Goal: Answer question/provide support: Share knowledge or assist other users

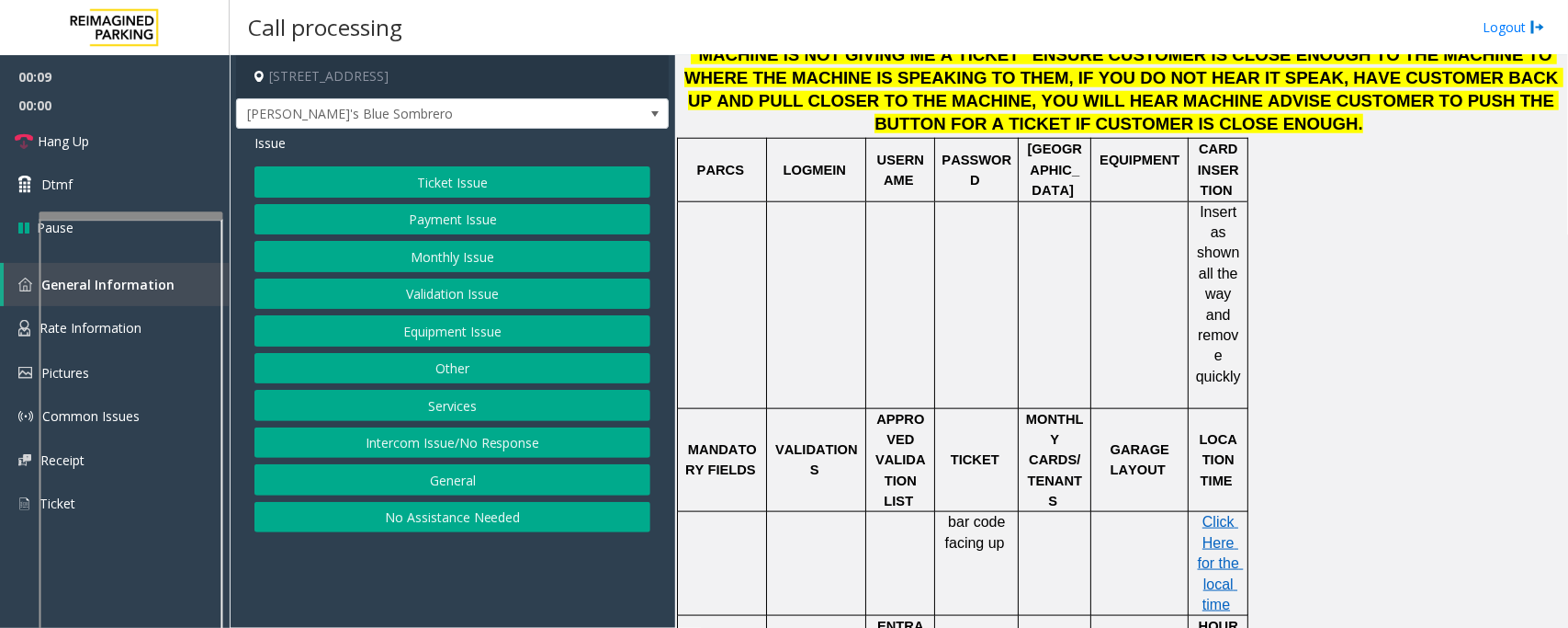
scroll to position [804, 0]
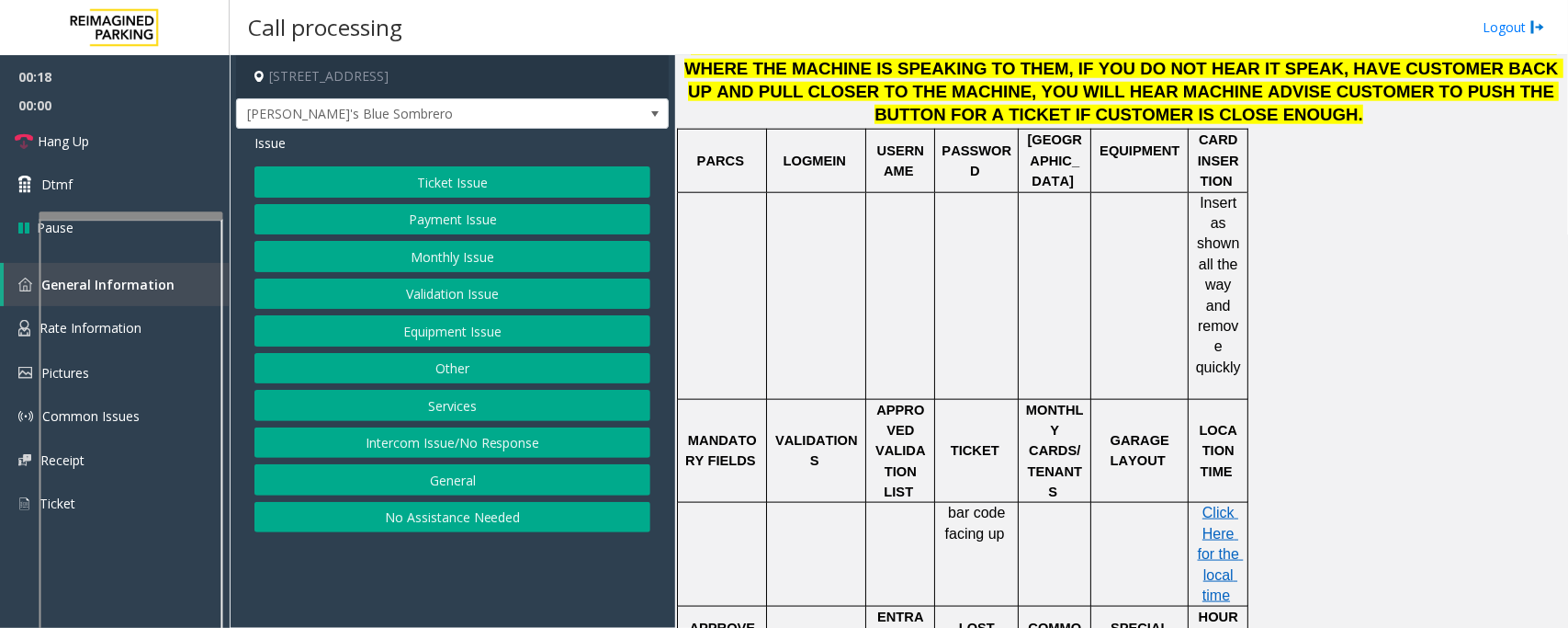
click at [430, 173] on button "Ticket Issue" at bounding box center [453, 182] width 396 height 32
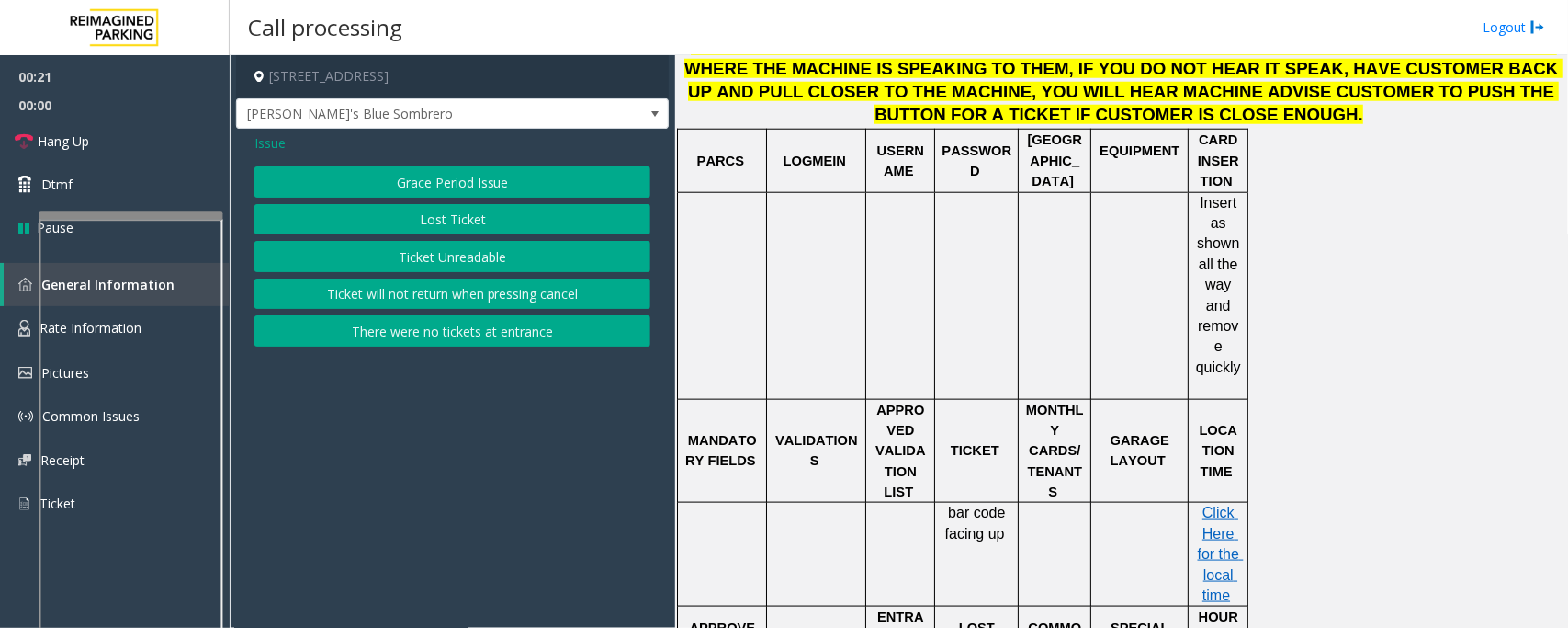
click at [268, 152] on span "Issue" at bounding box center [271, 142] width 32 height 20
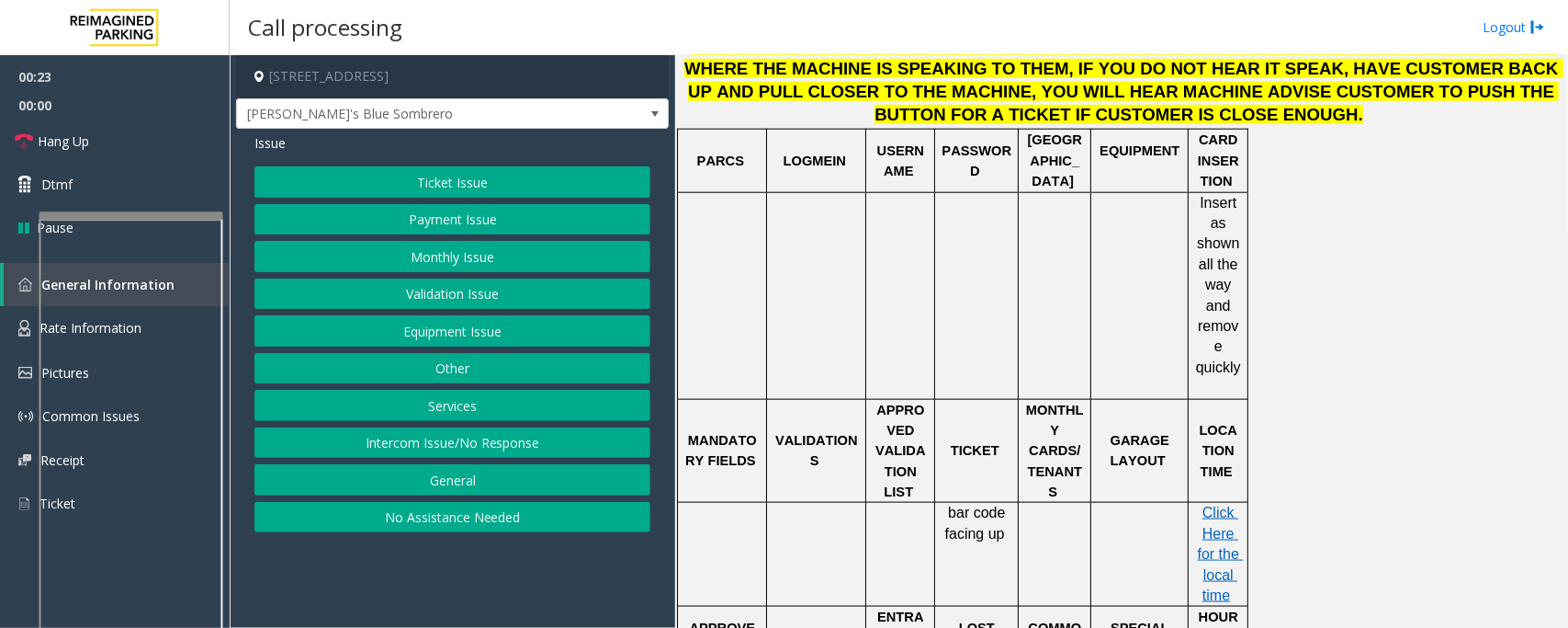
click at [466, 190] on button "Ticket Issue" at bounding box center [453, 182] width 396 height 32
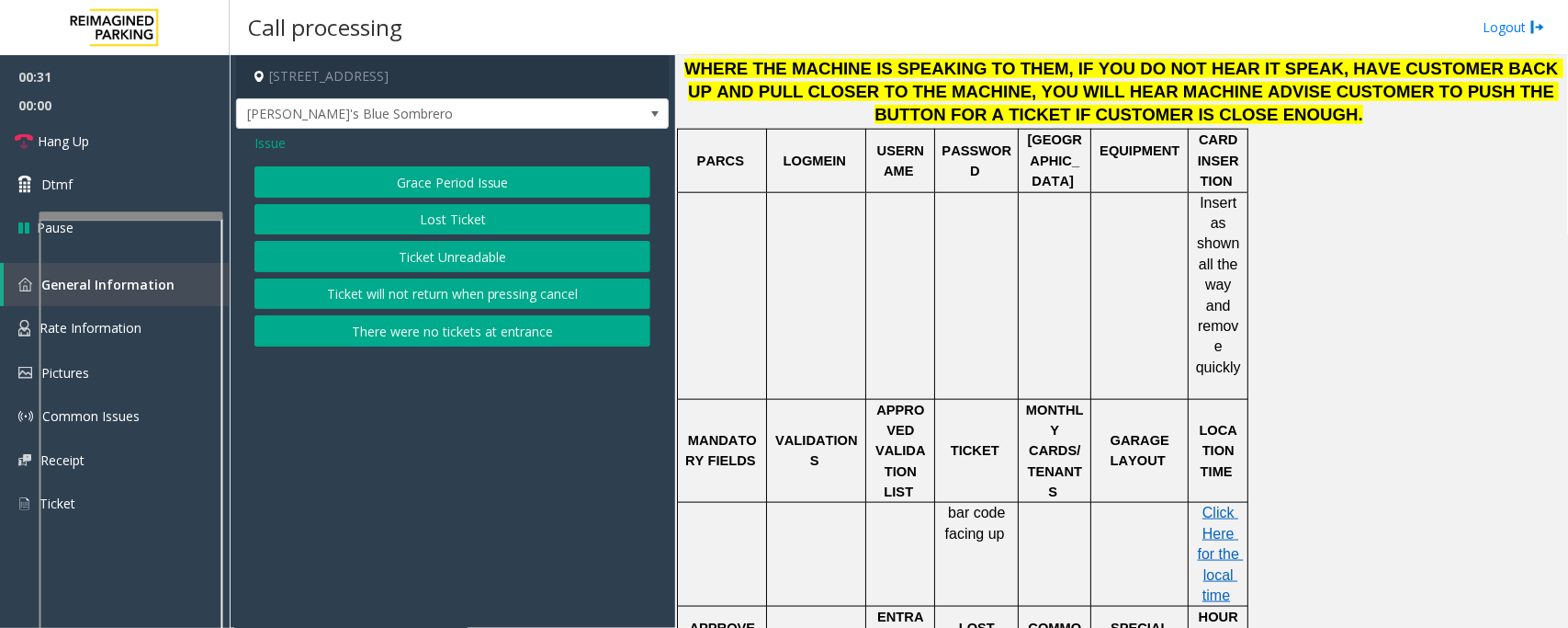
click at [271, 143] on span "Issue" at bounding box center [271, 142] width 32 height 20
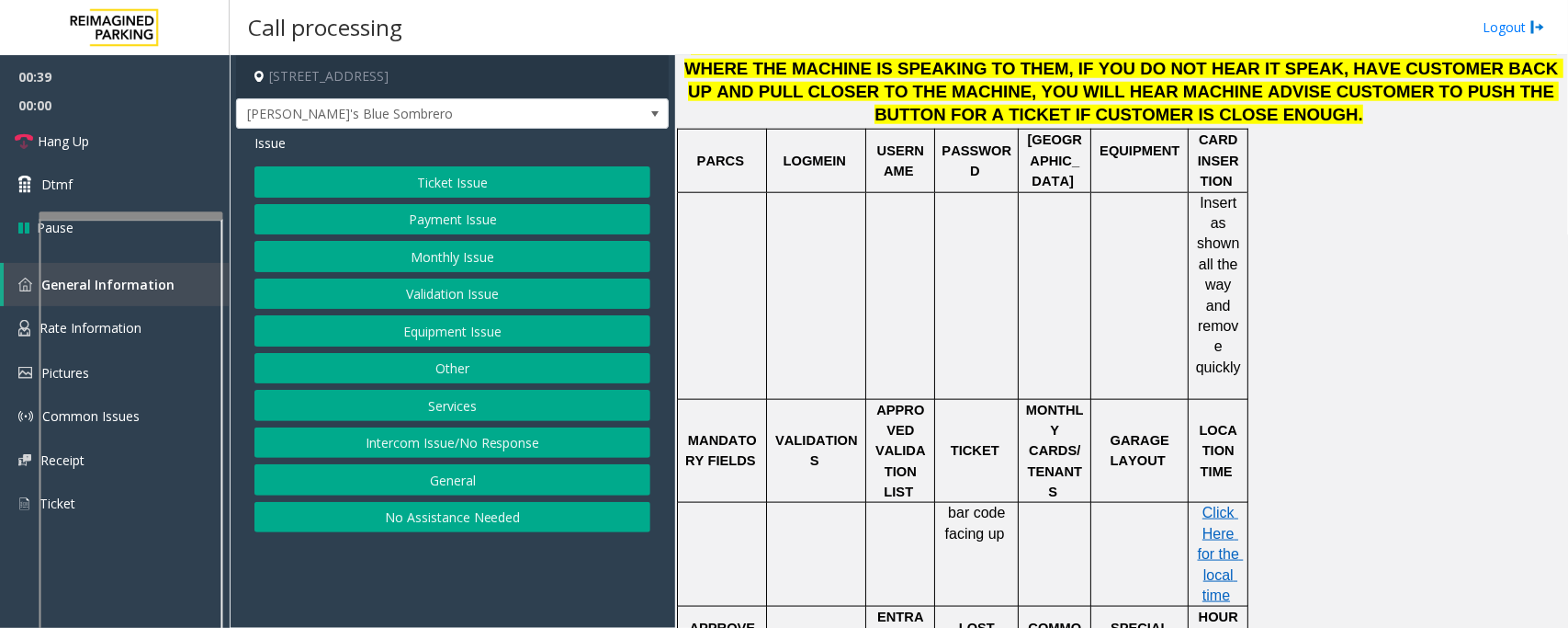
click at [456, 333] on button "Equipment Issue" at bounding box center [453, 331] width 396 height 32
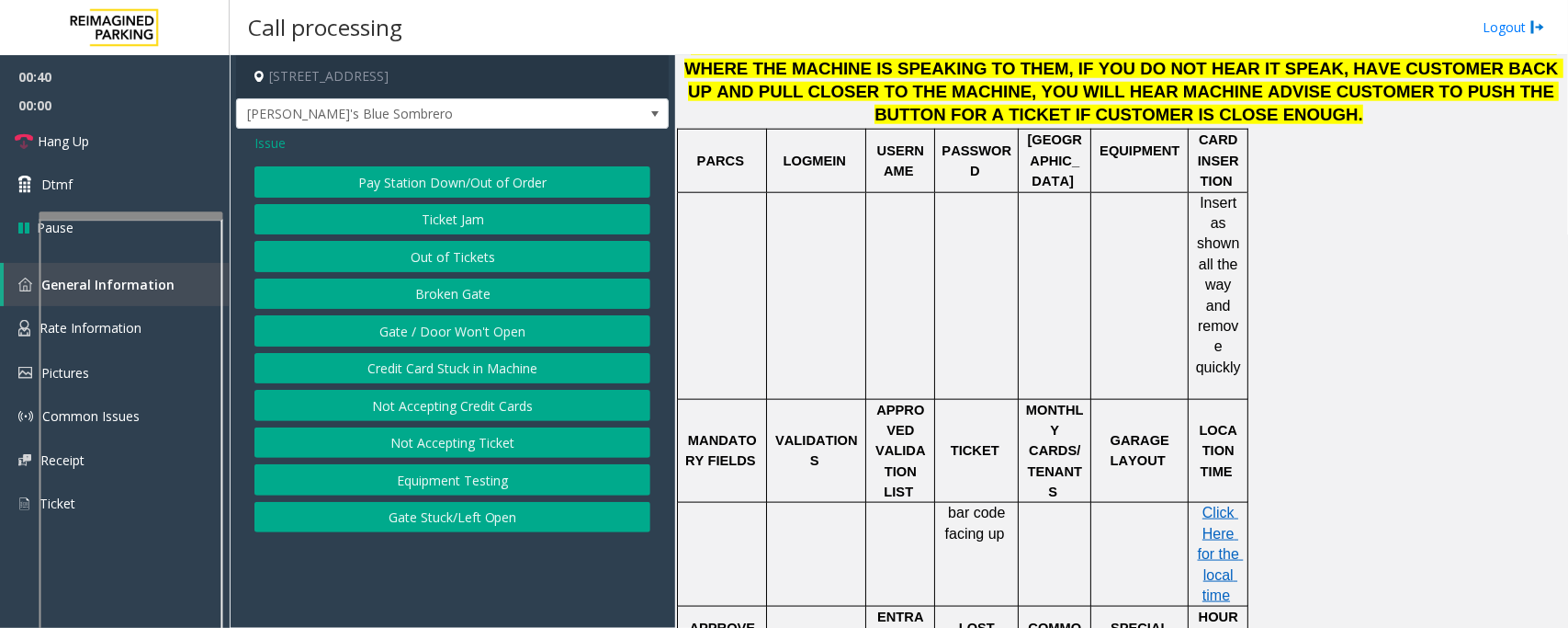
click at [456, 333] on button "Gate / Door Won't Open" at bounding box center [453, 331] width 396 height 32
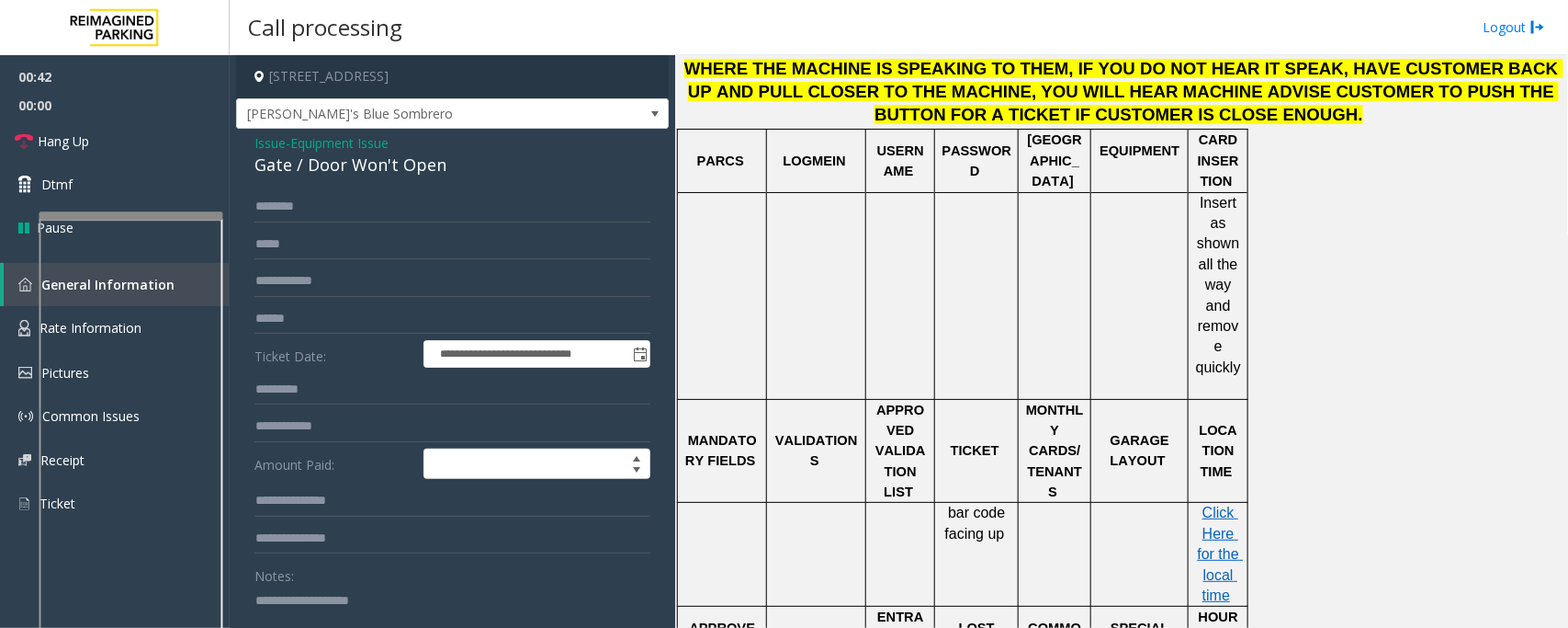
click at [309, 147] on span "Equipment Issue" at bounding box center [339, 142] width 99 height 20
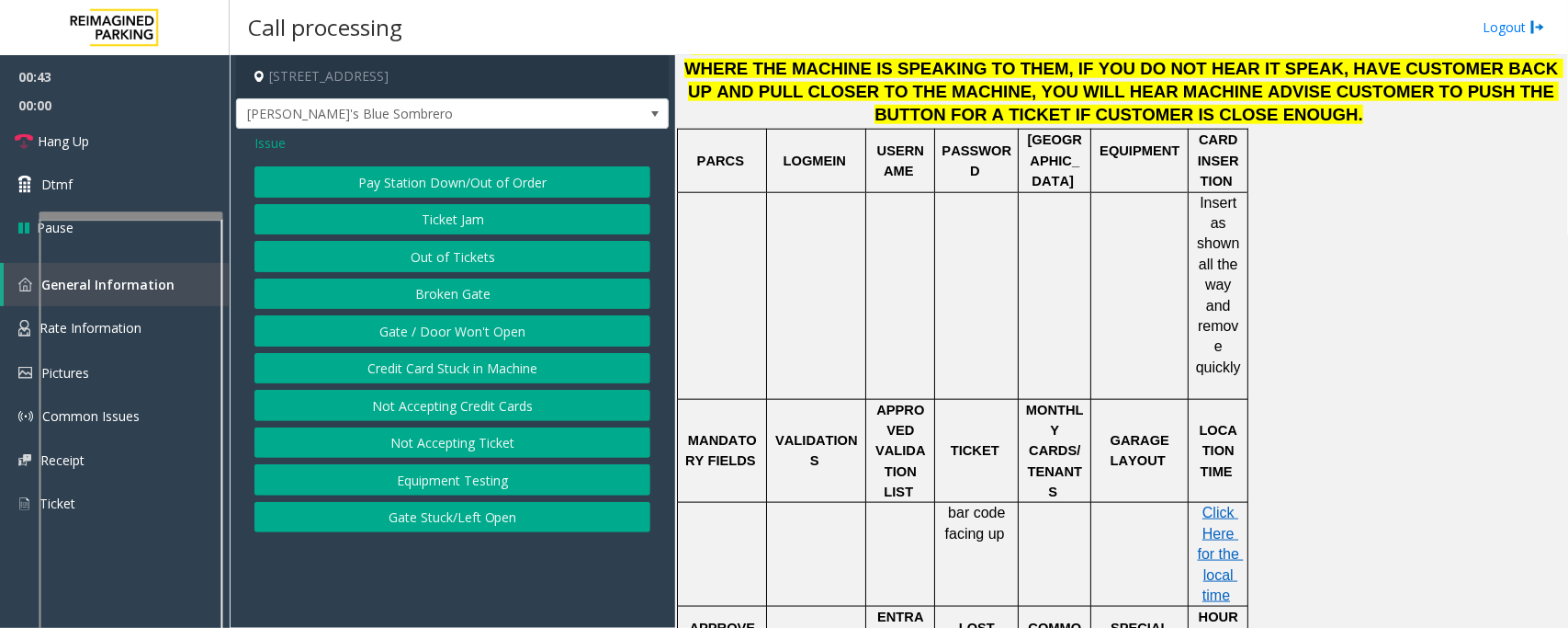
click at [393, 339] on button "Gate / Door Won't Open" at bounding box center [453, 331] width 396 height 32
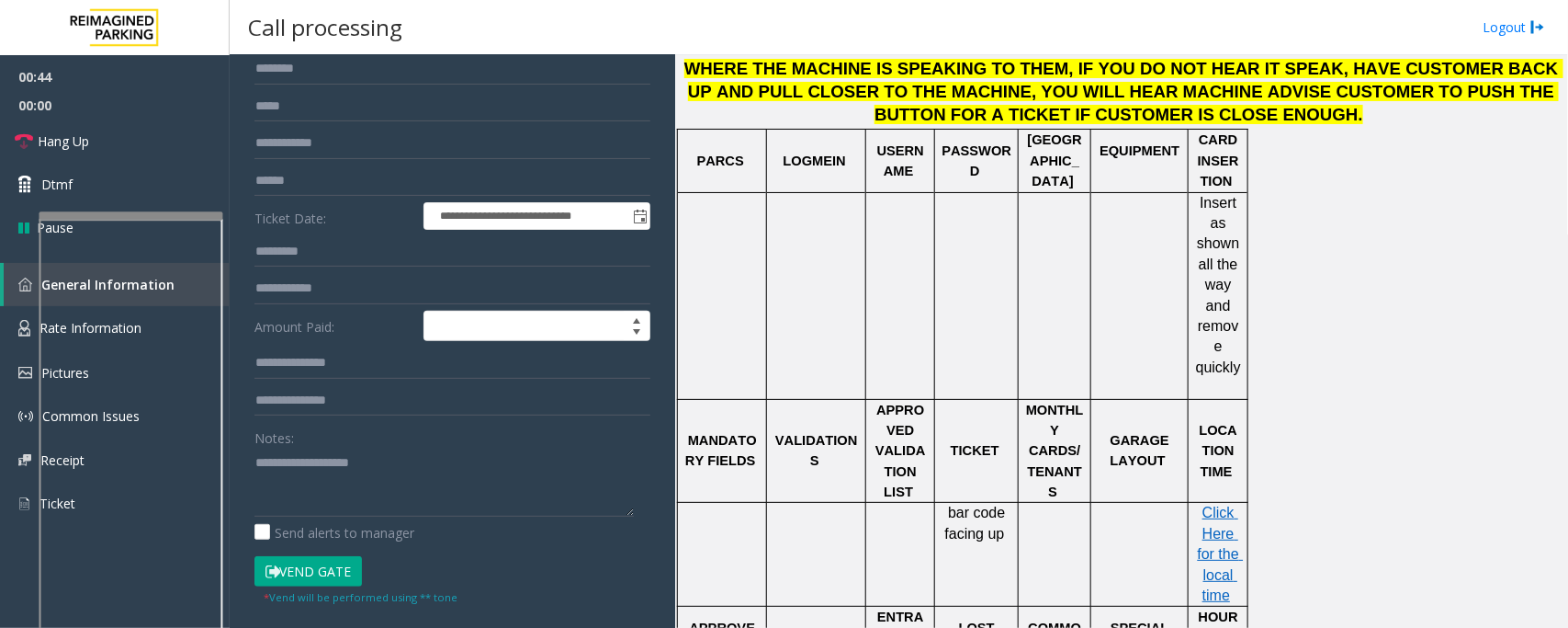
scroll to position [344, 0]
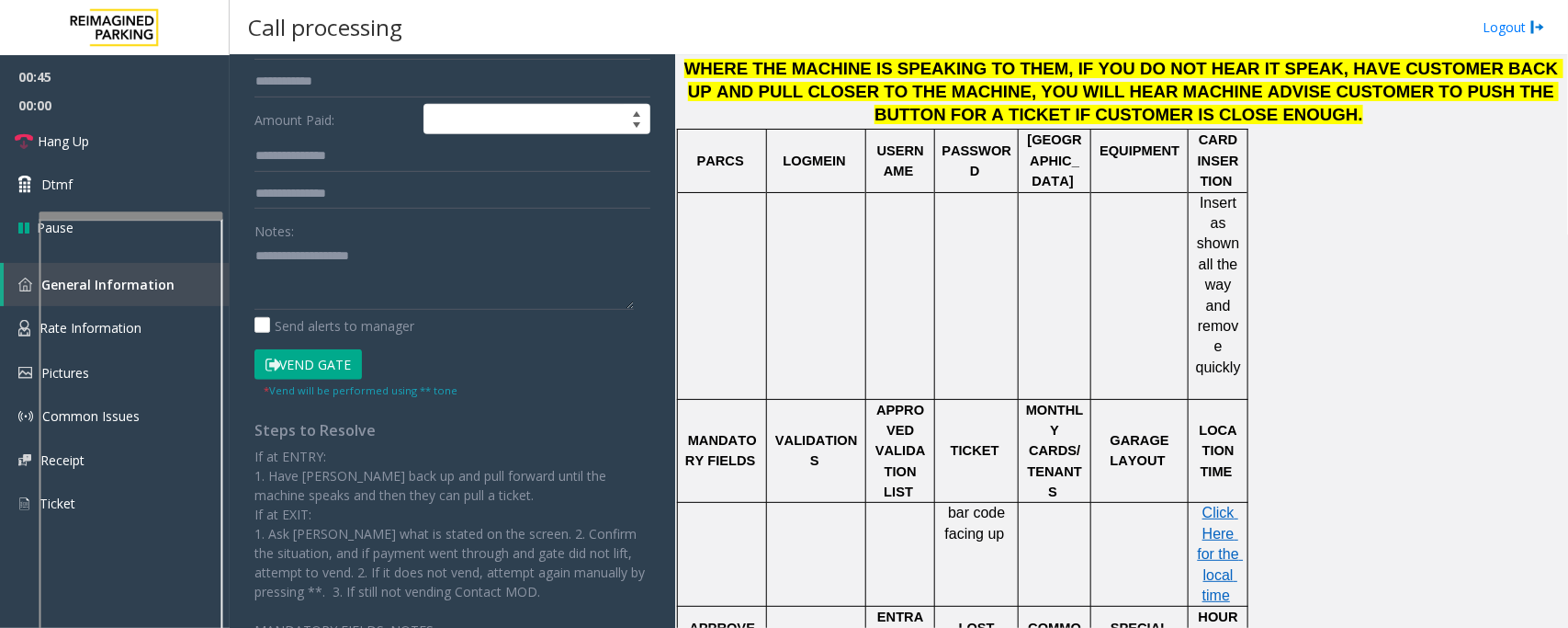
click at [323, 366] on button "Vend Gate" at bounding box center [309, 365] width 108 height 32
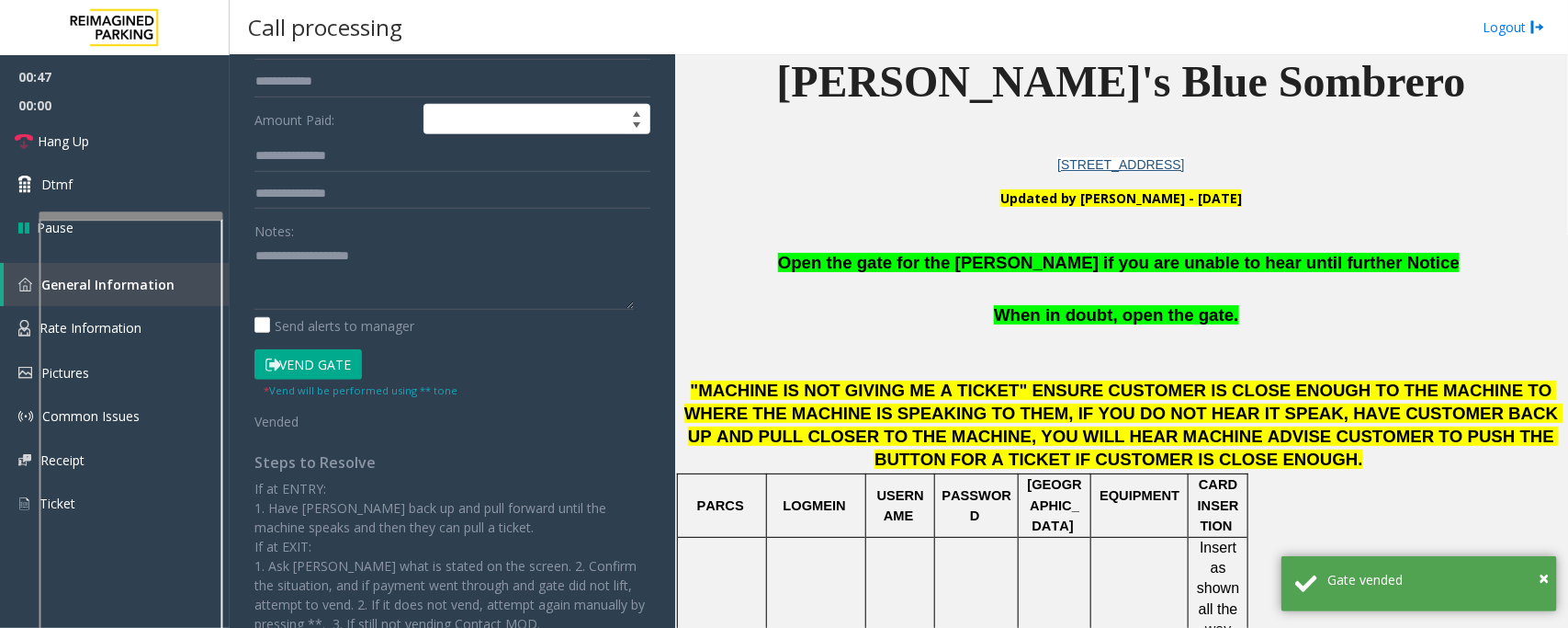
click at [914, 258] on span "Open the gate for the parker if you are unable to hear until further Notice" at bounding box center [1119, 262] width 682 height 20
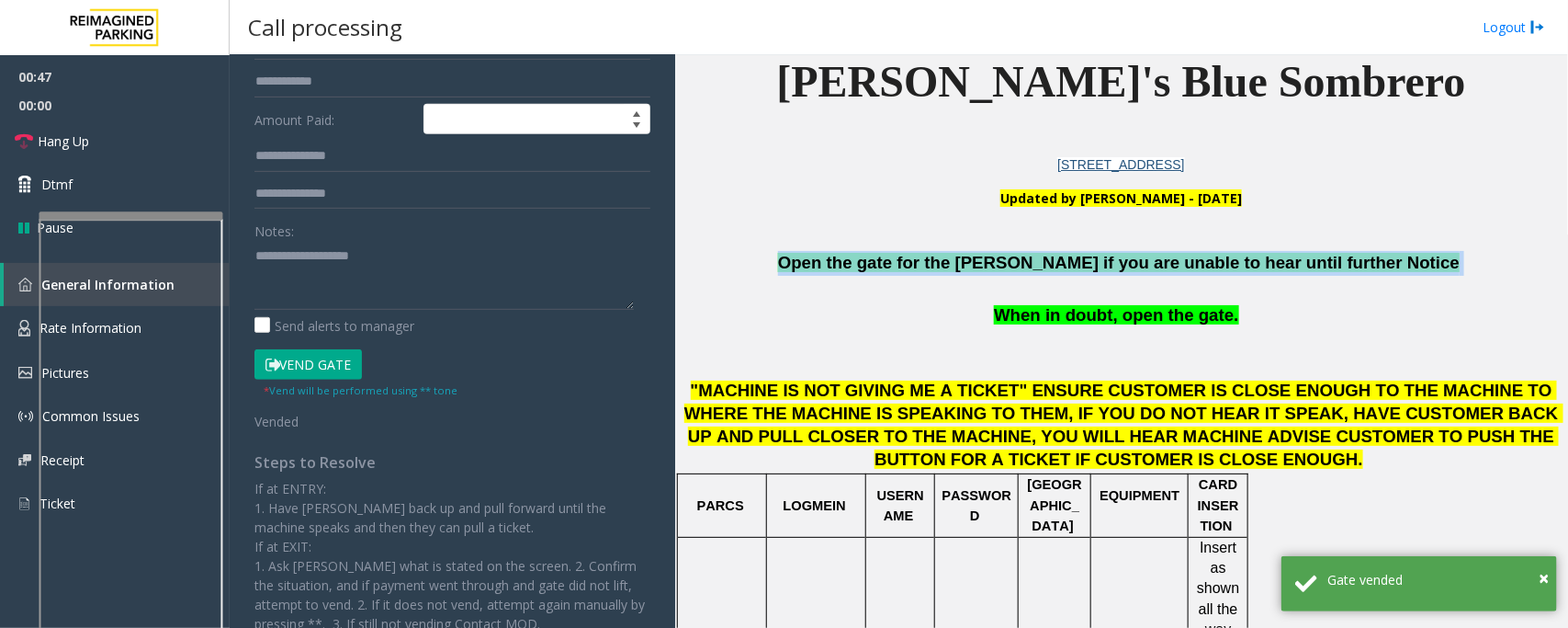
click at [914, 258] on span "Open the gate for the parker if you are unable to hear until further Notice" at bounding box center [1119, 262] width 682 height 20
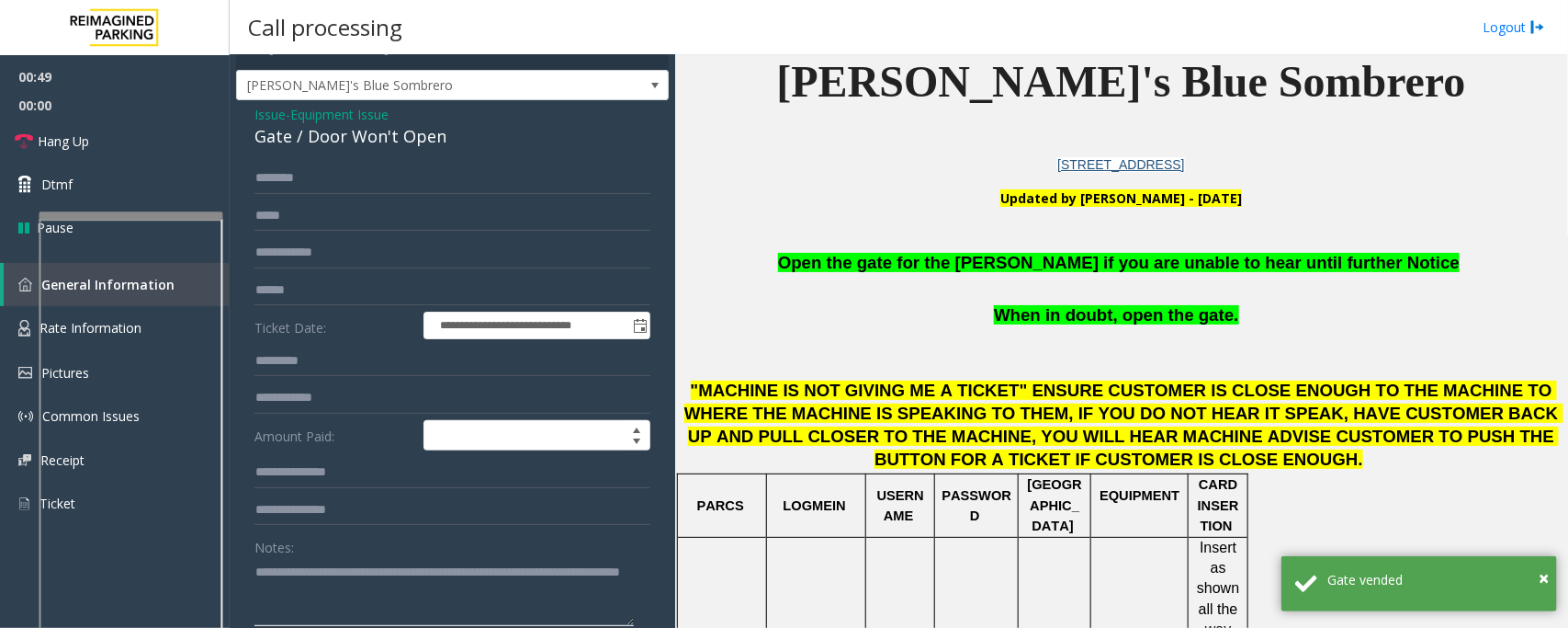
scroll to position [0, 0]
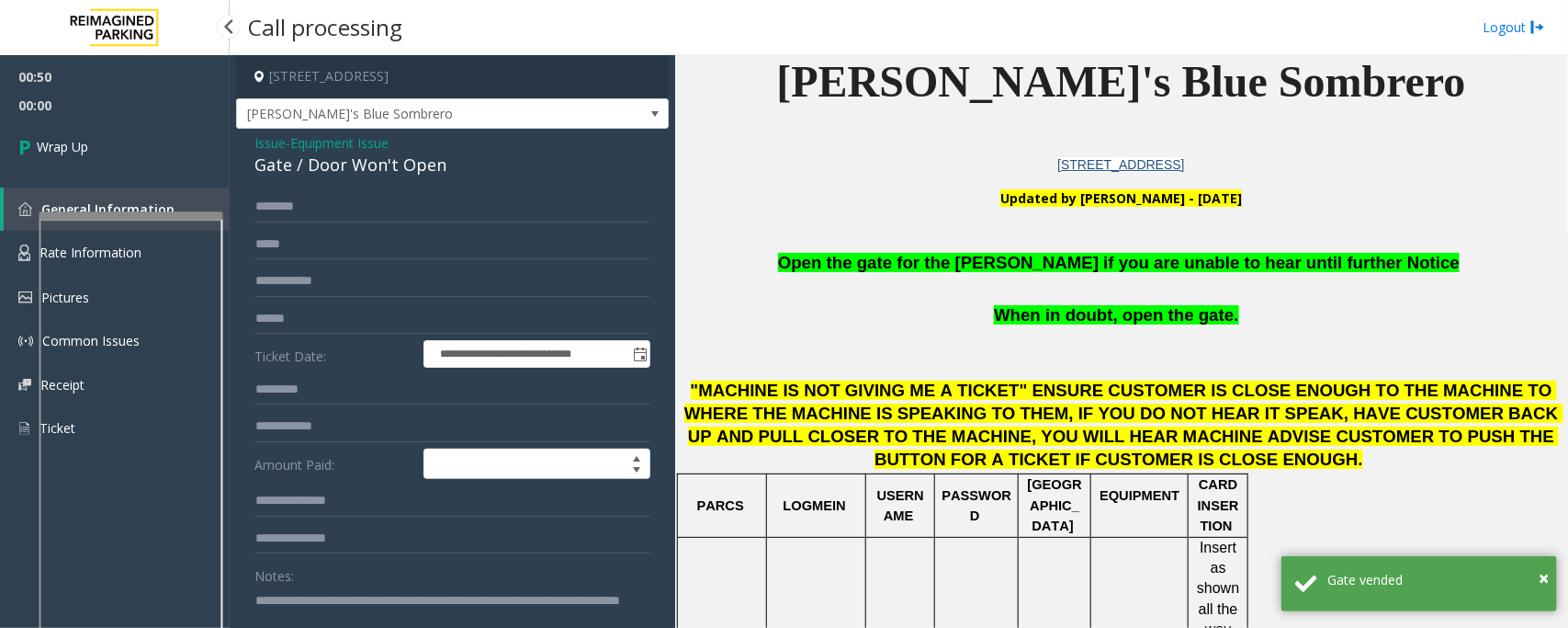
type textarea "**********"
click at [102, 149] on link "Wrap Up" at bounding box center [114, 146] width 230 height 54
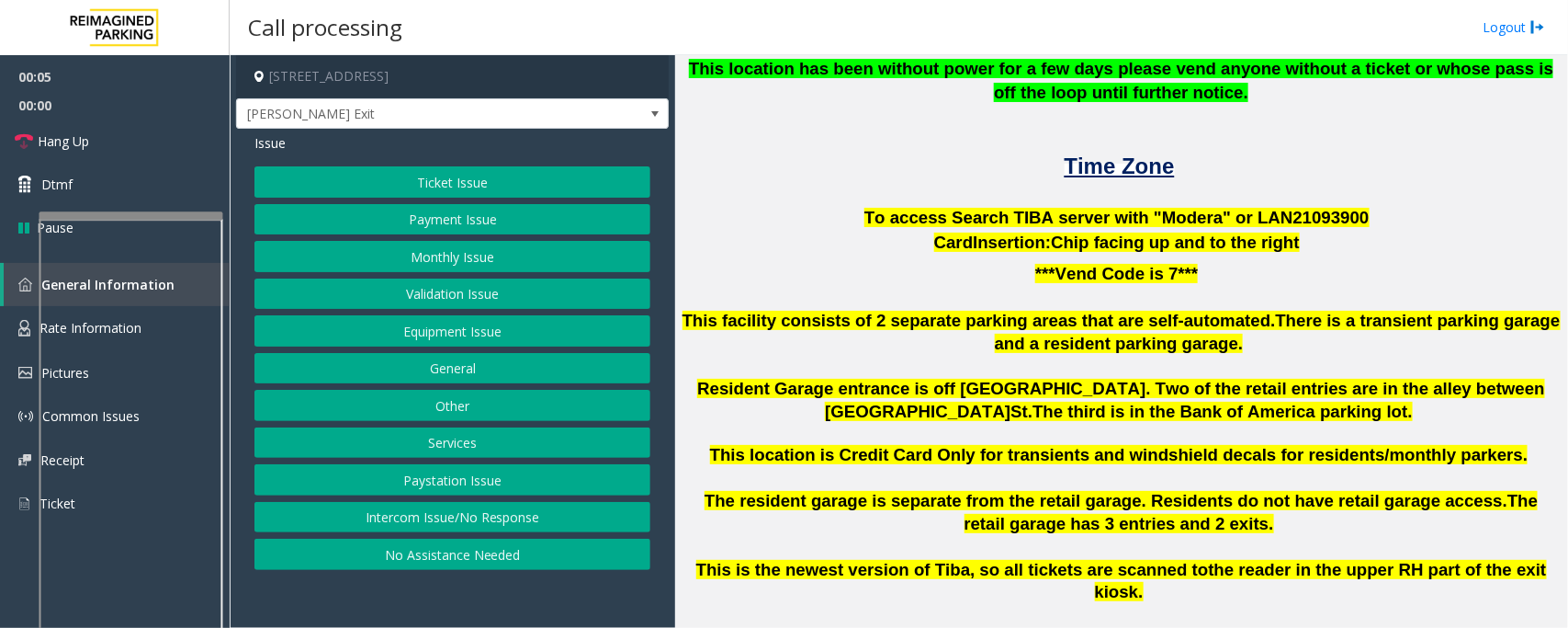
scroll to position [460, 0]
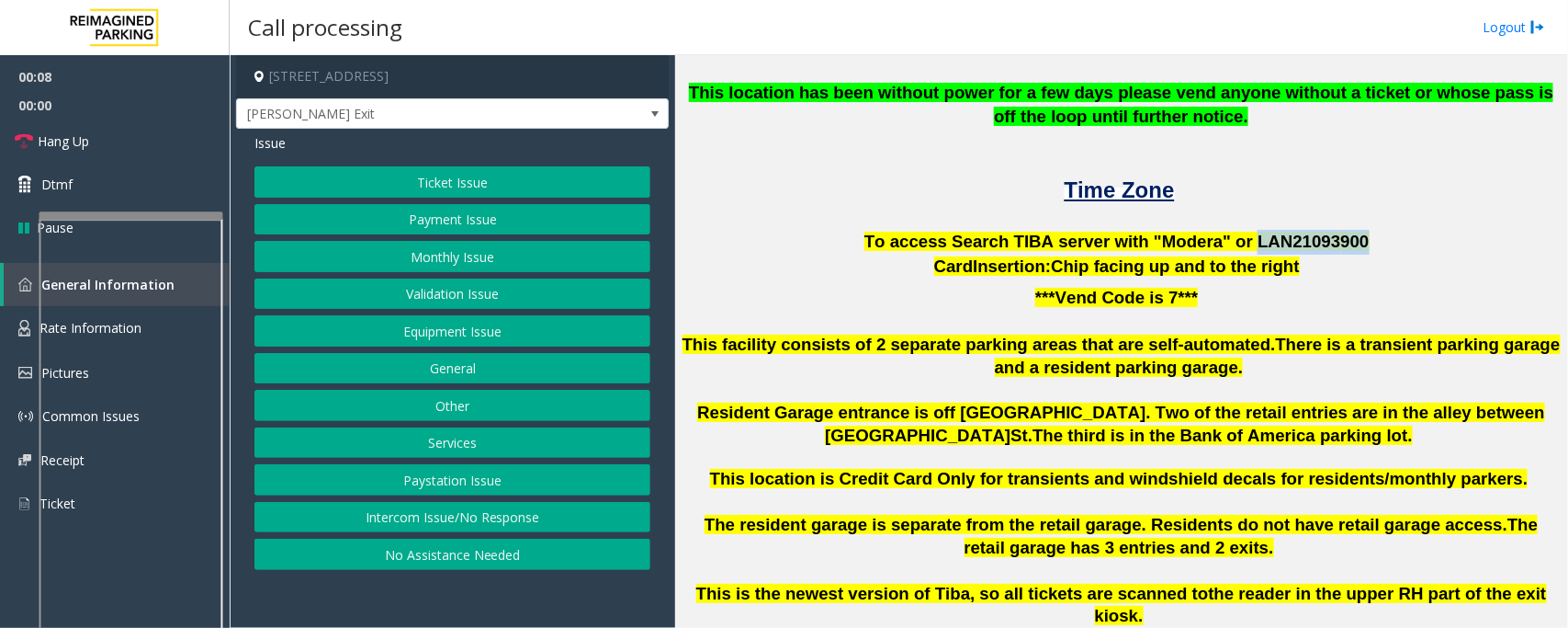
drag, startPoint x: 1229, startPoint y: 237, endPoint x: 1326, endPoint y: 233, distance: 97.1
click at [1326, 233] on p "To access Search TIBA server with "Modera" or LAN21093 900" at bounding box center [1121, 242] width 879 height 25
copy span "LAN21093 900"
click at [346, 185] on button "Ticket Issue" at bounding box center [453, 182] width 396 height 32
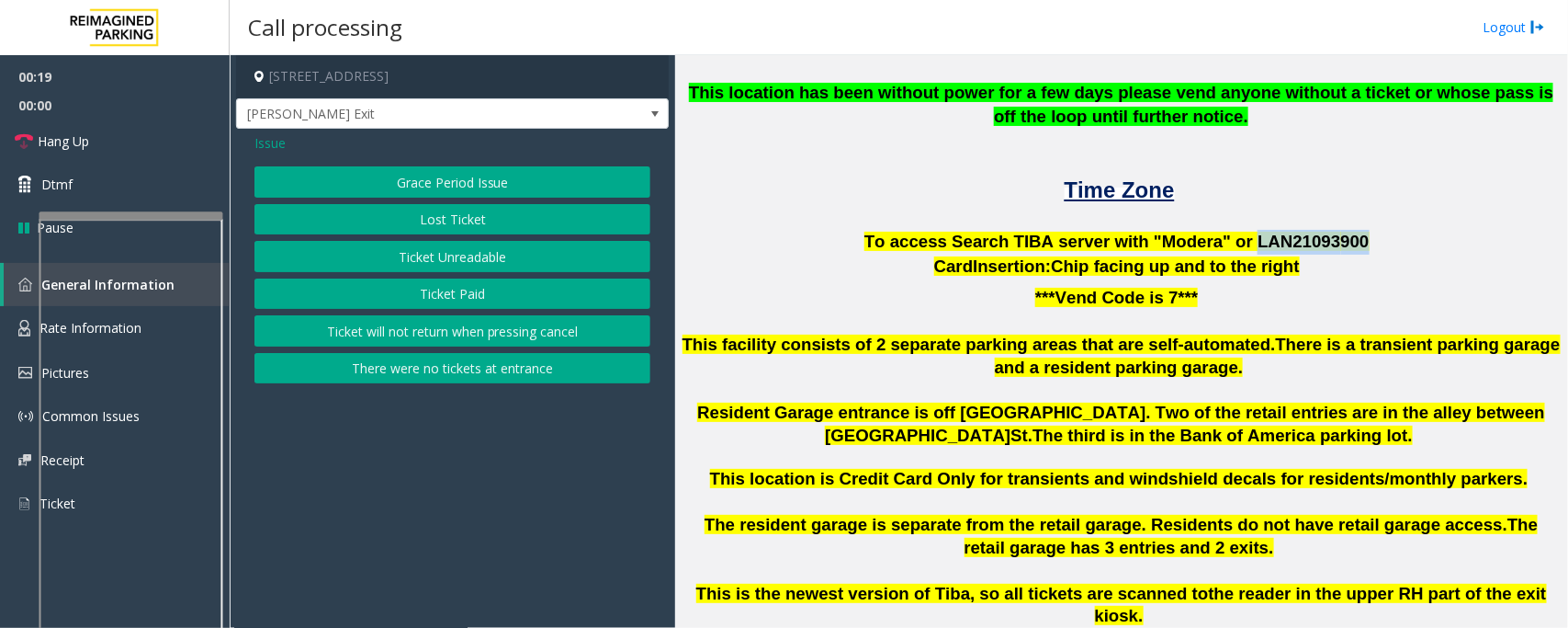
click at [507, 254] on button "Ticket Unreadable" at bounding box center [453, 257] width 396 height 32
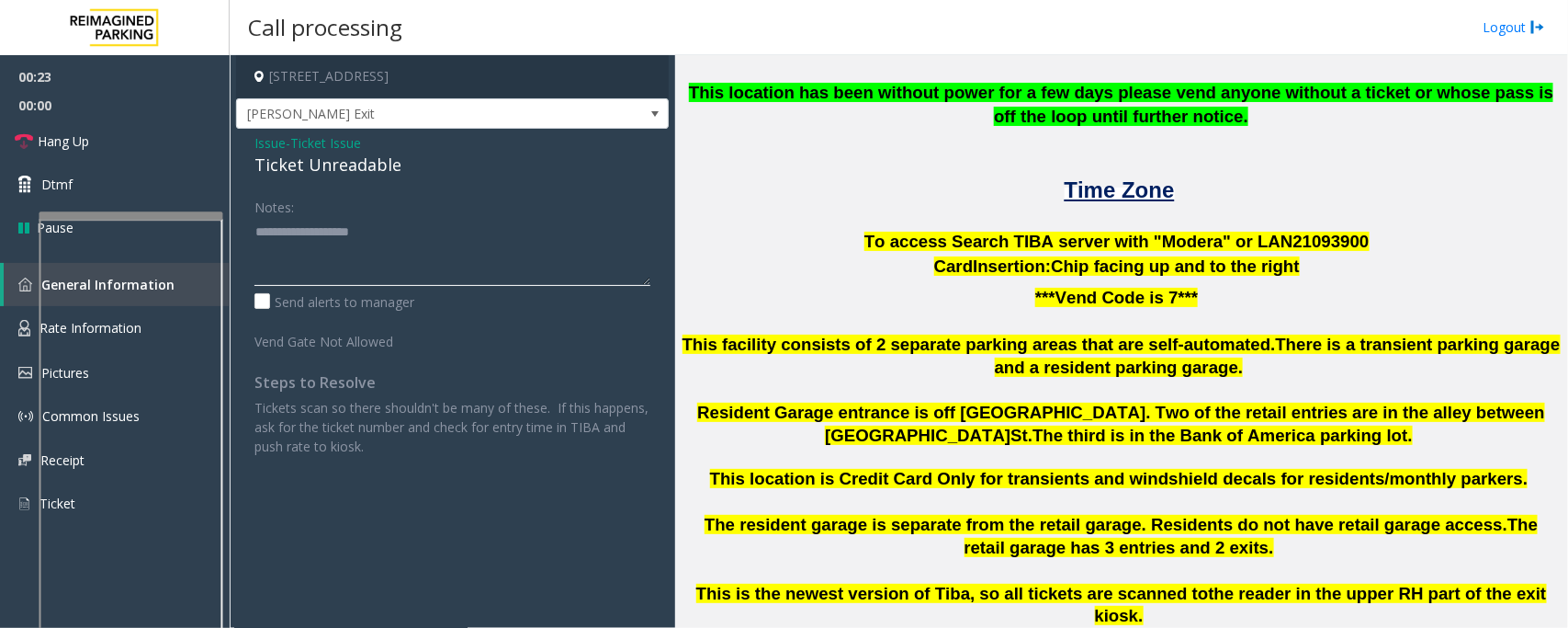
click at [327, 254] on textarea at bounding box center [453, 251] width 396 height 69
type textarea "******* *****"
click at [336, 140] on span "Ticket Issue" at bounding box center [326, 142] width 71 height 20
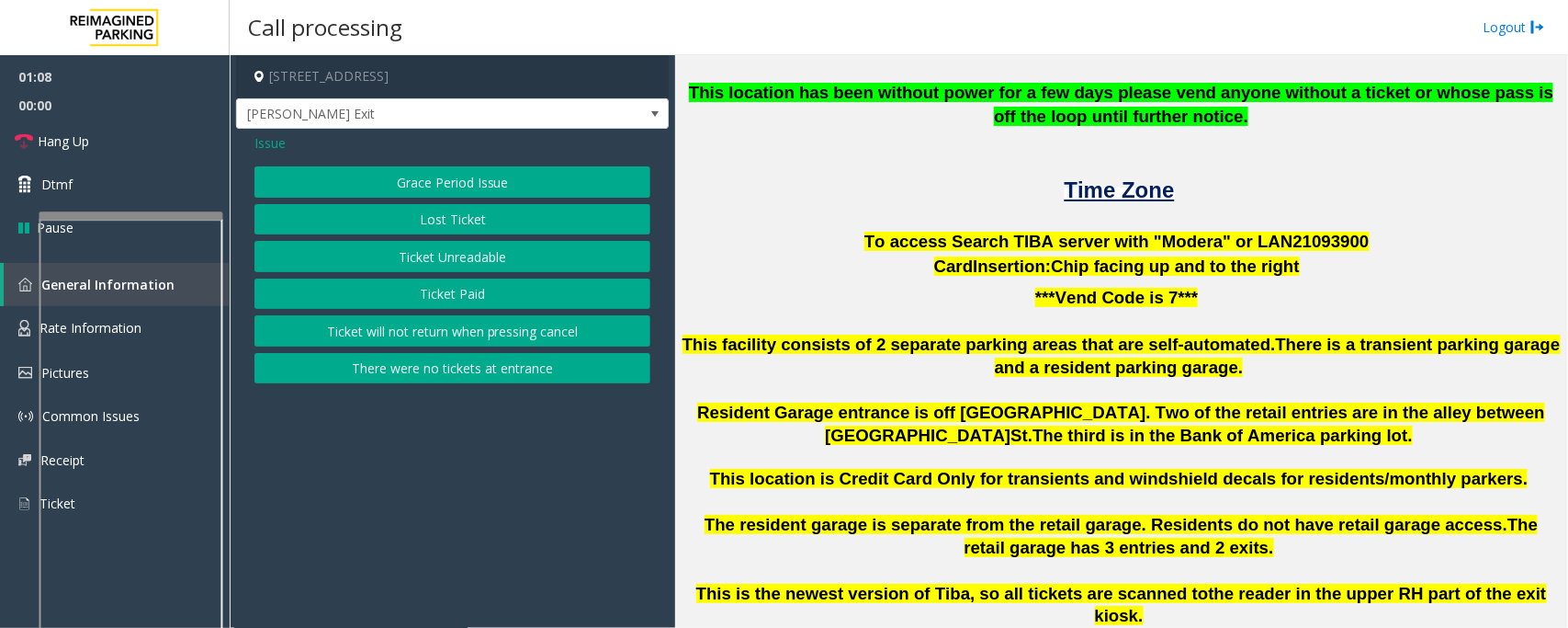
click at [264, 145] on span "Issue" at bounding box center [271, 142] width 32 height 20
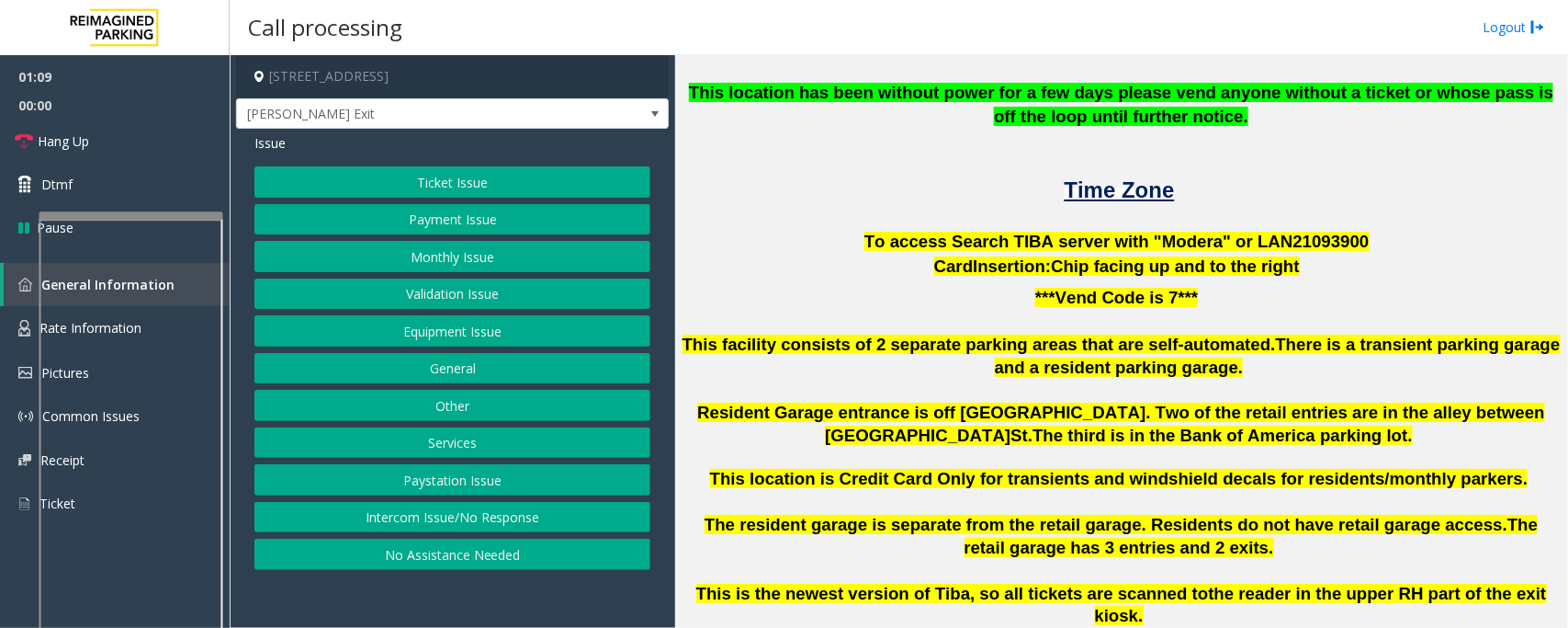
click at [422, 299] on button "Validation Issue" at bounding box center [453, 294] width 396 height 32
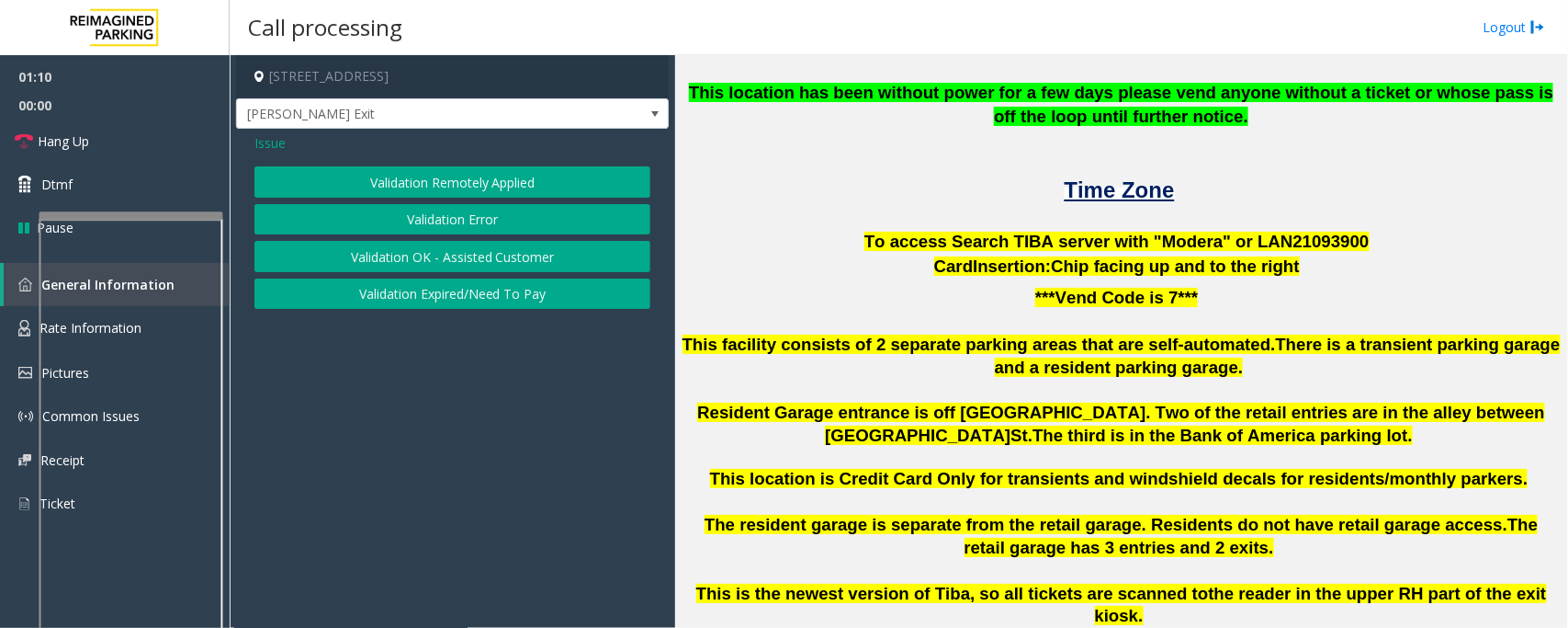
click at [439, 227] on button "Validation Error" at bounding box center [453, 220] width 396 height 32
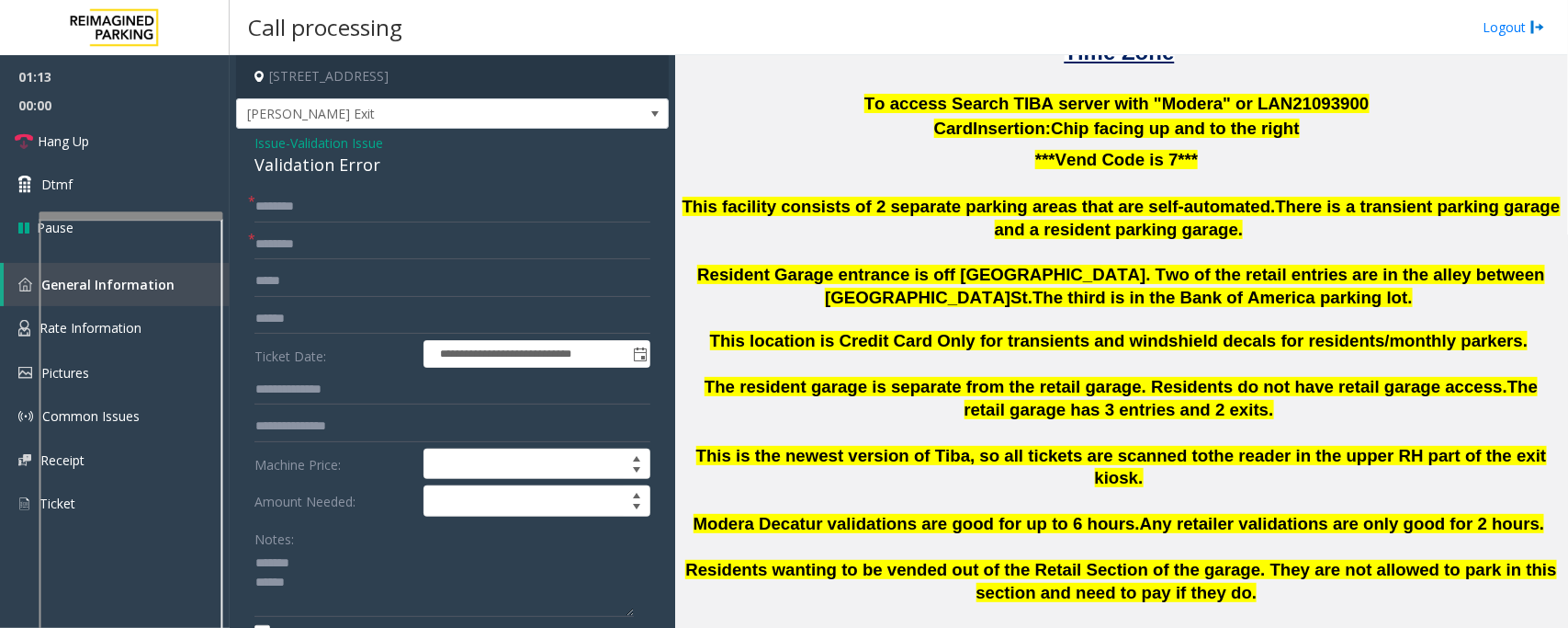
scroll to position [689, 0]
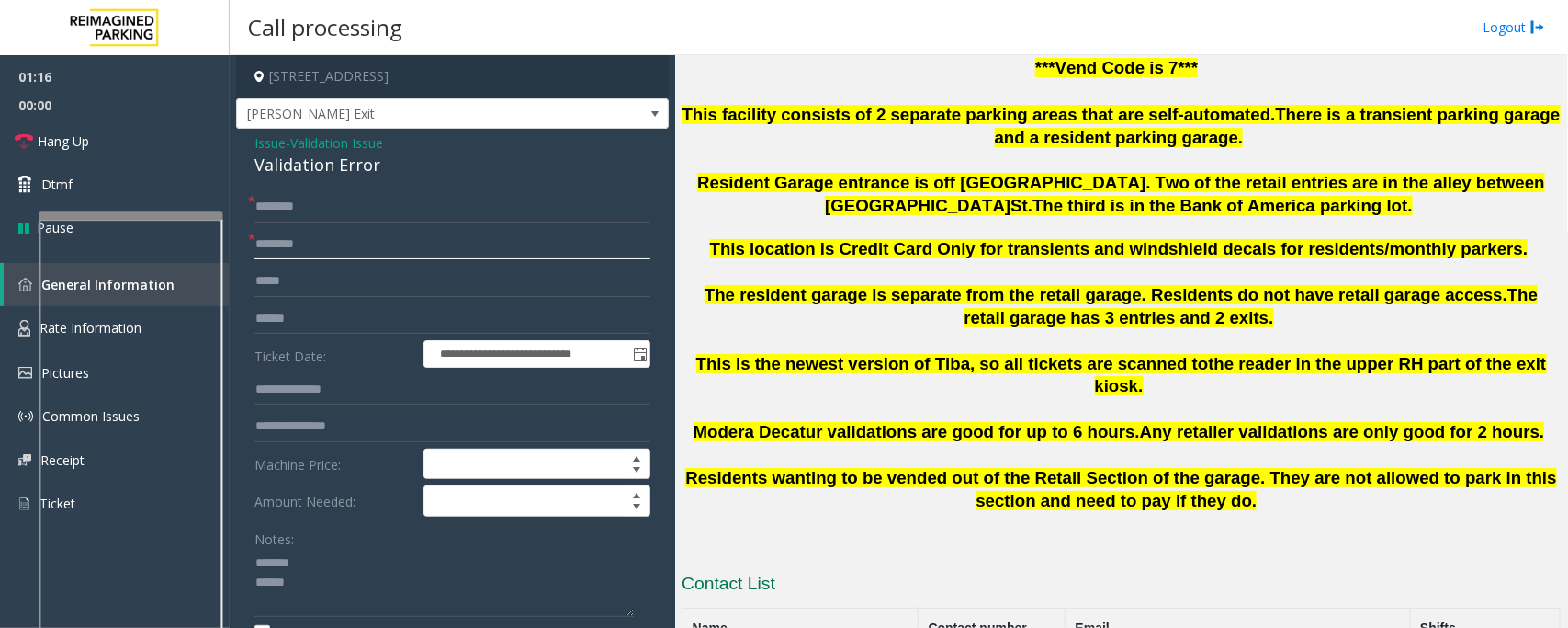
click at [300, 237] on input "text" at bounding box center [453, 245] width 396 height 32
click at [291, 242] on input "text" at bounding box center [453, 245] width 396 height 32
click at [281, 244] on input "**" at bounding box center [453, 245] width 396 height 32
type input "***"
click at [312, 397] on input "text" at bounding box center [453, 390] width 396 height 32
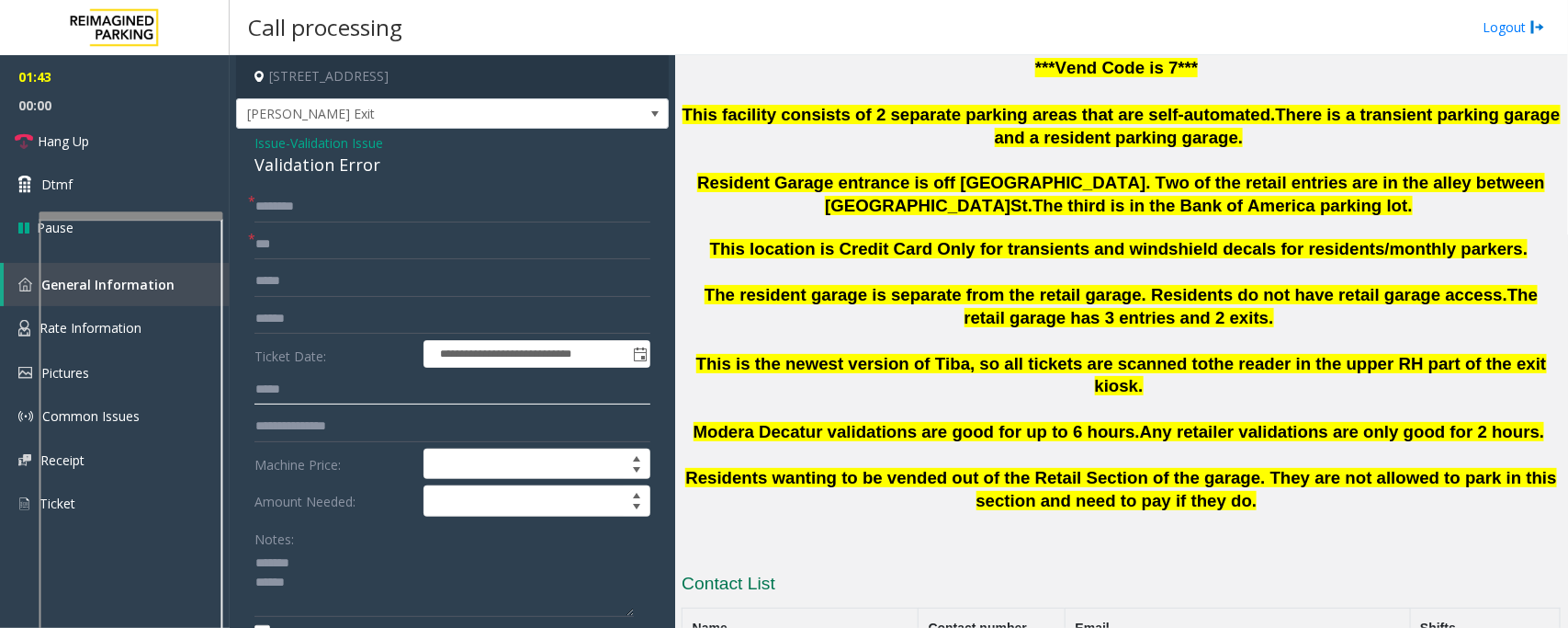
type input "*****"
click at [287, 242] on input "***" at bounding box center [453, 245] width 396 height 32
type input "*******"
click at [292, 198] on input "text" at bounding box center [453, 207] width 396 height 32
drag, startPoint x: 305, startPoint y: 581, endPoint x: 227, endPoint y: 581, distance: 78.0
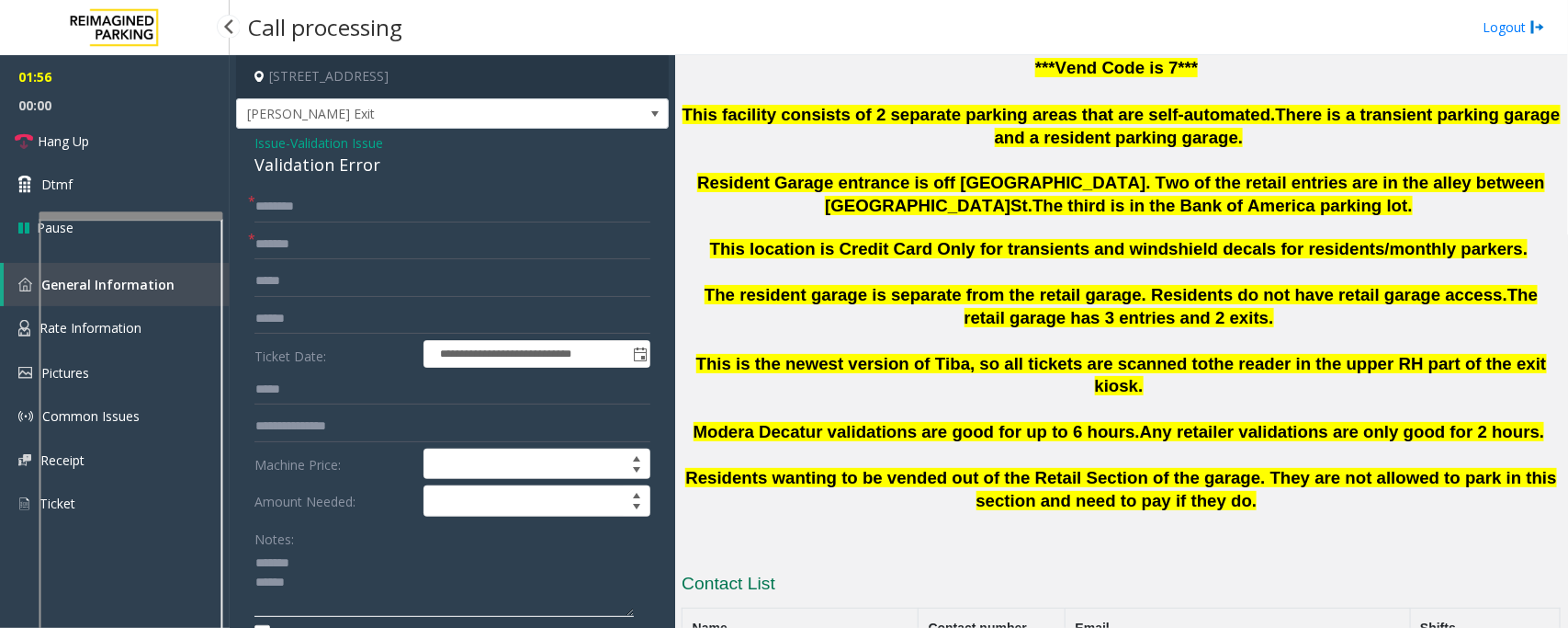
click at [227, 581] on app-root "**********" at bounding box center [784, 314] width 1568 height 628
type textarea "*******"
click at [280, 556] on textarea at bounding box center [445, 583] width 379 height 69
type input "*******"
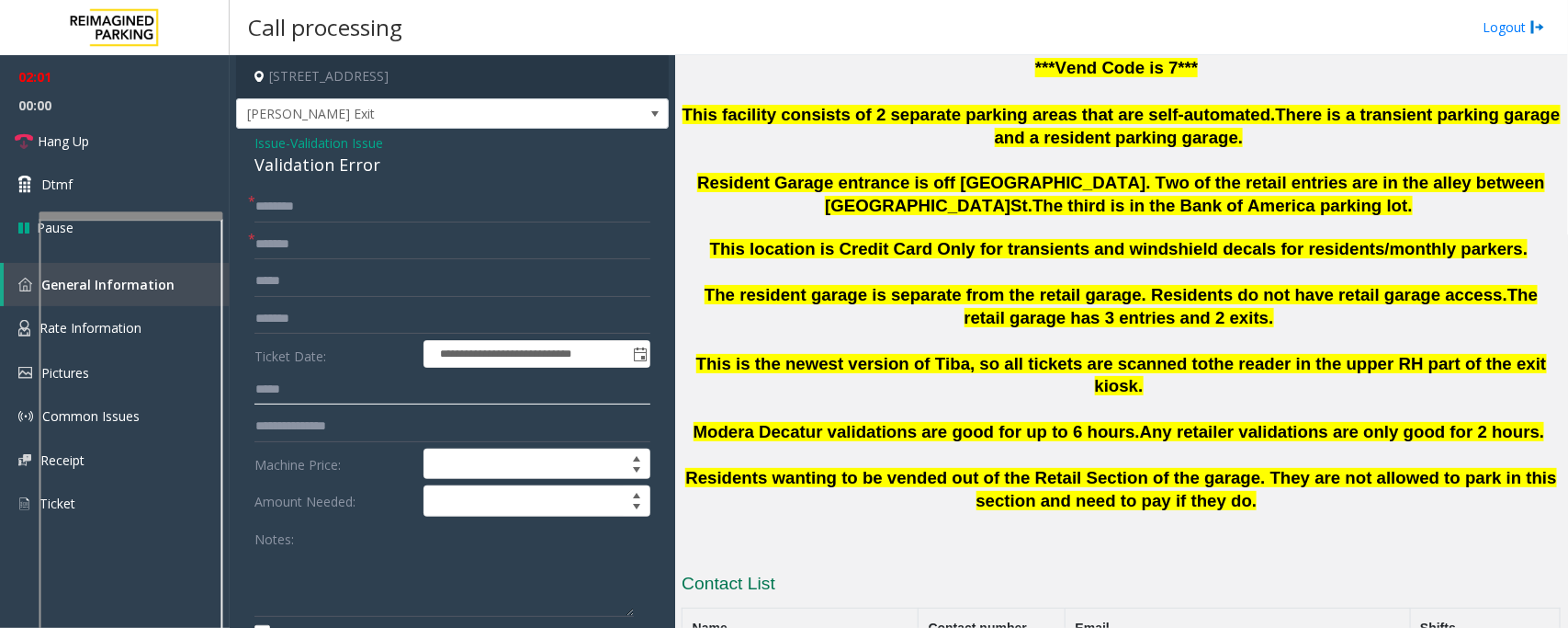
click at [311, 397] on input "*****" at bounding box center [453, 390] width 396 height 32
click at [314, 239] on input "*******" at bounding box center [453, 245] width 396 height 32
type input "**********"
click at [319, 590] on textarea at bounding box center [445, 583] width 379 height 69
click at [289, 167] on div "Validation Error" at bounding box center [453, 165] width 396 height 25
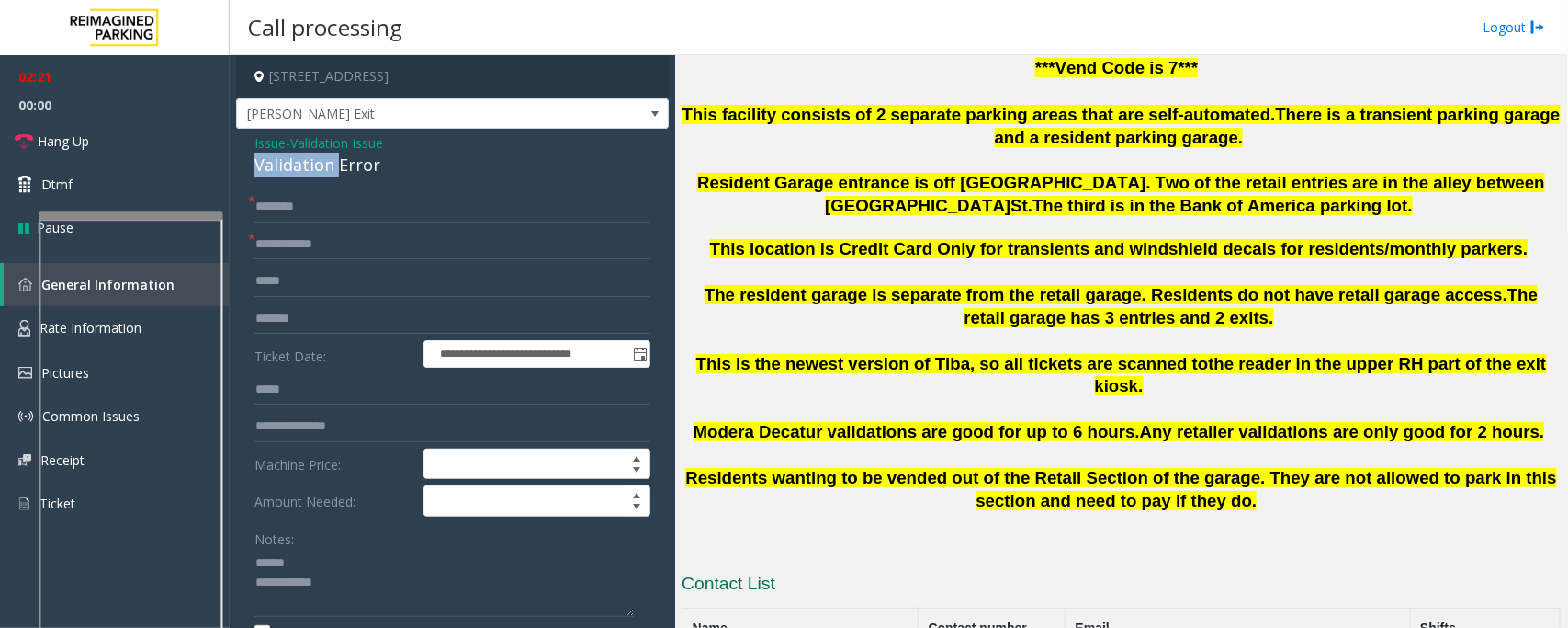
click at [289, 167] on div "Validation Error" at bounding box center [453, 165] width 396 height 25
click at [292, 562] on textarea at bounding box center [445, 583] width 379 height 69
click at [286, 583] on textarea at bounding box center [445, 583] width 379 height 69
type textarea "**********"
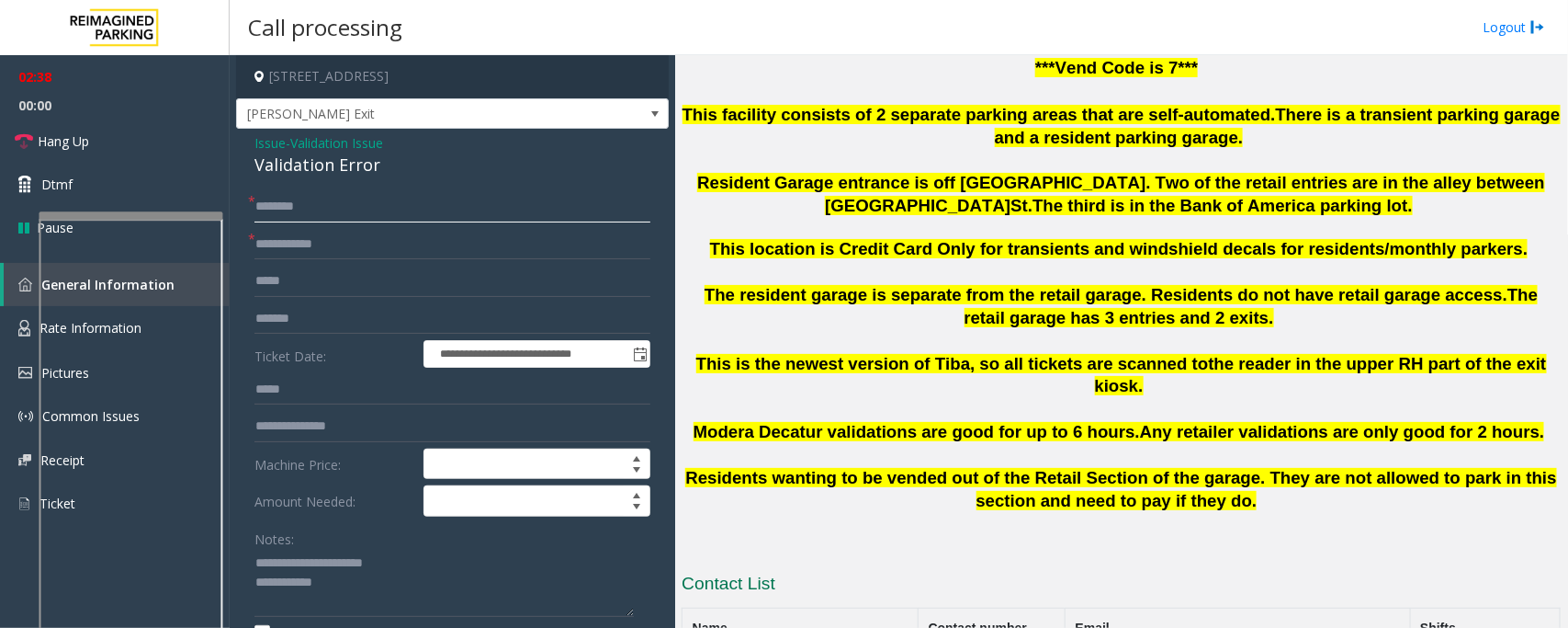
drag, startPoint x: 289, startPoint y: 204, endPoint x: 296, endPoint y: 191, distance: 14.8
click at [290, 204] on input "text" at bounding box center [453, 207] width 396 height 32
type input "*****"
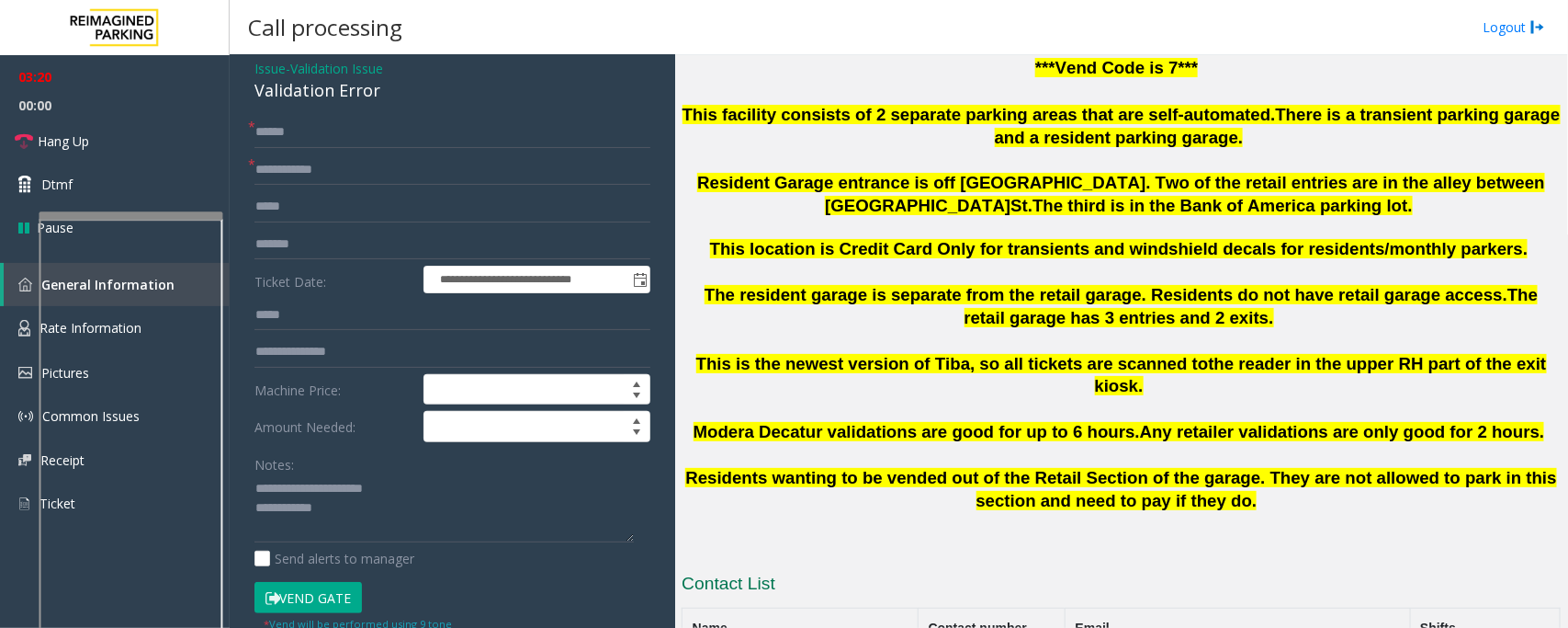
scroll to position [114, 0]
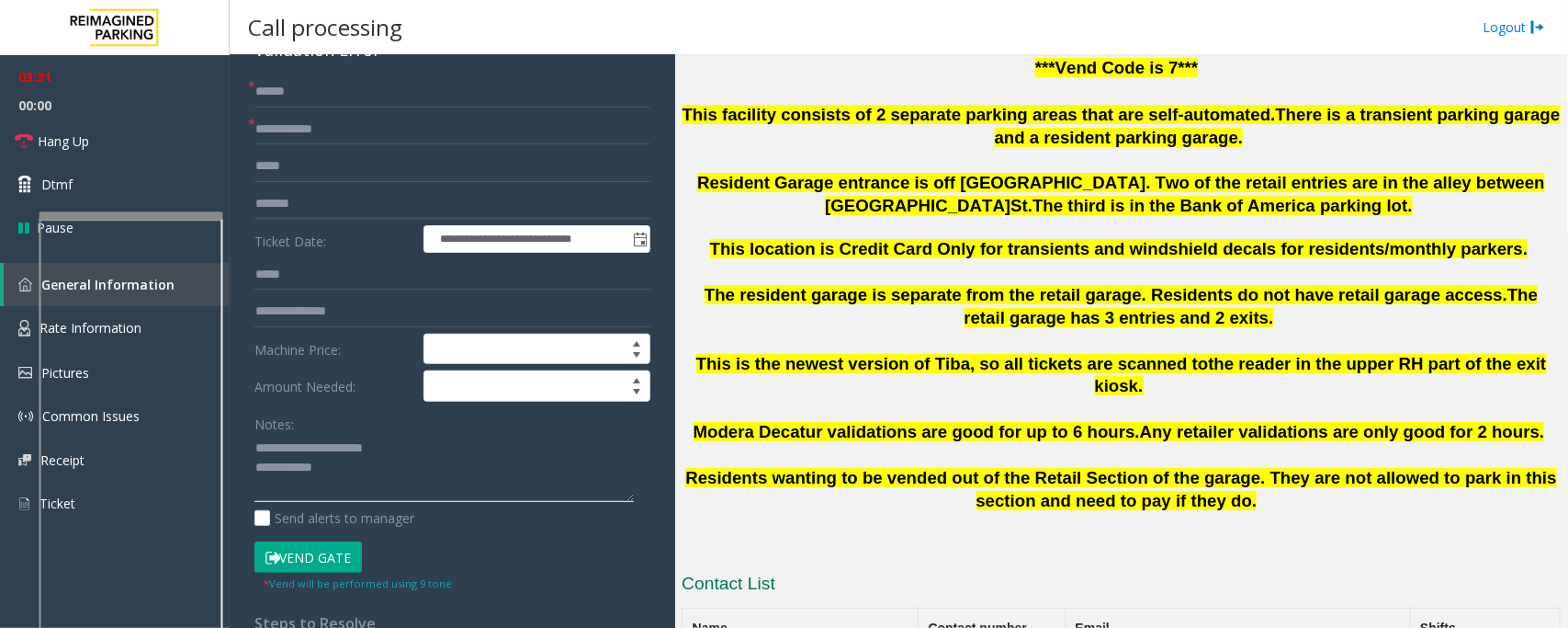
click at [353, 475] on textarea at bounding box center [445, 468] width 379 height 69
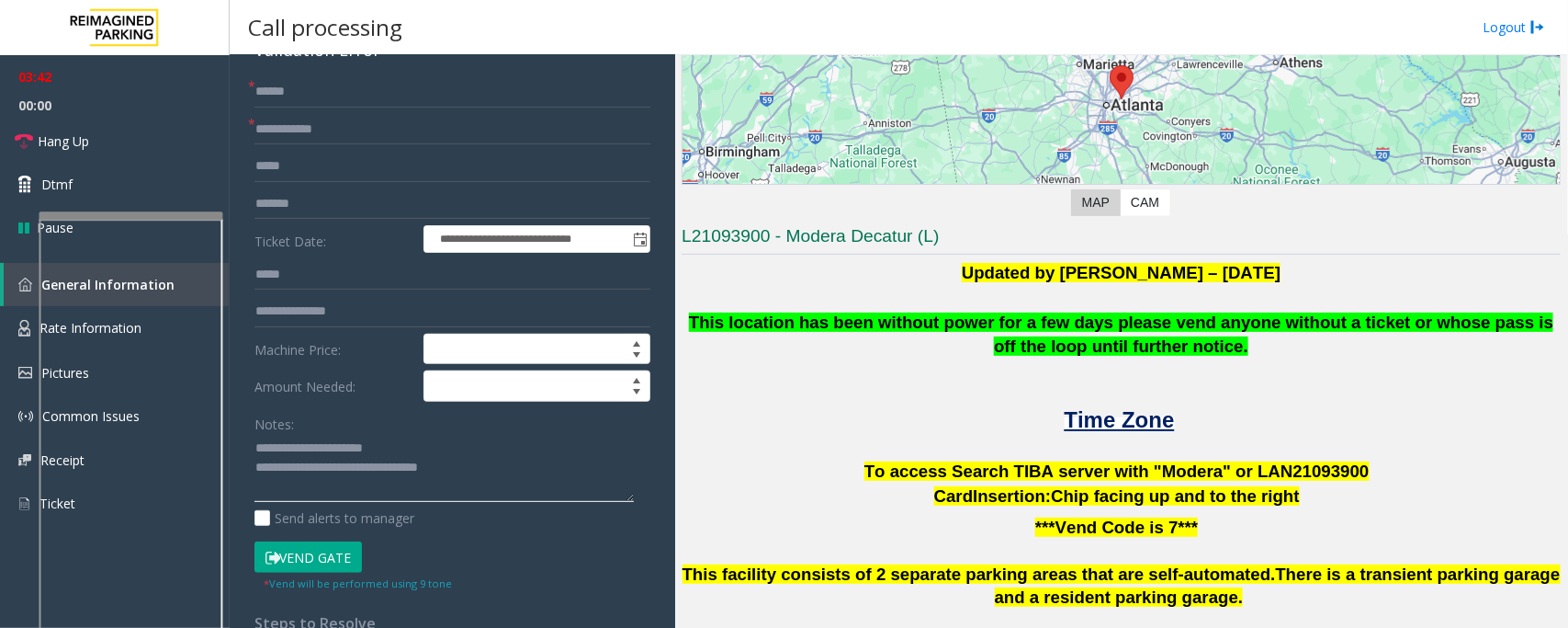
scroll to position [0, 0]
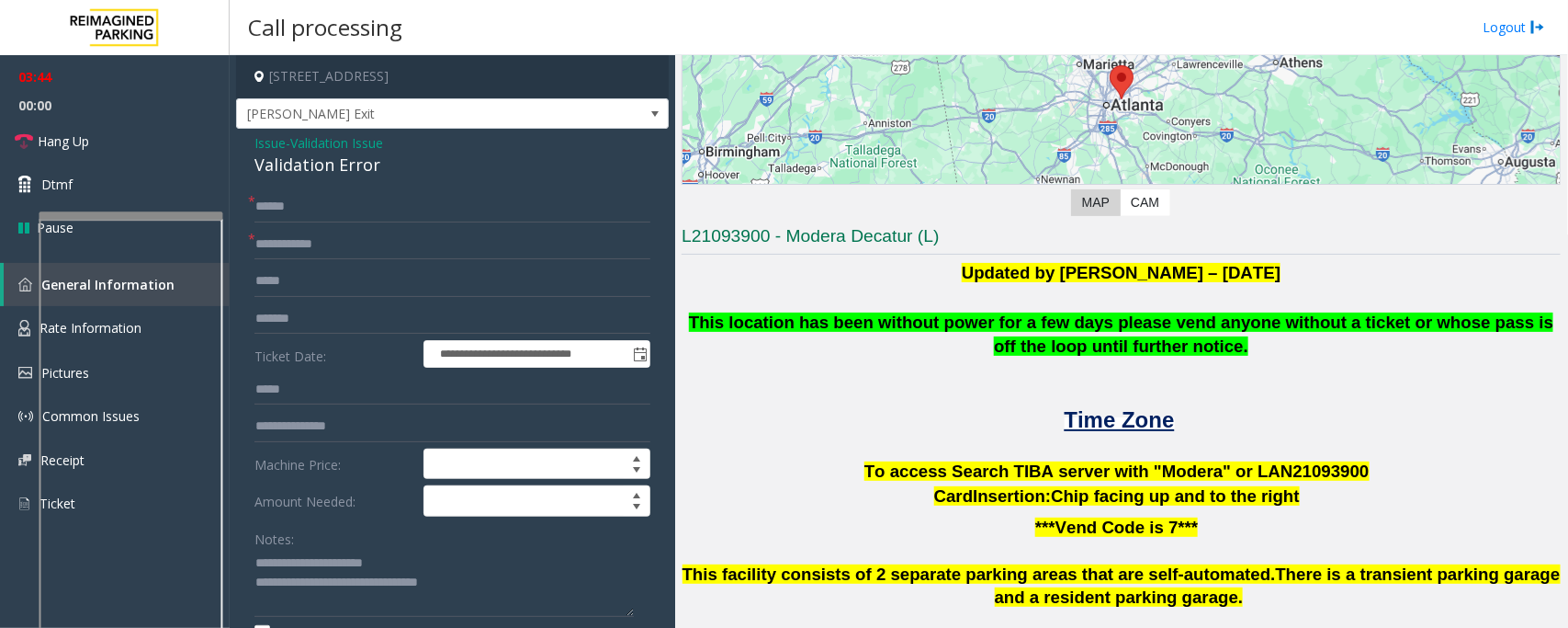
drag, startPoint x: 552, startPoint y: 65, endPoint x: 419, endPoint y: 73, distance: 133.2
click at [419, 73] on h4 "[STREET_ADDRESS]" at bounding box center [452, 76] width 432 height 43
copy h4 "Decatur, GA"
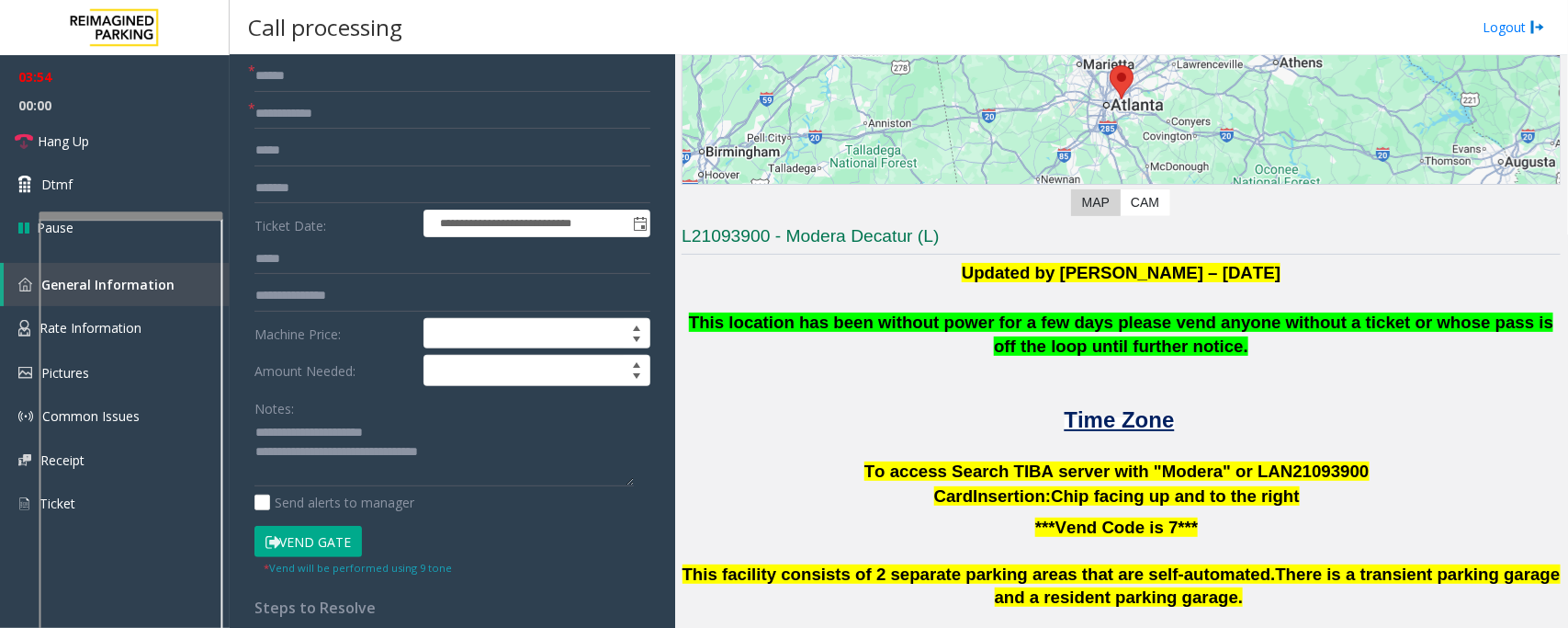
scroll to position [230, 0]
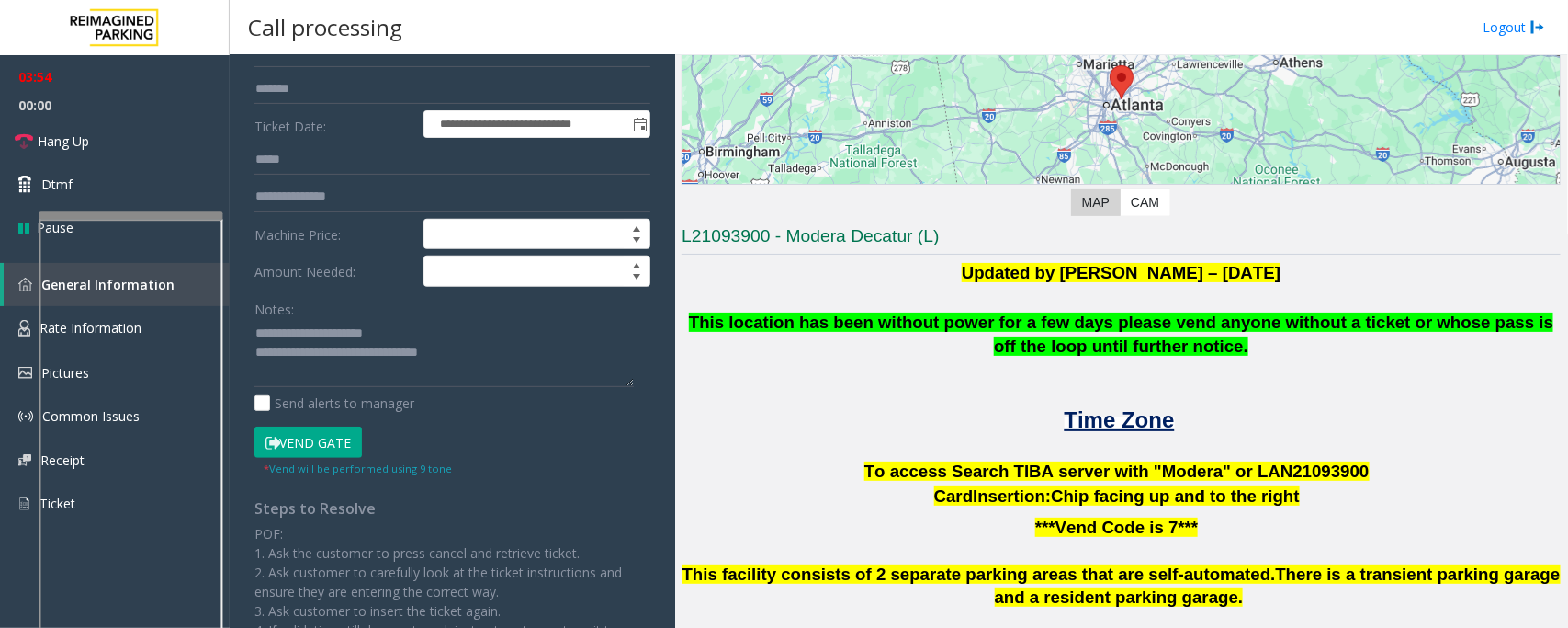
click at [317, 441] on button "Vend Gate" at bounding box center [309, 442] width 108 height 32
click at [502, 370] on textarea at bounding box center [445, 354] width 379 height 69
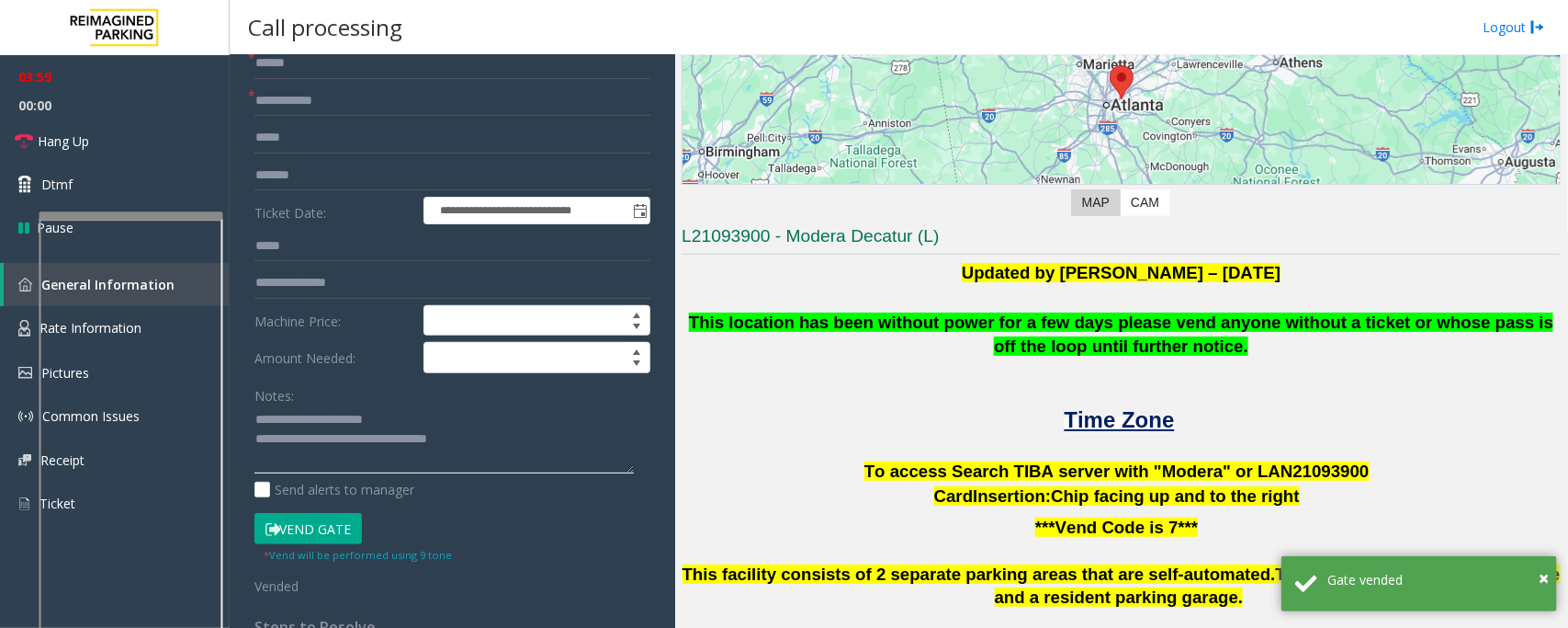
scroll to position [0, 0]
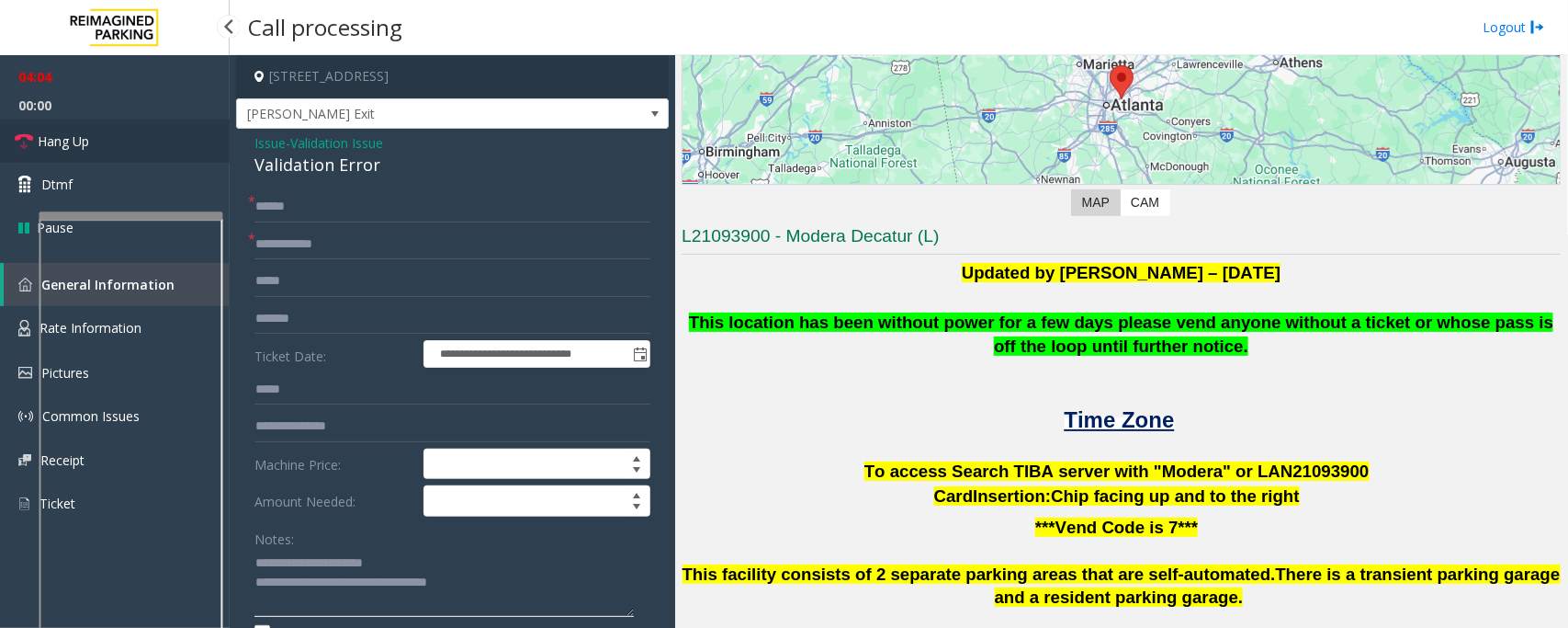
type textarea "**********"
click at [111, 148] on link "Hang Up" at bounding box center [114, 140] width 230 height 43
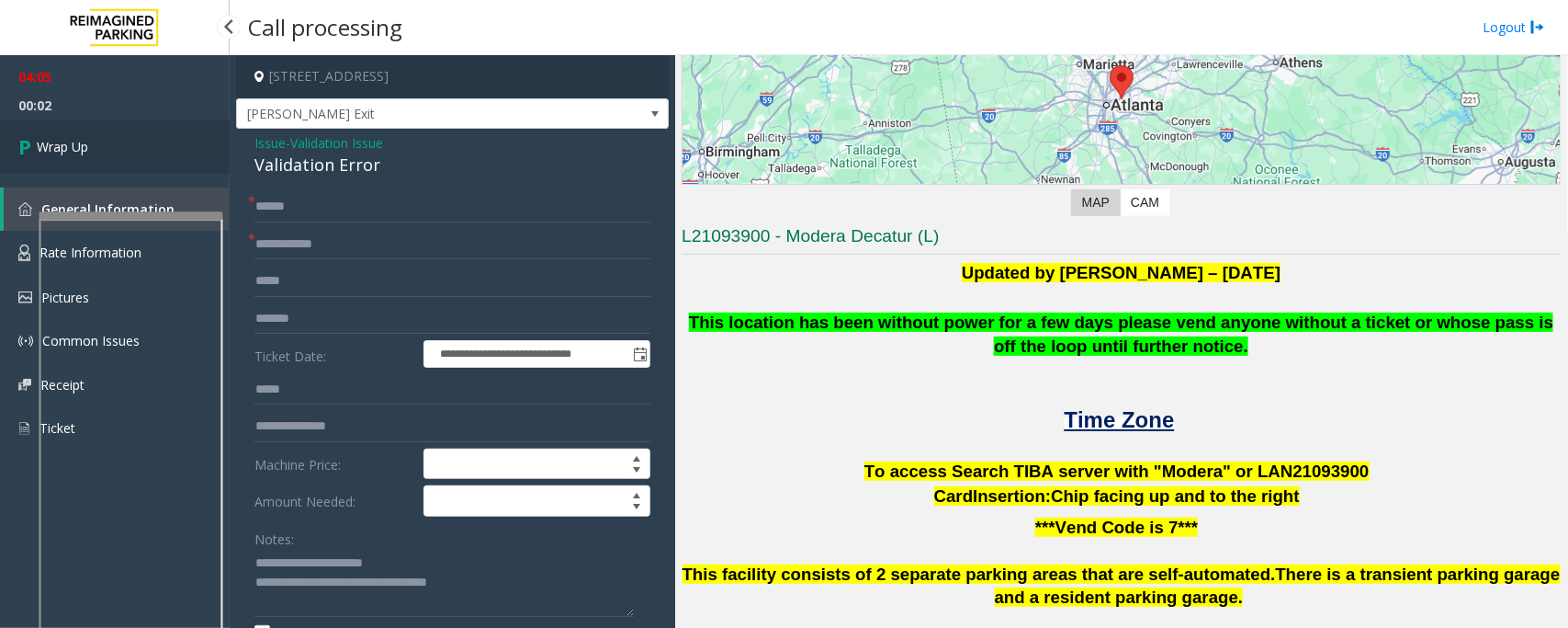
click at [111, 148] on link "Wrap Up" at bounding box center [114, 146] width 230 height 54
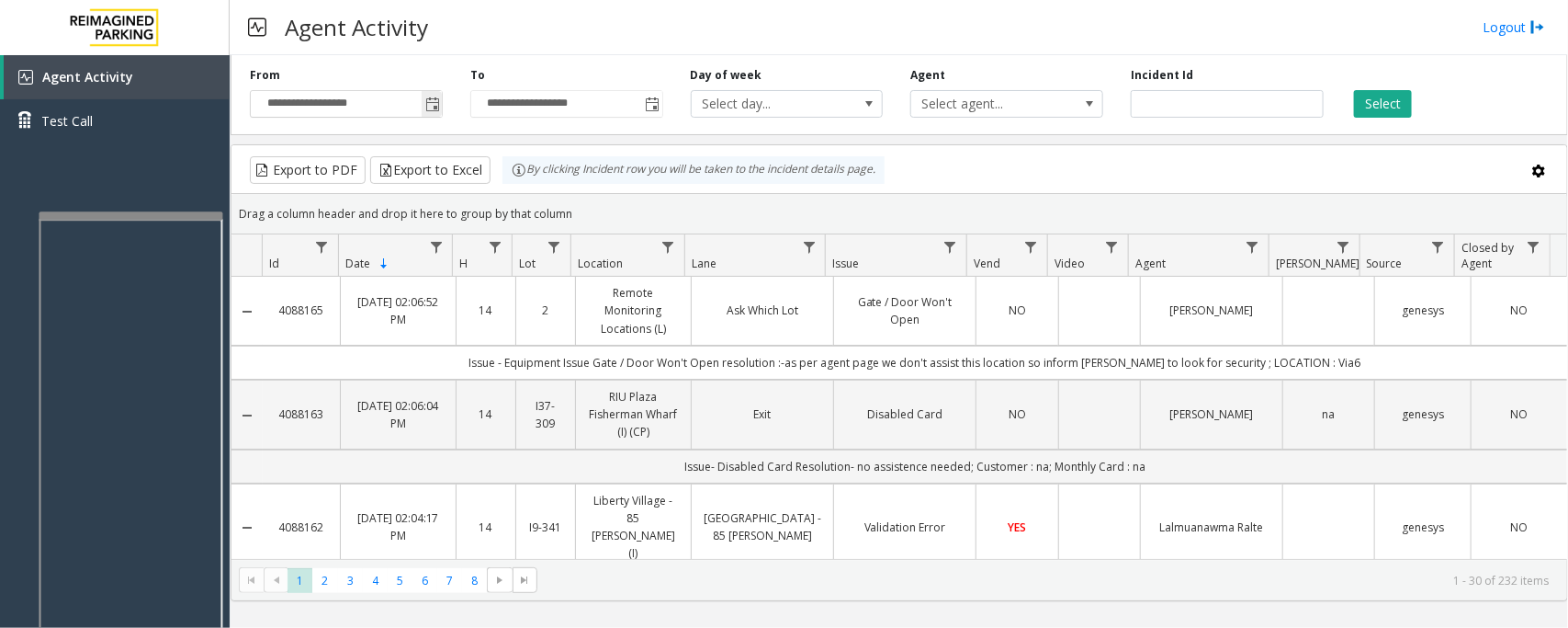
click at [432, 106] on span "Toggle popup" at bounding box center [432, 105] width 15 height 15
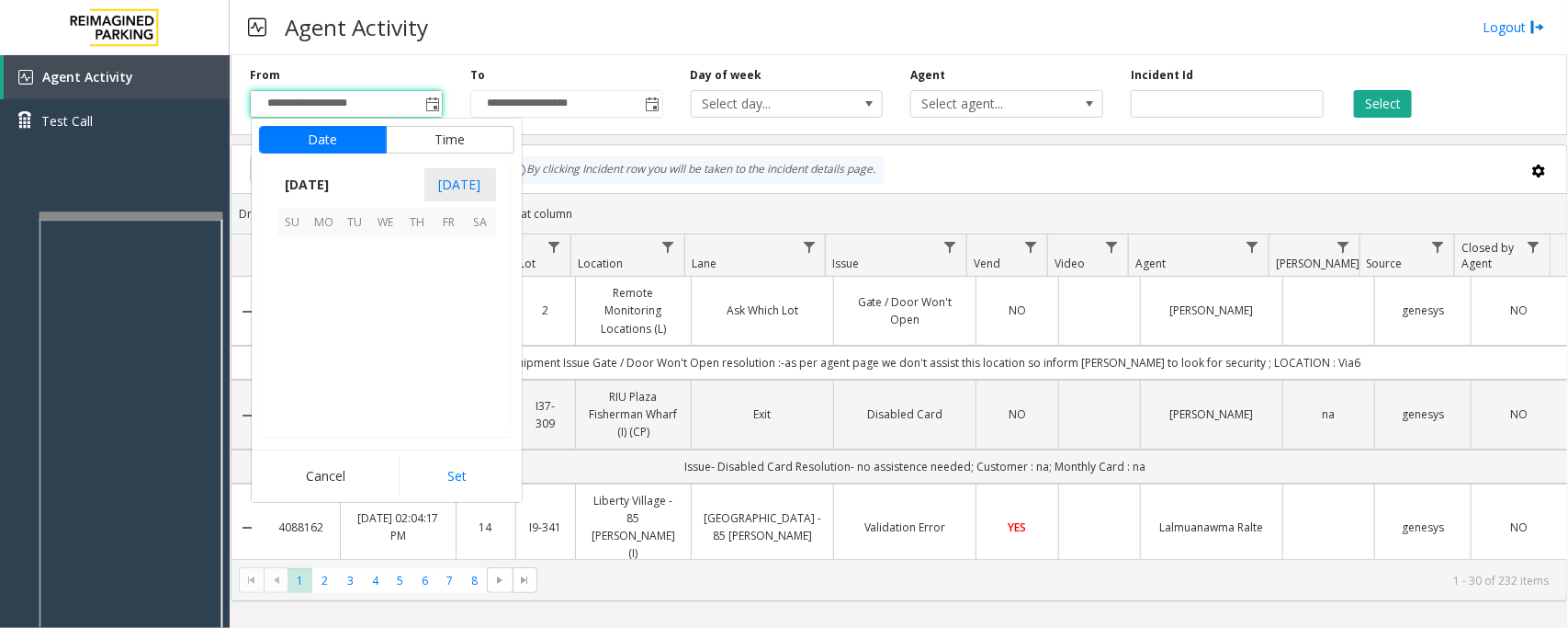
scroll to position [329733, 0]
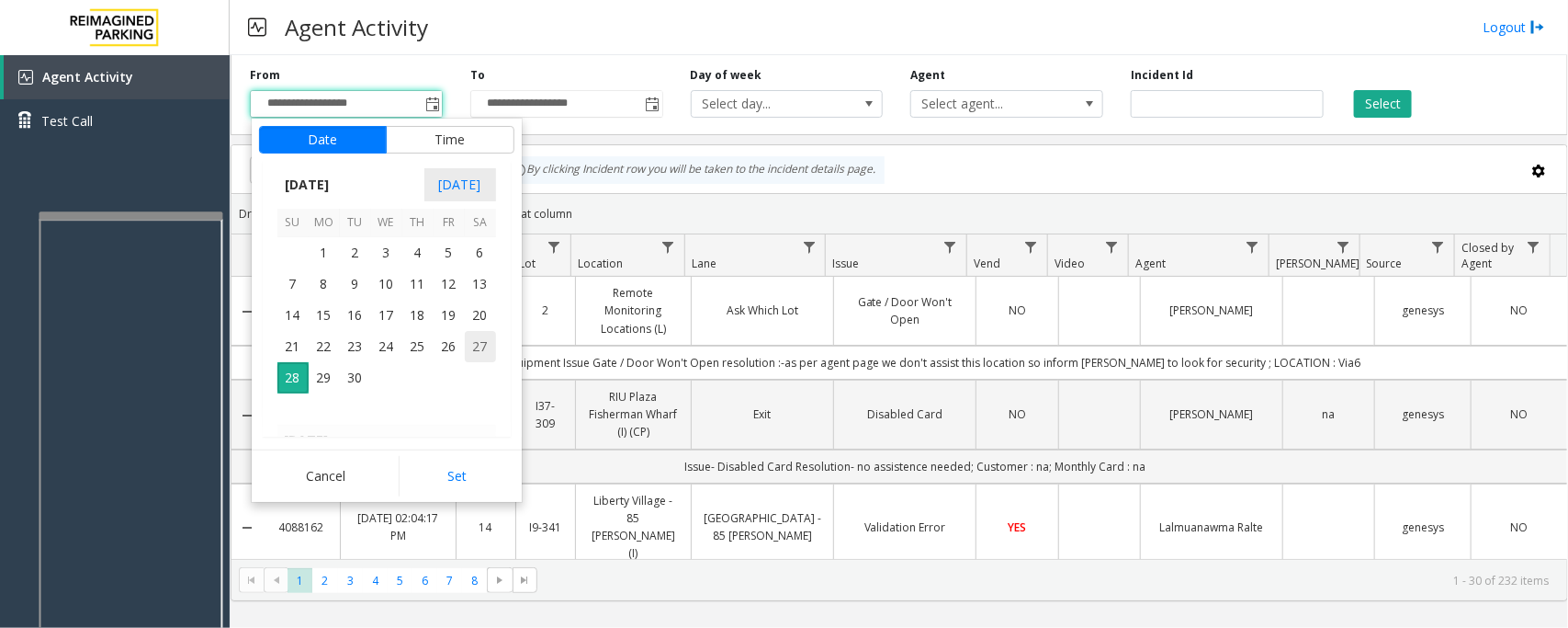
click at [478, 347] on span "27" at bounding box center [481, 347] width 32 height 32
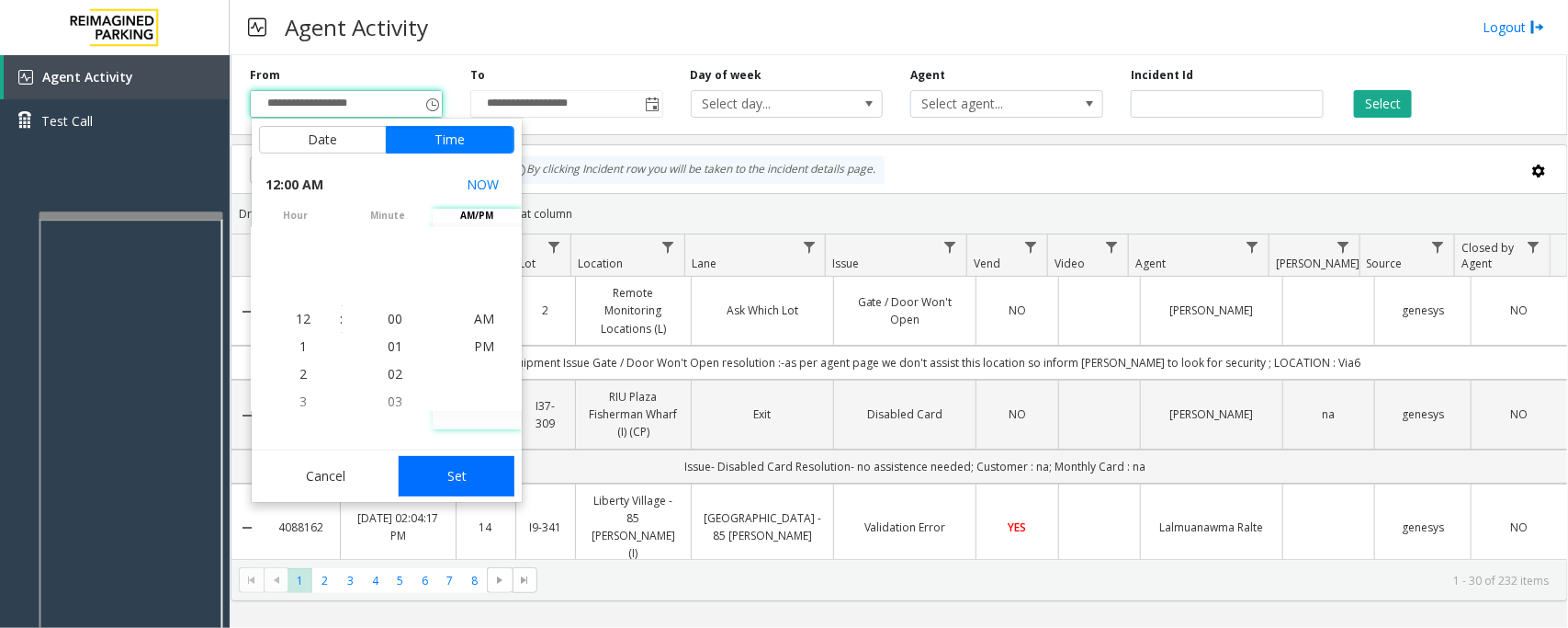
click at [461, 474] on button "Set" at bounding box center [457, 475] width 115 height 40
type input "**********"
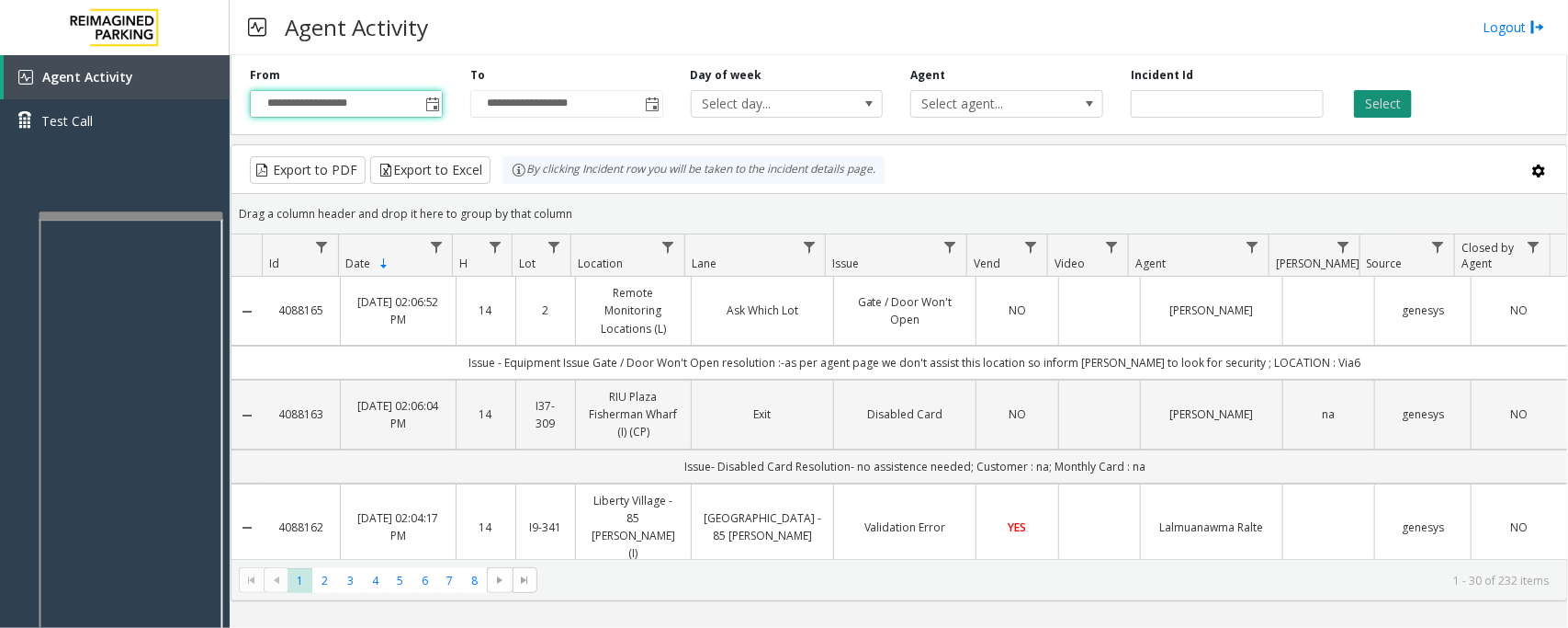
click at [1388, 98] on button "Select" at bounding box center [1383, 104] width 58 height 28
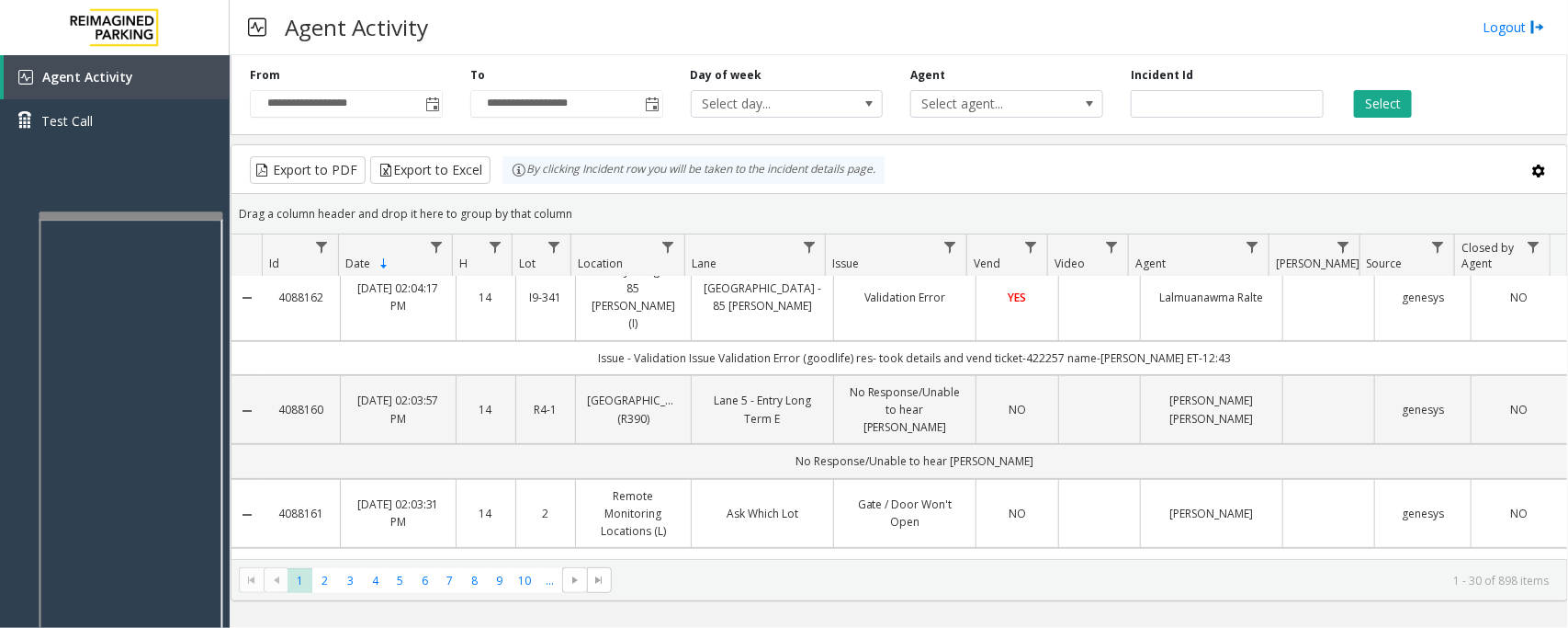
scroll to position [344, 0]
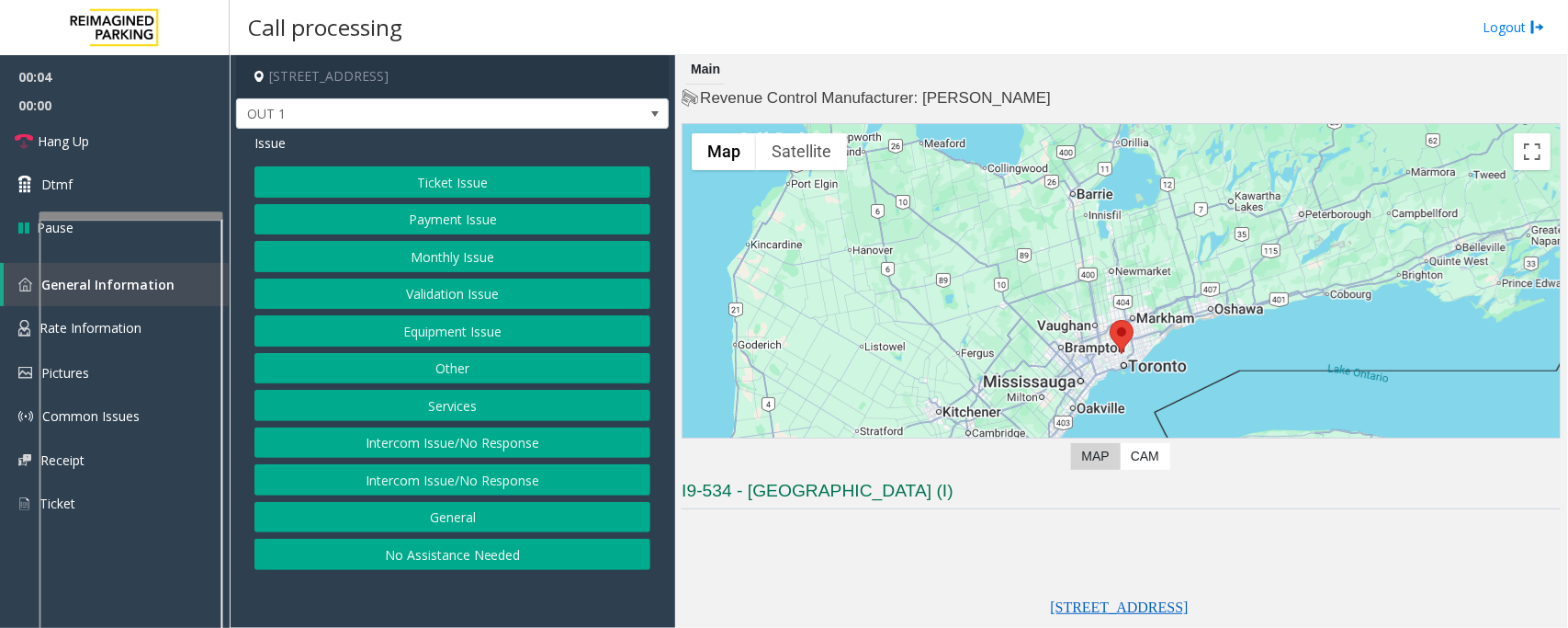
click at [419, 327] on button "Equipment Issue" at bounding box center [453, 331] width 396 height 32
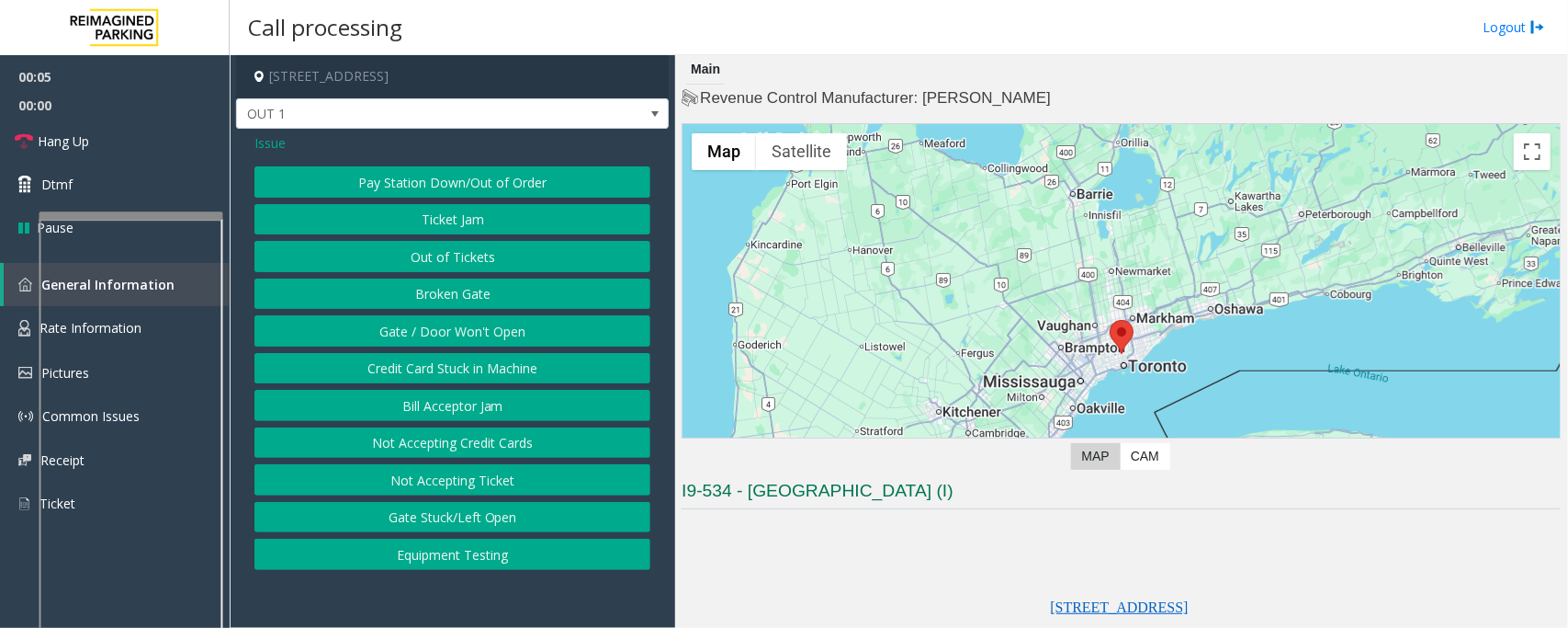
click at [419, 327] on button "Gate / Door Won't Open" at bounding box center [453, 331] width 396 height 32
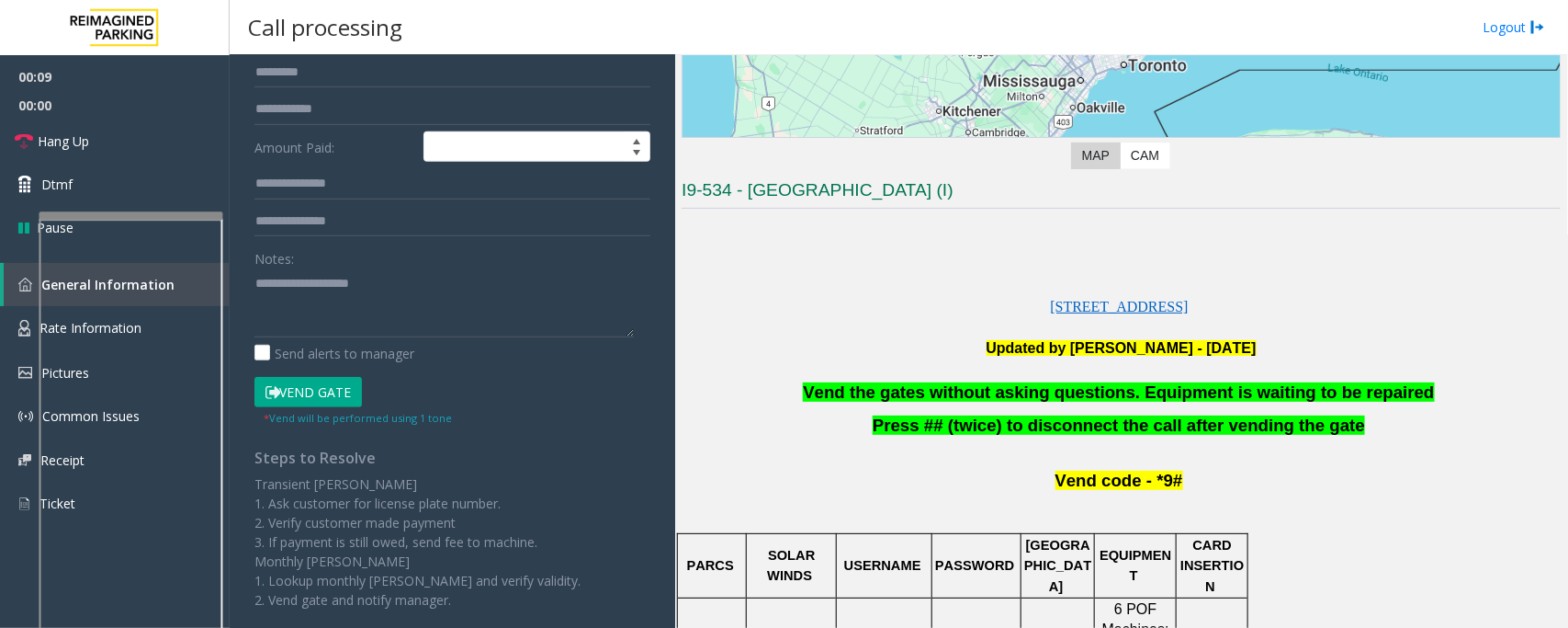
scroll to position [460, 0]
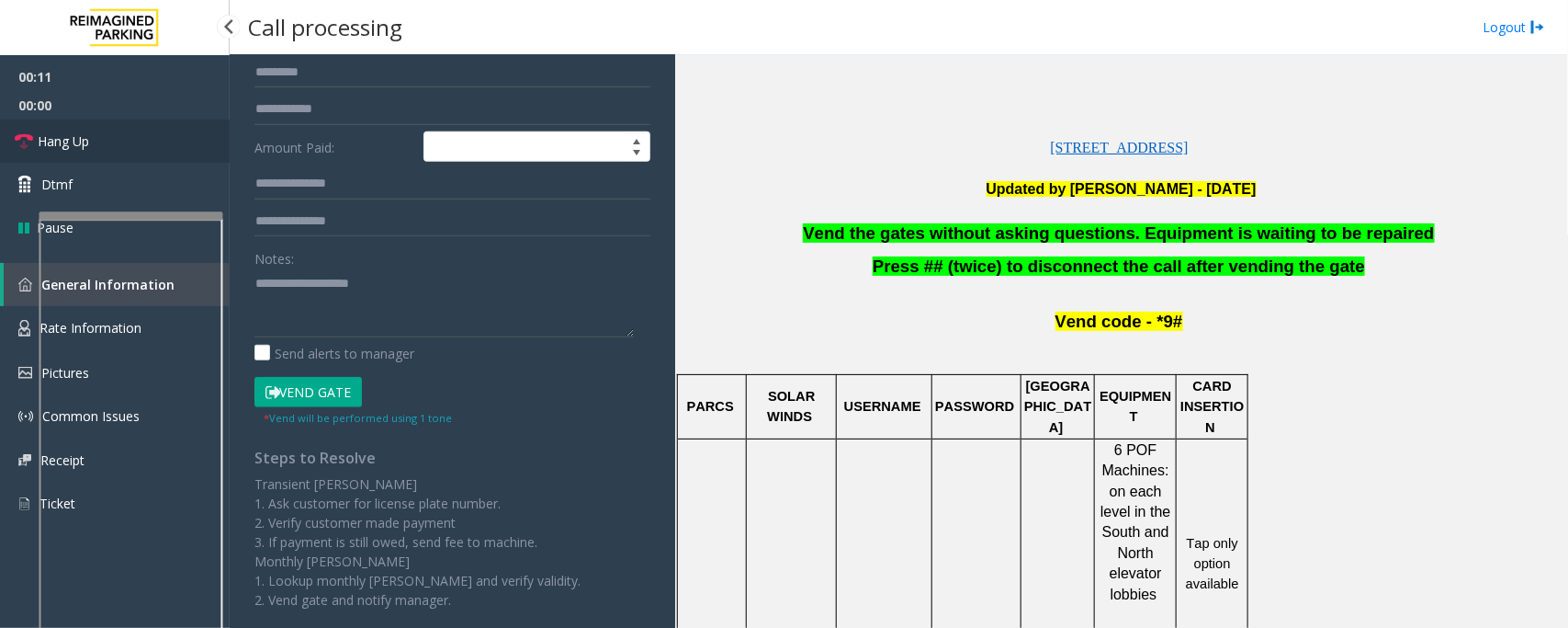
click at [133, 139] on link "Hang Up" at bounding box center [114, 140] width 230 height 43
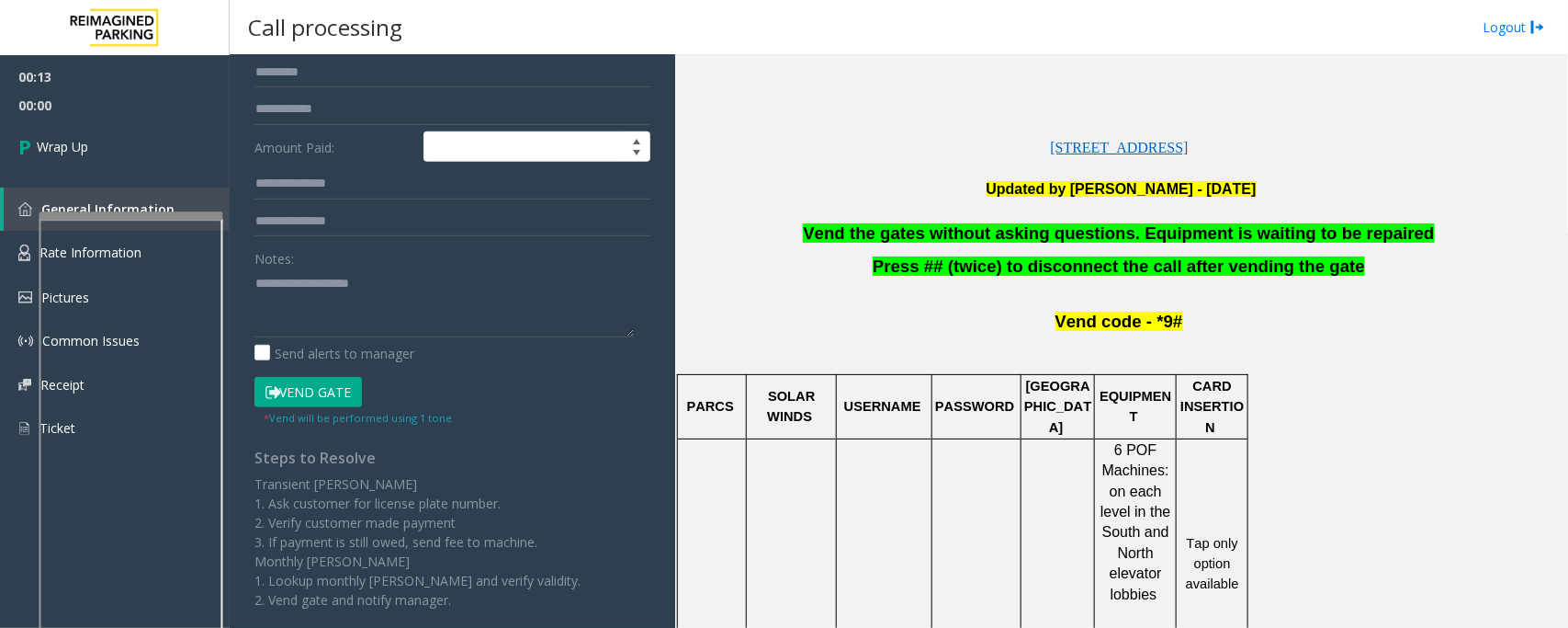
click at [992, 232] on span "Vend the gates without asking questions. Equipment is waiting to be repaired" at bounding box center [1118, 233] width 631 height 20
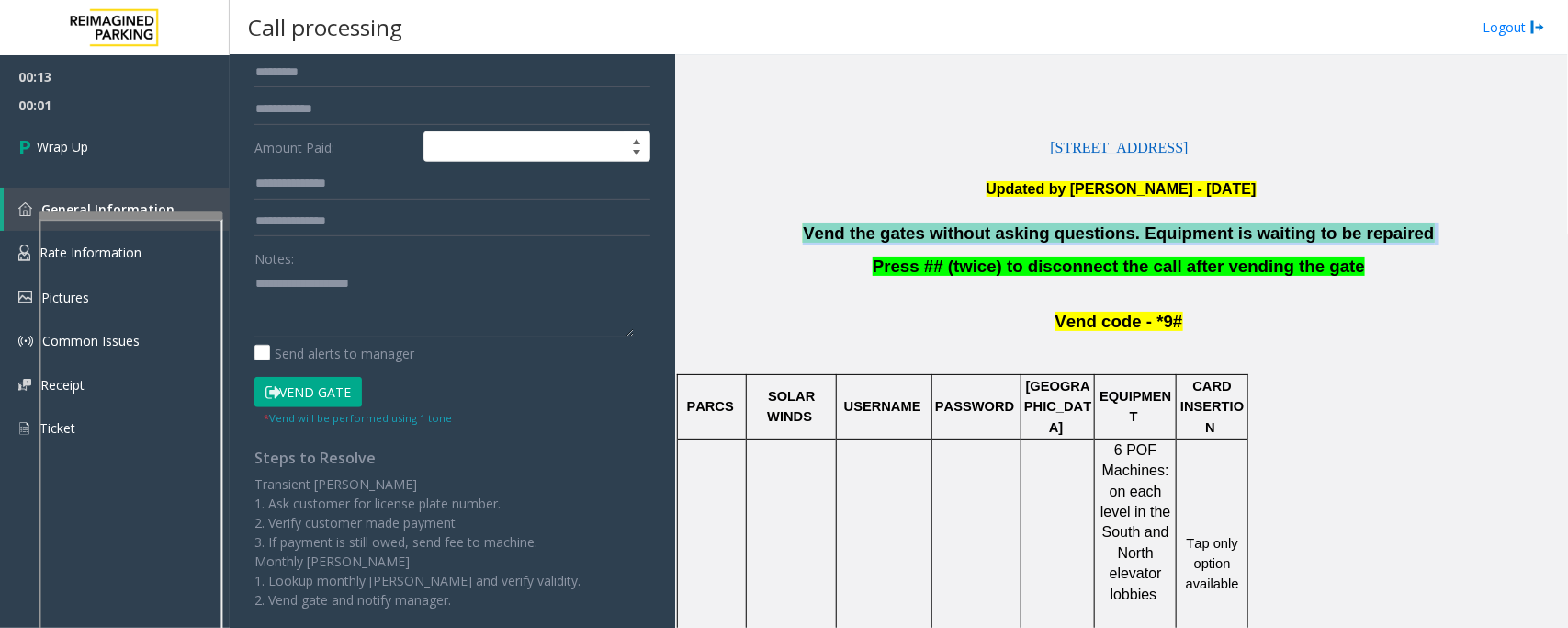
click at [992, 232] on span "Vend the gates without asking questions. Equipment is waiting to be repaired" at bounding box center [1118, 233] width 631 height 20
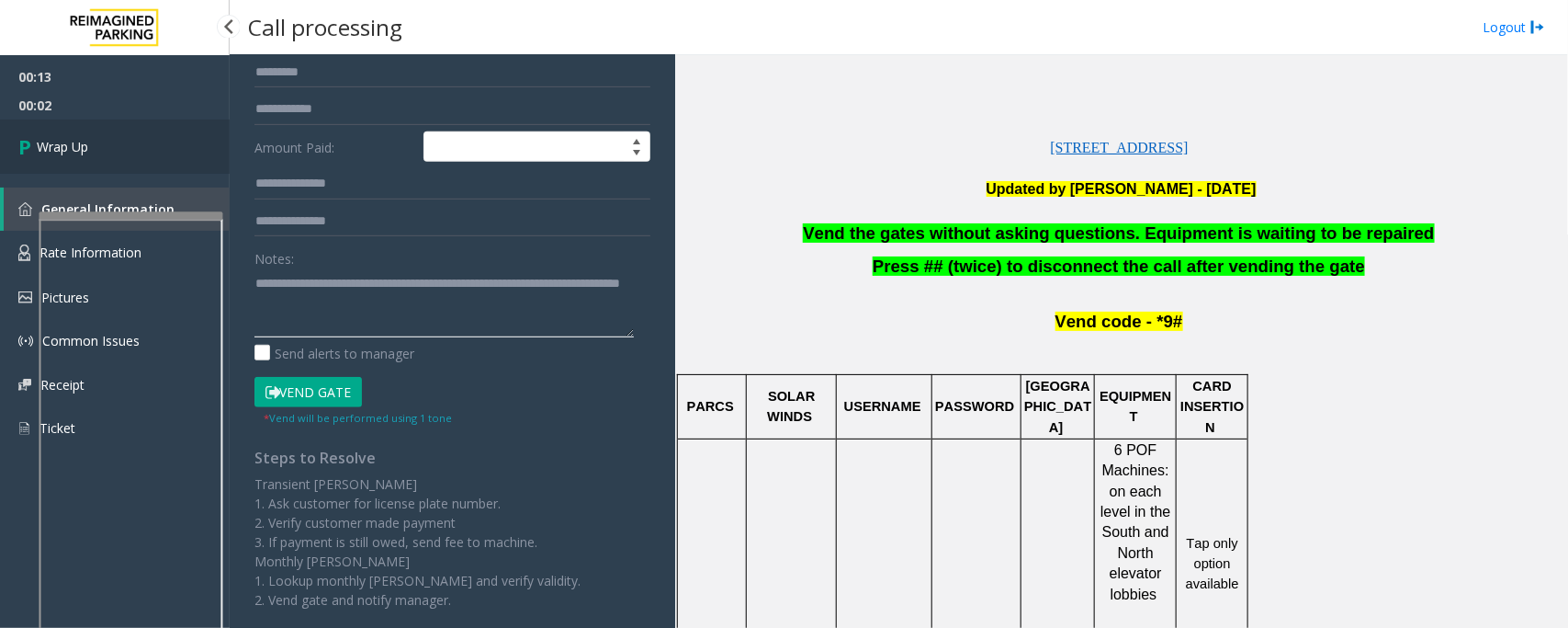
type textarea "**********"
click at [124, 138] on link "Wrap Up" at bounding box center [114, 146] width 230 height 54
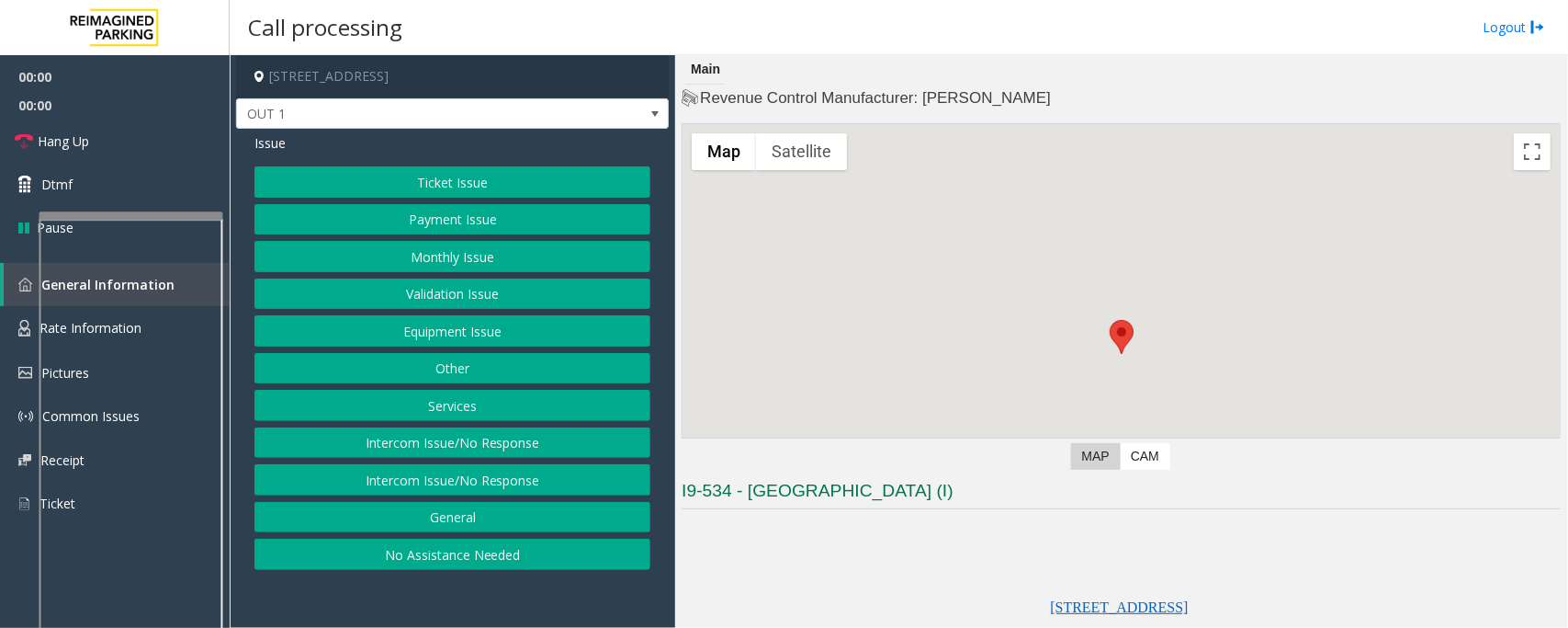
scroll to position [460, 0]
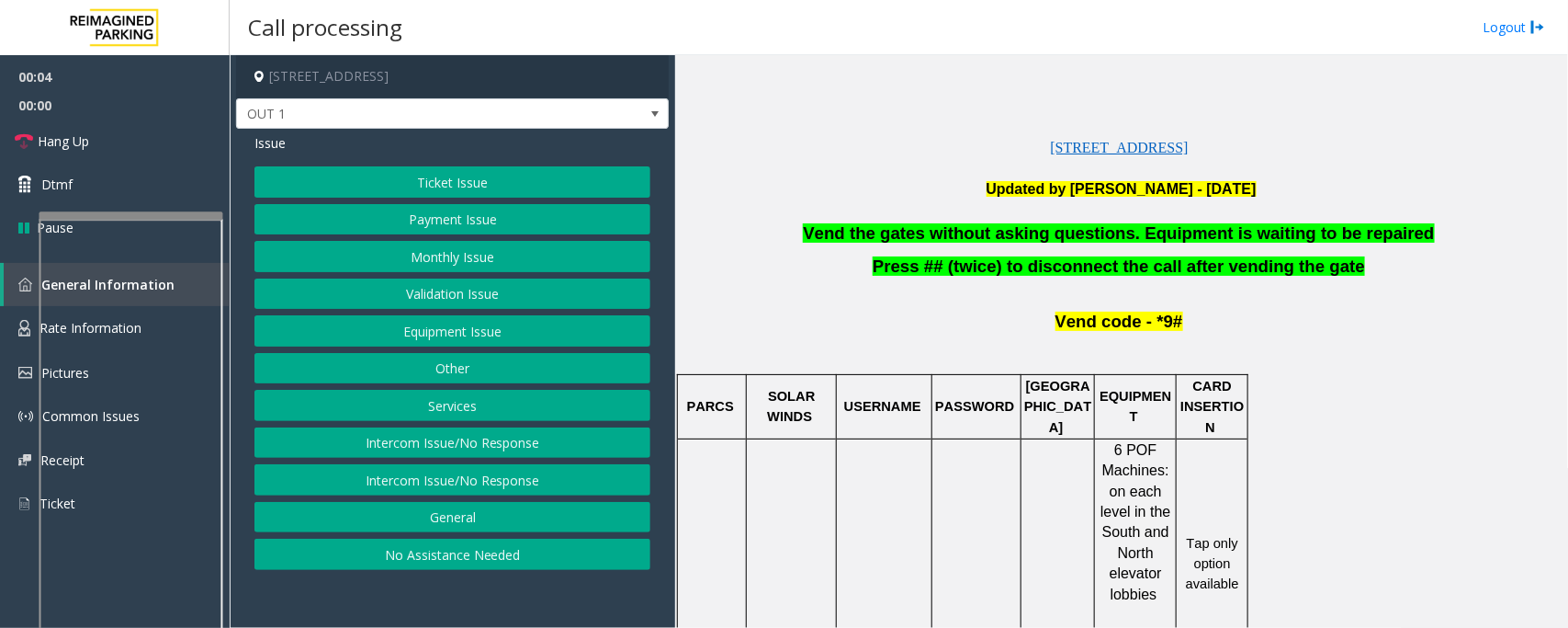
click at [405, 337] on button "Equipment Issue" at bounding box center [453, 331] width 396 height 32
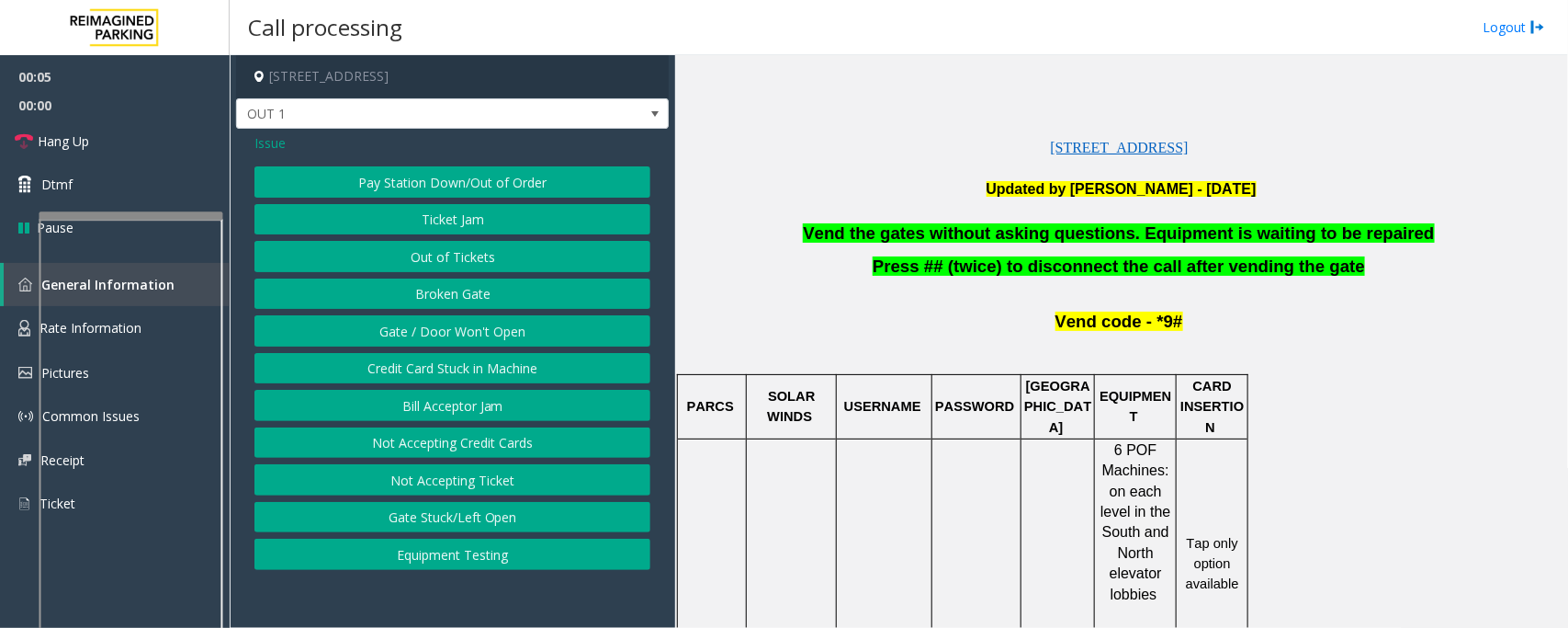
click at [405, 338] on button "Gate / Door Won't Open" at bounding box center [453, 331] width 396 height 32
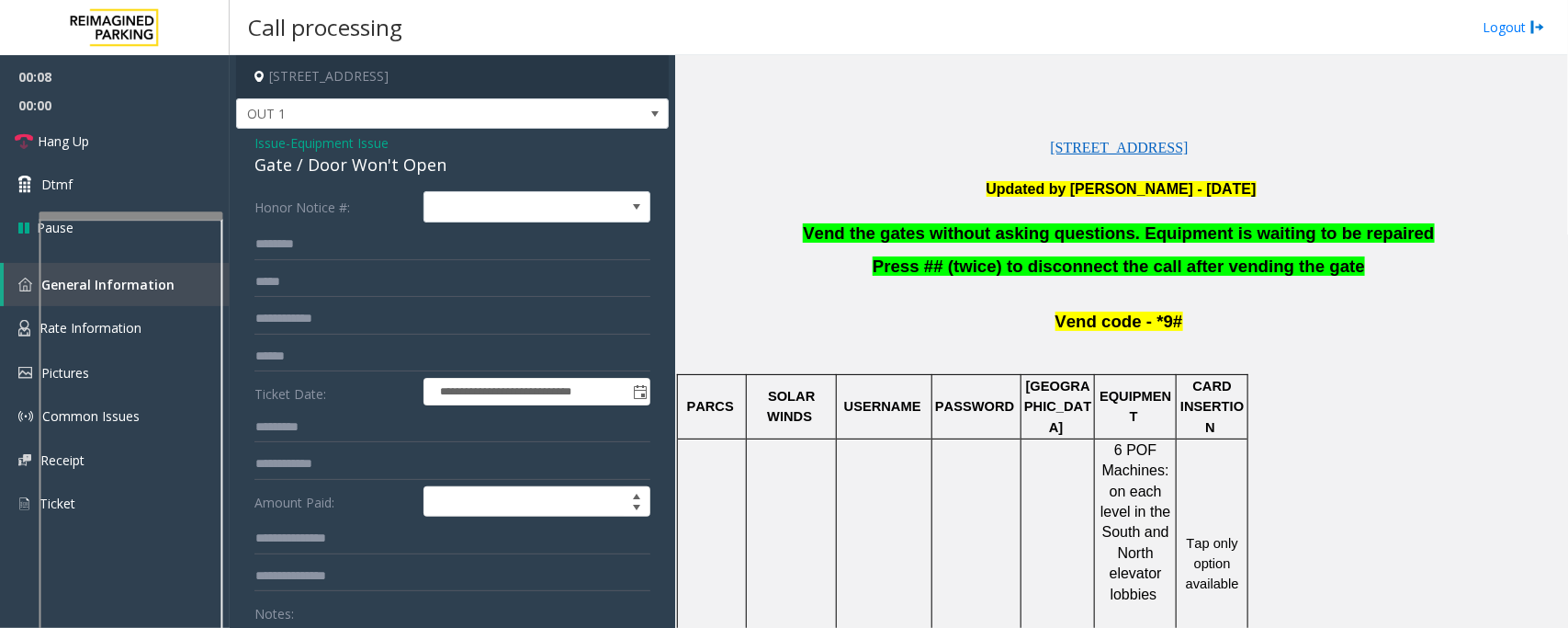
scroll to position [230, 0]
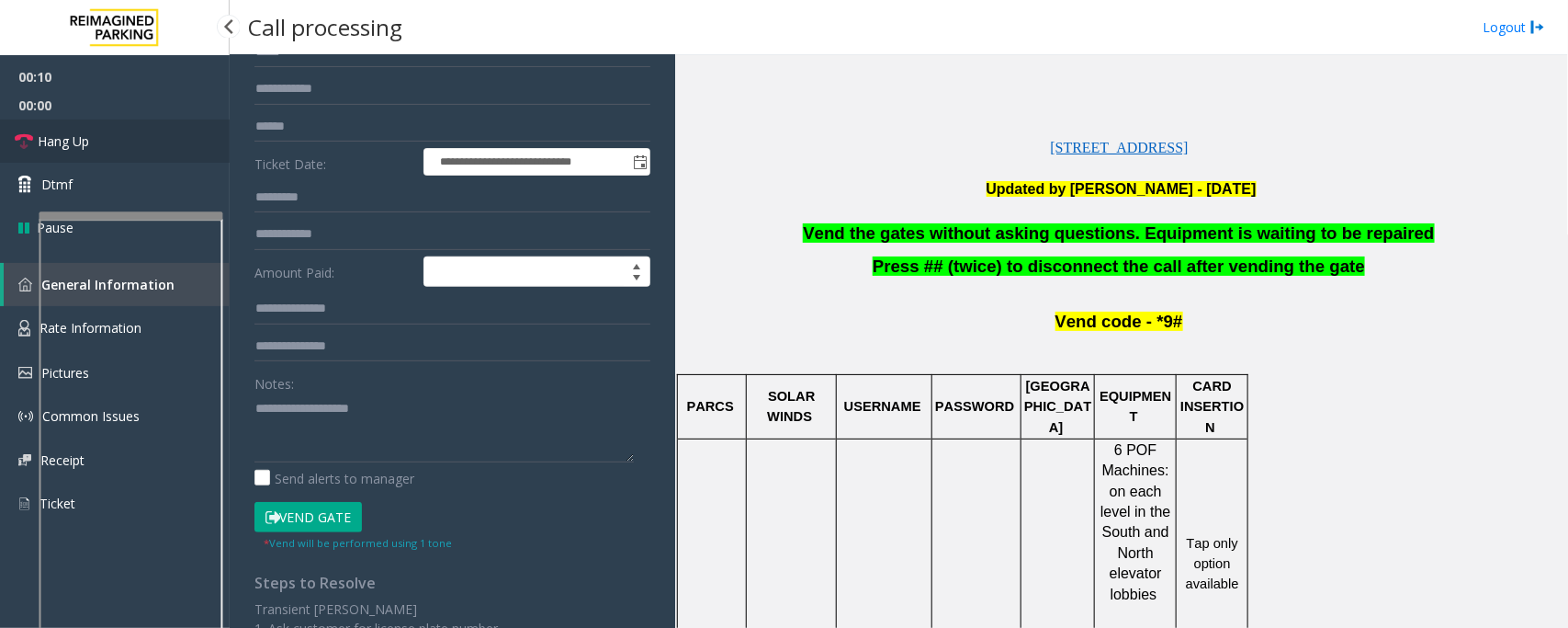
drag, startPoint x: 131, startPoint y: 138, endPoint x: 297, endPoint y: 178, distance: 170.8
click at [131, 138] on link "Hang Up" at bounding box center [114, 140] width 230 height 43
click at [951, 227] on span "Vend the gates without asking questions. Equipment is waiting to be repaired" at bounding box center [1118, 233] width 631 height 20
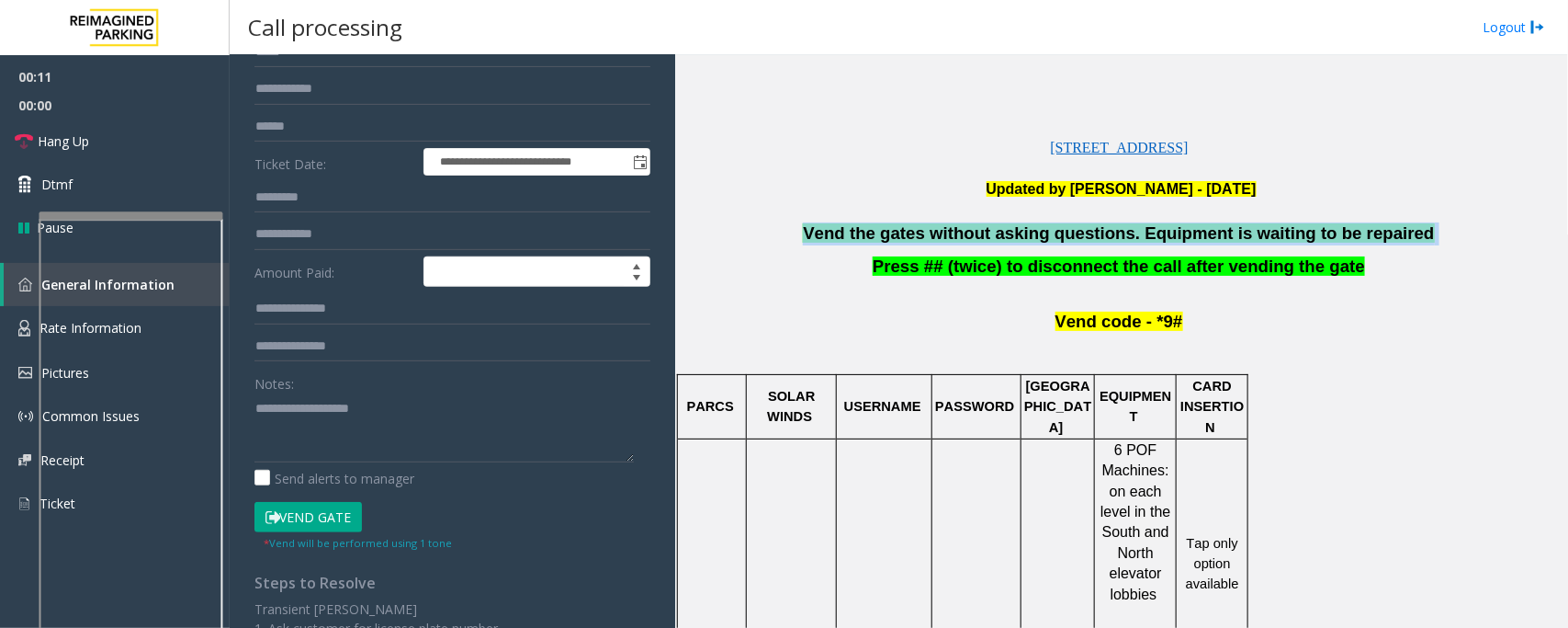
click at [951, 227] on span "Vend the gates without asking questions. Equipment is waiting to be repaired" at bounding box center [1118, 233] width 631 height 20
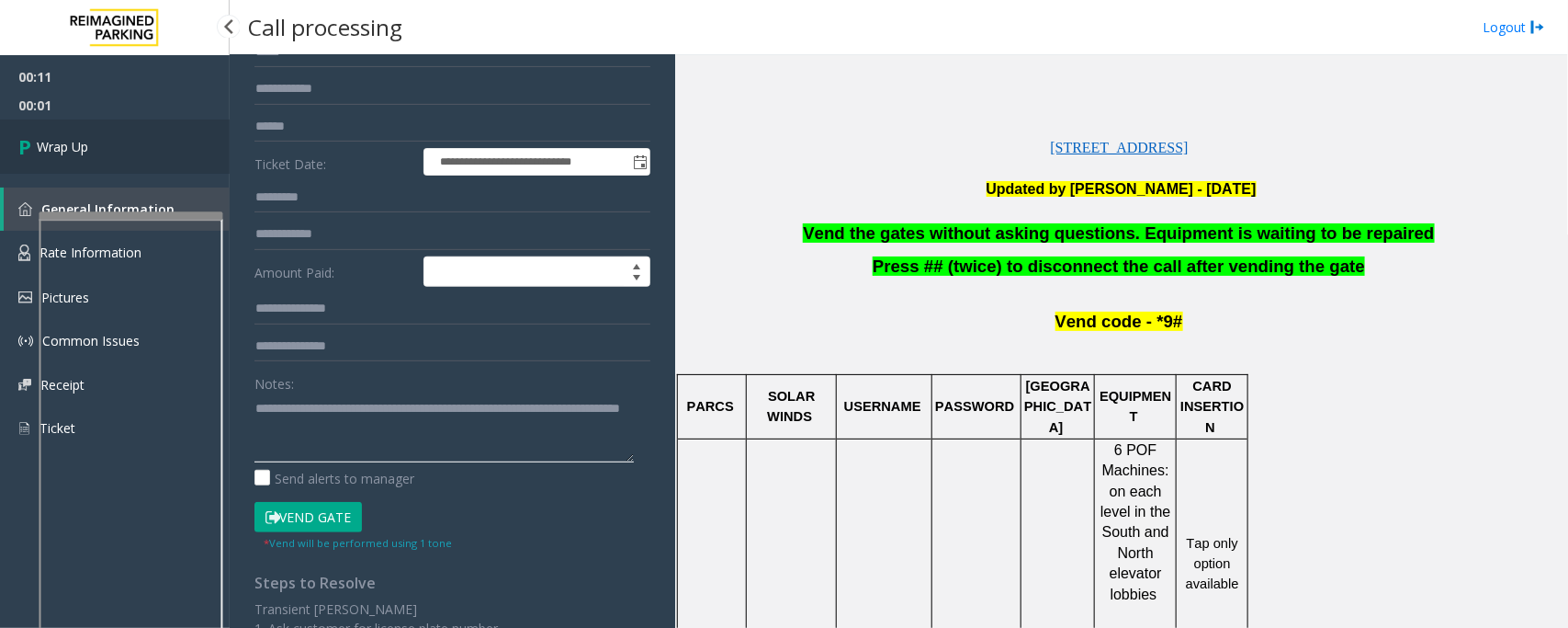
type textarea "**********"
click at [67, 148] on span "Wrap Up" at bounding box center [62, 146] width 51 height 20
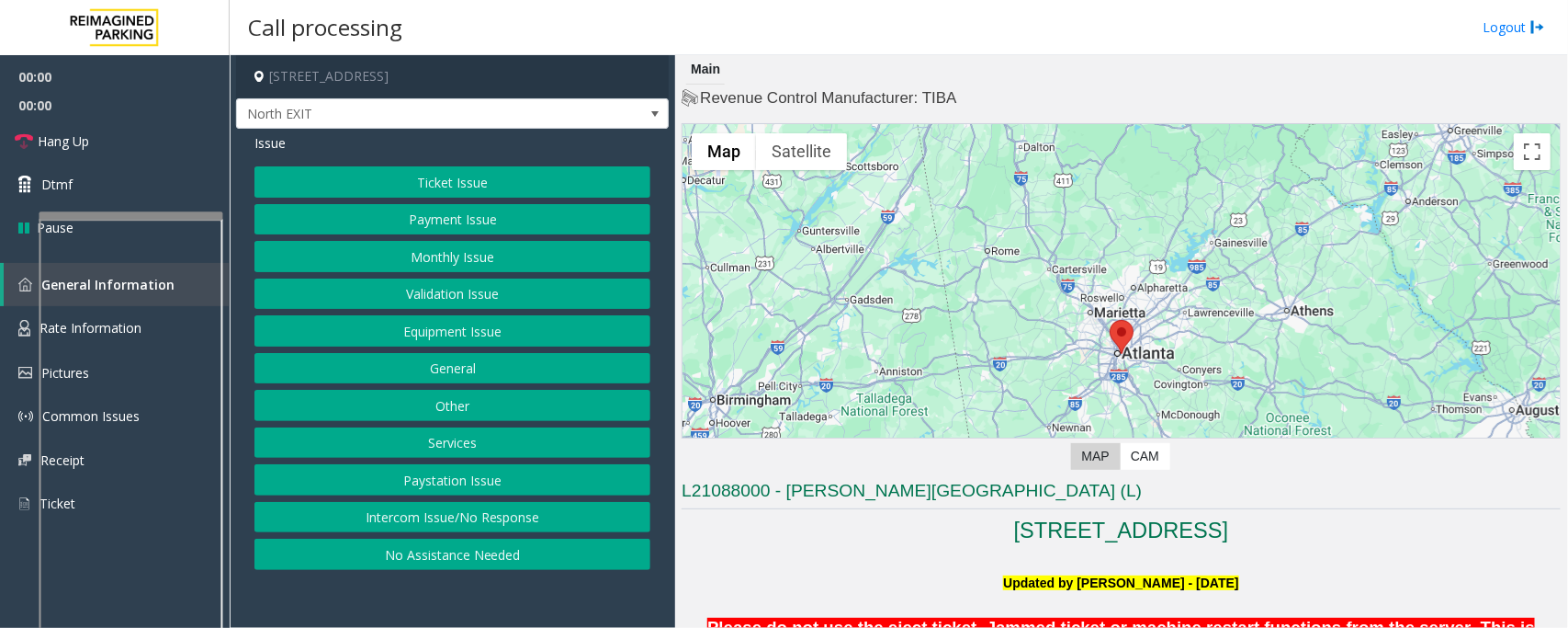
scroll to position [460, 0]
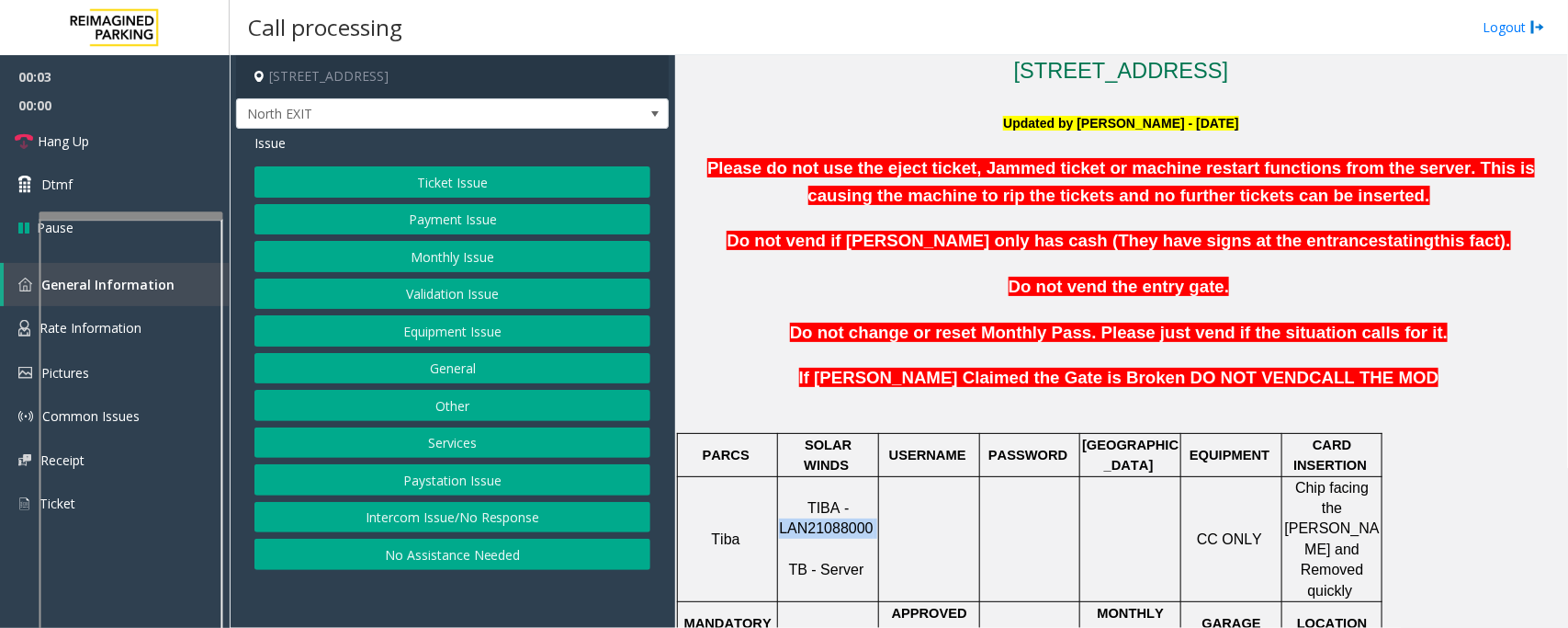
drag, startPoint x: 784, startPoint y: 508, endPoint x: 875, endPoint y: 505, distance: 91.0
click at [875, 505] on p "TIBA - LAN21088000 TB - Server" at bounding box center [829, 539] width 99 height 83
copy p "LAN21088000"
click at [417, 290] on button "Validation Issue" at bounding box center [453, 294] width 396 height 32
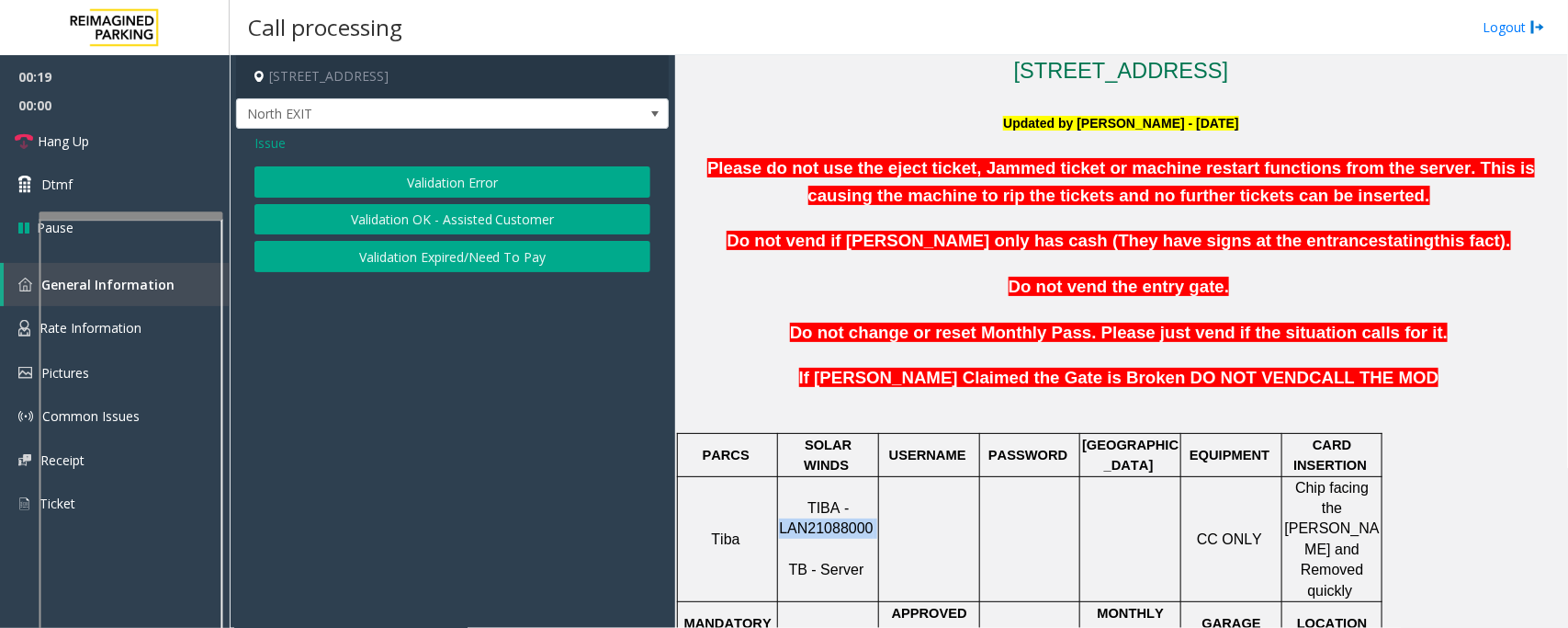
click at [451, 180] on button "Validation Error" at bounding box center [453, 182] width 396 height 32
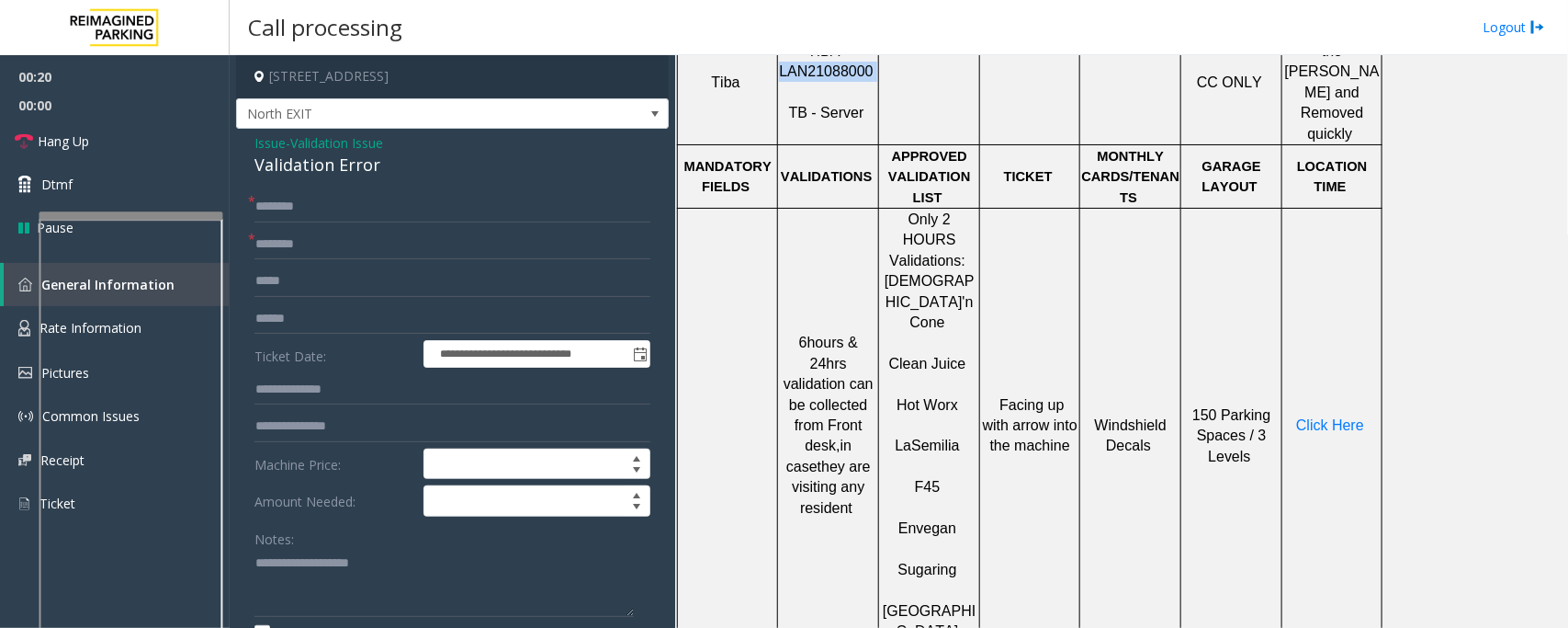
scroll to position [919, 0]
click at [308, 248] on input "text" at bounding box center [453, 245] width 396 height 32
type input "******"
click at [324, 572] on textarea at bounding box center [445, 583] width 379 height 69
paste textarea "**********"
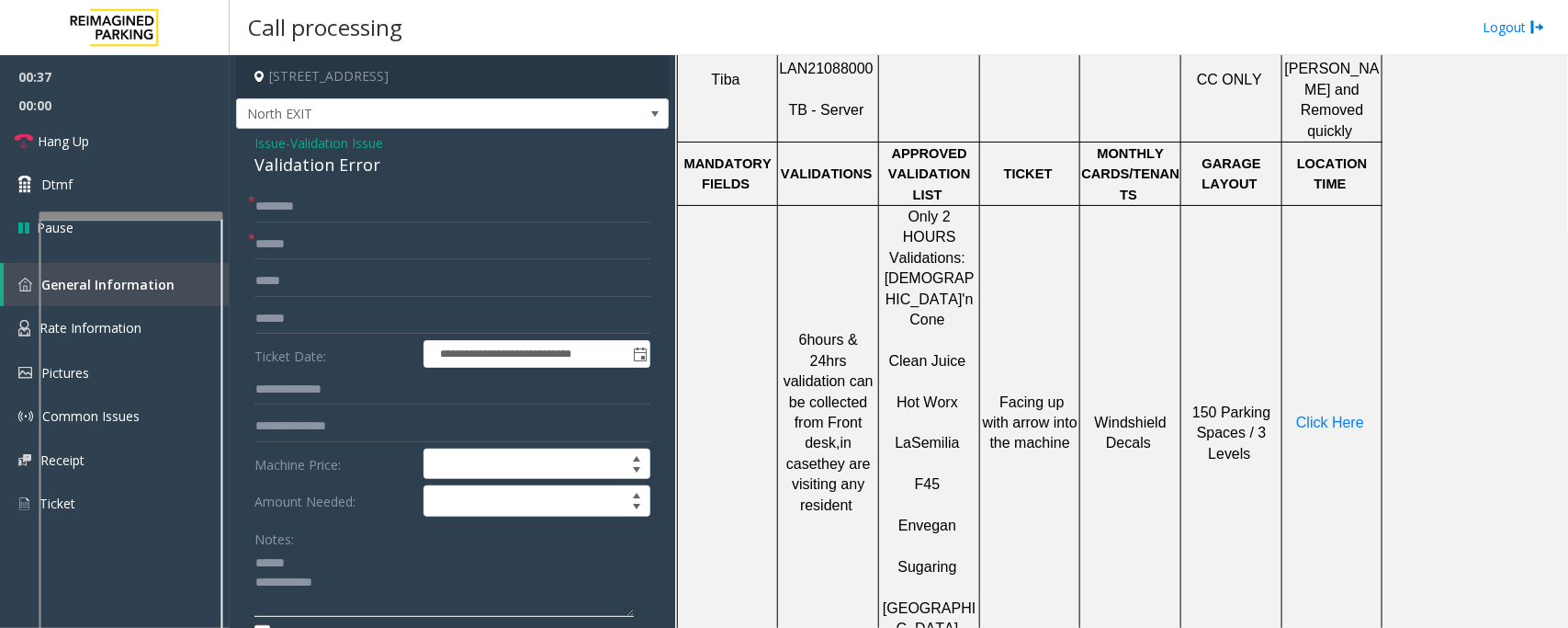
click at [322, 576] on textarea at bounding box center [445, 583] width 379 height 69
click at [308, 159] on div "Validation Error" at bounding box center [453, 165] width 396 height 25
click at [294, 566] on textarea at bounding box center [445, 583] width 379 height 69
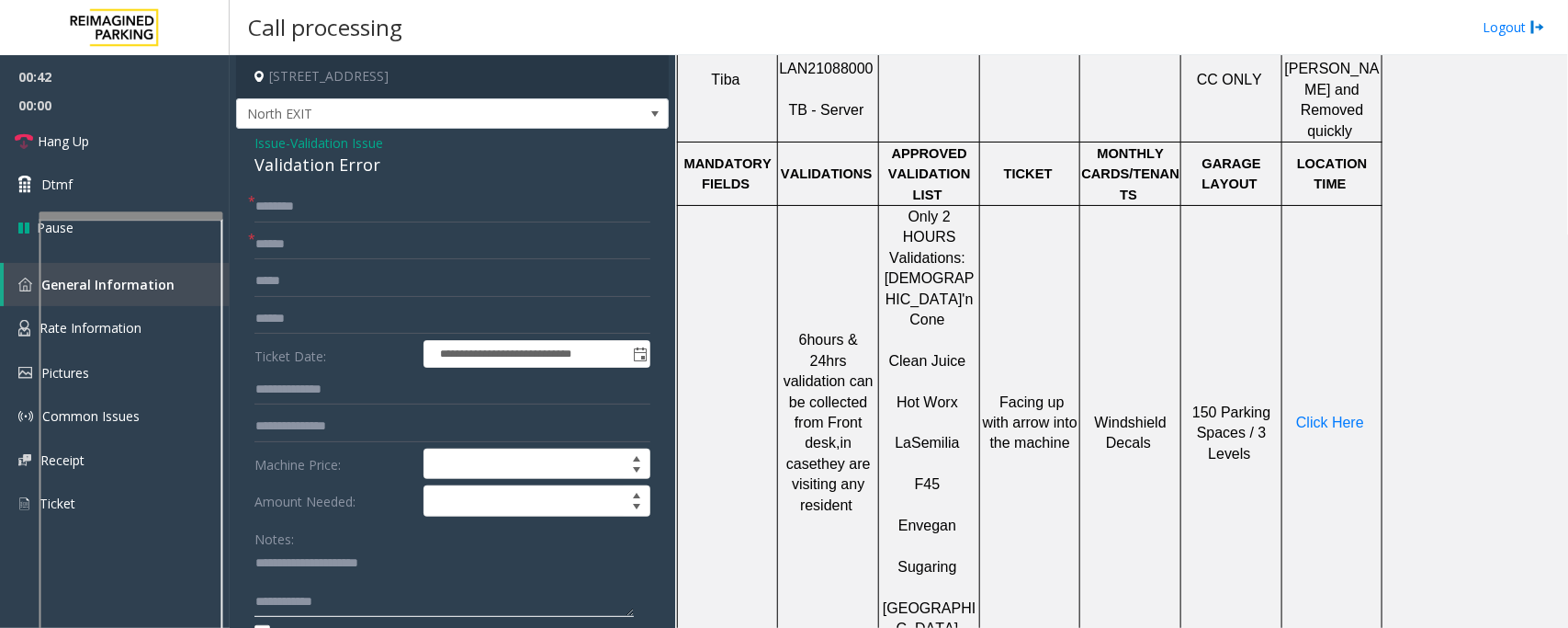
click at [289, 566] on textarea at bounding box center [445, 583] width 379 height 69
click at [295, 580] on textarea at bounding box center [445, 583] width 379 height 69
click at [345, 586] on textarea at bounding box center [445, 583] width 379 height 69
type textarea "**********"
click at [280, 322] on input "text" at bounding box center [453, 319] width 396 height 32
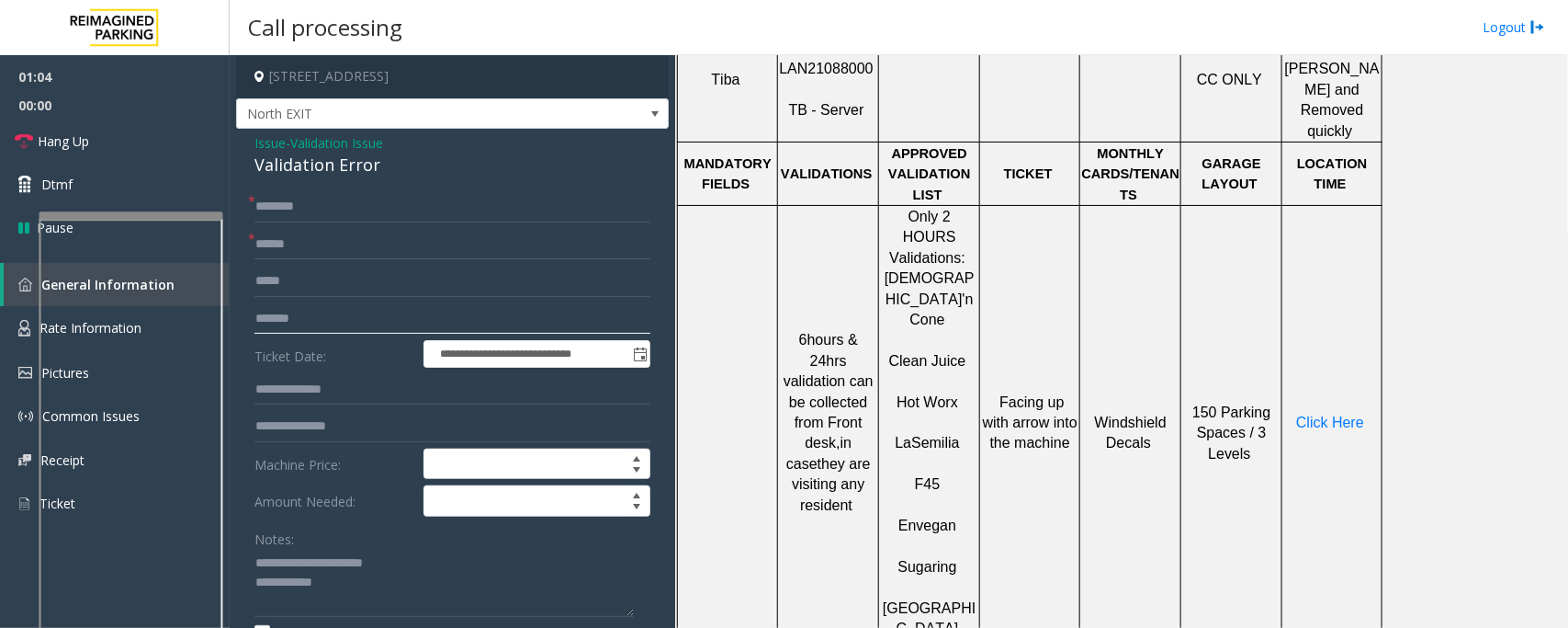
type input "*******"
click at [263, 391] on input "text" at bounding box center [453, 390] width 396 height 32
click at [1322, 415] on span "Click Here" at bounding box center [1330, 422] width 68 height 16
click at [297, 382] on input "text" at bounding box center [453, 390] width 396 height 32
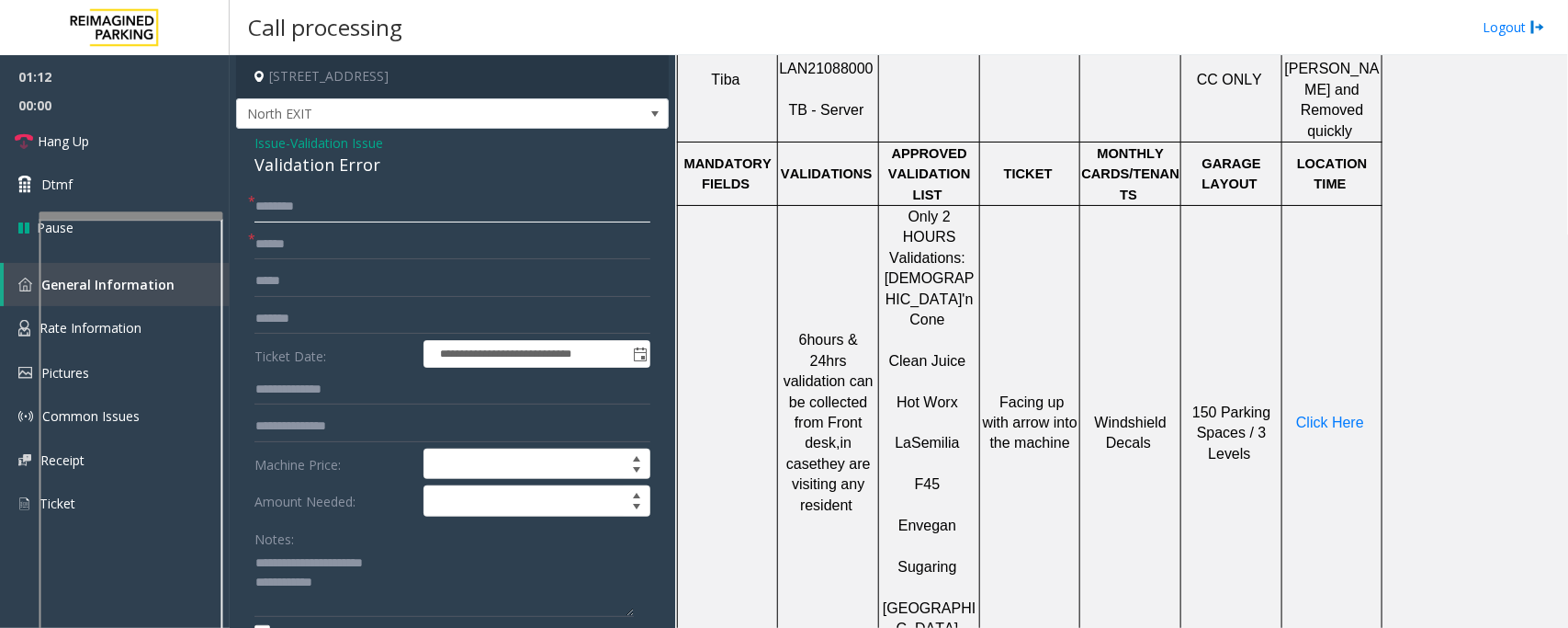
click at [305, 207] on input "text" at bounding box center [453, 207] width 396 height 32
click at [367, 207] on input "text" at bounding box center [453, 207] width 396 height 32
click at [263, 200] on input "****" at bounding box center [453, 207] width 396 height 32
click at [292, 211] on input "****" at bounding box center [453, 207] width 396 height 32
type input "******"
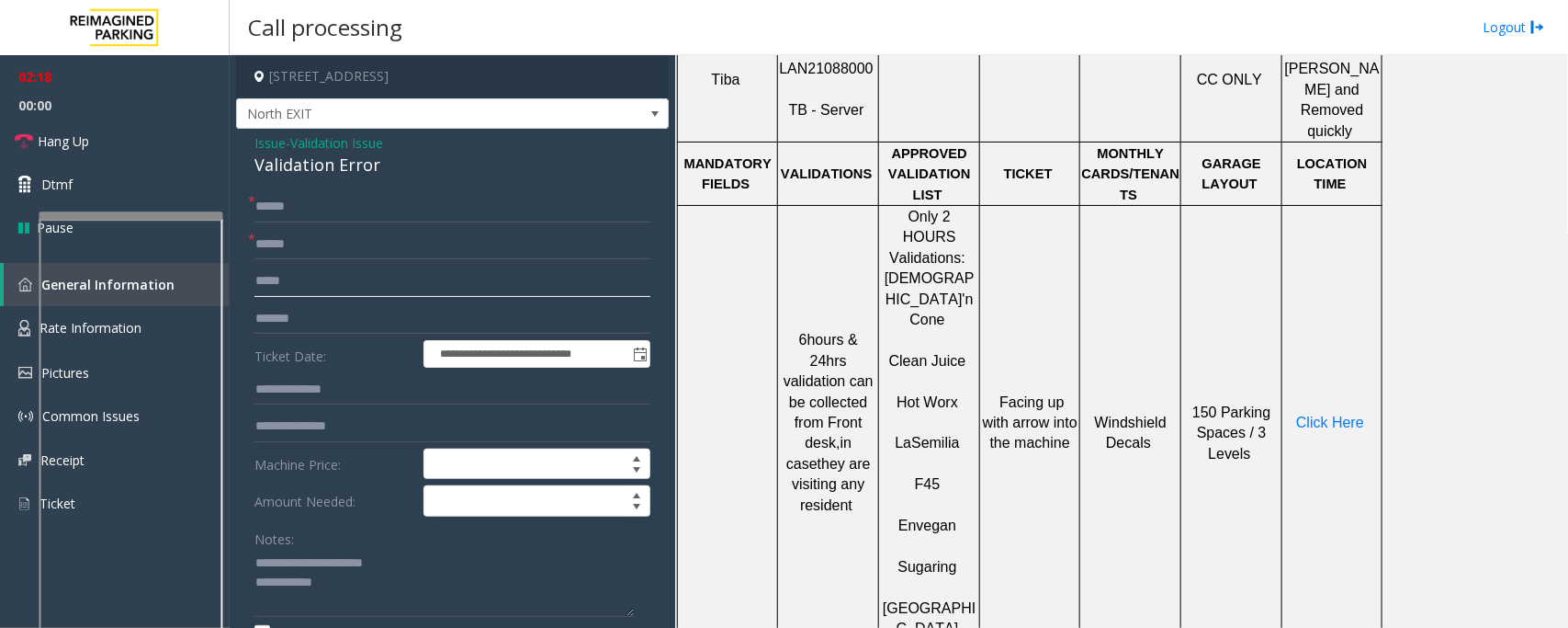
click at [322, 291] on input "text" at bounding box center [453, 282] width 396 height 32
click at [365, 584] on textarea at bounding box center [445, 583] width 379 height 69
click at [337, 209] on input "******" at bounding box center [453, 207] width 396 height 32
click at [333, 588] on textarea at bounding box center [445, 583] width 379 height 69
click at [308, 392] on input "text" at bounding box center [453, 390] width 396 height 32
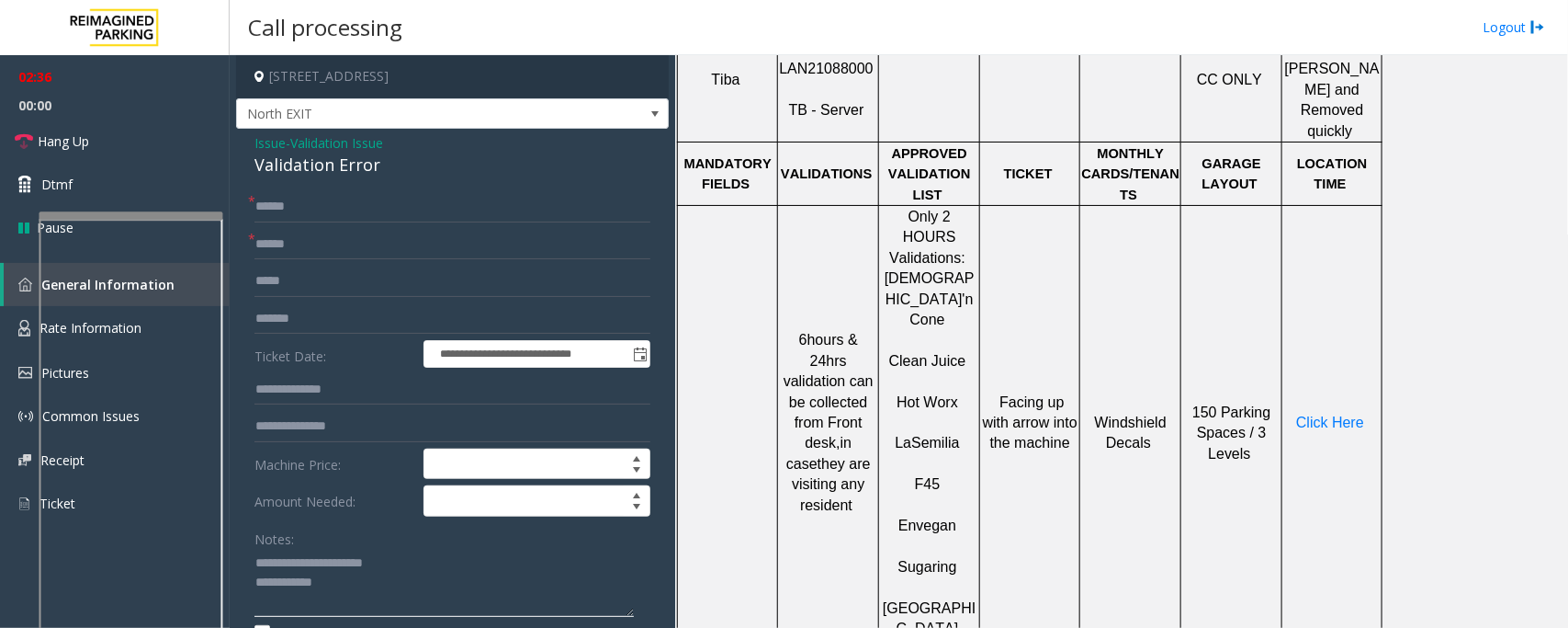
click at [333, 588] on textarea at bounding box center [445, 583] width 379 height 69
click at [379, 581] on textarea at bounding box center [445, 583] width 379 height 69
click at [345, 585] on textarea at bounding box center [445, 583] width 379 height 69
click at [255, 562] on textarea at bounding box center [445, 583] width 379 height 69
click at [294, 564] on textarea at bounding box center [445, 583] width 379 height 69
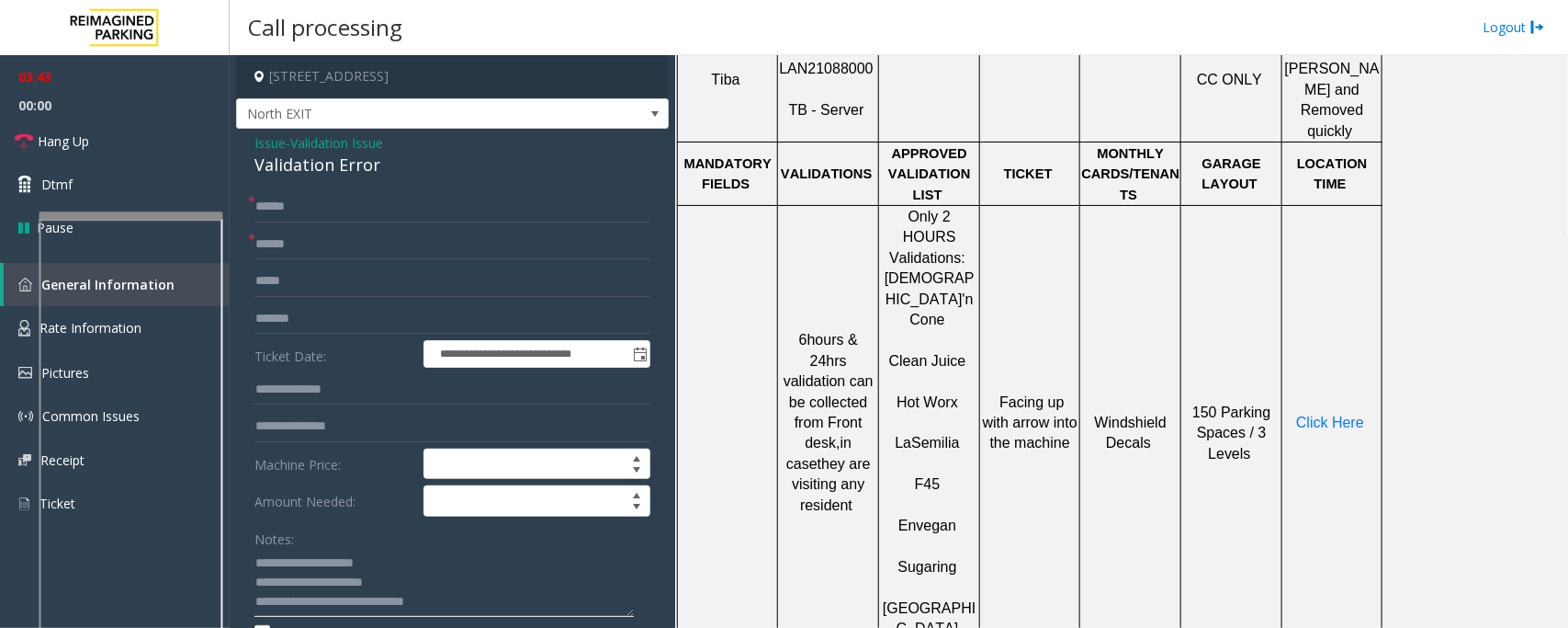
click at [391, 567] on textarea at bounding box center [445, 583] width 379 height 69
click at [498, 597] on textarea at bounding box center [445, 583] width 379 height 69
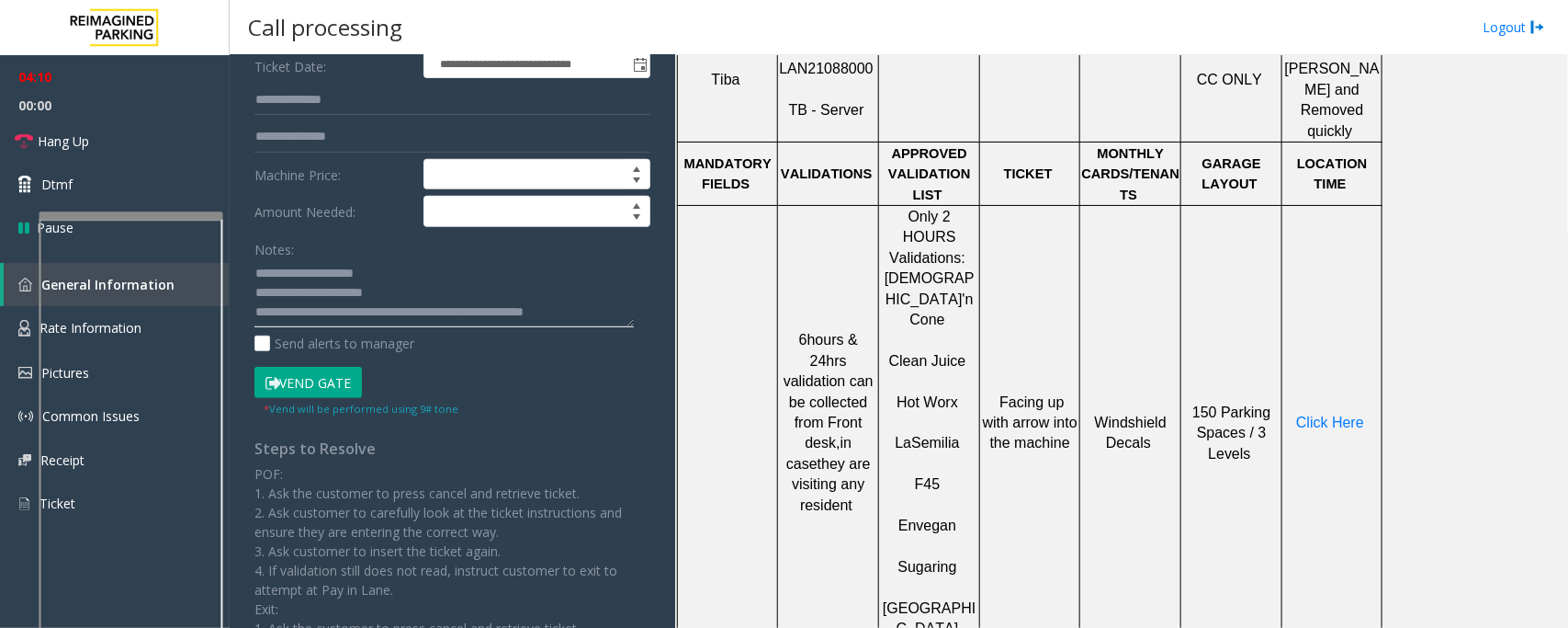
scroll to position [460, 0]
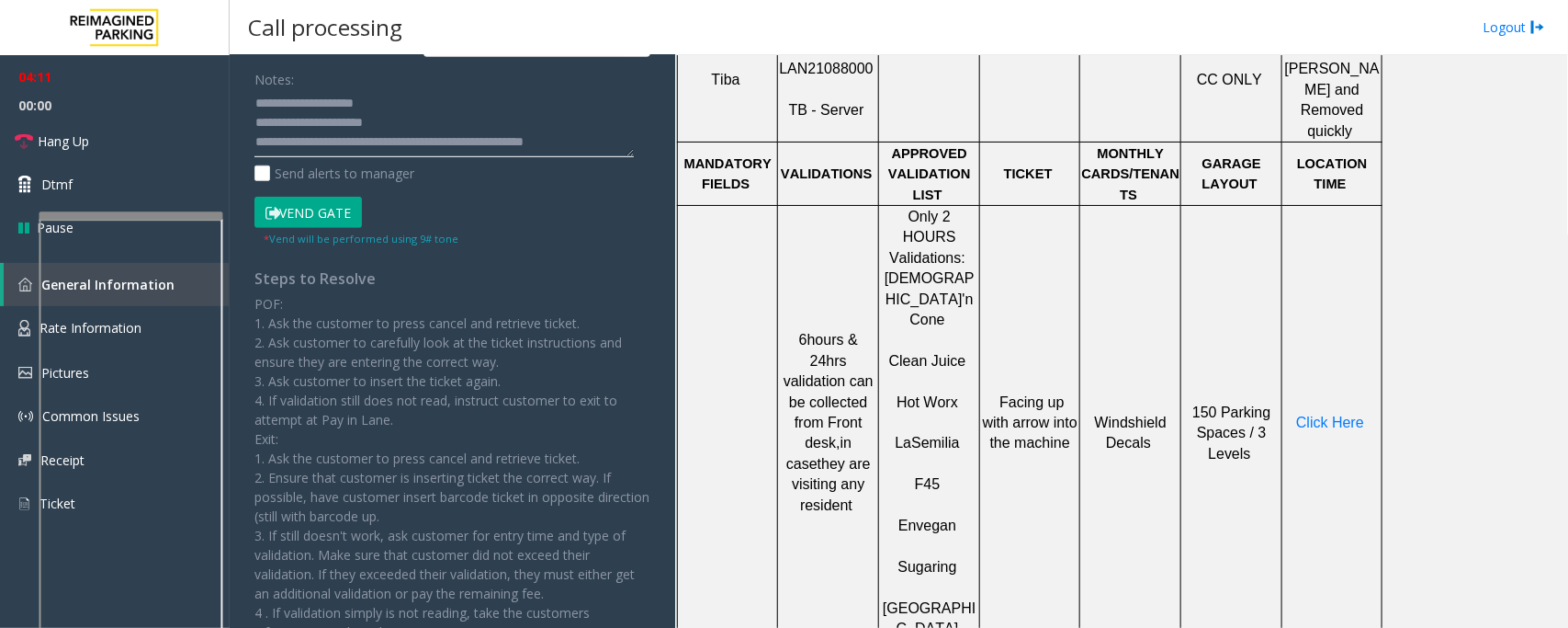
type textarea "**********"
click at [325, 217] on button "Vend Gate" at bounding box center [309, 212] width 108 height 32
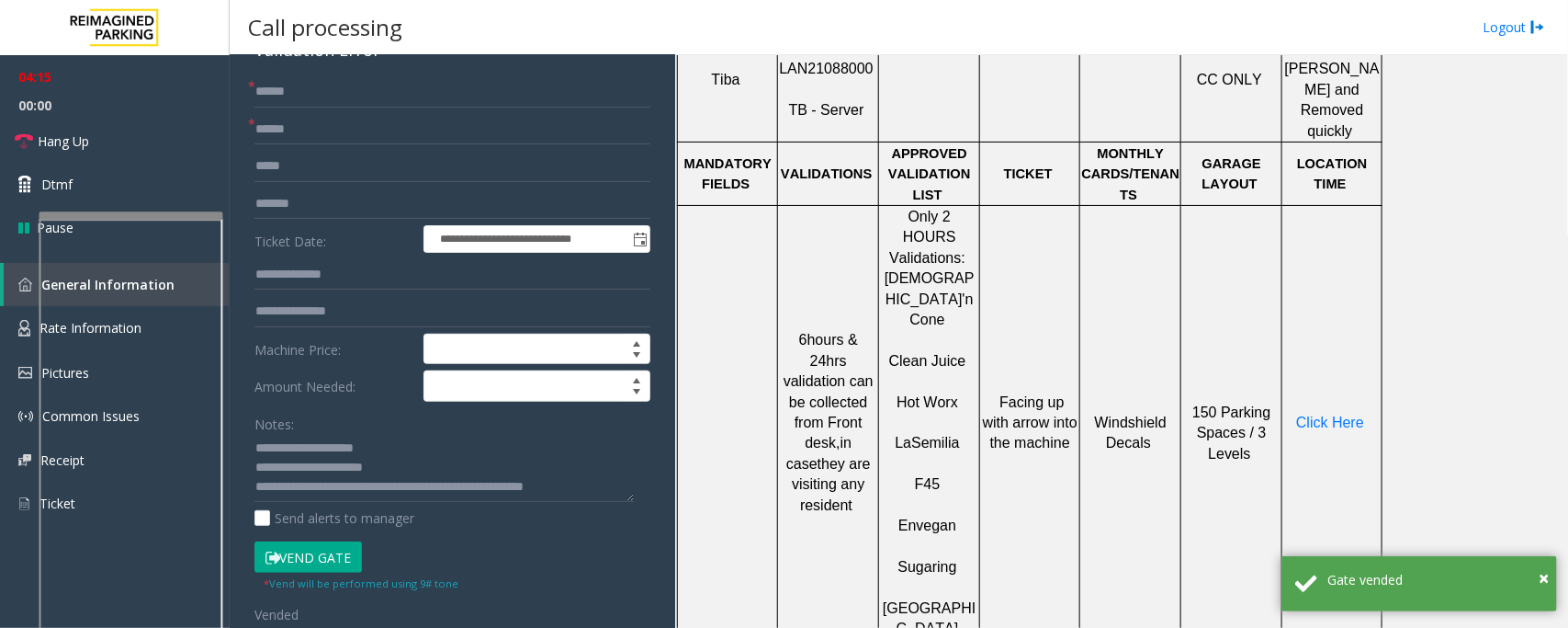
scroll to position [0, 0]
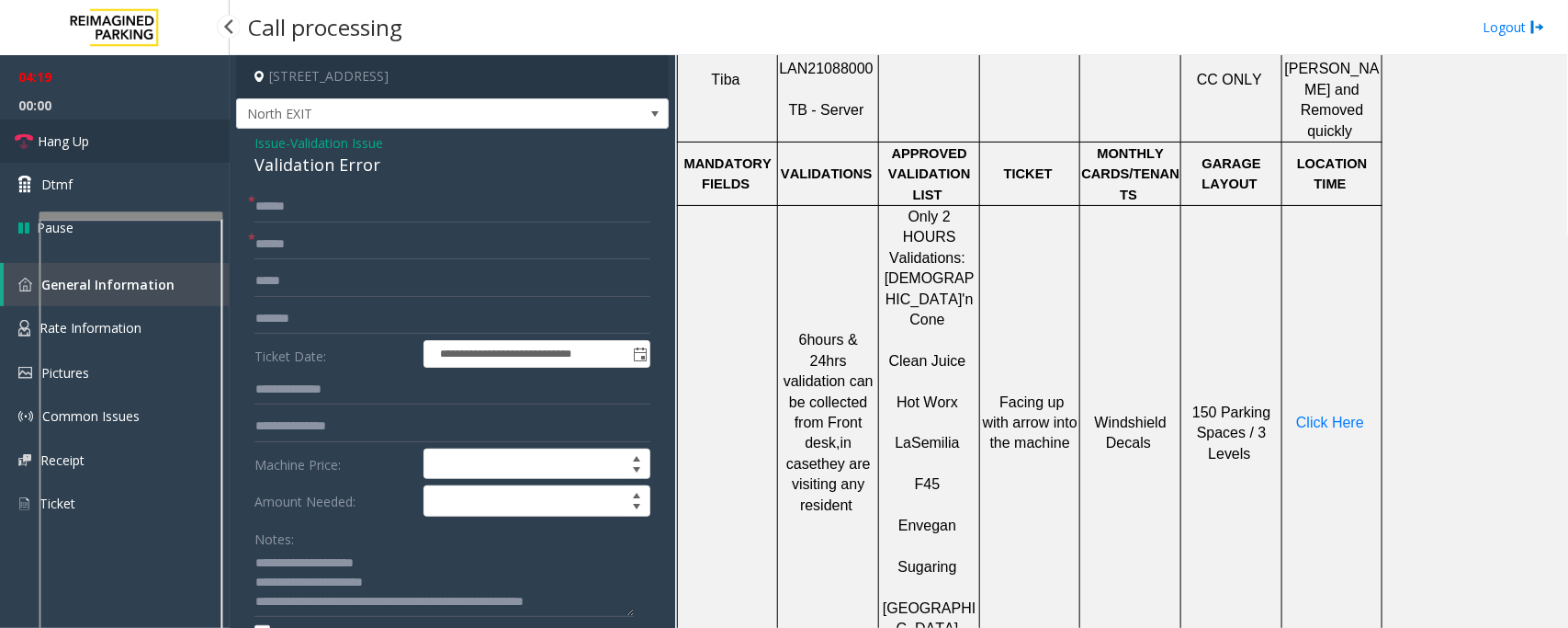
click at [100, 140] on link "Hang Up" at bounding box center [114, 140] width 230 height 43
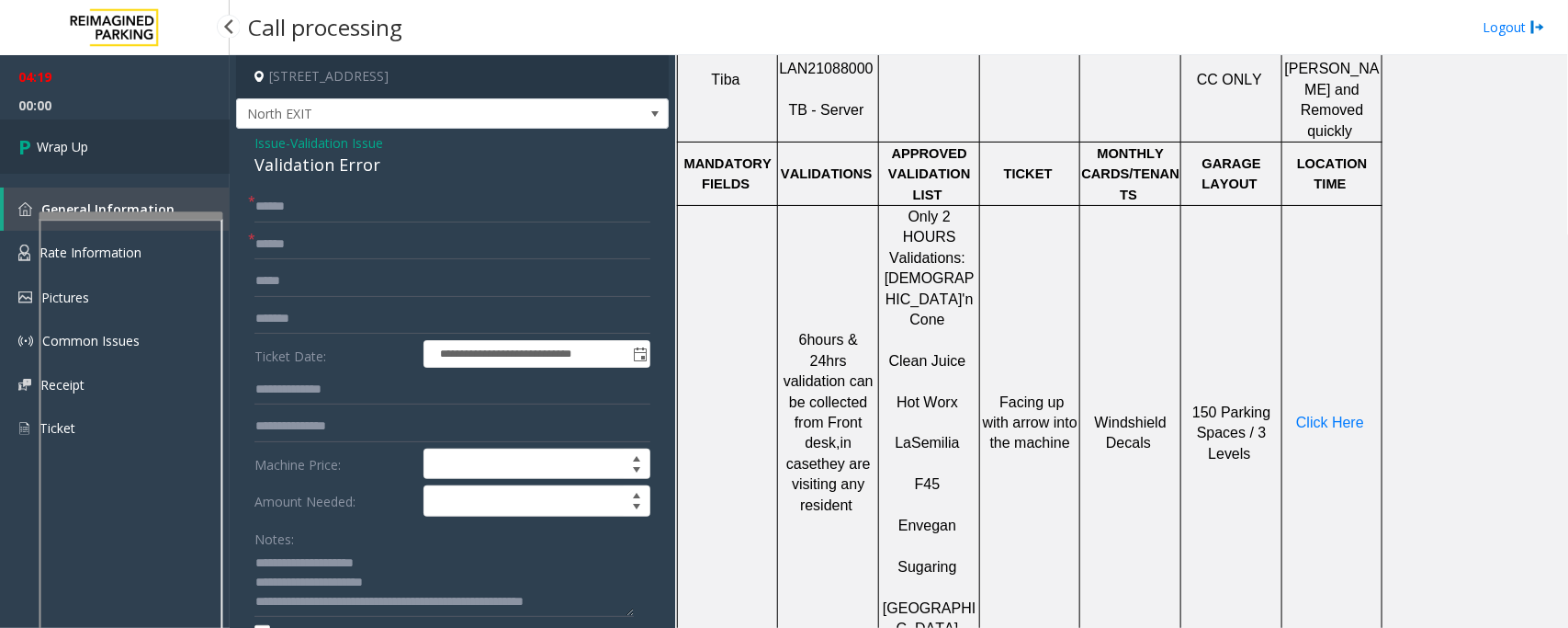
click at [100, 140] on link "Wrap Up" at bounding box center [114, 146] width 230 height 54
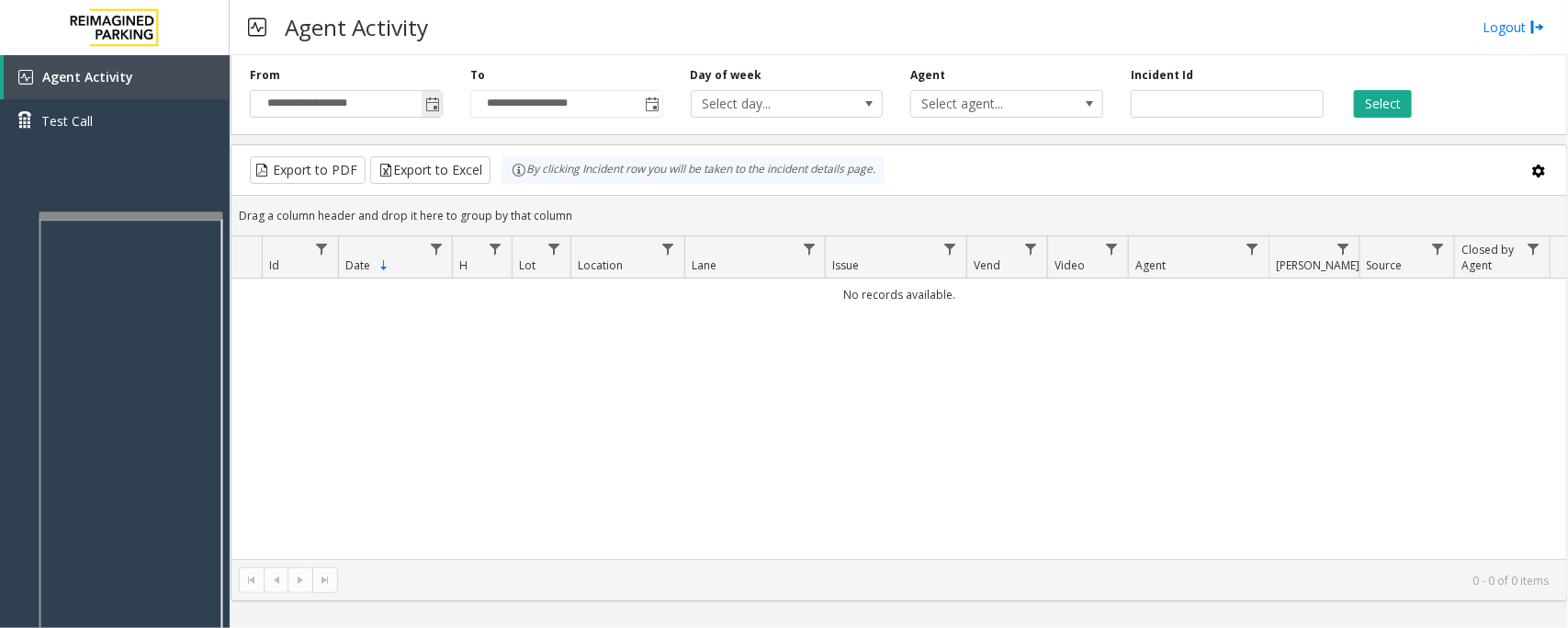
click at [433, 99] on span "Toggle popup" at bounding box center [432, 105] width 15 height 15
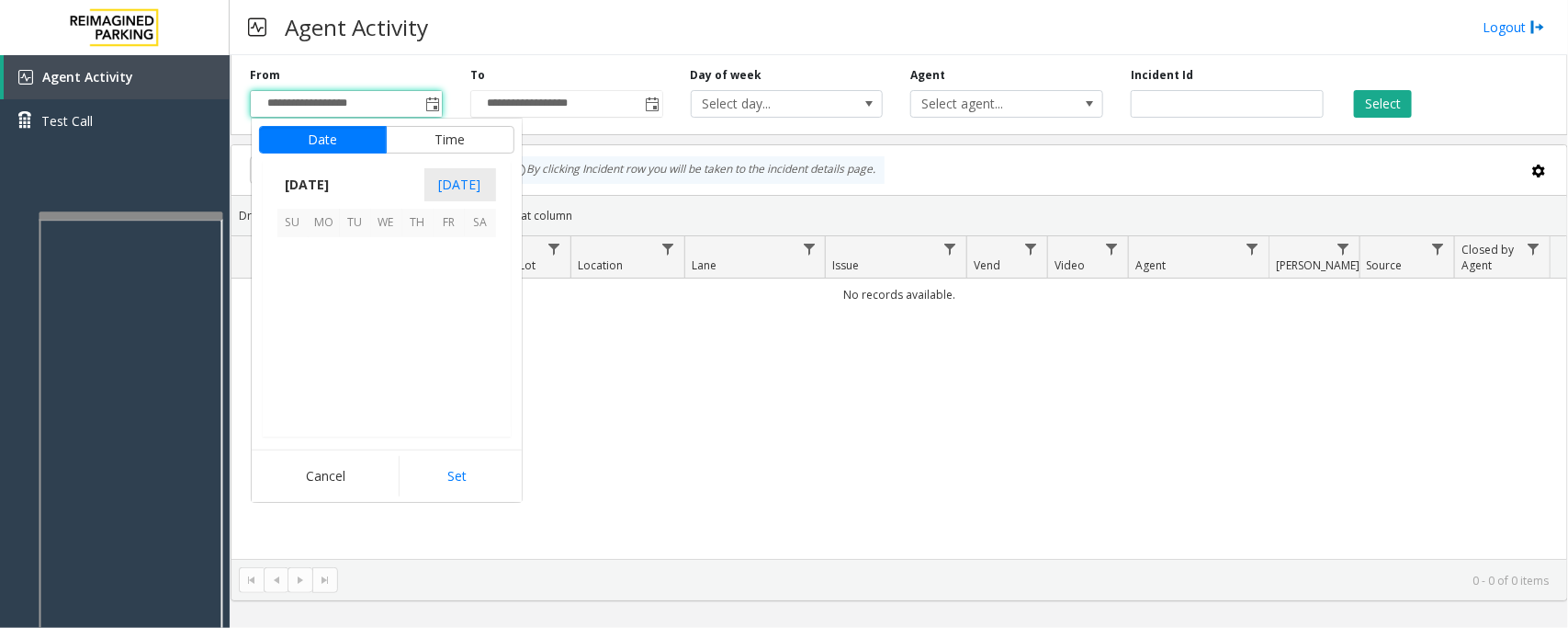
scroll to position [329733, 0]
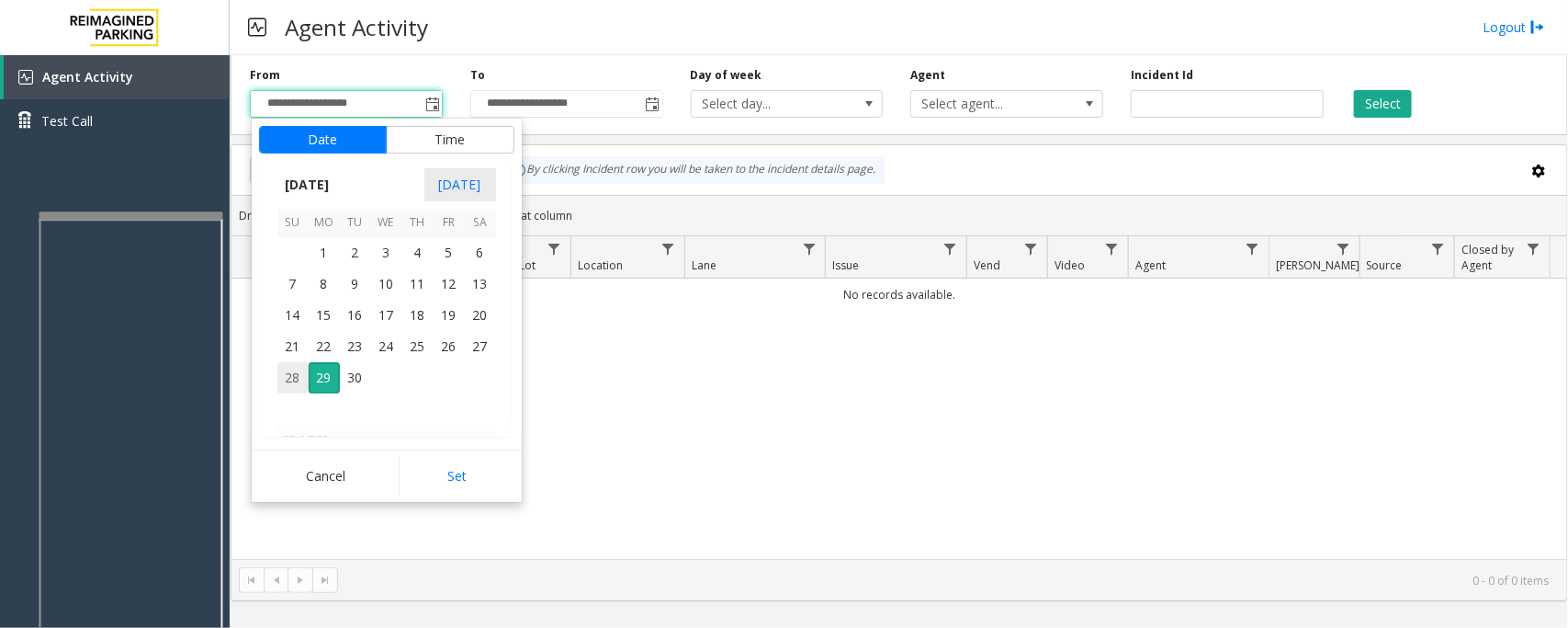
click at [285, 373] on span "28" at bounding box center [293, 378] width 32 height 32
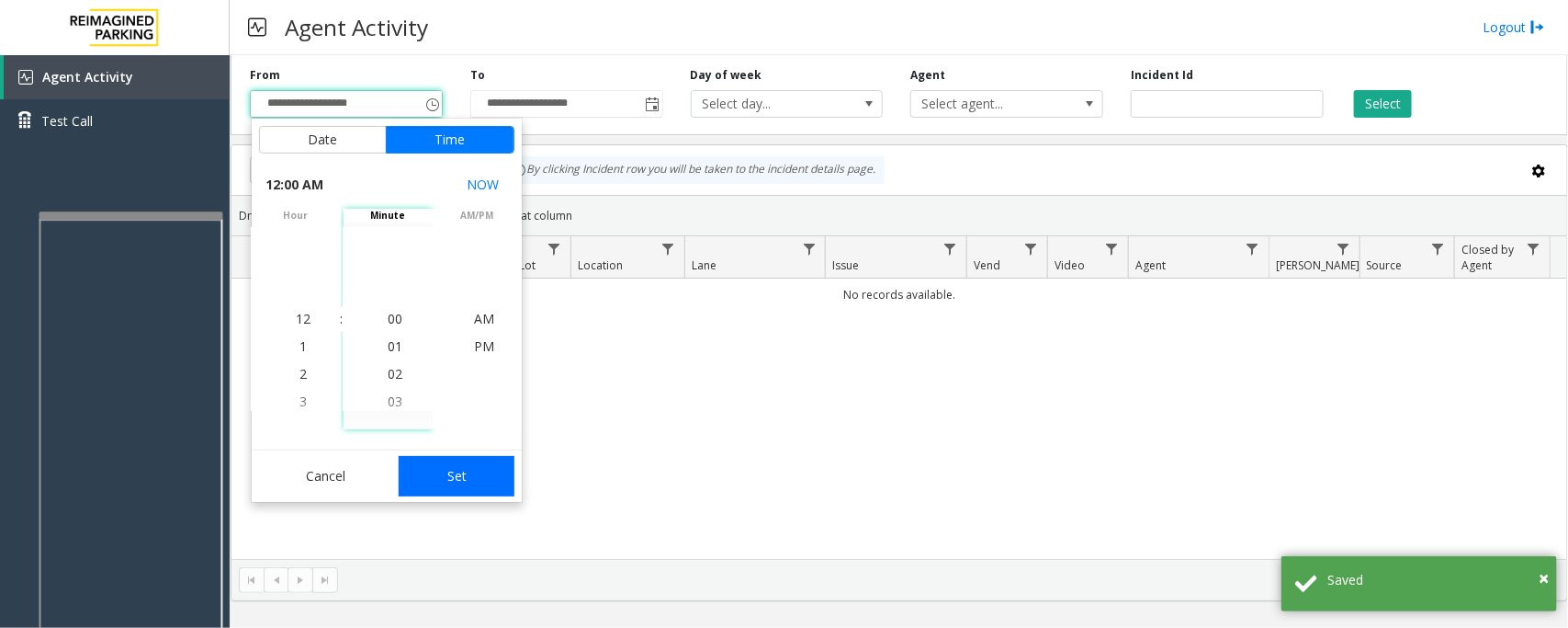
click at [459, 479] on button "Set" at bounding box center [457, 475] width 115 height 40
type input "**********"
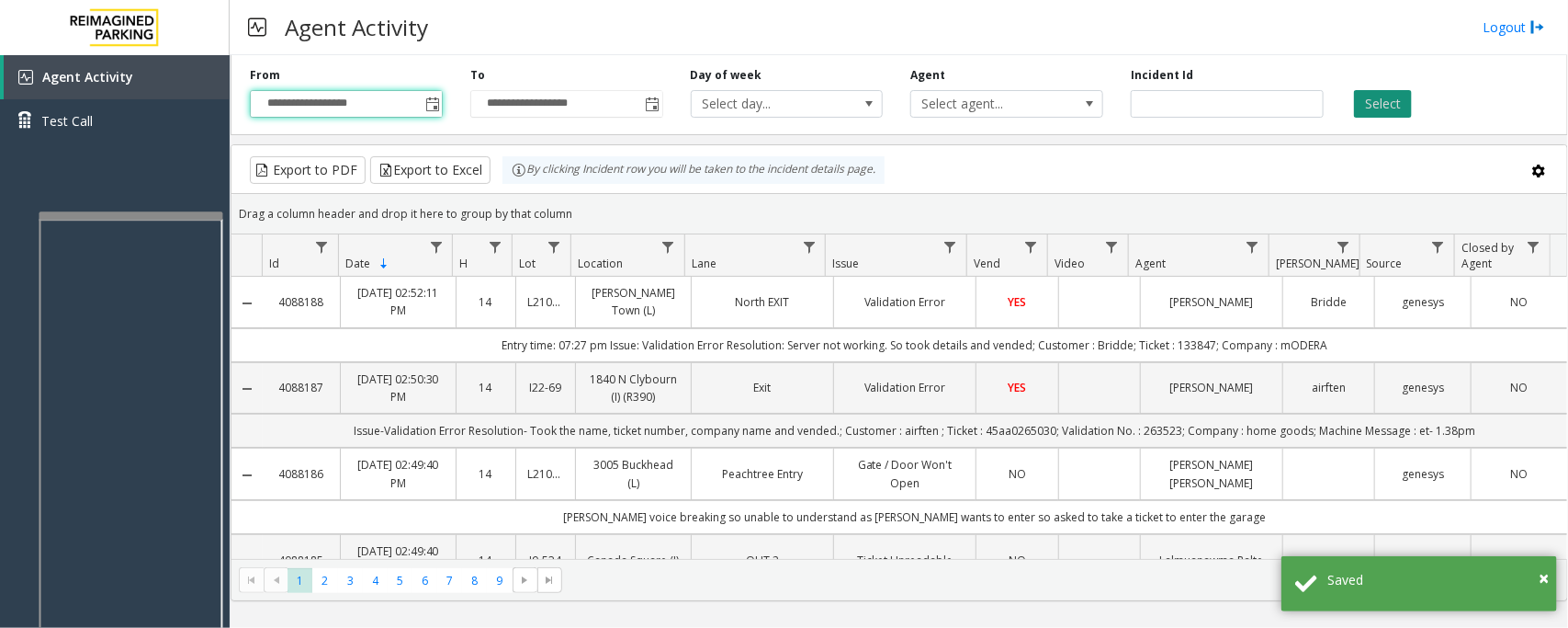
click at [1381, 104] on button "Select" at bounding box center [1383, 104] width 58 height 28
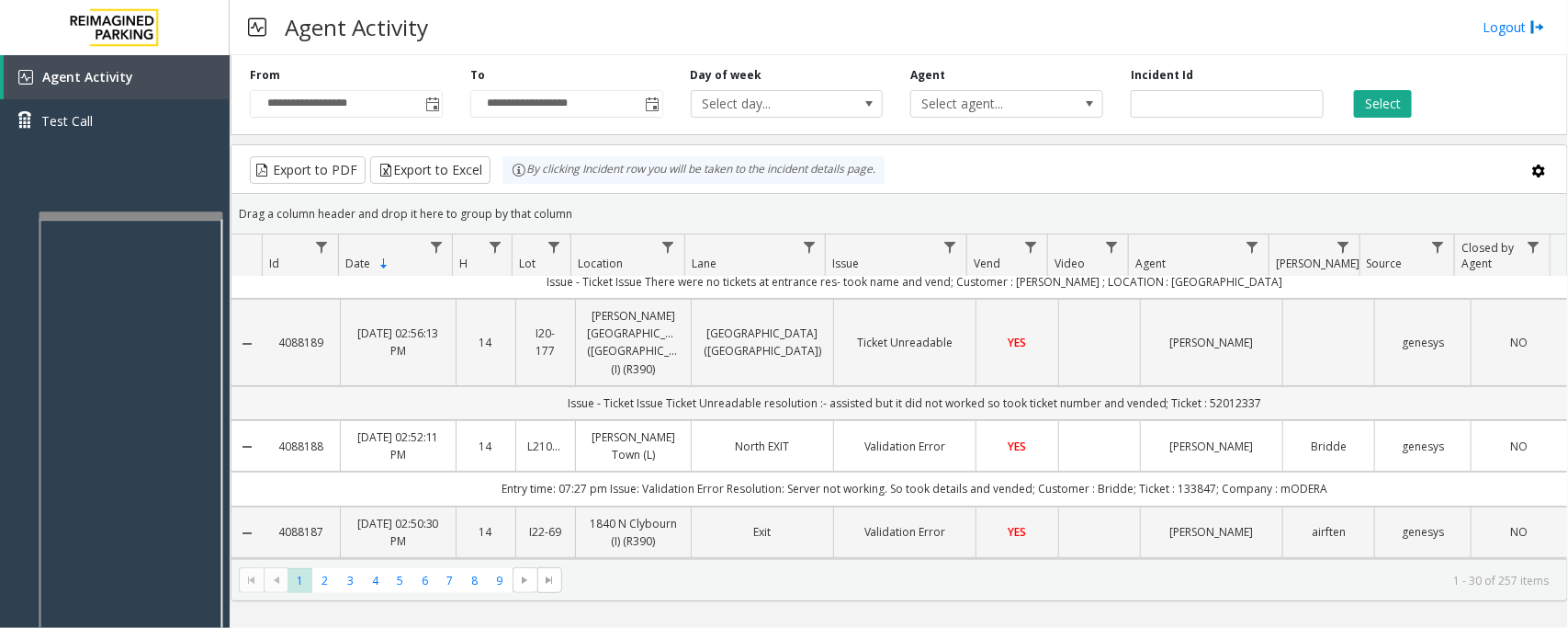
scroll to position [0, 0]
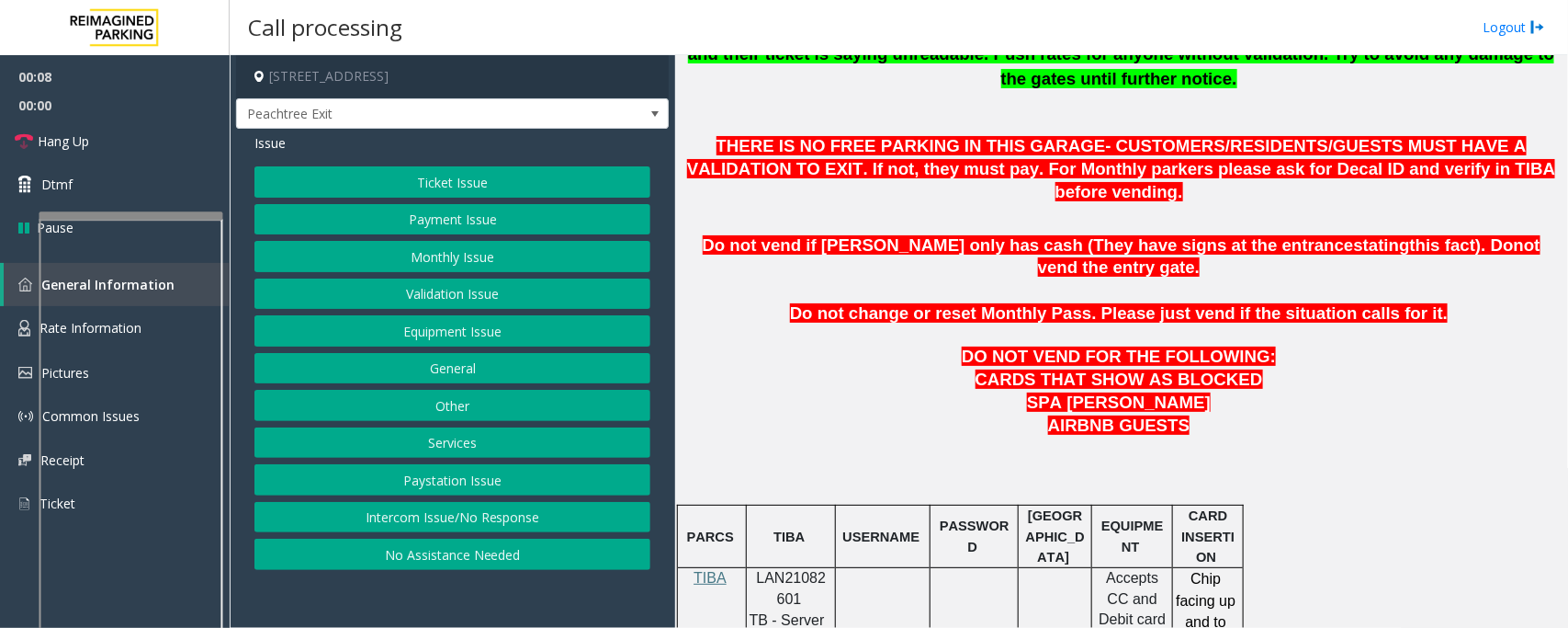
scroll to position [689, 0]
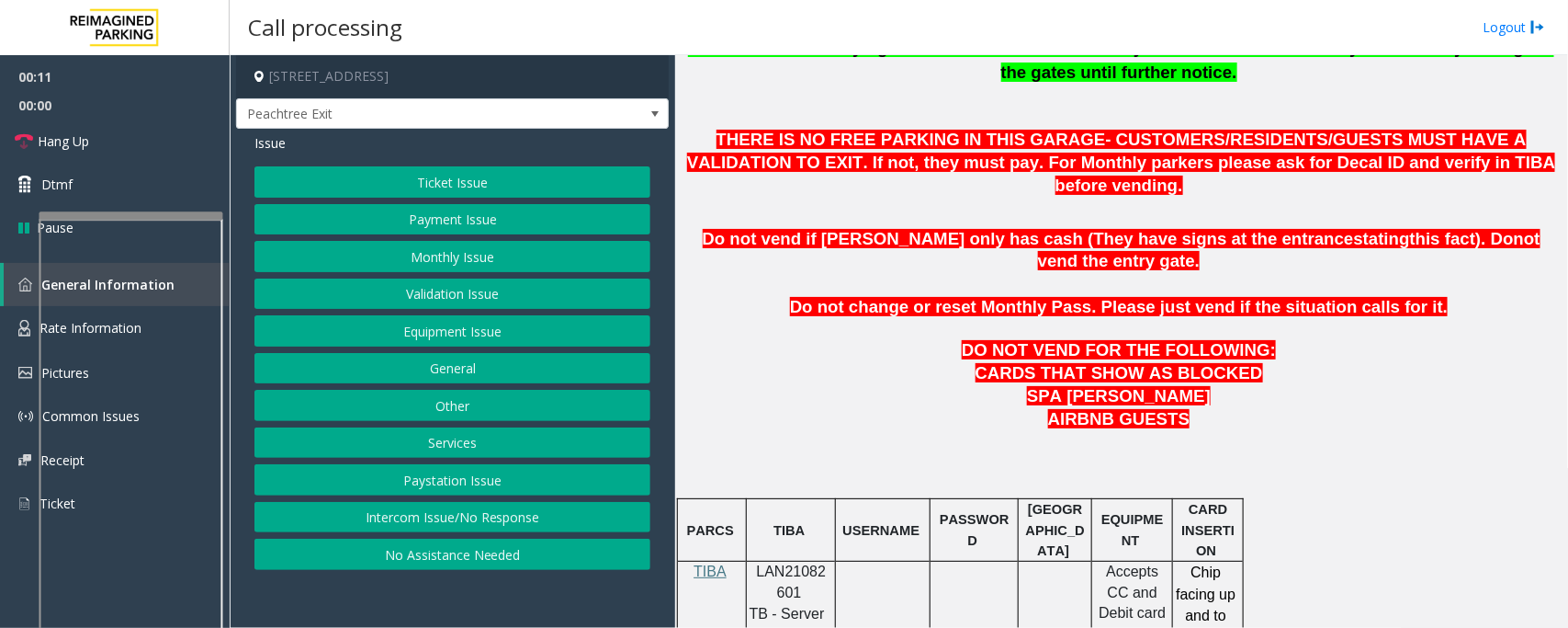
click at [406, 525] on button "Intercom Issue/No Response" at bounding box center [453, 517] width 396 height 32
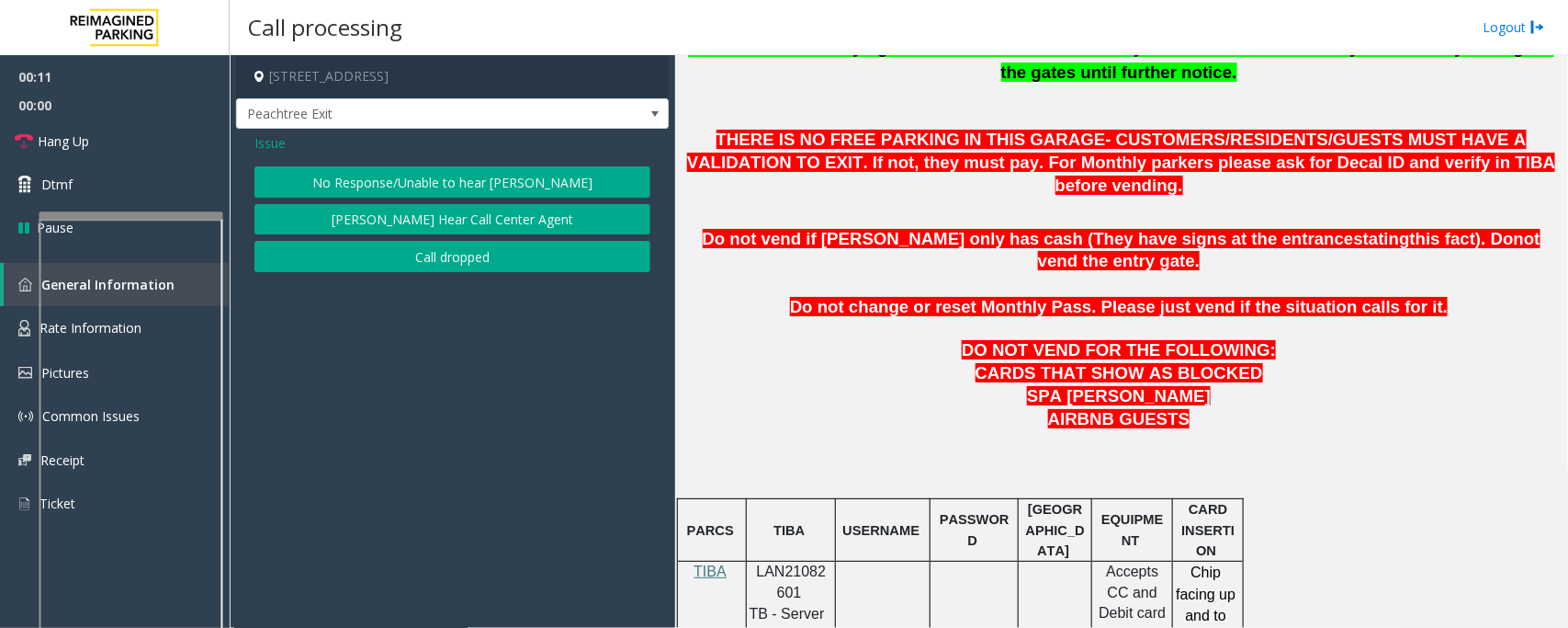
click at [383, 185] on button "No Response/Unable to hear [PERSON_NAME]" at bounding box center [453, 182] width 396 height 32
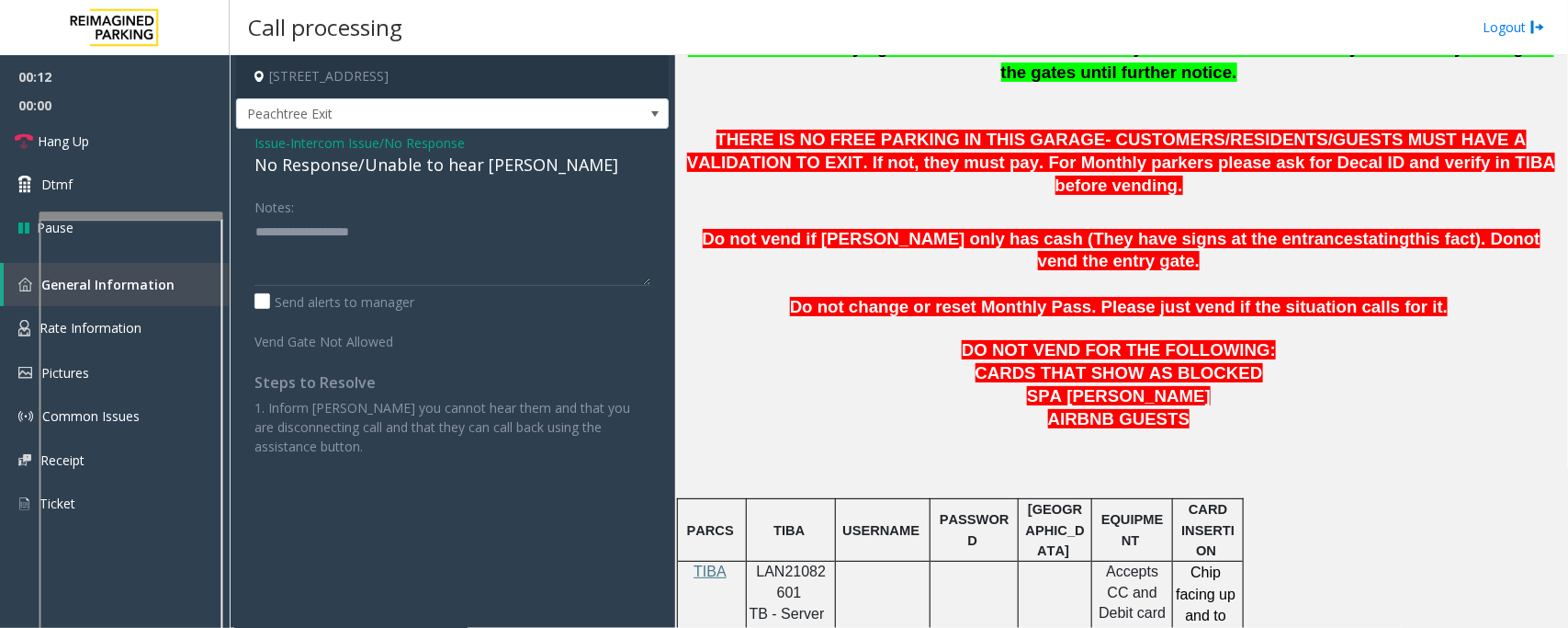
click at [381, 170] on div "No Response/Unable to hear [PERSON_NAME]" at bounding box center [453, 165] width 396 height 25
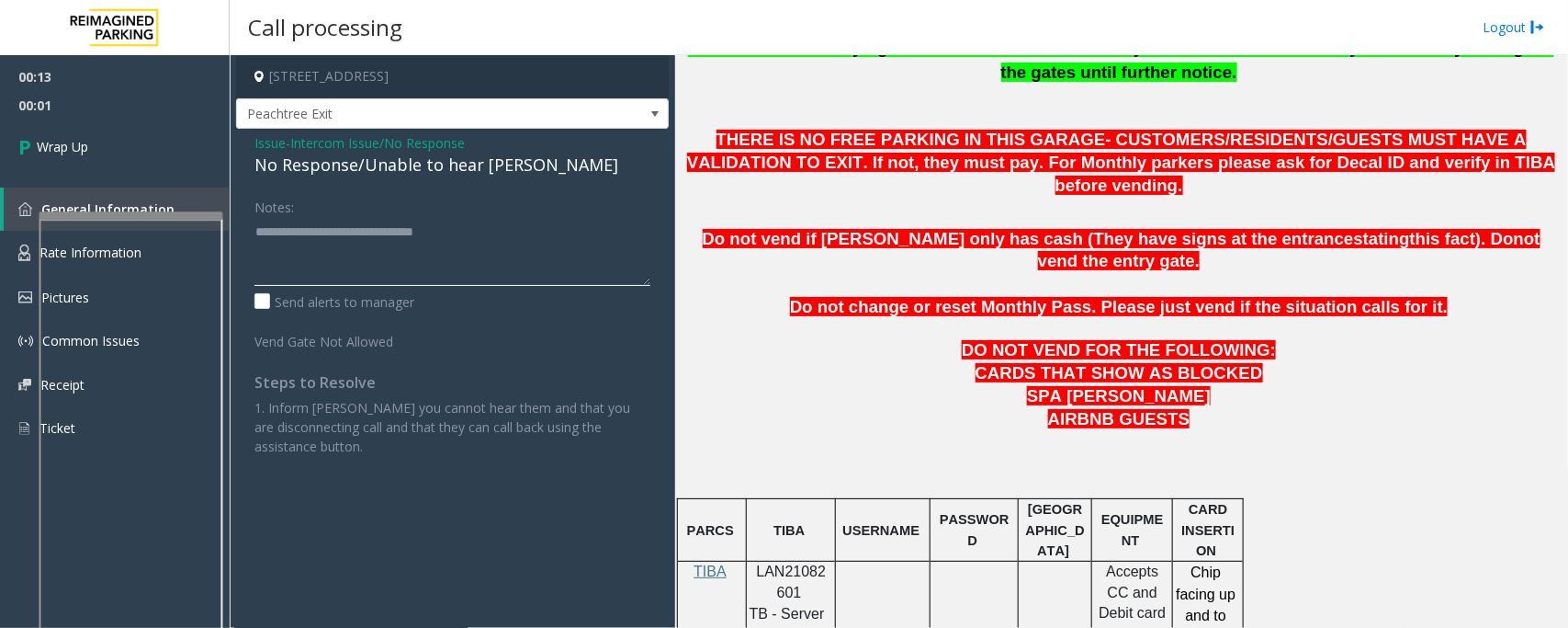
type textarea "**********"
click at [322, 142] on span "Intercom Issue/No Response" at bounding box center [378, 142] width 175 height 20
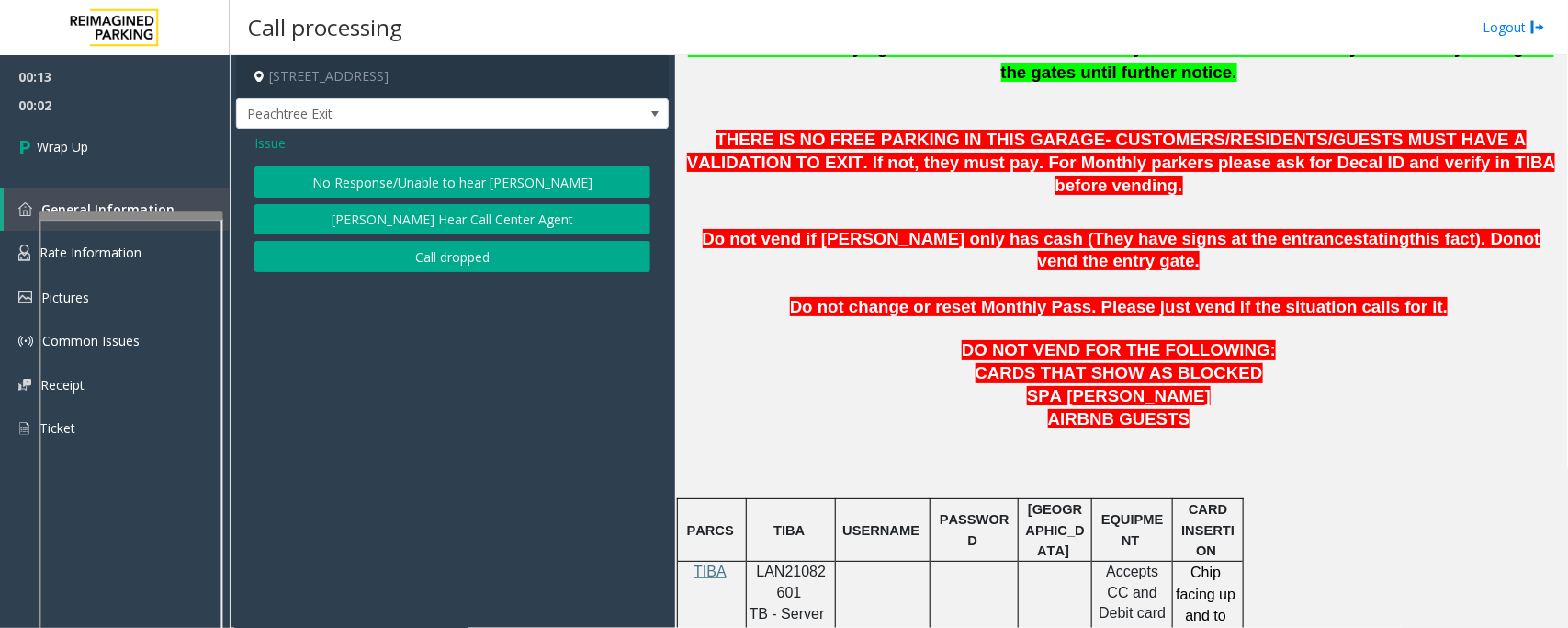
click at [356, 260] on button "Call dropped" at bounding box center [453, 257] width 396 height 32
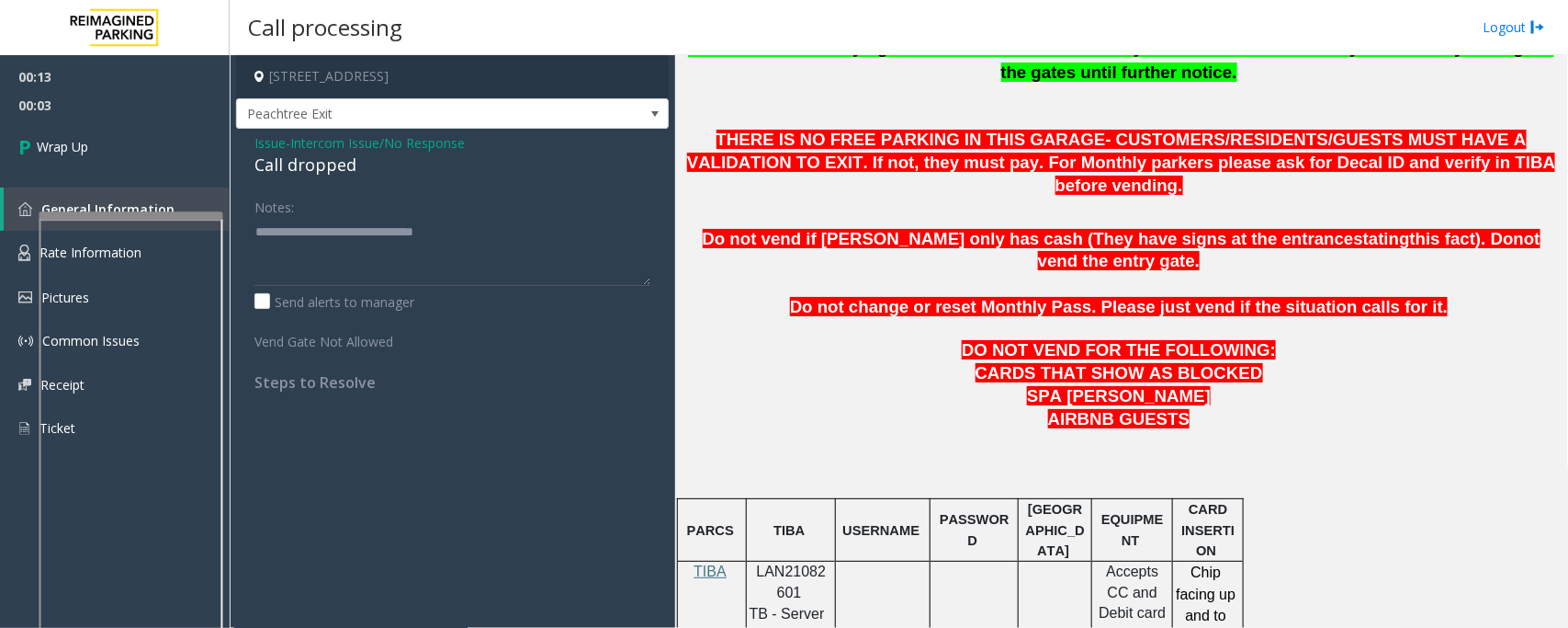
click at [319, 166] on div "Call dropped" at bounding box center [453, 165] width 396 height 25
copy div "Call dropped"
drag, startPoint x: 506, startPoint y: 239, endPoint x: 248, endPoint y: 223, distance: 258.5
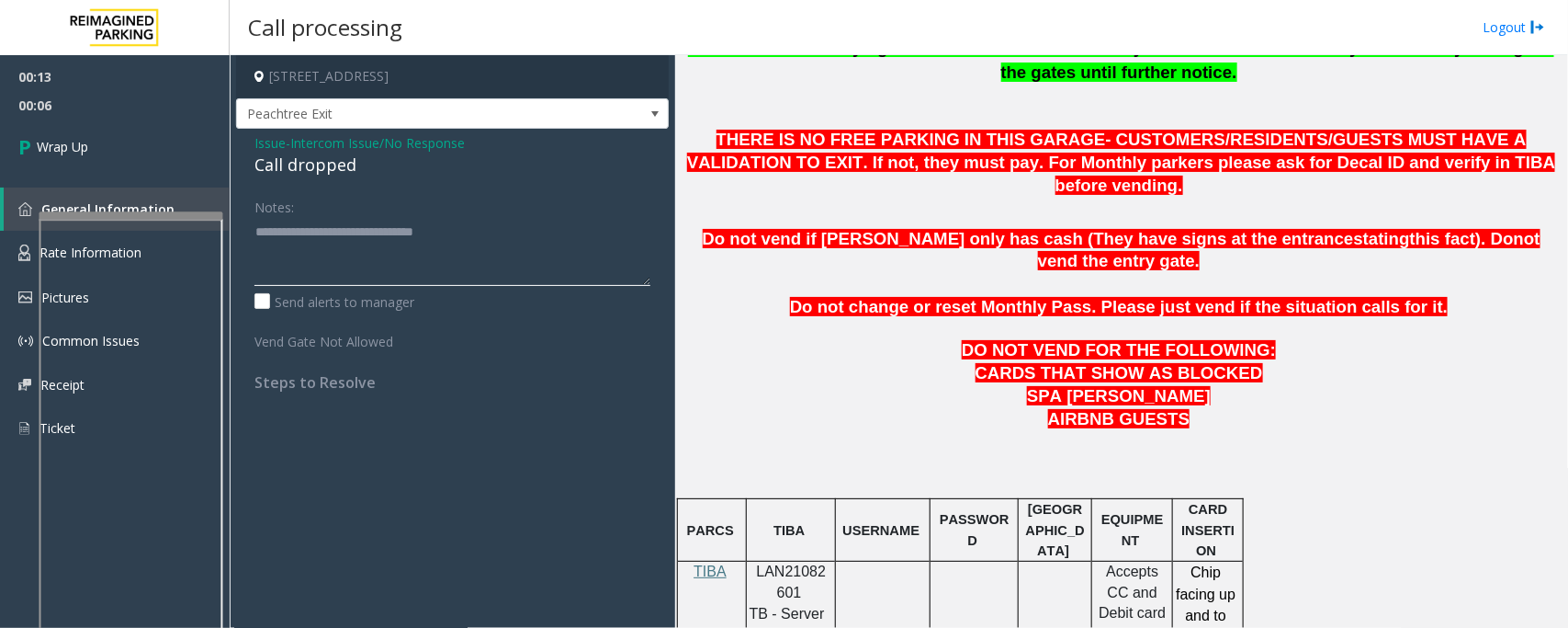
click at [248, 223] on div "Notes: Send alerts to manager Vend Gate Not Allowed Steps to Resolve" at bounding box center [452, 290] width 423 height 200
paste textarea
type textarea "**********"
click at [122, 130] on link "Wrap Up" at bounding box center [114, 146] width 230 height 54
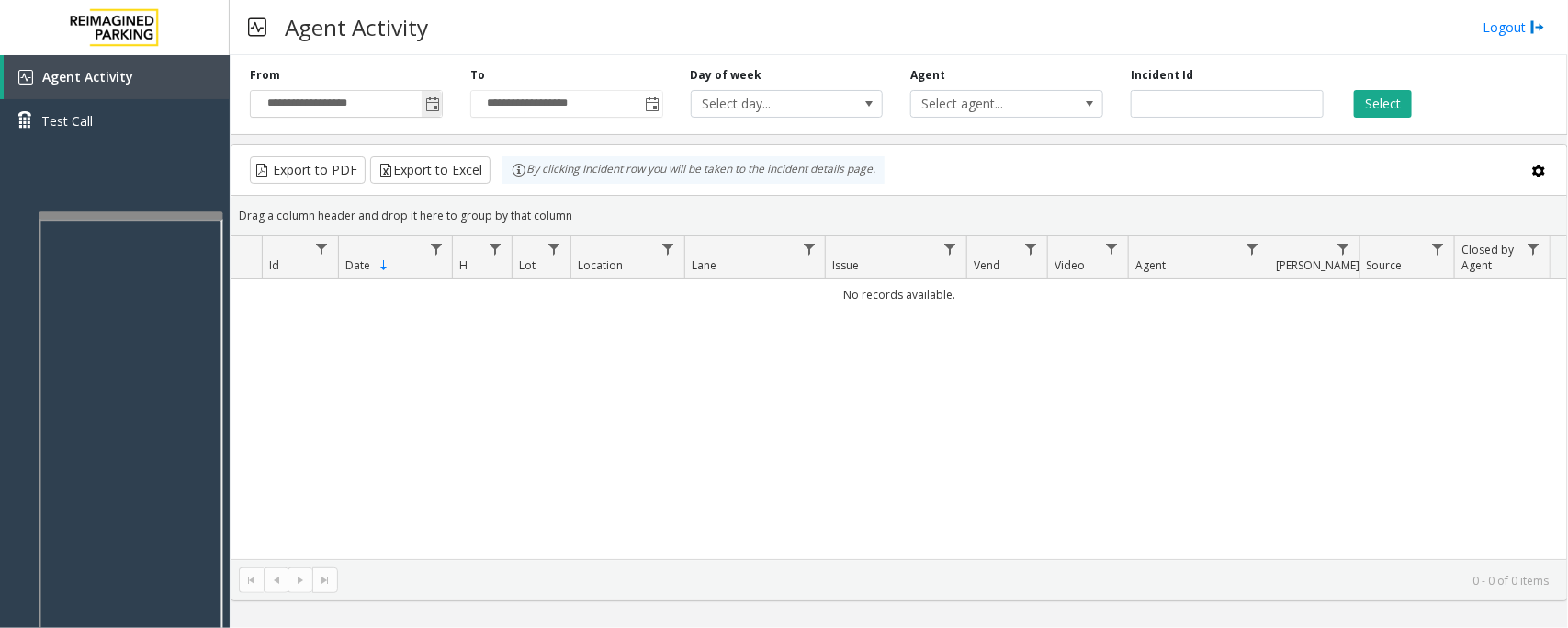
click at [432, 106] on span "Toggle popup" at bounding box center [432, 105] width 15 height 15
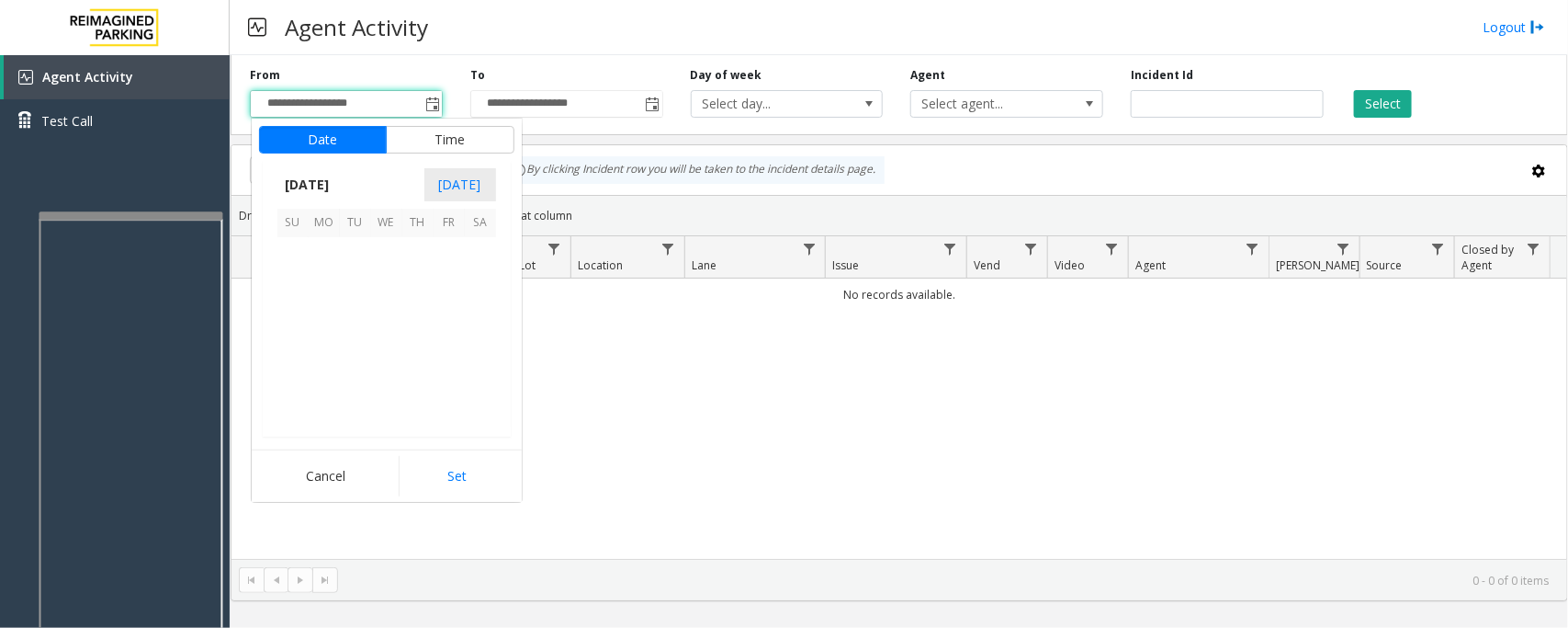
scroll to position [329733, 0]
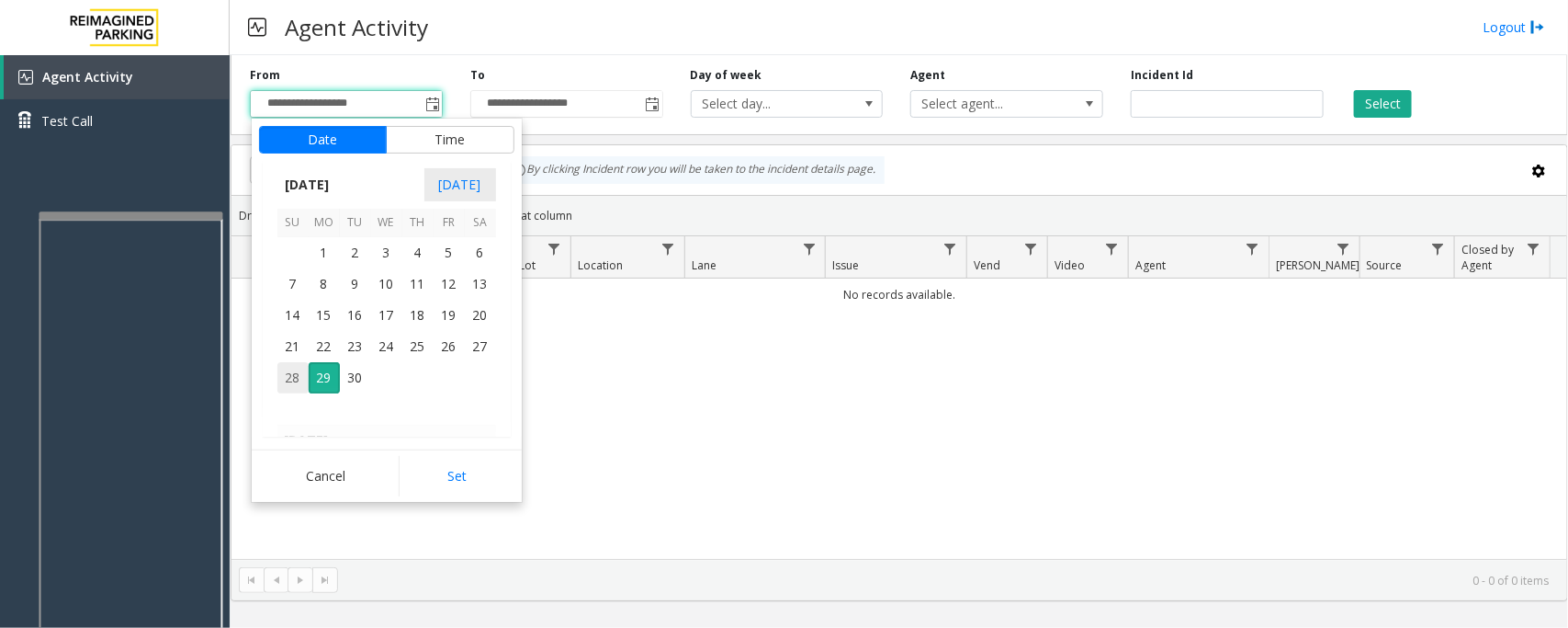
click at [290, 378] on span "28" at bounding box center [293, 378] width 32 height 32
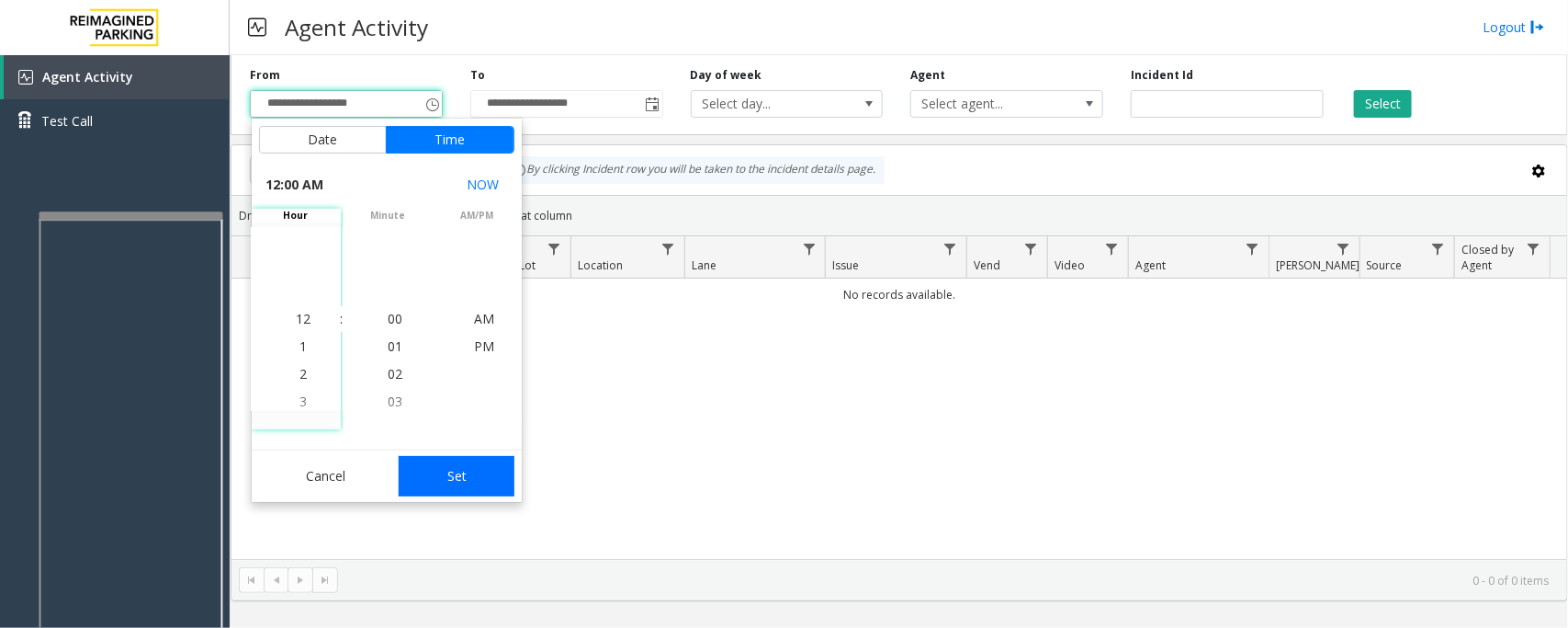
click at [439, 475] on button "Set" at bounding box center [457, 475] width 115 height 40
type input "**********"
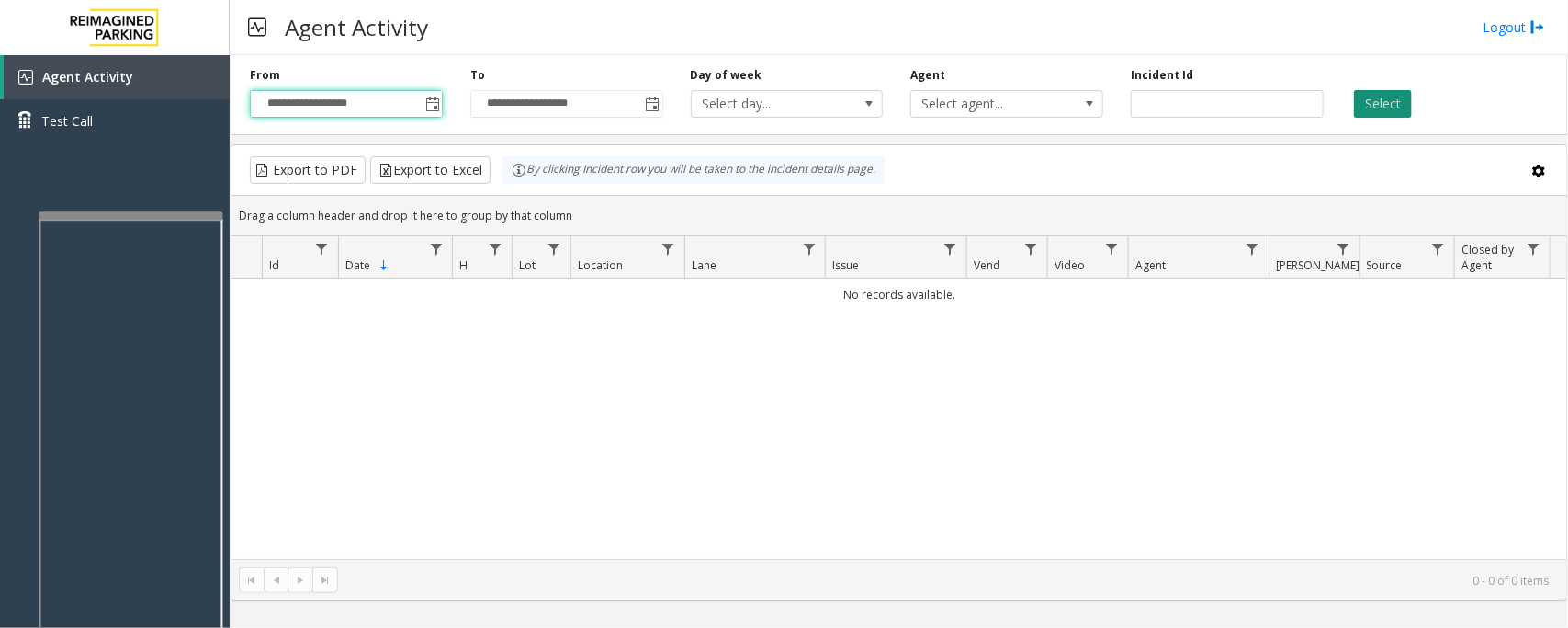
click at [1374, 107] on button "Select" at bounding box center [1383, 104] width 58 height 28
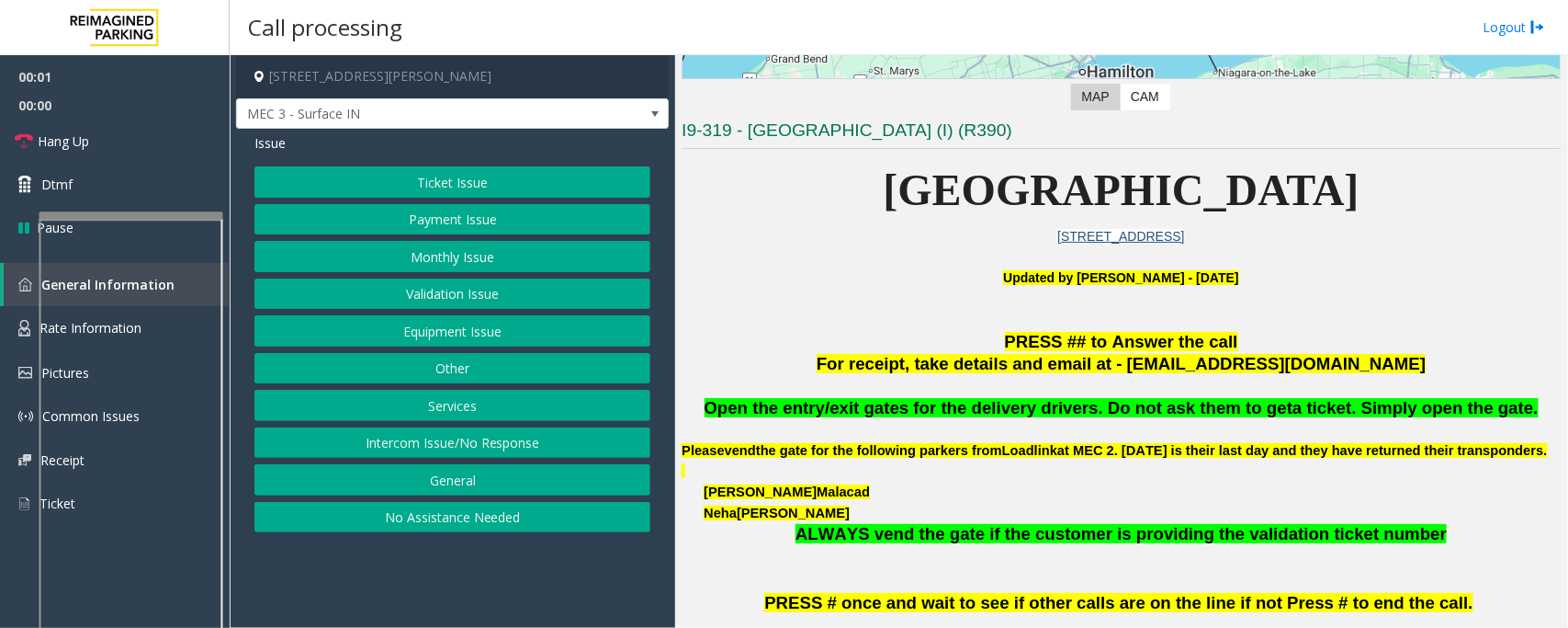
scroll to position [344, 0]
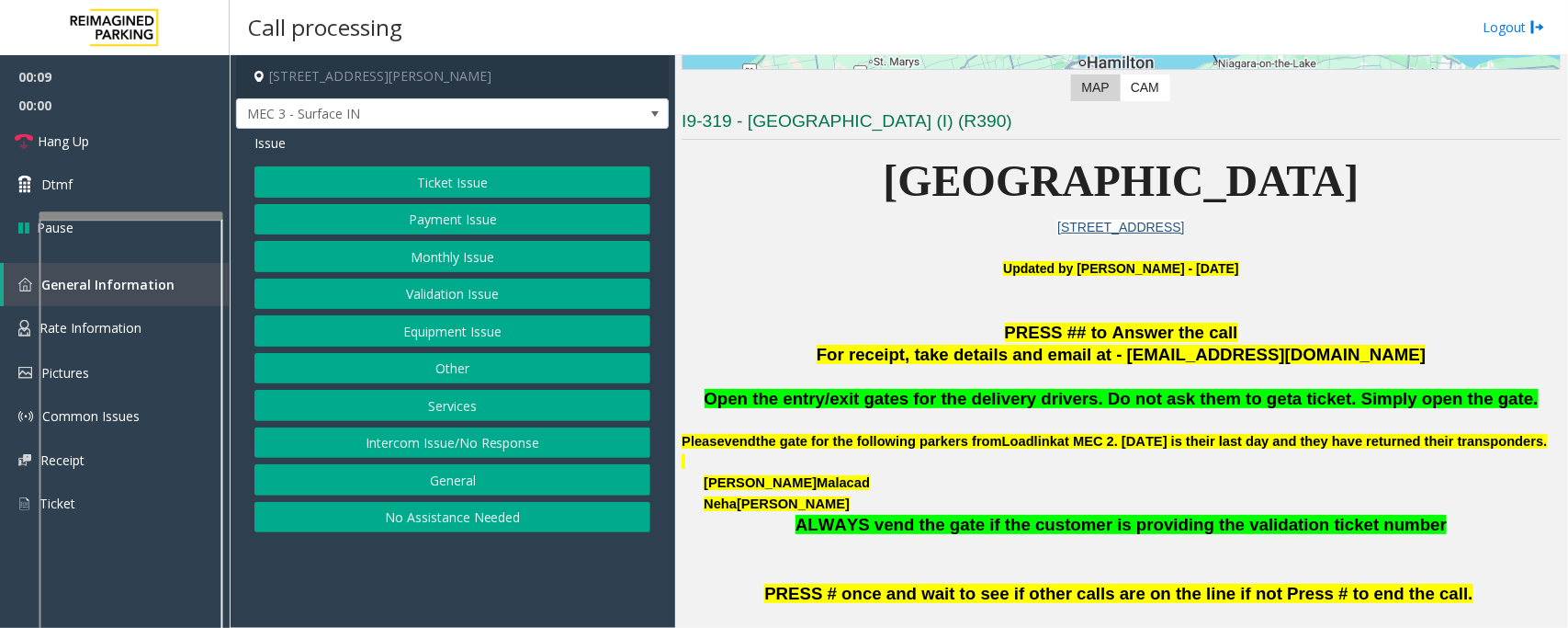
click at [448, 437] on button "Intercom Issue/No Response" at bounding box center [453, 443] width 396 height 32
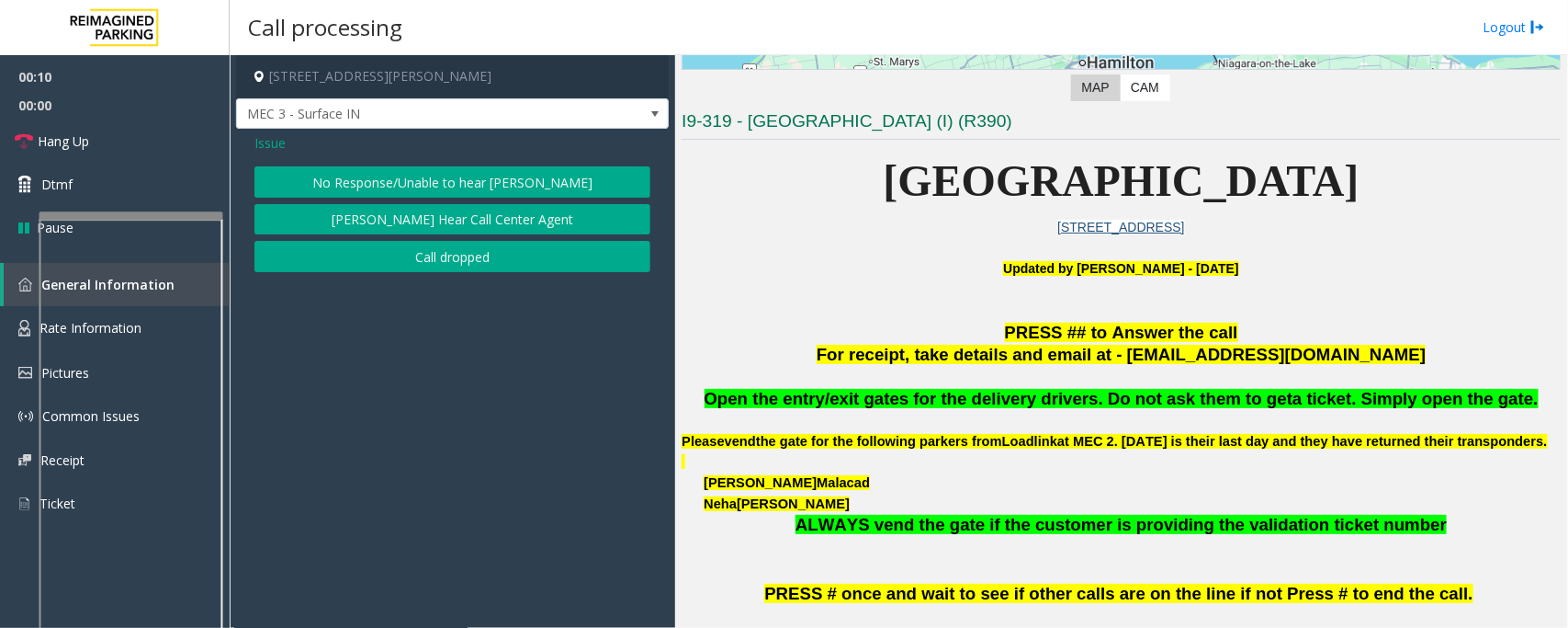
click at [416, 187] on button "No Response/Unable to hear [PERSON_NAME]" at bounding box center [453, 182] width 396 height 32
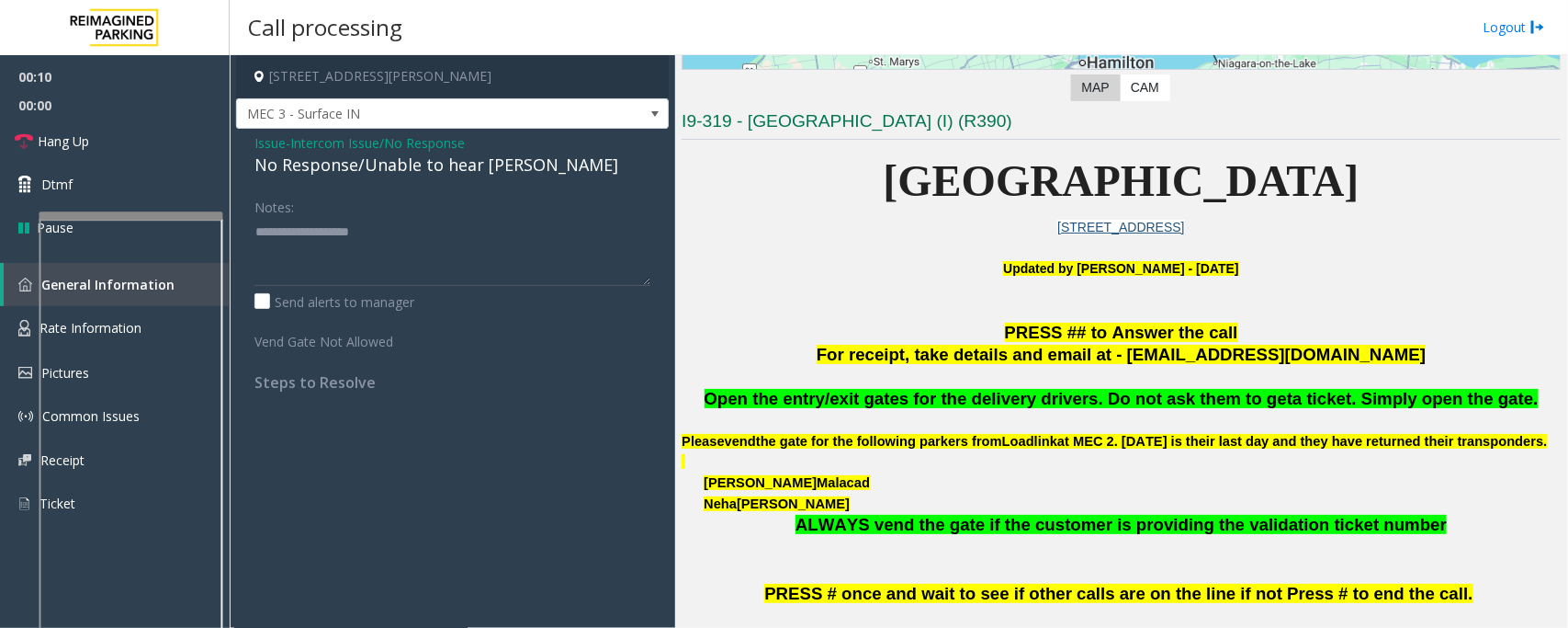
click at [407, 167] on div "No Response/Unable to hear [PERSON_NAME]" at bounding box center [453, 165] width 396 height 25
type textarea "**********"
click at [389, 136] on span "Intercom Issue/No Response" at bounding box center [378, 142] width 175 height 20
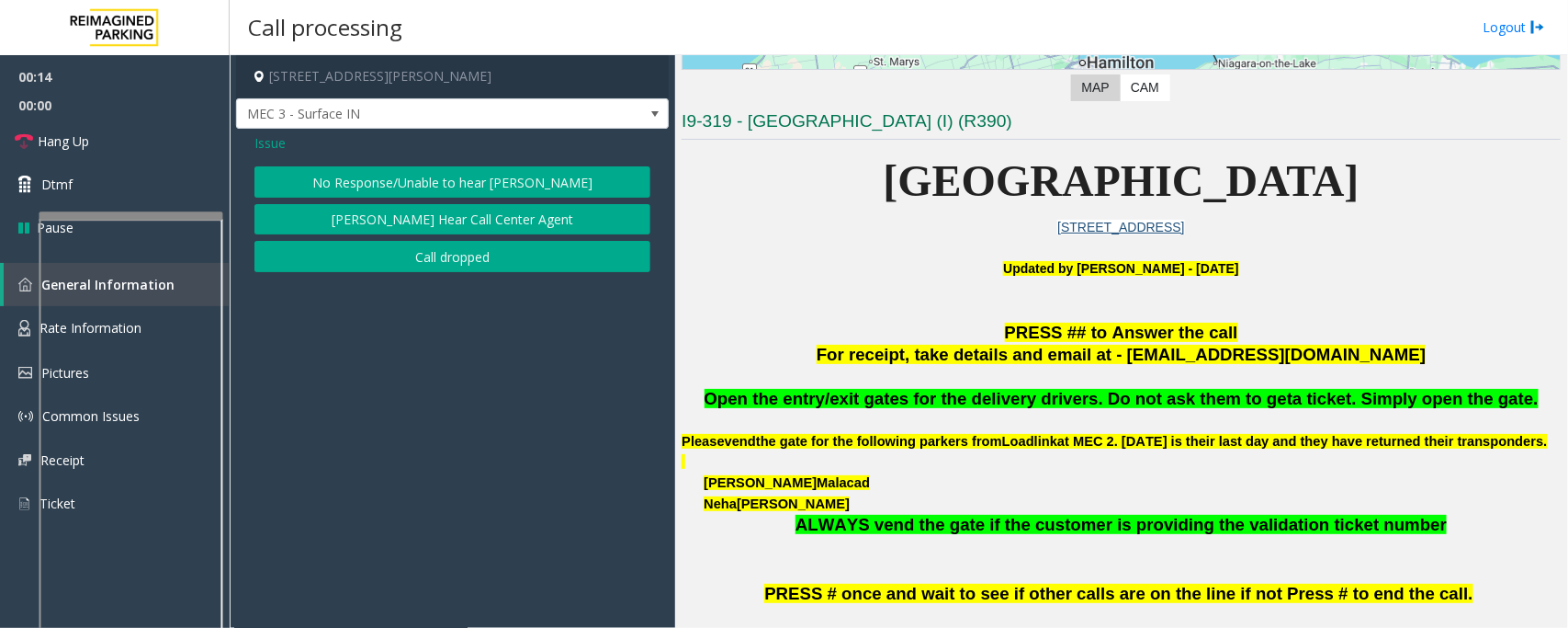
click at [268, 147] on span "Issue" at bounding box center [271, 142] width 32 height 20
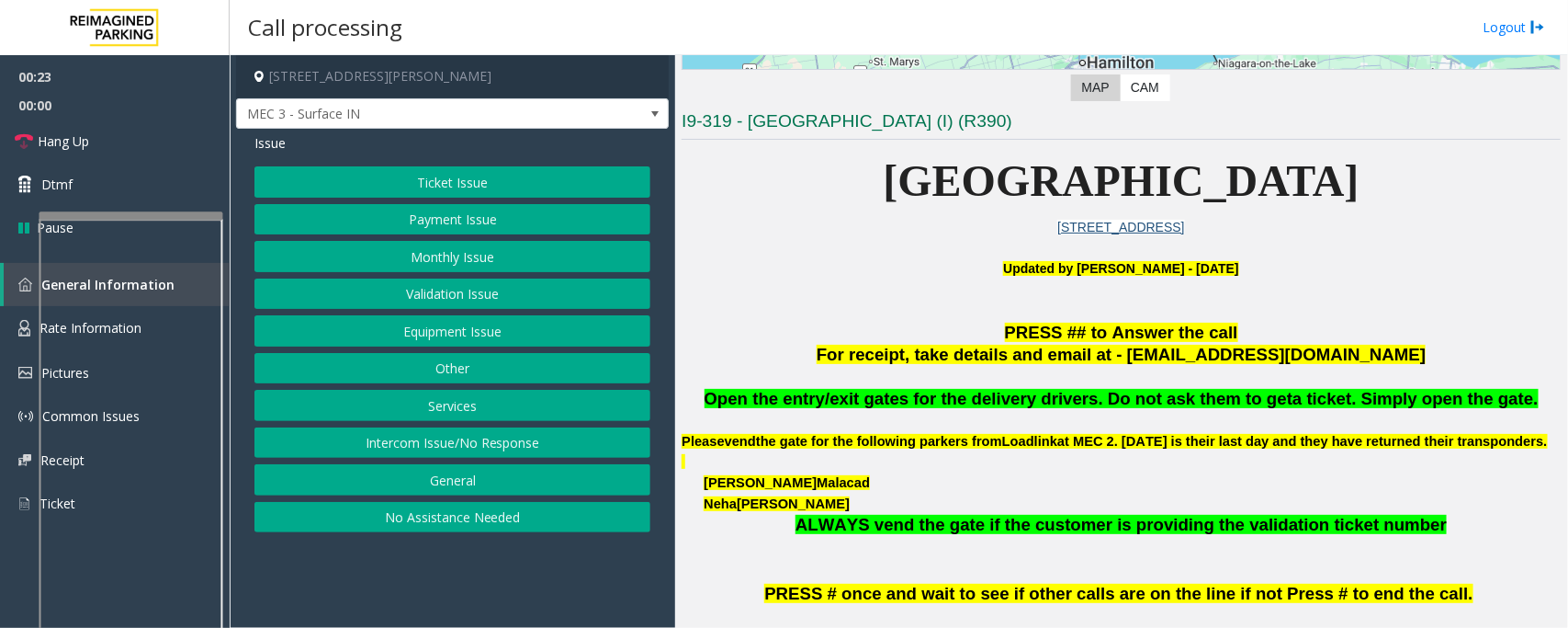
click at [367, 444] on button "Intercom Issue/No Response" at bounding box center [453, 443] width 396 height 32
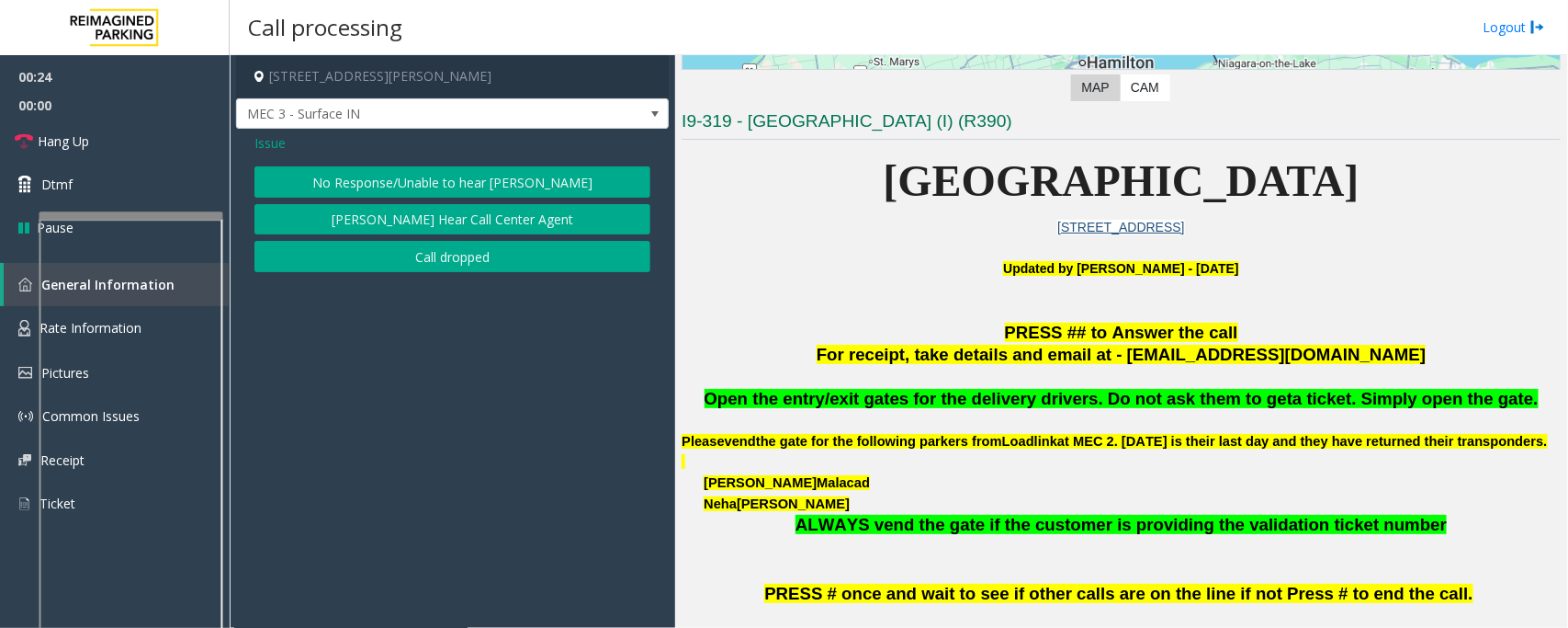
click at [349, 187] on button "No Response/Unable to hear [PERSON_NAME]" at bounding box center [453, 182] width 396 height 32
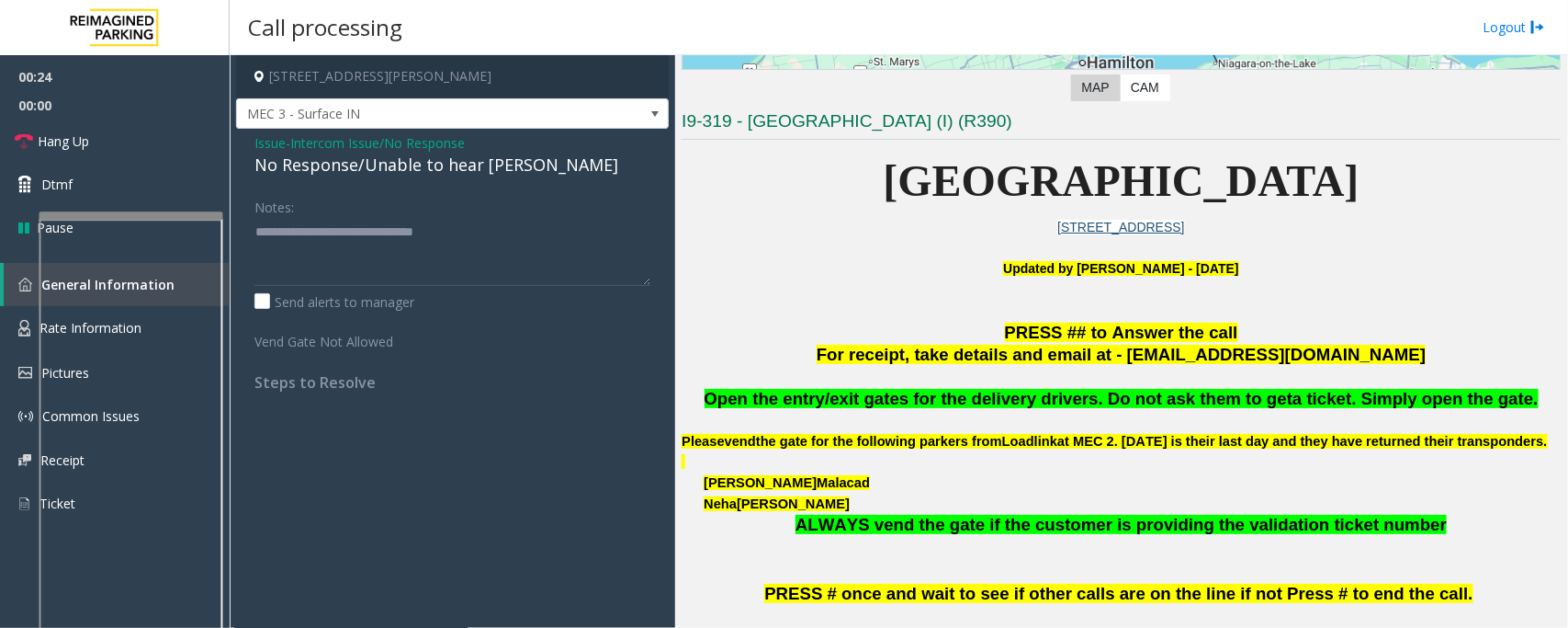
click at [360, 159] on div "No Response/Unable to hear [PERSON_NAME]" at bounding box center [453, 165] width 396 height 25
click at [131, 138] on link "Hang Up" at bounding box center [114, 140] width 230 height 43
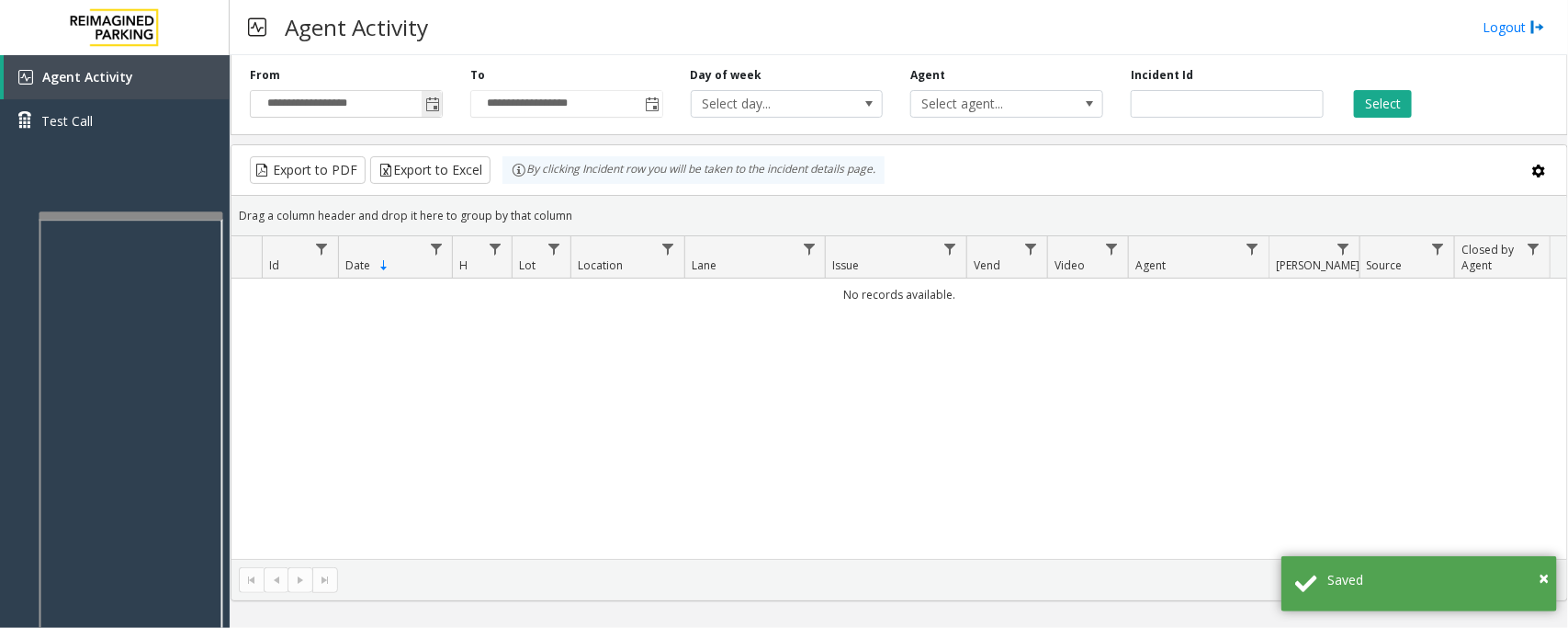
click at [433, 103] on span "Toggle popup" at bounding box center [432, 105] width 15 height 15
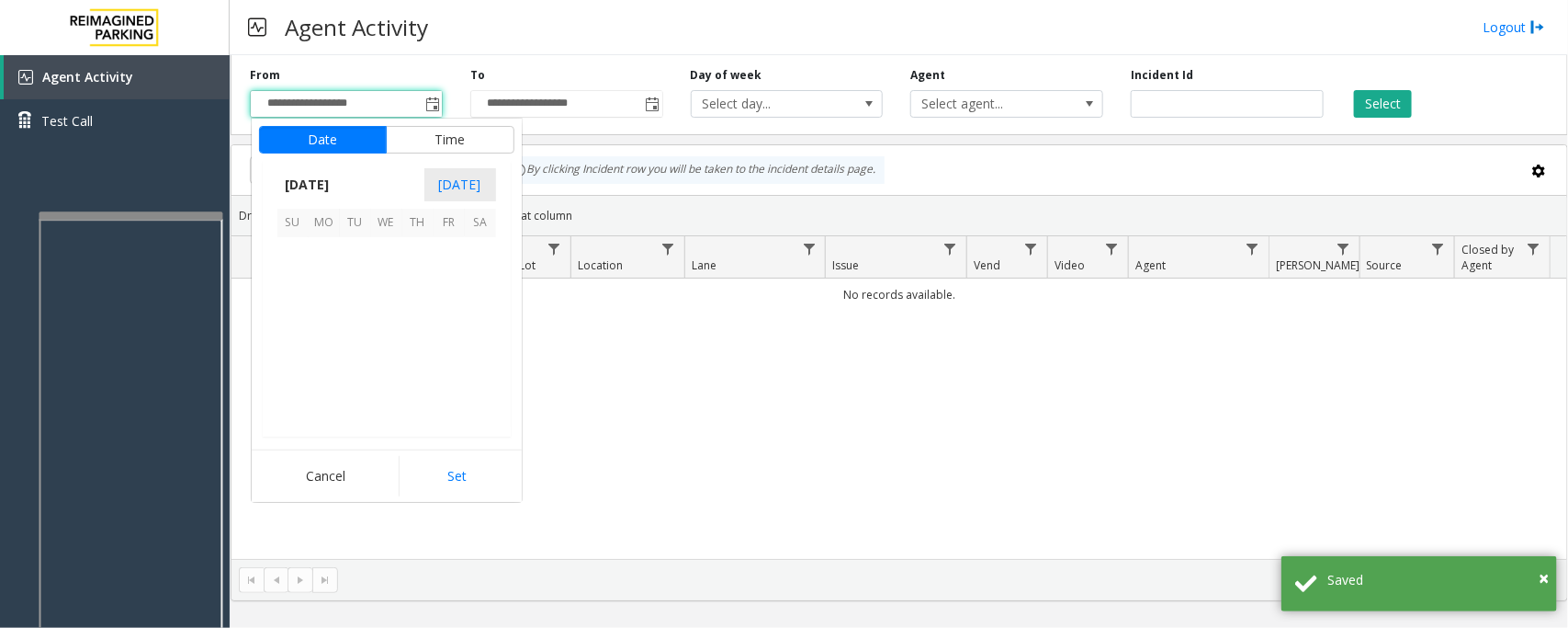
scroll to position [329733, 0]
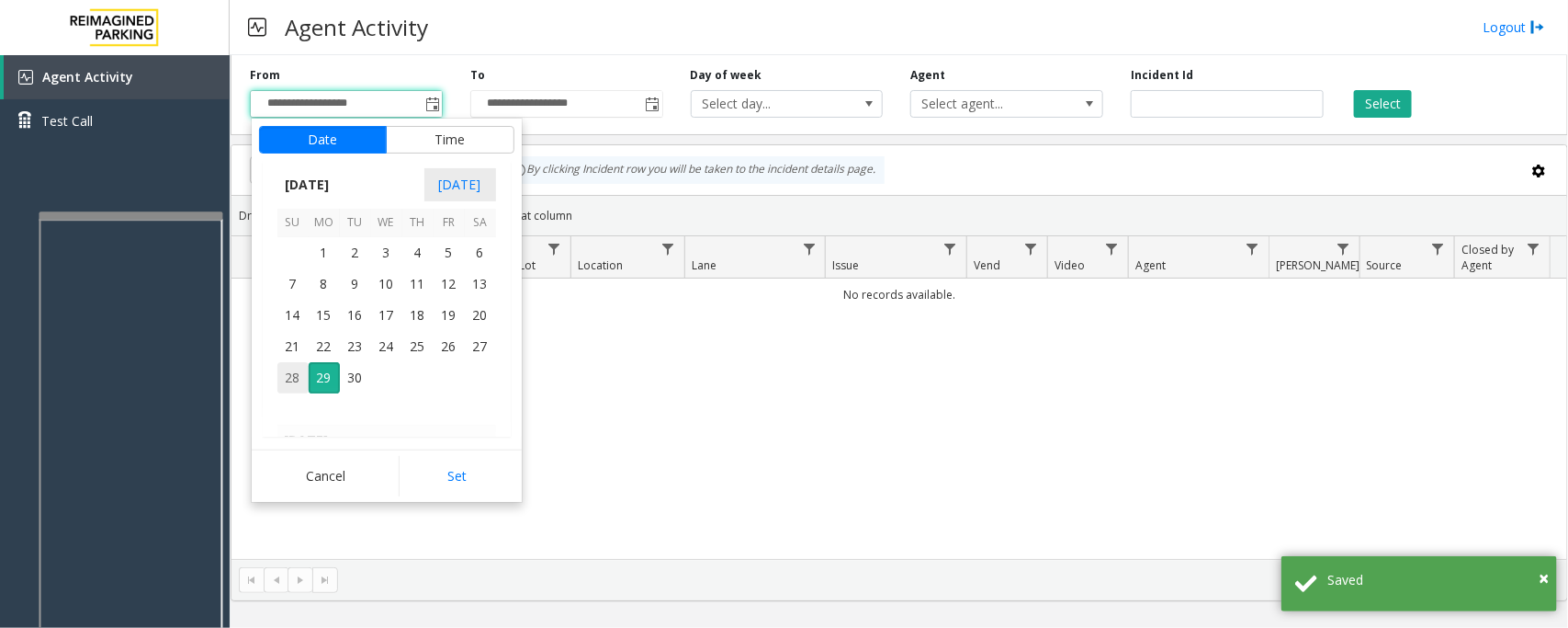
click at [292, 380] on span "28" at bounding box center [293, 378] width 32 height 32
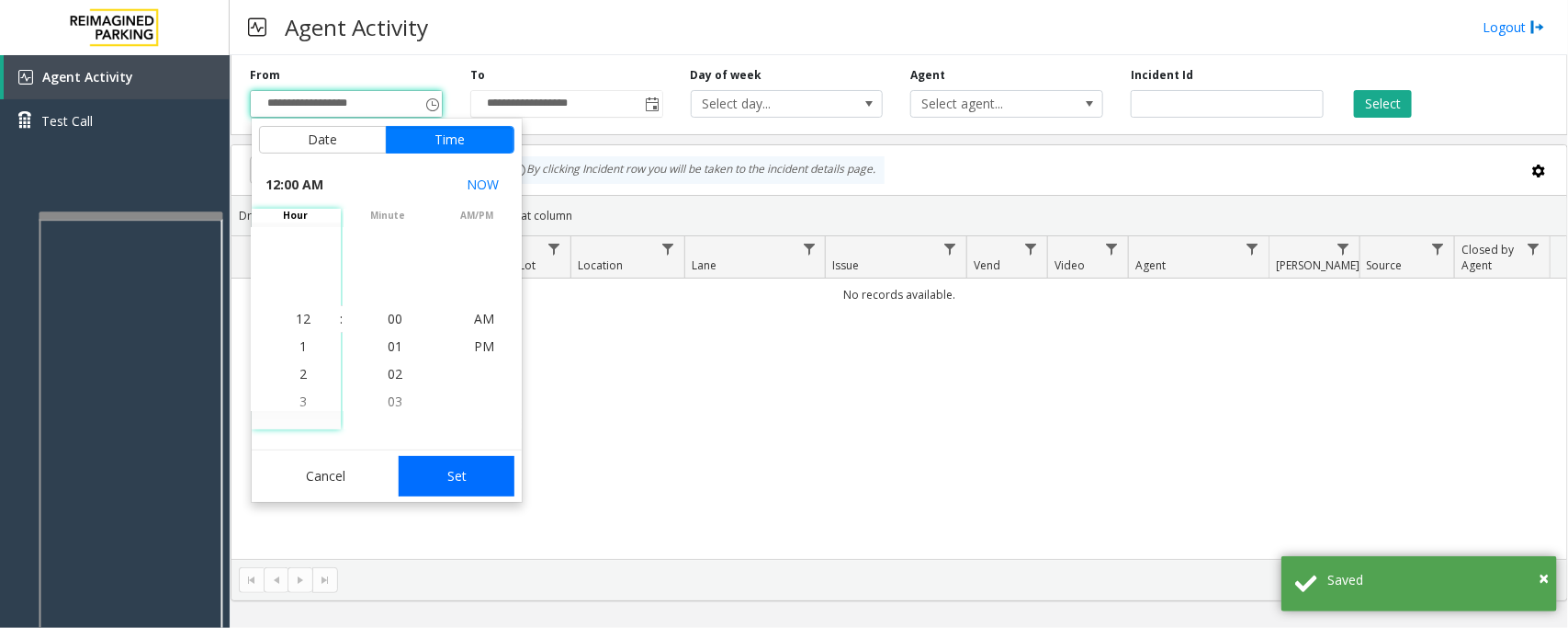
click at [460, 483] on button "Set" at bounding box center [457, 475] width 115 height 40
type input "**********"
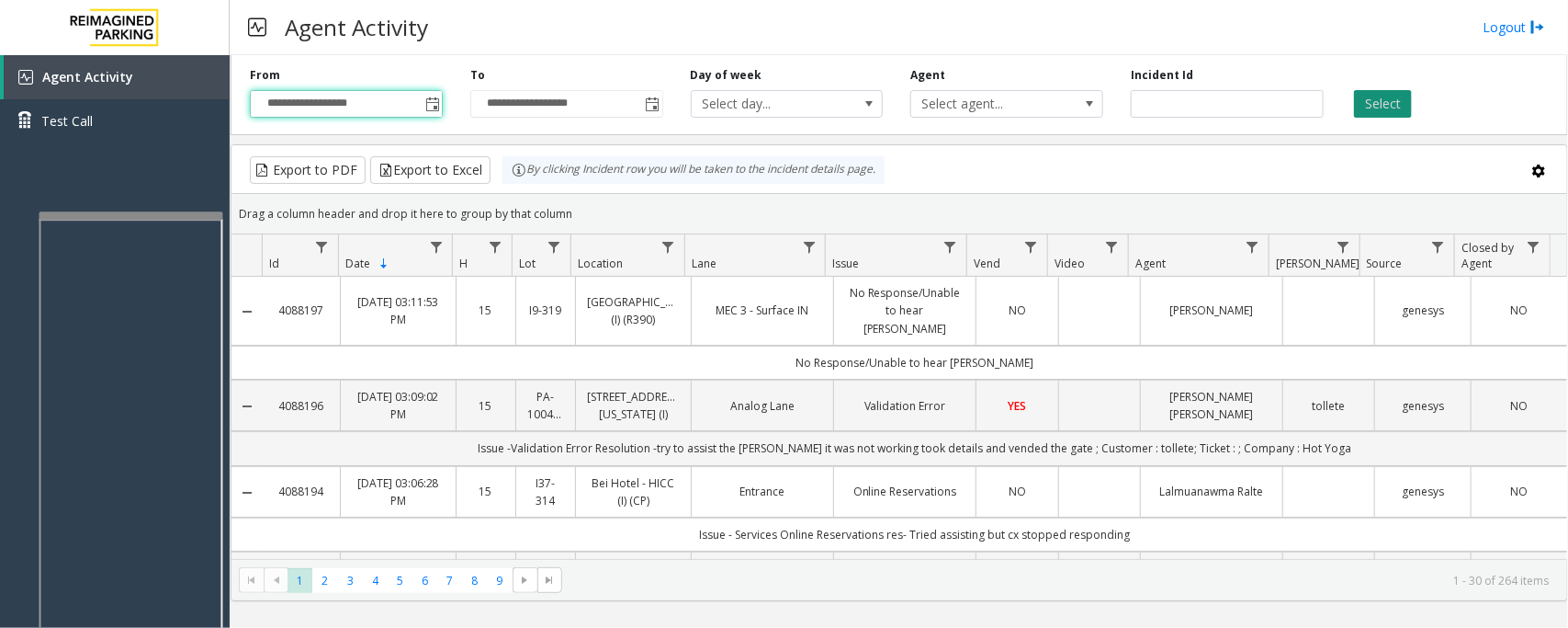
click at [1395, 100] on button "Select" at bounding box center [1383, 104] width 58 height 28
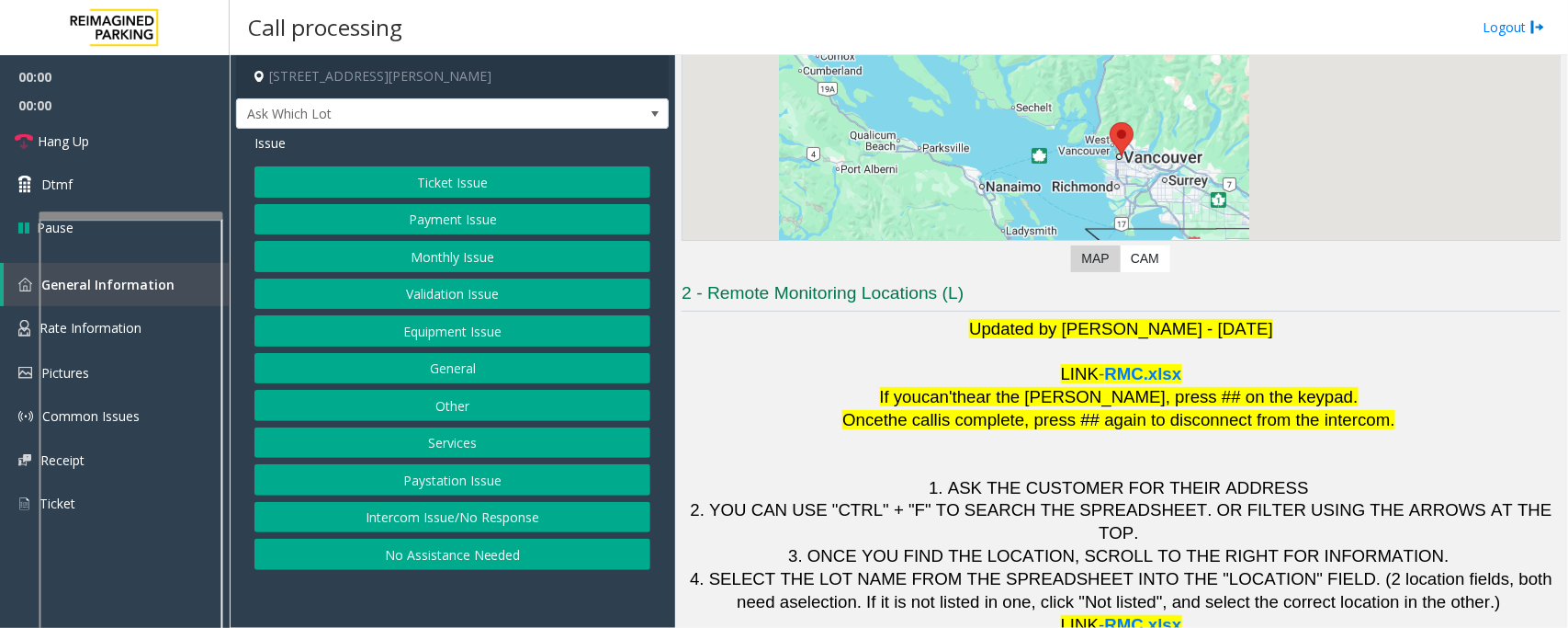
scroll to position [202, 0]
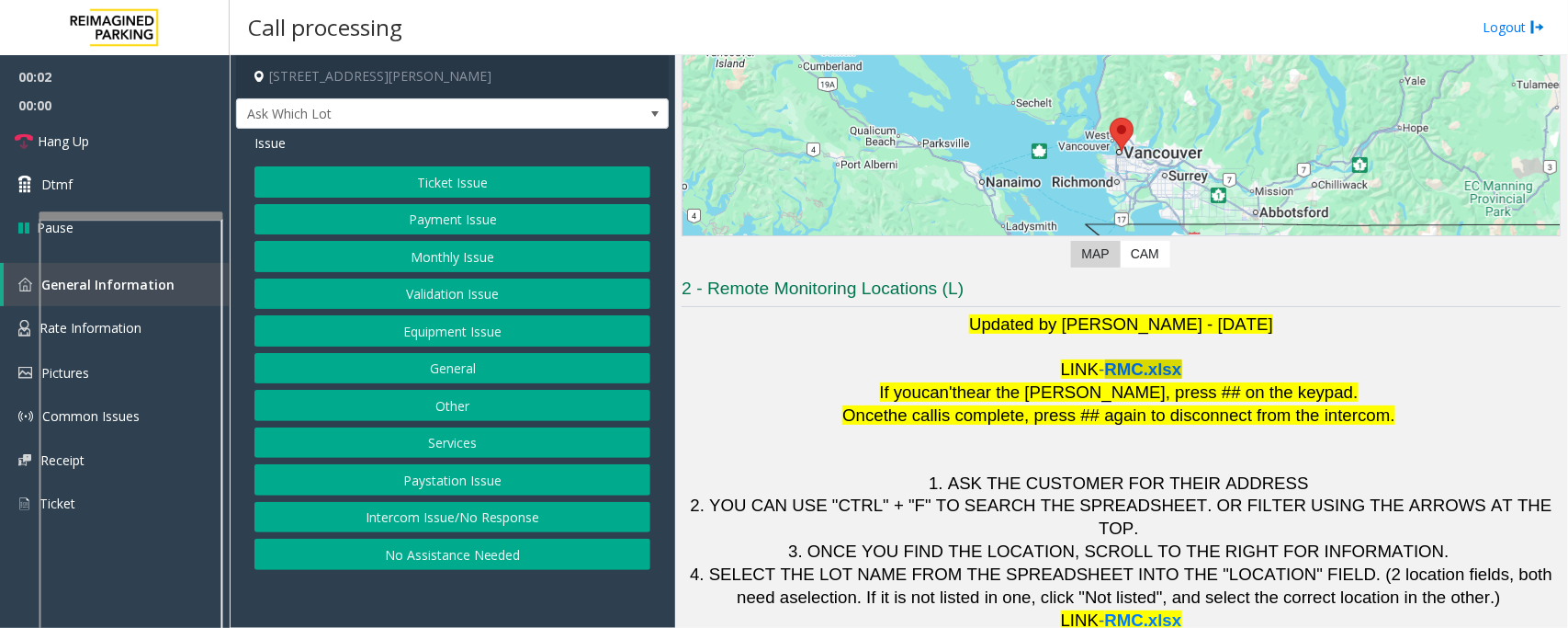
click at [1133, 370] on span "RMC.xlsx" at bounding box center [1143, 368] width 77 height 20
click at [457, 300] on button "Validation Issue" at bounding box center [453, 294] width 396 height 32
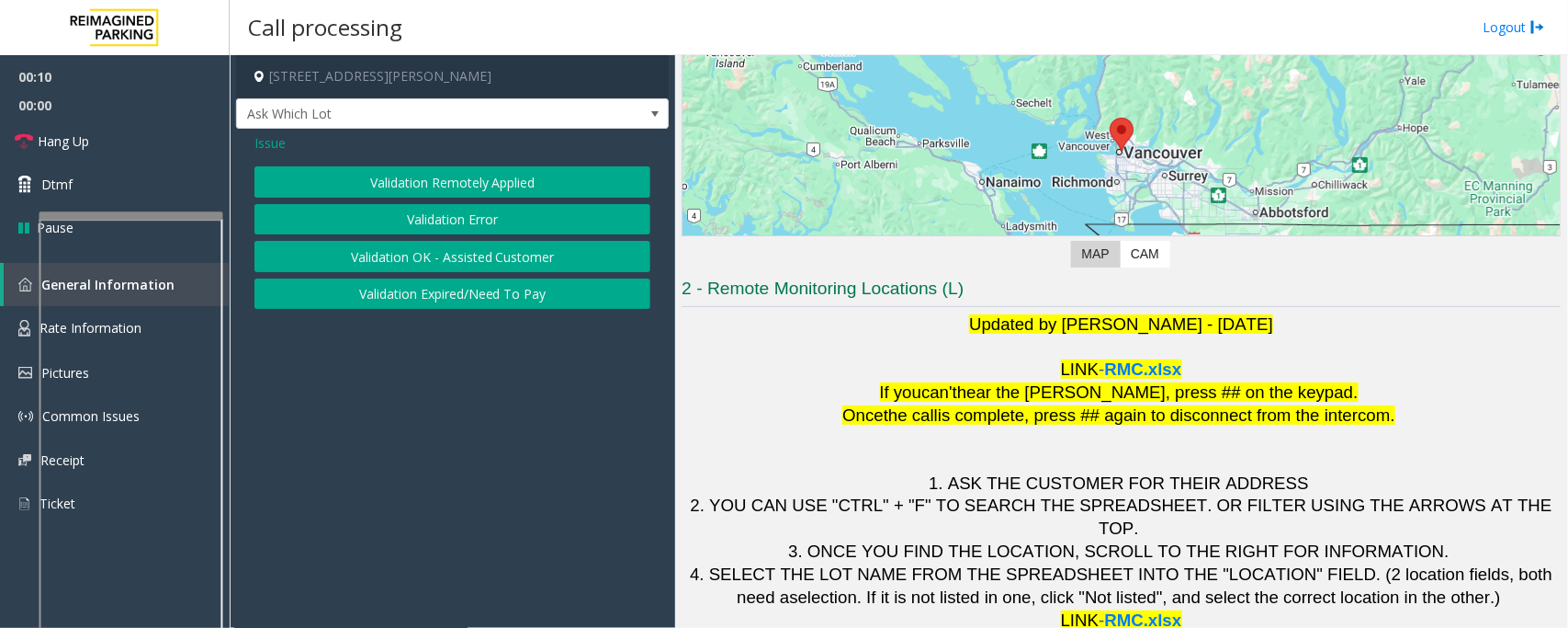
click at [485, 214] on button "Validation Error" at bounding box center [453, 220] width 396 height 32
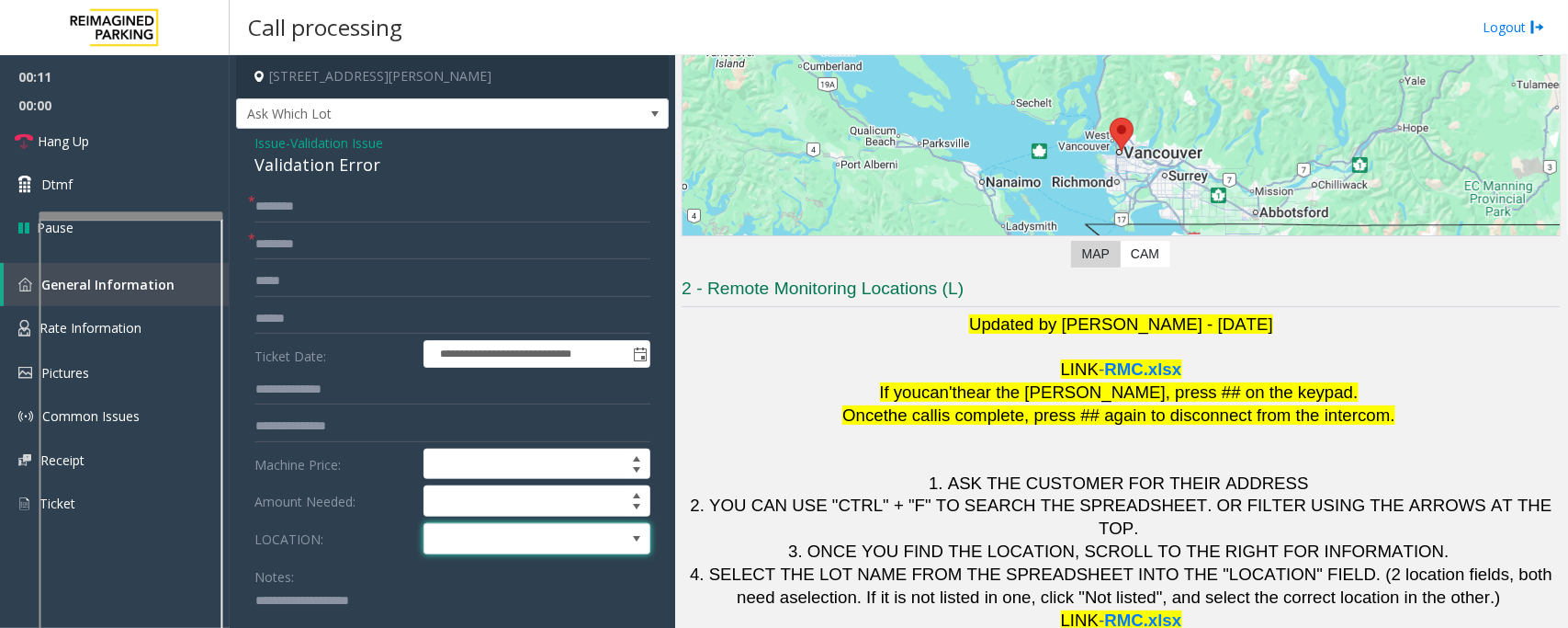
click at [550, 548] on span at bounding box center [514, 539] width 180 height 30
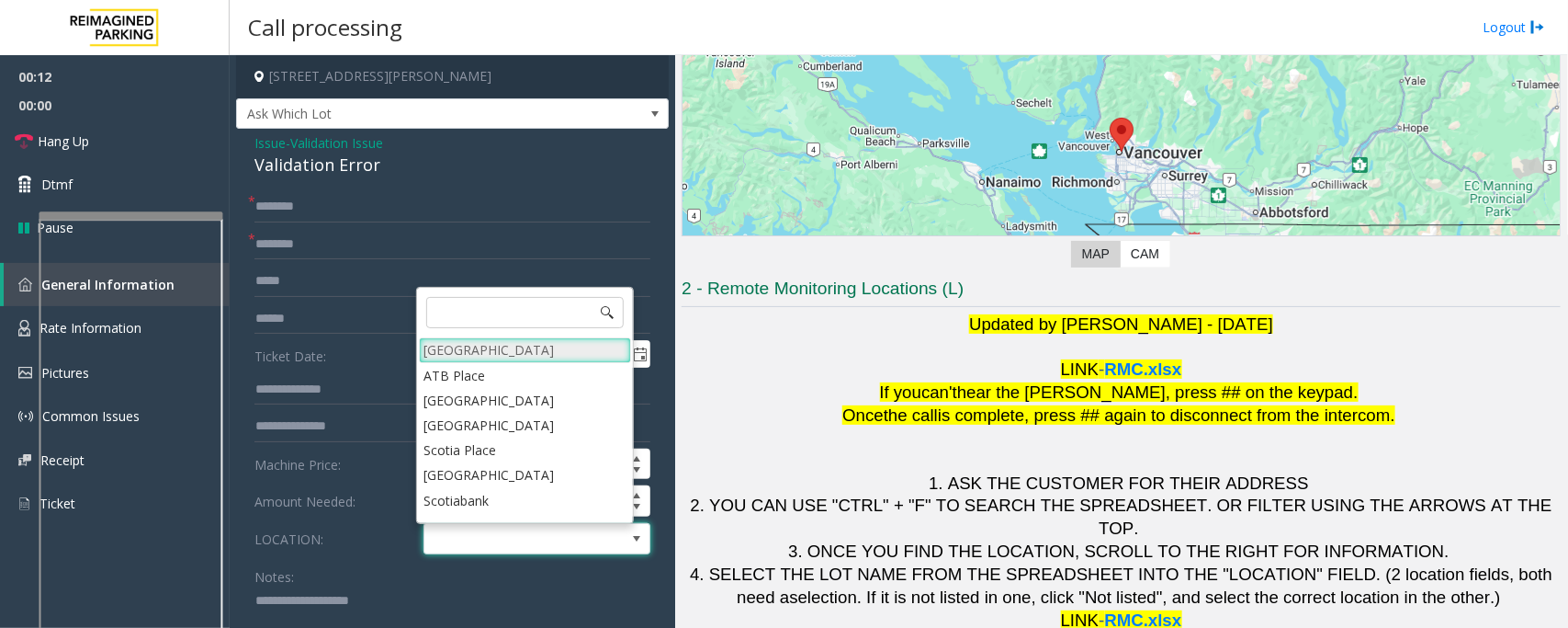
click at [511, 349] on Village "Mount Royal Village" at bounding box center [525, 350] width 212 height 25
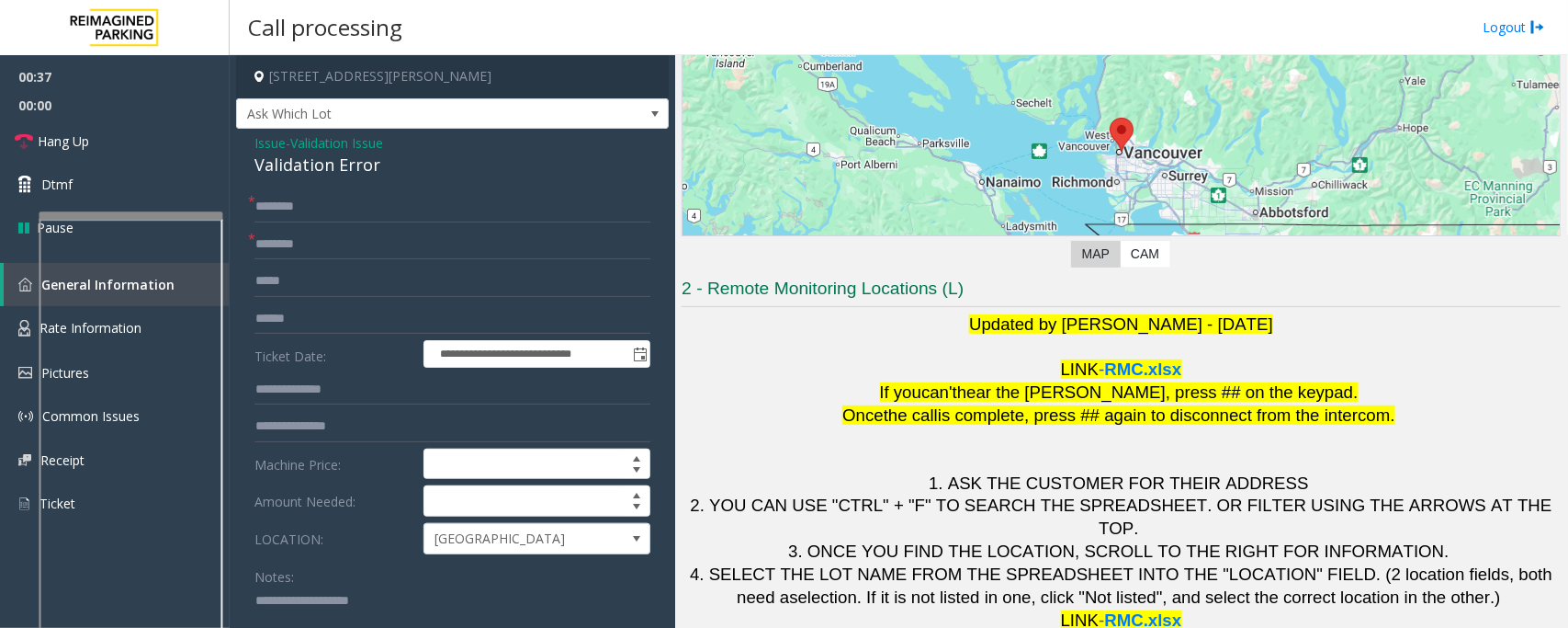
click at [263, 599] on textarea at bounding box center [445, 621] width 379 height 69
type textarea "**********"
drag, startPoint x: 534, startPoint y: 73, endPoint x: 427, endPoint y: 74, distance: 107.0
click at [427, 74] on h4 "601 West Cordova Street, Vancouver, BC" at bounding box center [452, 76] width 432 height 43
copy h4 "Vancouver, BC"
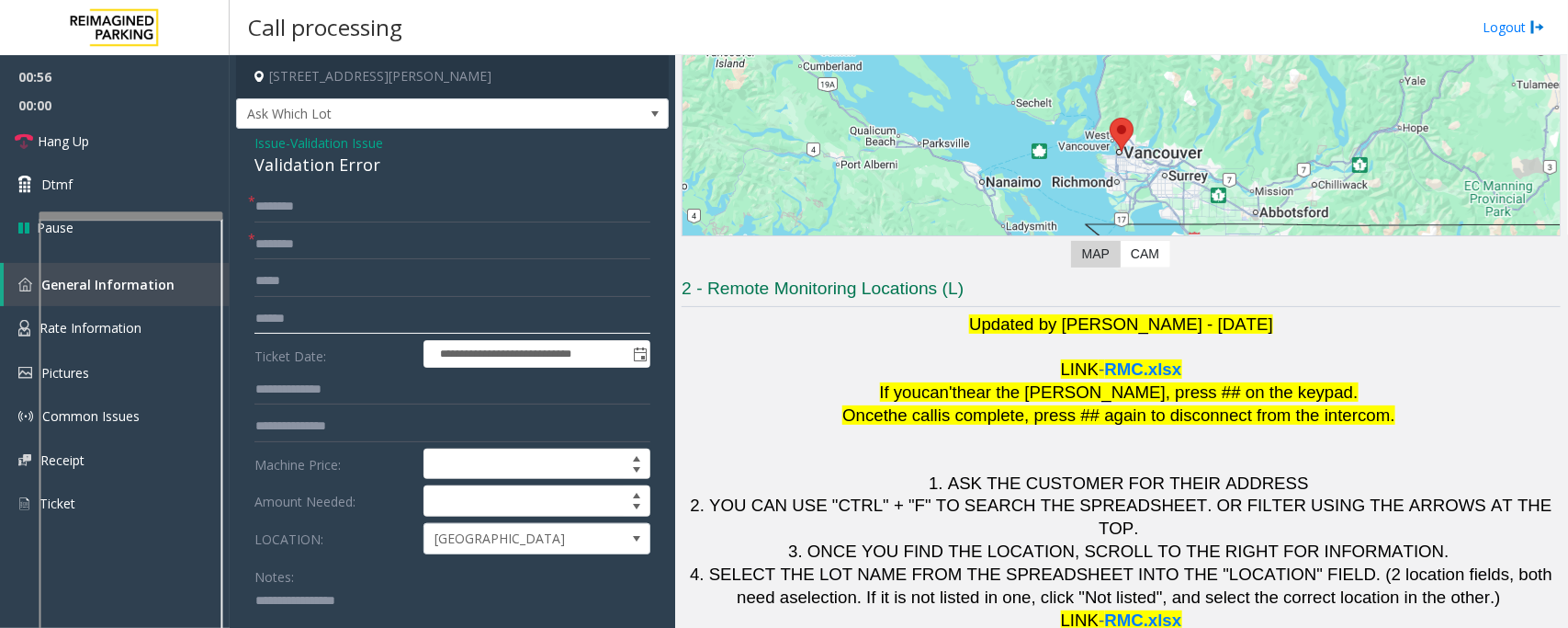
drag, startPoint x: 286, startPoint y: 327, endPoint x: 290, endPoint y: 314, distance: 13.6
click at [287, 327] on input "text" at bounding box center [453, 319] width 396 height 32
type input "*******"
click at [294, 247] on input "text" at bounding box center [453, 245] width 396 height 32
type input "*******"
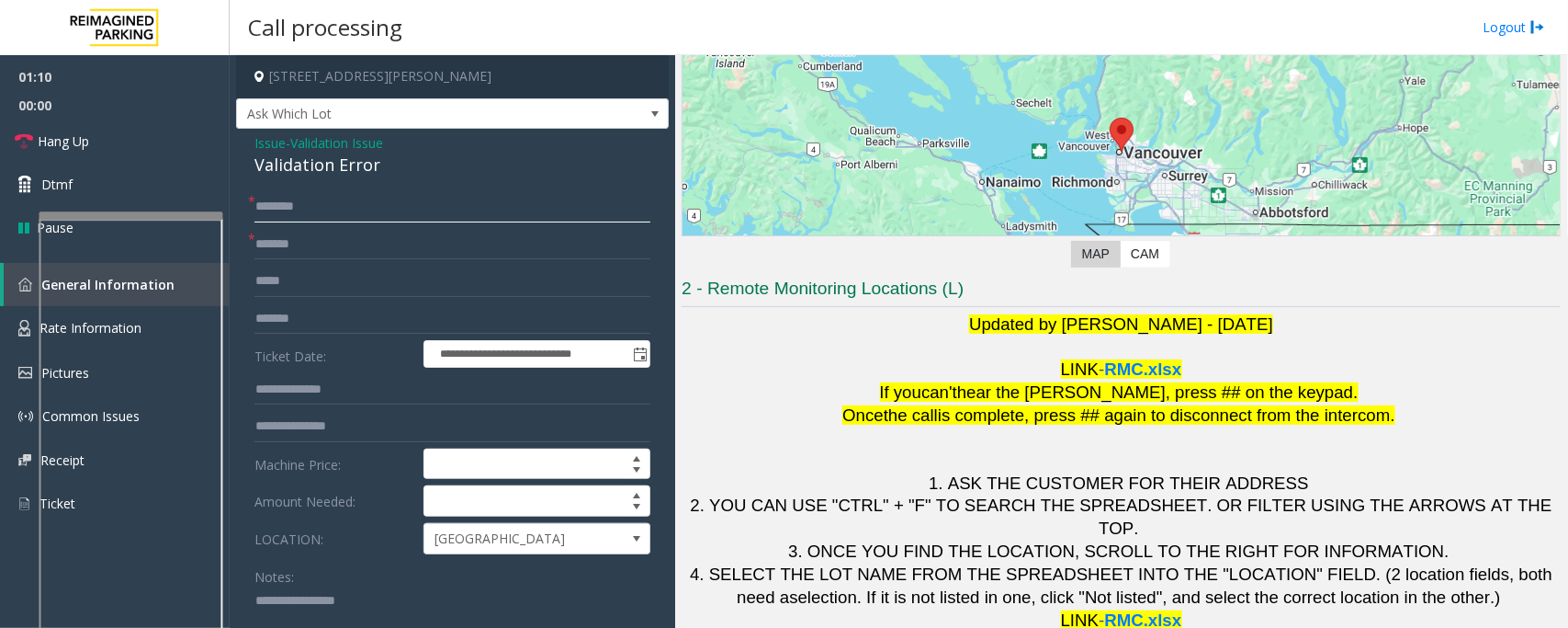
click at [334, 207] on input "text" at bounding box center [453, 207] width 396 height 32
click at [277, 392] on input "text" at bounding box center [453, 390] width 396 height 32
type input "****"
click at [392, 600] on textarea at bounding box center [445, 621] width 379 height 69
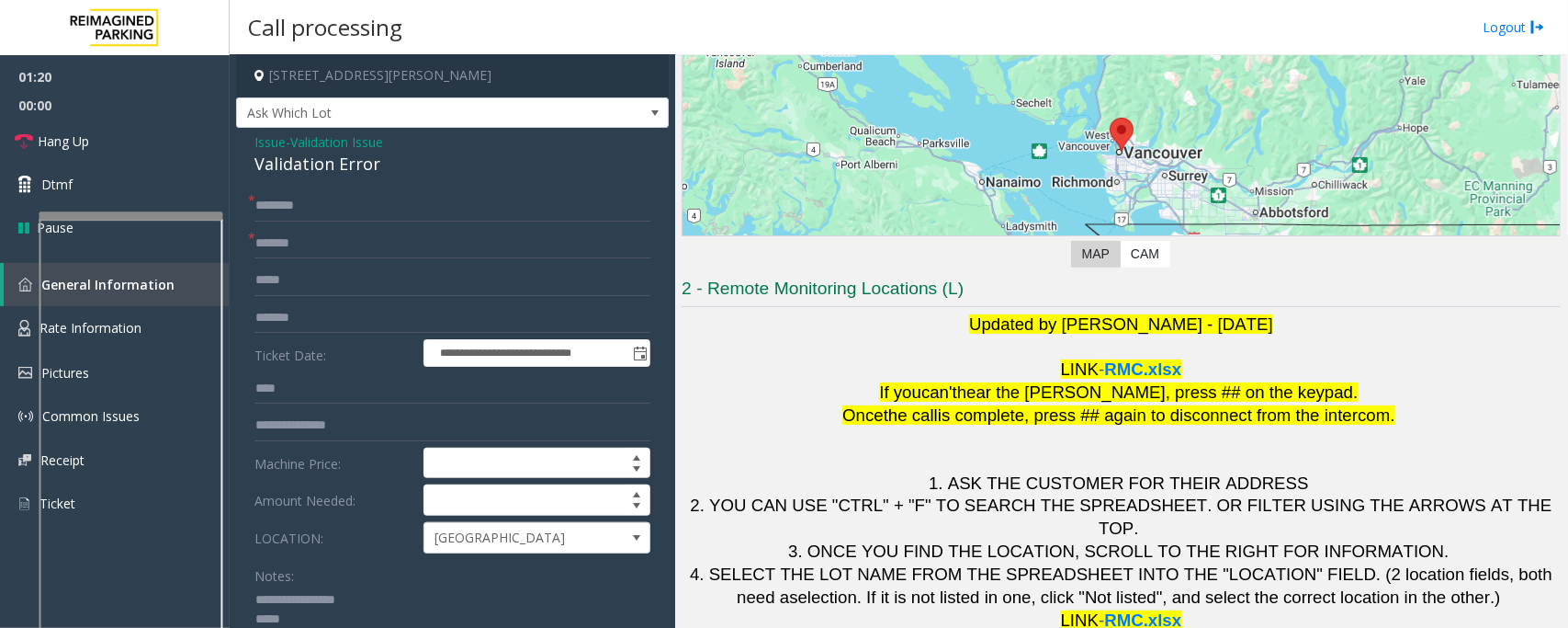
type textarea "**********"
click at [340, 207] on input "text" at bounding box center [453, 207] width 396 height 32
type input "**"
click at [313, 622] on textarea at bounding box center [445, 620] width 379 height 69
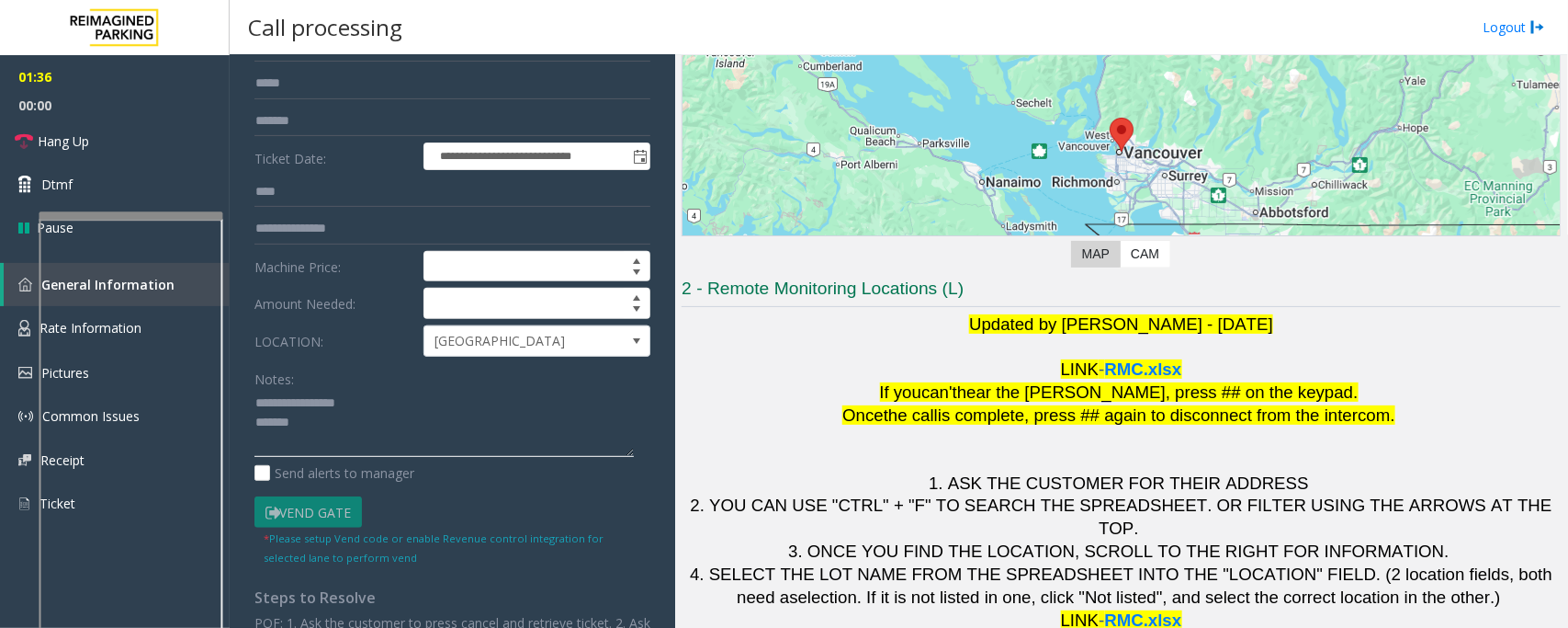
scroll to position [115, 0]
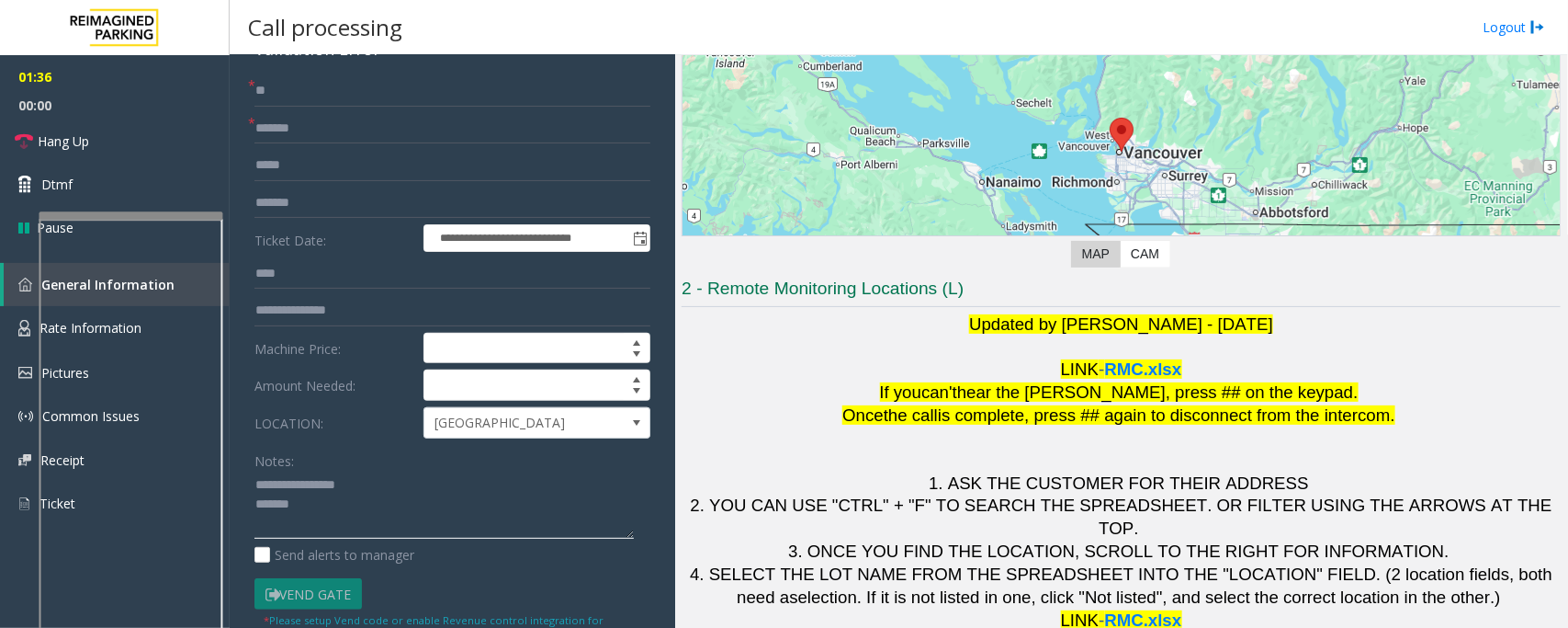
type textarea "**********"
click at [326, 103] on input "**" at bounding box center [453, 91] width 396 height 32
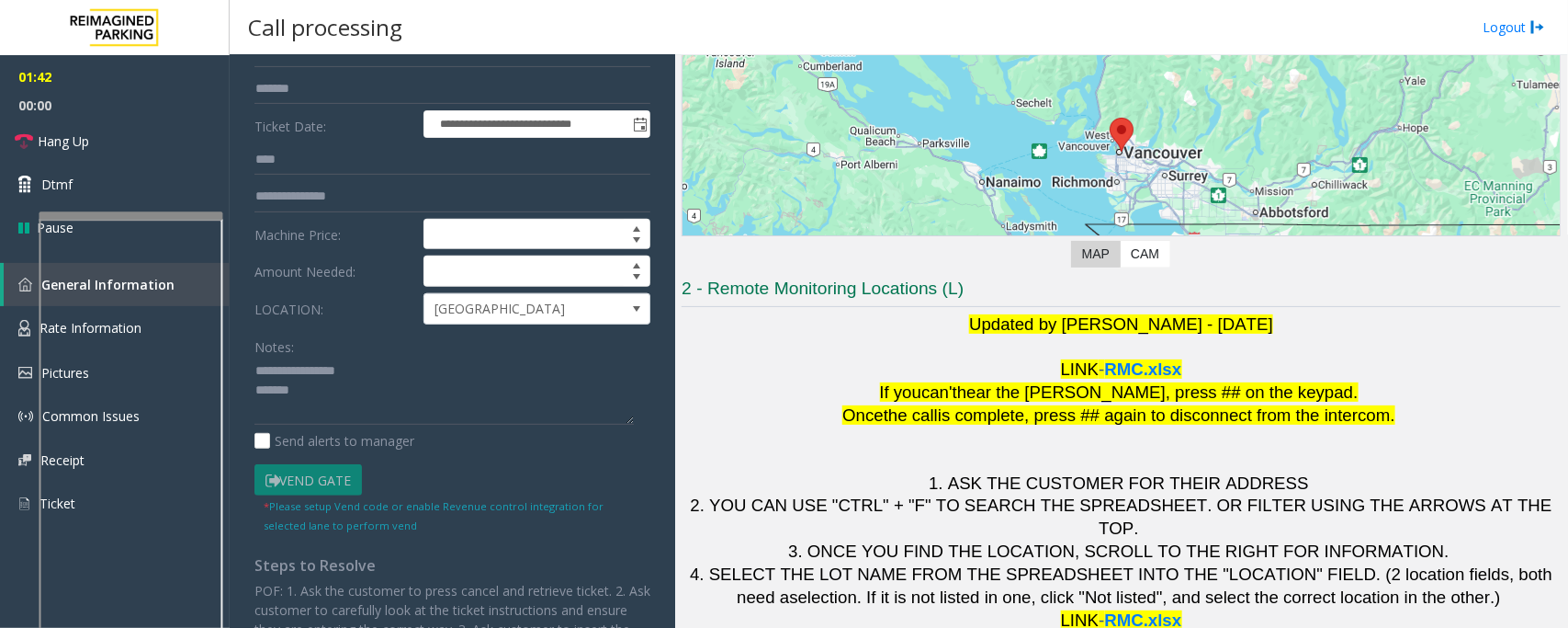
scroll to position [0, 0]
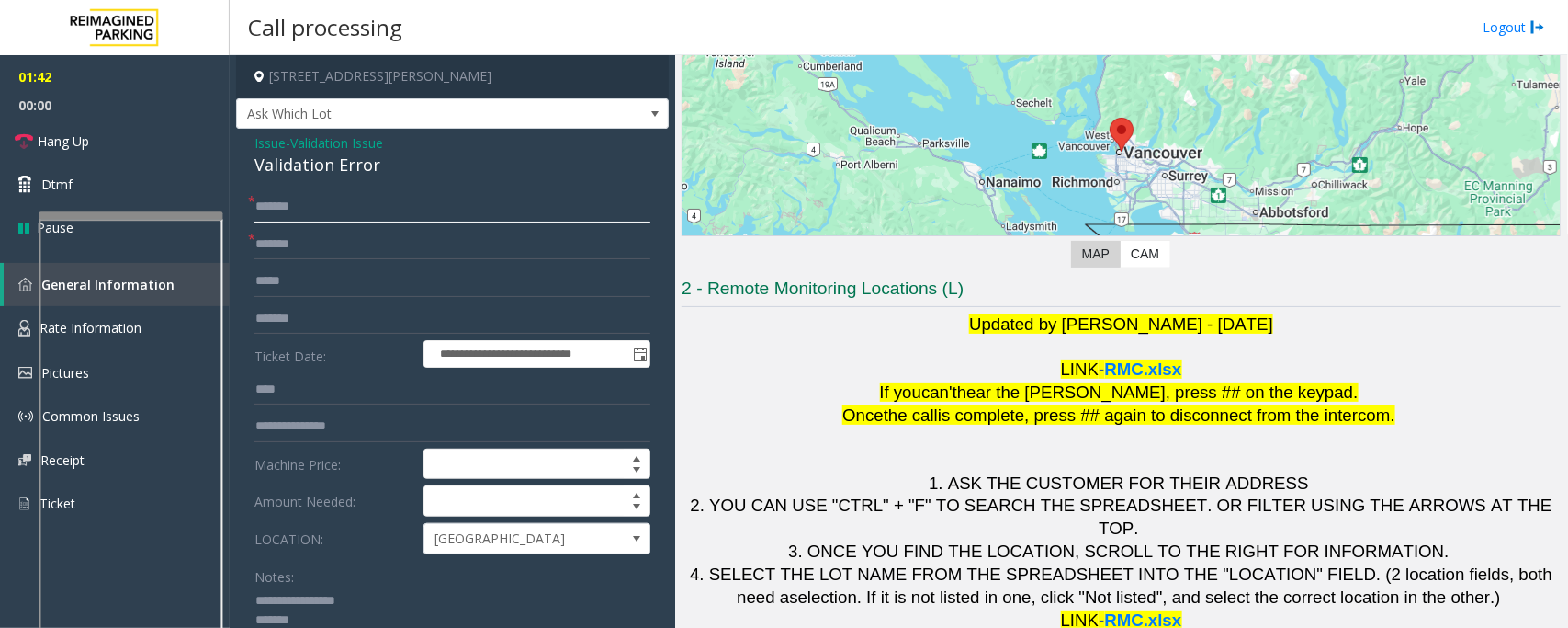
type input "*******"
click at [312, 167] on div "Validation Error" at bounding box center [453, 165] width 396 height 25
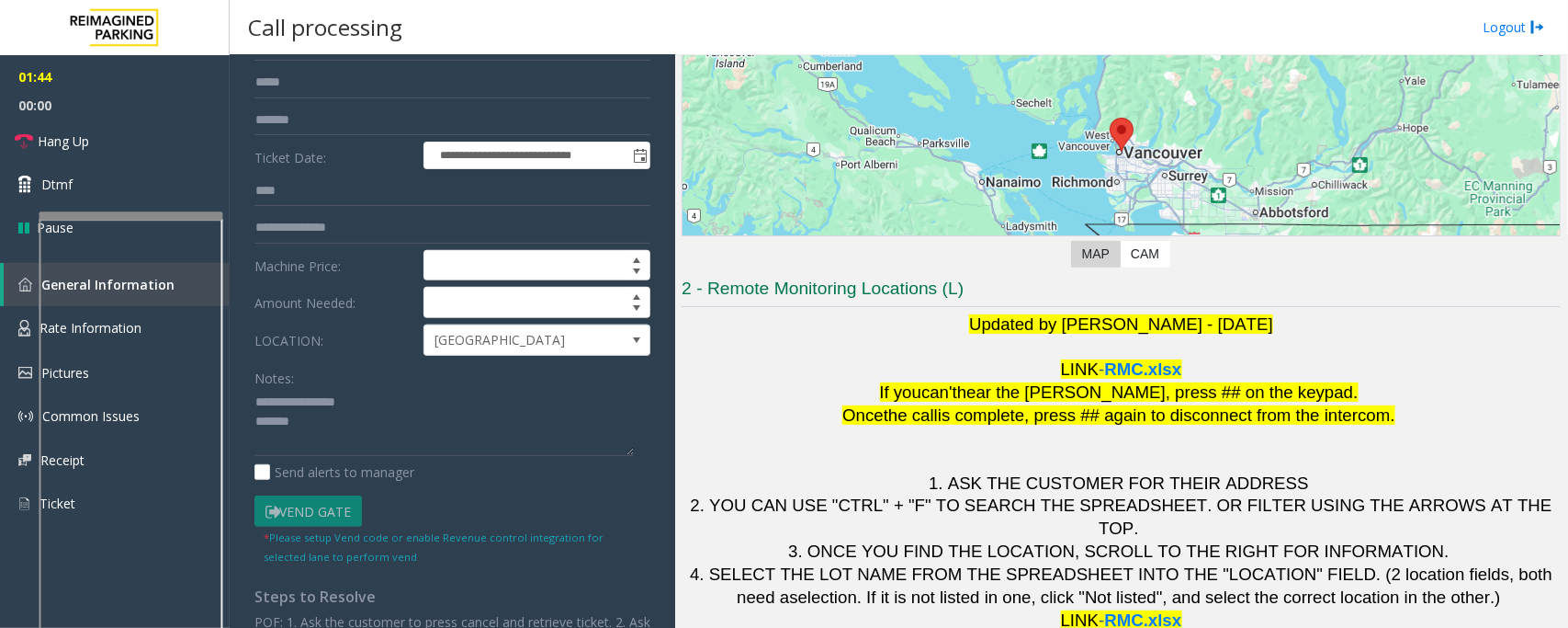
scroll to position [233, 0]
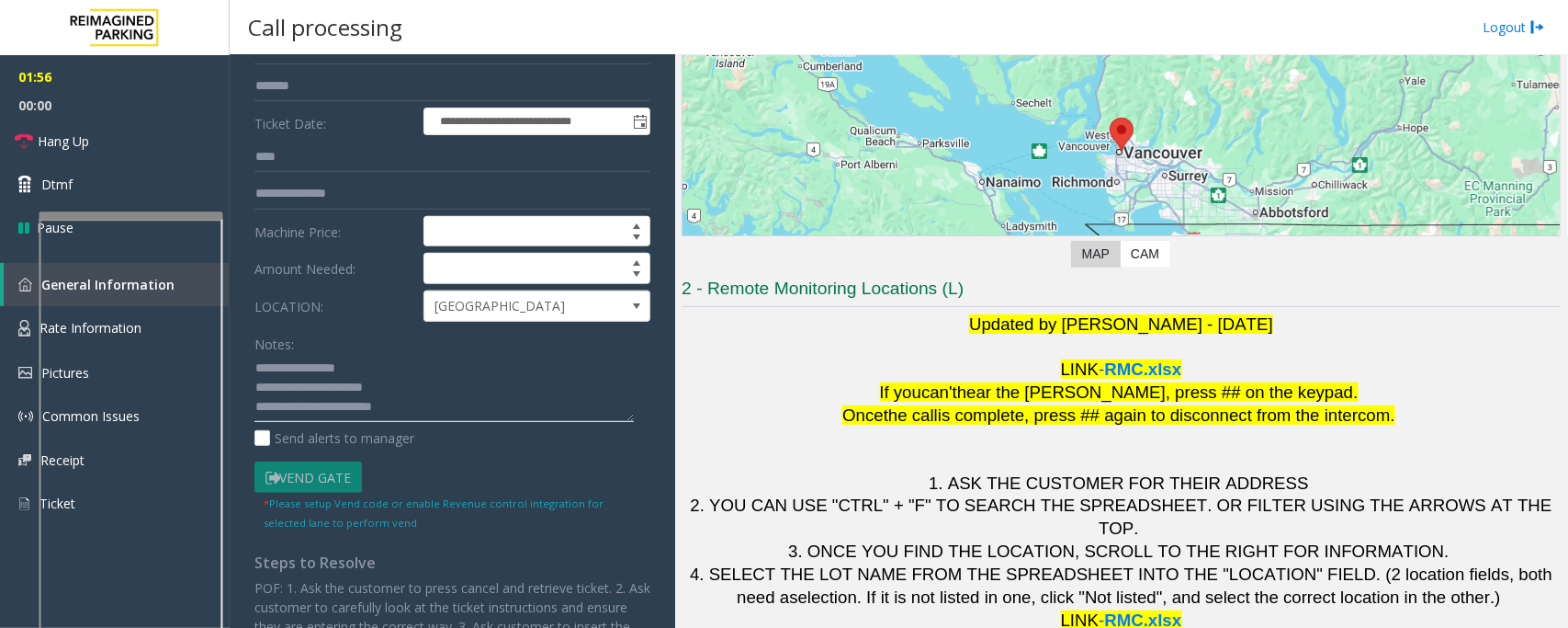
click at [259, 403] on textarea at bounding box center [445, 388] width 379 height 69
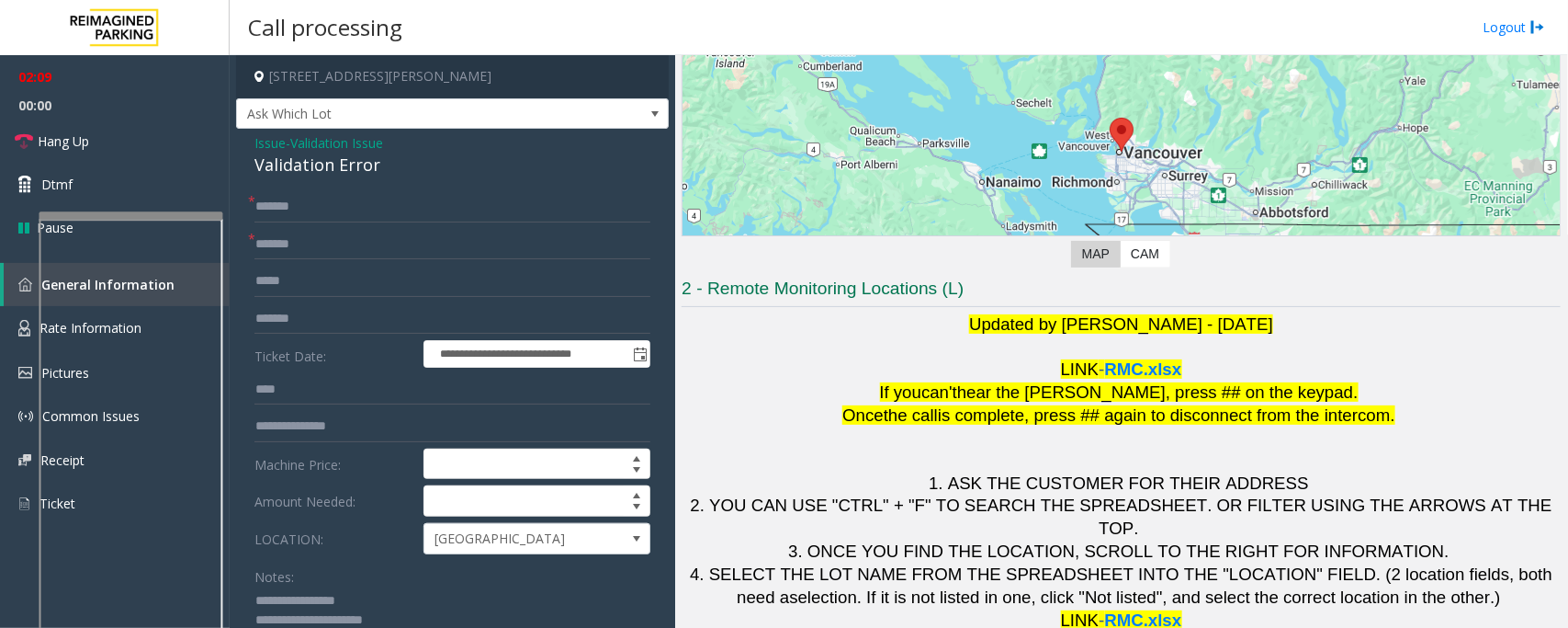
scroll to position [114, 0]
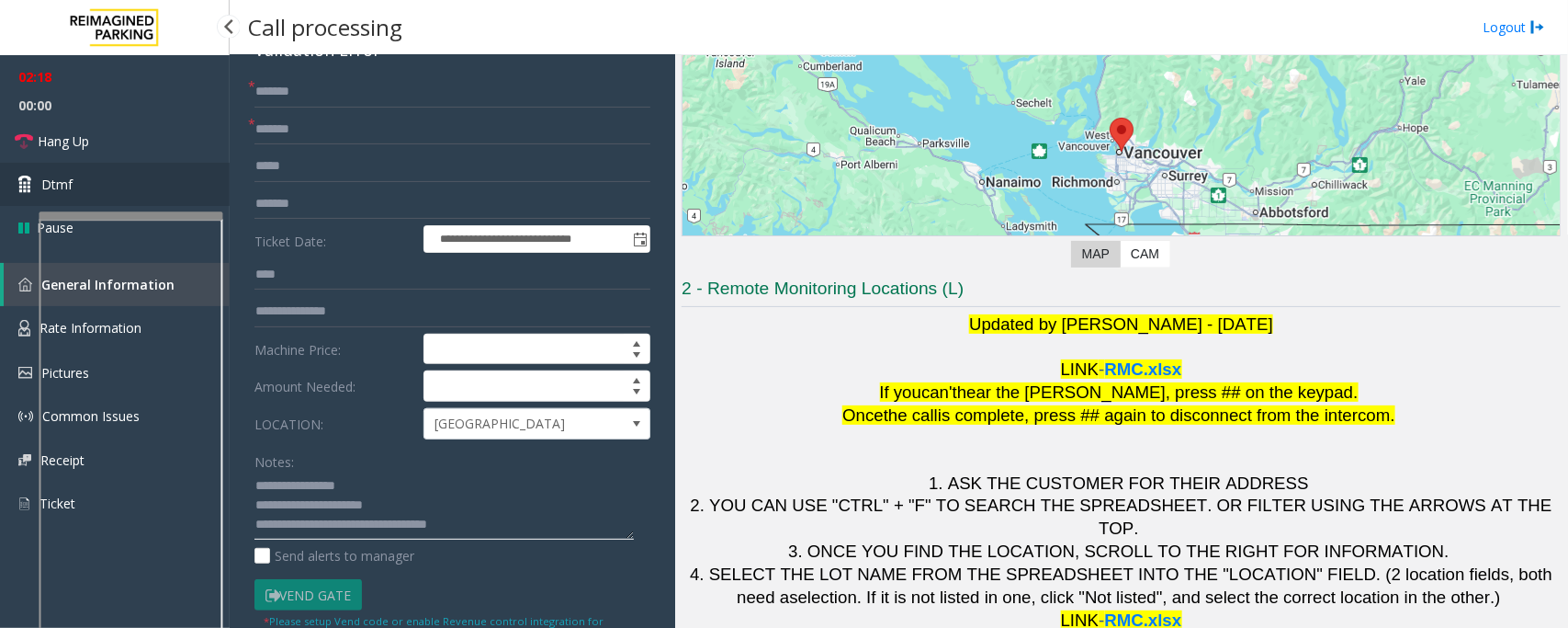
type textarea "**********"
click at [109, 173] on link "Dtmf" at bounding box center [114, 184] width 230 height 43
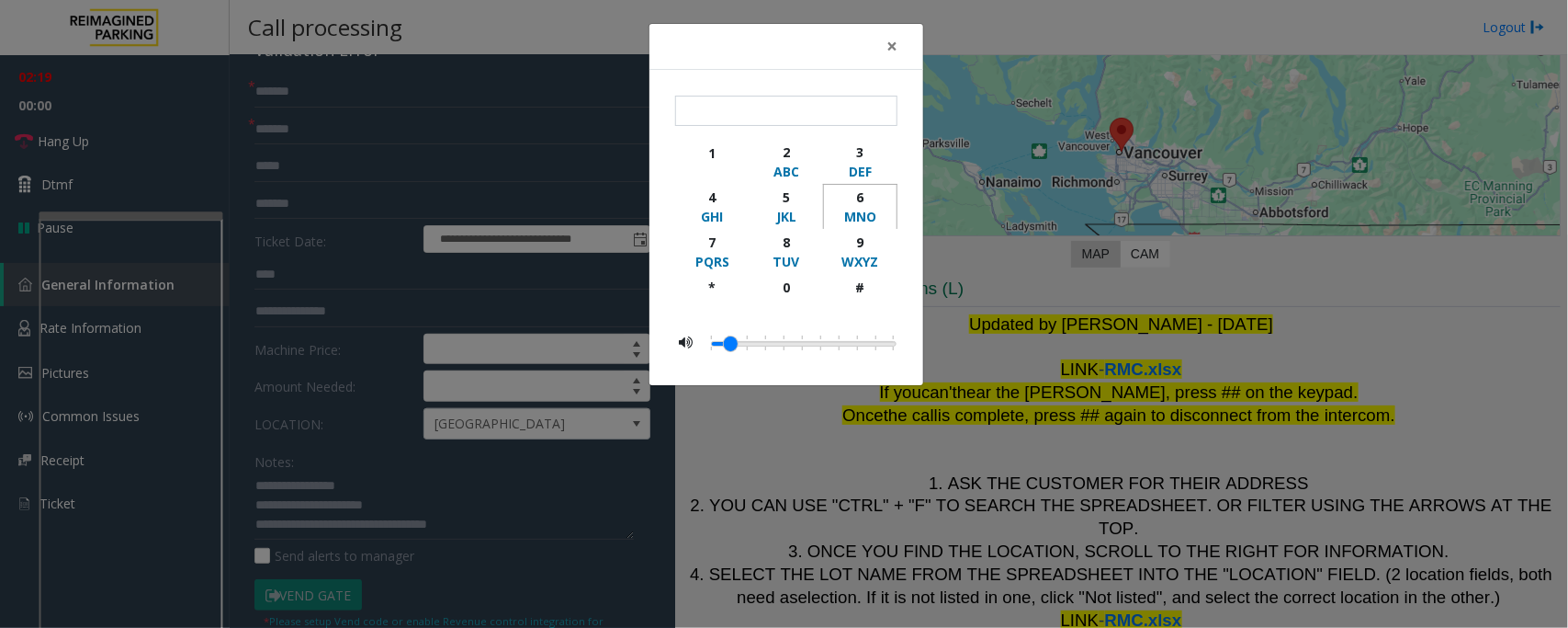
click at [850, 199] on div "6" at bounding box center [860, 197] width 50 height 20
click at [857, 205] on div "6" at bounding box center [860, 197] width 50 height 20
type input "**"
click at [893, 41] on span "×" at bounding box center [892, 47] width 11 height 26
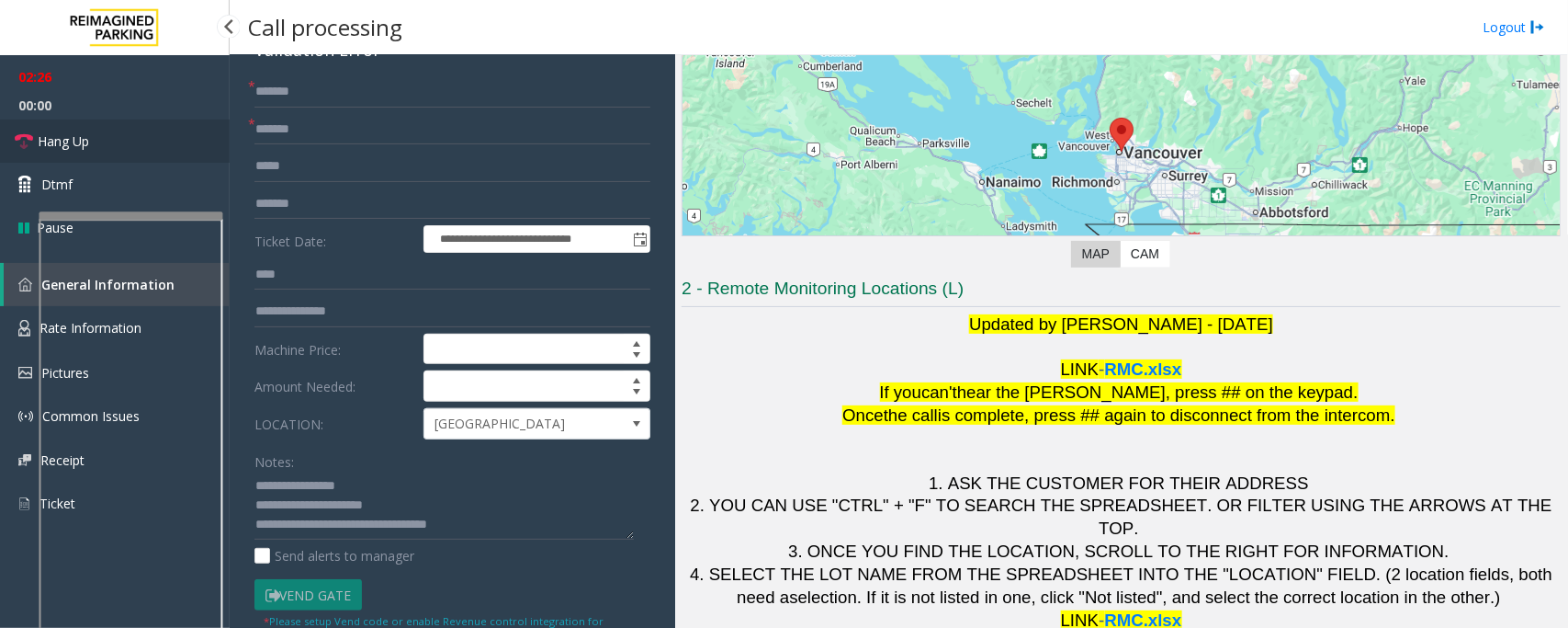
click at [120, 145] on link "Hang Up" at bounding box center [114, 140] width 230 height 43
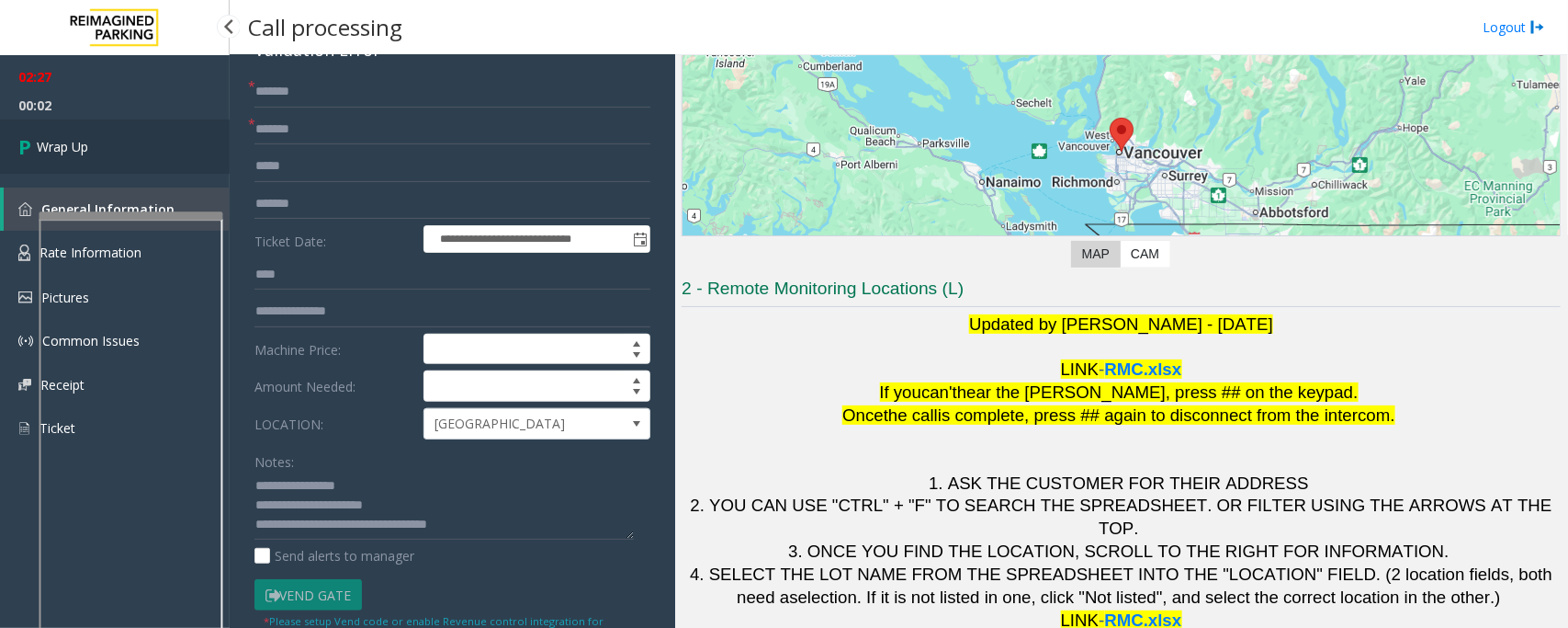
click at [125, 145] on link "Wrap Up" at bounding box center [114, 146] width 230 height 54
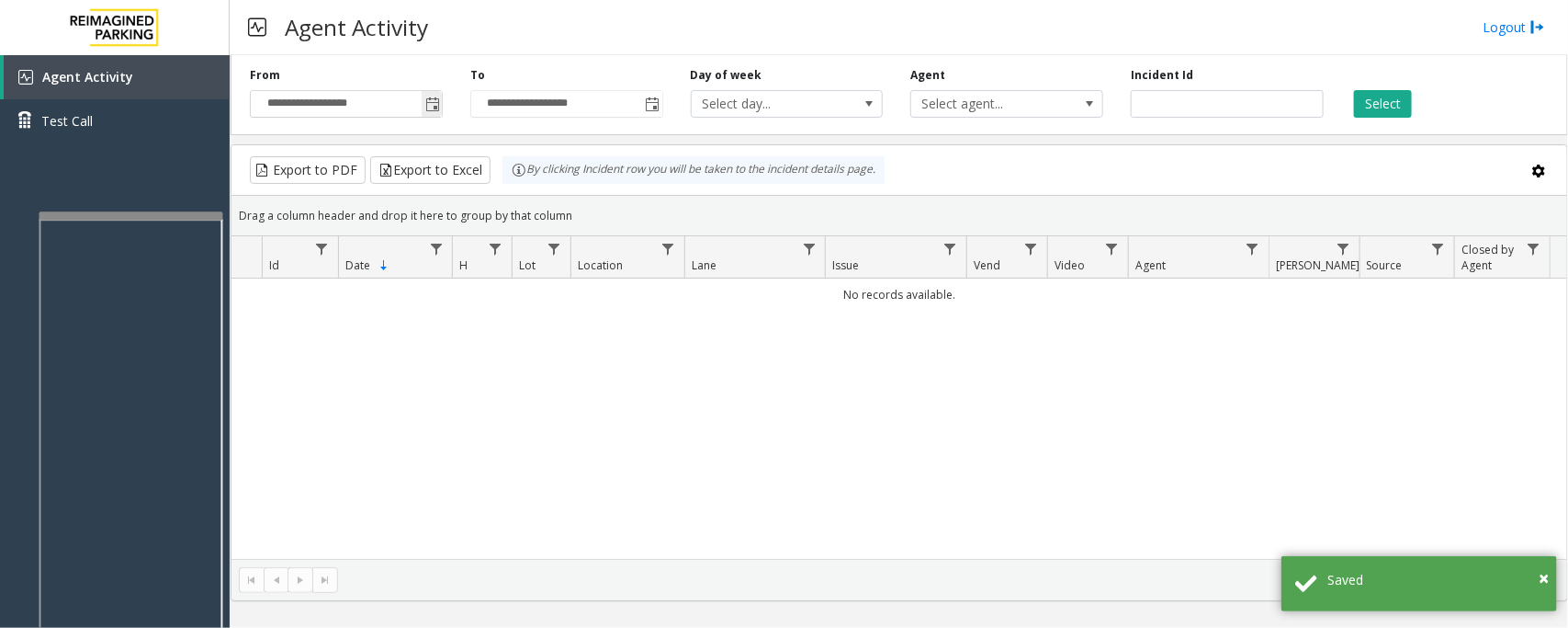
click at [433, 103] on span "Toggle popup" at bounding box center [432, 105] width 15 height 15
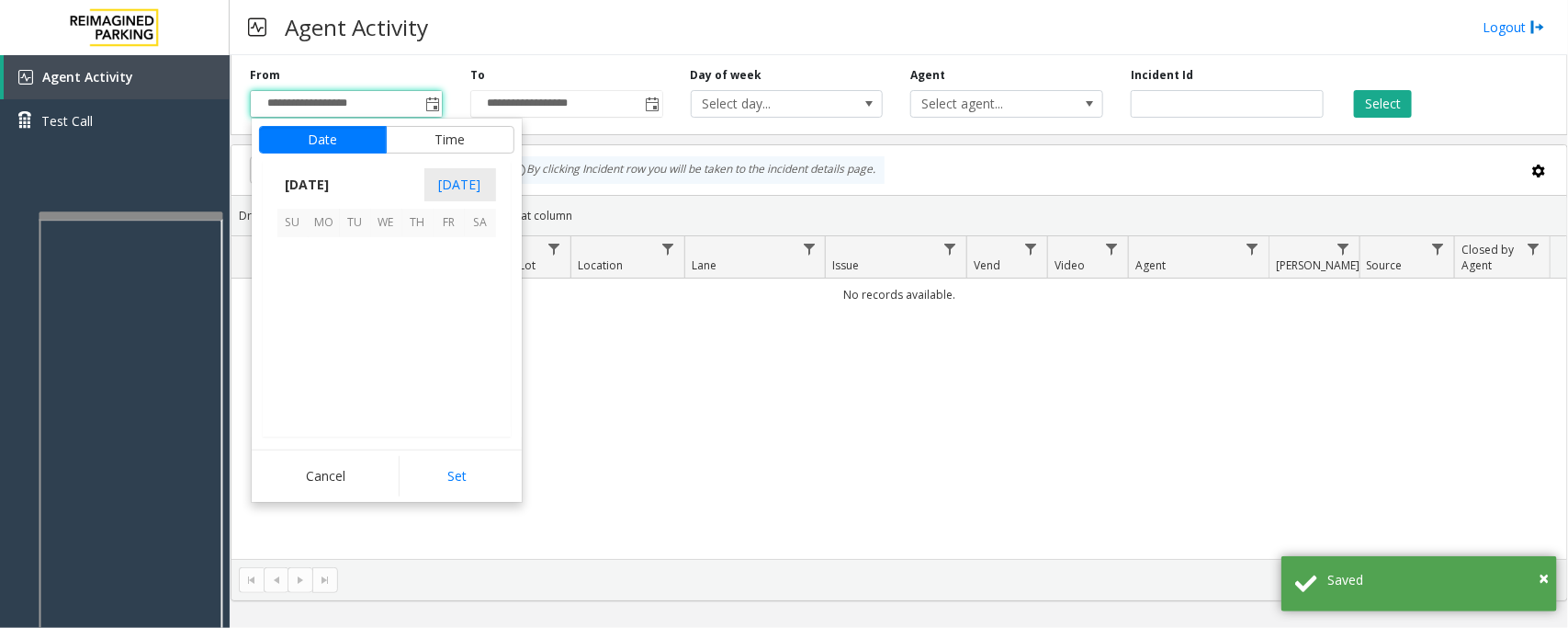
scroll to position [329733, 0]
click at [295, 375] on span "28" at bounding box center [293, 378] width 32 height 32
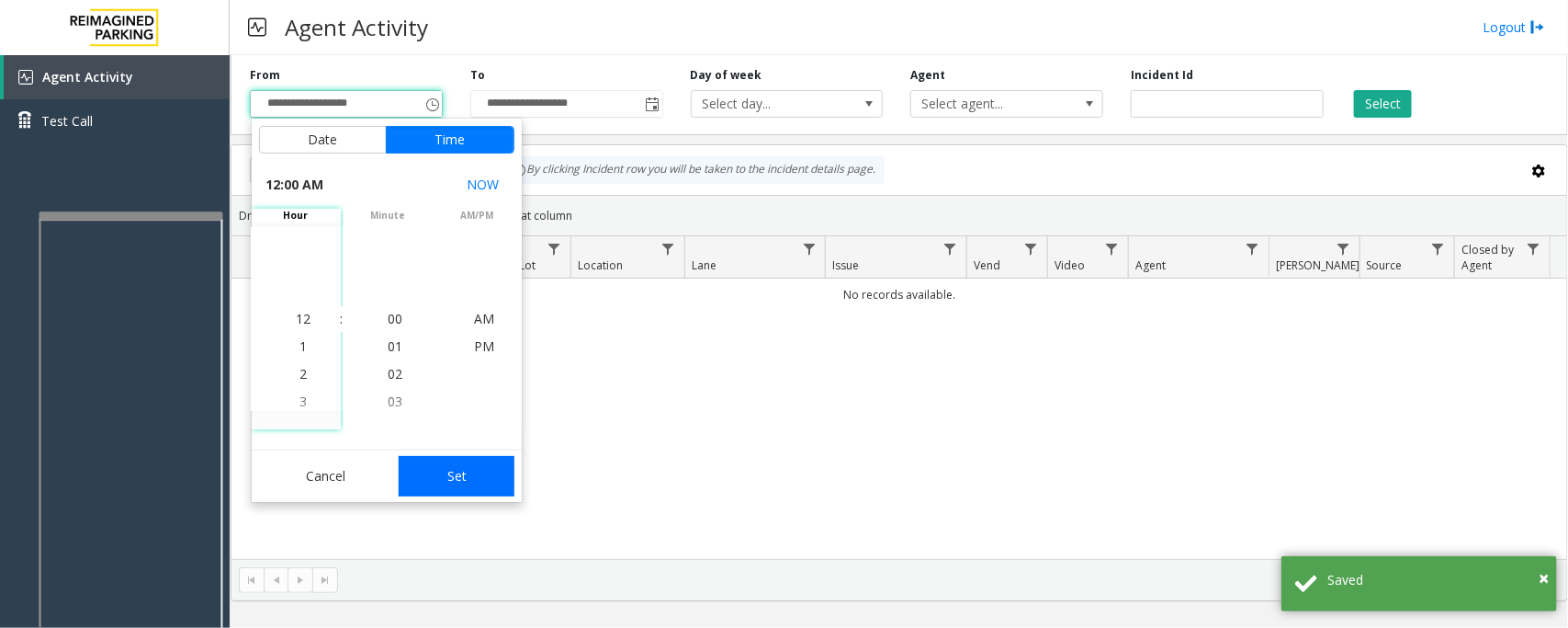
click at [485, 480] on button "Set" at bounding box center [457, 475] width 115 height 40
type input "**********"
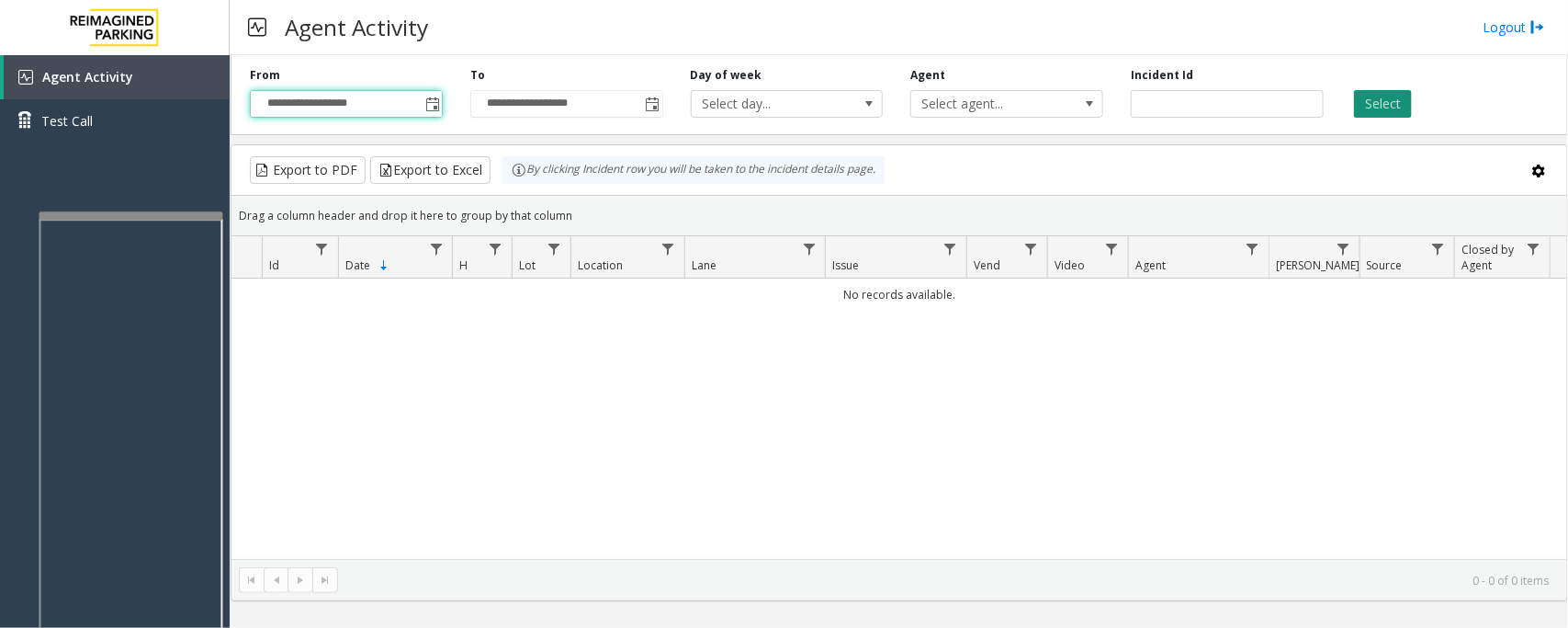
click at [1386, 97] on button "Select" at bounding box center [1383, 104] width 58 height 28
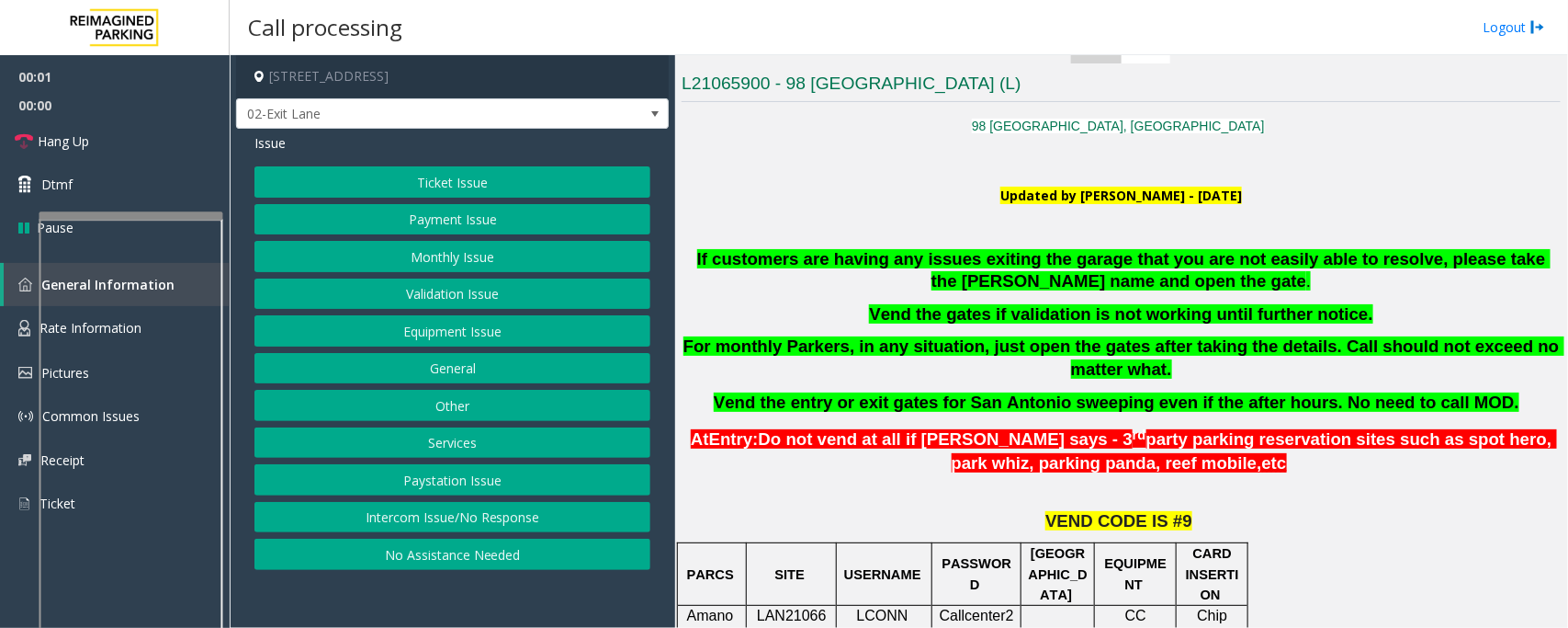
scroll to position [460, 0]
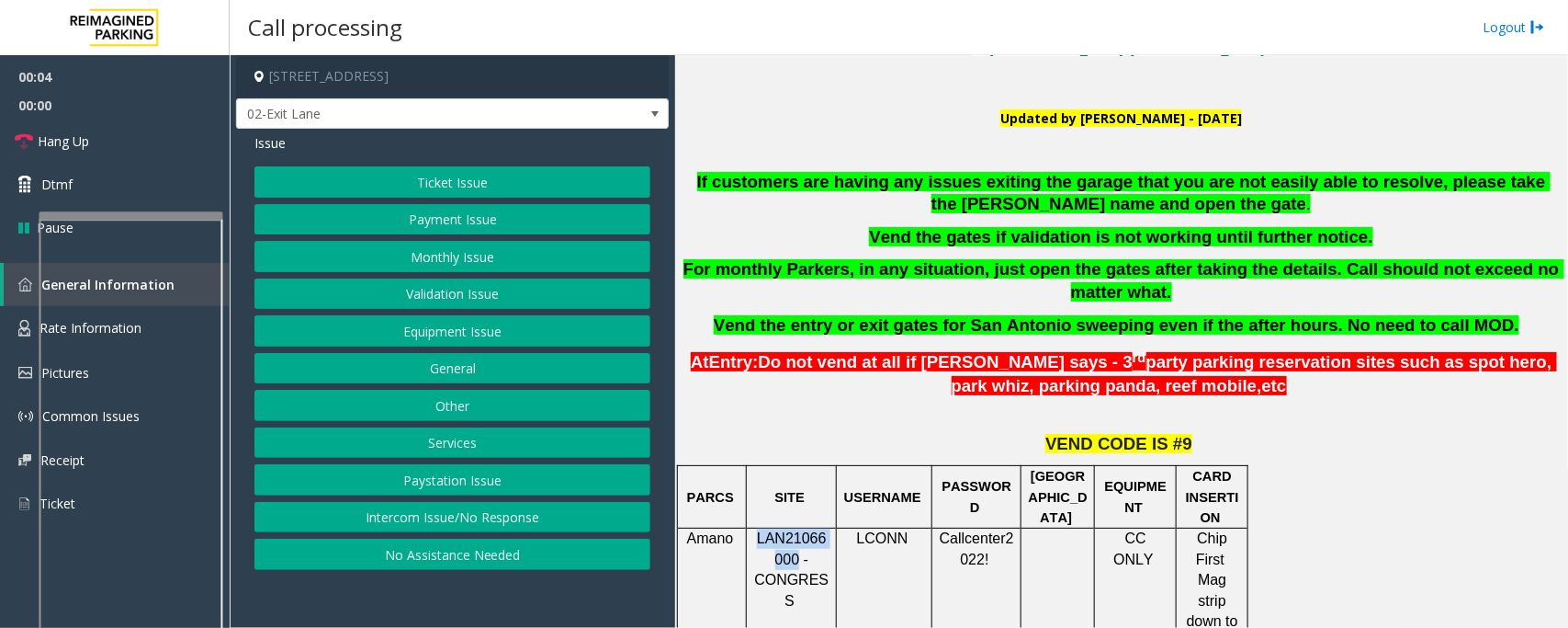
drag, startPoint x: 759, startPoint y: 540, endPoint x: 796, endPoint y: 556, distance: 40.3
click at [796, 556] on span "LAN21066000 - CONGRESS" at bounding box center [791, 568] width 74 height 77
copy span "LAN21066000"
click at [487, 173] on button "Ticket Issue" at bounding box center [453, 182] width 396 height 32
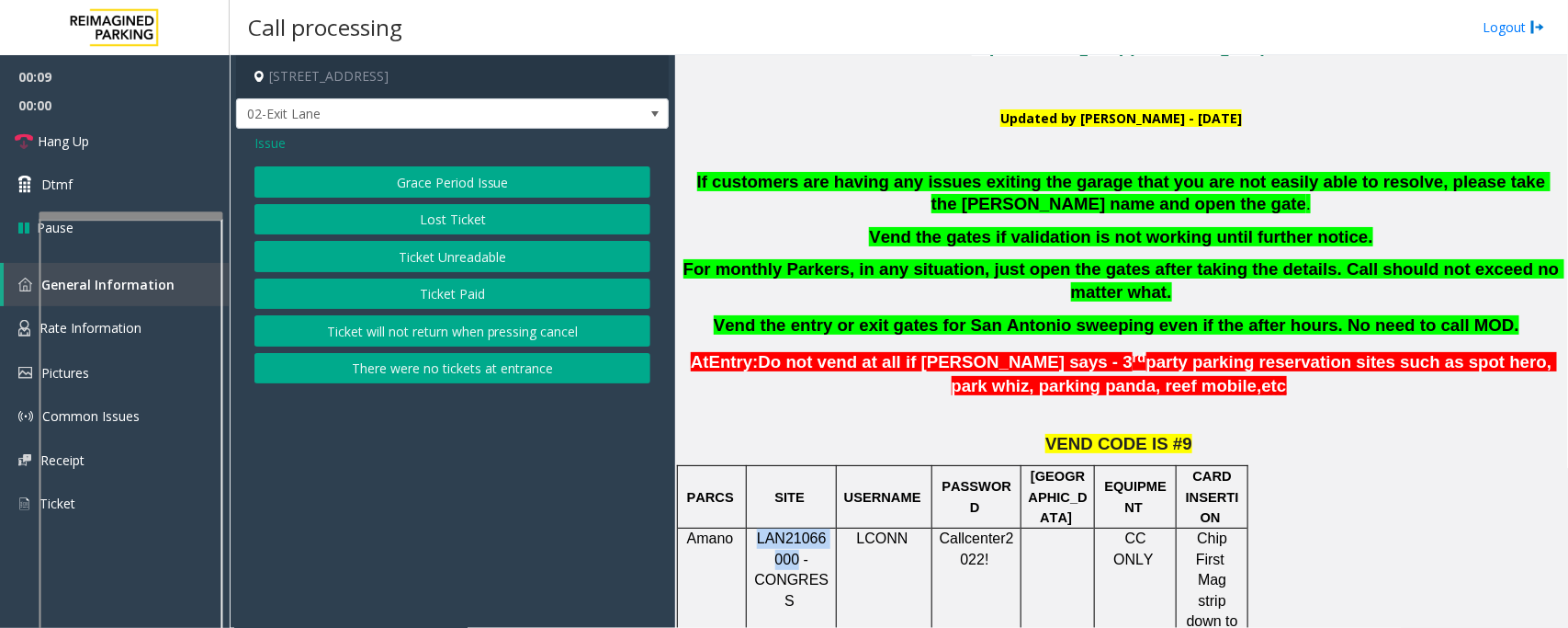
click at [458, 260] on button "Ticket Unreadable" at bounding box center [453, 257] width 396 height 32
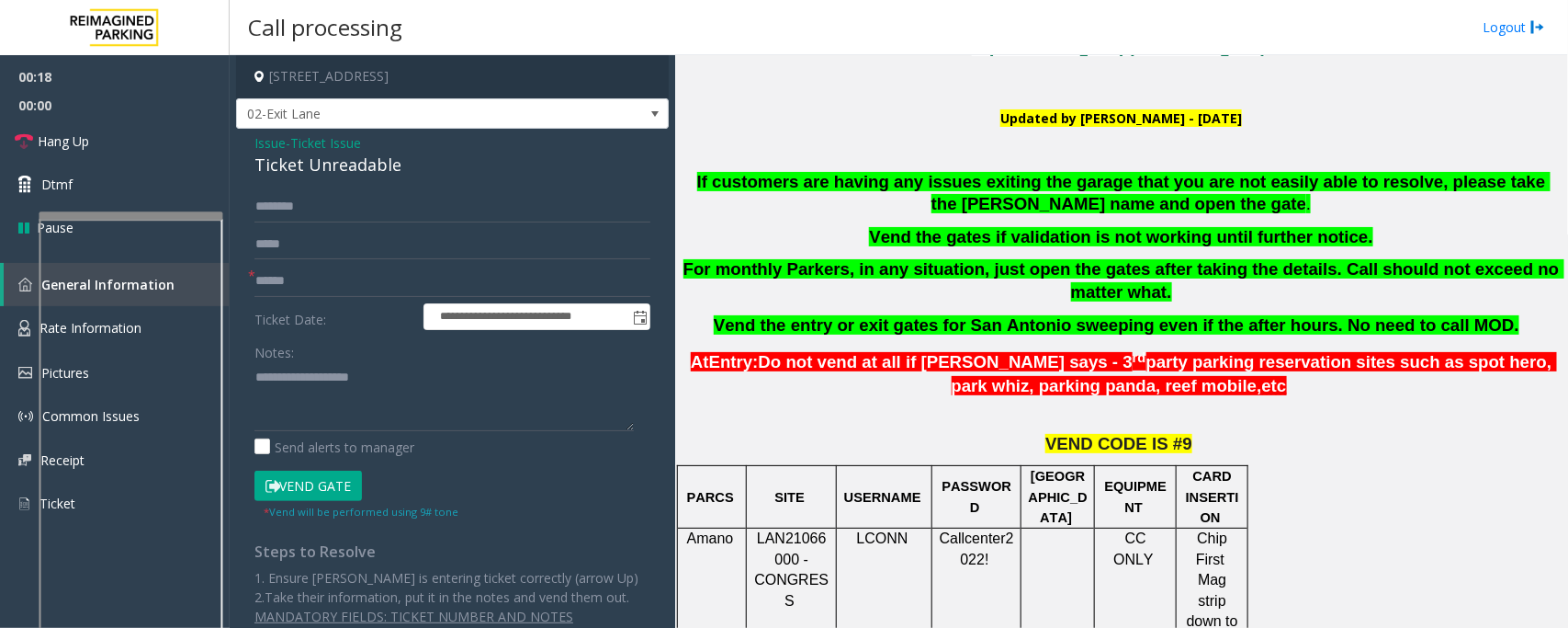
click at [336, 142] on span "Ticket Issue" at bounding box center [326, 142] width 71 height 20
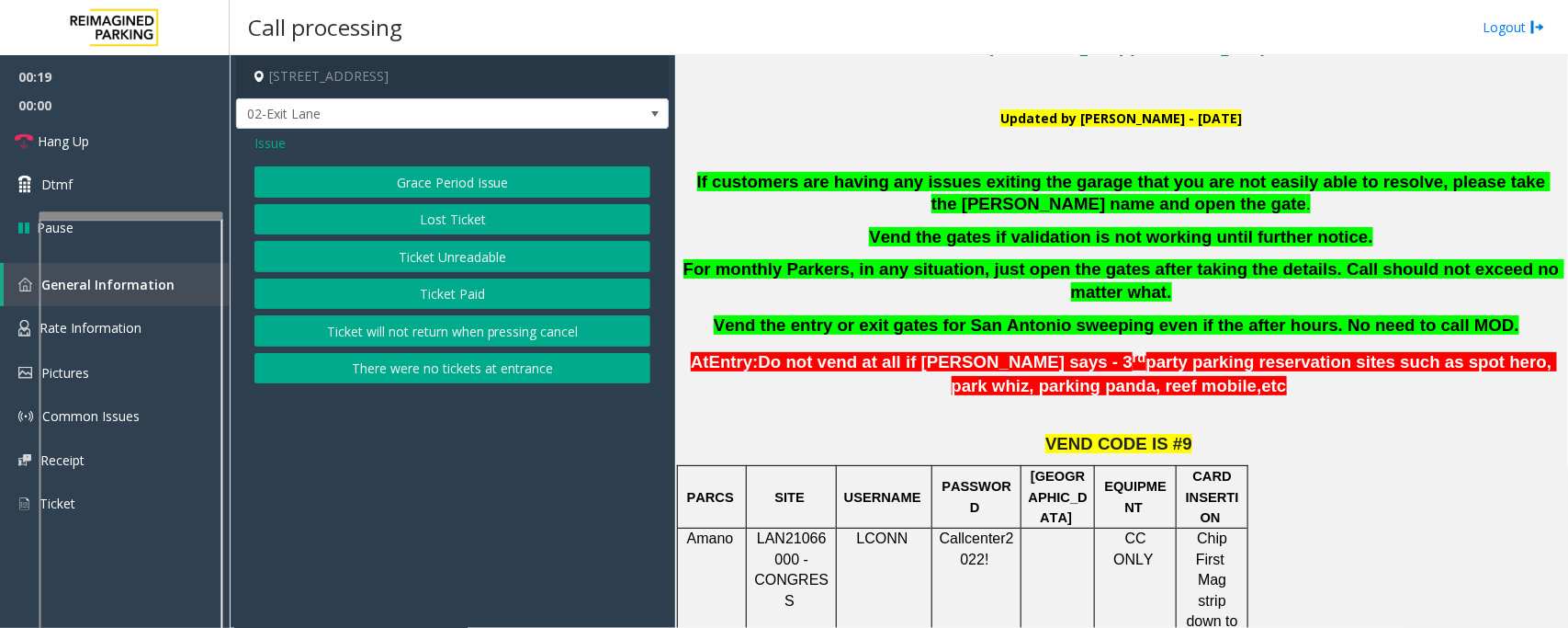
click at [267, 145] on span "Issue" at bounding box center [271, 142] width 32 height 20
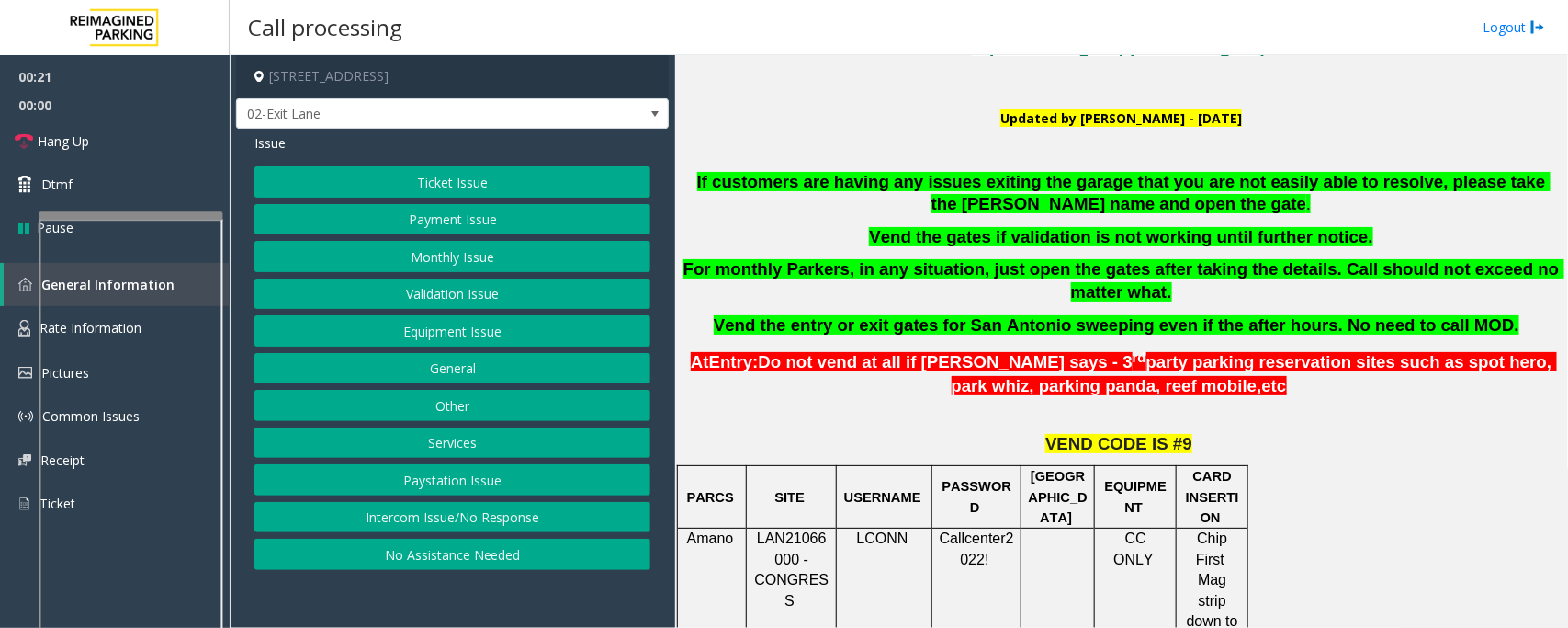
click at [478, 328] on button "Equipment Issue" at bounding box center [453, 331] width 396 height 32
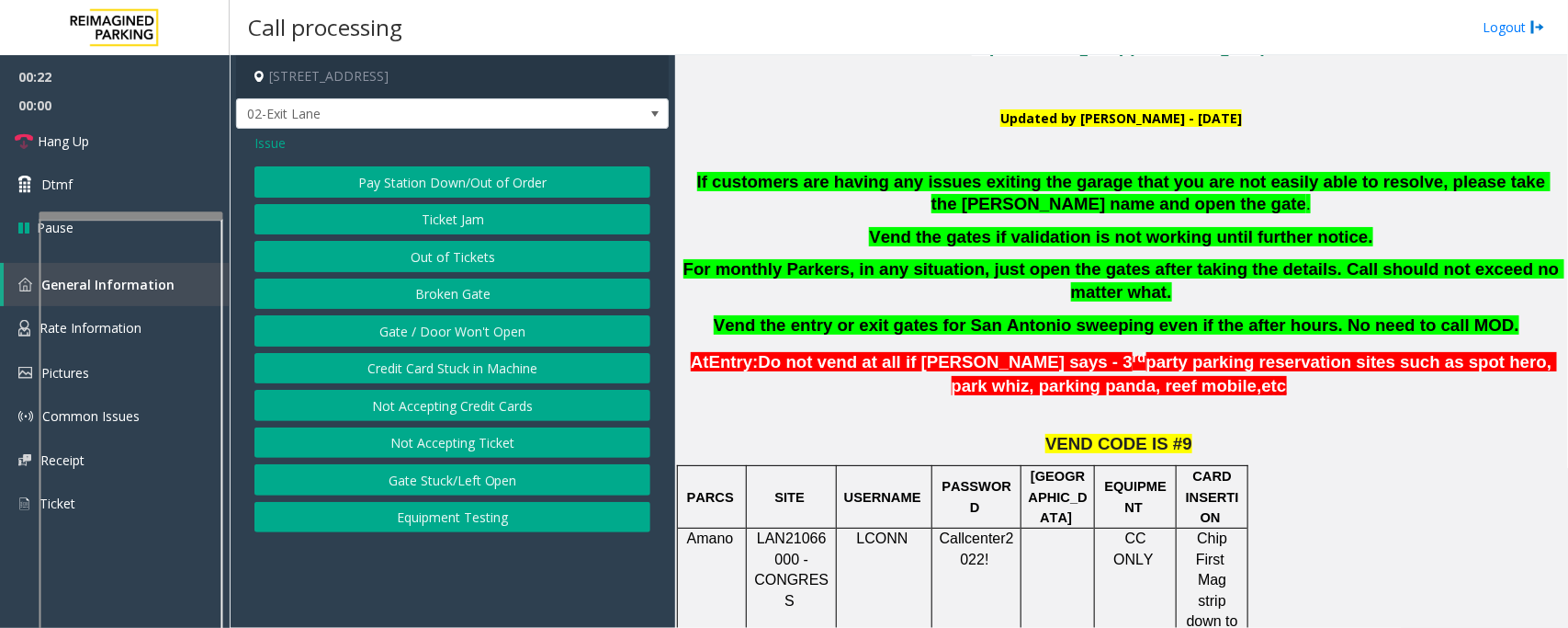
click at [472, 220] on button "Ticket Jam" at bounding box center [453, 220] width 396 height 32
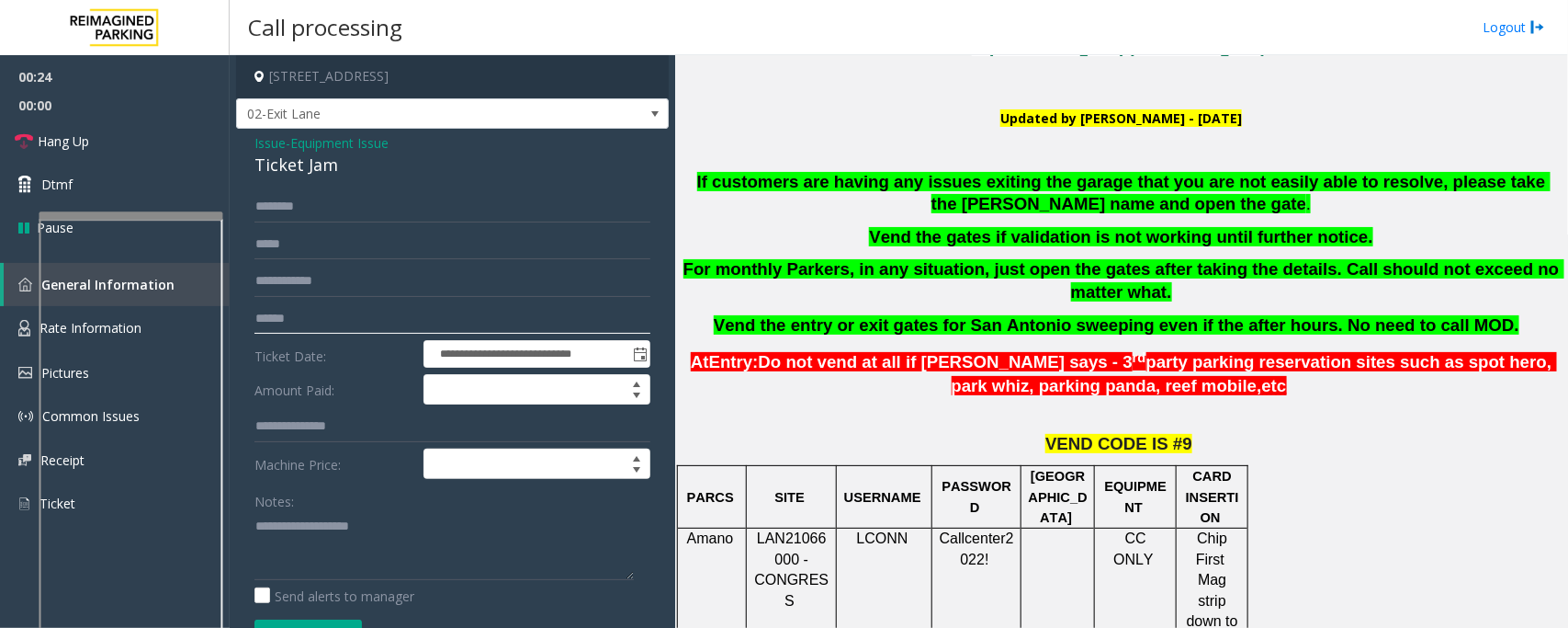
click at [317, 315] on input "text" at bounding box center [453, 319] width 396 height 32
click at [299, 171] on div "Ticket Jam" at bounding box center [453, 165] width 396 height 25
click at [341, 545] on textarea at bounding box center [445, 545] width 379 height 69
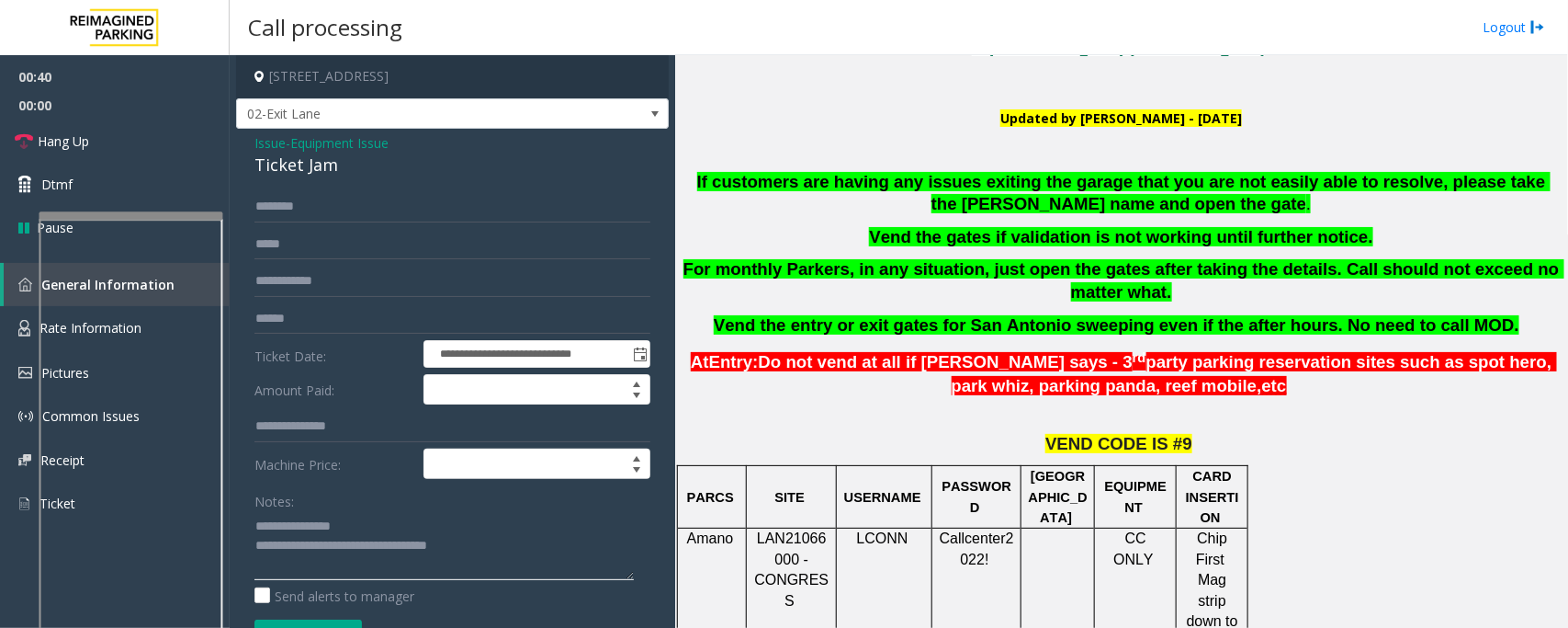
type textarea "**********"
click at [308, 195] on input "text" at bounding box center [453, 207] width 396 height 32
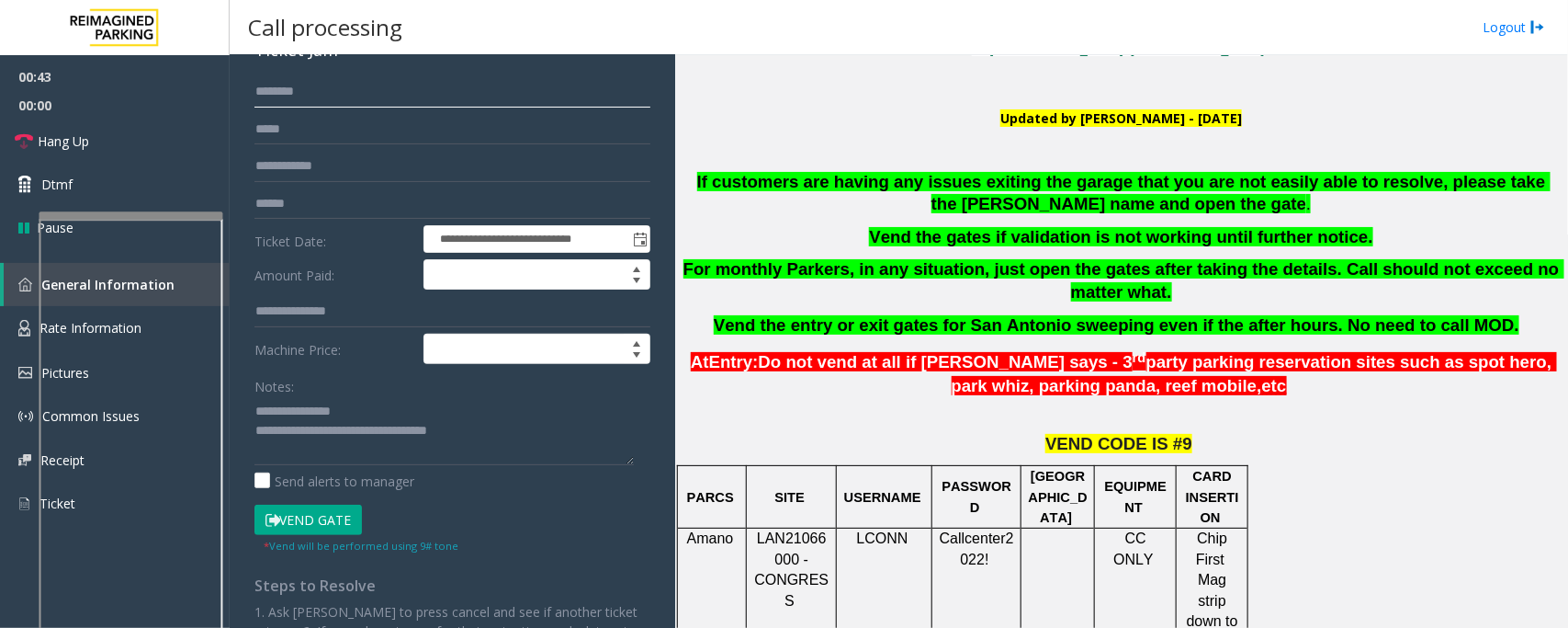
scroll to position [0, 0]
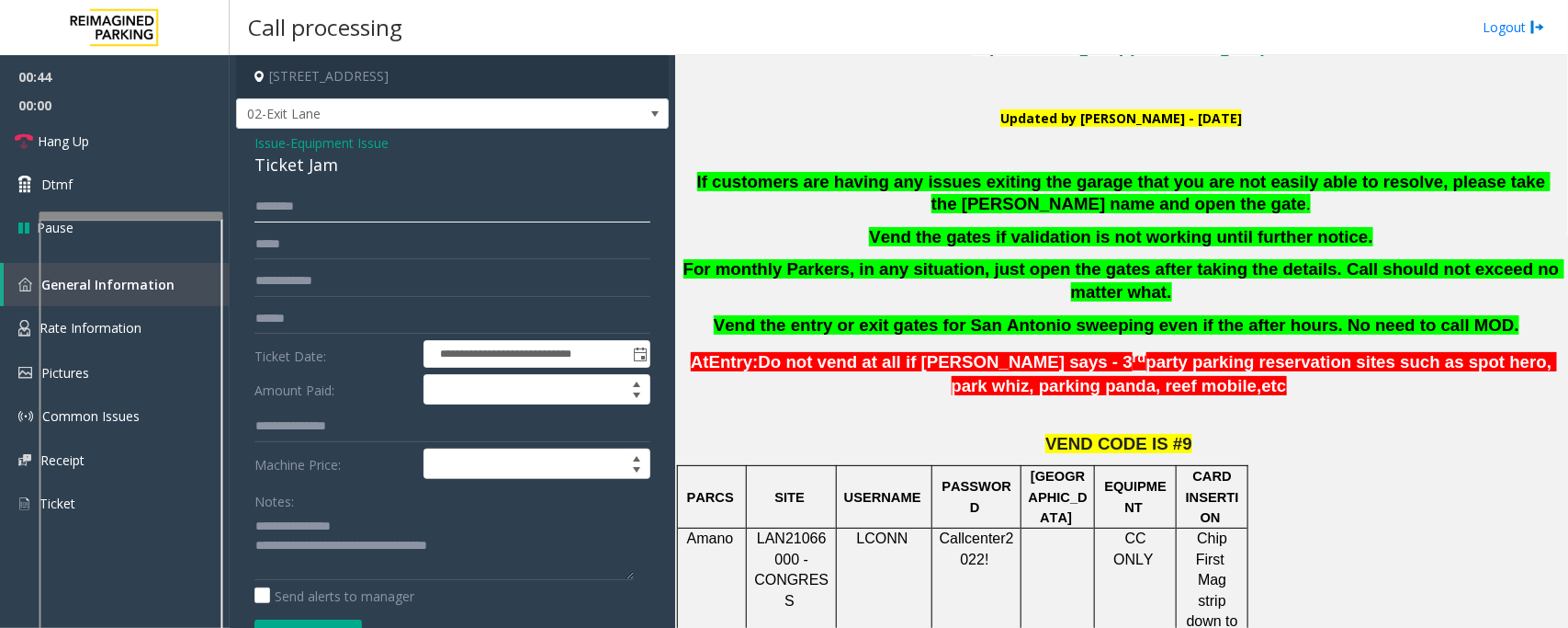
click at [318, 211] on input "text" at bounding box center [453, 207] width 396 height 32
click at [350, 209] on input "text" at bounding box center [453, 207] width 396 height 32
type input "*"
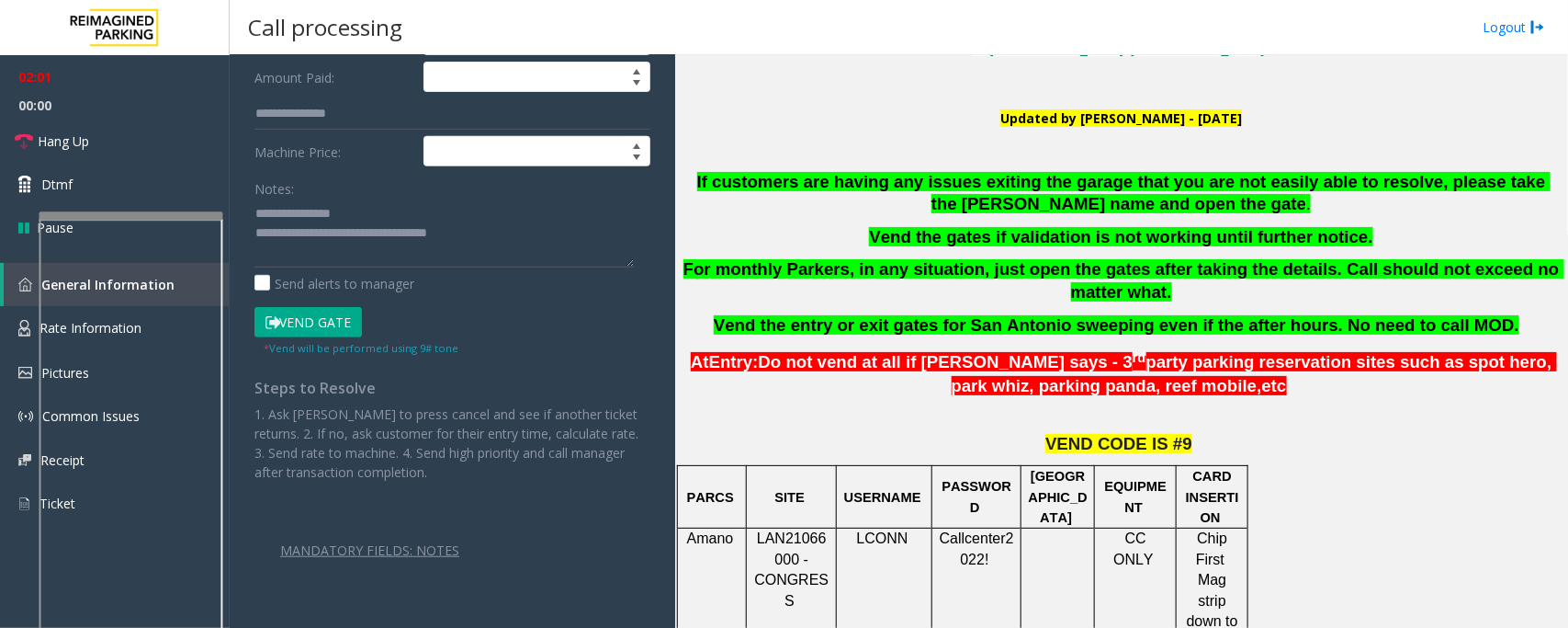
scroll to position [322, 0]
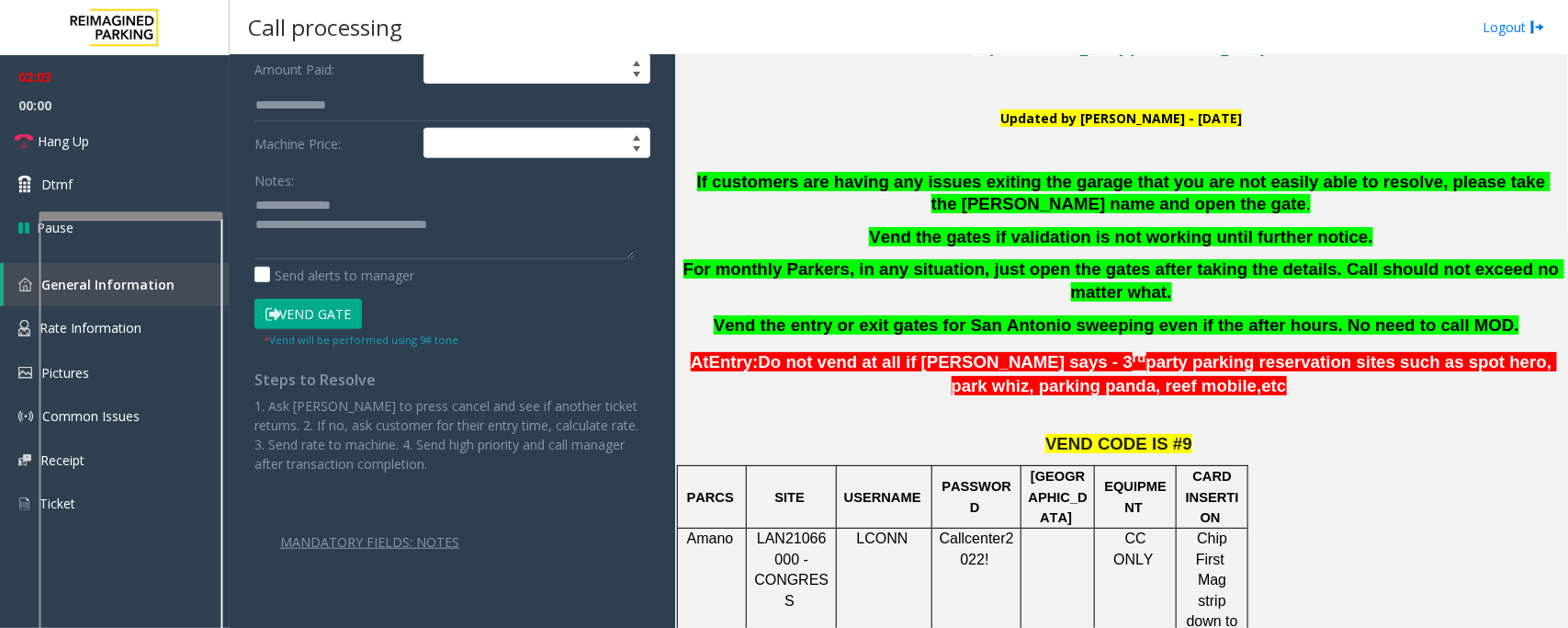
type input "********"
click at [327, 327] on button "Vend Gate" at bounding box center [309, 314] width 108 height 32
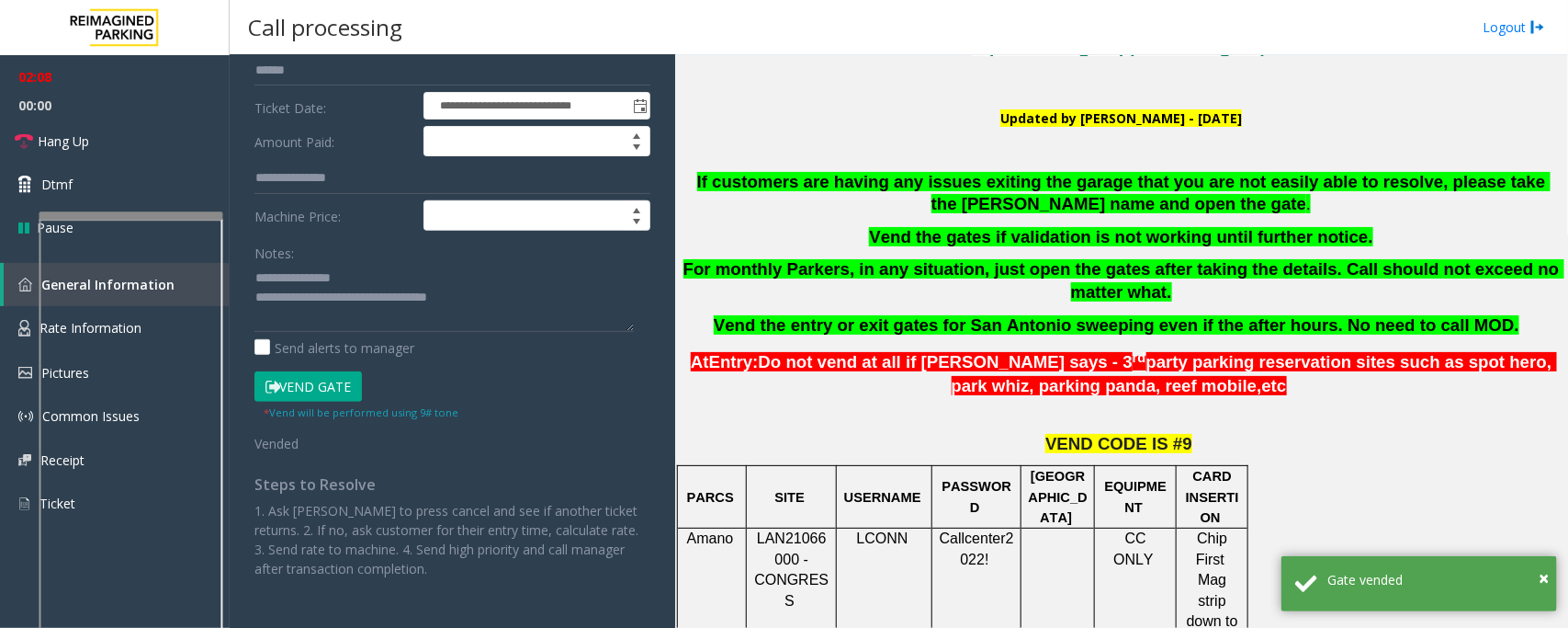
scroll to position [0, 0]
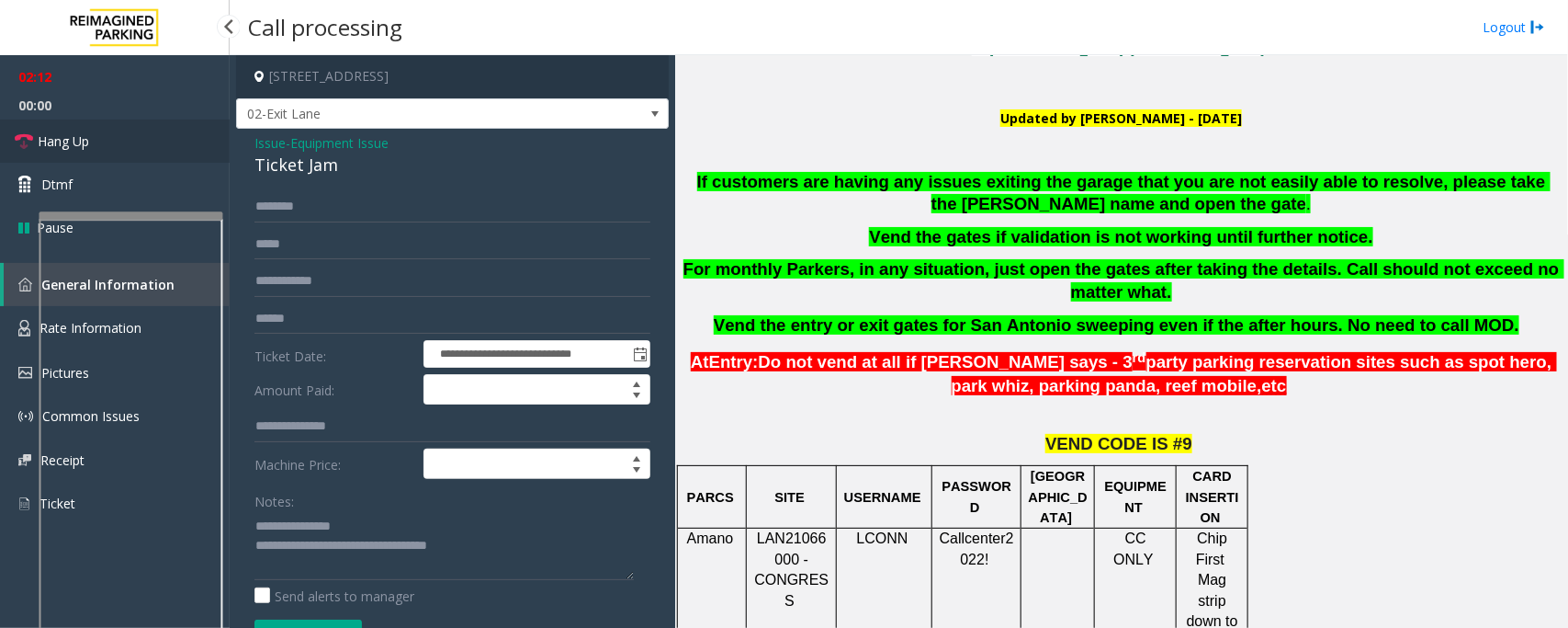
click at [87, 140] on span "Hang Up" at bounding box center [63, 140] width 51 height 20
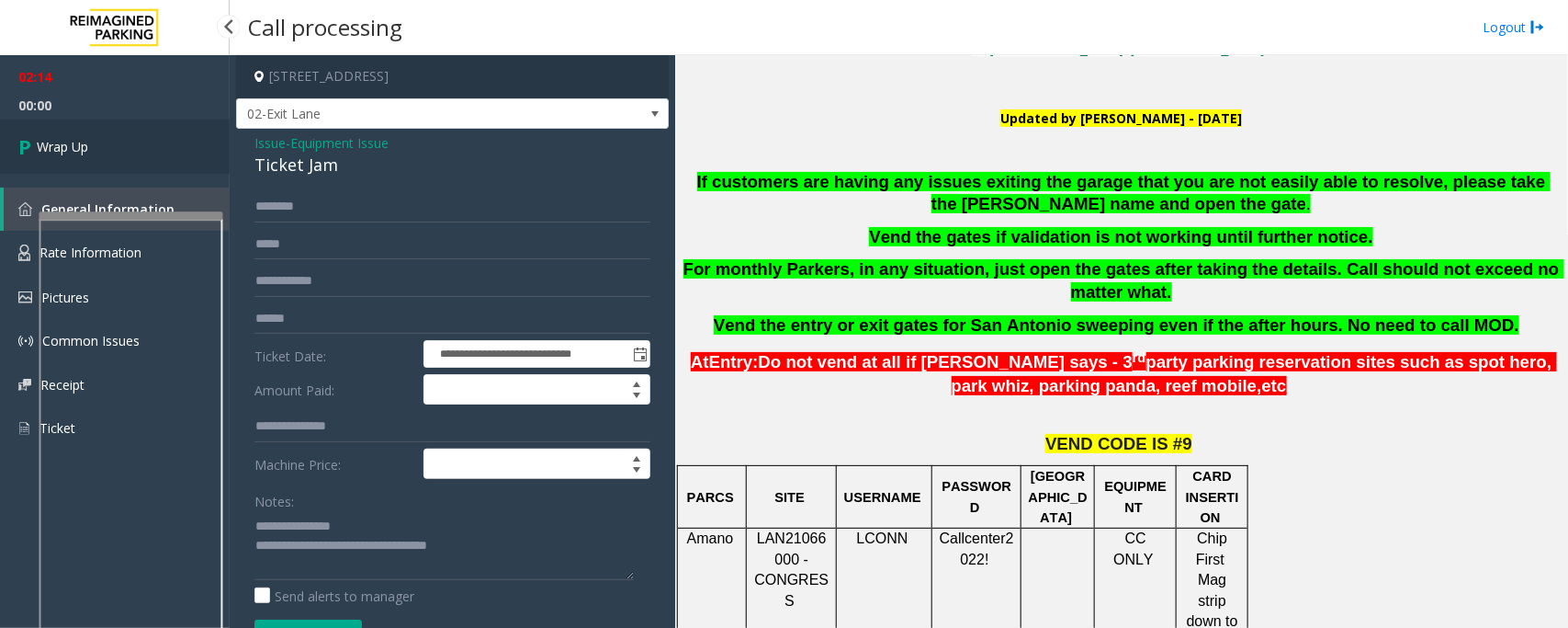
click at [87, 140] on span "Wrap Up" at bounding box center [62, 146] width 51 height 20
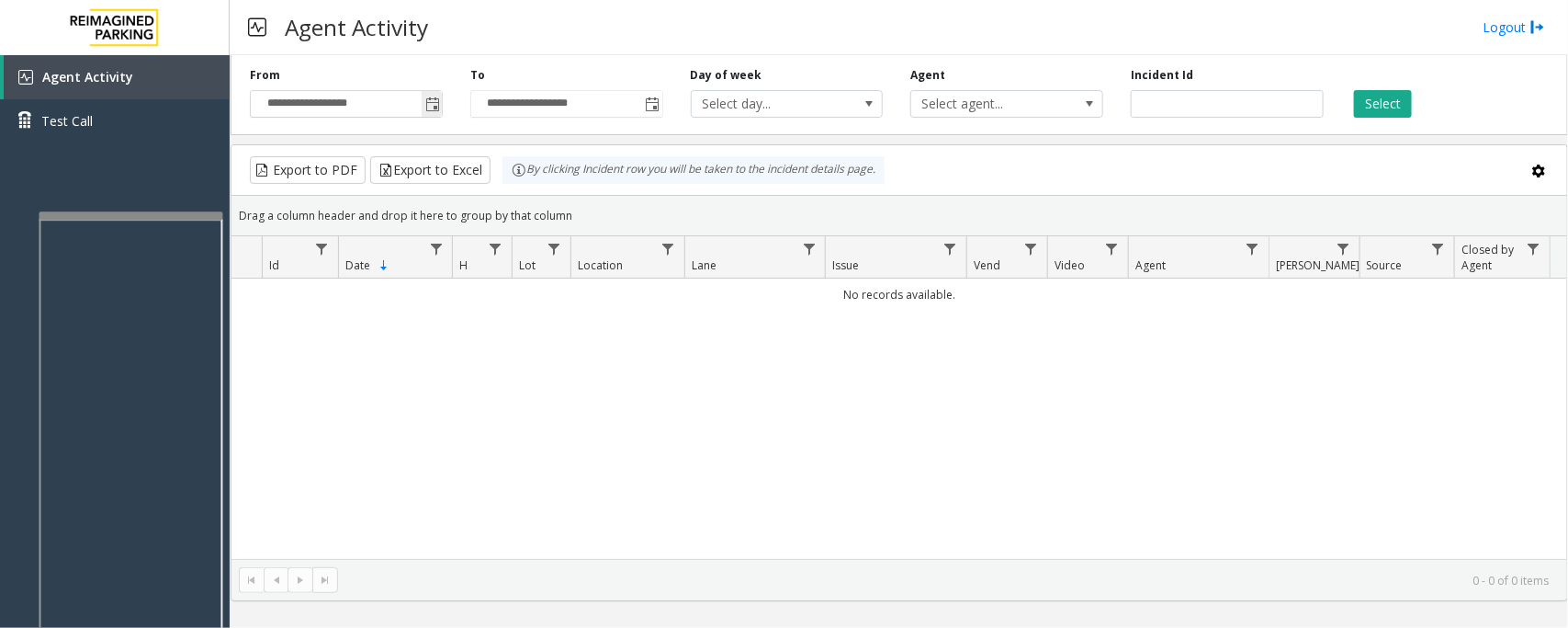
click at [432, 104] on span "Toggle popup" at bounding box center [432, 105] width 15 height 15
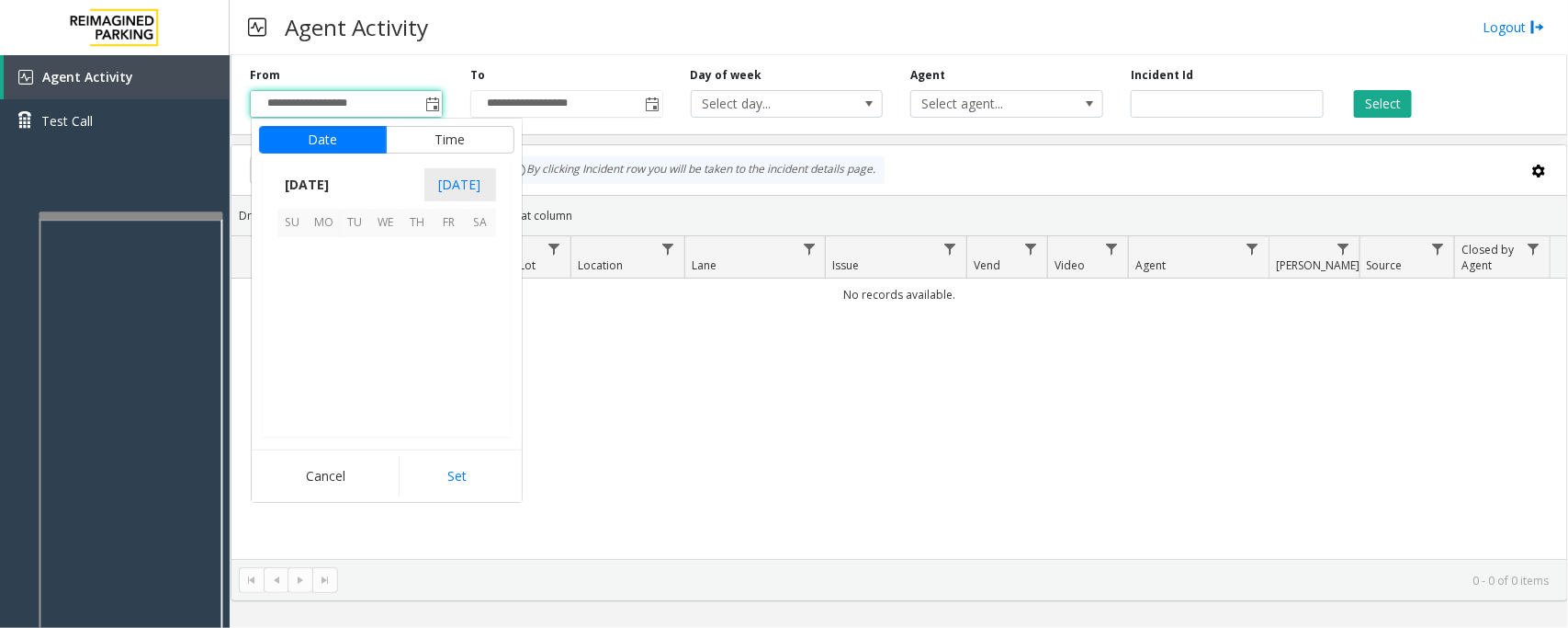
scroll to position [329733, 0]
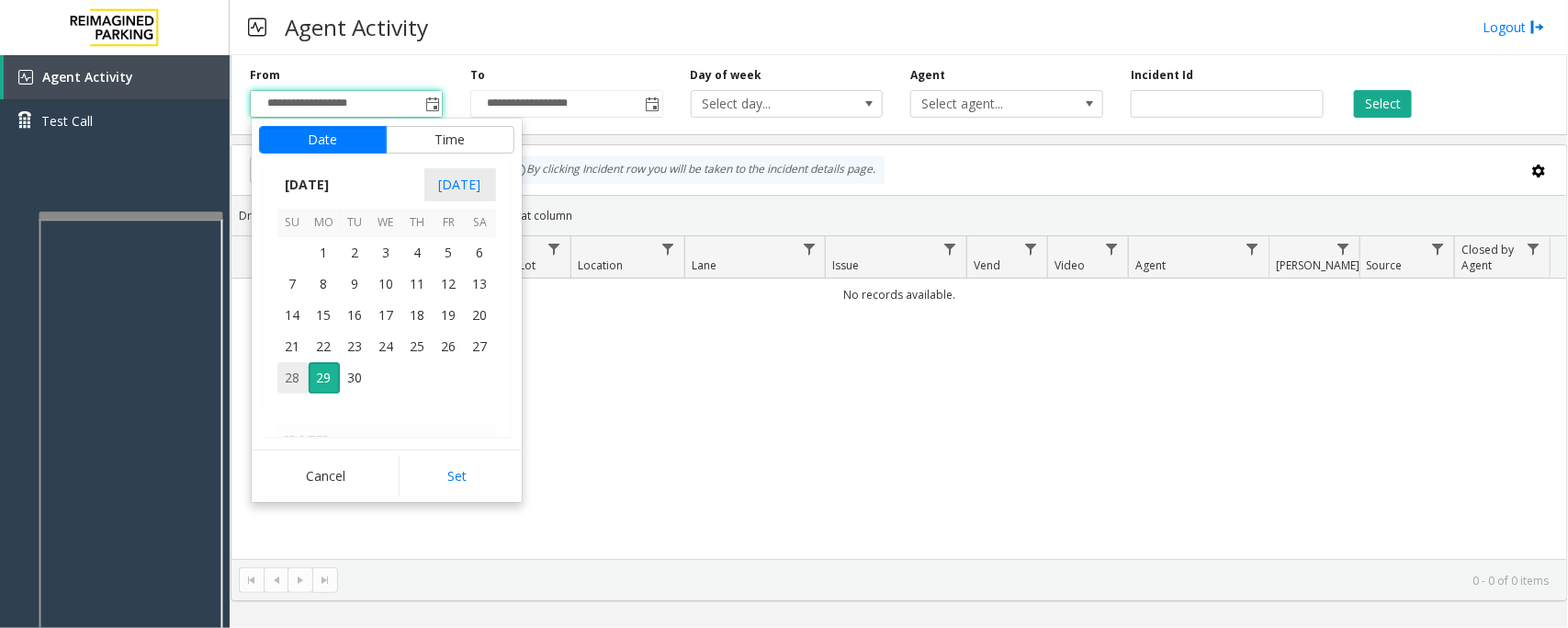
click at [287, 375] on span "28" at bounding box center [293, 378] width 32 height 32
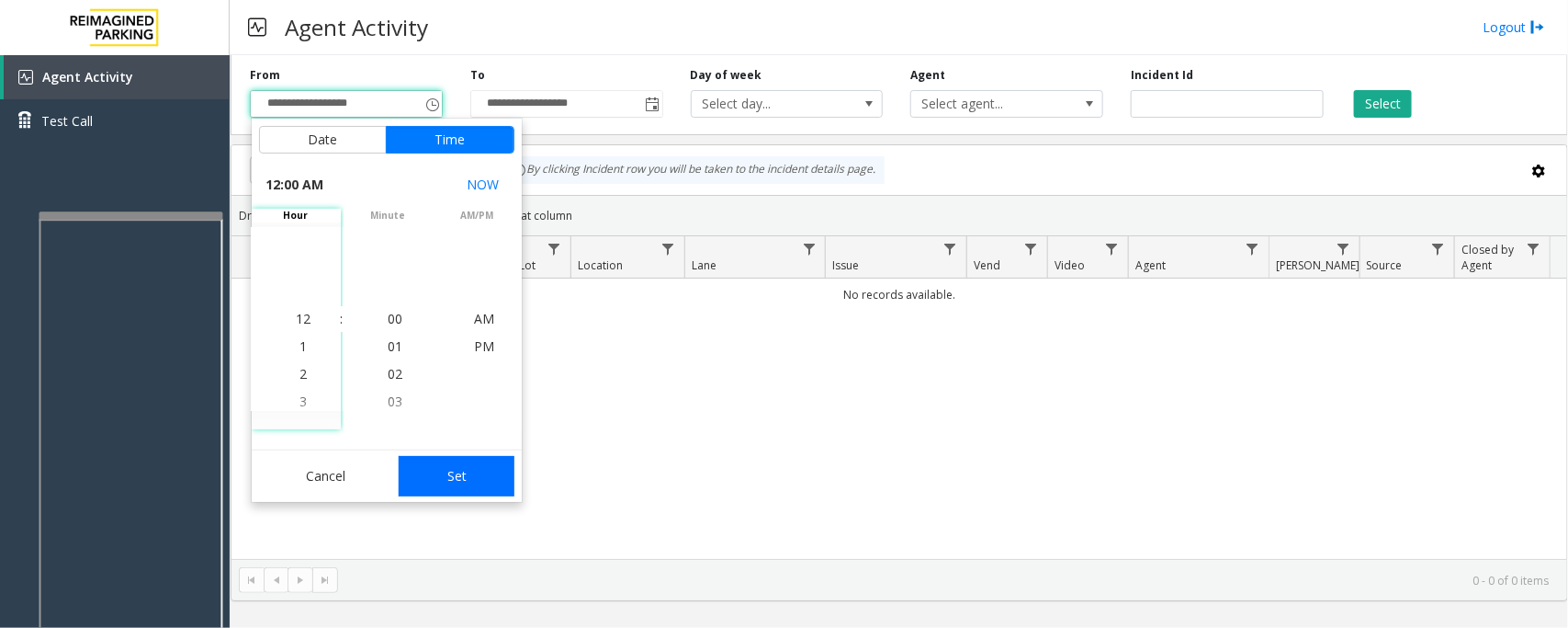
click at [462, 478] on button "Set" at bounding box center [457, 475] width 115 height 40
type input "**********"
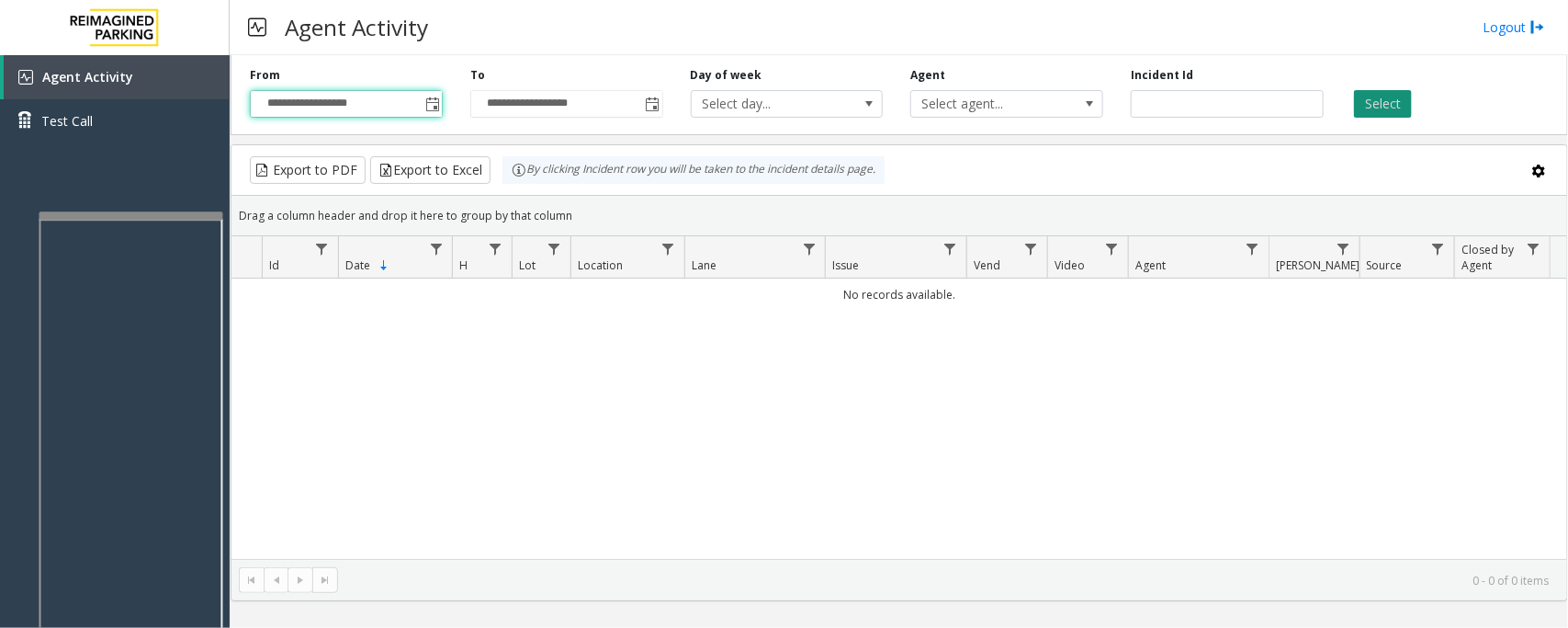
click at [1395, 104] on button "Select" at bounding box center [1383, 104] width 58 height 28
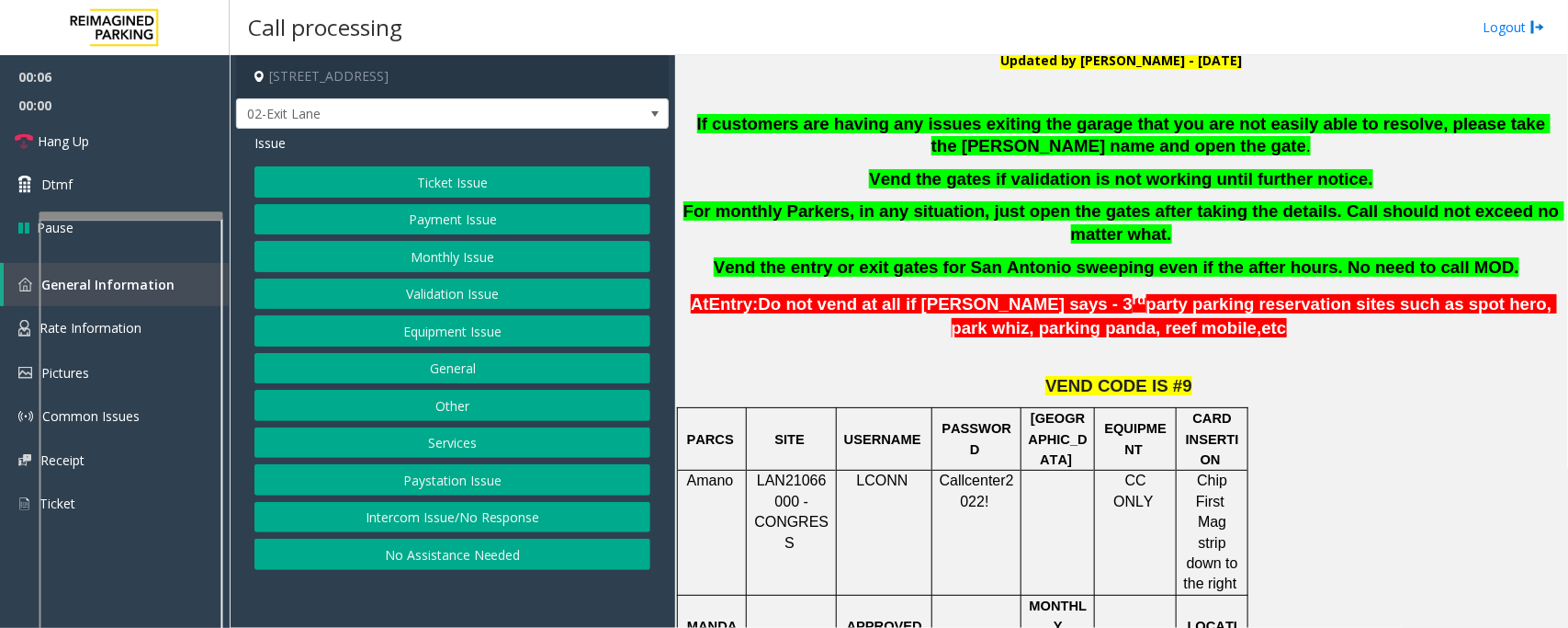
scroll to position [574, 0]
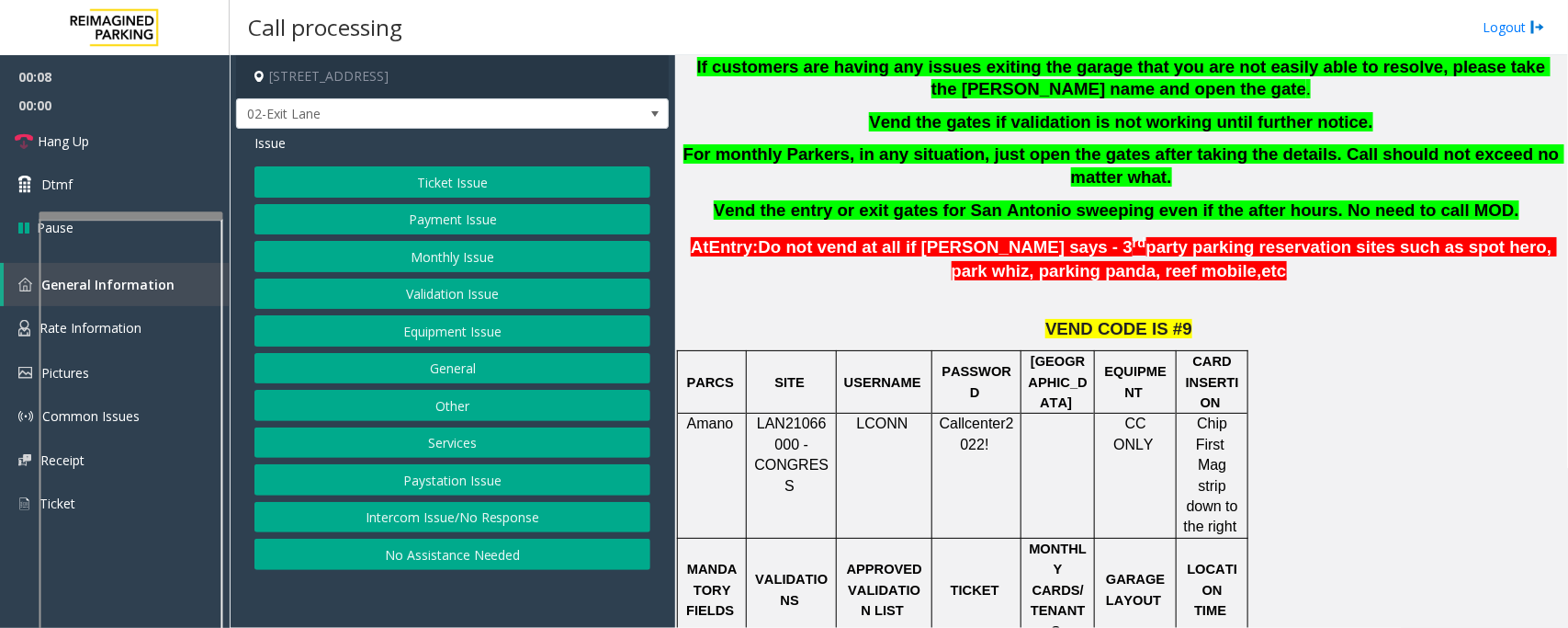
click at [498, 213] on button "Payment Issue" at bounding box center [453, 220] width 396 height 32
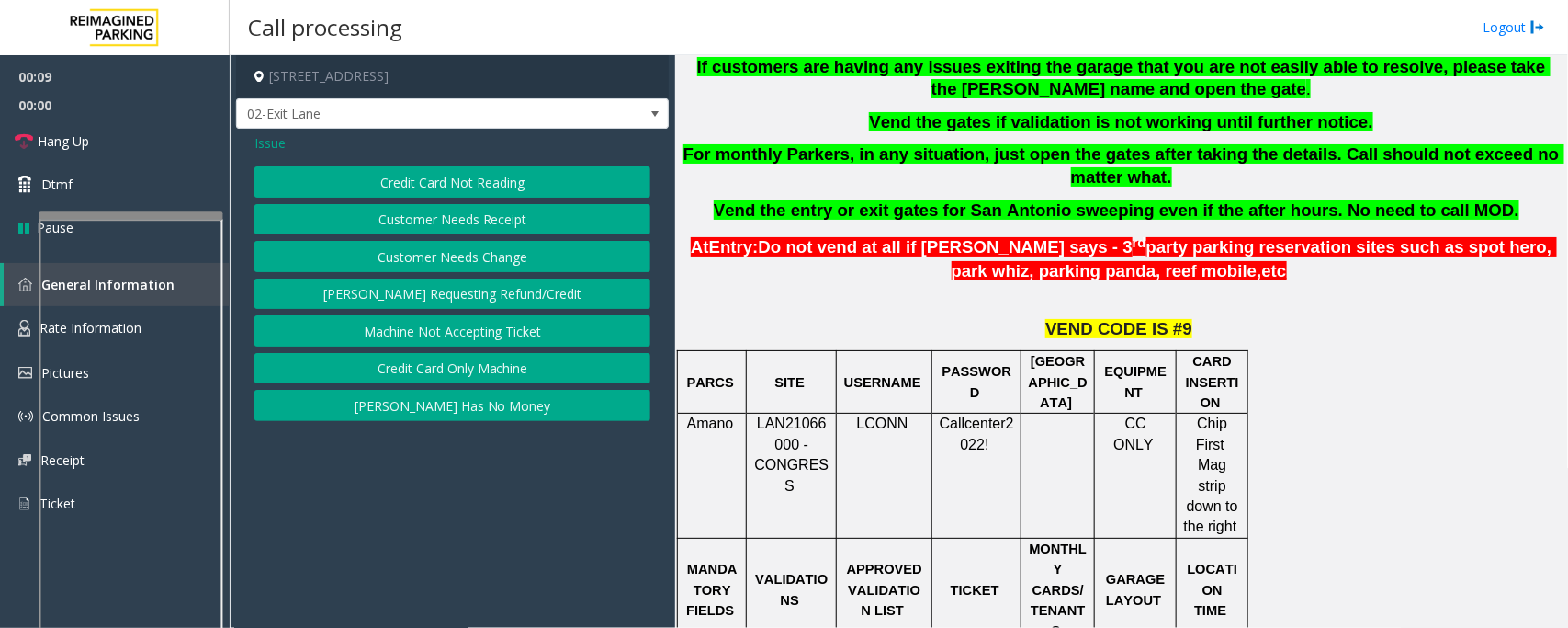
click at [474, 181] on button "Credit Card Not Reading" at bounding box center [453, 182] width 396 height 32
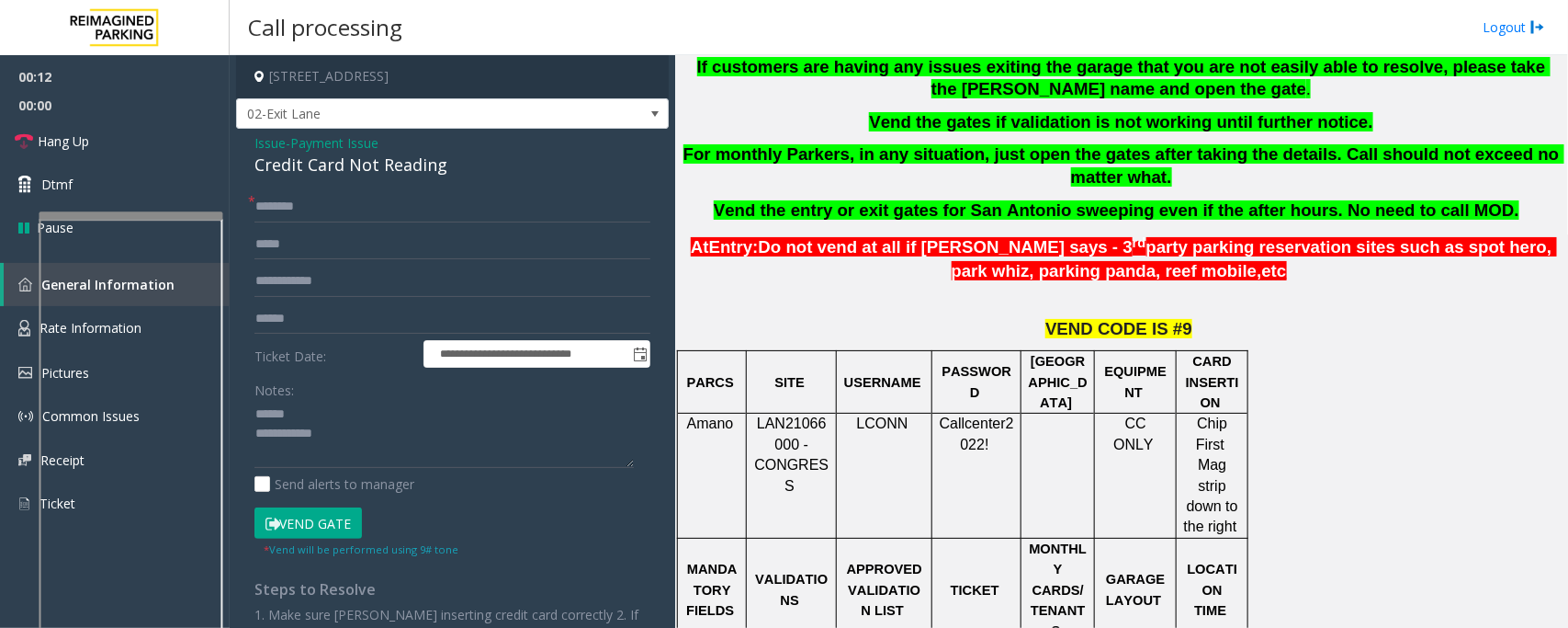
click at [309, 156] on div "Credit Card Not Reading" at bounding box center [453, 165] width 396 height 25
click at [322, 433] on textarea at bounding box center [445, 434] width 379 height 69
click at [295, 422] on textarea at bounding box center [445, 434] width 379 height 69
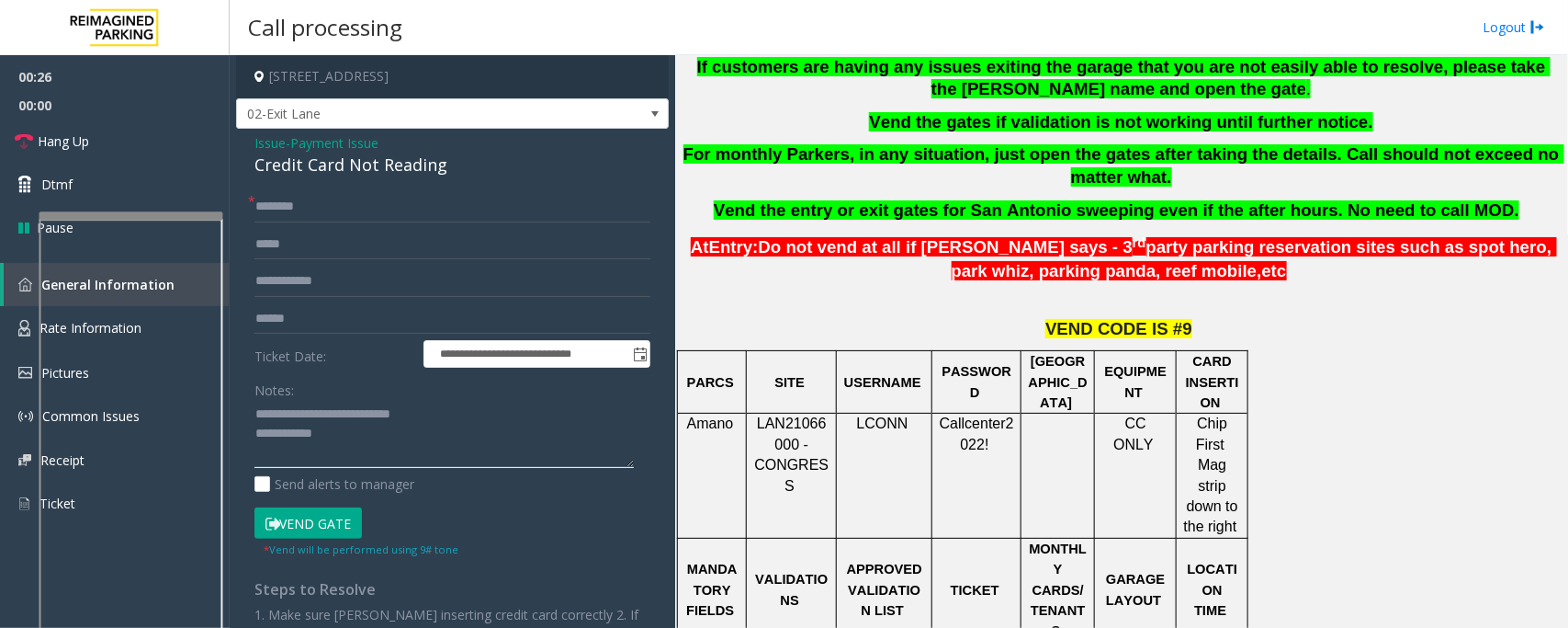
click at [289, 420] on textarea at bounding box center [445, 434] width 379 height 69
click at [328, 434] on textarea at bounding box center [445, 434] width 379 height 69
click at [295, 324] on input "text" at bounding box center [453, 319] width 396 height 32
click at [282, 325] on input "text" at bounding box center [453, 319] width 396 height 32
click at [325, 434] on textarea at bounding box center [445, 434] width 379 height 69
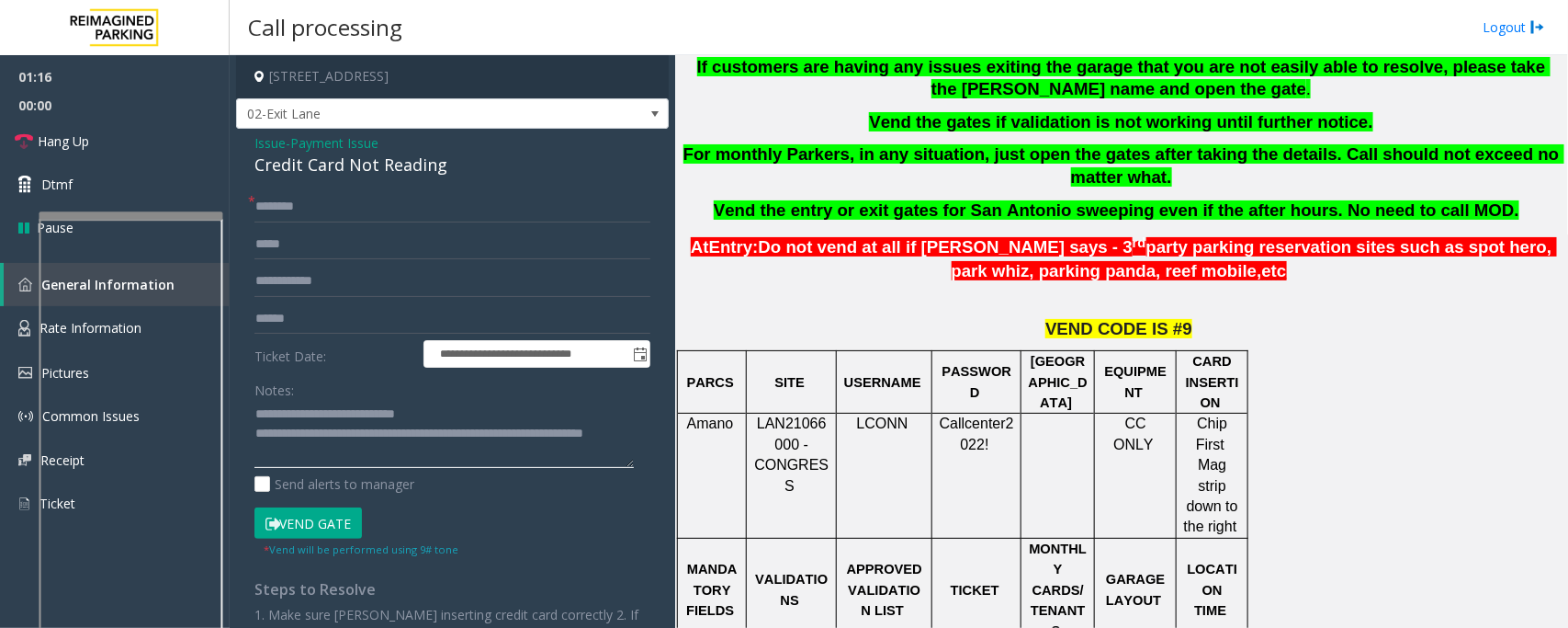
click at [387, 461] on textarea at bounding box center [445, 434] width 379 height 69
type textarea "**********"
click at [272, 309] on input "text" at bounding box center [453, 319] width 396 height 32
type input "******"
click at [296, 213] on input "text" at bounding box center [453, 207] width 396 height 32
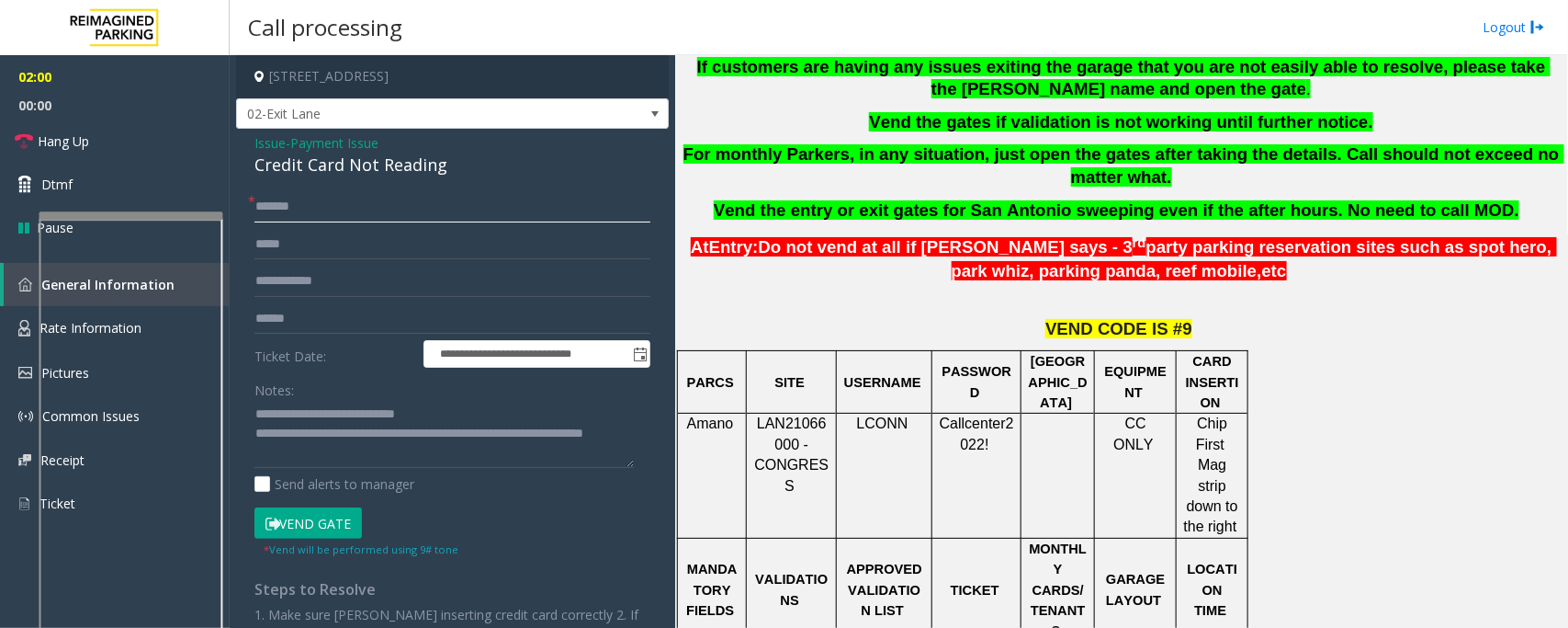
type input "*******"
click at [320, 534] on button "Vend Gate" at bounding box center [309, 523] width 108 height 32
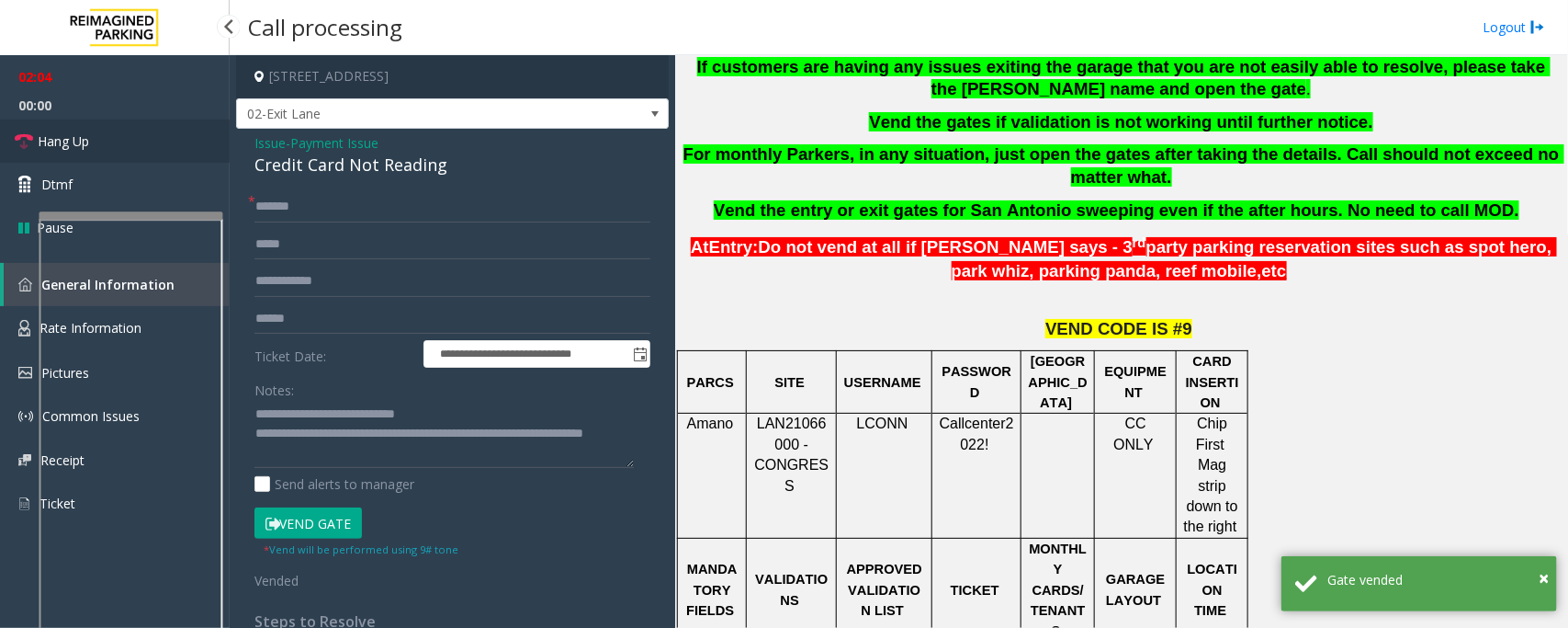
click at [109, 148] on link "Hang Up" at bounding box center [114, 140] width 230 height 43
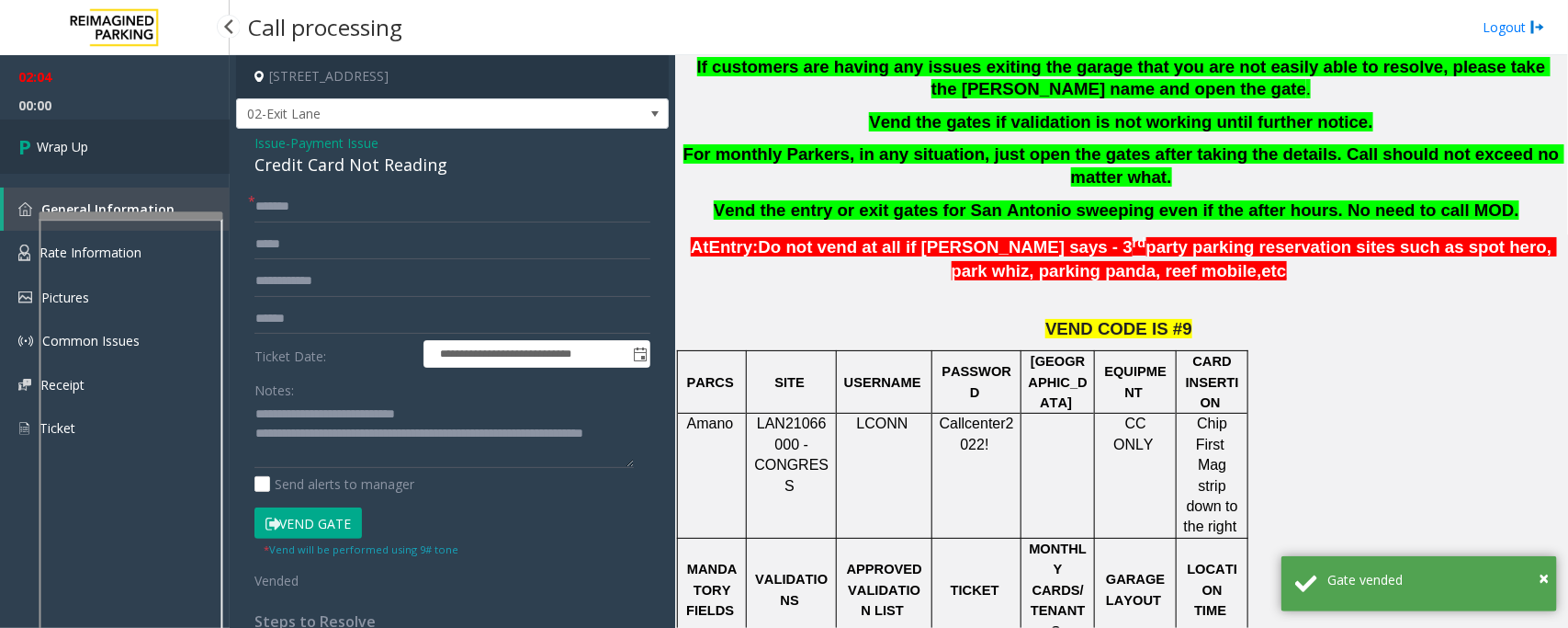
click at [109, 148] on link "Wrap Up" at bounding box center [114, 146] width 230 height 54
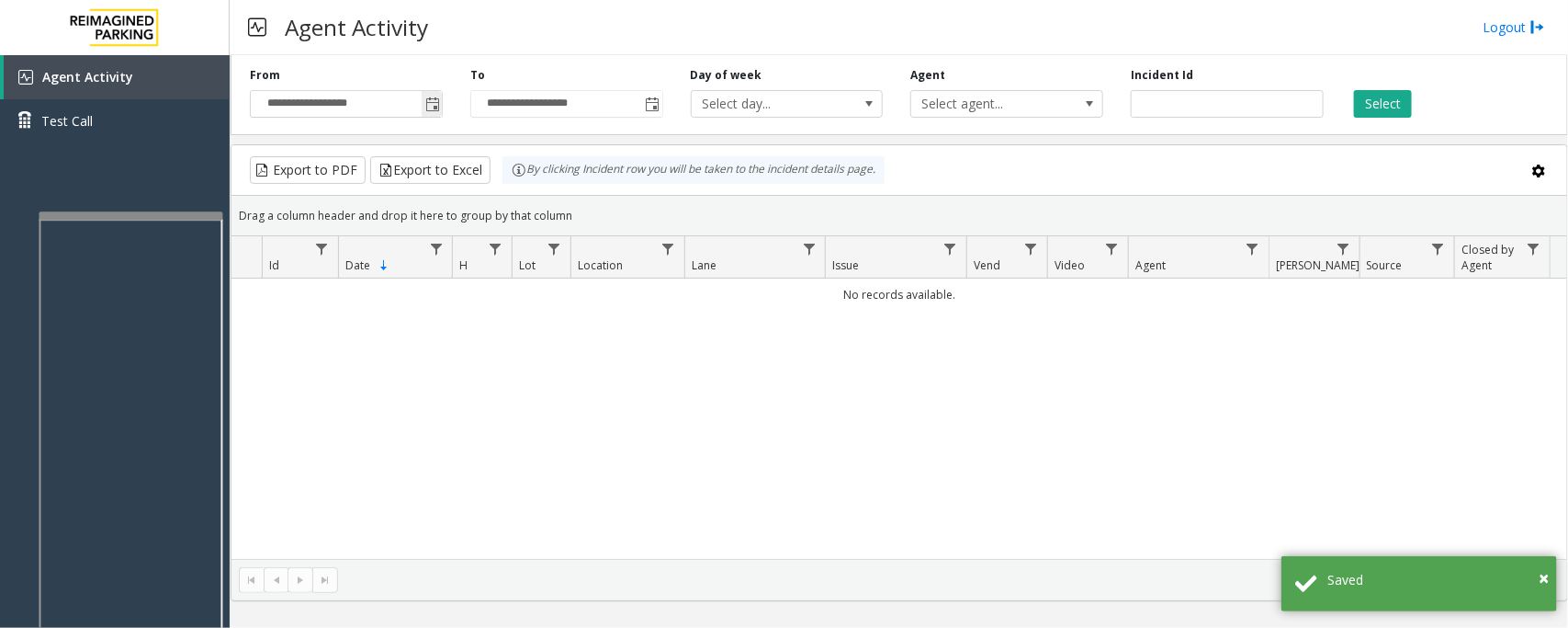
click at [428, 103] on span "Toggle popup" at bounding box center [432, 105] width 15 height 15
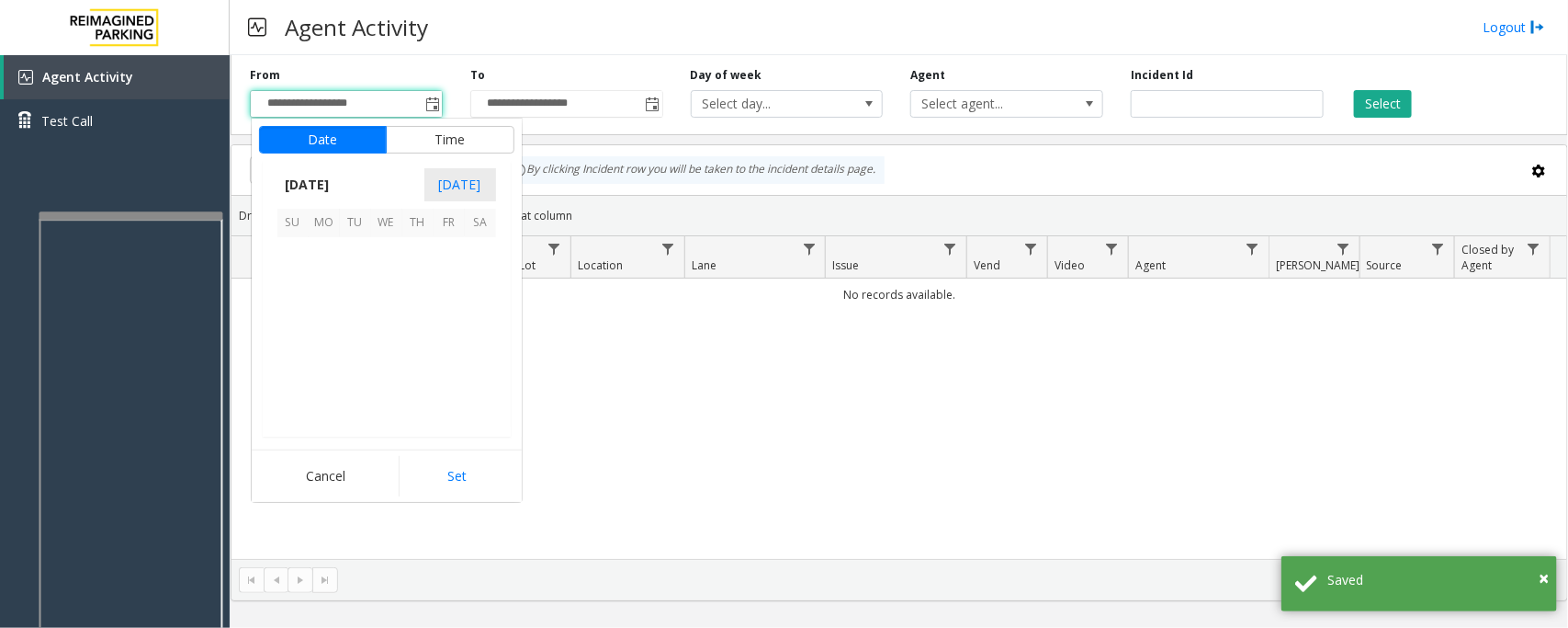
scroll to position [329733, 0]
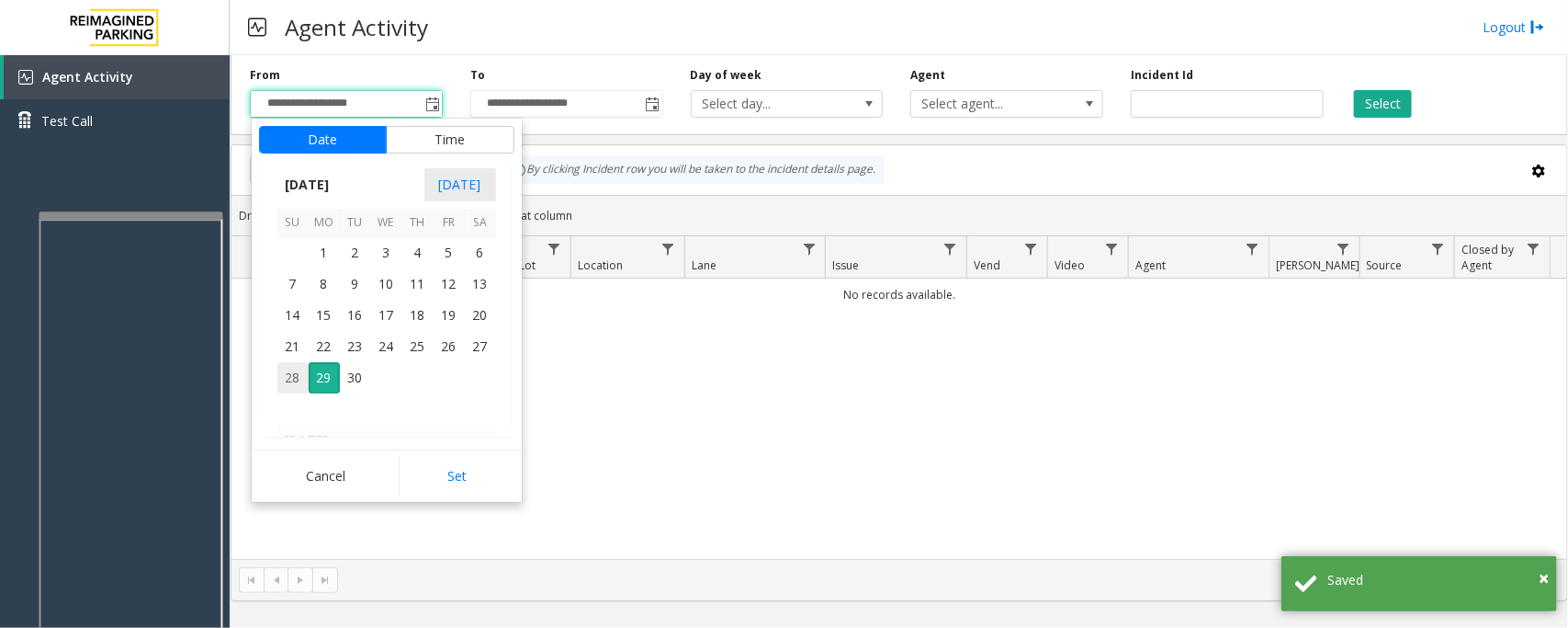
click at [291, 382] on span "28" at bounding box center [293, 378] width 32 height 32
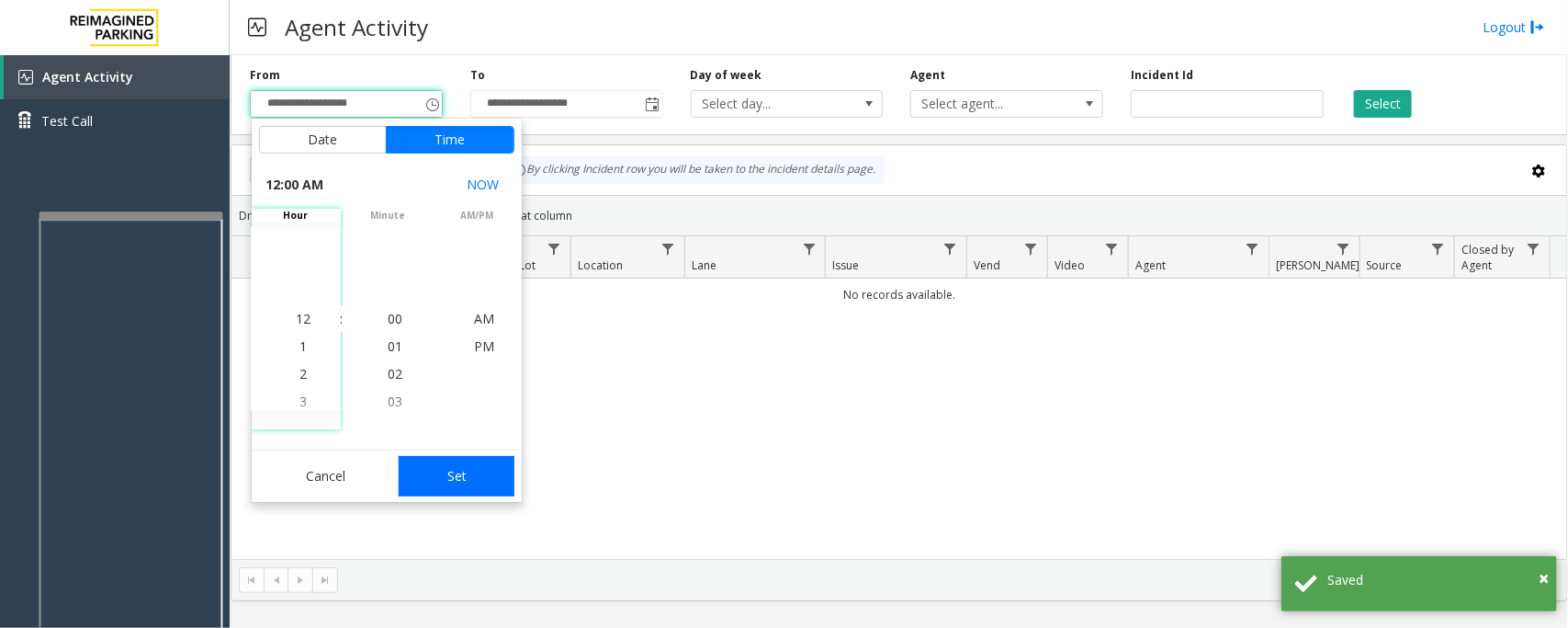
drag, startPoint x: 450, startPoint y: 472, endPoint x: 1197, endPoint y: 291, distance: 768.6
click at [451, 467] on button "Set" at bounding box center [457, 475] width 115 height 40
type input "**********"
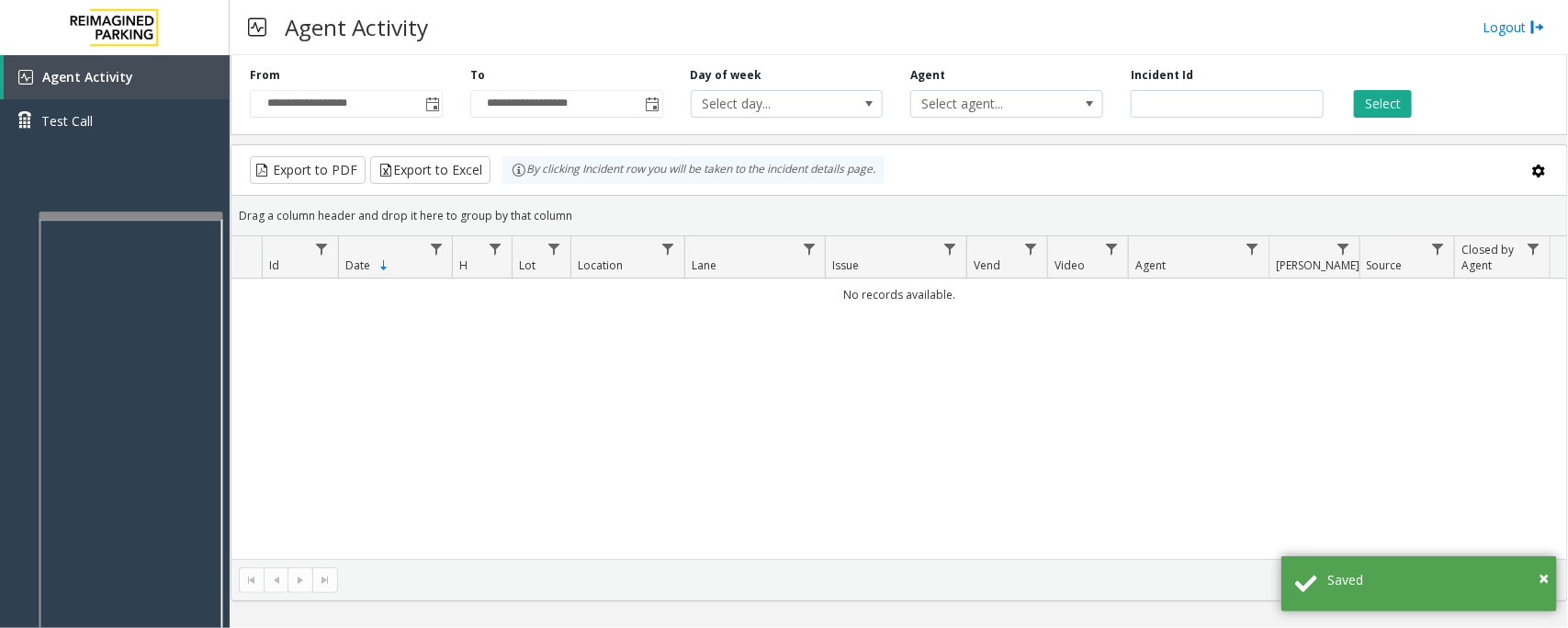
click at [1375, 88] on div "Select" at bounding box center [1447, 92] width 220 height 50
click at [1384, 113] on button "Select" at bounding box center [1383, 104] width 58 height 28
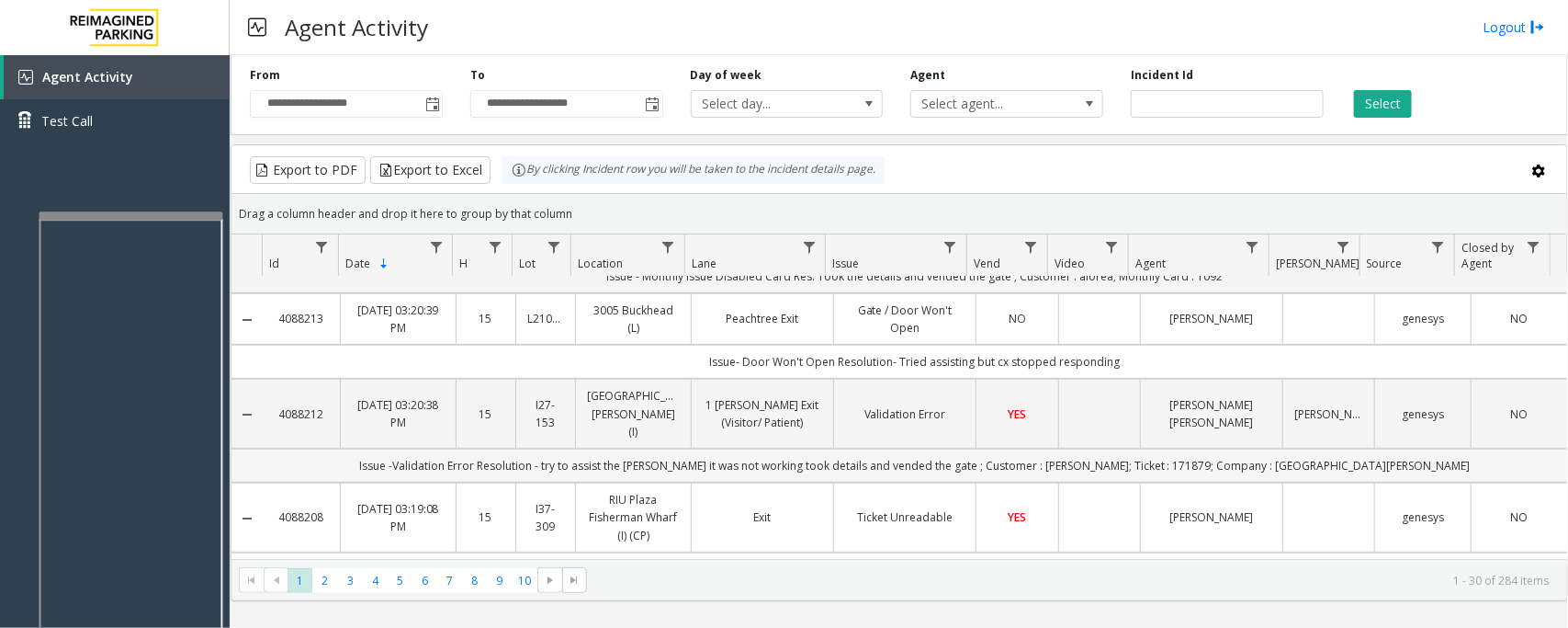
scroll to position [0, 0]
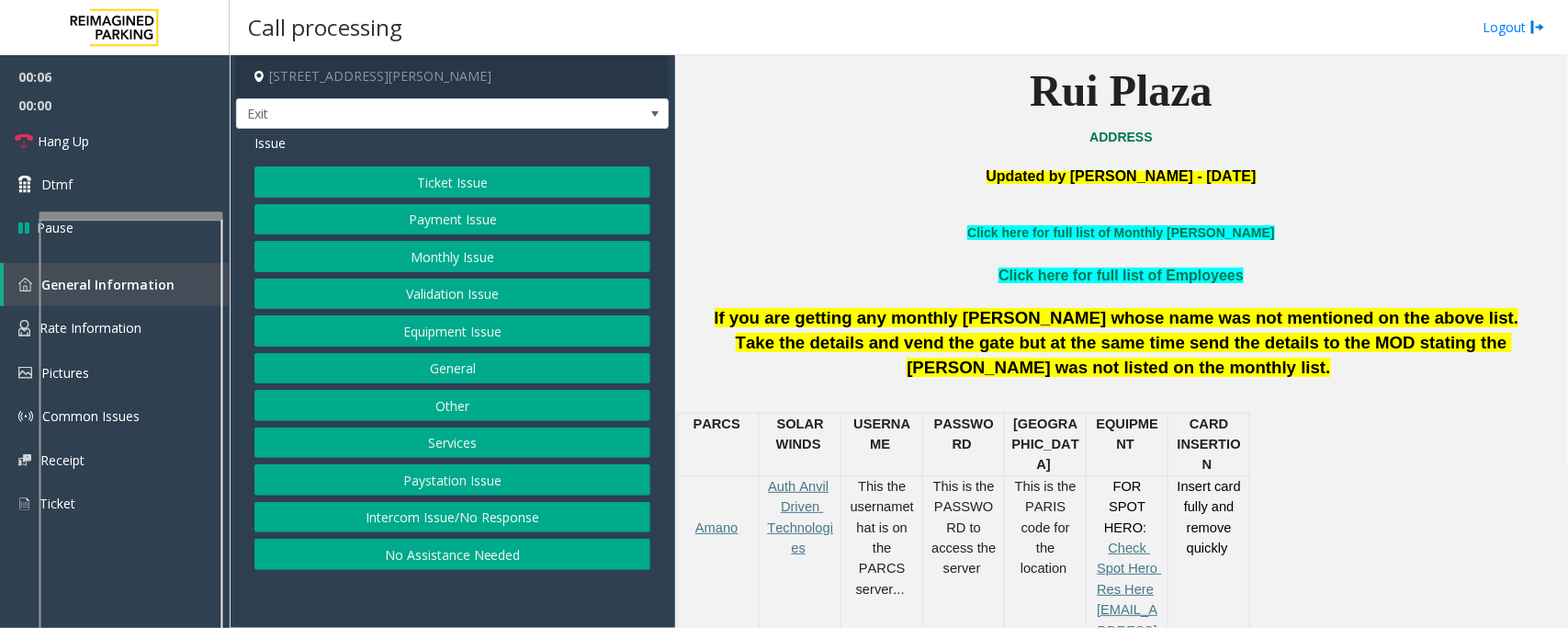
scroll to position [574, 0]
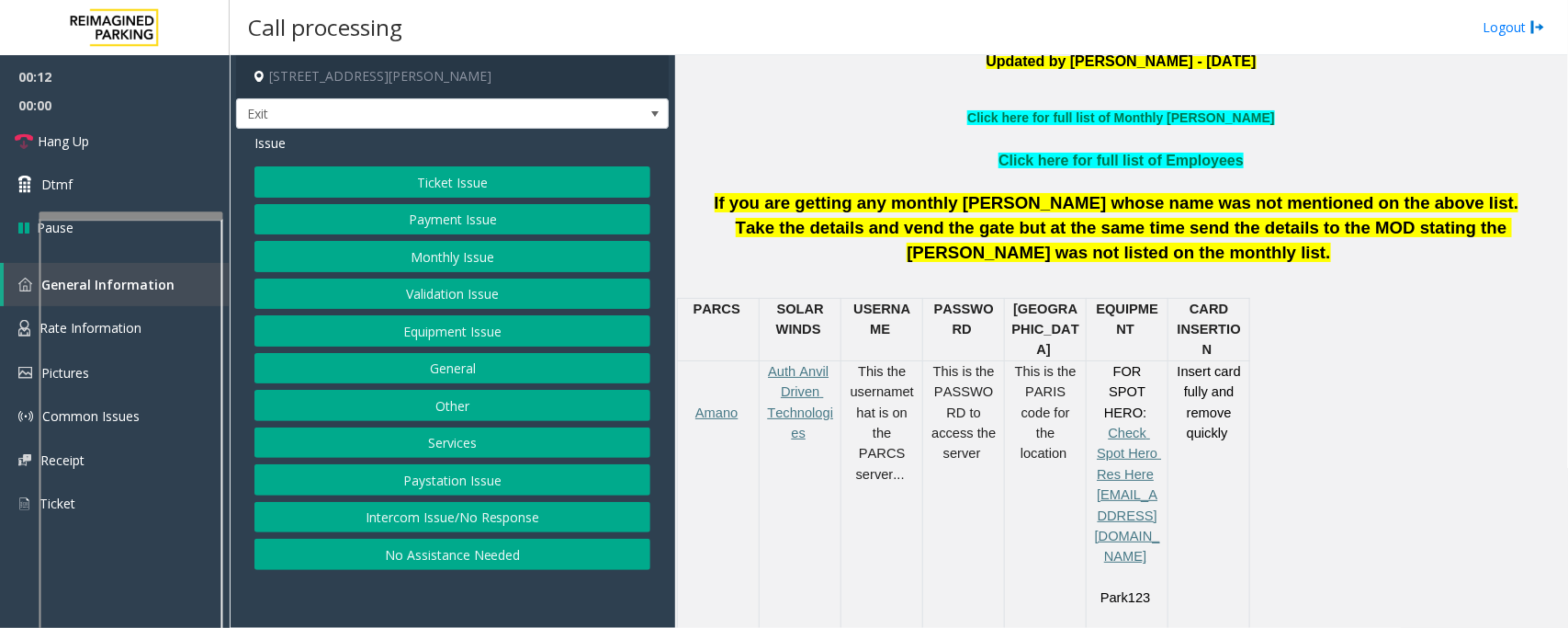
click at [365, 529] on button "Intercom Issue/No Response" at bounding box center [453, 517] width 396 height 32
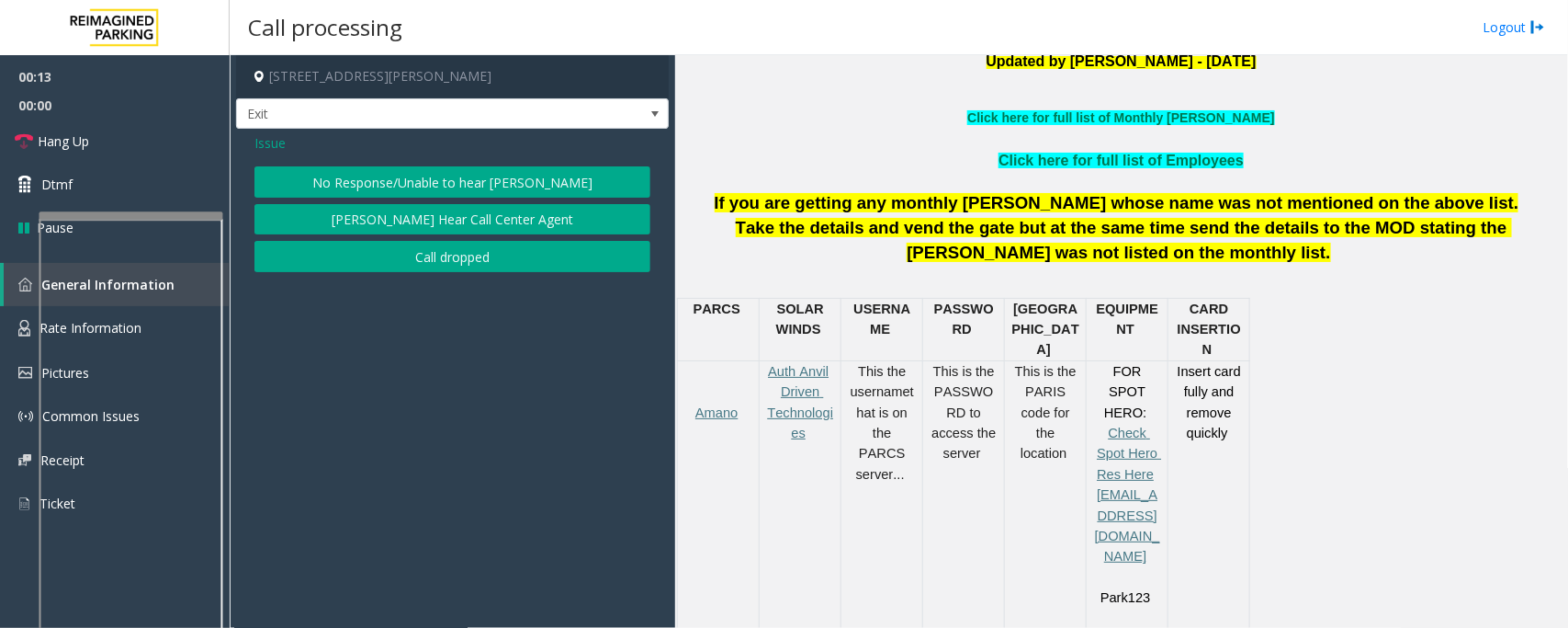
click at [354, 173] on button "No Response/Unable to hear [PERSON_NAME]" at bounding box center [453, 182] width 396 height 32
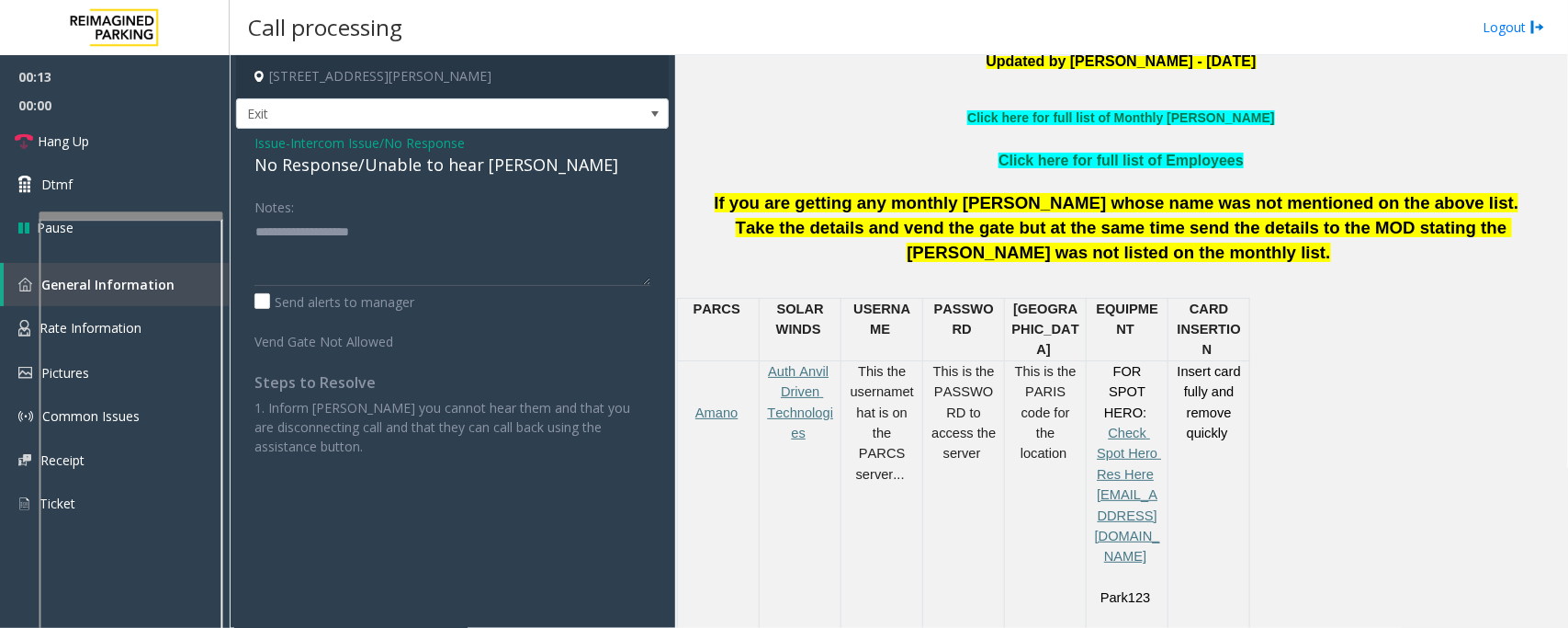
click at [352, 172] on div "No Response/Unable to hear [PERSON_NAME]" at bounding box center [453, 165] width 396 height 25
type textarea "**********"
click at [133, 152] on link "Hang Up" at bounding box center [114, 140] width 230 height 43
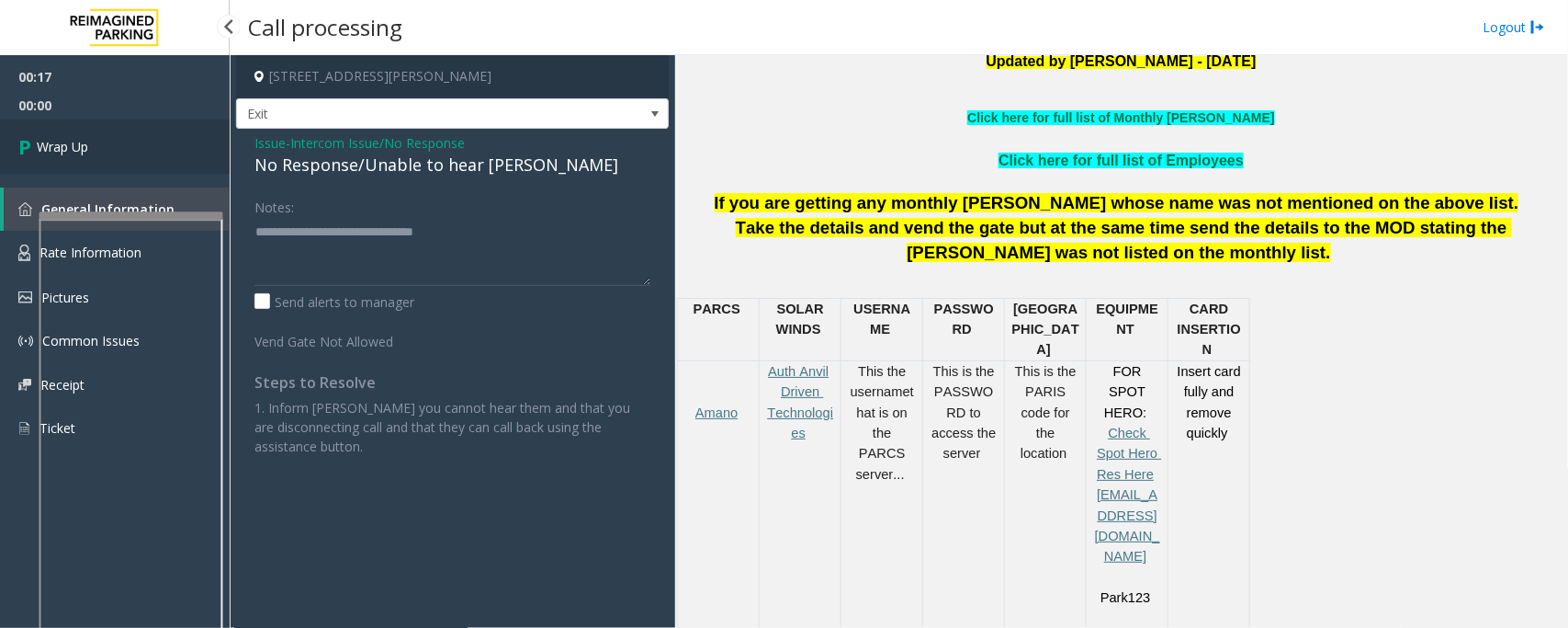
click at [133, 152] on link "Wrap Up" at bounding box center [114, 146] width 230 height 54
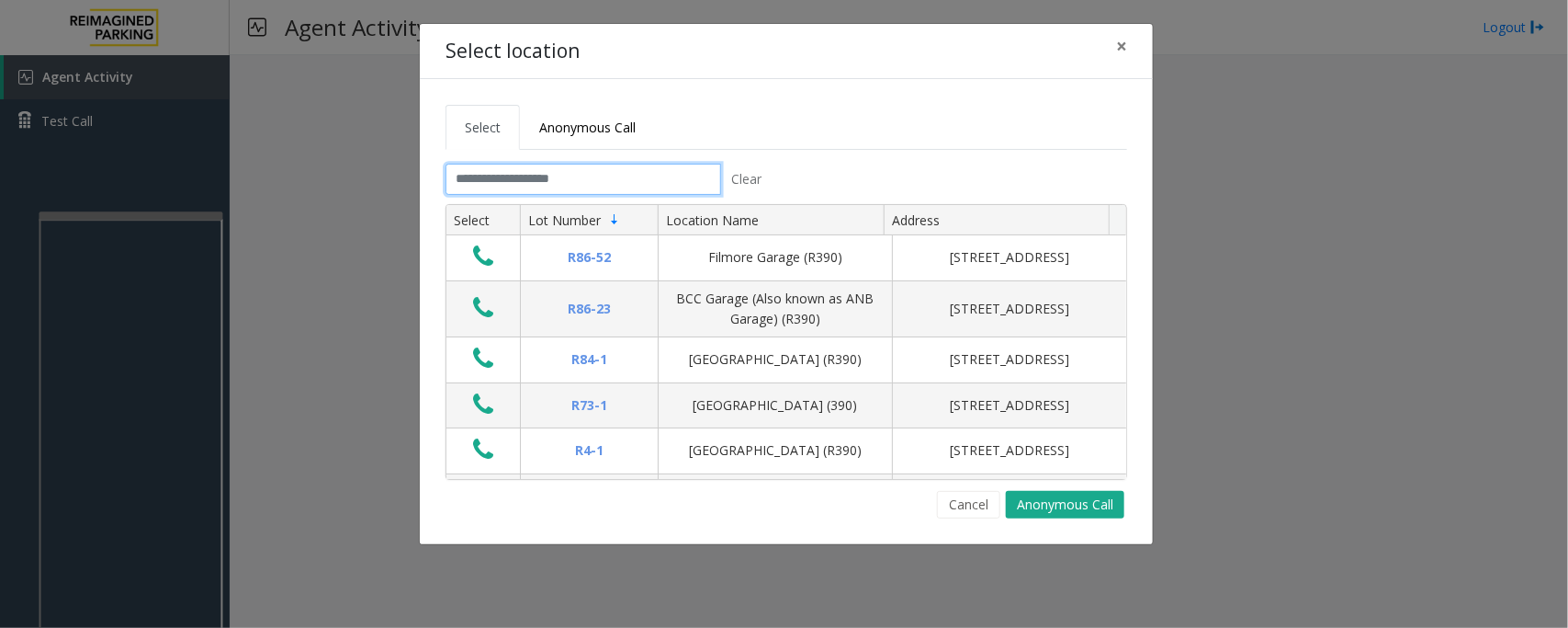
click at [588, 176] on input "text" at bounding box center [583, 180] width 275 height 32
click at [625, 184] on input "text" at bounding box center [583, 180] width 275 height 32
click at [542, 184] on input "text" at bounding box center [583, 180] width 275 height 32
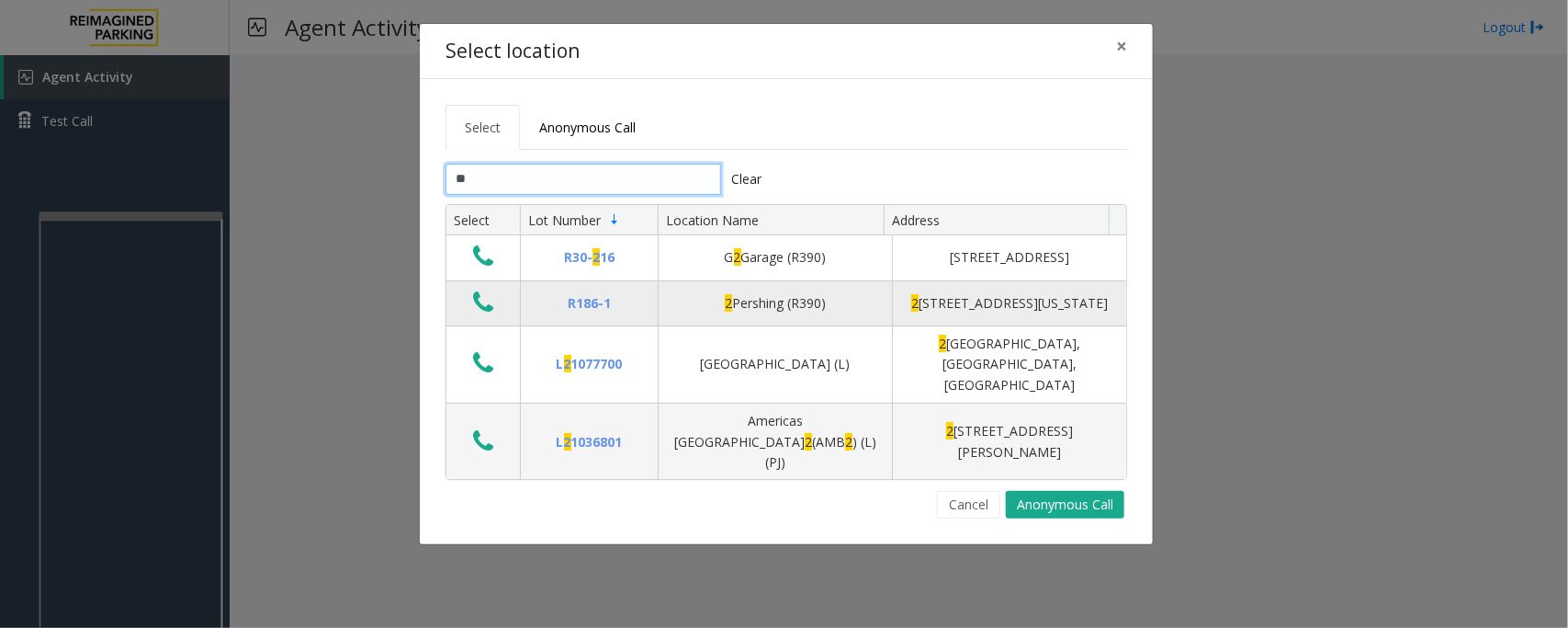
type input "*"
click at [489, 315] on icon "Data table" at bounding box center [484, 302] width 20 height 26
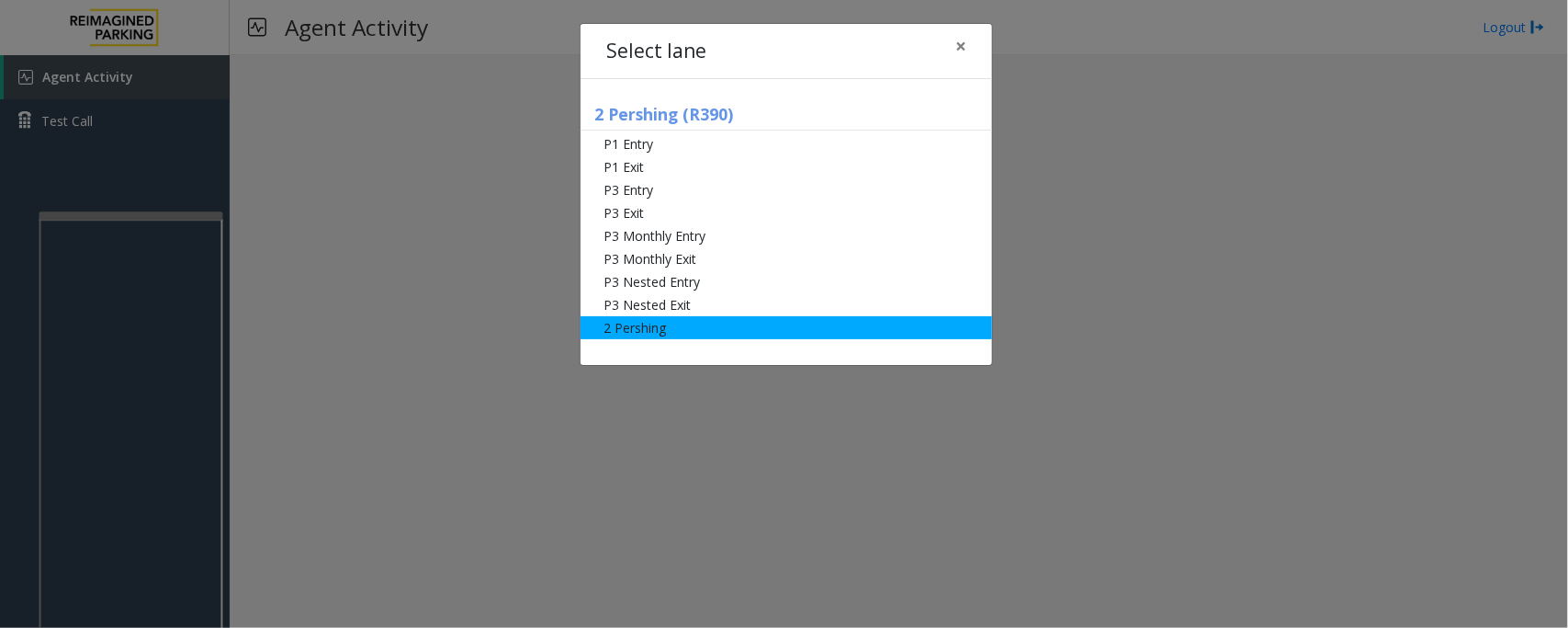
click at [636, 323] on li "2 Pershing" at bounding box center [786, 327] width 412 height 23
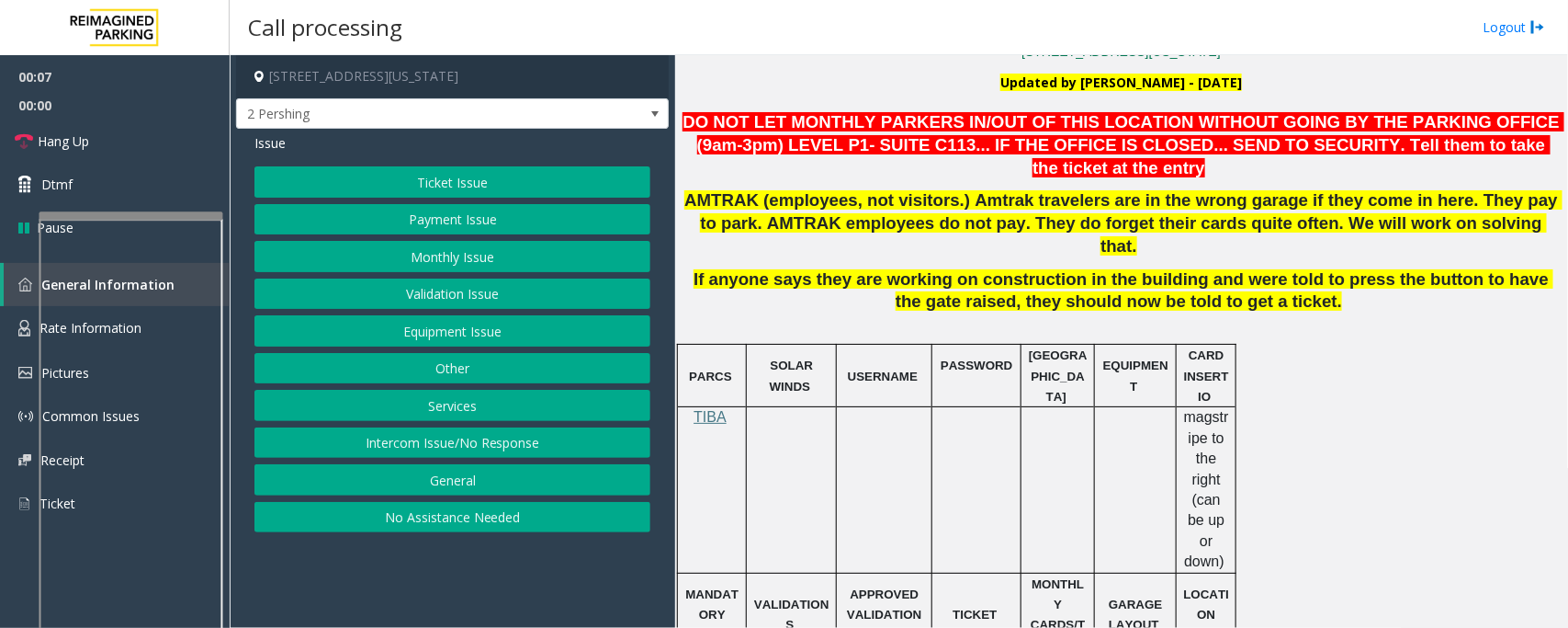
scroll to position [574, 0]
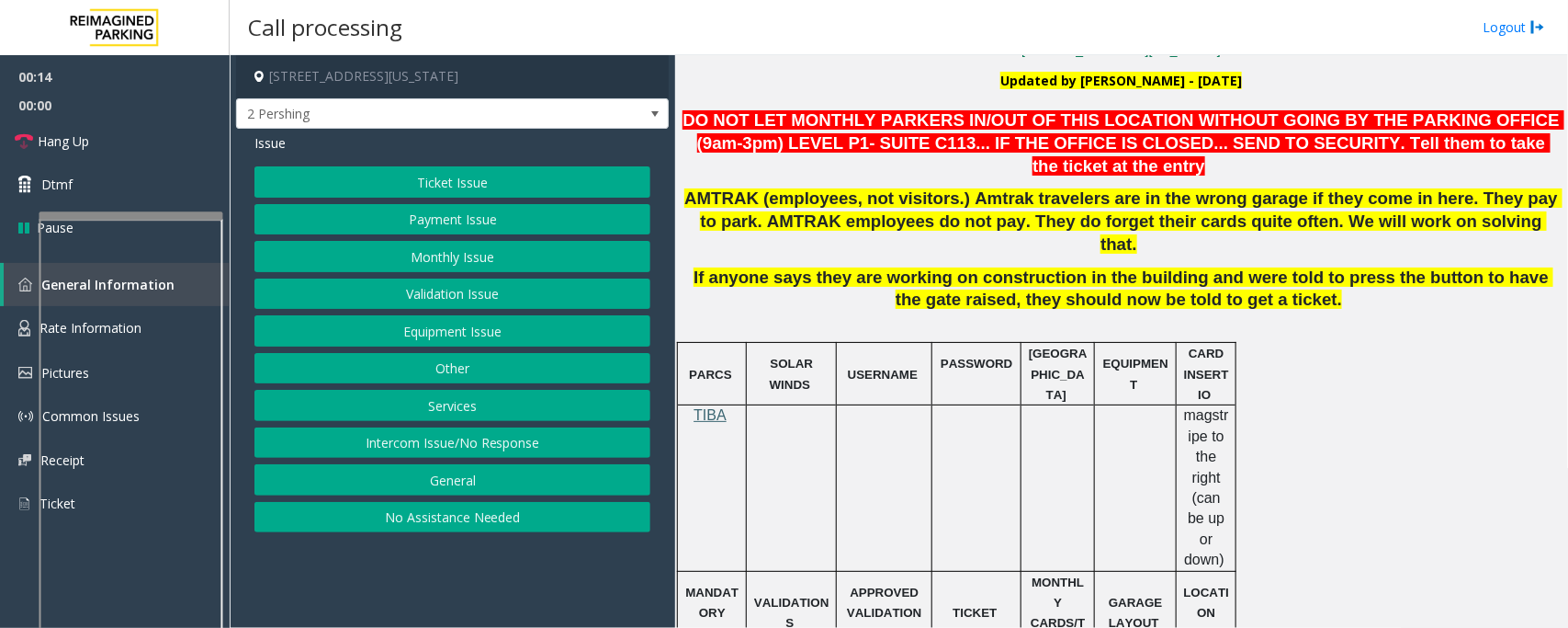
click at [712, 408] on span "TIBA" at bounding box center [711, 415] width 33 height 16
click at [474, 254] on button "Monthly Issue" at bounding box center [453, 257] width 396 height 32
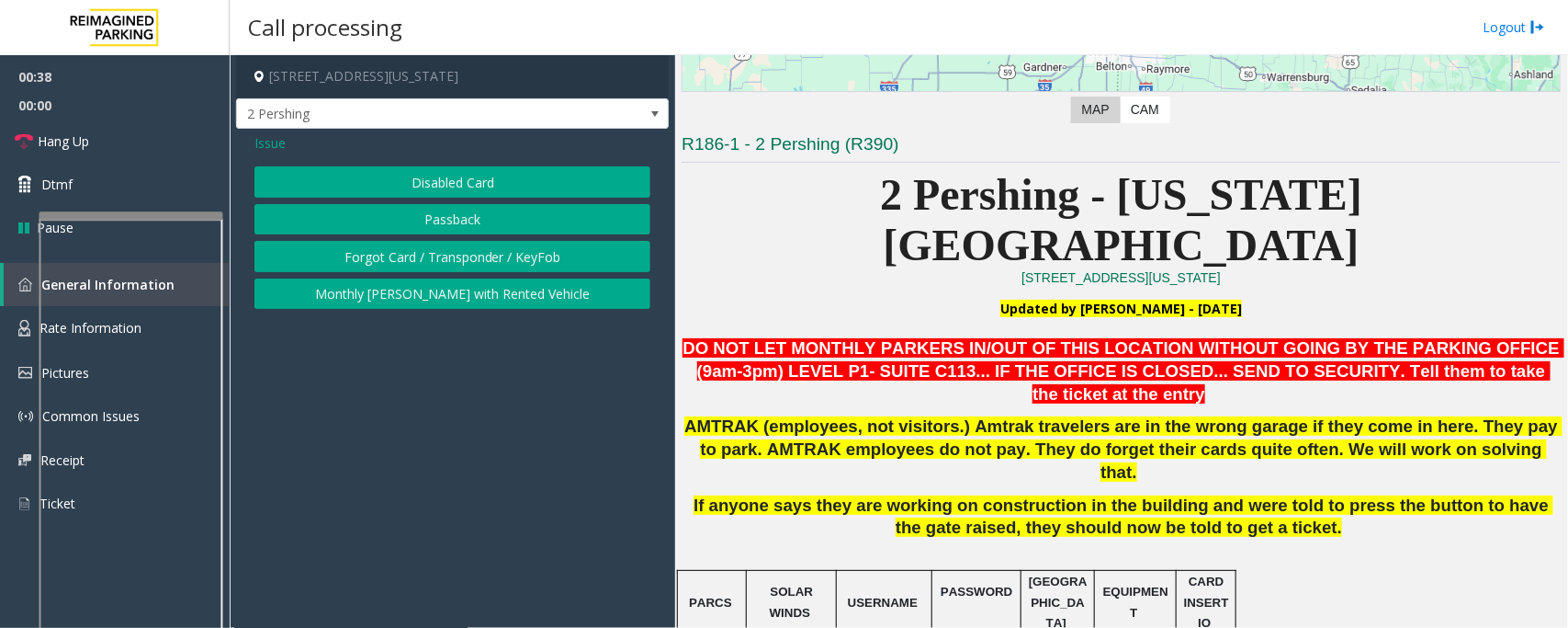
scroll to position [344, 0]
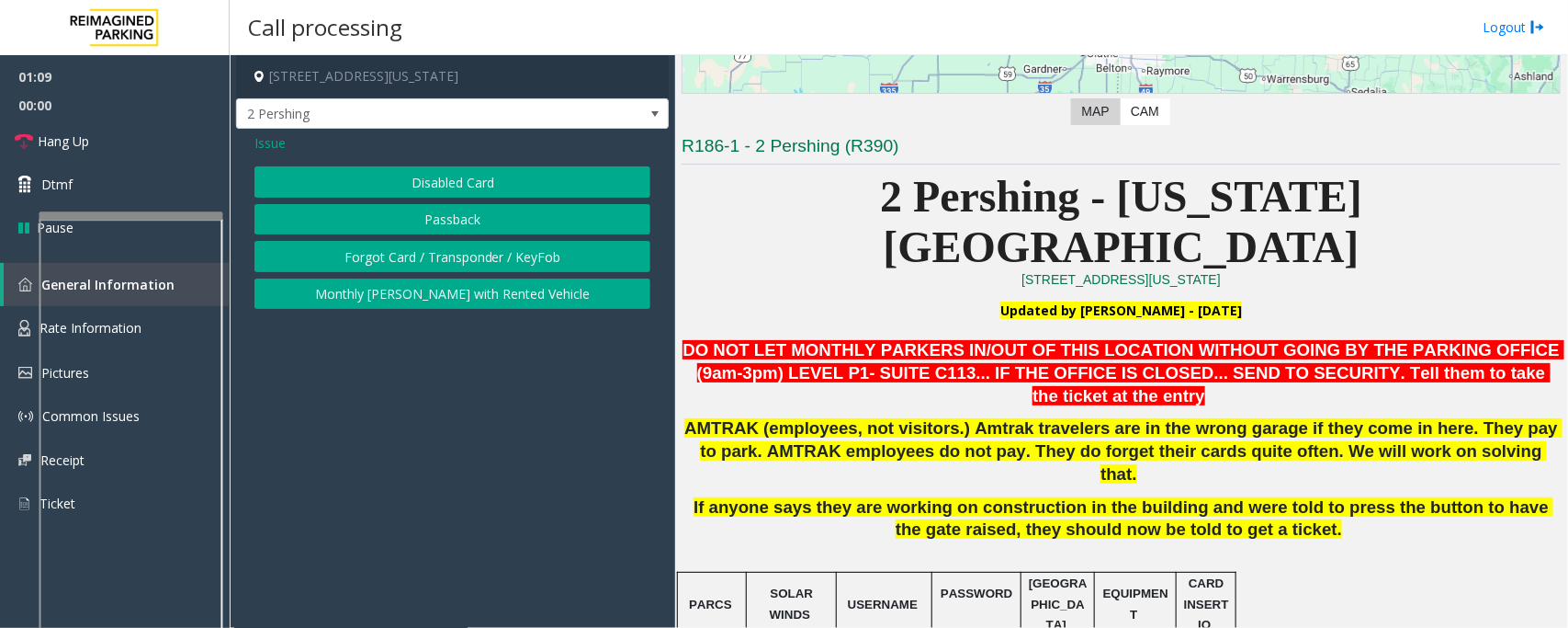
click at [392, 189] on button "Disabled Card" at bounding box center [453, 182] width 396 height 32
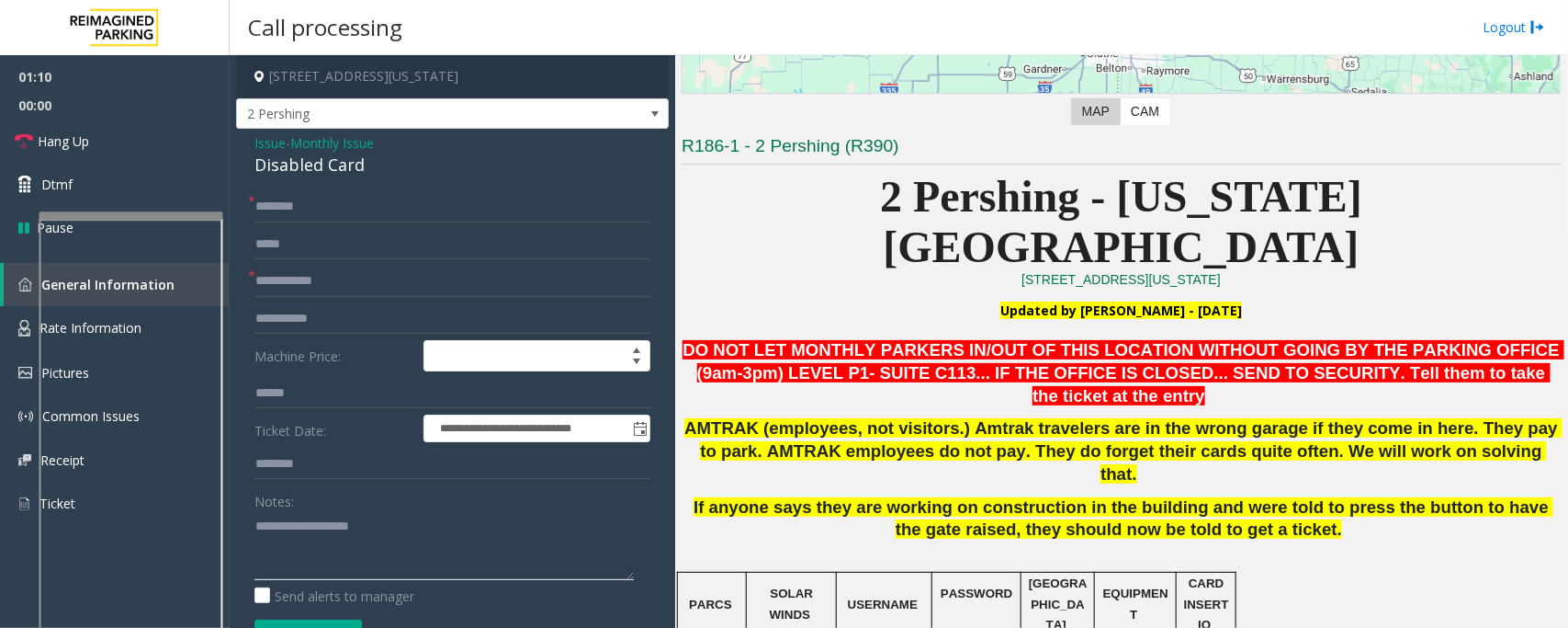
click at [334, 525] on textarea at bounding box center [445, 545] width 379 height 69
click at [93, 131] on link "Hang Up" at bounding box center [114, 140] width 230 height 43
click at [322, 158] on div "Disabled Card" at bounding box center [453, 165] width 396 height 25
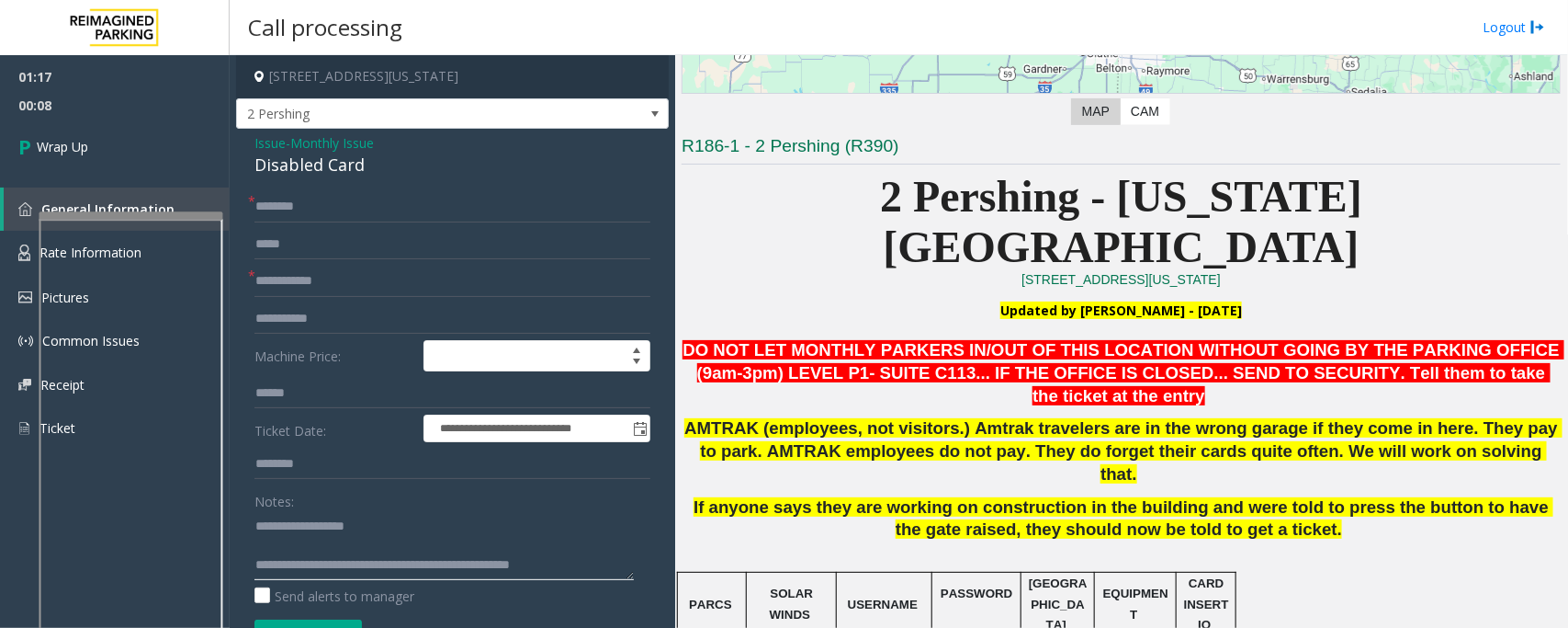
type textarea "**********"
click at [322, 271] on input "text" at bounding box center [453, 282] width 396 height 32
type input "**"
click at [299, 198] on input "text" at bounding box center [453, 207] width 396 height 32
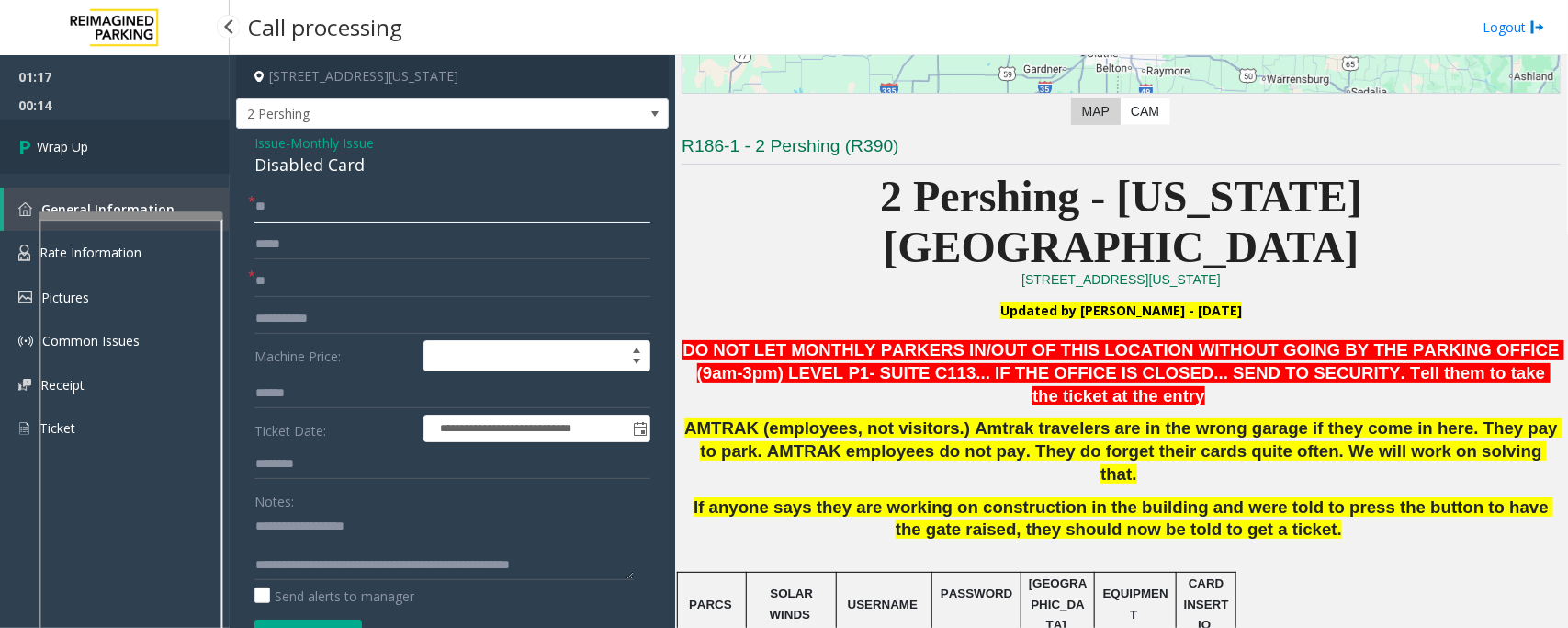
type input "**"
click at [57, 147] on span "Wrap Up" at bounding box center [62, 146] width 51 height 20
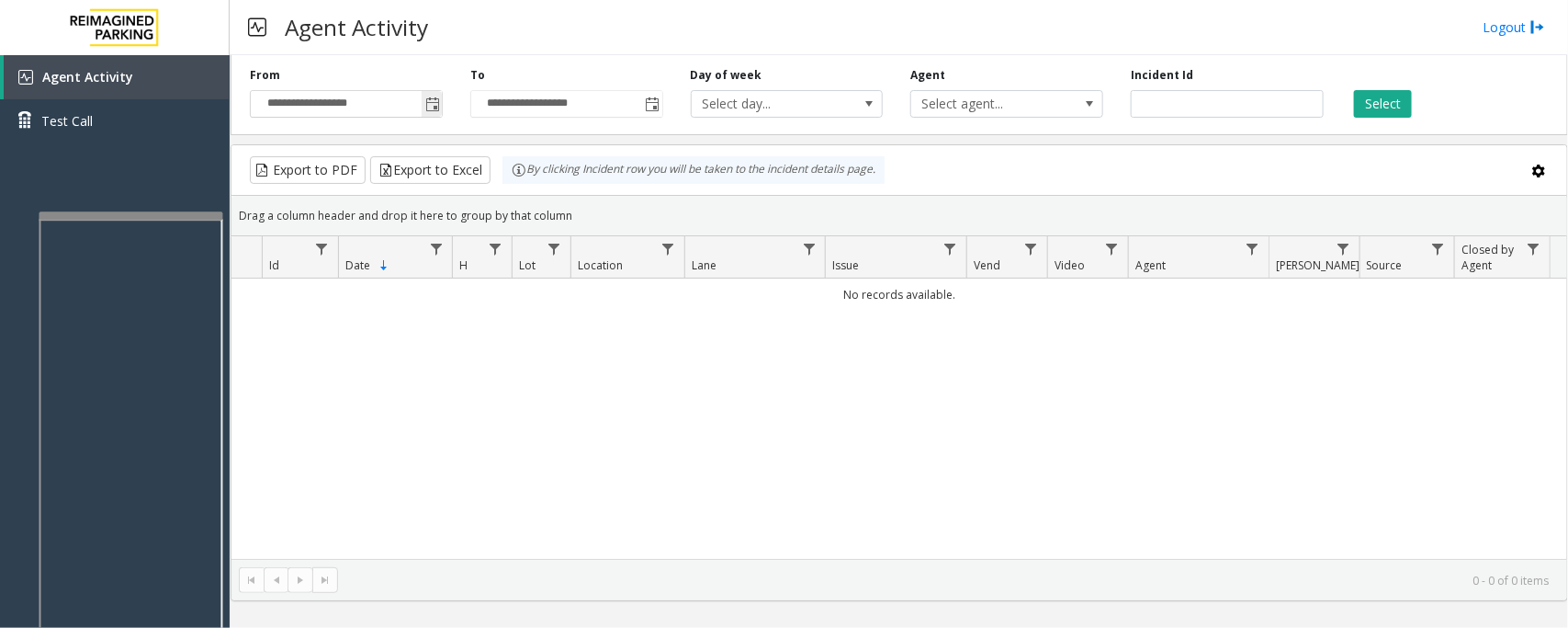
click at [429, 111] on span "Toggle popup" at bounding box center [432, 105] width 15 height 15
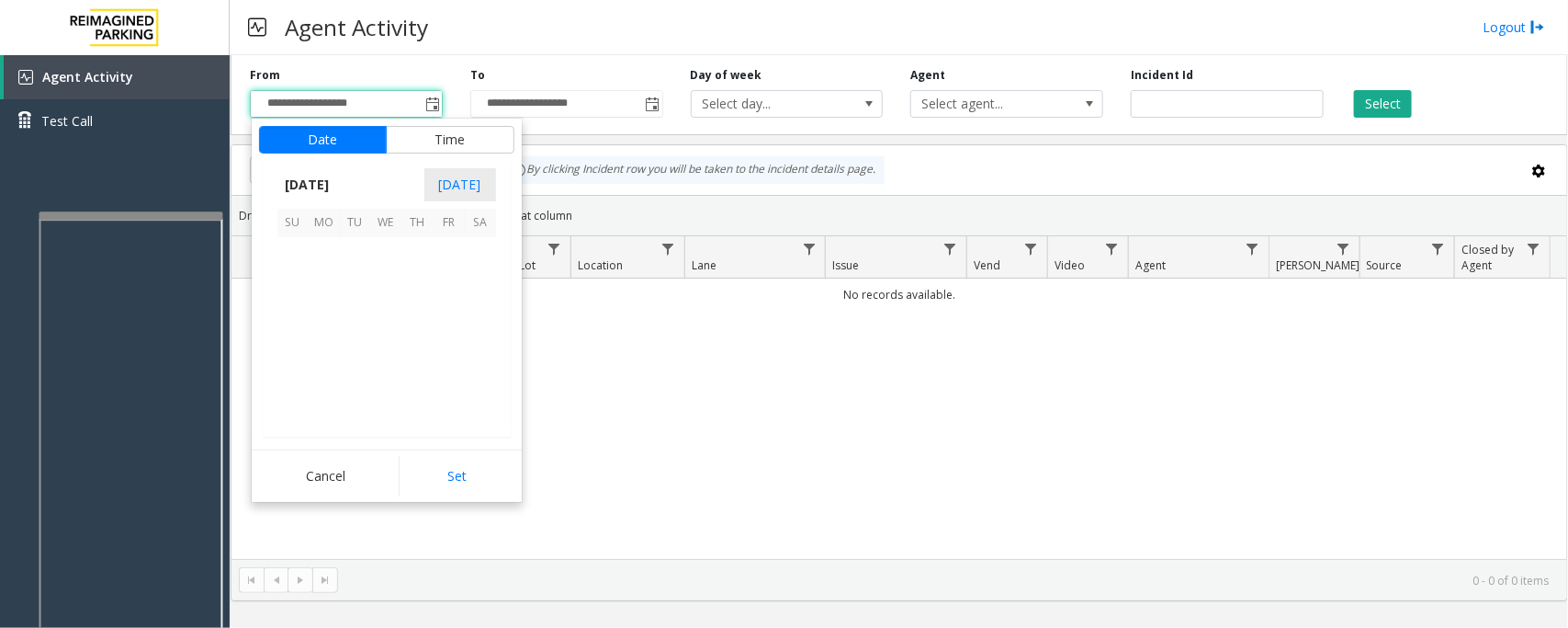
scroll to position [329733, 0]
click at [286, 383] on span "28" at bounding box center [293, 378] width 32 height 32
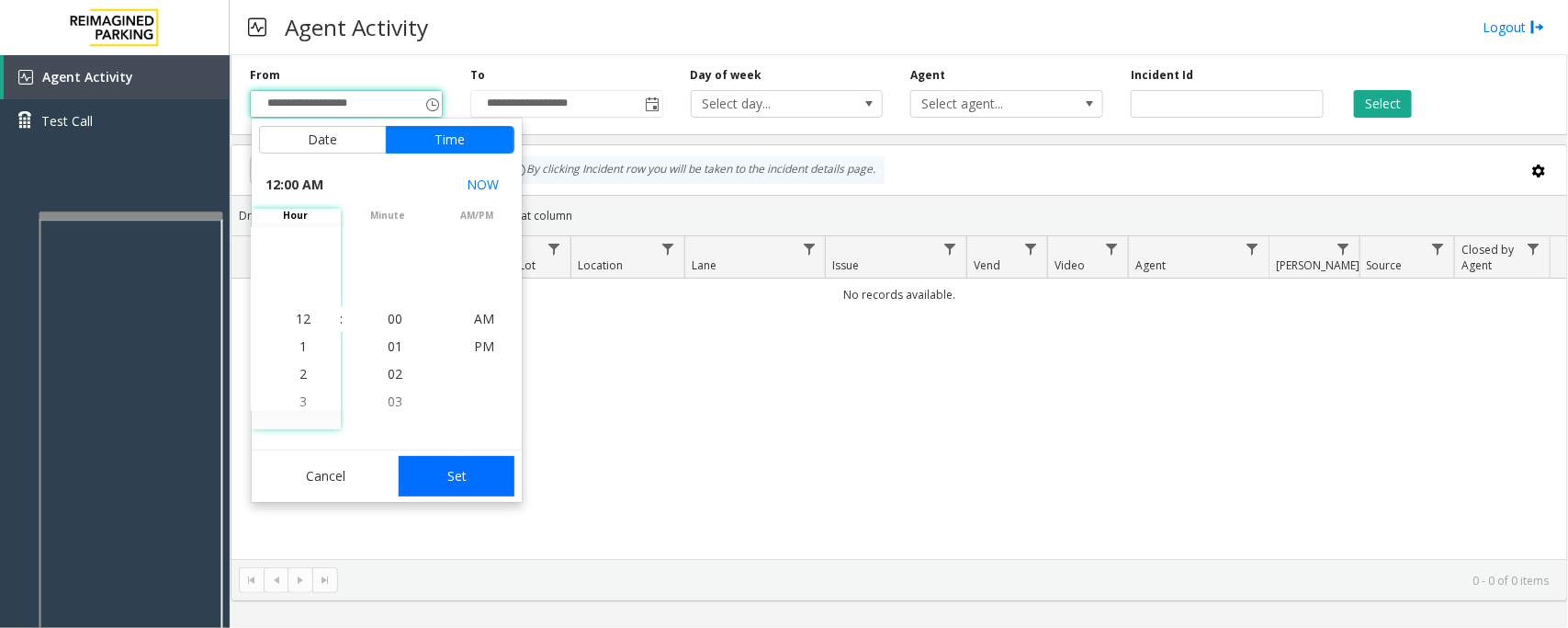
click at [510, 483] on button "Set" at bounding box center [457, 475] width 115 height 40
type input "**********"
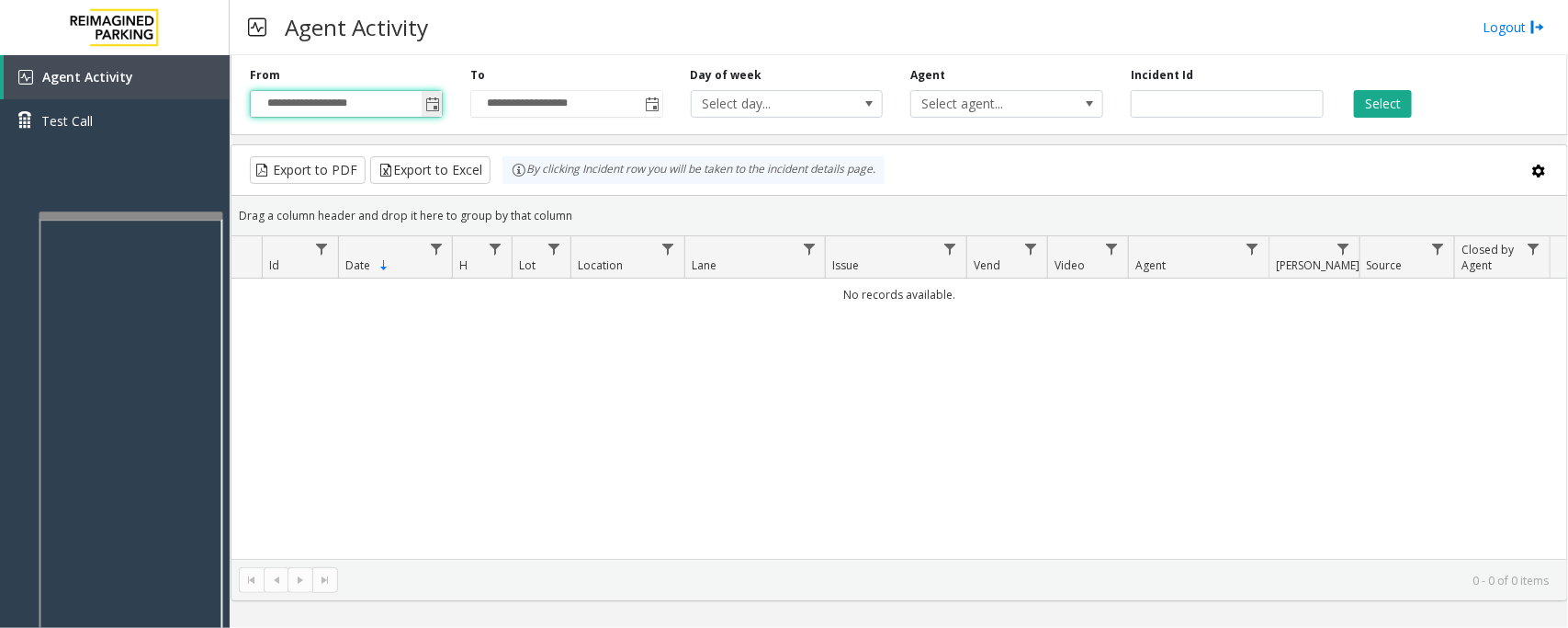
click at [430, 95] on span "Toggle popup" at bounding box center [432, 104] width 20 height 30
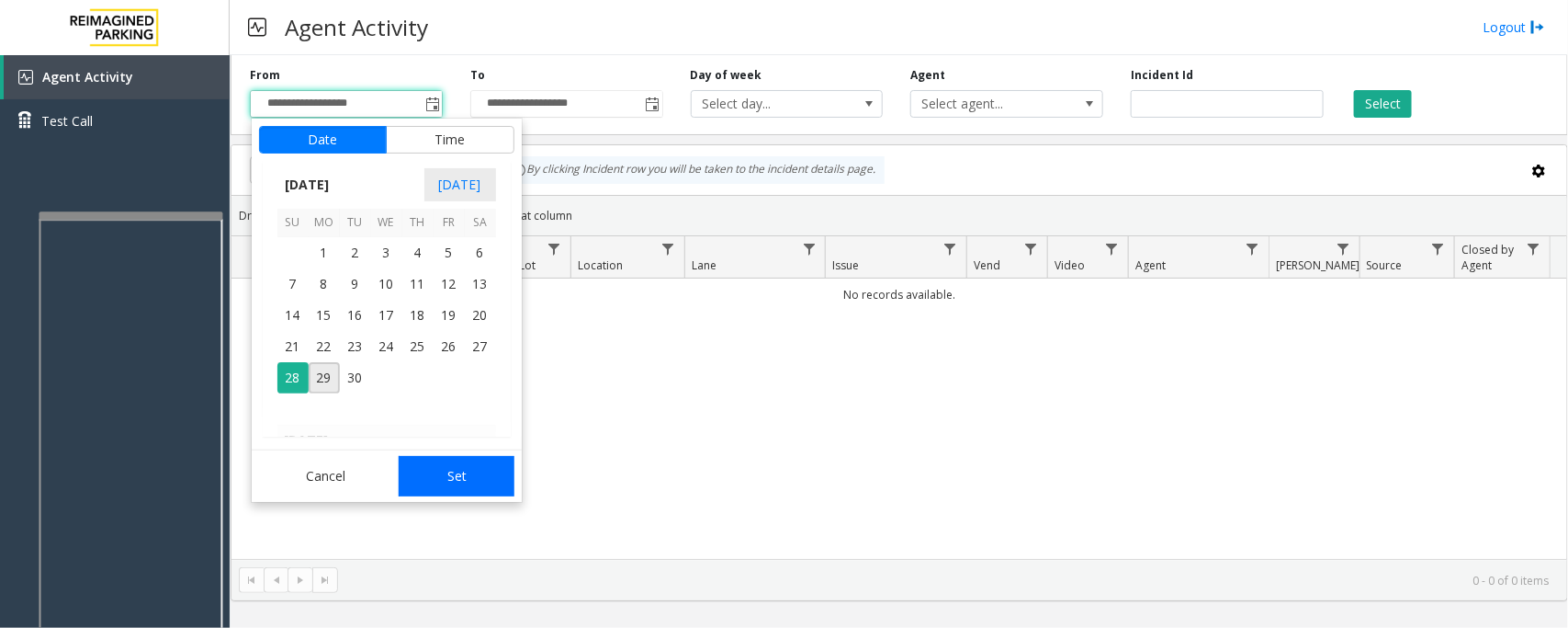
click at [443, 470] on button "Set" at bounding box center [457, 475] width 115 height 40
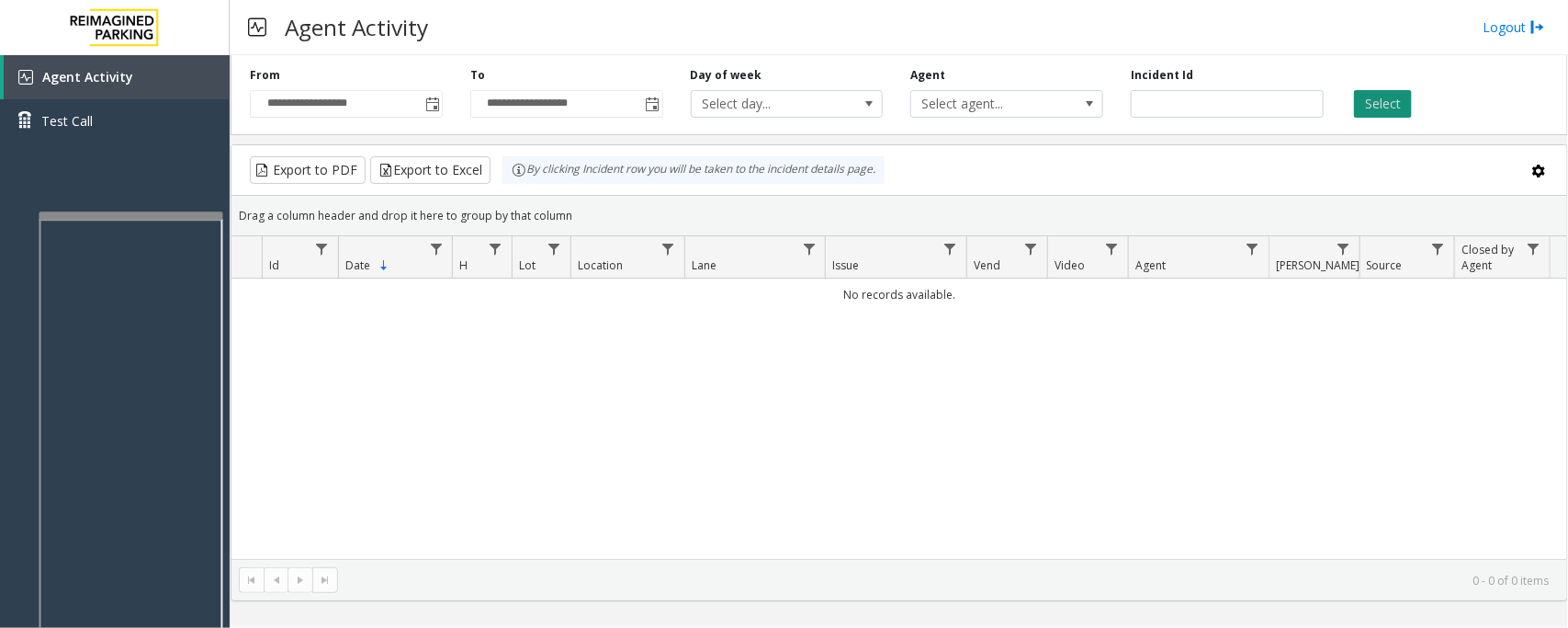
click at [1395, 109] on button "Select" at bounding box center [1383, 104] width 58 height 28
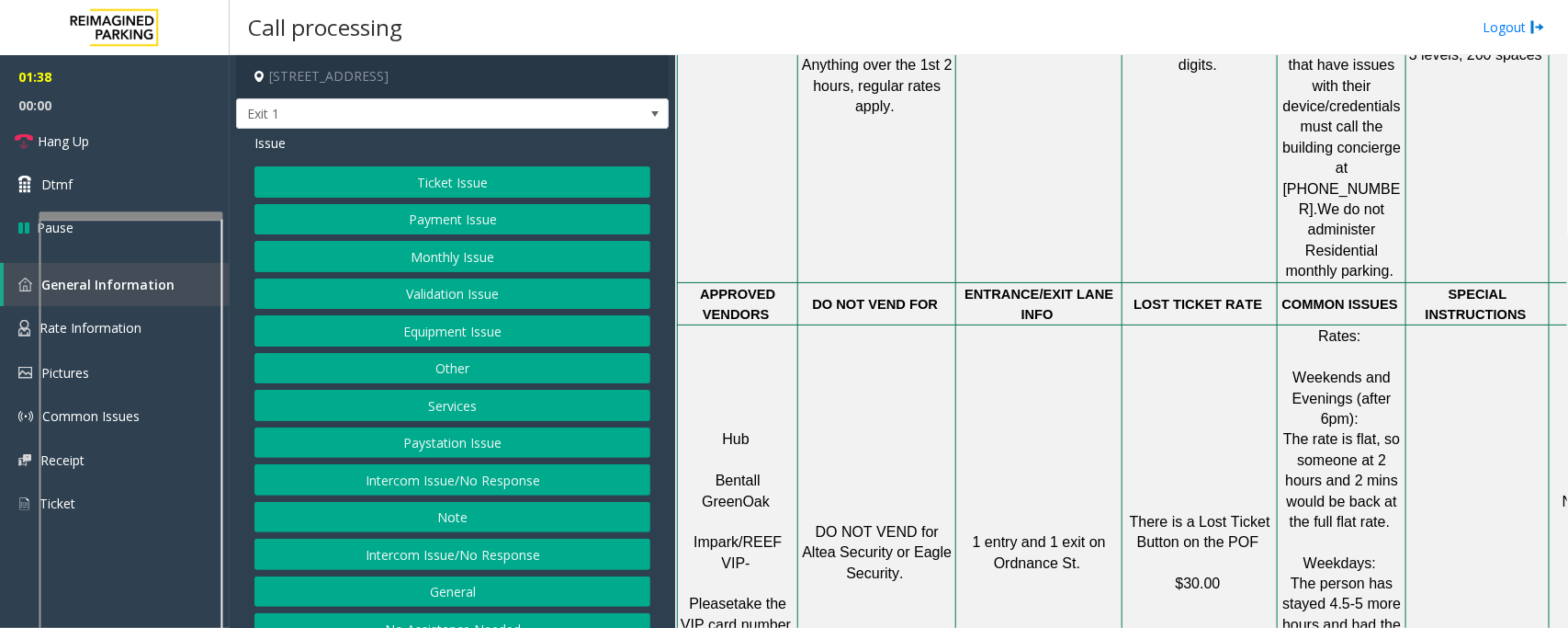
scroll to position [1838, 0]
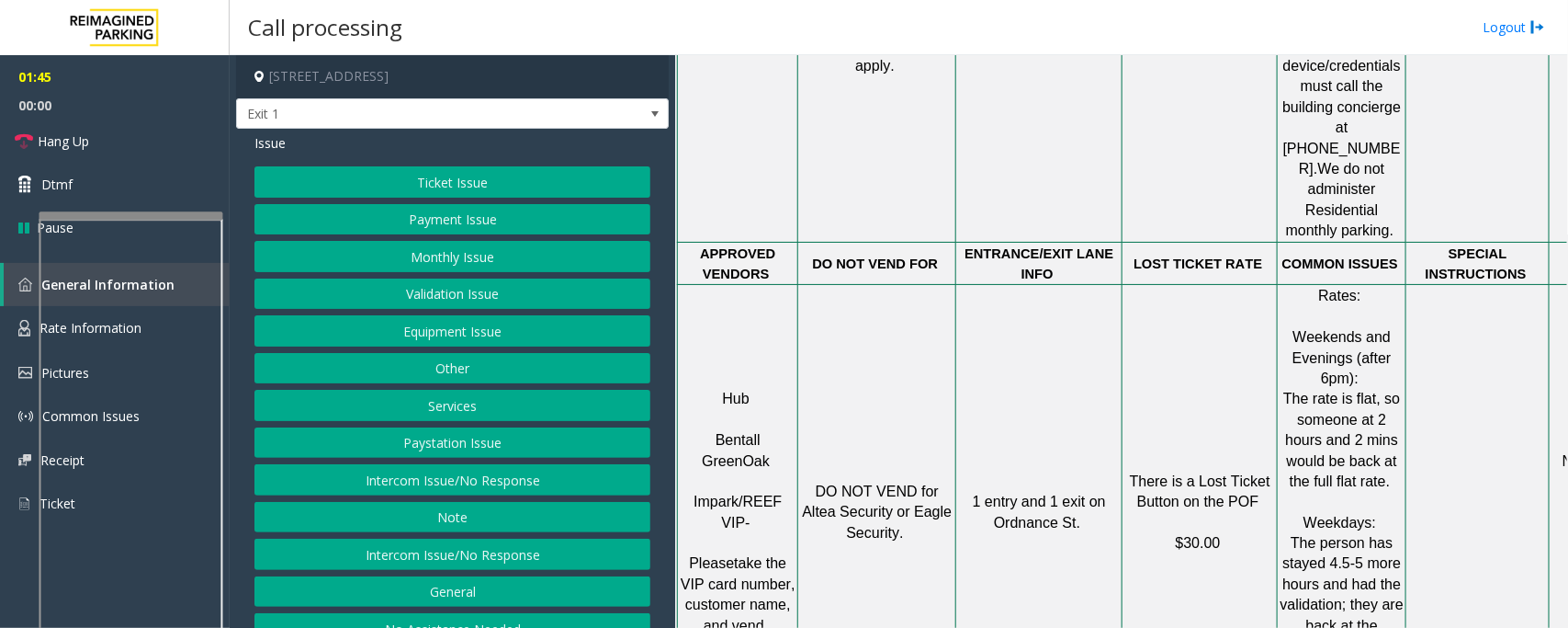
click at [455, 306] on button "Validation Issue" at bounding box center [453, 294] width 396 height 32
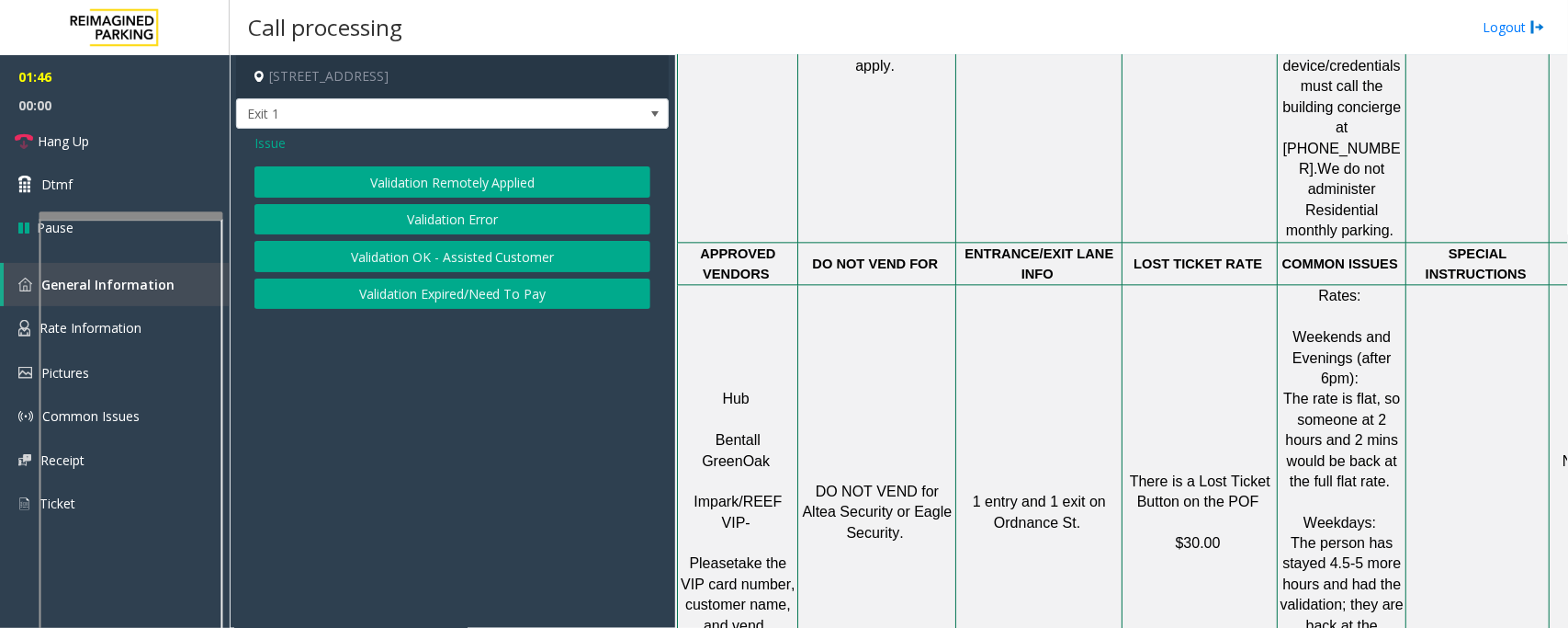
click at [461, 220] on button "Validation Error" at bounding box center [453, 220] width 396 height 32
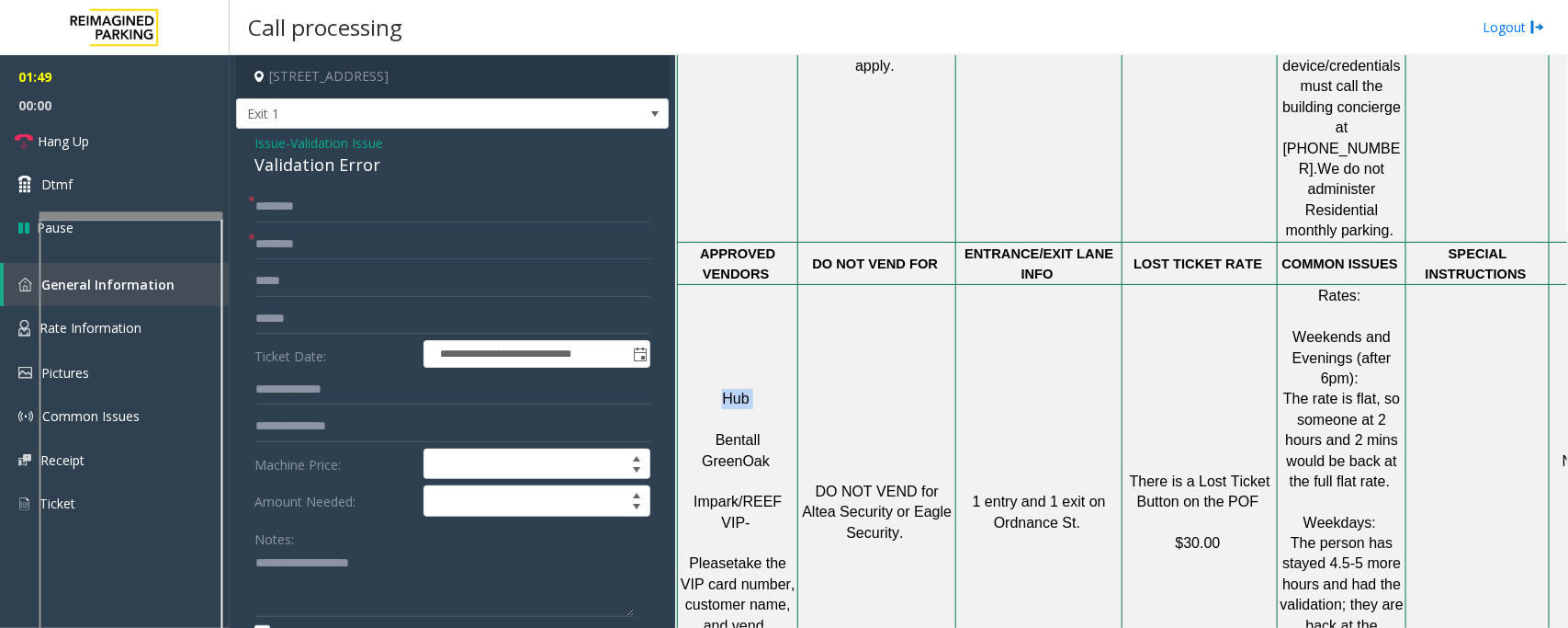
drag, startPoint x: 723, startPoint y: 241, endPoint x: 753, endPoint y: 240, distance: 30.0
click at [753, 389] on p "Hub Bentall GreenOak Impark/REEF VIP-" at bounding box center [737, 471] width 117 height 165
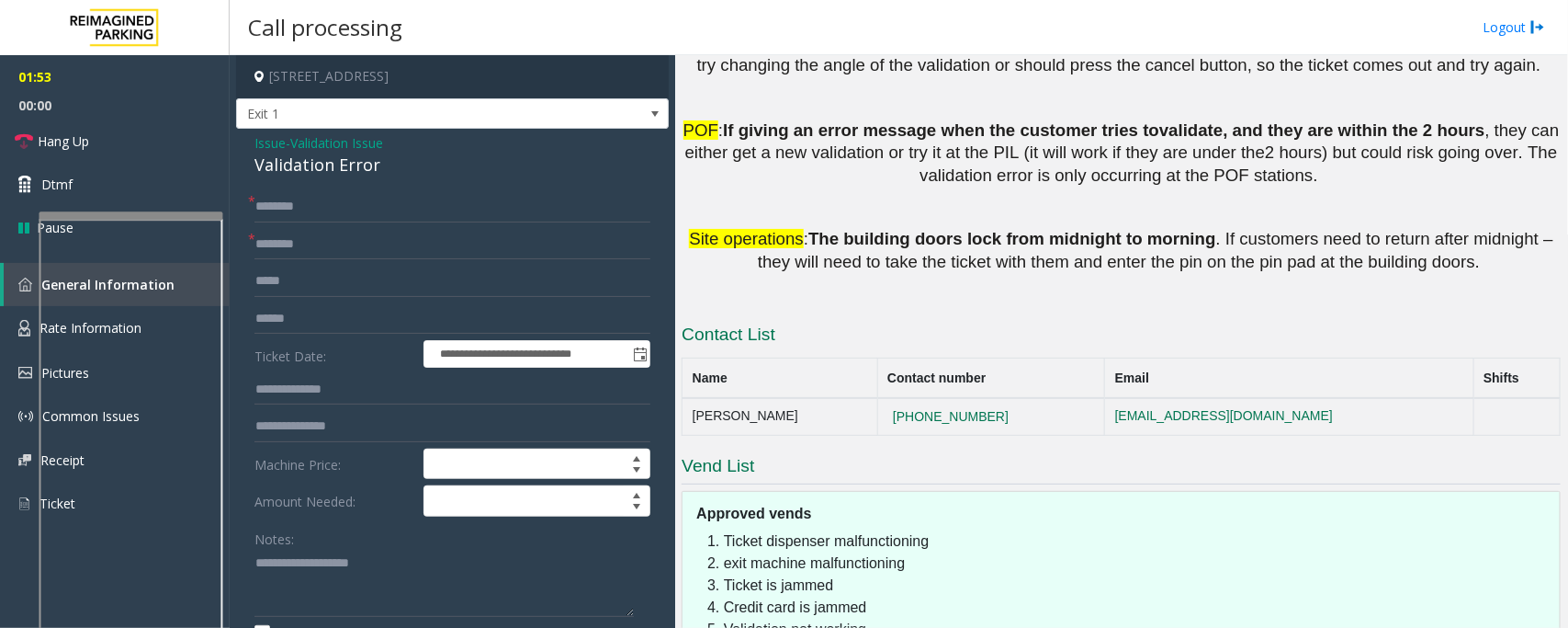
scroll to position [2786, 0]
drag, startPoint x: 965, startPoint y: 209, endPoint x: 856, endPoint y: 228, distance: 110.6
click at [877, 397] on td "437-488-4833" at bounding box center [990, 416] width 228 height 37
copy button "437-488-4833"
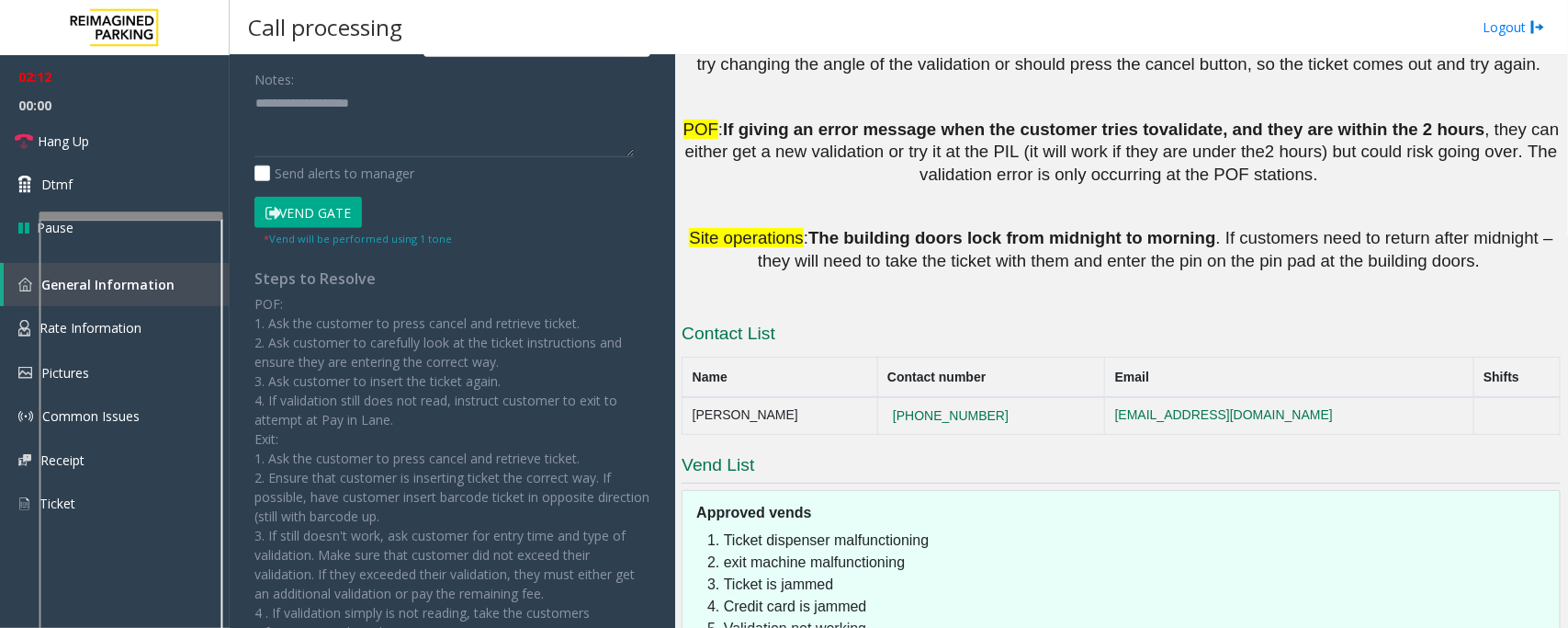
click at [958, 397] on td "437-488-4833" at bounding box center [990, 416] width 228 height 37
drag, startPoint x: 962, startPoint y: 231, endPoint x: 847, endPoint y: 236, distance: 115.1
click at [877, 397] on td "437-488-4833" at bounding box center [990, 416] width 228 height 37
copy button "437-488-4833"
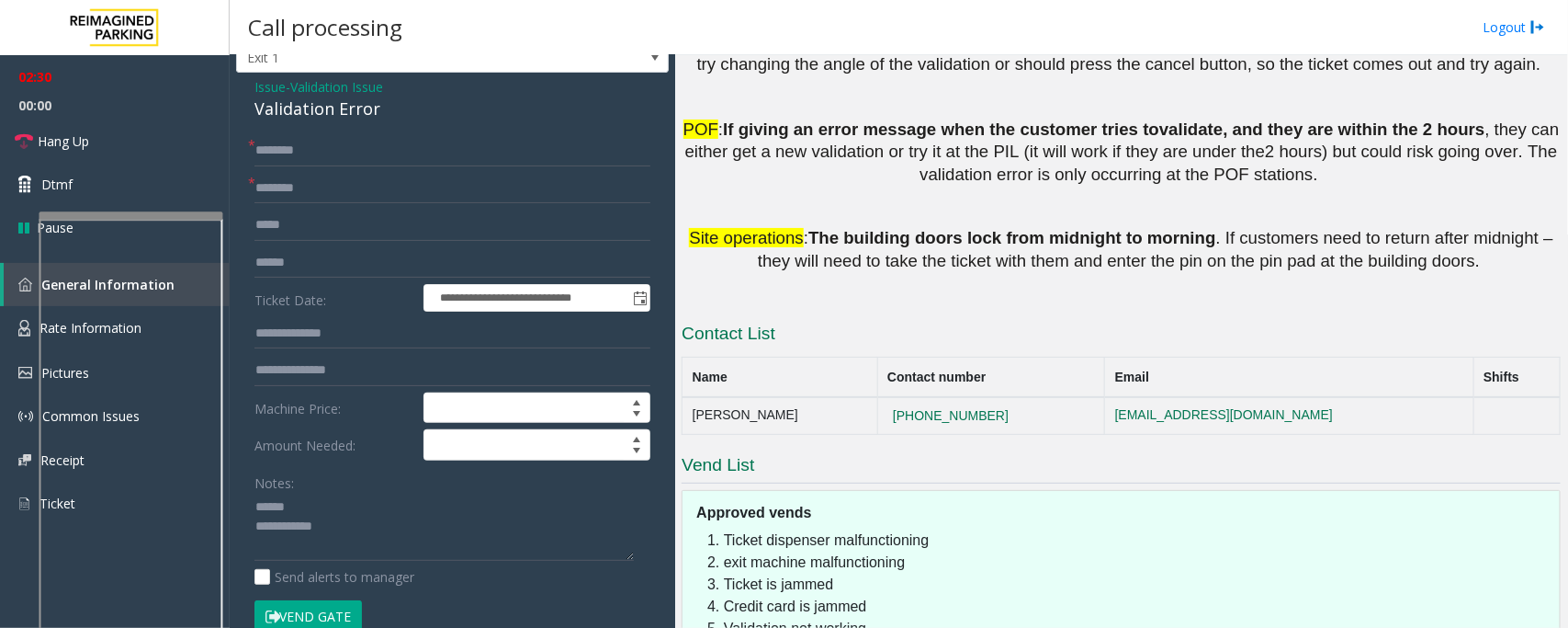
scroll to position [0, 0]
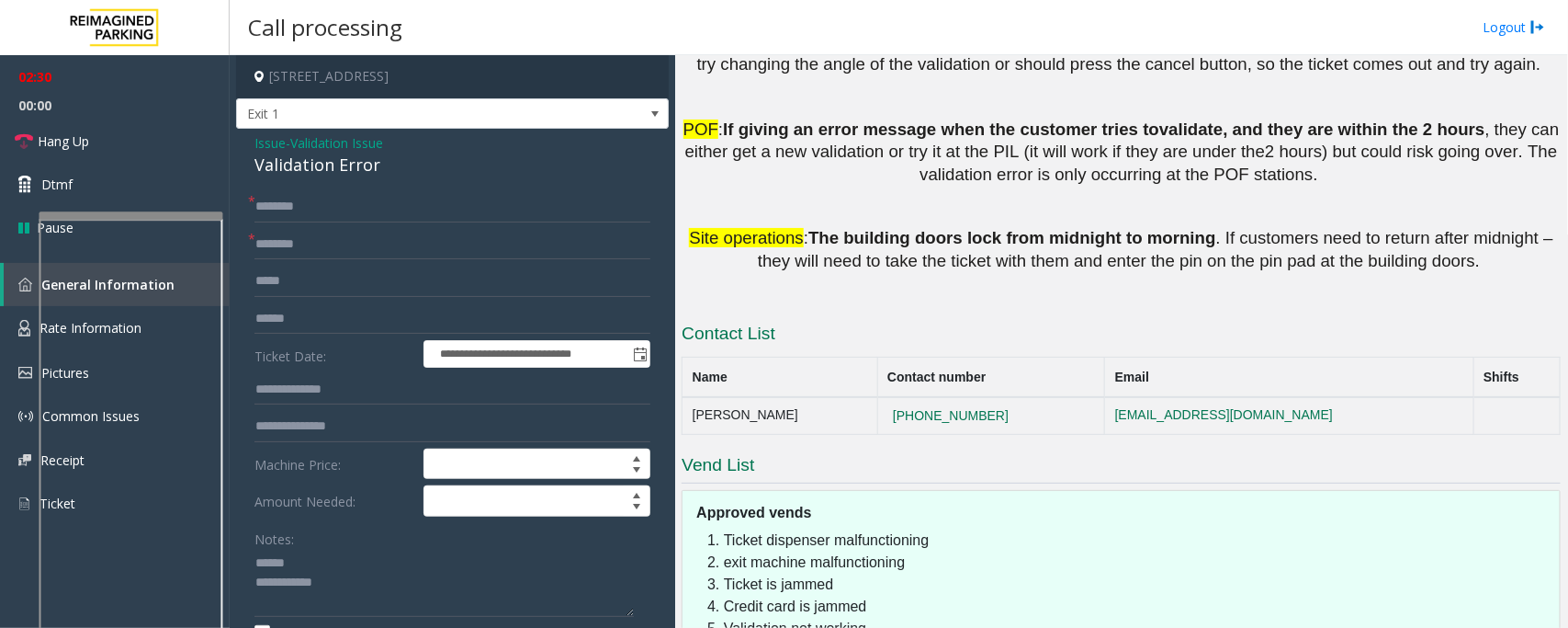
click at [299, 166] on div "Validation Error" at bounding box center [453, 165] width 396 height 25
click at [296, 581] on textarea at bounding box center [445, 583] width 379 height 69
click at [339, 585] on textarea at bounding box center [445, 583] width 379 height 69
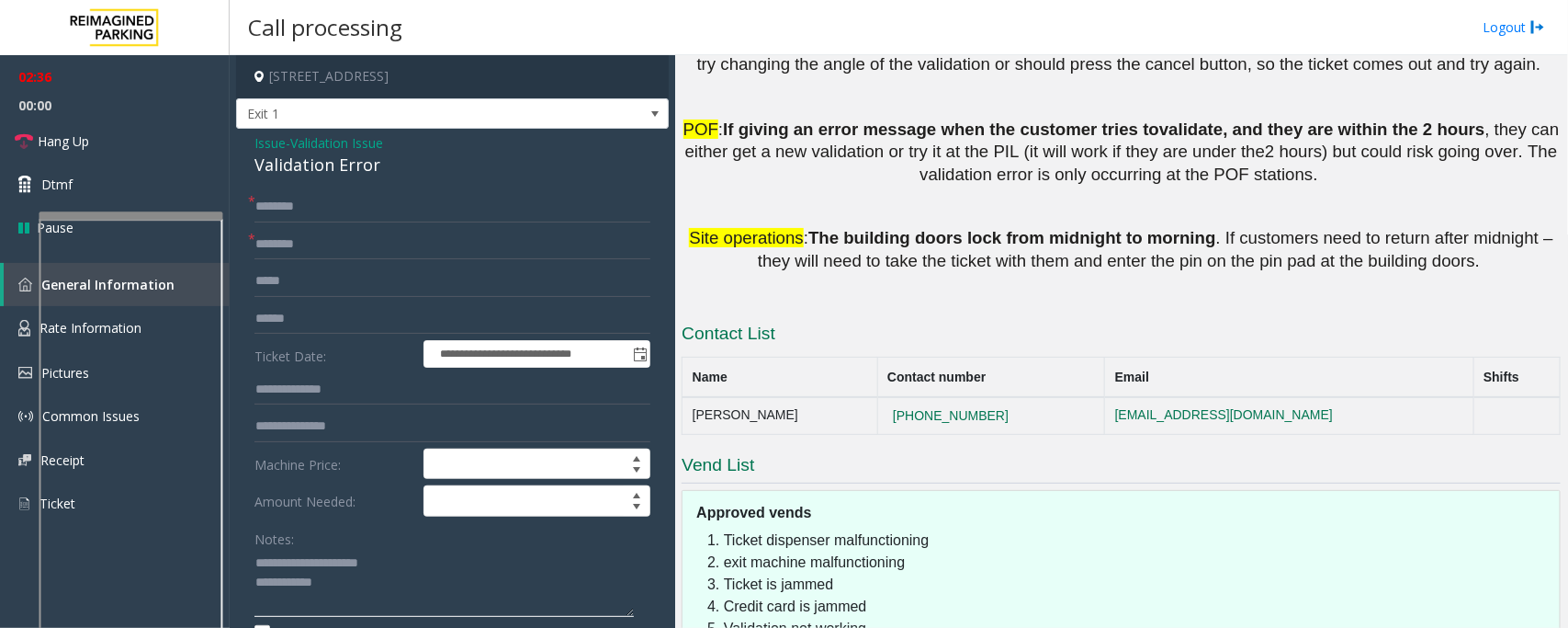
click at [292, 567] on textarea at bounding box center [445, 583] width 379 height 69
click at [363, 586] on textarea at bounding box center [445, 583] width 379 height 69
click at [415, 586] on textarea at bounding box center [445, 583] width 379 height 69
click at [492, 583] on textarea at bounding box center [445, 583] width 379 height 69
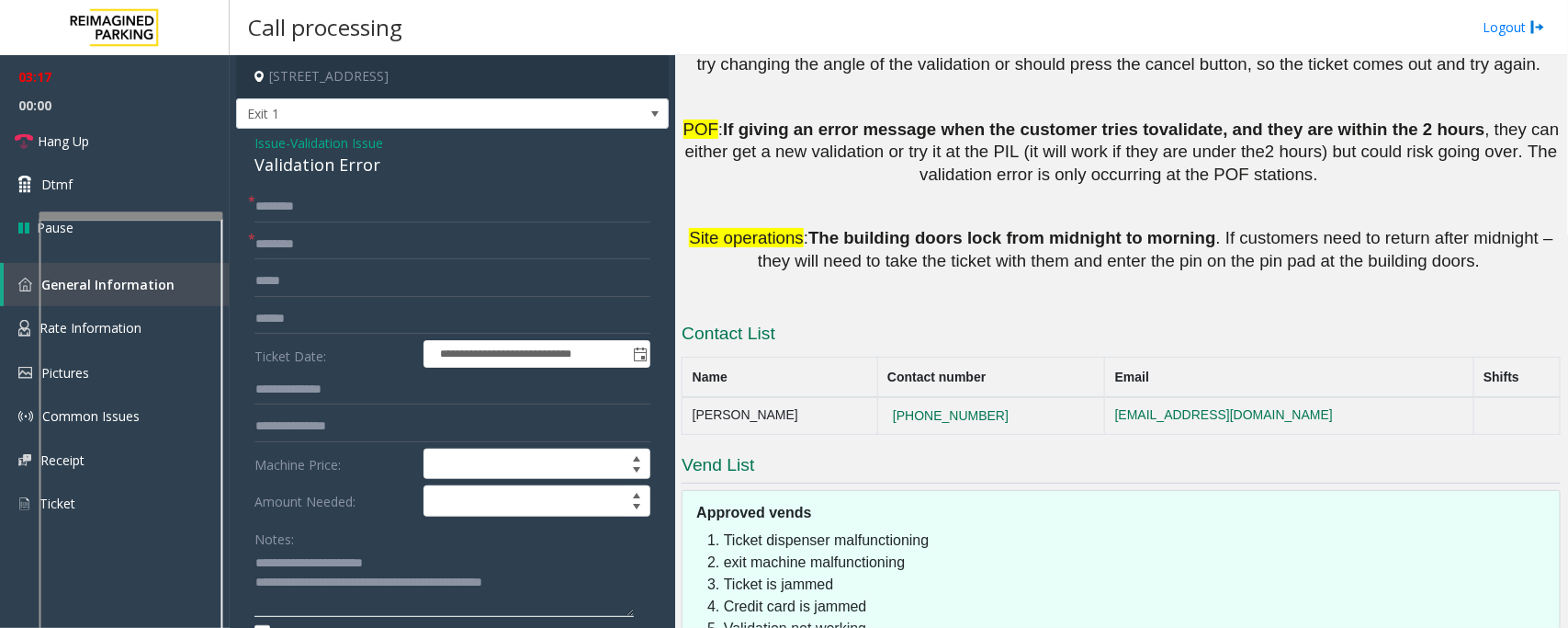
type textarea "**********"
click at [283, 389] on input "text" at bounding box center [453, 390] width 396 height 32
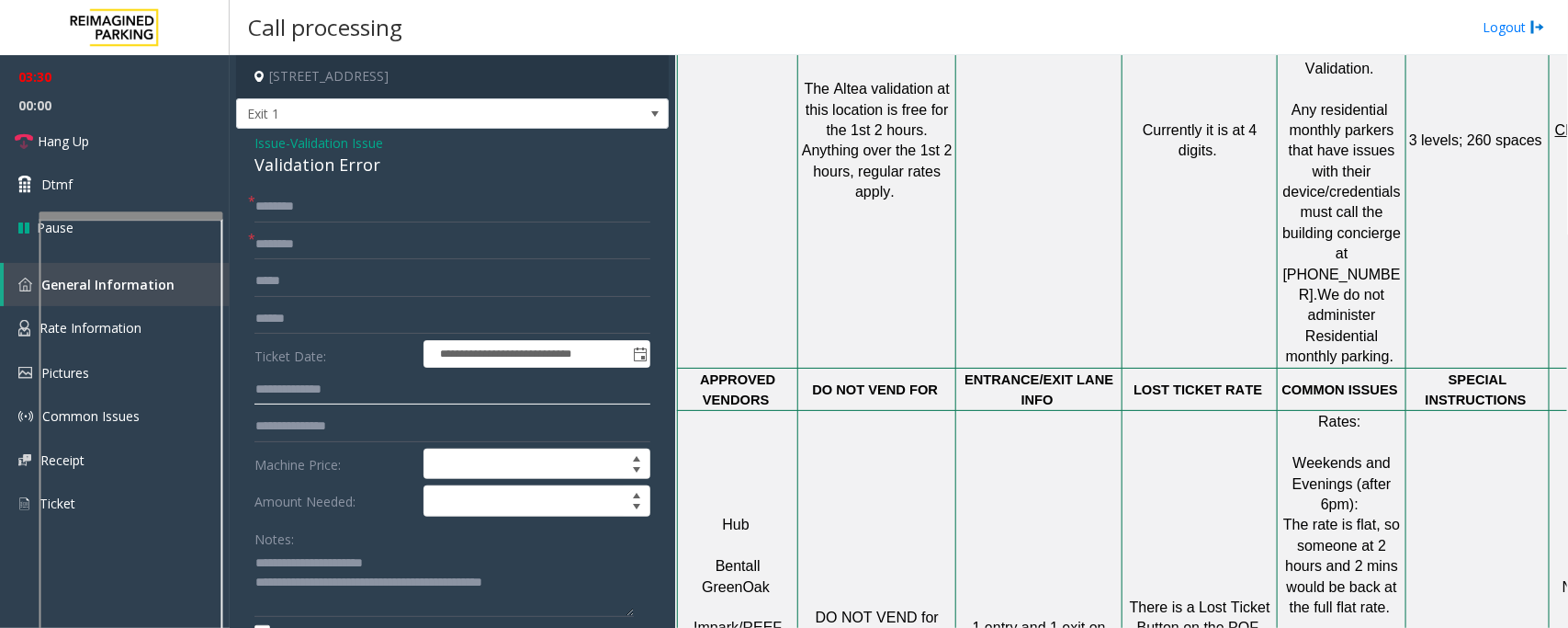
scroll to position [1753, 0]
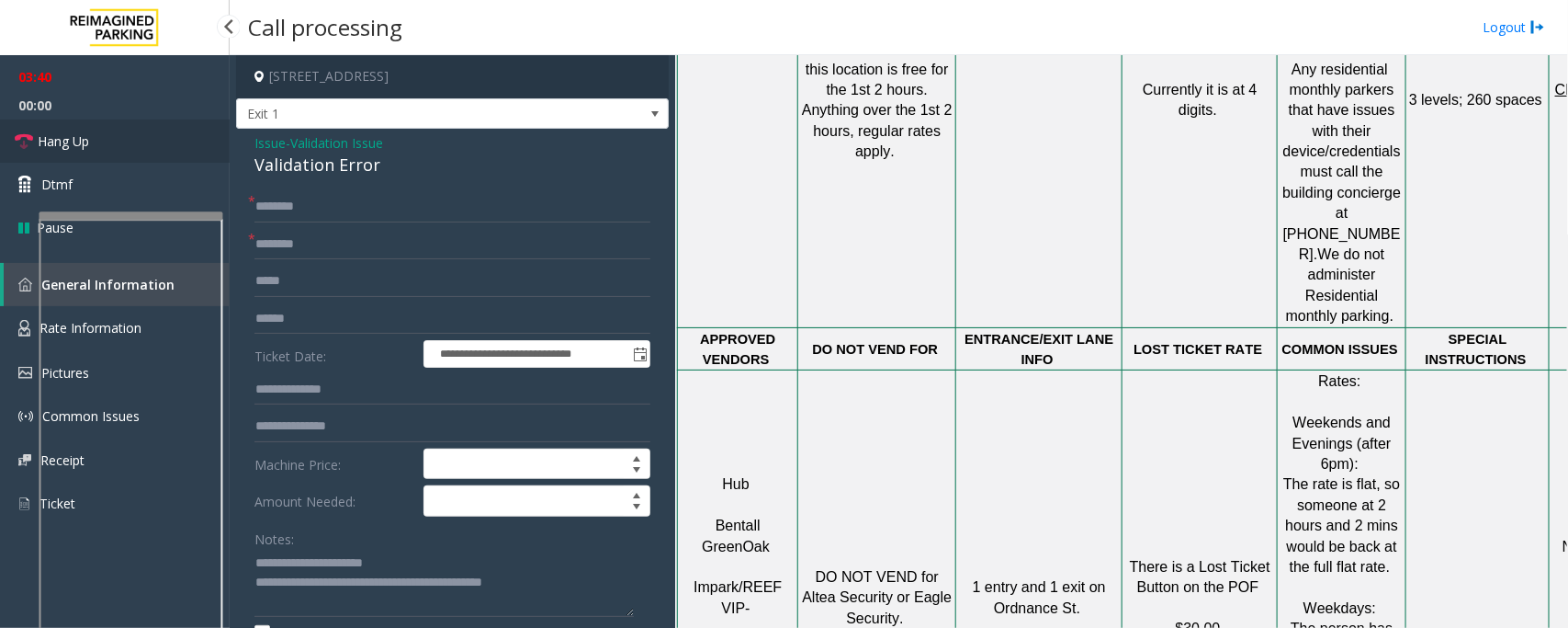
click at [81, 145] on span "Hang Up" at bounding box center [63, 140] width 51 height 20
click at [338, 143] on span "Validation Issue" at bounding box center [337, 142] width 93 height 20
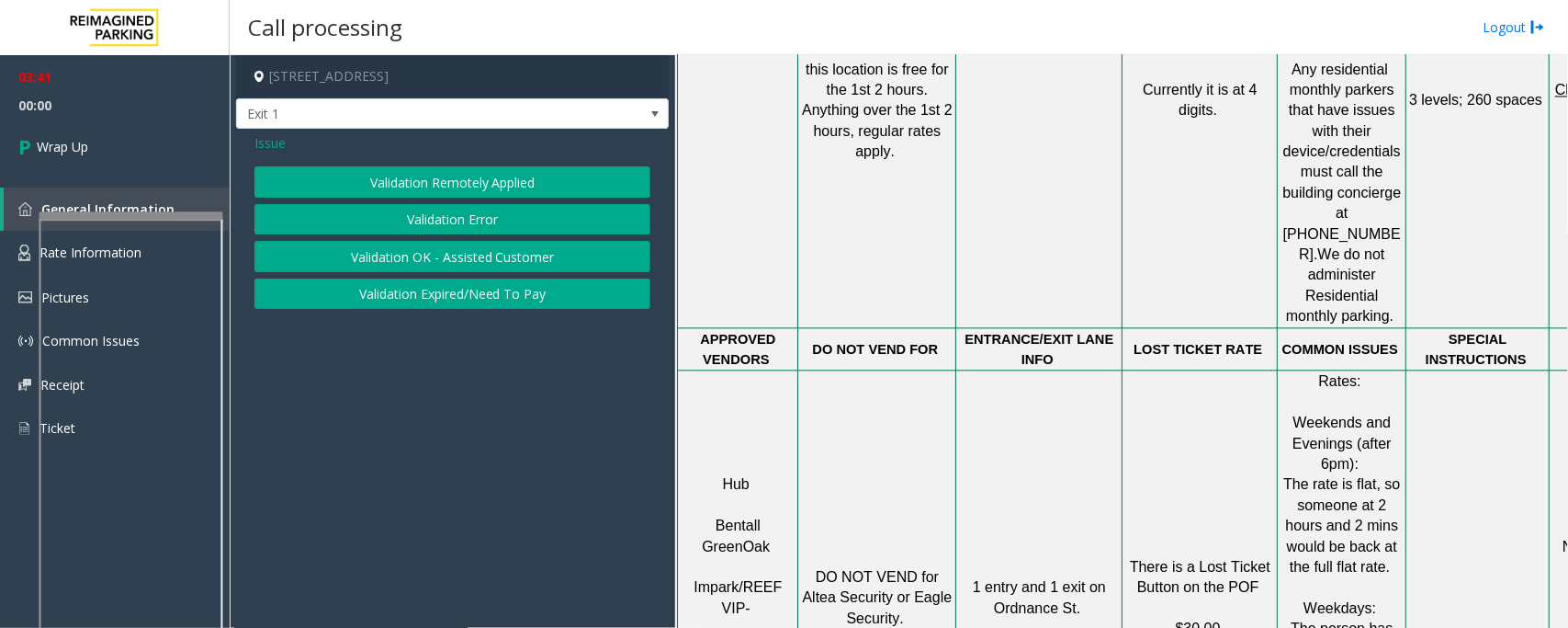
click at [281, 144] on span "Issue" at bounding box center [271, 142] width 32 height 20
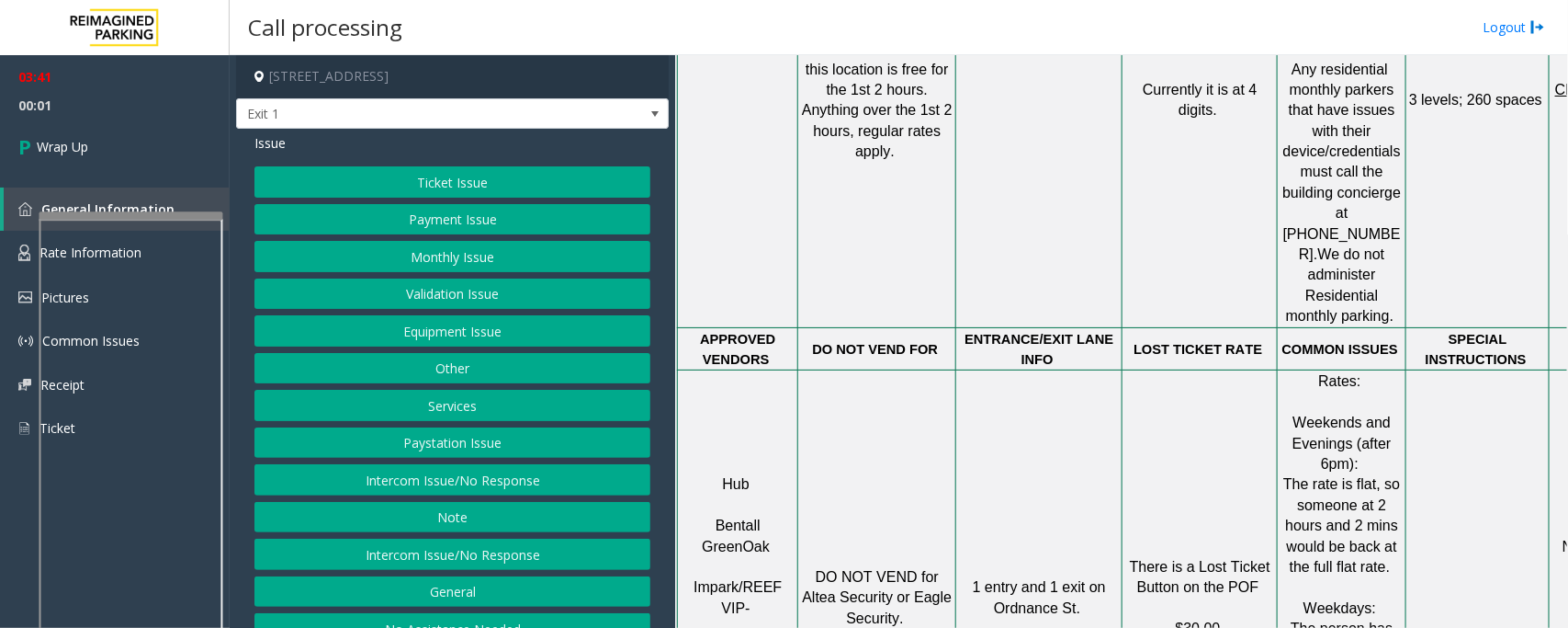
click at [450, 161] on div "Issue Ticket Issue Payment Issue Monthly Issue Validation Issue Equipment Issue…" at bounding box center [452, 391] width 432 height 525
click at [450, 173] on button "Ticket Issue" at bounding box center [453, 182] width 396 height 32
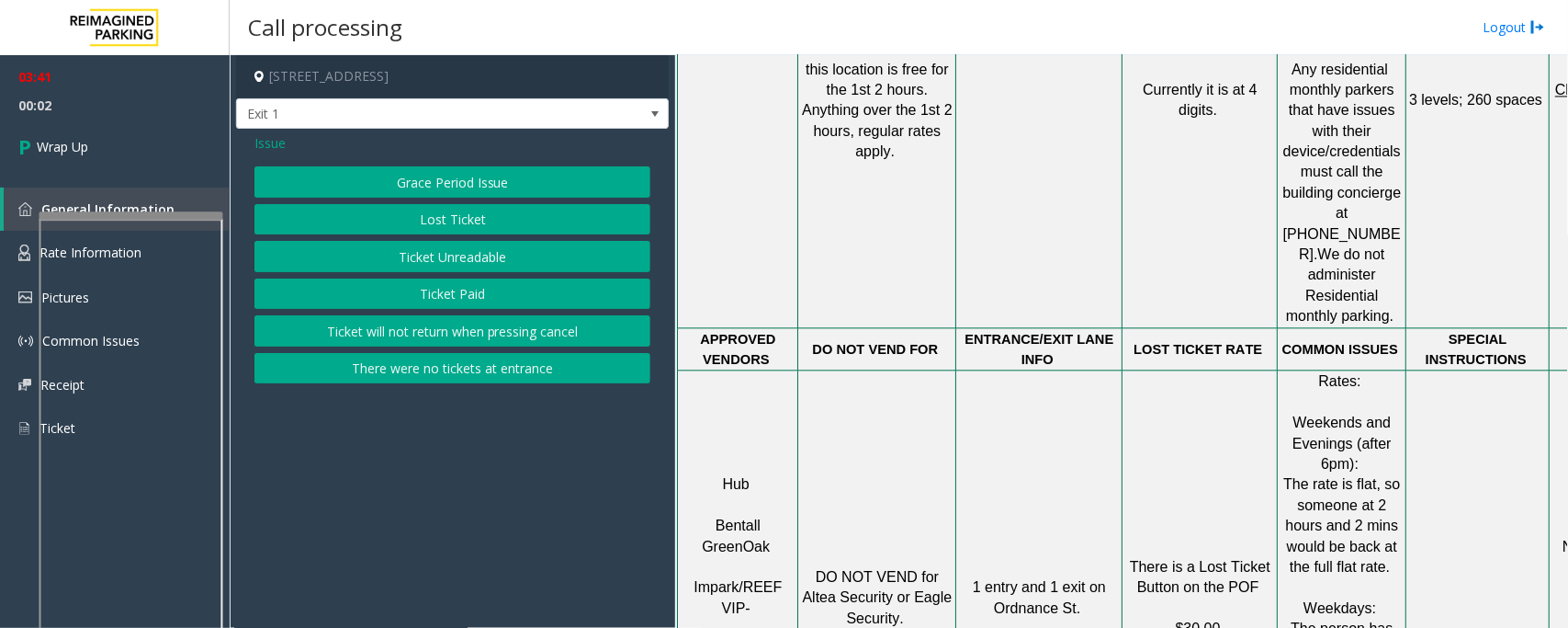
click at [455, 231] on button "Lost Ticket" at bounding box center [453, 220] width 396 height 32
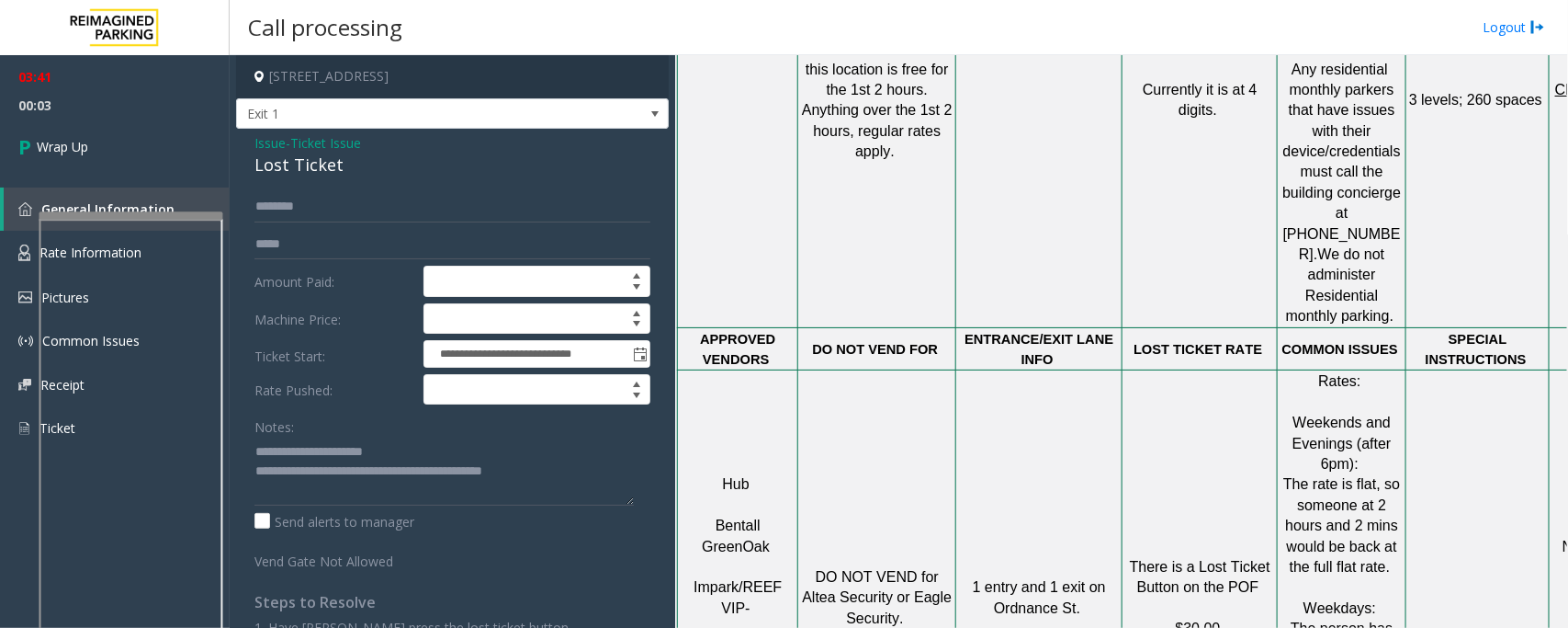
click at [295, 162] on div "Lost Ticket" at bounding box center [453, 165] width 396 height 25
copy div "Lost Ticket"
drag, startPoint x: 295, startPoint y: 451, endPoint x: 427, endPoint y: 443, distance: 132.2
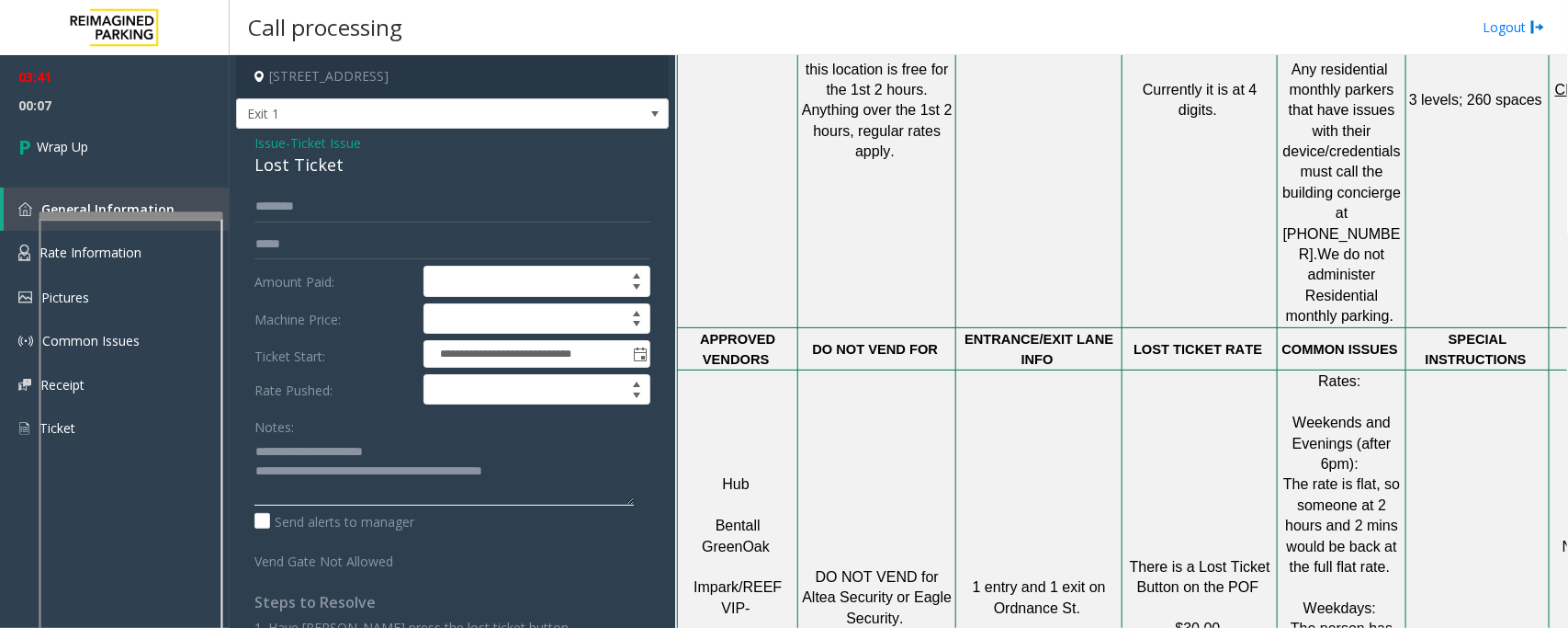
click at [427, 443] on textarea at bounding box center [445, 471] width 379 height 69
paste textarea
click at [559, 472] on textarea at bounding box center [445, 471] width 379 height 69
type textarea "**********"
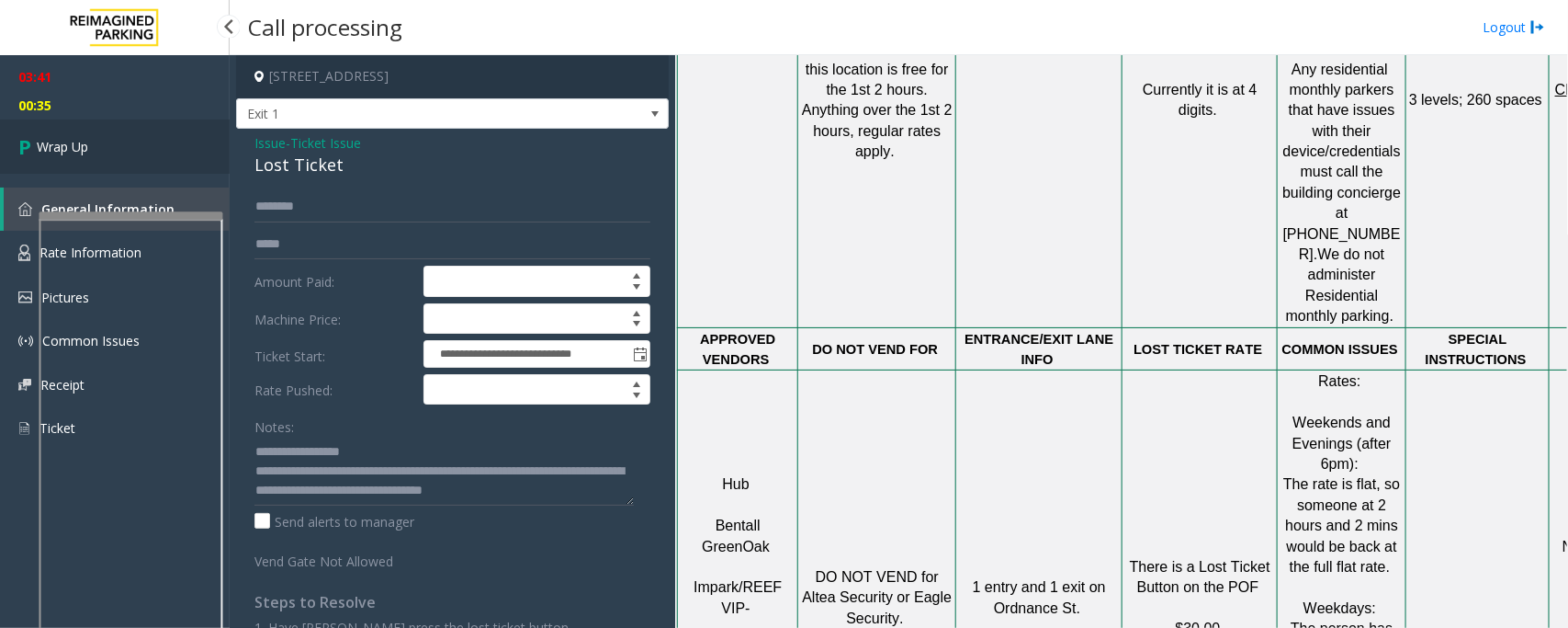
click at [71, 142] on span "Wrap Up" at bounding box center [62, 146] width 51 height 20
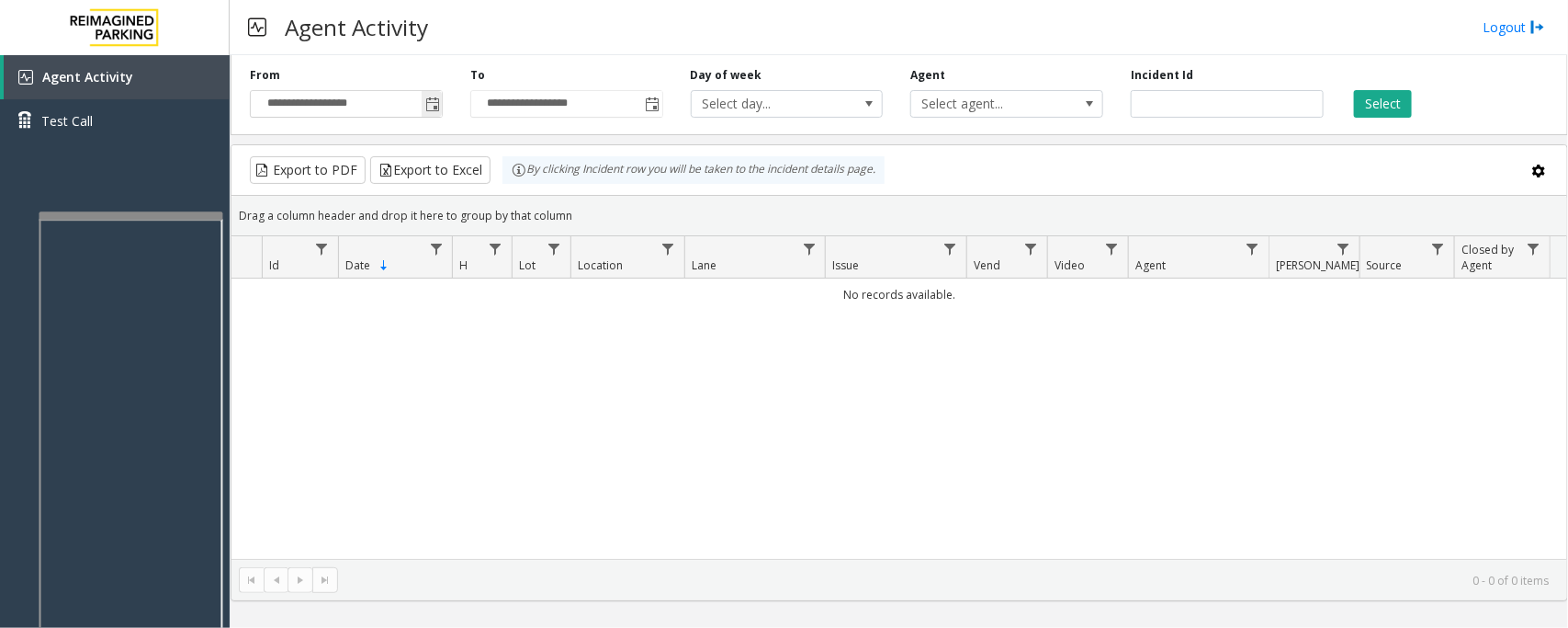
click at [436, 93] on span "Toggle popup" at bounding box center [432, 104] width 20 height 30
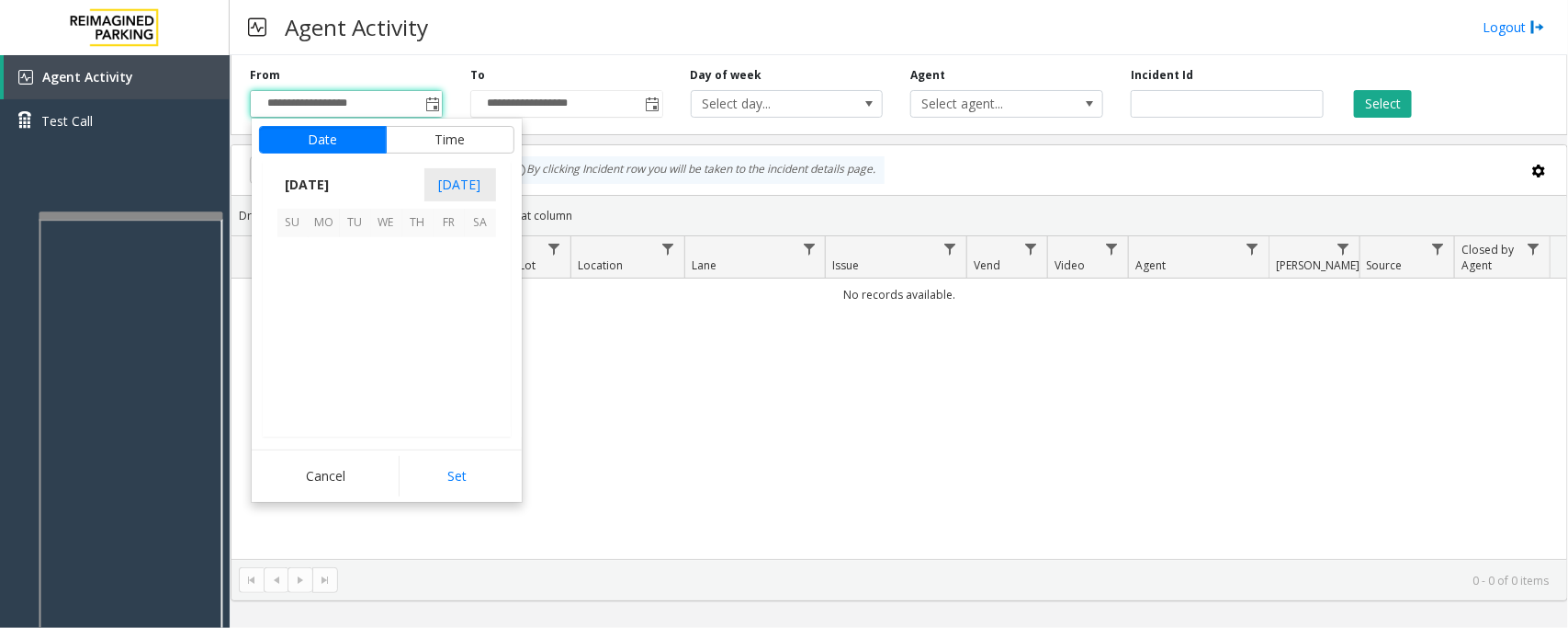
scroll to position [329733, 0]
click at [289, 377] on span "28" at bounding box center [293, 378] width 32 height 32
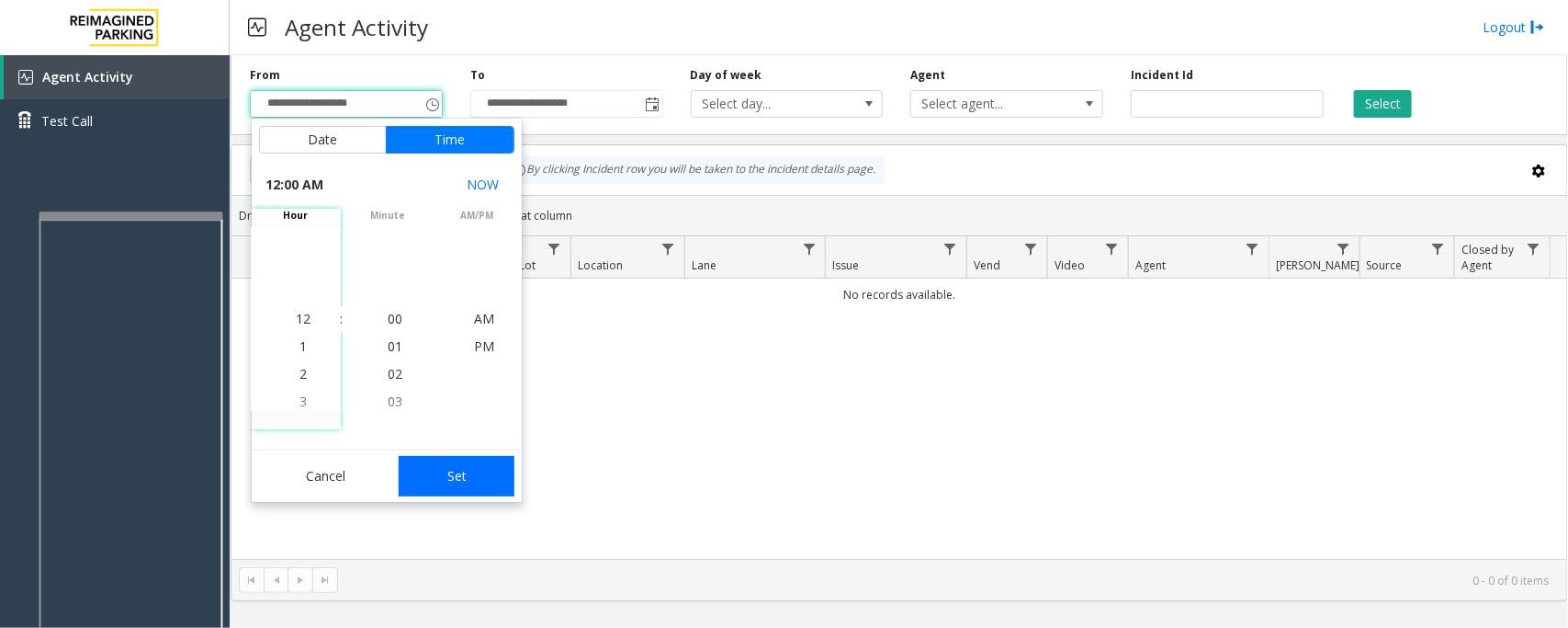
click at [475, 469] on button "Set" at bounding box center [457, 475] width 115 height 40
type input "**********"
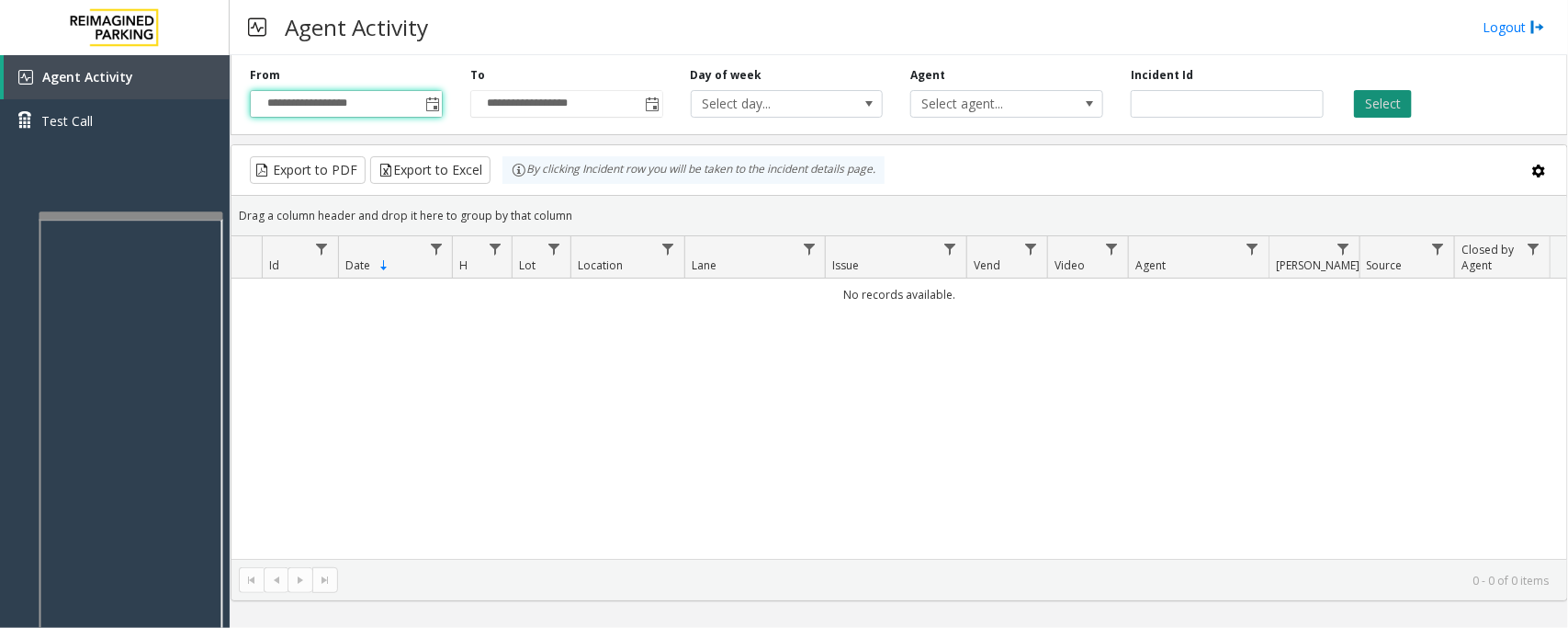
click at [1378, 113] on button "Select" at bounding box center [1383, 104] width 58 height 28
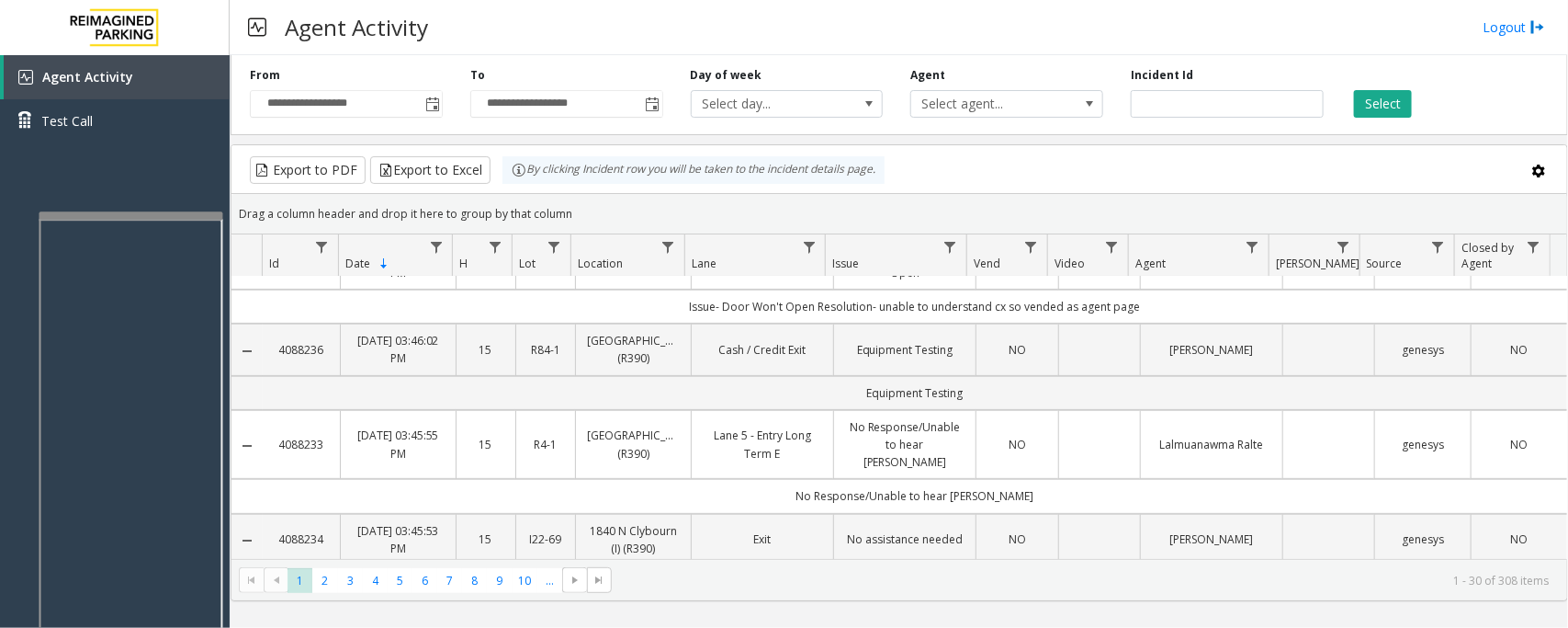
scroll to position [0, 0]
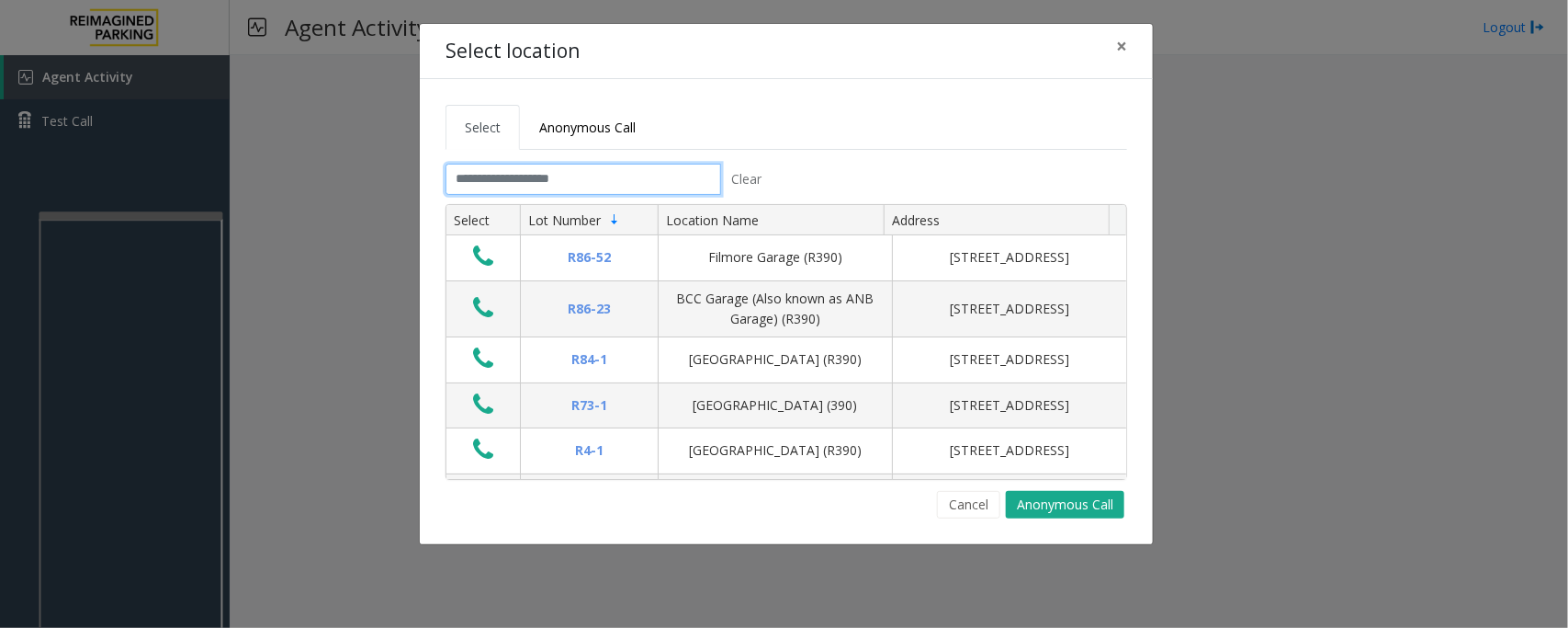
click at [533, 181] on input "text" at bounding box center [583, 180] width 275 height 32
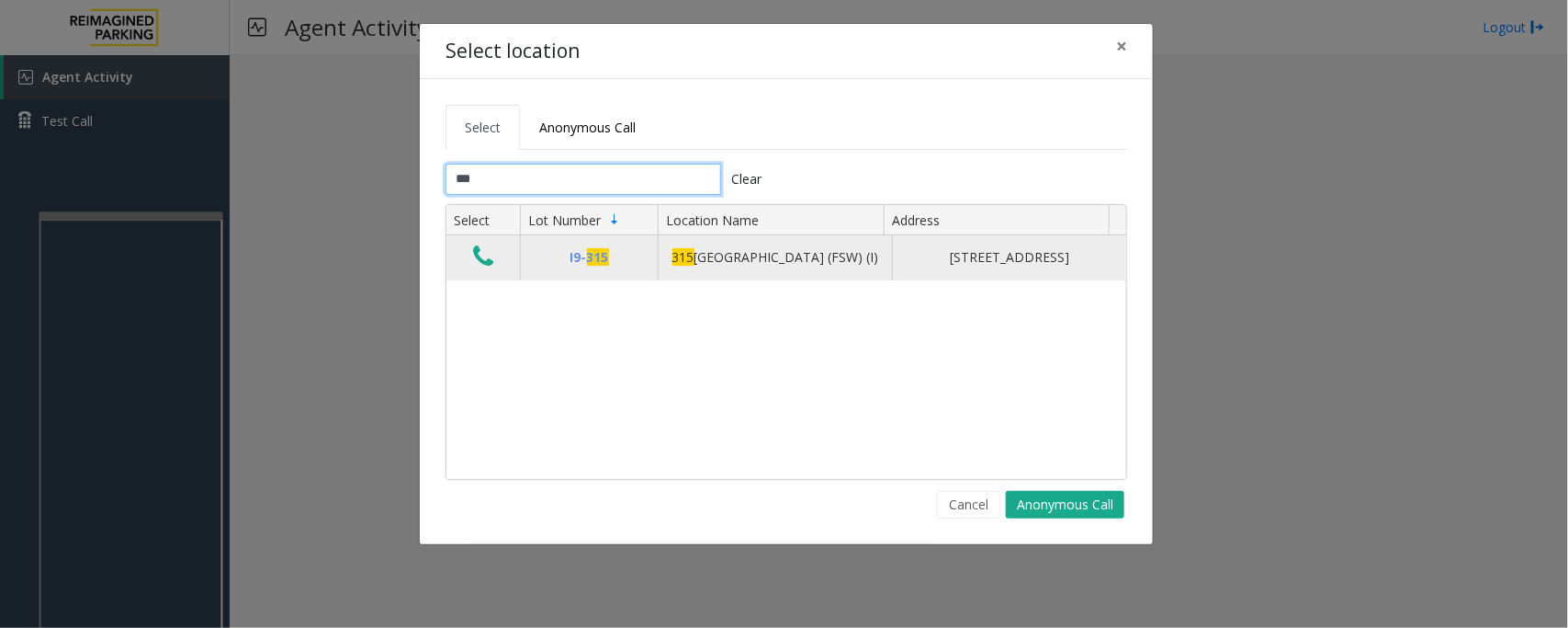
type input "***"
click at [480, 267] on icon "Data table" at bounding box center [484, 257] width 20 height 26
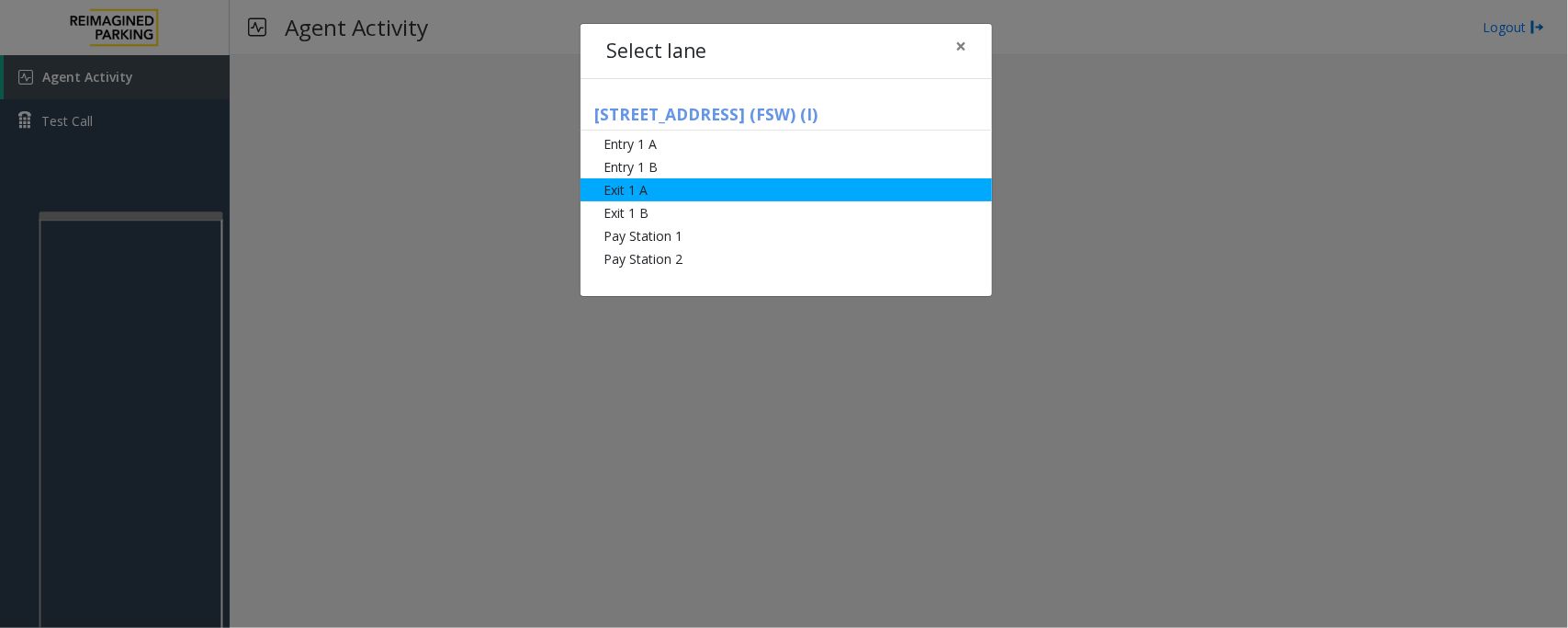
click at [614, 189] on li "Exit 1 A" at bounding box center [786, 190] width 412 height 23
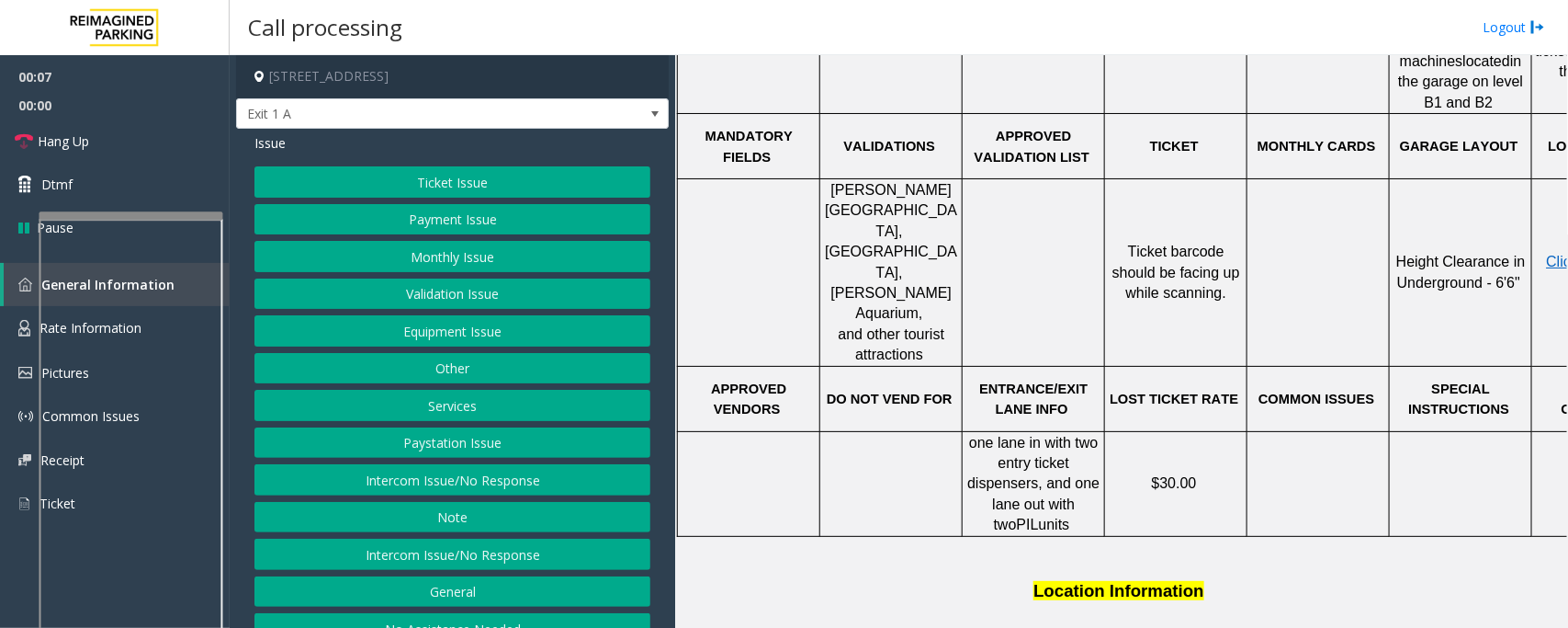
scroll to position [804, 0]
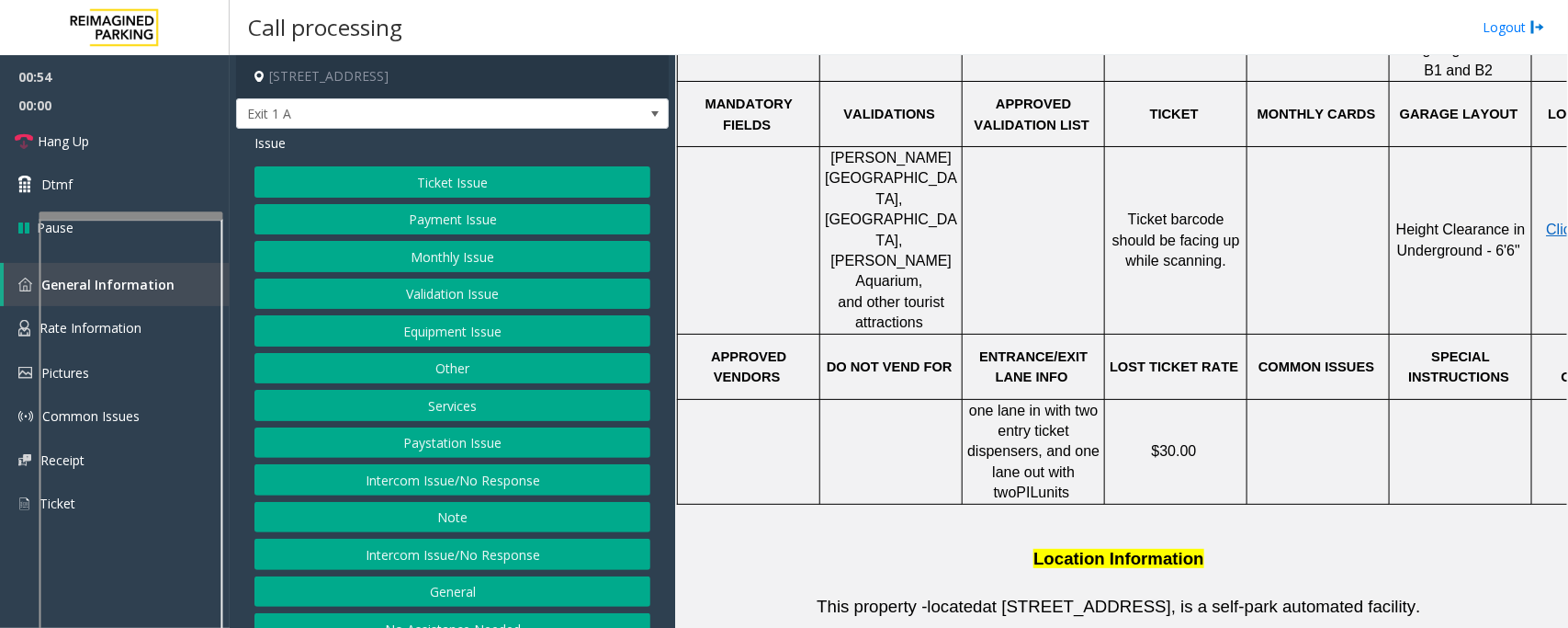
click at [461, 182] on button "Ticket Issue" at bounding box center [453, 182] width 396 height 32
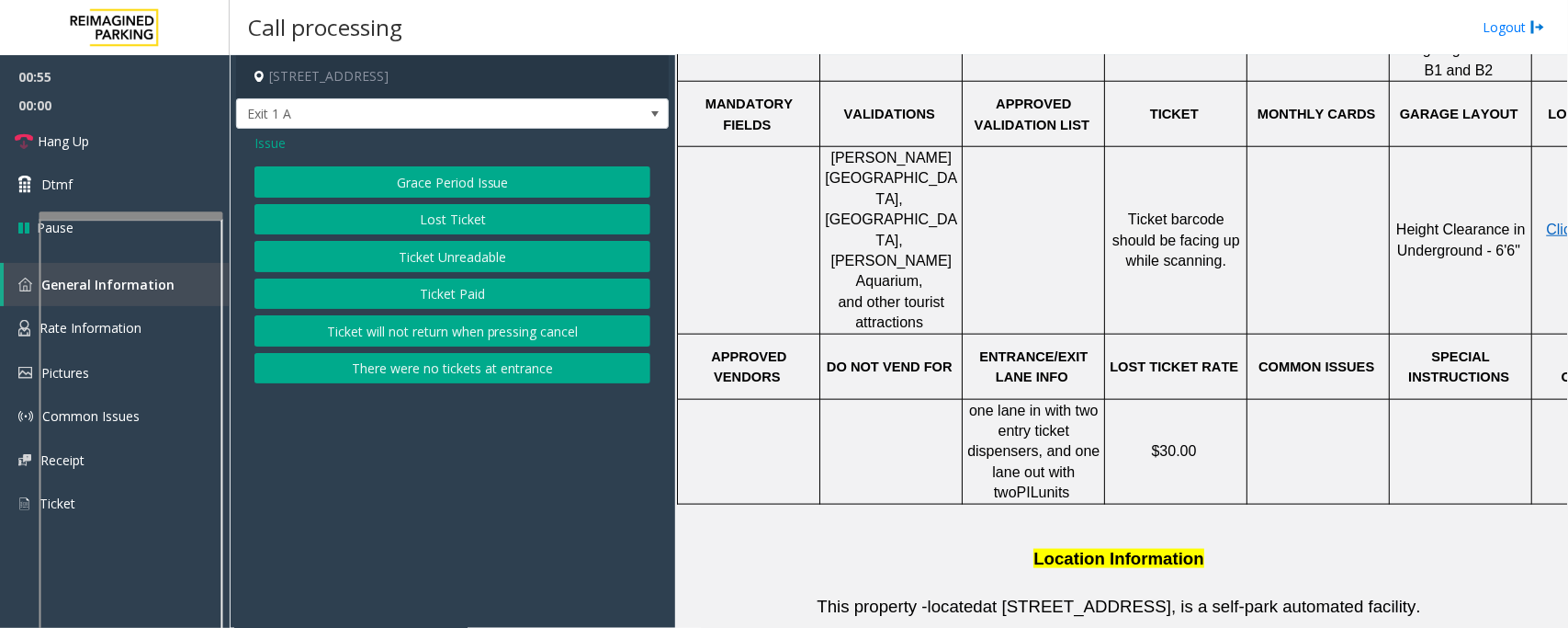
click at [429, 259] on button "Ticket Unreadable" at bounding box center [453, 257] width 396 height 32
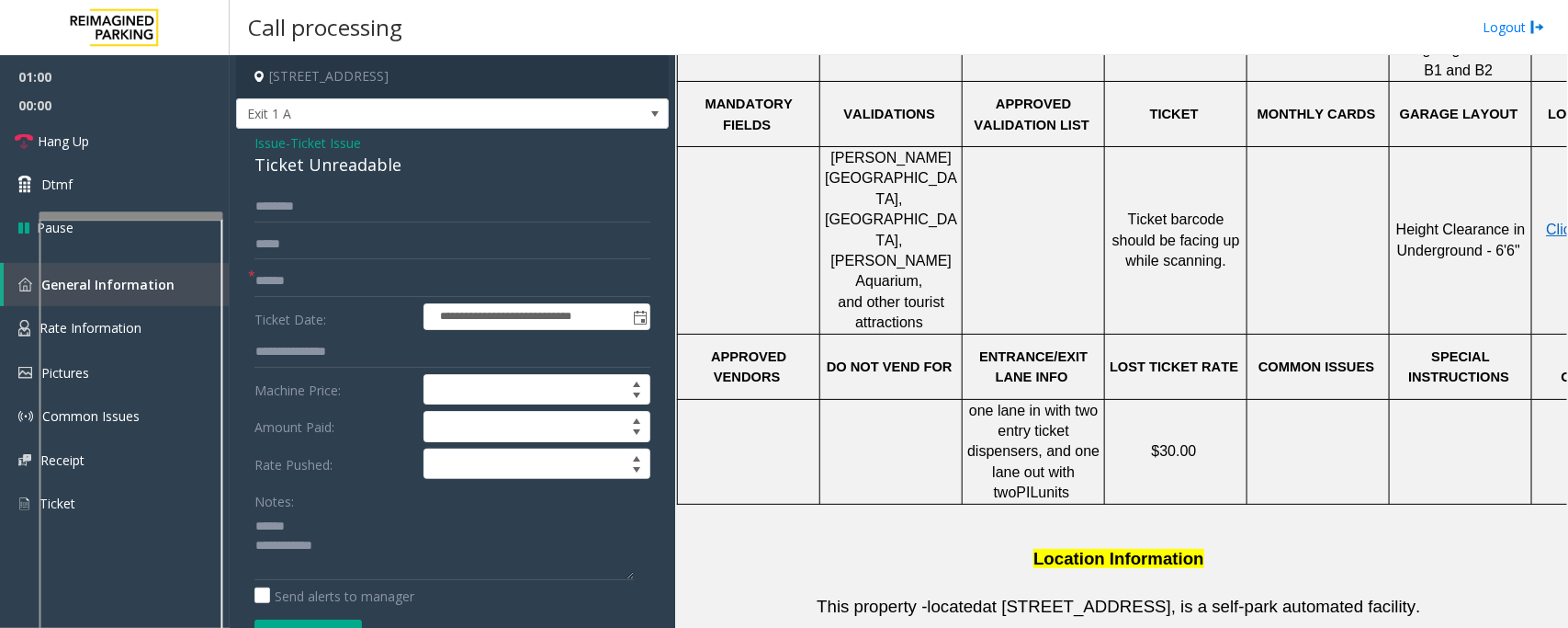
click at [286, 167] on div "Ticket Unreadable" at bounding box center [453, 165] width 396 height 25
click at [291, 525] on textarea at bounding box center [445, 545] width 379 height 69
click at [333, 553] on textarea at bounding box center [445, 545] width 379 height 69
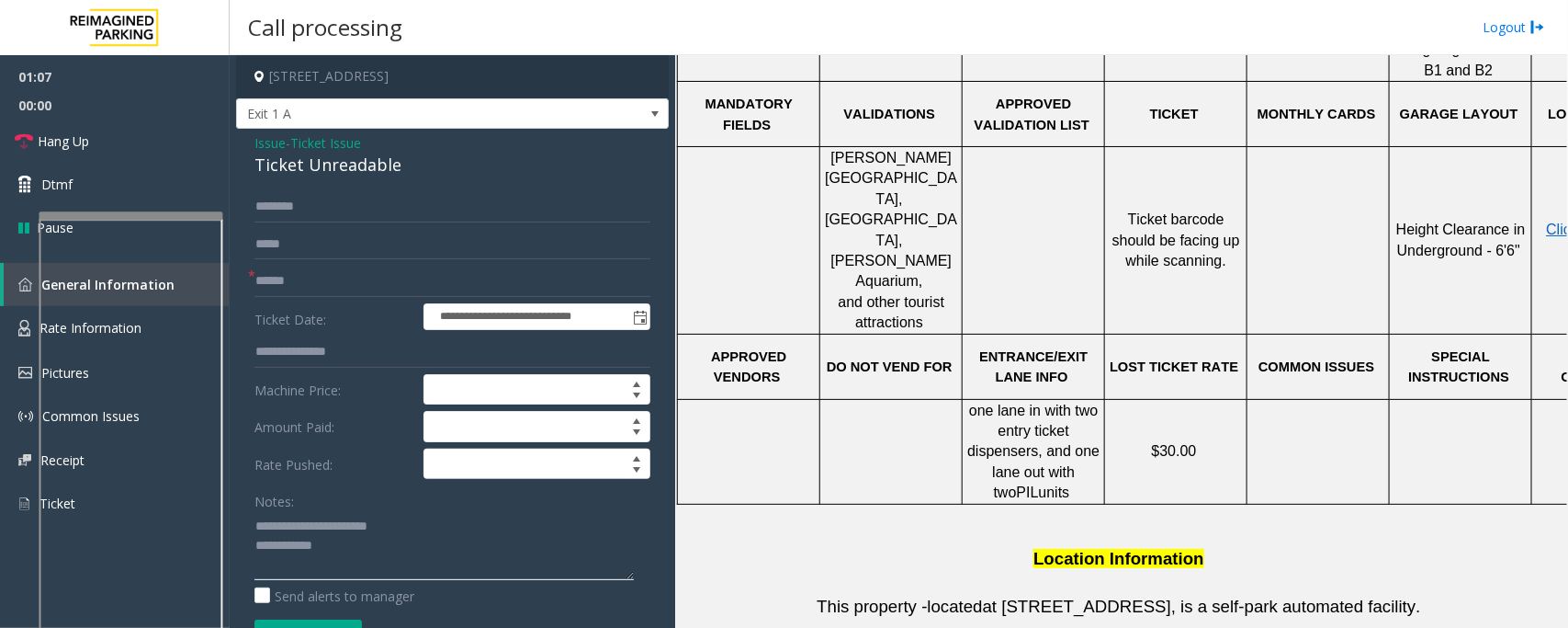
click at [353, 561] on textarea at bounding box center [445, 545] width 379 height 69
type textarea "**********"
click at [303, 280] on input "text" at bounding box center [453, 282] width 396 height 32
click at [368, 553] on textarea at bounding box center [445, 545] width 379 height 69
click at [342, 557] on textarea at bounding box center [445, 545] width 379 height 69
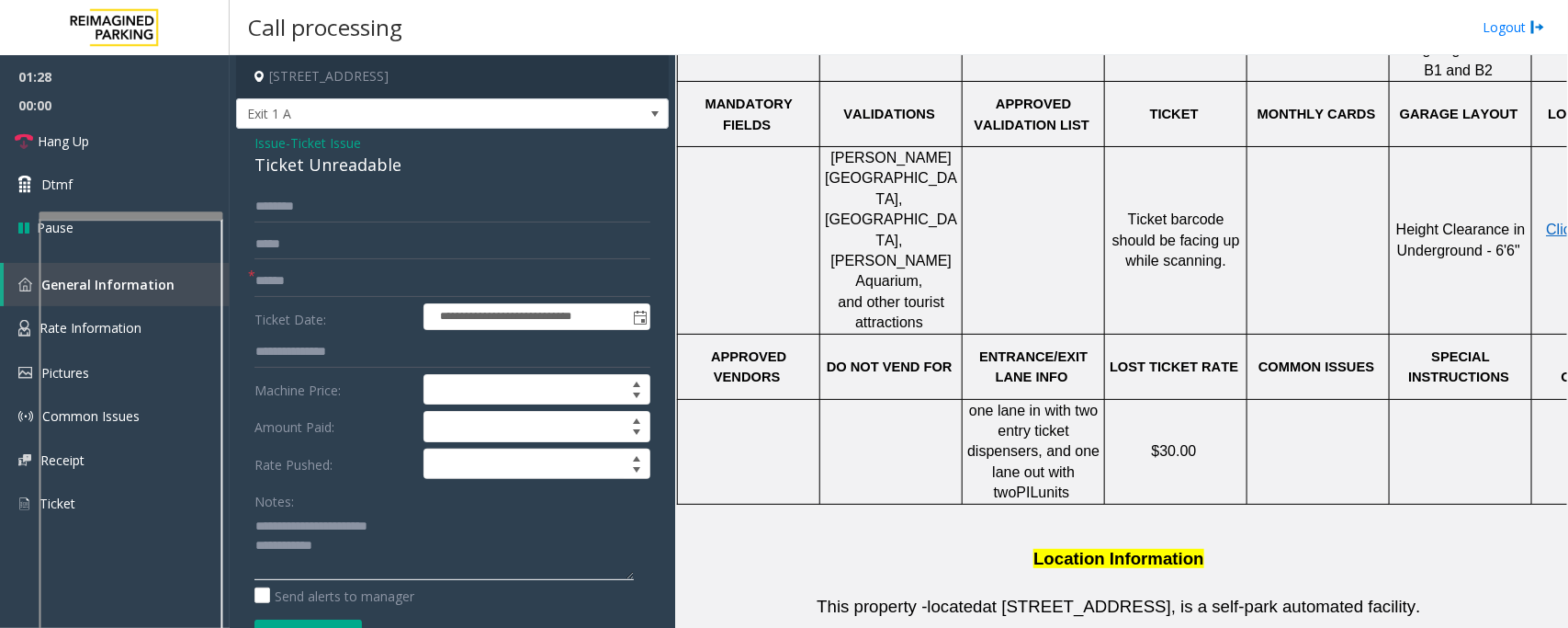
click at [347, 552] on textarea at bounding box center [445, 545] width 379 height 69
click at [325, 138] on span "Ticket Issue" at bounding box center [326, 142] width 71 height 20
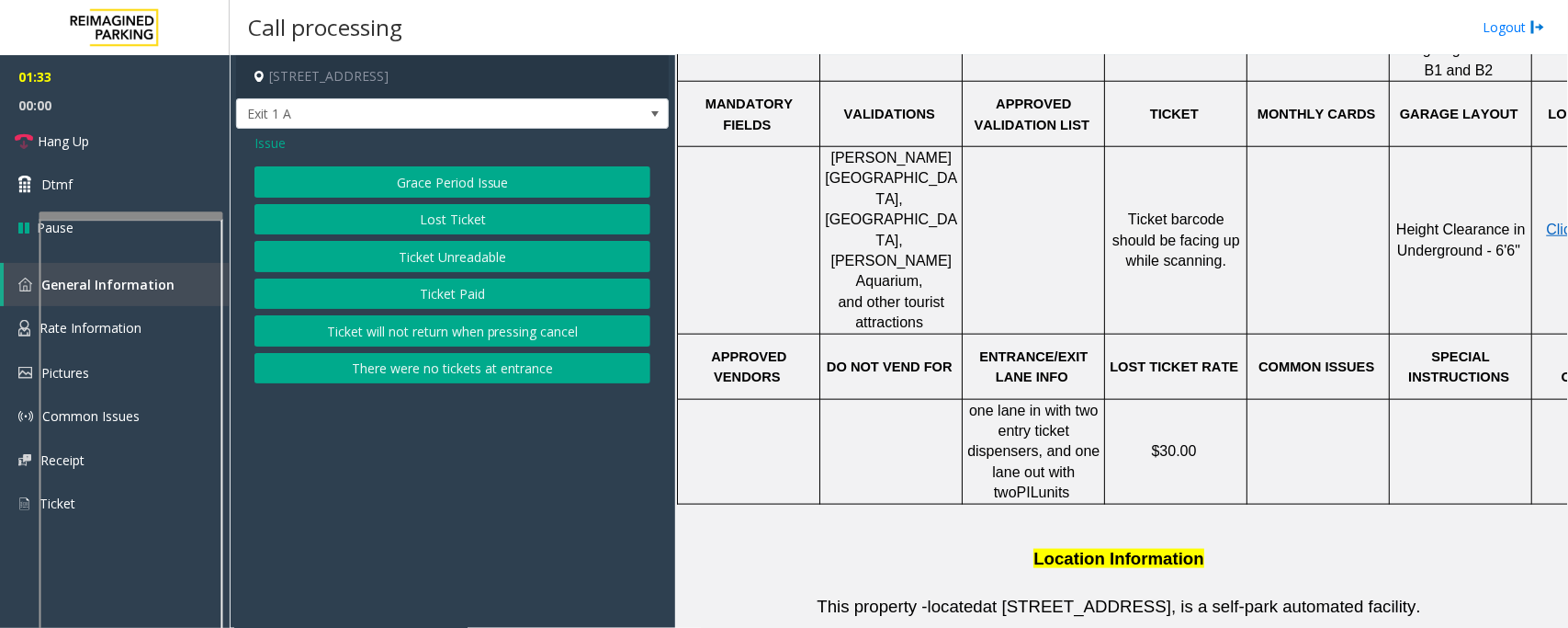
click at [269, 143] on span "Issue" at bounding box center [271, 142] width 32 height 20
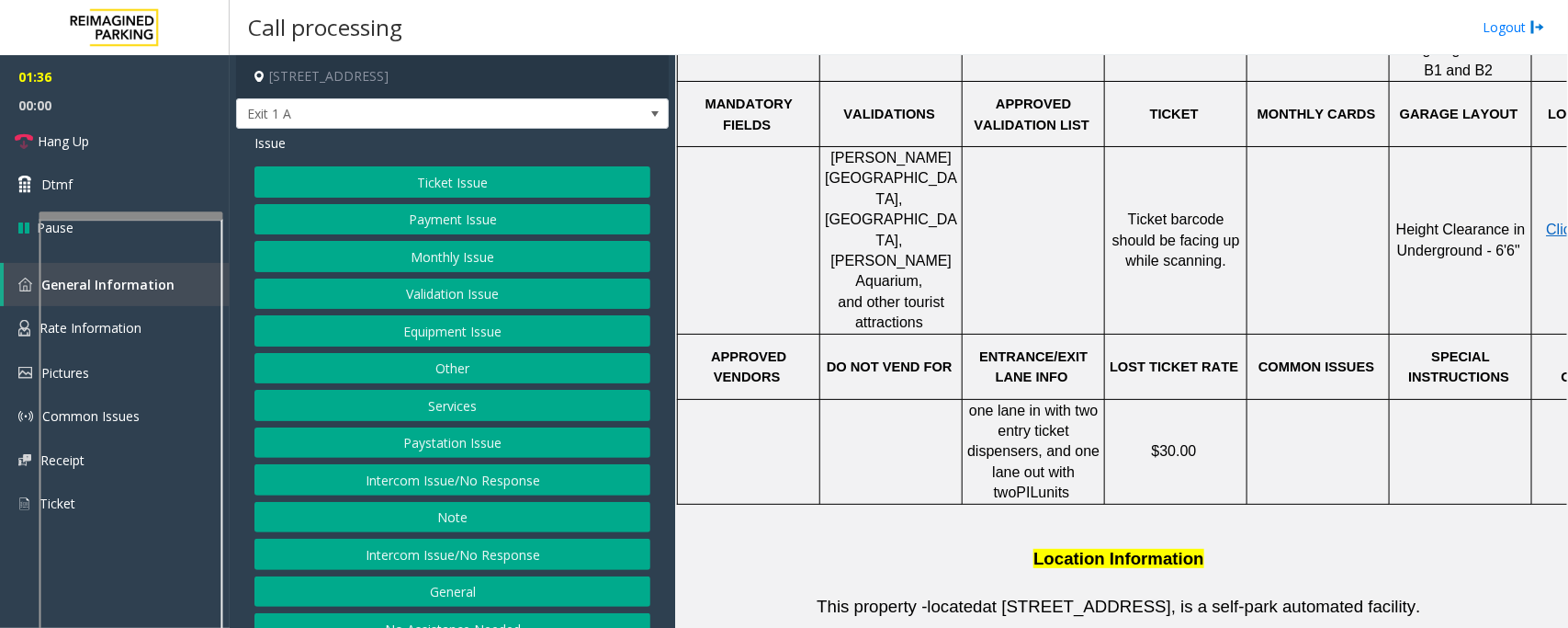
click at [417, 186] on button "Ticket Issue" at bounding box center [453, 182] width 396 height 32
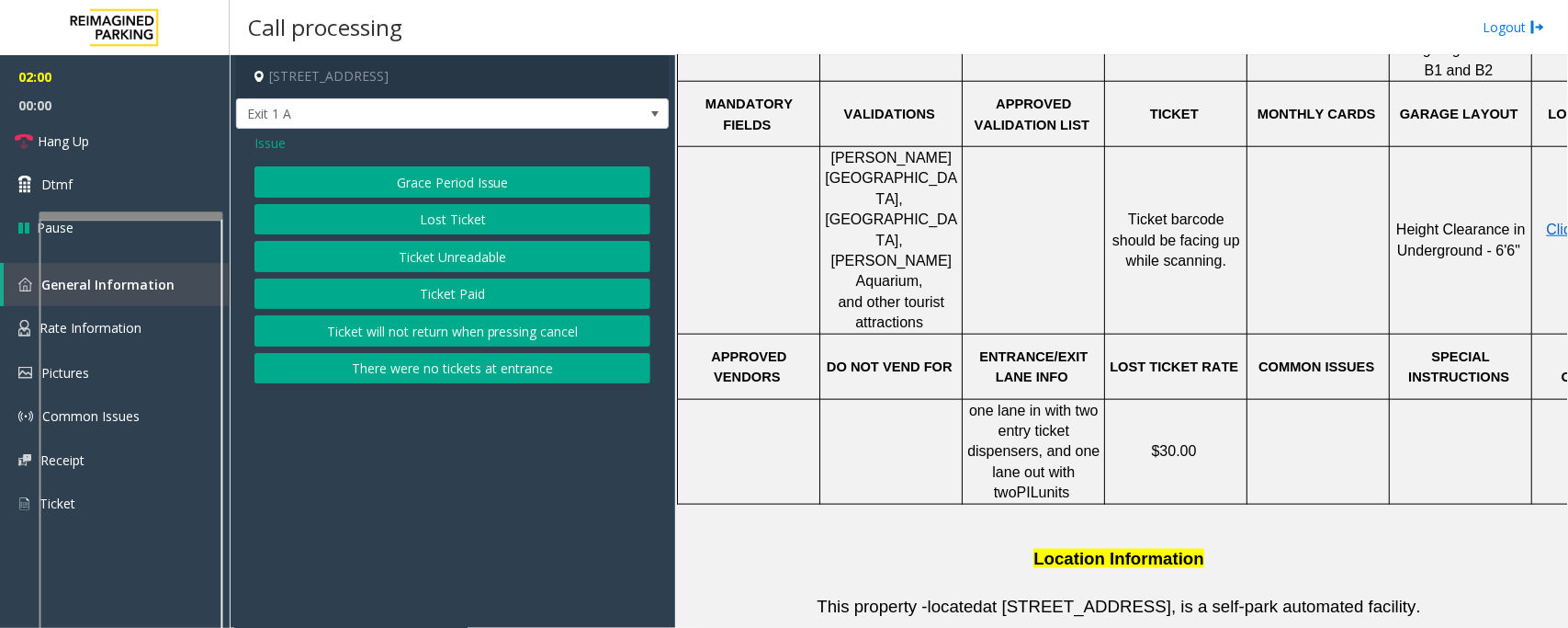
click at [447, 265] on button "Ticket Unreadable" at bounding box center [453, 257] width 396 height 32
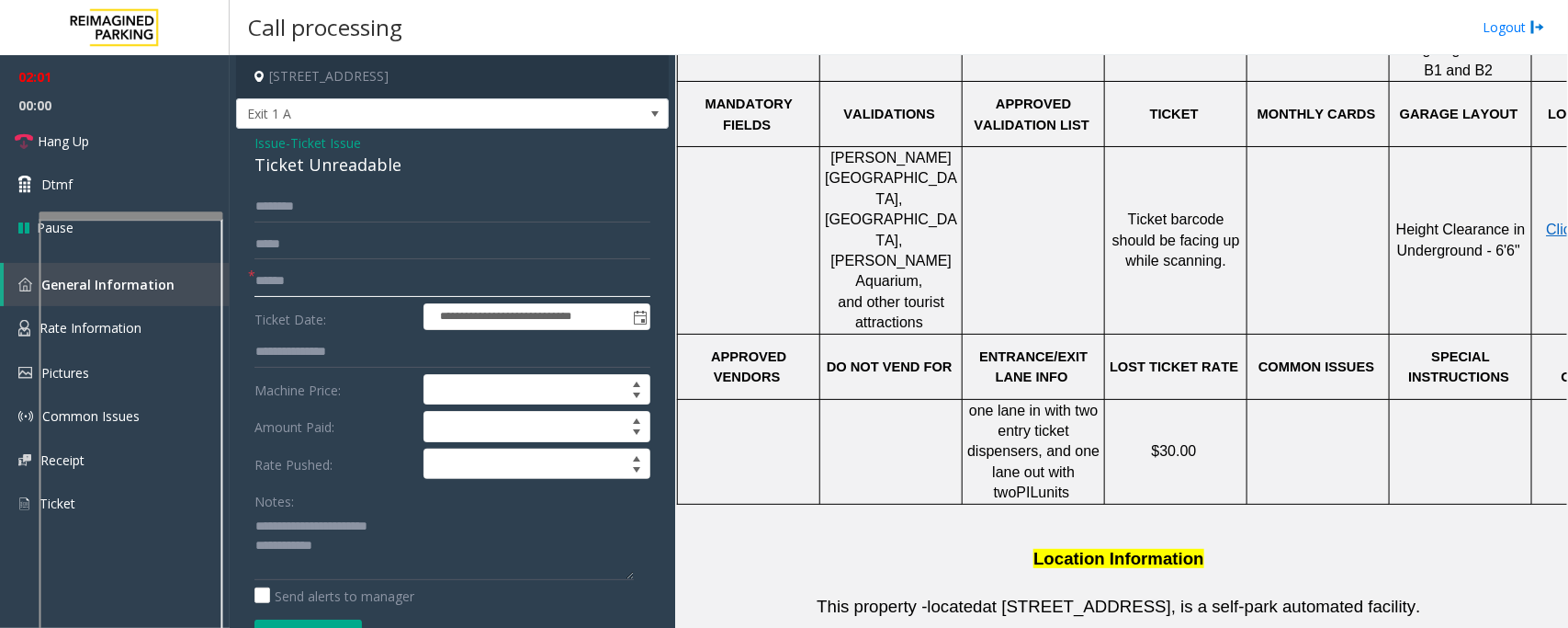
click at [312, 275] on input "text" at bounding box center [453, 282] width 396 height 32
type input "********"
click at [332, 554] on textarea at bounding box center [445, 545] width 379 height 69
click at [345, 553] on textarea at bounding box center [445, 545] width 379 height 69
click at [329, 189] on div "**********" at bounding box center [452, 585] width 432 height 915
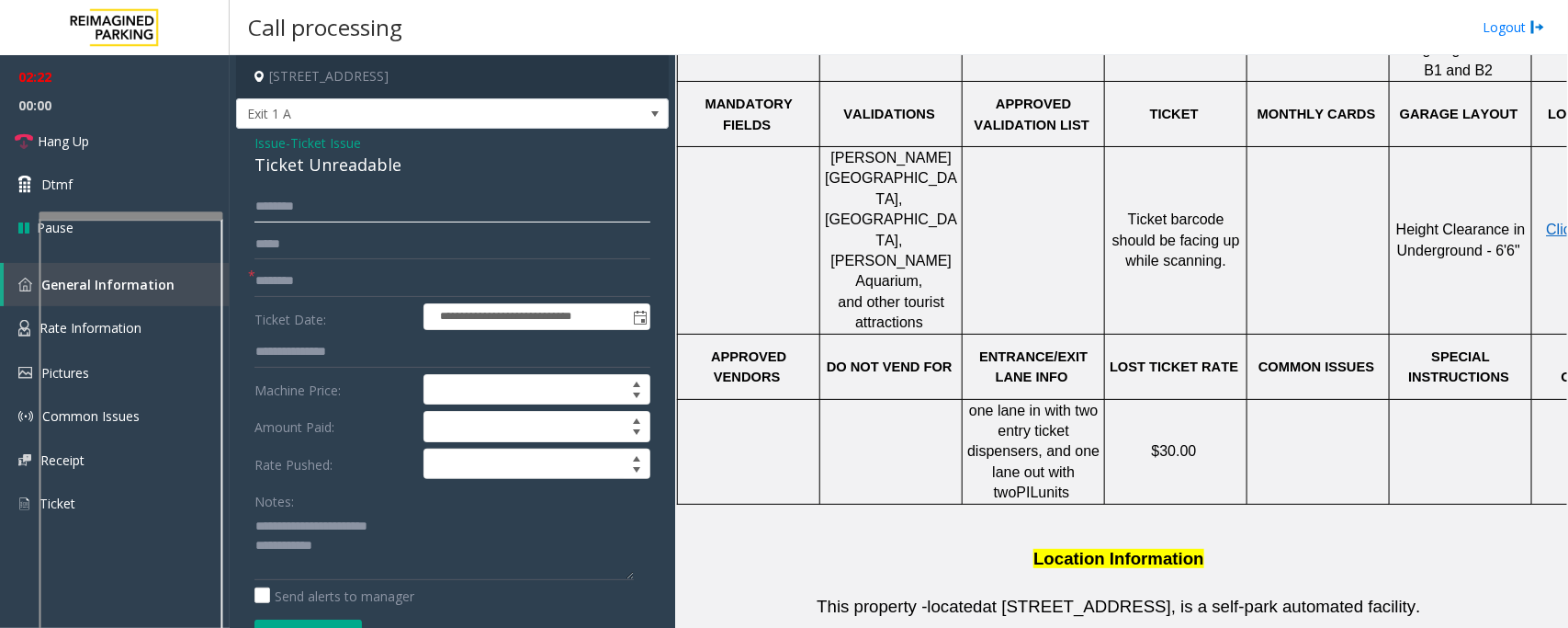
click at [322, 207] on input "text" at bounding box center [453, 207] width 396 height 32
type input "*"
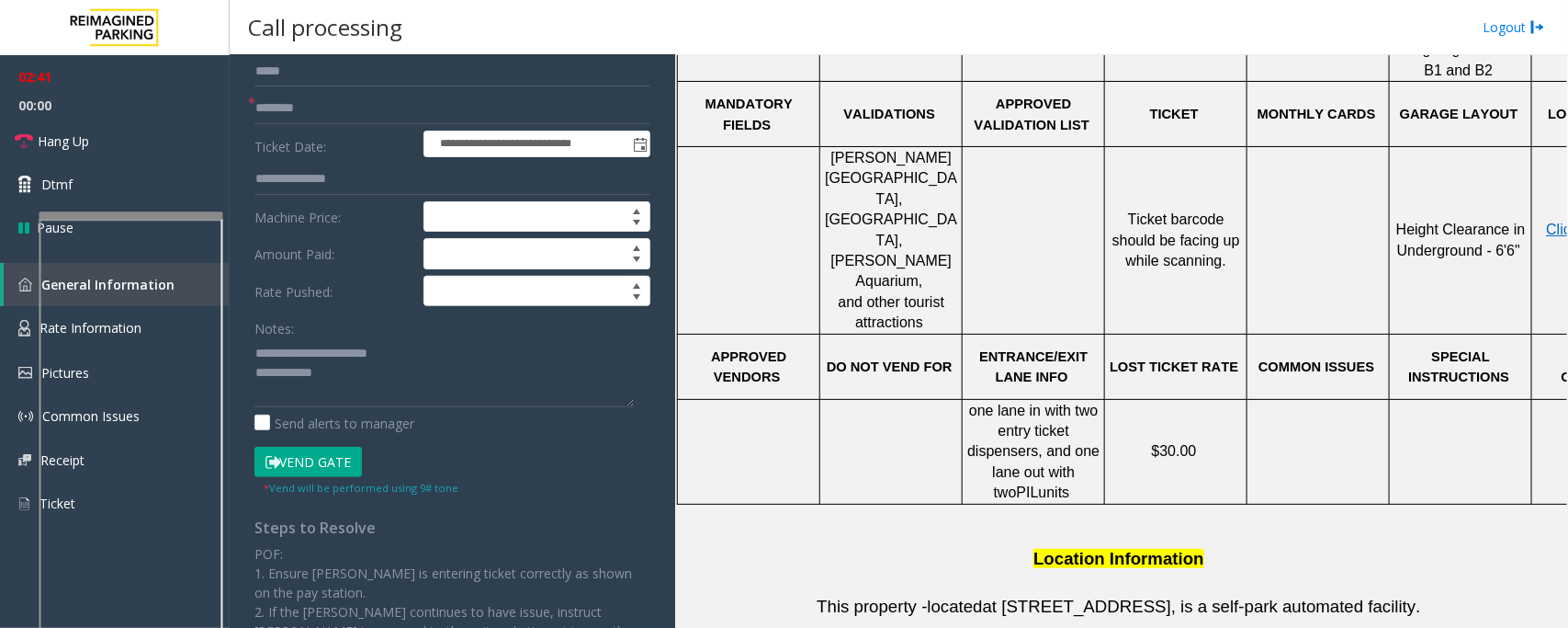
scroll to position [230, 0]
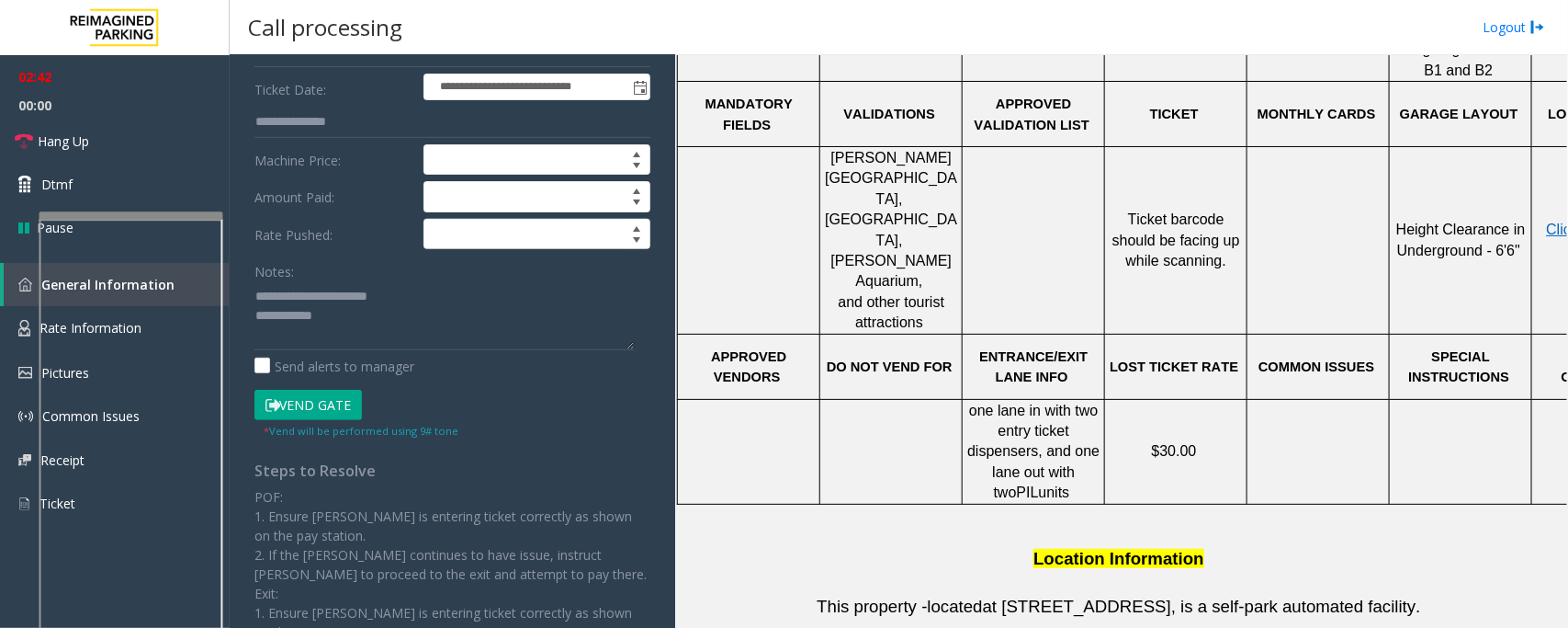
type input "*****"
click at [314, 412] on button "Vend Gate" at bounding box center [309, 406] width 108 height 32
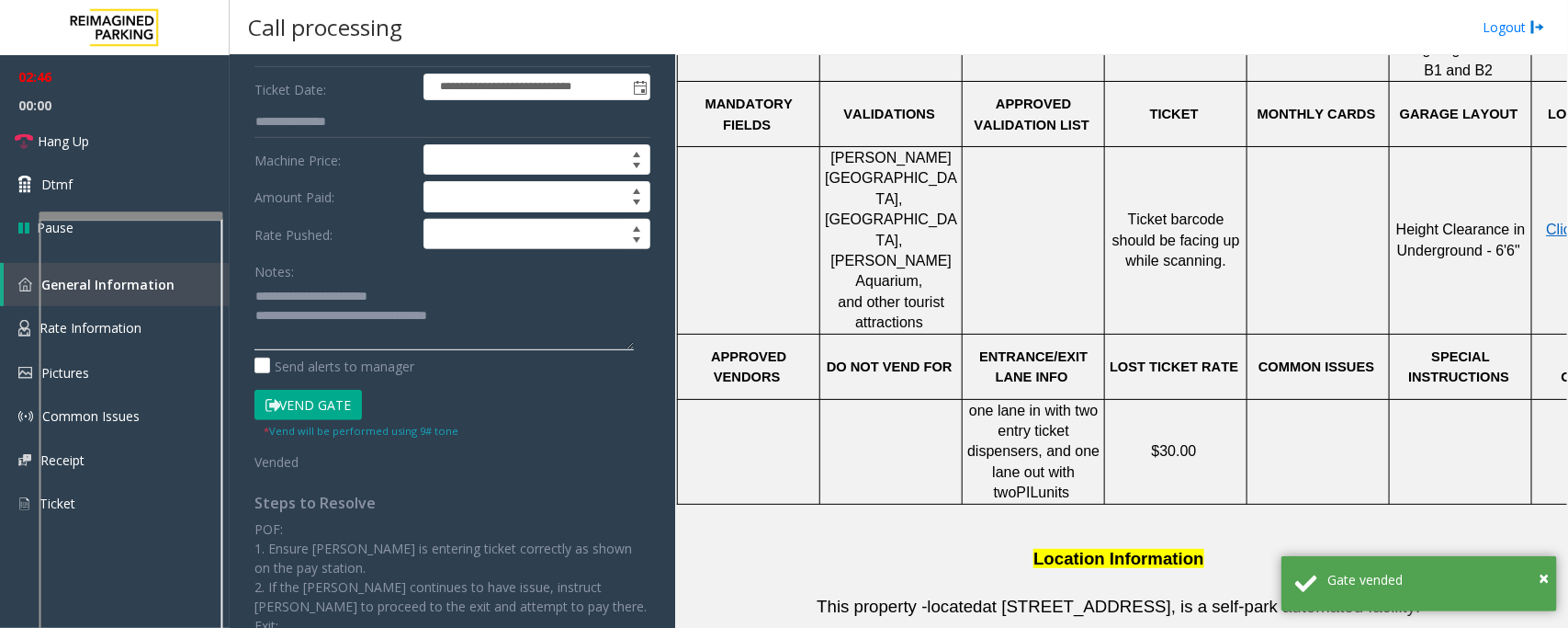
scroll to position [0, 0]
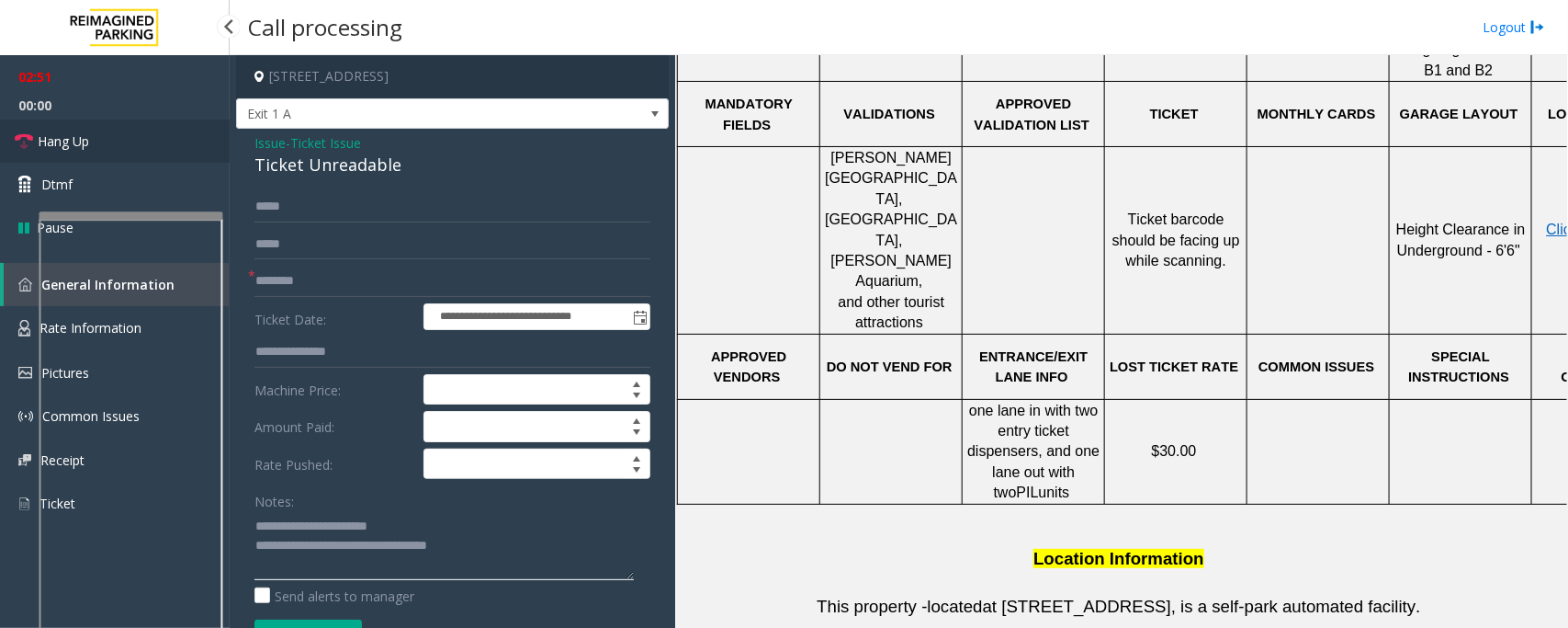
type textarea "**********"
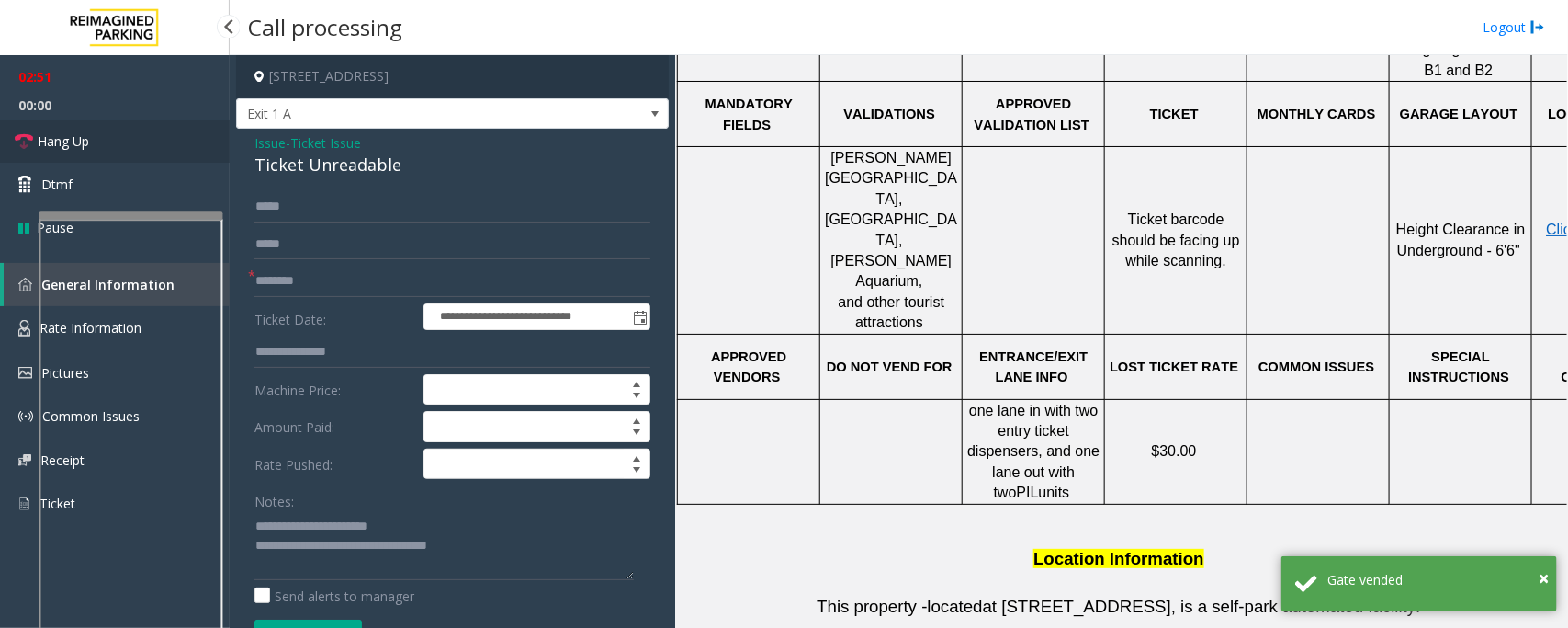
click at [101, 138] on link "Hang Up" at bounding box center [114, 140] width 230 height 43
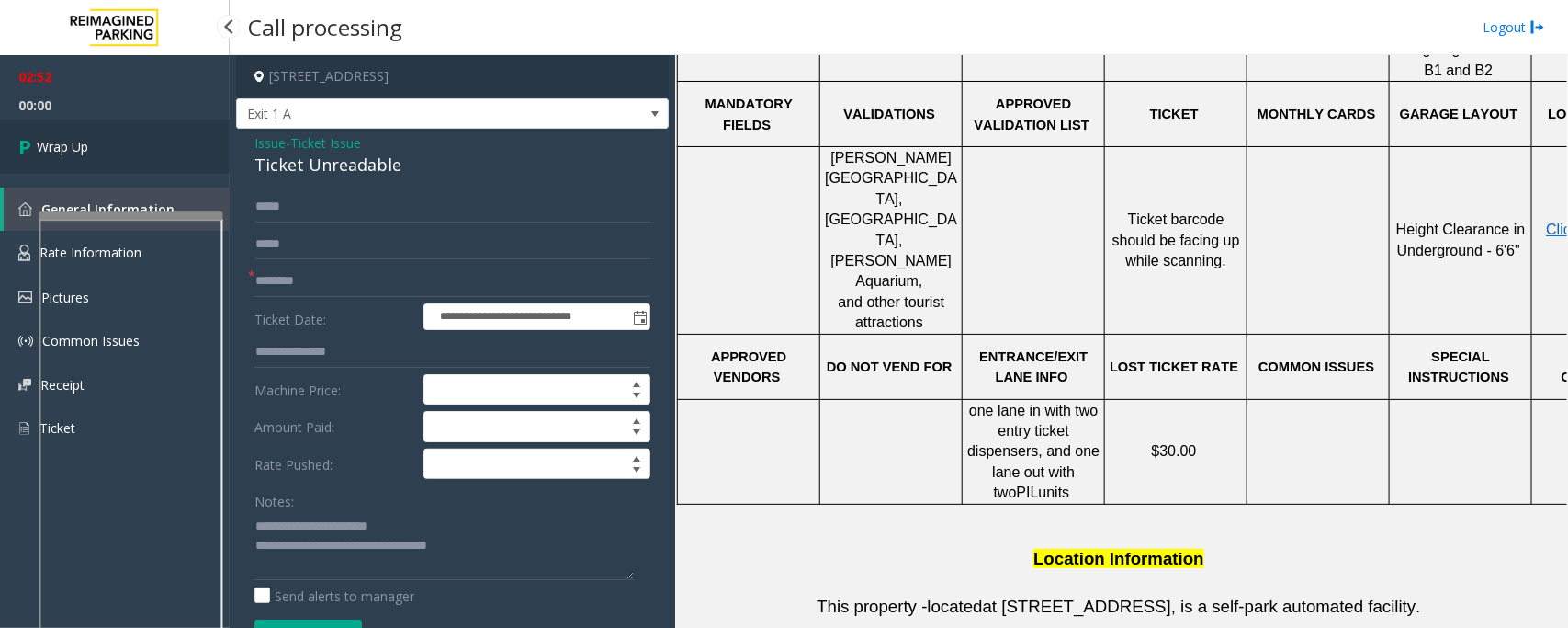
click at [100, 136] on link "Wrap Up" at bounding box center [114, 146] width 230 height 54
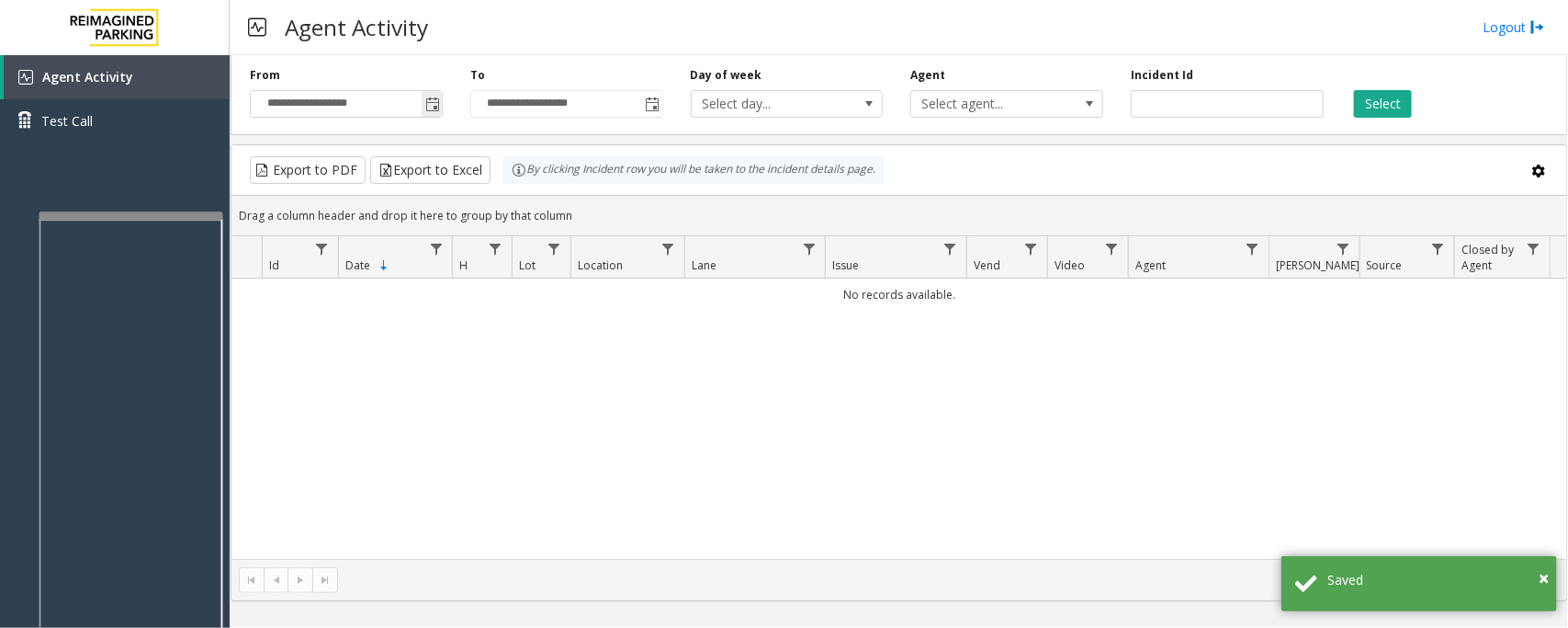
click at [432, 101] on span "Toggle popup" at bounding box center [432, 105] width 15 height 15
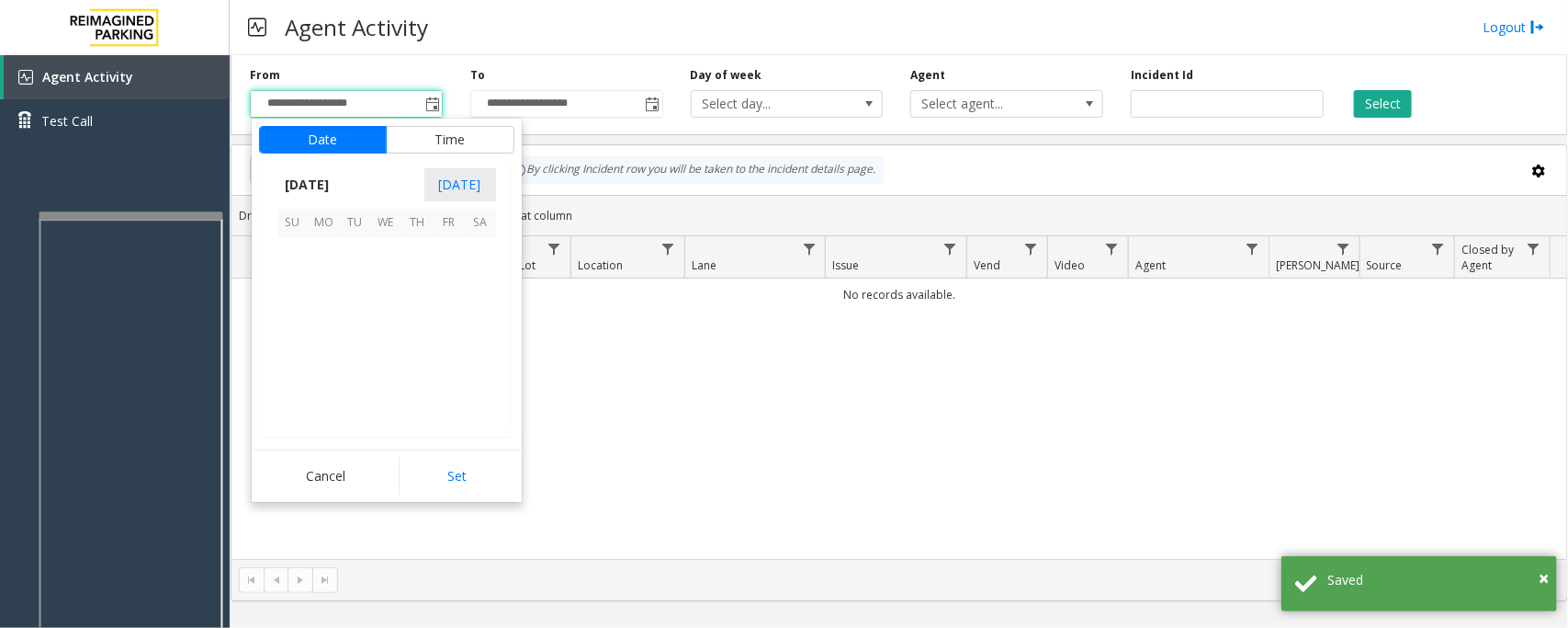
scroll to position [329733, 0]
click at [297, 377] on span "28" at bounding box center [293, 378] width 32 height 32
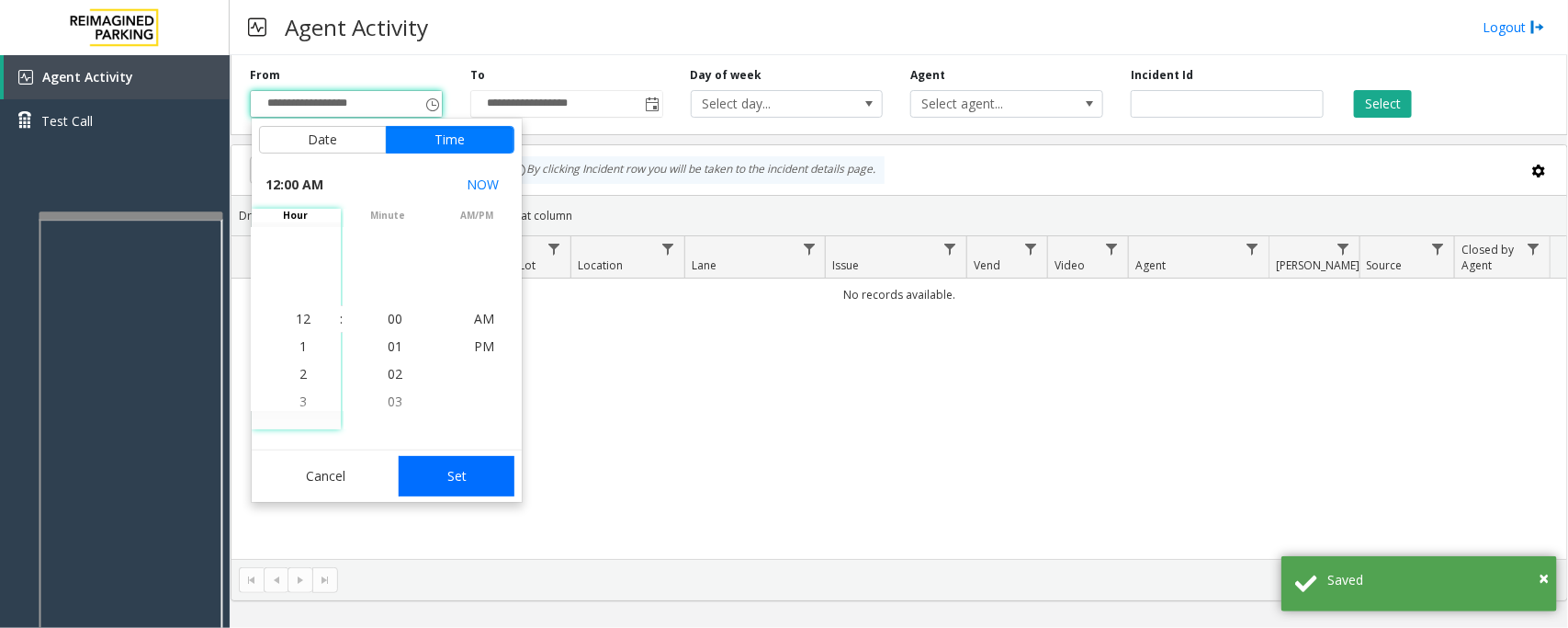
click at [487, 481] on button "Set" at bounding box center [457, 475] width 115 height 40
type input "**********"
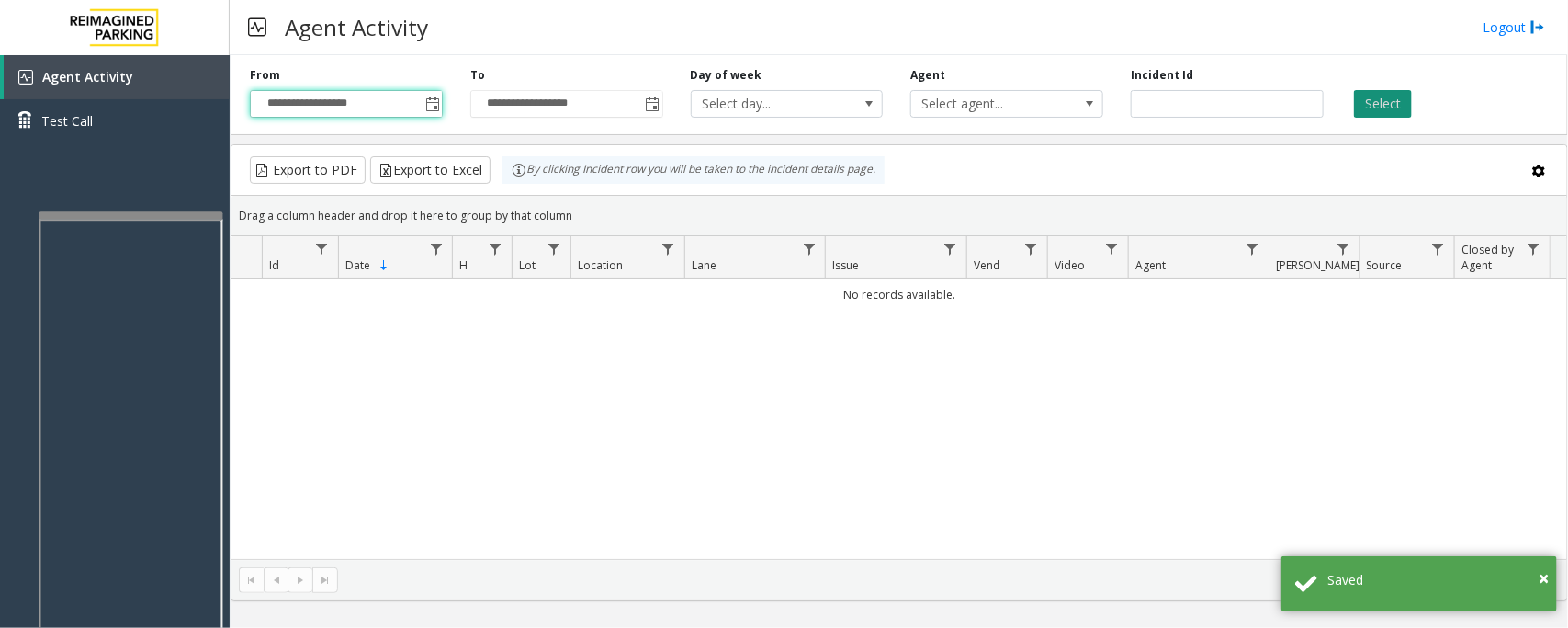
click at [1403, 103] on button "Select" at bounding box center [1383, 104] width 58 height 28
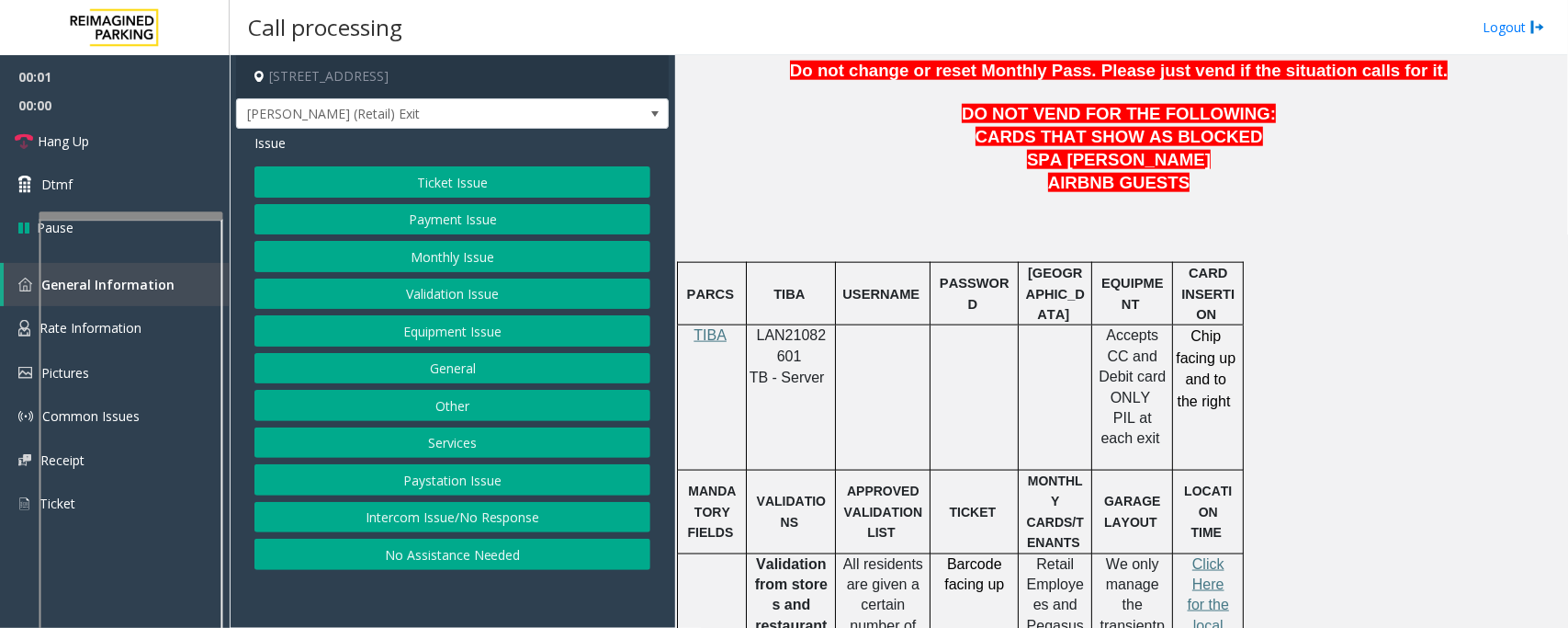
scroll to position [919, 0]
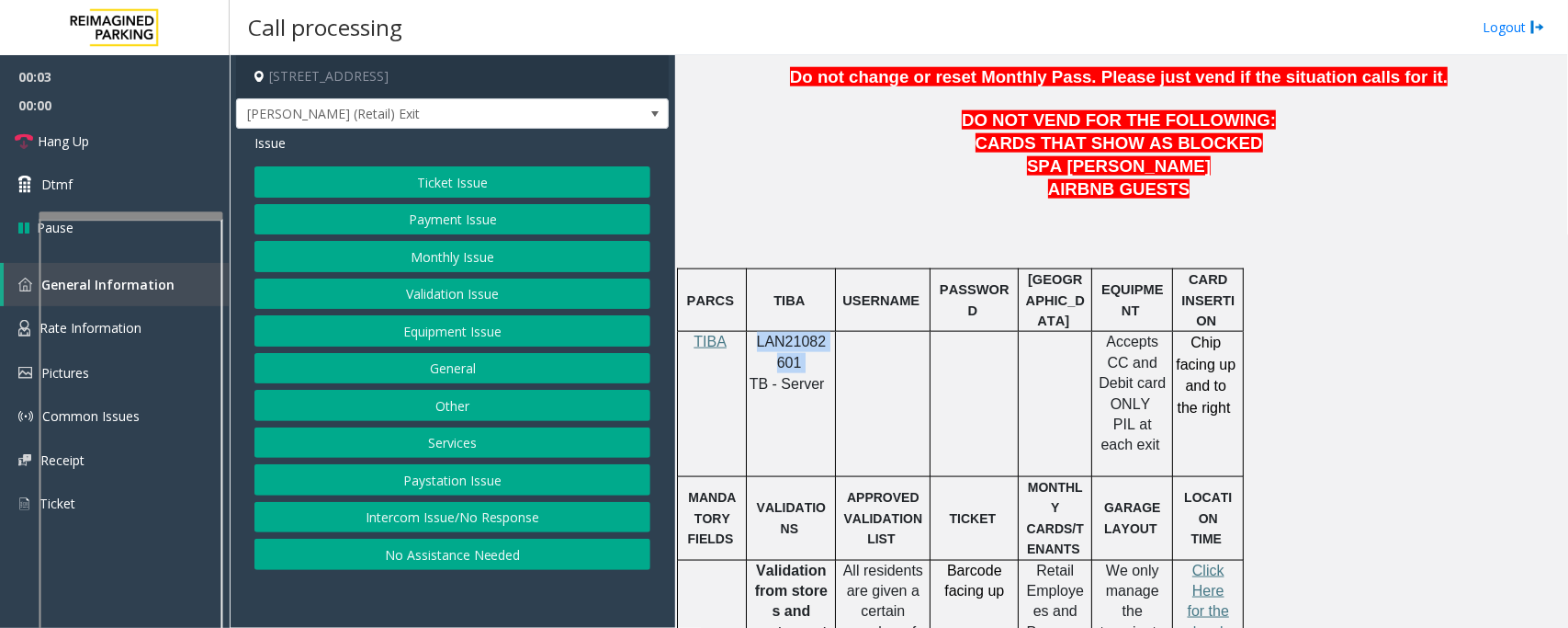
drag, startPoint x: 759, startPoint y: 295, endPoint x: 799, endPoint y: 313, distance: 43.9
click at [799, 332] on p "LAN21082601" at bounding box center [791, 353] width 75 height 41
copy p "LAN21082601"
click at [512, 186] on button "Ticket Issue" at bounding box center [453, 182] width 396 height 32
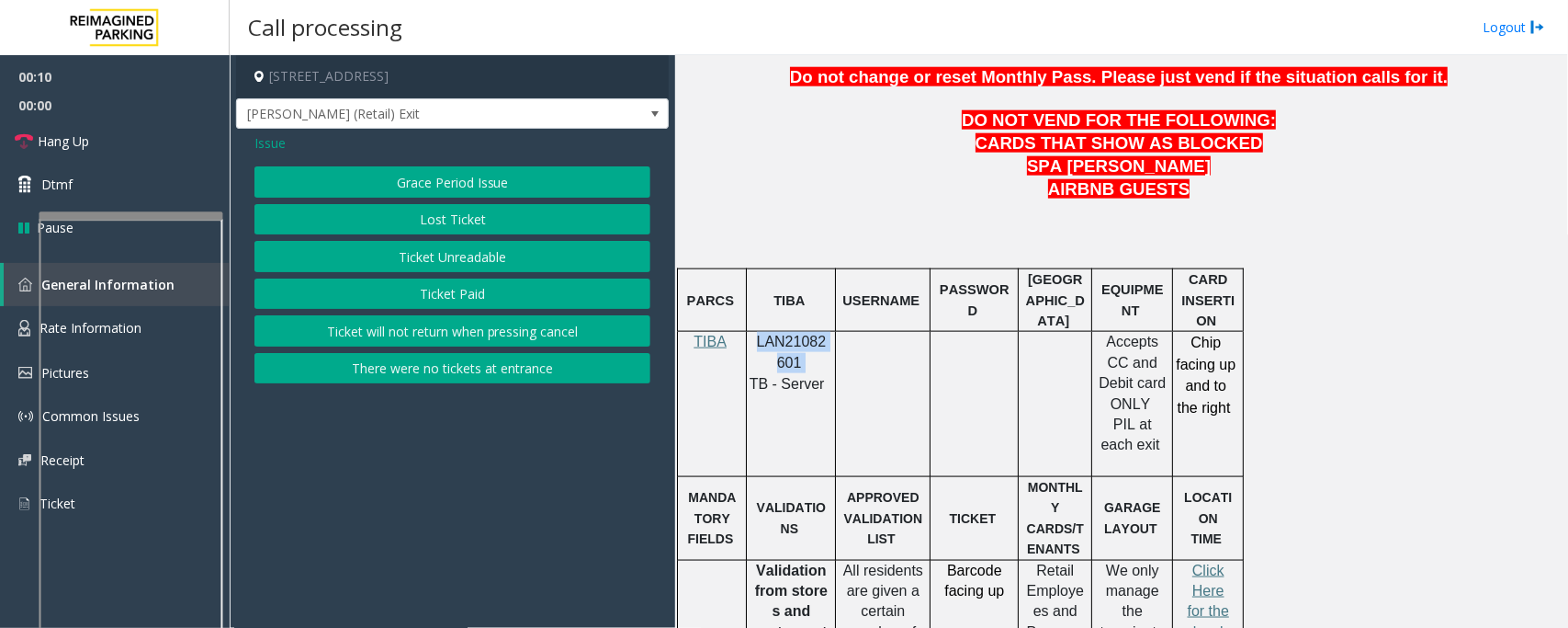
click at [423, 259] on button "Ticket Unreadable" at bounding box center [453, 257] width 396 height 32
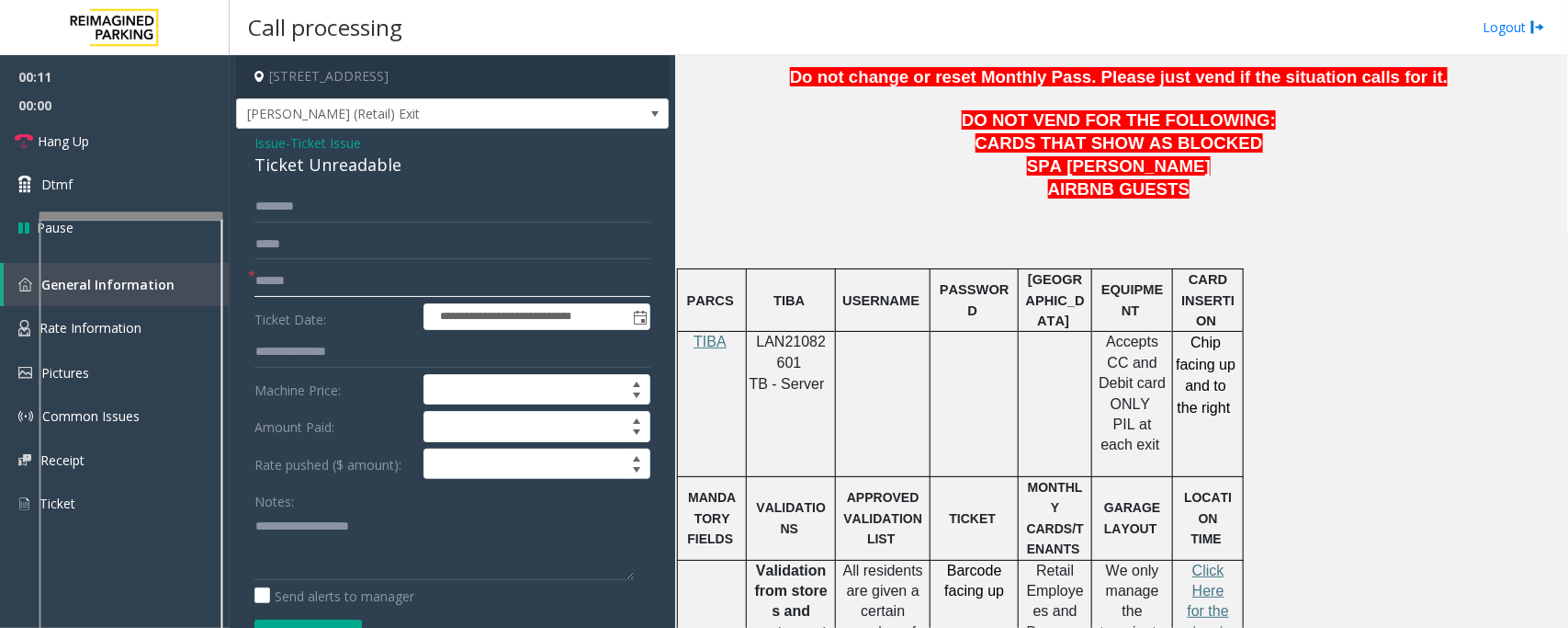
click at [368, 277] on input "text" at bounding box center [453, 282] width 396 height 32
click at [312, 277] on input "text" at bounding box center [453, 282] width 396 height 32
click at [304, 167] on div "Ticket Unreadable" at bounding box center [453, 165] width 396 height 25
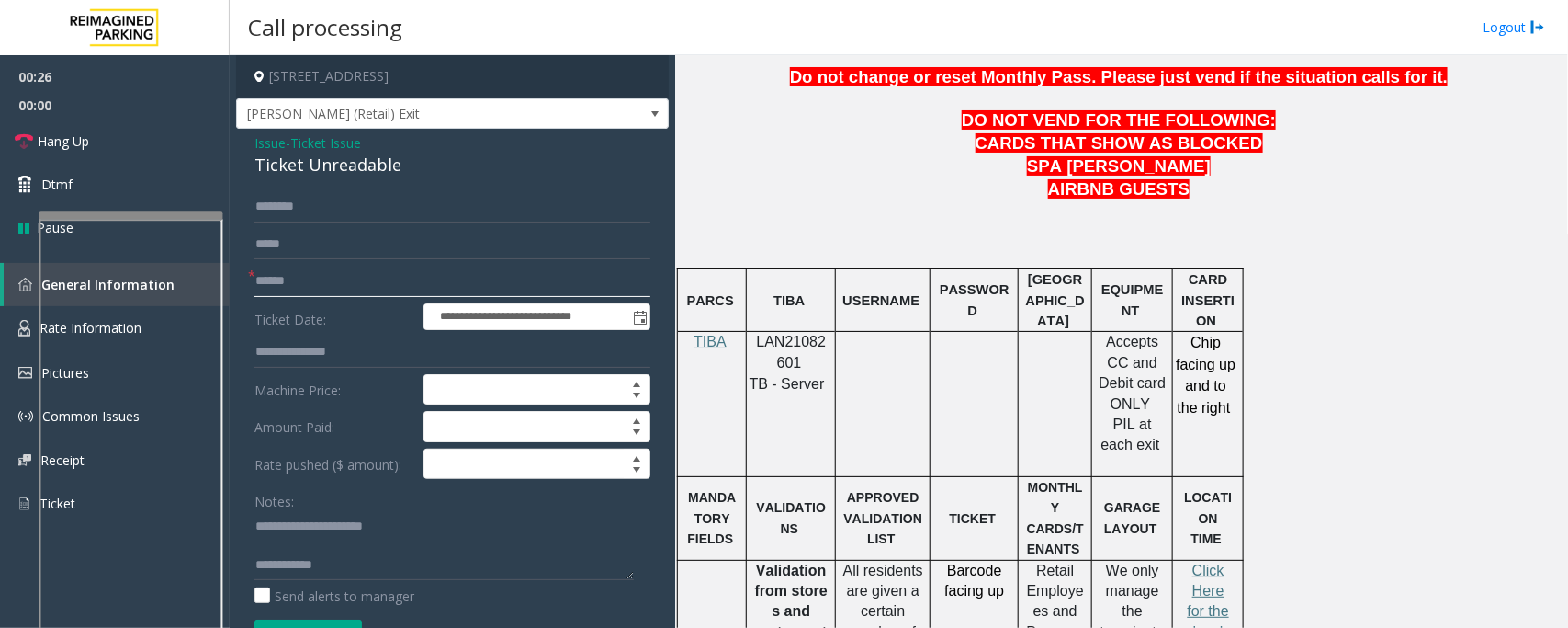
click at [294, 275] on input "text" at bounding box center [453, 282] width 396 height 32
click at [291, 531] on textarea at bounding box center [445, 545] width 379 height 69
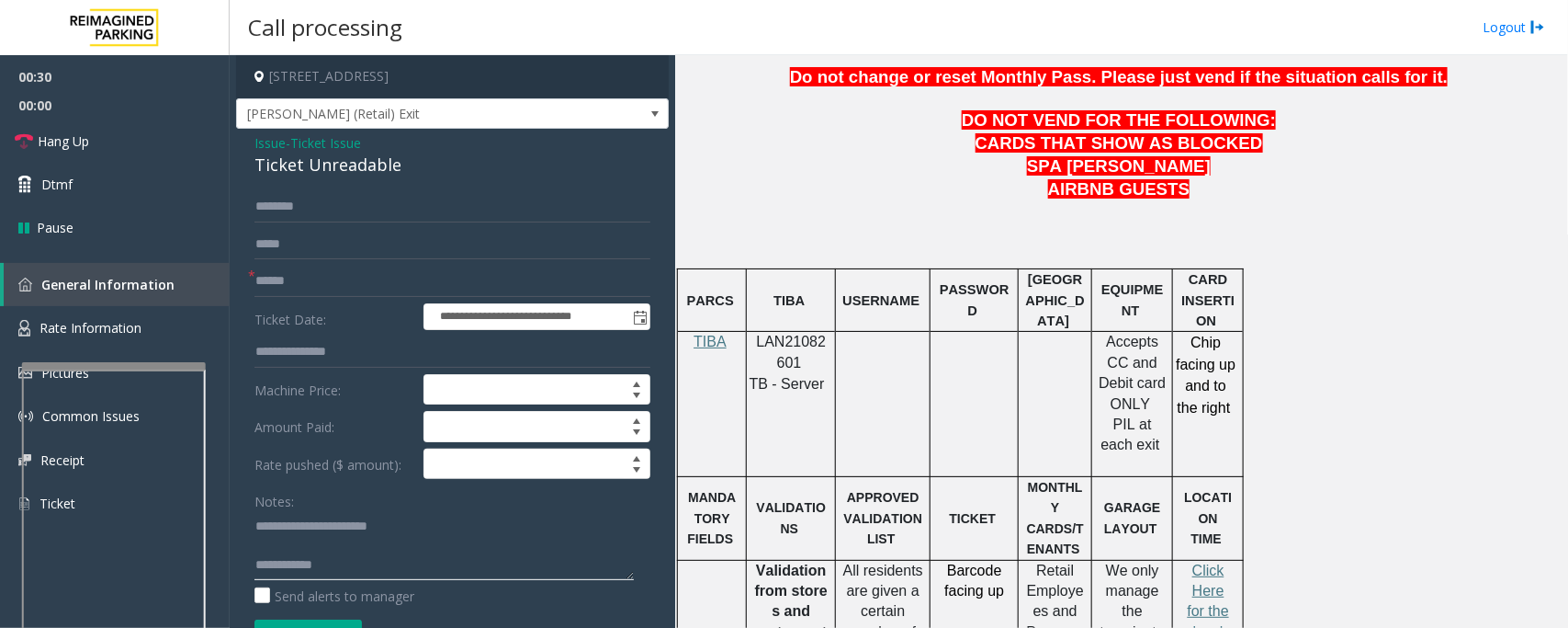
click at [102, 377] on div at bounding box center [114, 577] width 184 height 431
click at [115, 327] on span "Rate Information" at bounding box center [90, 327] width 102 height 18
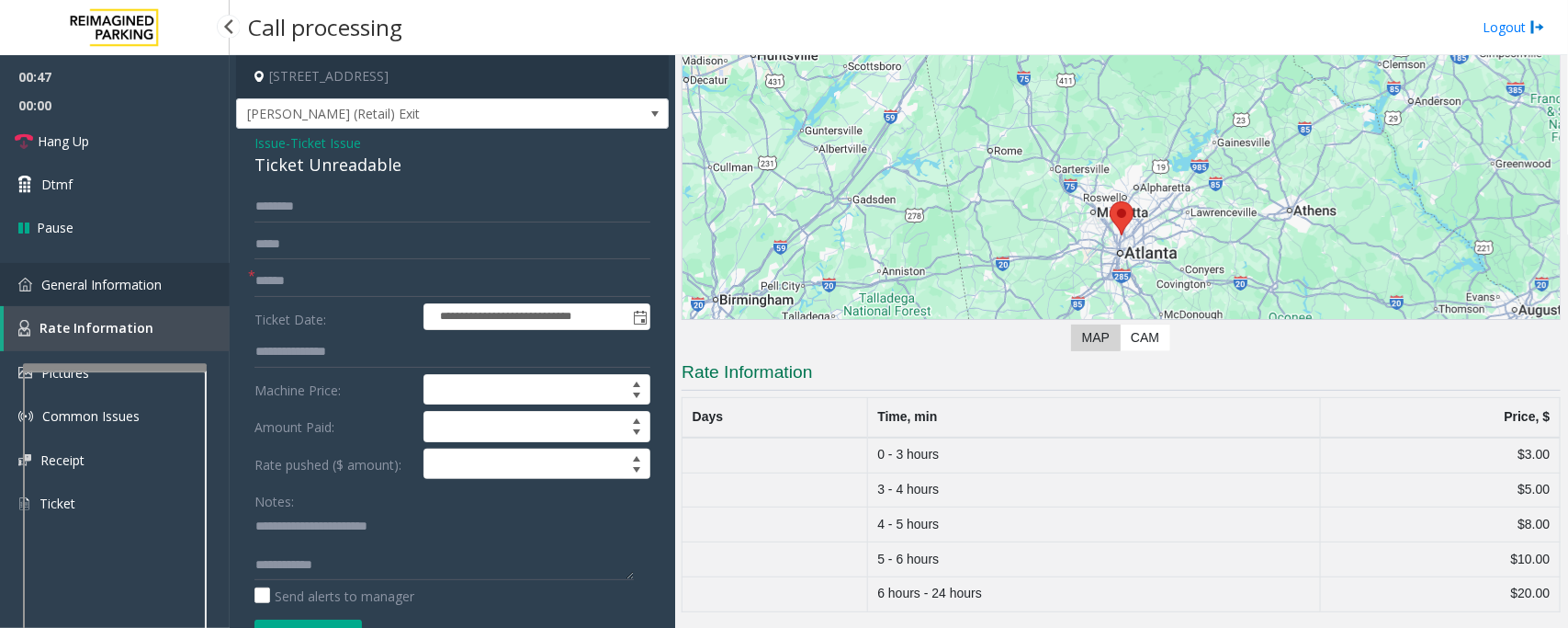
click at [99, 287] on span "General Information" at bounding box center [100, 284] width 120 height 18
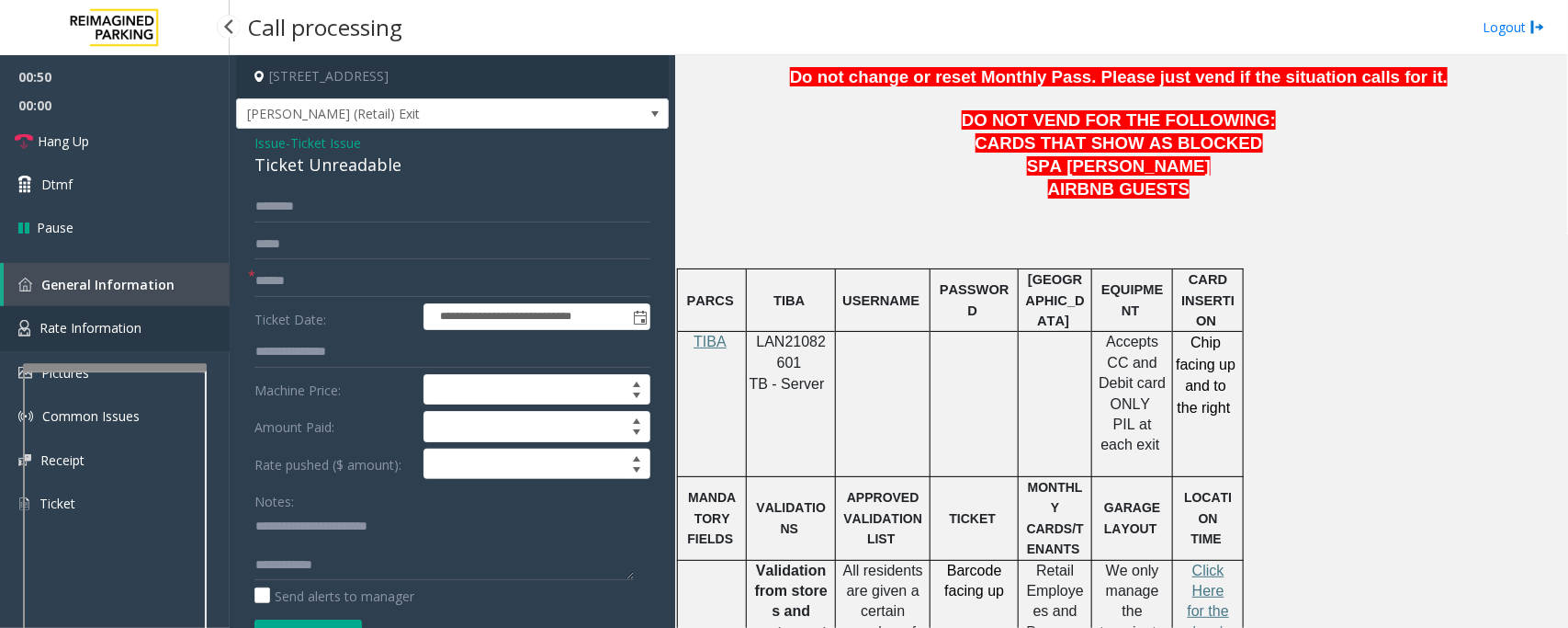
click at [112, 331] on span "Rate Information" at bounding box center [90, 327] width 102 height 18
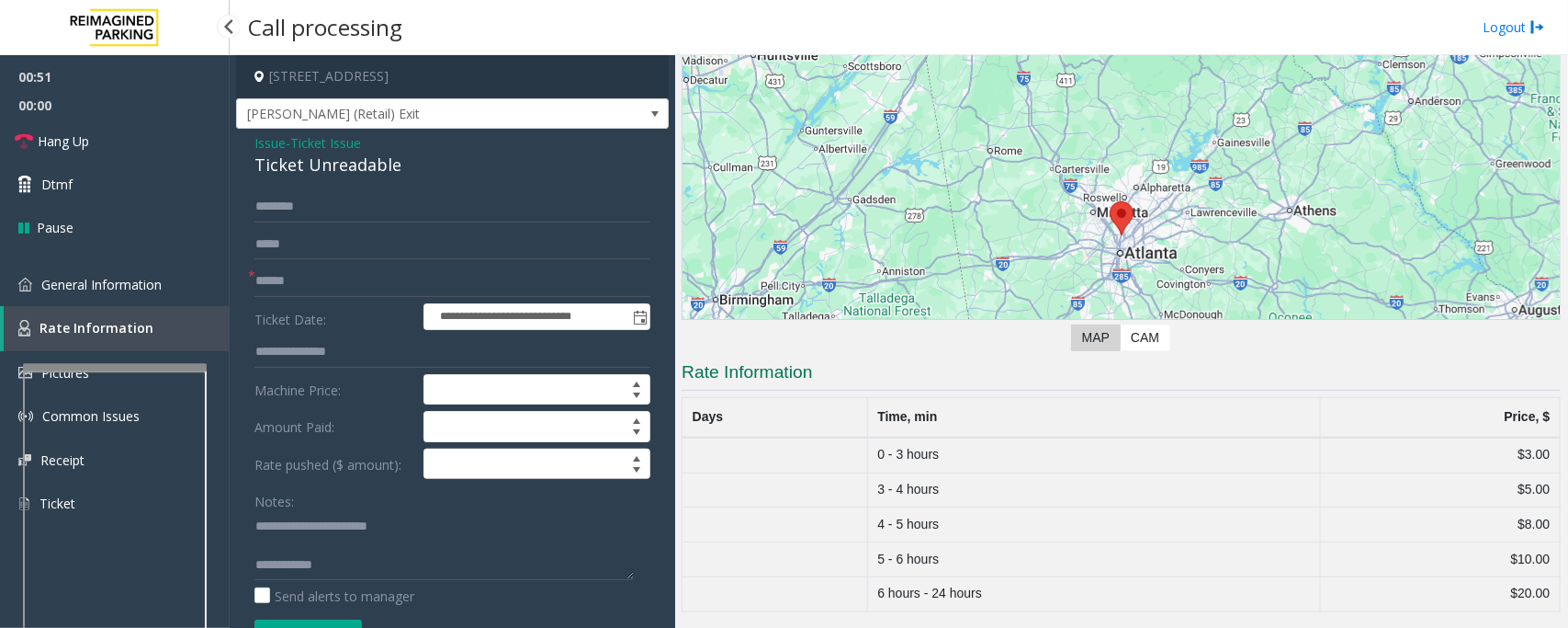
scroll to position [119, 0]
click at [287, 545] on textarea at bounding box center [445, 545] width 379 height 69
click at [368, 557] on textarea at bounding box center [445, 545] width 379 height 69
type textarea "**********"
click at [71, 287] on span "General Information" at bounding box center [100, 284] width 120 height 18
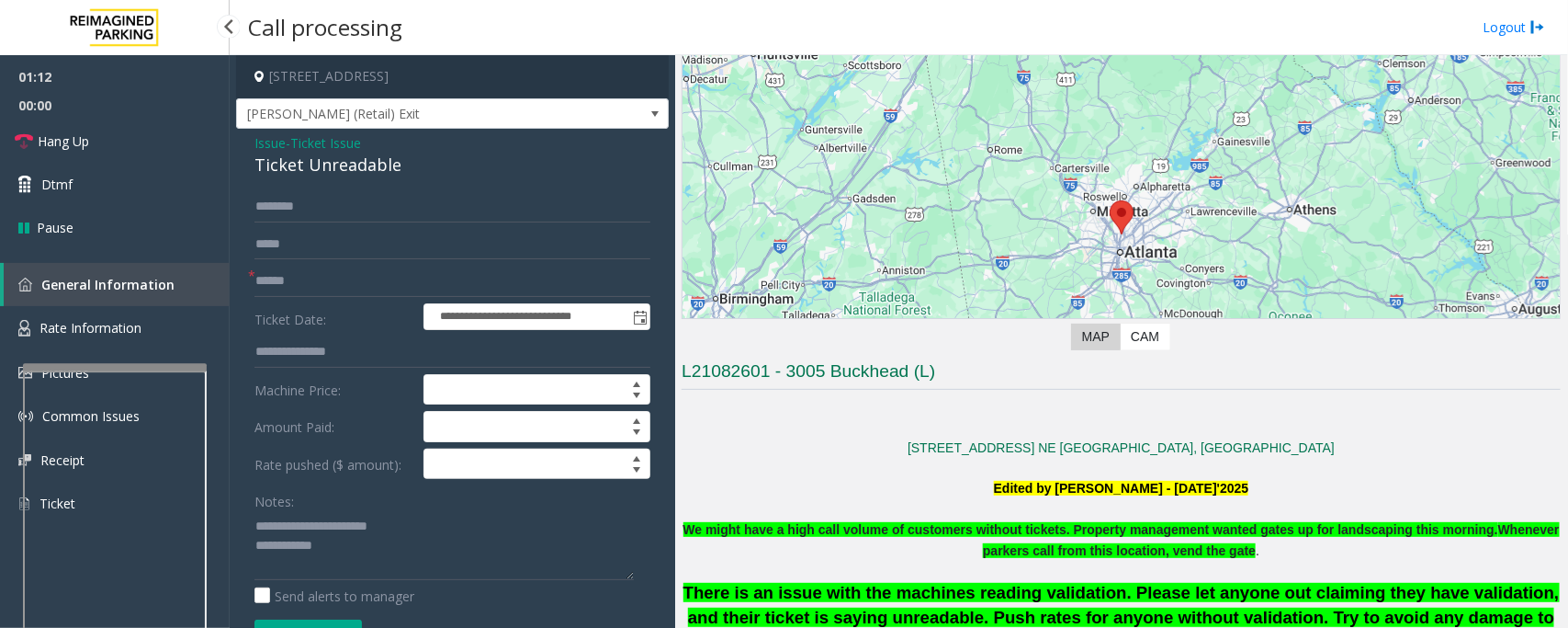
scroll to position [919, 0]
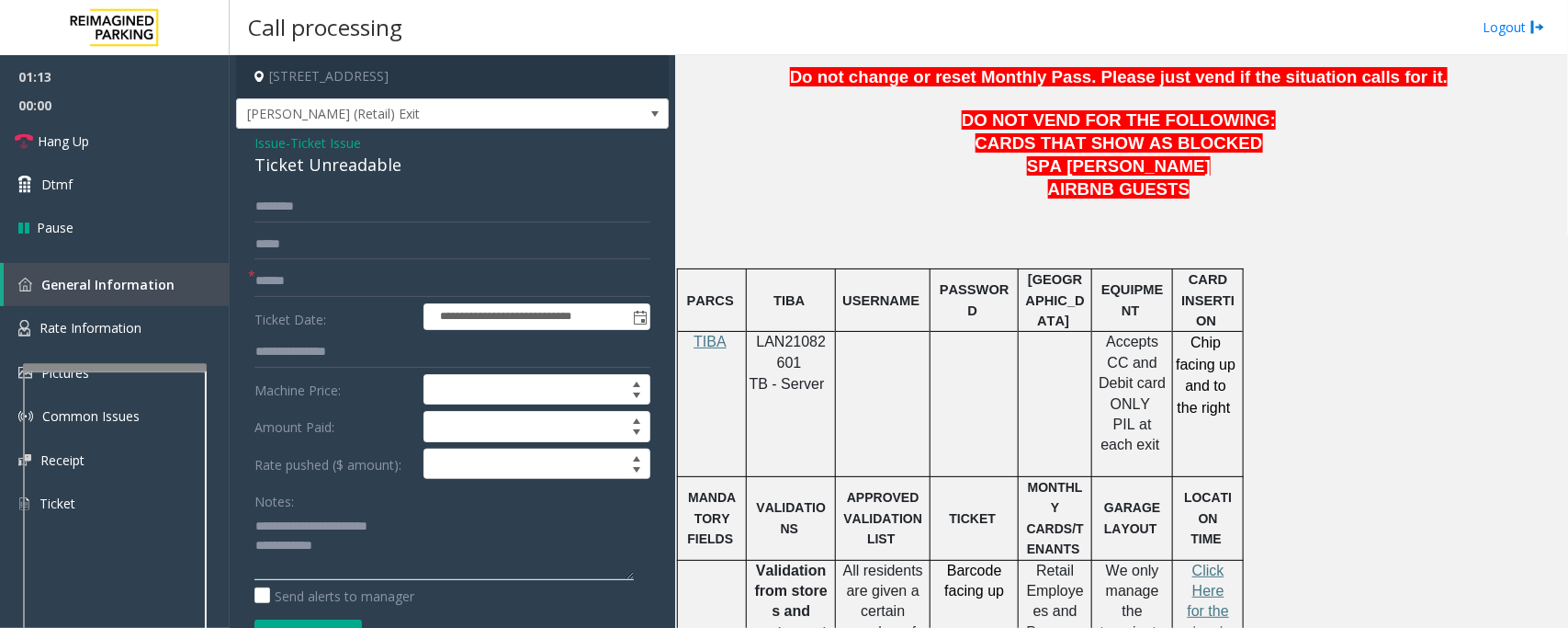
click at [403, 567] on textarea at bounding box center [445, 545] width 379 height 69
click at [314, 142] on span "Ticket Issue" at bounding box center [326, 142] width 71 height 20
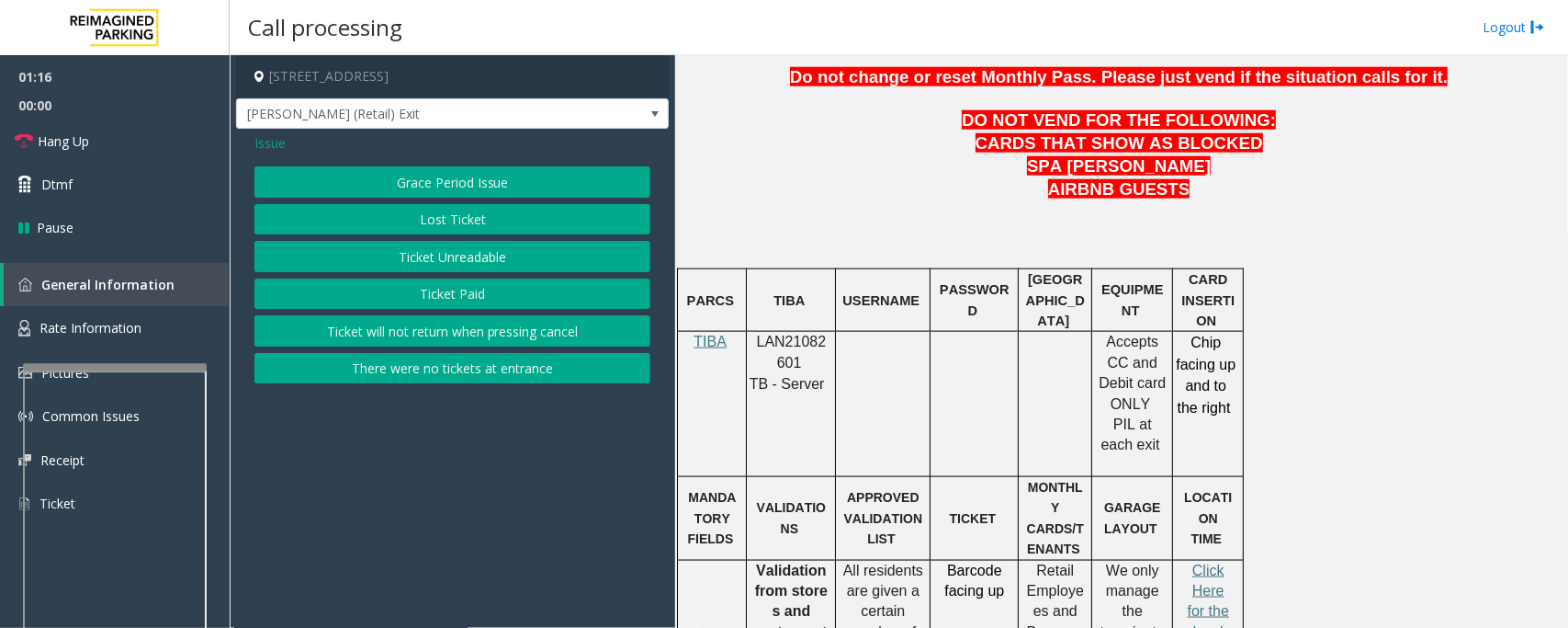
click at [271, 140] on span "Issue" at bounding box center [271, 142] width 32 height 20
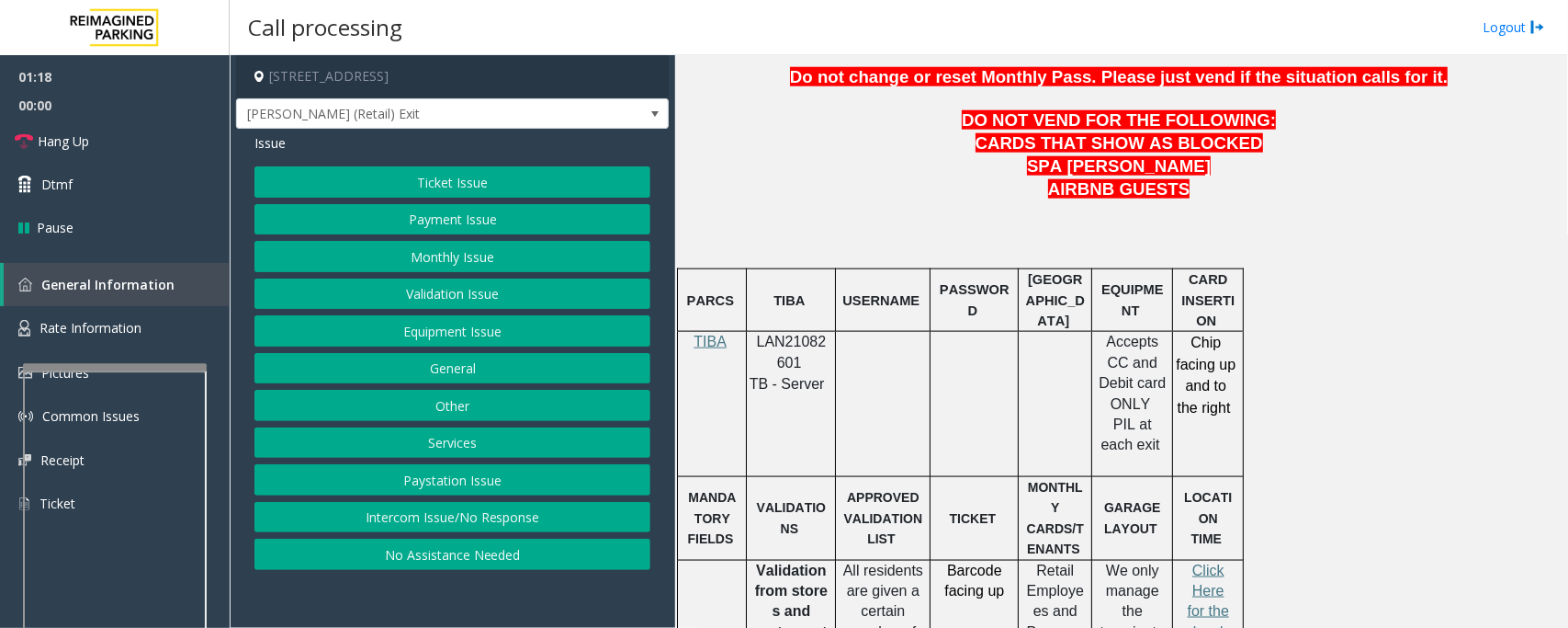
click at [442, 373] on button "General" at bounding box center [453, 368] width 396 height 32
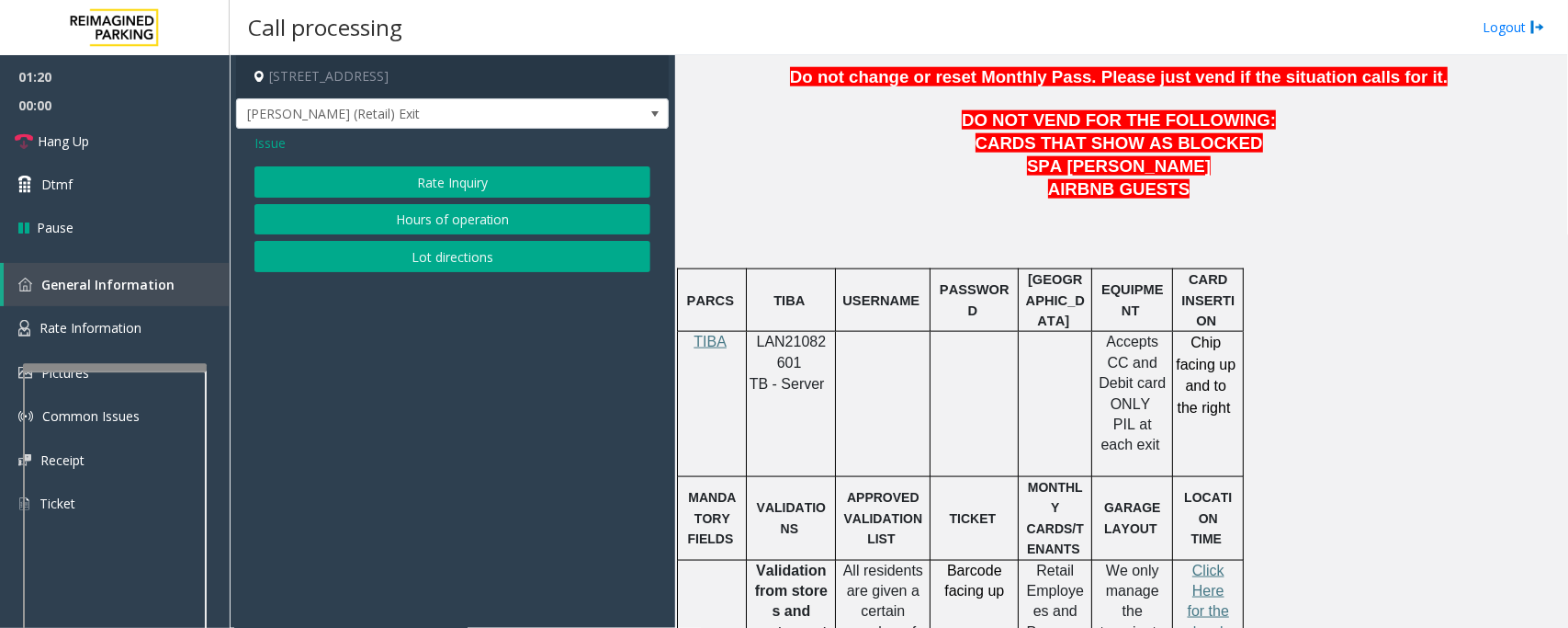
click at [419, 181] on button "Rate Inquiry" at bounding box center [453, 182] width 396 height 32
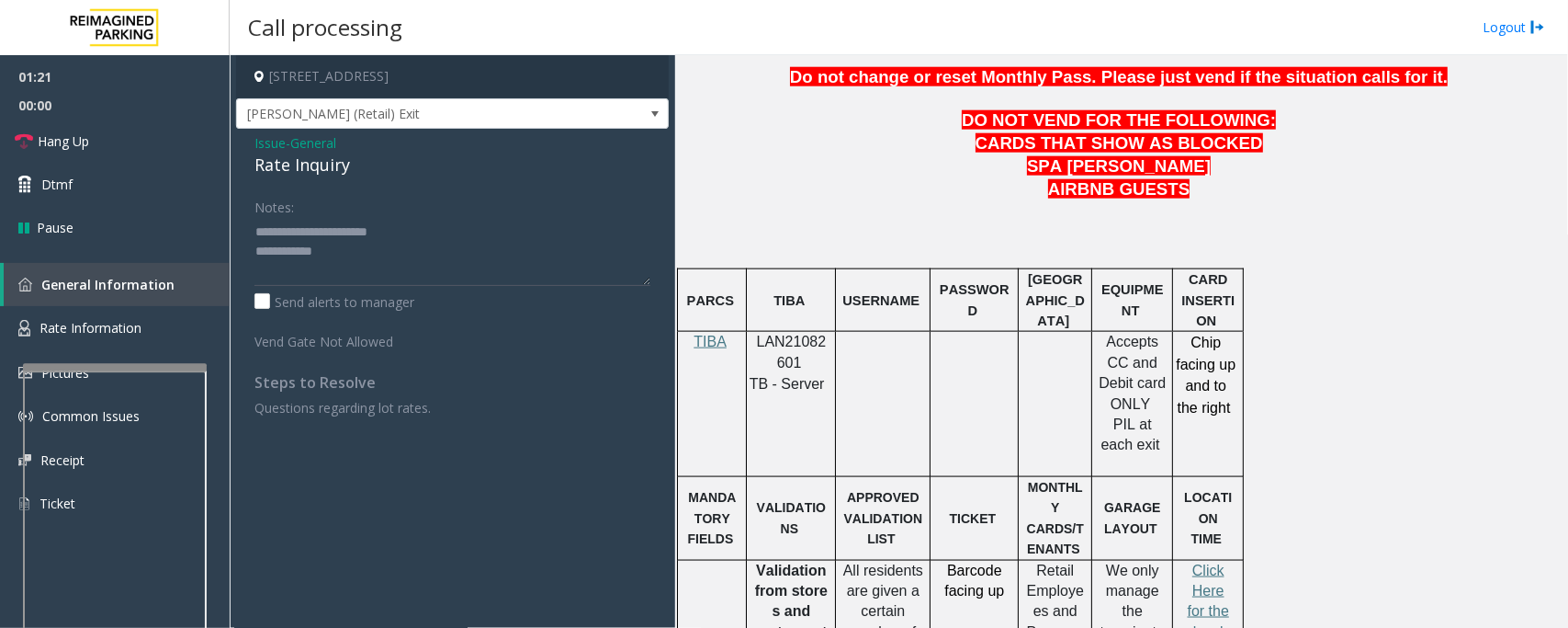
click at [300, 167] on div "Rate Inquiry" at bounding box center [453, 165] width 396 height 25
drag, startPoint x: 295, startPoint y: 223, endPoint x: 434, endPoint y: 220, distance: 139.0
click at [434, 220] on textarea at bounding box center [453, 251] width 396 height 69
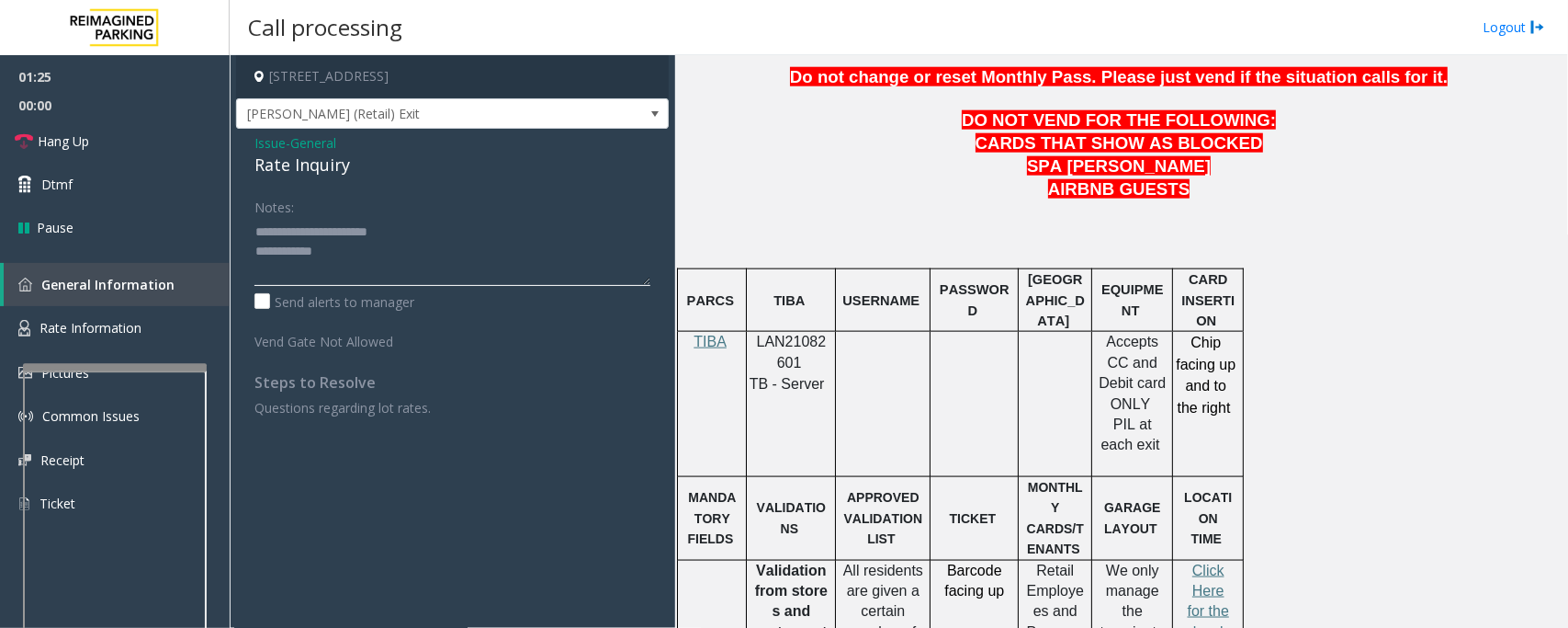
paste textarea
click at [350, 258] on textarea at bounding box center [453, 251] width 396 height 69
click at [73, 322] on span "Rate Information" at bounding box center [90, 327] width 102 height 18
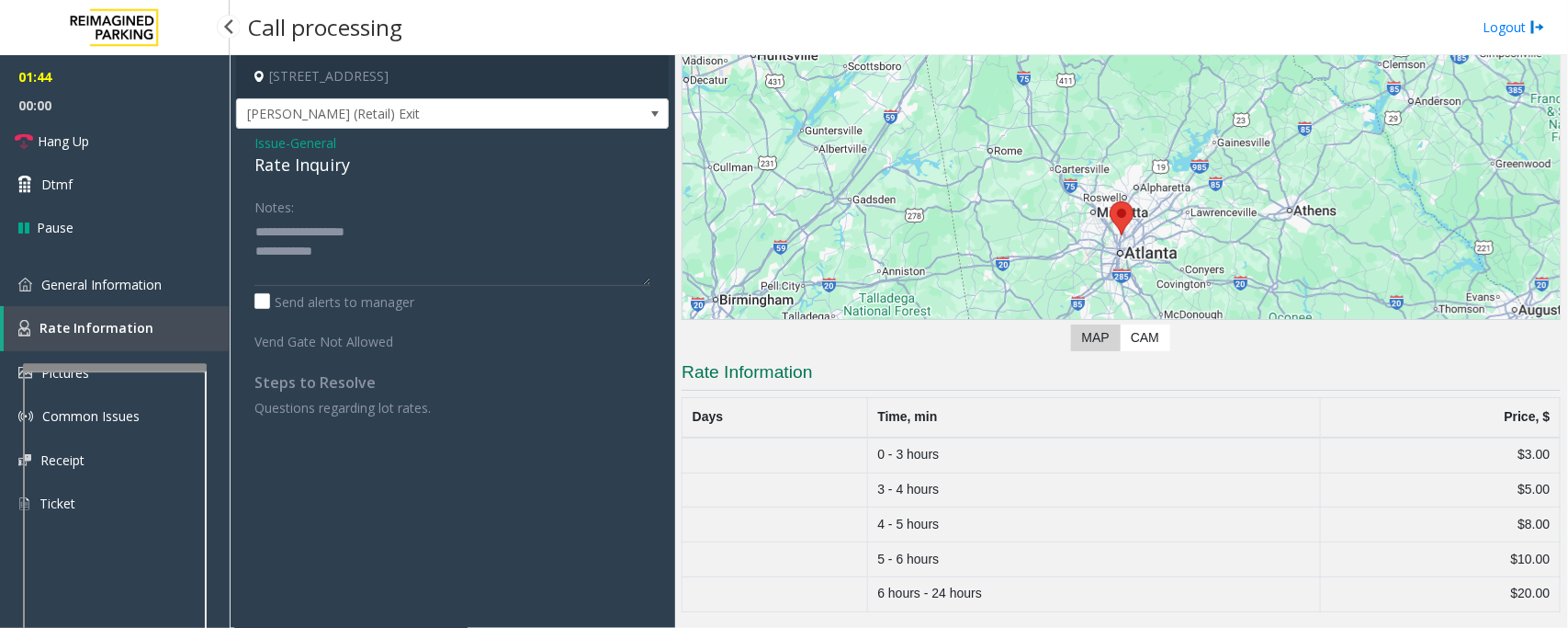
scroll to position [119, 0]
click at [365, 248] on textarea at bounding box center [453, 251] width 396 height 69
click at [405, 273] on textarea at bounding box center [453, 251] width 396 height 69
click at [120, 140] on link "Hang Up" at bounding box center [114, 140] width 230 height 43
click at [407, 262] on textarea at bounding box center [453, 251] width 396 height 69
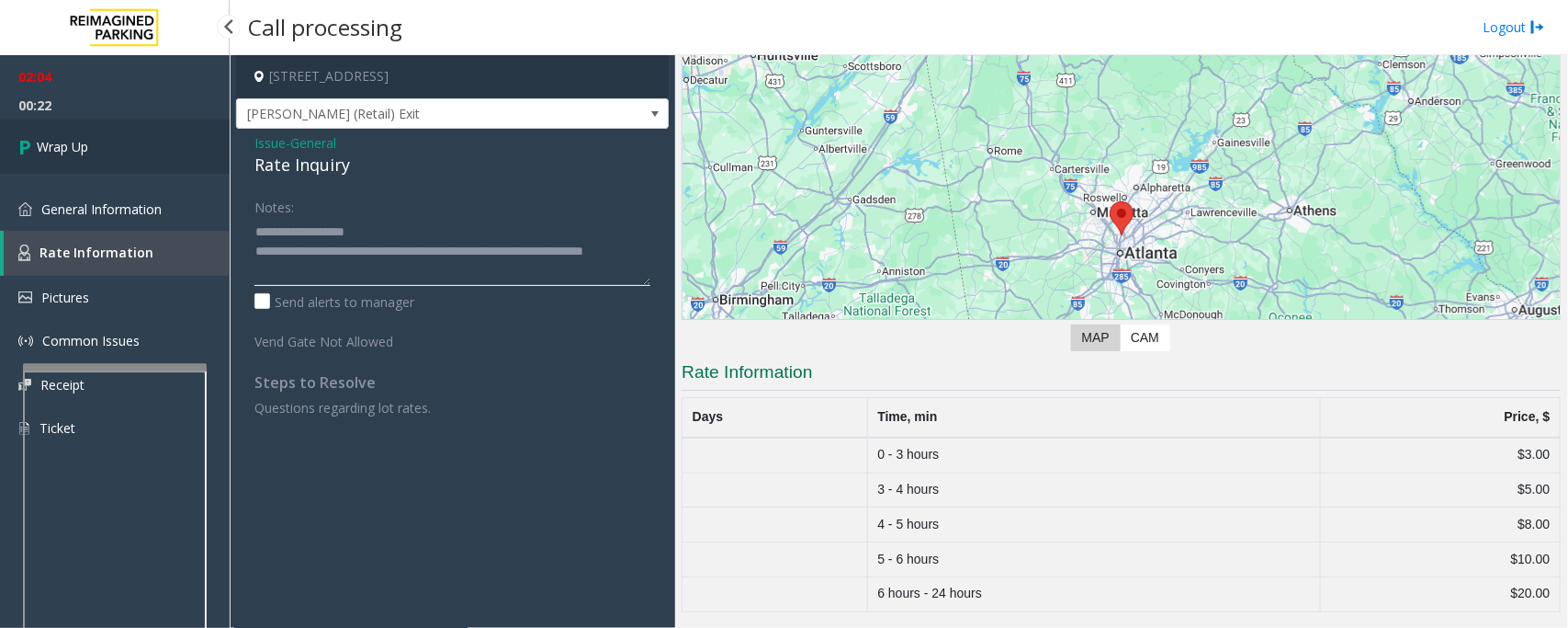
type textarea "**********"
click at [90, 156] on link "Wrap Up" at bounding box center [114, 146] width 230 height 54
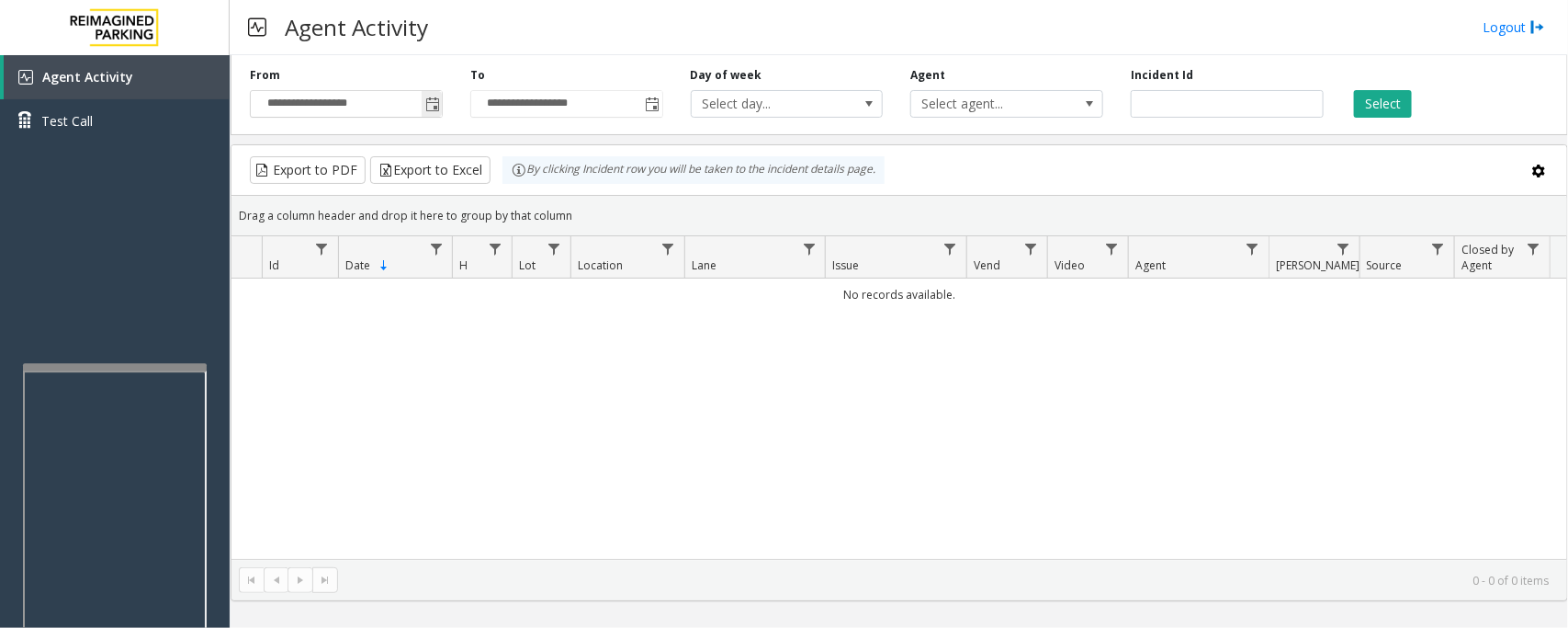
click at [434, 111] on span "Toggle popup" at bounding box center [432, 105] width 15 height 15
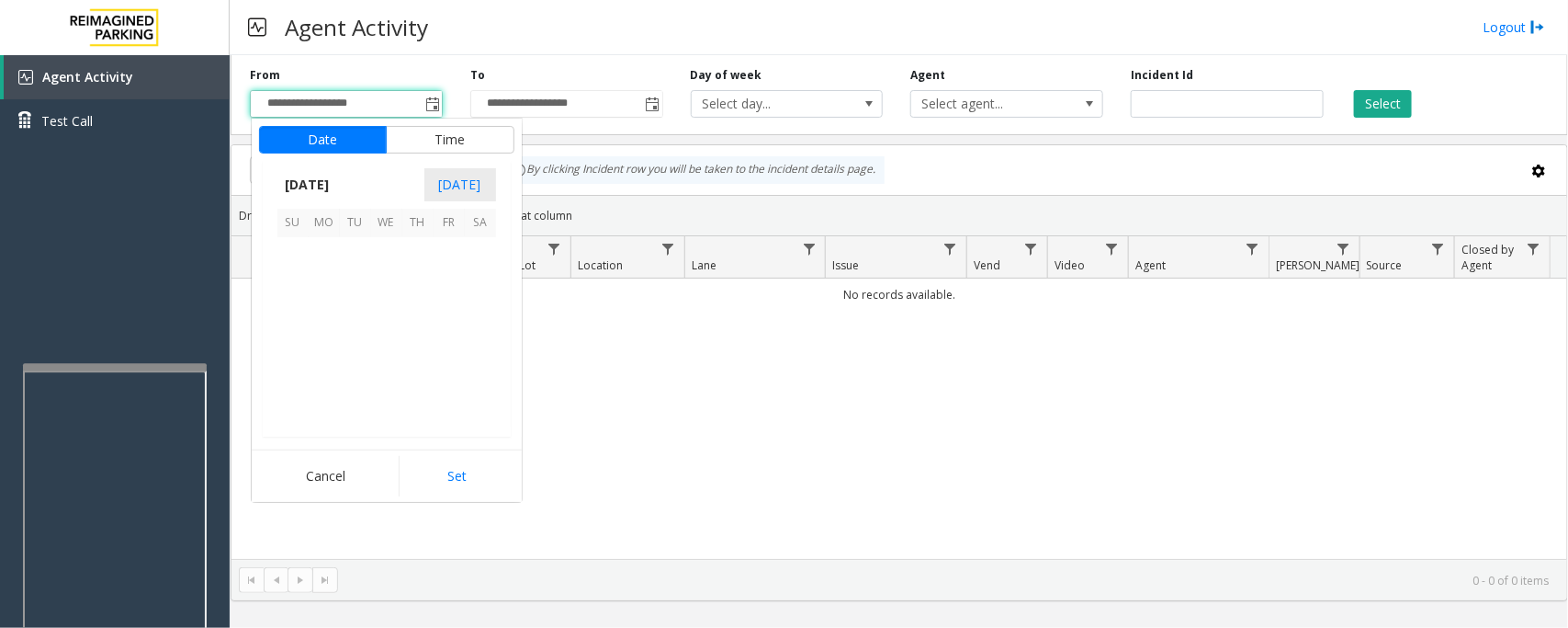
scroll to position [329733, 0]
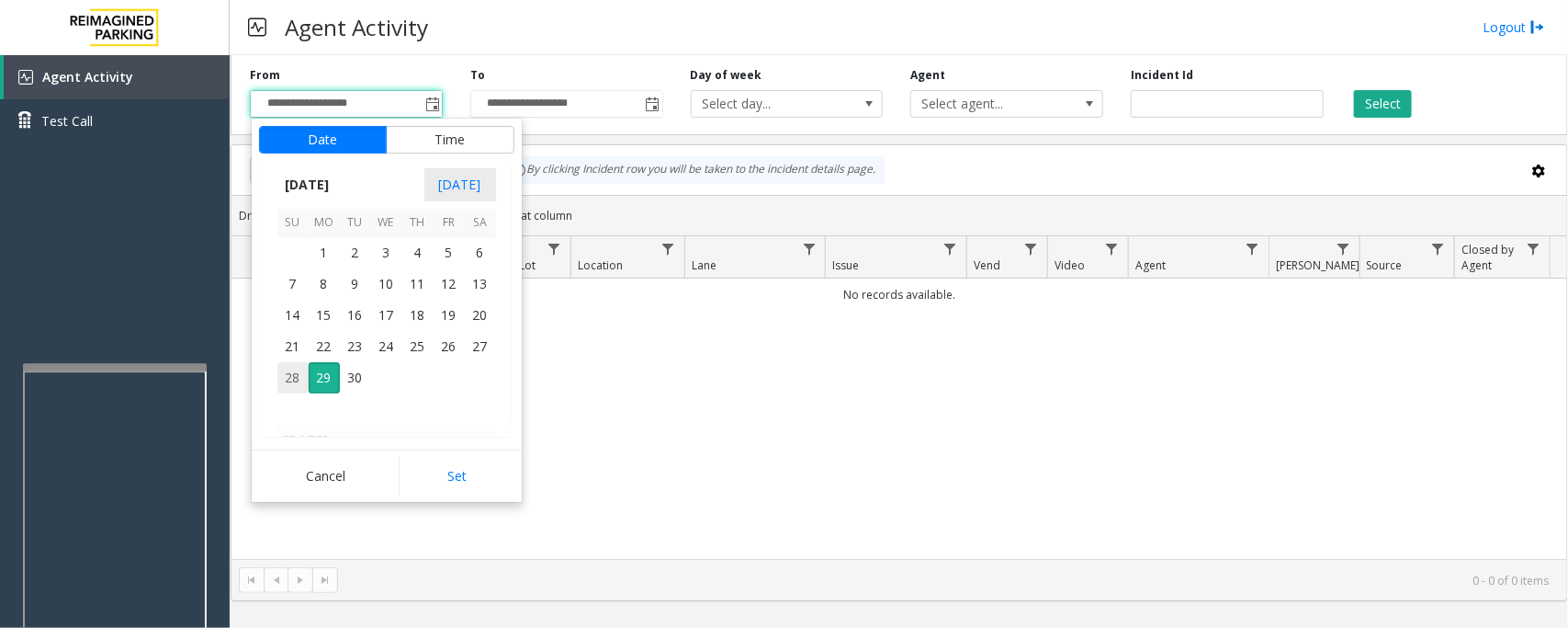
click at [295, 381] on span "28" at bounding box center [293, 378] width 32 height 32
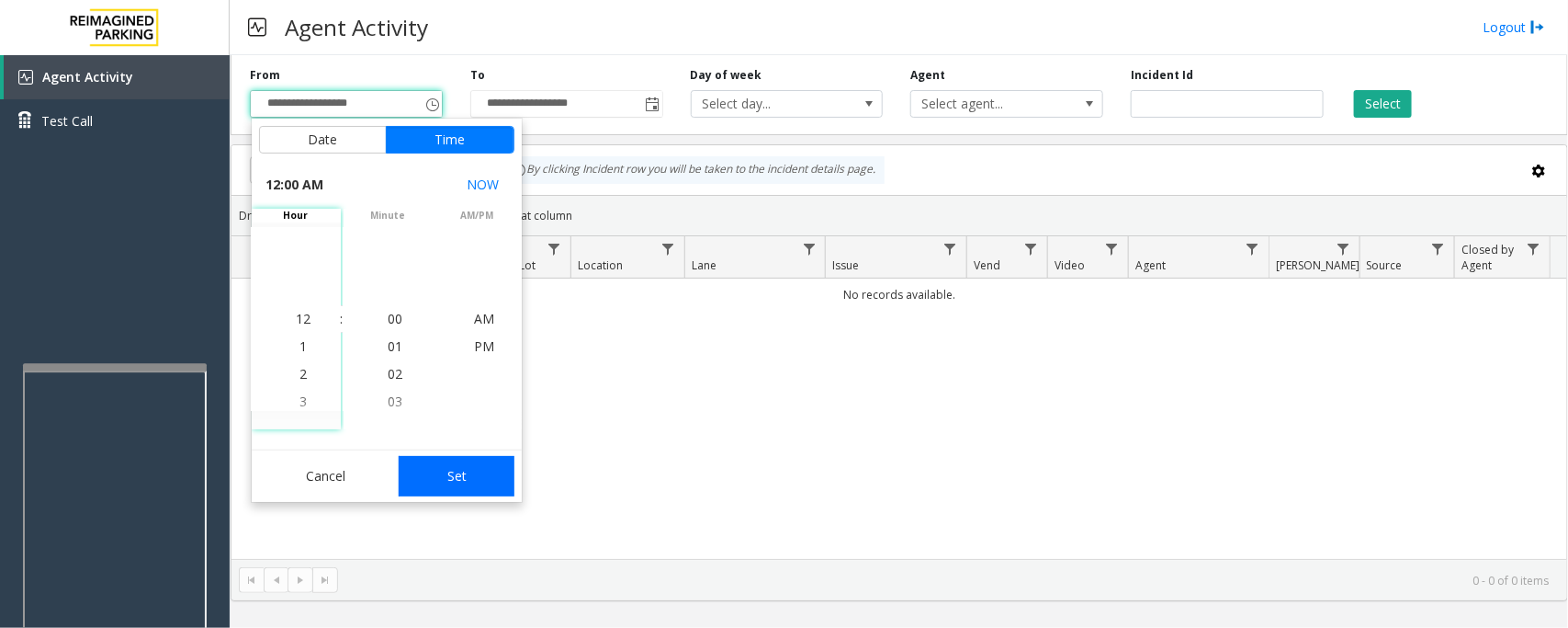
click at [479, 483] on button "Set" at bounding box center [457, 475] width 115 height 40
type input "**********"
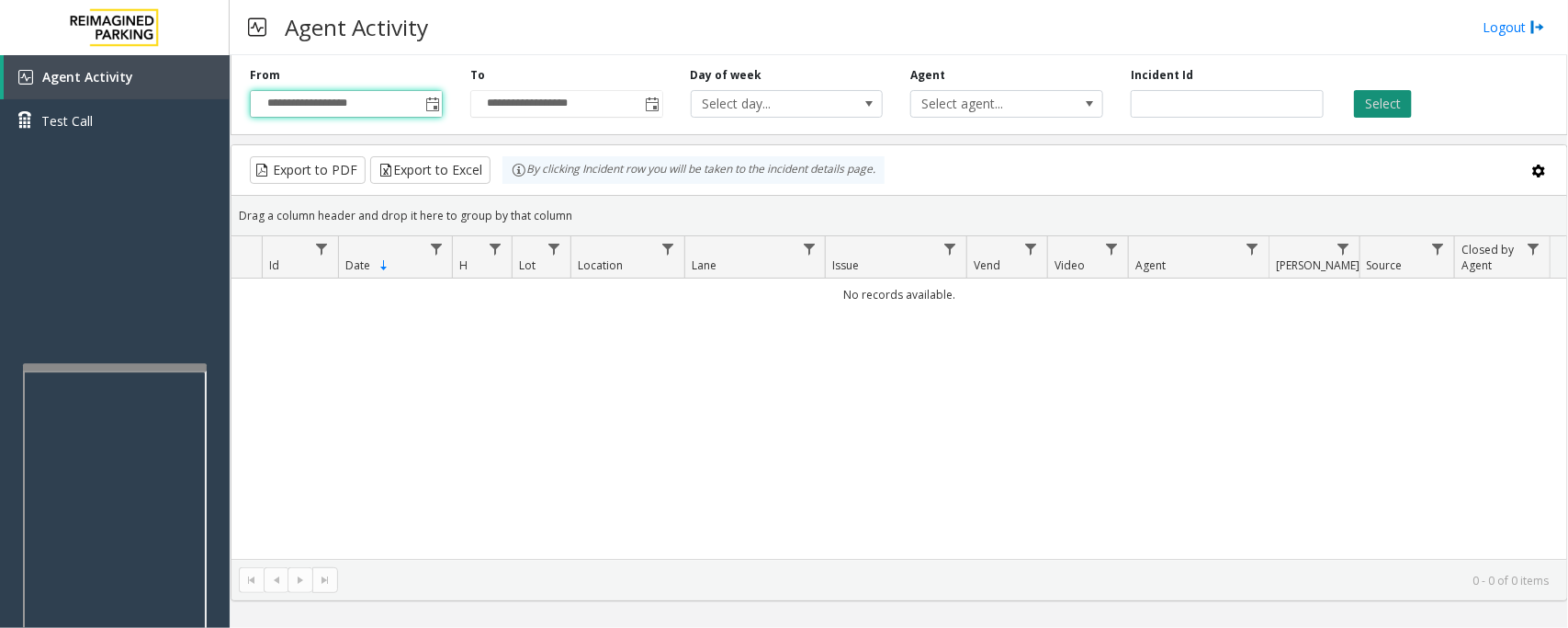
click at [1389, 101] on button "Select" at bounding box center [1383, 104] width 58 height 28
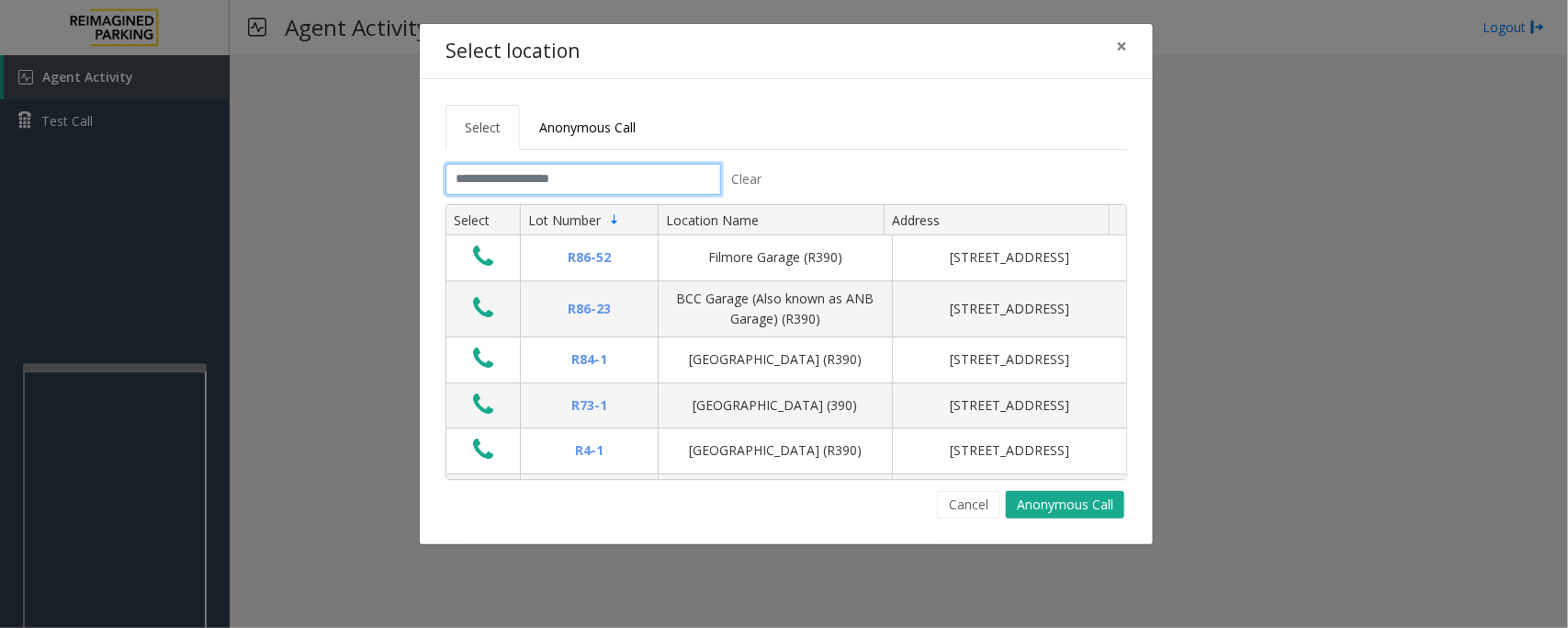
click at [600, 186] on input "text" at bounding box center [583, 180] width 275 height 32
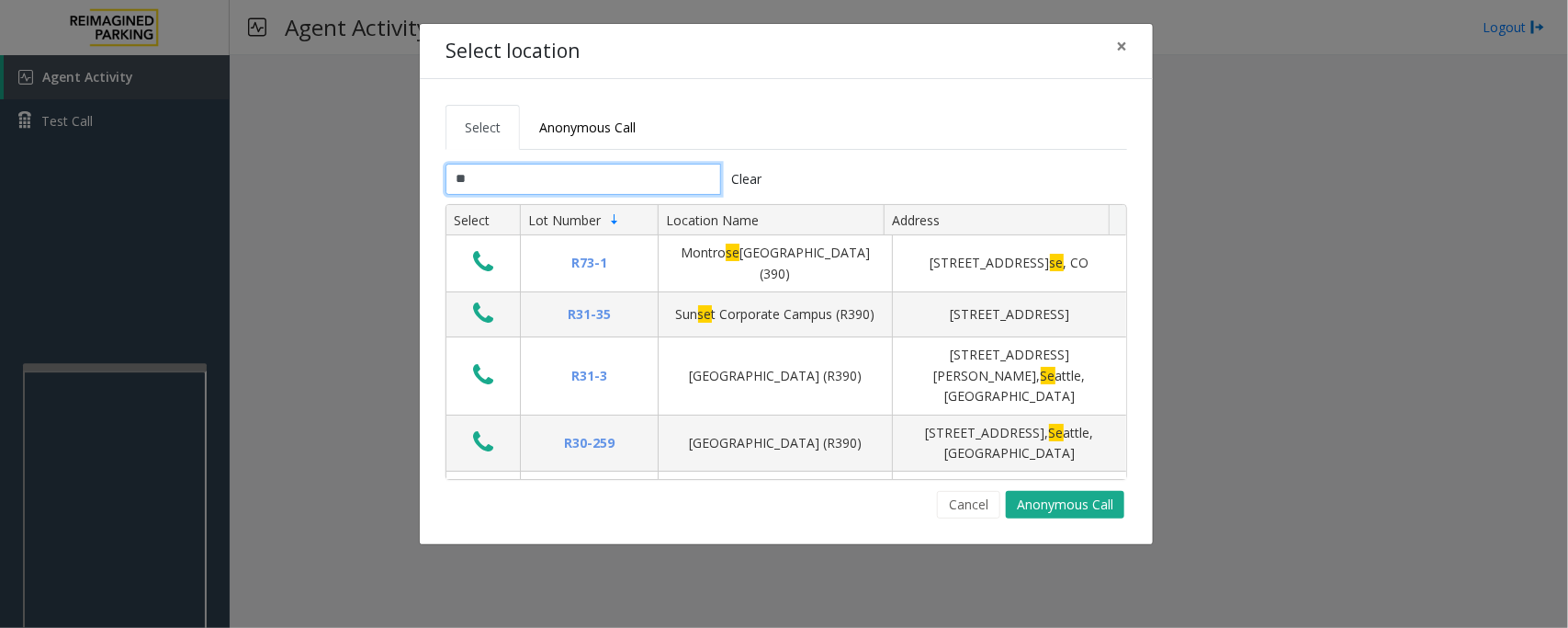
type input "*"
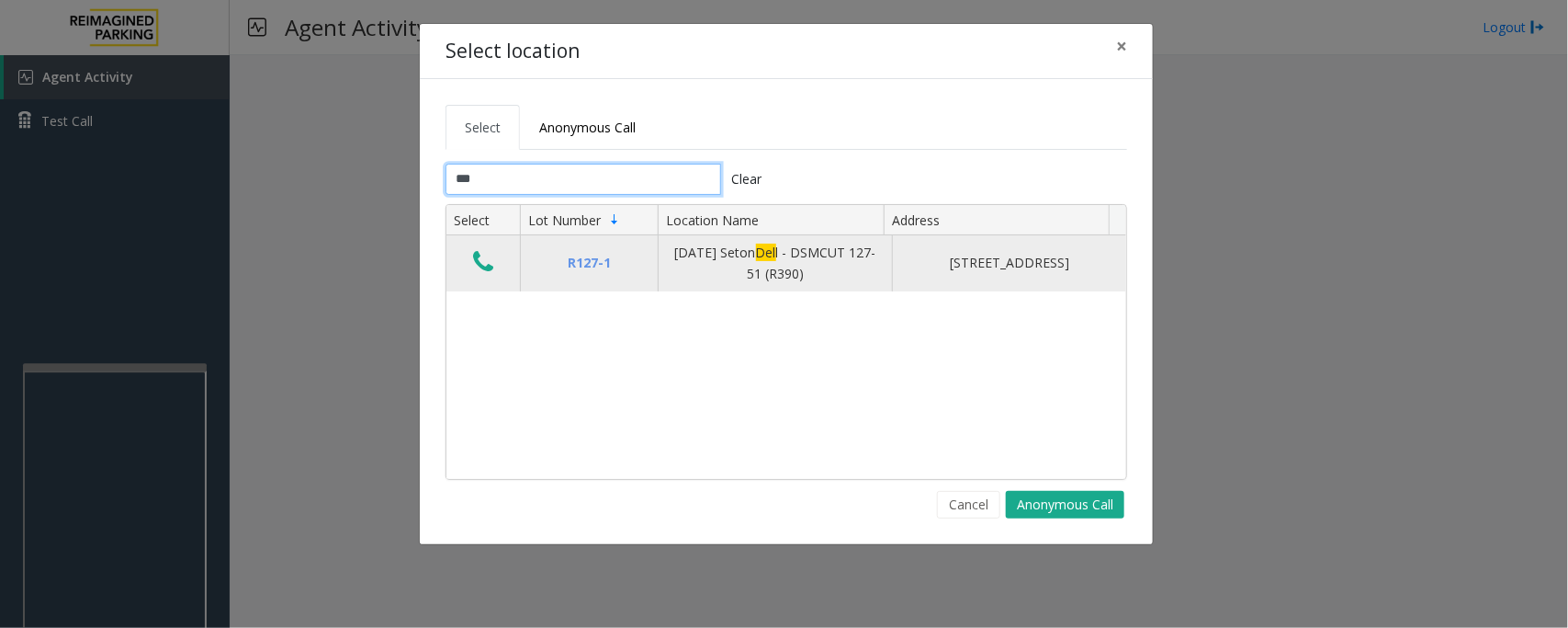
type input "***"
click at [479, 264] on icon "Data table" at bounding box center [484, 262] width 20 height 26
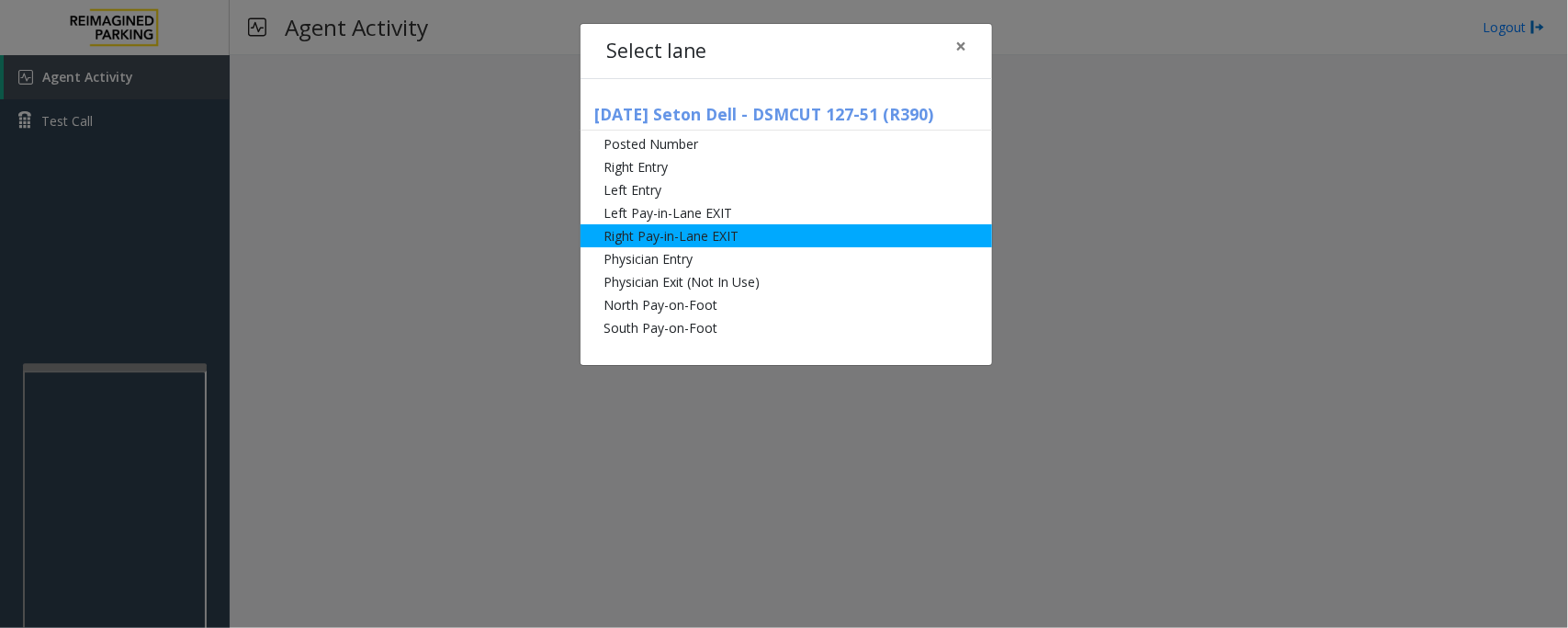
click at [648, 236] on li "Right Pay-in-Lane EXIT" at bounding box center [786, 235] width 412 height 23
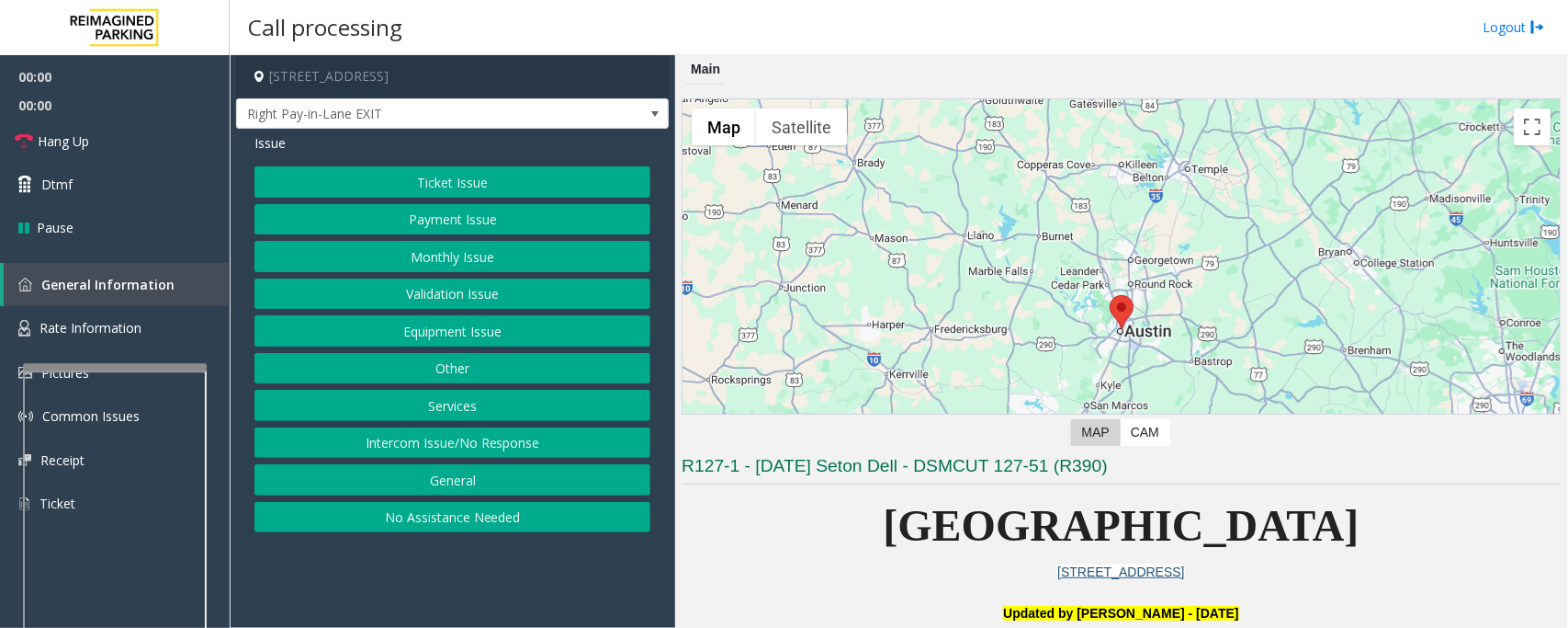
click at [448, 248] on button "Monthly Issue" at bounding box center [453, 257] width 396 height 32
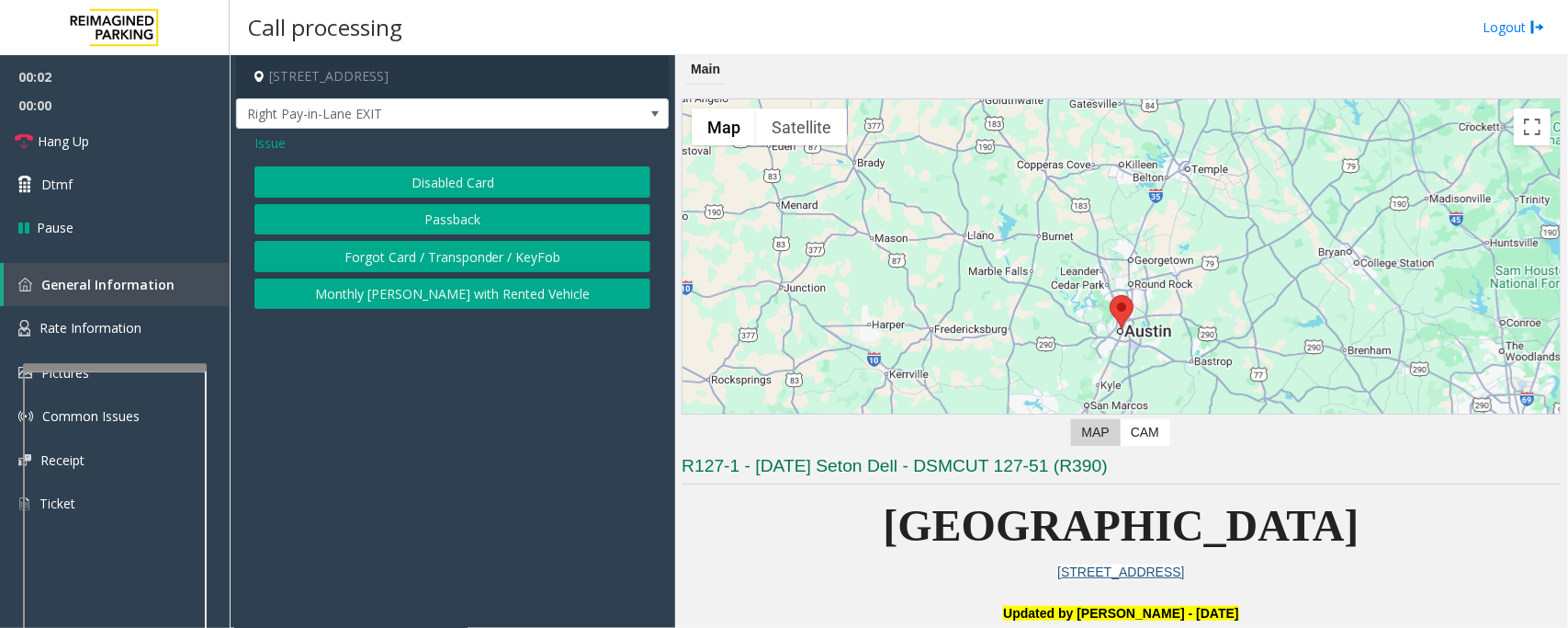
click at [439, 184] on button "Disabled Card" at bounding box center [453, 182] width 396 height 32
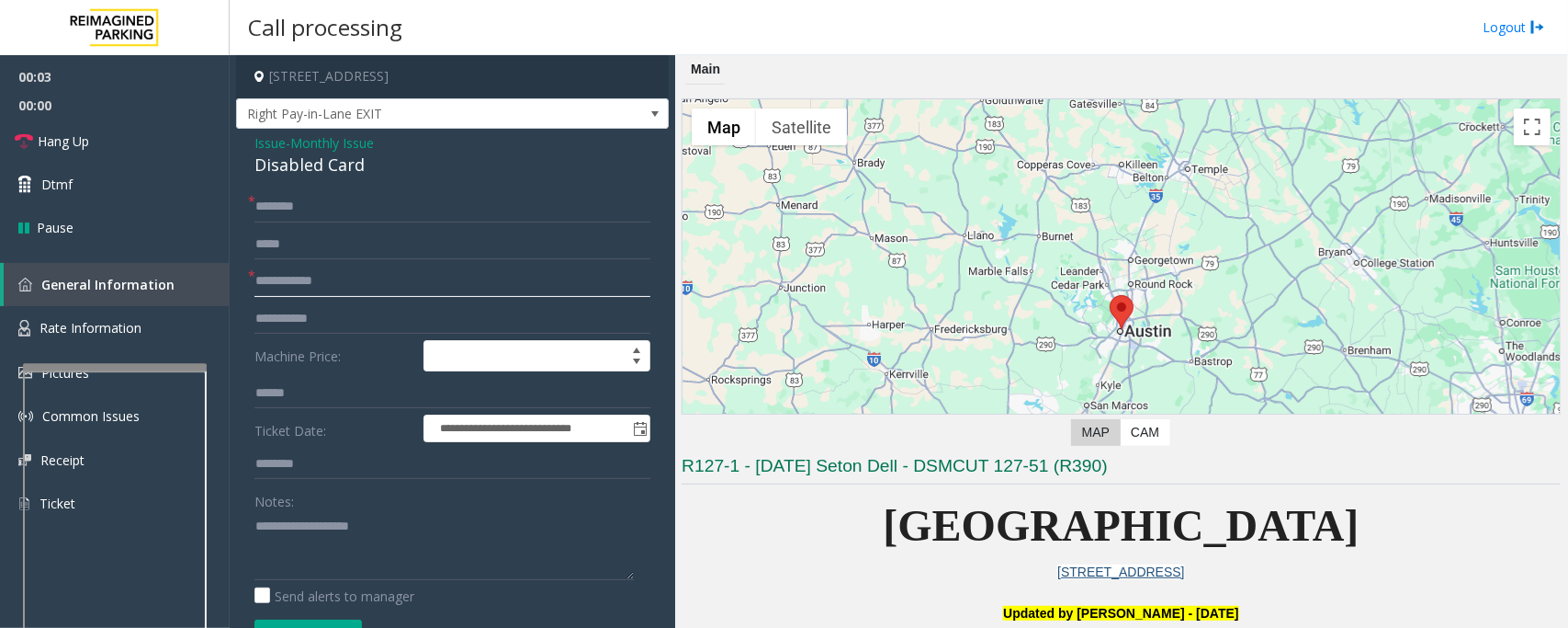
click at [271, 275] on input "text" at bounding box center [453, 282] width 396 height 32
click at [286, 164] on div "Disabled Card" at bounding box center [453, 165] width 396 height 25
click at [289, 528] on textarea at bounding box center [445, 545] width 379 height 69
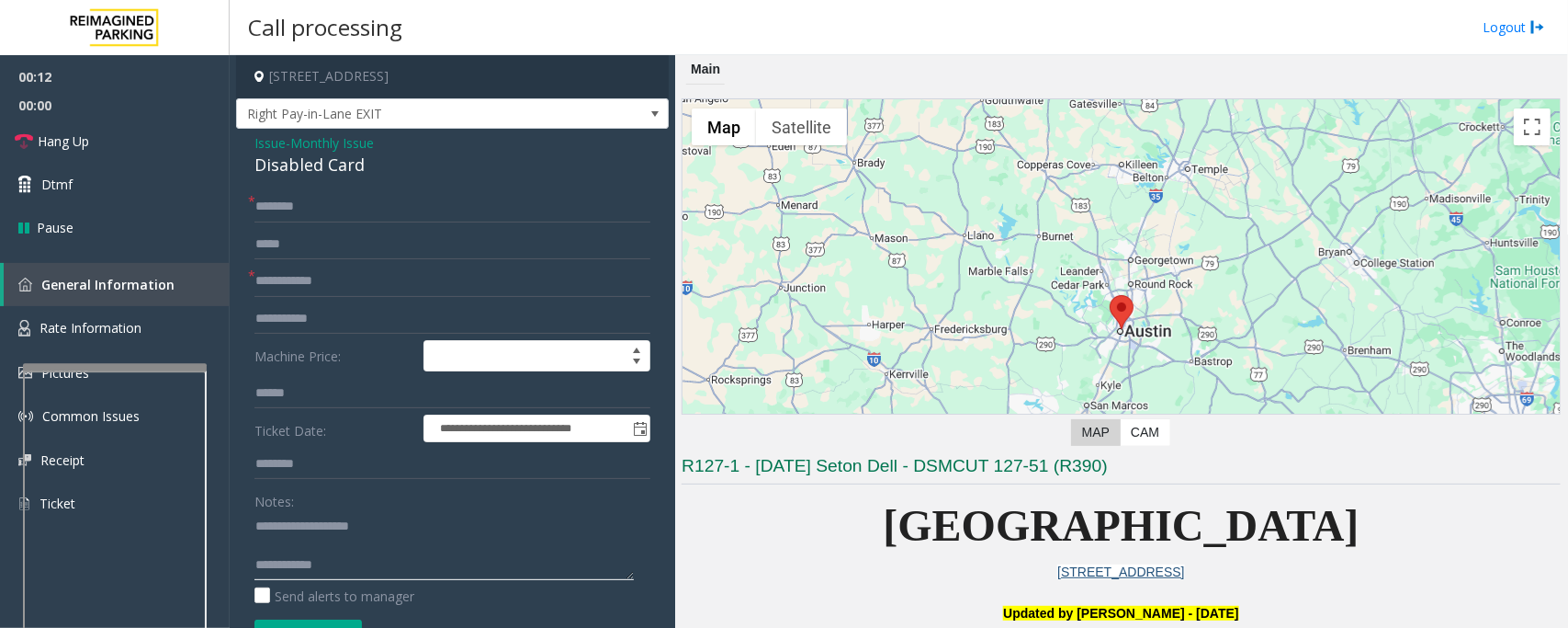
click at [289, 533] on textarea at bounding box center [445, 545] width 379 height 69
click at [294, 540] on textarea at bounding box center [445, 545] width 379 height 69
click at [349, 562] on textarea at bounding box center [445, 545] width 379 height 69
type textarea "**********"
click at [291, 276] on input "text" at bounding box center [453, 282] width 396 height 32
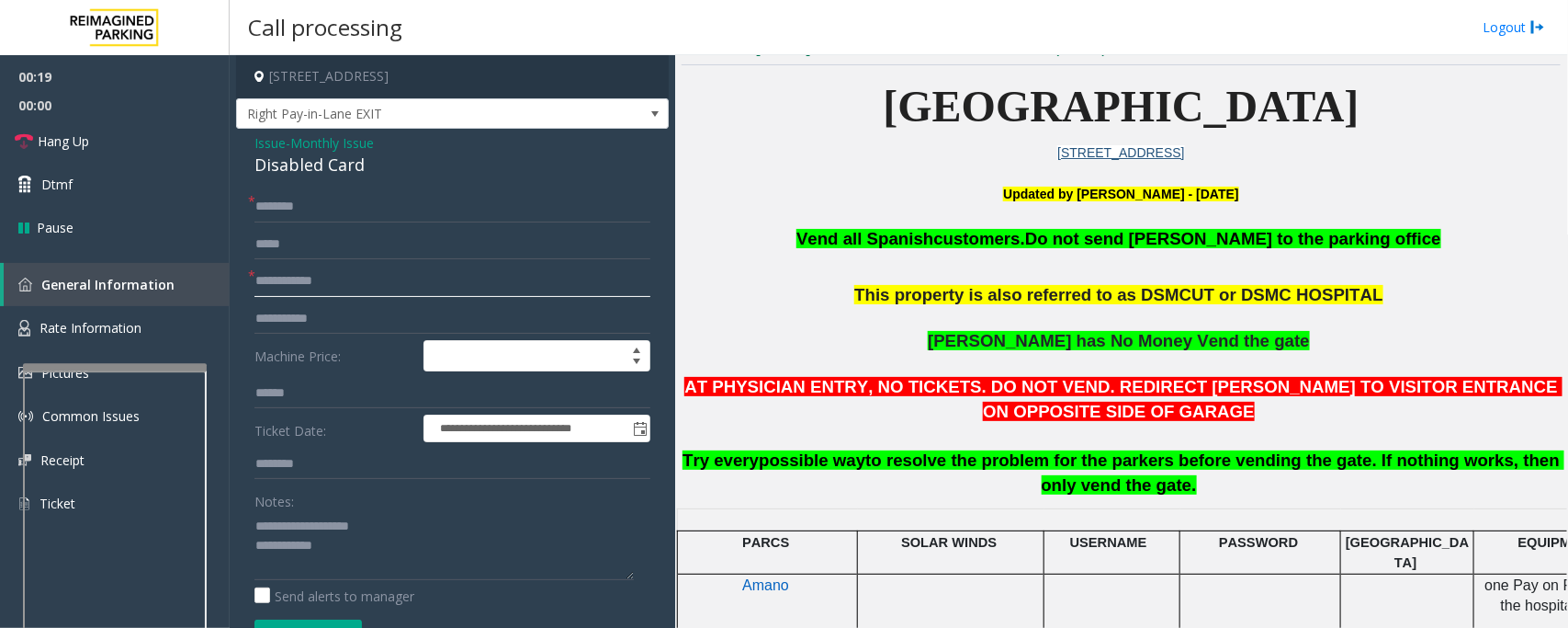
scroll to position [460, 0]
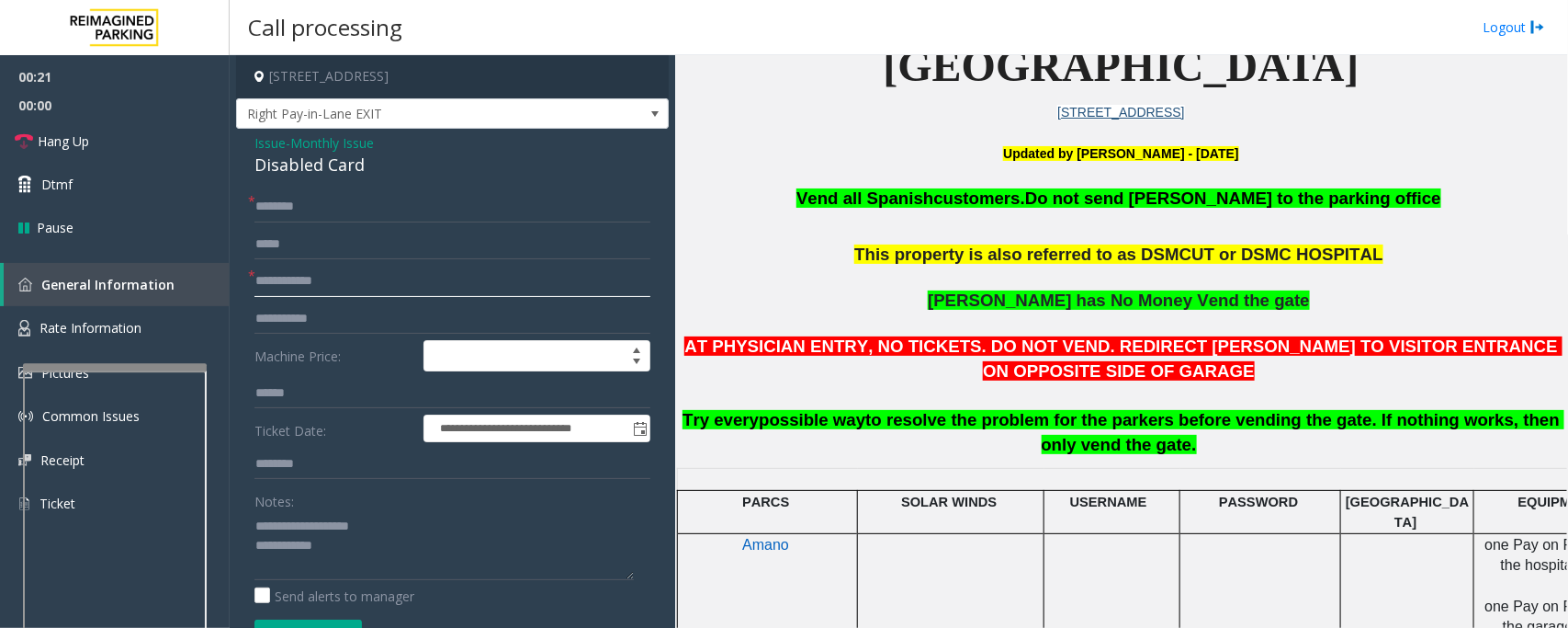
click at [285, 280] on input "text" at bounding box center [453, 282] width 396 height 32
type input "**********"
type textarea "**********"
click at [309, 211] on input "text" at bounding box center [453, 207] width 396 height 32
click at [262, 203] on input "*****" at bounding box center [453, 207] width 396 height 32
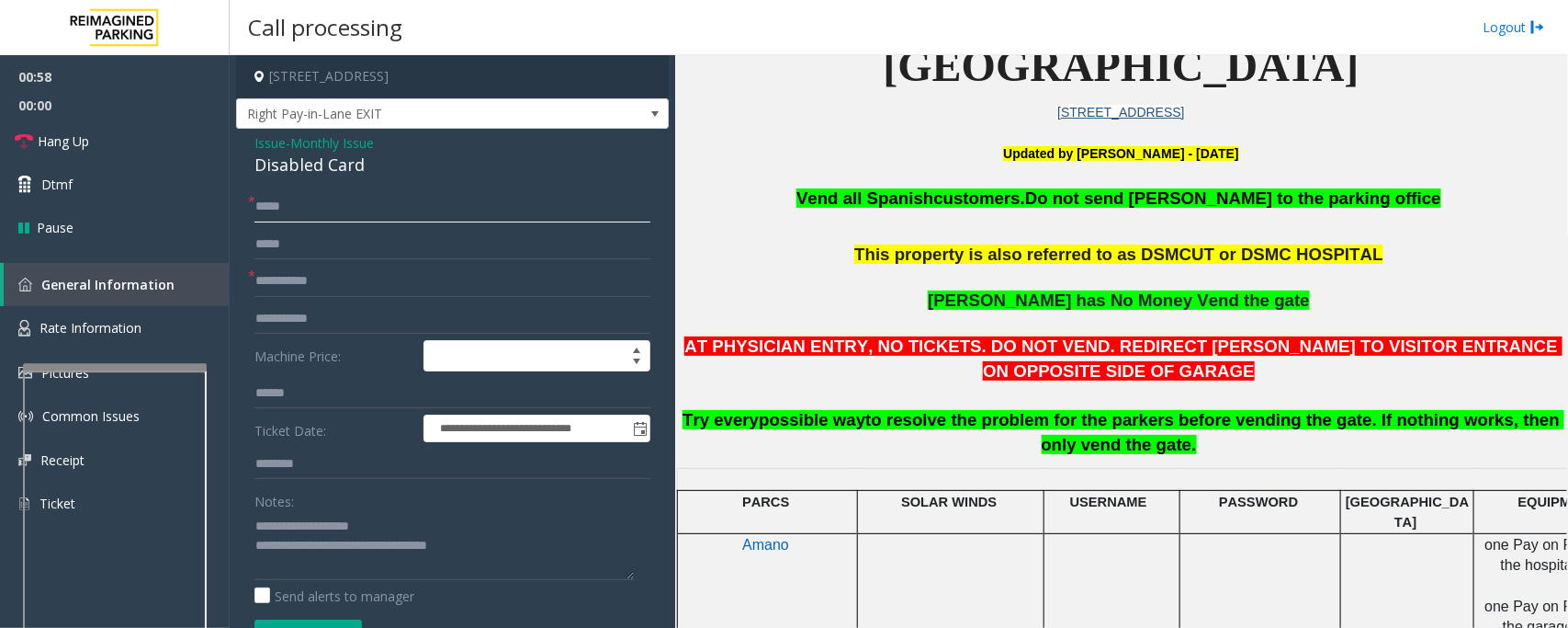
click at [282, 209] on input "*****" at bounding box center [453, 207] width 396 height 32
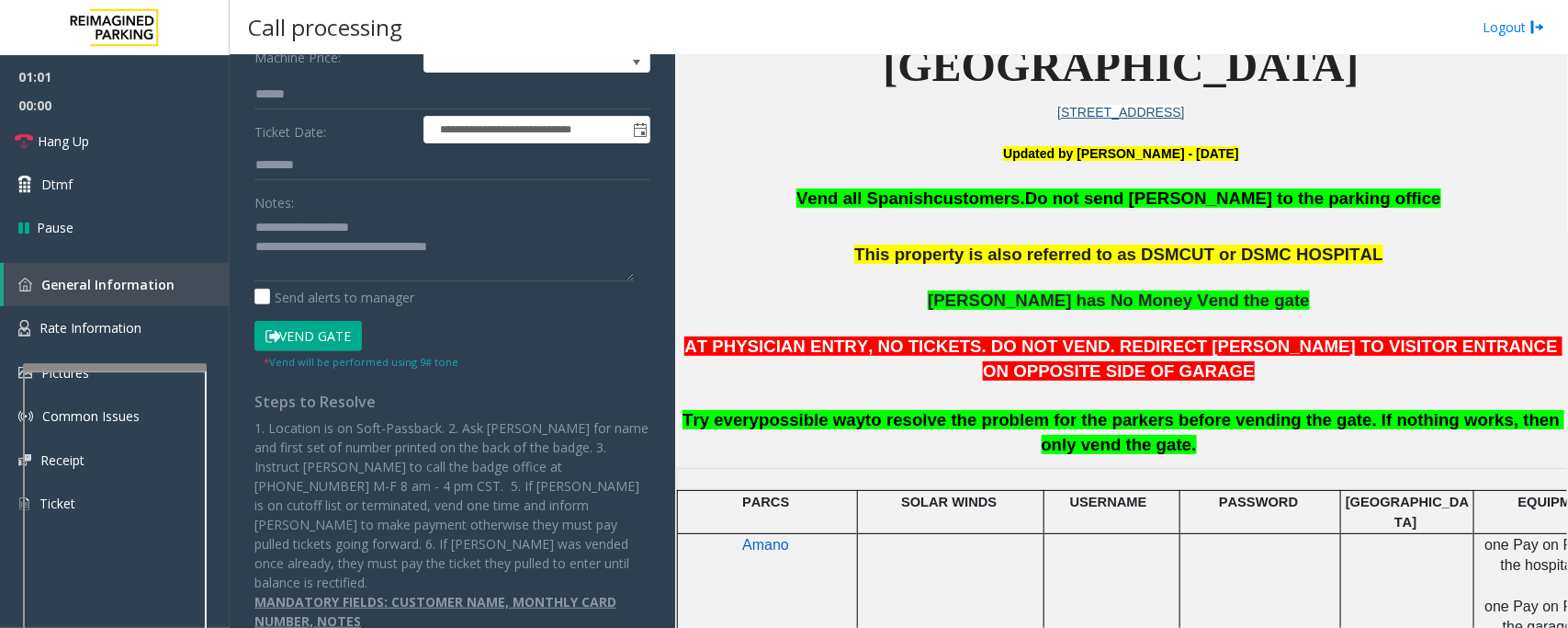
scroll to position [301, 0]
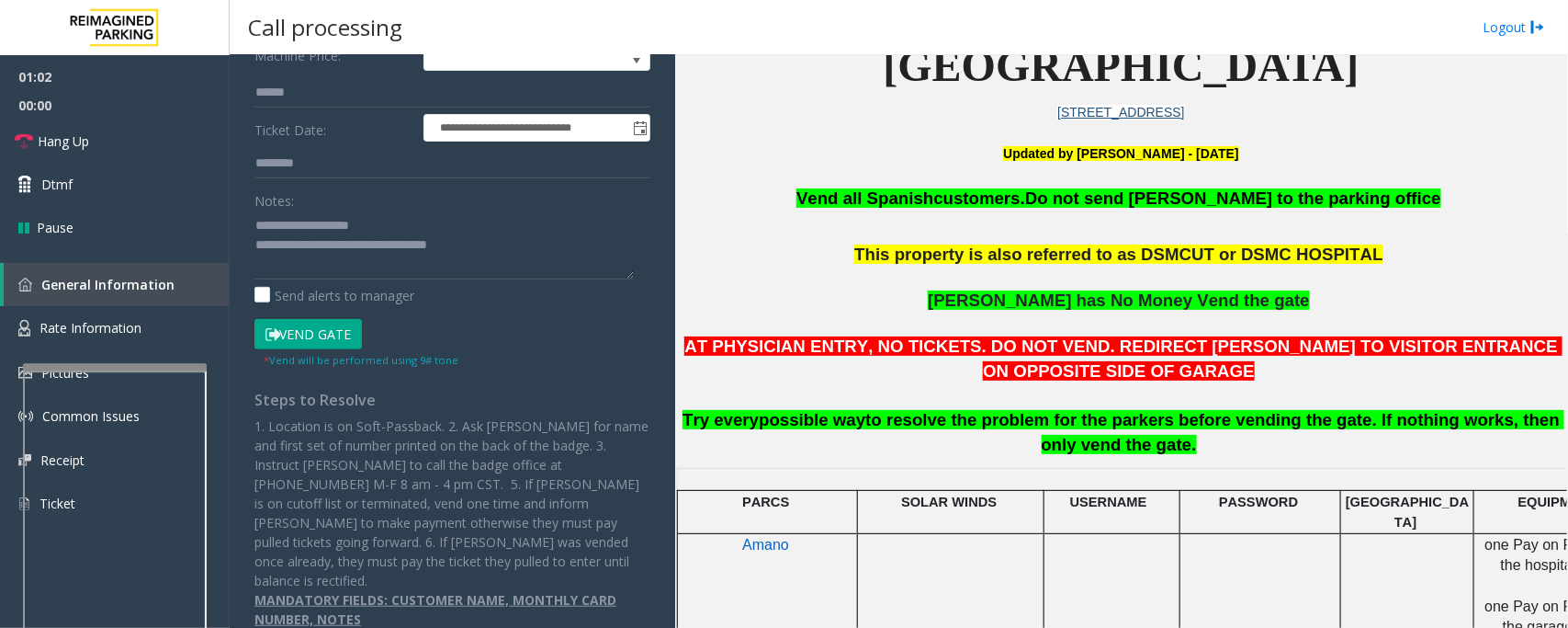
click at [326, 328] on button "Vend Gate" at bounding box center [309, 335] width 108 height 32
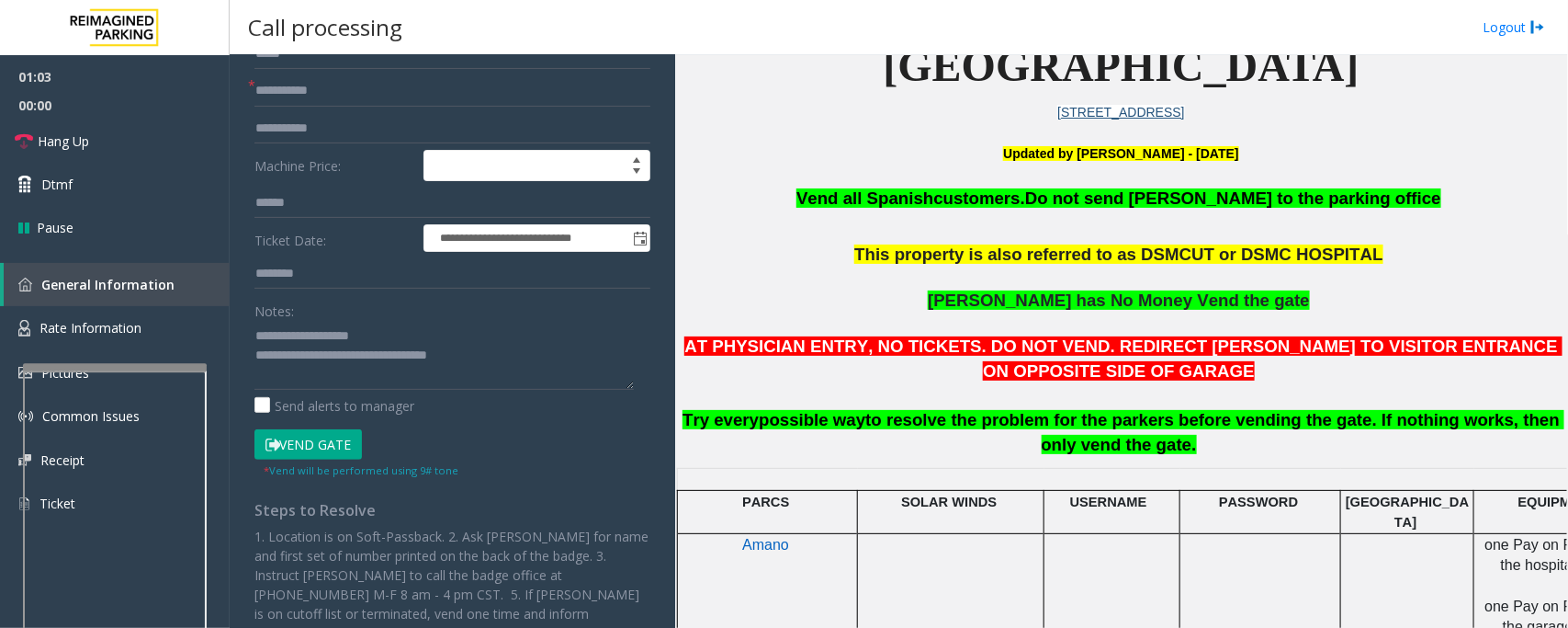
scroll to position [0, 0]
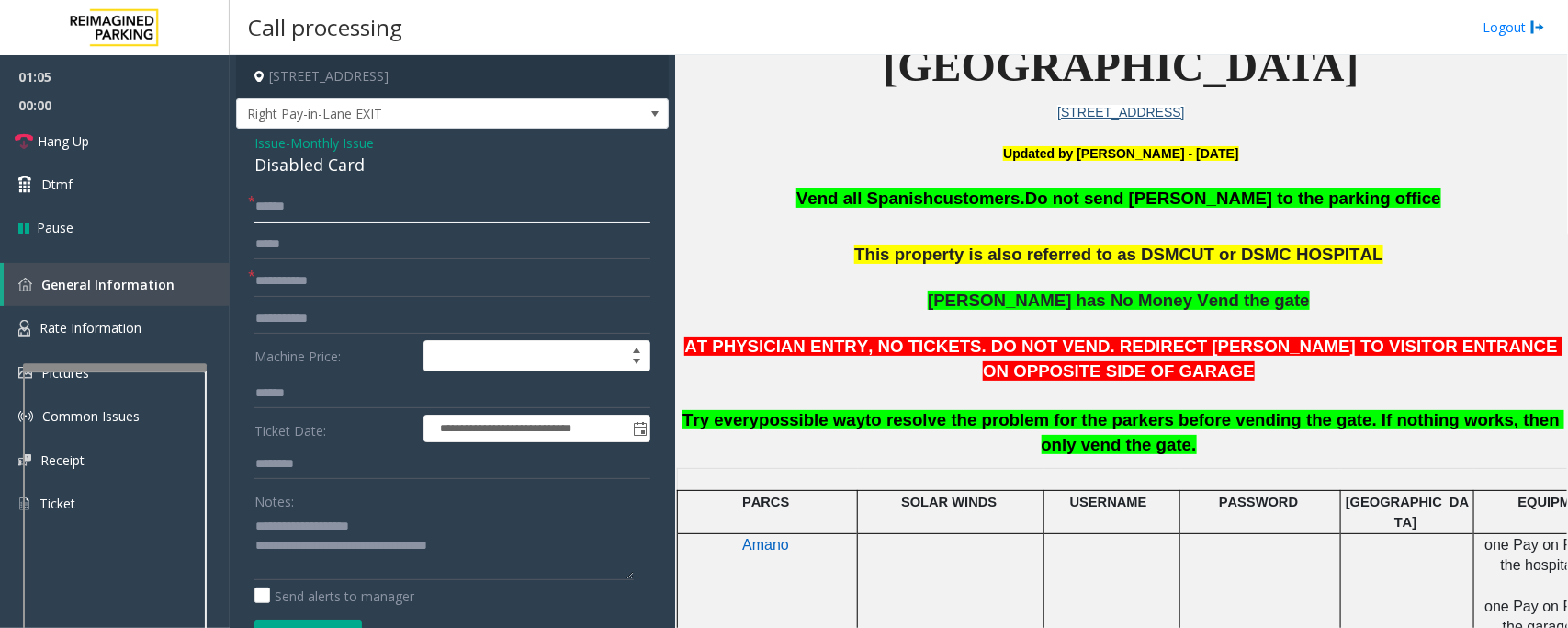
click at [291, 203] on input "******" at bounding box center [453, 207] width 396 height 32
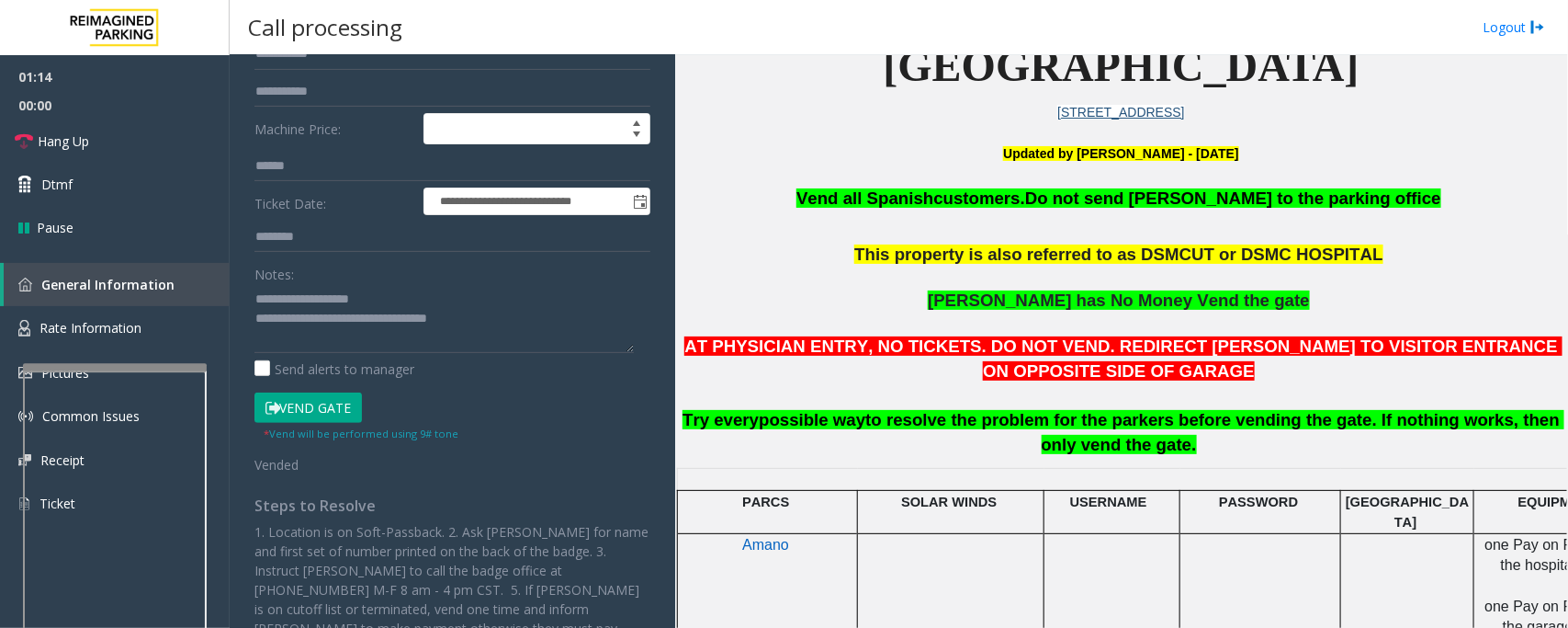
scroll to position [230, 0]
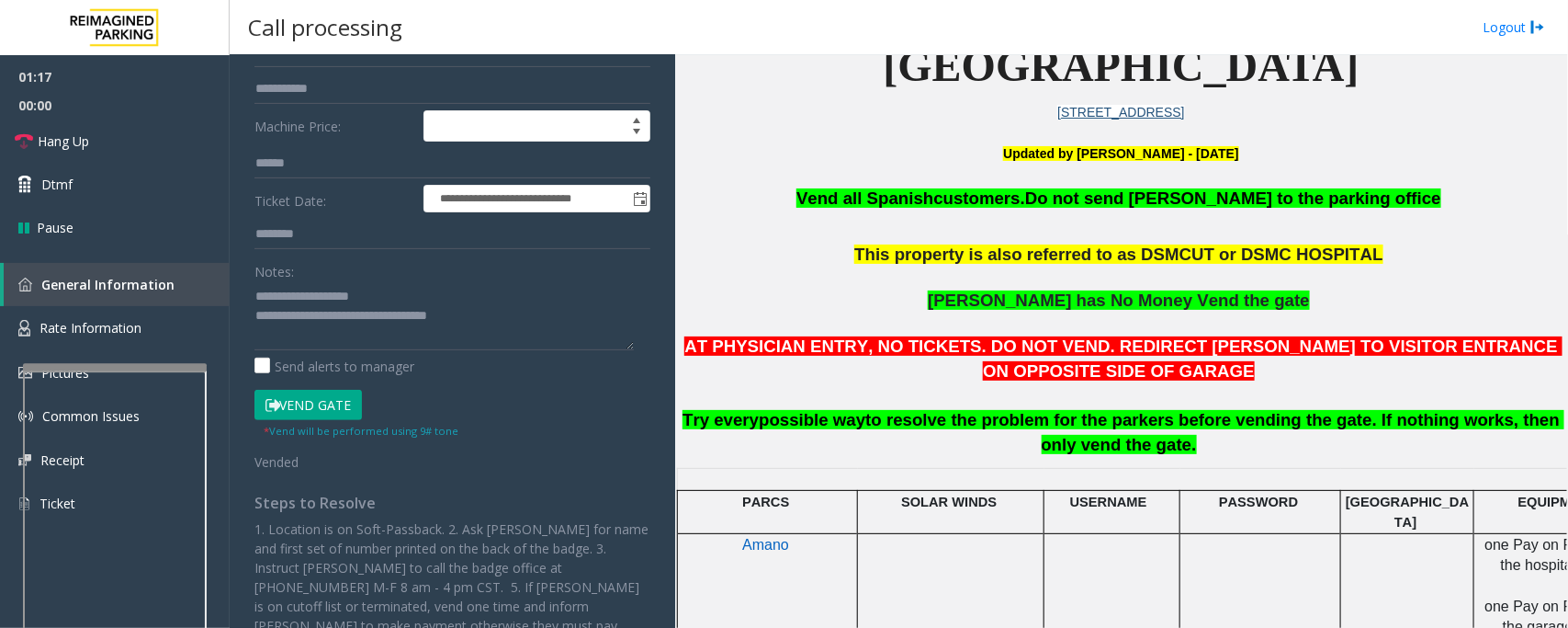
type input "******"
click at [529, 333] on textarea at bounding box center [445, 315] width 379 height 69
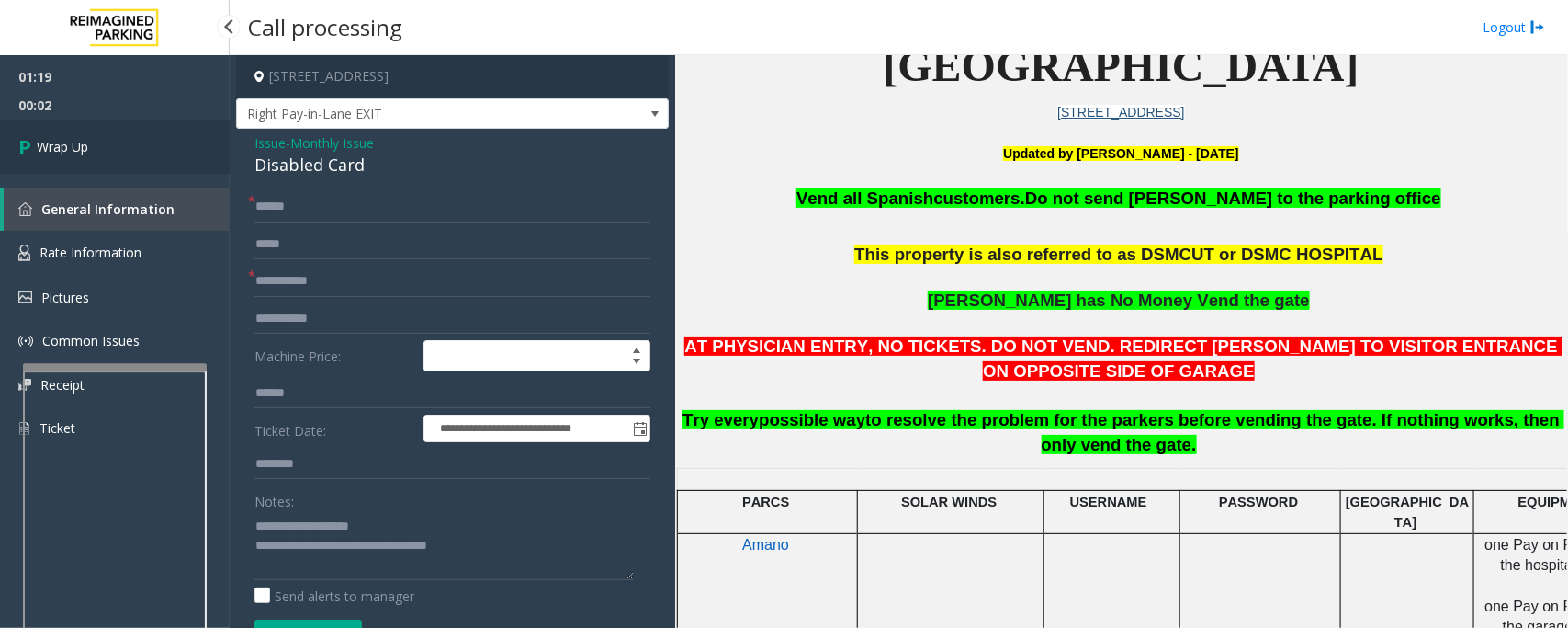
click at [126, 154] on link "Wrap Up" at bounding box center [114, 146] width 230 height 54
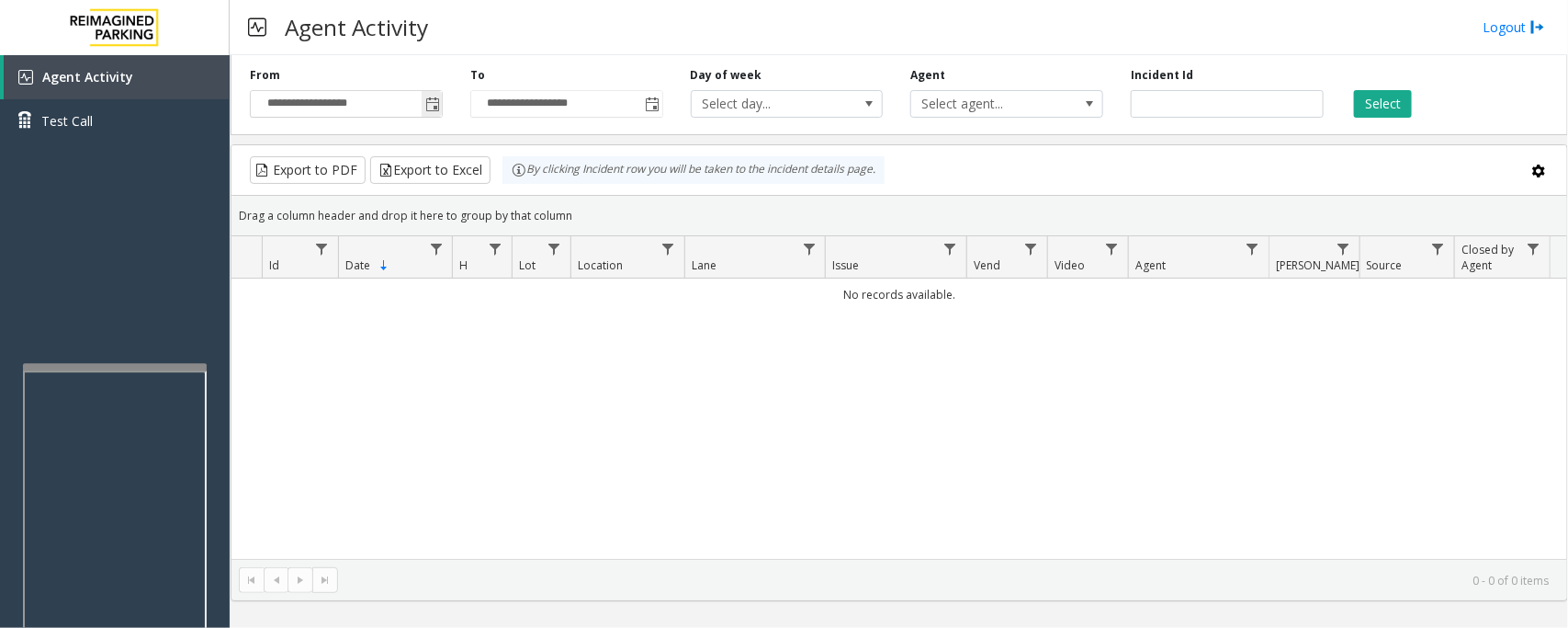
click at [432, 103] on span "Toggle popup" at bounding box center [432, 105] width 15 height 15
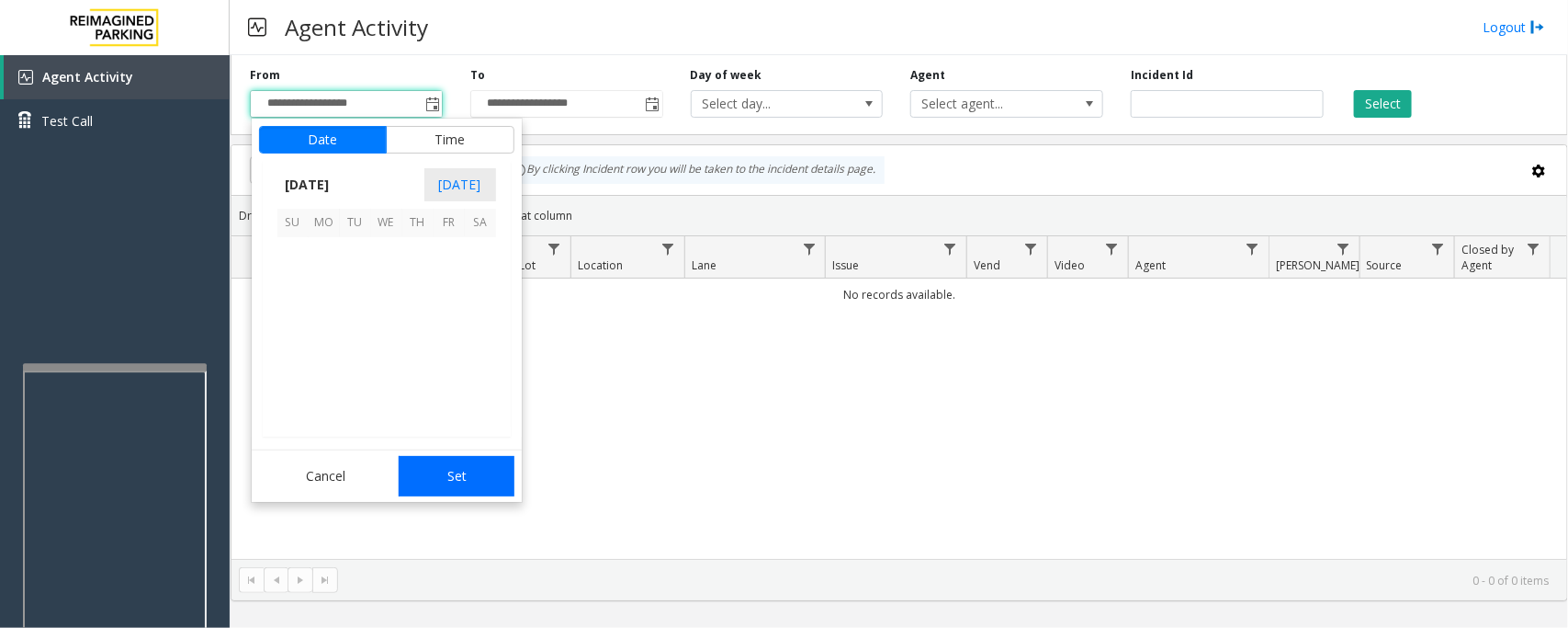
scroll to position [329733, 0]
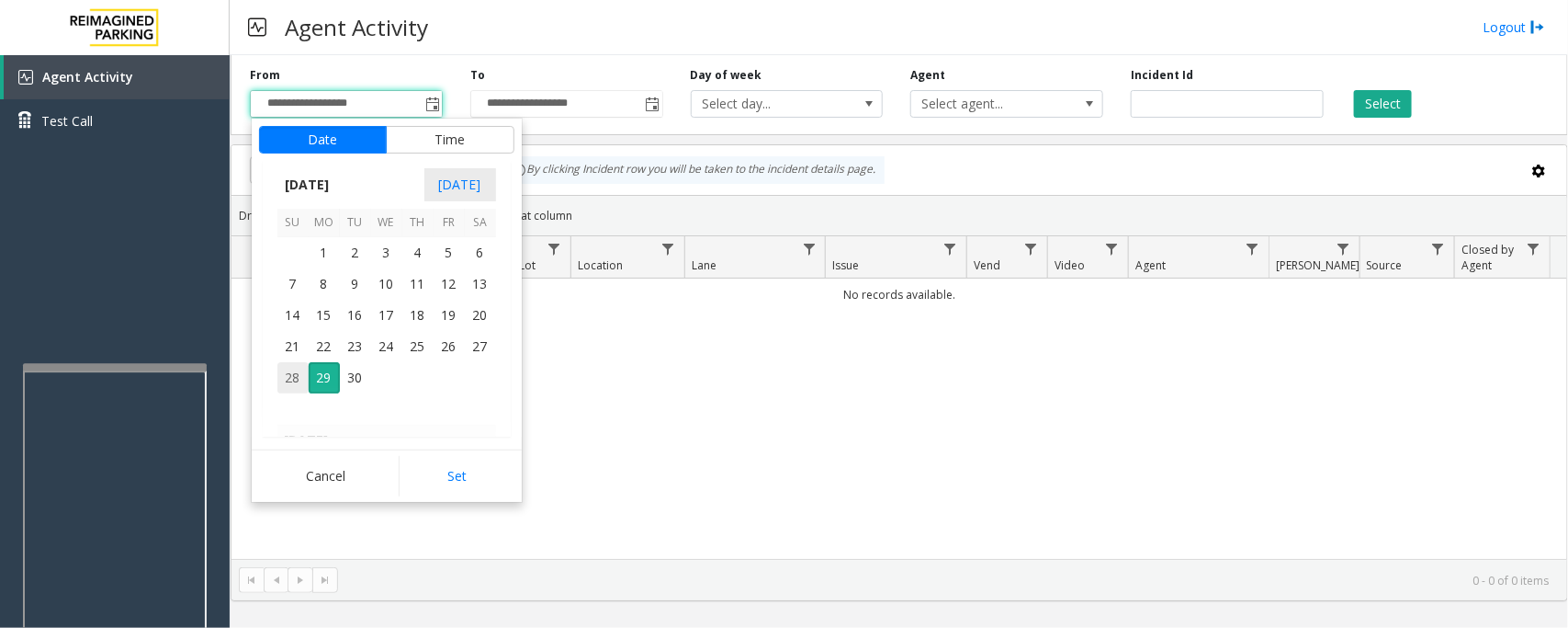
click at [290, 372] on span "28" at bounding box center [293, 378] width 32 height 32
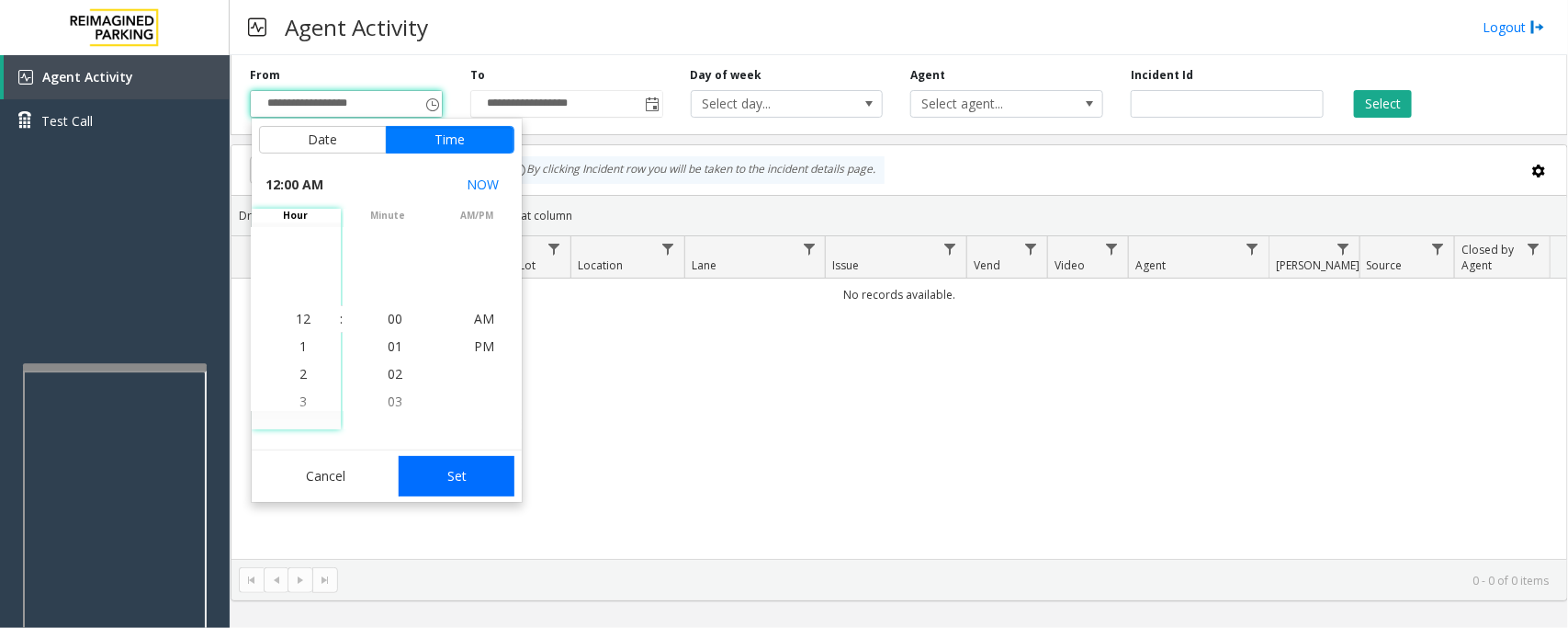
click at [483, 465] on button "Set" at bounding box center [457, 475] width 115 height 40
type input "**********"
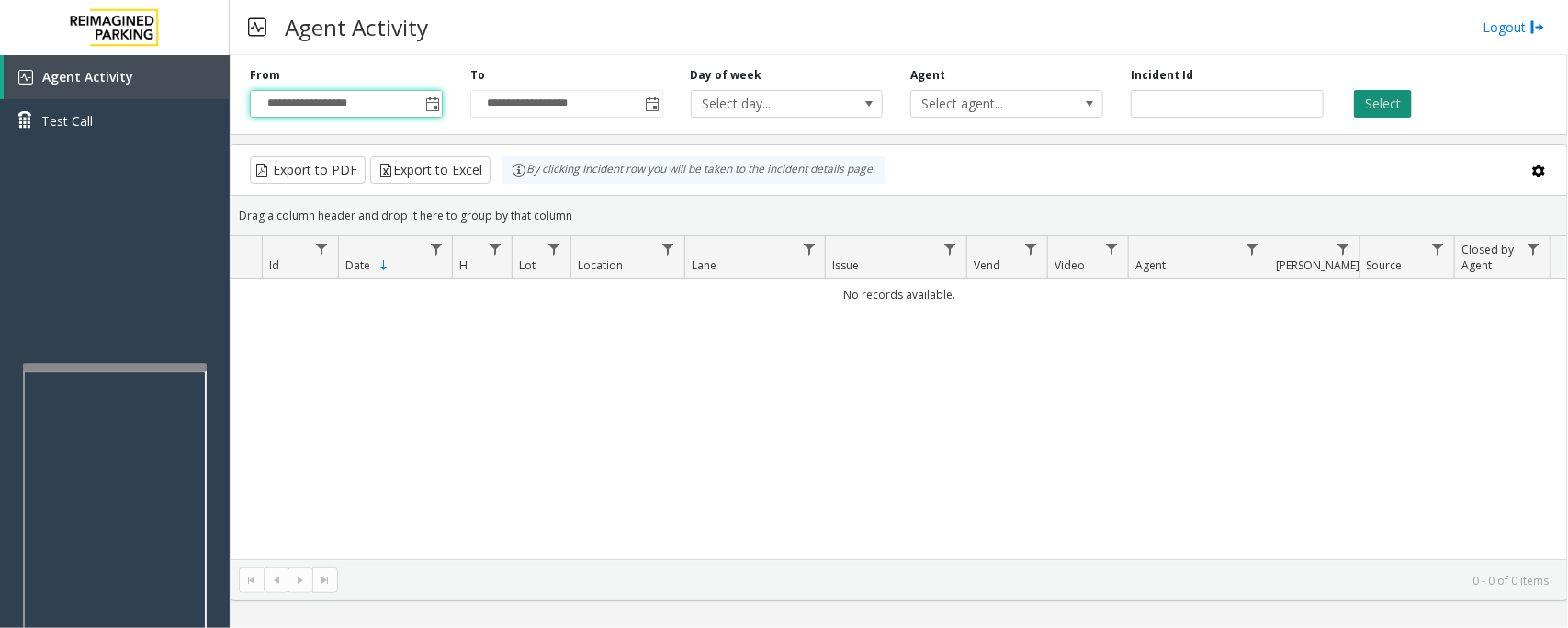
click at [1389, 104] on button "Select" at bounding box center [1383, 104] width 58 height 28
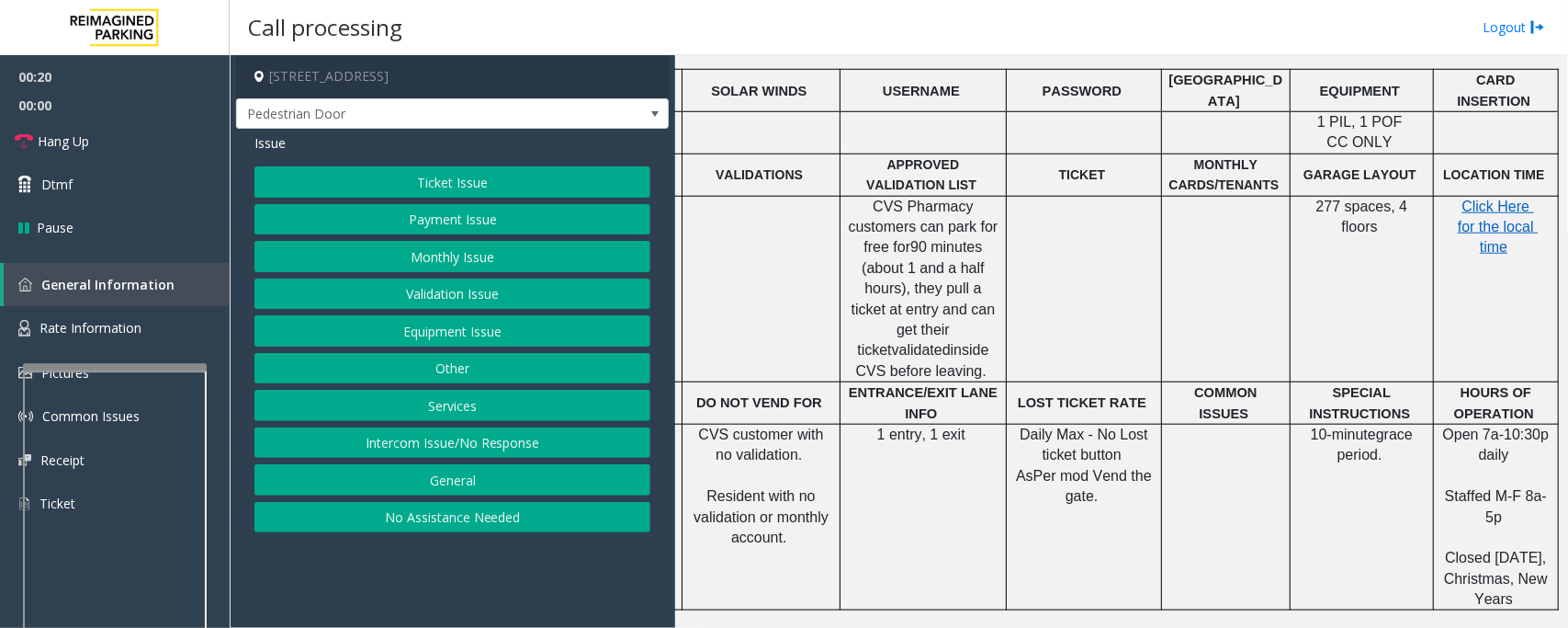
scroll to position [689, 0]
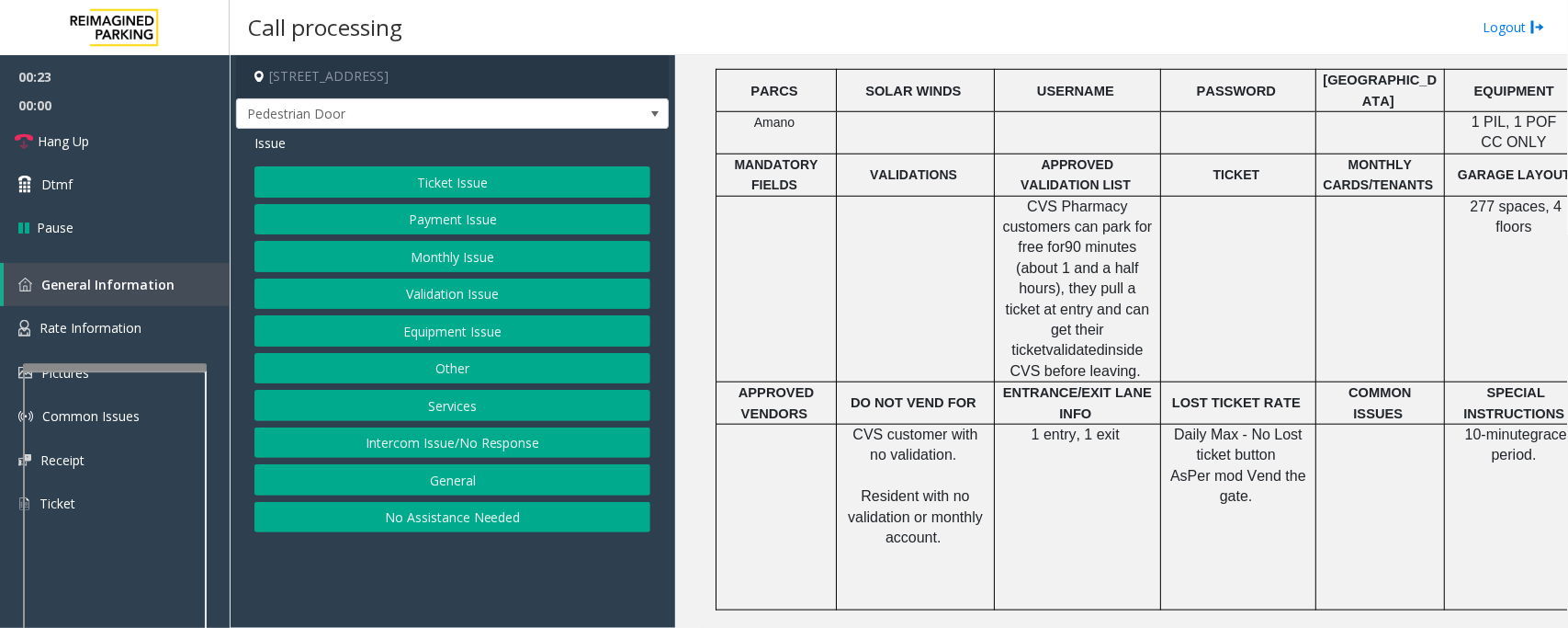
click at [416, 443] on button "Intercom Issue/No Response" at bounding box center [453, 443] width 396 height 32
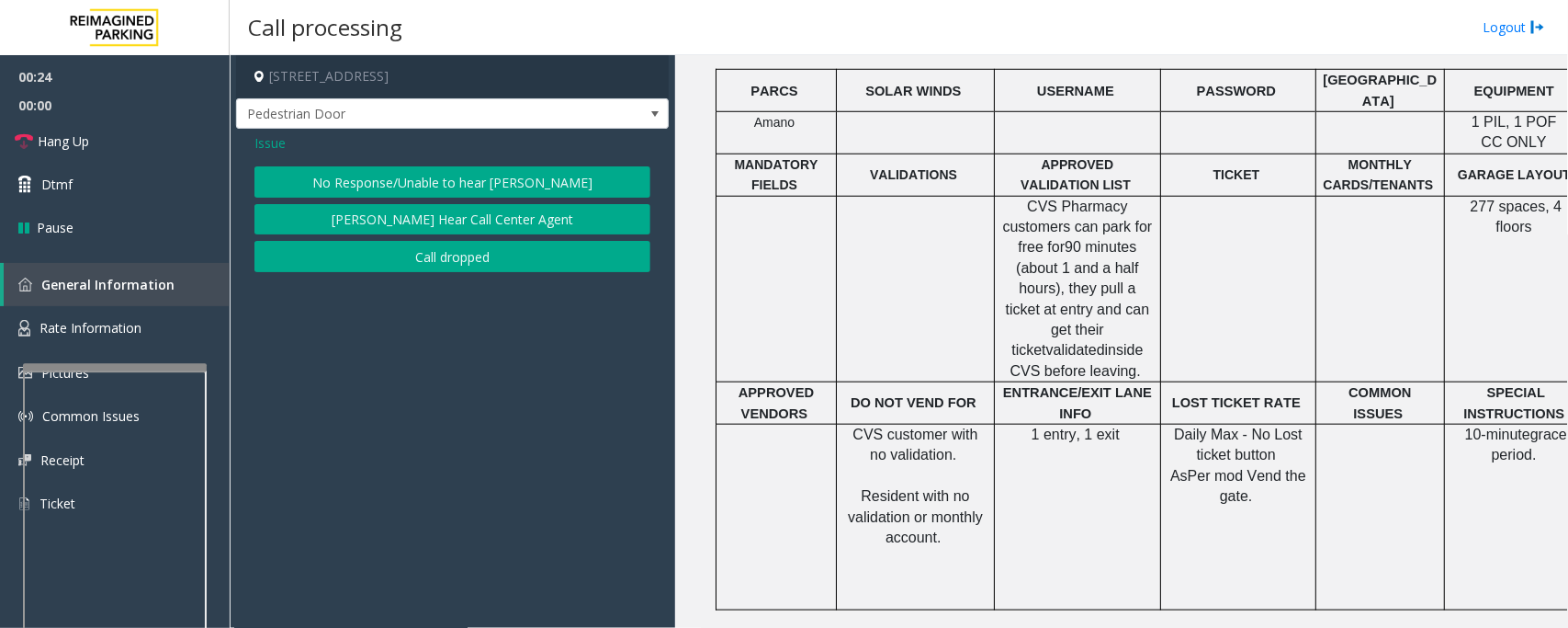
click at [370, 182] on button "No Response/Unable to hear [PERSON_NAME]" at bounding box center [453, 182] width 396 height 32
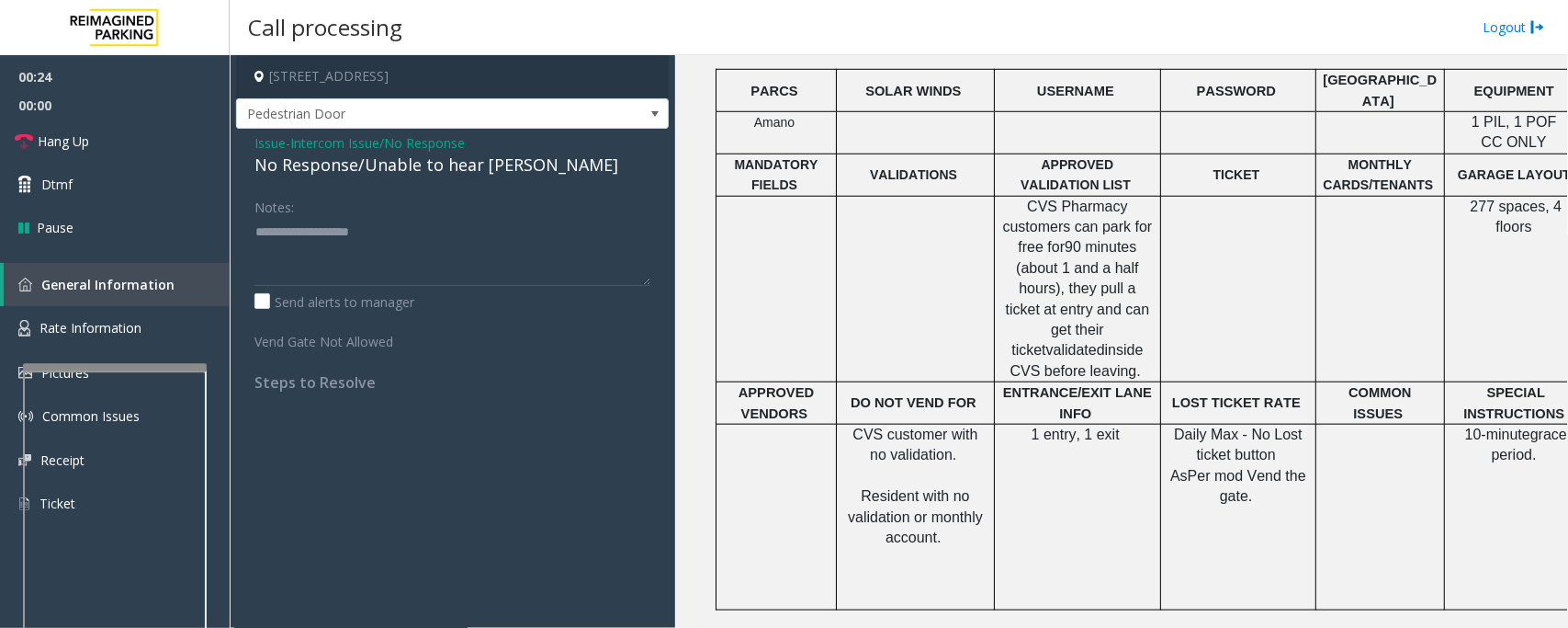
click at [331, 167] on div "No Response/Unable to hear [PERSON_NAME]" at bounding box center [453, 165] width 396 height 25
type textarea "**********"
click at [103, 143] on link "Hang Up" at bounding box center [114, 140] width 230 height 43
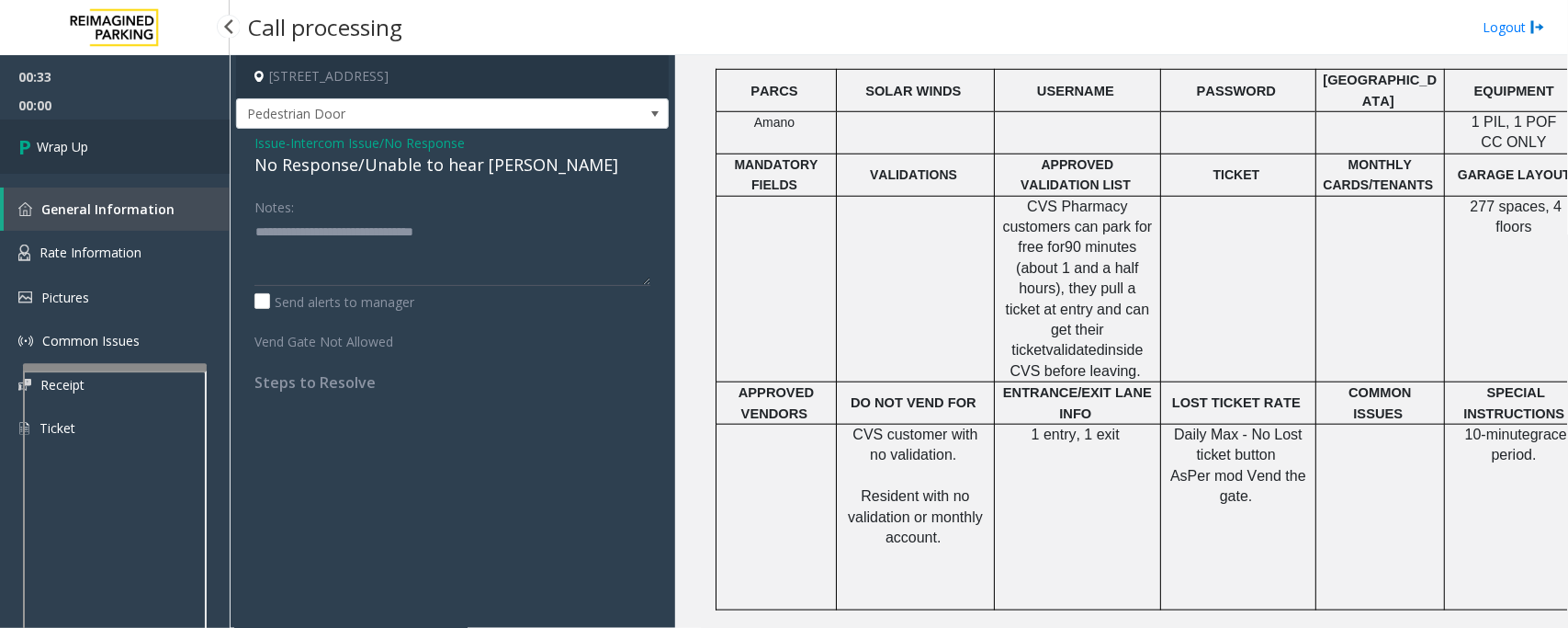
click at [103, 143] on link "Wrap Up" at bounding box center [114, 146] width 230 height 54
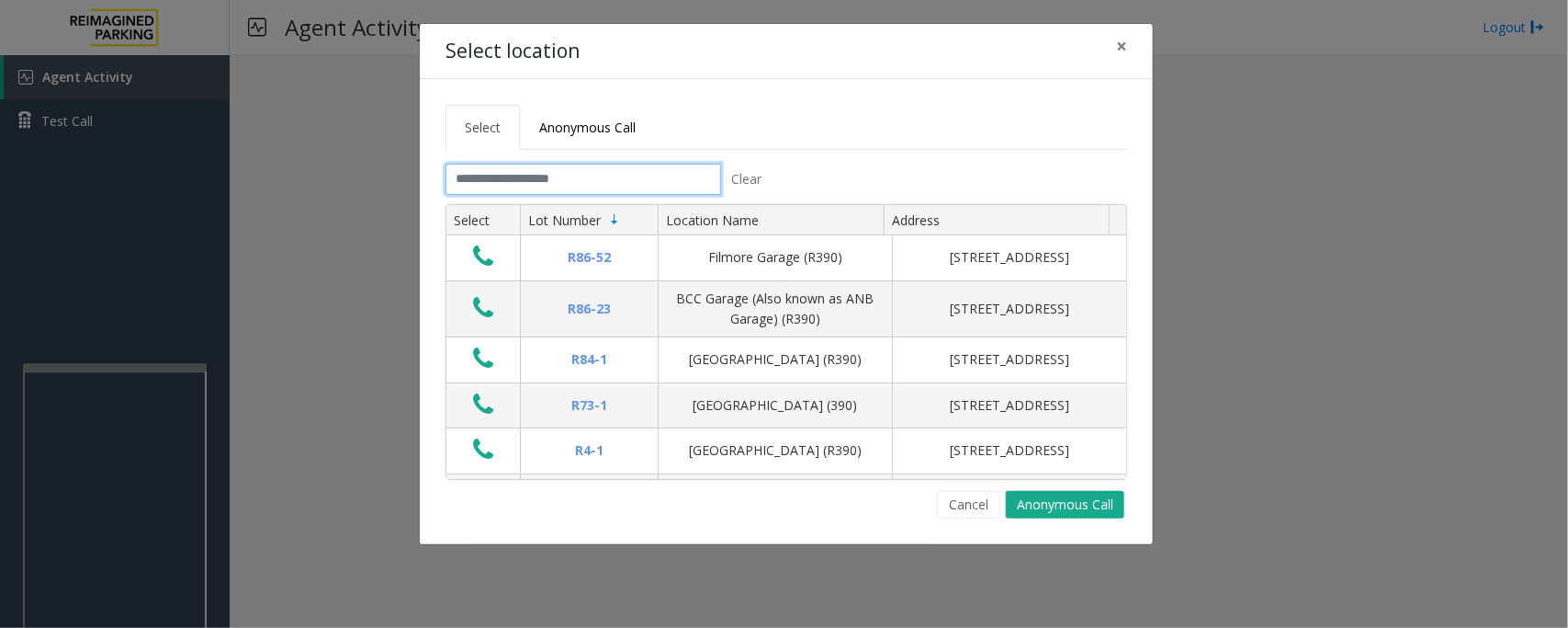
click at [548, 176] on input "text" at bounding box center [583, 180] width 275 height 32
click at [479, 175] on input "text" at bounding box center [583, 180] width 275 height 32
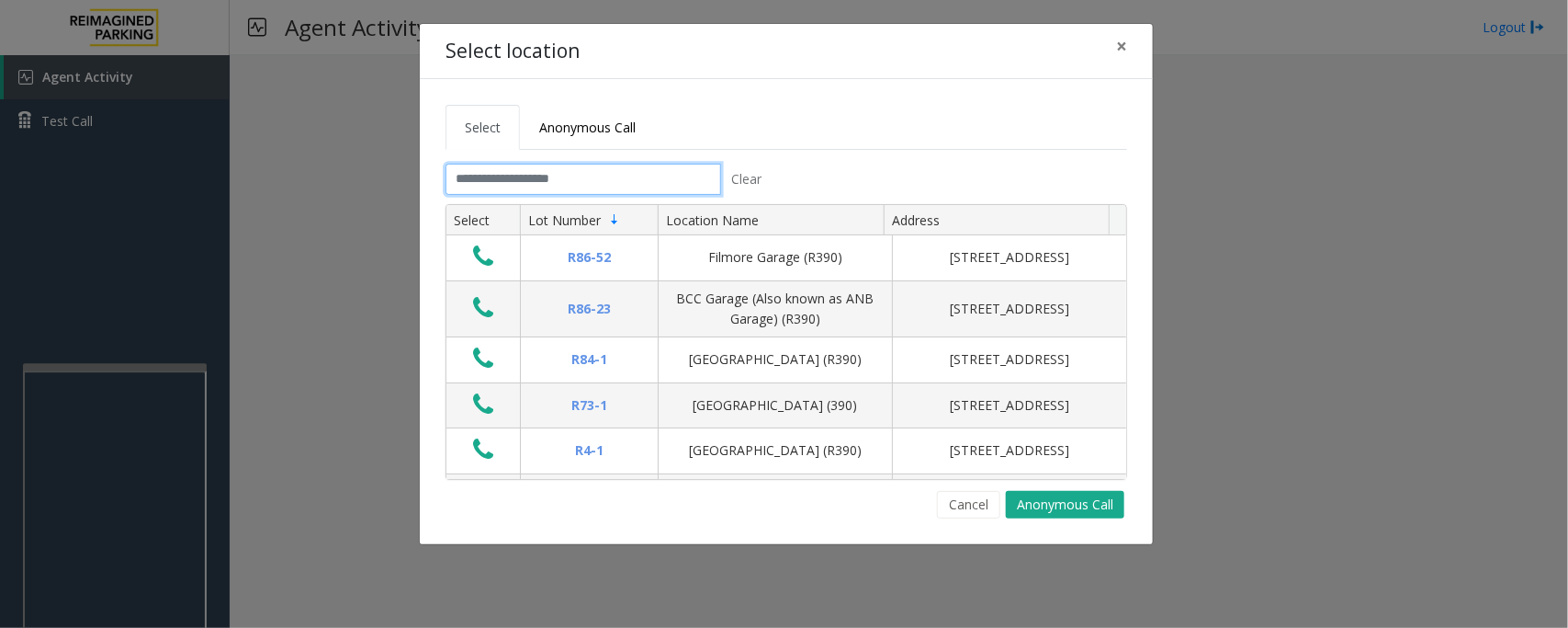
click at [508, 181] on input "text" at bounding box center [583, 180] width 275 height 32
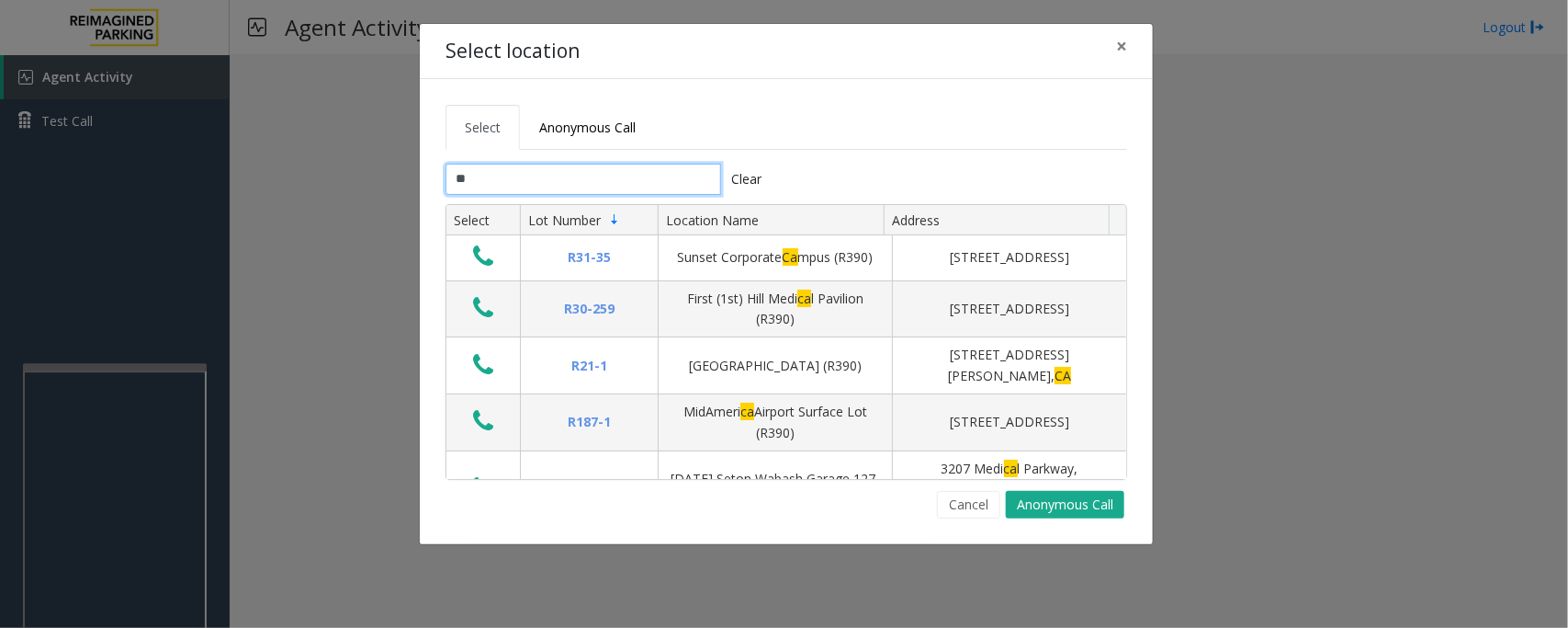
type input "*"
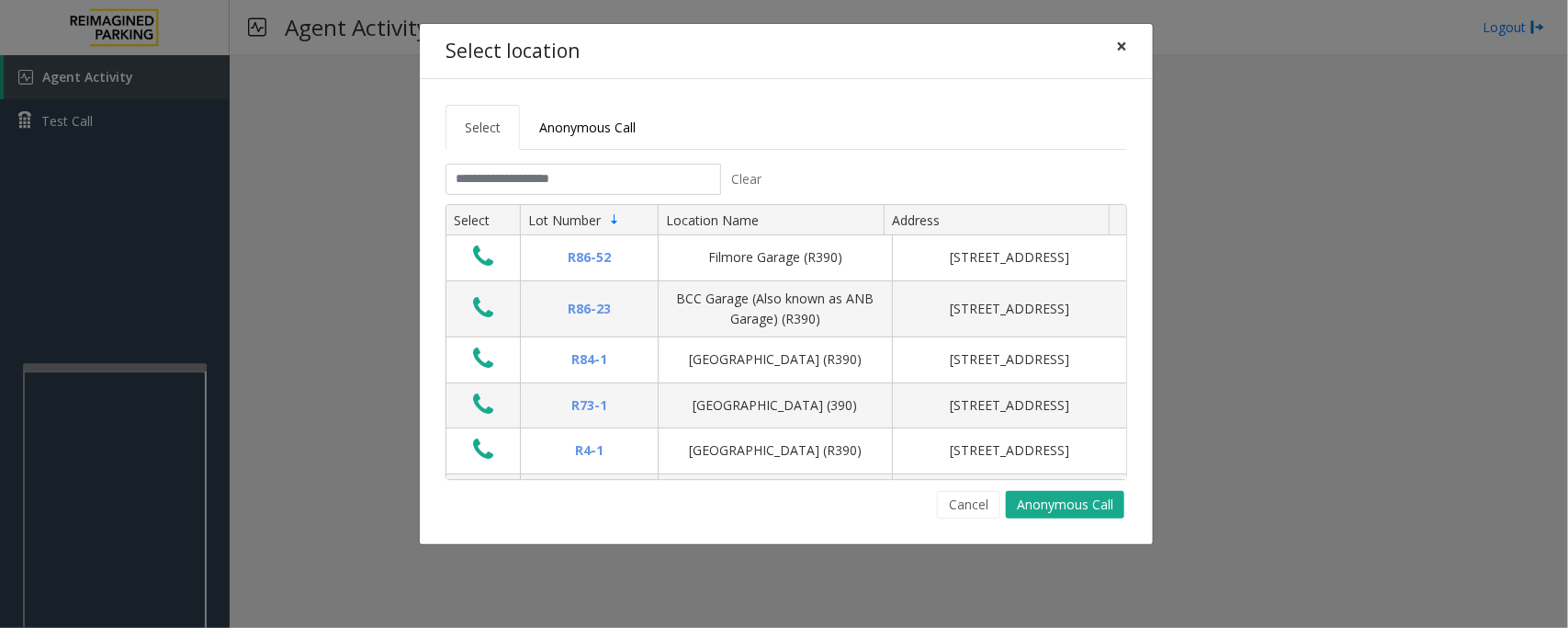
click at [1123, 43] on span "×" at bounding box center [1122, 47] width 11 height 26
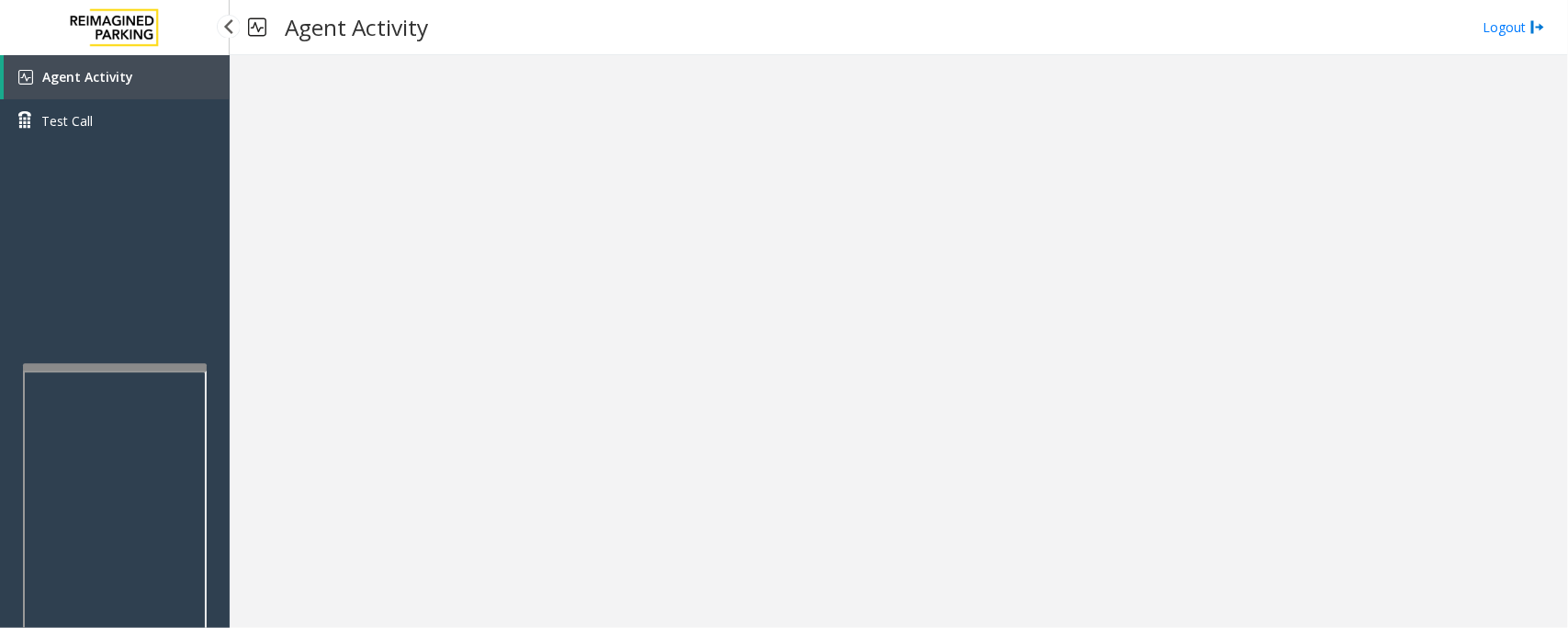
click at [178, 83] on link "Agent Activity" at bounding box center [116, 76] width 226 height 44
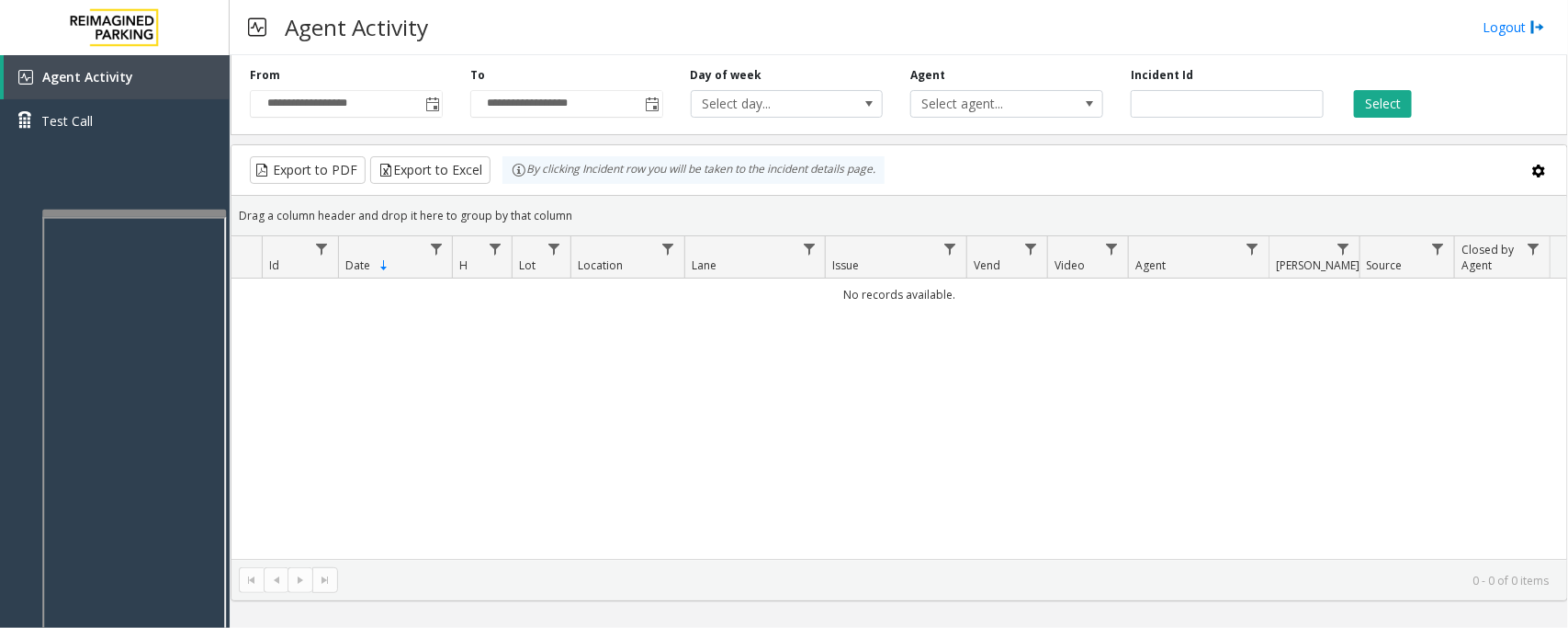
click at [120, 212] on div at bounding box center [134, 213] width 184 height 7
click at [438, 108] on span "Toggle popup" at bounding box center [432, 105] width 15 height 15
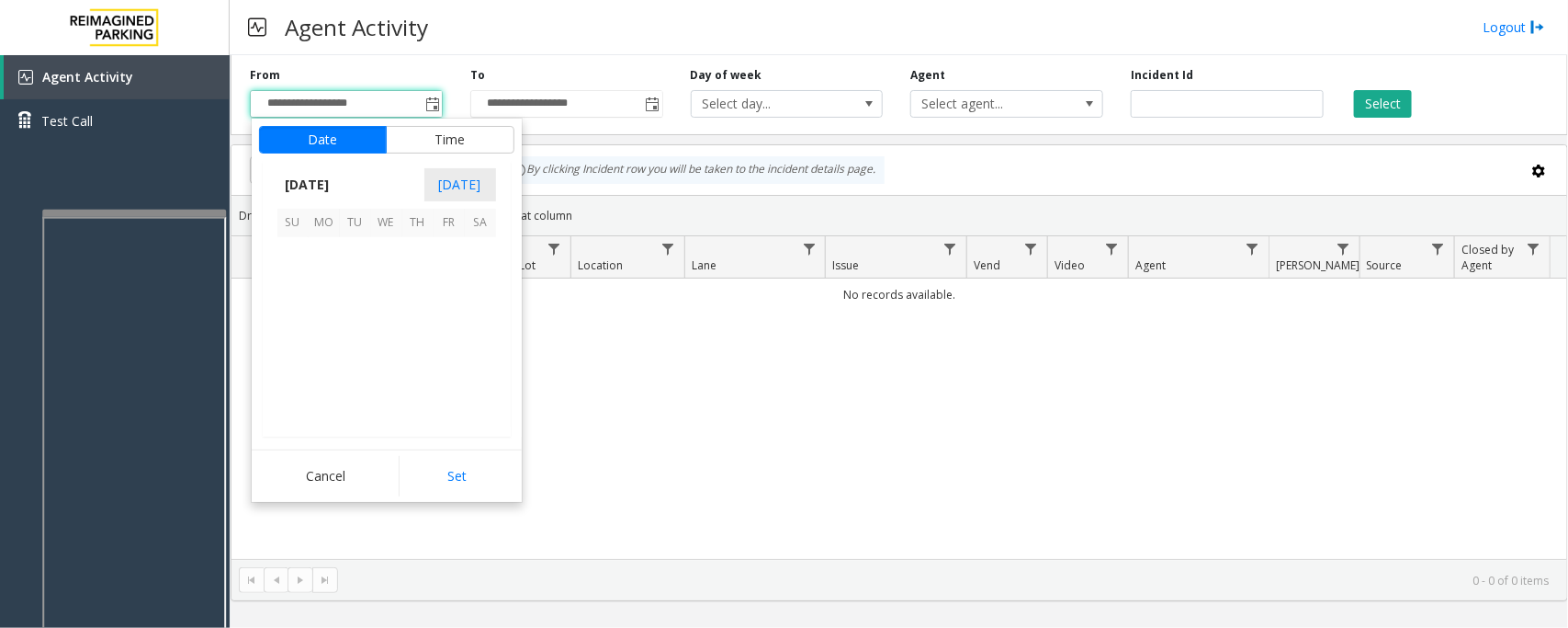
scroll to position [329733, 0]
drag, startPoint x: 295, startPoint y: 374, endPoint x: 292, endPoint y: 384, distance: 10.4
click at [291, 374] on span "28" at bounding box center [293, 378] width 32 height 32
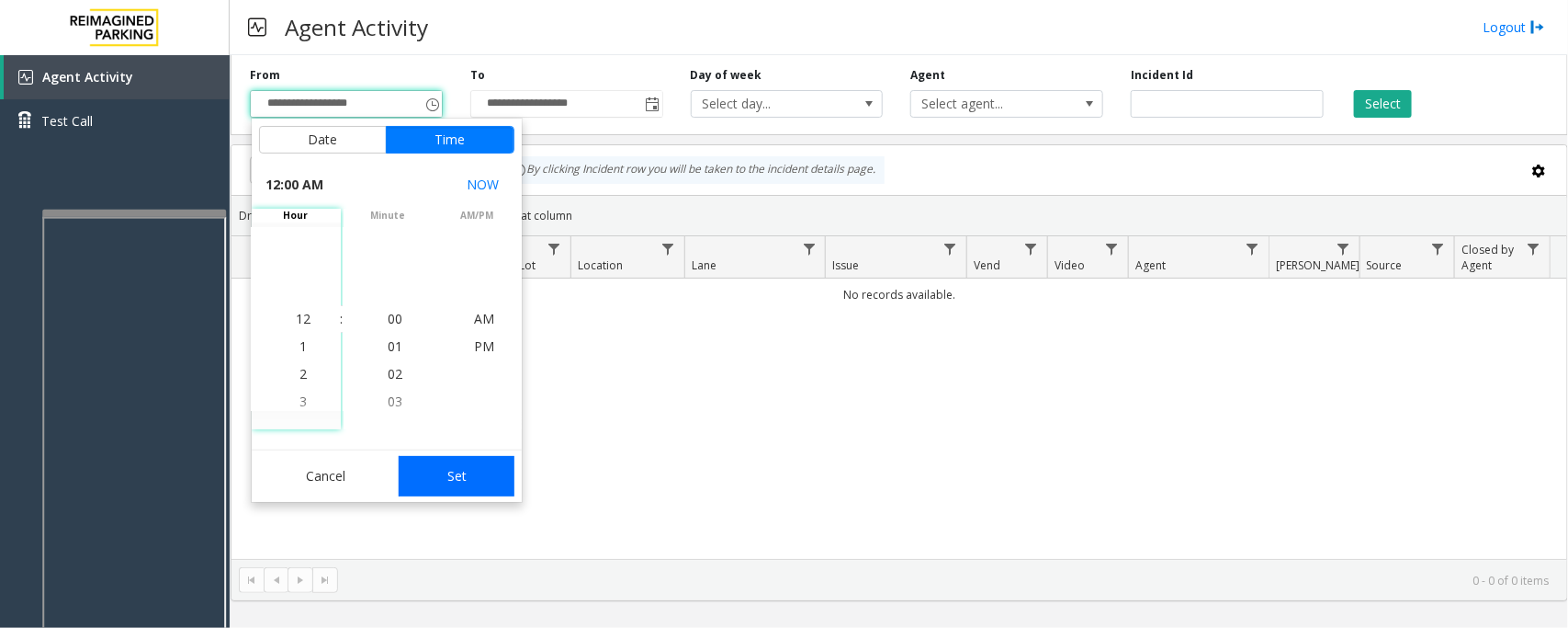
click at [447, 470] on button "Set" at bounding box center [457, 475] width 115 height 40
type input "**********"
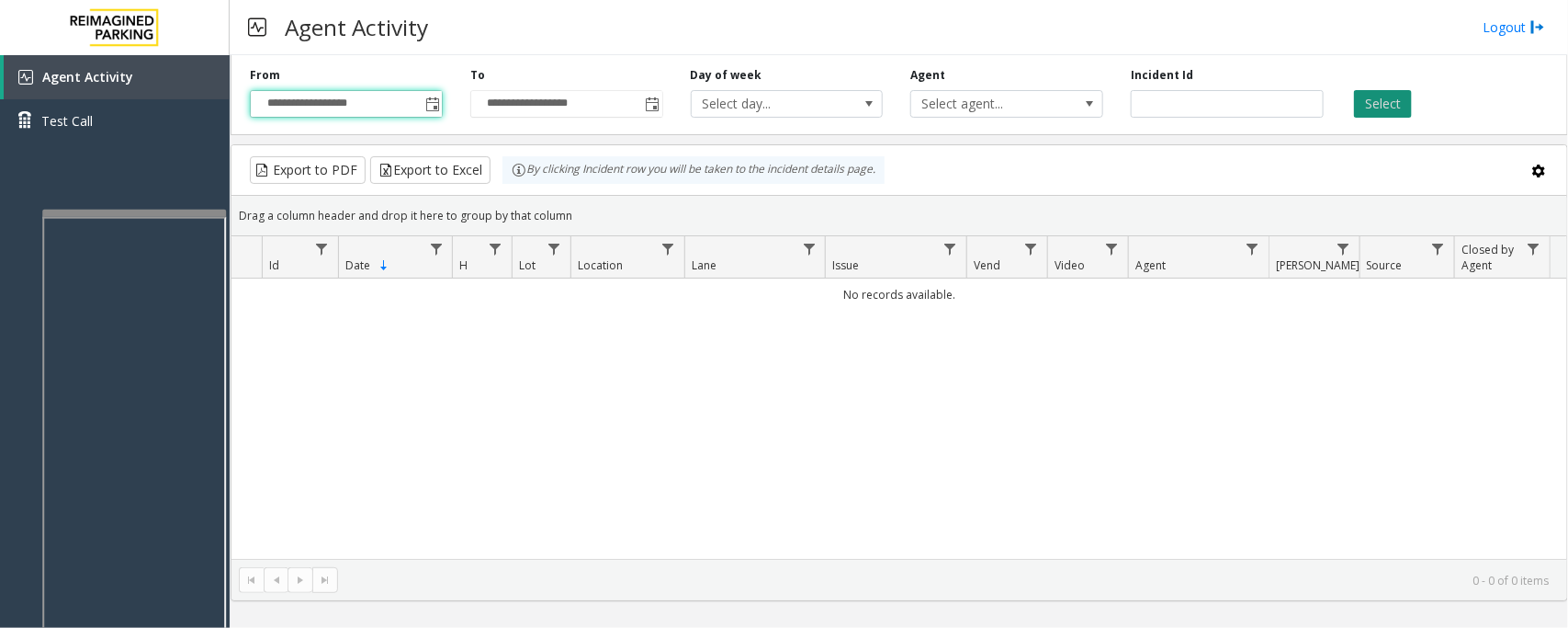
click at [1376, 95] on button "Select" at bounding box center [1383, 104] width 58 height 28
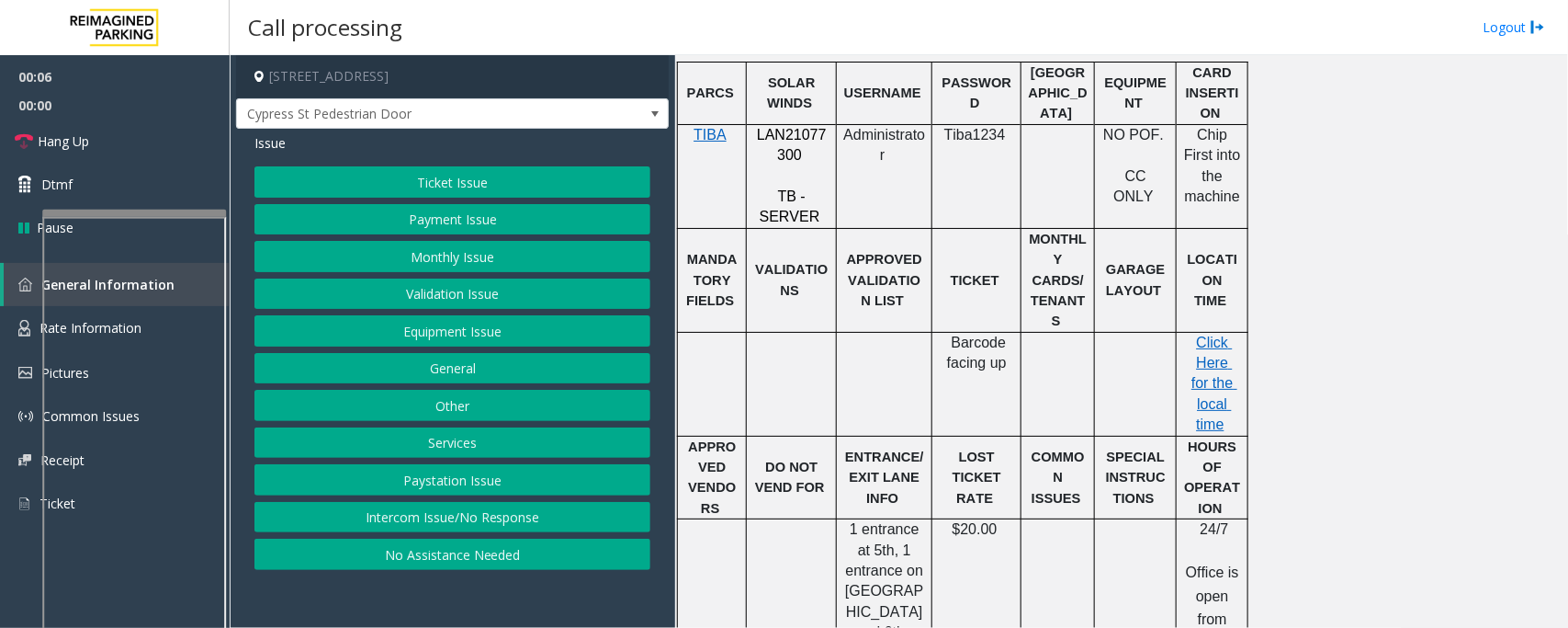
scroll to position [574, 0]
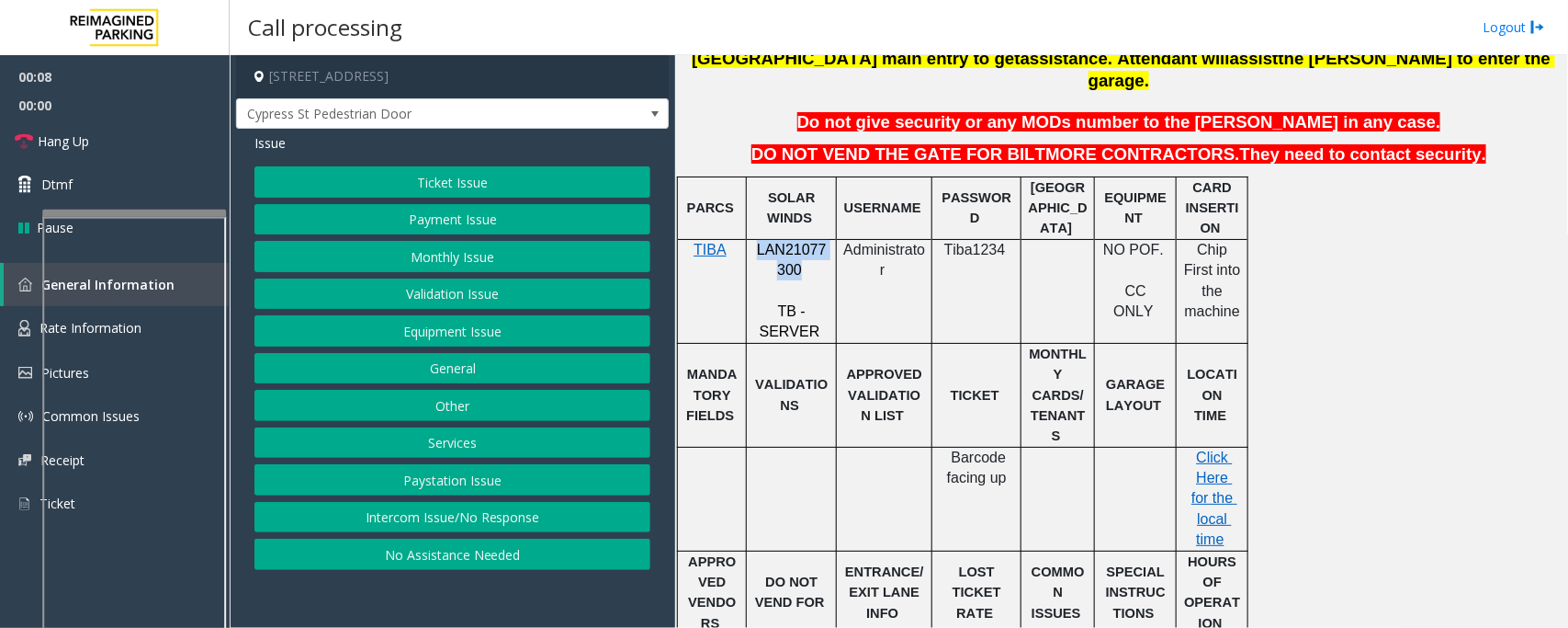
drag, startPoint x: 756, startPoint y: 227, endPoint x: 799, endPoint y: 246, distance: 47.0
click at [799, 246] on p "LAN21077300" at bounding box center [791, 261] width 76 height 41
copy span "LAN21077300"
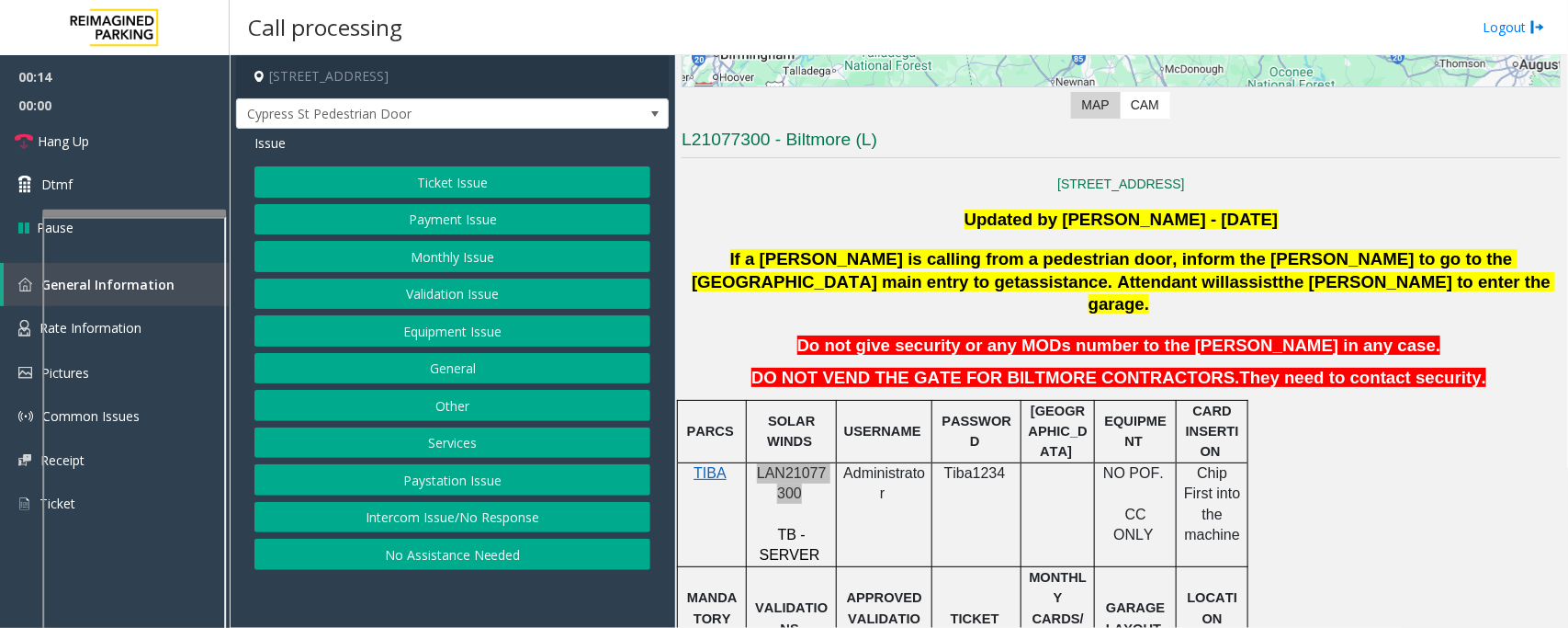
scroll to position [114, 0]
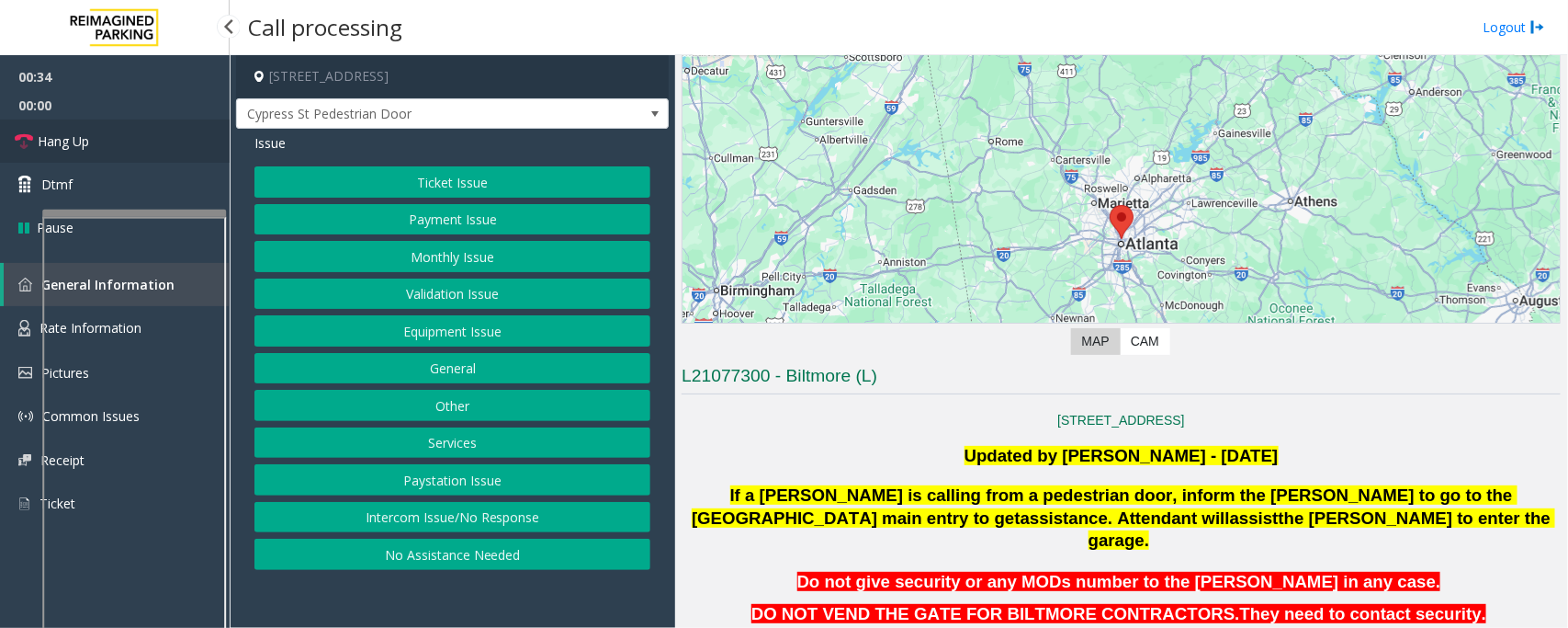
click at [86, 145] on span "Hang Up" at bounding box center [63, 140] width 51 height 20
click at [492, 341] on button "Equipment Issue" at bounding box center [453, 331] width 396 height 32
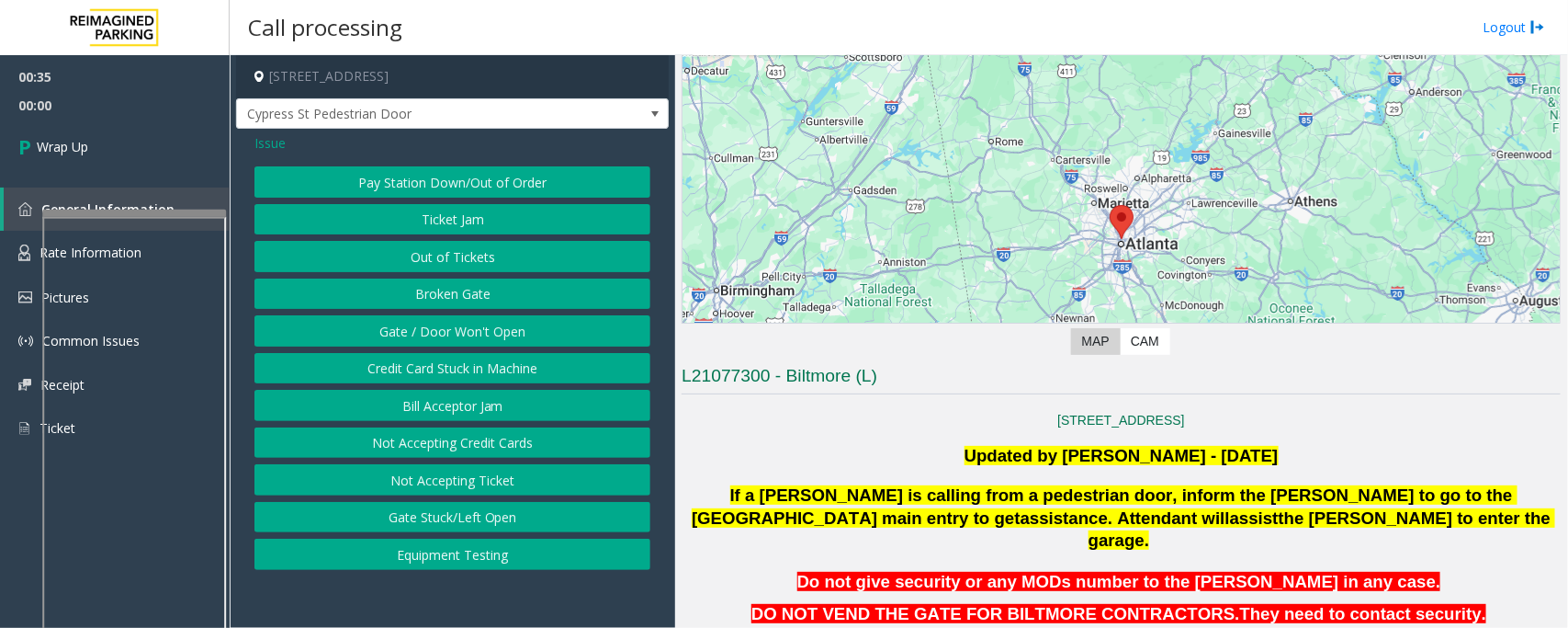
click at [487, 337] on button "Gate / Door Won't Open" at bounding box center [453, 331] width 396 height 32
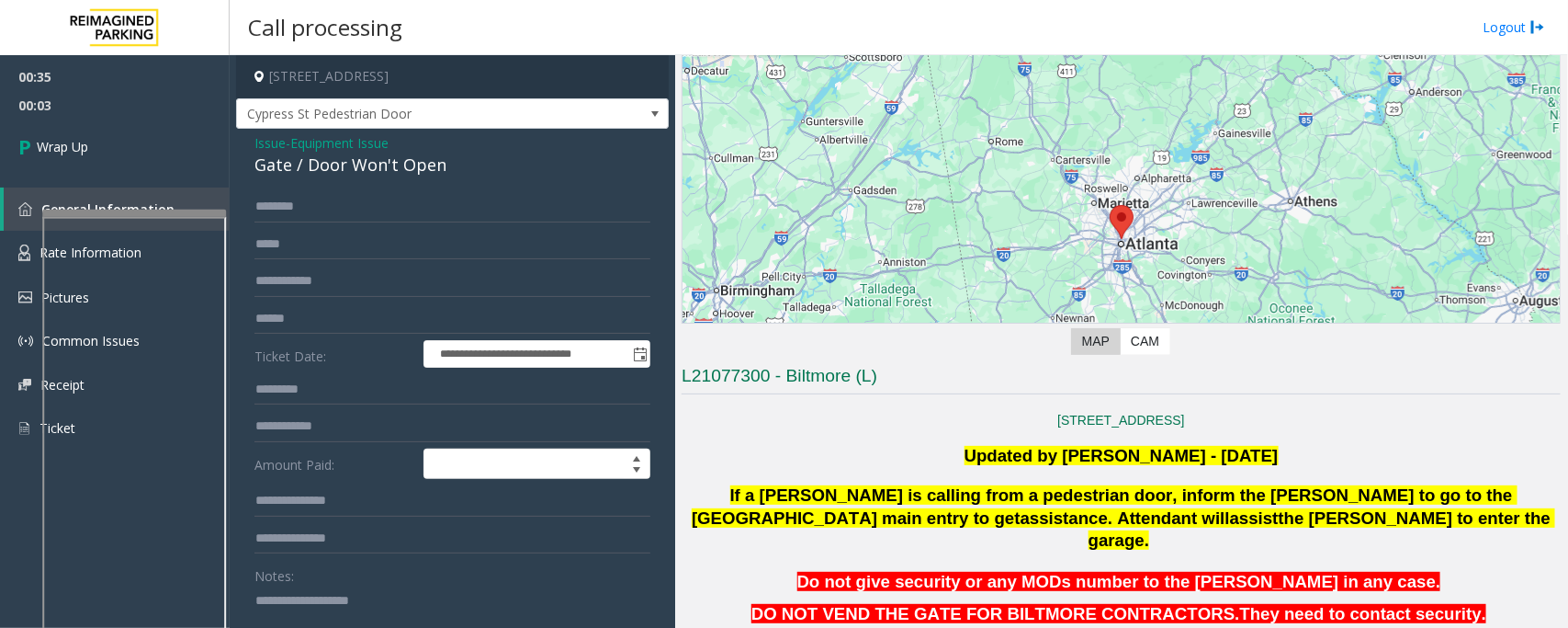
scroll to position [156, 0]
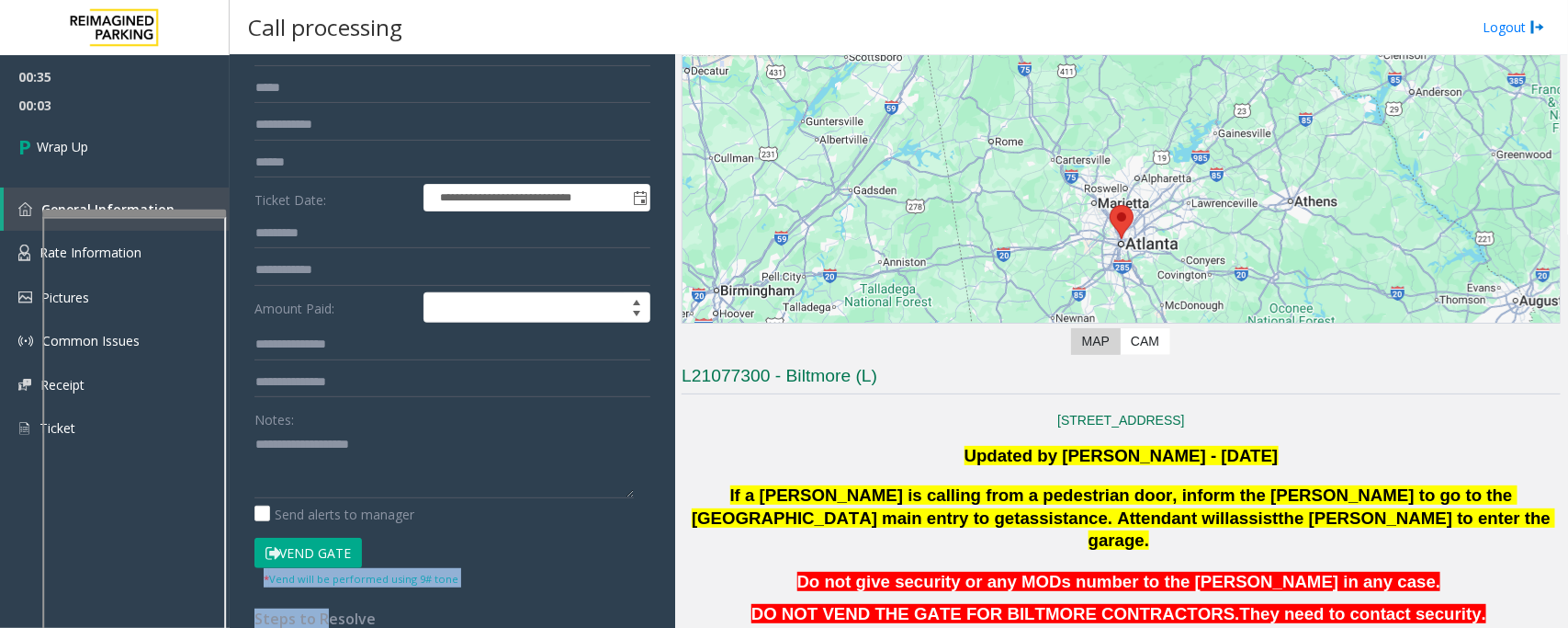
drag, startPoint x: 324, startPoint y: 608, endPoint x: 595, endPoint y: 510, distance: 288.2
click at [336, 549] on div "**********" at bounding box center [452, 450] width 423 height 831
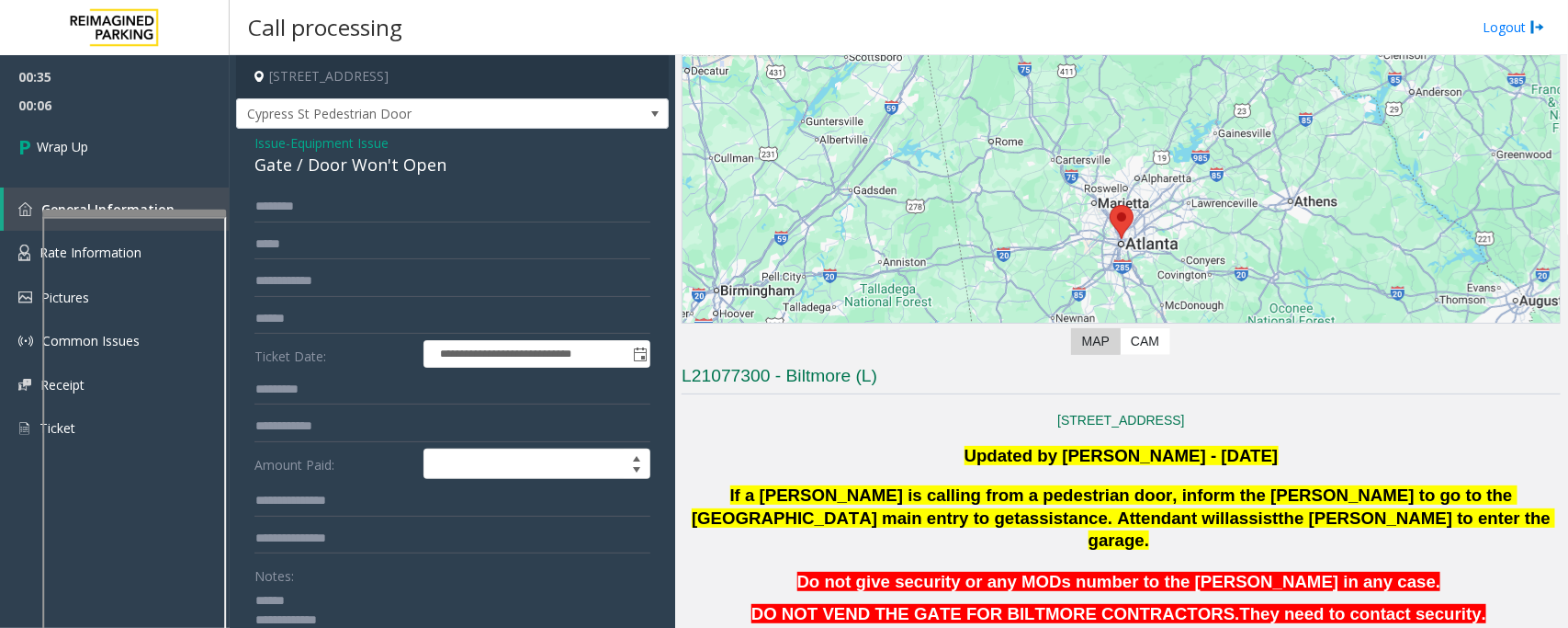
click at [312, 173] on div "Gate / Door Won't Open" at bounding box center [453, 165] width 396 height 25
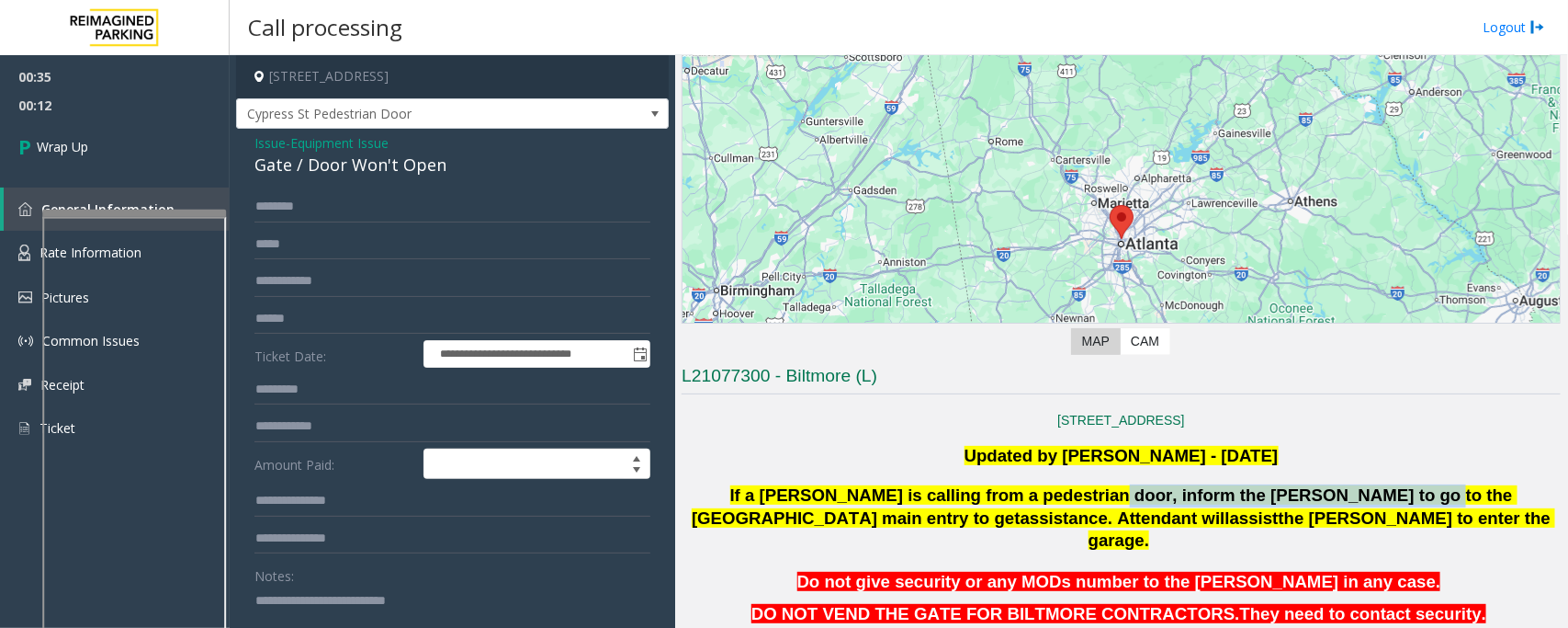
drag, startPoint x: 1021, startPoint y: 494, endPoint x: 1270, endPoint y: 479, distance: 249.5
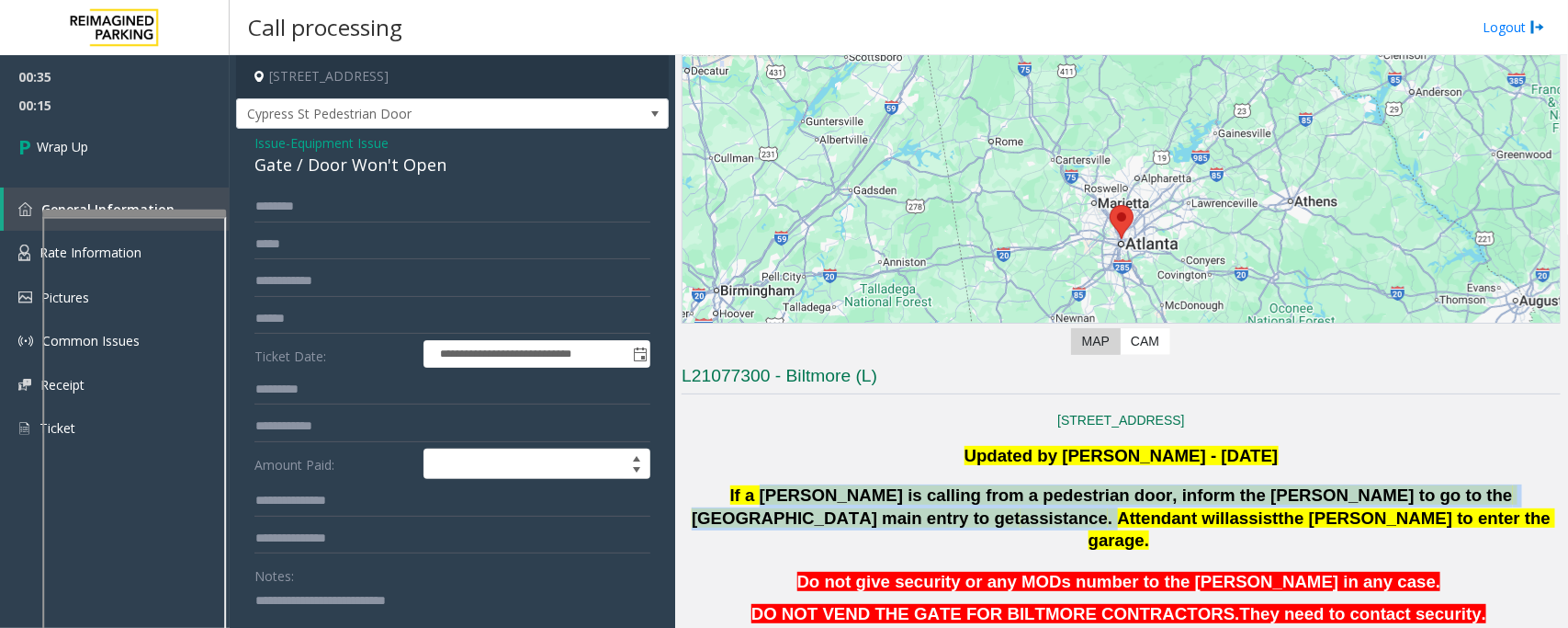
drag, startPoint x: 732, startPoint y: 496, endPoint x: 1546, endPoint y: 490, distance: 814.0
click at [1546, 490] on p "If a parker is calling from a pedestrian door, inform the parker to go to the 5…" at bounding box center [1121, 518] width 883 height 68
copy span "parker is calling from a pedestrian door, inform the parker to go to the 5th st…"
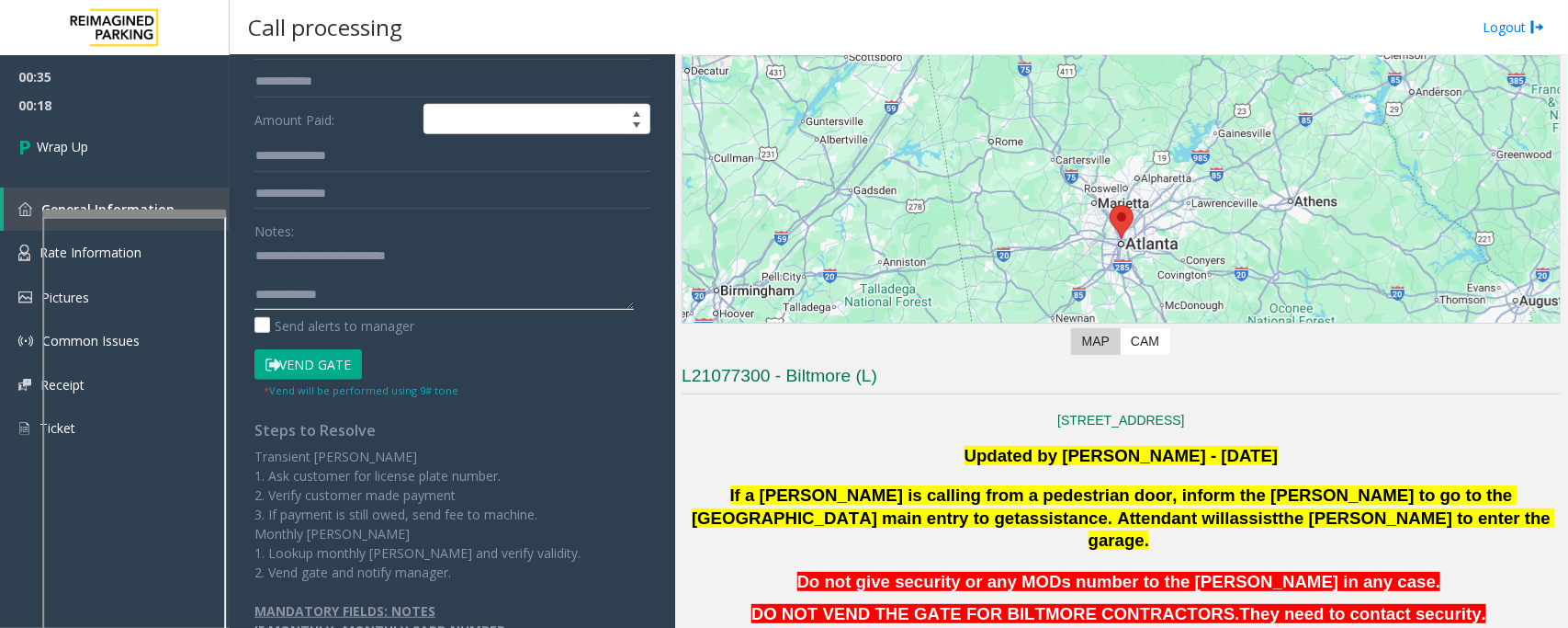
click at [400, 299] on textarea at bounding box center [445, 275] width 379 height 69
paste textarea "**********"
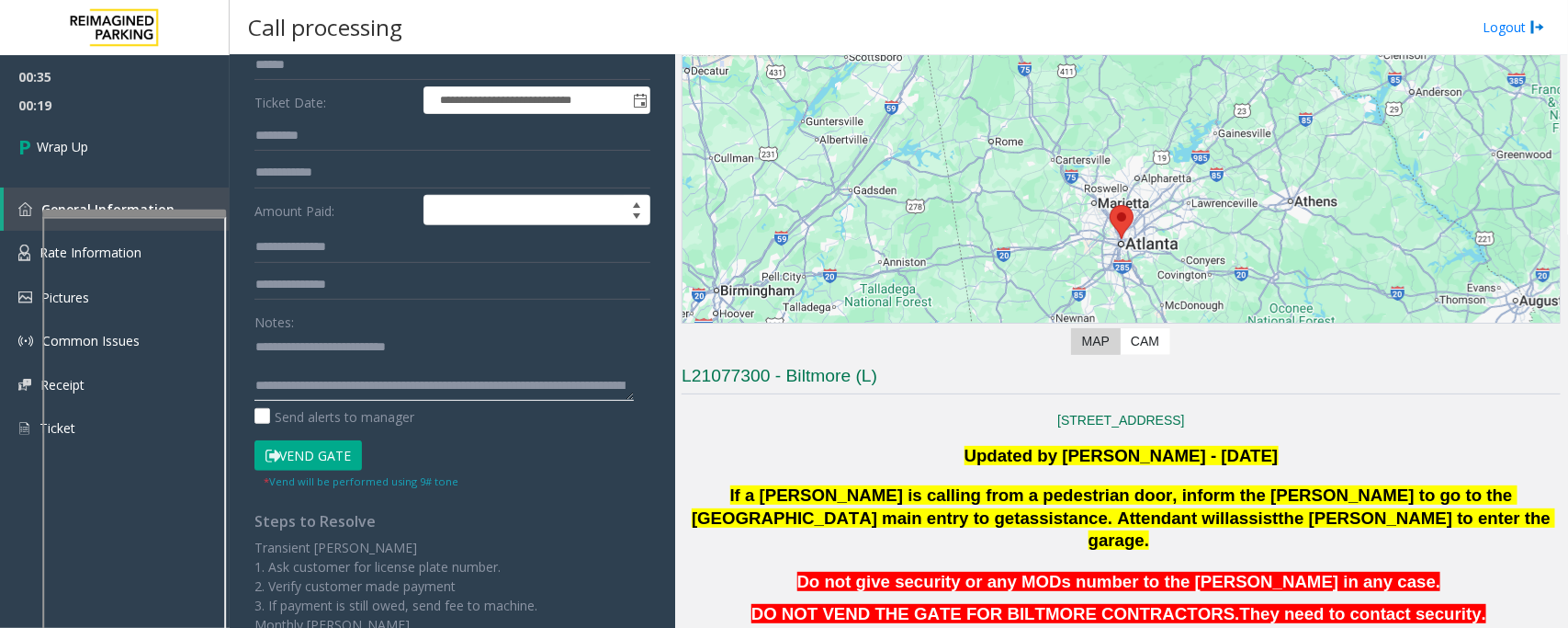
scroll to position [0, 0]
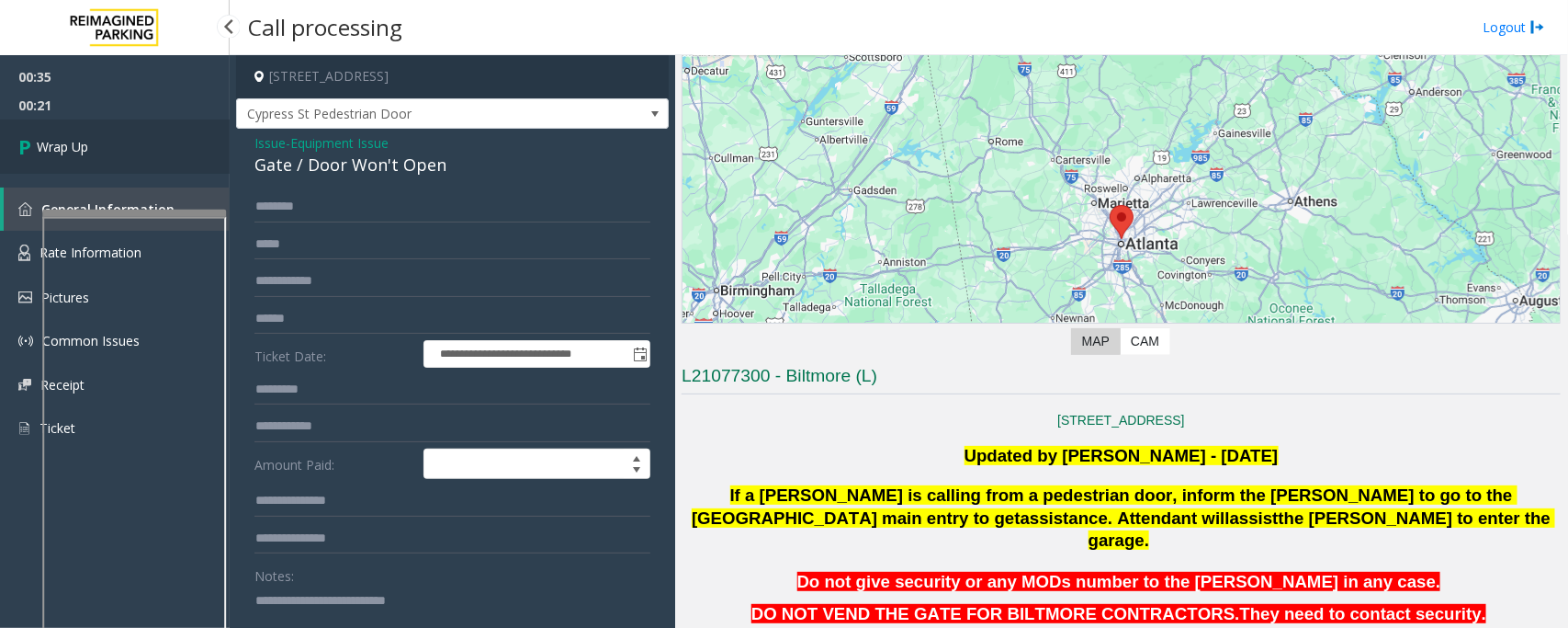
type textarea "**********"
click at [150, 149] on link "Wrap Up" at bounding box center [114, 146] width 230 height 54
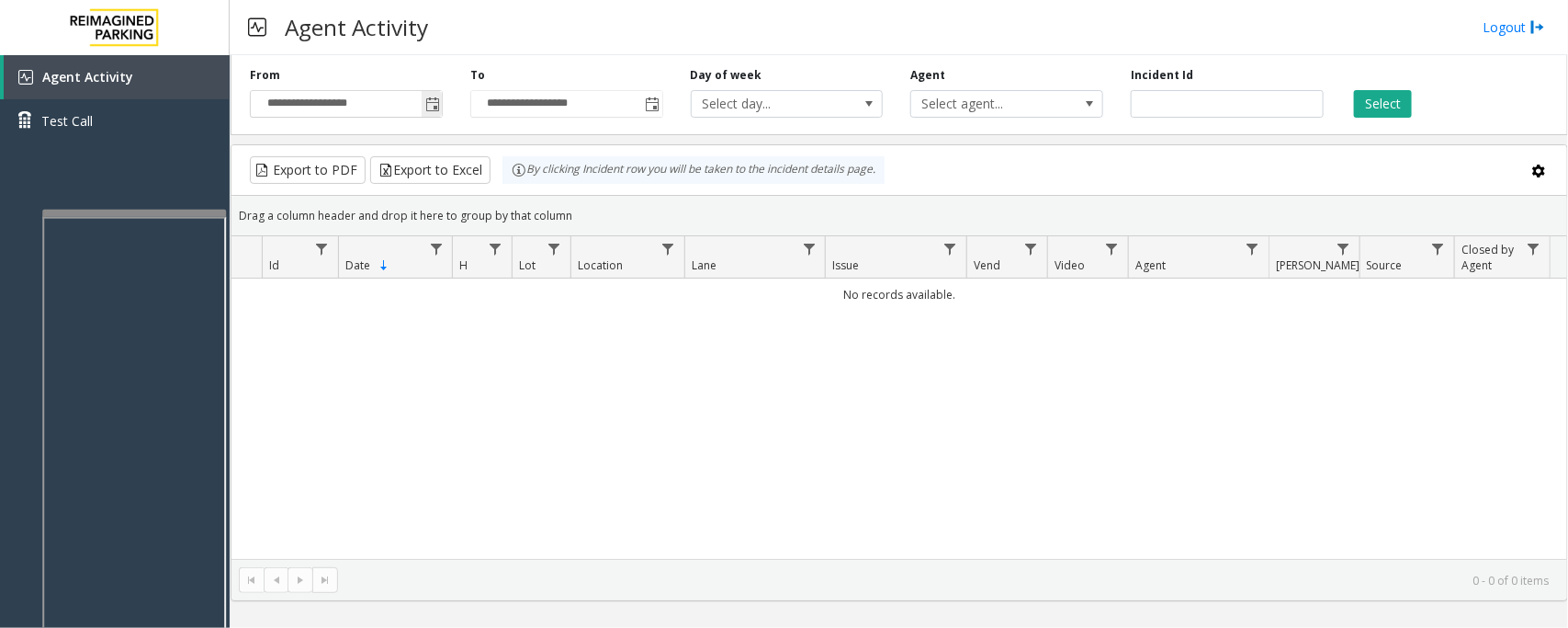
click at [430, 111] on span "Toggle popup" at bounding box center [432, 105] width 15 height 15
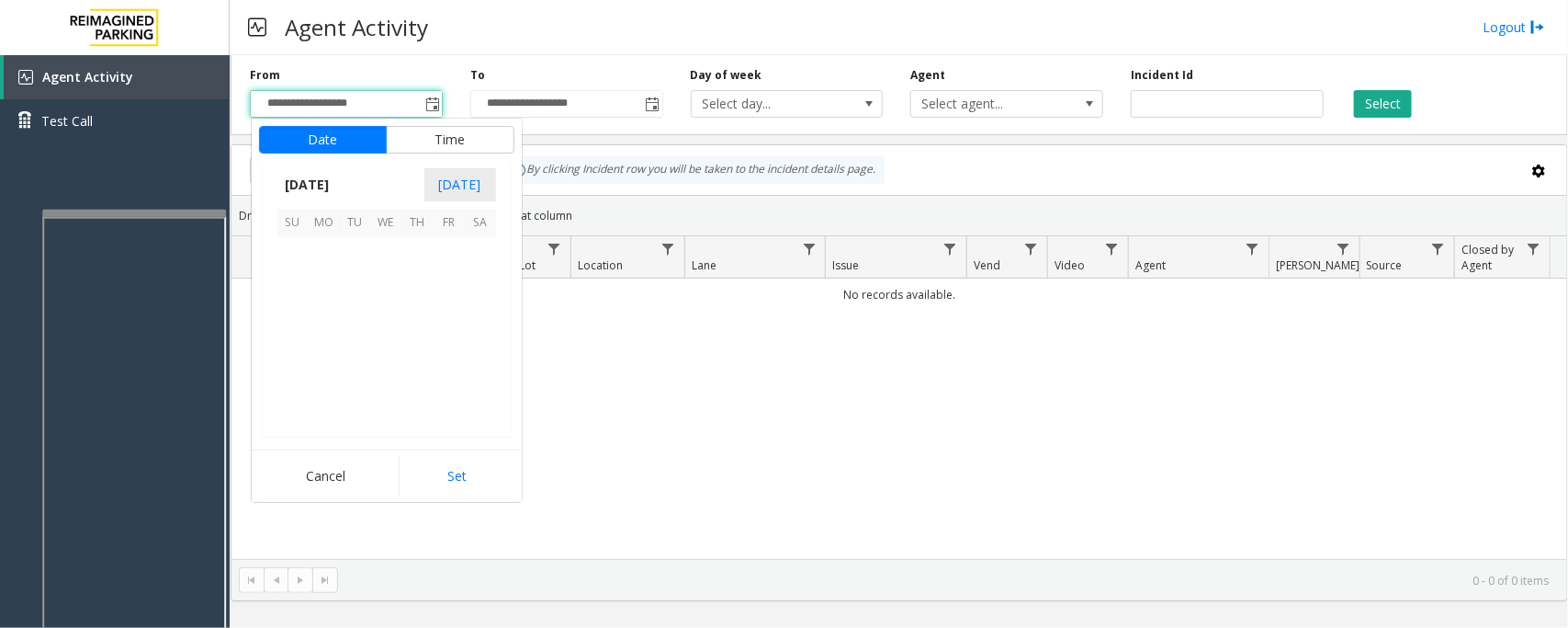
scroll to position [329733, 0]
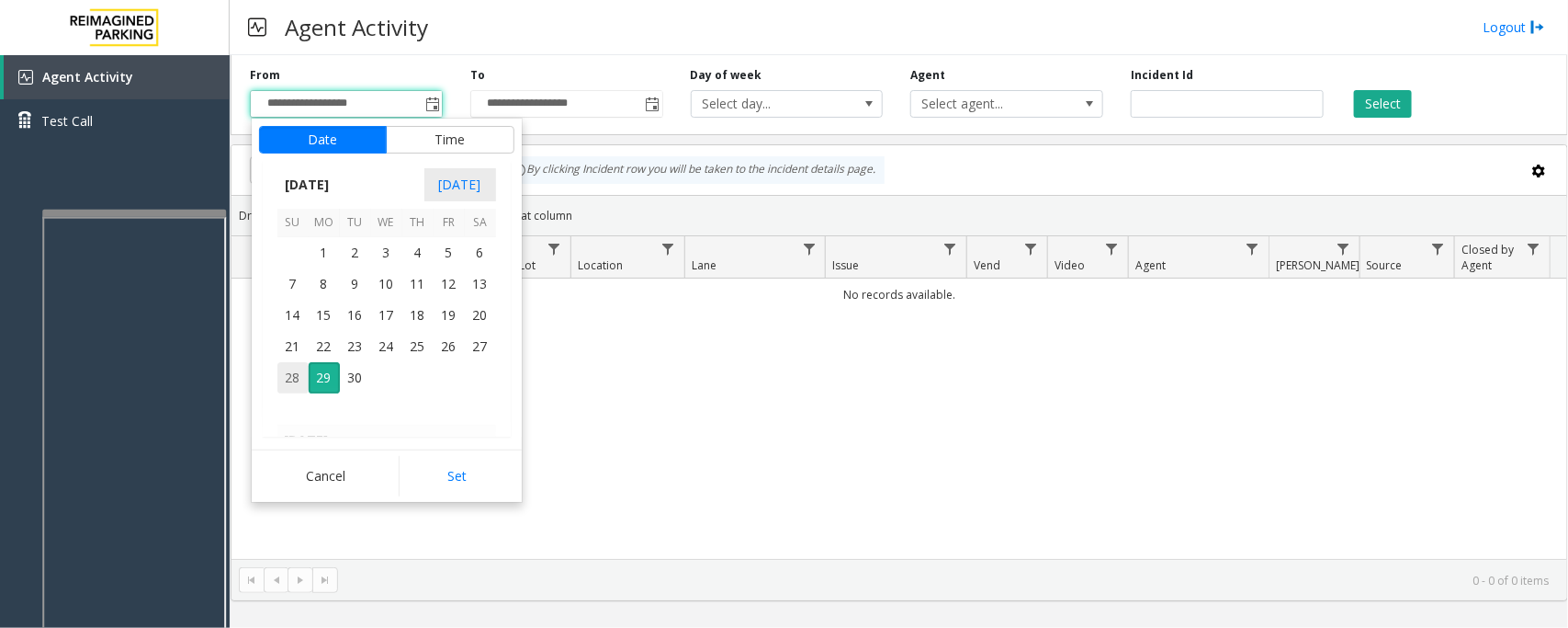
click at [287, 377] on span "28" at bounding box center [293, 378] width 32 height 32
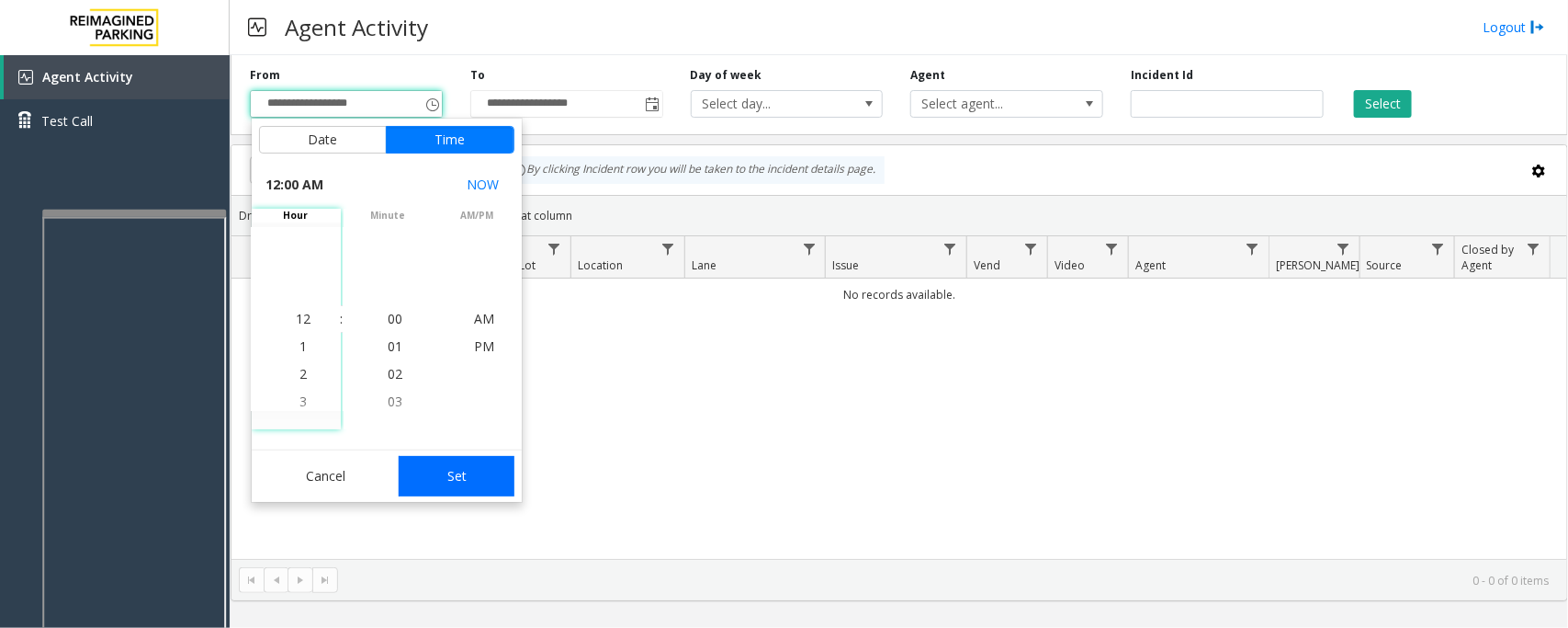
click at [490, 486] on button "Set" at bounding box center [457, 475] width 115 height 40
type input "**********"
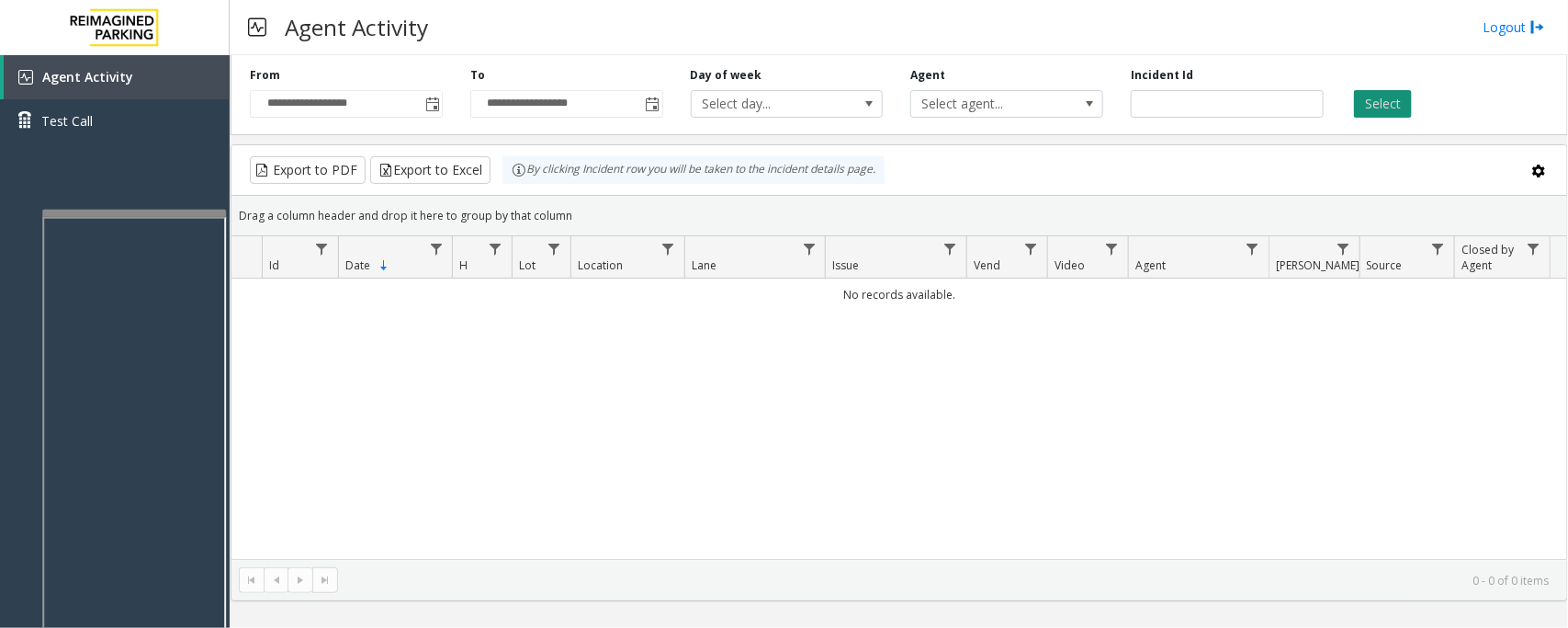
click at [1389, 102] on button "Select" at bounding box center [1383, 104] width 58 height 28
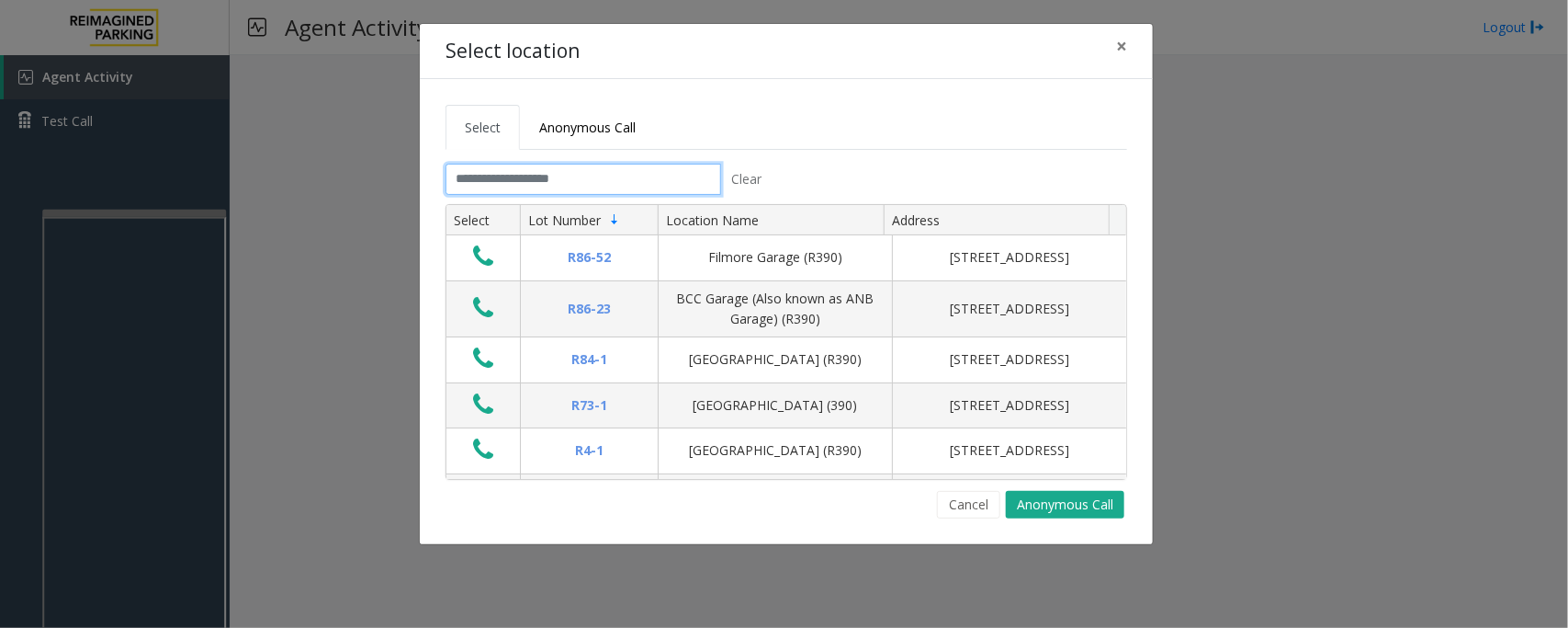
click at [639, 182] on input "text" at bounding box center [583, 180] width 275 height 32
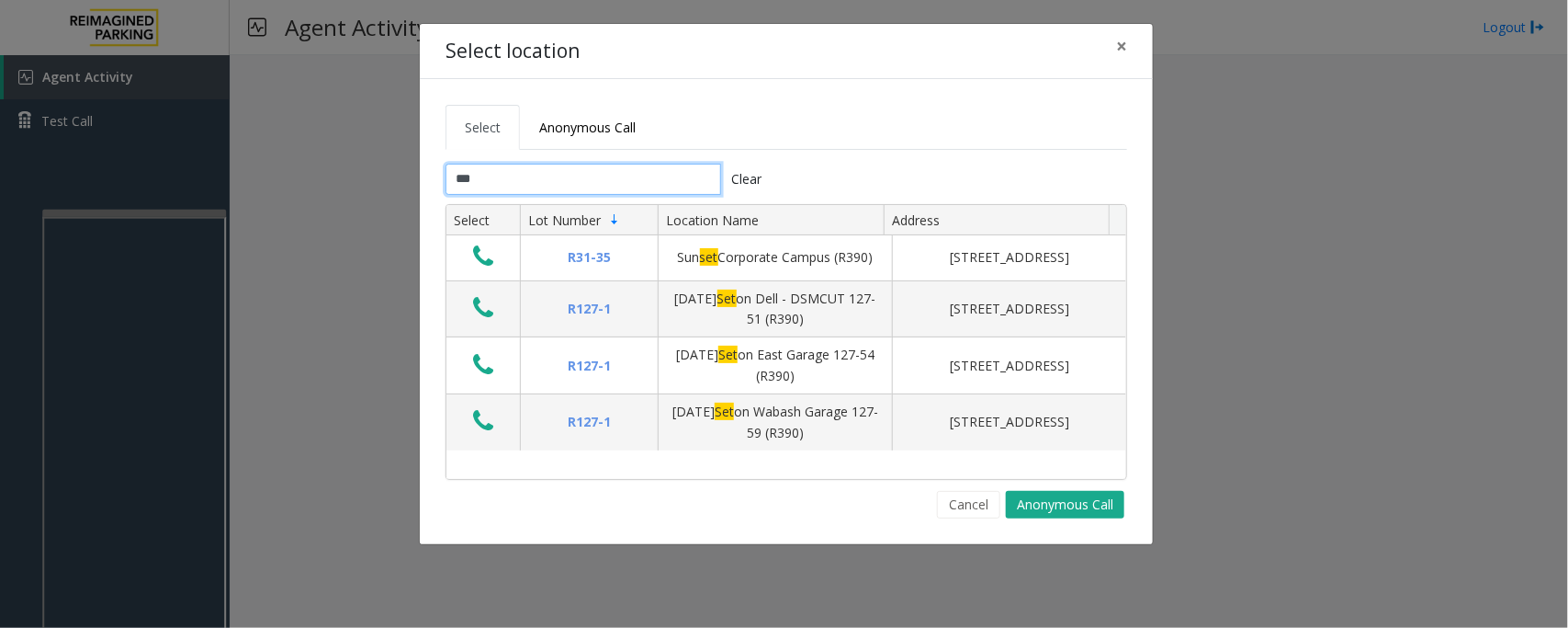
type input "***"
click at [598, 181] on input "***" at bounding box center [583, 180] width 275 height 32
click at [597, 180] on input "***" at bounding box center [583, 180] width 275 height 32
drag, startPoint x: 1126, startPoint y: 44, endPoint x: 1114, endPoint y: 69, distance: 27.7
click at [1126, 44] on span "×" at bounding box center [1122, 47] width 11 height 26
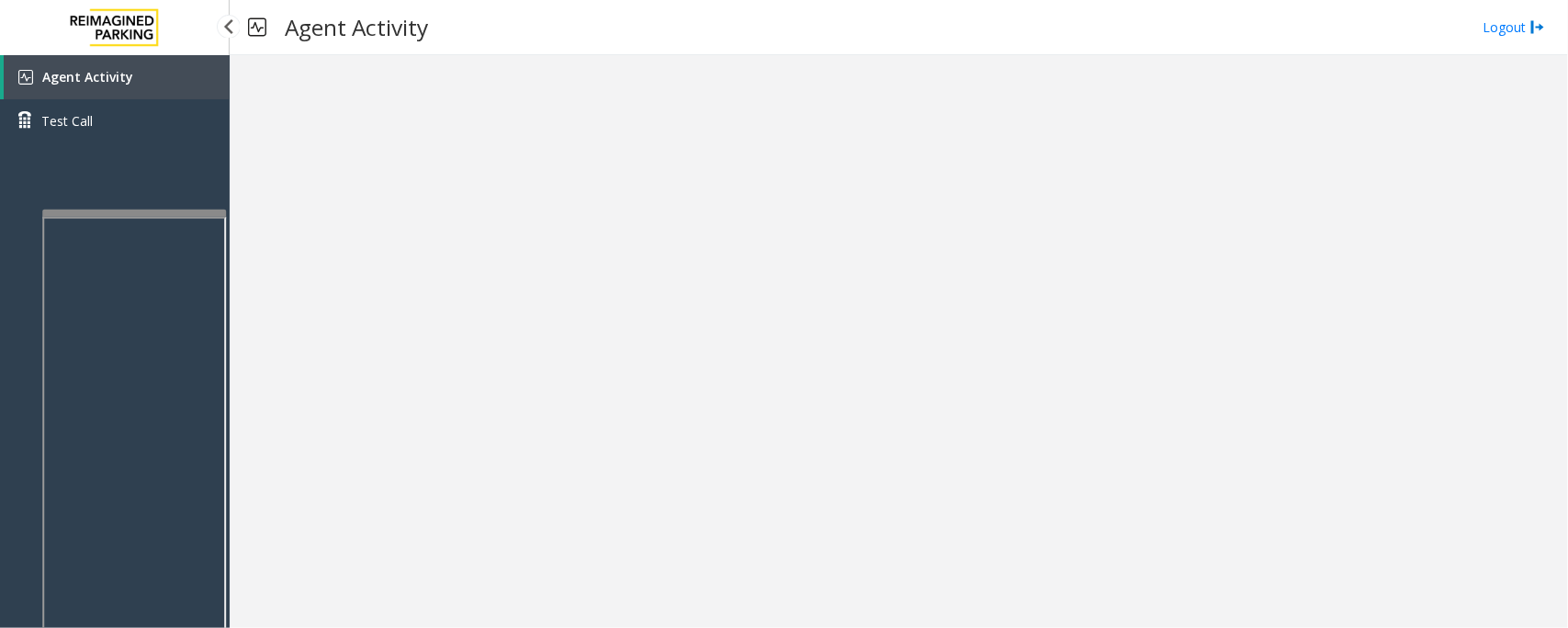
click at [131, 70] on link "Agent Activity" at bounding box center [116, 76] width 226 height 44
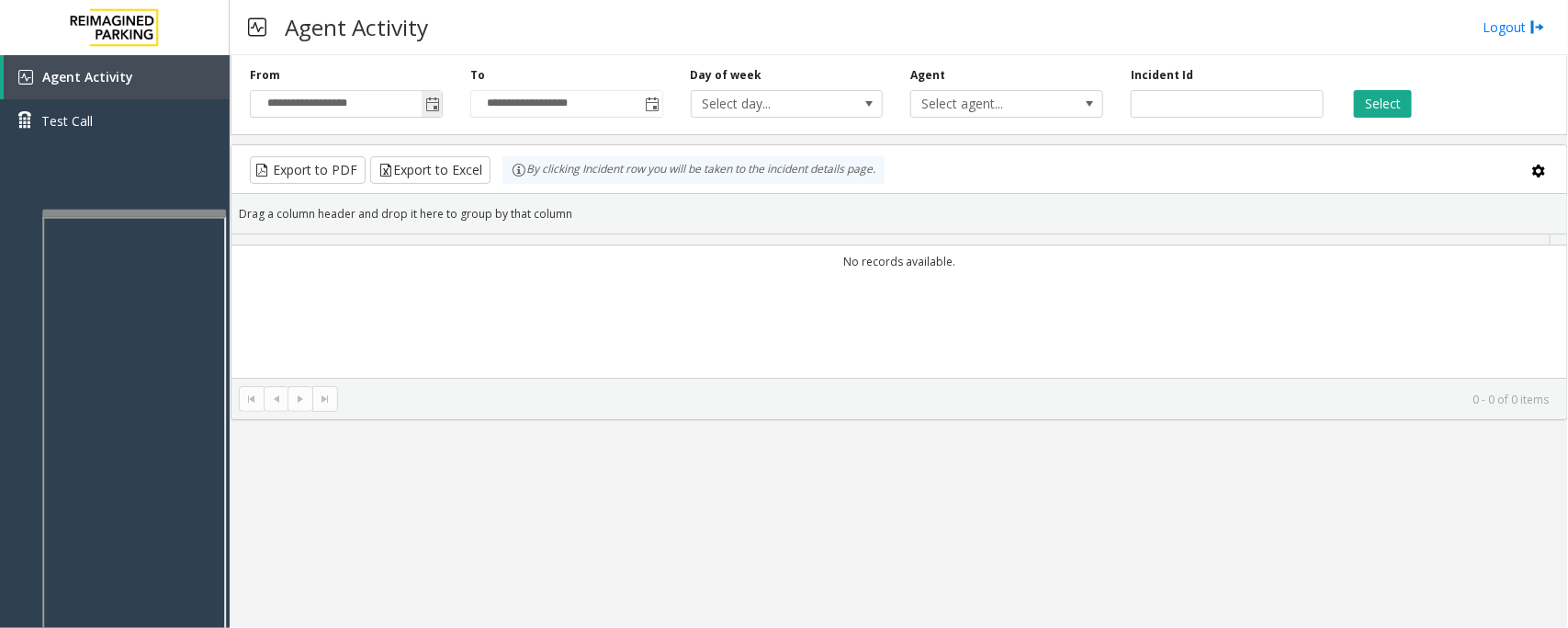
click at [436, 100] on span "Toggle popup" at bounding box center [432, 105] width 15 height 15
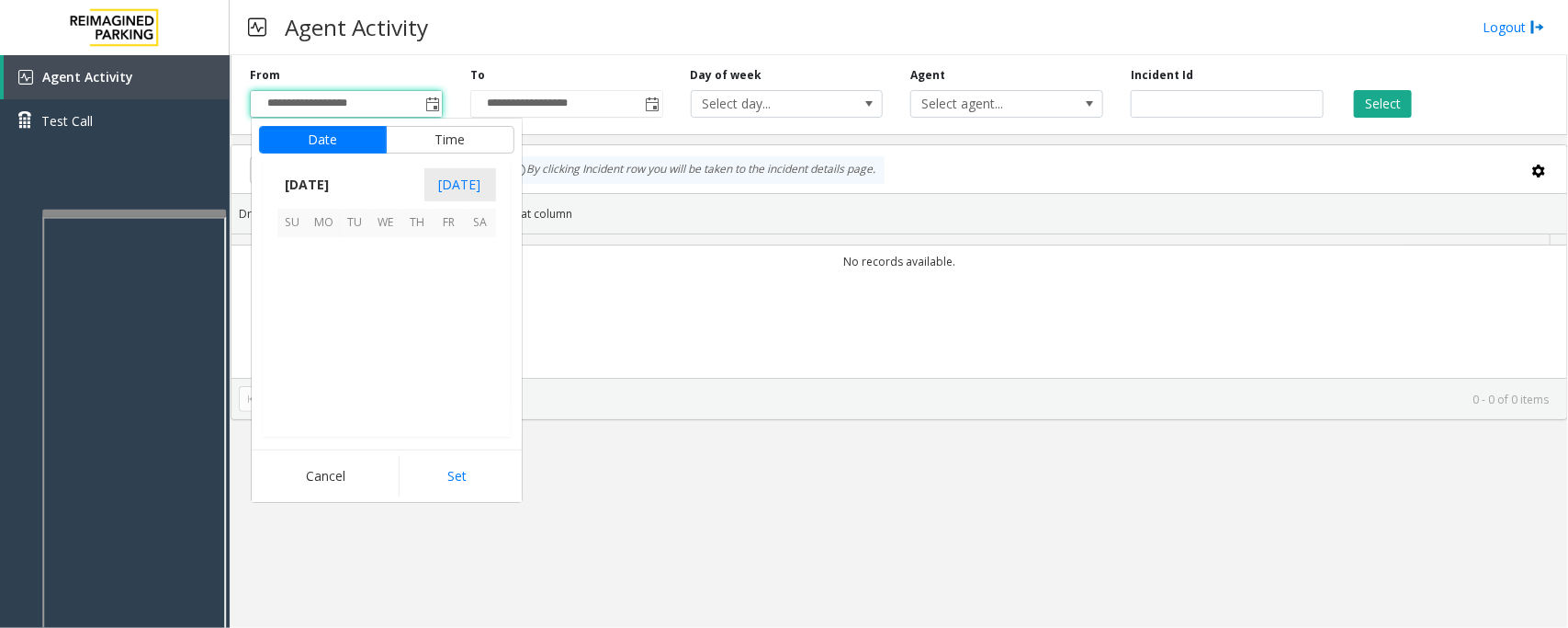
scroll to position [329733, 0]
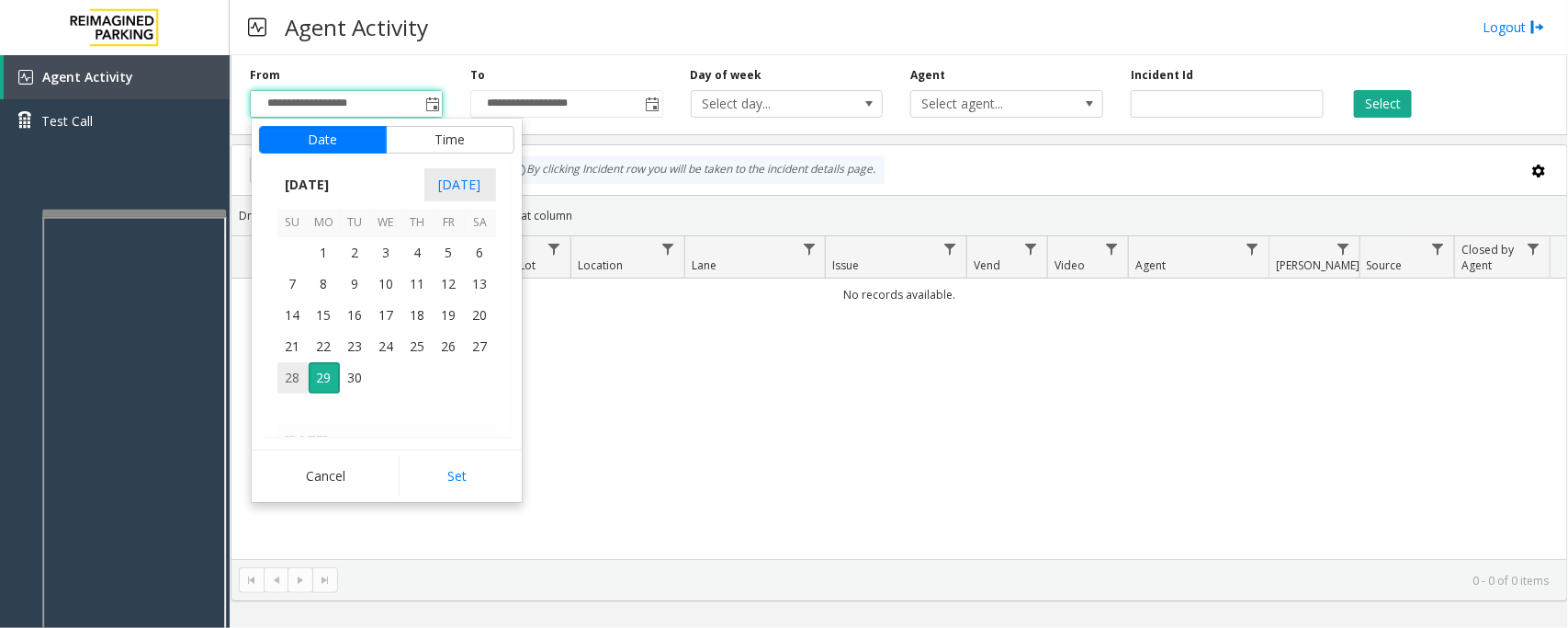
click at [295, 377] on span "28" at bounding box center [293, 378] width 32 height 32
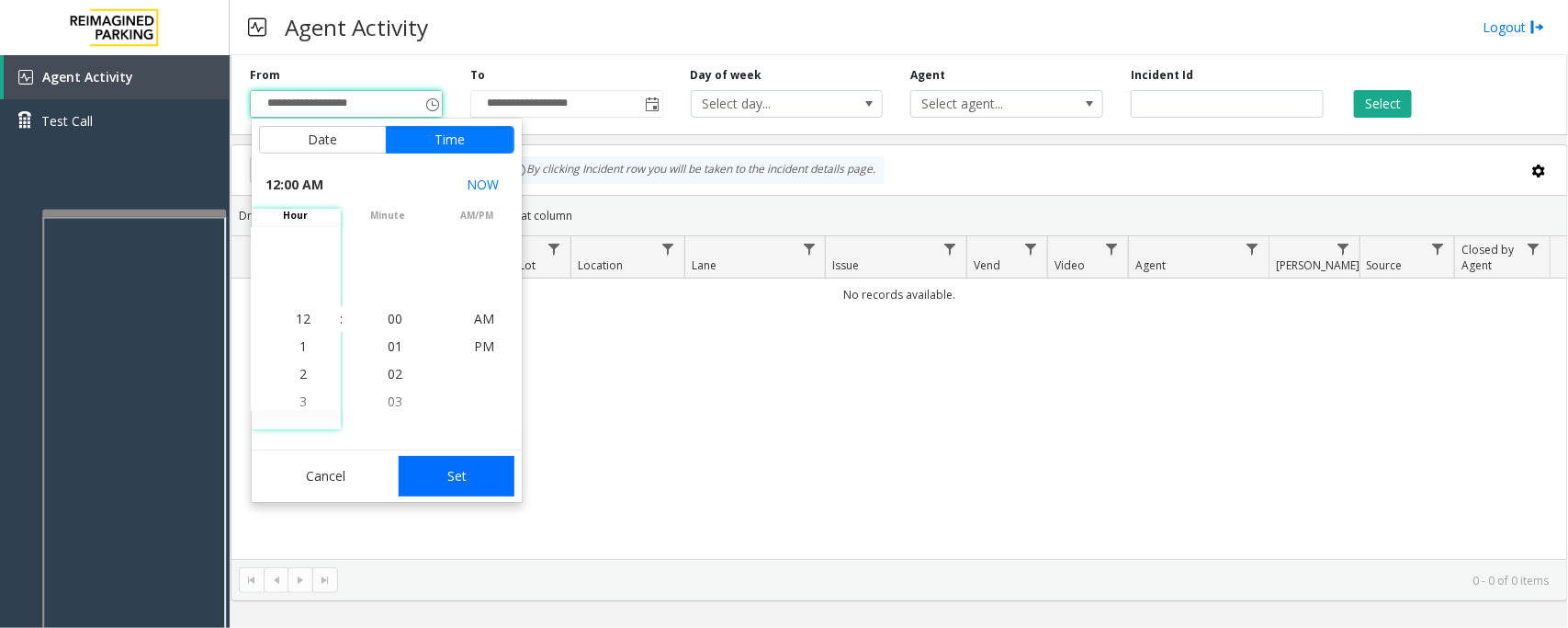
click at [479, 472] on button "Set" at bounding box center [457, 475] width 115 height 40
type input "**********"
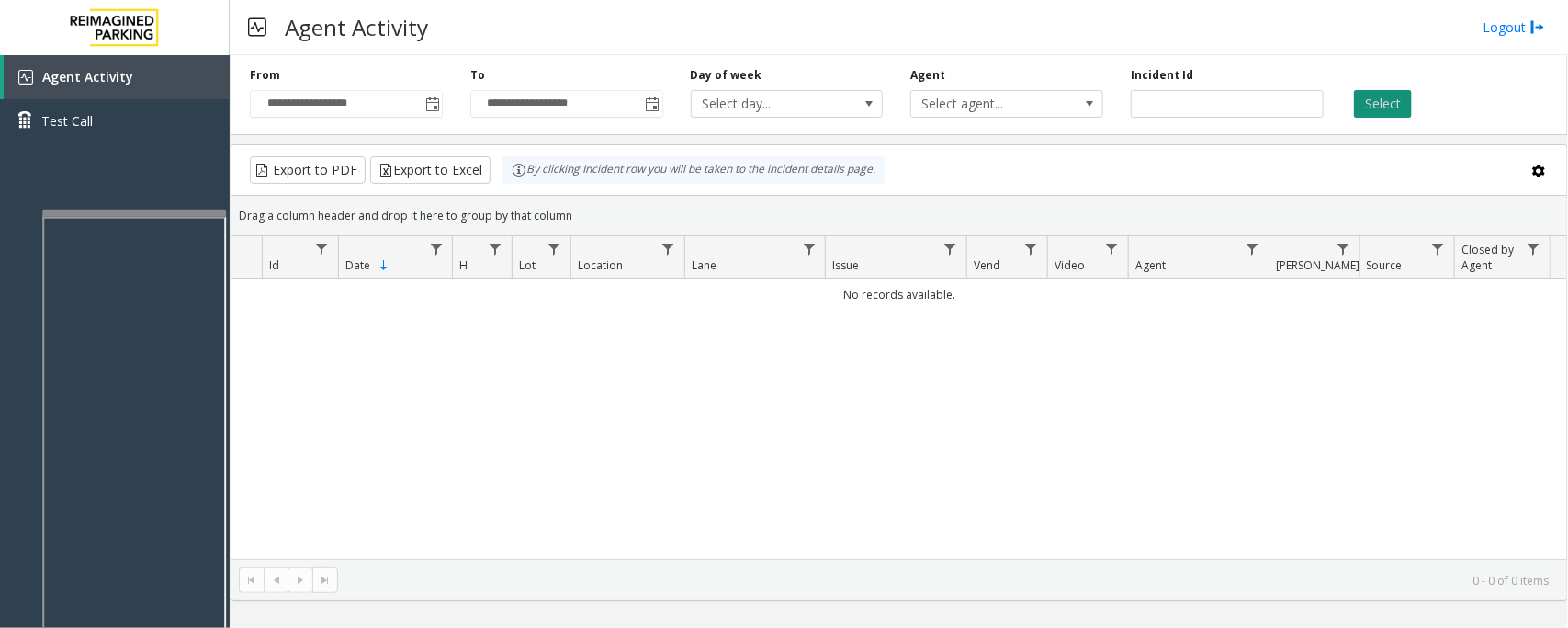
click at [1383, 112] on button "Select" at bounding box center [1383, 104] width 58 height 28
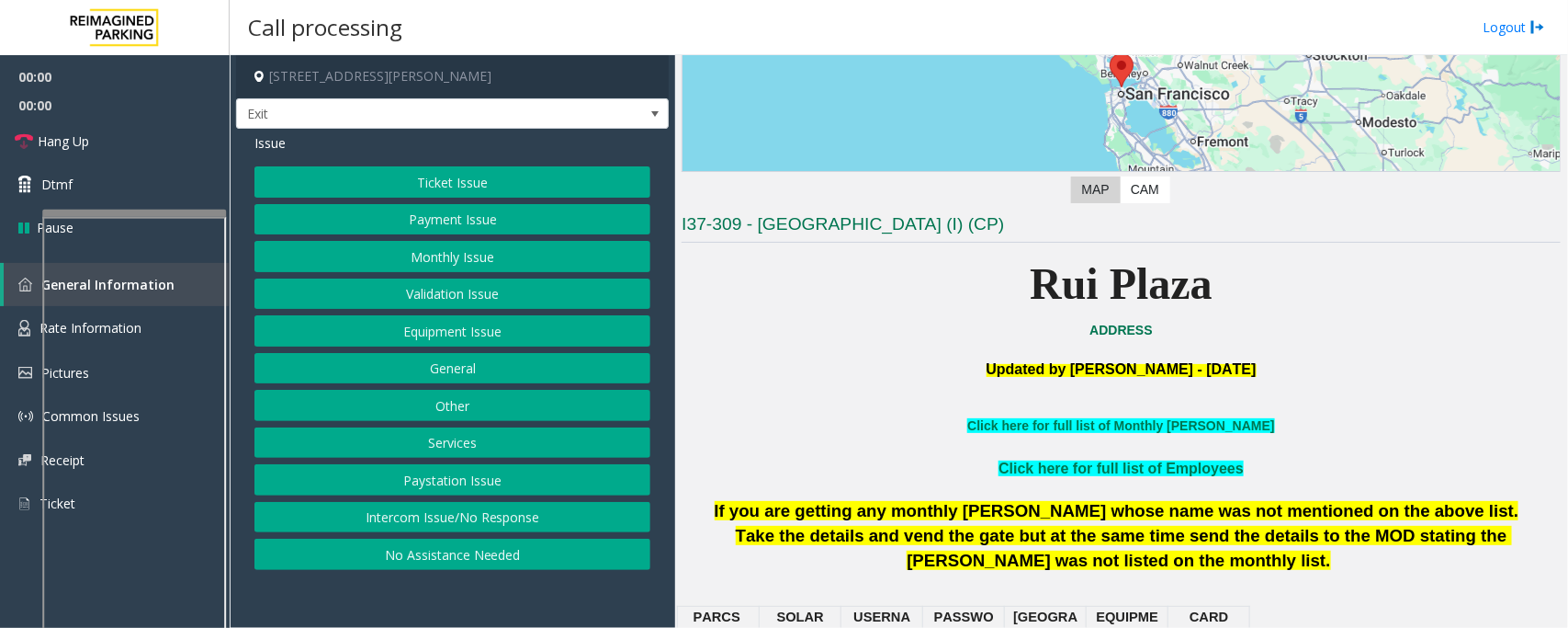
scroll to position [344, 0]
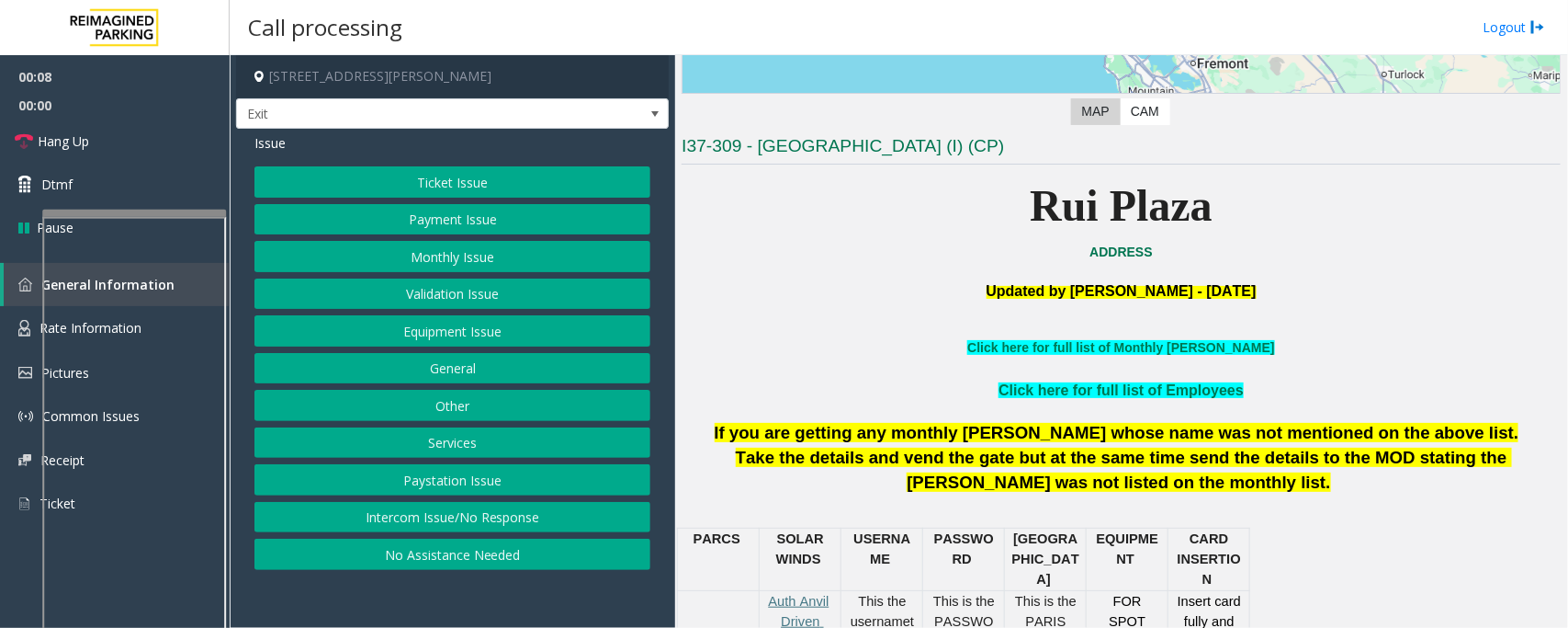
click at [465, 184] on button "Ticket Issue" at bounding box center [453, 182] width 396 height 32
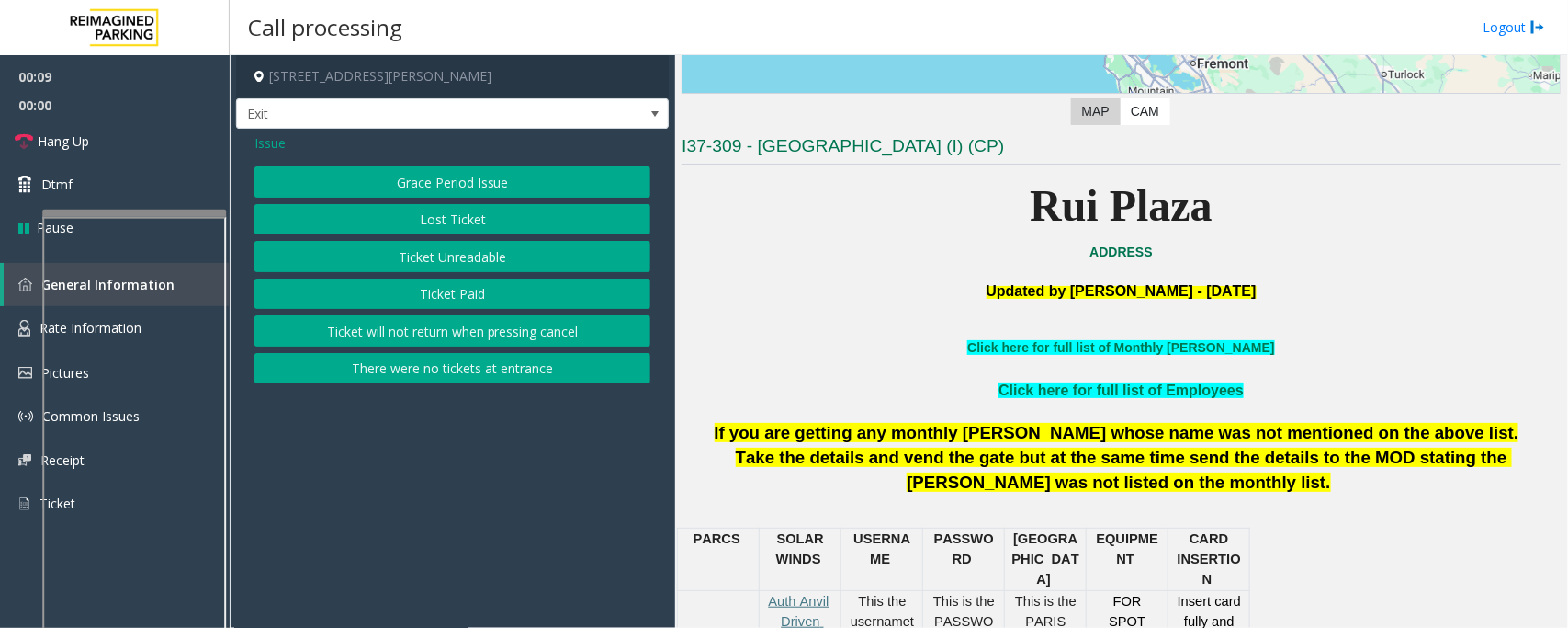
click at [447, 262] on button "Ticket Unreadable" at bounding box center [453, 257] width 396 height 32
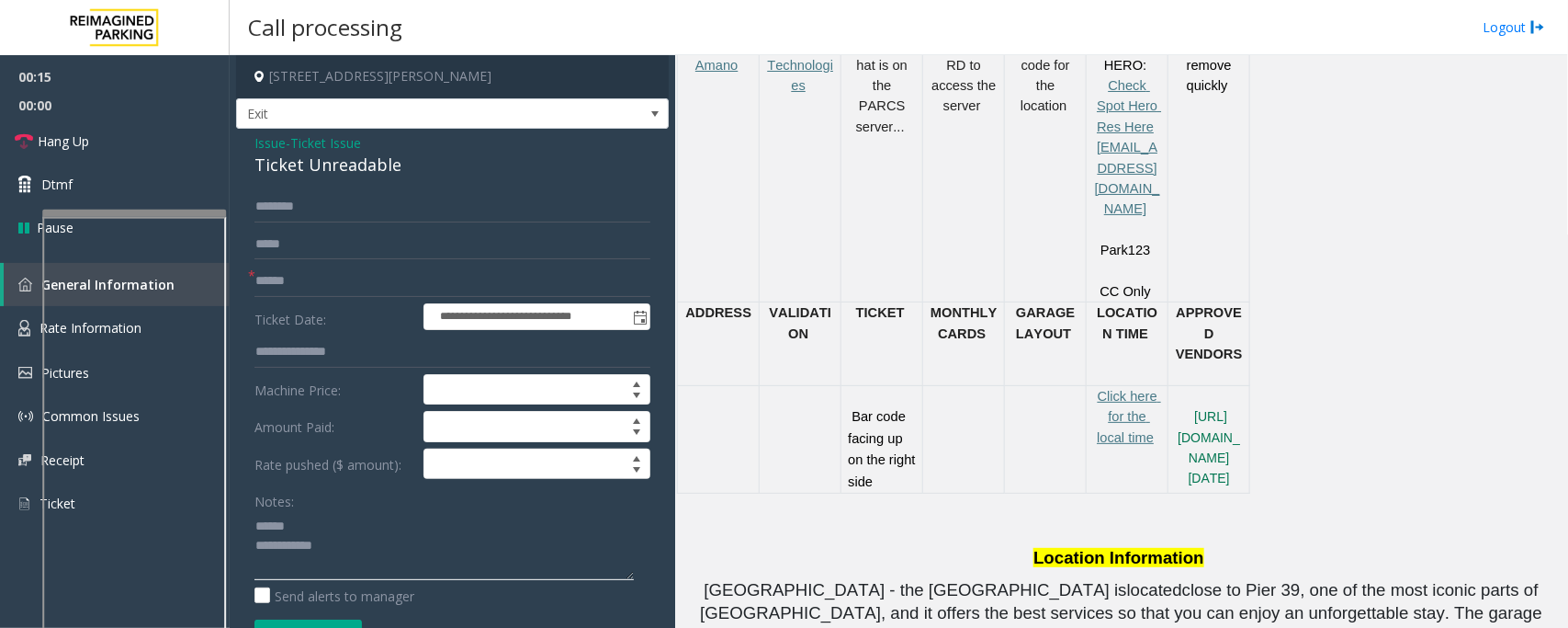
scroll to position [919, 0]
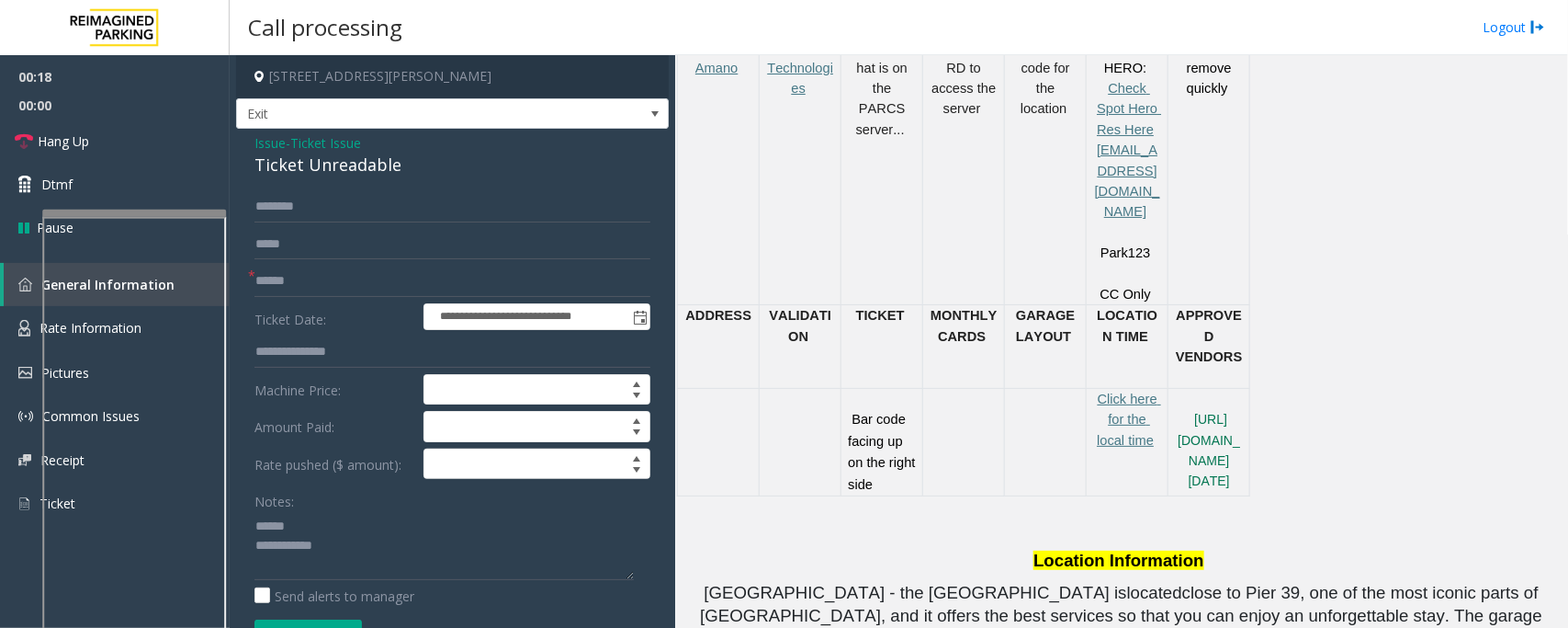
click at [273, 154] on div "Ticket Unreadable" at bounding box center [453, 165] width 396 height 25
click at [290, 528] on textarea at bounding box center [445, 545] width 379 height 69
click at [292, 547] on textarea at bounding box center [445, 545] width 379 height 69
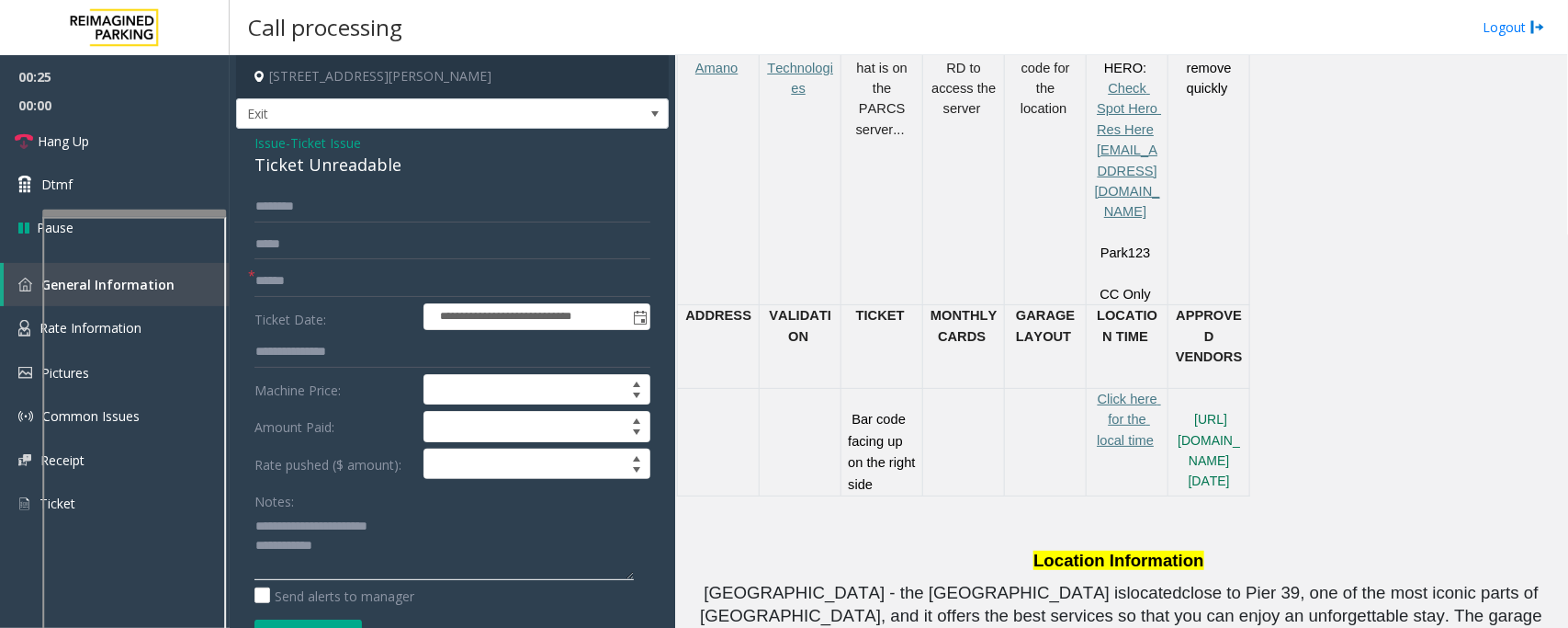
click at [339, 553] on textarea at bounding box center [445, 545] width 379 height 69
type textarea "**********"
click at [300, 280] on input "text" at bounding box center [453, 282] width 396 height 32
click at [294, 278] on input "text" at bounding box center [453, 282] width 396 height 32
type input "*******"
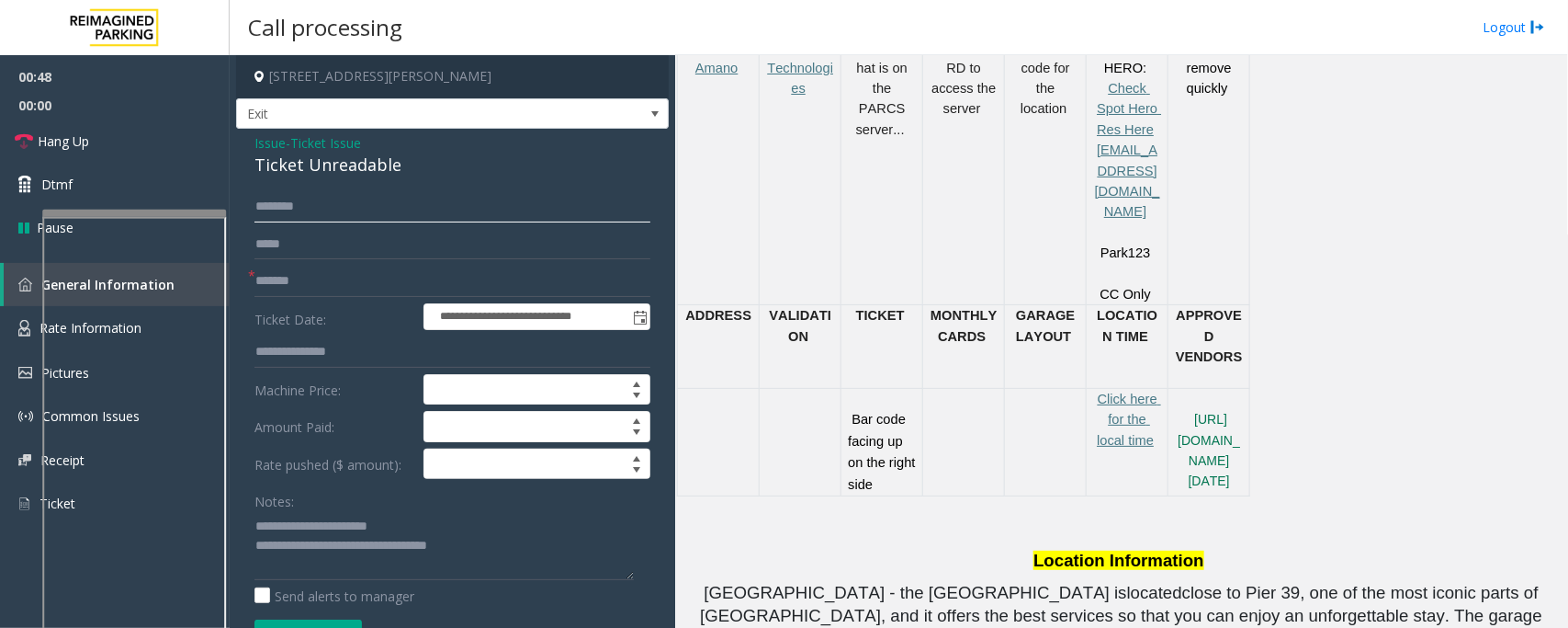
click at [311, 214] on input "text" at bounding box center [453, 207] width 396 height 32
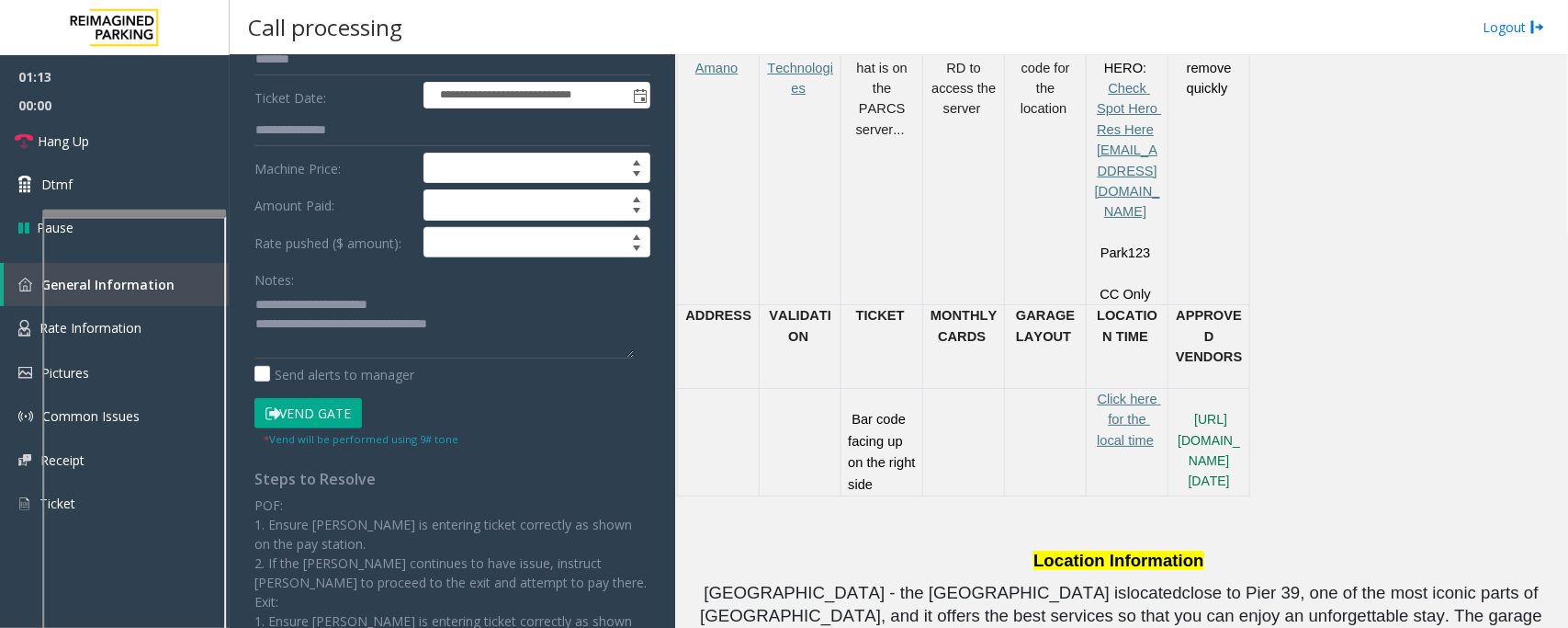
scroll to position [230, 0]
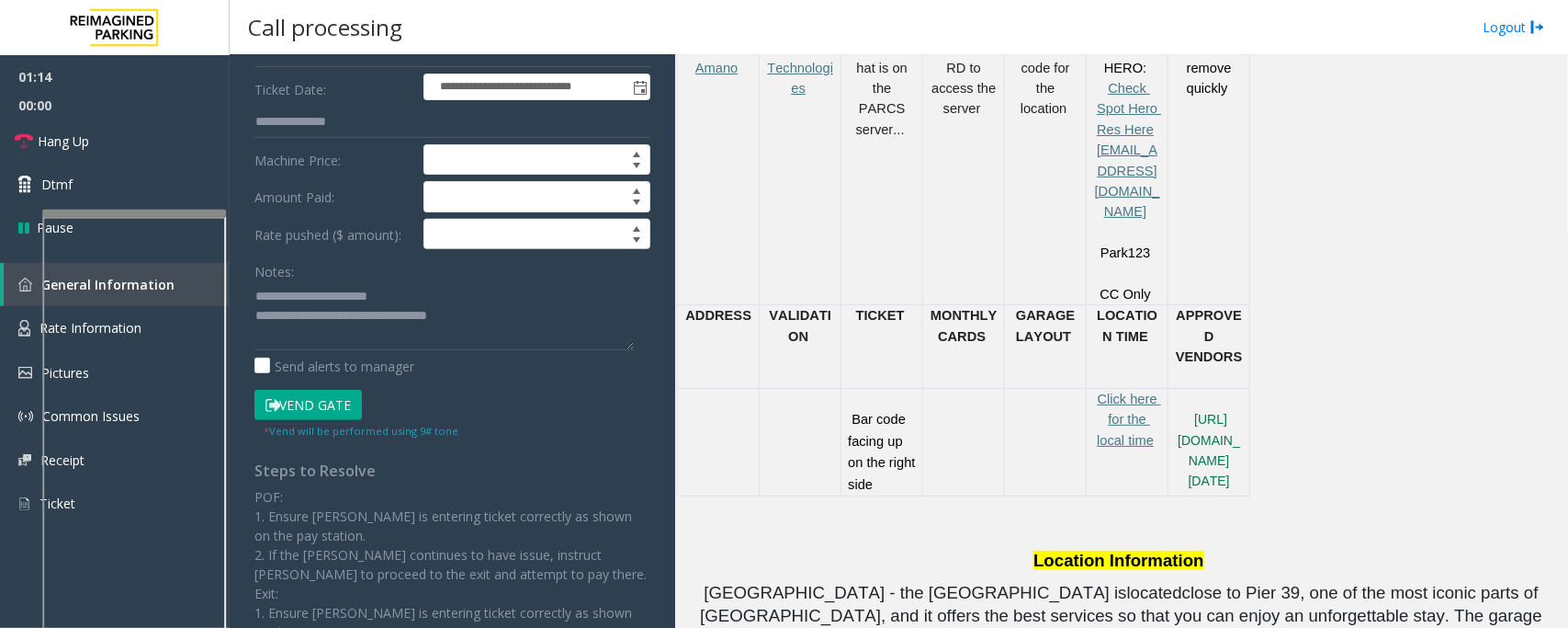
type input "******"
click at [327, 407] on button "Vend Gate" at bounding box center [309, 406] width 108 height 32
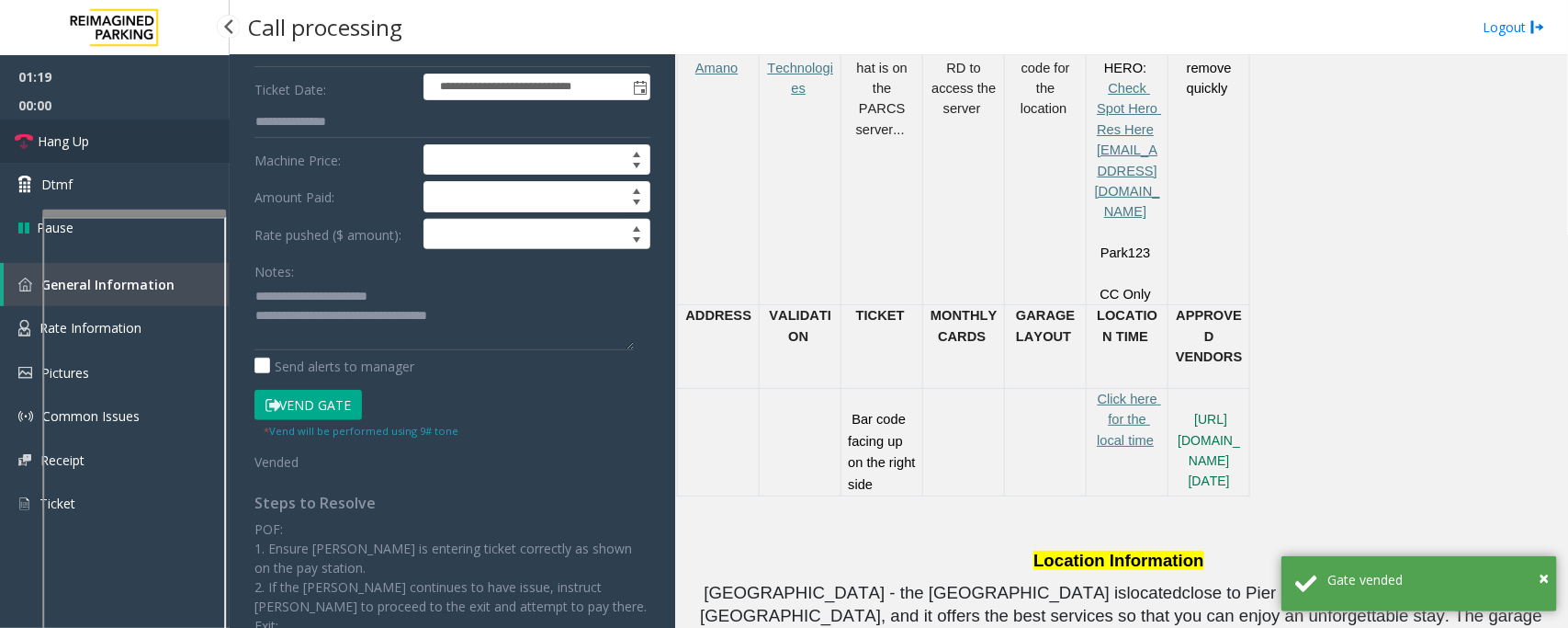
click at [128, 140] on link "Hang Up" at bounding box center [114, 140] width 230 height 43
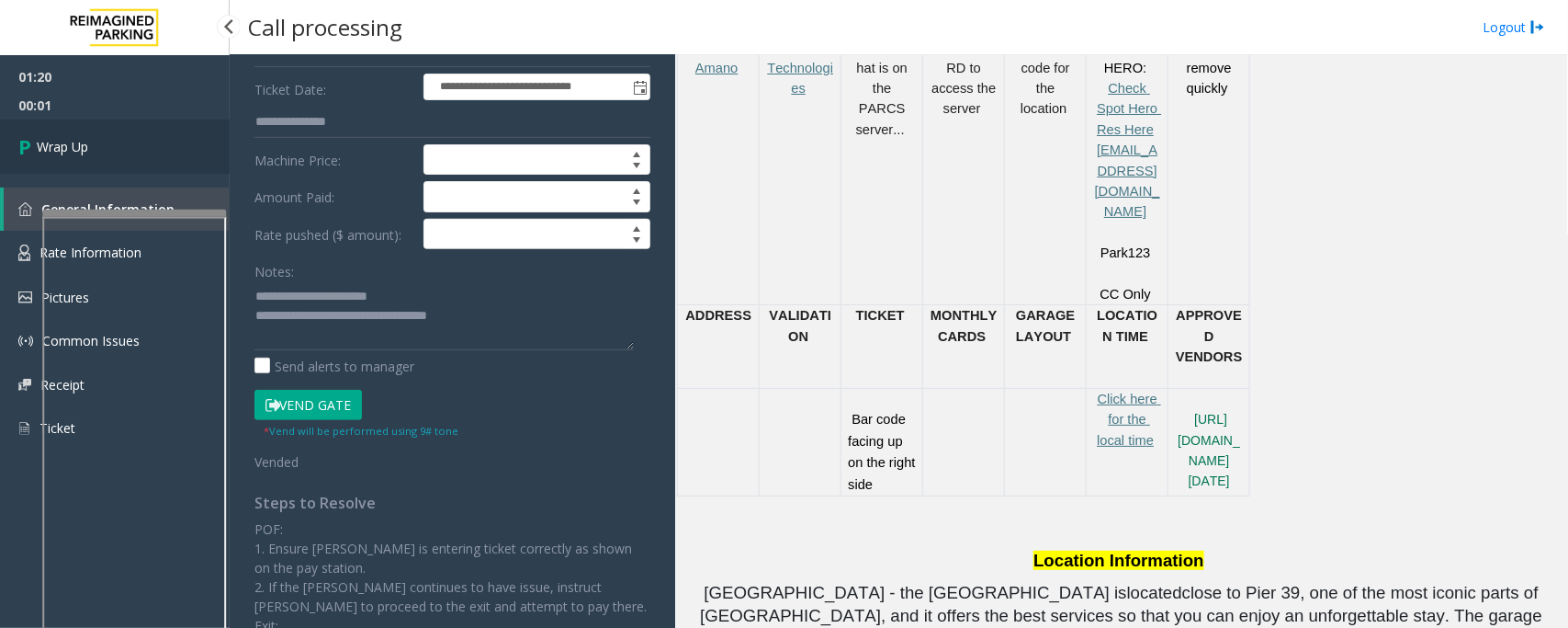
click at [128, 140] on link "Wrap Up" at bounding box center [114, 146] width 230 height 54
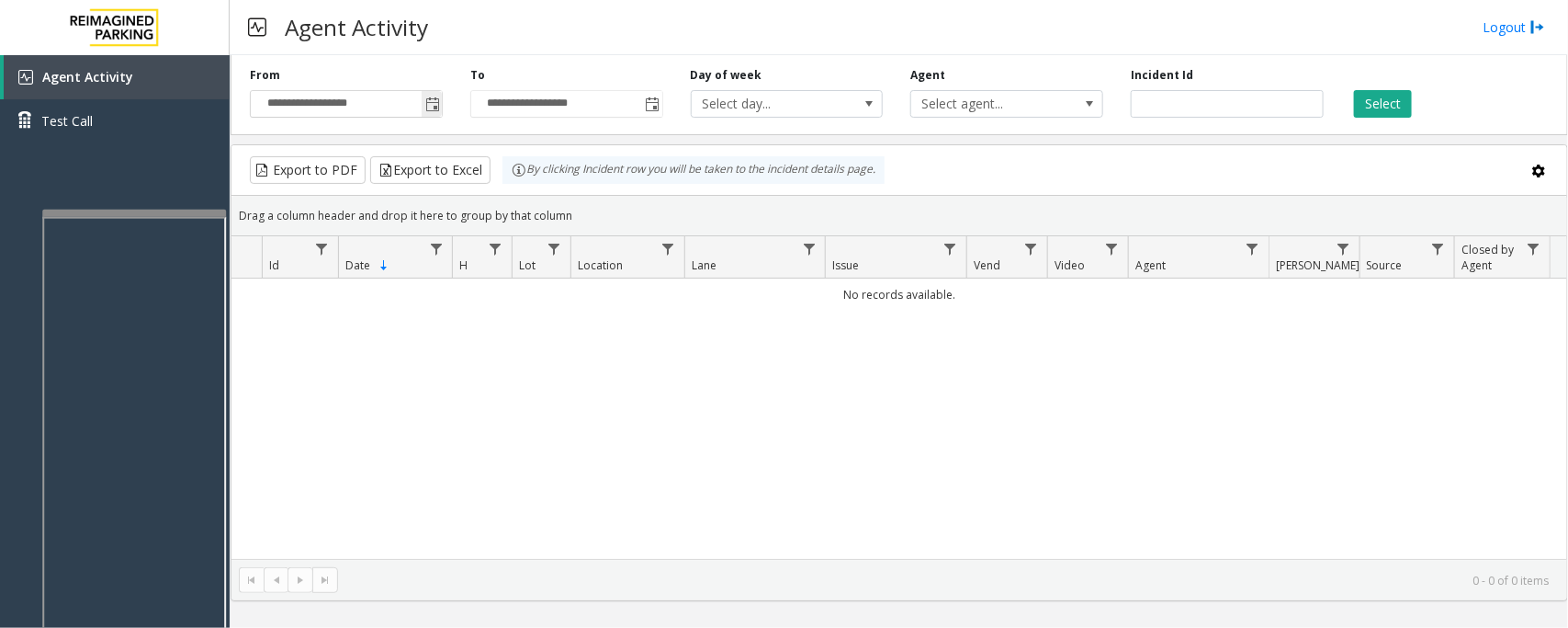
click at [432, 102] on span "Toggle popup" at bounding box center [432, 105] width 15 height 15
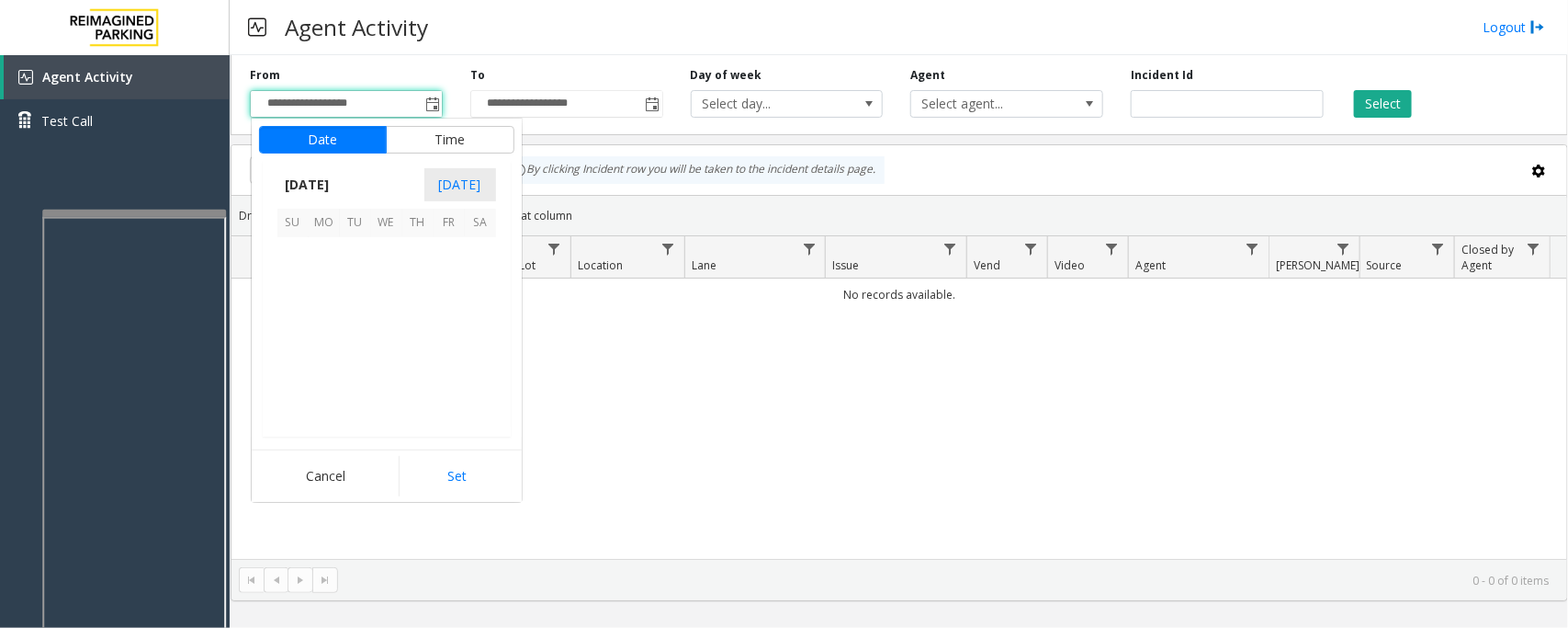
scroll to position [329733, 0]
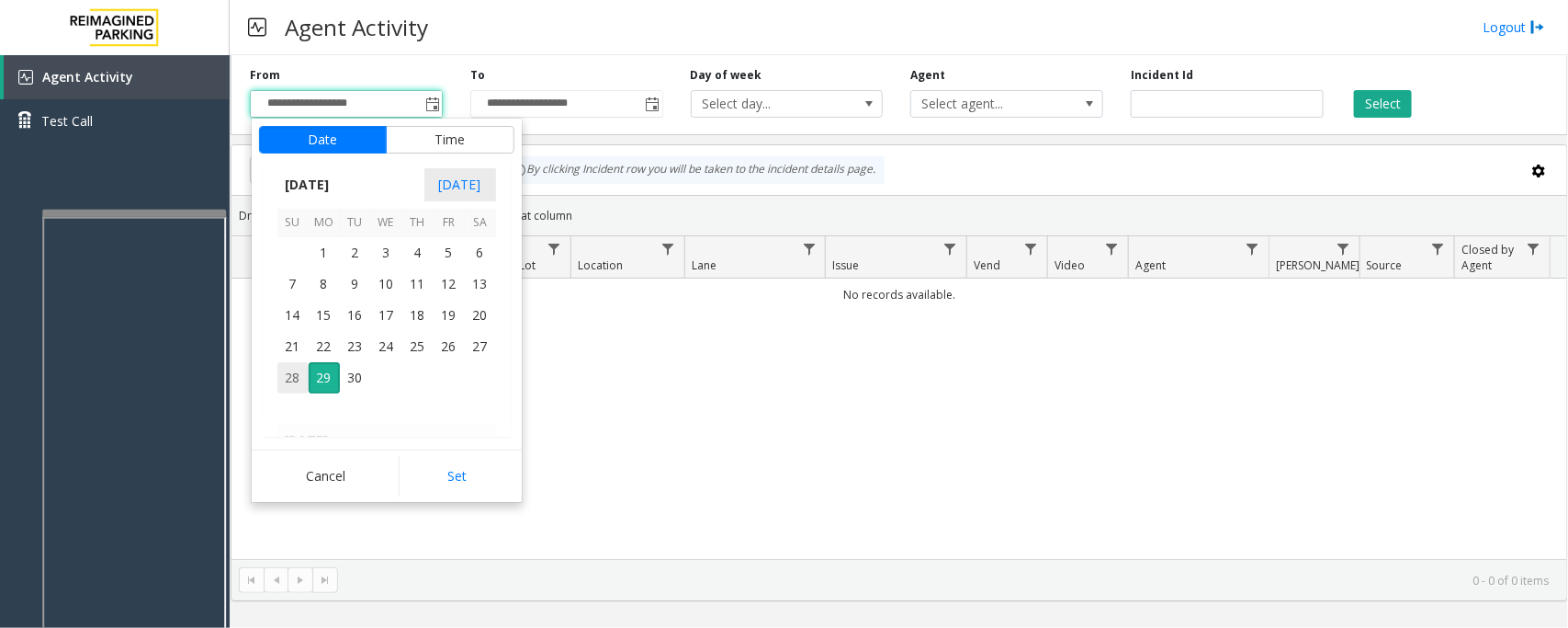
click at [299, 374] on span "28" at bounding box center [293, 378] width 32 height 32
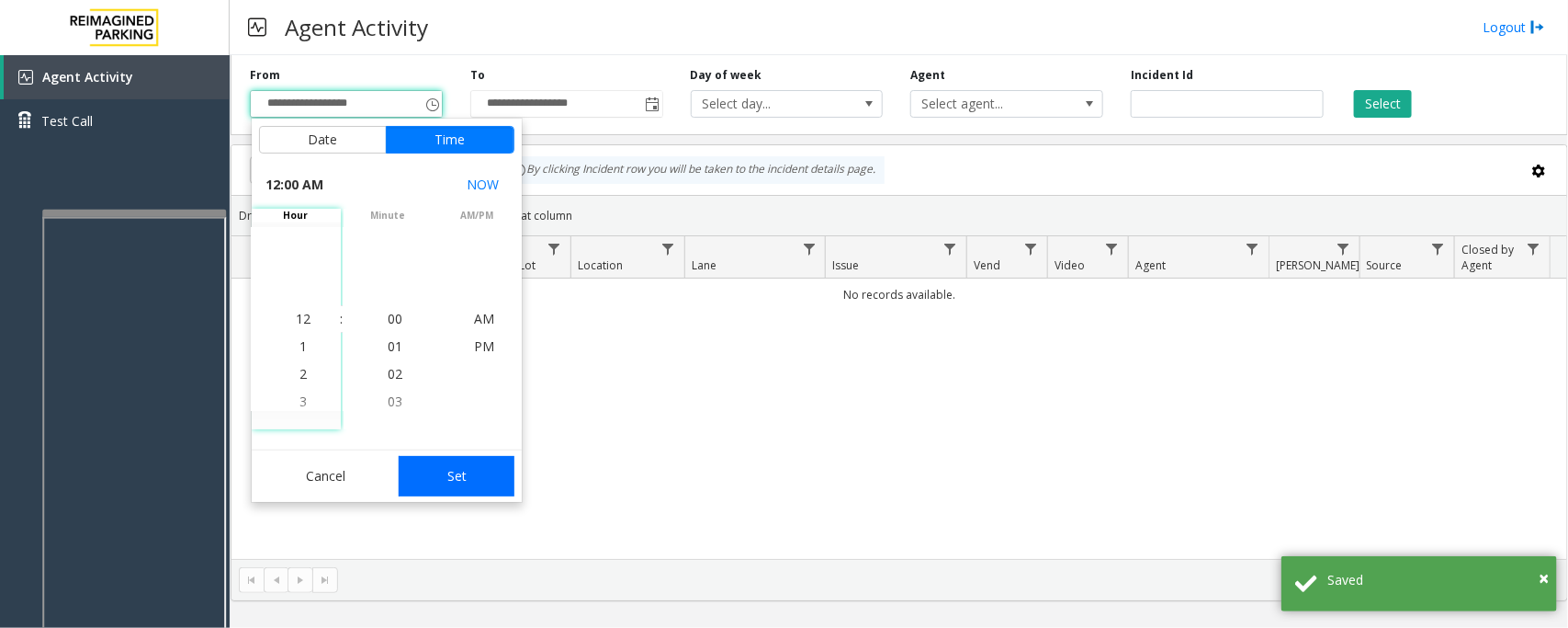
drag, startPoint x: 442, startPoint y: 478, endPoint x: 1211, endPoint y: 325, distance: 784.1
click at [444, 478] on button "Set" at bounding box center [457, 475] width 115 height 40
type input "**********"
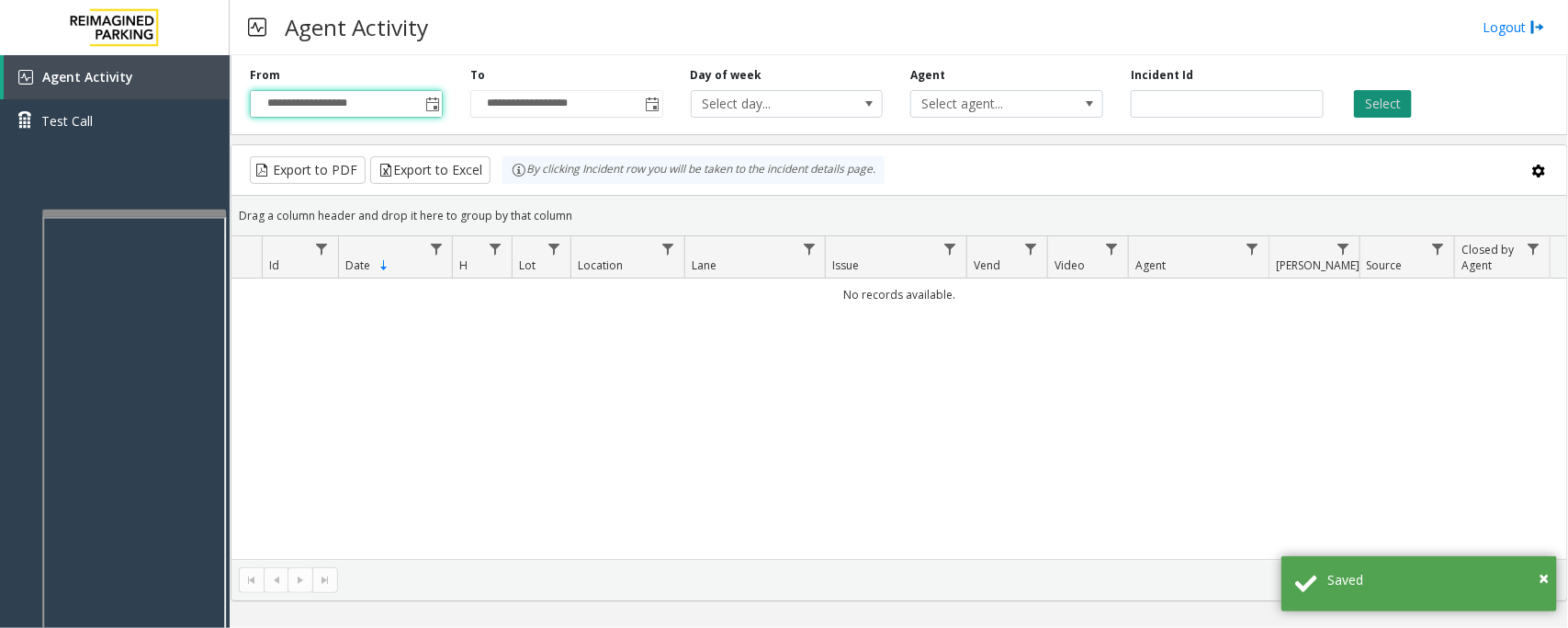
click at [1393, 101] on button "Select" at bounding box center [1383, 104] width 58 height 28
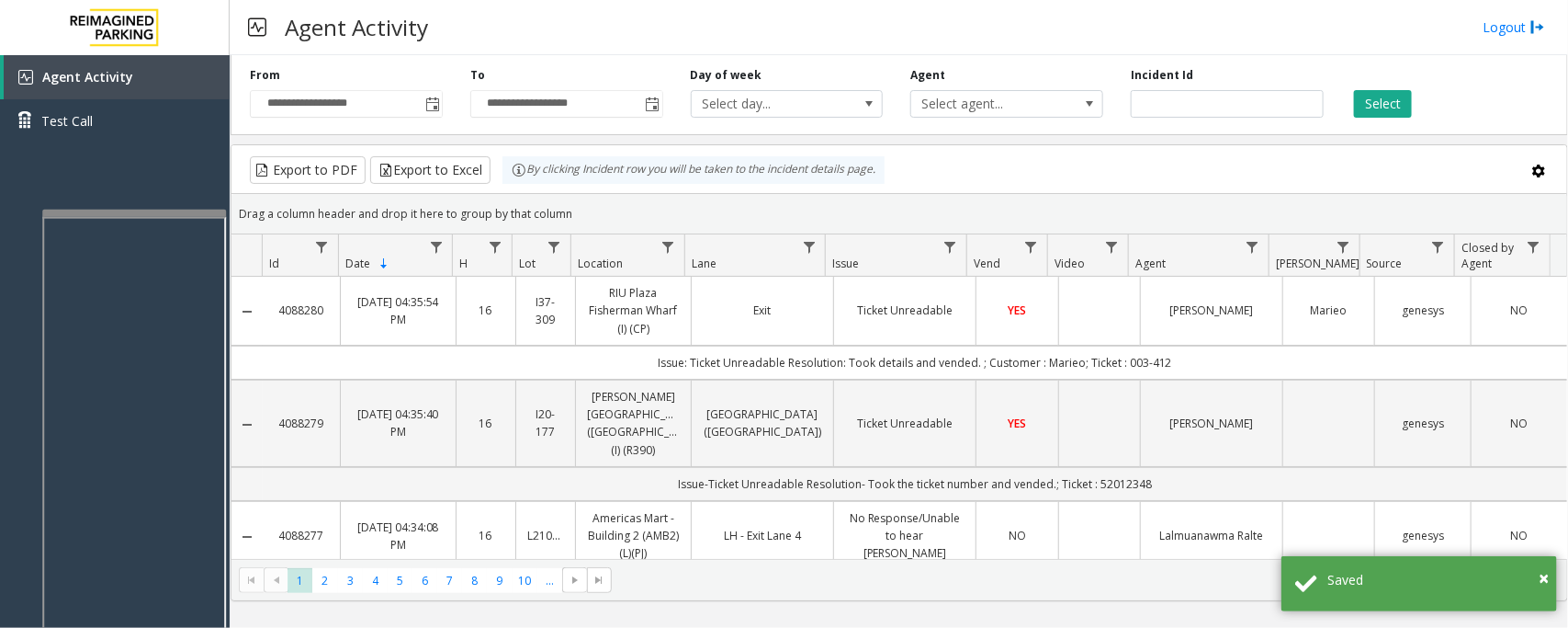
click at [1011, 334] on td "YES" at bounding box center [1017, 311] width 82 height 69
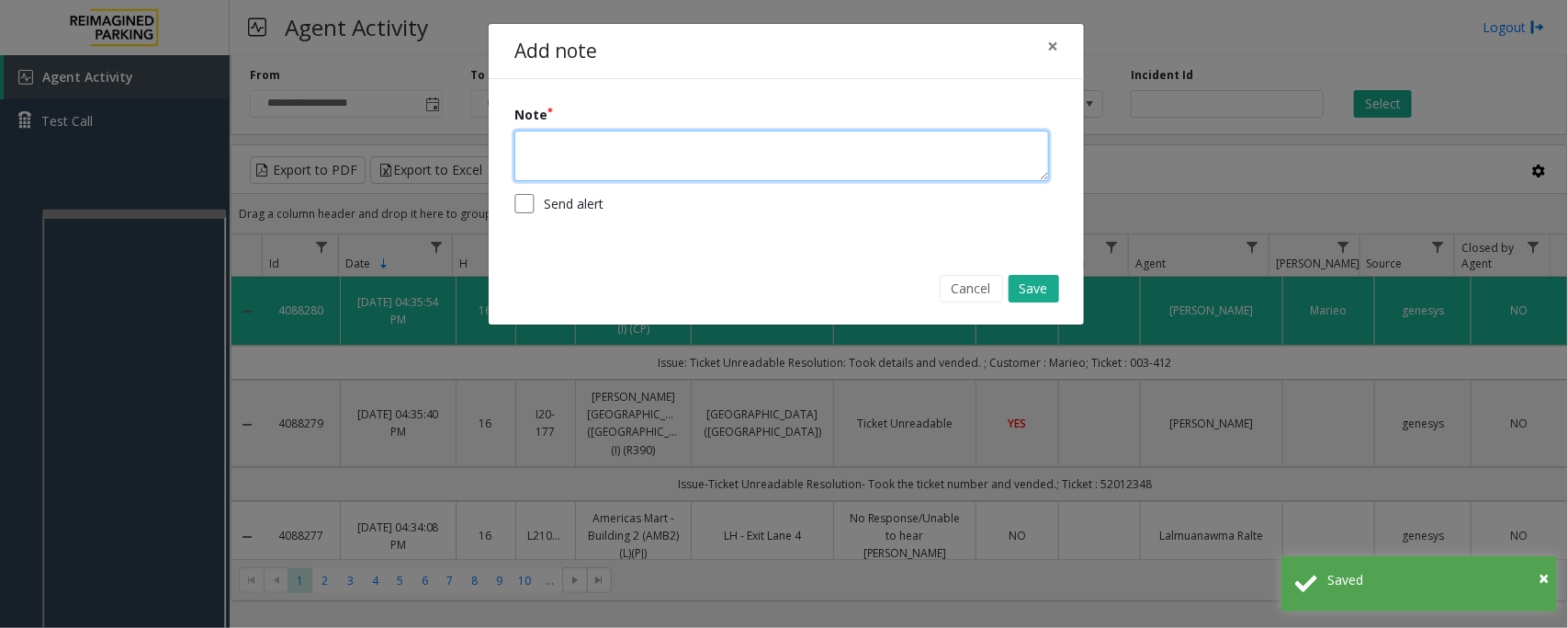
click at [755, 145] on textarea at bounding box center [781, 155] width 535 height 50
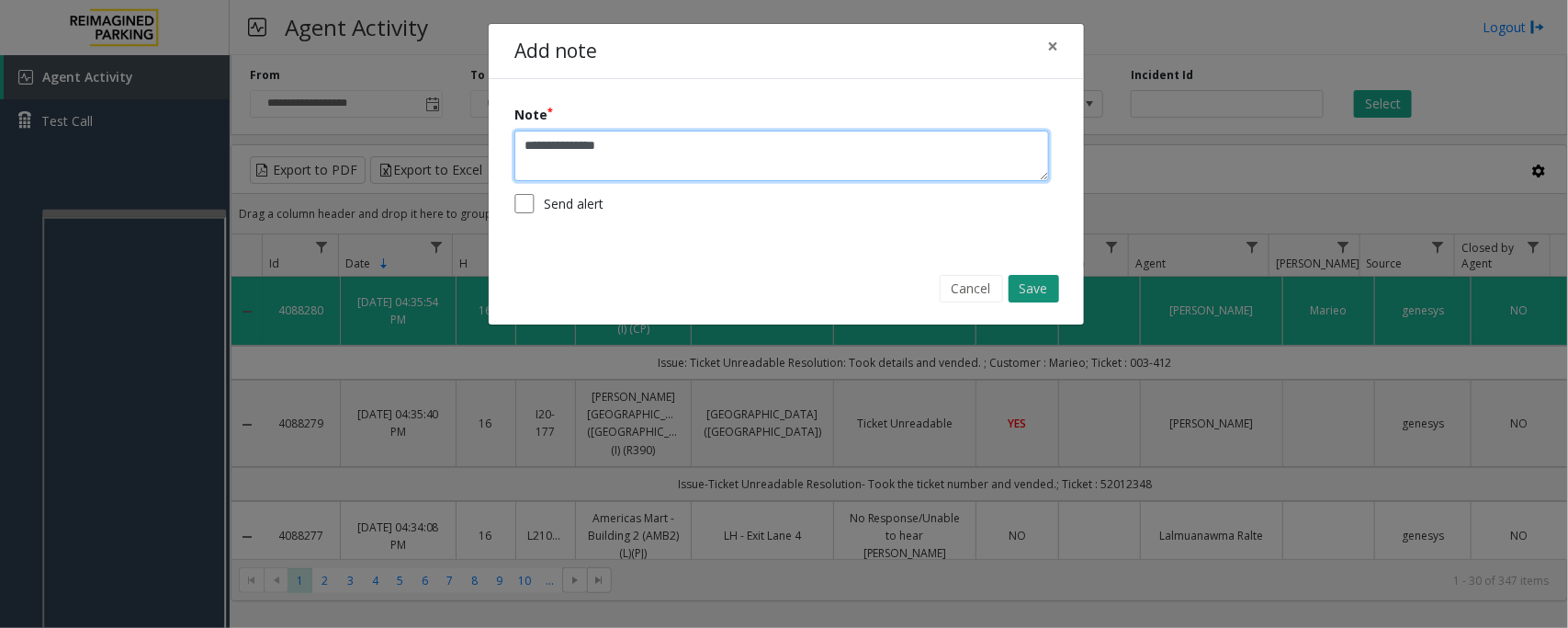
type textarea "**********"
click at [1034, 295] on button "Save" at bounding box center [1034, 288] width 50 height 28
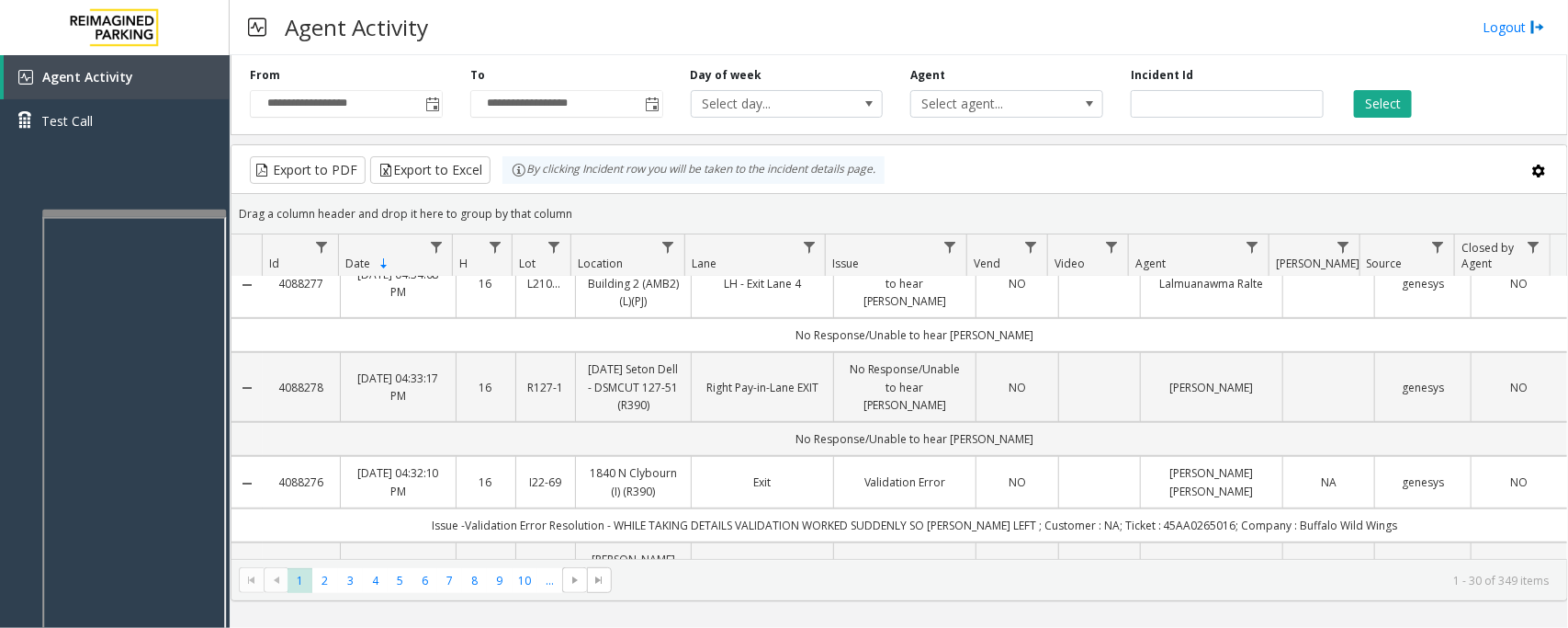
scroll to position [0, 0]
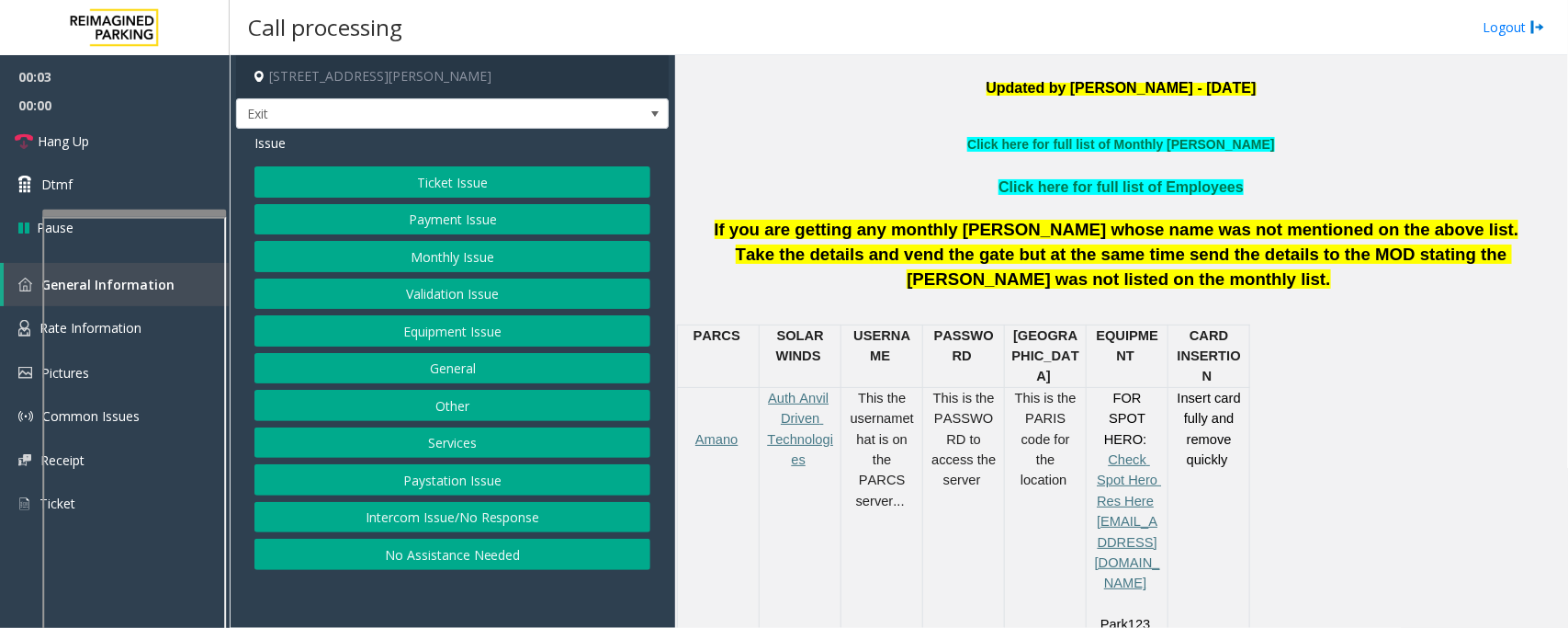
scroll to position [574, 0]
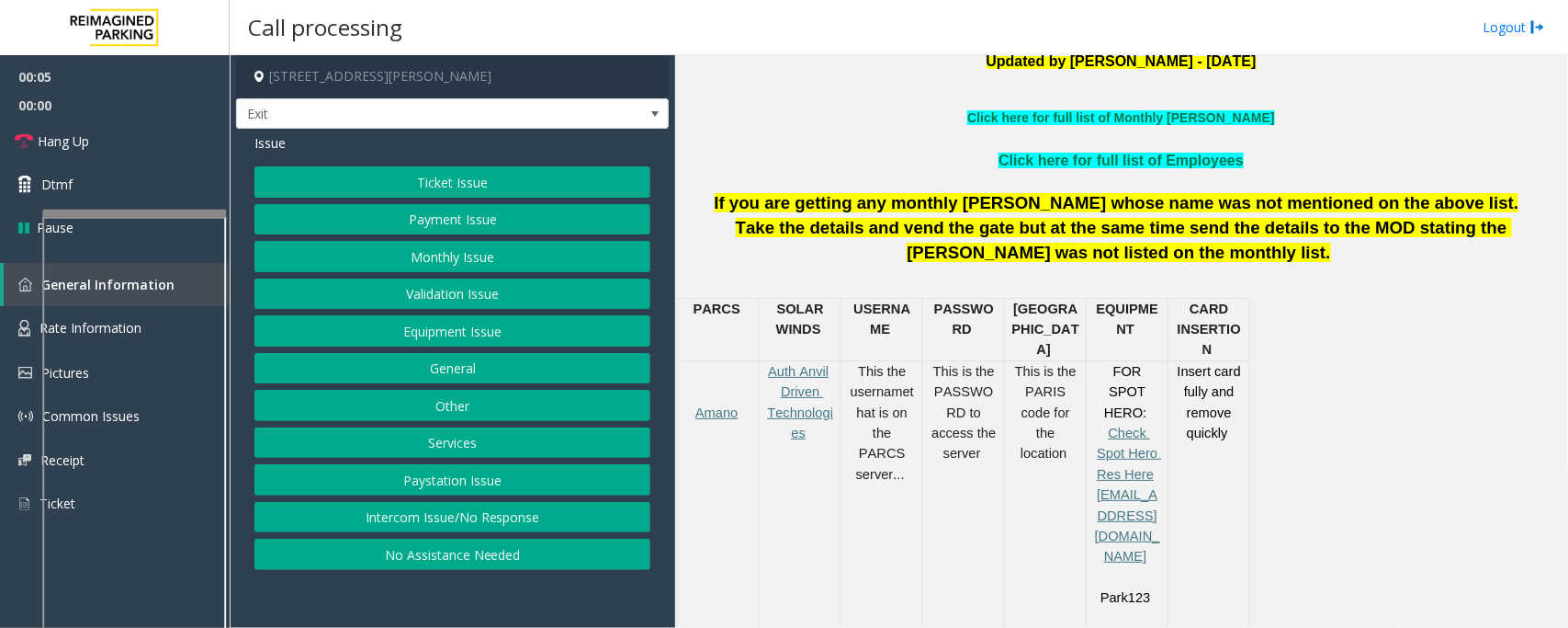
click at [457, 448] on button "Services" at bounding box center [453, 443] width 396 height 32
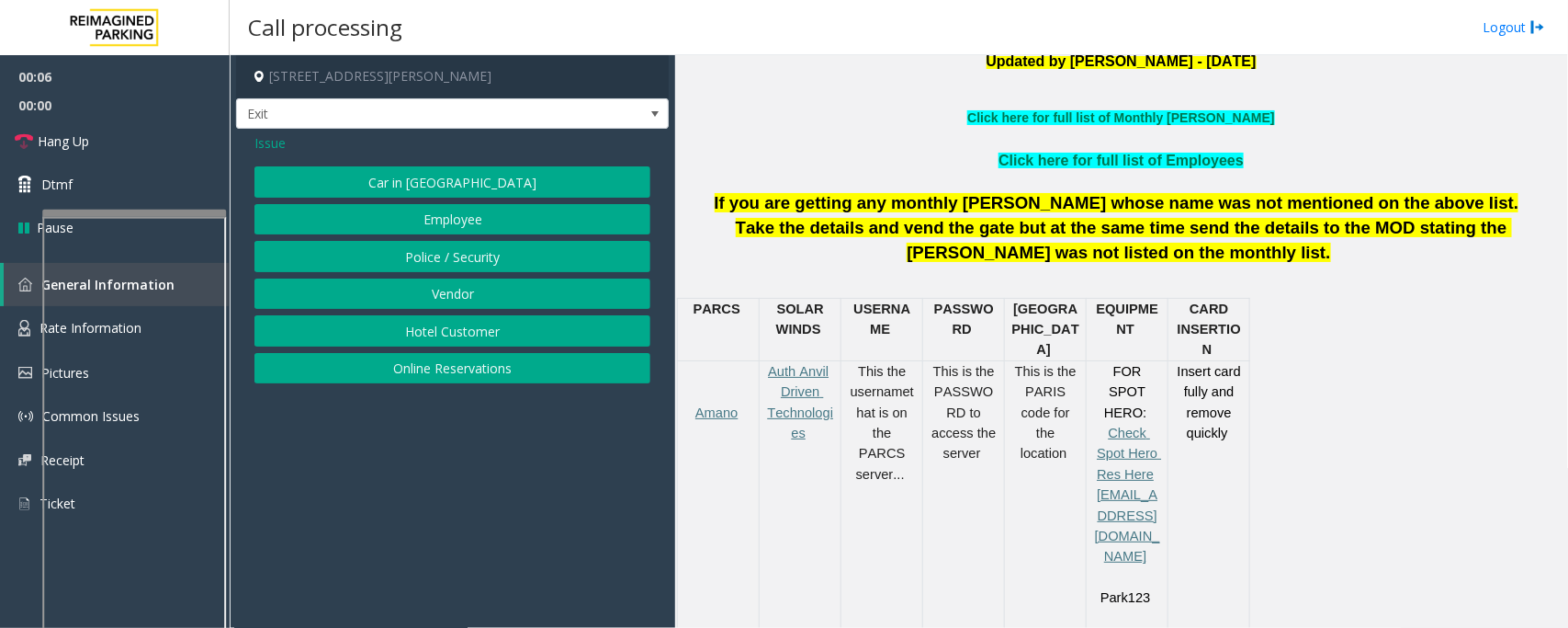
click at [420, 334] on button "Hotel Customer" at bounding box center [453, 331] width 396 height 32
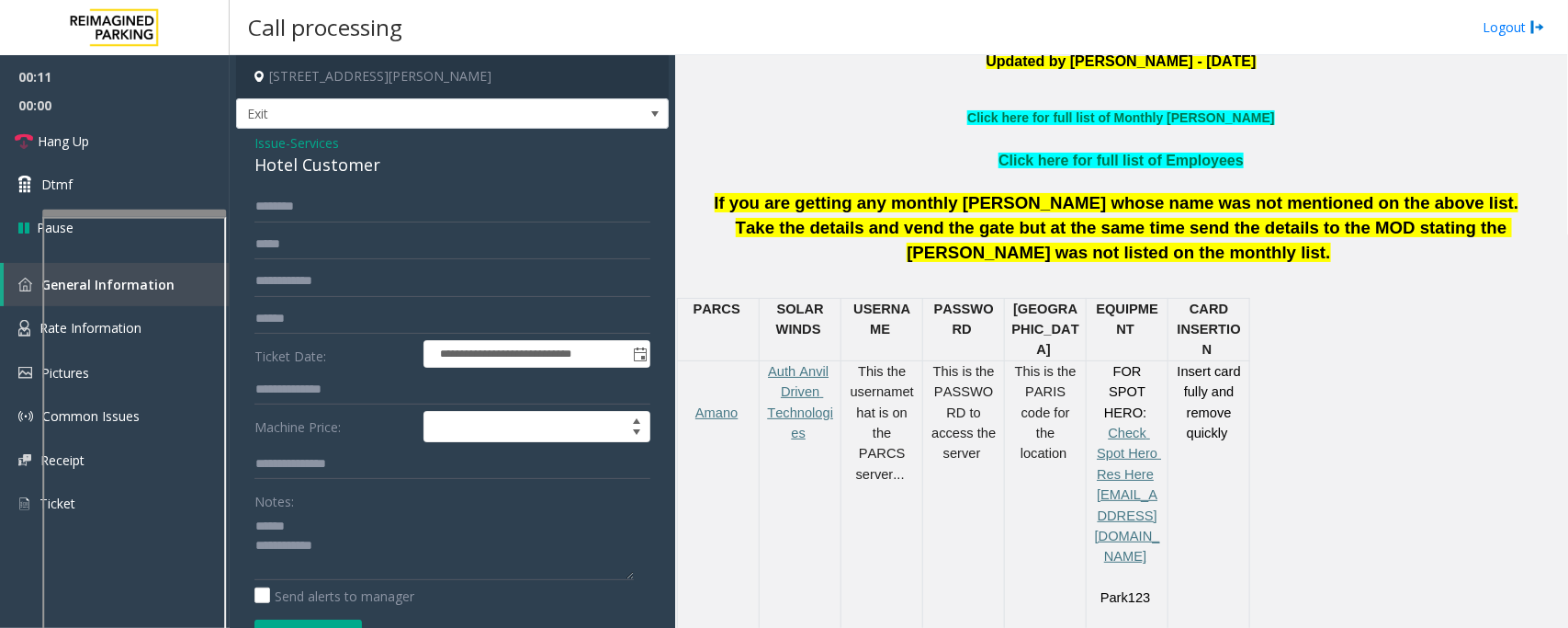
click at [282, 162] on div "Hotel Customer" at bounding box center [453, 165] width 396 height 25
click at [291, 531] on textarea at bounding box center [445, 545] width 379 height 69
click at [308, 544] on textarea at bounding box center [445, 545] width 379 height 69
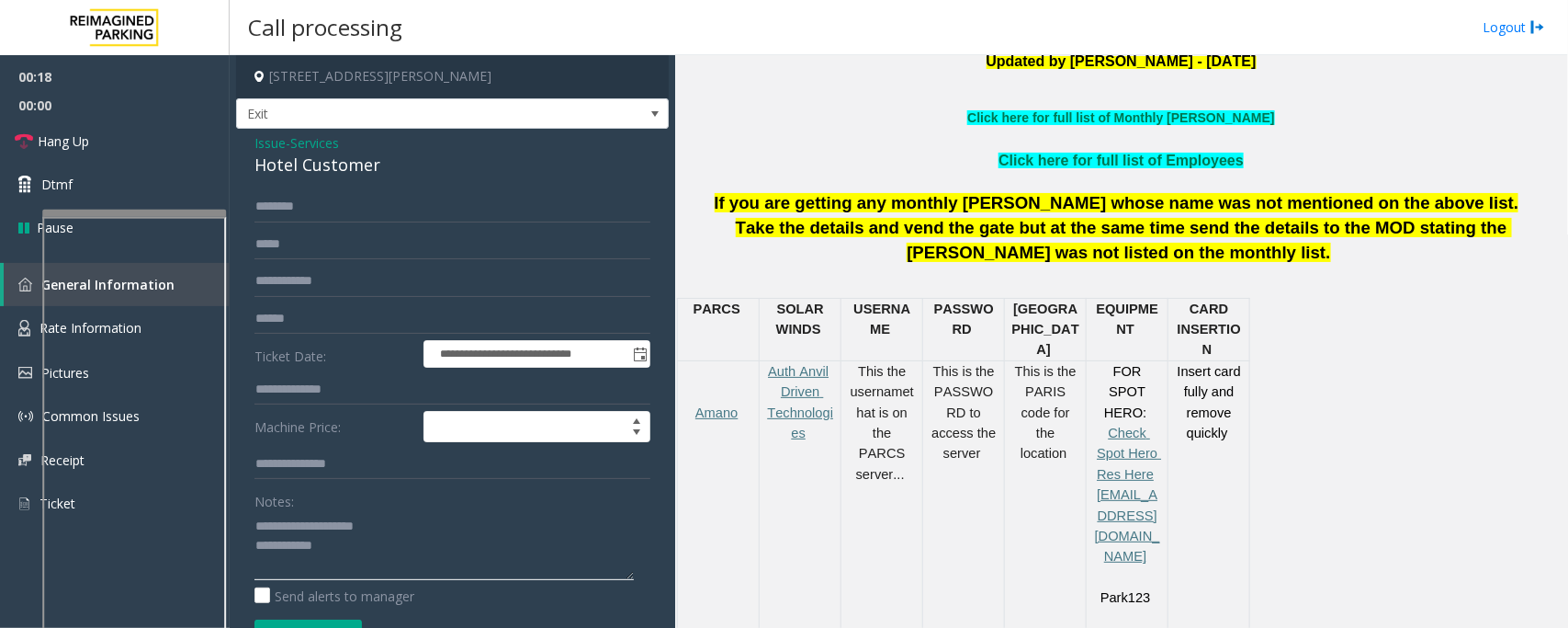
click at [365, 545] on textarea at bounding box center [445, 545] width 379 height 69
type textarea "**********"
click at [296, 140] on span "Services" at bounding box center [314, 142] width 48 height 20
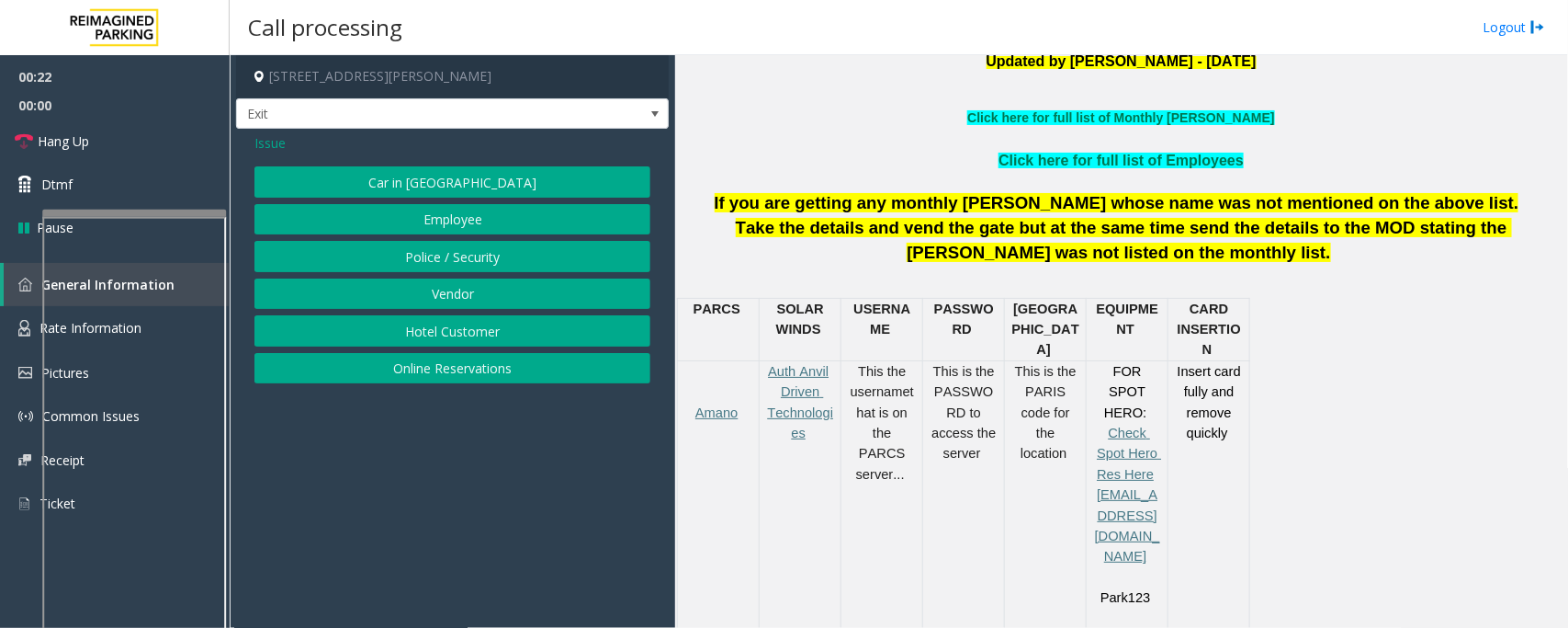
click at [259, 145] on span "Issue" at bounding box center [271, 142] width 32 height 20
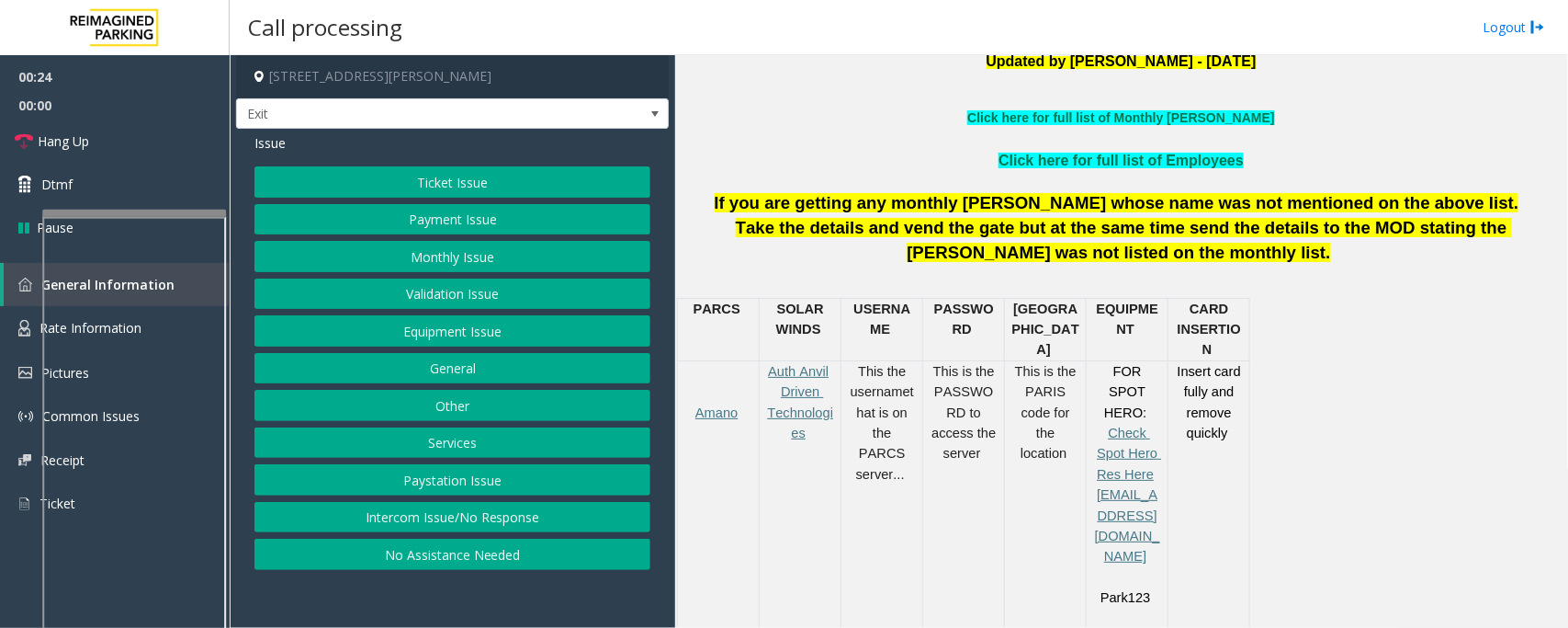
click at [452, 255] on button "Monthly Issue" at bounding box center [453, 257] width 396 height 32
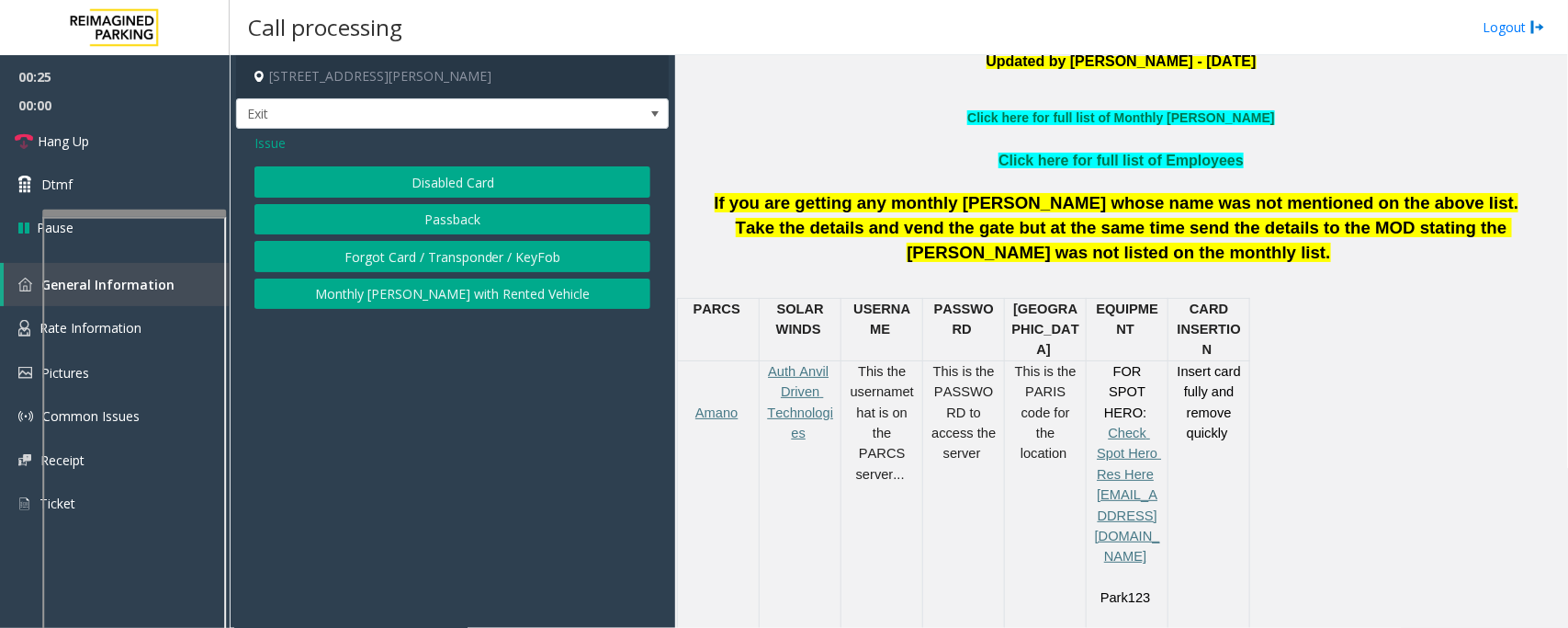
click at [461, 193] on button "Disabled Card" at bounding box center [453, 182] width 396 height 32
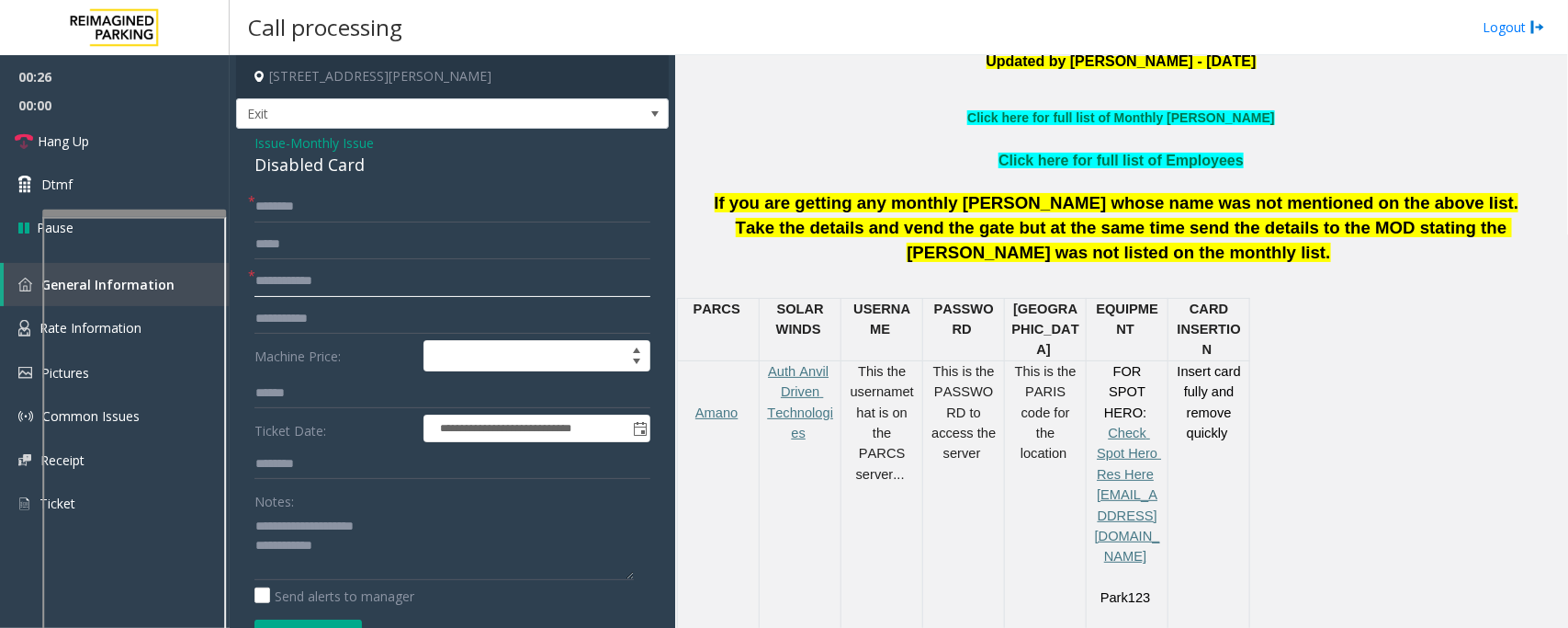
click at [303, 283] on input "text" at bounding box center [453, 282] width 396 height 32
click at [303, 283] on input "**" at bounding box center [453, 282] width 396 height 32
type input "****"
click at [340, 554] on textarea at bounding box center [445, 545] width 379 height 69
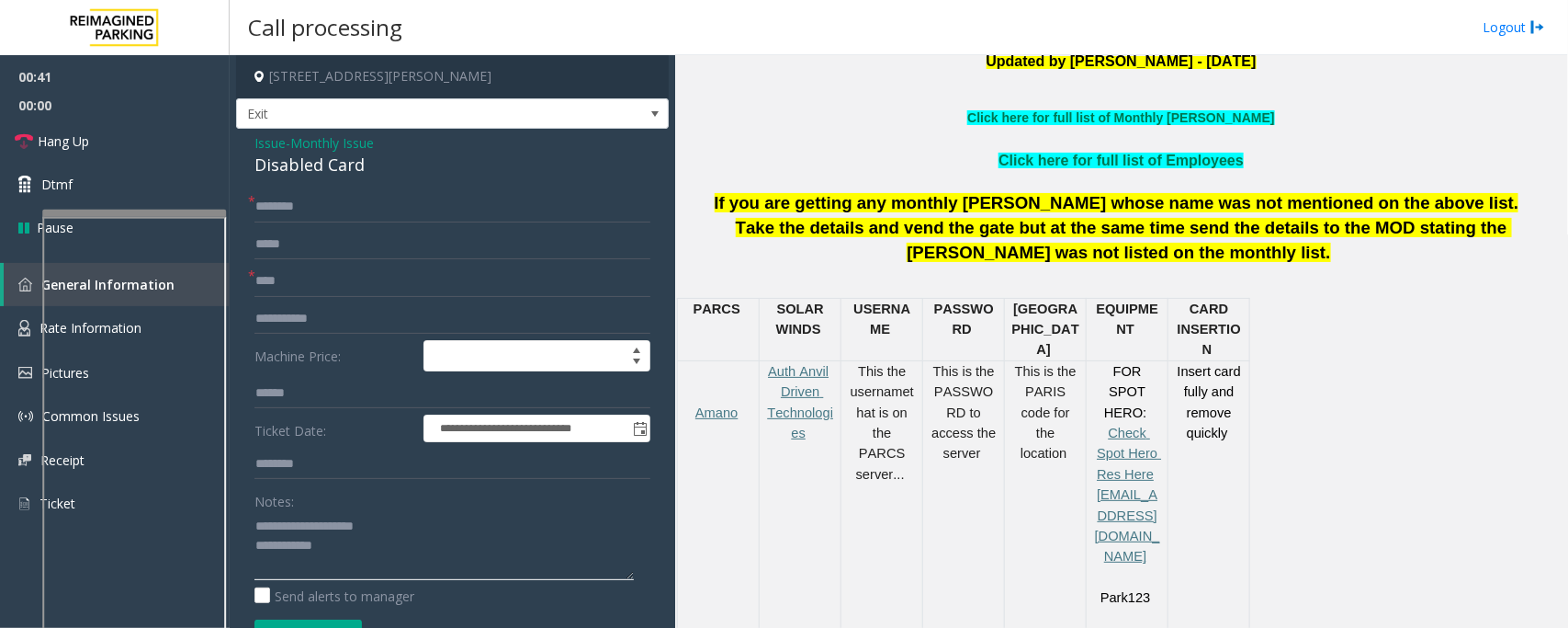
drag, startPoint x: 296, startPoint y: 525, endPoint x: 483, endPoint y: 527, distance: 187.0
click at [483, 527] on textarea at bounding box center [445, 545] width 379 height 69
type textarea "**********"
click at [1155, 119] on link "Click here for full list of Monthly [PERSON_NAME]" at bounding box center [1121, 118] width 307 height 15
click at [1147, 162] on link "Click here for full list of Employees" at bounding box center [1122, 160] width 246 height 16
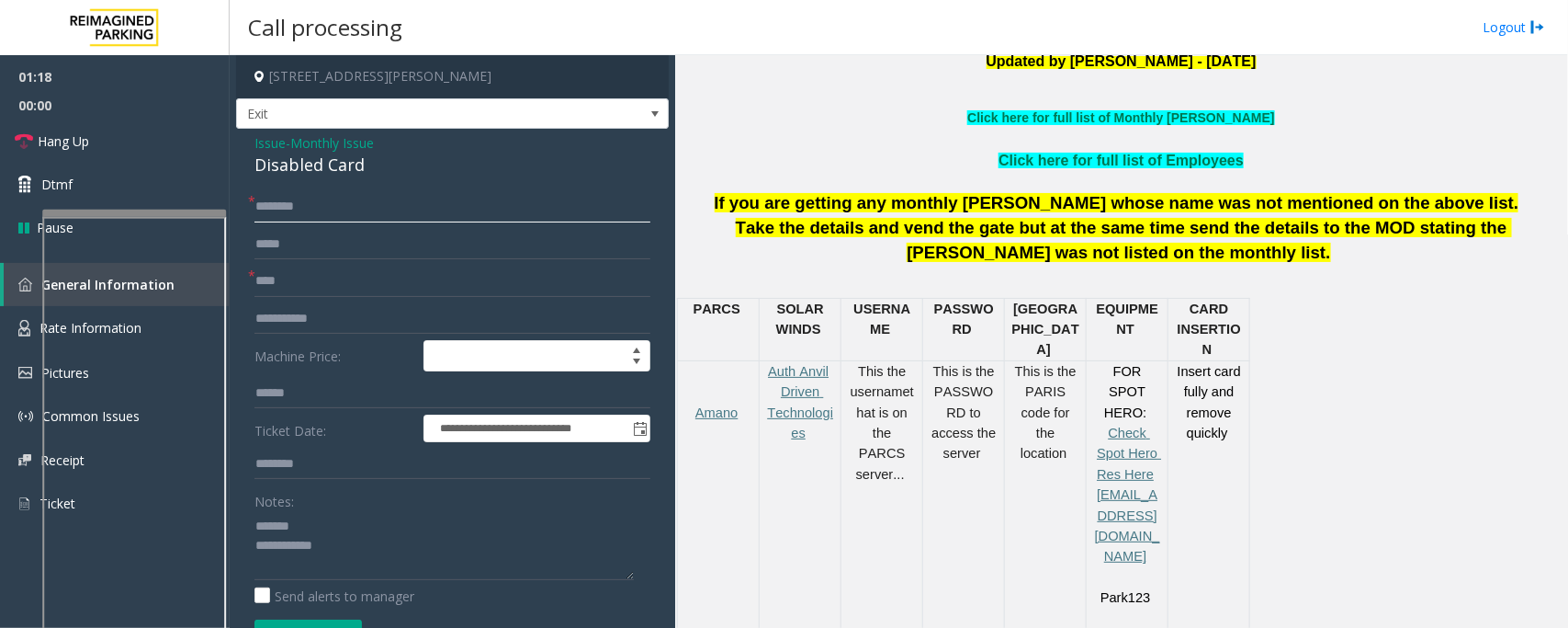
click at [365, 218] on input "text" at bounding box center [453, 207] width 396 height 32
type input "******"
click at [322, 159] on div "Disabled Card" at bounding box center [453, 165] width 396 height 25
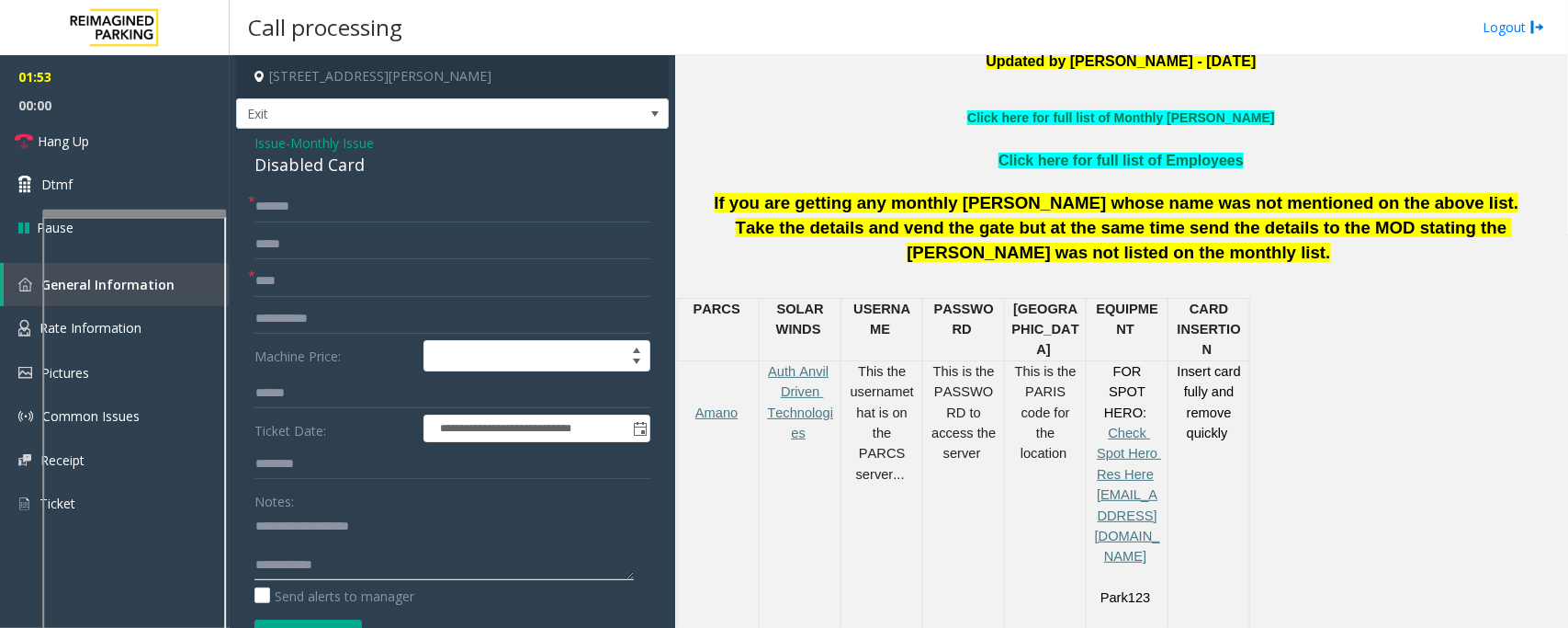
click at [291, 527] on textarea at bounding box center [445, 545] width 379 height 69
click at [309, 544] on textarea at bounding box center [445, 545] width 379 height 69
type textarea "**********"
click at [382, 212] on input "******" at bounding box center [453, 207] width 396 height 32
type input "**********"
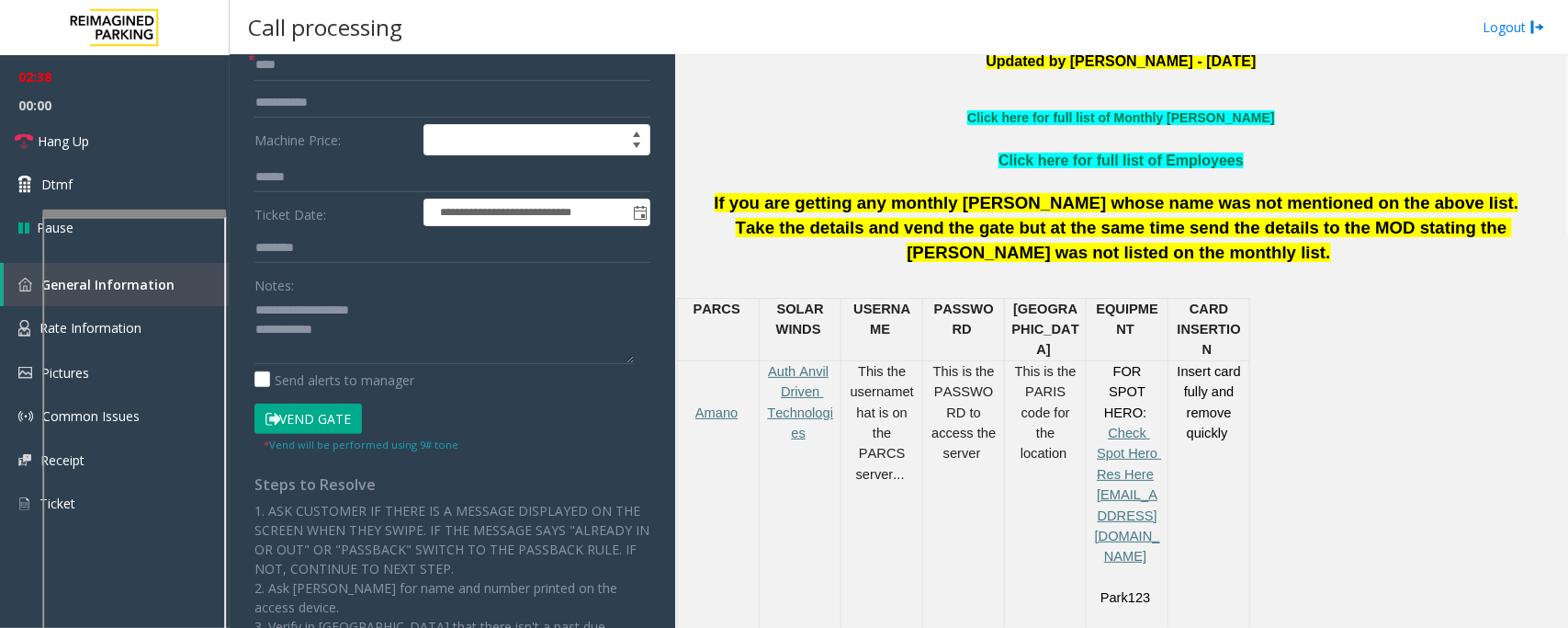
scroll to position [460, 0]
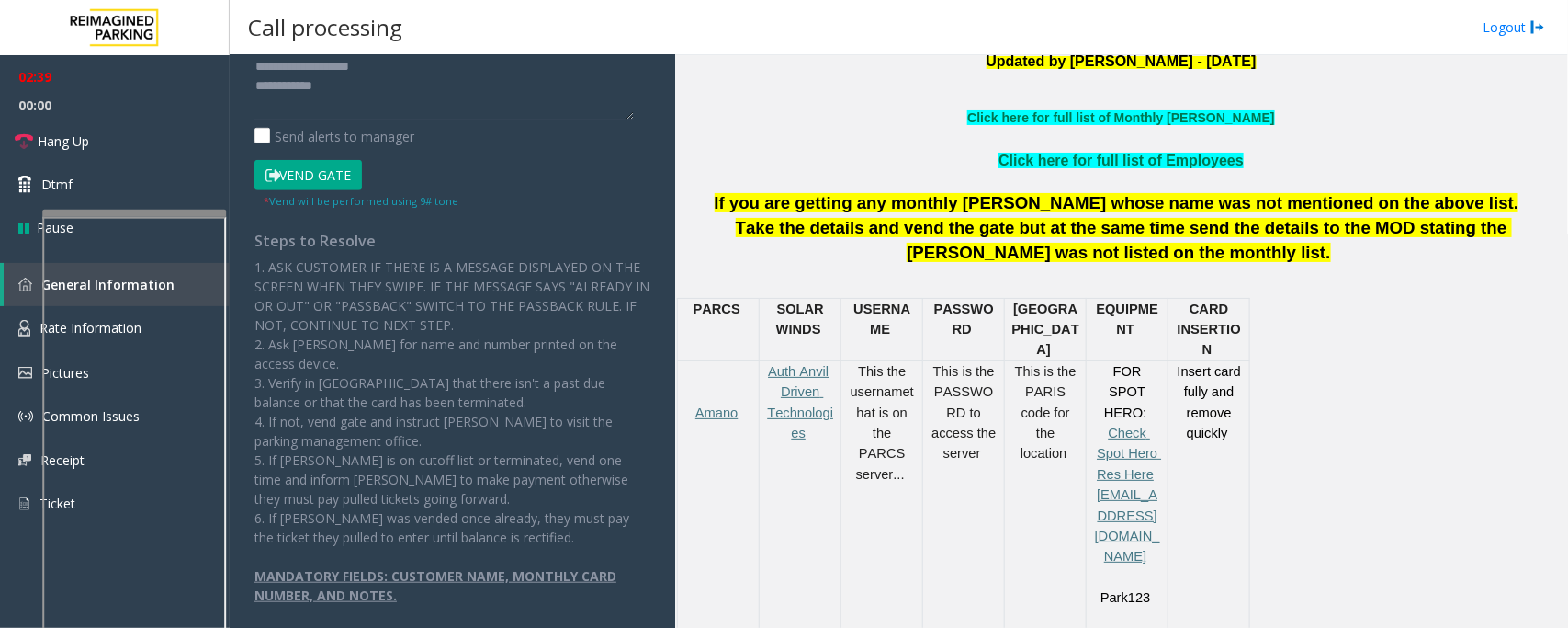
click at [320, 180] on button "Vend Gate" at bounding box center [309, 176] width 108 height 32
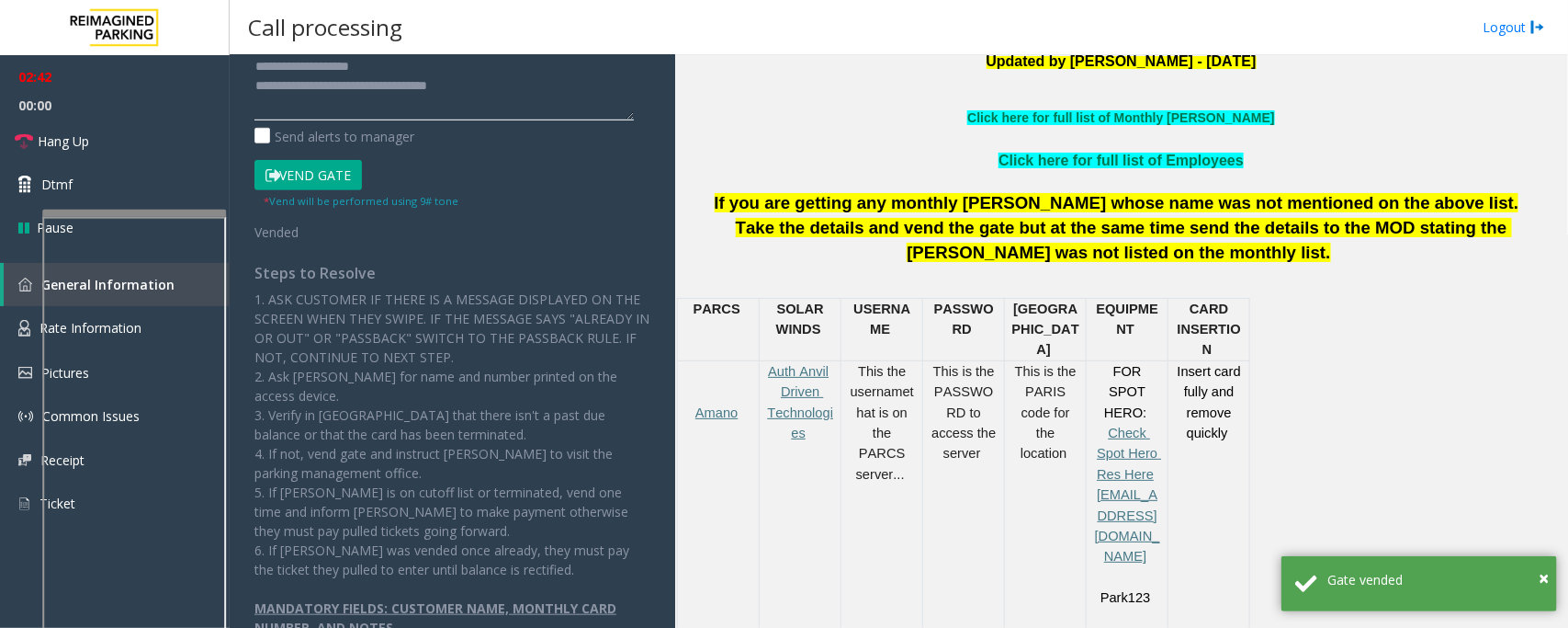
scroll to position [0, 0]
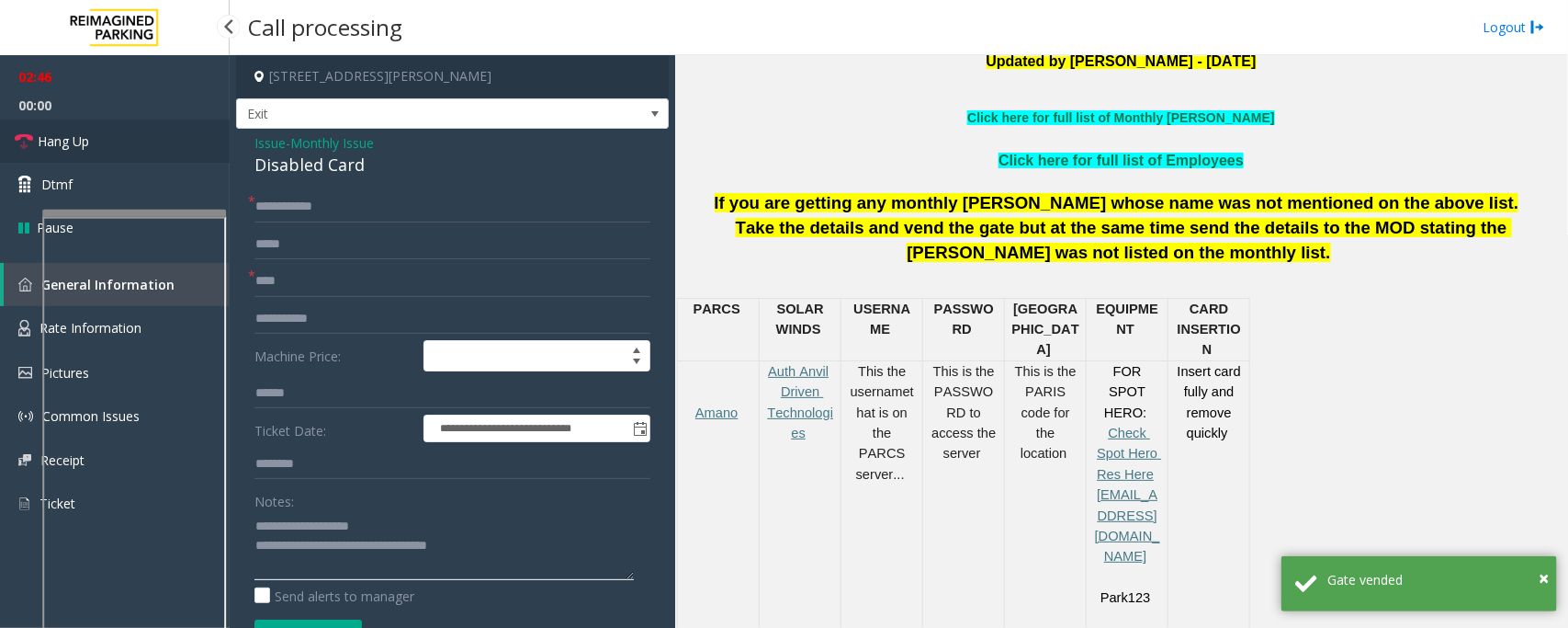
type textarea "**********"
click at [98, 140] on link "Hang Up" at bounding box center [114, 140] width 230 height 43
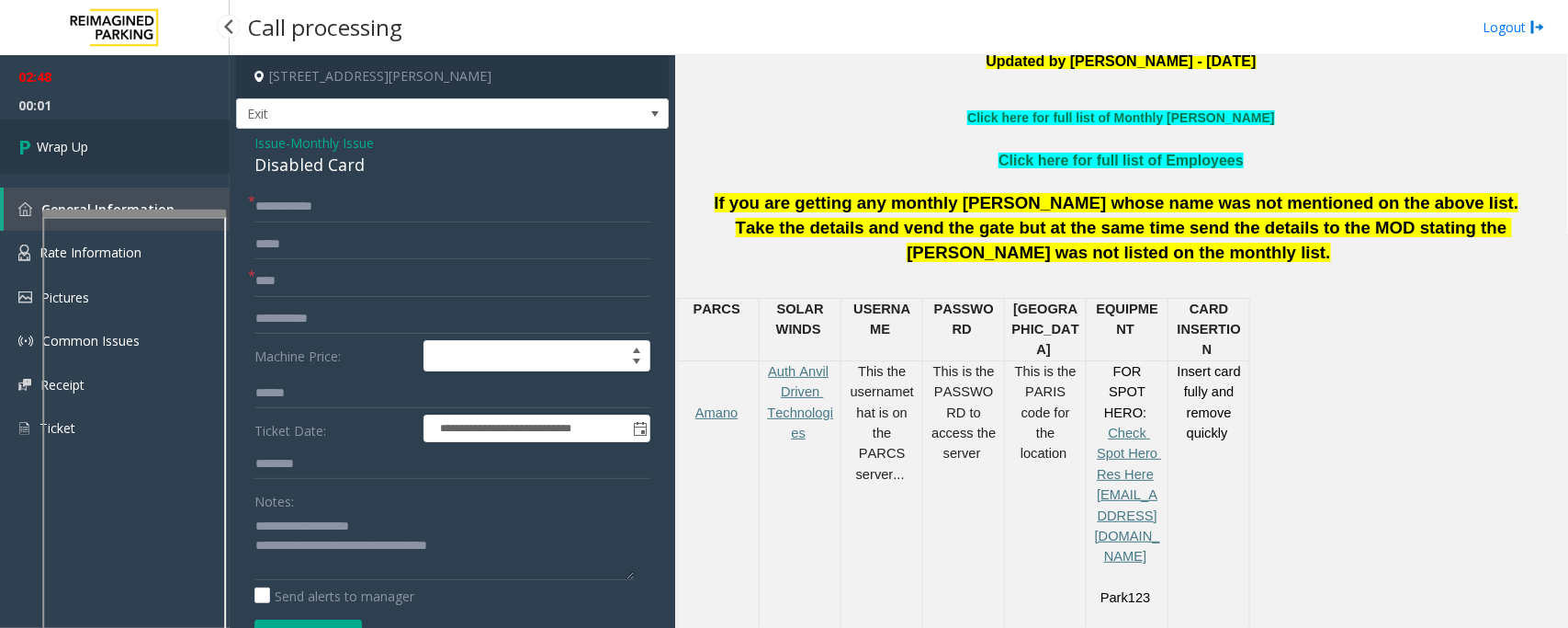
click at [98, 138] on link "Wrap Up" at bounding box center [114, 146] width 230 height 54
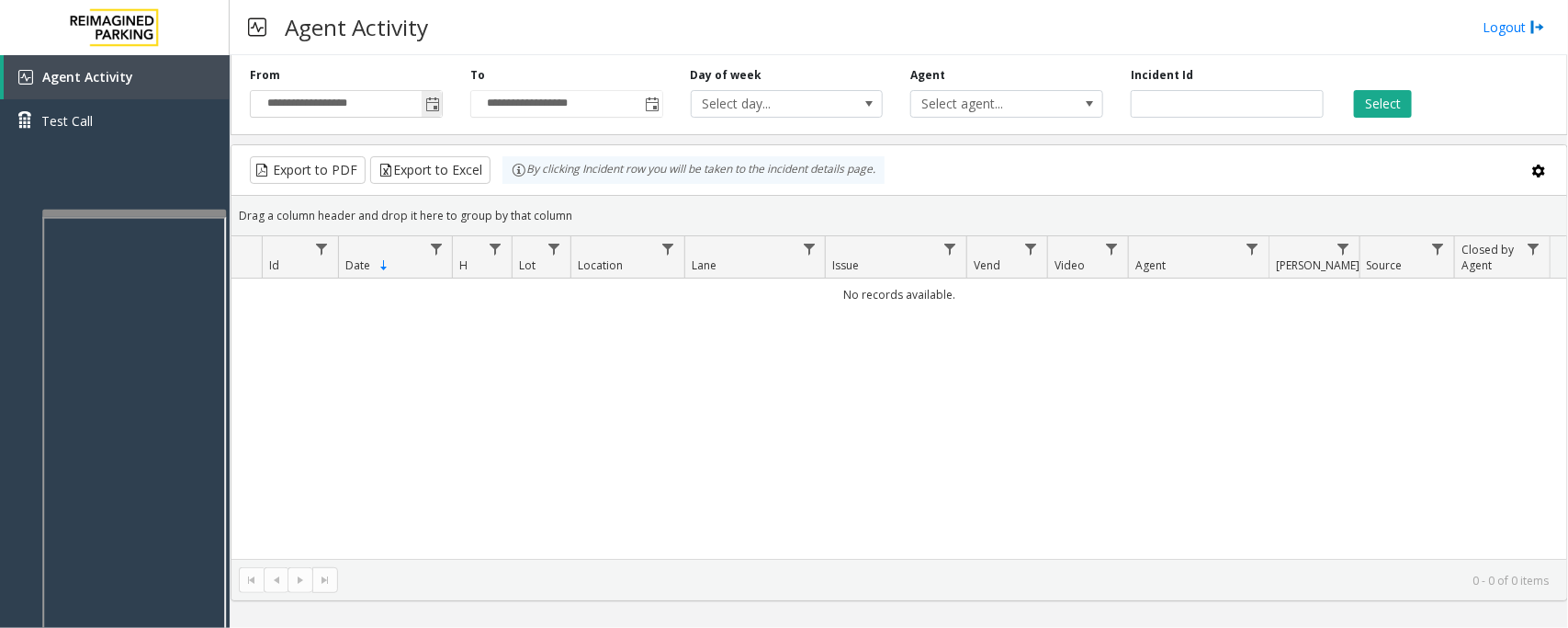
click at [434, 98] on span "Toggle popup" at bounding box center [432, 105] width 15 height 15
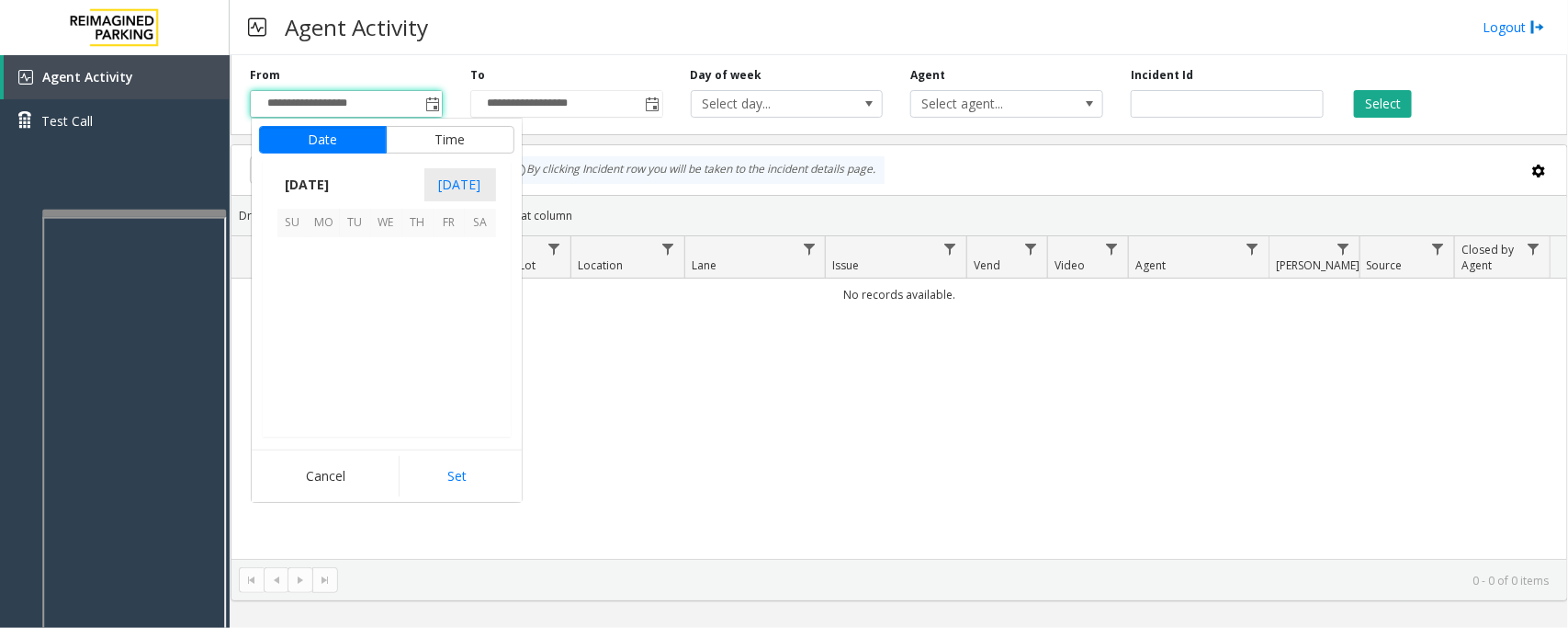
scroll to position [329733, 0]
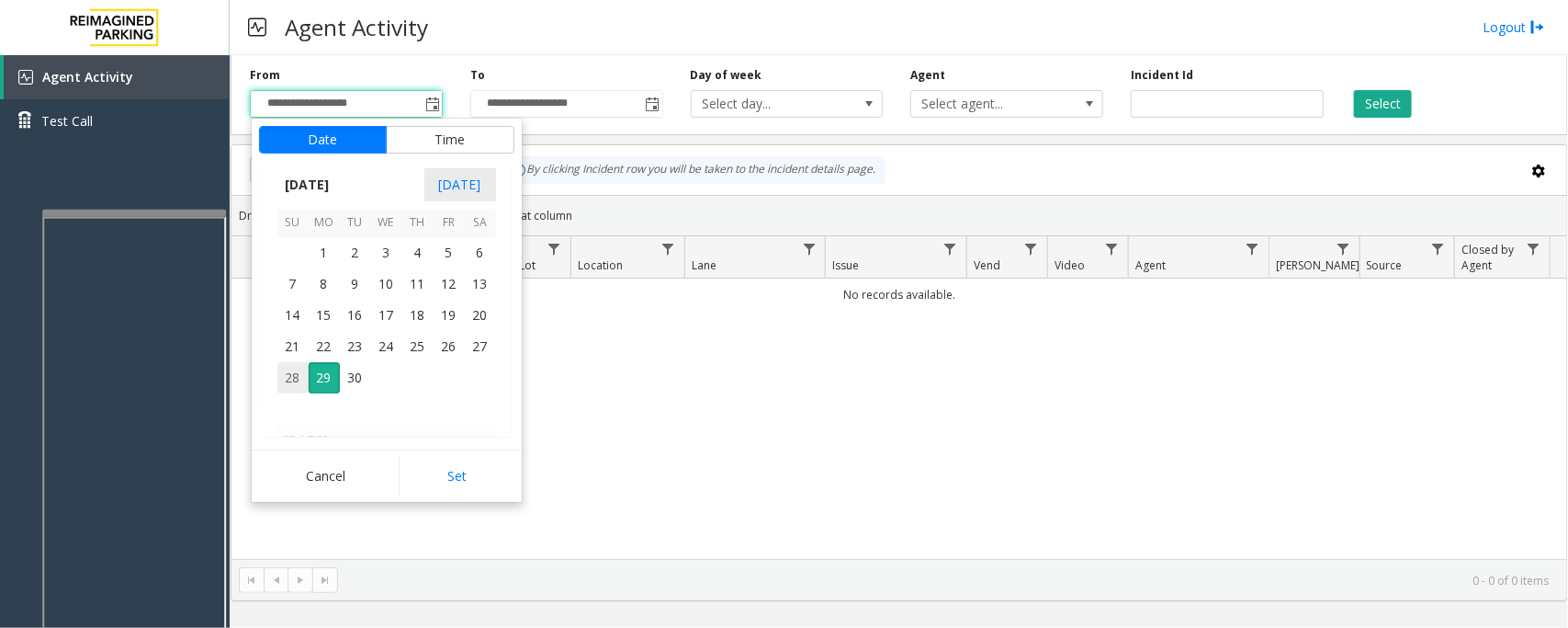
click at [292, 381] on span "28" at bounding box center [293, 378] width 32 height 32
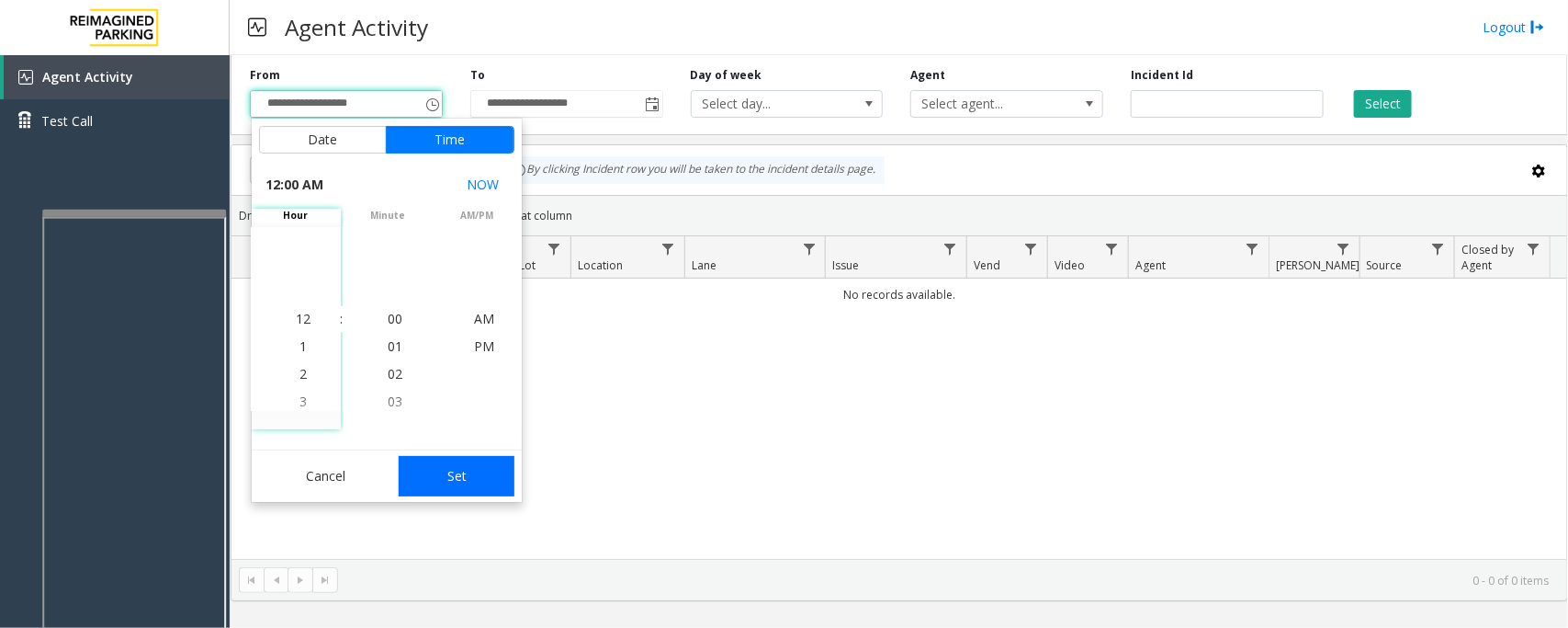
click at [480, 475] on button "Set" at bounding box center [457, 475] width 115 height 40
type input "**********"
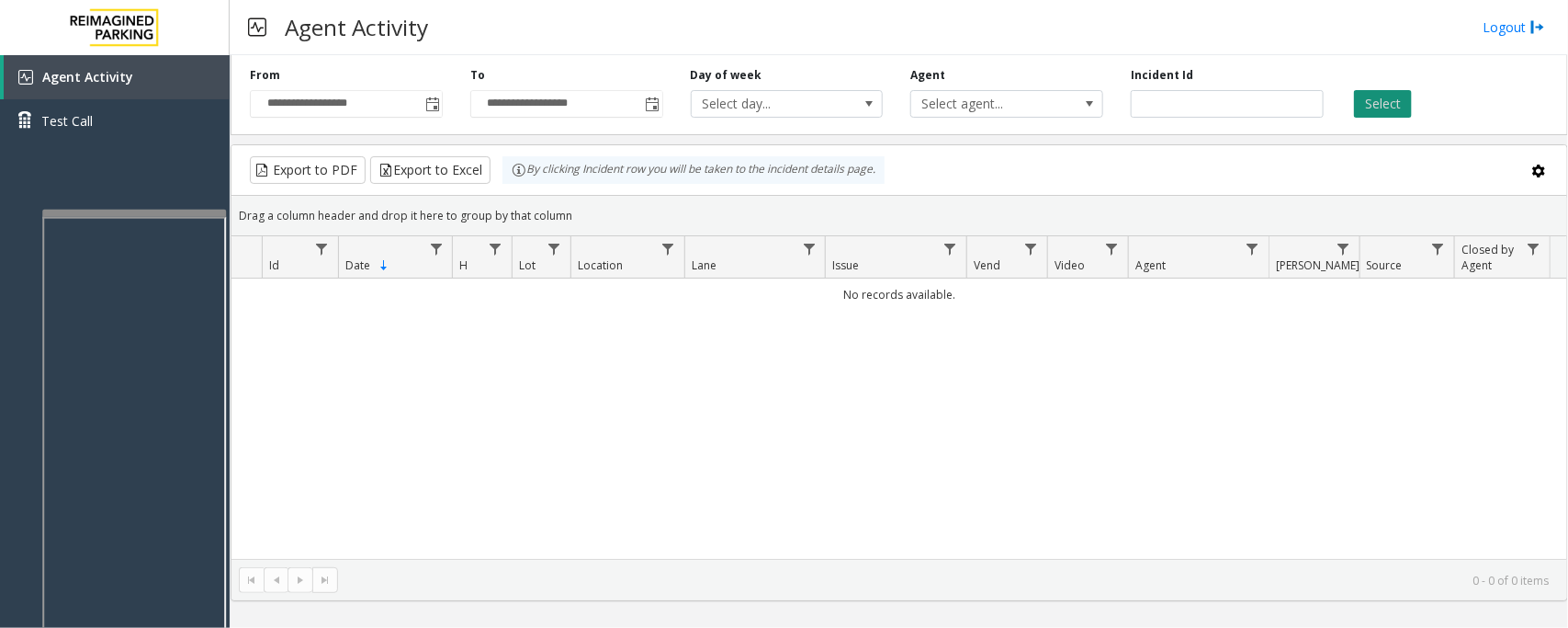
click at [1388, 104] on button "Select" at bounding box center [1383, 104] width 58 height 28
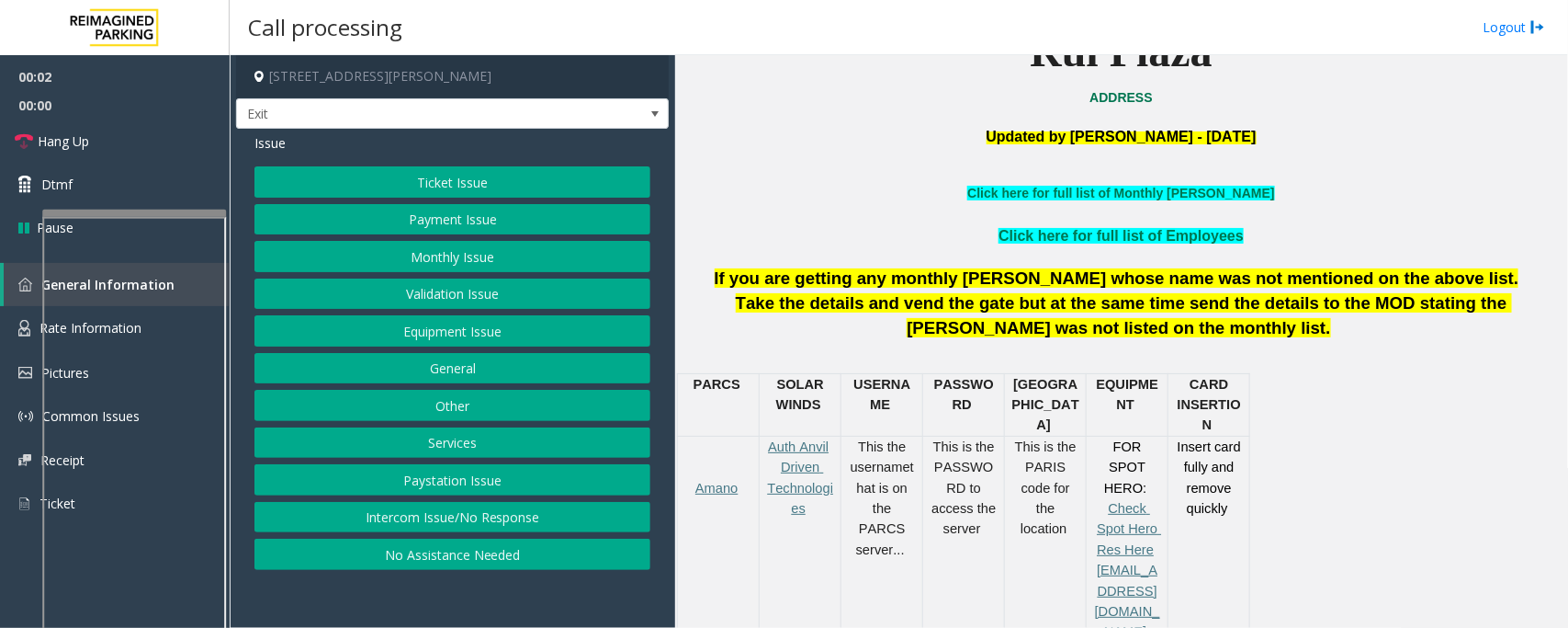
scroll to position [689, 0]
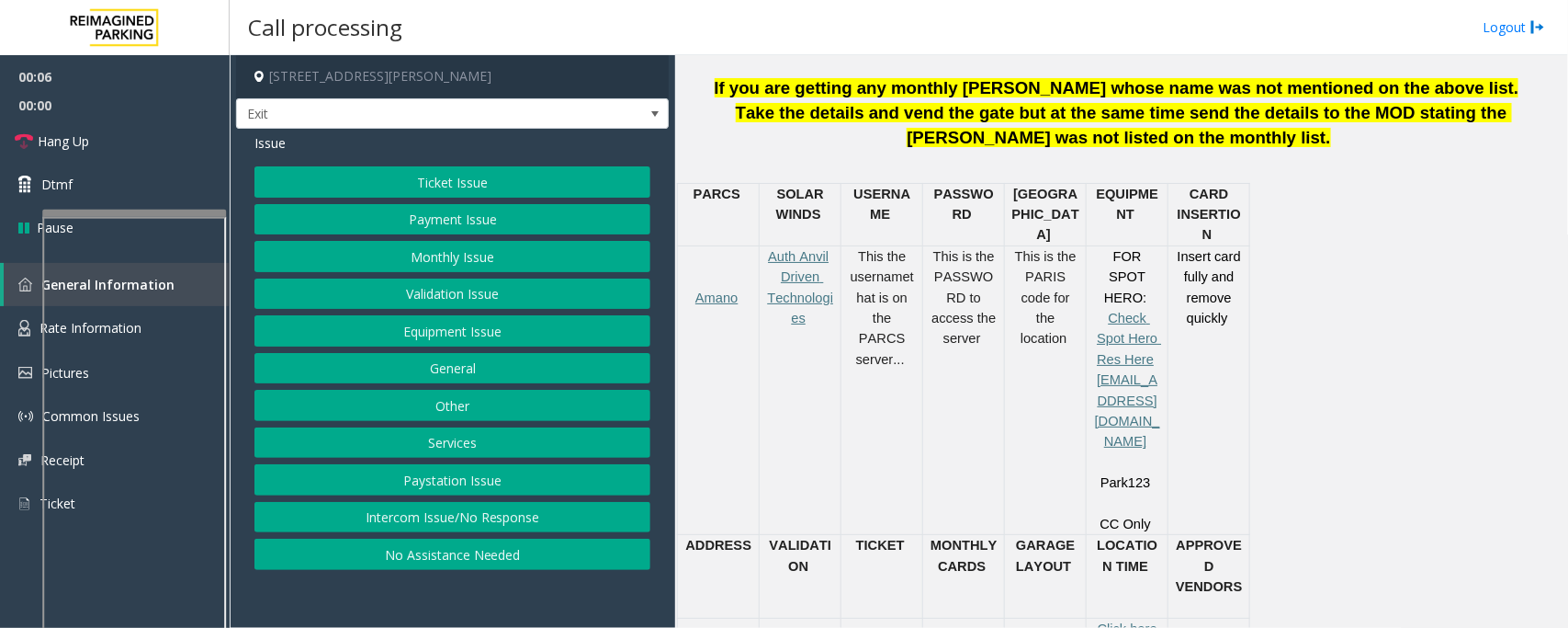
click at [415, 339] on button "Equipment Issue" at bounding box center [453, 331] width 396 height 32
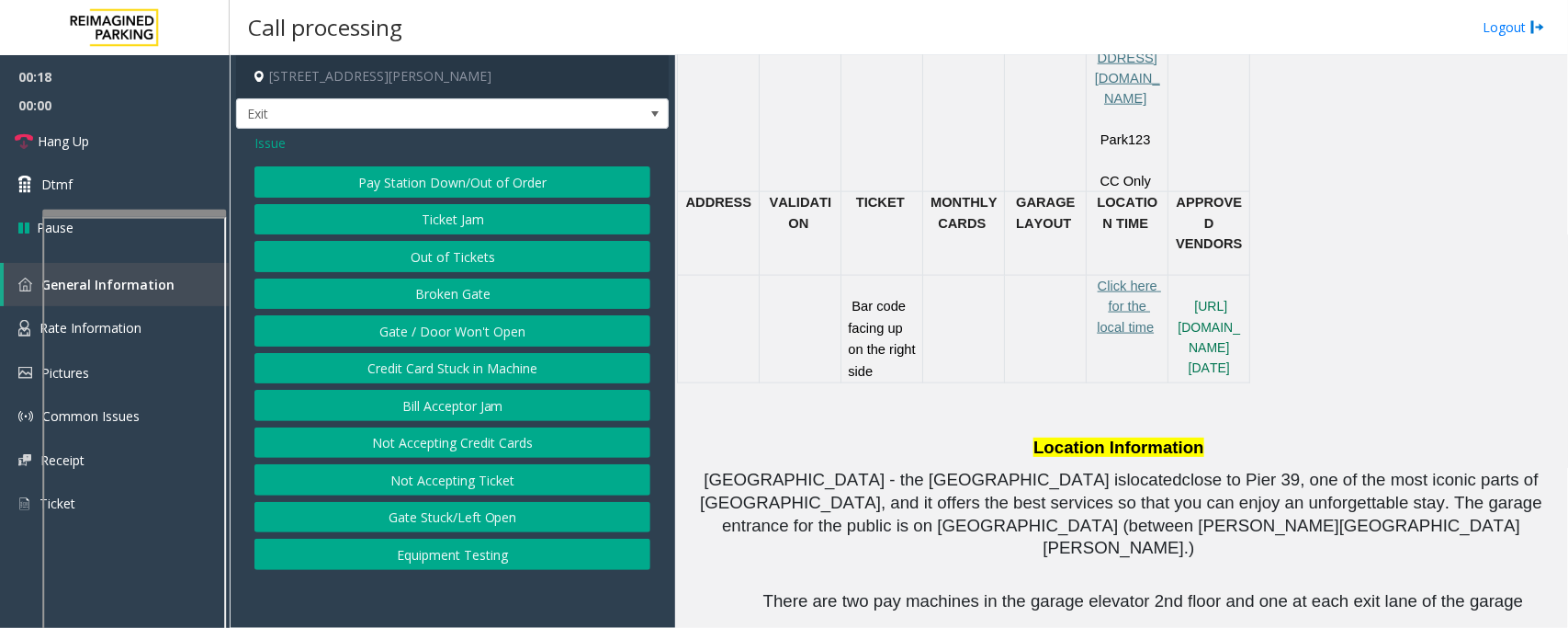
scroll to position [1034, 0]
click at [466, 226] on button "Ticket Jam" at bounding box center [453, 220] width 396 height 32
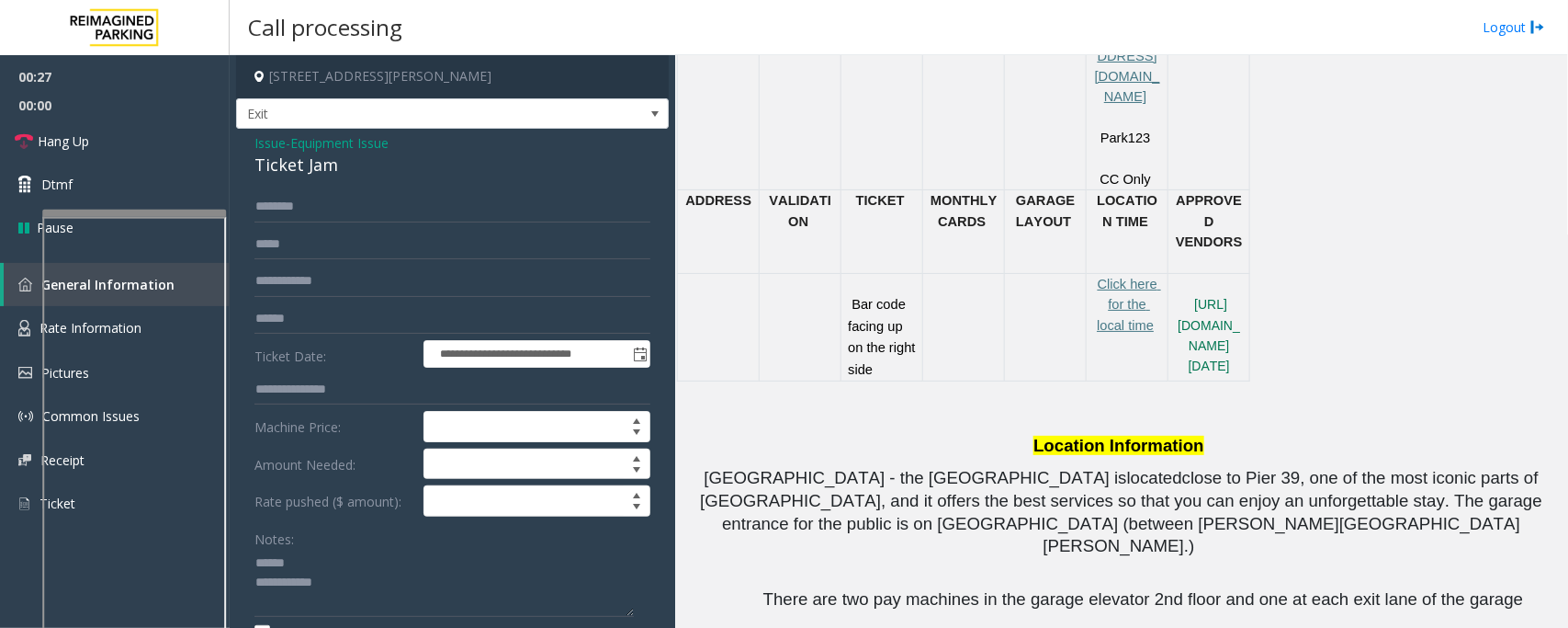
click at [299, 167] on div "Ticket Jam" at bounding box center [453, 165] width 396 height 25
type textarea "**********"
click at [290, 314] on input "text" at bounding box center [453, 319] width 396 height 32
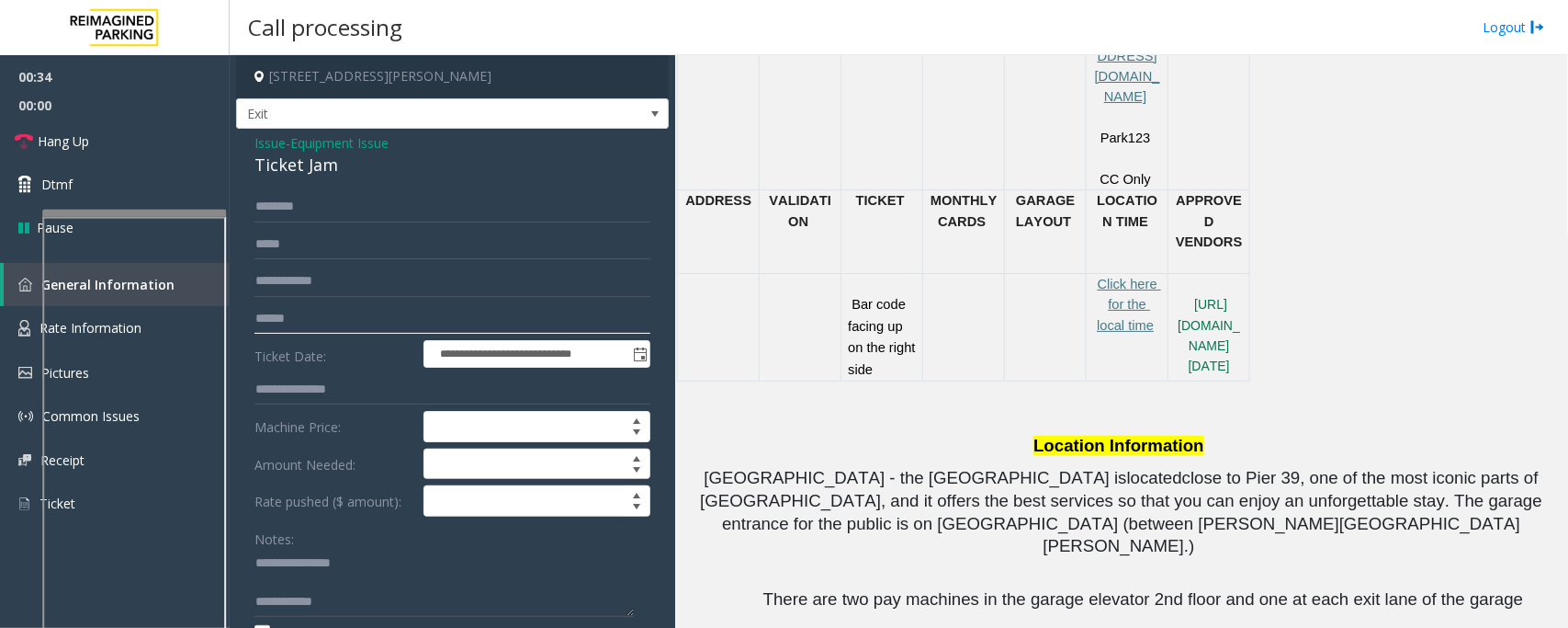
click at [346, 327] on input "text" at bounding box center [453, 319] width 396 height 32
type input "******"
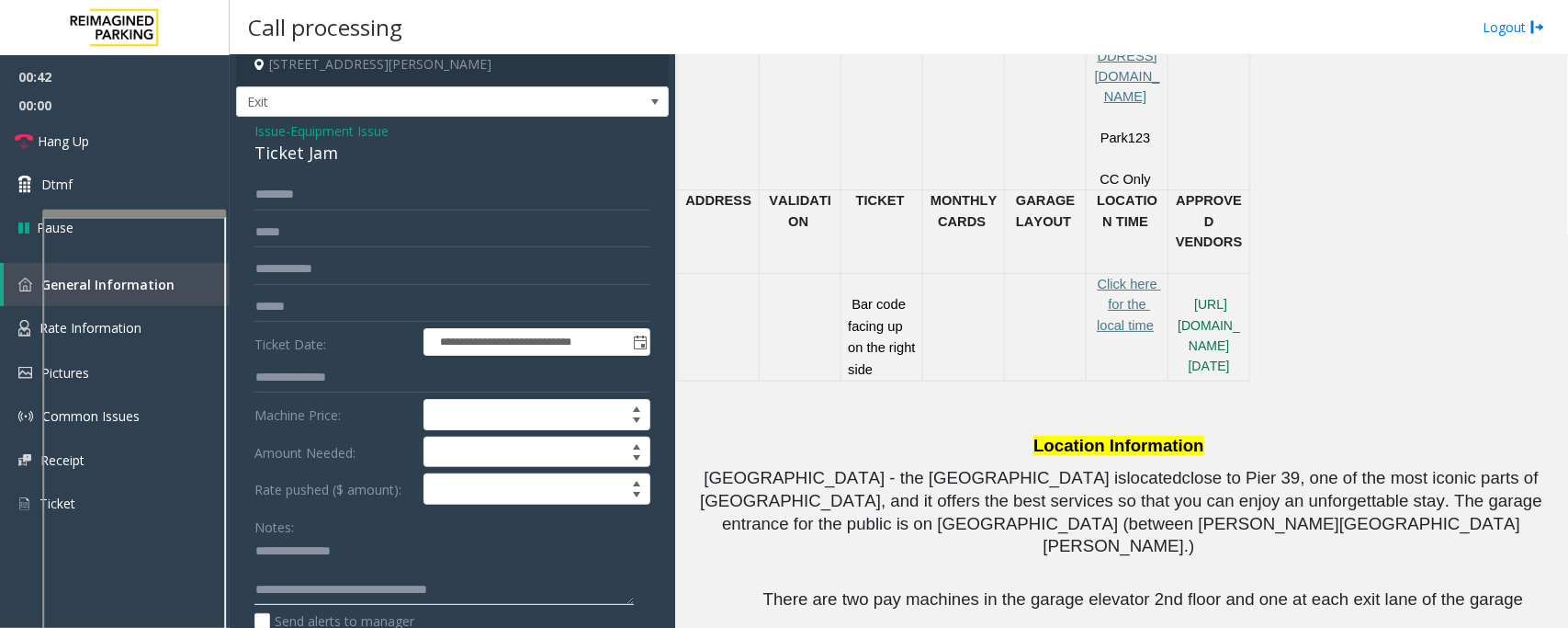
type textarea "**********"
click at [329, 181] on input "text" at bounding box center [453, 195] width 396 height 32
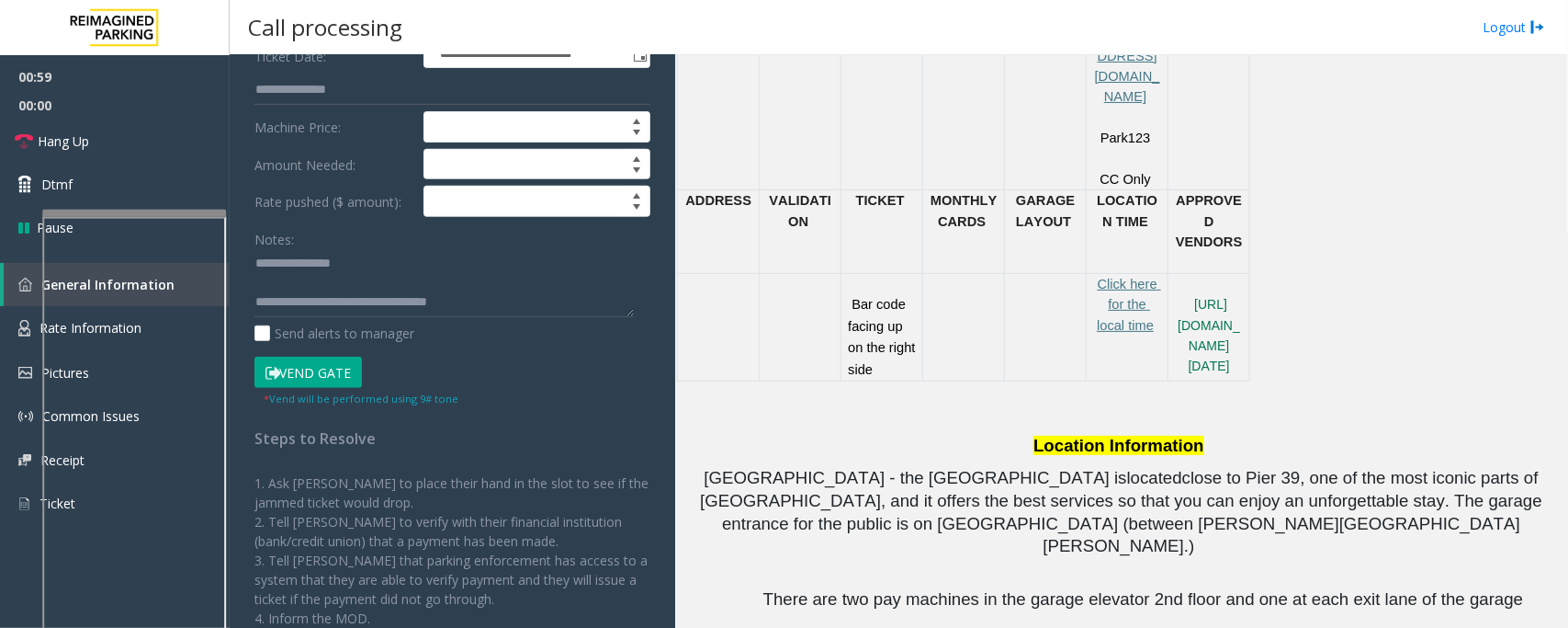
scroll to position [356, 0]
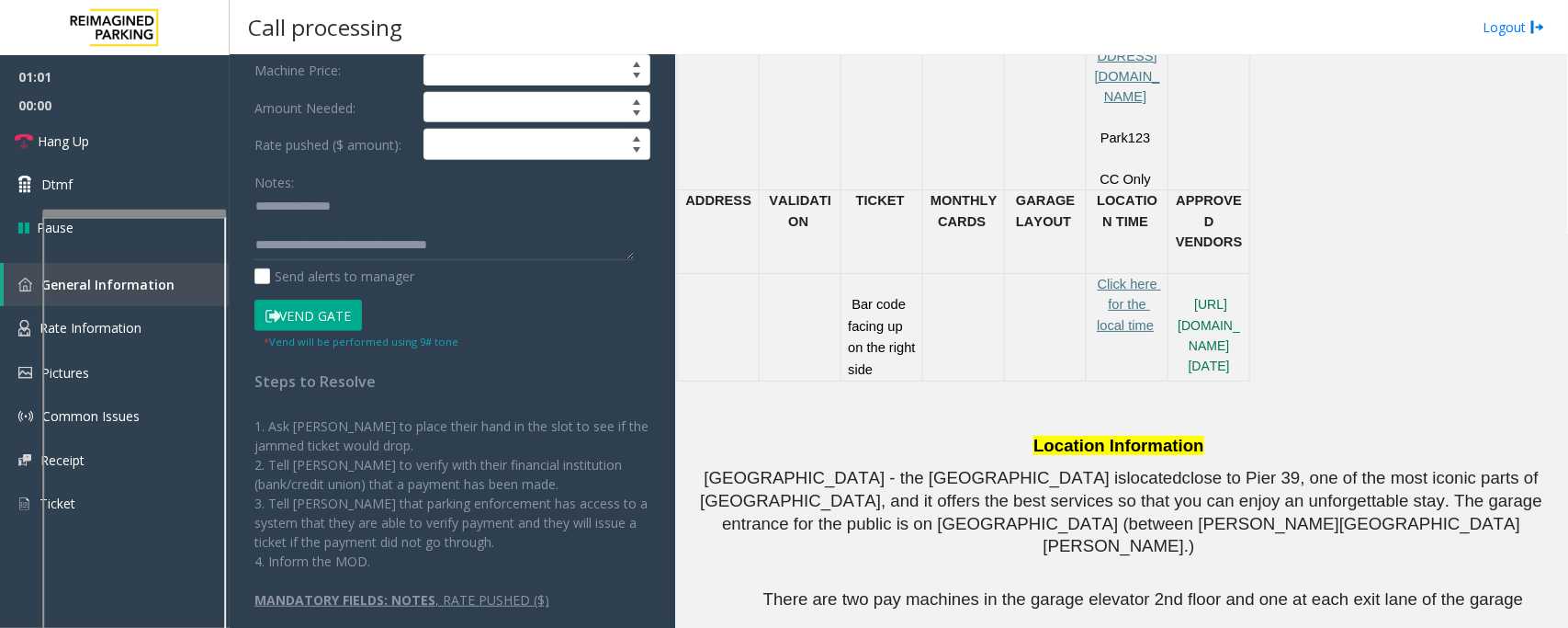
type input "********"
click at [322, 314] on button "Vend Gate" at bounding box center [309, 315] width 108 height 32
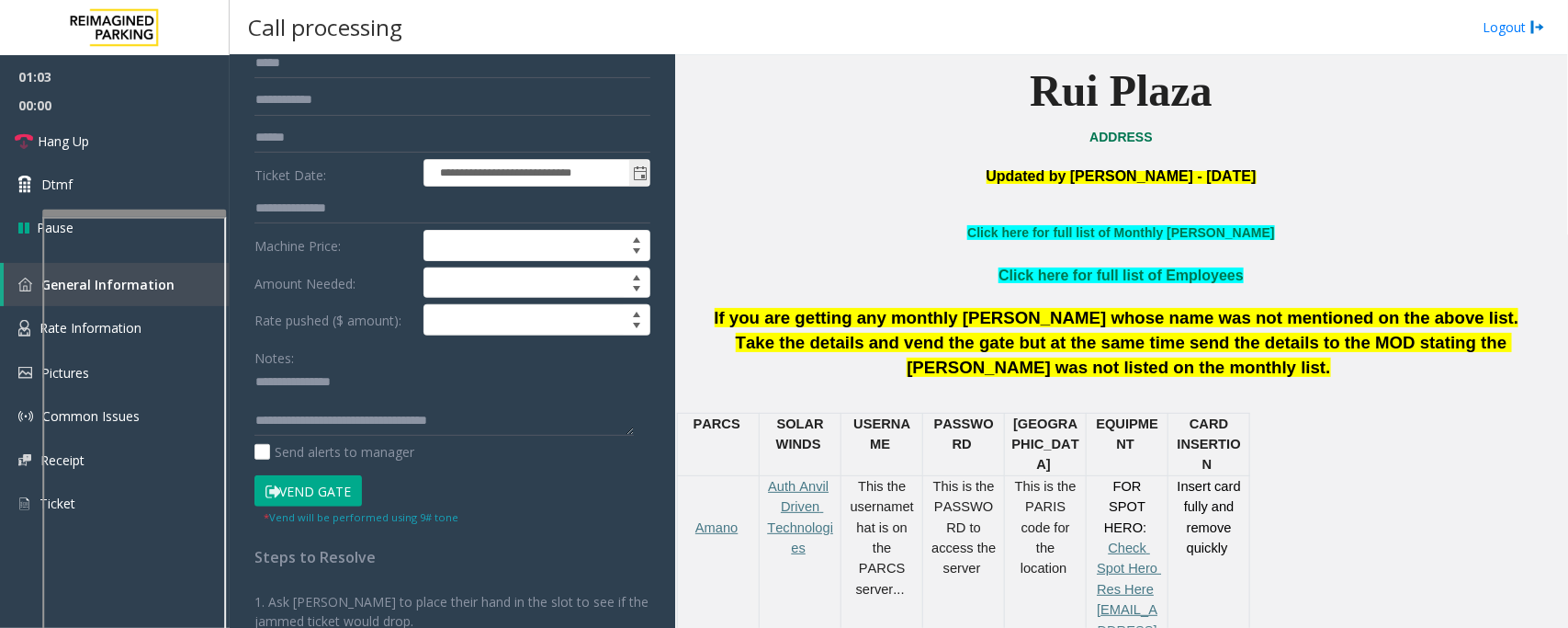
scroll to position [0, 0]
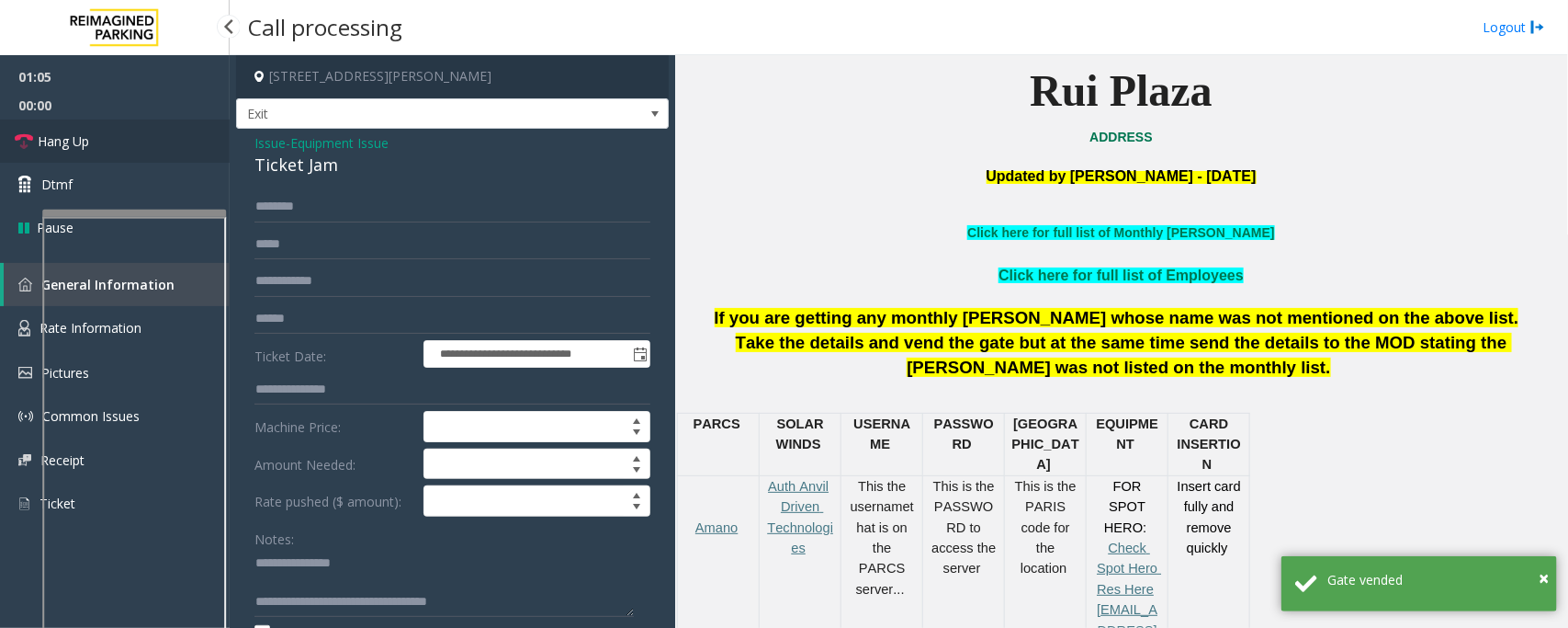
click at [97, 147] on link "Hang Up" at bounding box center [114, 140] width 230 height 43
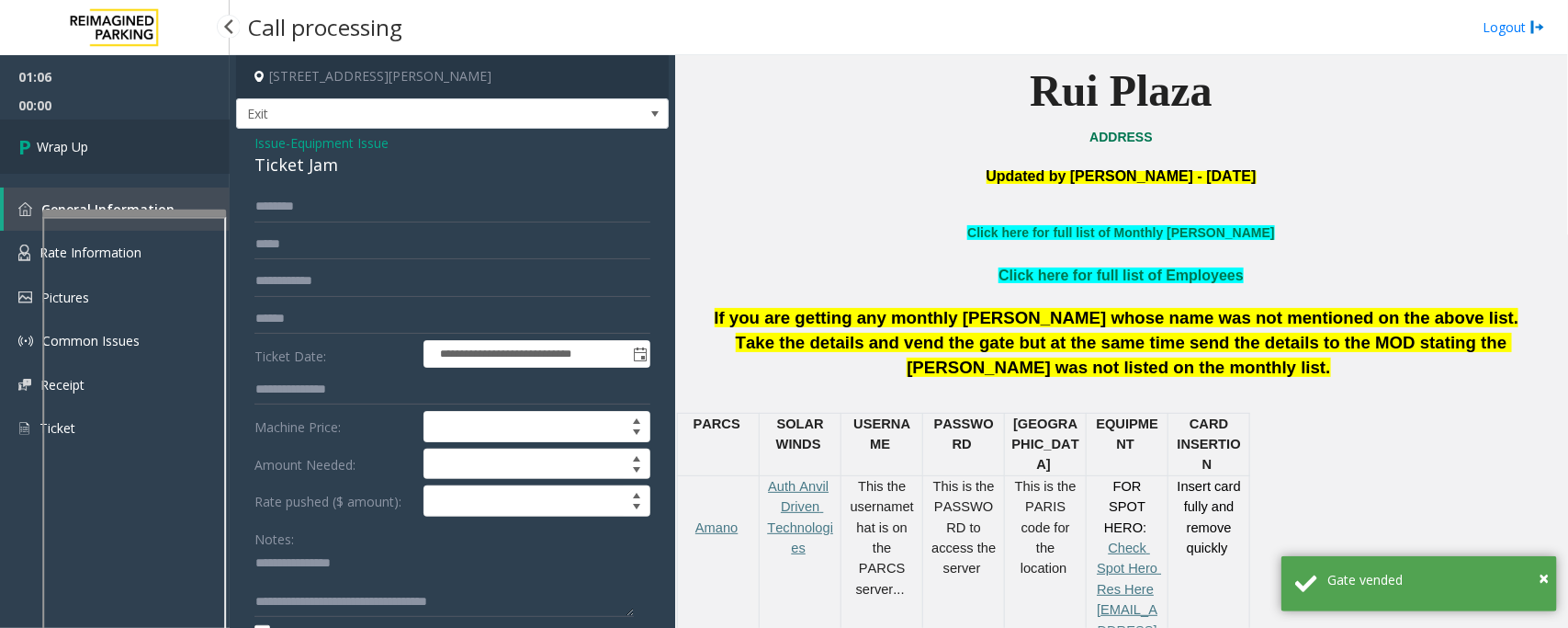
click at [97, 147] on link "Wrap Up" at bounding box center [114, 146] width 230 height 54
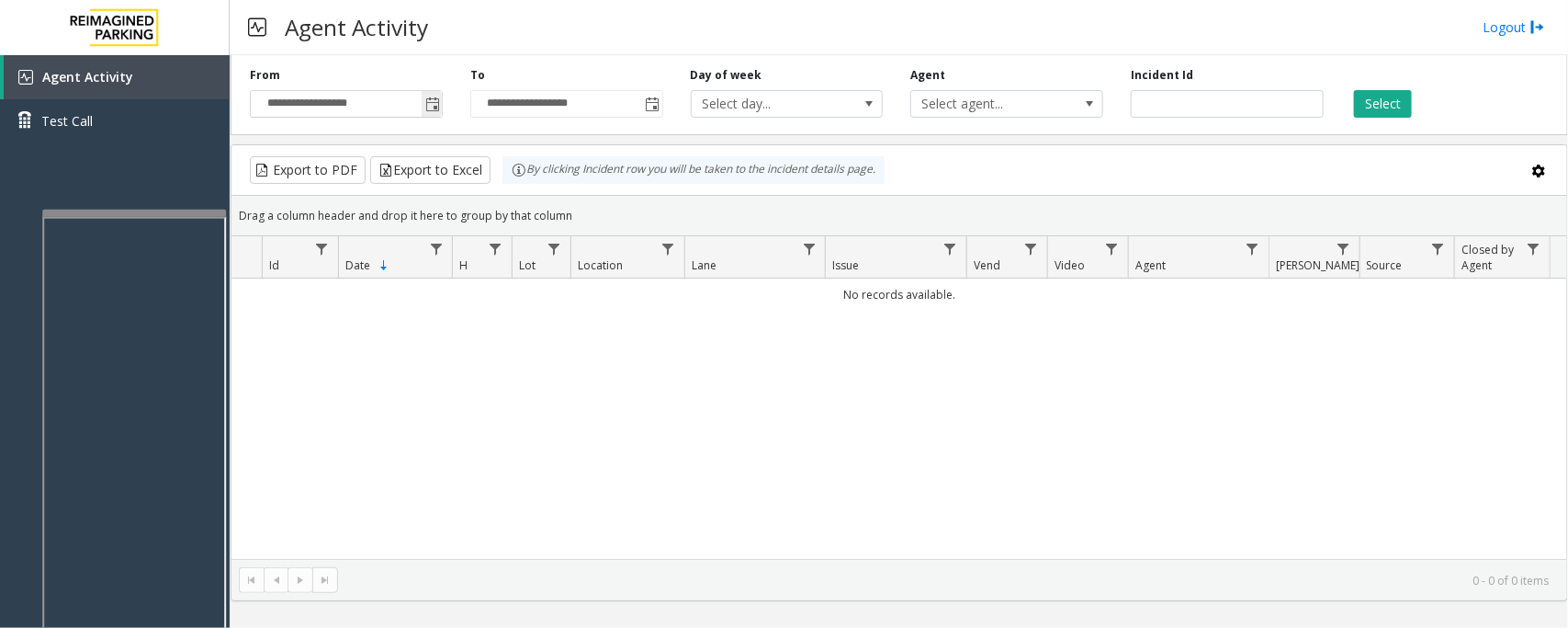
drag, startPoint x: 442, startPoint y: 101, endPoint x: 434, endPoint y: 108, distance: 10.6
click at [442, 101] on span "**********" at bounding box center [346, 104] width 193 height 28
click at [432, 102] on span "Toggle popup" at bounding box center [432, 105] width 15 height 15
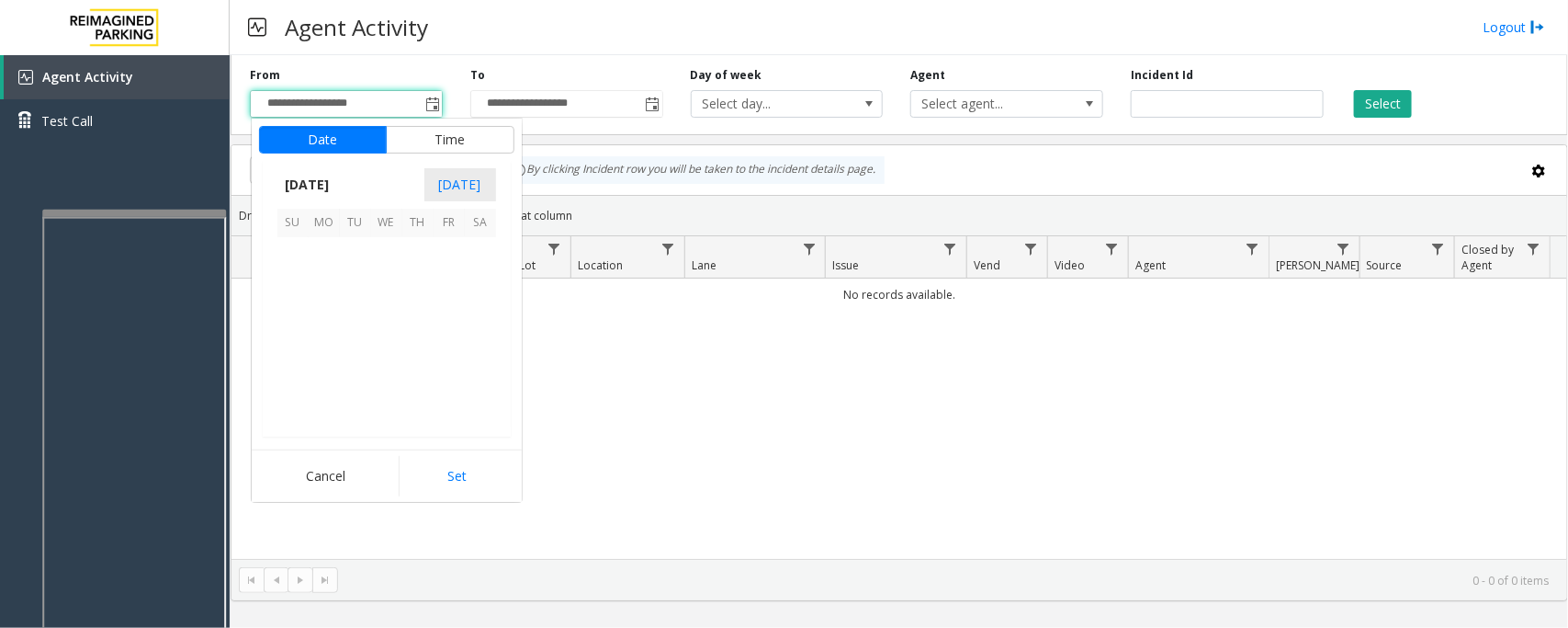
scroll to position [329733, 0]
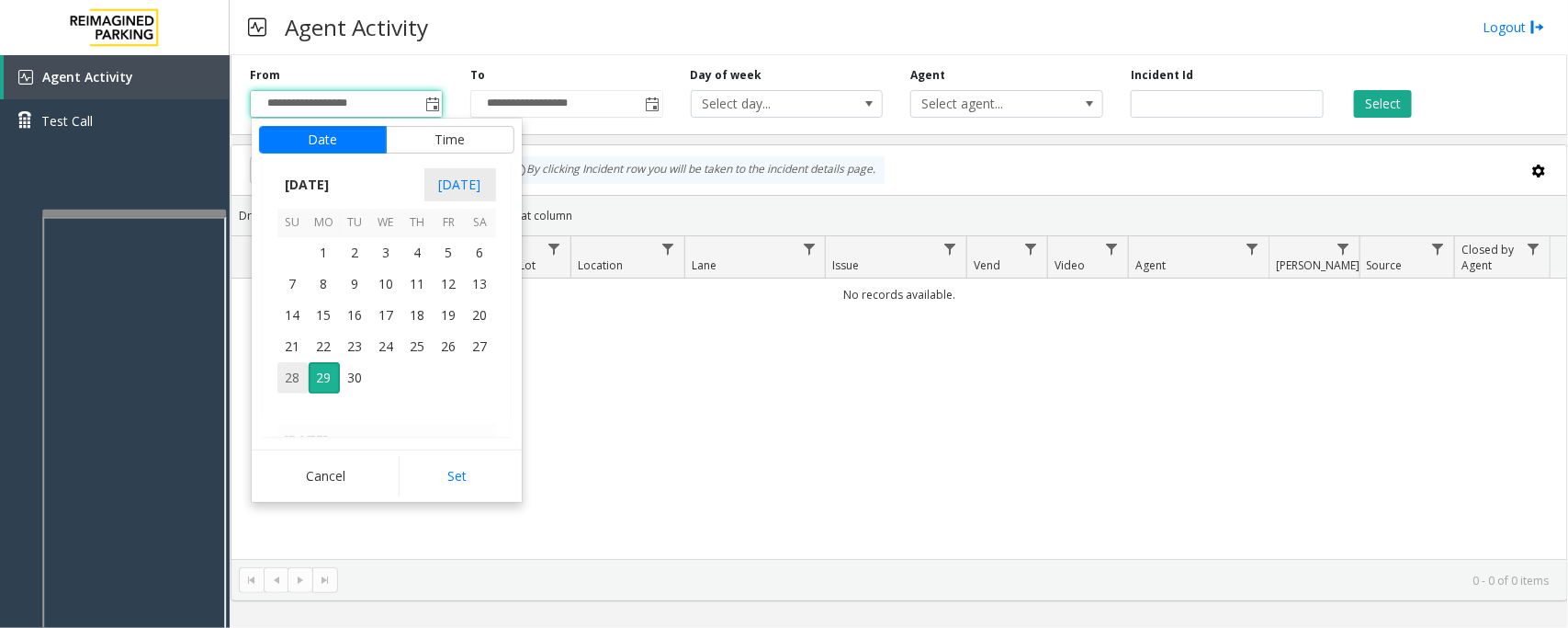
click at [286, 373] on span "28" at bounding box center [293, 378] width 32 height 32
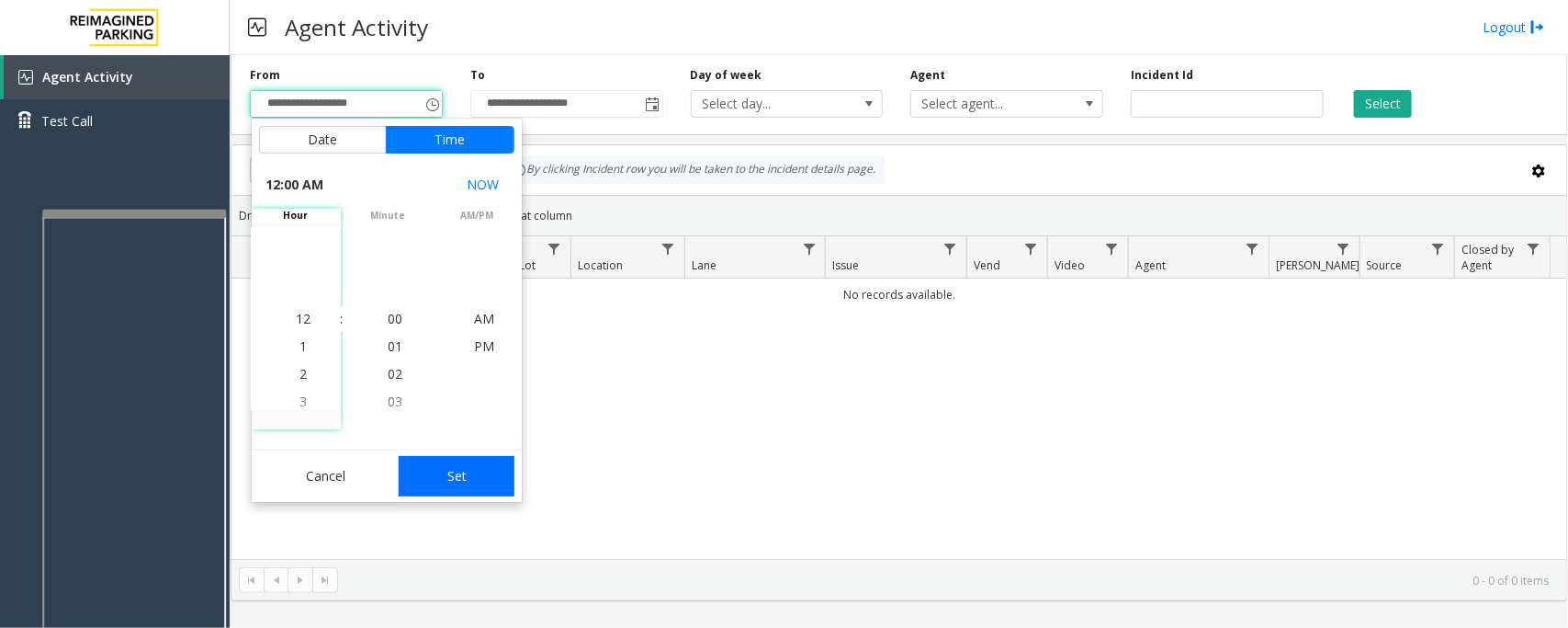
click at [471, 464] on button "Set" at bounding box center [457, 475] width 115 height 40
type input "**********"
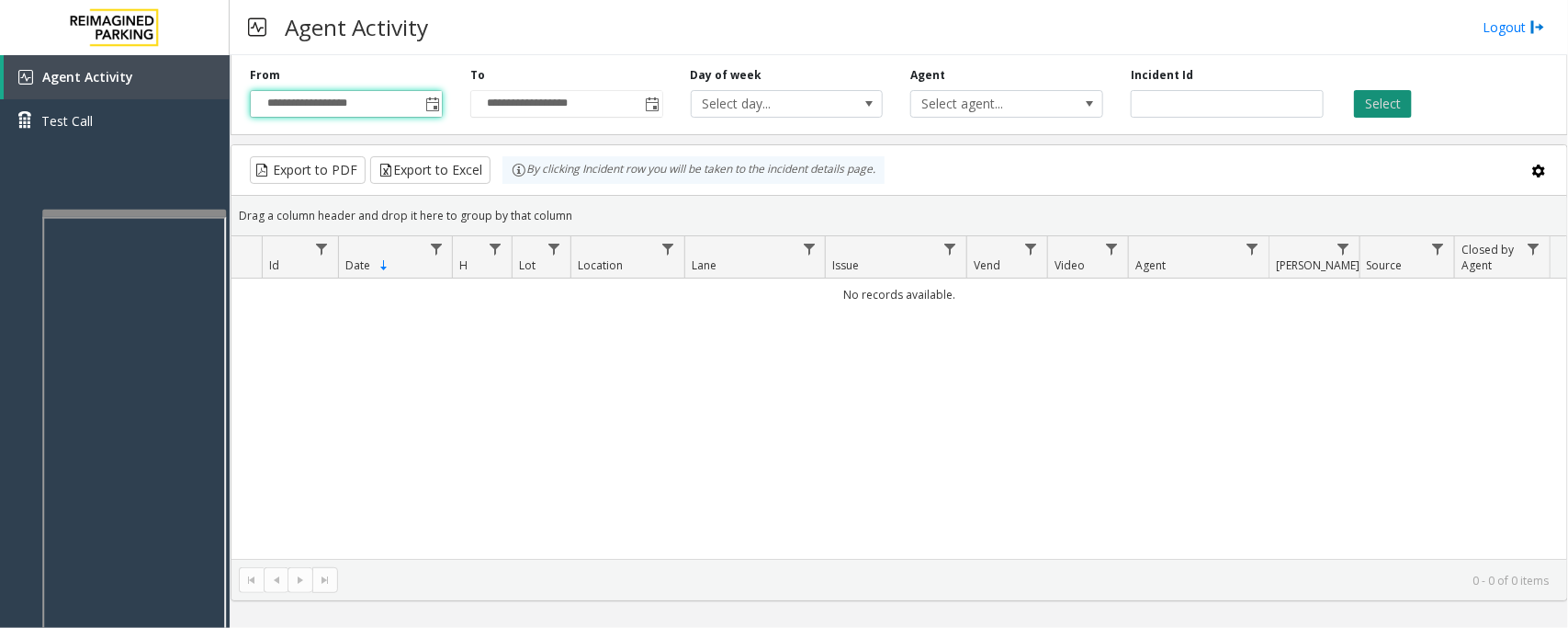
click at [1370, 112] on button "Select" at bounding box center [1383, 104] width 58 height 28
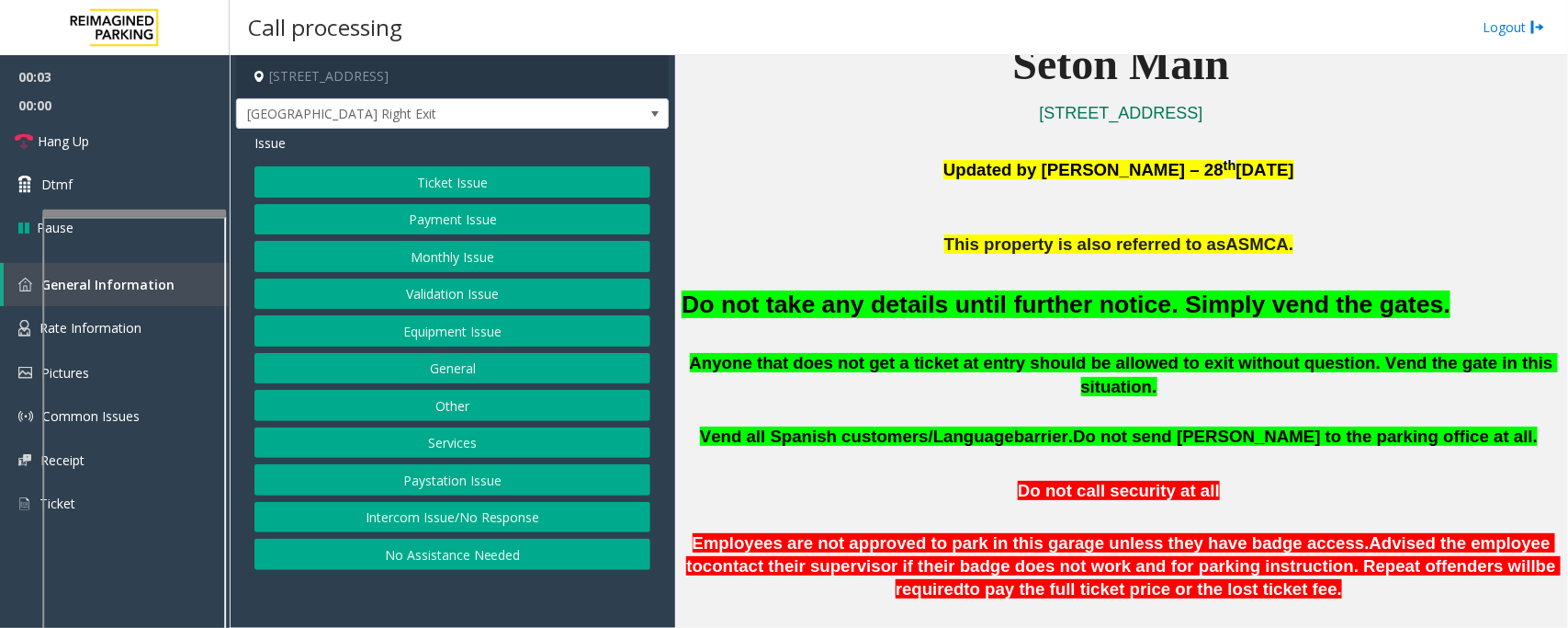
scroll to position [460, 0]
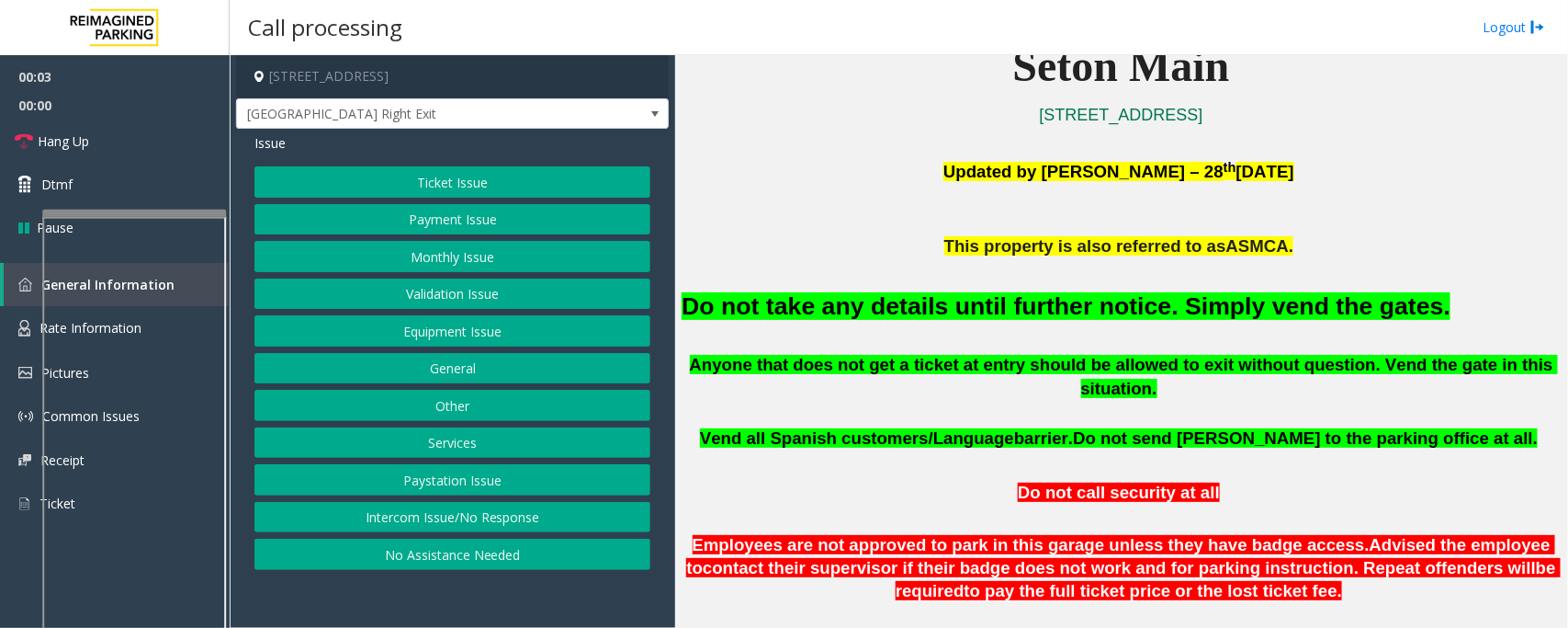
click at [432, 328] on button "Equipment Issue" at bounding box center [453, 331] width 396 height 32
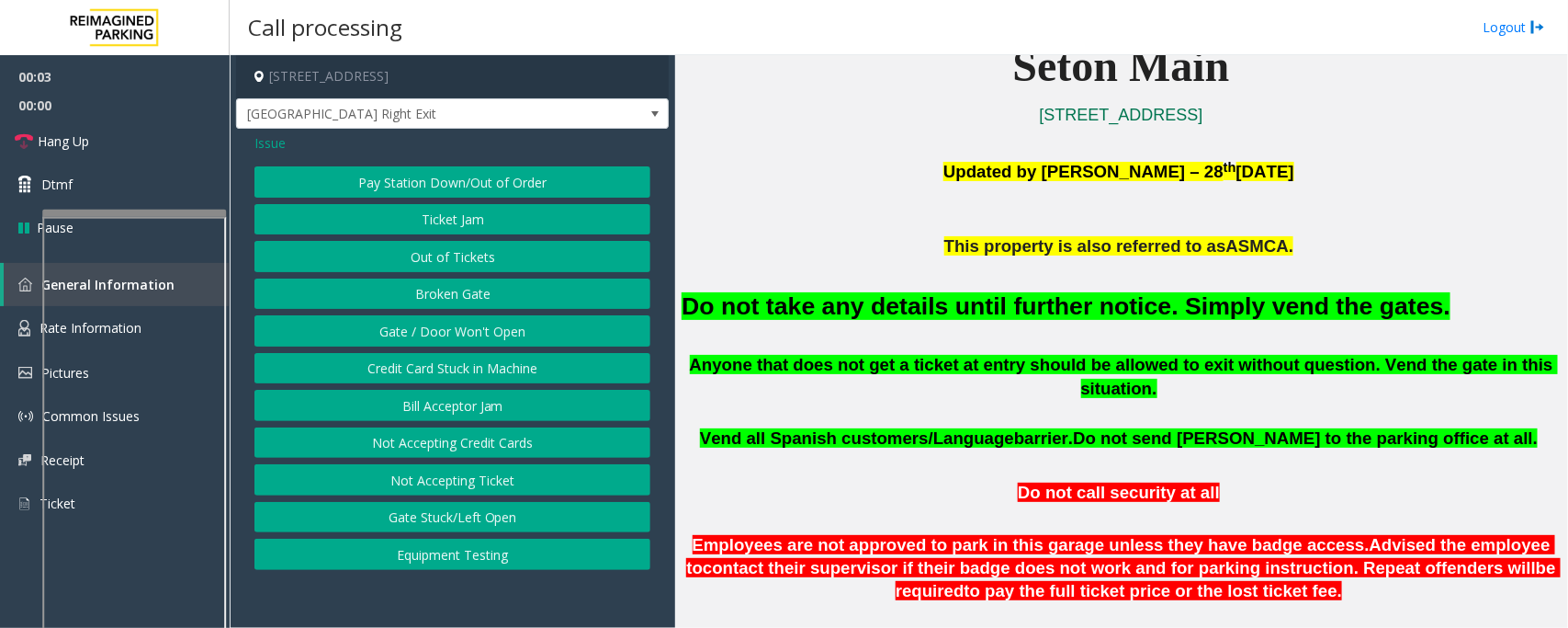
click at [432, 328] on button "Gate / Door Won't Open" at bounding box center [453, 331] width 396 height 32
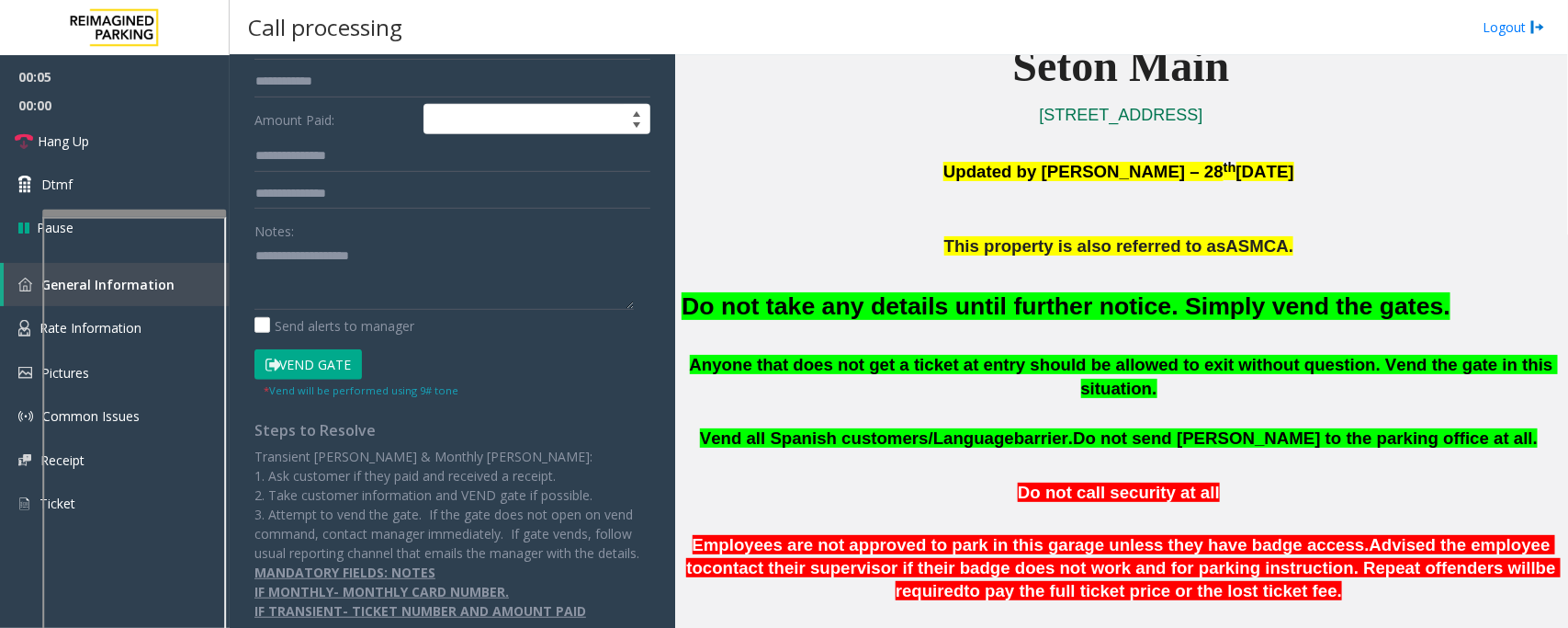
scroll to position [0, 0]
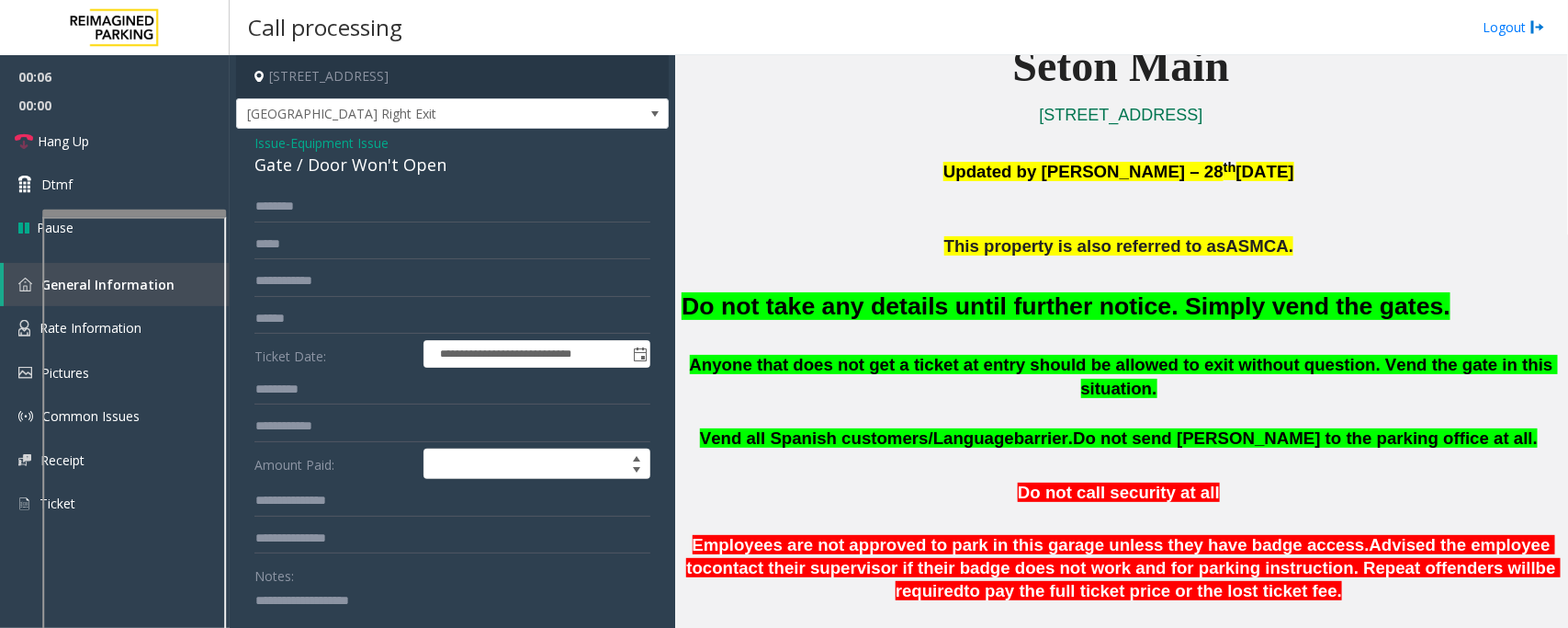
click at [344, 135] on span "Equipment Issue" at bounding box center [339, 142] width 99 height 20
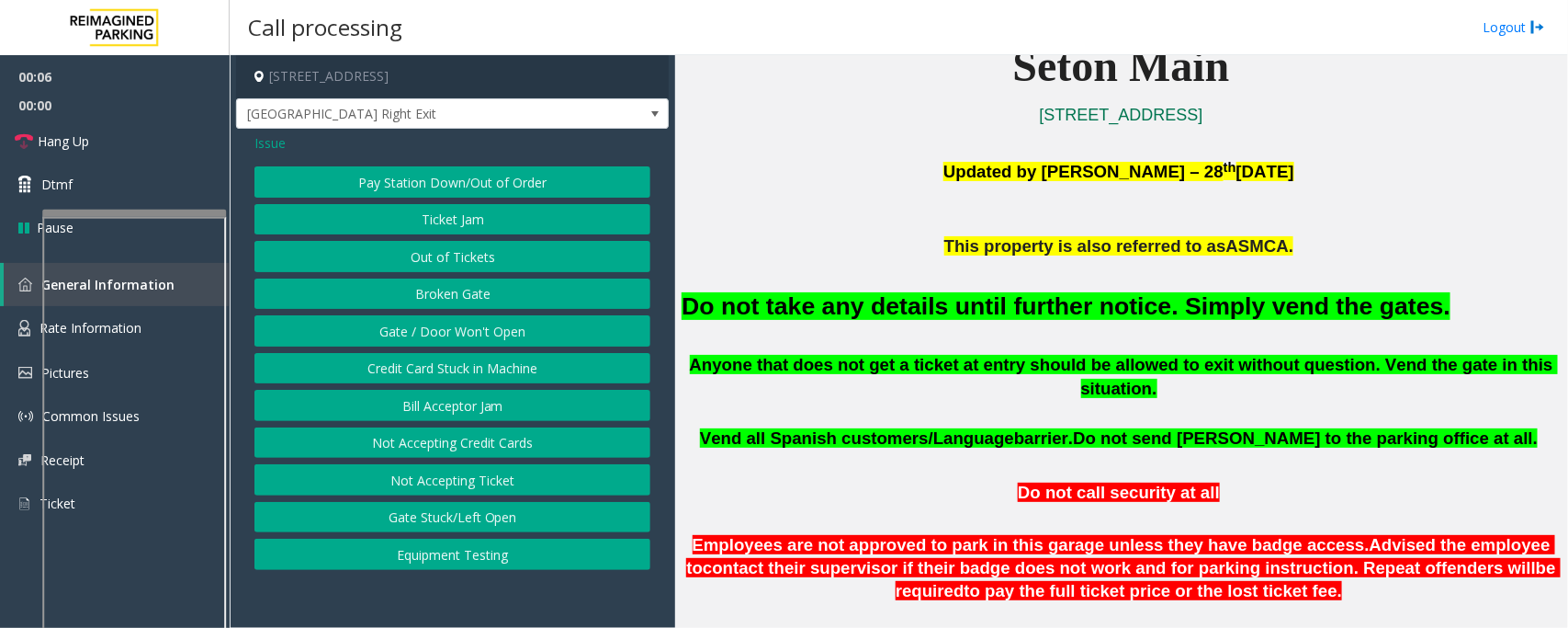
click at [280, 144] on span "Issue" at bounding box center [271, 142] width 32 height 20
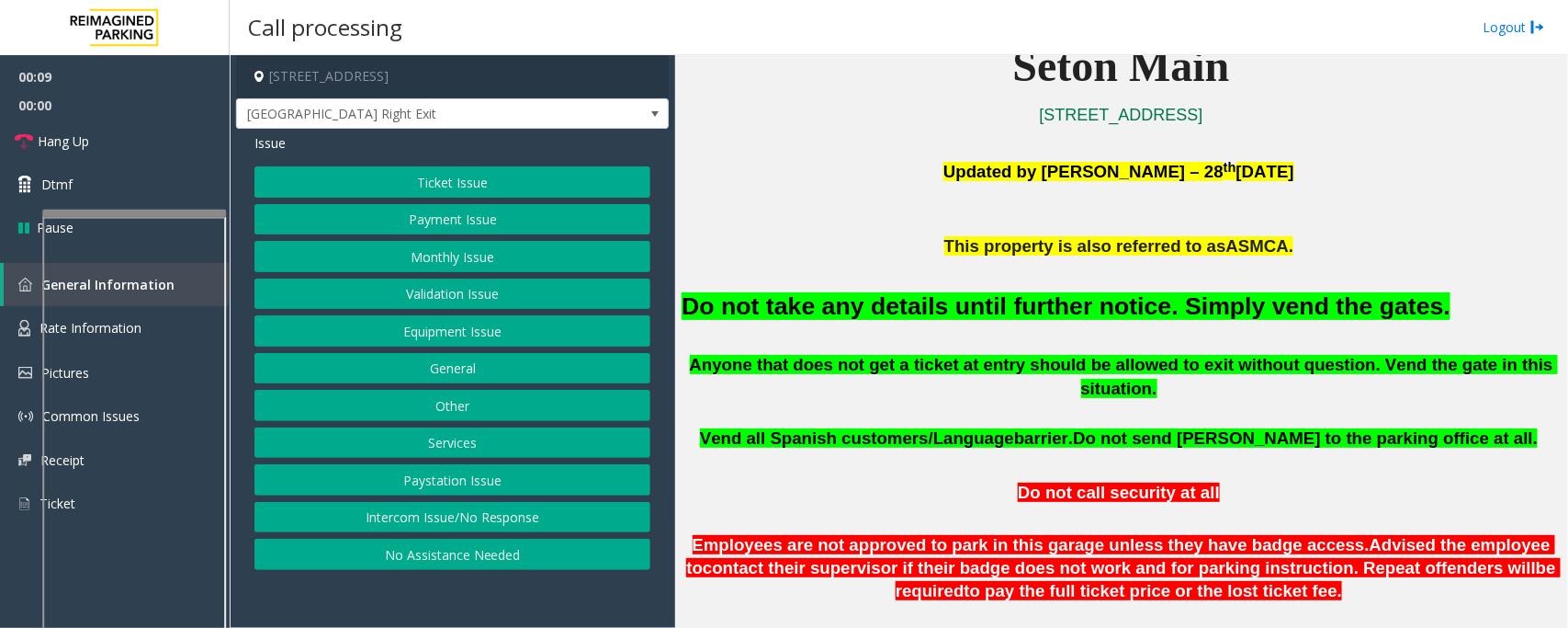
click at [446, 258] on button "Monthly Issue" at bounding box center [453, 257] width 396 height 32
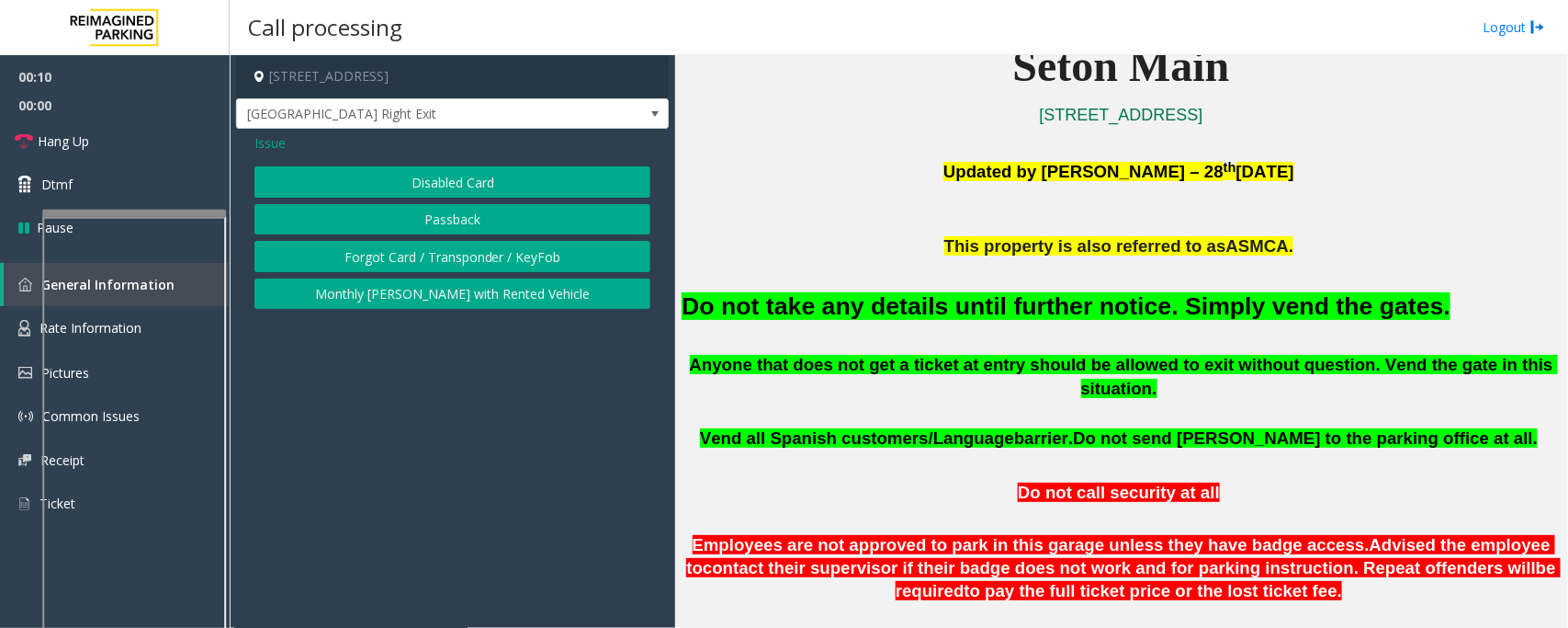
click at [430, 251] on button "Forgot Card / Transponder / KeyFob" at bounding box center [453, 257] width 396 height 32
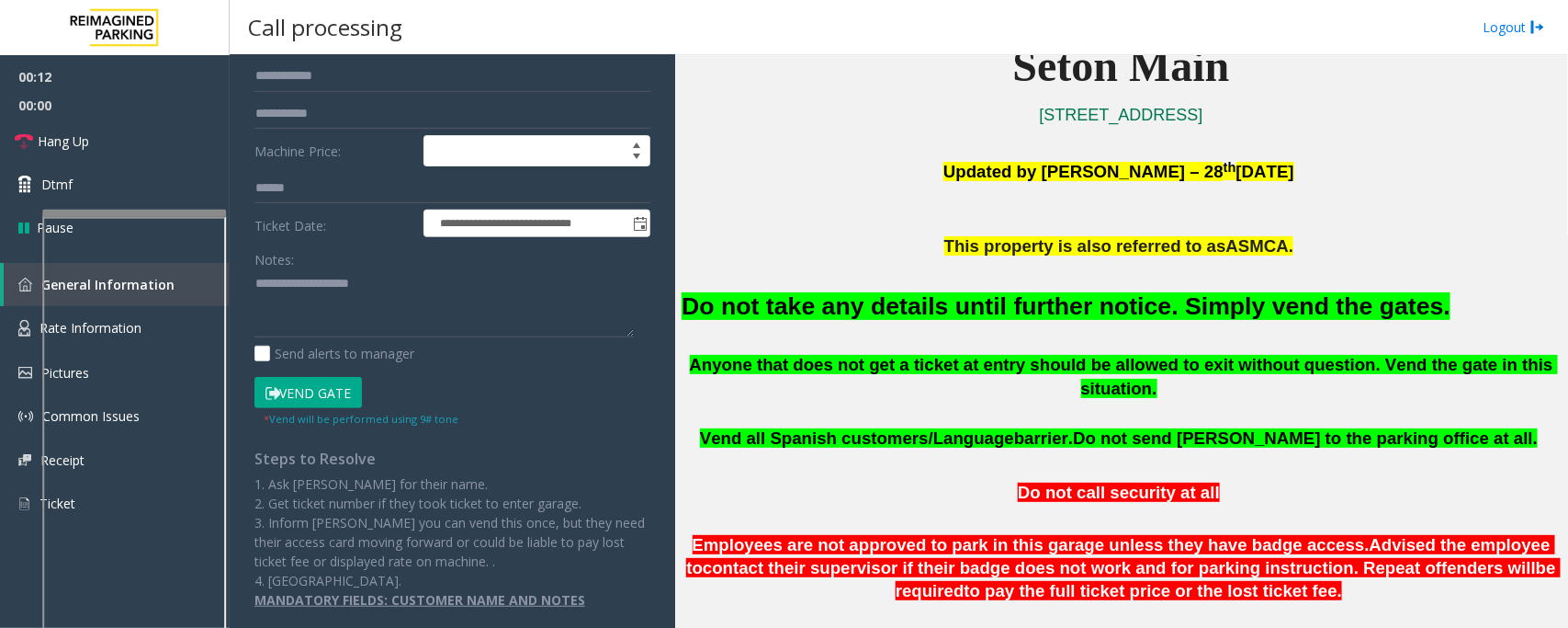
click at [305, 396] on button "Vend Gate" at bounding box center [309, 393] width 108 height 32
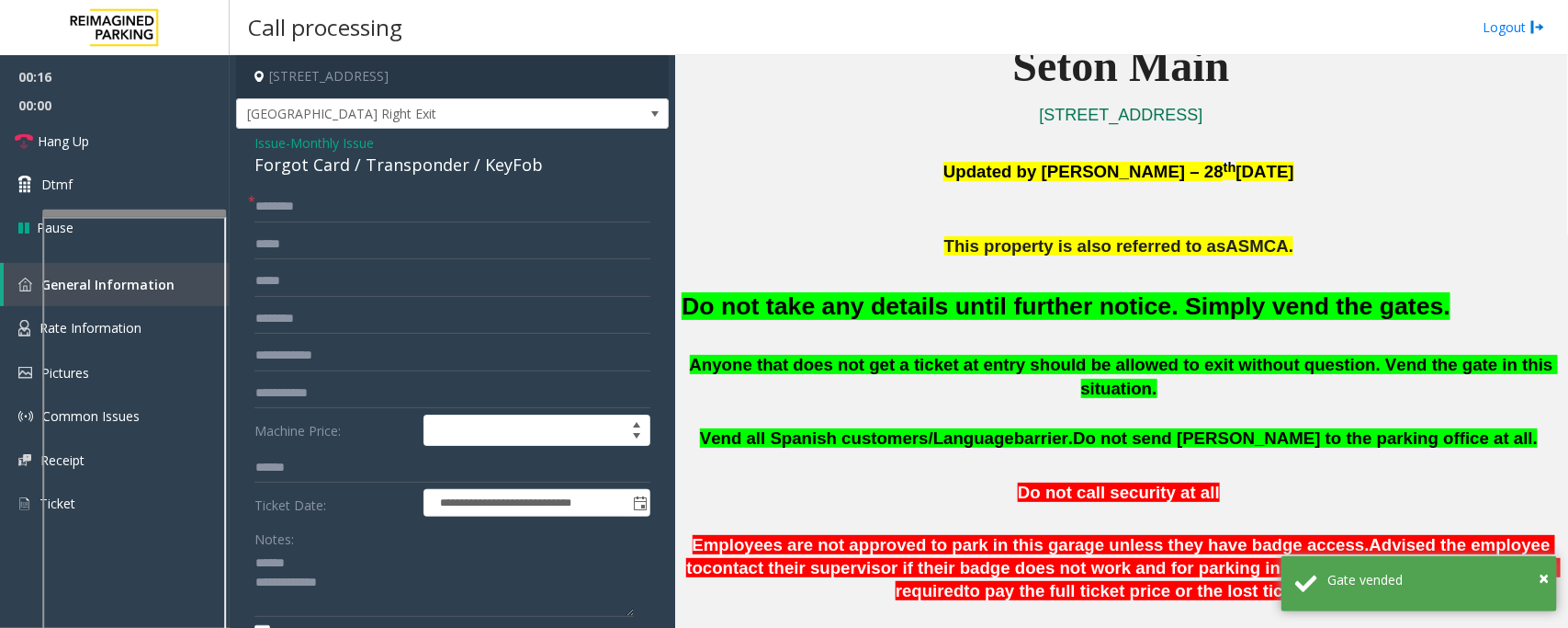
click at [323, 171] on div "Forgot Card / Transponder / KeyFob" at bounding box center [453, 165] width 396 height 25
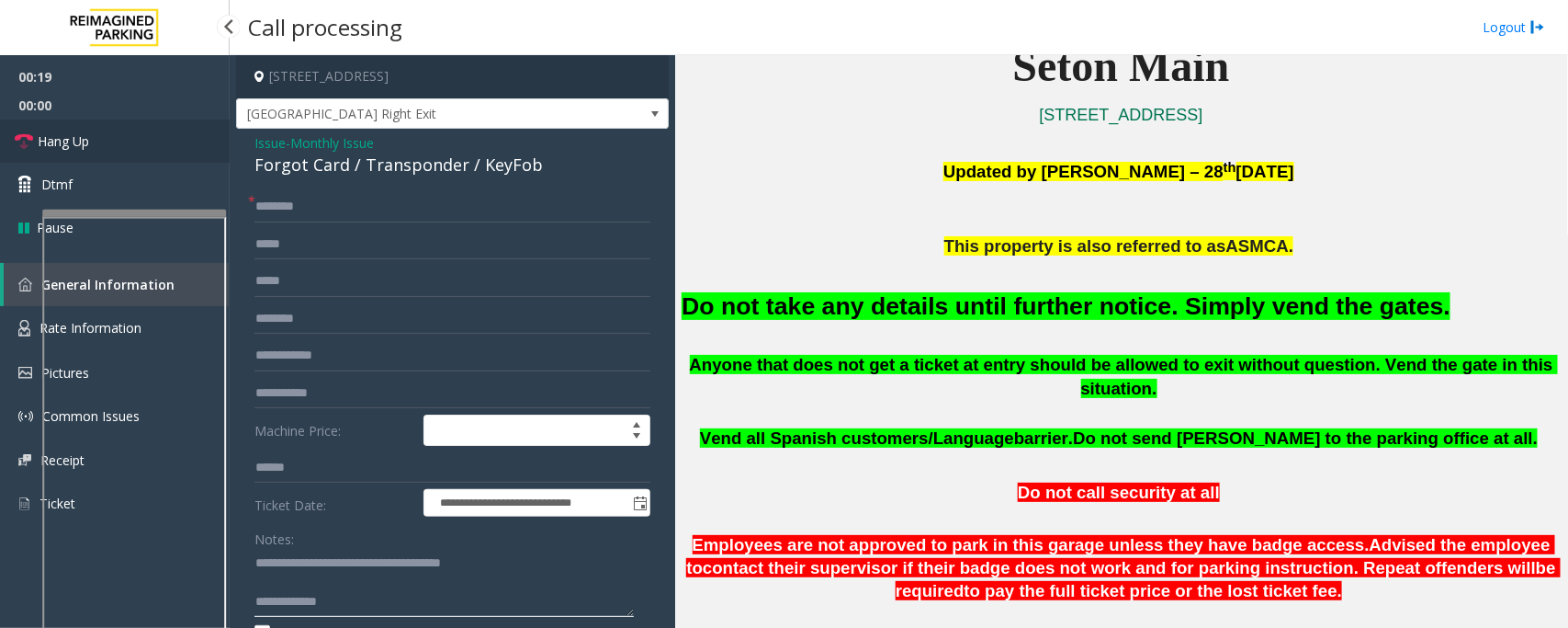
type textarea "**********"
click at [101, 142] on link "Hang Up" at bounding box center [114, 140] width 230 height 43
click at [312, 208] on input "text" at bounding box center [453, 207] width 396 height 32
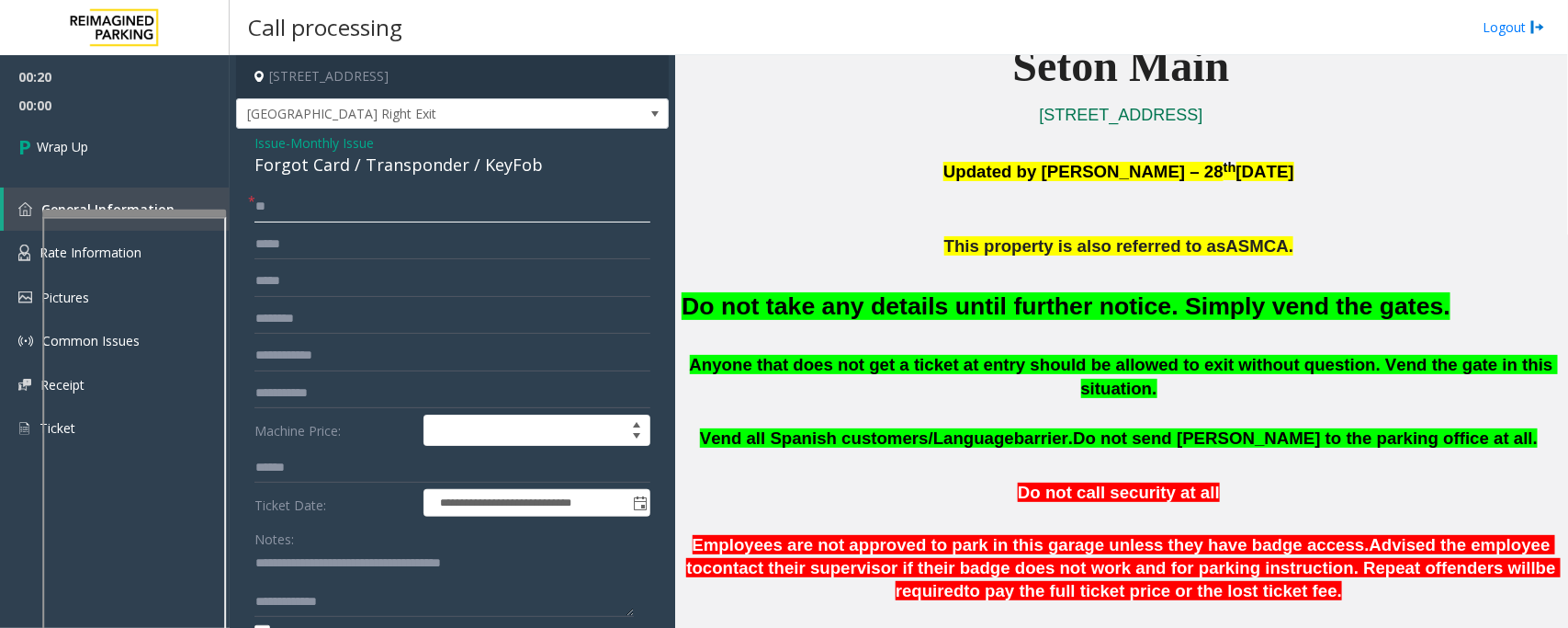
type input "**"
click at [350, 597] on textarea at bounding box center [445, 583] width 379 height 69
type textarea "**********"
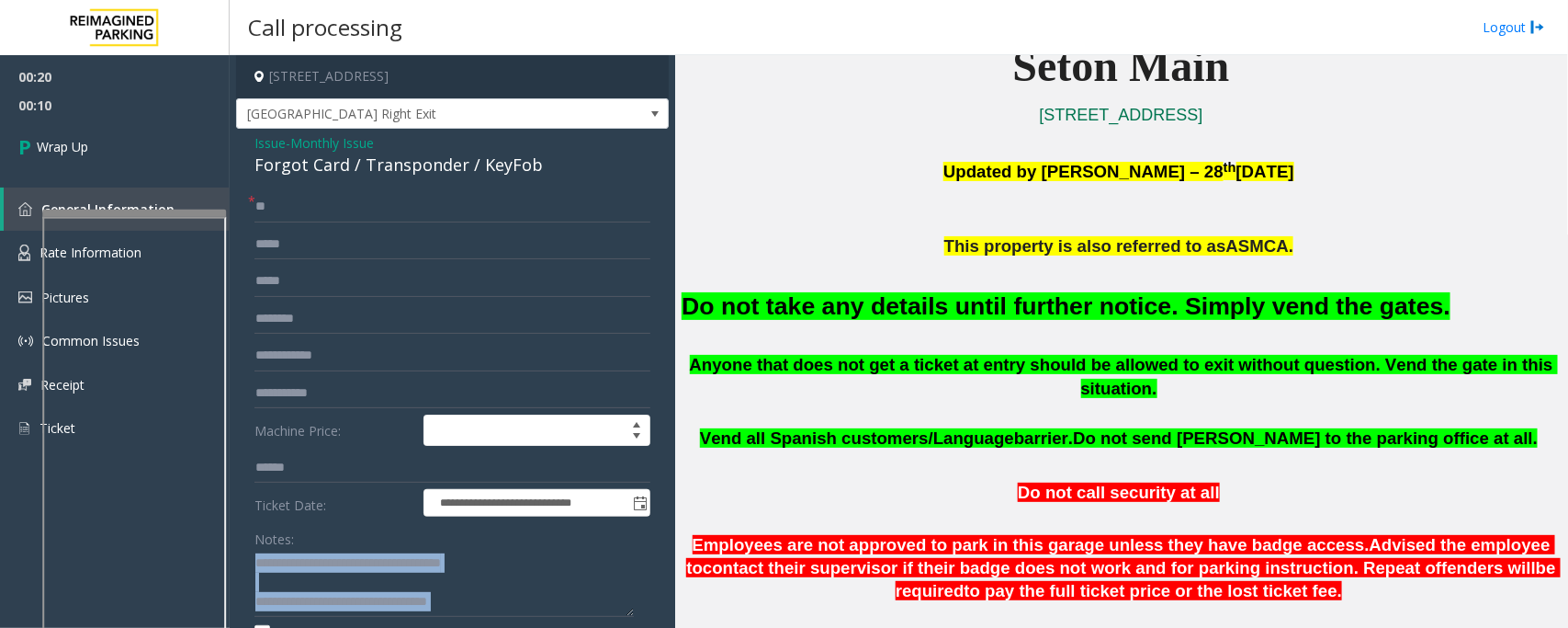
scroll to position [12, 0]
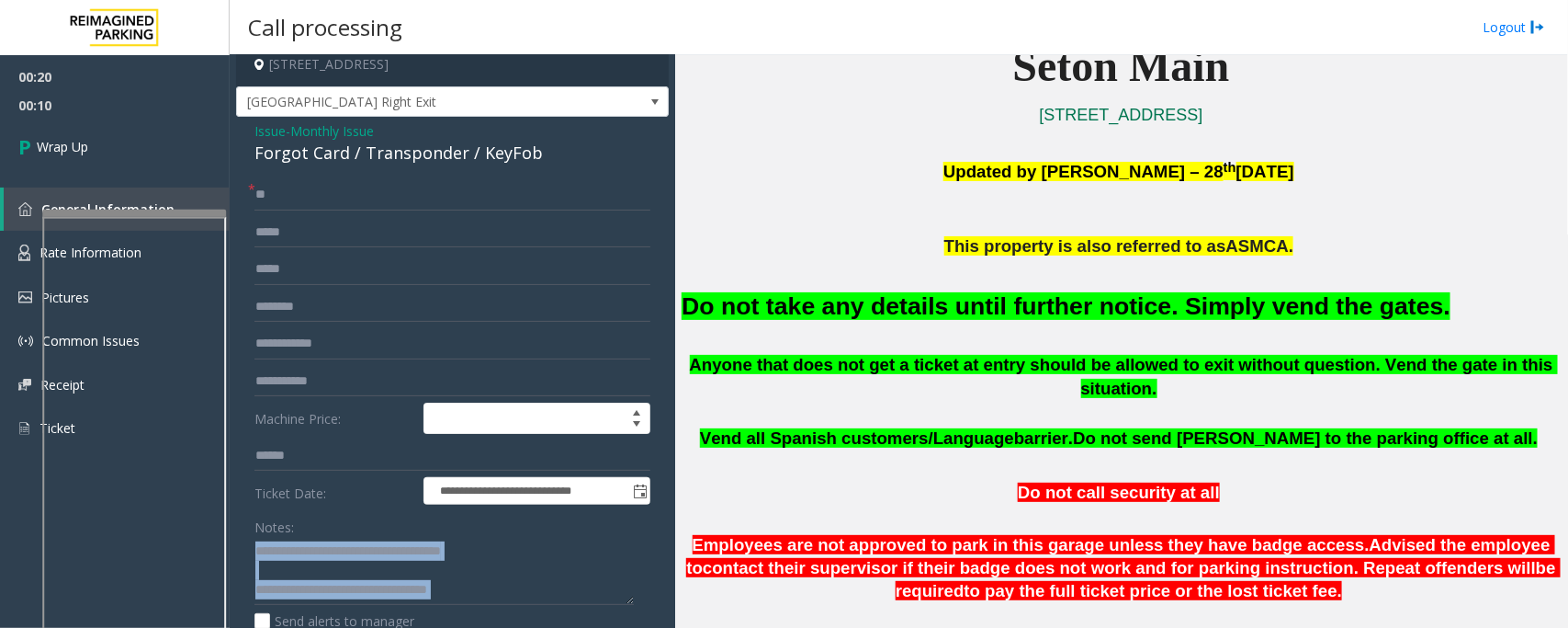
drag, startPoint x: 493, startPoint y: 617, endPoint x: 464, endPoint y: 602, distance: 32.6
click at [464, 602] on div "Notes: Send alerts to manager" at bounding box center [453, 570] width 396 height 120
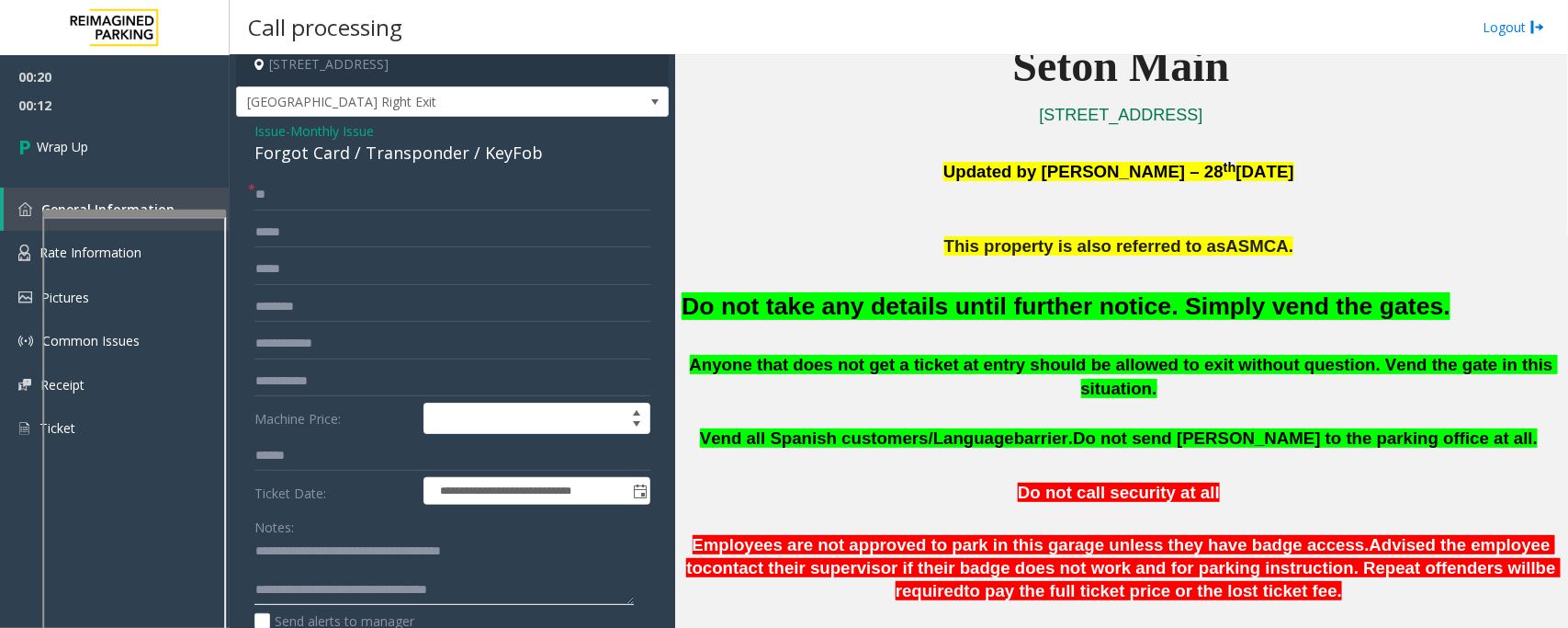
drag, startPoint x: 497, startPoint y: 574, endPoint x: 326, endPoint y: 572, distance: 171.0
click at [326, 572] on textarea at bounding box center [445, 571] width 379 height 69
click at [76, 147] on span "Wrap Up" at bounding box center [62, 146] width 51 height 20
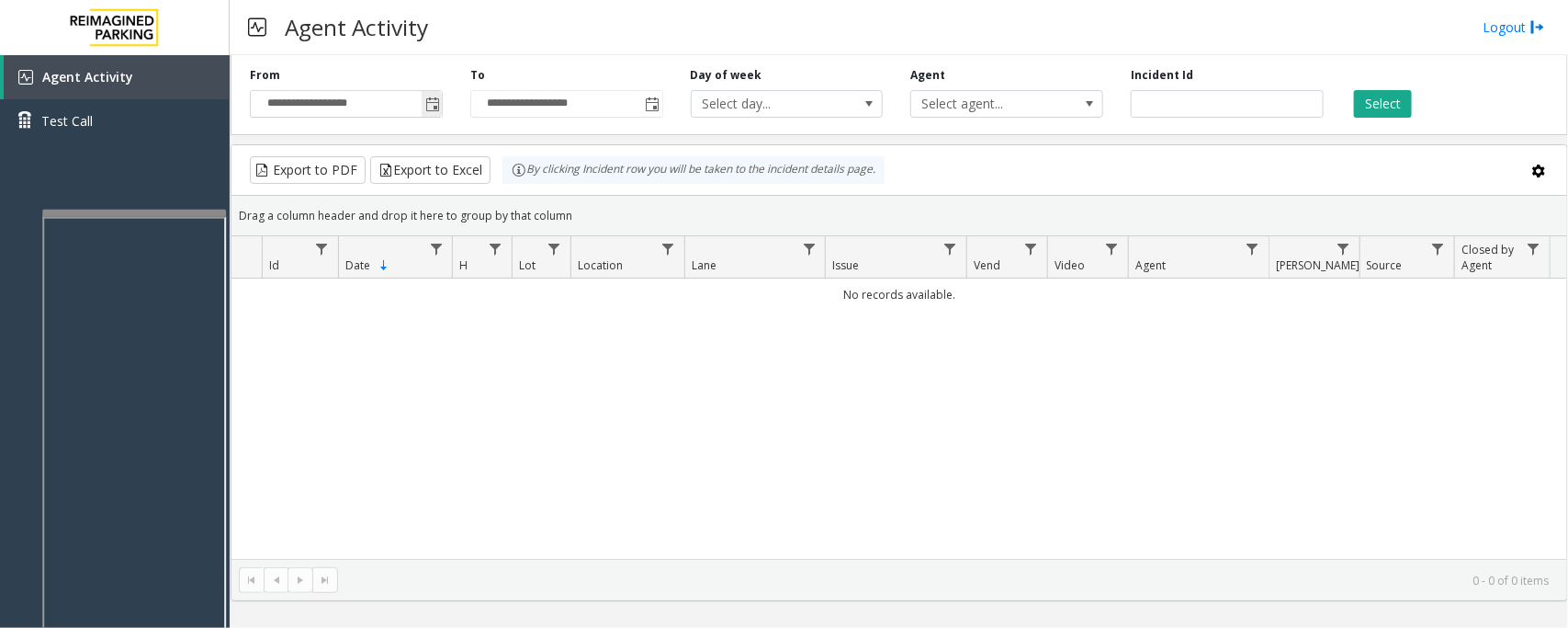
click at [432, 108] on span "Toggle popup" at bounding box center [432, 105] width 15 height 15
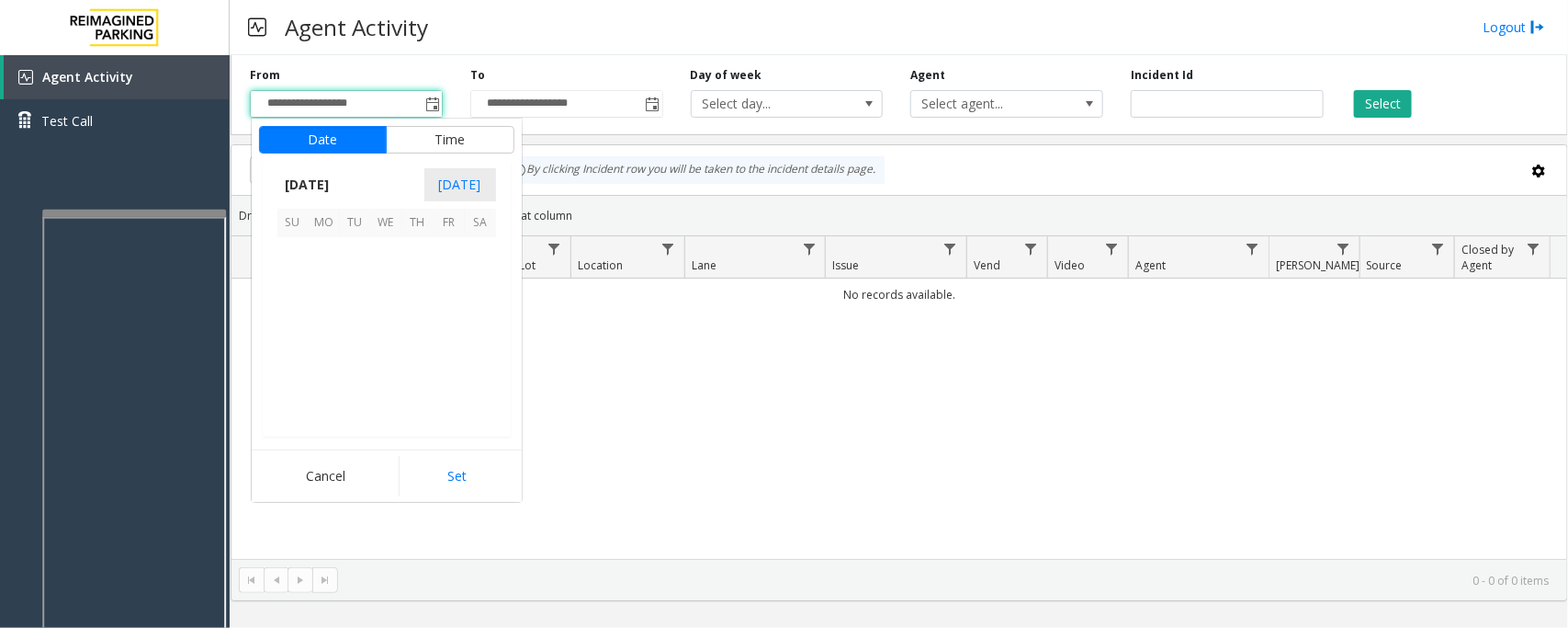
scroll to position [329733, 0]
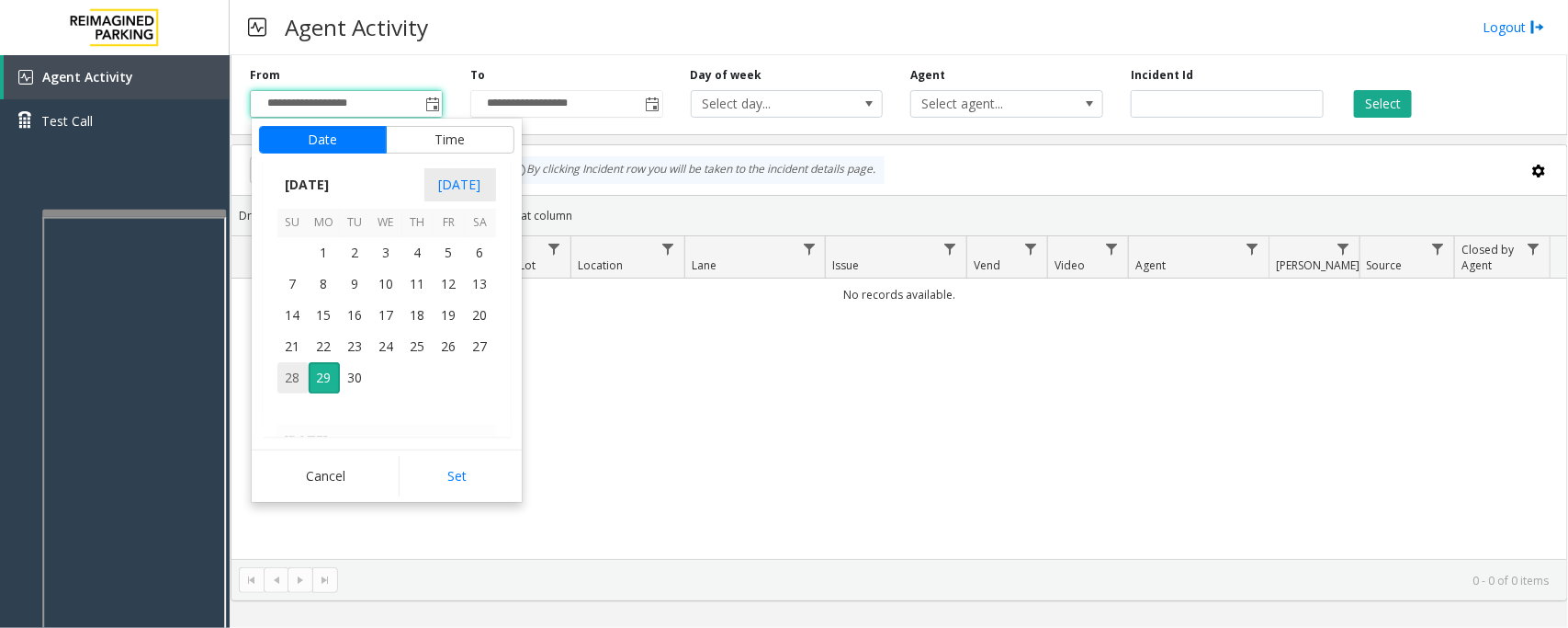
click at [294, 382] on span "28" at bounding box center [293, 378] width 32 height 32
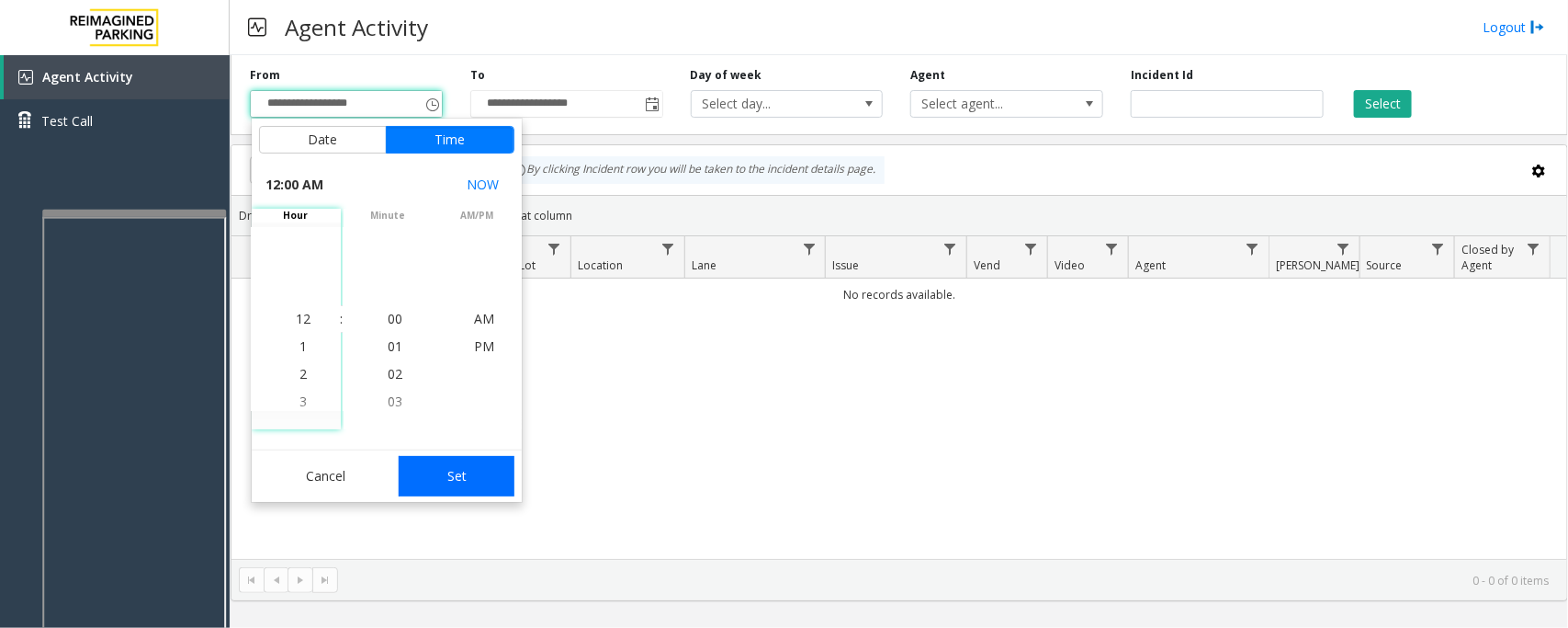
click at [439, 472] on button "Set" at bounding box center [457, 475] width 115 height 40
type input "**********"
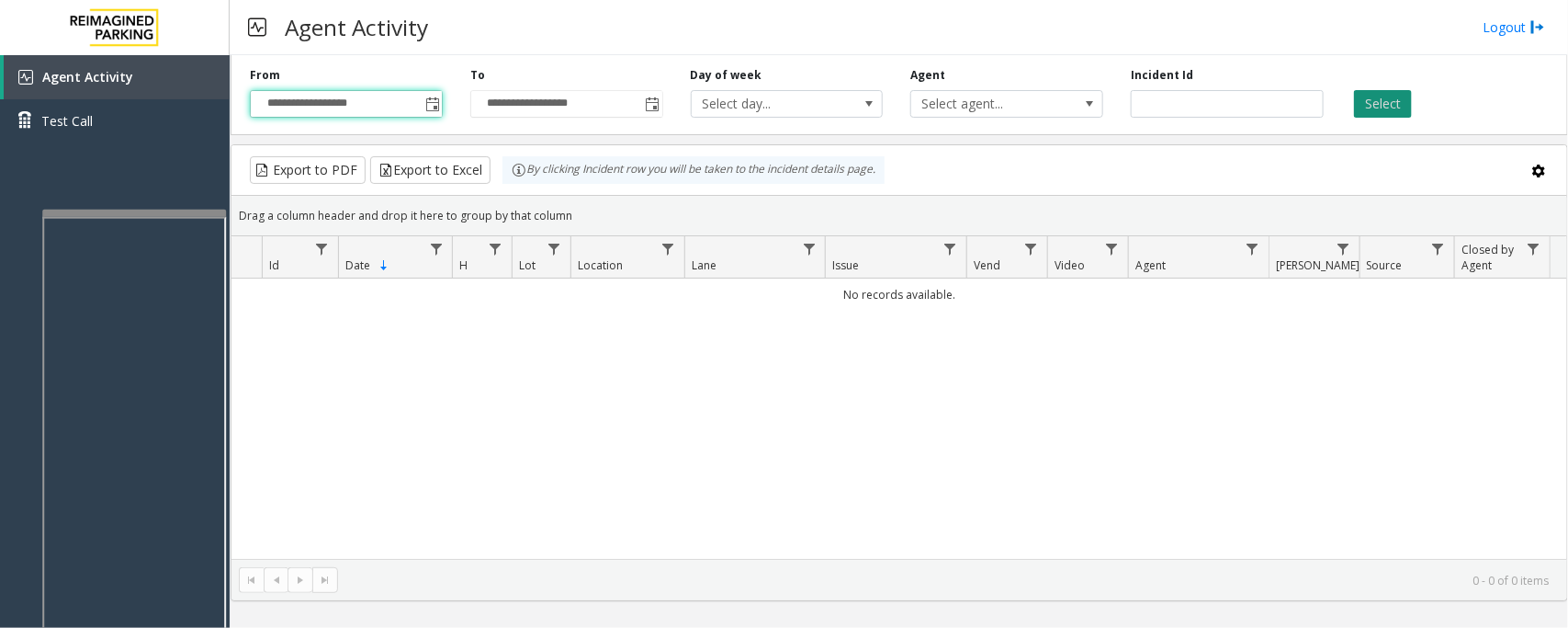
click at [1378, 107] on button "Select" at bounding box center [1383, 104] width 58 height 28
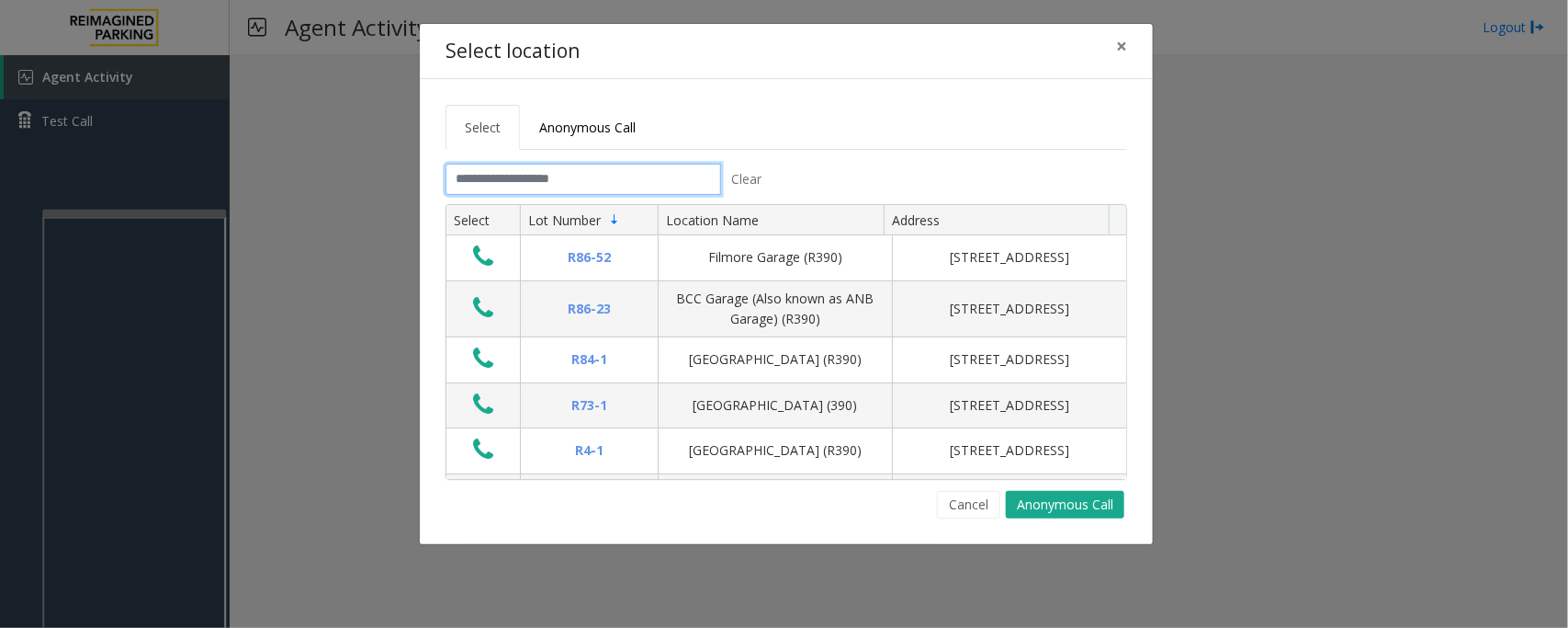
click at [563, 181] on input "text" at bounding box center [583, 180] width 275 height 32
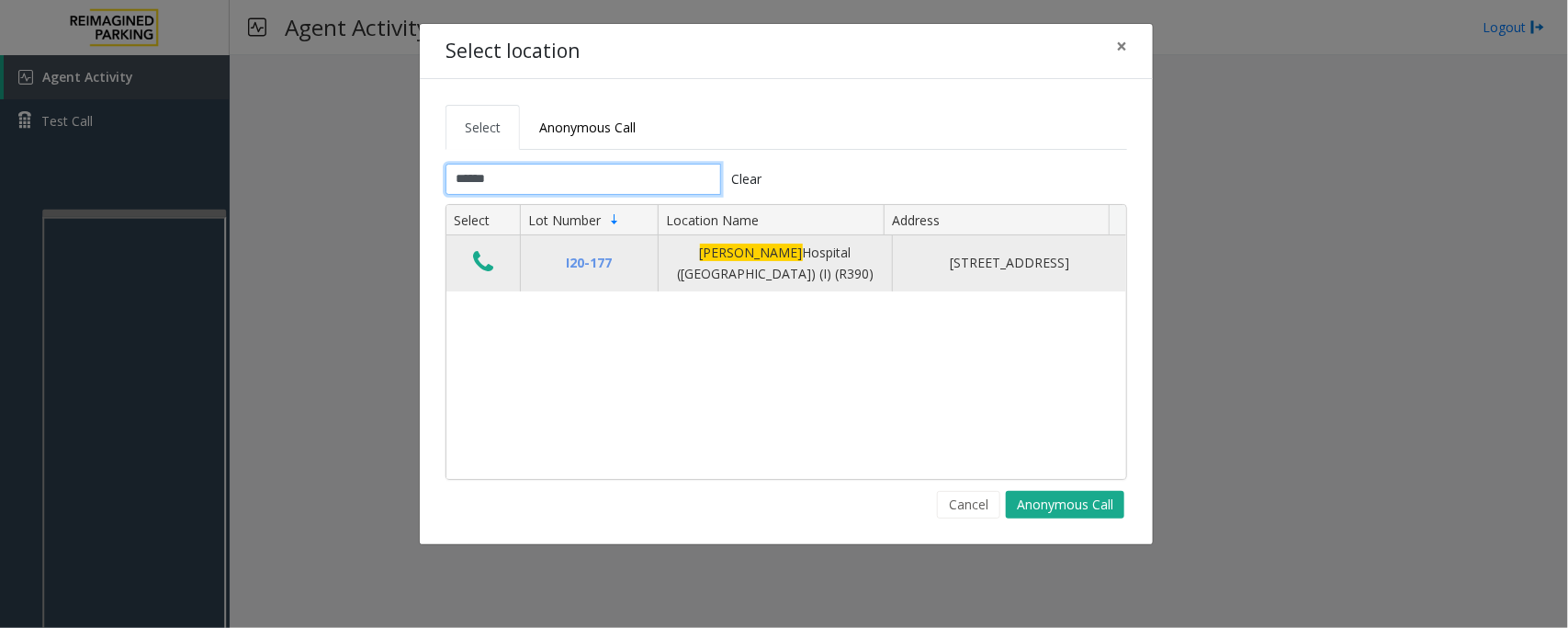
type input "******"
click at [485, 271] on icon "Data table" at bounding box center [484, 262] width 20 height 26
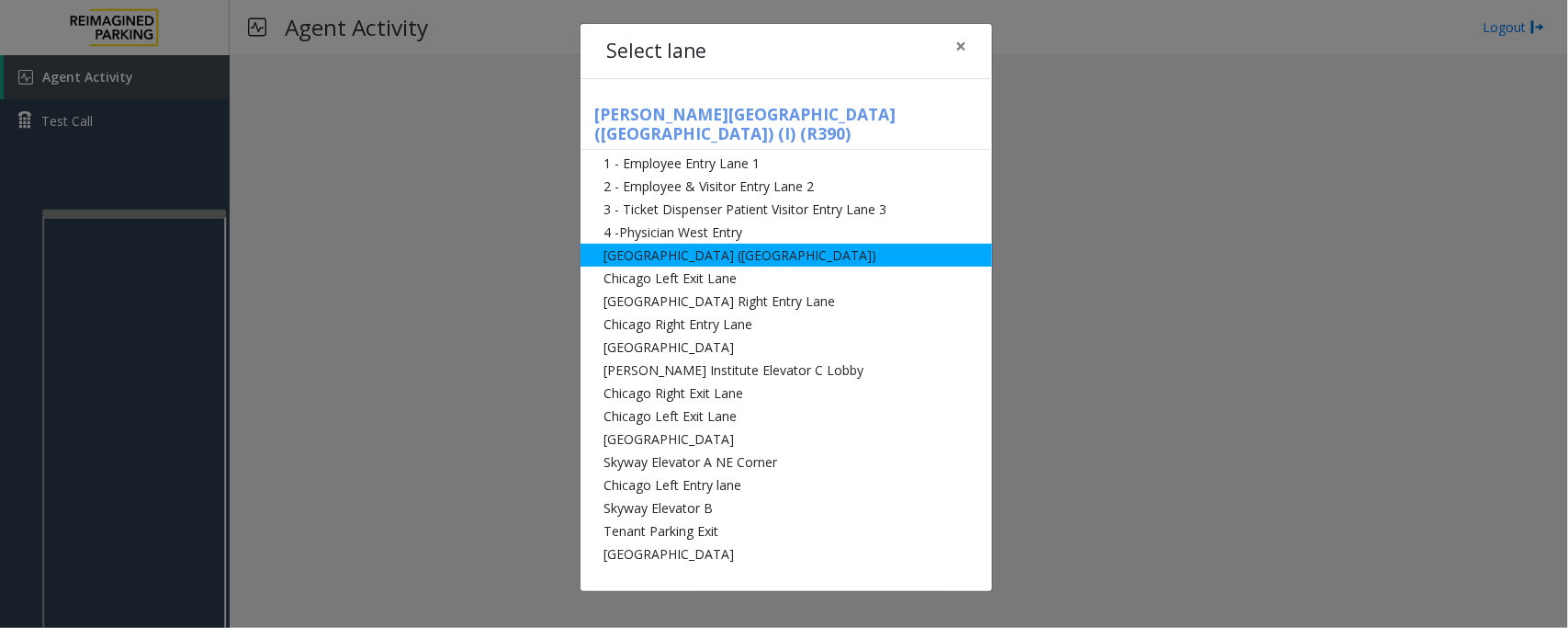
click at [631, 244] on li "[GEOGRAPHIC_DATA] ([GEOGRAPHIC_DATA])" at bounding box center [786, 255] width 412 height 23
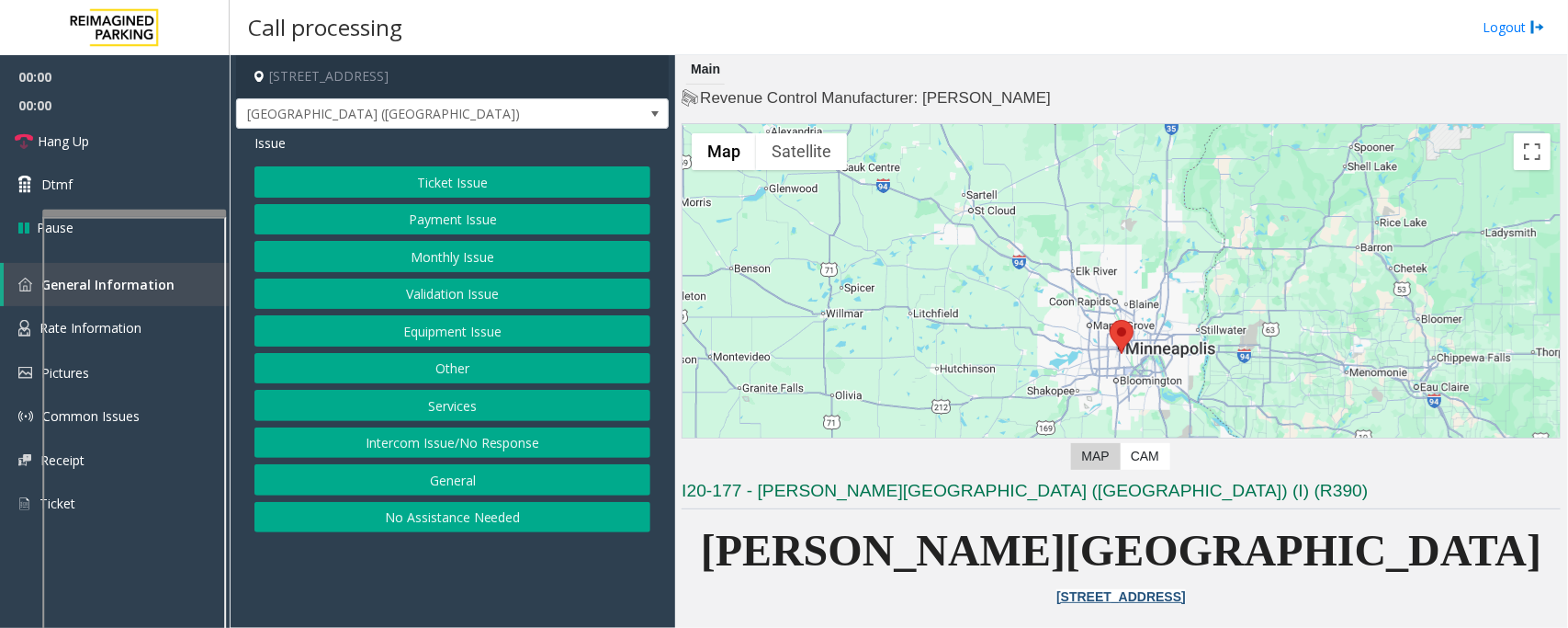
click at [456, 185] on button "Ticket Issue" at bounding box center [453, 182] width 396 height 32
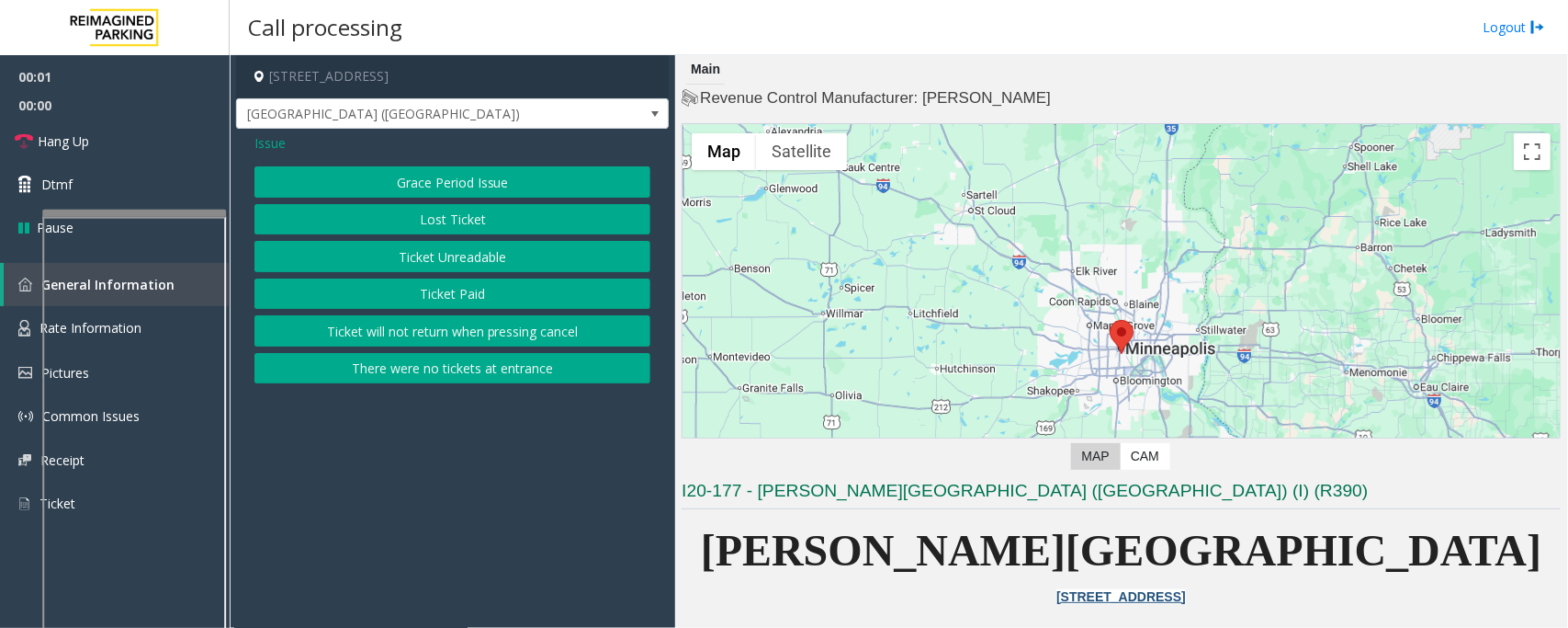
click at [432, 255] on button "Ticket Unreadable" at bounding box center [453, 257] width 396 height 32
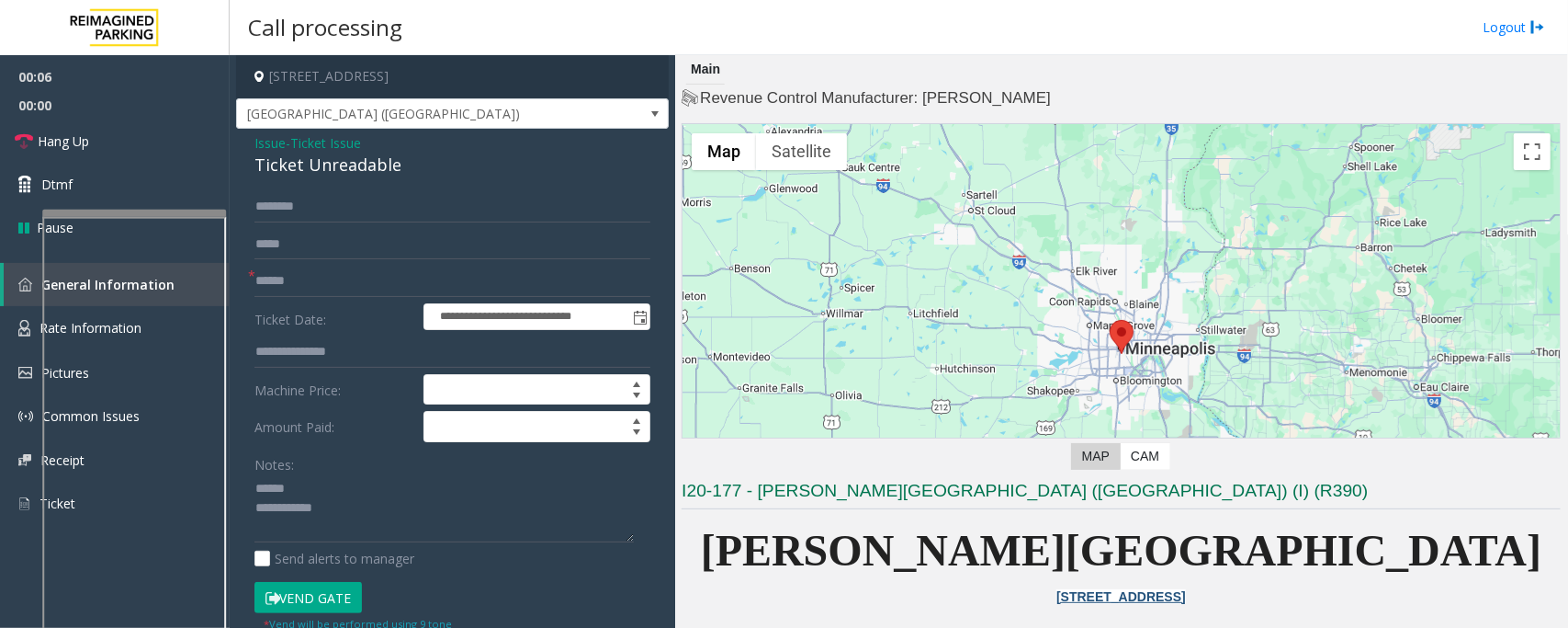
click at [292, 172] on div "Ticket Unreadable" at bounding box center [453, 165] width 396 height 25
click at [292, 493] on textarea at bounding box center [445, 509] width 379 height 69
click at [309, 506] on textarea at bounding box center [445, 509] width 379 height 69
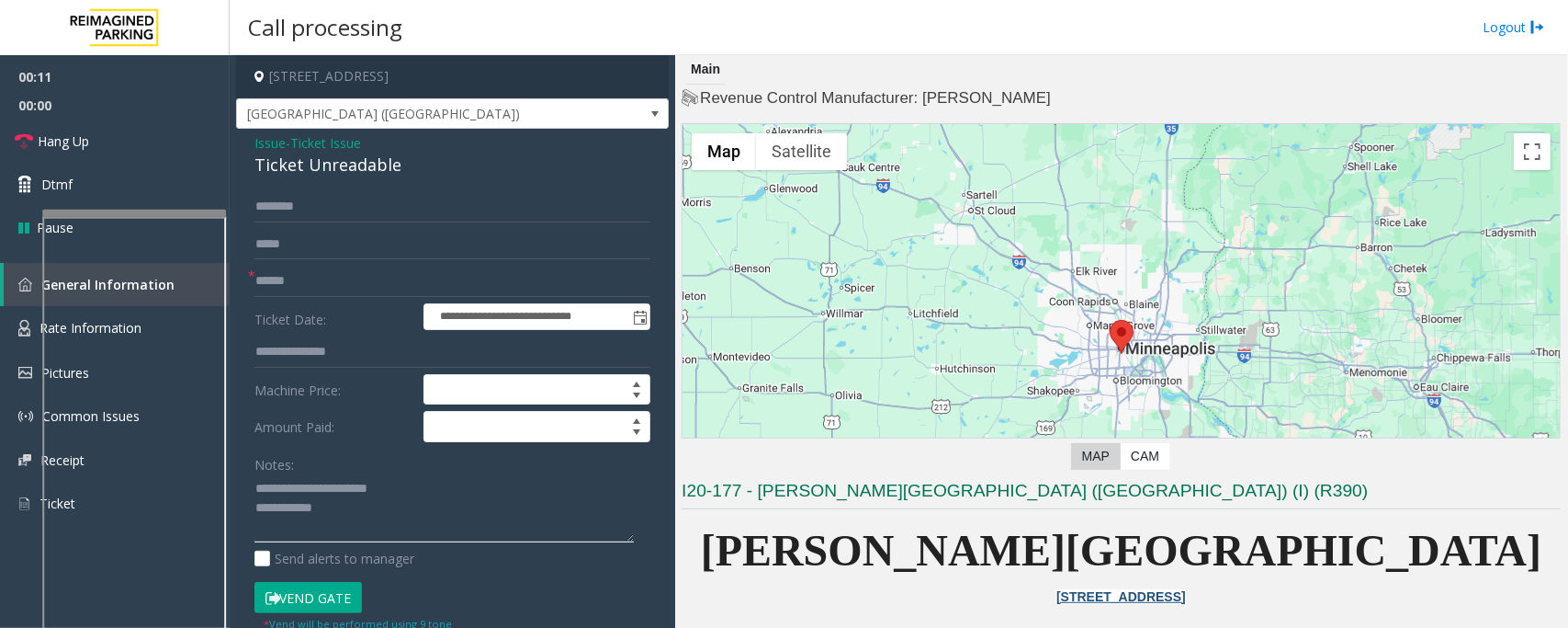
click at [383, 519] on textarea at bounding box center [445, 509] width 379 height 69
type textarea "**********"
click at [334, 294] on input "text" at bounding box center [453, 282] width 396 height 32
type input "*********"
click at [318, 209] on input "text" at bounding box center [453, 207] width 396 height 32
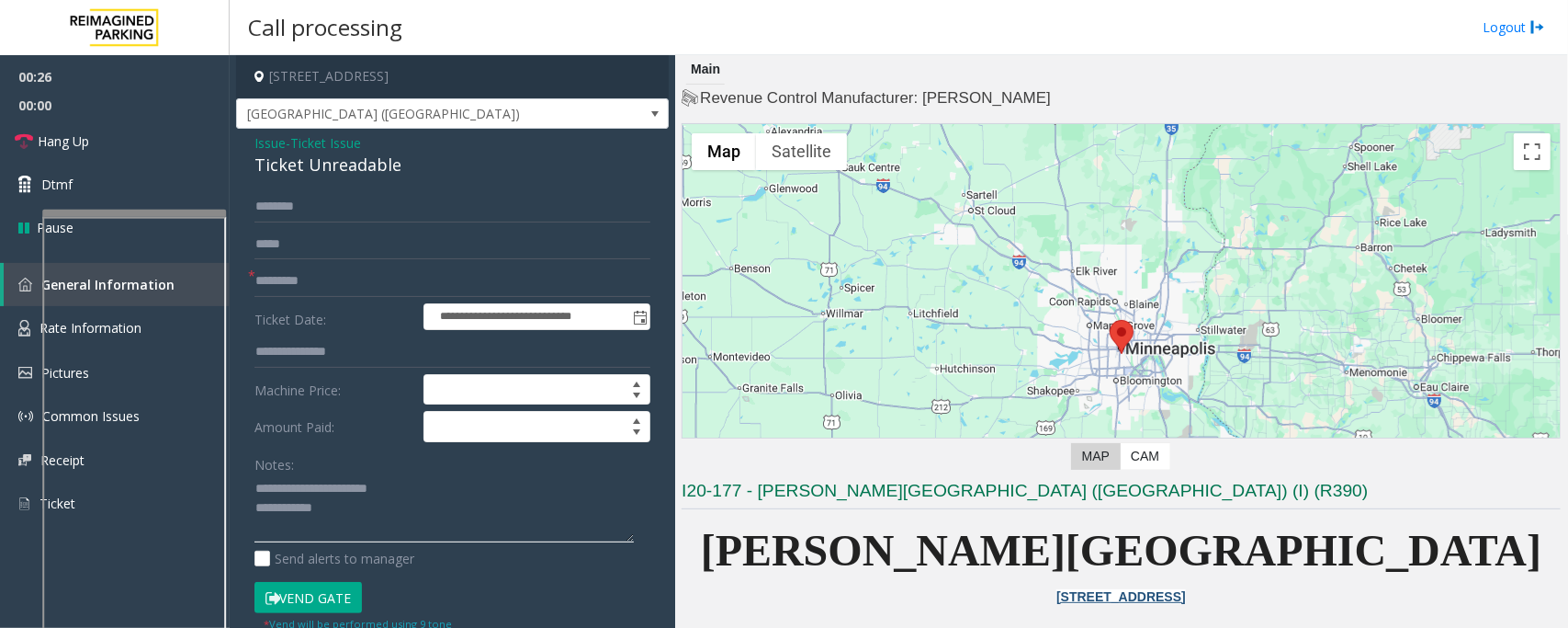
click at [374, 519] on textarea at bounding box center [445, 509] width 379 height 69
type textarea "**********"
click at [324, 199] on input "text" at bounding box center [453, 207] width 396 height 32
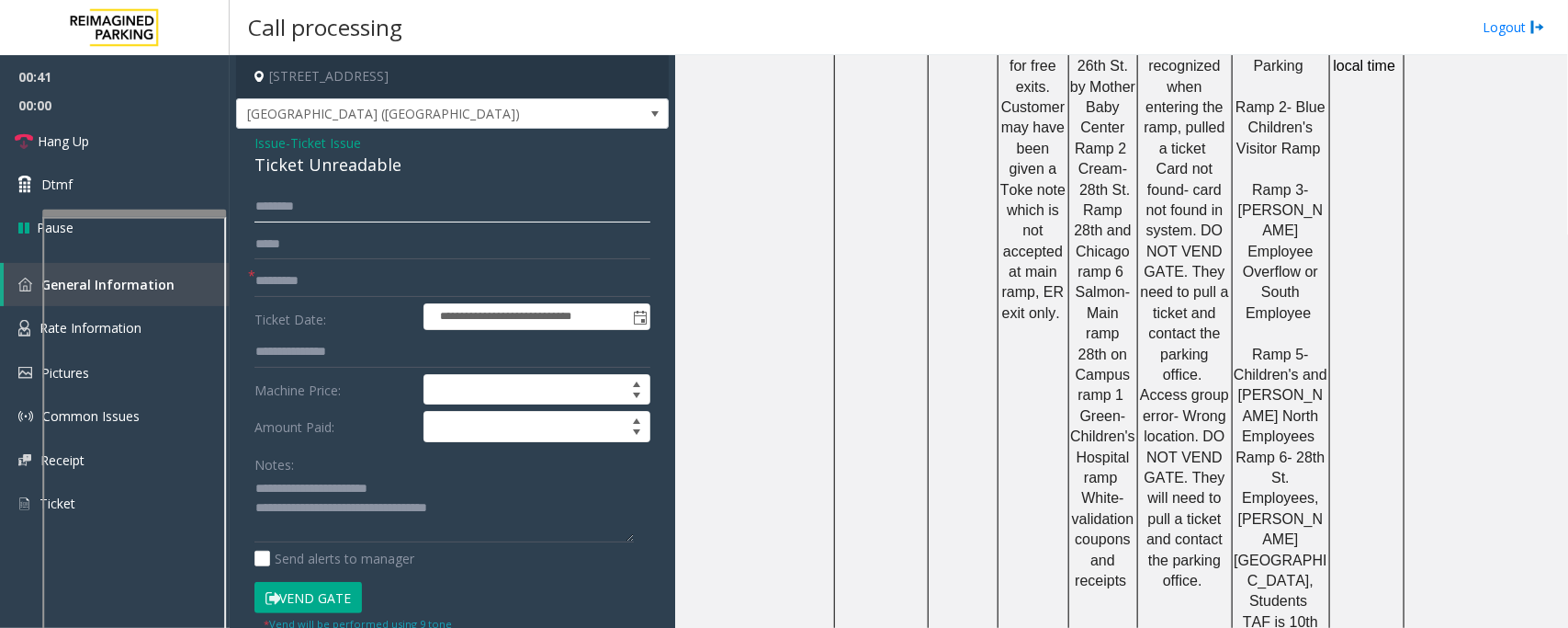
scroll to position [1723, 0]
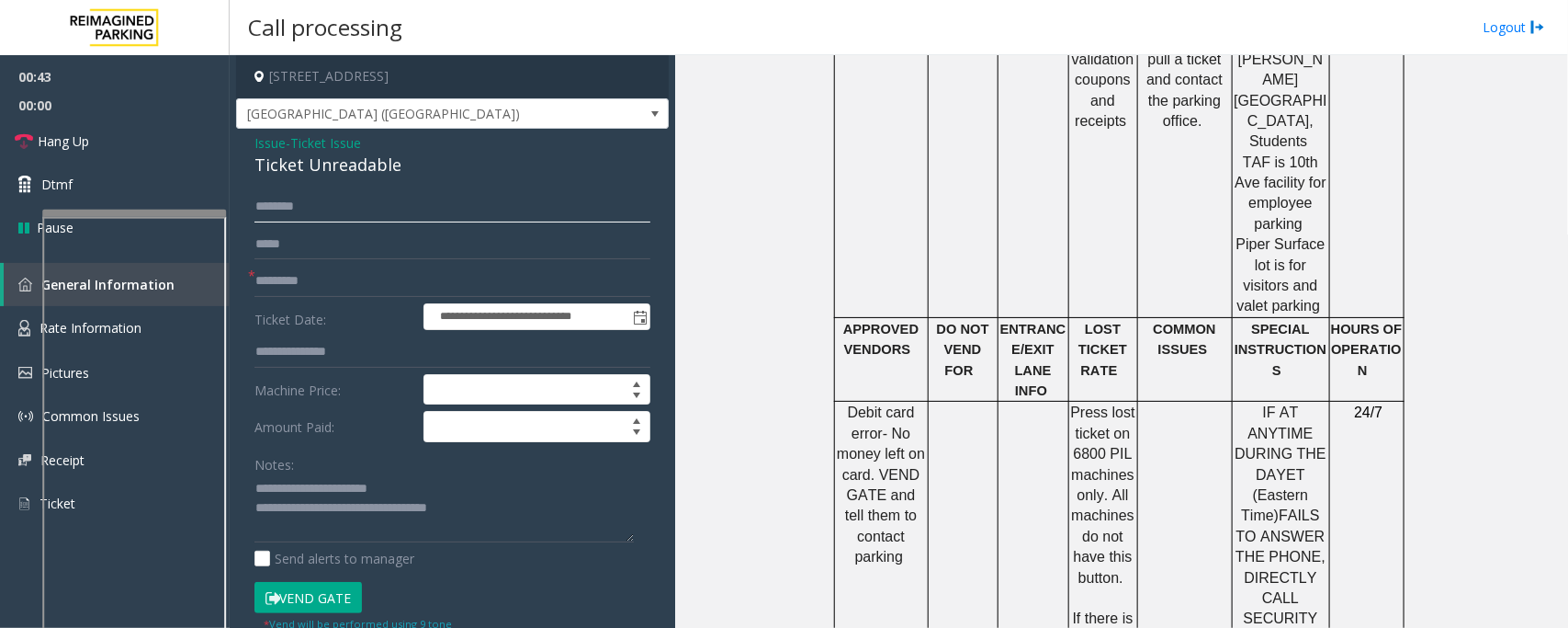
type input "********"
click at [519, 516] on textarea at bounding box center [445, 509] width 379 height 69
click at [329, 598] on button "Vend Gate" at bounding box center [309, 597] width 108 height 32
click at [579, 511] on textarea at bounding box center [445, 509] width 379 height 69
click at [101, 139] on link "Hang Up" at bounding box center [114, 140] width 230 height 43
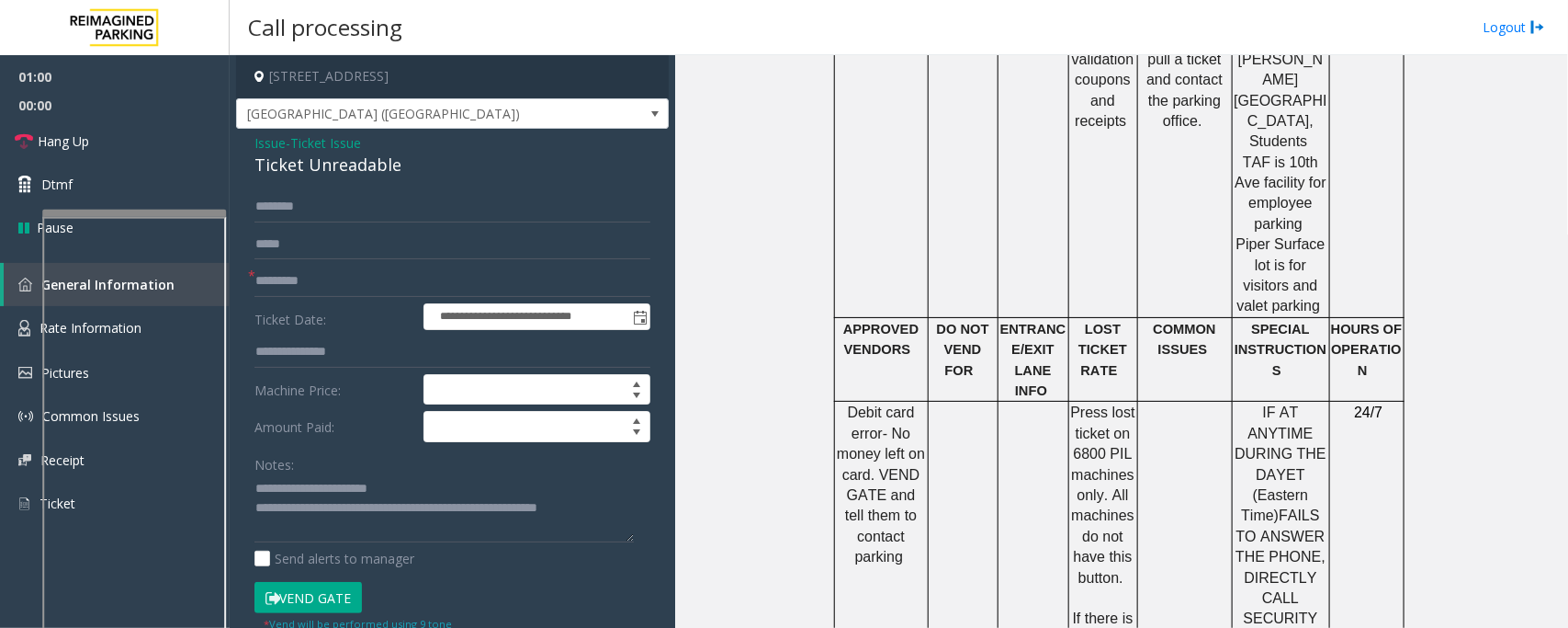
click at [644, 517] on div "**********" at bounding box center [452, 586] width 423 height 791
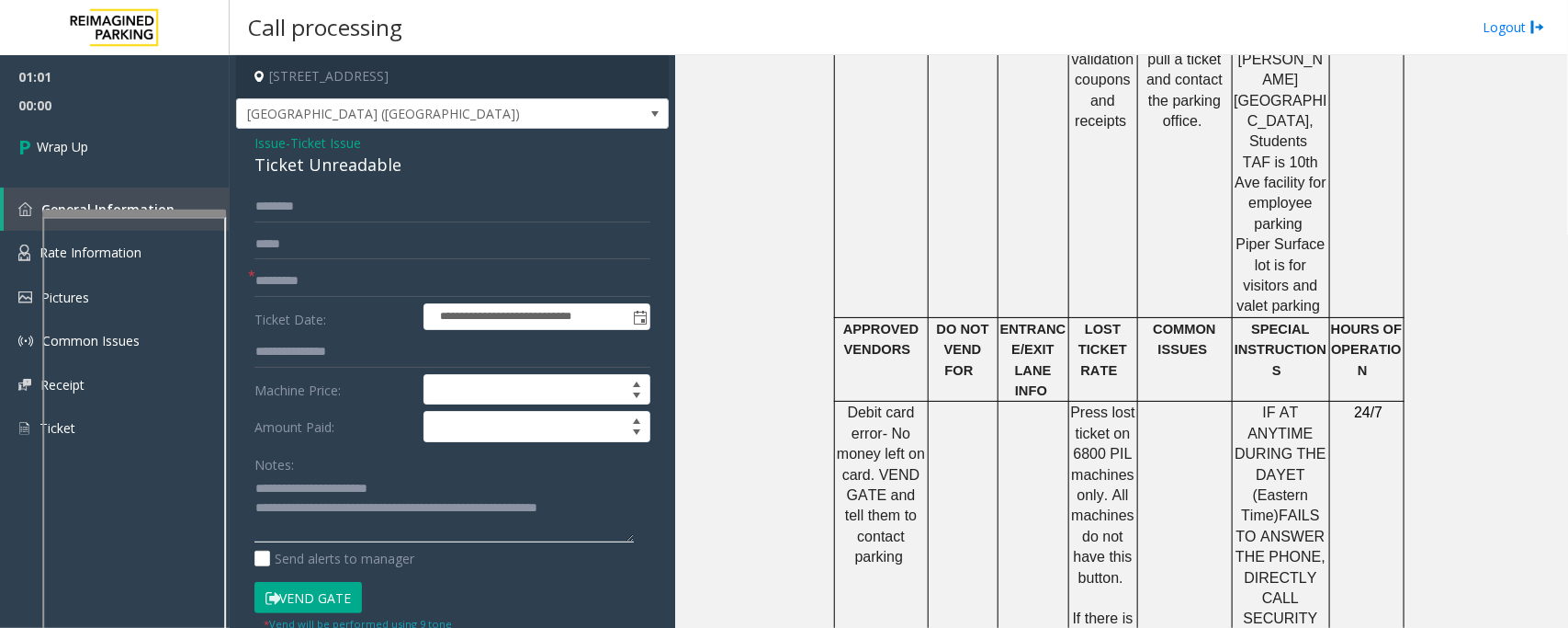
click at [631, 514] on textarea at bounding box center [445, 509] width 379 height 69
type textarea "**********"
click at [80, 140] on span "Wrap Up" at bounding box center [62, 146] width 51 height 20
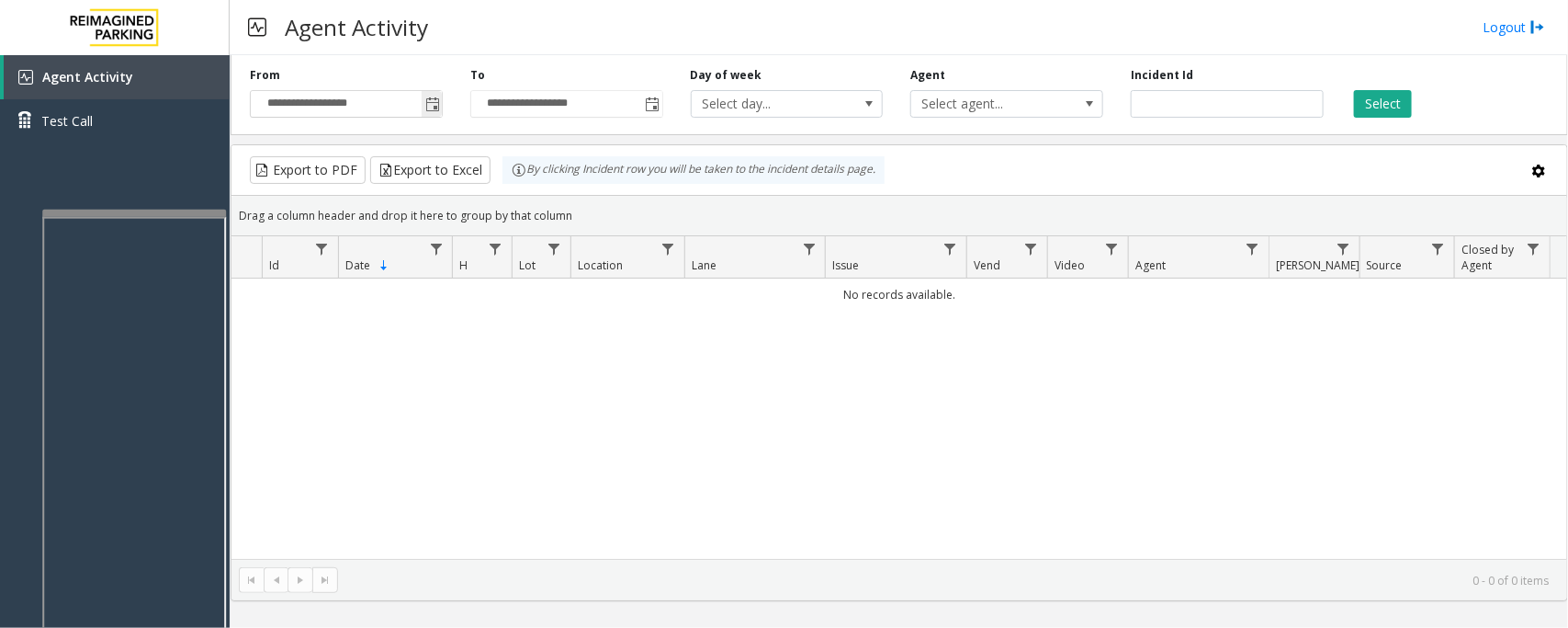
click at [429, 104] on span "Toggle popup" at bounding box center [432, 105] width 15 height 15
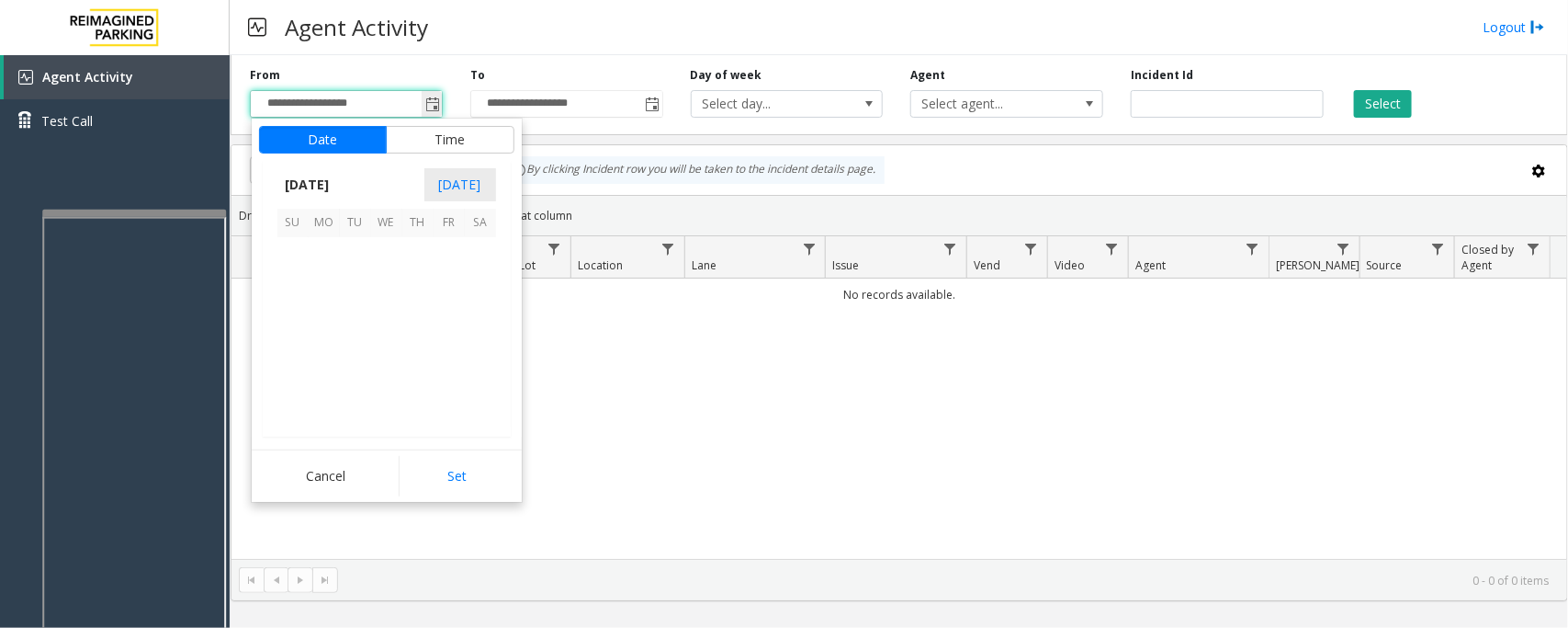
scroll to position [329733, 0]
click at [291, 382] on span "28" at bounding box center [293, 378] width 32 height 32
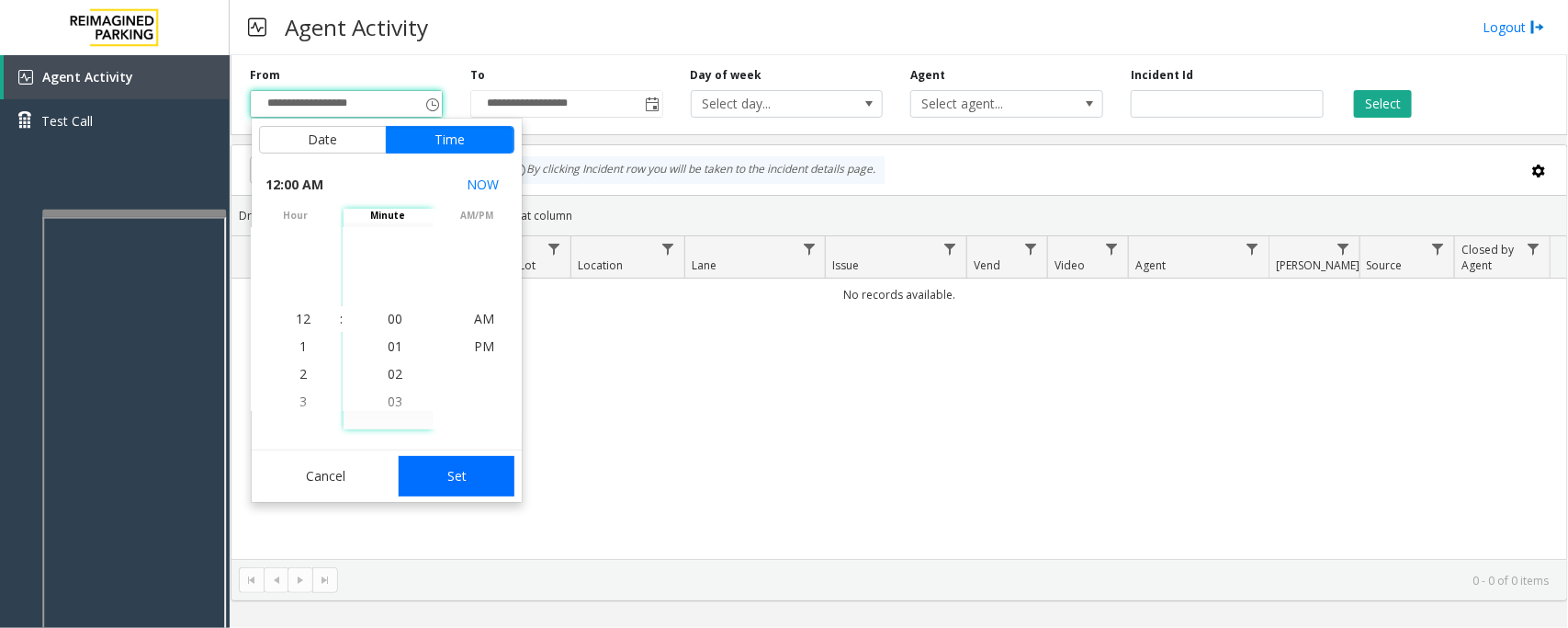
click at [445, 471] on button "Set" at bounding box center [457, 475] width 115 height 40
type input "**********"
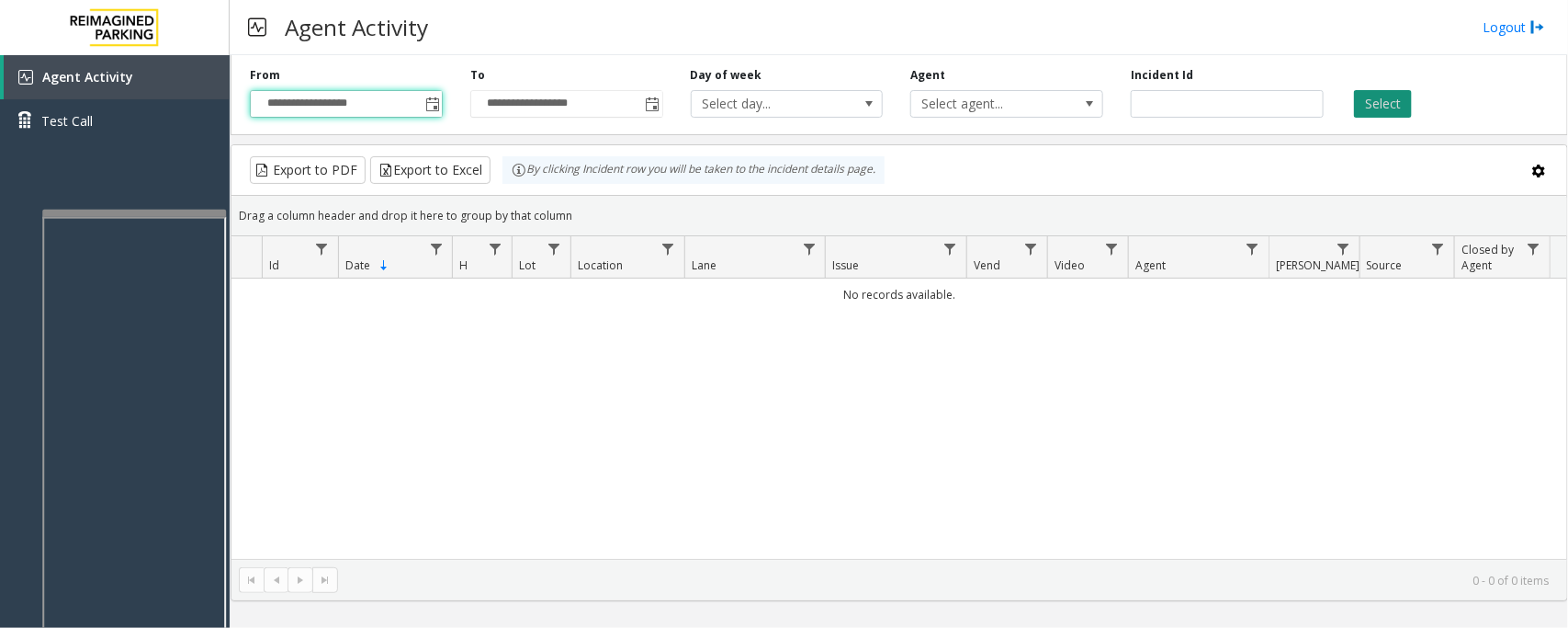
click at [1395, 95] on button "Select" at bounding box center [1383, 104] width 58 height 28
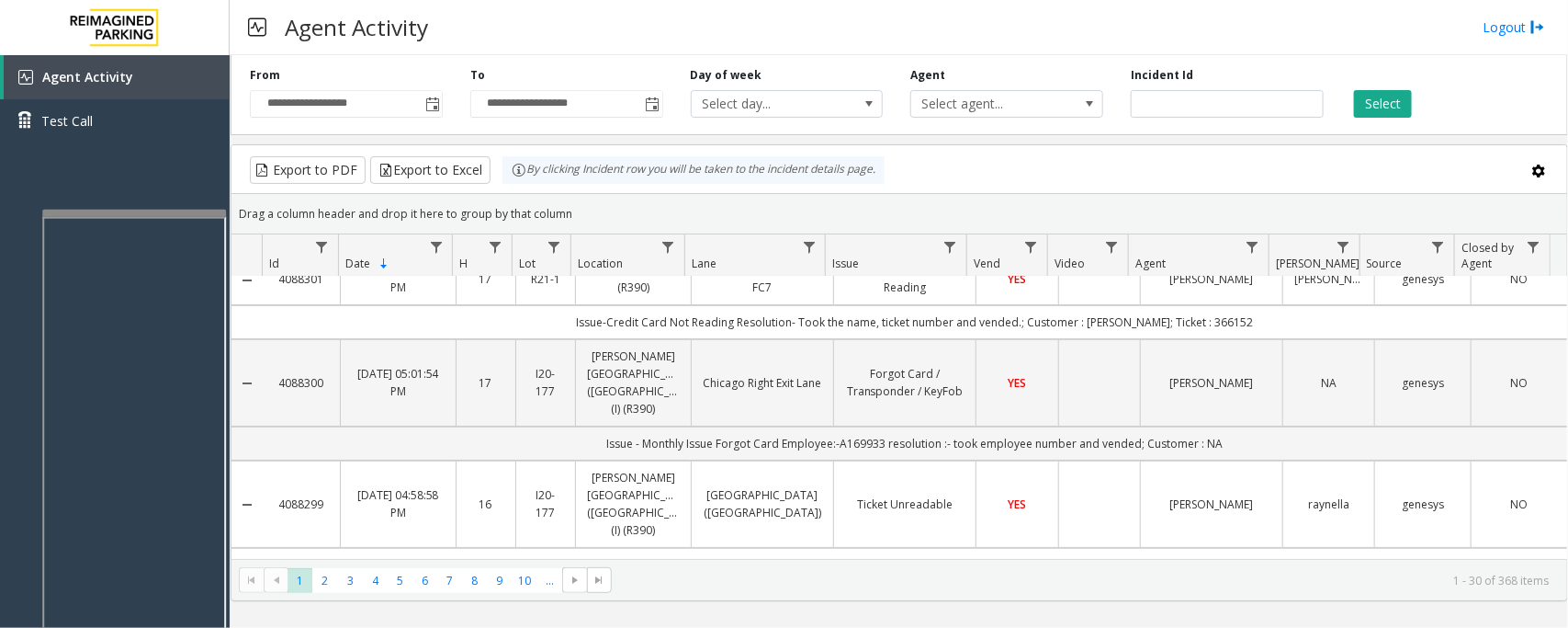
scroll to position [0, 0]
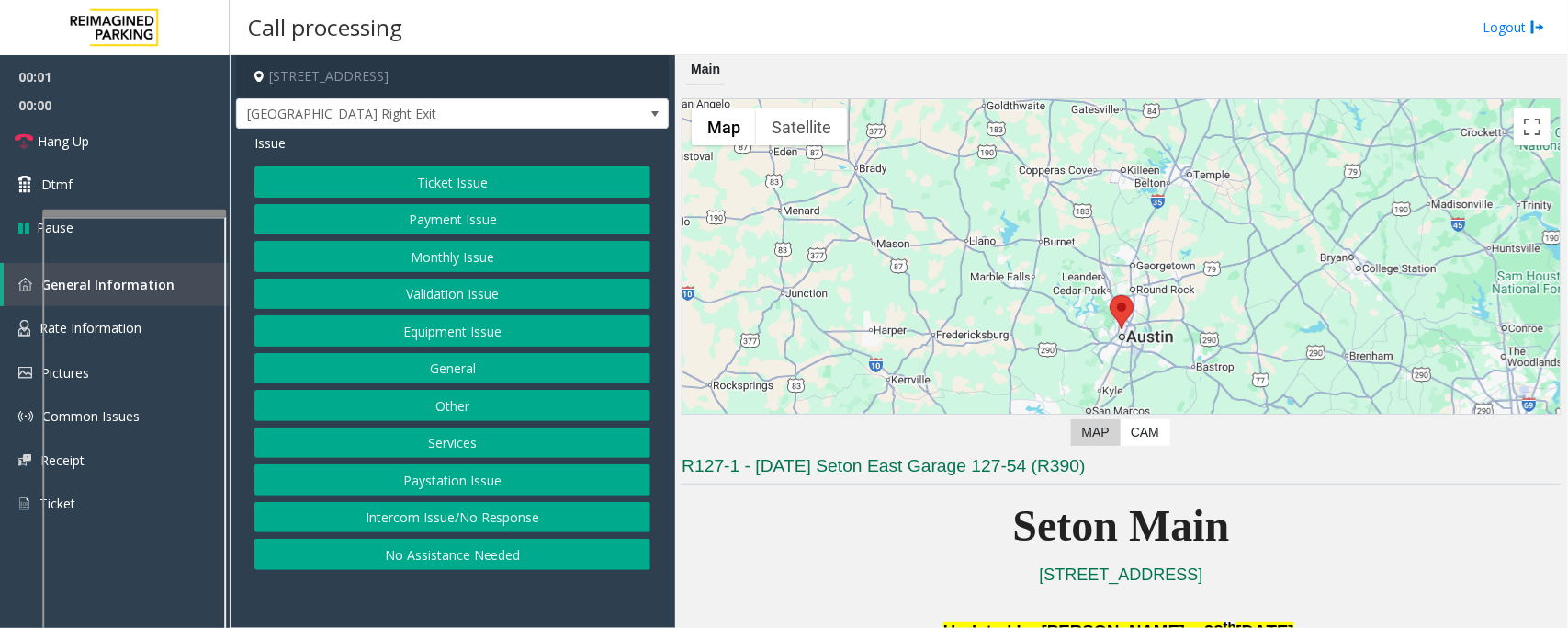
click at [455, 327] on button "Equipment Issue" at bounding box center [453, 331] width 396 height 32
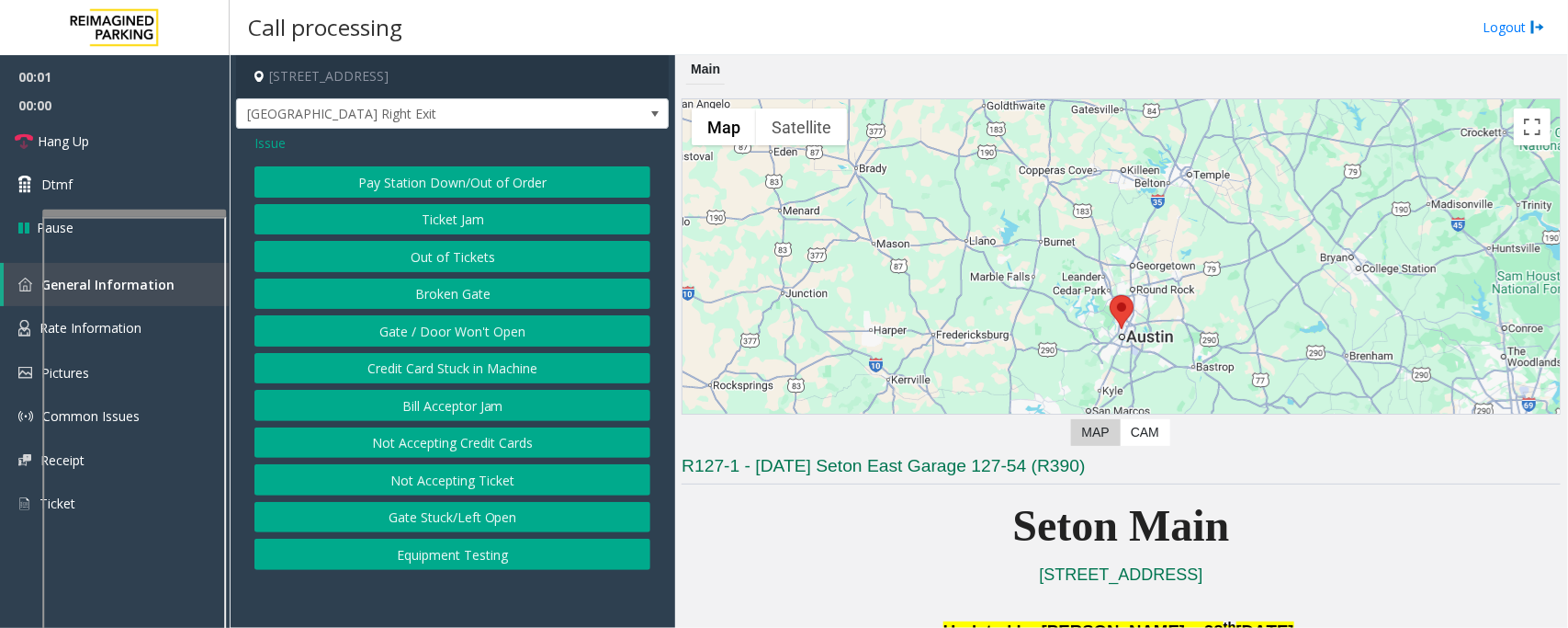
click at [455, 327] on button "Gate / Door Won't Open" at bounding box center [453, 331] width 396 height 32
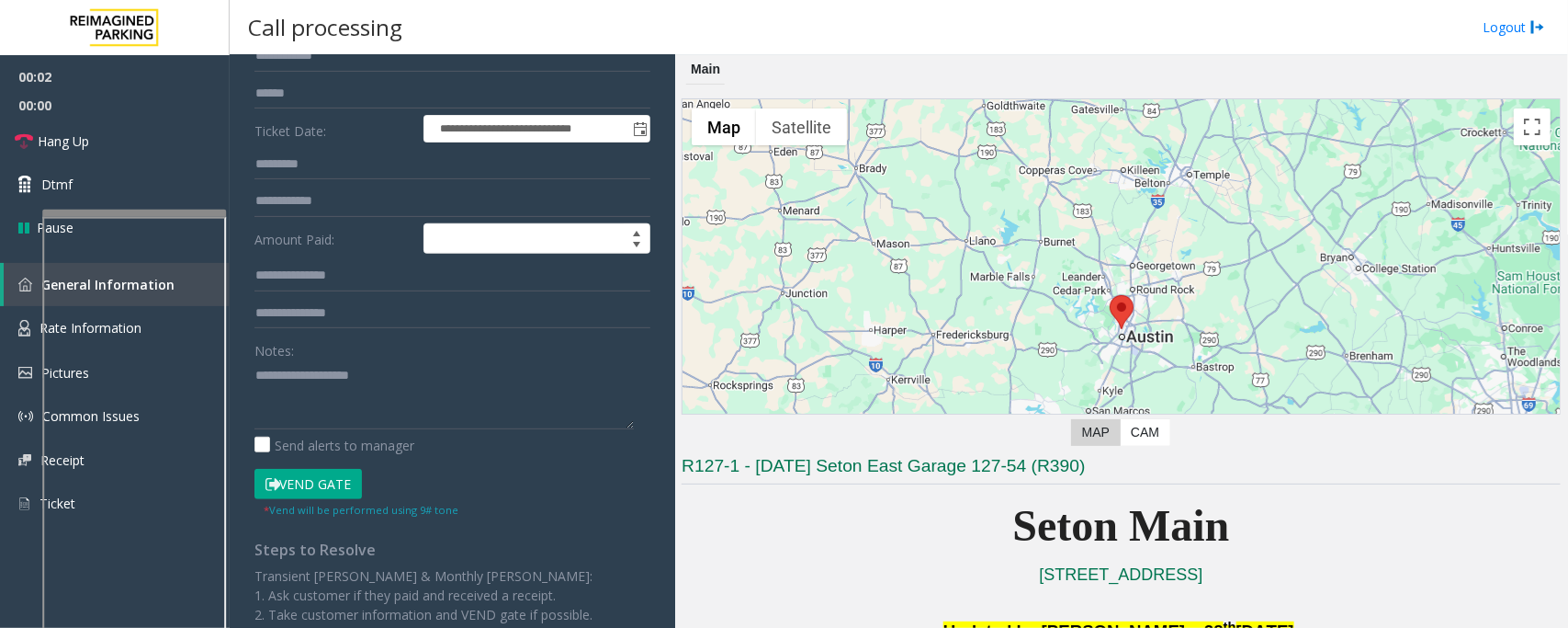
scroll to position [375, 0]
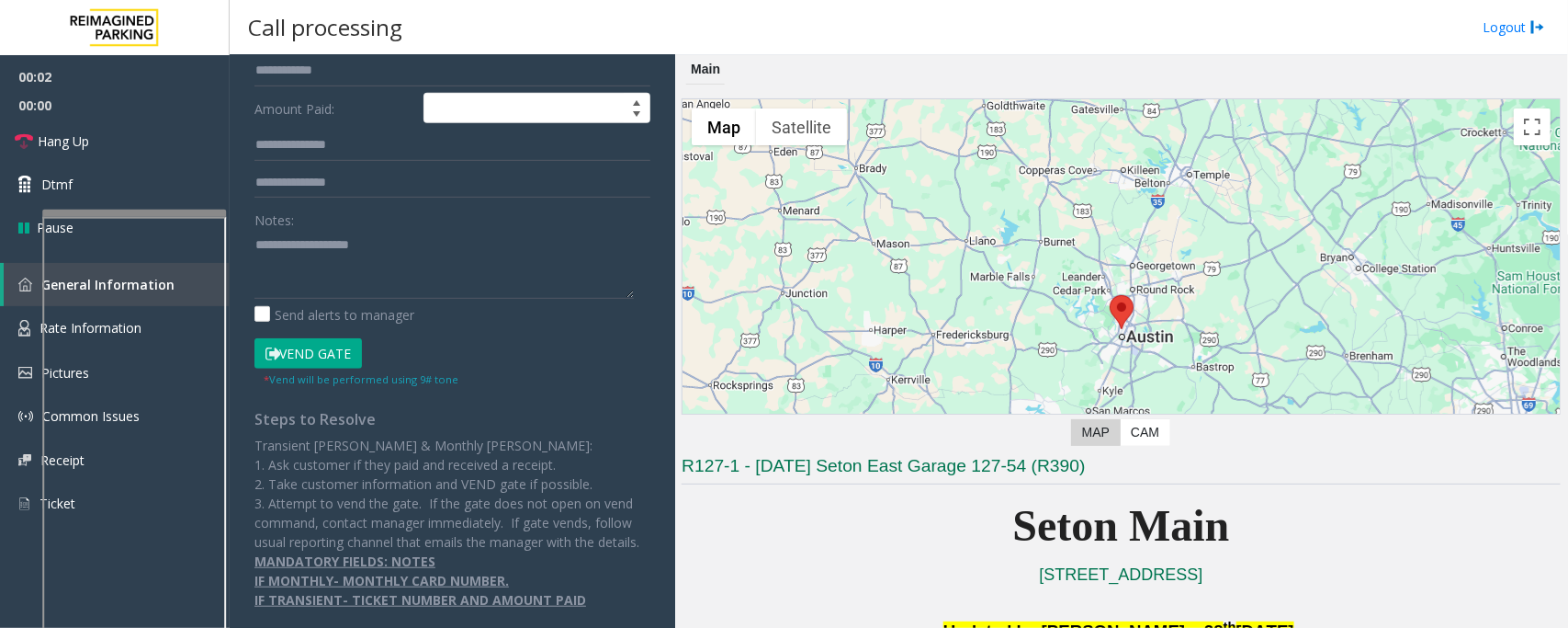
click at [322, 341] on button "Vend Gate" at bounding box center [309, 354] width 108 height 32
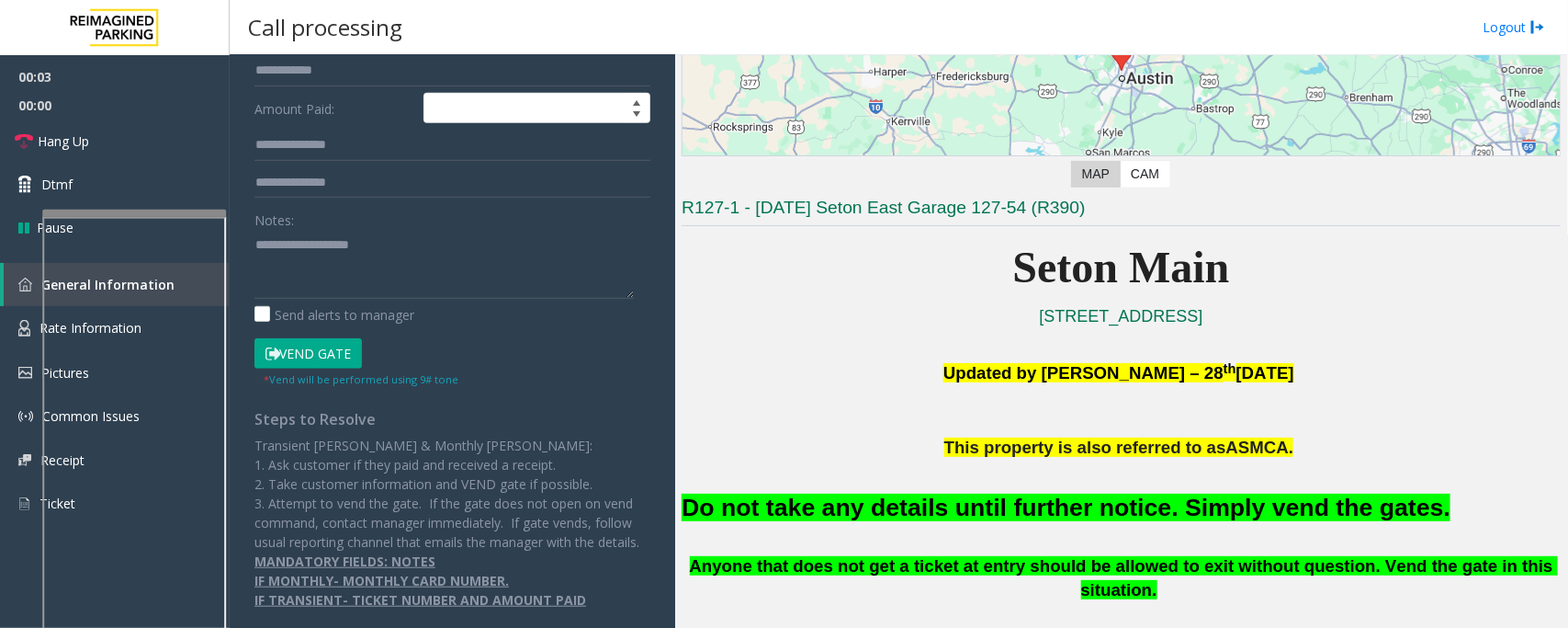
scroll to position [460, 0]
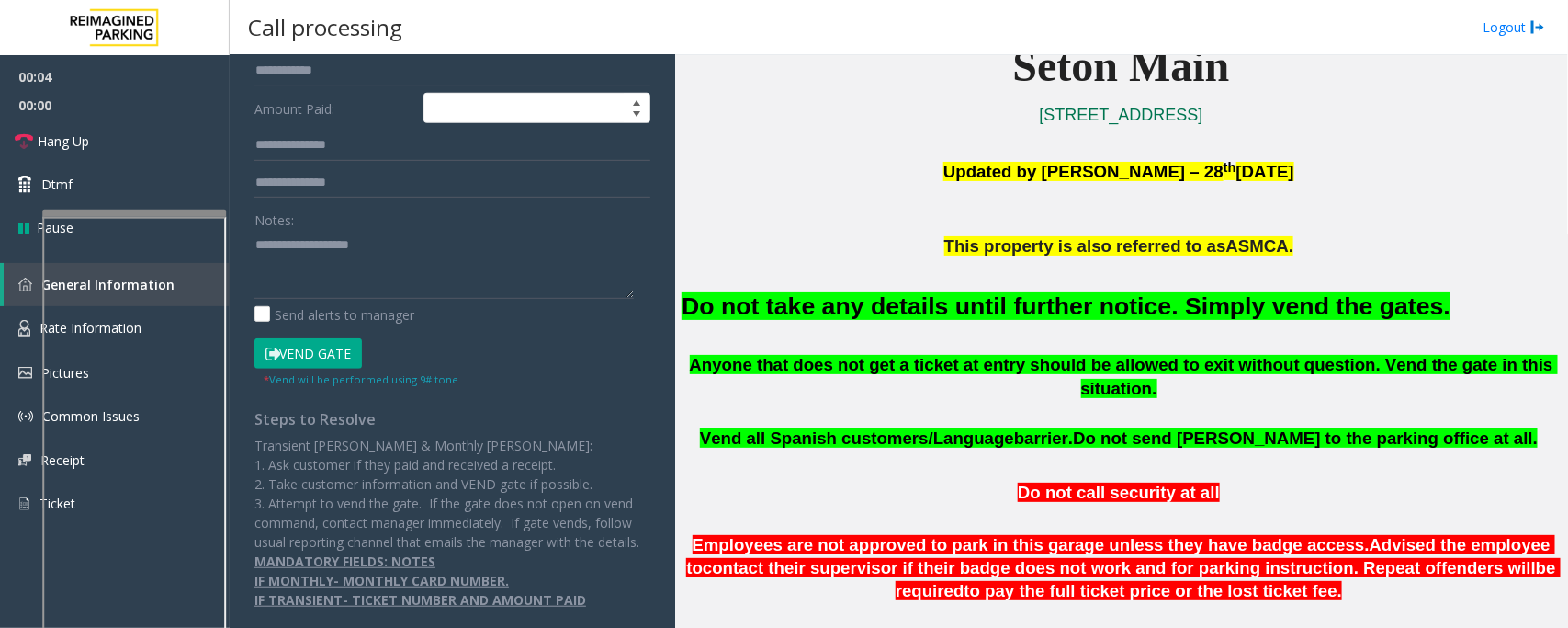
click at [999, 309] on font "Do not take any details until further notice. Simply vend the gates." at bounding box center [1066, 306] width 769 height 28
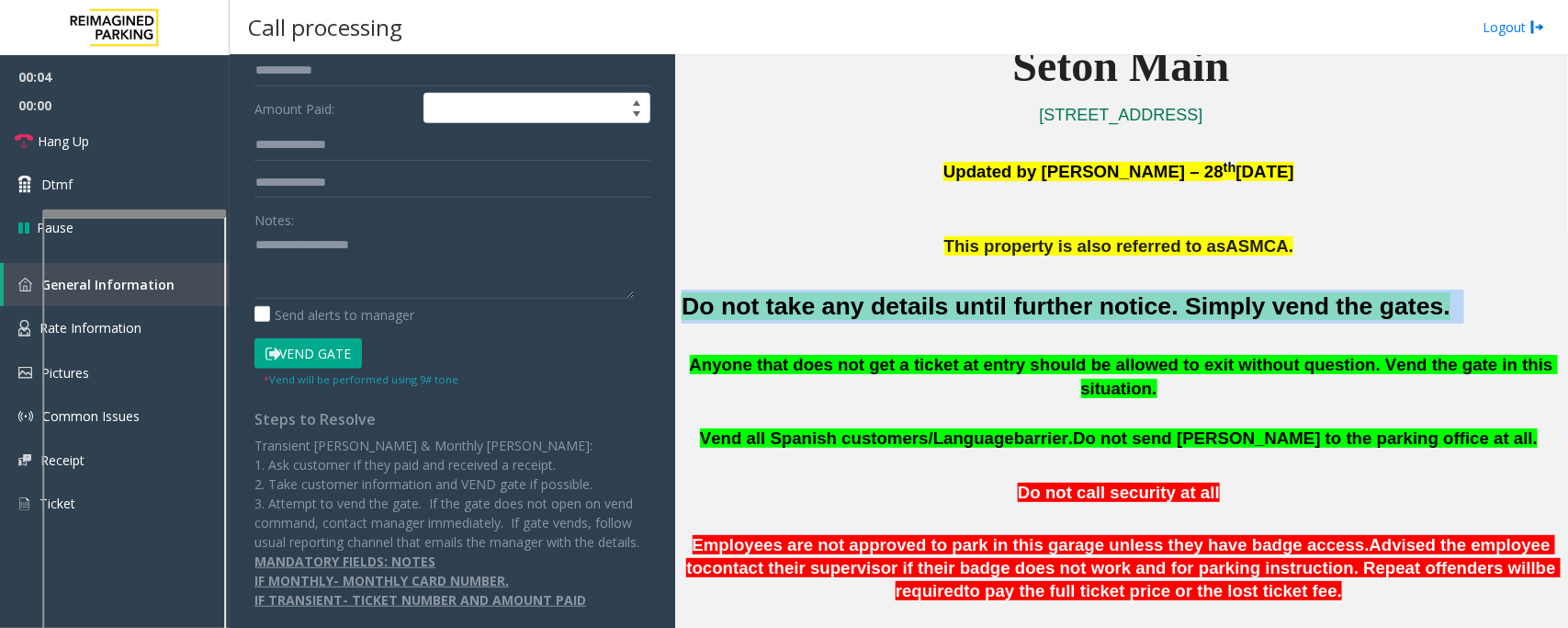
click at [999, 309] on font "Do not take any details until further notice. Simply vend the gates." at bounding box center [1066, 306] width 769 height 28
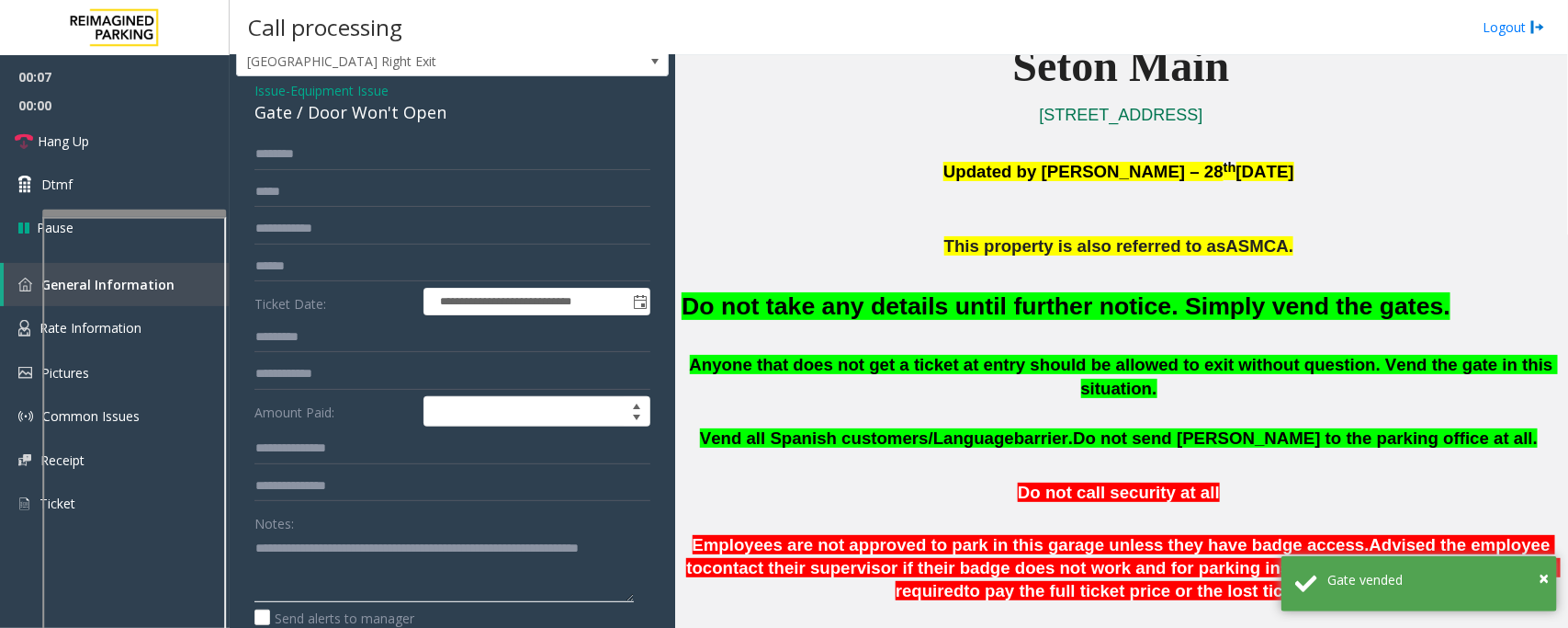
scroll to position [0, 0]
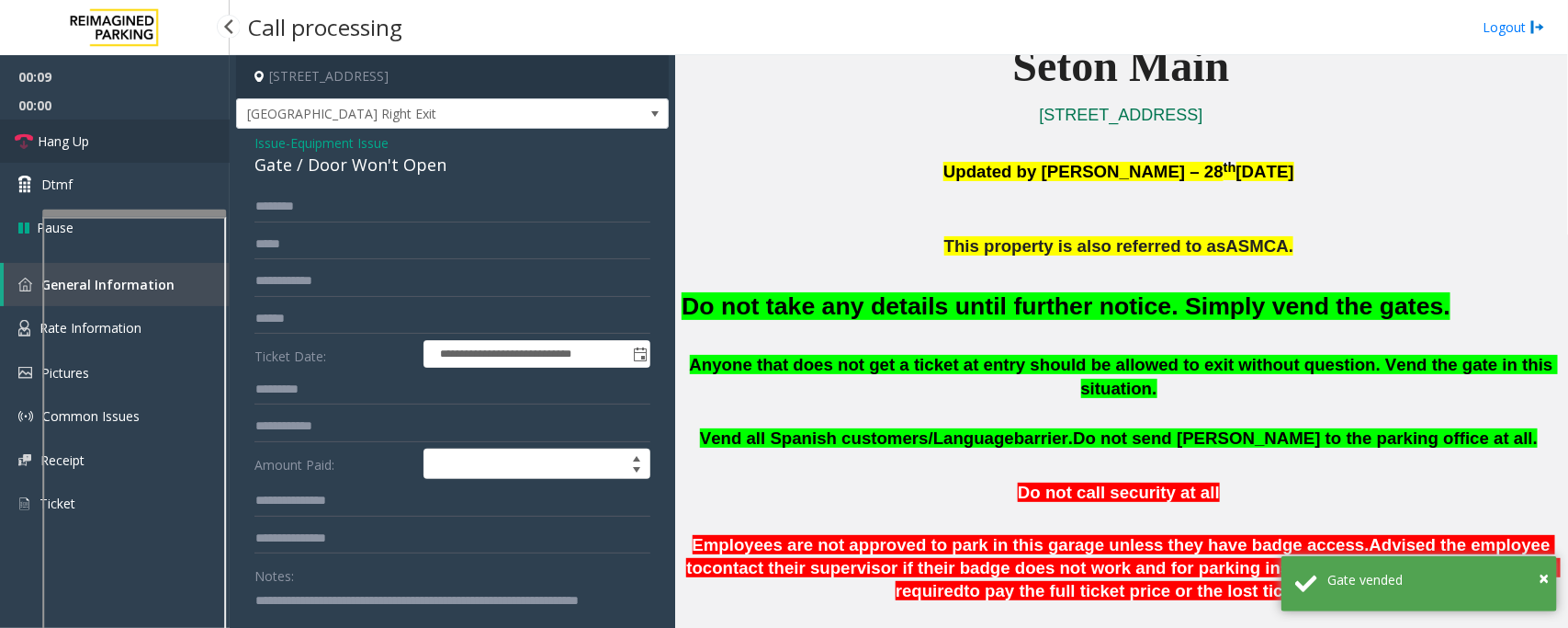
type textarea "**********"
click at [85, 136] on span "Hang Up" at bounding box center [63, 140] width 51 height 20
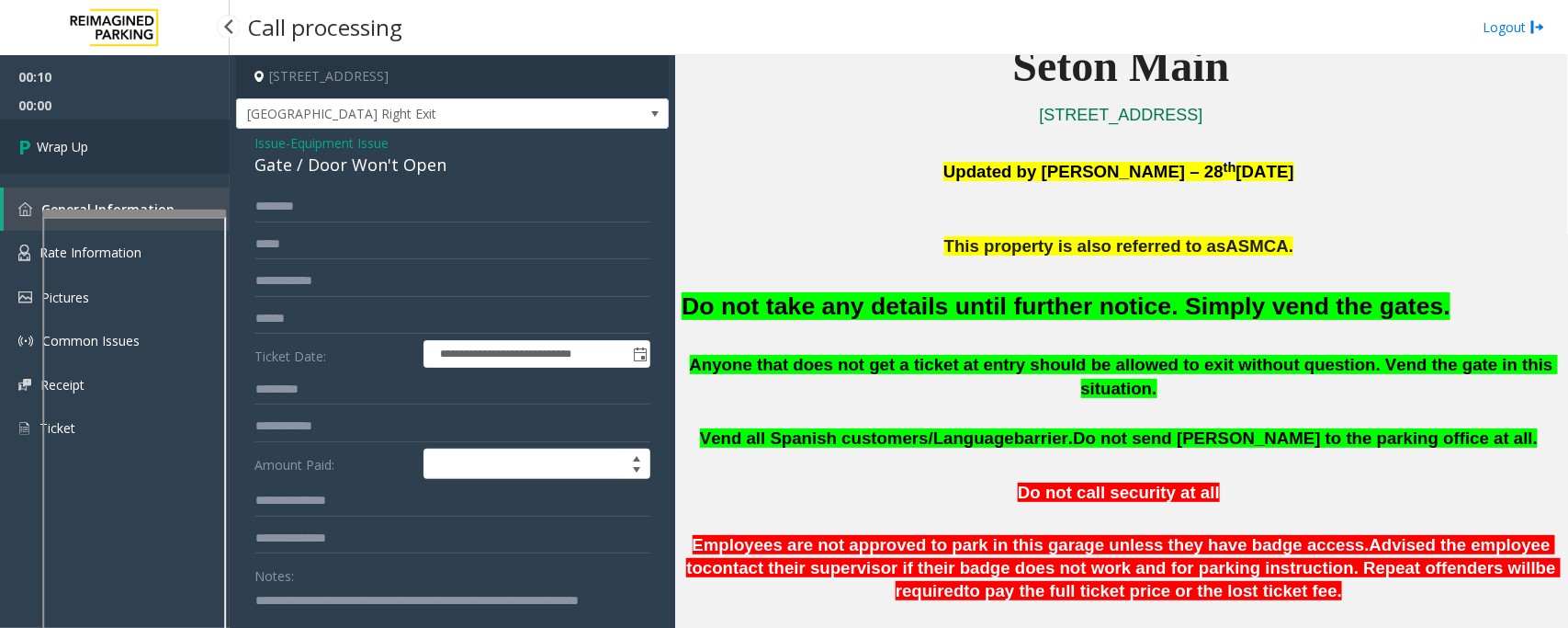
click at [138, 145] on link "Wrap Up" at bounding box center [114, 146] width 230 height 54
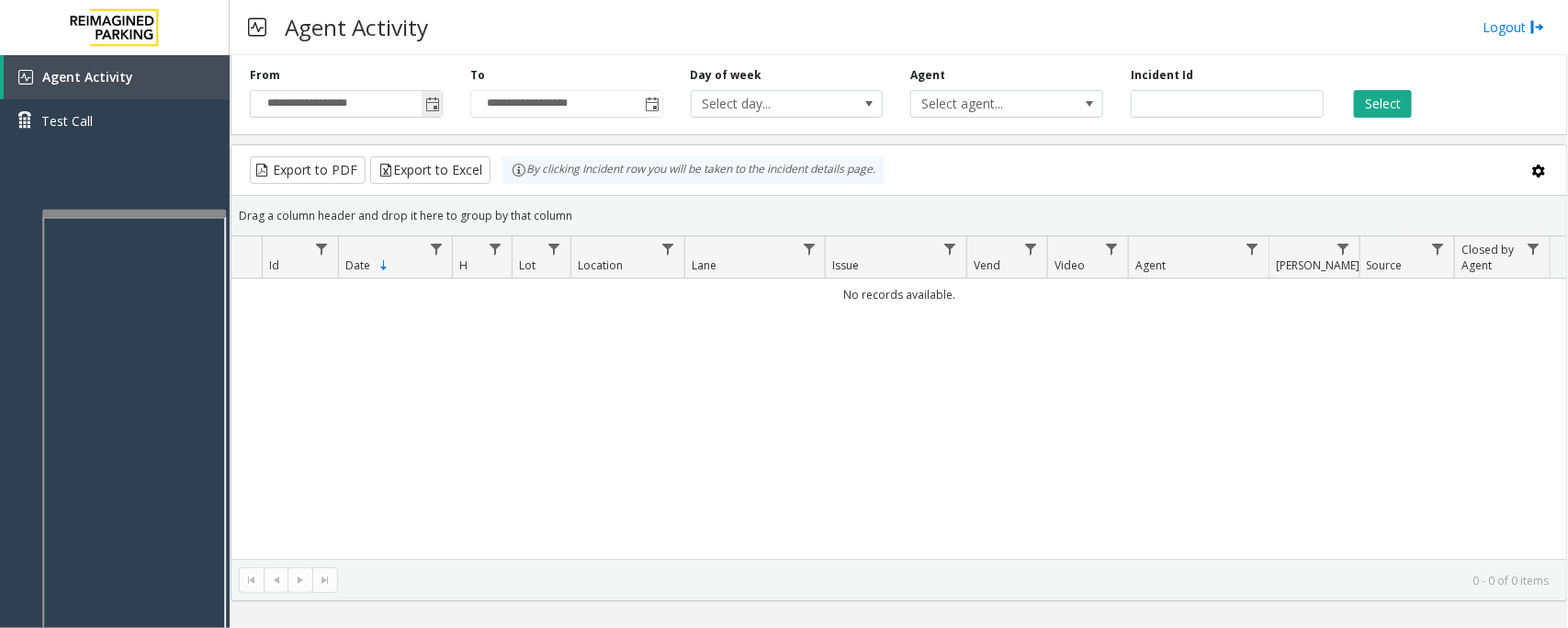
click at [432, 99] on span "Toggle popup" at bounding box center [432, 105] width 15 height 15
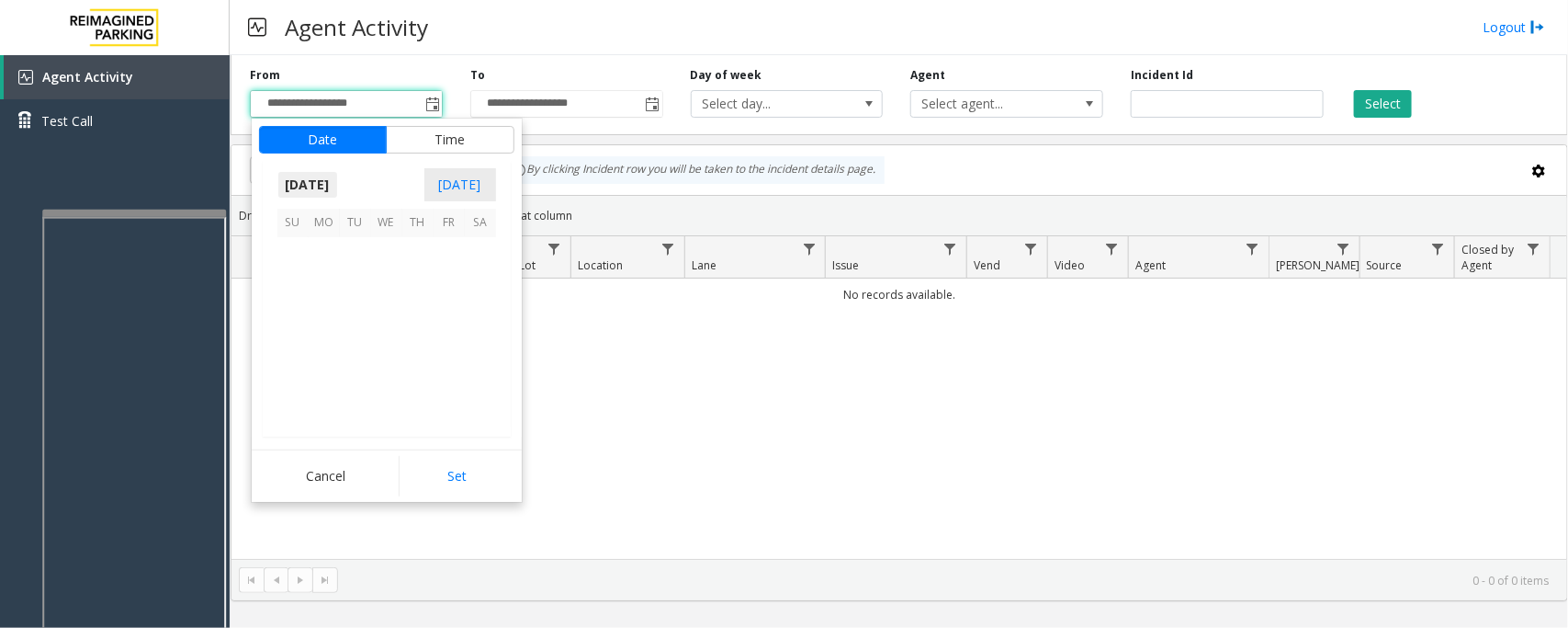
scroll to position [329733, 0]
click at [295, 374] on span "28" at bounding box center [293, 378] width 32 height 32
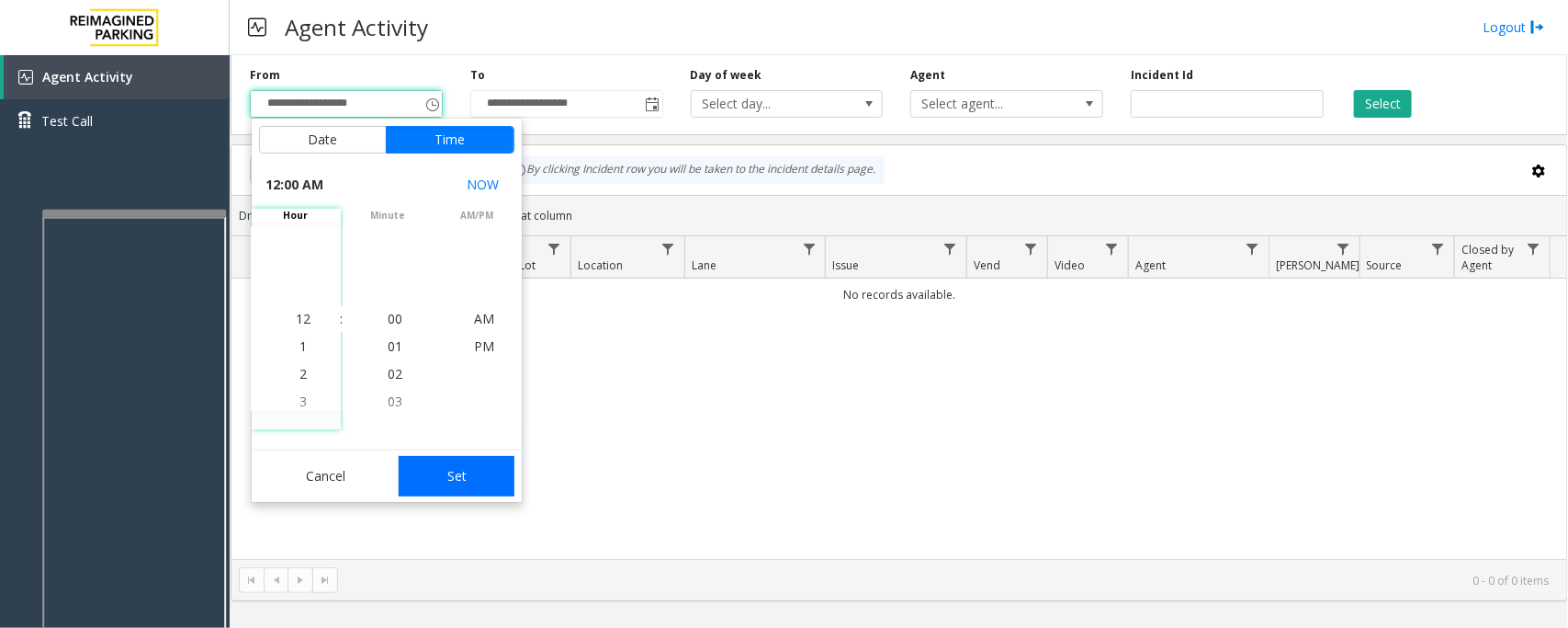
click at [466, 474] on button "Set" at bounding box center [457, 475] width 115 height 40
type input "**********"
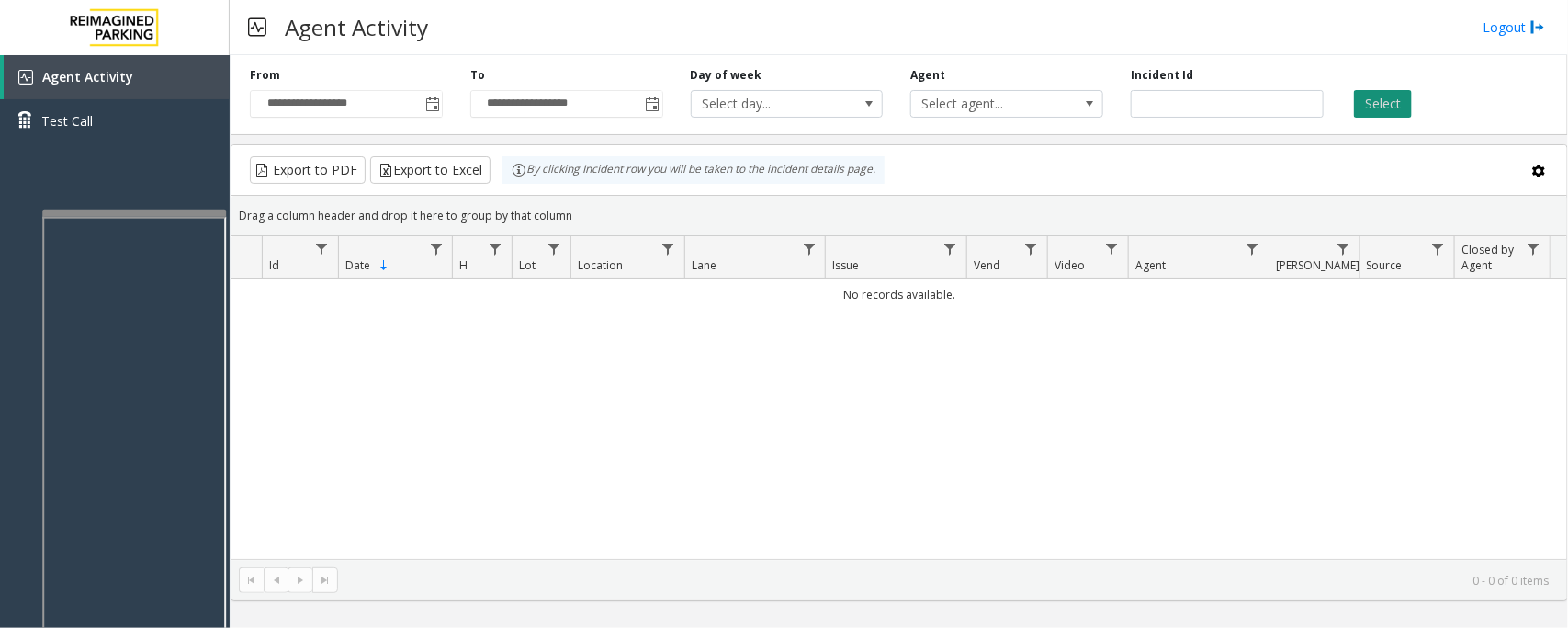
click at [1383, 107] on button "Select" at bounding box center [1383, 104] width 58 height 28
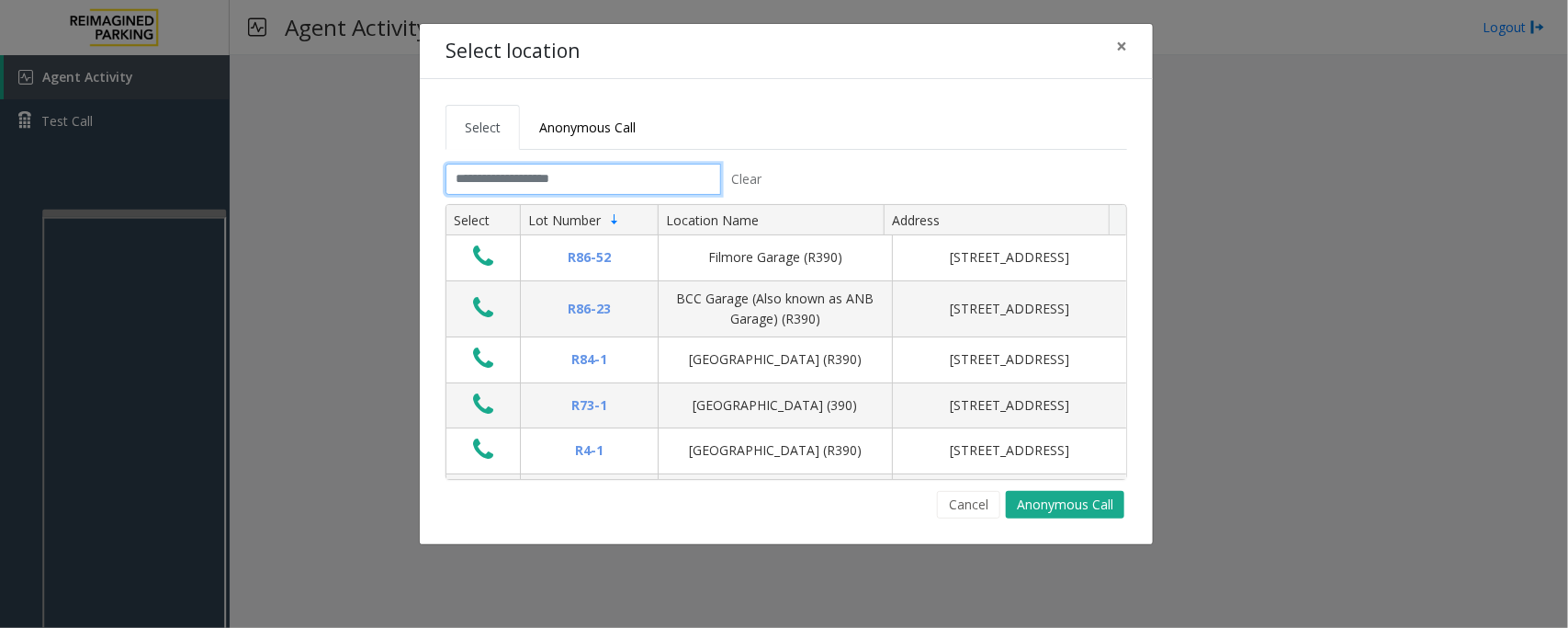
click at [550, 177] on input "text" at bounding box center [583, 180] width 275 height 32
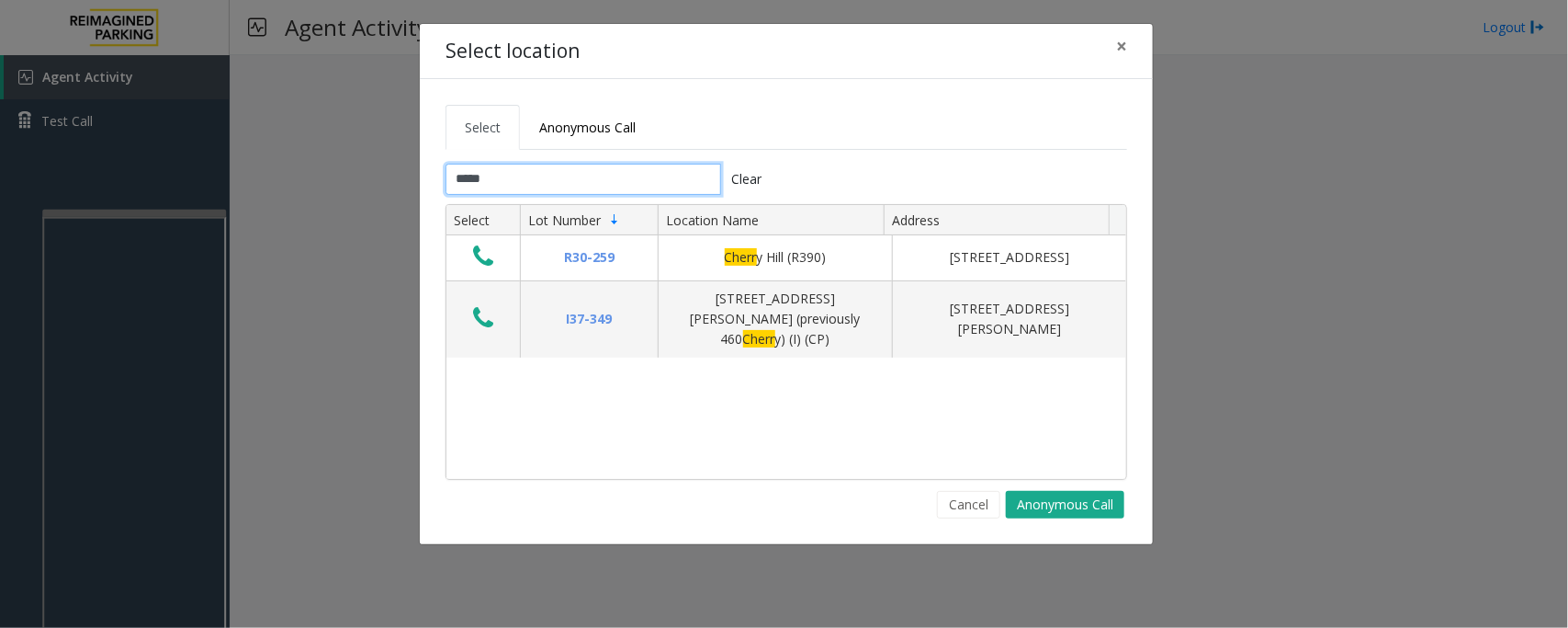
type input "*****"
click at [1119, 42] on span "×" at bounding box center [1122, 47] width 11 height 26
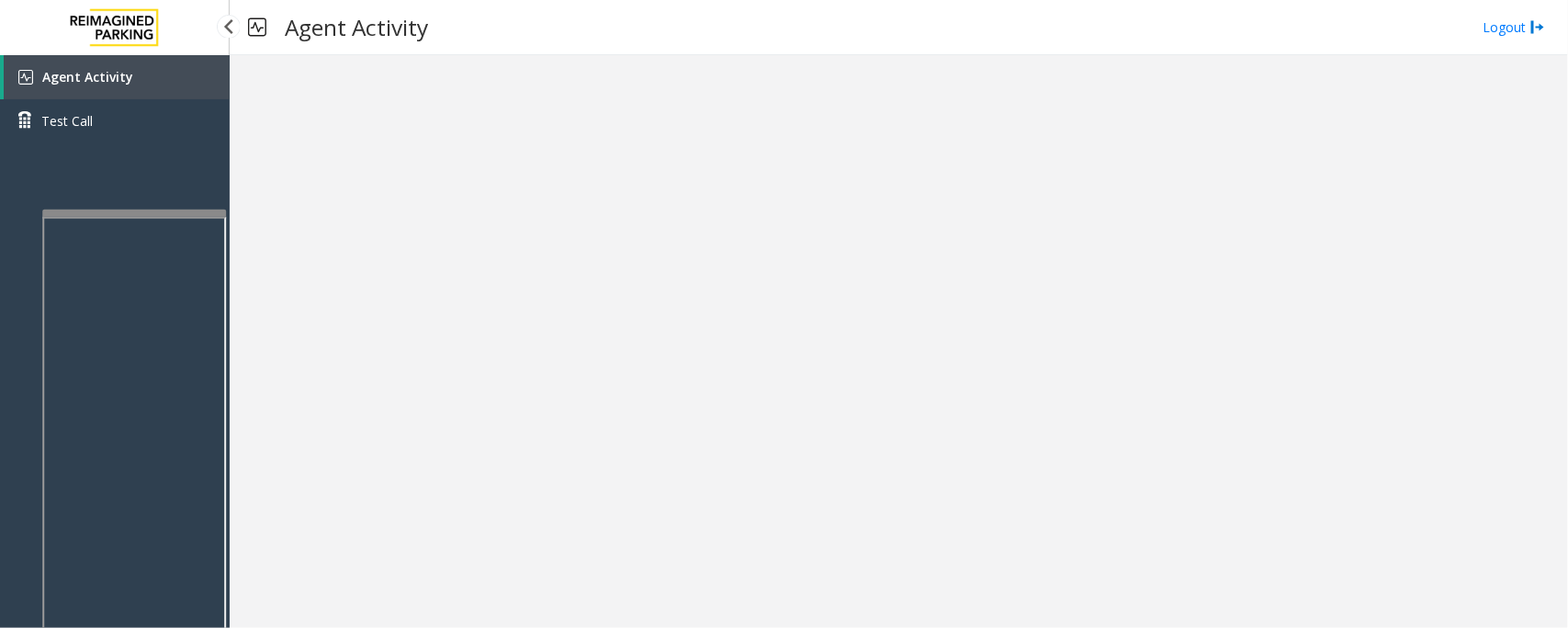
click at [71, 80] on span "Agent Activity" at bounding box center [87, 76] width 91 height 18
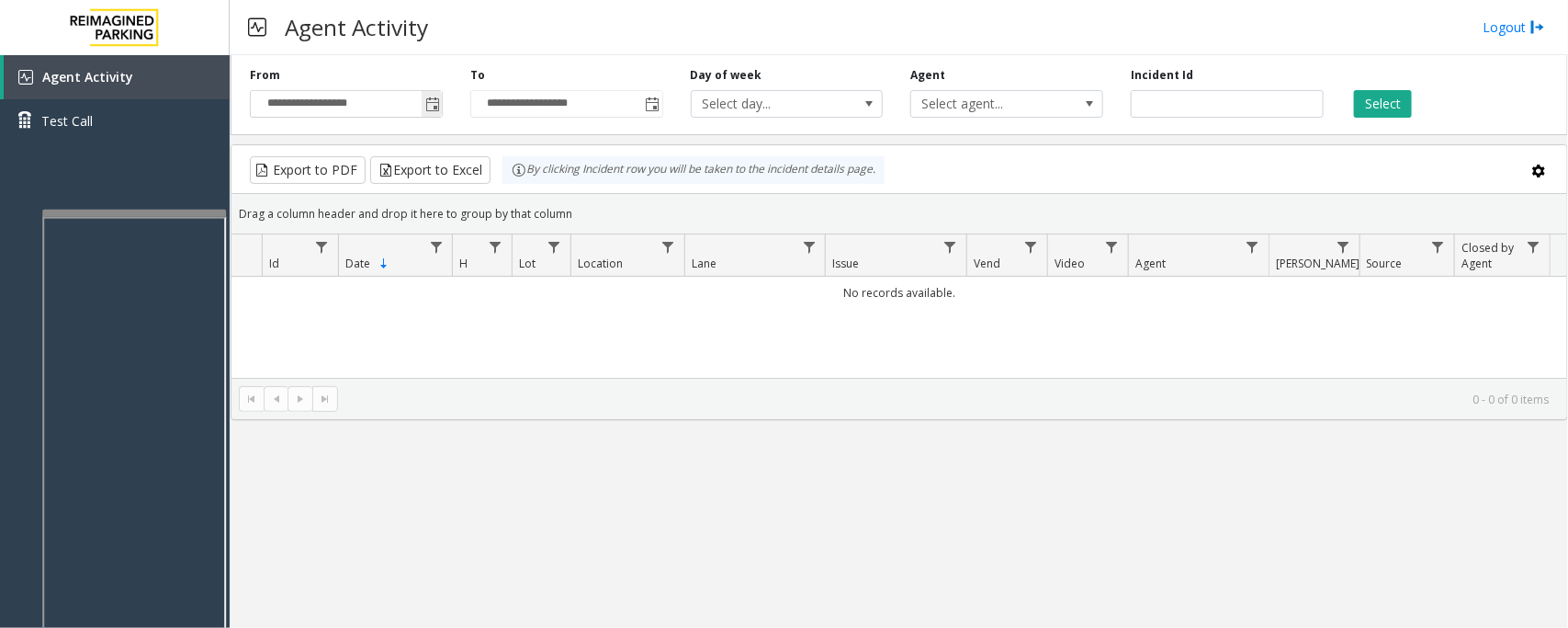
click at [432, 89] on span "Toggle popup" at bounding box center [432, 104] width 20 height 30
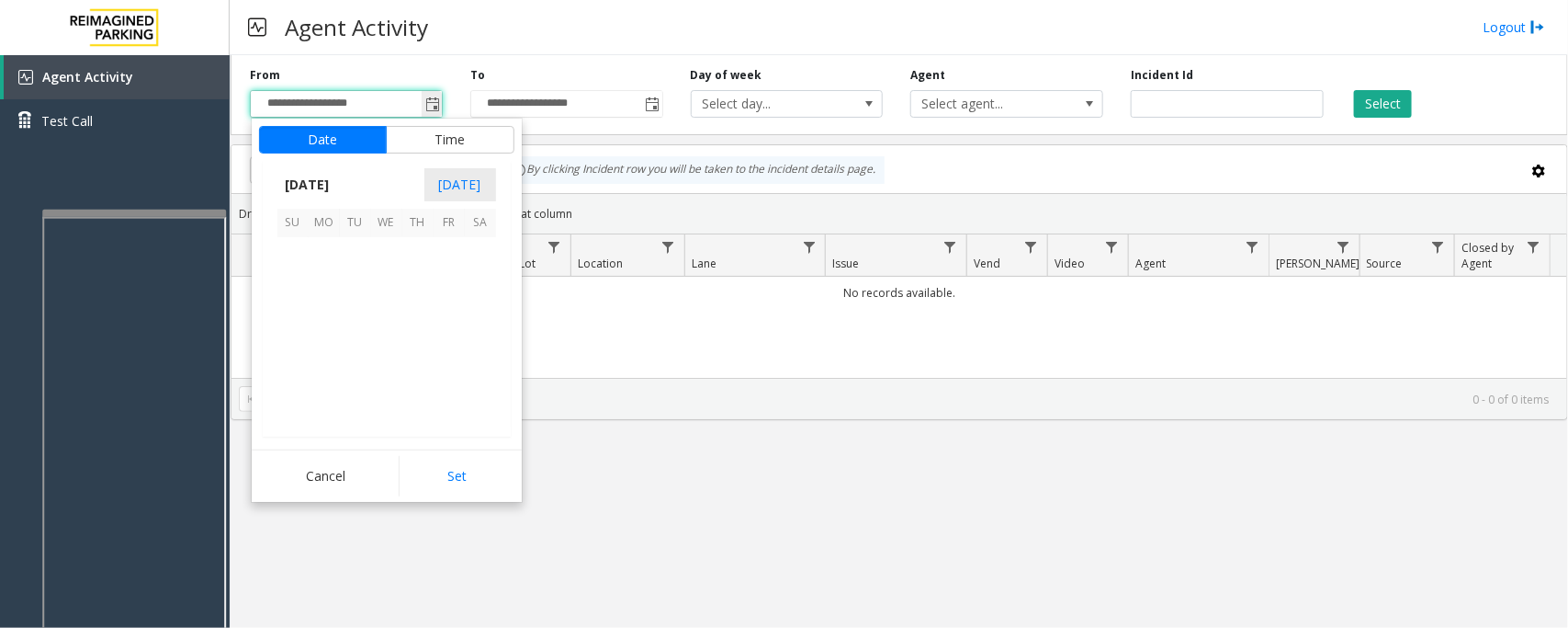
scroll to position [329733, 0]
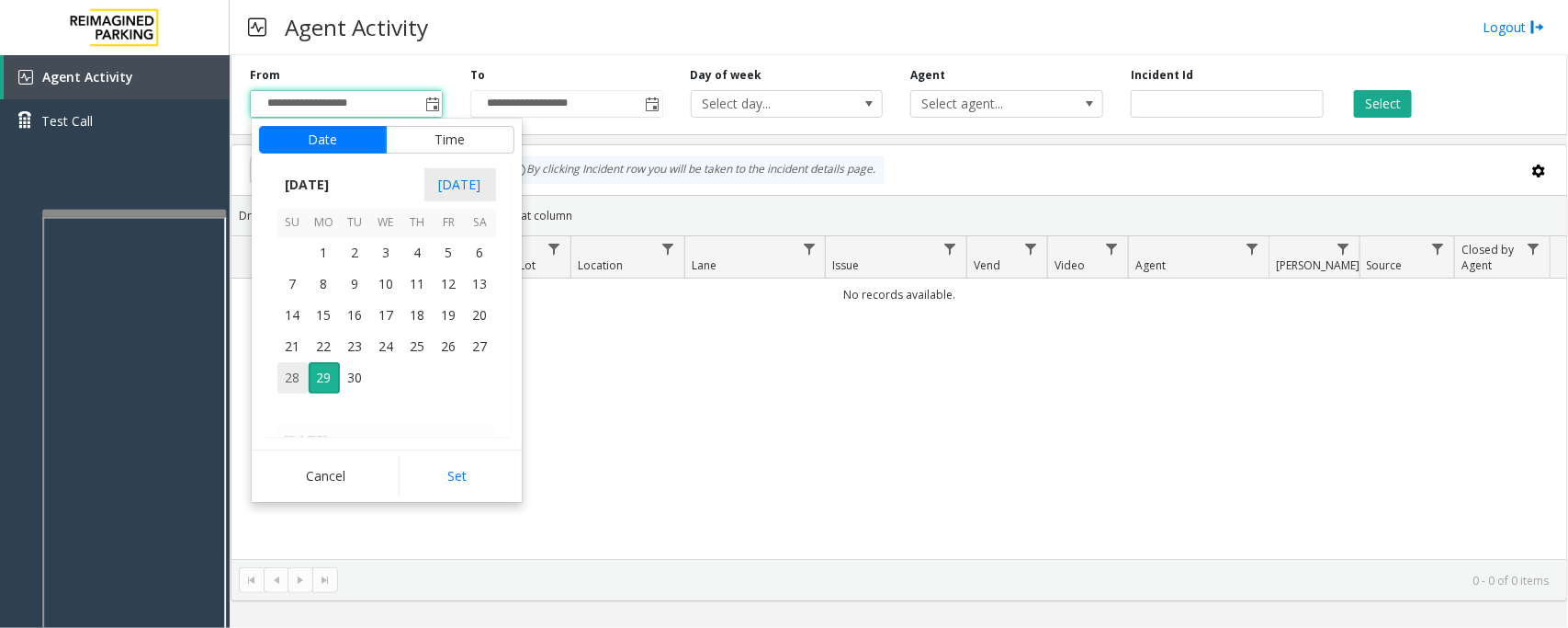
click at [291, 378] on span "28" at bounding box center [293, 378] width 32 height 32
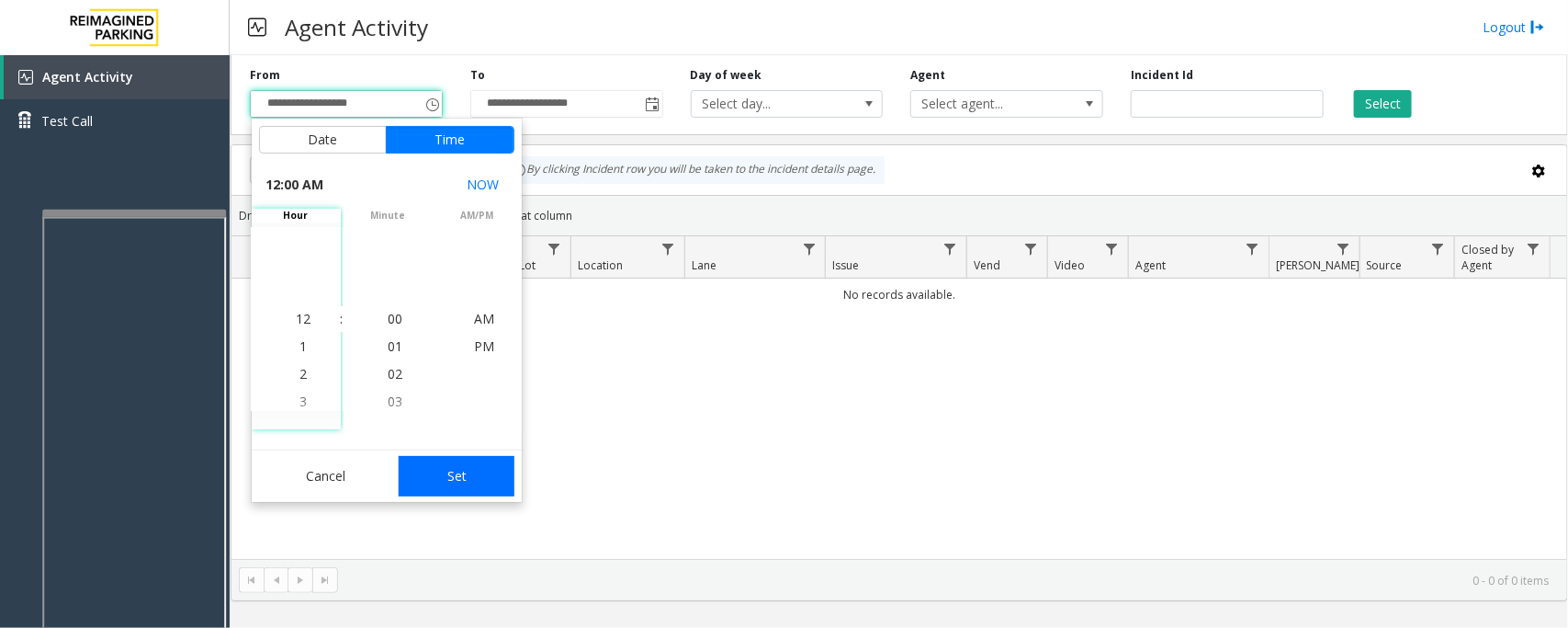
click at [448, 465] on button "Set" at bounding box center [457, 475] width 115 height 40
type input "**********"
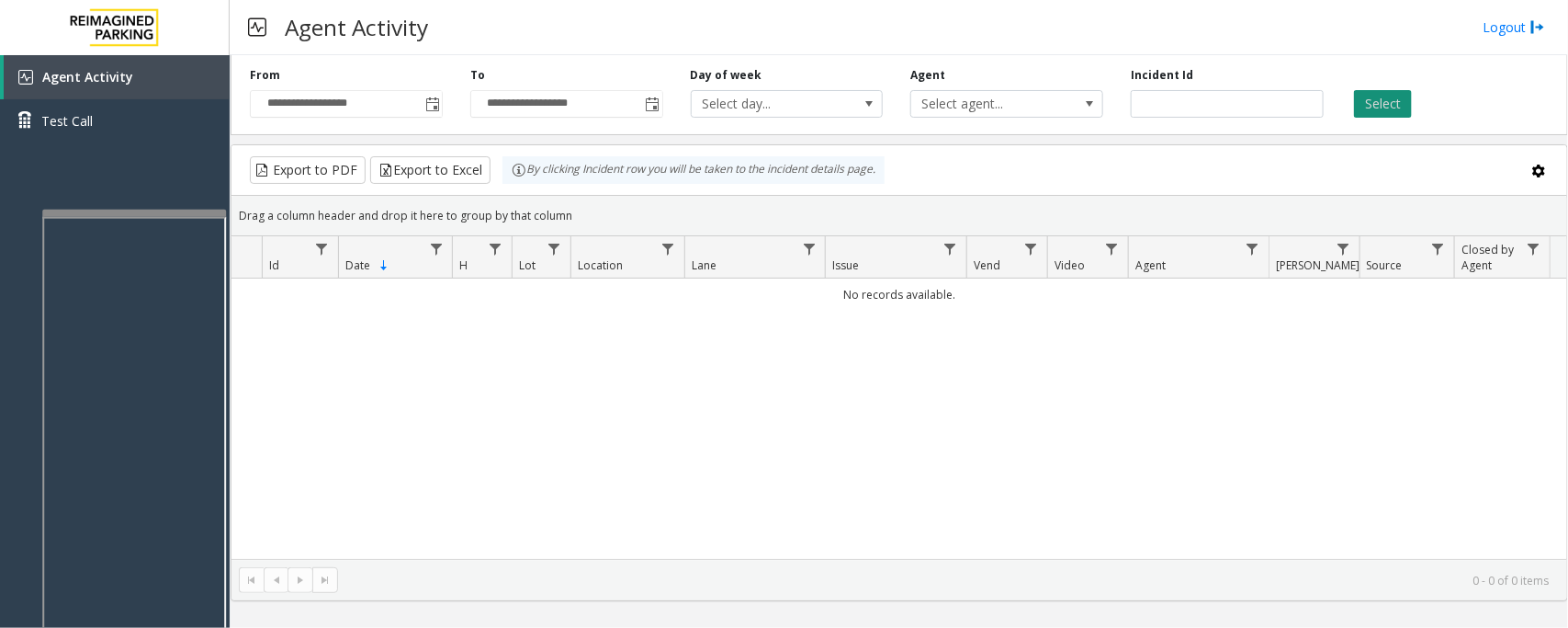
click at [1369, 100] on button "Select" at bounding box center [1383, 104] width 58 height 28
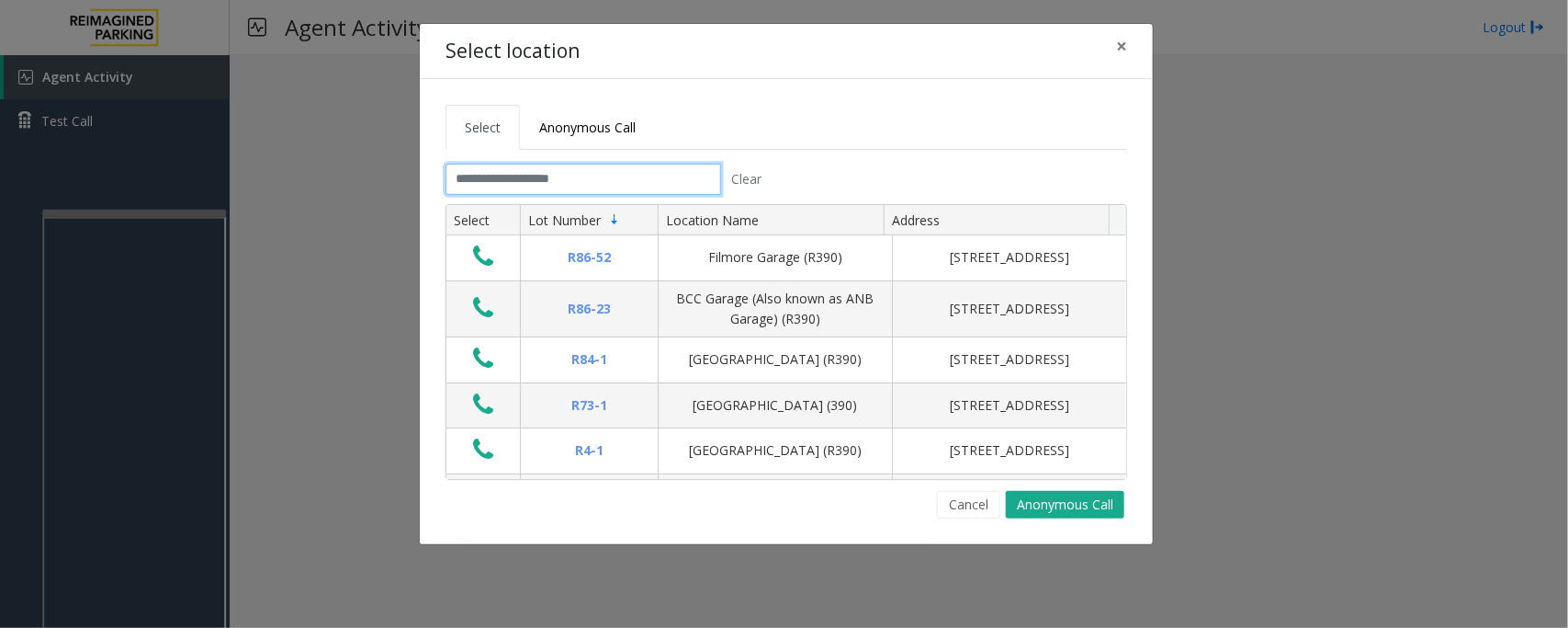
click at [544, 172] on input "text" at bounding box center [583, 180] width 275 height 32
click at [1121, 48] on span "×" at bounding box center [1122, 47] width 11 height 26
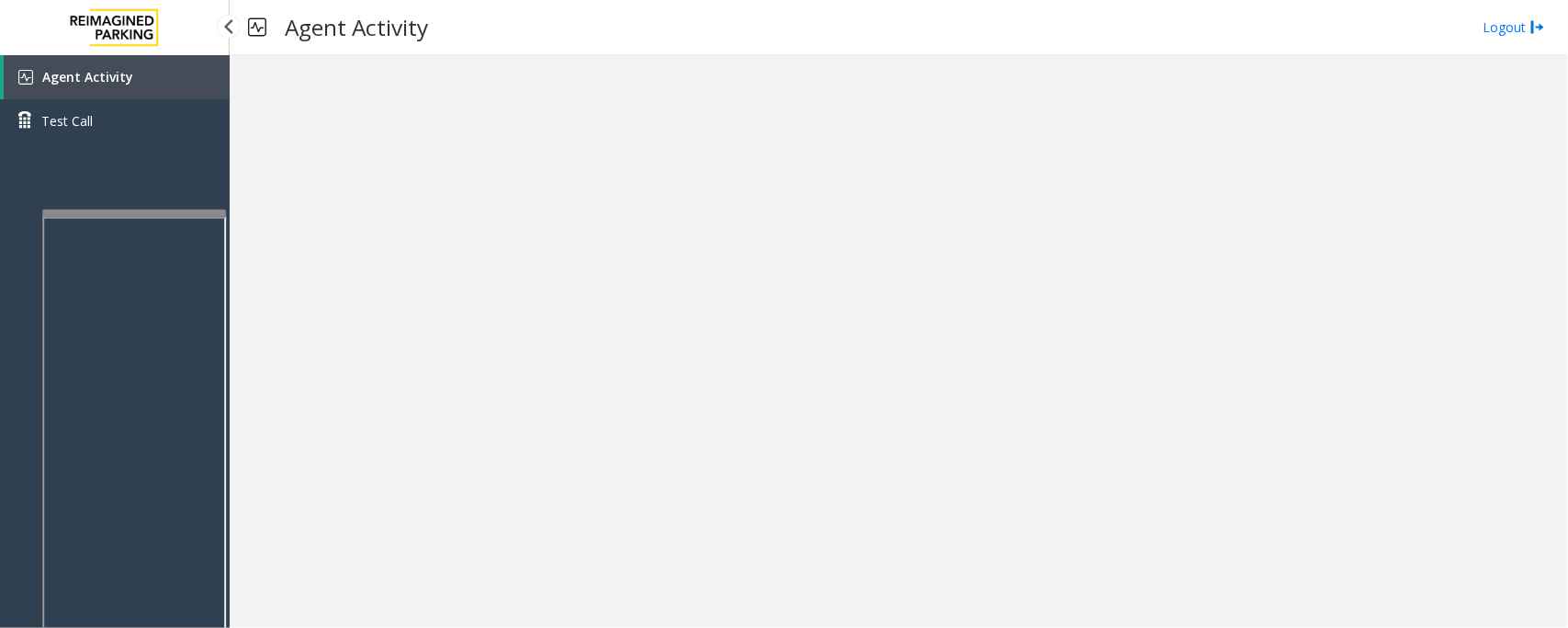
click at [117, 70] on span "Agent Activity" at bounding box center [87, 76] width 91 height 18
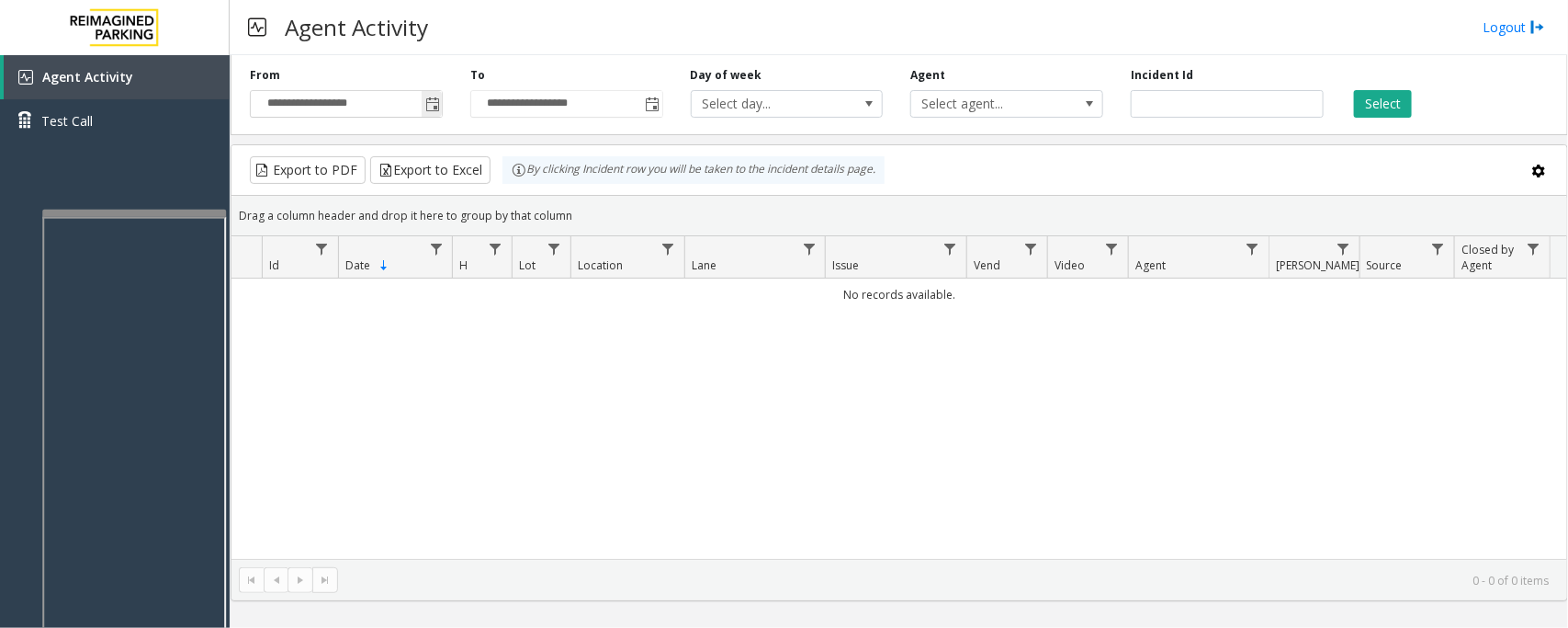
click at [428, 104] on span "Toggle popup" at bounding box center [432, 105] width 15 height 15
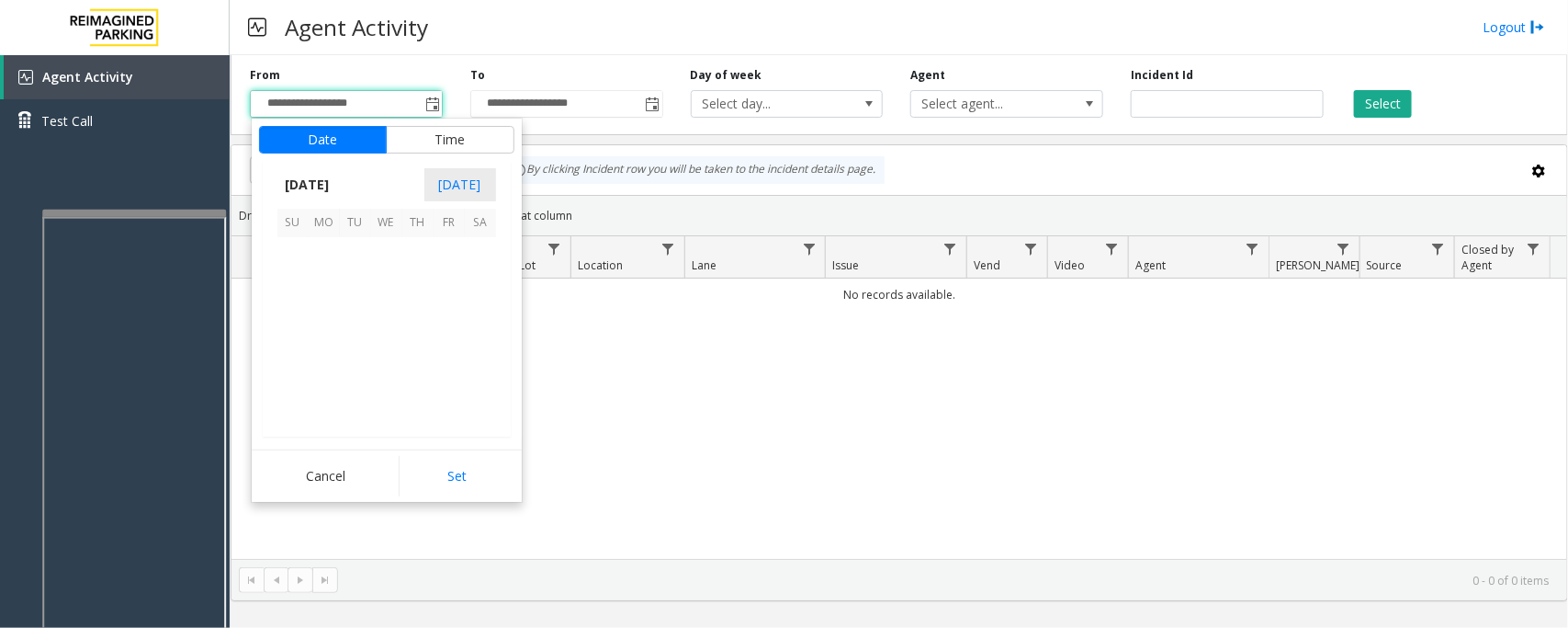
scroll to position [329733, 0]
click at [291, 383] on span "28" at bounding box center [293, 378] width 32 height 32
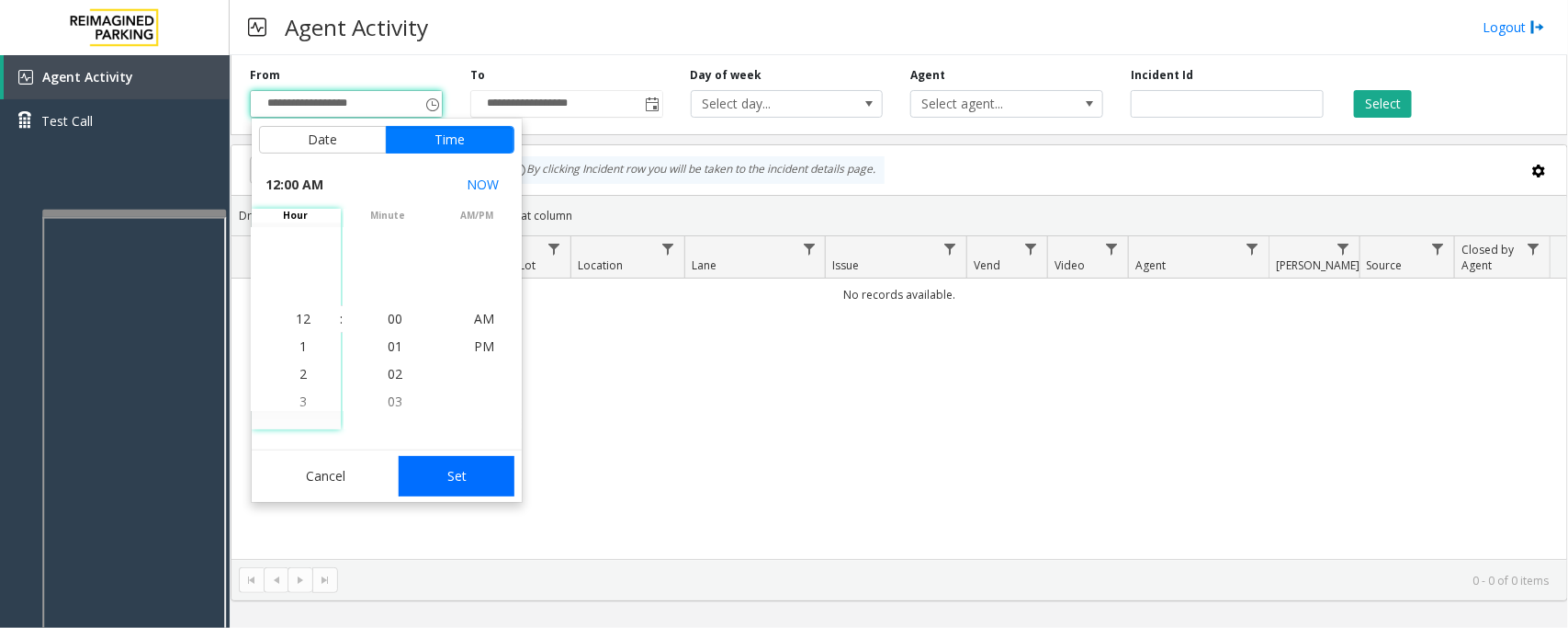
click at [472, 478] on button "Set" at bounding box center [457, 475] width 115 height 40
type input "**********"
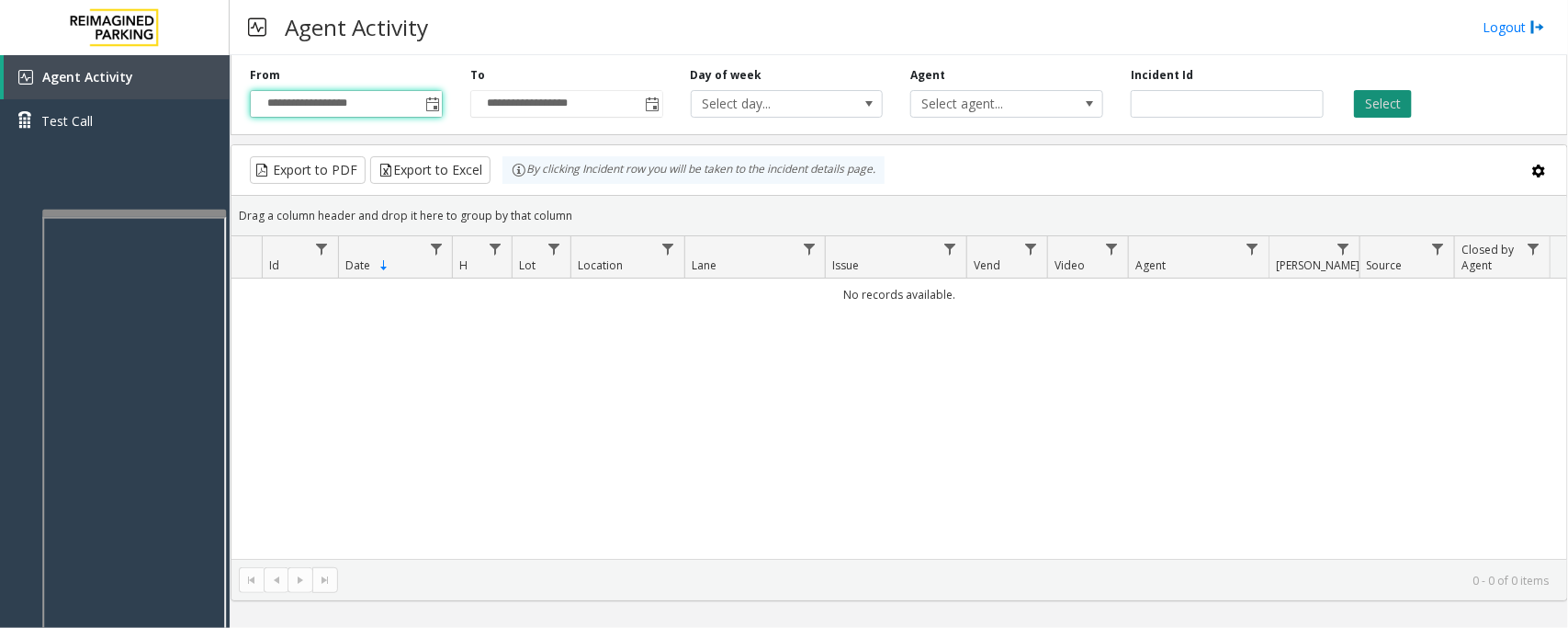
click at [1397, 104] on button "Select" at bounding box center [1383, 104] width 58 height 28
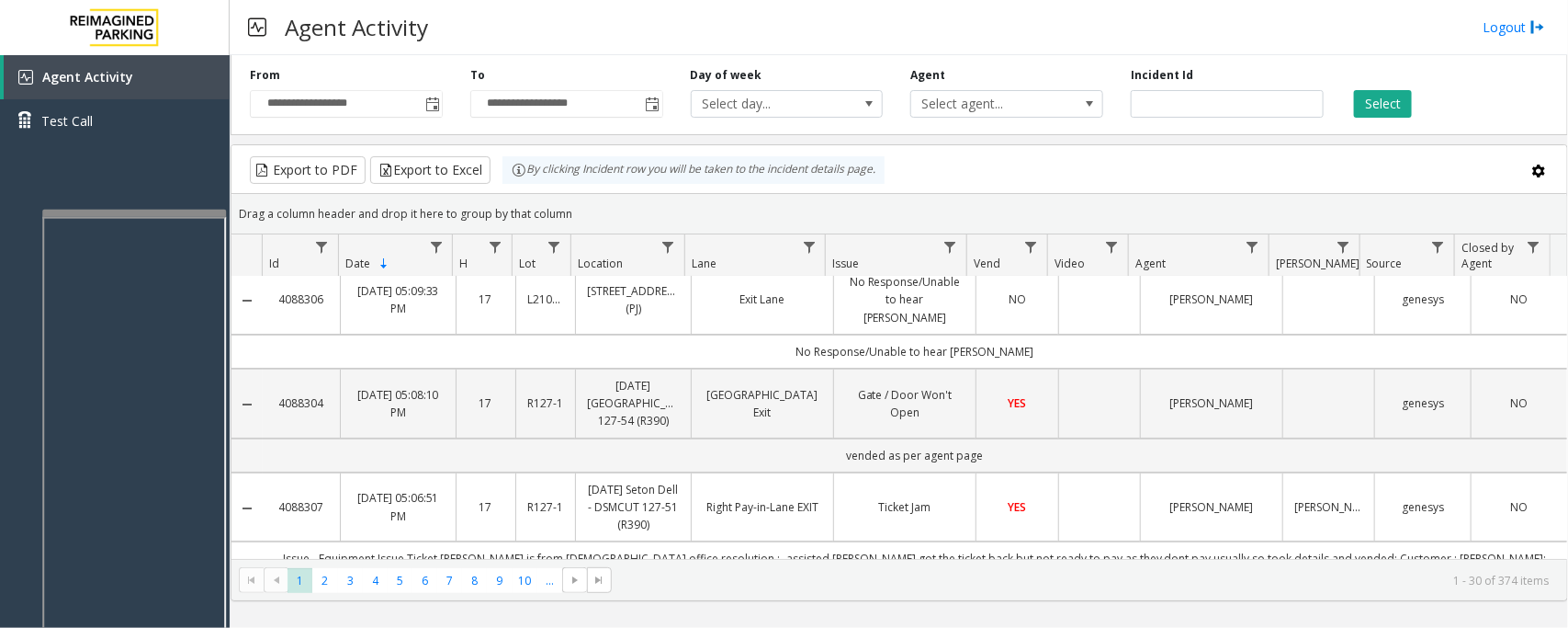
scroll to position [0, 0]
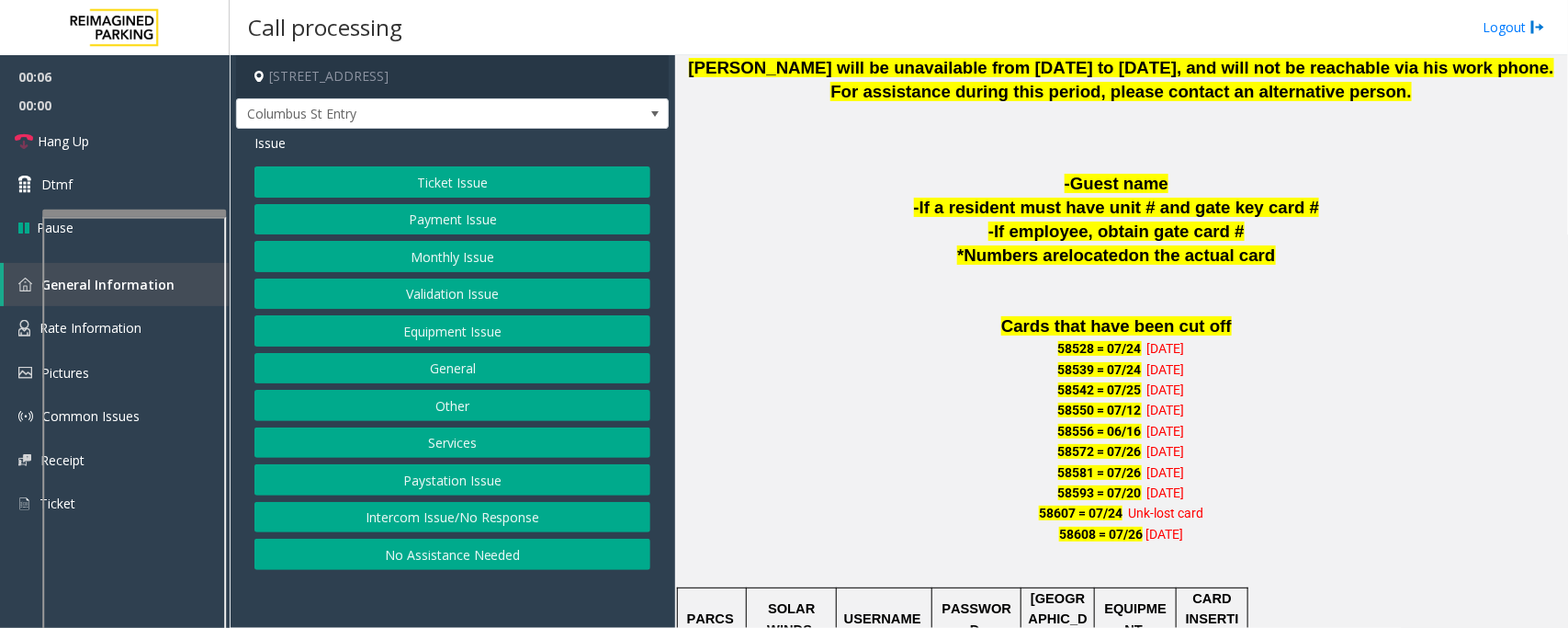
scroll to position [1263, 0]
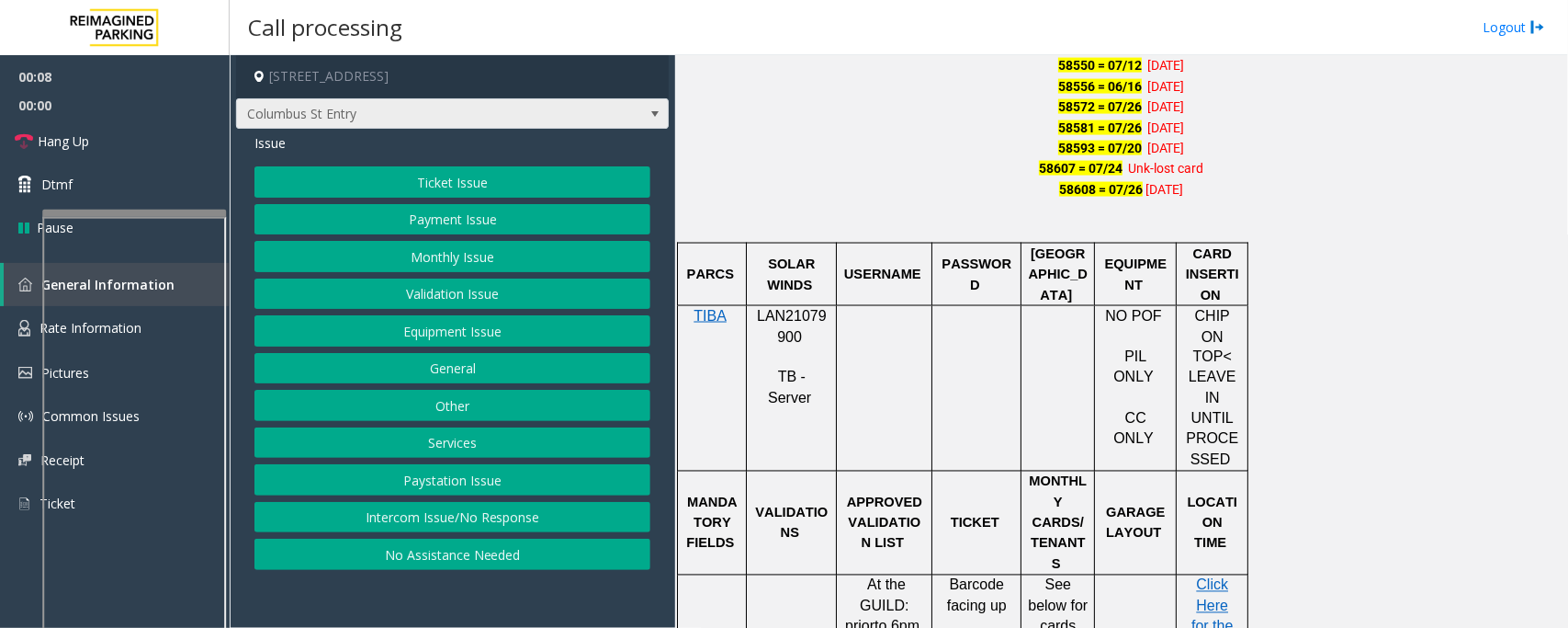
click at [657, 114] on span at bounding box center [655, 114] width 15 height 15
click at [773, 186] on p "58608 = 07/26 07-07-23" at bounding box center [1121, 190] width 879 height 20
click at [450, 336] on button "Equipment Issue" at bounding box center [453, 331] width 396 height 32
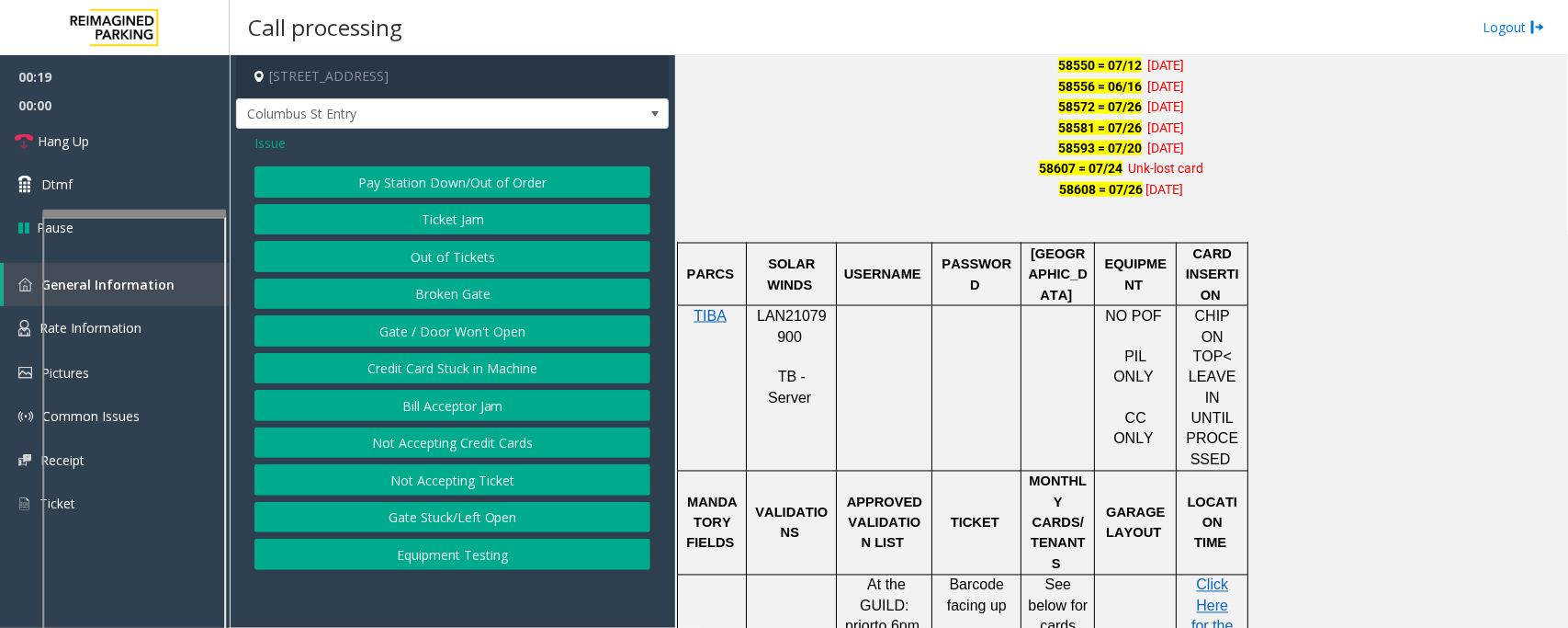
click at [473, 260] on button "Out of Tickets" at bounding box center [453, 257] width 396 height 32
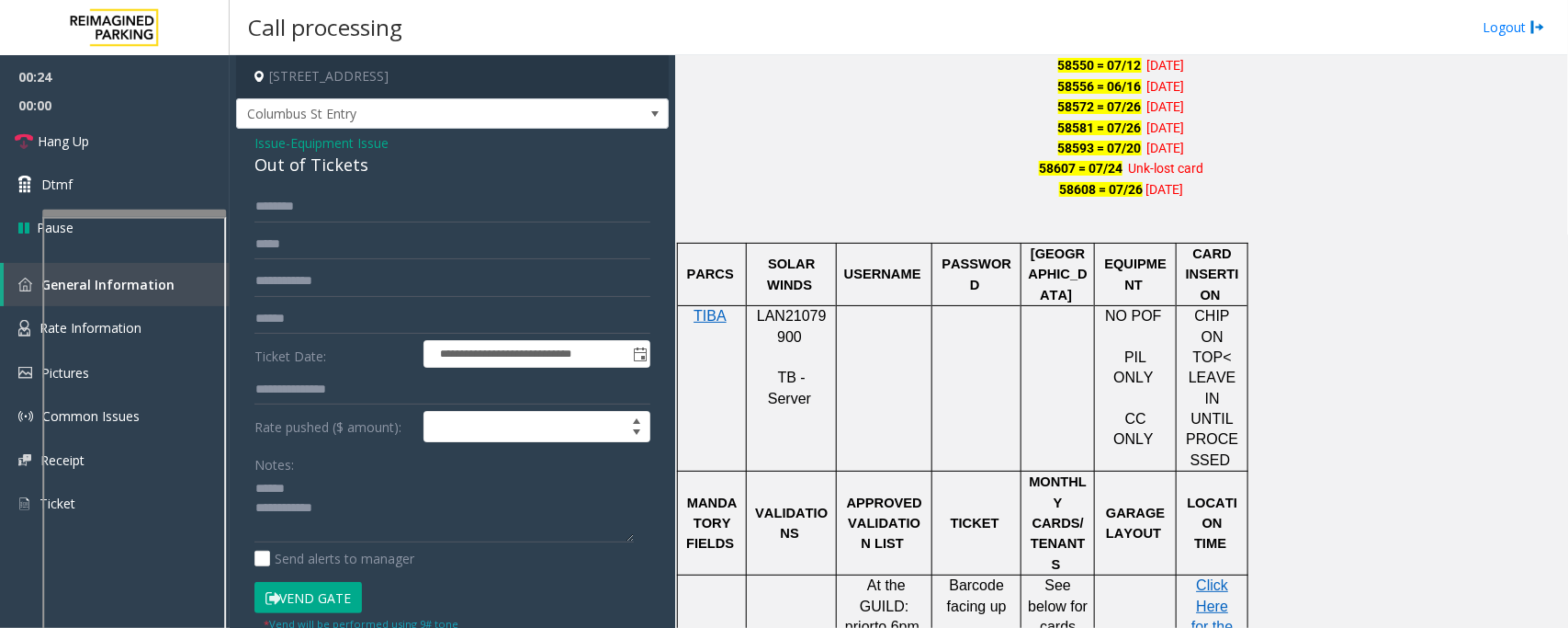
click at [299, 162] on div "Out of Tickets" at bounding box center [453, 165] width 396 height 25
click at [289, 488] on textarea at bounding box center [445, 509] width 379 height 69
drag, startPoint x: 92, startPoint y: 140, endPoint x: 131, endPoint y: 240, distance: 107.3
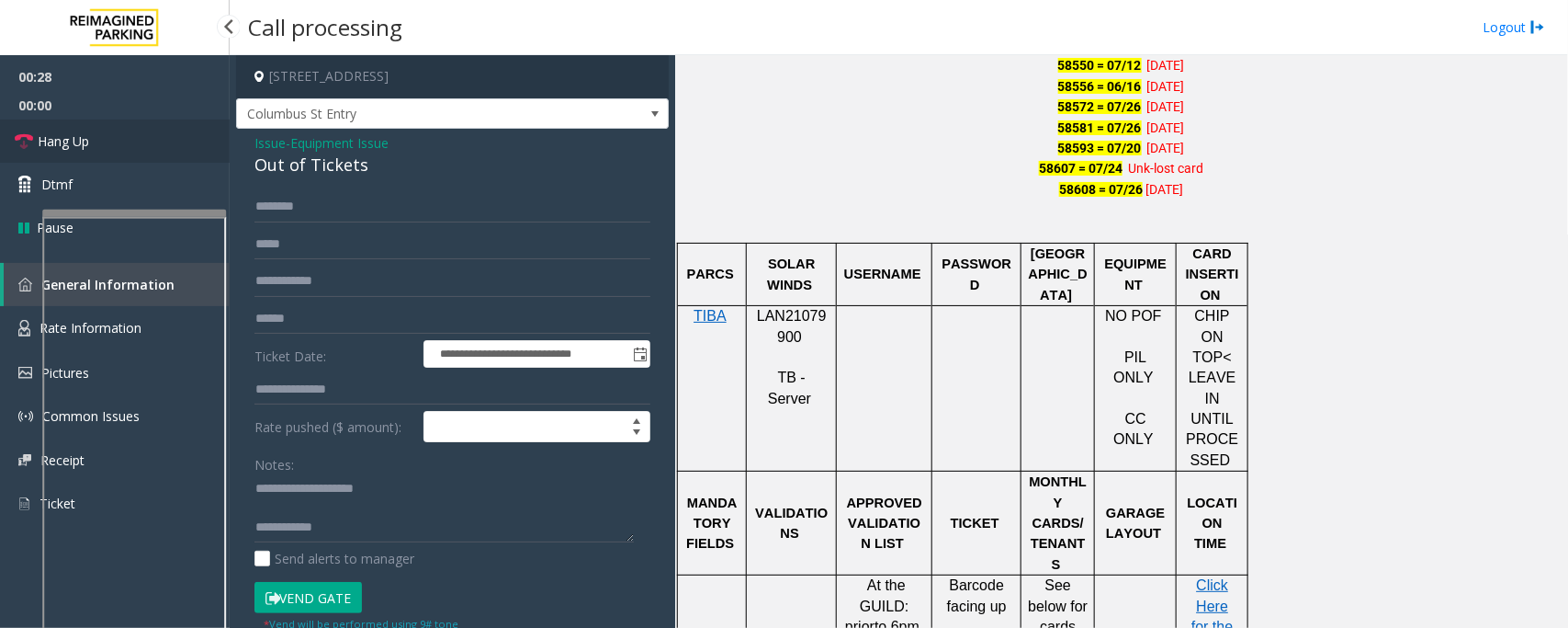
click at [92, 140] on link "Hang Up" at bounding box center [114, 140] width 230 height 43
click at [361, 528] on textarea at bounding box center [445, 509] width 379 height 69
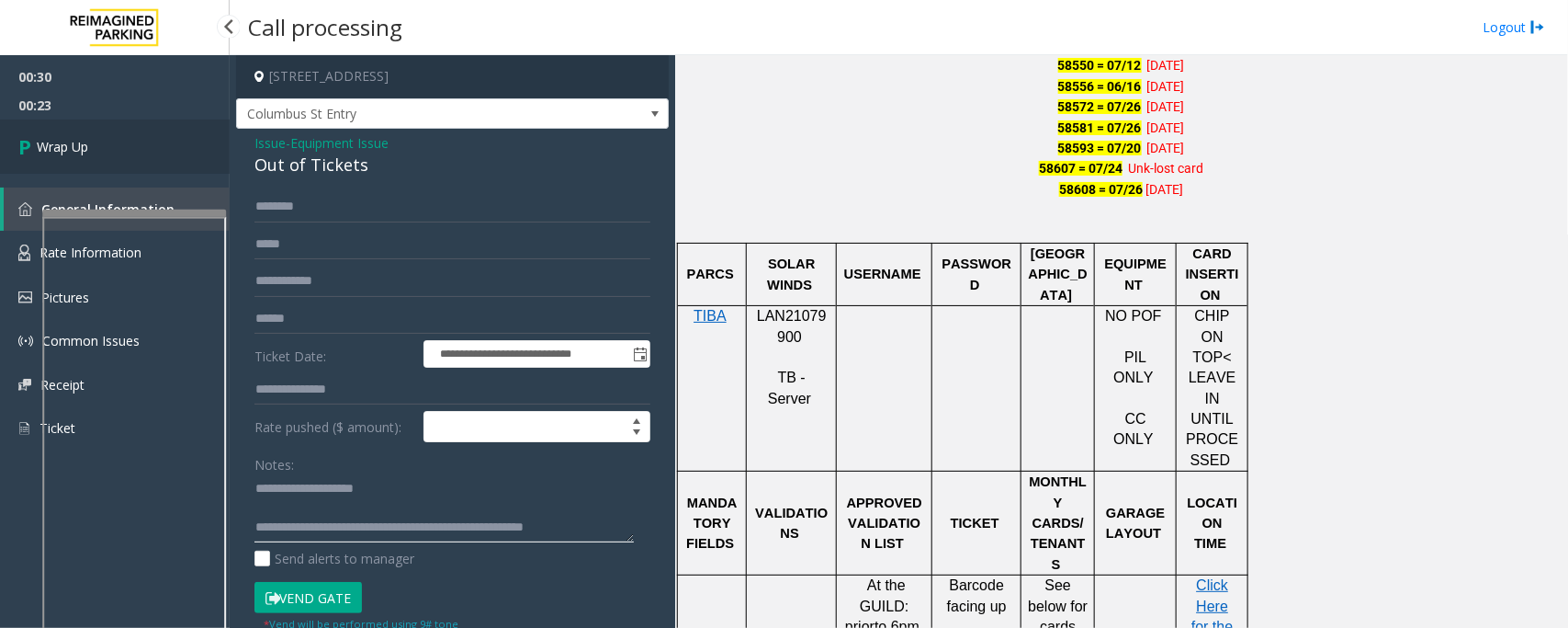
type textarea "**********"
click at [80, 145] on span "Wrap Up" at bounding box center [62, 146] width 51 height 20
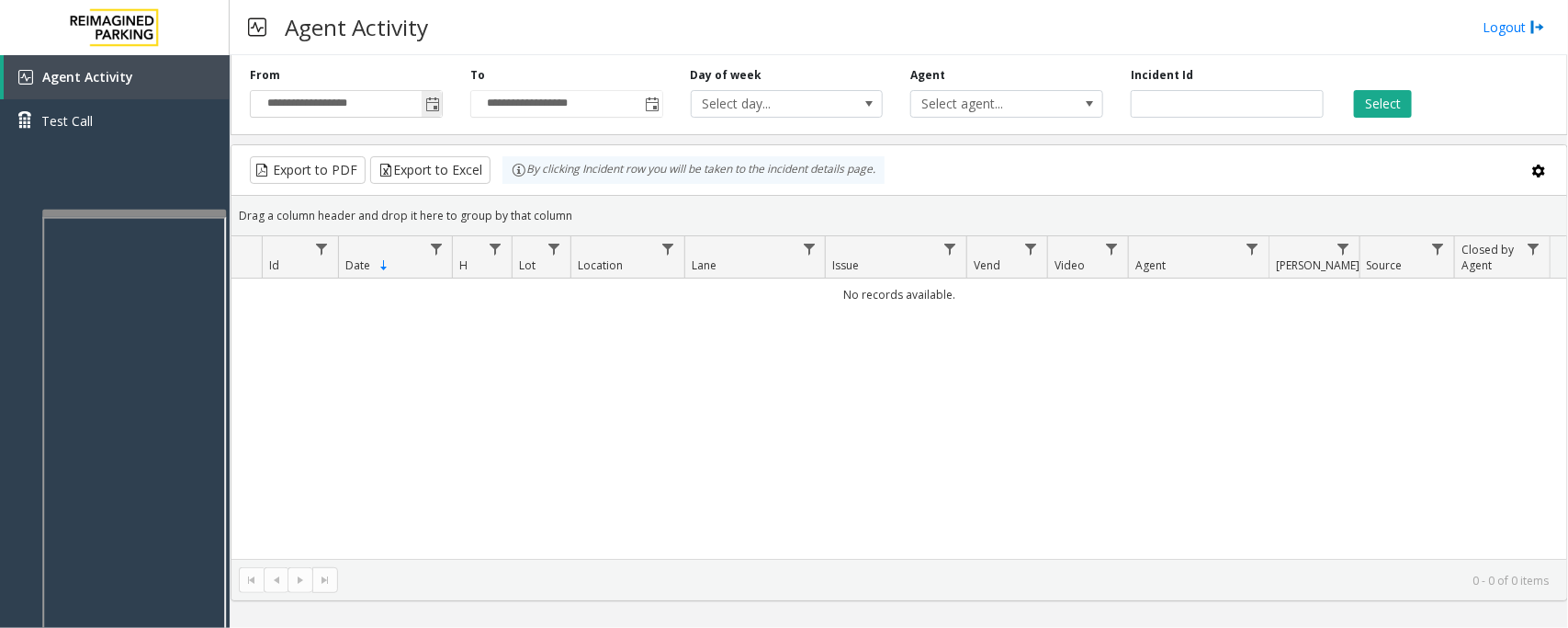
click at [432, 112] on span "Toggle popup" at bounding box center [432, 105] width 15 height 15
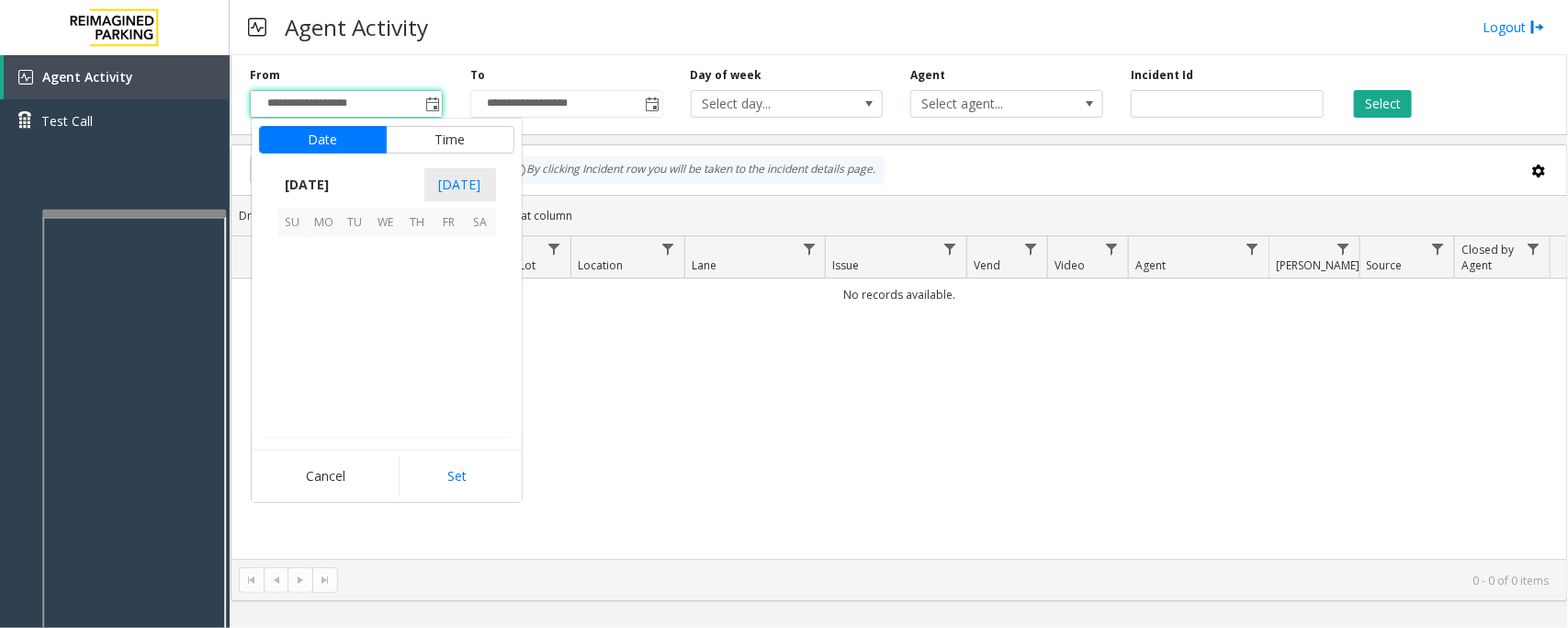
scroll to position [329733, 0]
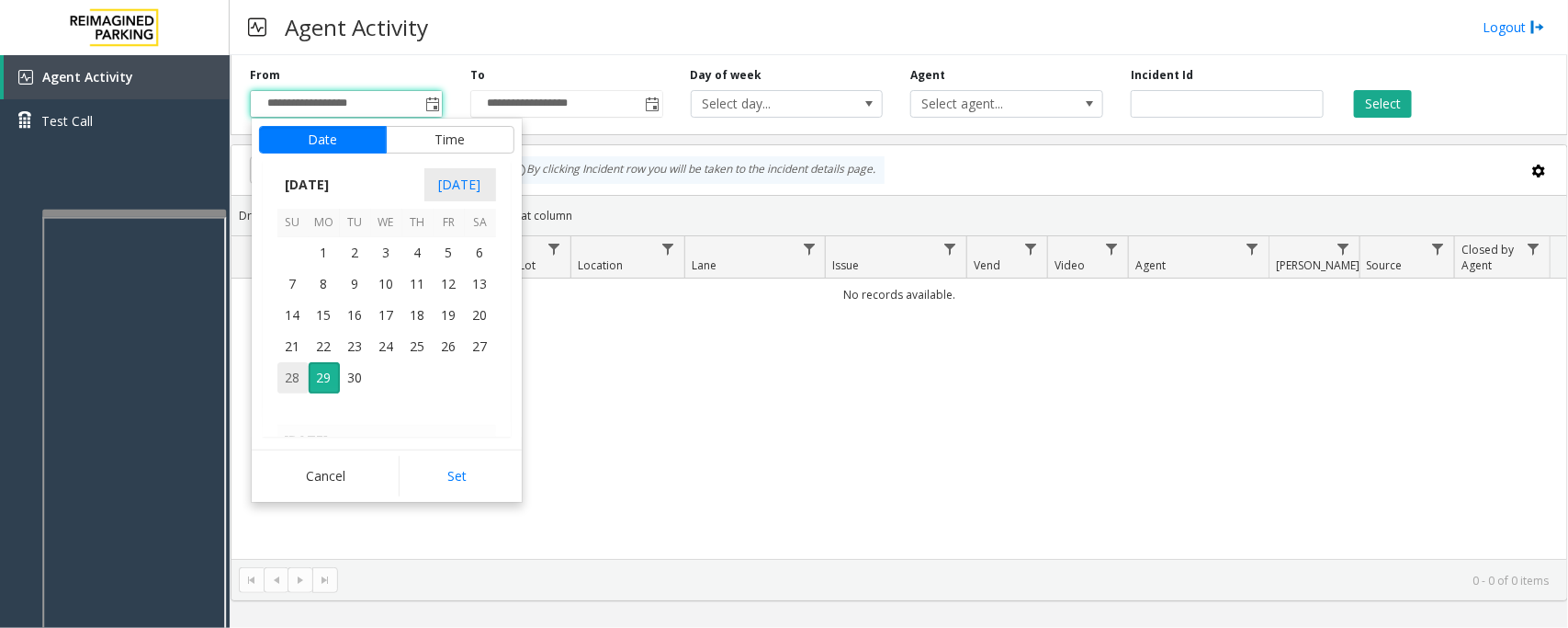
click at [291, 378] on span "28" at bounding box center [293, 378] width 32 height 32
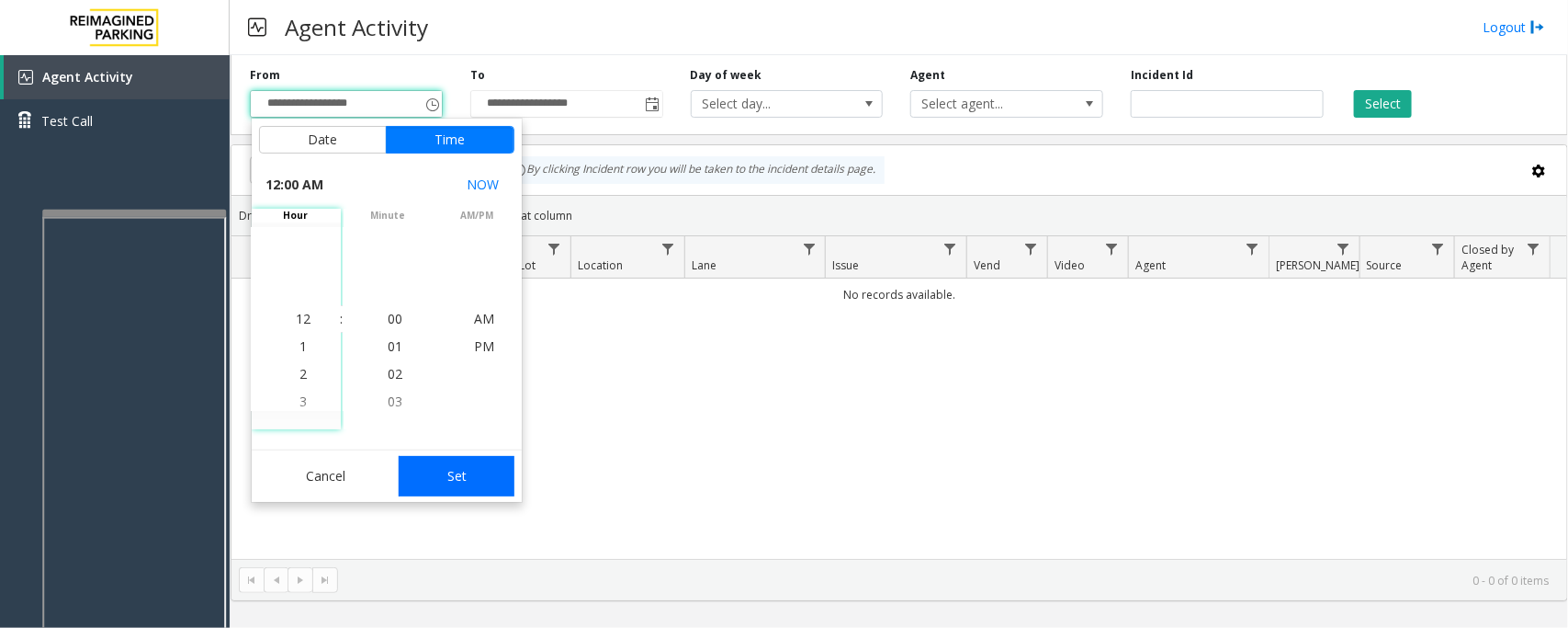
click at [478, 486] on button "Set" at bounding box center [457, 475] width 115 height 40
type input "**********"
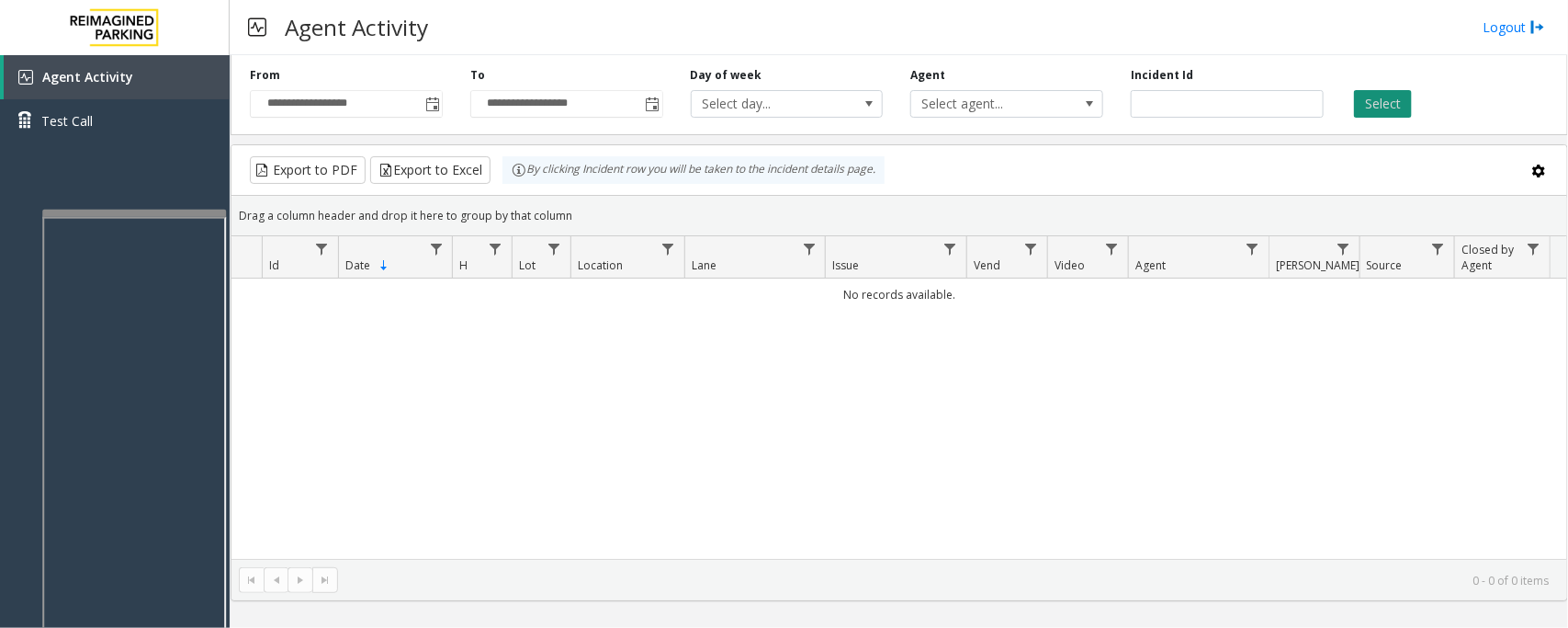
click at [1394, 101] on button "Select" at bounding box center [1383, 104] width 58 height 28
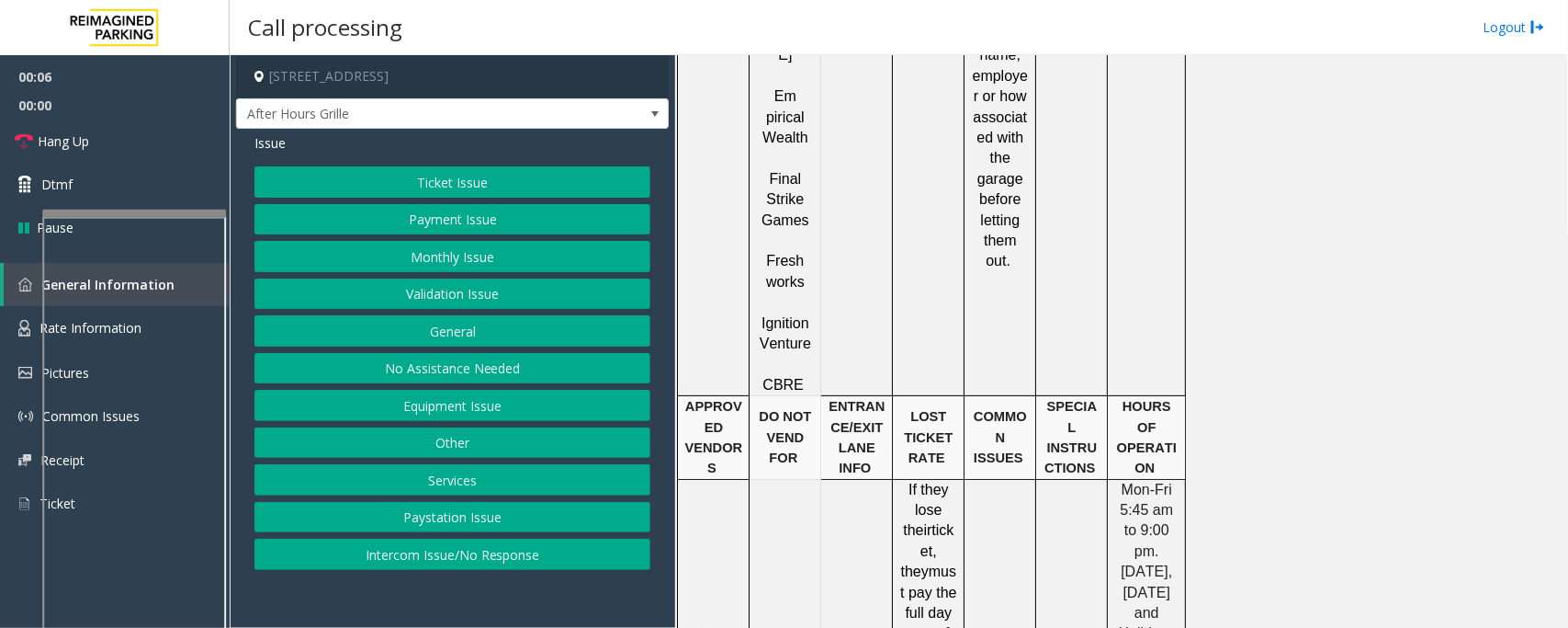
scroll to position [3217, 0]
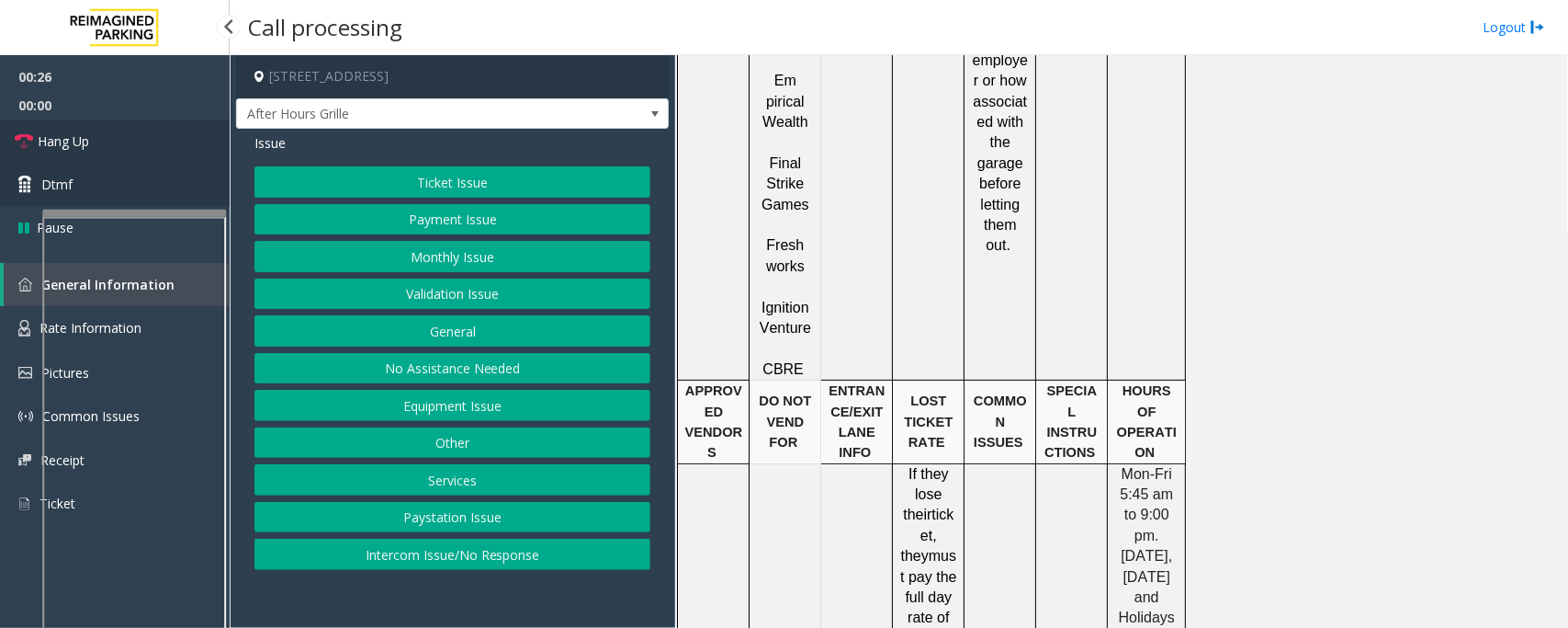
drag, startPoint x: 153, startPoint y: 144, endPoint x: 208, endPoint y: 195, distance: 75.0
click at [153, 144] on link "Hang Up" at bounding box center [114, 140] width 230 height 43
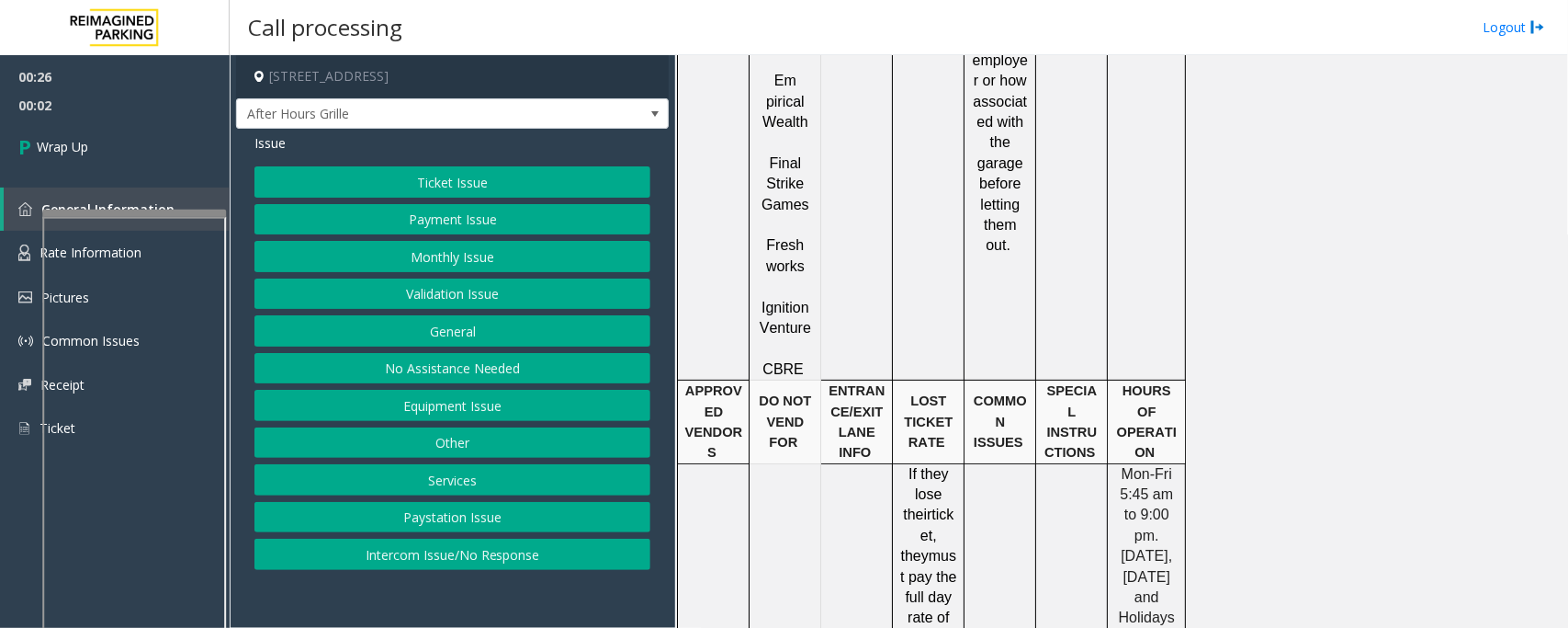
click at [433, 452] on button "Other" at bounding box center [453, 443] width 396 height 32
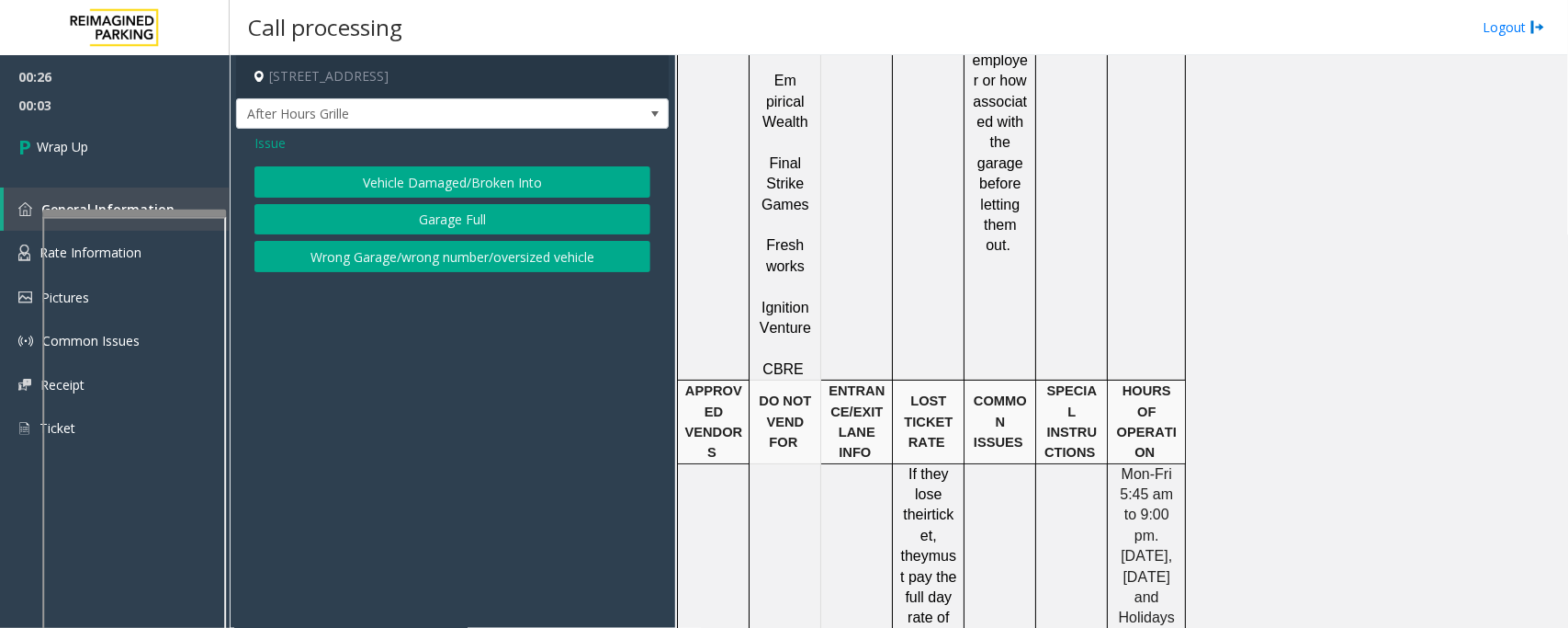
click at [271, 144] on span "Issue" at bounding box center [271, 142] width 32 height 20
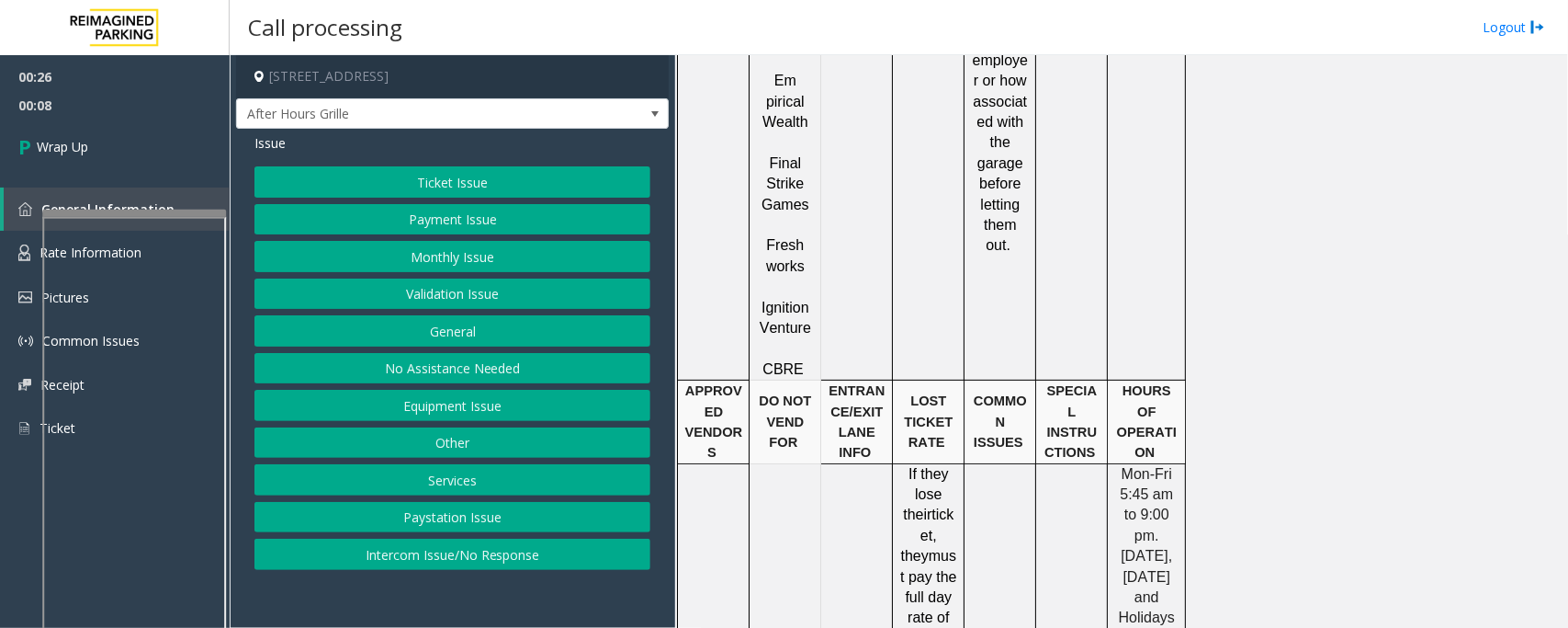
click at [473, 342] on button "General" at bounding box center [453, 331] width 396 height 32
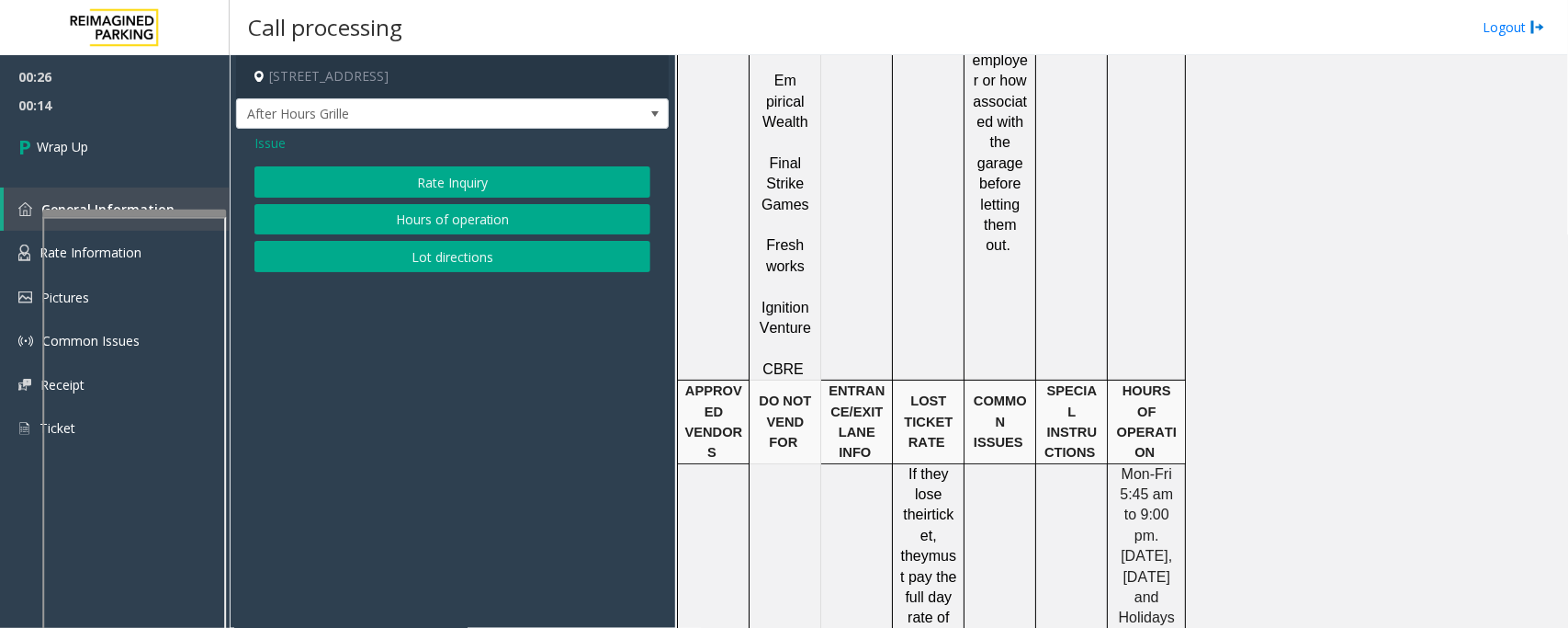
click at [441, 253] on button "Lot directions" at bounding box center [453, 257] width 396 height 32
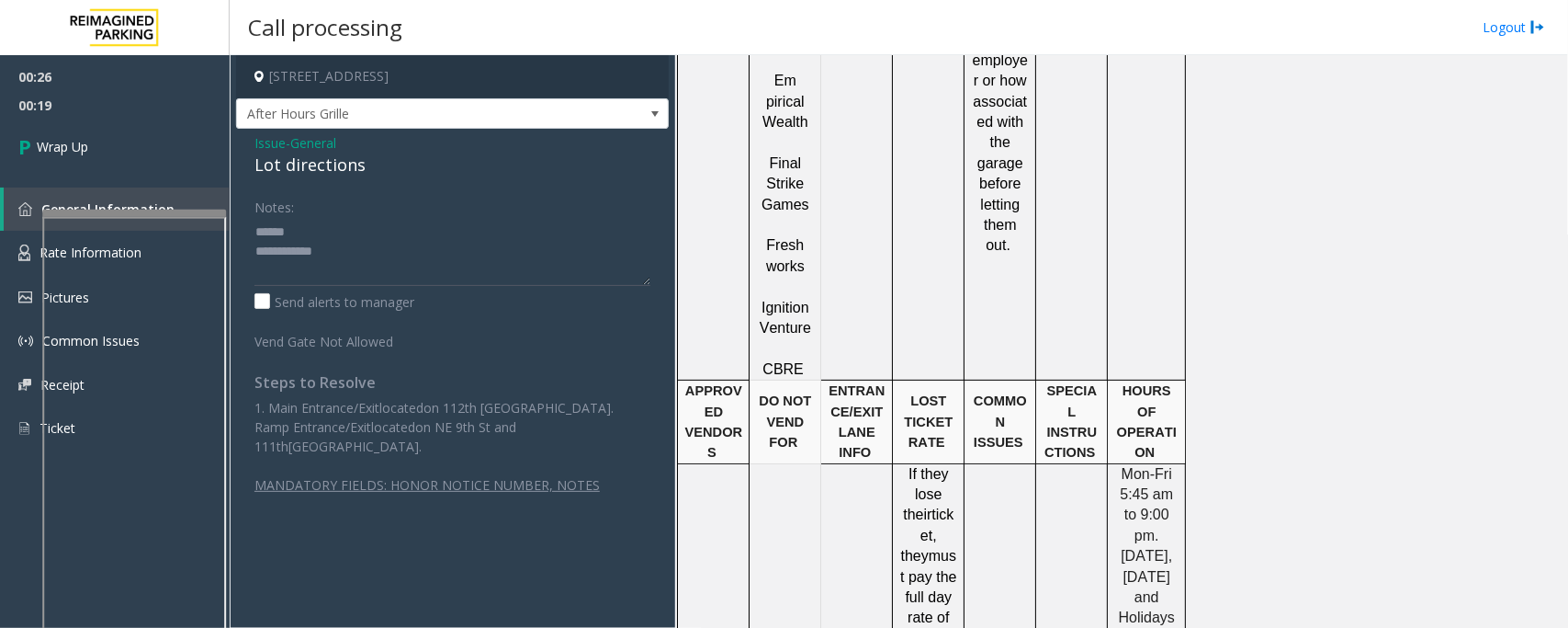
click at [286, 161] on div "Lot directions" at bounding box center [453, 165] width 396 height 25
click at [292, 236] on textarea at bounding box center [453, 251] width 396 height 69
click at [285, 242] on textarea at bounding box center [453, 251] width 396 height 69
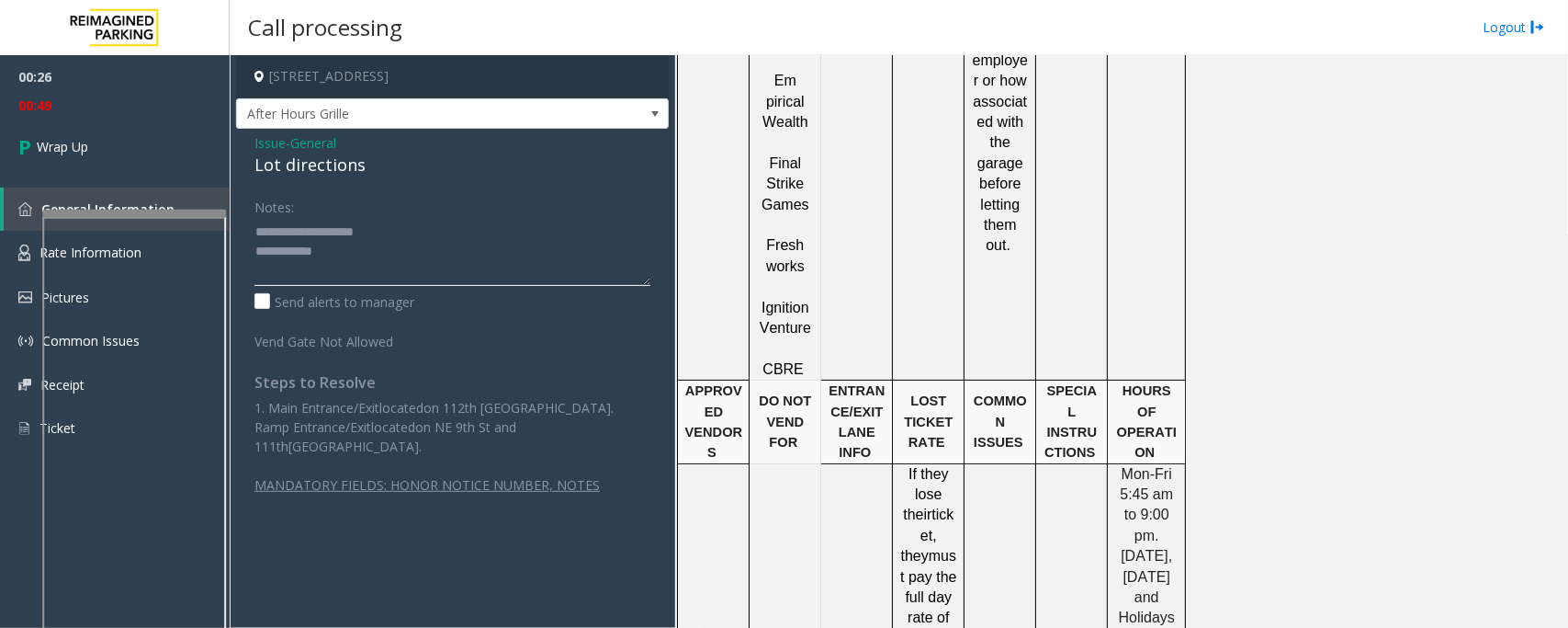
click at [325, 227] on textarea at bounding box center [453, 251] width 396 height 69
click at [346, 250] on textarea at bounding box center [453, 251] width 396 height 69
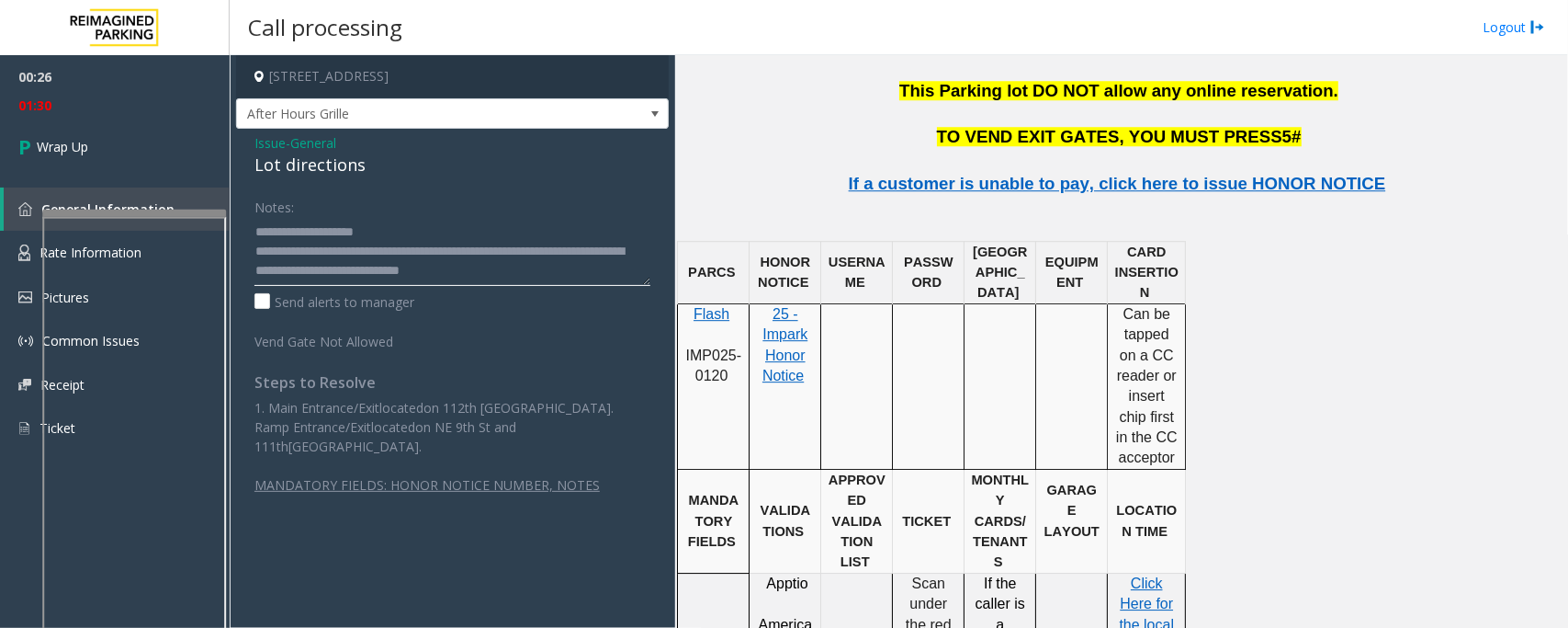
scroll to position [2298, 0]
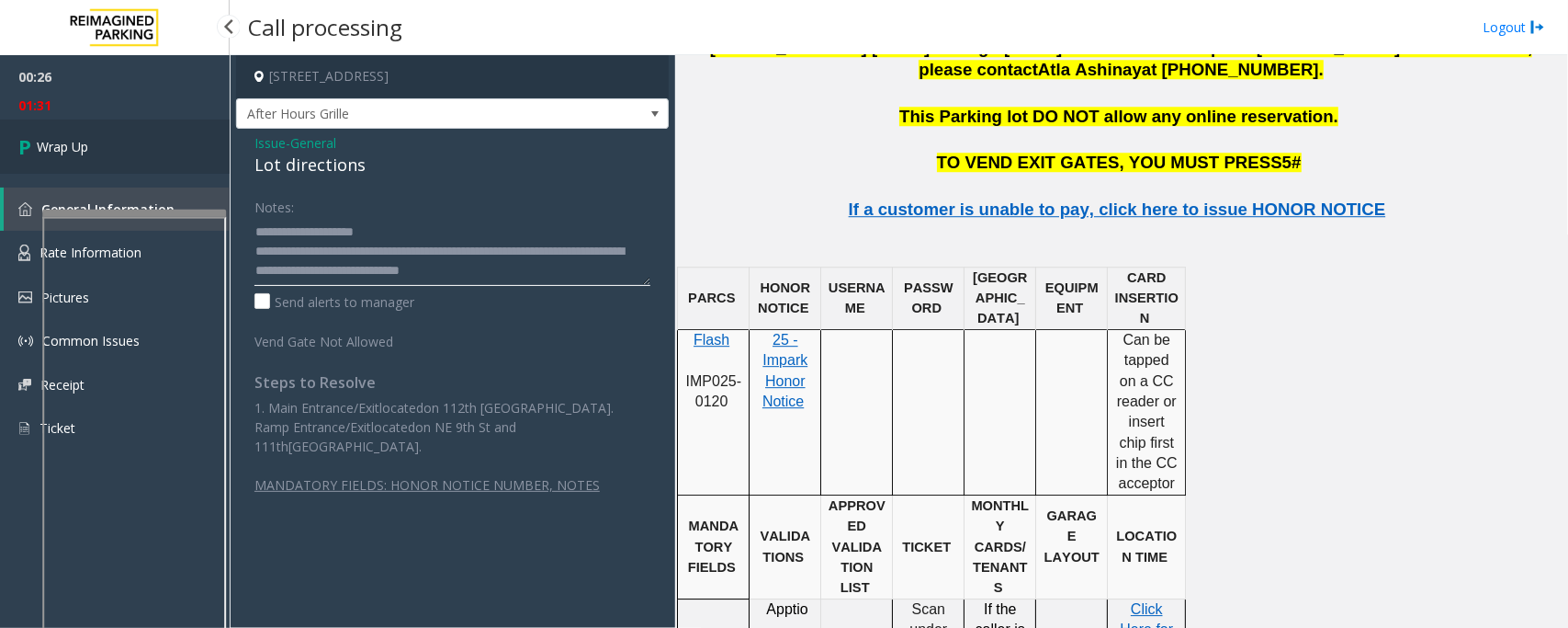
type textarea "**********"
click at [113, 152] on link "Wrap Up" at bounding box center [114, 146] width 230 height 54
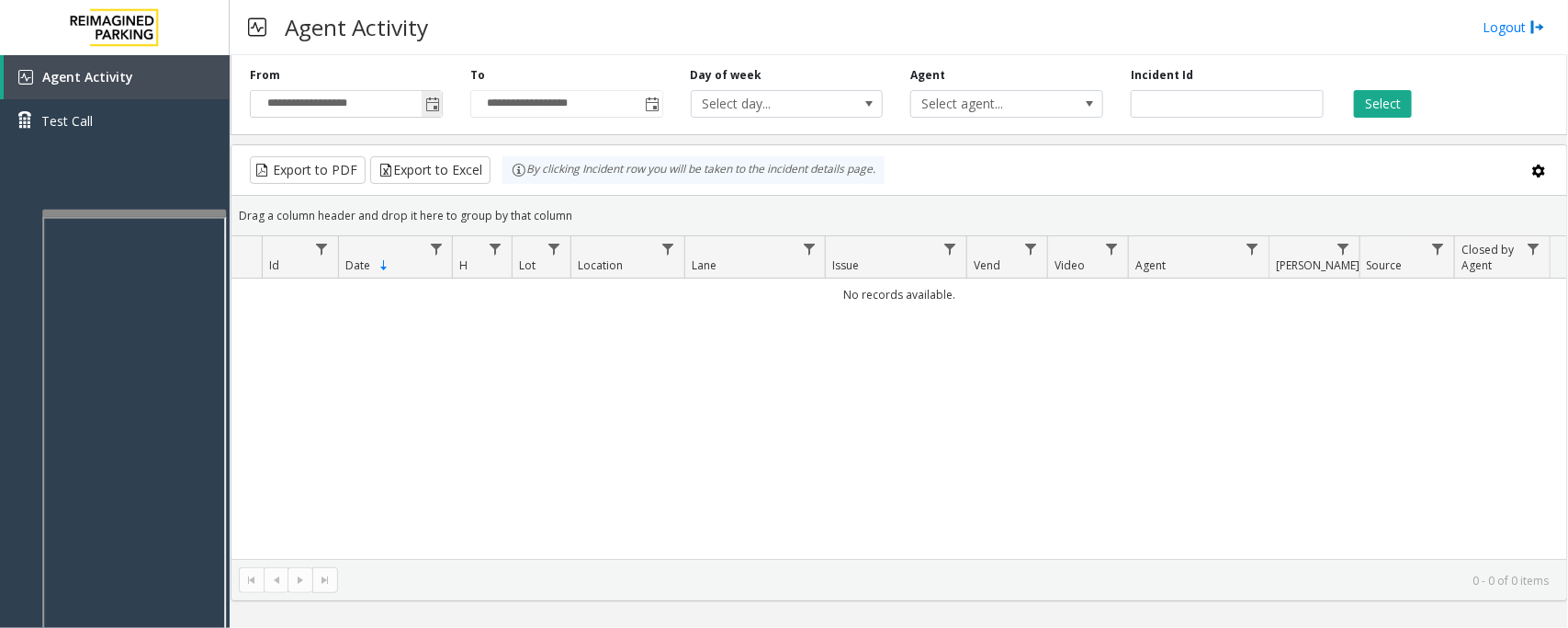
click at [436, 101] on span "Toggle popup" at bounding box center [432, 105] width 15 height 15
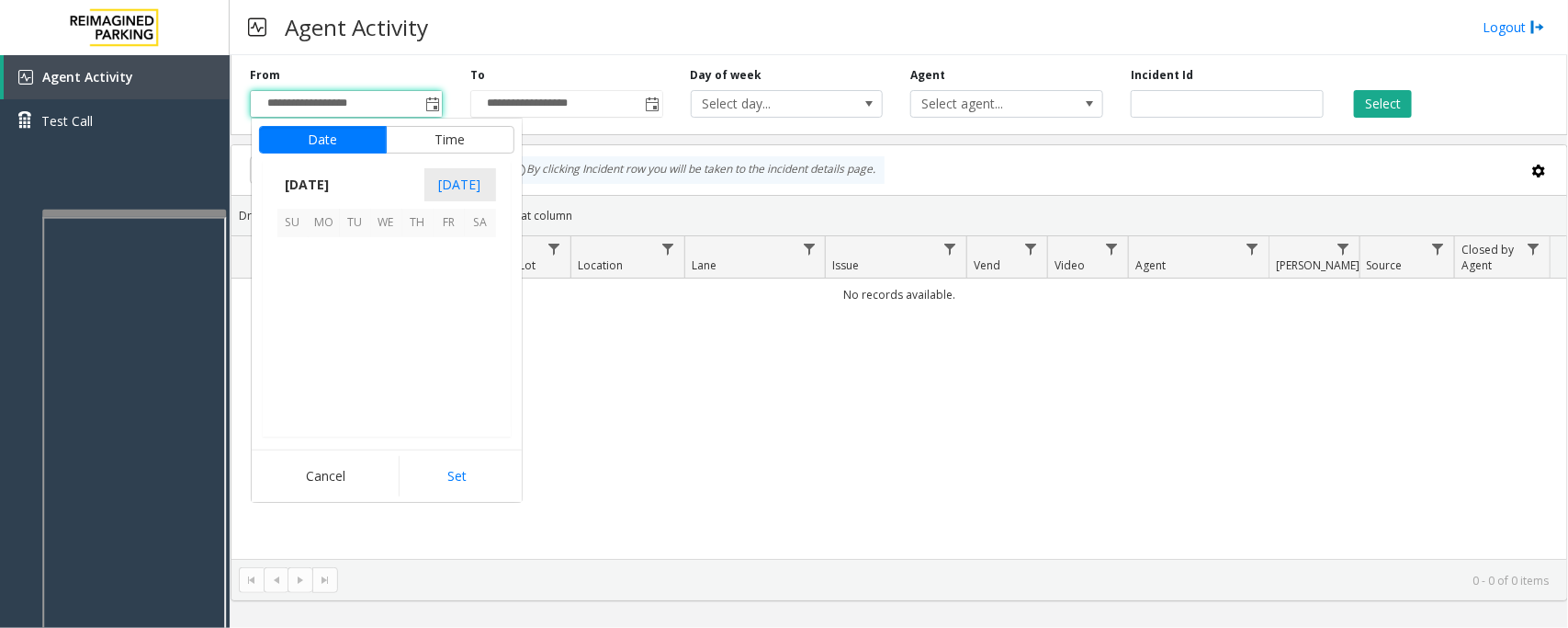
scroll to position [329733, 0]
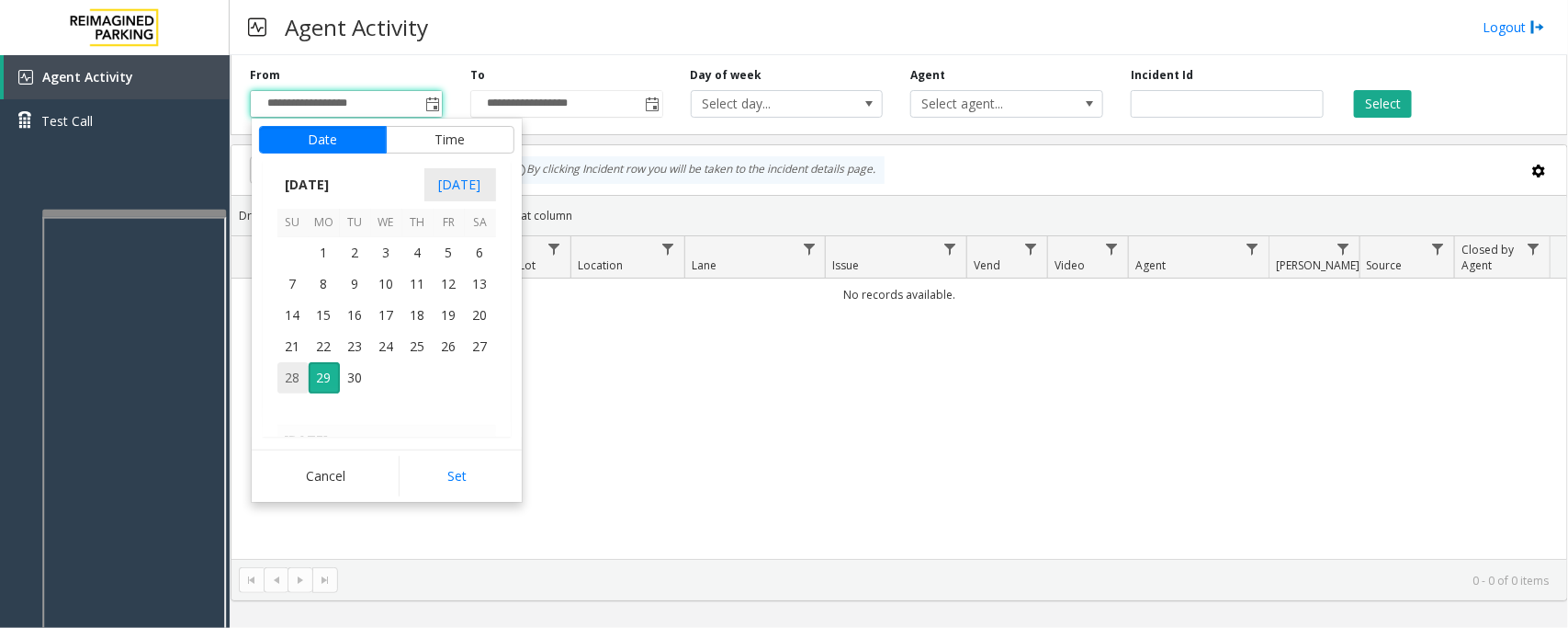
click at [287, 380] on span "28" at bounding box center [293, 378] width 32 height 32
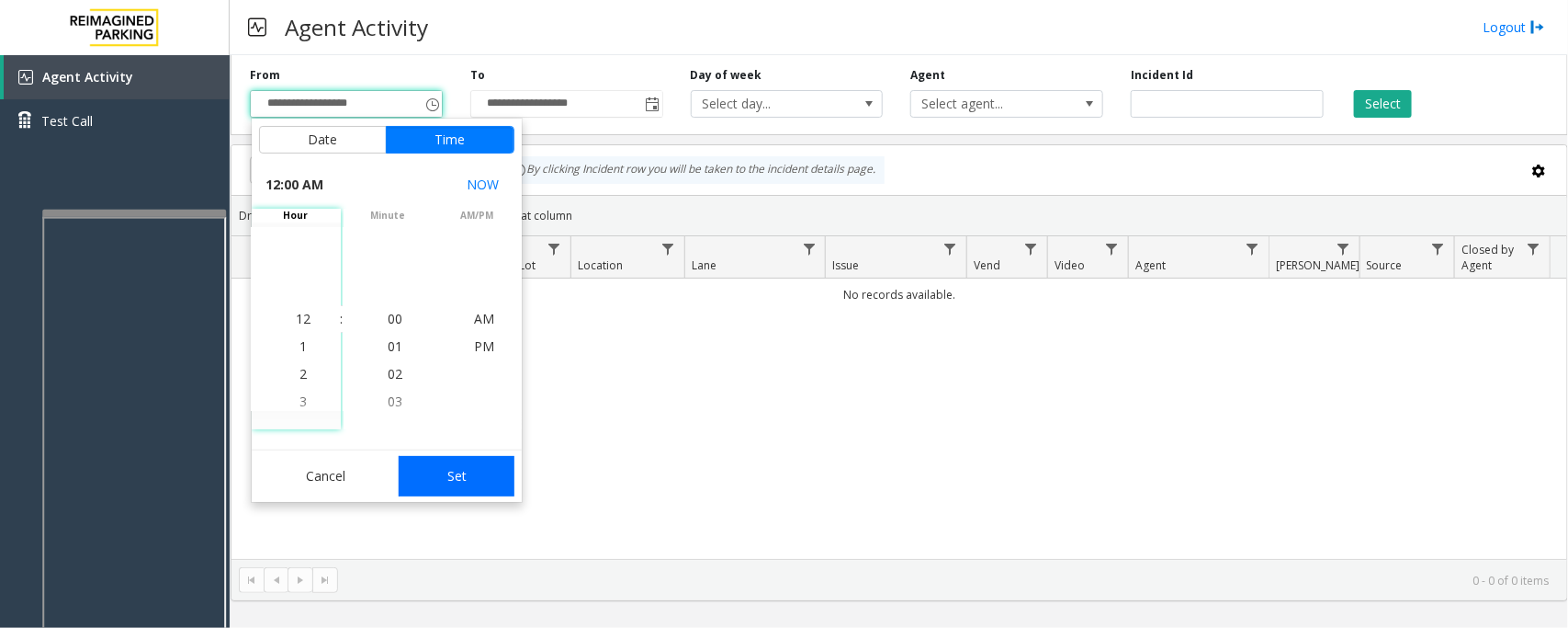
click at [479, 474] on button "Set" at bounding box center [457, 475] width 115 height 40
type input "**********"
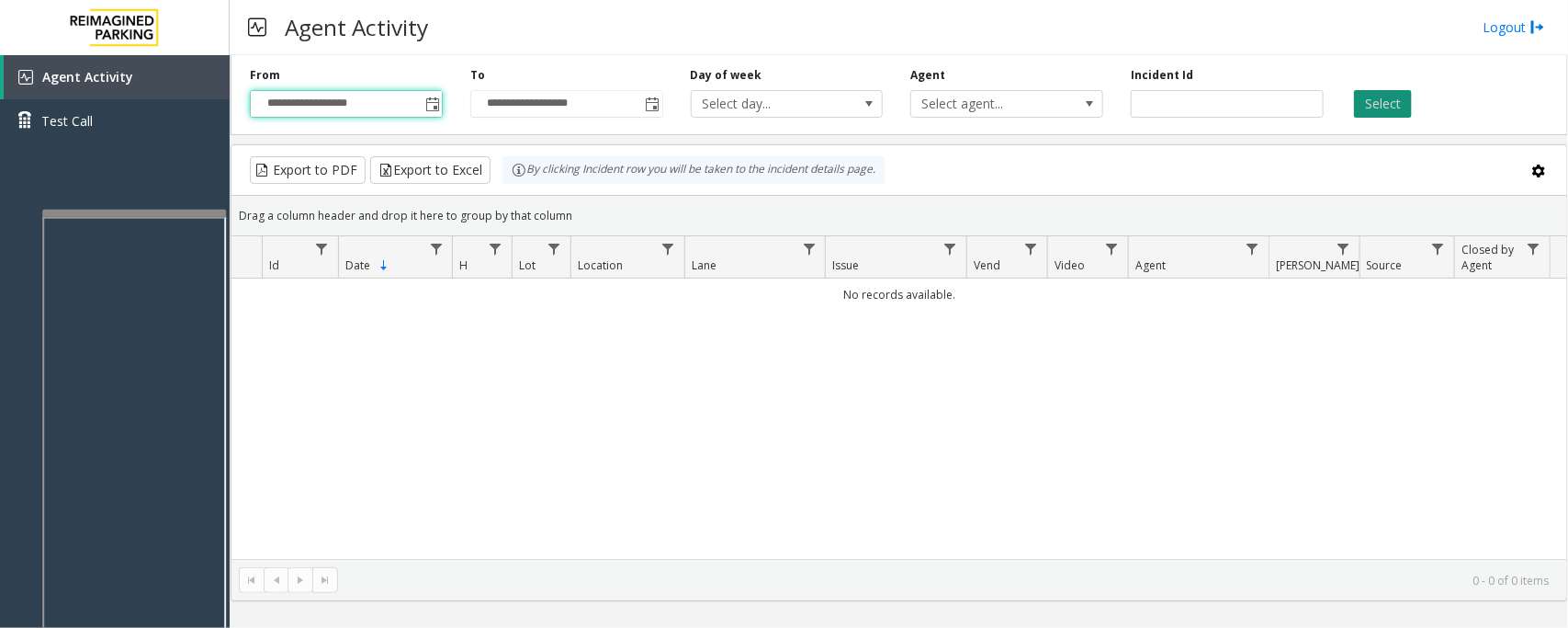
click at [1385, 108] on button "Select" at bounding box center [1383, 104] width 58 height 28
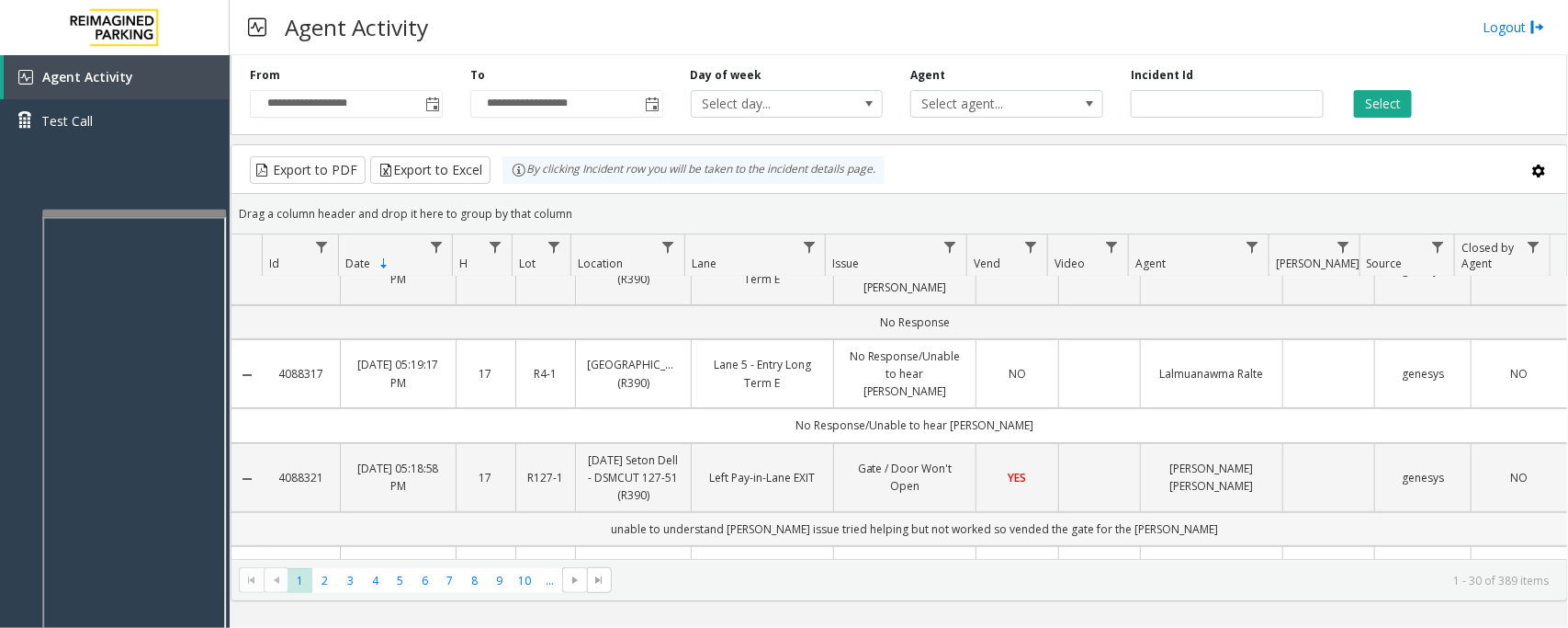
scroll to position [0, 0]
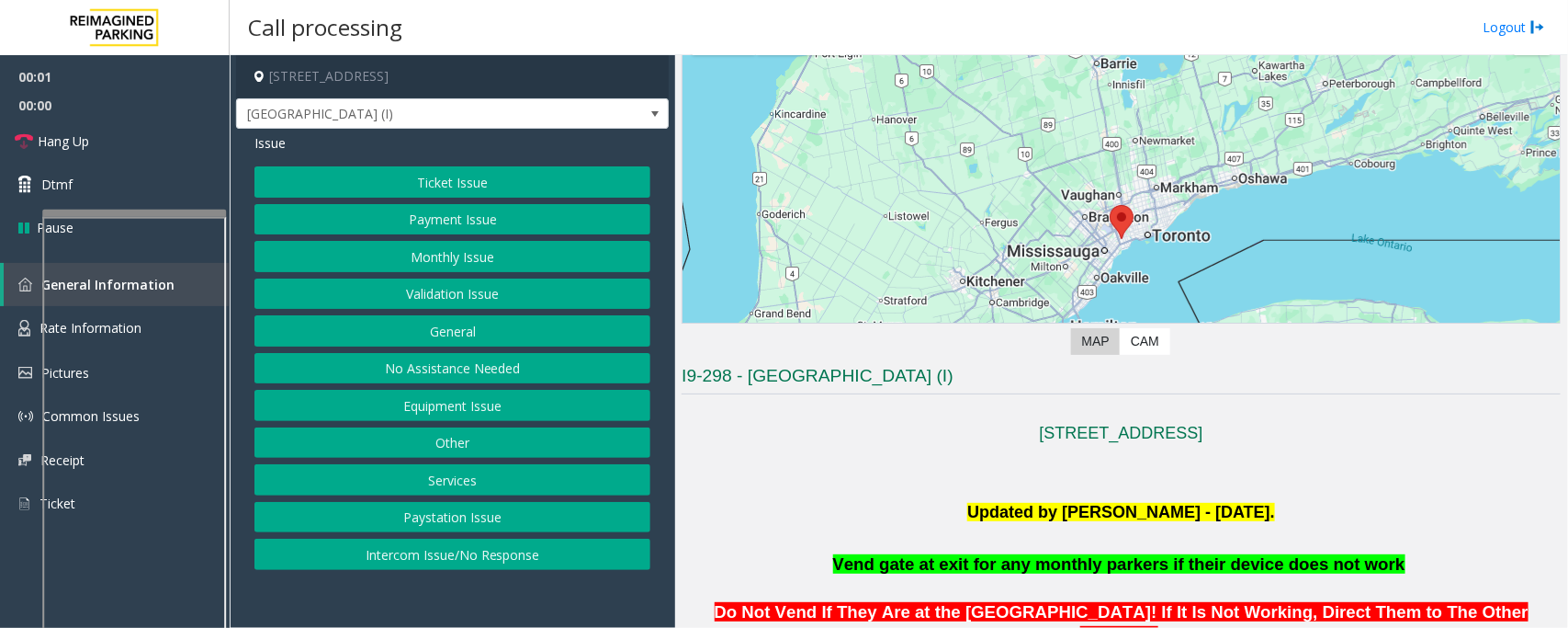
scroll to position [460, 0]
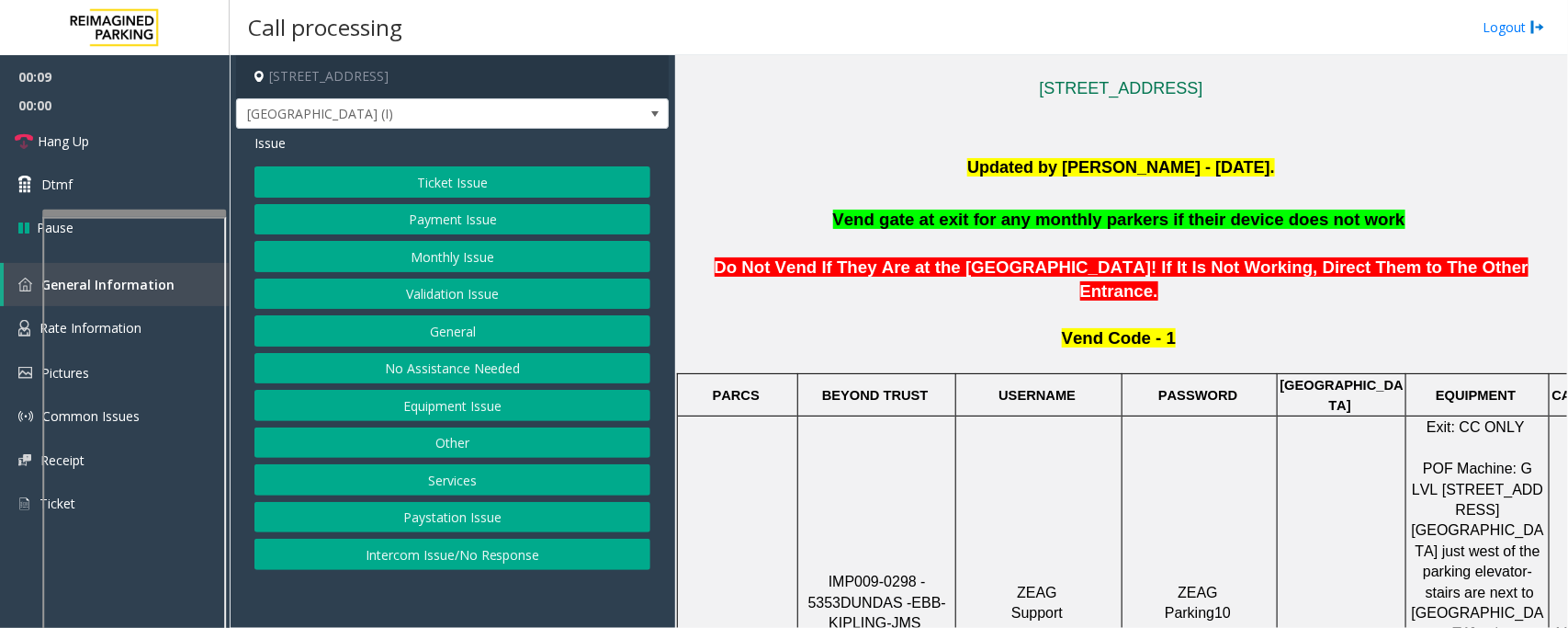
drag, startPoint x: 434, startPoint y: 561, endPoint x: 436, endPoint y: 538, distance: 23.1
click at [434, 561] on button "Intercom Issue/No Response" at bounding box center [453, 555] width 396 height 32
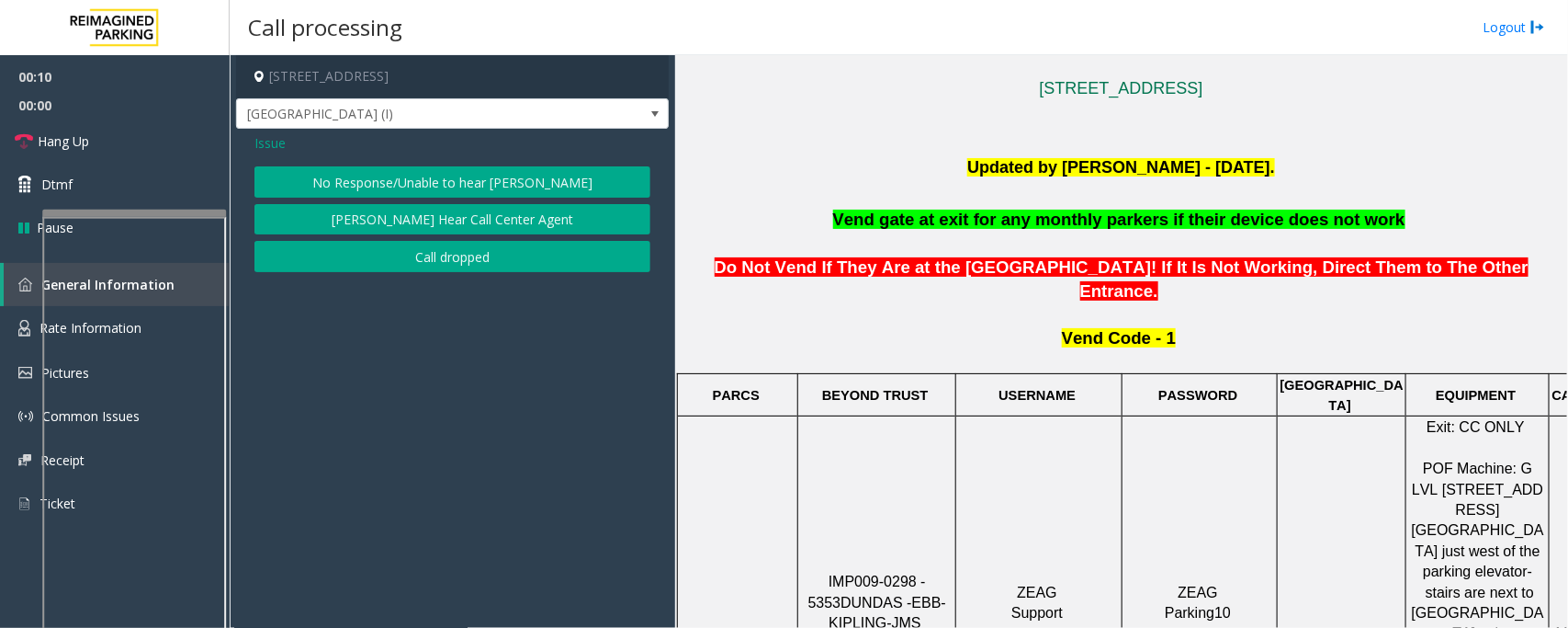
click at [367, 195] on button "No Response/Unable to hear [PERSON_NAME]" at bounding box center [453, 182] width 396 height 32
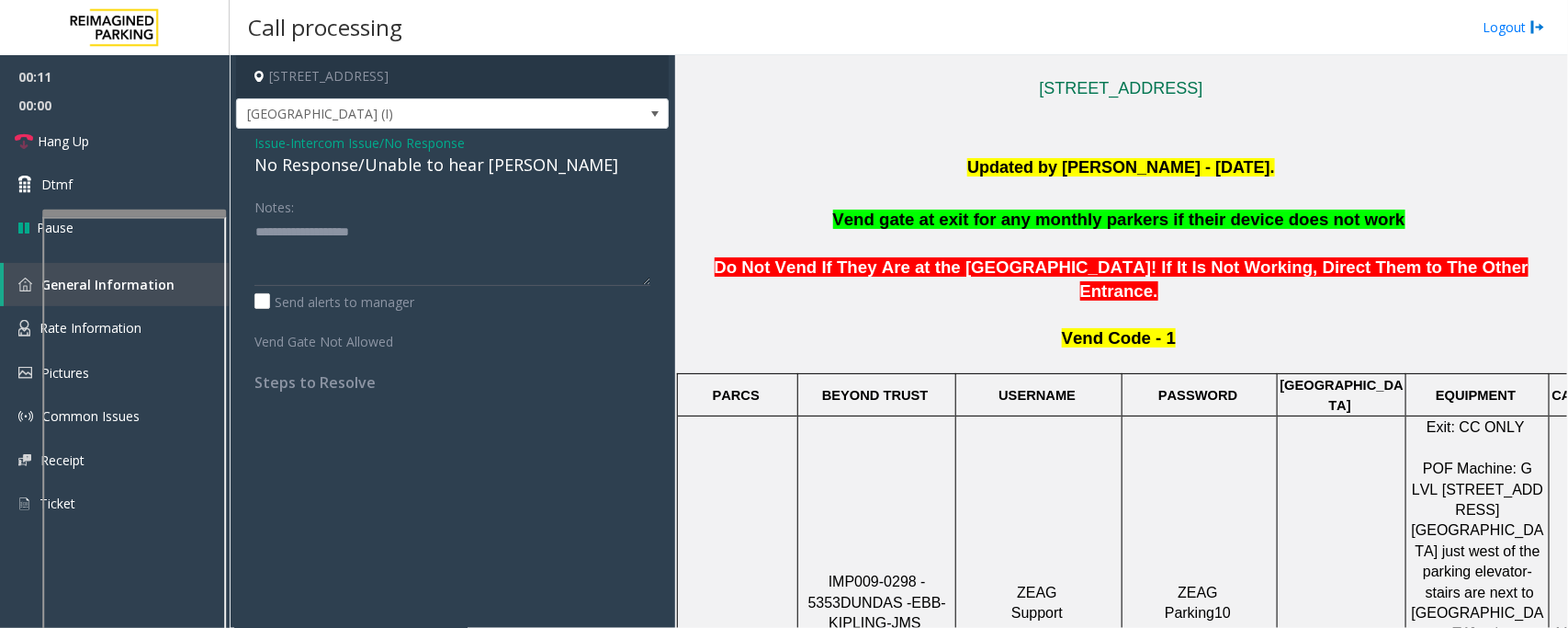
click at [361, 168] on div "No Response/Unable to hear [PERSON_NAME]" at bounding box center [453, 165] width 396 height 25
type textarea "**********"
click at [145, 144] on link "Hang Up" at bounding box center [114, 140] width 230 height 43
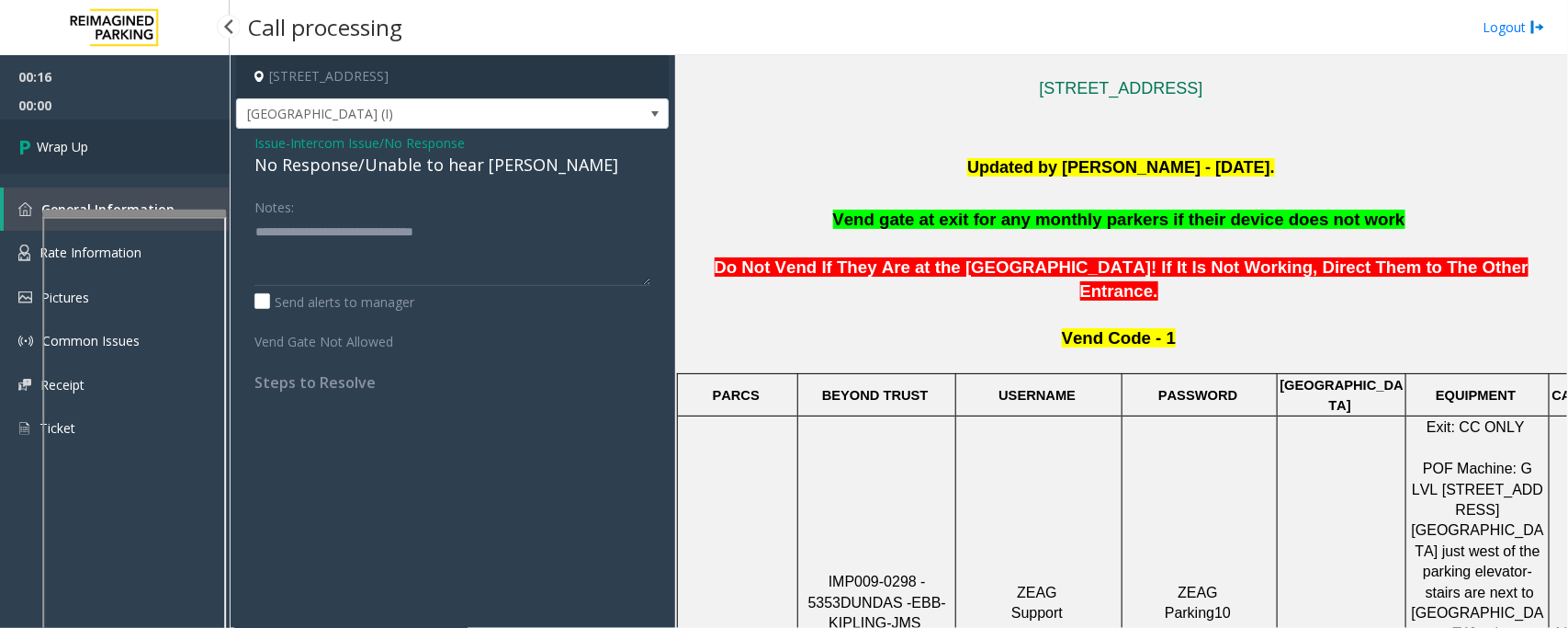
click at [145, 144] on link "Wrap Up" at bounding box center [114, 146] width 230 height 54
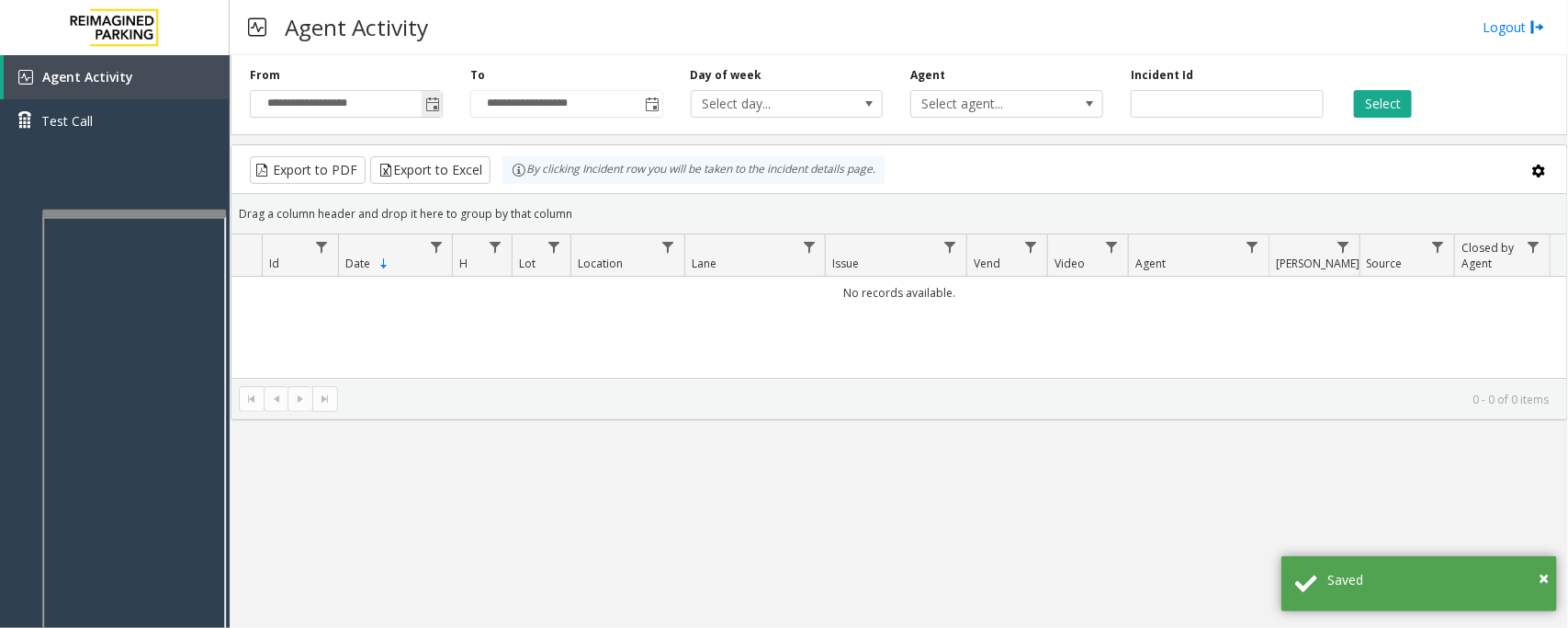
click at [439, 100] on span "Toggle popup" at bounding box center [432, 105] width 15 height 15
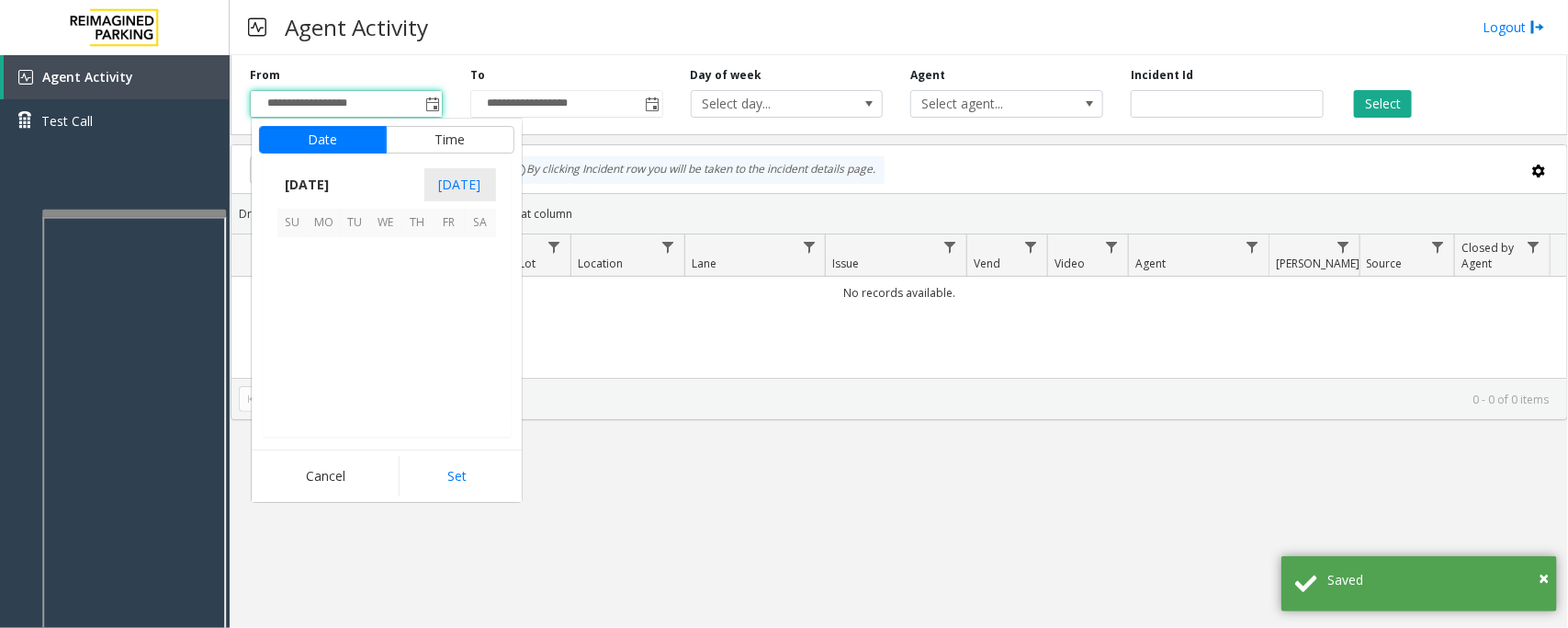
scroll to position [329733, 0]
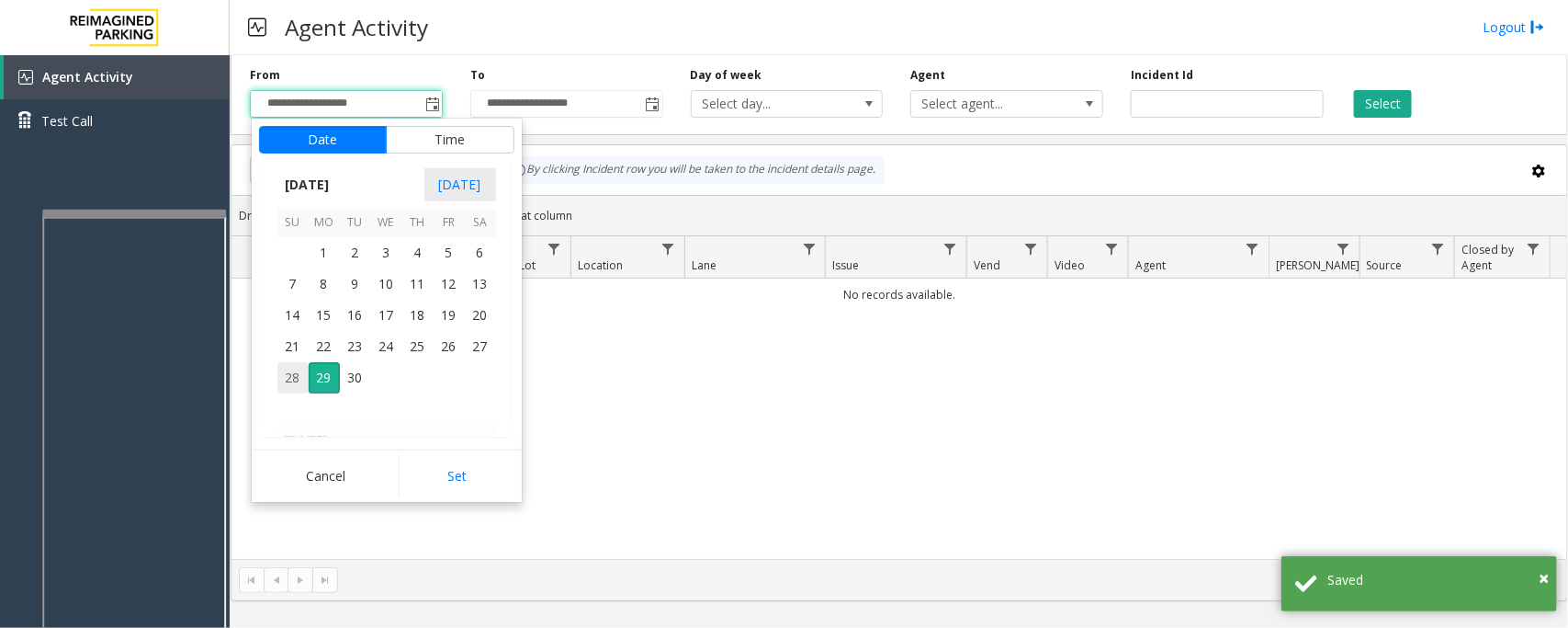
click at [289, 374] on span "28" at bounding box center [293, 378] width 32 height 32
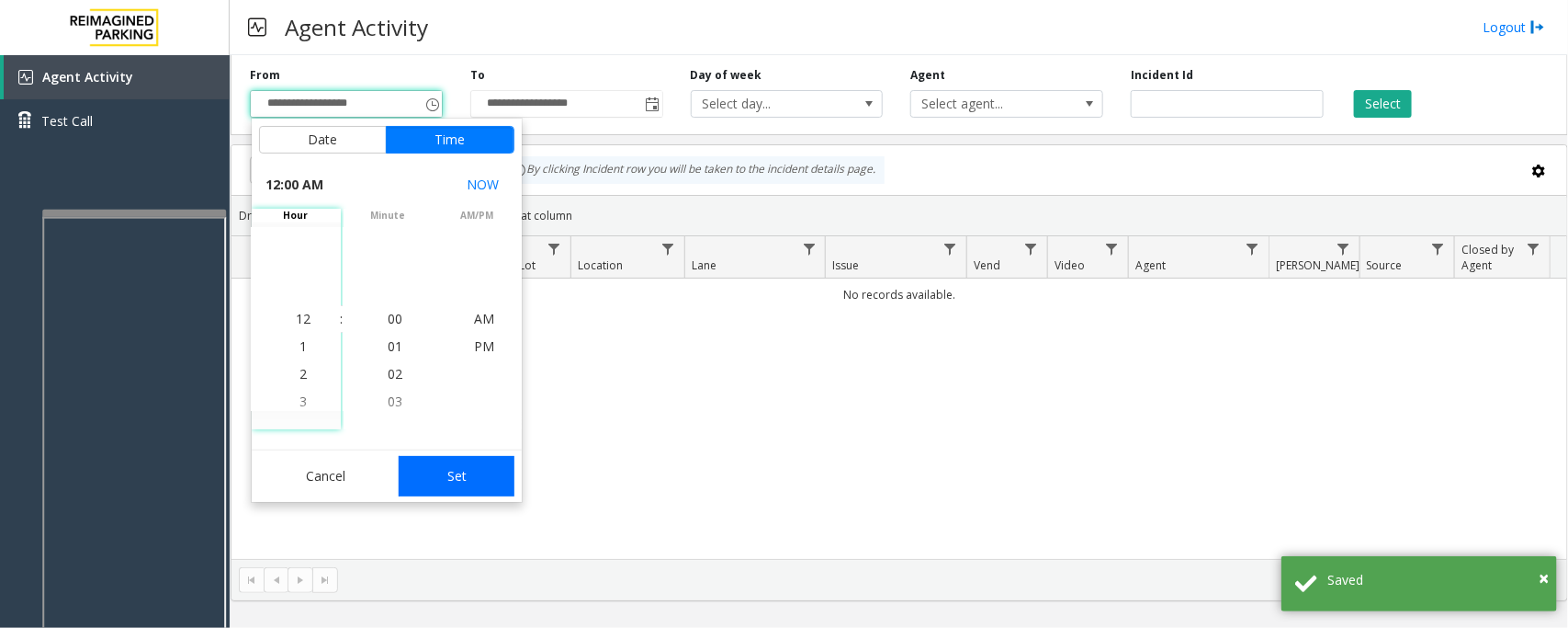
click at [457, 475] on button "Set" at bounding box center [457, 475] width 115 height 40
type input "**********"
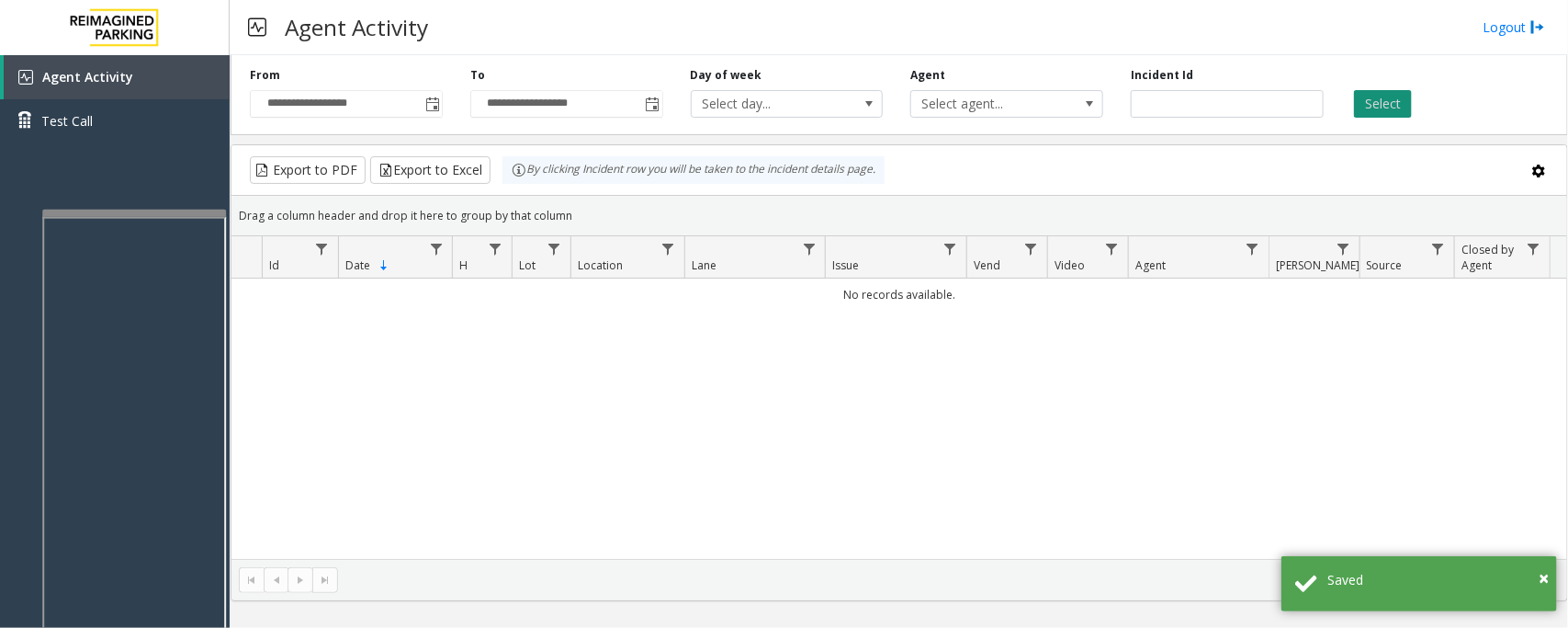
click at [1392, 106] on button "Select" at bounding box center [1383, 104] width 58 height 28
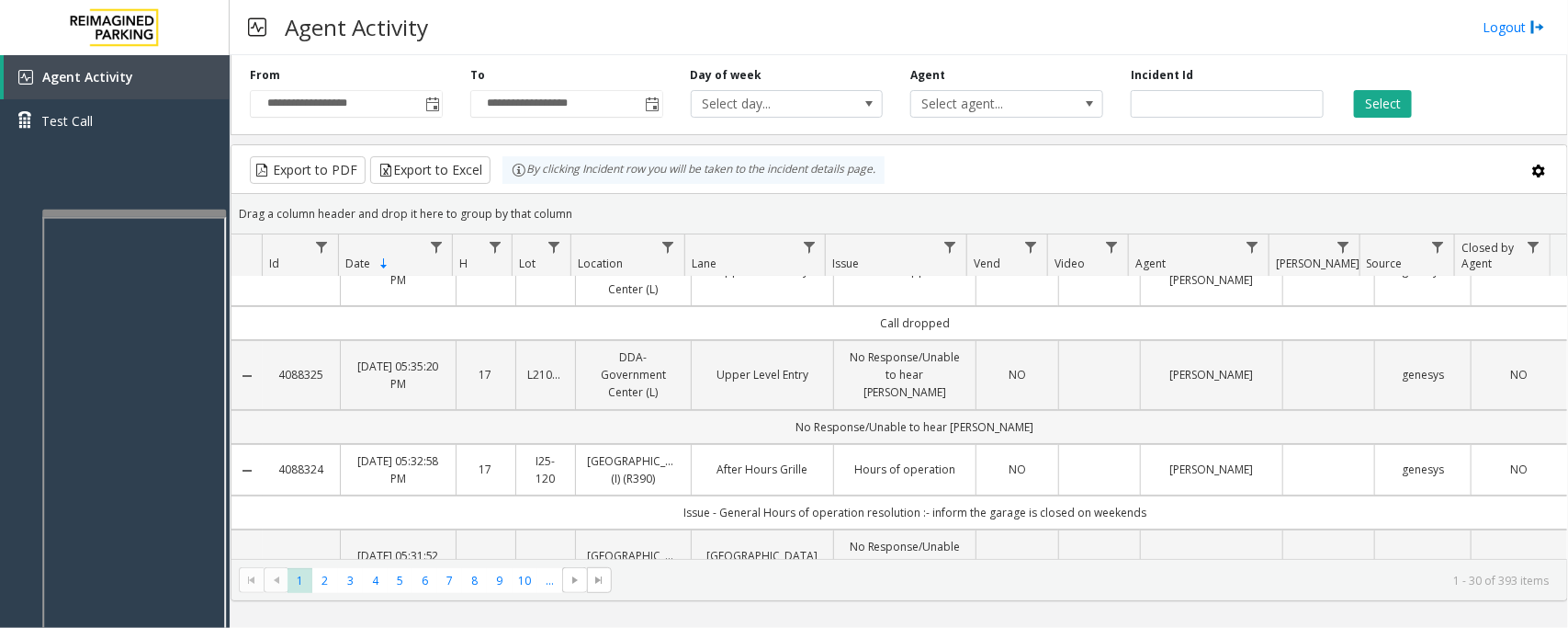
scroll to position [0, 0]
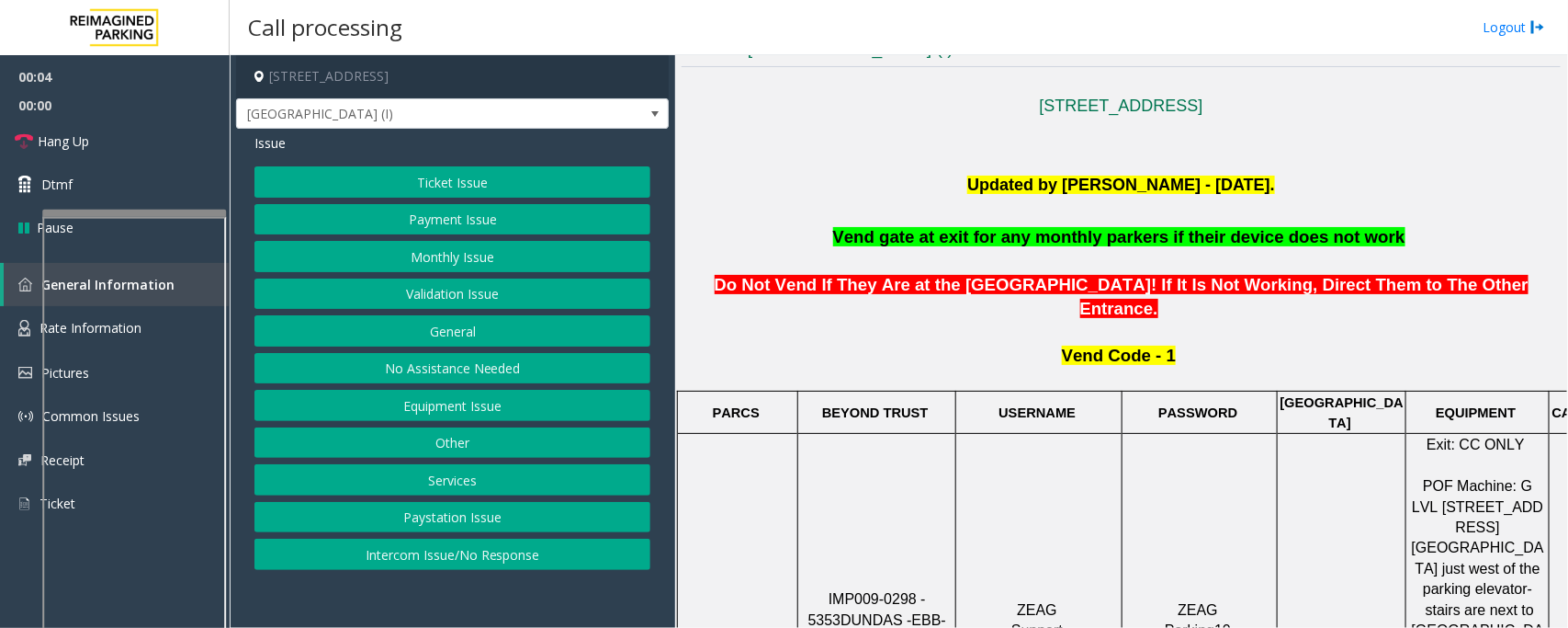
scroll to position [574, 0]
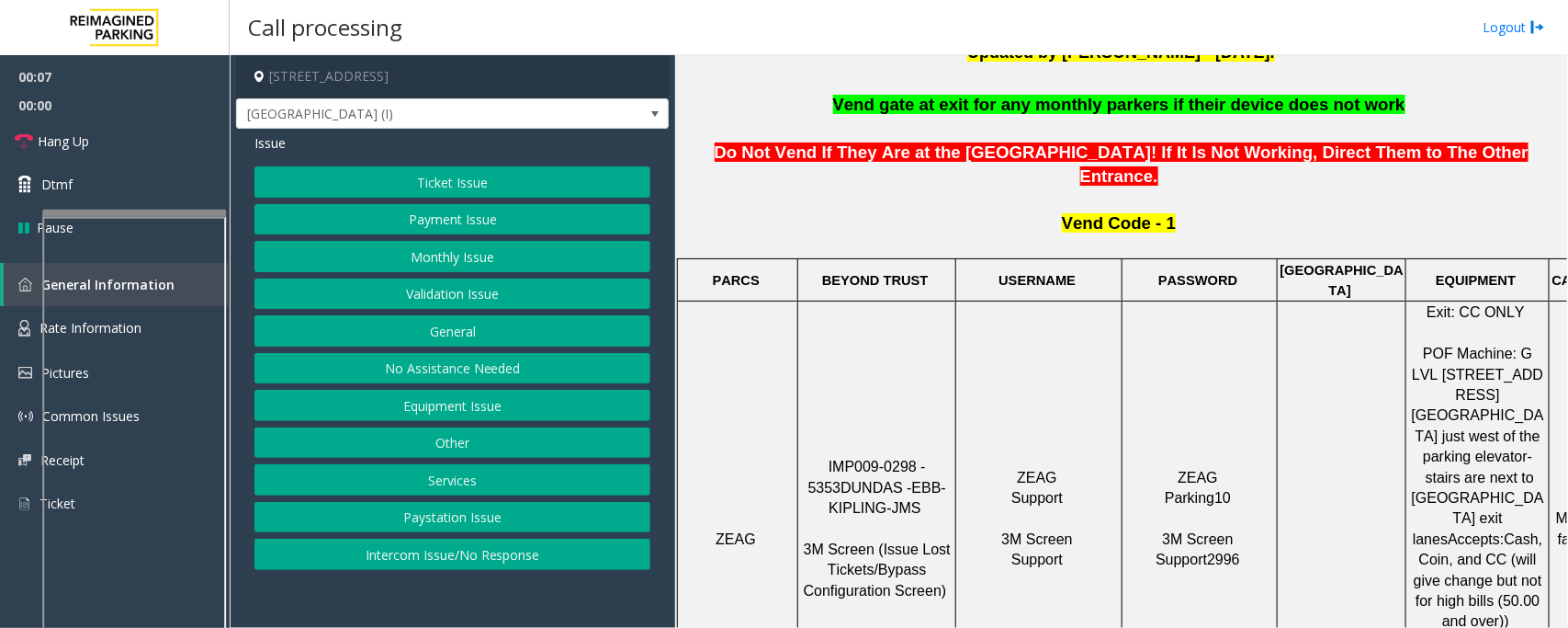
click at [455, 262] on button "Monthly Issue" at bounding box center [453, 257] width 396 height 32
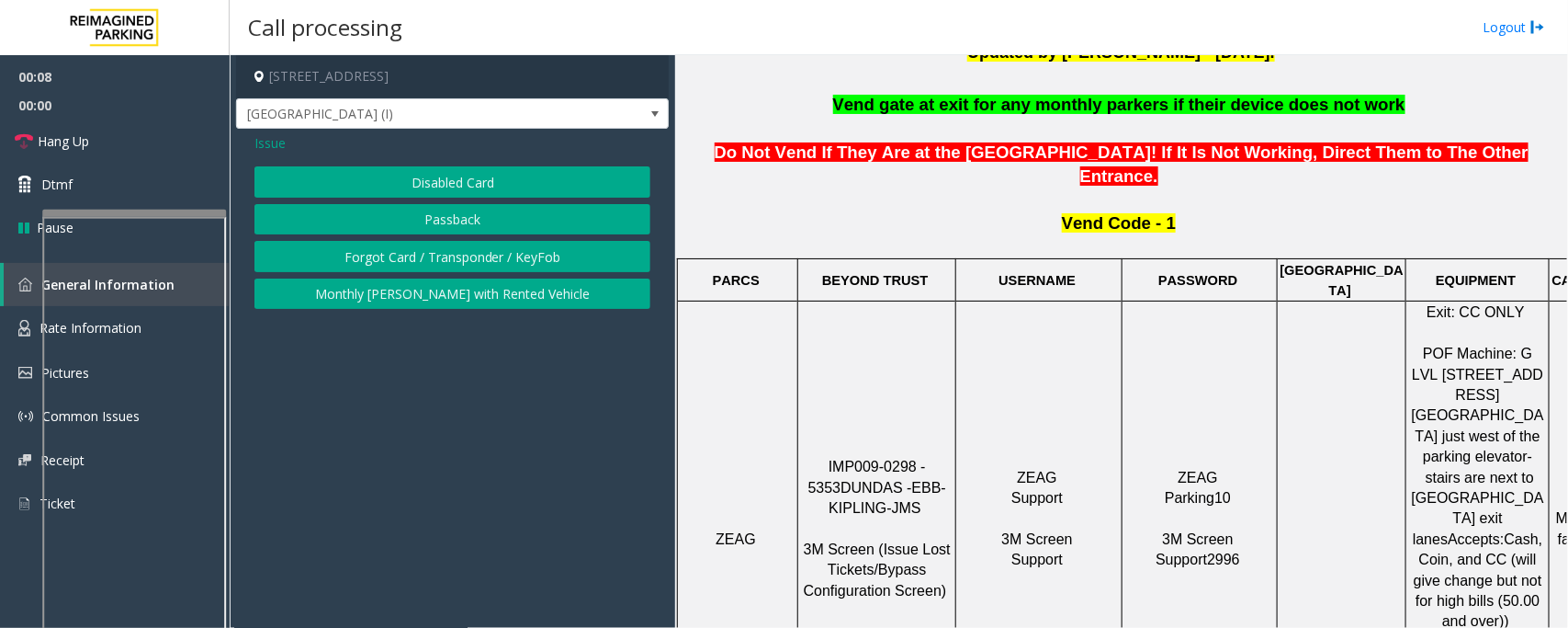
click at [461, 182] on button "Disabled Card" at bounding box center [453, 182] width 396 height 32
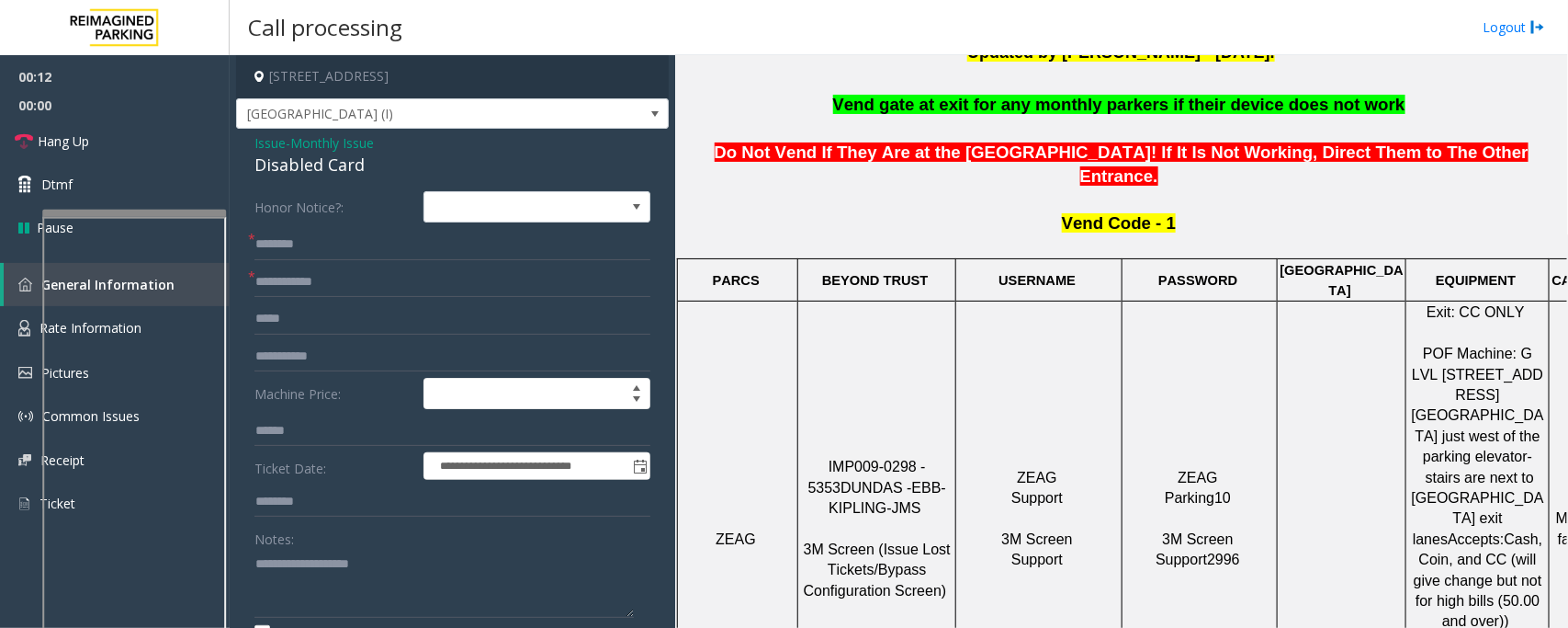
drag, startPoint x: 815, startPoint y: 388, endPoint x: 945, endPoint y: 391, distance: 130.0
click at [945, 457] on p "IMP009-0298 - 5353 DUNDAS - EBB-KIPLING-JMS 3M Screen (Issue Lost Tickets/Bypas…" at bounding box center [876, 539] width 155 height 165
copy span "IMP009-0298 - 5353"
click at [306, 282] on input "text" at bounding box center [453, 282] width 396 height 32
click at [256, 275] on input "*****" at bounding box center [453, 282] width 396 height 32
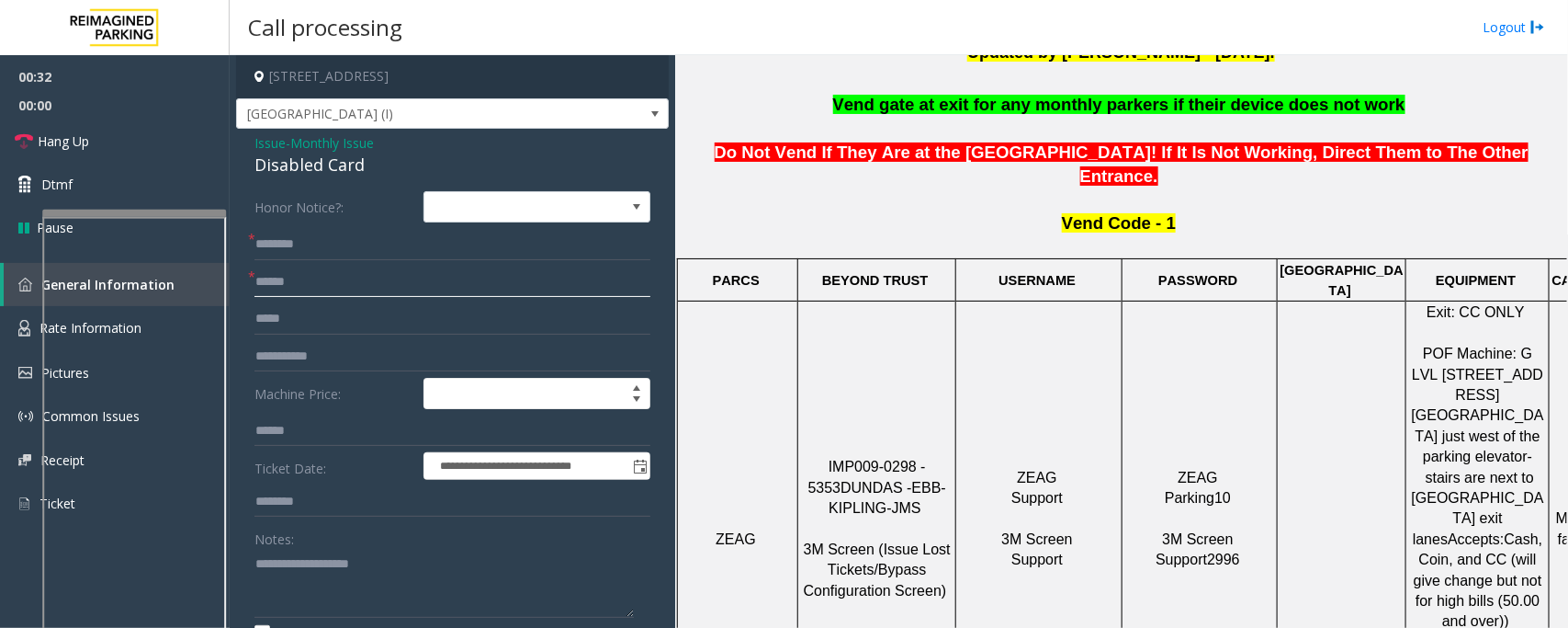
type input "******"
click at [322, 251] on input "text" at bounding box center [453, 245] width 396 height 32
click at [328, 255] on input "text" at bounding box center [453, 245] width 396 height 32
type input "*********"
click at [647, 109] on span at bounding box center [655, 114] width 15 height 15
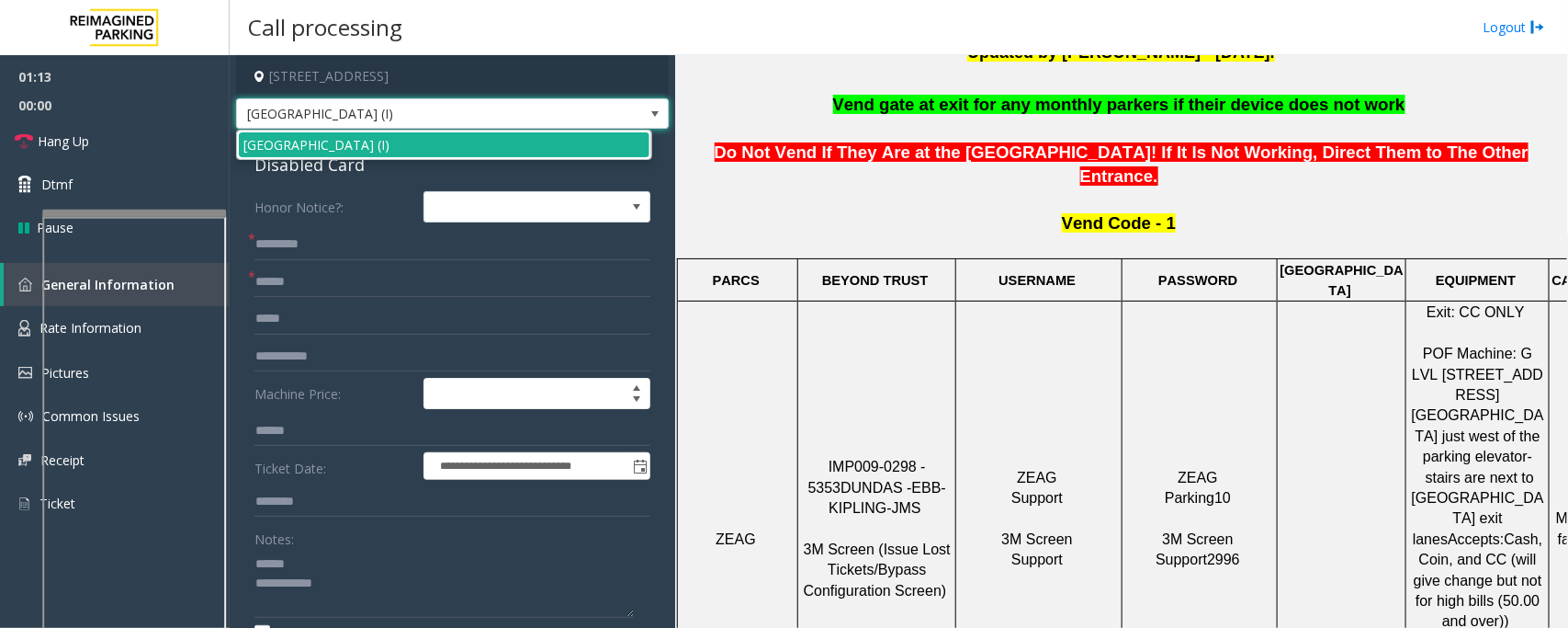
click at [647, 109] on span at bounding box center [655, 114] width 15 height 15
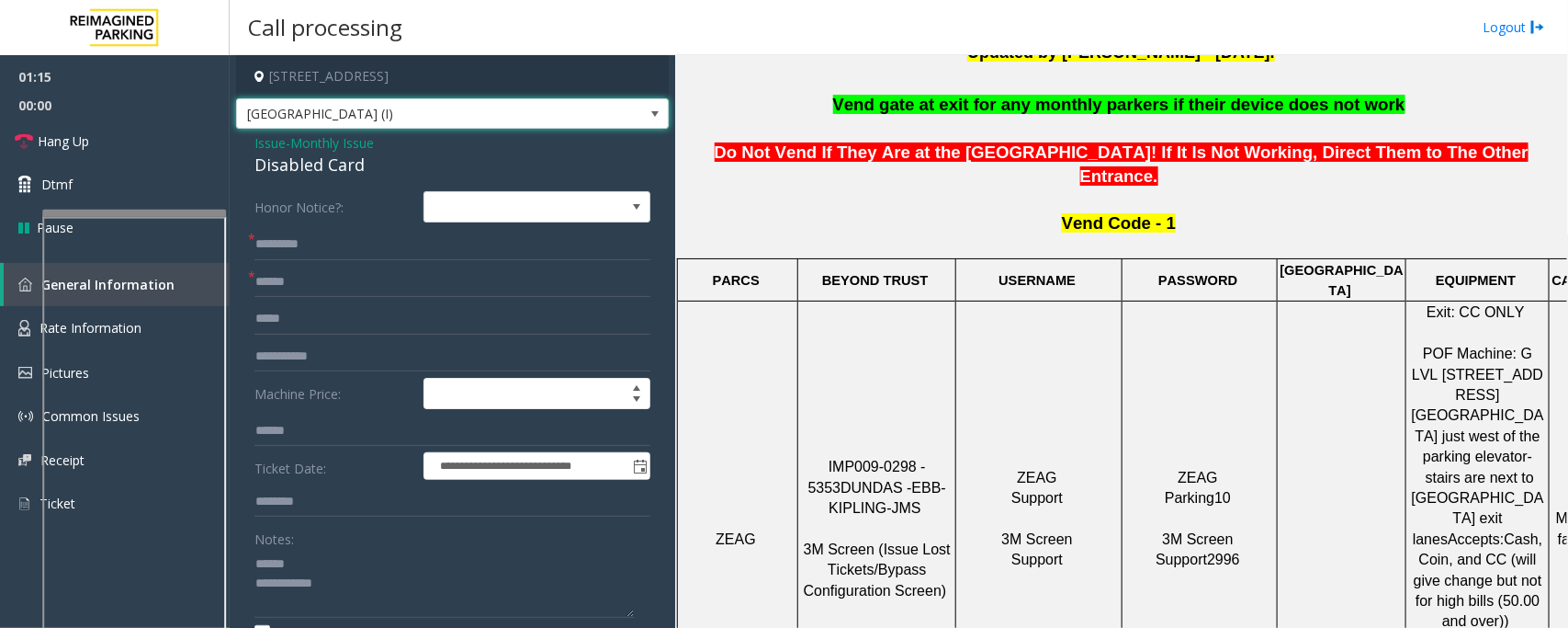
click at [319, 168] on div "Disabled Card" at bounding box center [453, 165] width 396 height 25
click at [296, 568] on textarea at bounding box center [445, 583] width 379 height 69
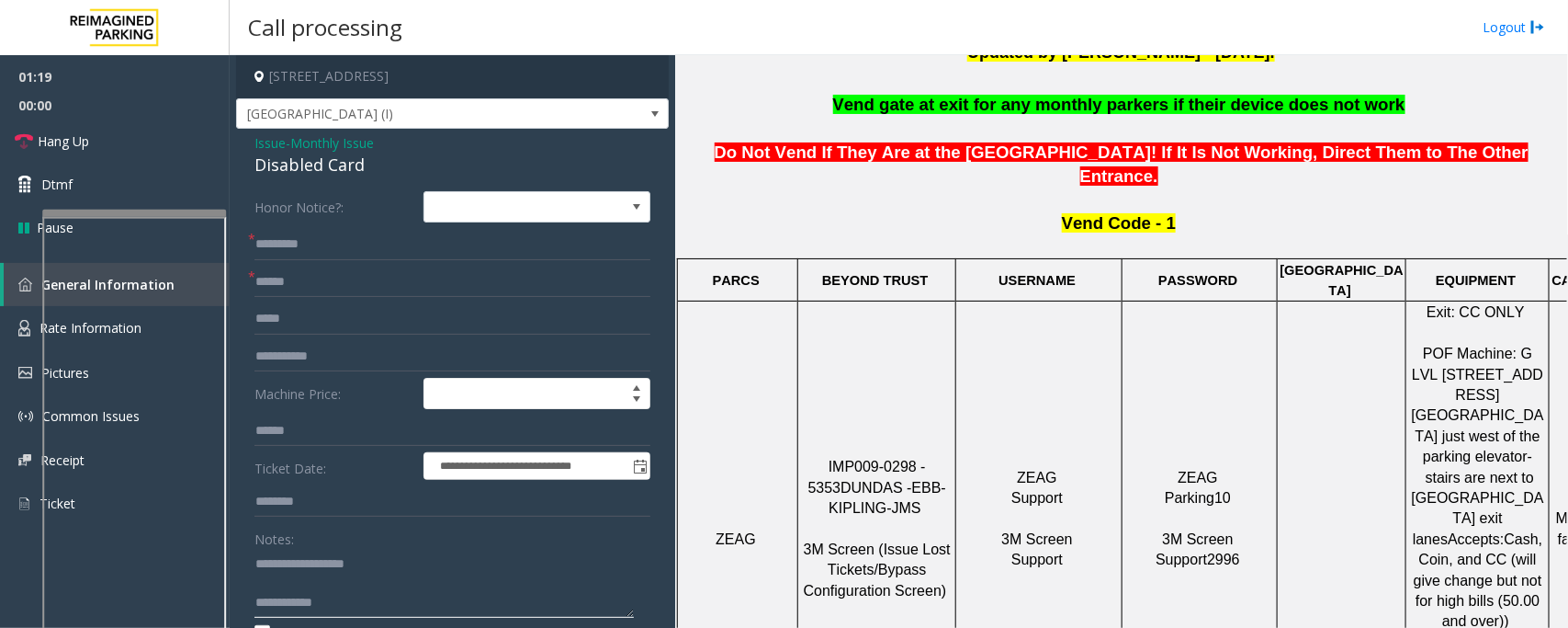
click at [292, 567] on textarea at bounding box center [445, 583] width 379 height 69
click at [301, 577] on textarea at bounding box center [445, 583] width 379 height 69
type textarea "**********"
click at [342, 581] on textarea at bounding box center [445, 583] width 379 height 69
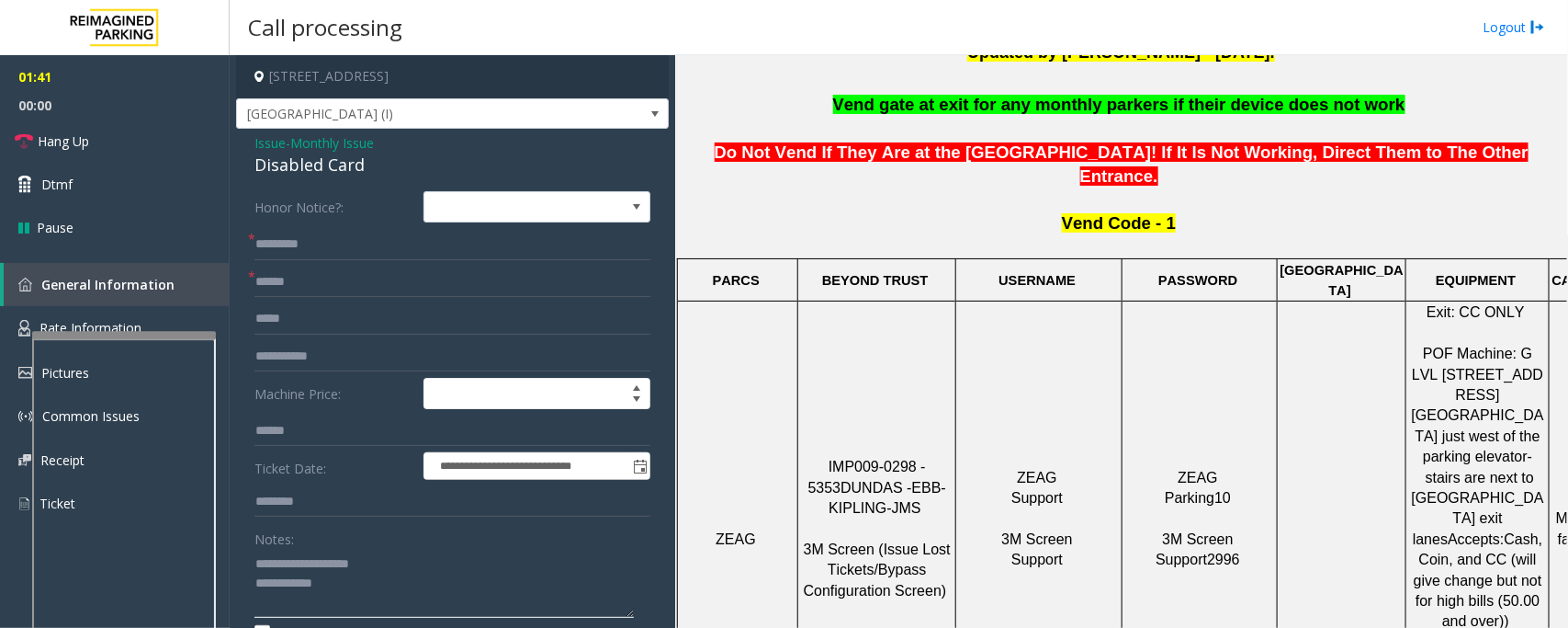
click at [134, 333] on div at bounding box center [125, 335] width 184 height 7
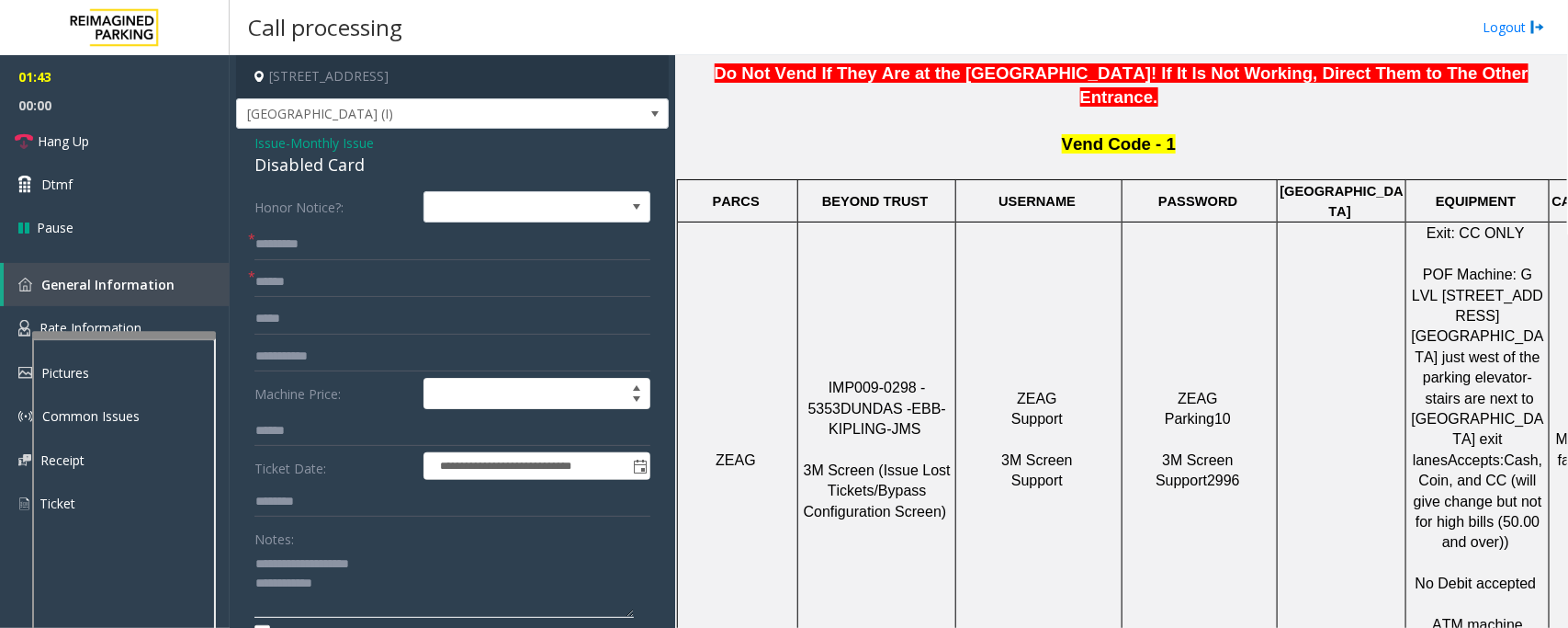
scroll to position [689, 0]
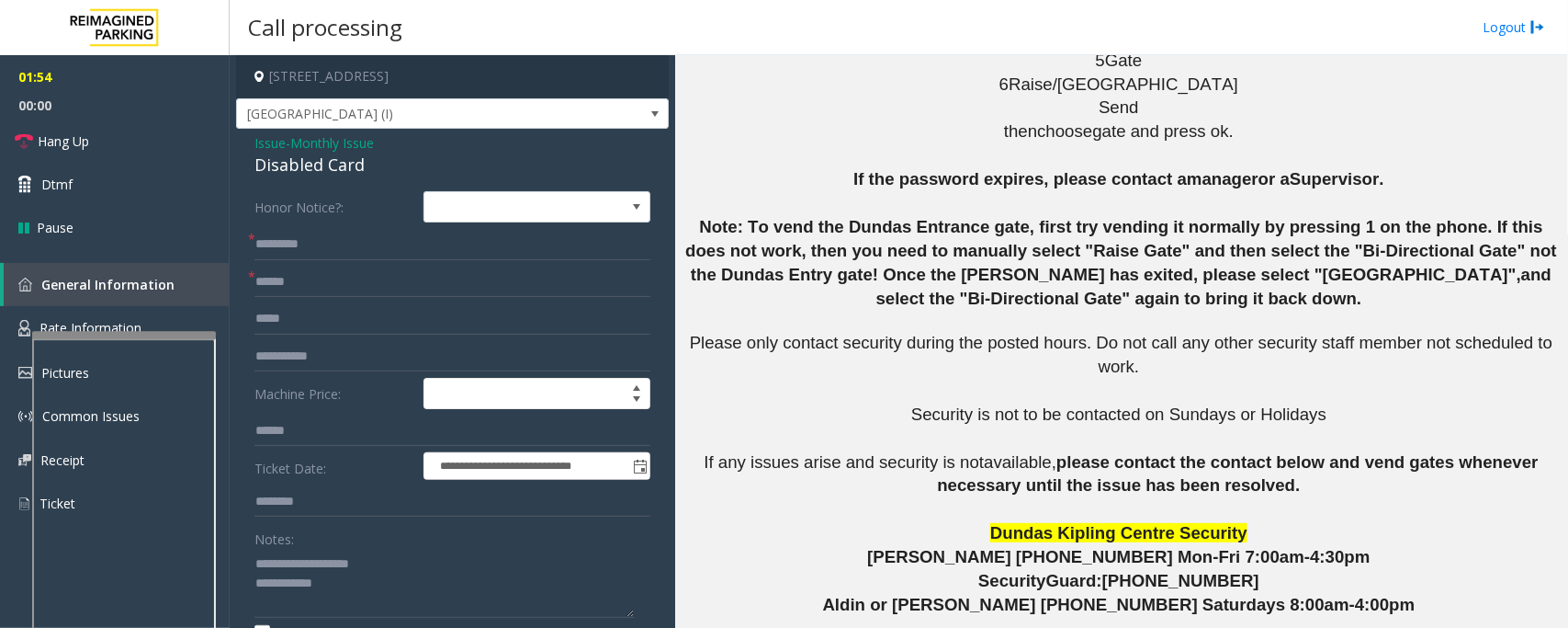
scroll to position [2344, 0]
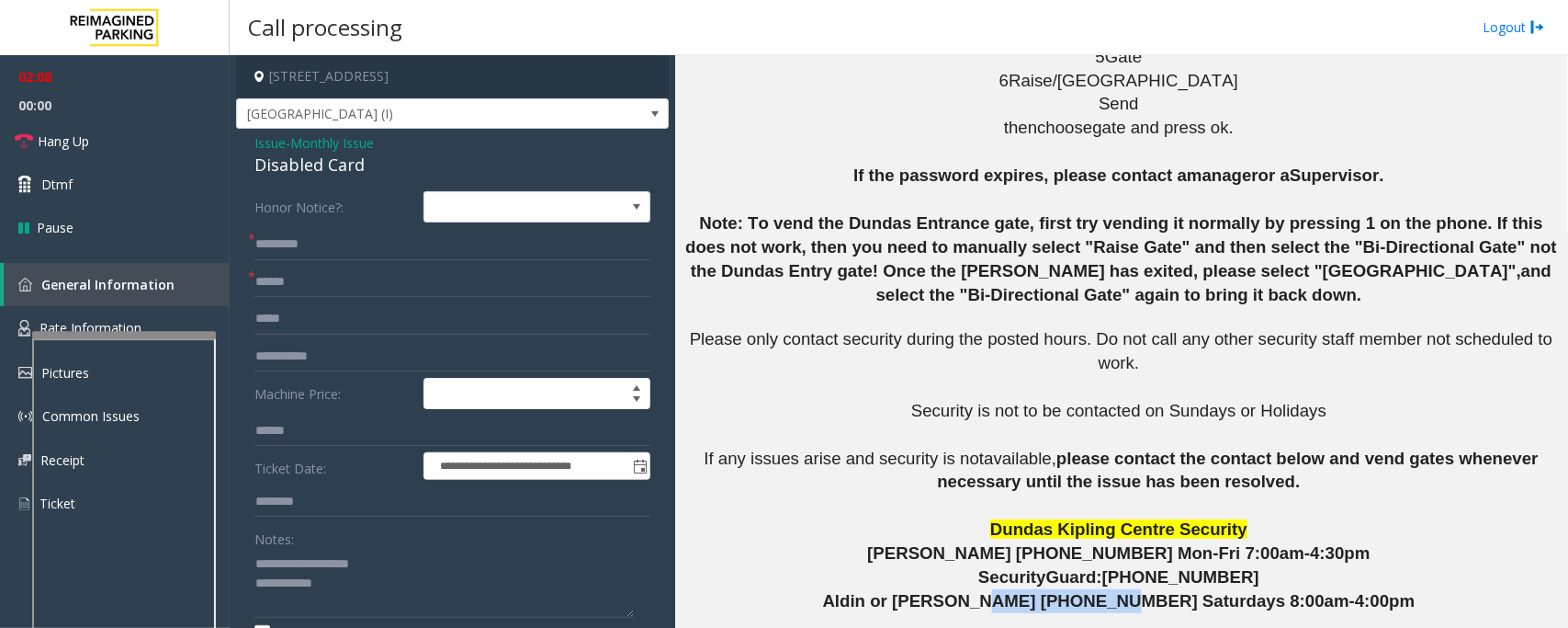
drag, startPoint x: 1142, startPoint y: 328, endPoint x: 1039, endPoint y: 334, distance: 103.2
click at [1039, 591] on span "Aldin or [PERSON_NAME] [PHONE_NUMBER] Saturdays 8:00am-4:00pm" at bounding box center [1119, 600] width 592 height 20
copy span "[PHONE_NUMBER]"
click at [368, 593] on textarea at bounding box center [445, 583] width 379 height 69
drag, startPoint x: 126, startPoint y: 144, endPoint x: 142, endPoint y: 383, distance: 239.5
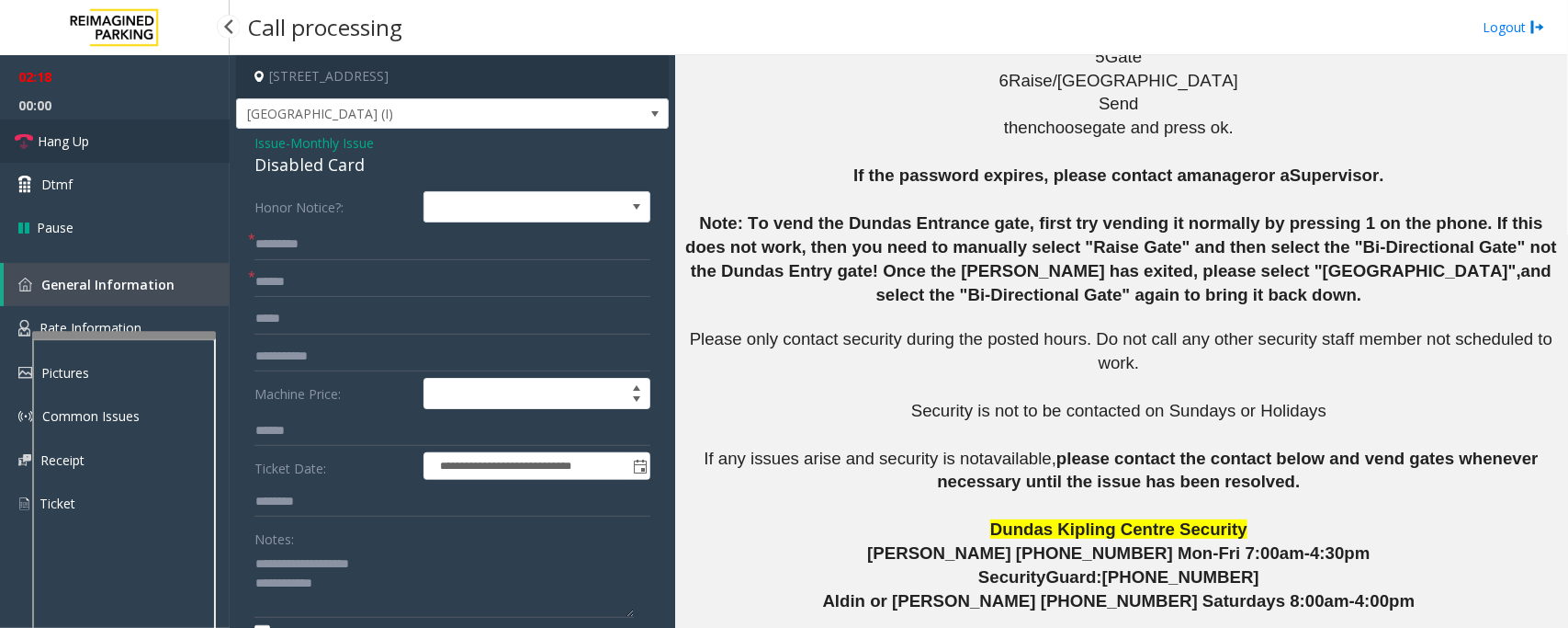
click at [126, 144] on link "Hang Up" at bounding box center [114, 140] width 230 height 43
click at [378, 590] on textarea at bounding box center [445, 583] width 379 height 69
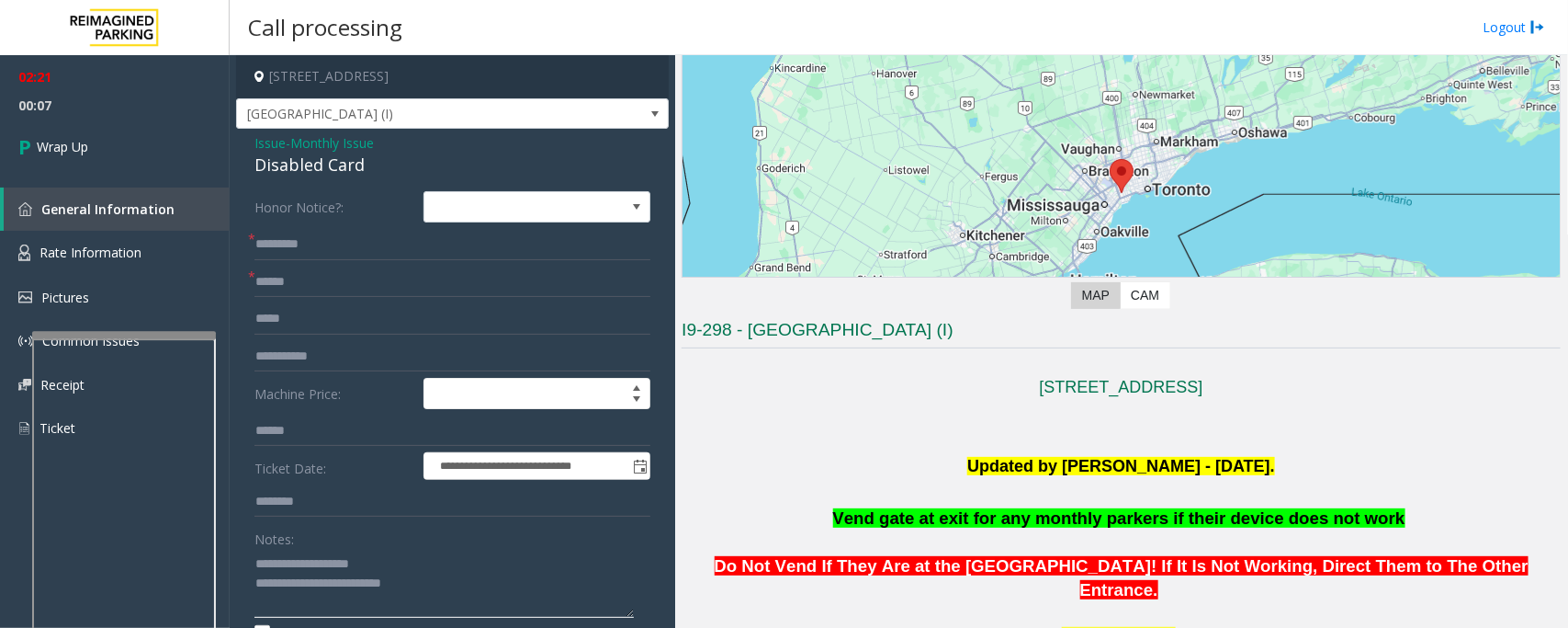
scroll to position [505, 0]
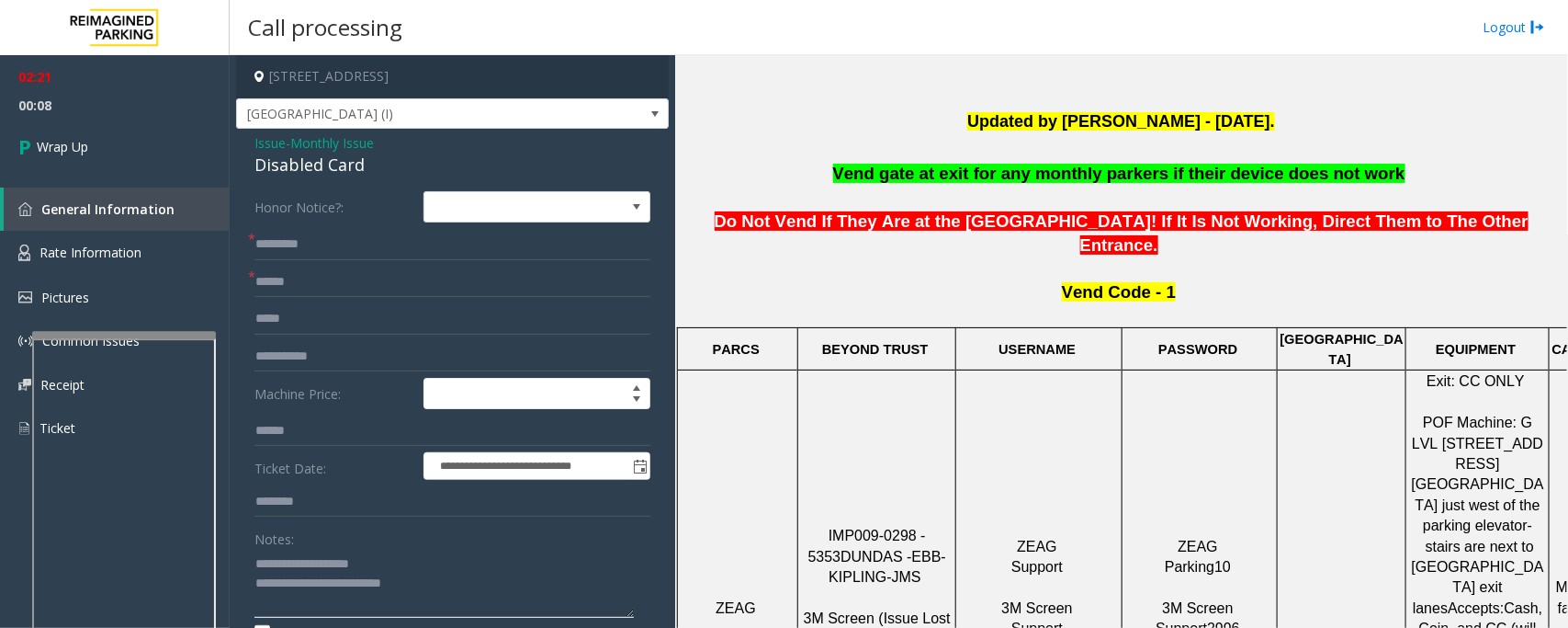
click at [496, 595] on textarea at bounding box center [445, 583] width 379 height 69
click at [512, 584] on textarea at bounding box center [445, 583] width 379 height 69
type textarea "**********"
click at [70, 147] on span "Wrap Up" at bounding box center [62, 146] width 51 height 20
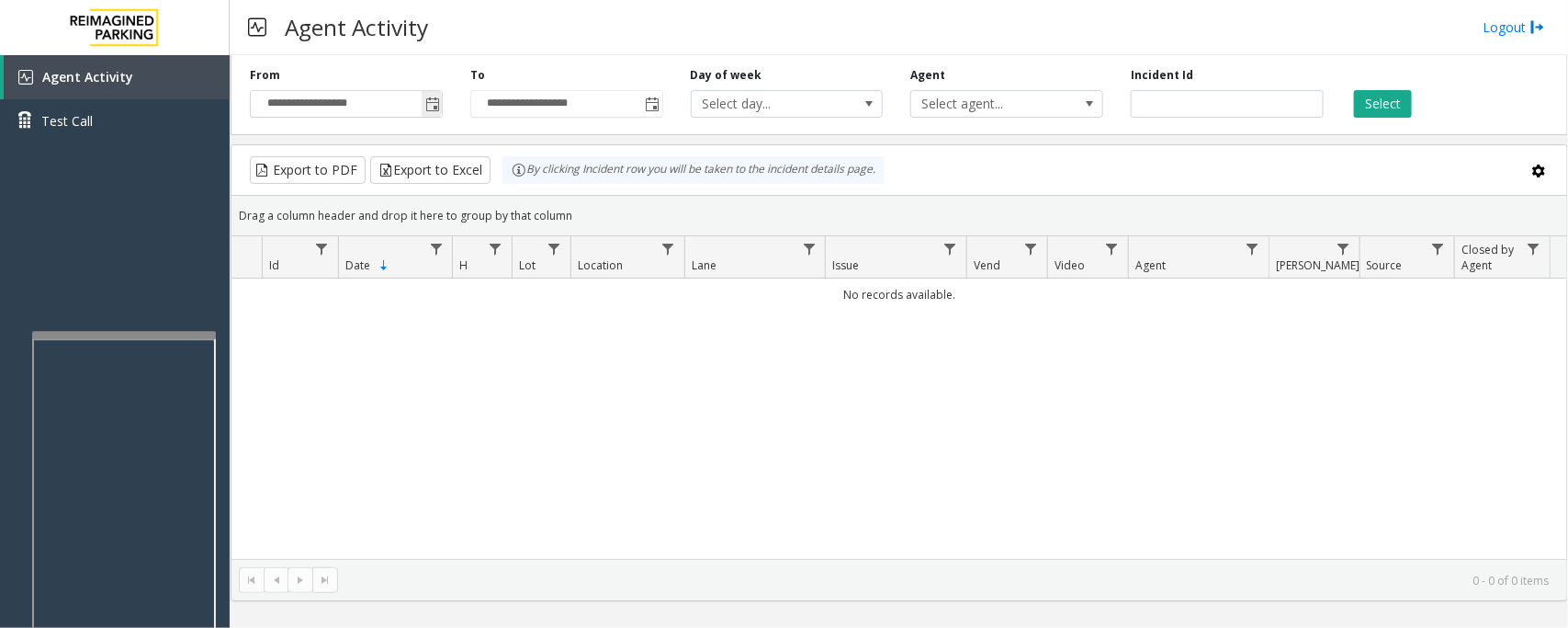
click at [427, 107] on span "Toggle popup" at bounding box center [432, 105] width 15 height 15
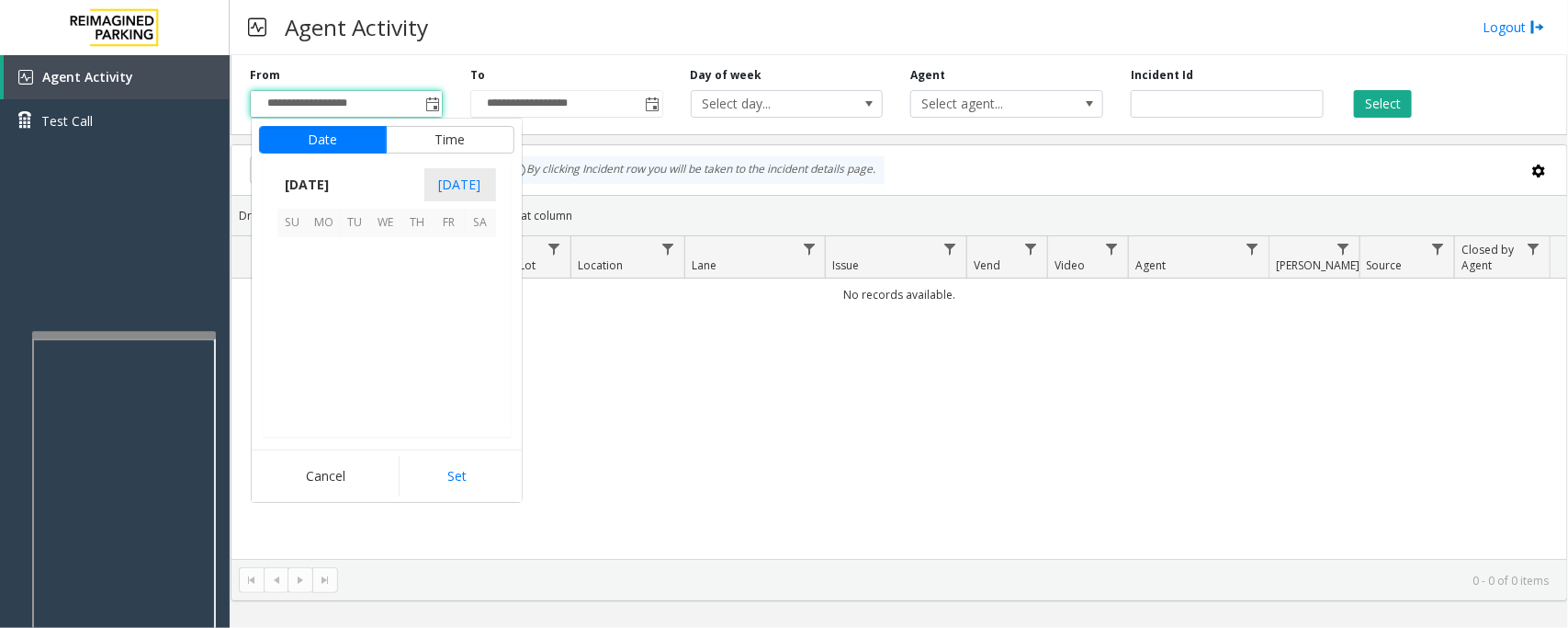
scroll to position [329733, 0]
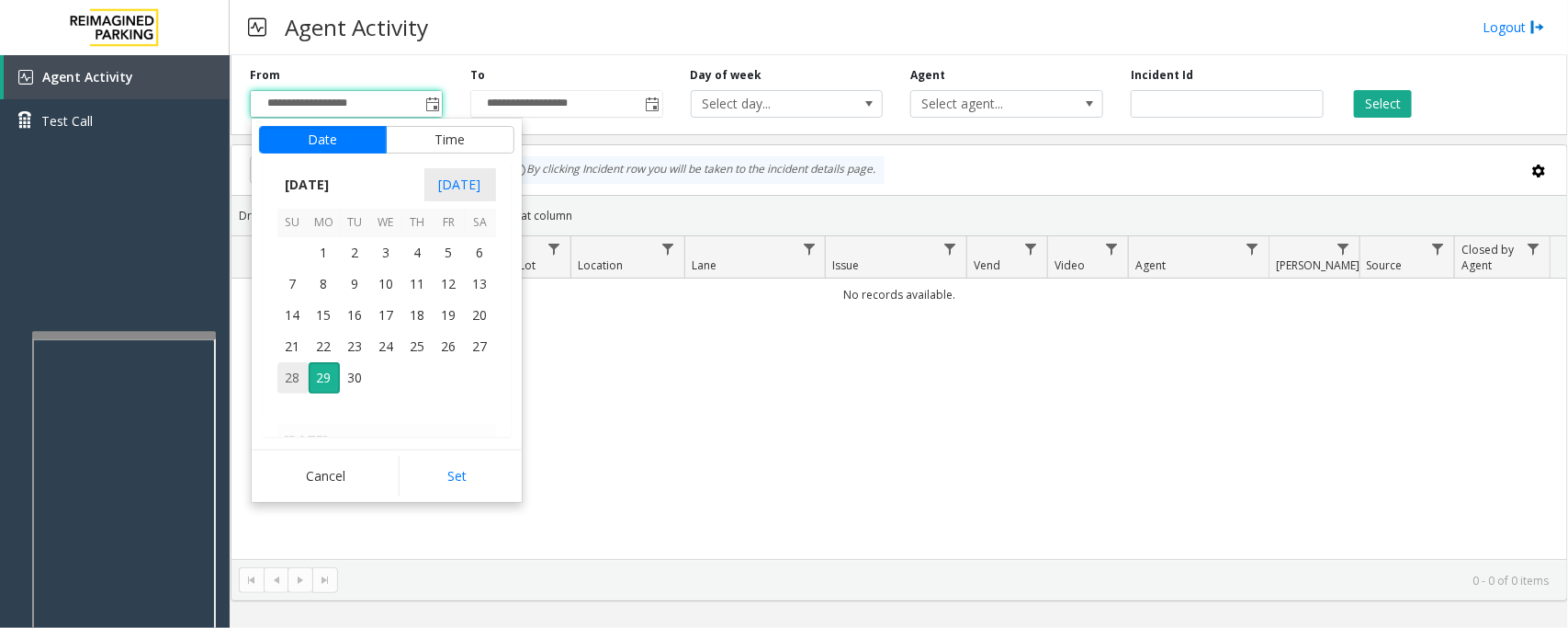
click at [291, 375] on span "28" at bounding box center [293, 378] width 32 height 32
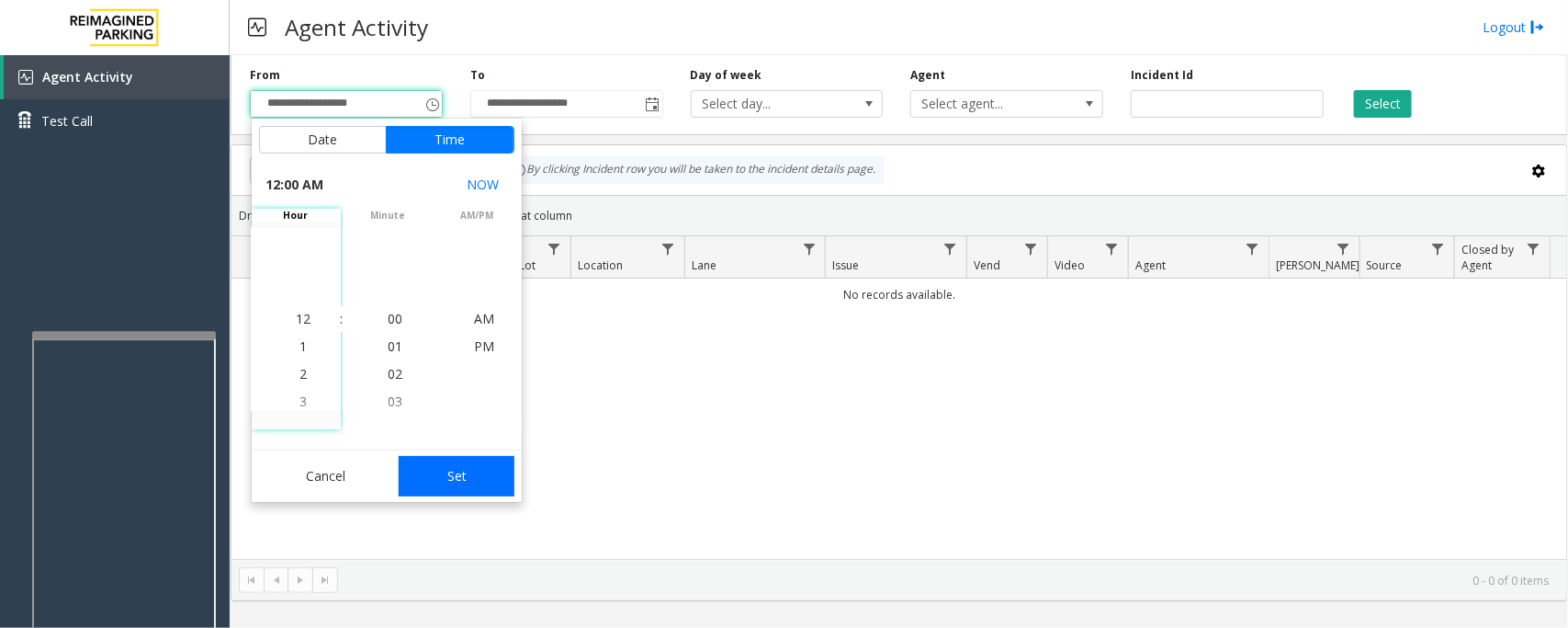
click at [464, 474] on button "Set" at bounding box center [457, 475] width 115 height 40
type input "**********"
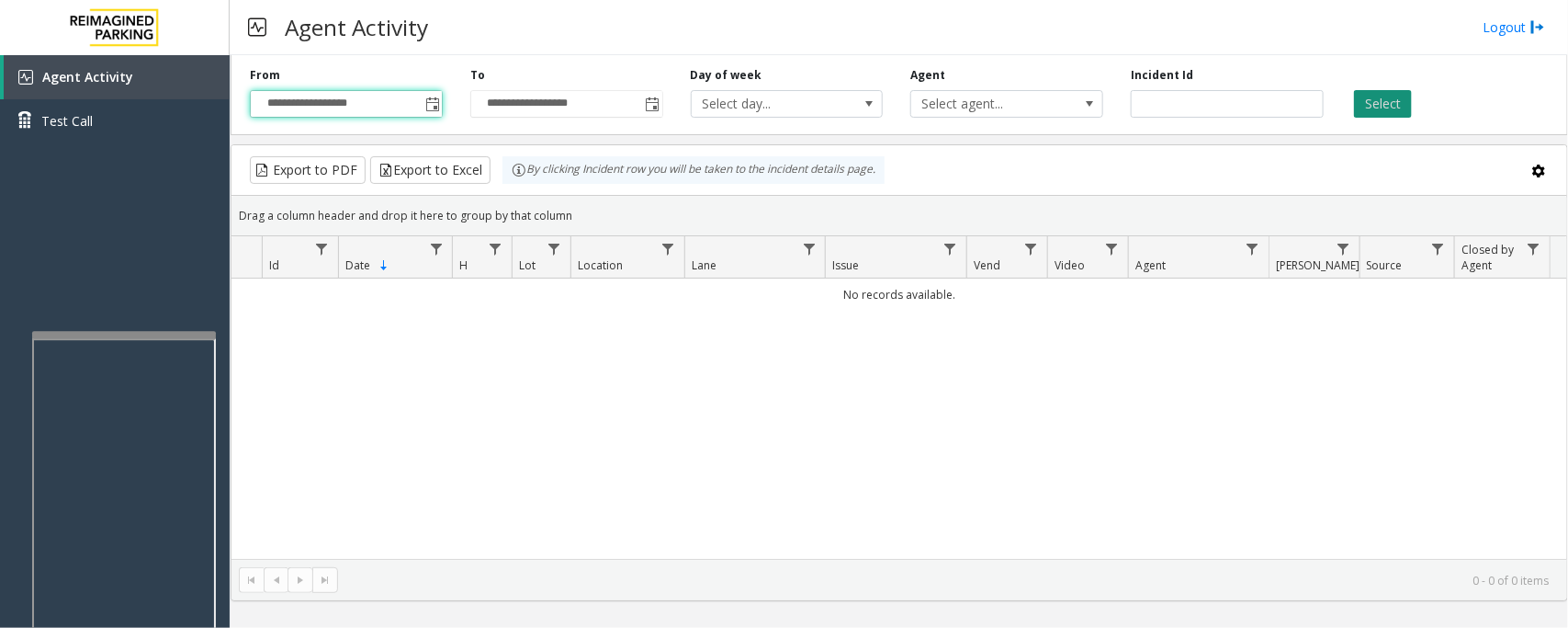
click at [1392, 102] on button "Select" at bounding box center [1383, 104] width 58 height 28
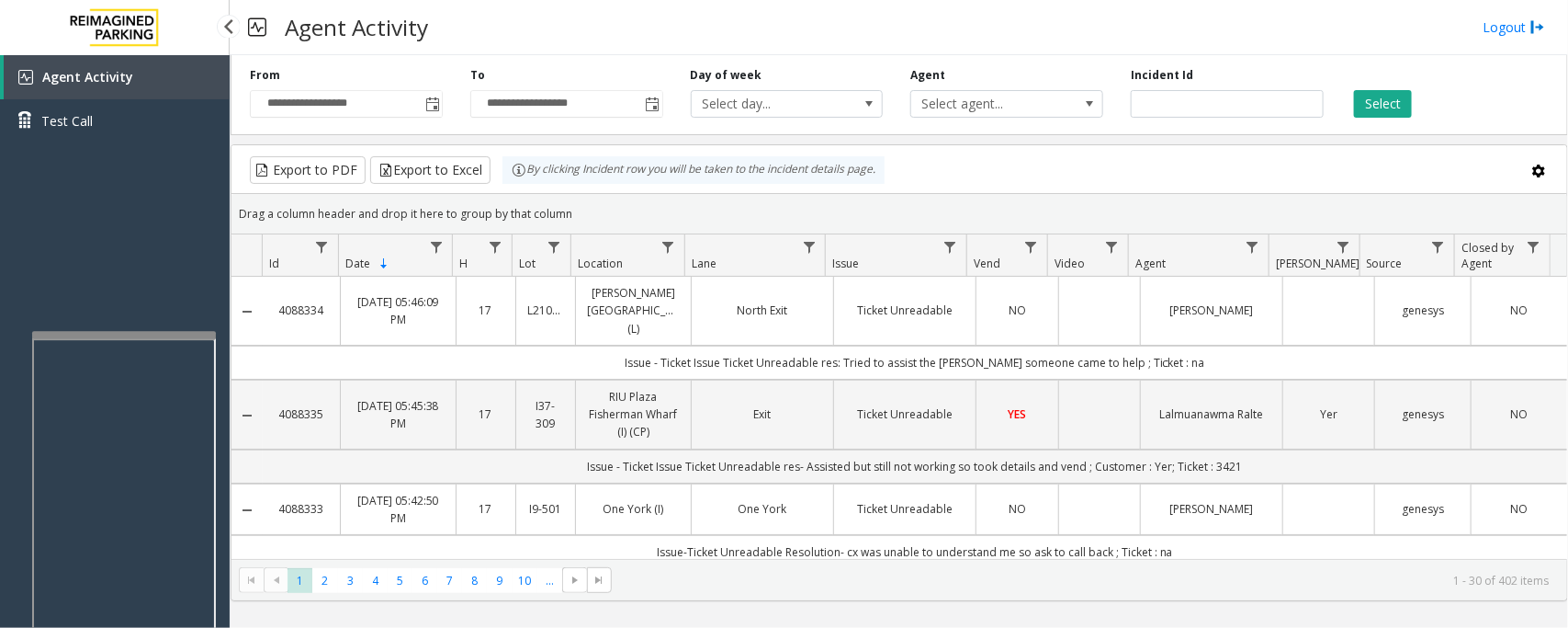
click at [97, 78] on span "Agent Activity" at bounding box center [87, 76] width 91 height 18
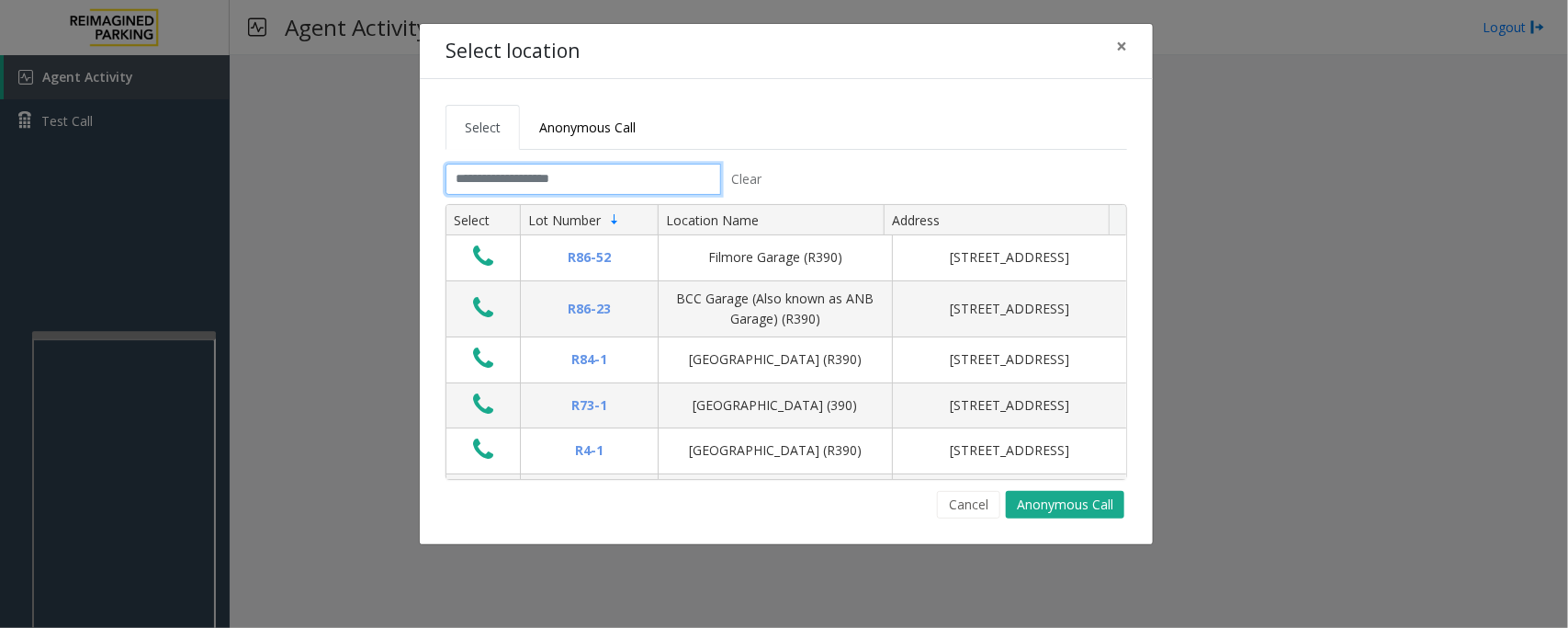
click at [607, 177] on input "text" at bounding box center [583, 180] width 275 height 32
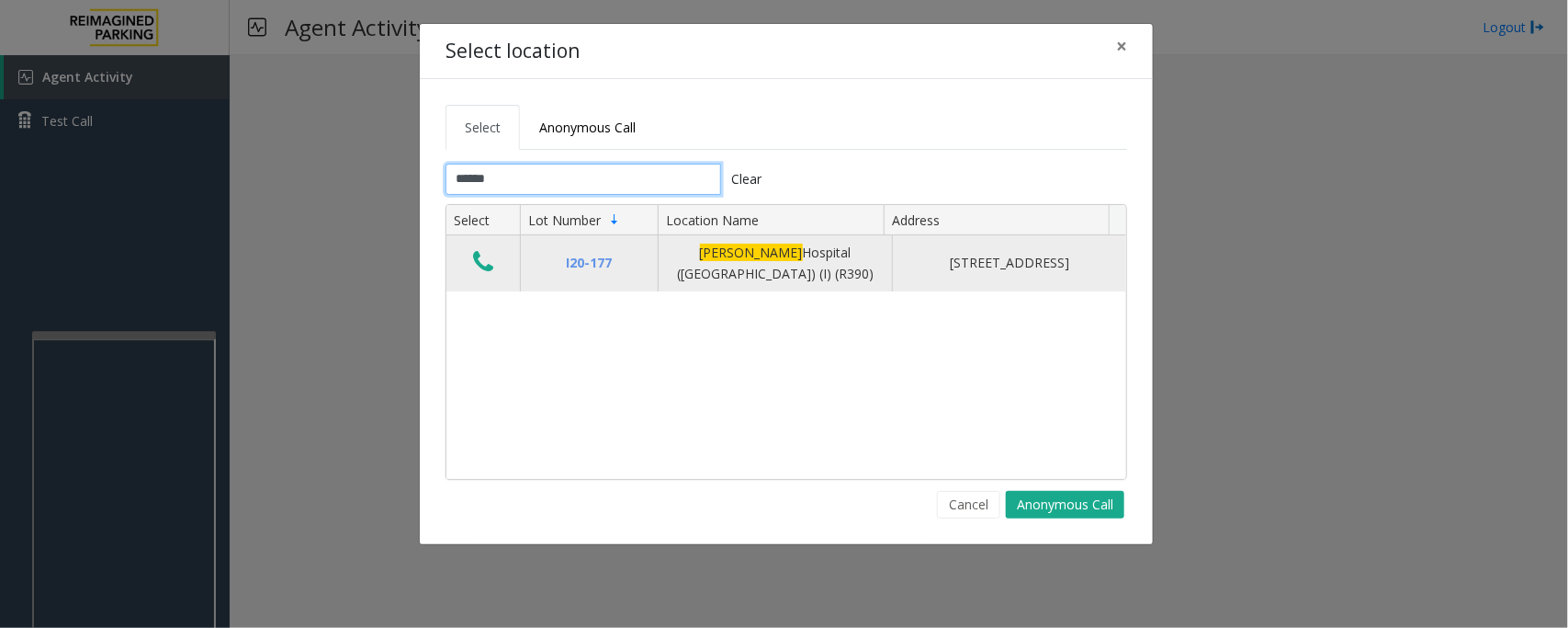
type input "******"
click at [480, 271] on icon "Data table" at bounding box center [484, 262] width 20 height 26
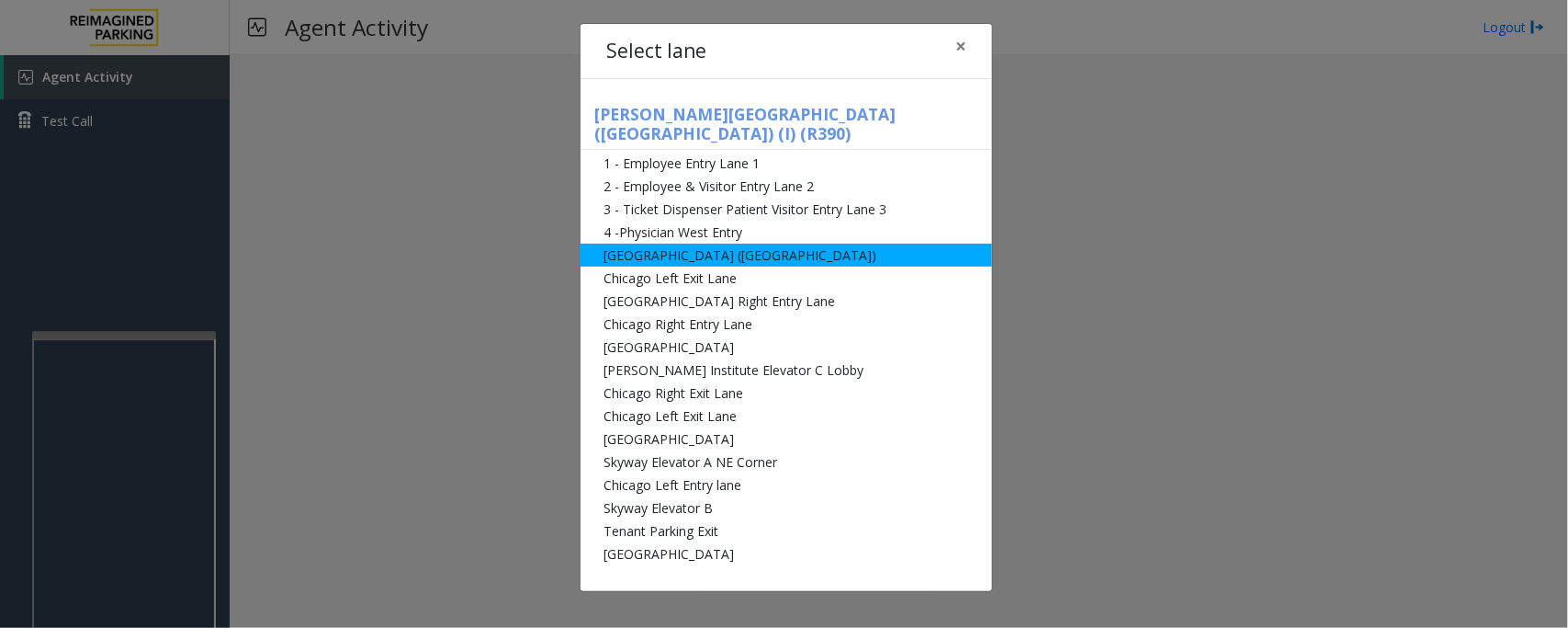
click at [662, 244] on li "[GEOGRAPHIC_DATA] ([GEOGRAPHIC_DATA])" at bounding box center [786, 255] width 412 height 23
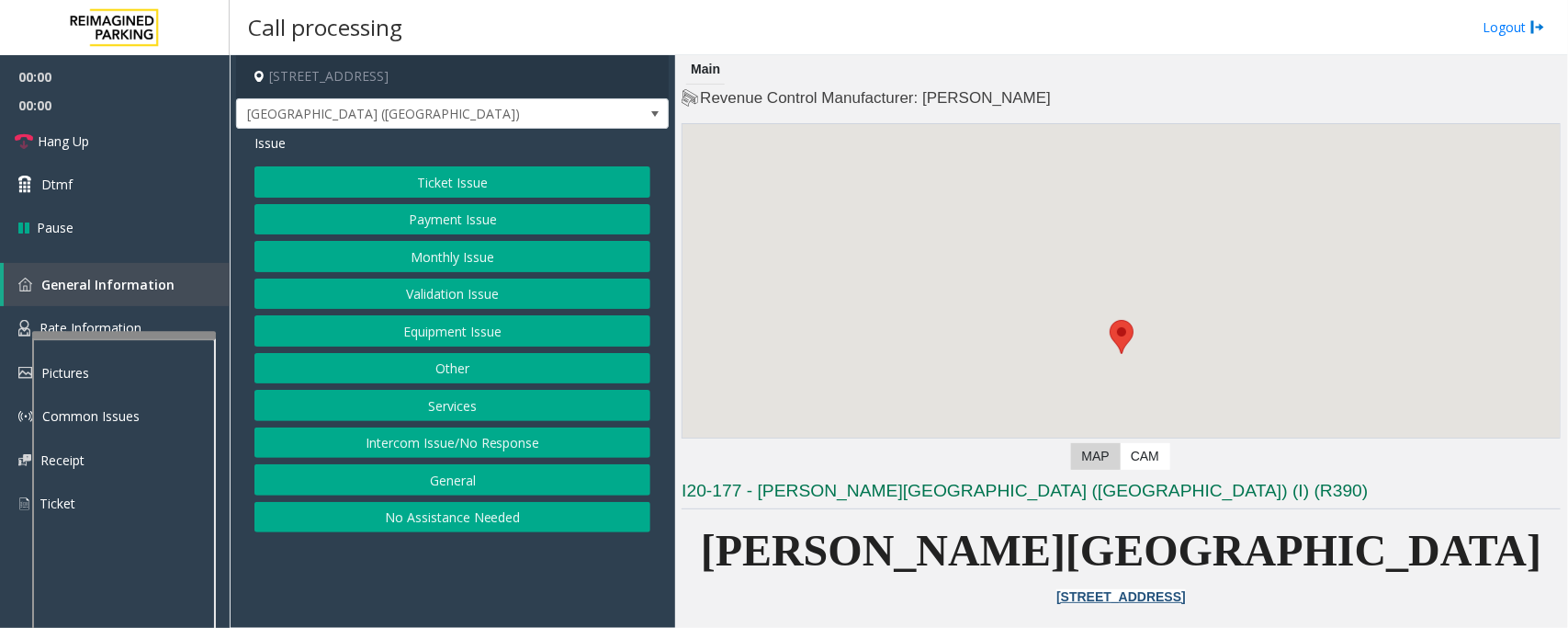
click at [485, 180] on button "Ticket Issue" at bounding box center [453, 182] width 396 height 32
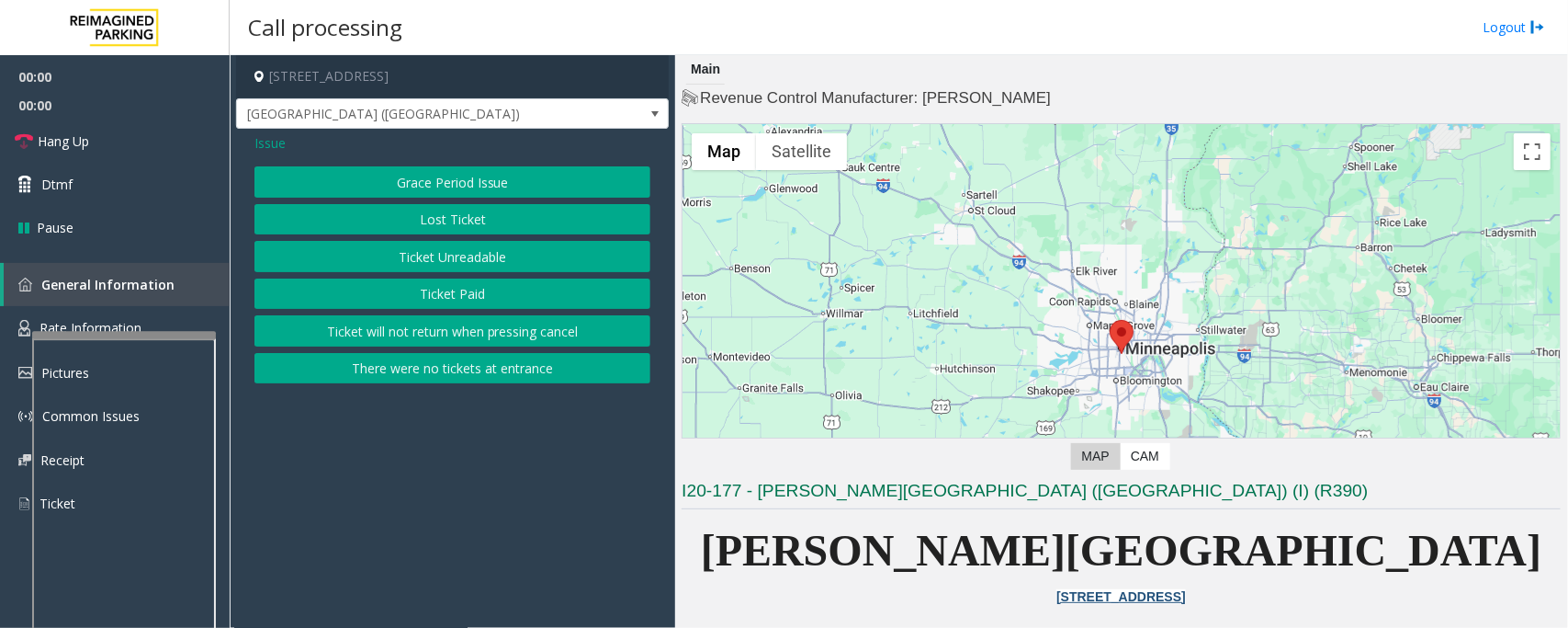
click at [458, 266] on button "Ticket Unreadable" at bounding box center [453, 257] width 396 height 32
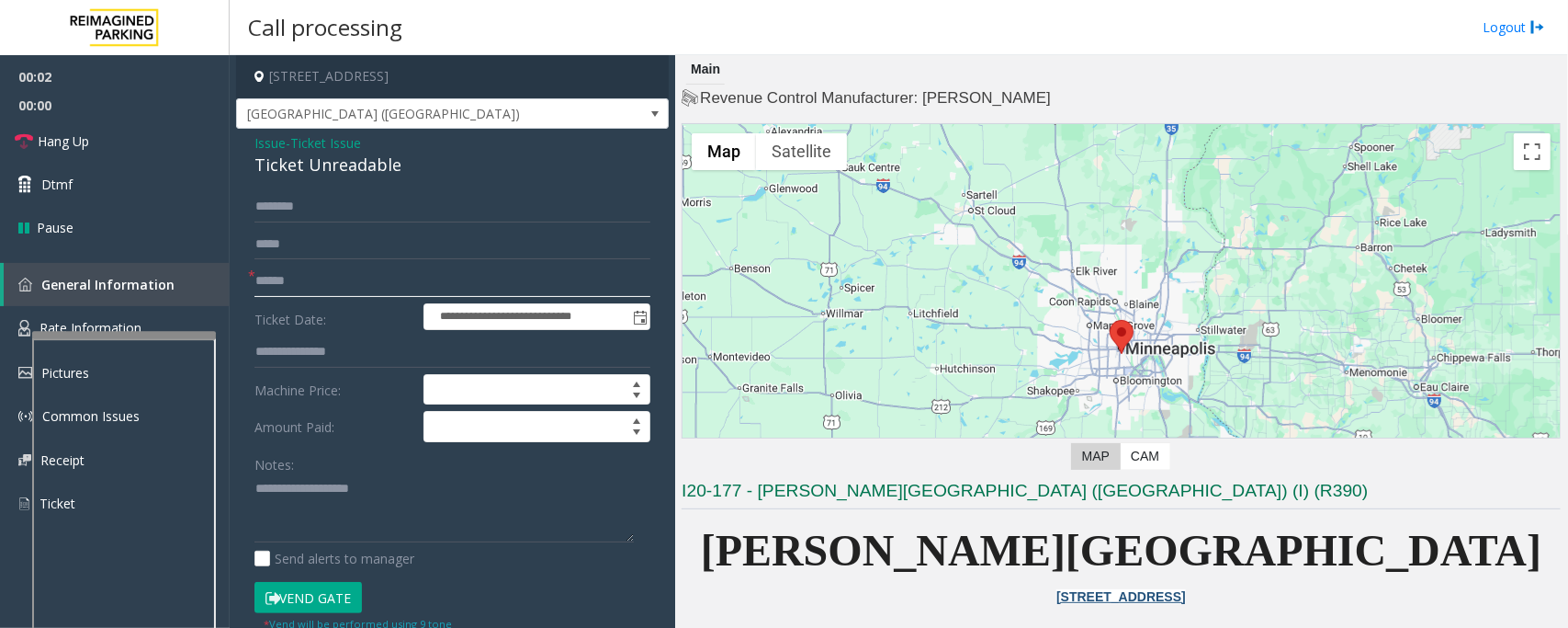
click at [282, 286] on input "text" at bounding box center [453, 282] width 396 height 32
type textarea "**********"
click at [277, 286] on input "text" at bounding box center [453, 282] width 396 height 32
type input "*********"
click at [315, 163] on div "Ticket Unreadable" at bounding box center [453, 165] width 396 height 25
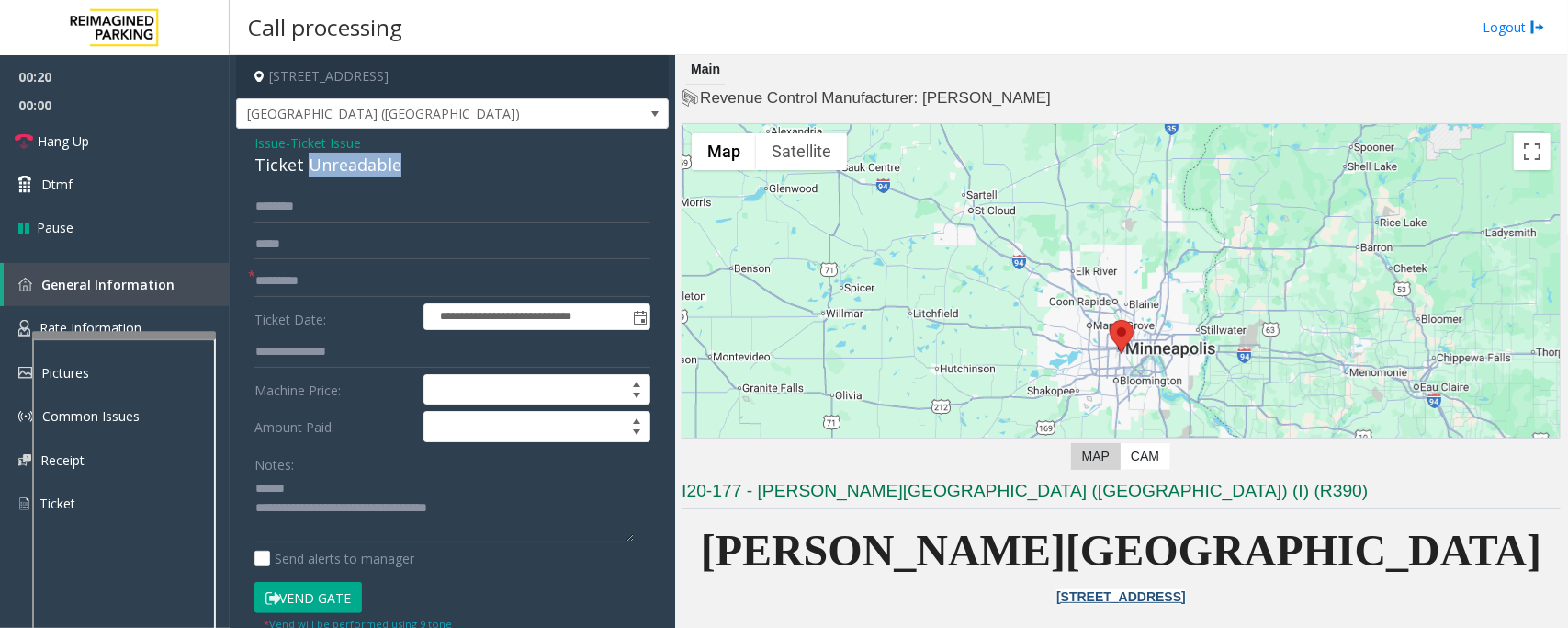
click at [315, 163] on div "Ticket Unreadable" at bounding box center [453, 165] width 396 height 25
click at [294, 514] on textarea at bounding box center [445, 509] width 379 height 69
click at [319, 212] on input "text" at bounding box center [453, 207] width 396 height 32
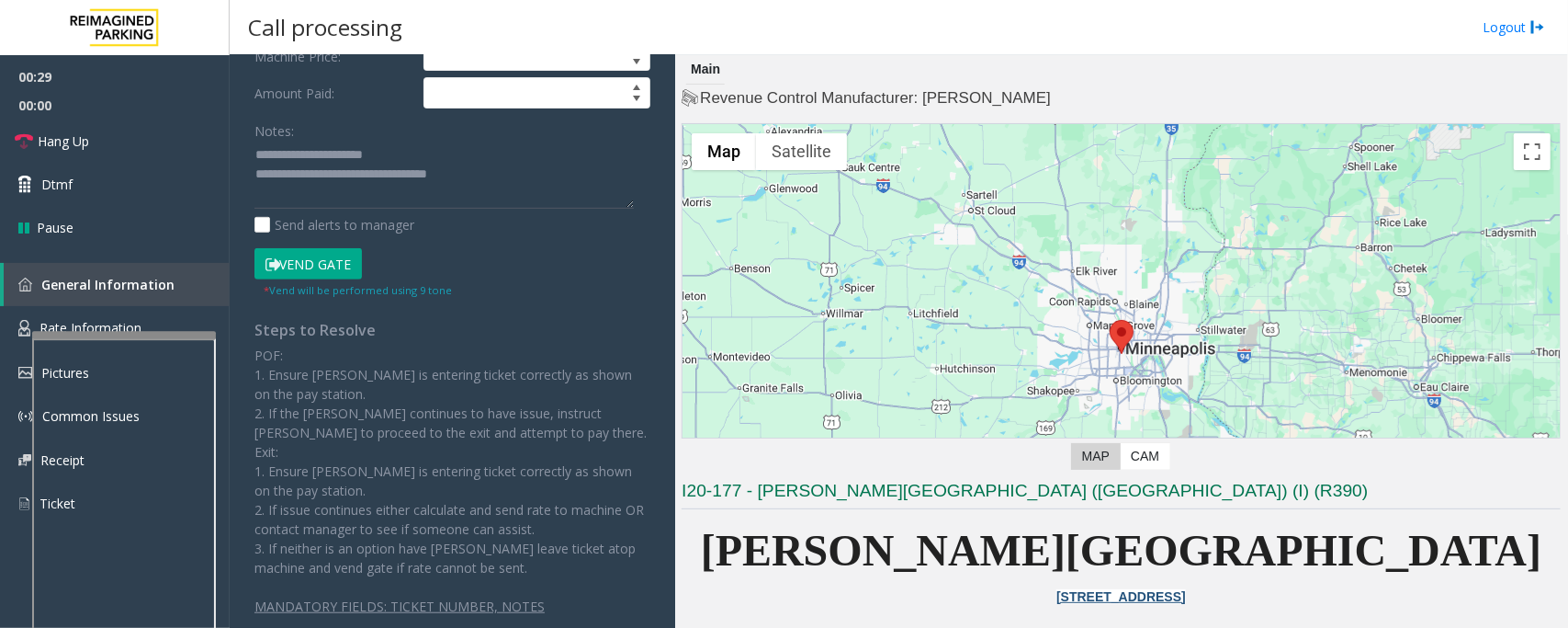
scroll to position [341, 0]
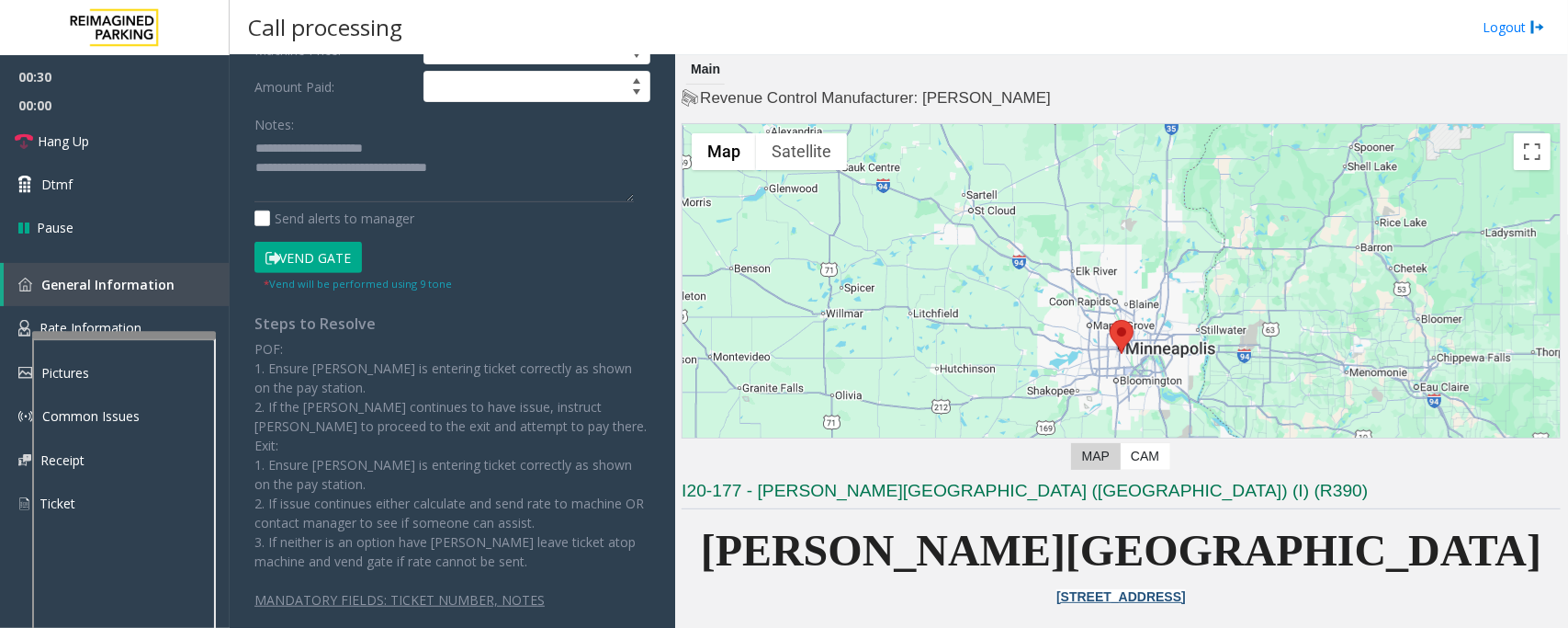
click at [338, 261] on button "Vend Gate" at bounding box center [309, 258] width 108 height 32
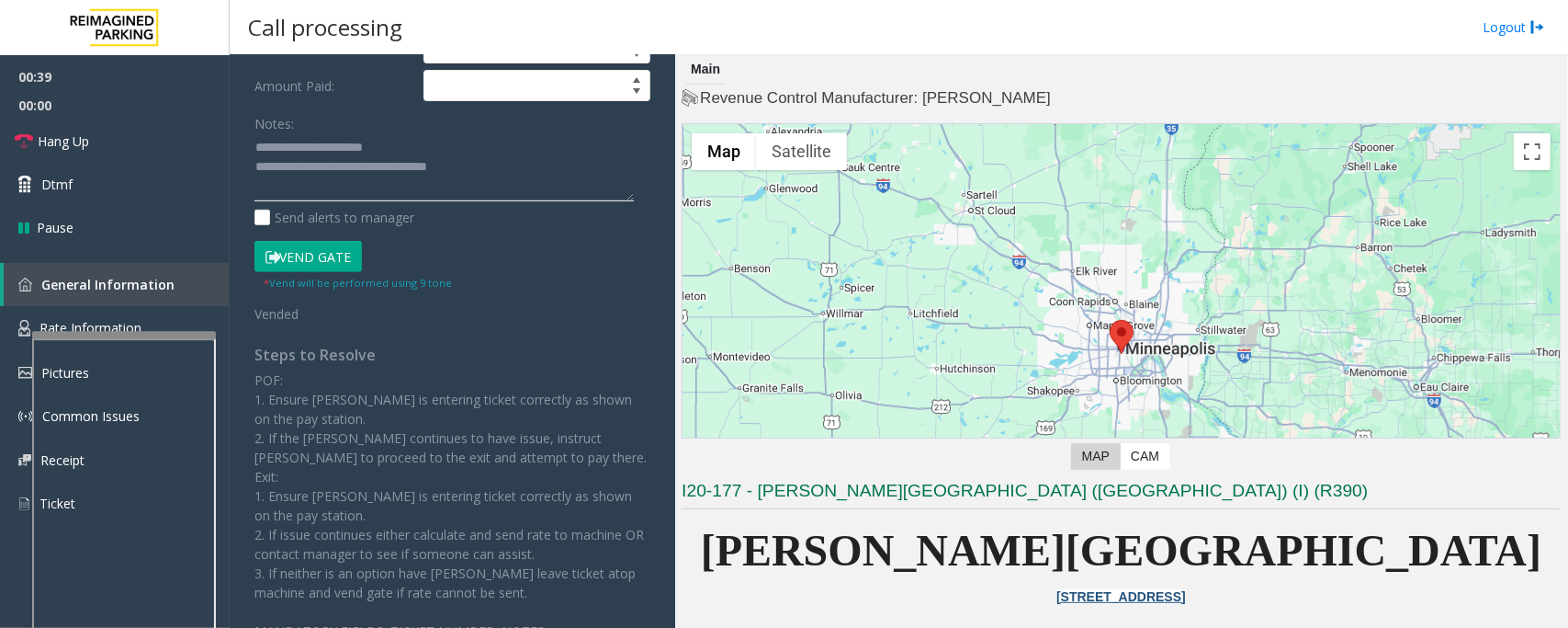
drag, startPoint x: 327, startPoint y: 167, endPoint x: 570, endPoint y: 178, distance: 243.2
click at [570, 178] on textarea at bounding box center [445, 167] width 379 height 69
paste textarea "**********"
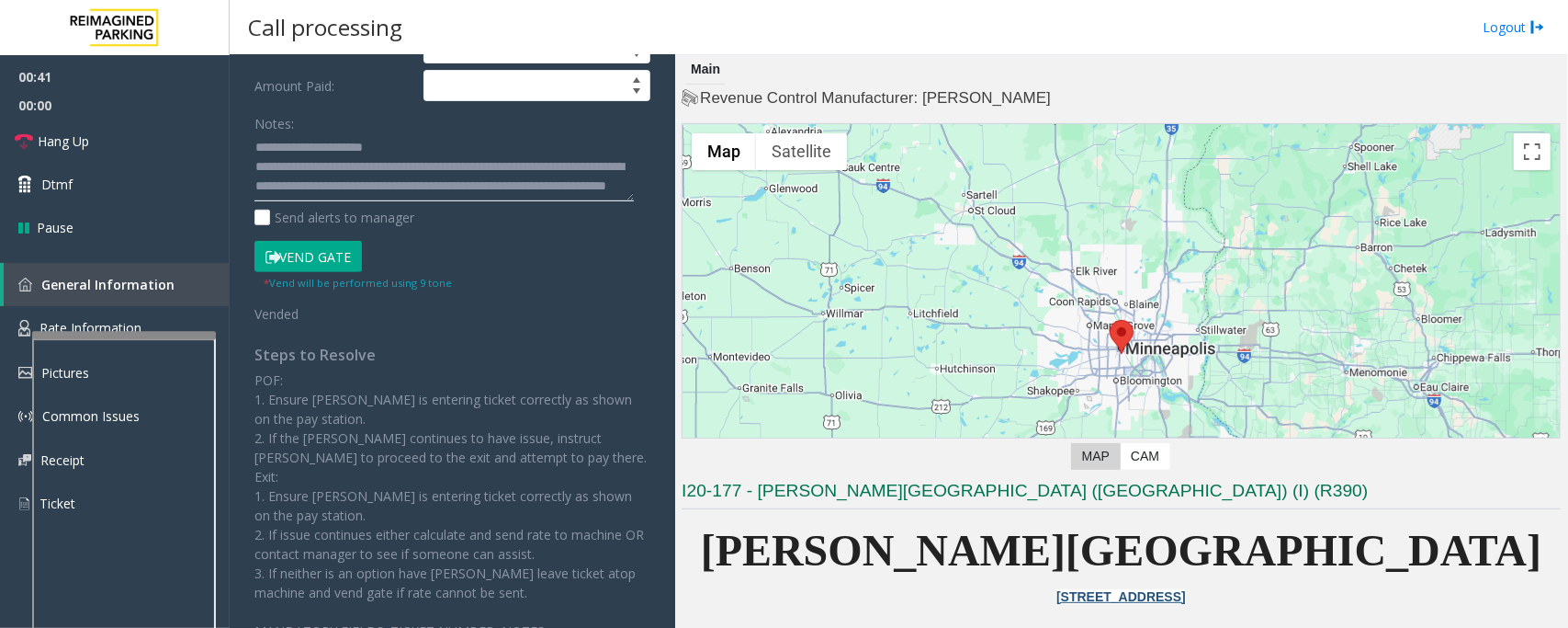
scroll to position [0, 0]
type textarea "**********"
click at [98, 144] on link "Hang Up" at bounding box center [114, 140] width 230 height 43
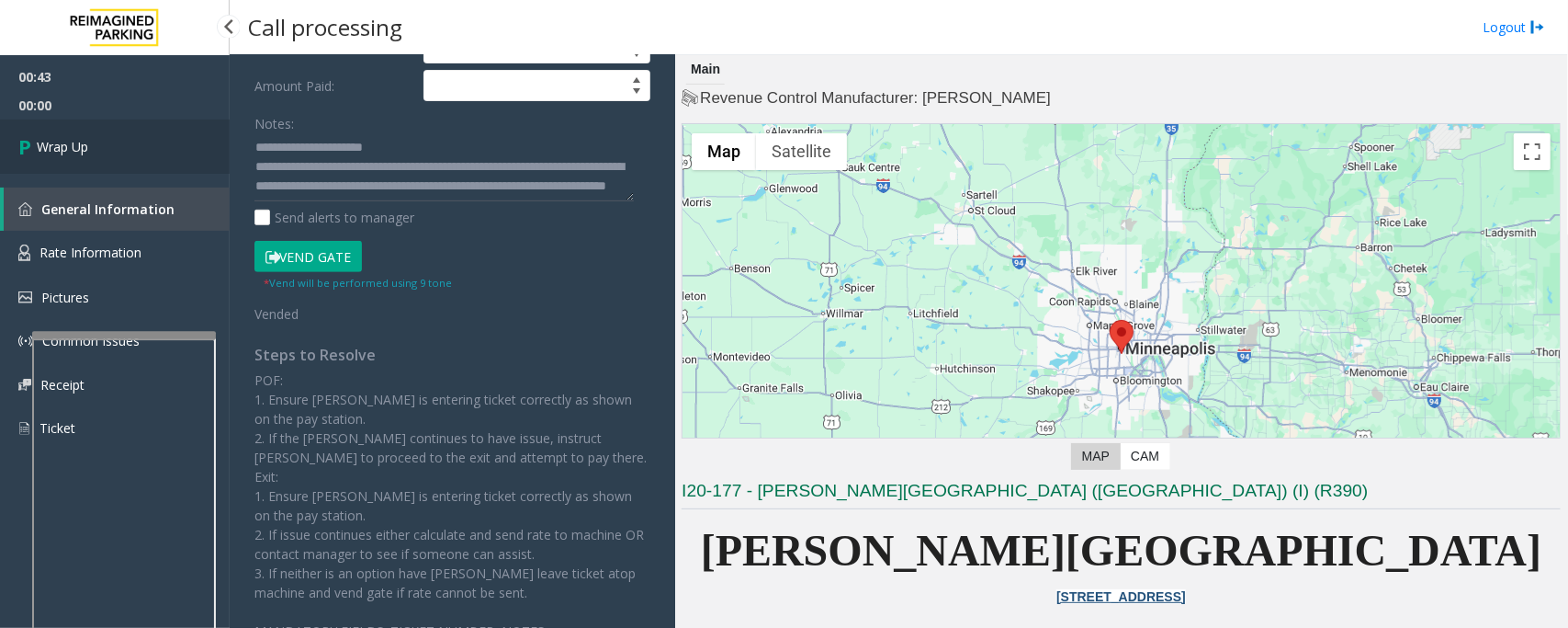
click at [106, 140] on link "Wrap Up" at bounding box center [114, 146] width 230 height 54
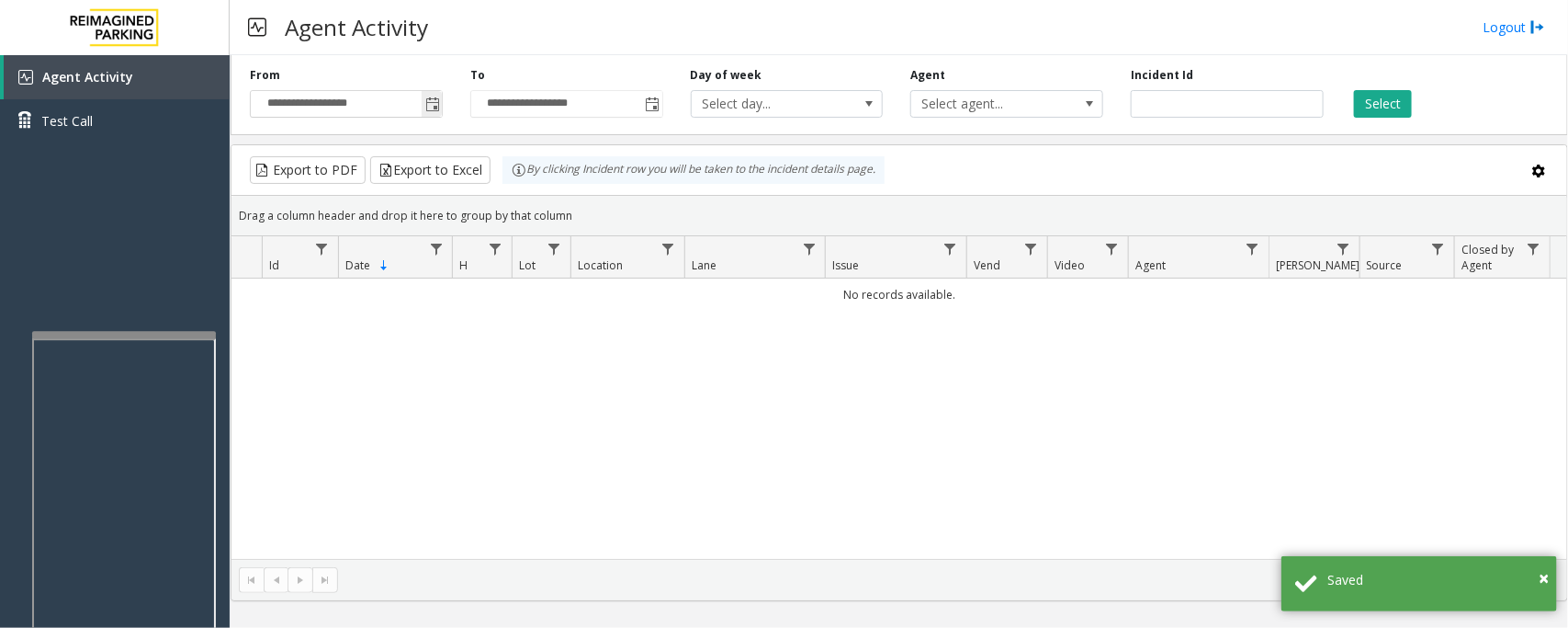
click at [432, 101] on span "Toggle popup" at bounding box center [432, 105] width 15 height 15
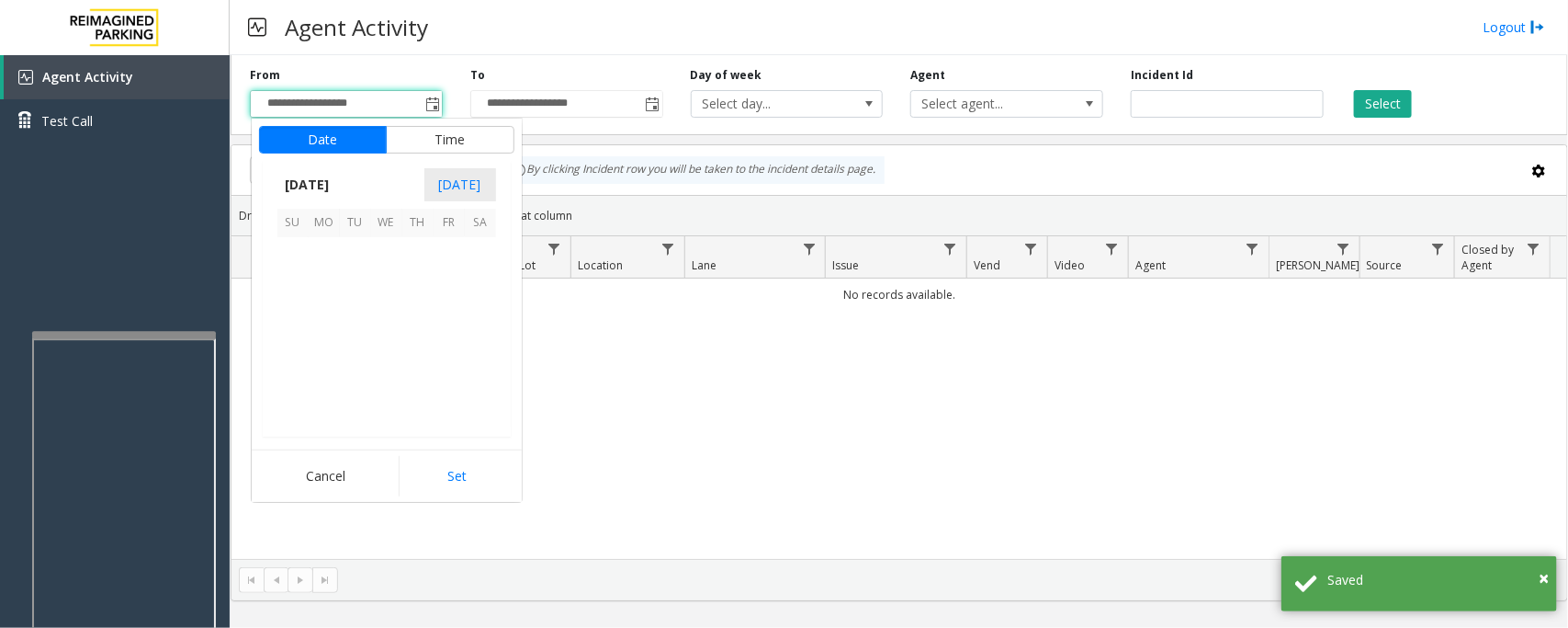
scroll to position [329733, 0]
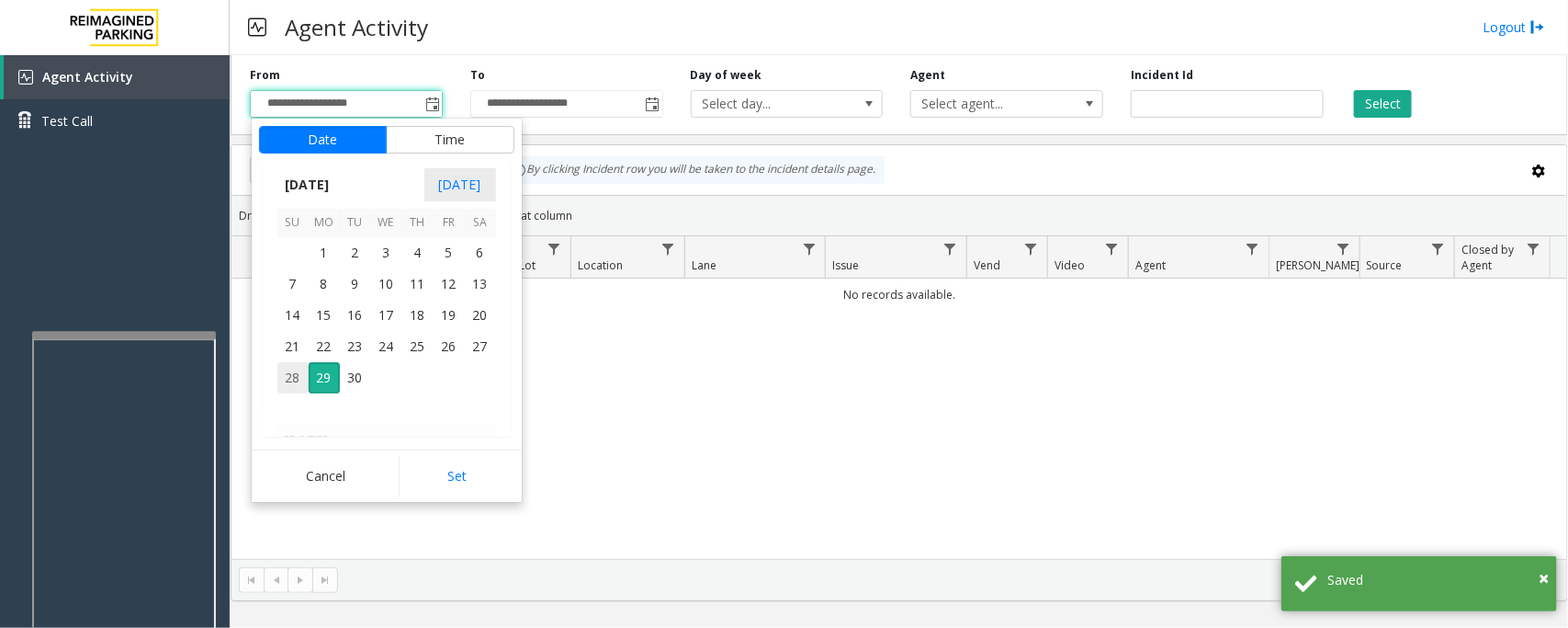
click at [291, 377] on span "28" at bounding box center [293, 378] width 32 height 32
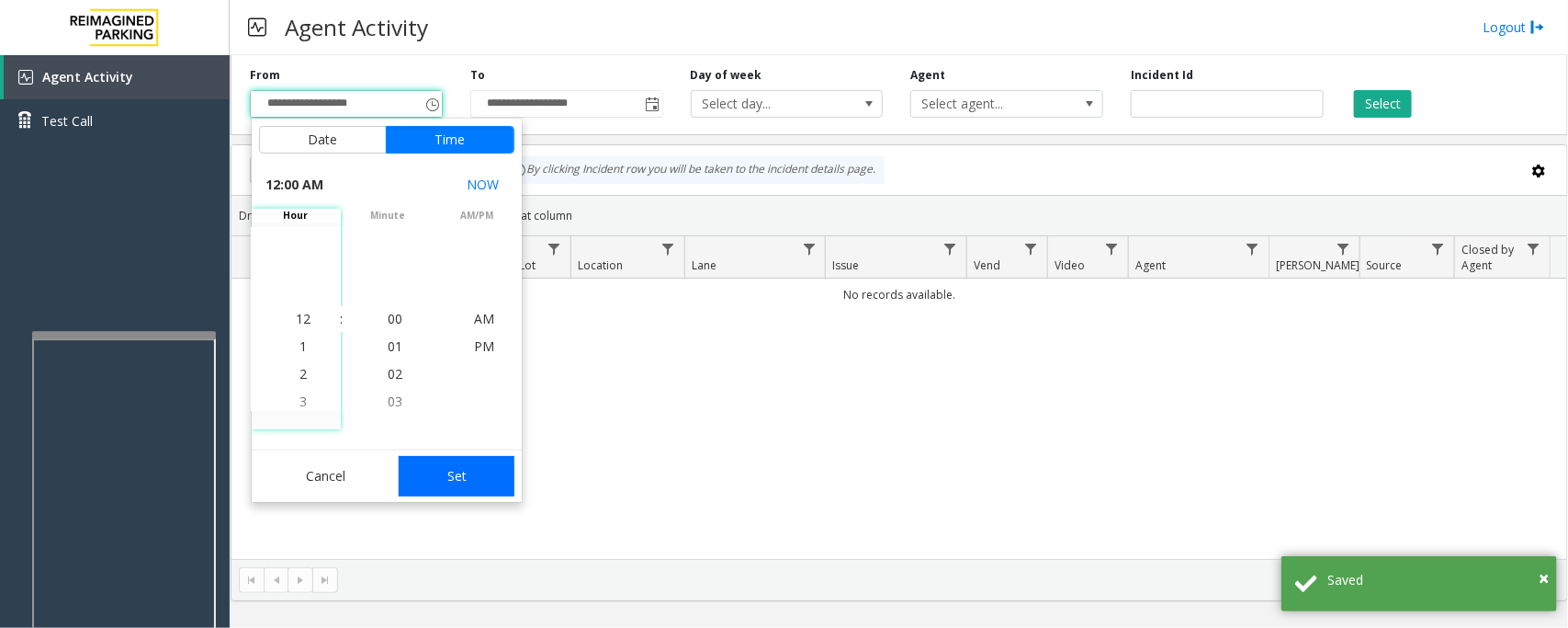
click at [428, 474] on button "Set" at bounding box center [457, 475] width 115 height 40
type input "**********"
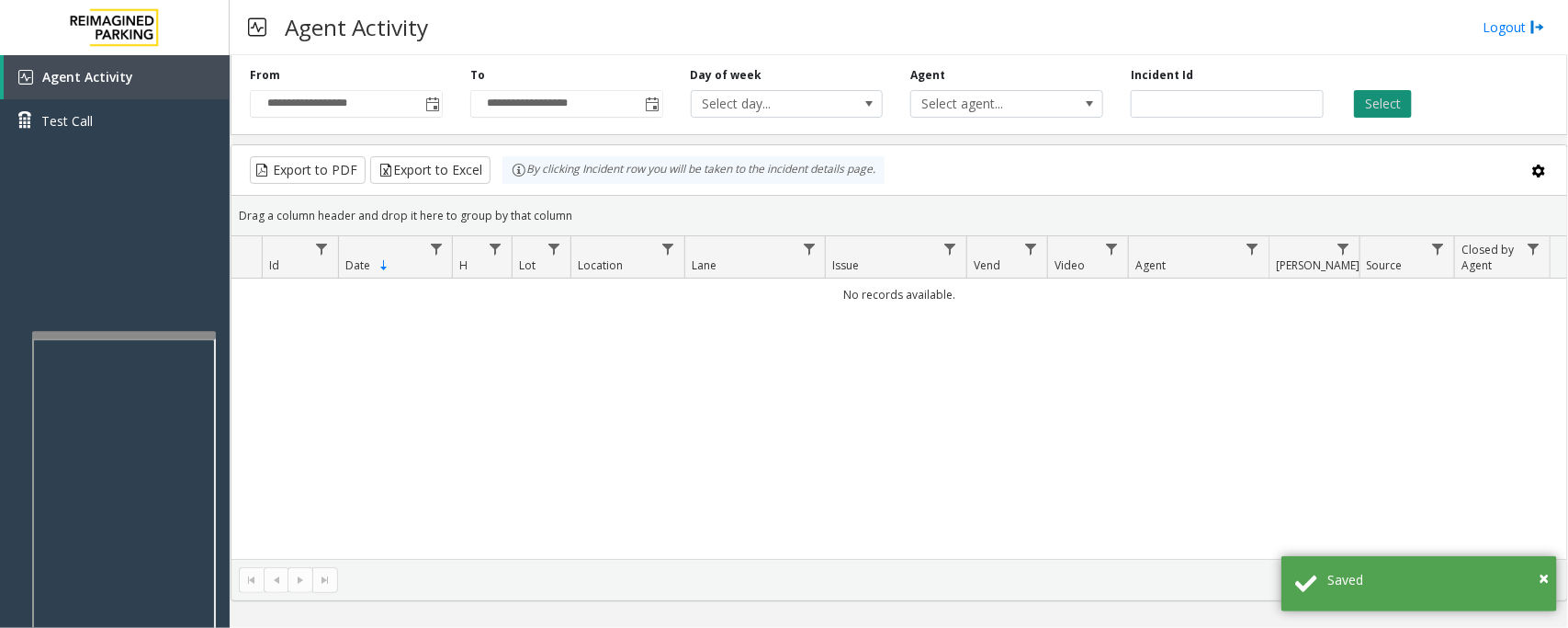
click at [1386, 100] on button "Select" at bounding box center [1383, 104] width 58 height 28
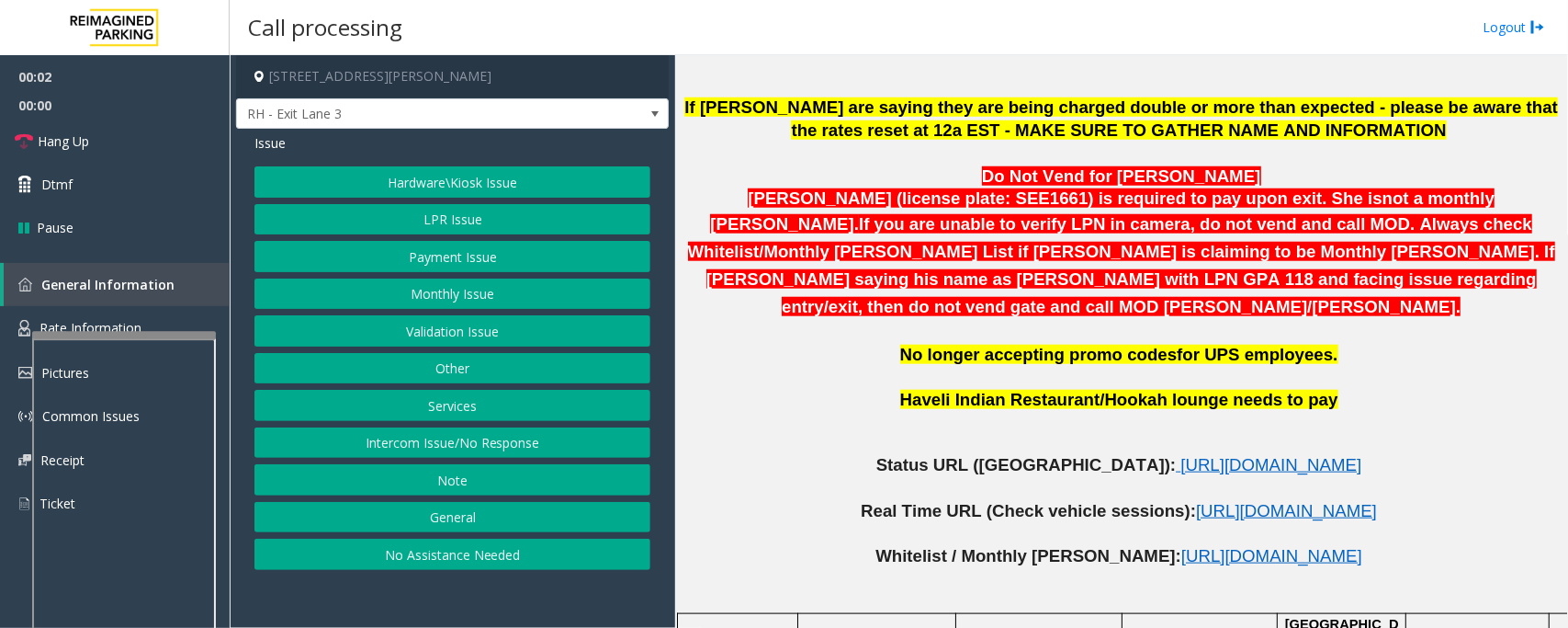
scroll to position [689, 0]
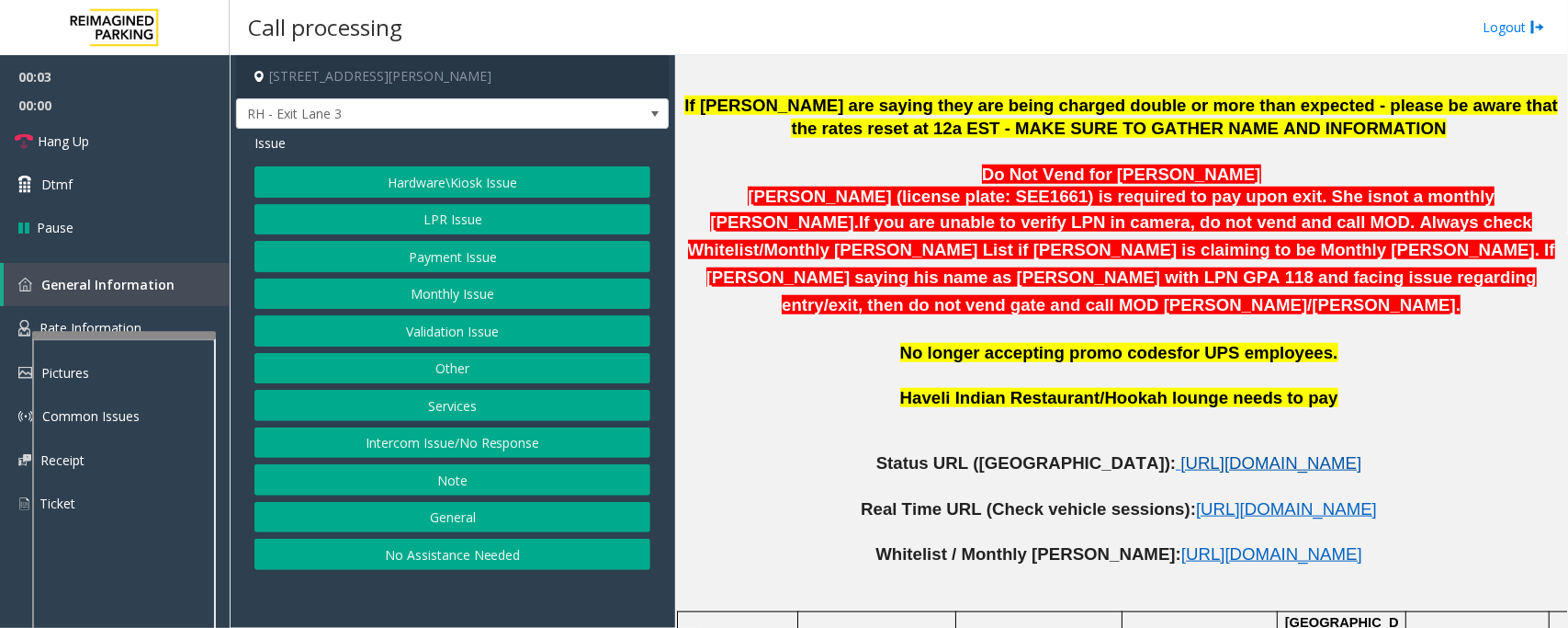
click at [1206, 453] on span "https://www.parkjockey.com/en-us/manage/1633/status" at bounding box center [1270, 462] width 181 height 20
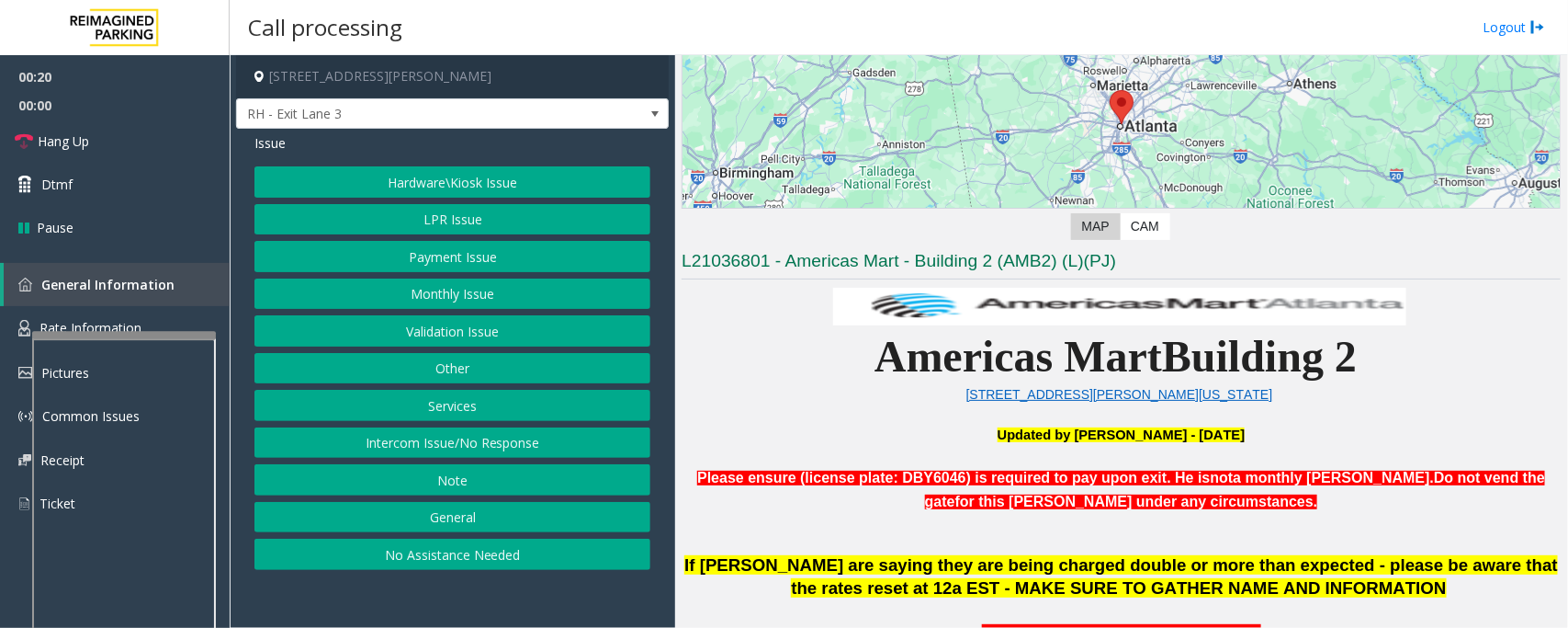
scroll to position [460, 0]
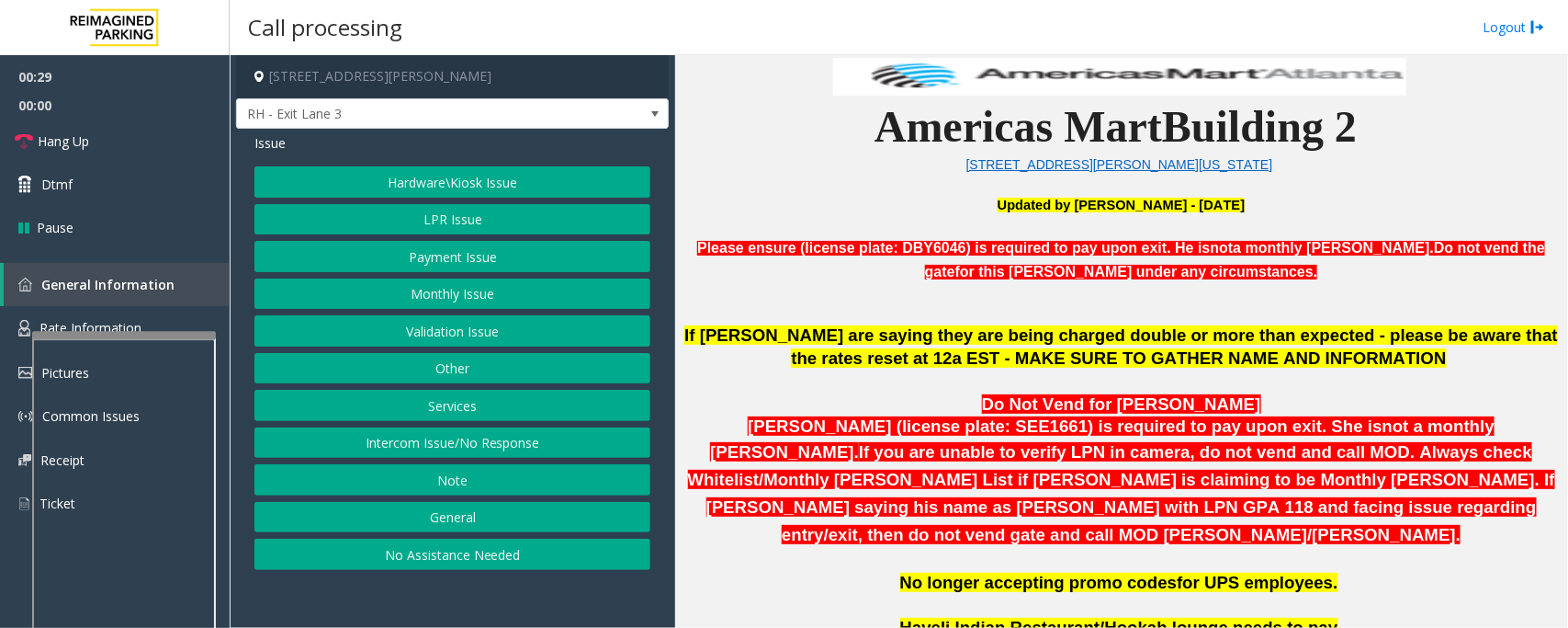
click at [439, 408] on button "Services" at bounding box center [453, 406] width 396 height 32
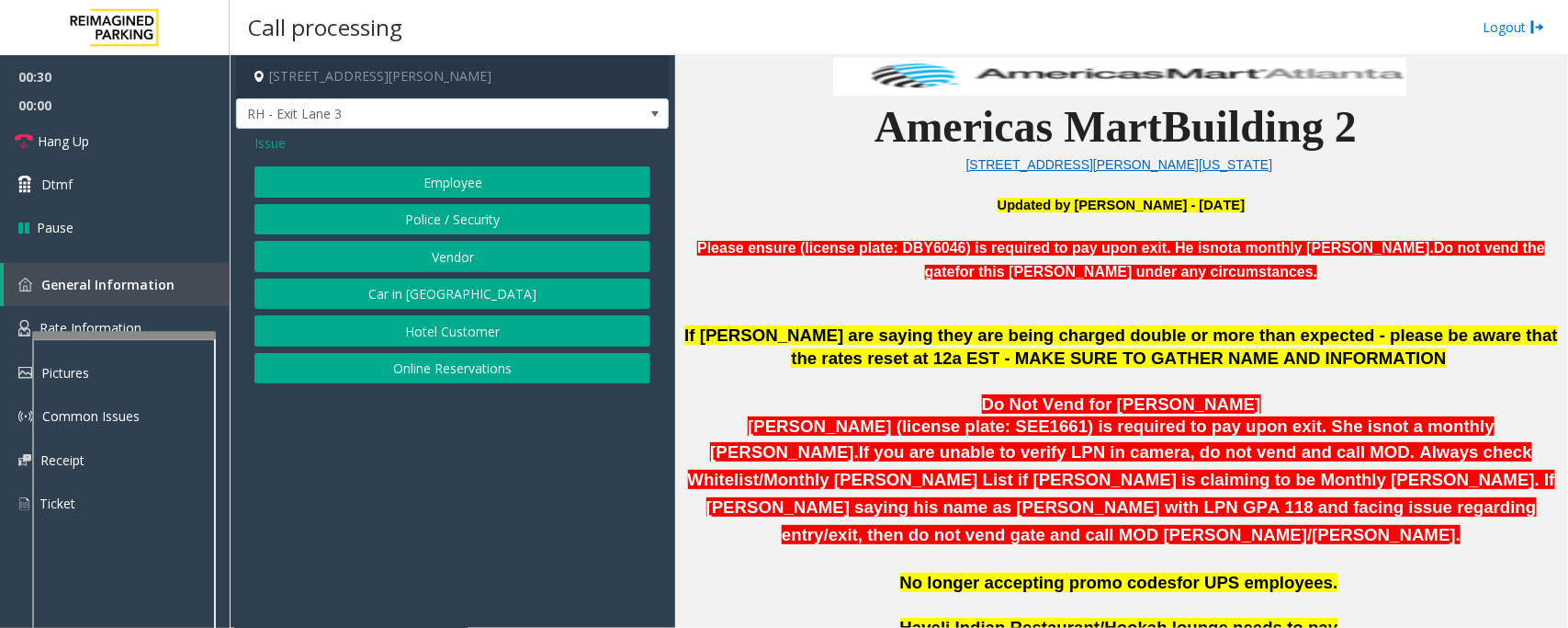
click at [443, 375] on button "Online Reservations" at bounding box center [453, 368] width 396 height 32
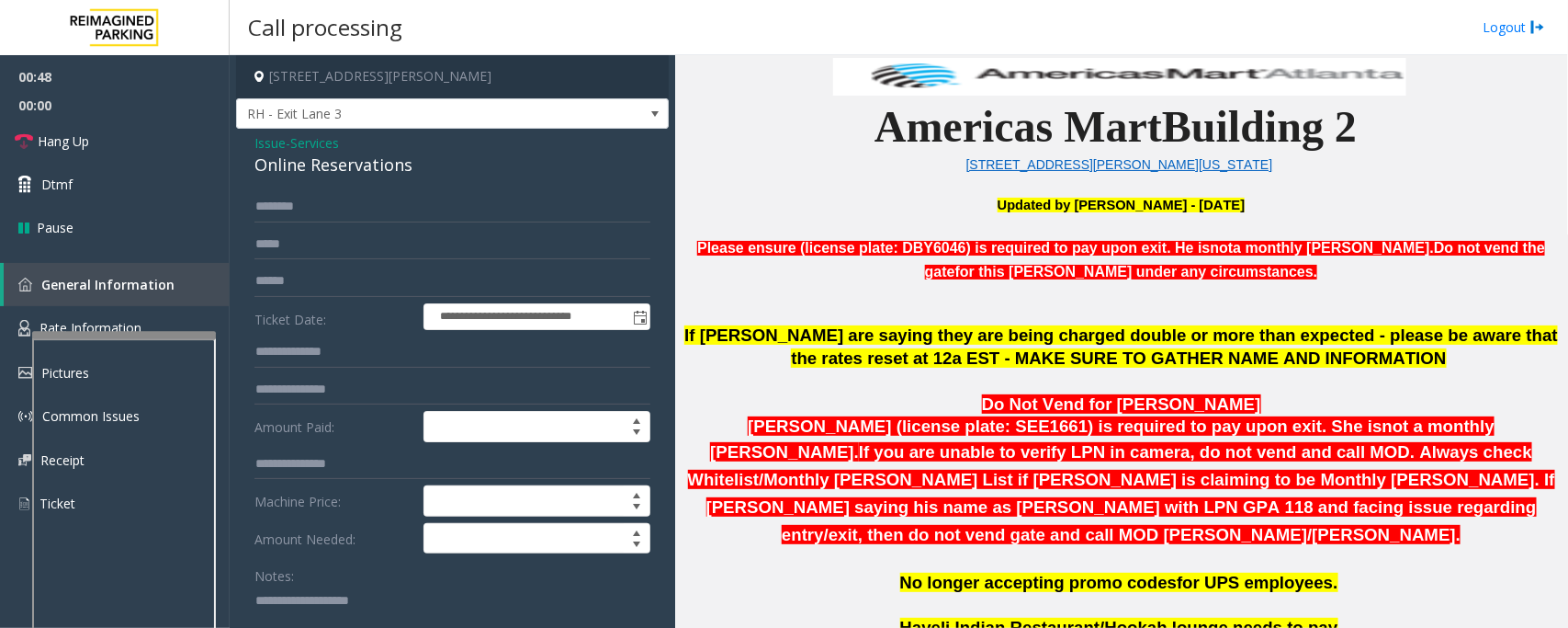
click at [280, 602] on textarea at bounding box center [445, 620] width 379 height 69
paste textarea "**********"
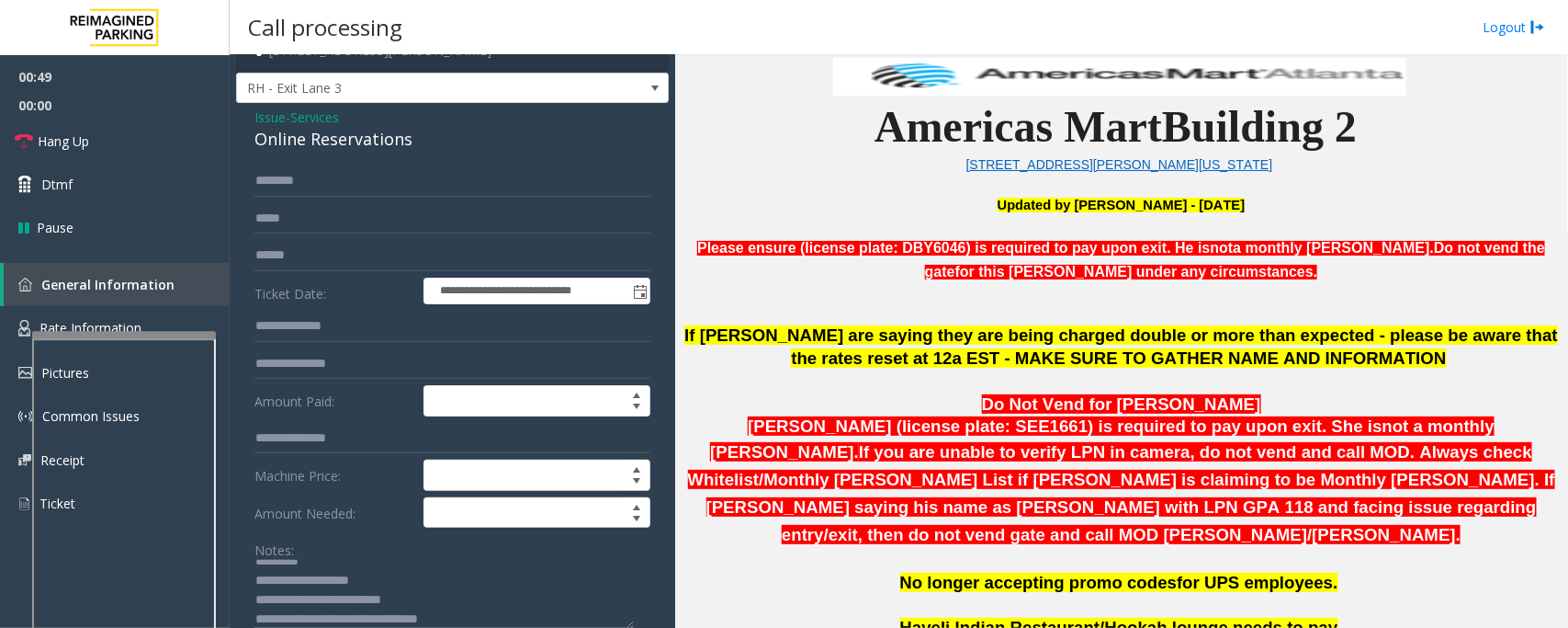
scroll to position [0, 0]
drag, startPoint x: 322, startPoint y: 594, endPoint x: 434, endPoint y: 593, distance: 112.0
click at [434, 593] on textarea at bounding box center [445, 595] width 379 height 69
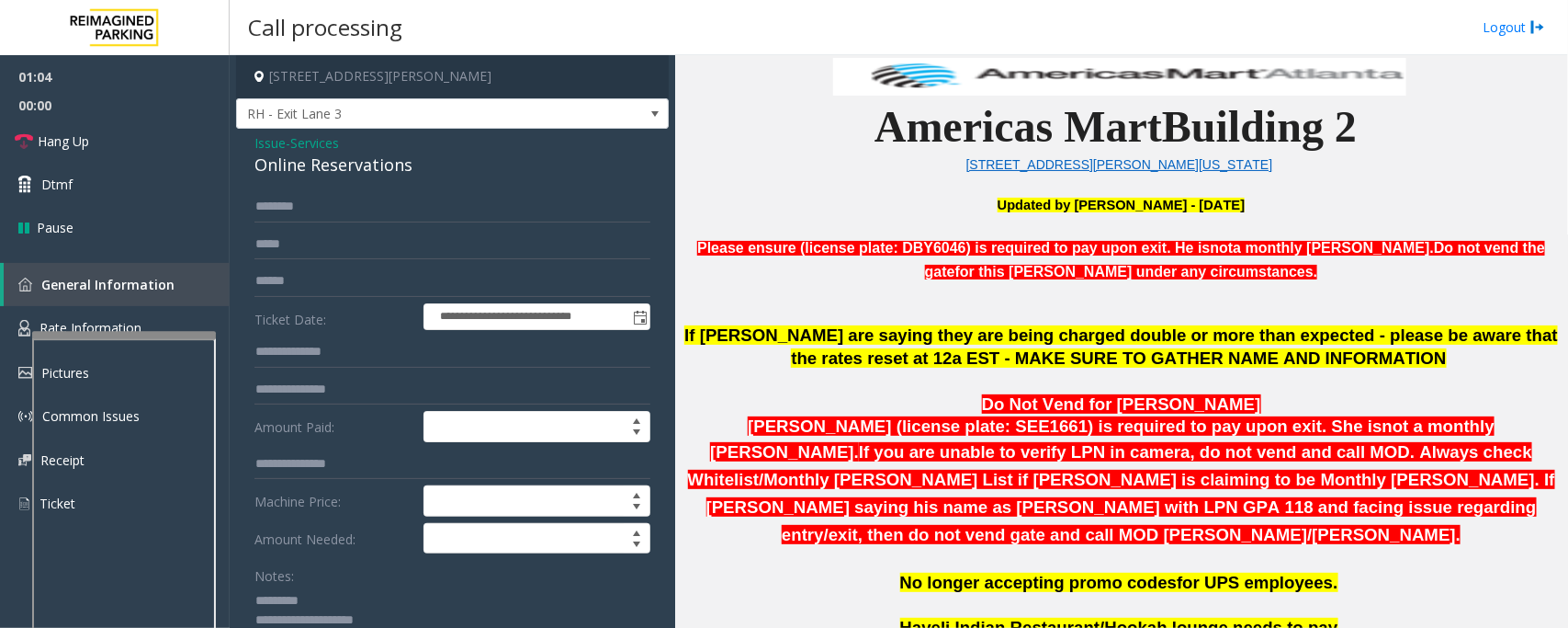
type textarea "**********"
click at [297, 213] on input "text" at bounding box center [453, 207] width 396 height 32
click at [384, 205] on input "text" at bounding box center [453, 207] width 396 height 32
click at [281, 204] on input "******" at bounding box center [453, 207] width 396 height 32
type input "*******"
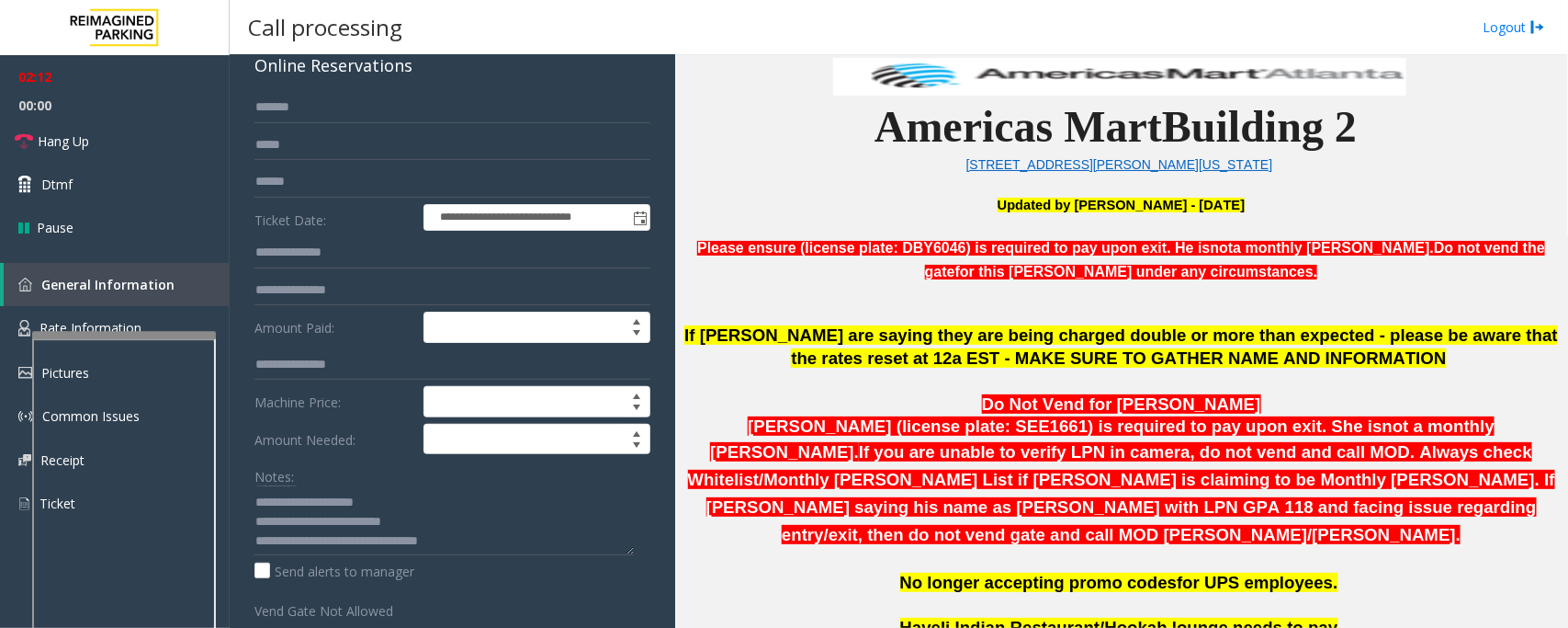
scroll to position [255, 0]
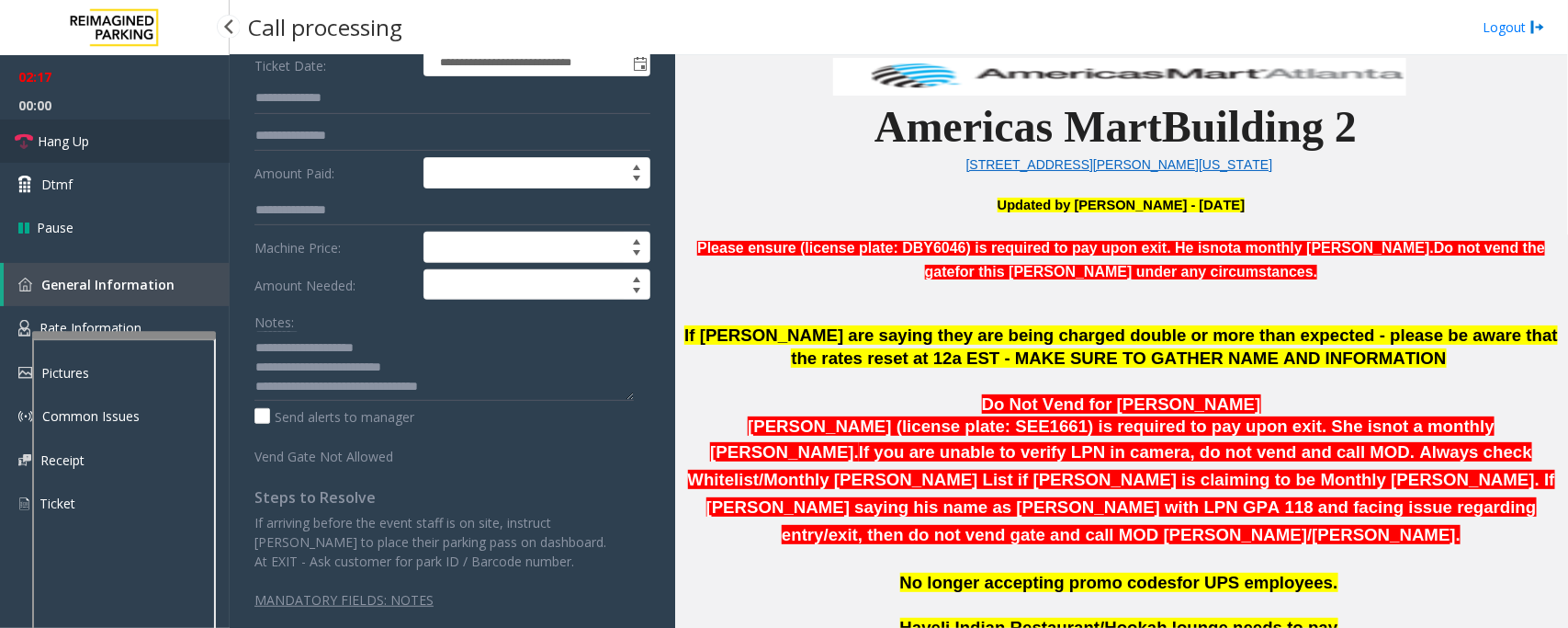
click at [124, 140] on link "Hang Up" at bounding box center [114, 140] width 230 height 43
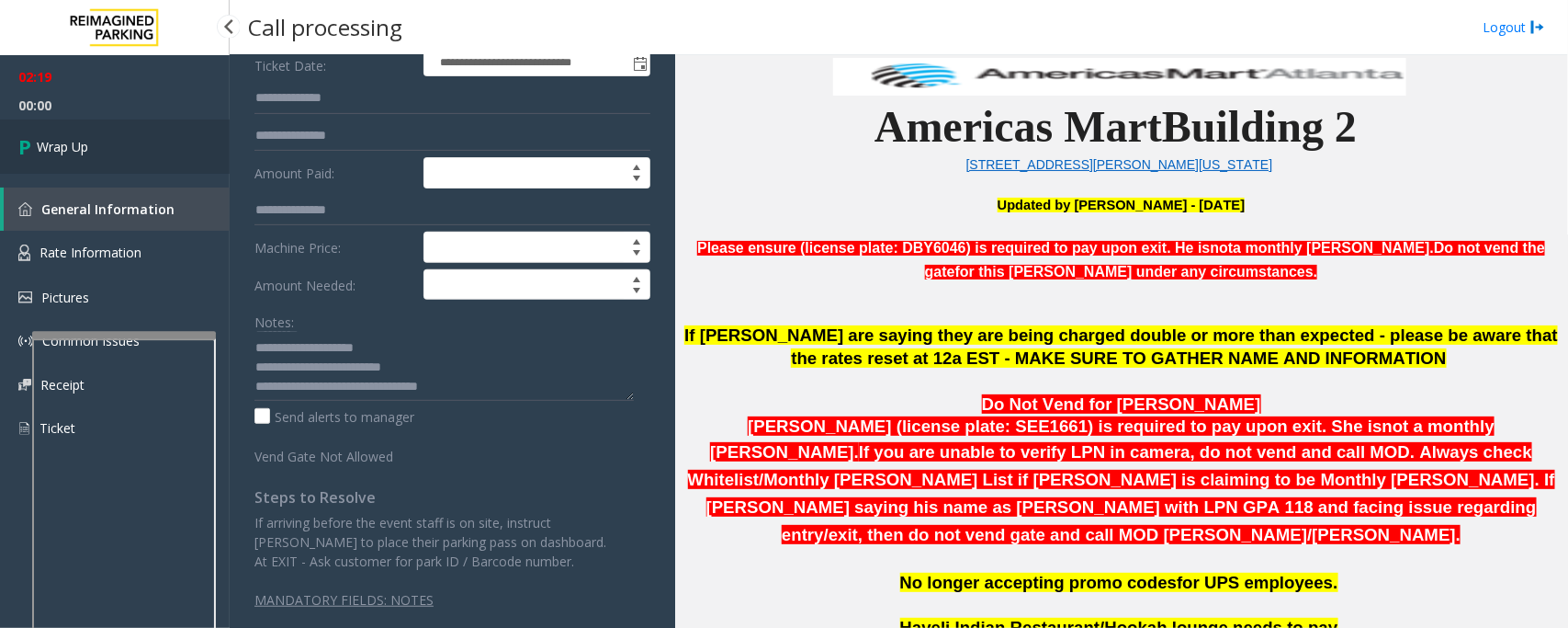
click at [124, 140] on link "Wrap Up" at bounding box center [114, 146] width 230 height 54
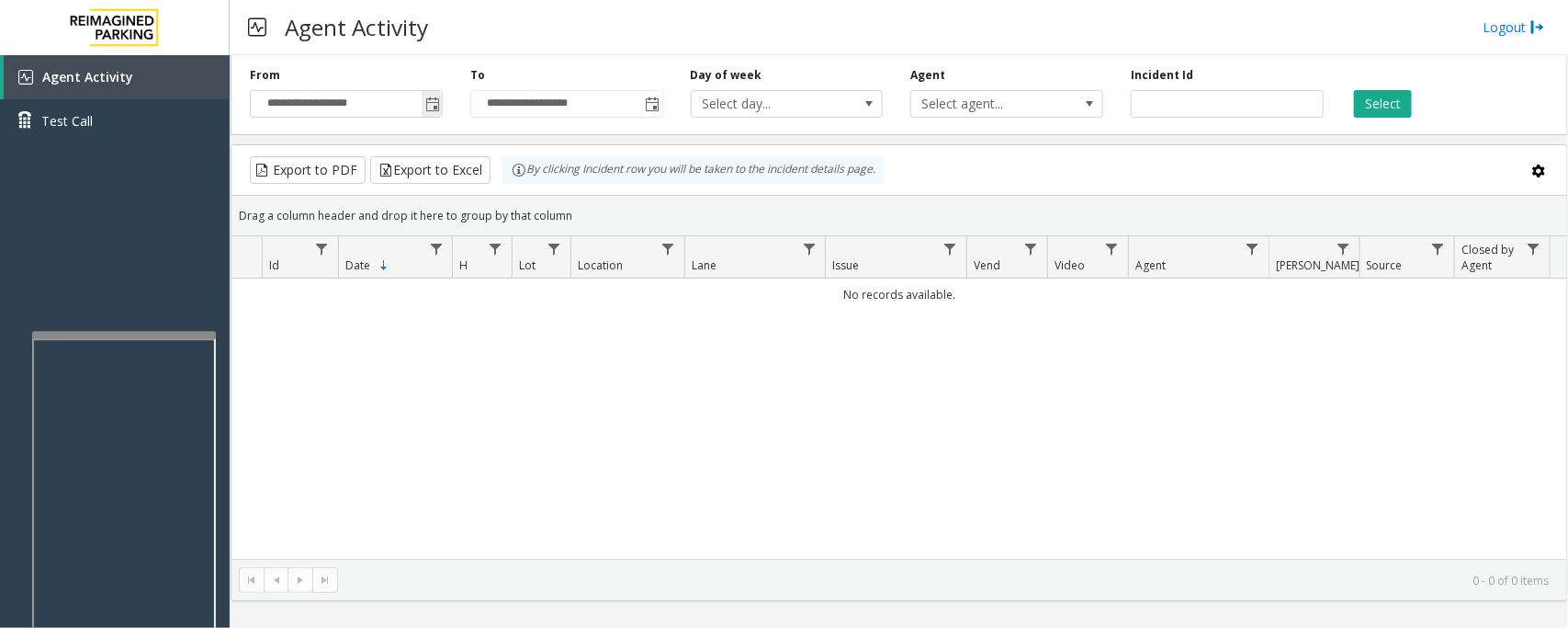
click at [442, 95] on span "**********" at bounding box center [346, 104] width 193 height 28
click at [432, 107] on span "Toggle popup" at bounding box center [432, 105] width 15 height 15
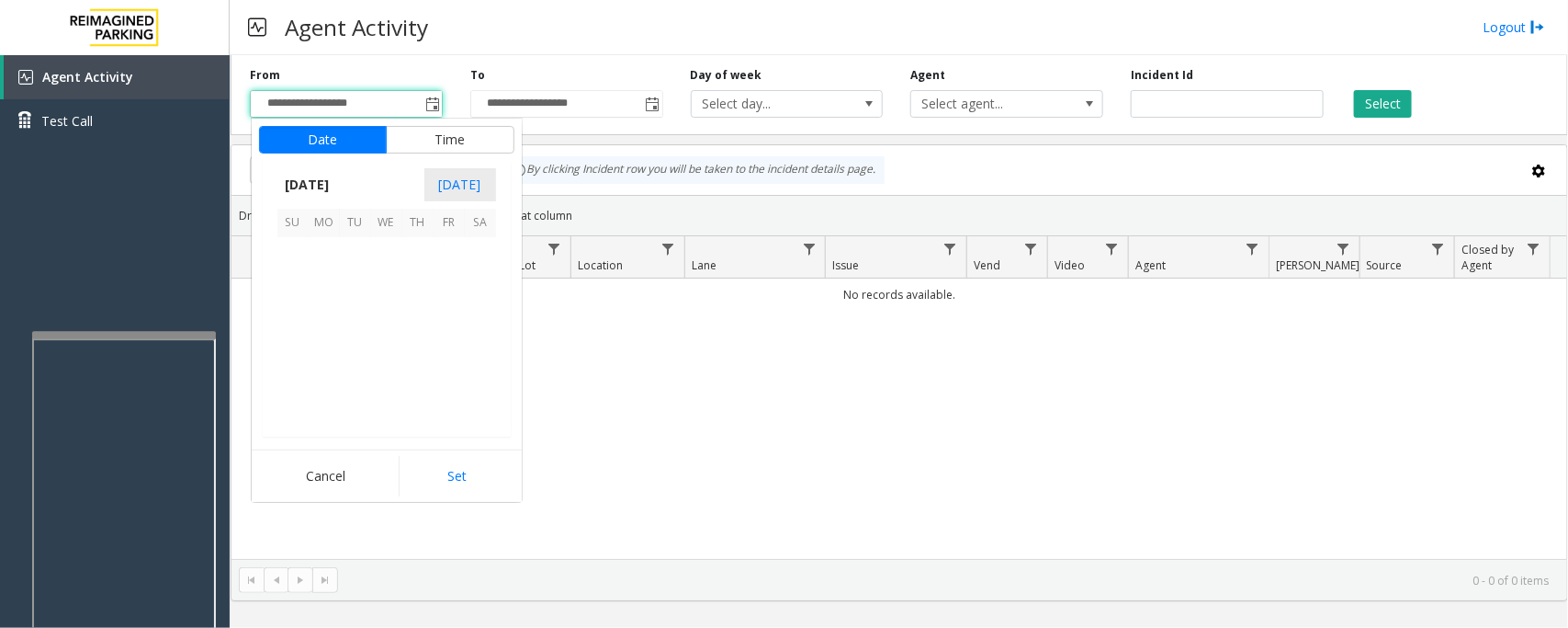
scroll to position [329733, 0]
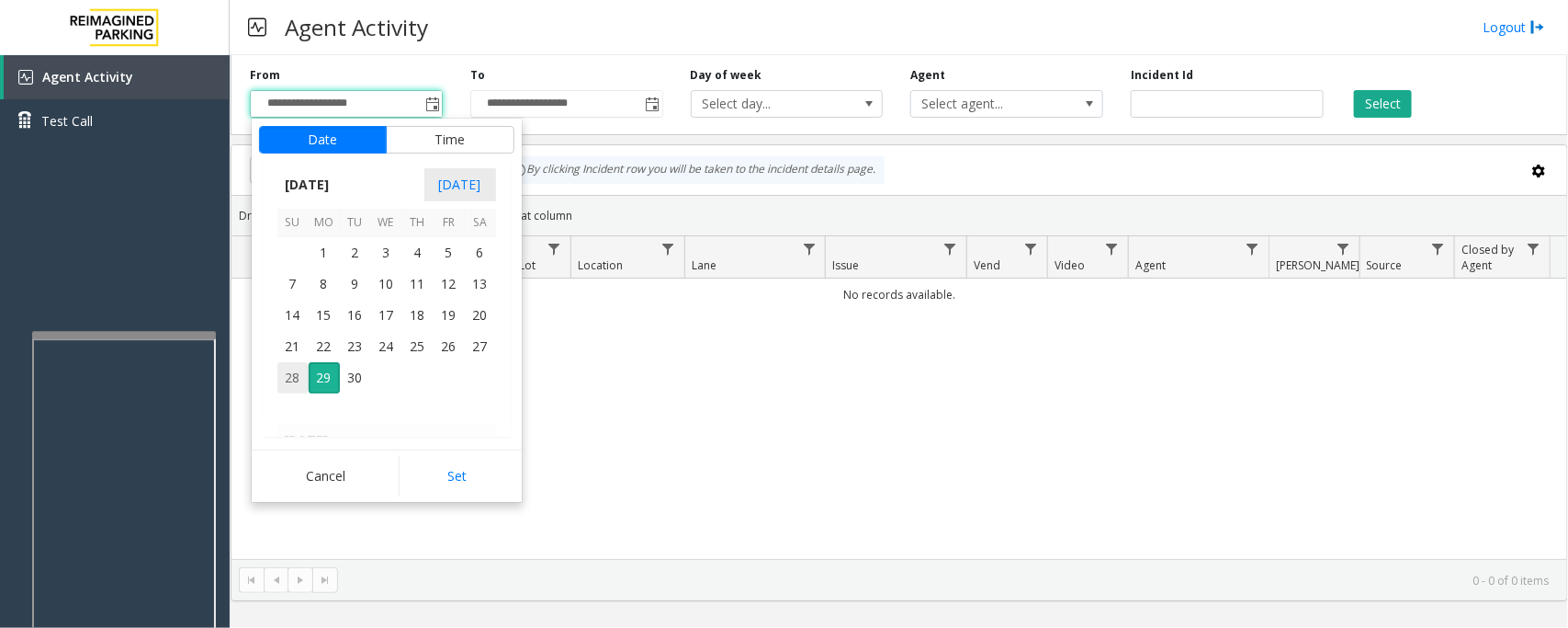
click at [294, 373] on span "28" at bounding box center [293, 378] width 32 height 32
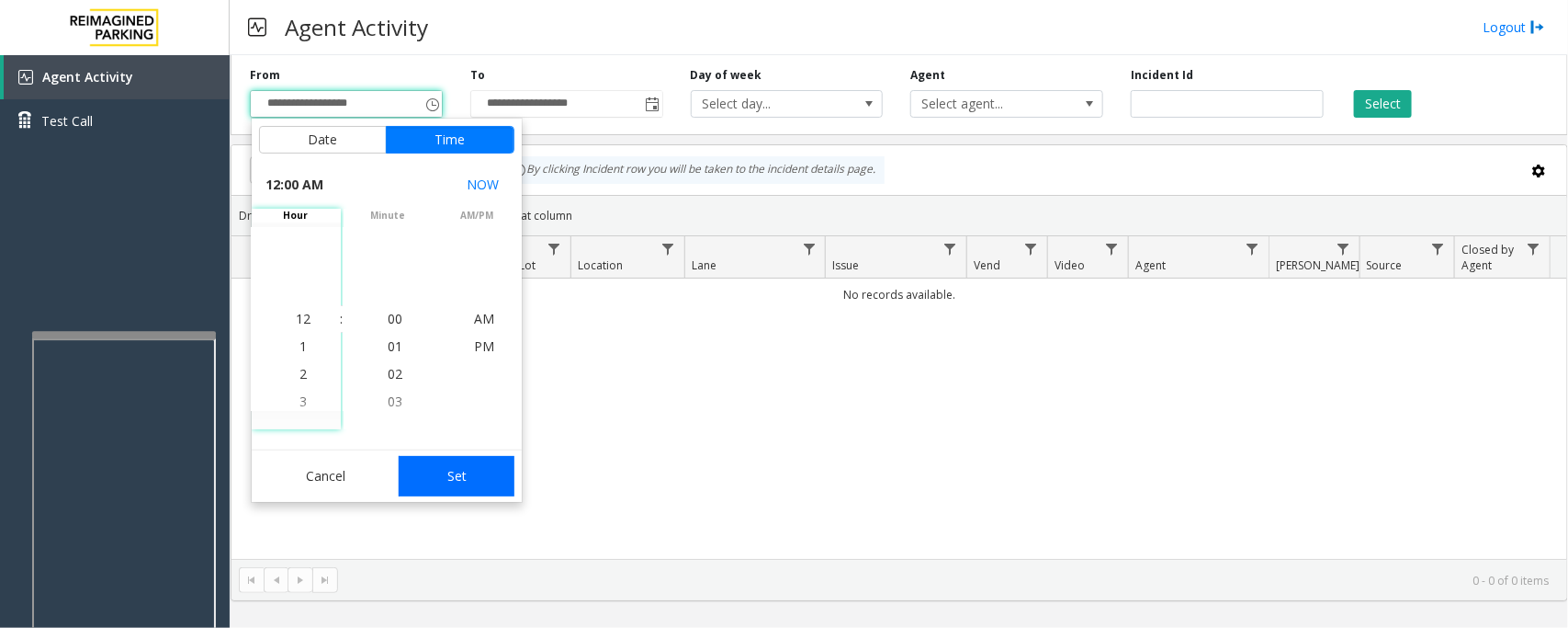
click at [445, 474] on button "Set" at bounding box center [457, 475] width 115 height 40
type input "**********"
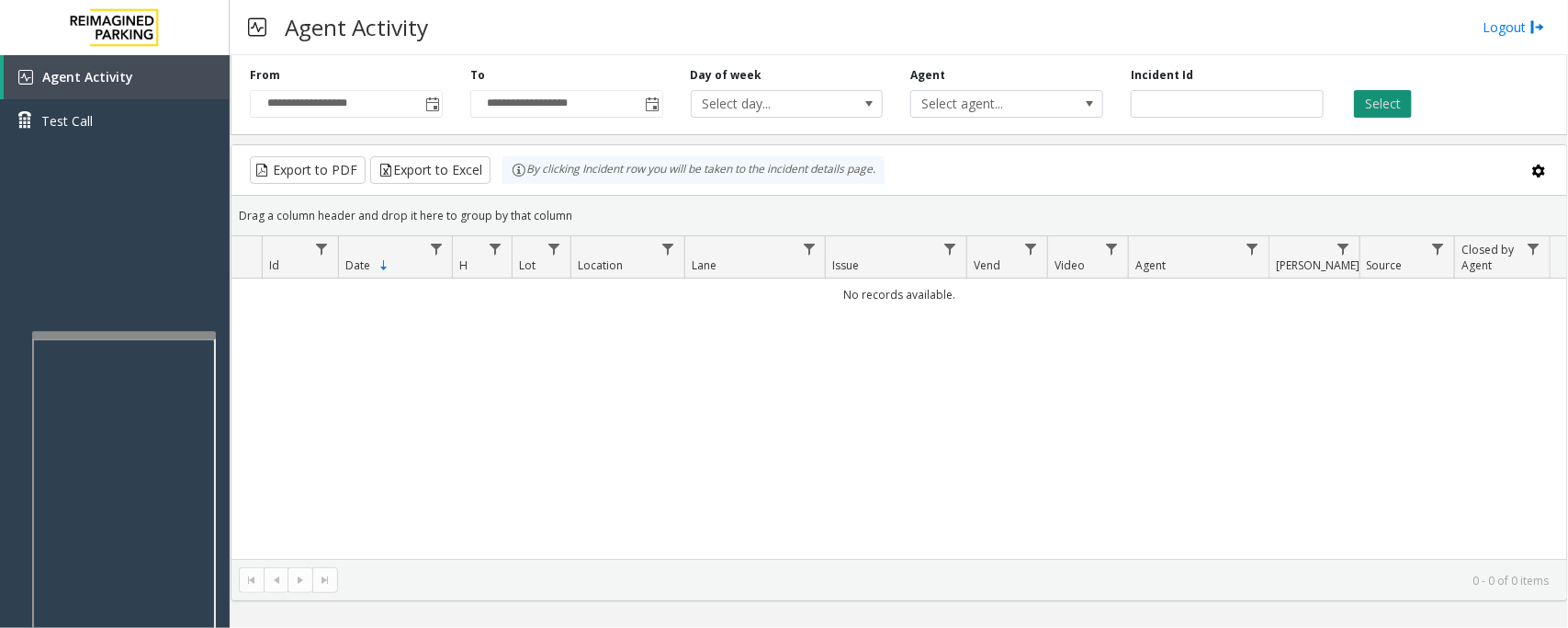
click at [1386, 107] on button "Select" at bounding box center [1383, 104] width 58 height 28
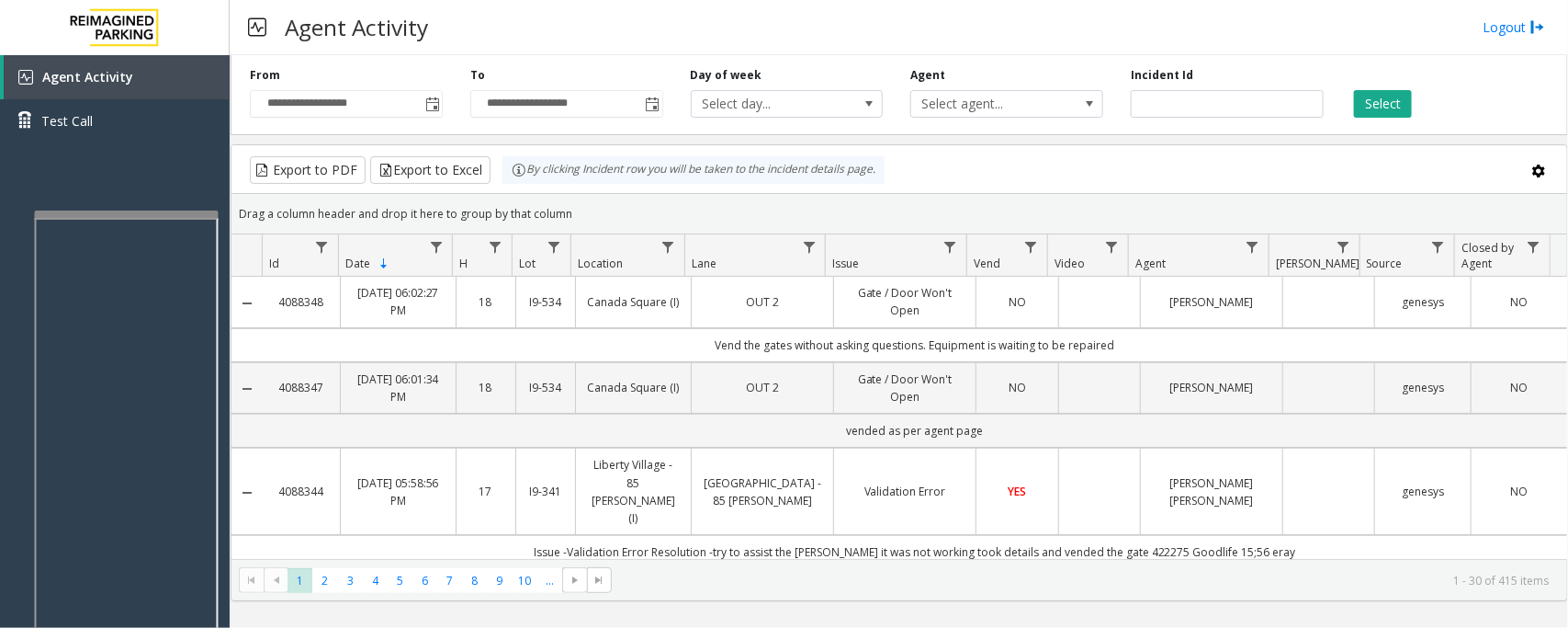
click at [108, 216] on div at bounding box center [127, 214] width 184 height 7
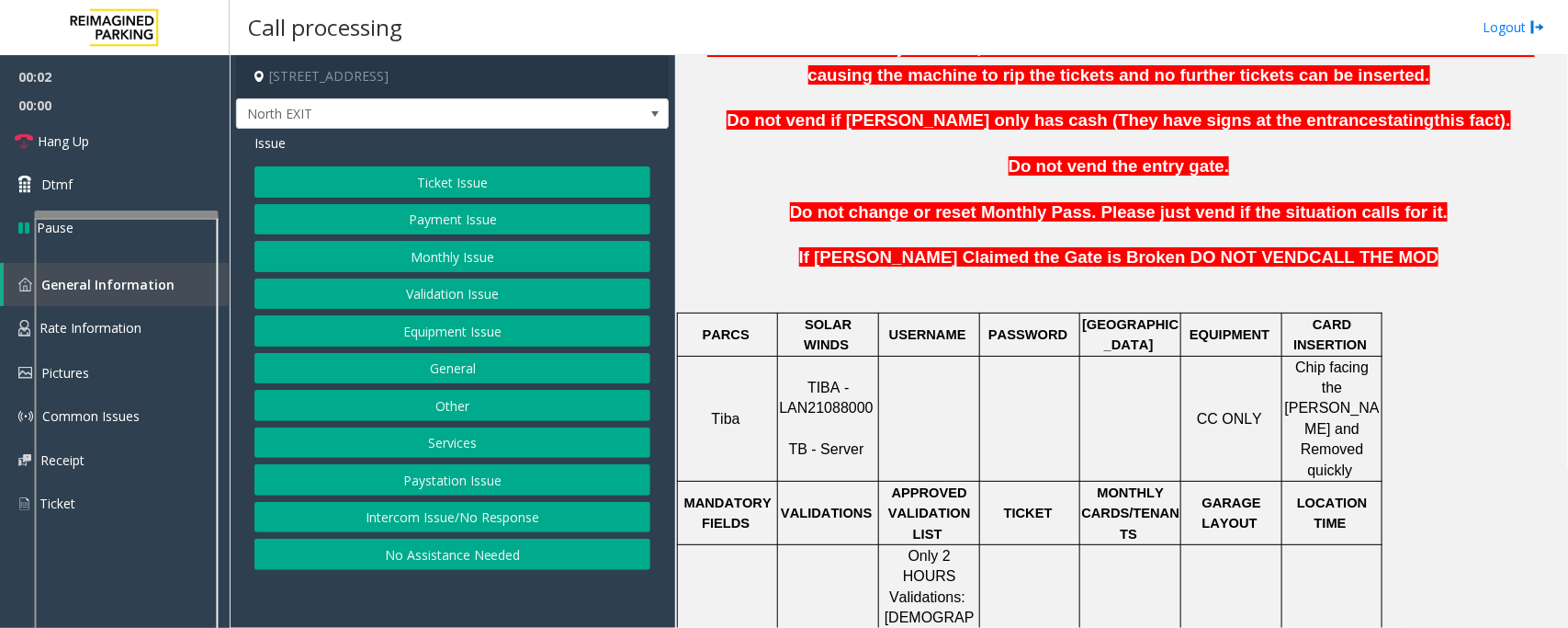
scroll to position [574, 0]
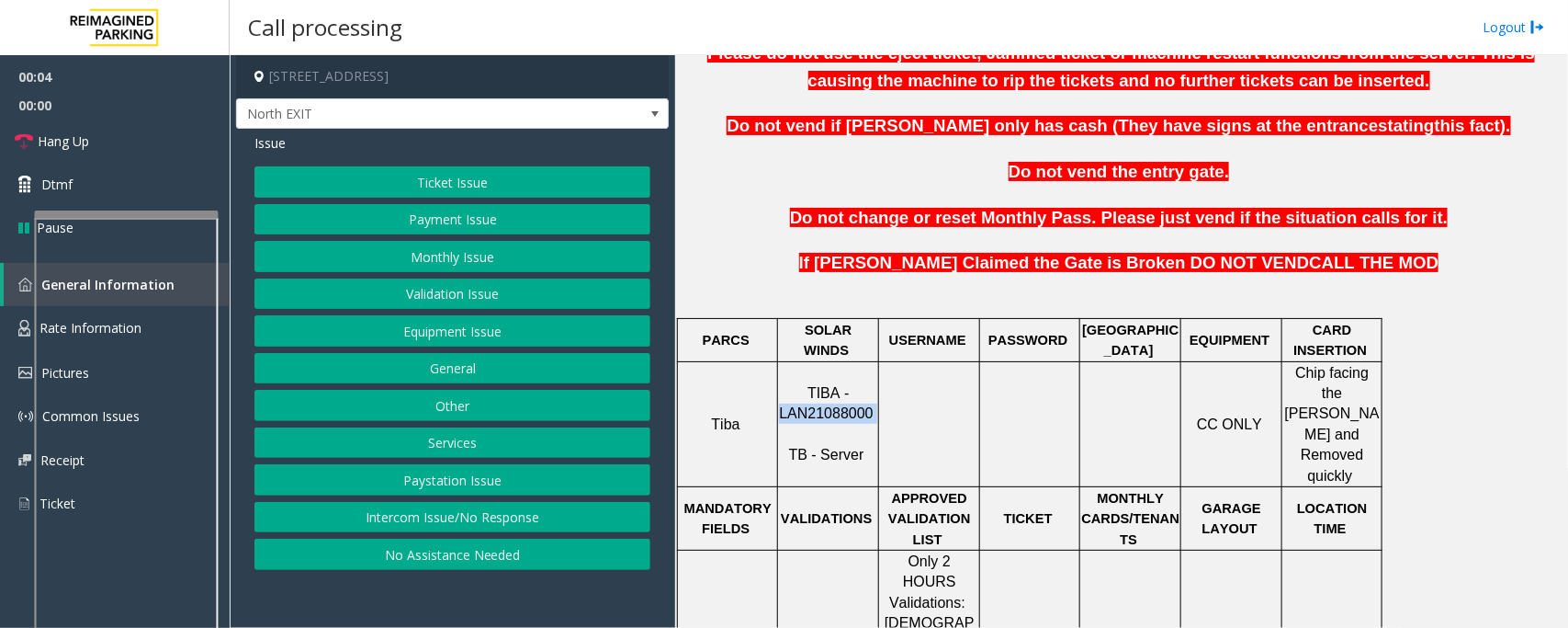
drag, startPoint x: 784, startPoint y: 394, endPoint x: 874, endPoint y: 393, distance: 90.0
click at [874, 393] on p "TIBA - LAN21088000 TB - Server" at bounding box center [829, 424] width 99 height 83
copy p "LAN21088000"
click at [397, 291] on button "Validation Issue" at bounding box center [453, 294] width 396 height 32
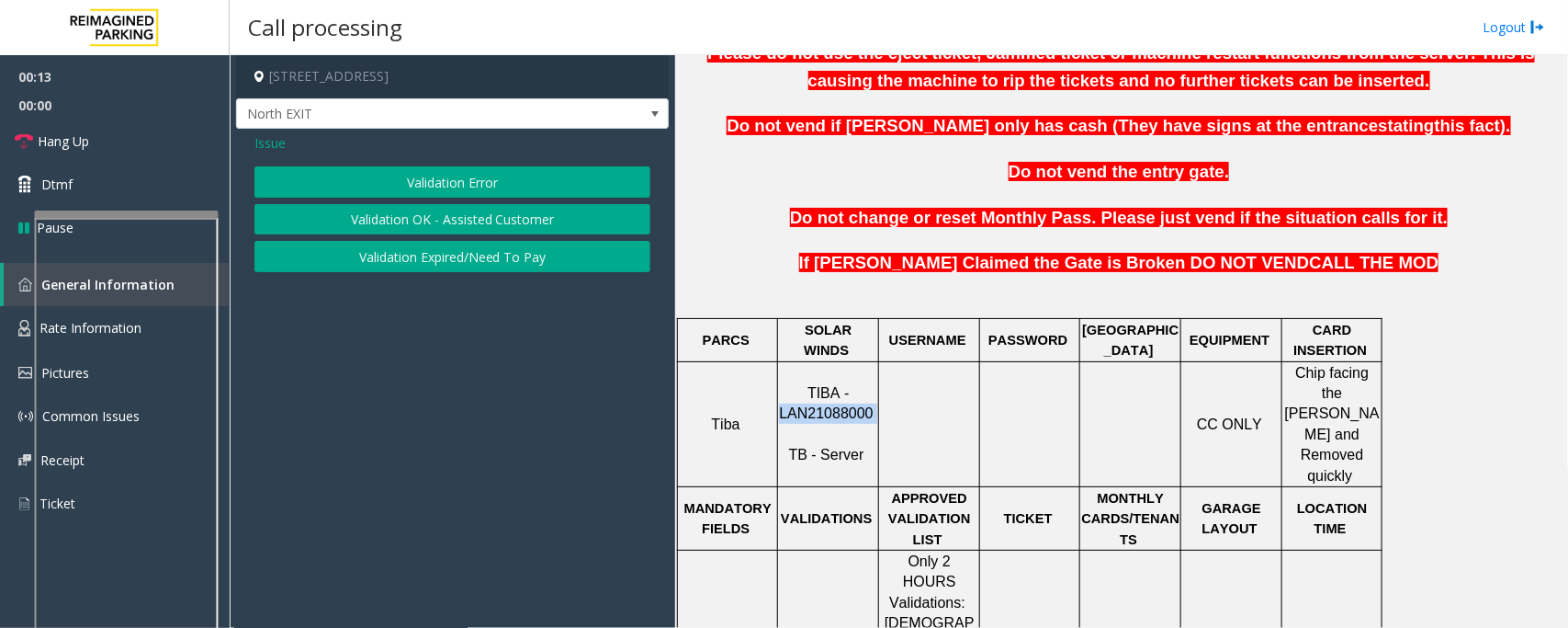
click at [461, 180] on button "Validation Error" at bounding box center [453, 182] width 396 height 32
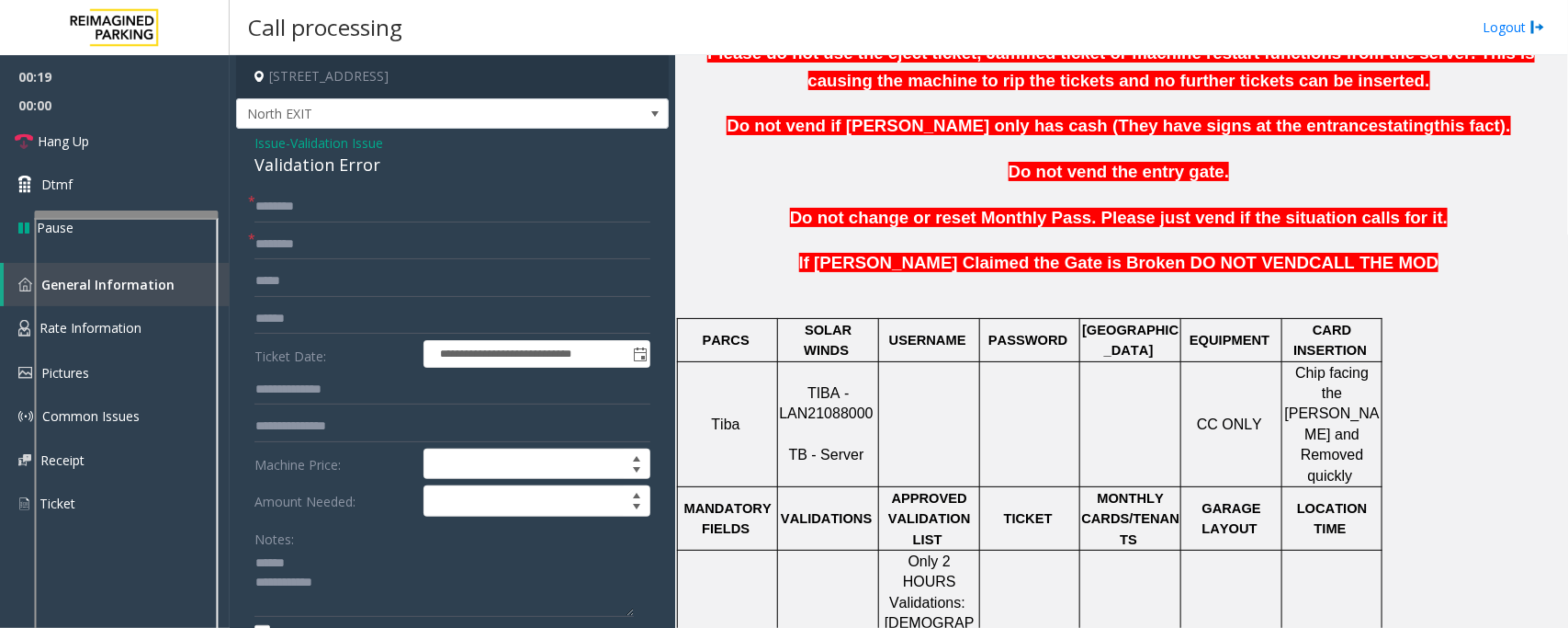
click at [311, 168] on div "Validation Error" at bounding box center [453, 165] width 396 height 25
click at [314, 580] on textarea at bounding box center [445, 583] width 379 height 69
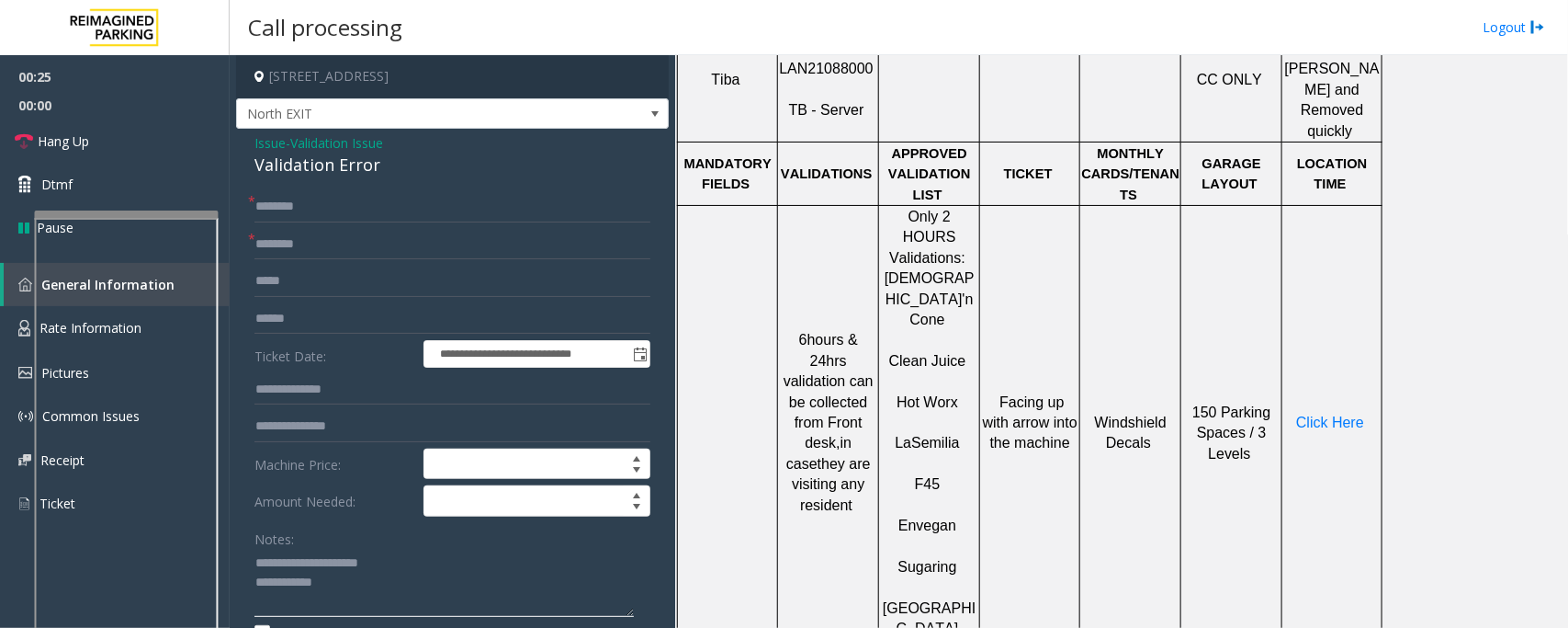
type textarea "**********"
click at [333, 246] on input "text" at bounding box center [453, 245] width 396 height 32
drag, startPoint x: 960, startPoint y: 341, endPoint x: 887, endPoint y: 337, distance: 73.1
click at [887, 413] on p "La Semilia" at bounding box center [929, 434] width 99 height 41
copy p "La Semilia"
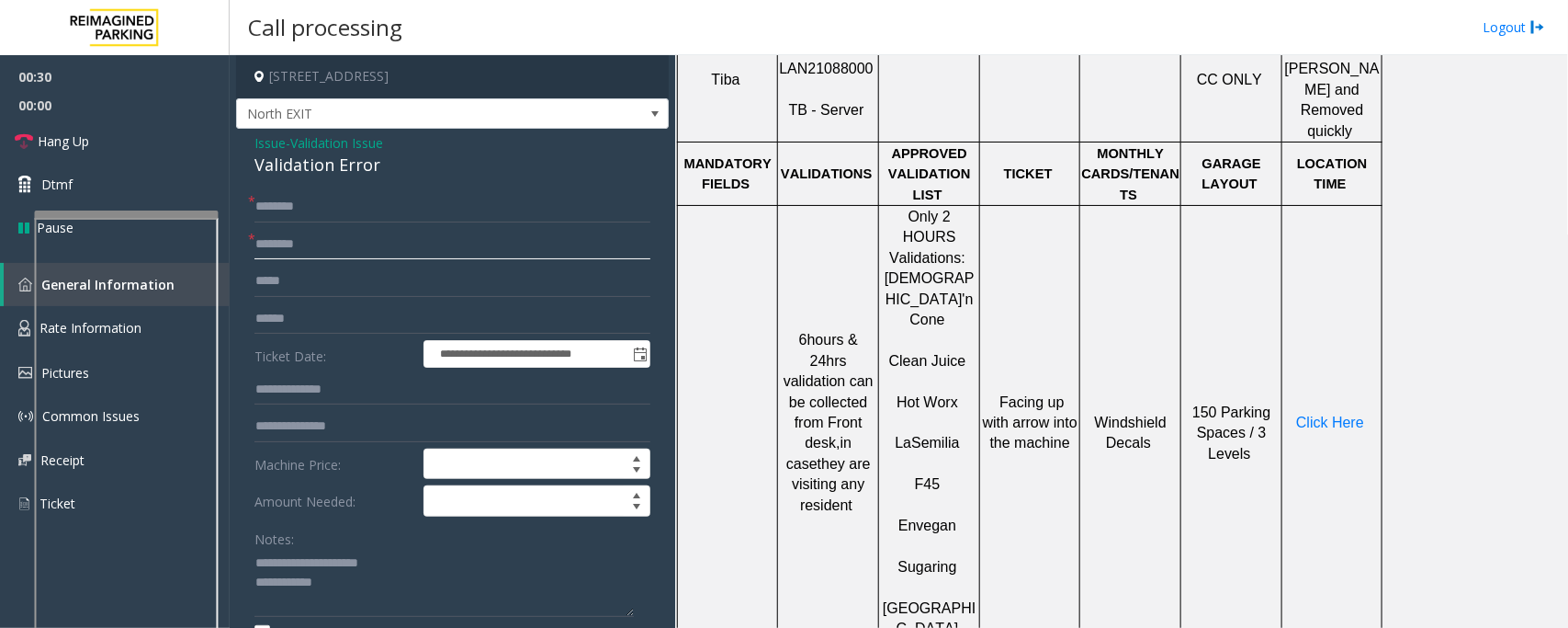
click at [342, 236] on input "text" at bounding box center [453, 245] width 396 height 32
paste input "**********"
type input "**********"
click at [310, 325] on input "text" at bounding box center [453, 319] width 396 height 32
click at [350, 589] on textarea at bounding box center [445, 583] width 379 height 69
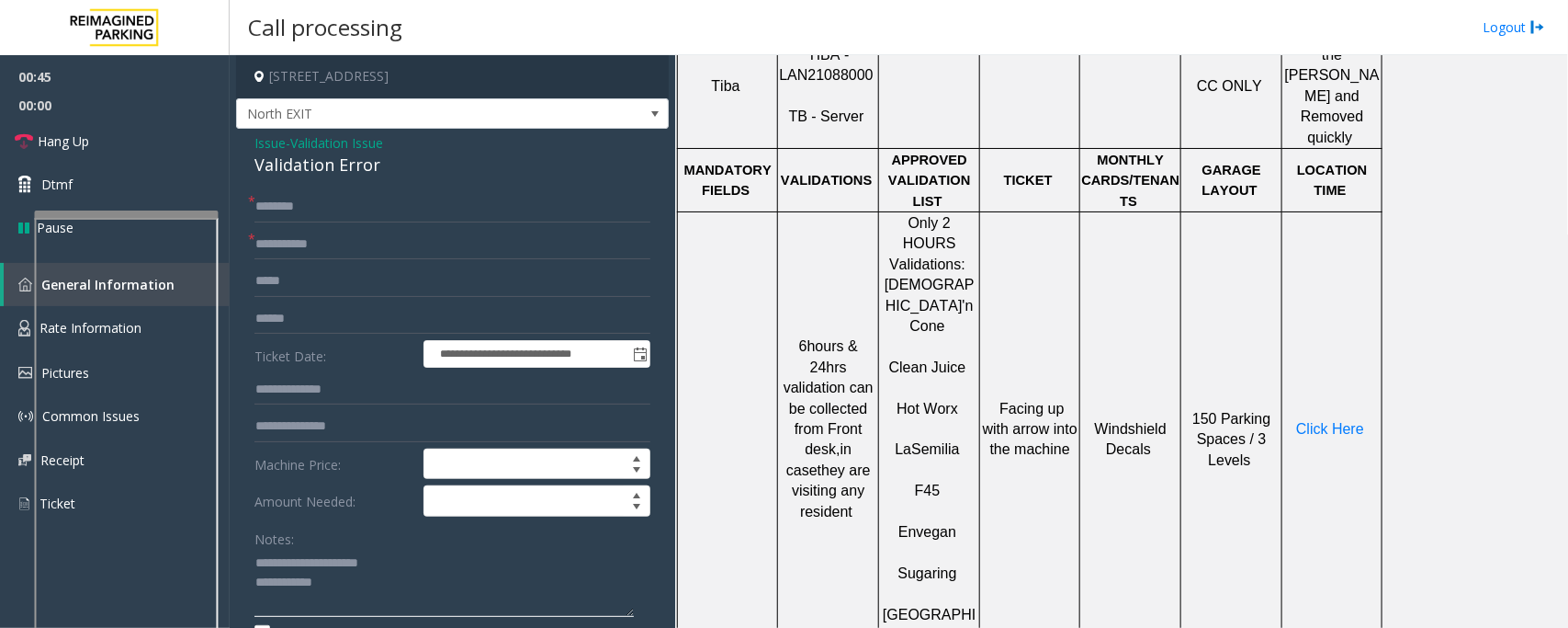
scroll to position [804, 0]
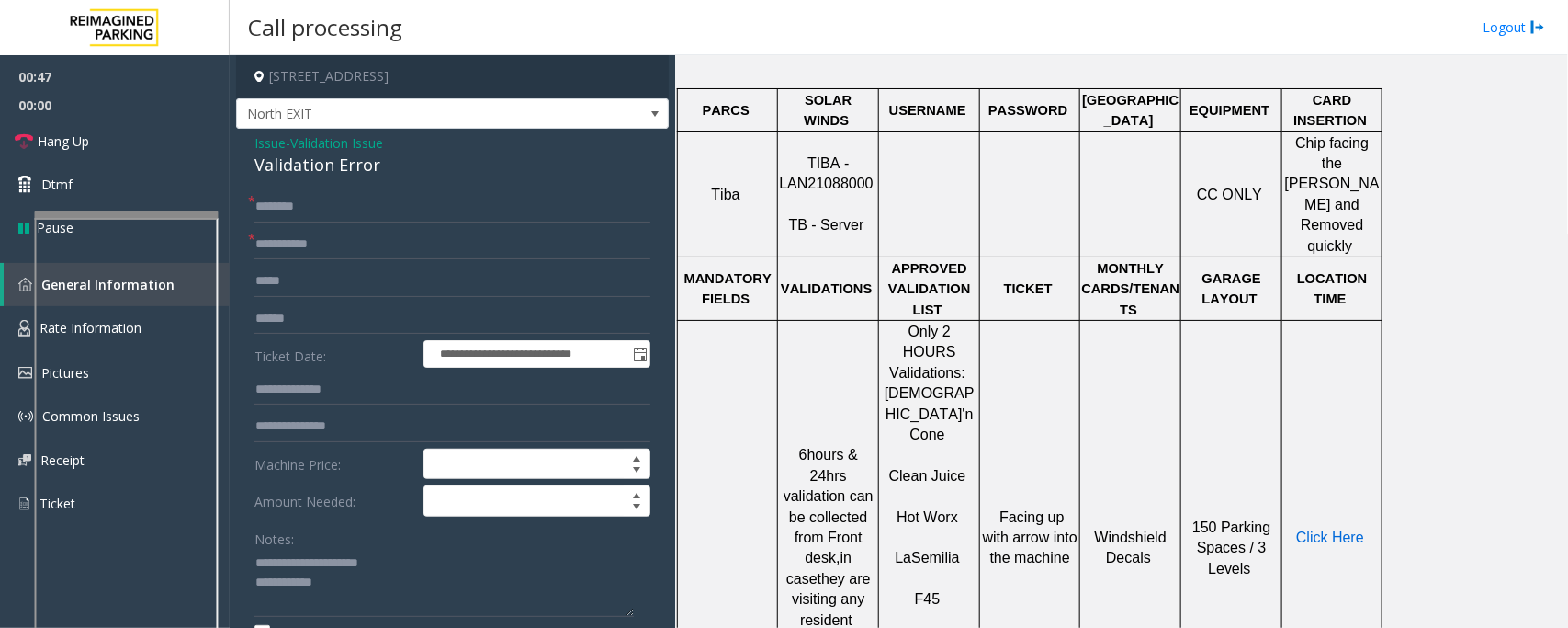
click at [1329, 529] on span "Click Here" at bounding box center [1330, 537] width 68 height 16
click at [364, 581] on textarea at bounding box center [445, 583] width 379 height 69
click at [317, 304] on input "text" at bounding box center [453, 319] width 396 height 32
click at [259, 314] on input "********" at bounding box center [453, 319] width 396 height 32
type input "*******"
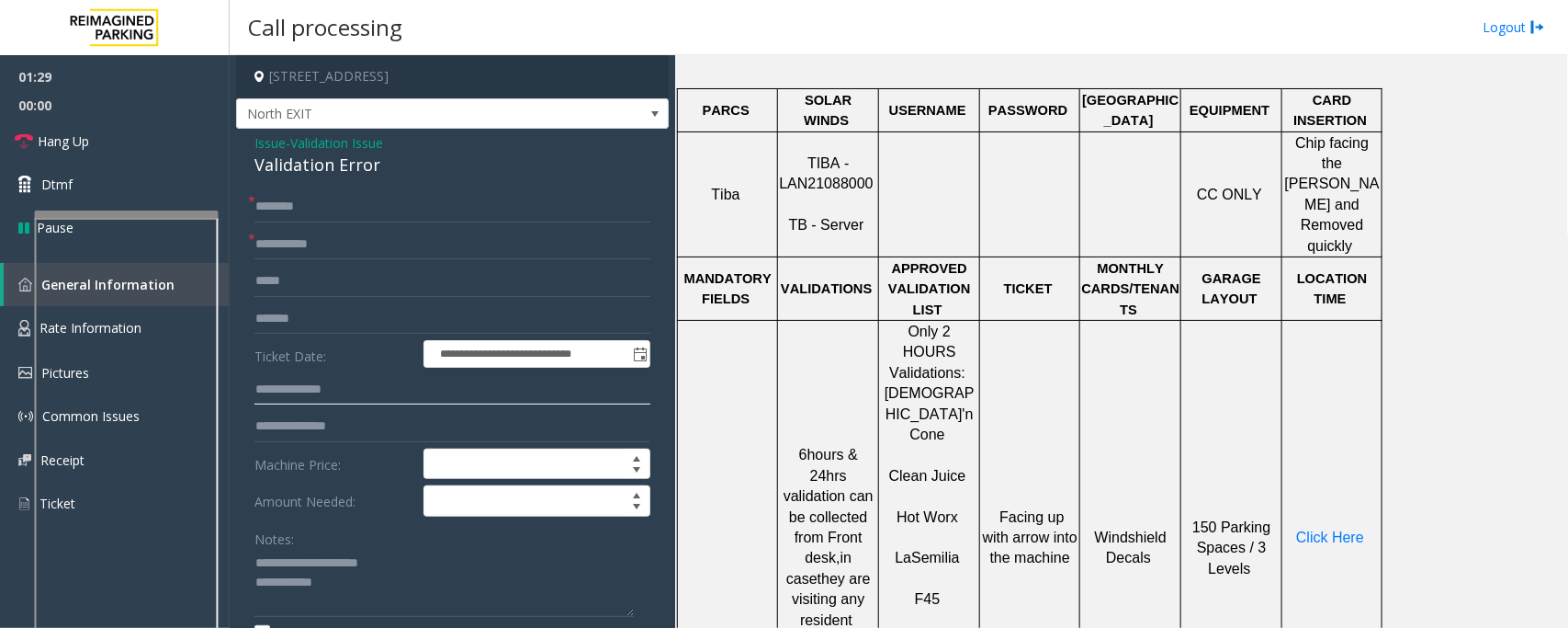
click at [286, 398] on input "text" at bounding box center [453, 390] width 396 height 32
type input "******"
click at [255, 559] on textarea at bounding box center [445, 583] width 379 height 69
click at [346, 564] on textarea at bounding box center [445, 583] width 379 height 69
click at [498, 607] on textarea at bounding box center [445, 583] width 379 height 69
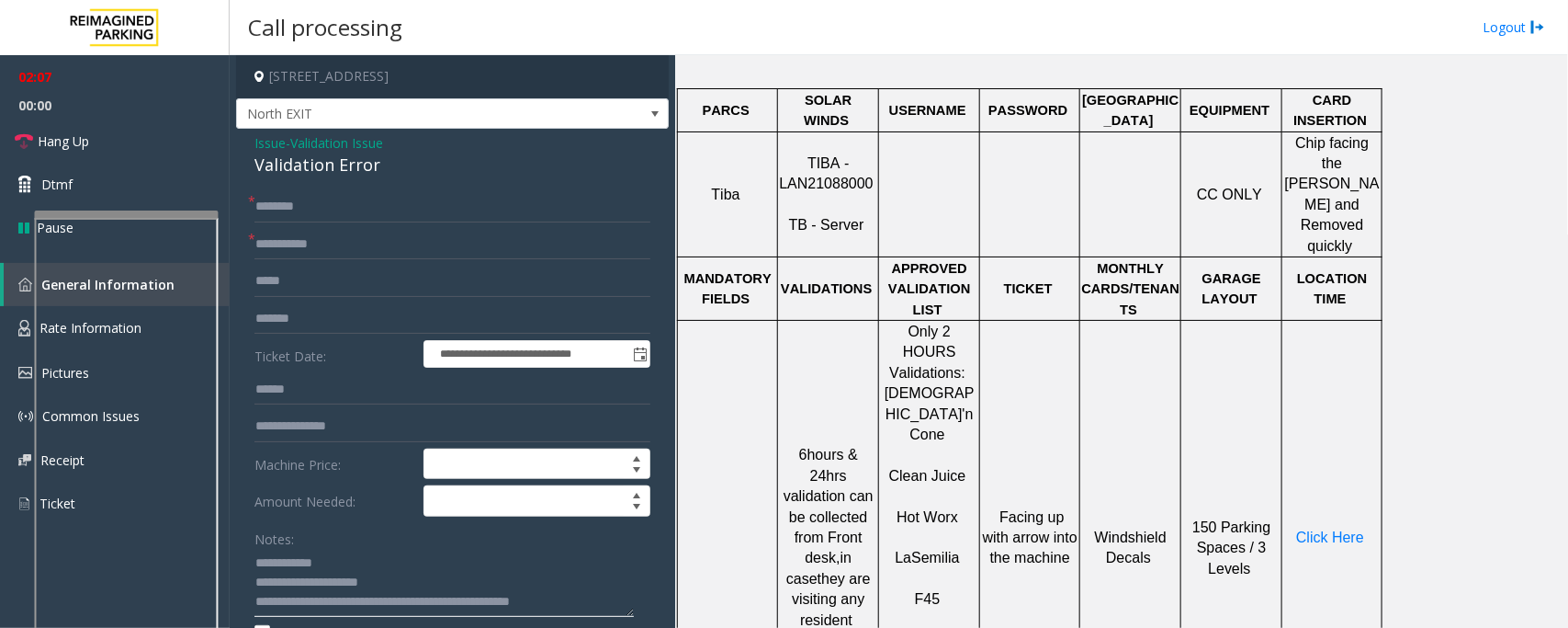
click at [367, 557] on textarea at bounding box center [445, 583] width 379 height 69
type textarea "**********"
click at [305, 213] on input "text" at bounding box center [453, 207] width 396 height 32
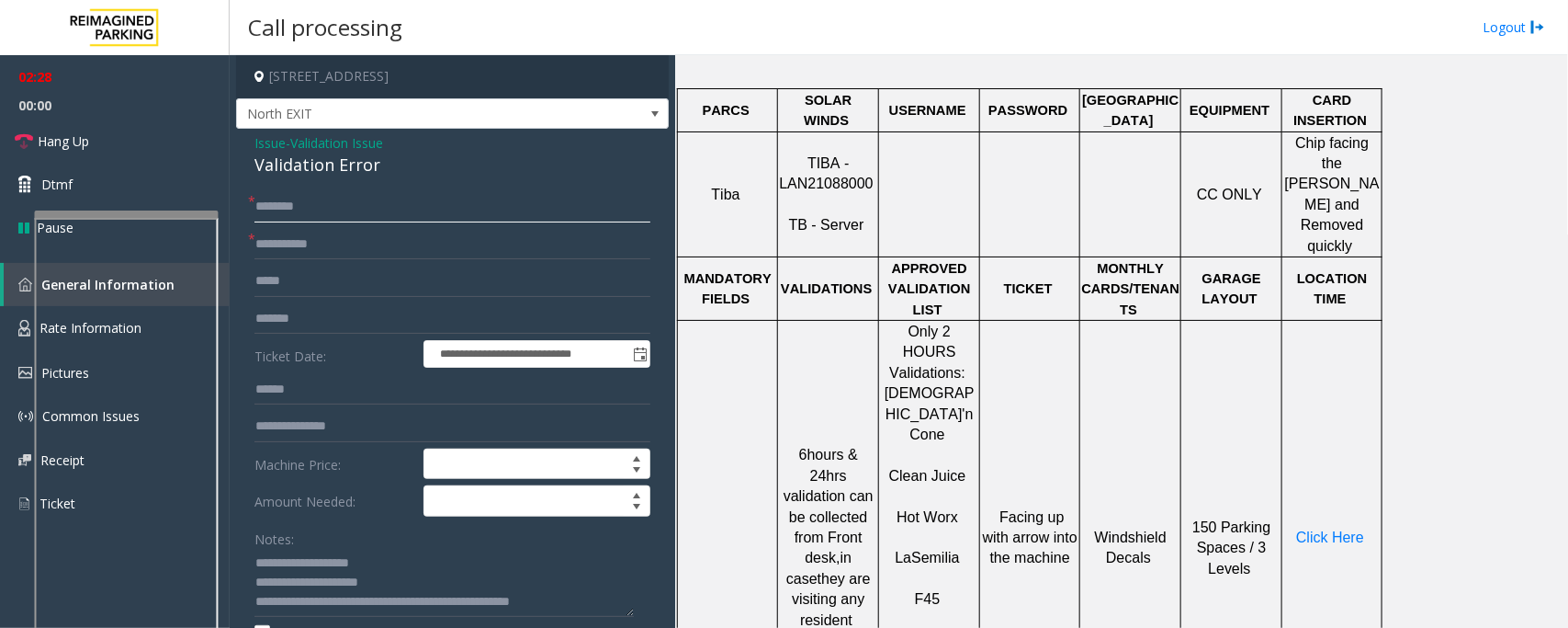
click at [351, 207] on input "text" at bounding box center [453, 207] width 396 height 32
click at [346, 197] on input "text" at bounding box center [453, 207] width 396 height 32
click at [342, 203] on input "text" at bounding box center [453, 207] width 396 height 32
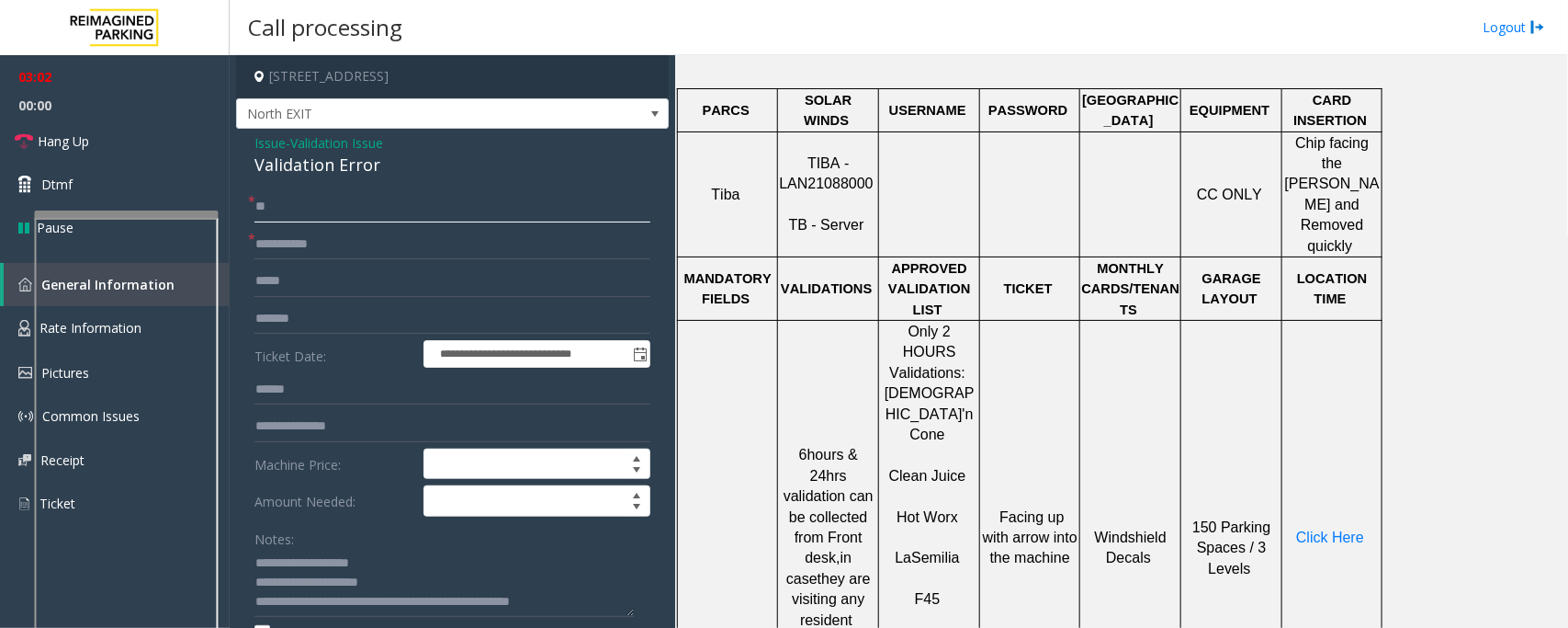
type input "*"
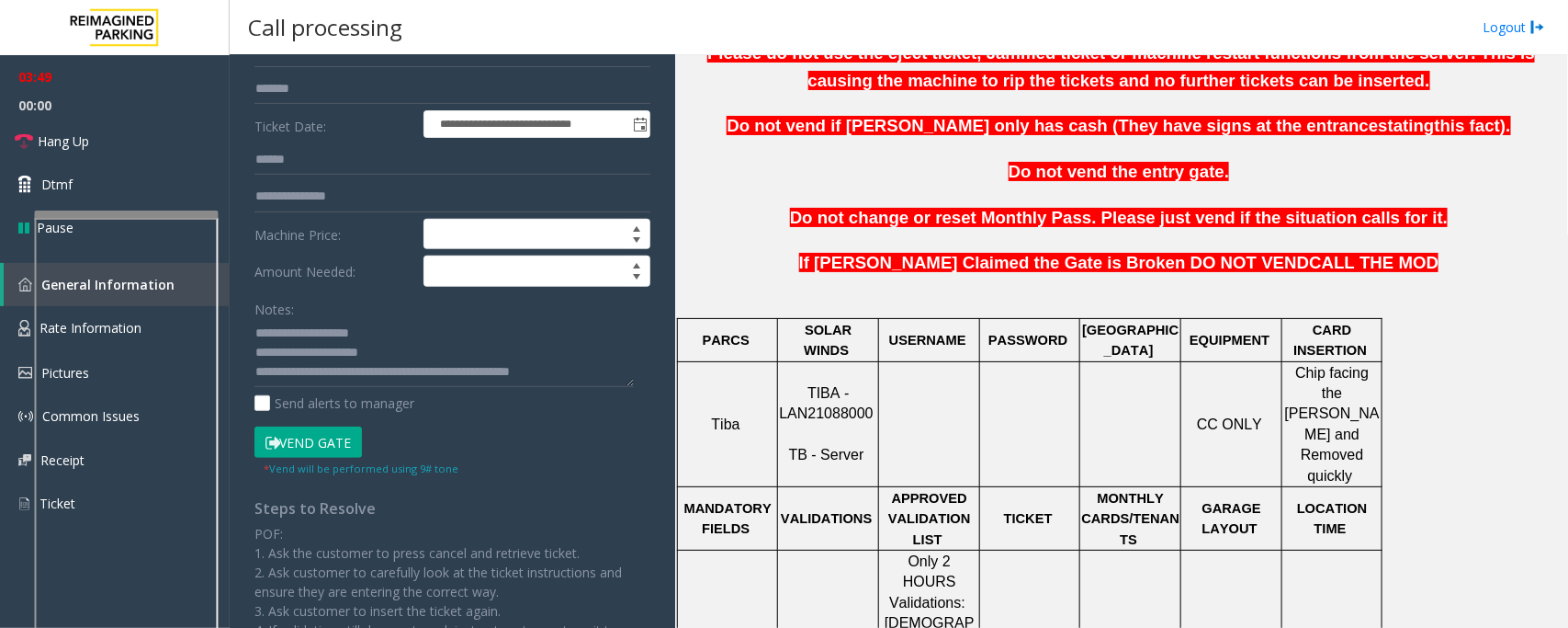
scroll to position [0, 0]
type input "*****"
click at [319, 444] on button "Vend Gate" at bounding box center [309, 442] width 108 height 32
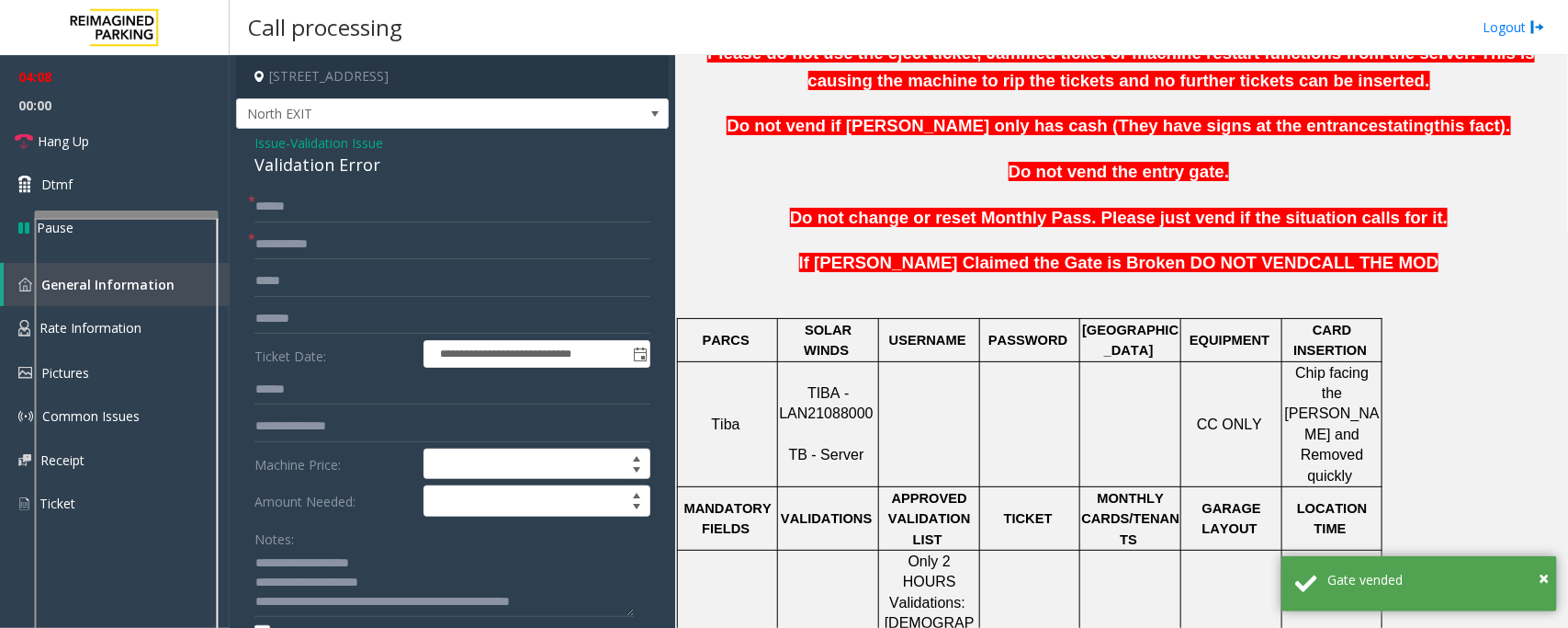
scroll to position [230, 0]
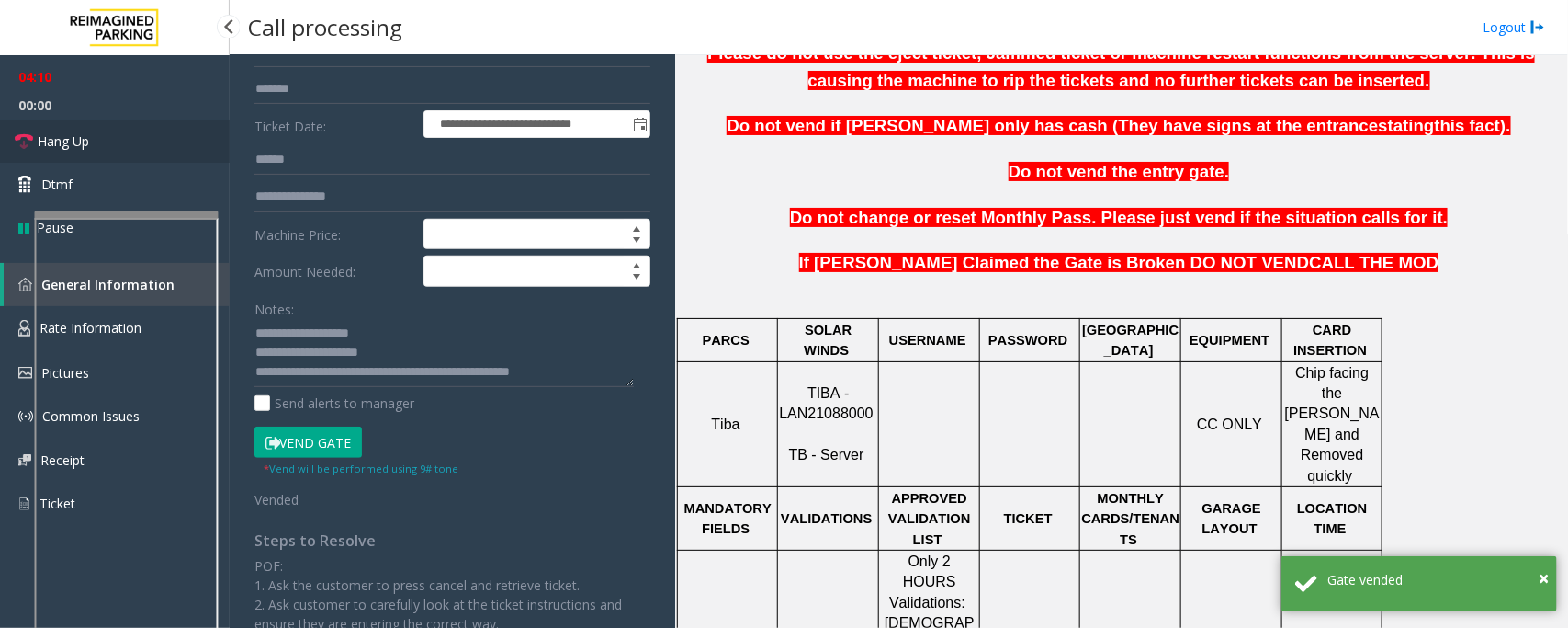
click at [89, 135] on span "Hang Up" at bounding box center [63, 140] width 51 height 20
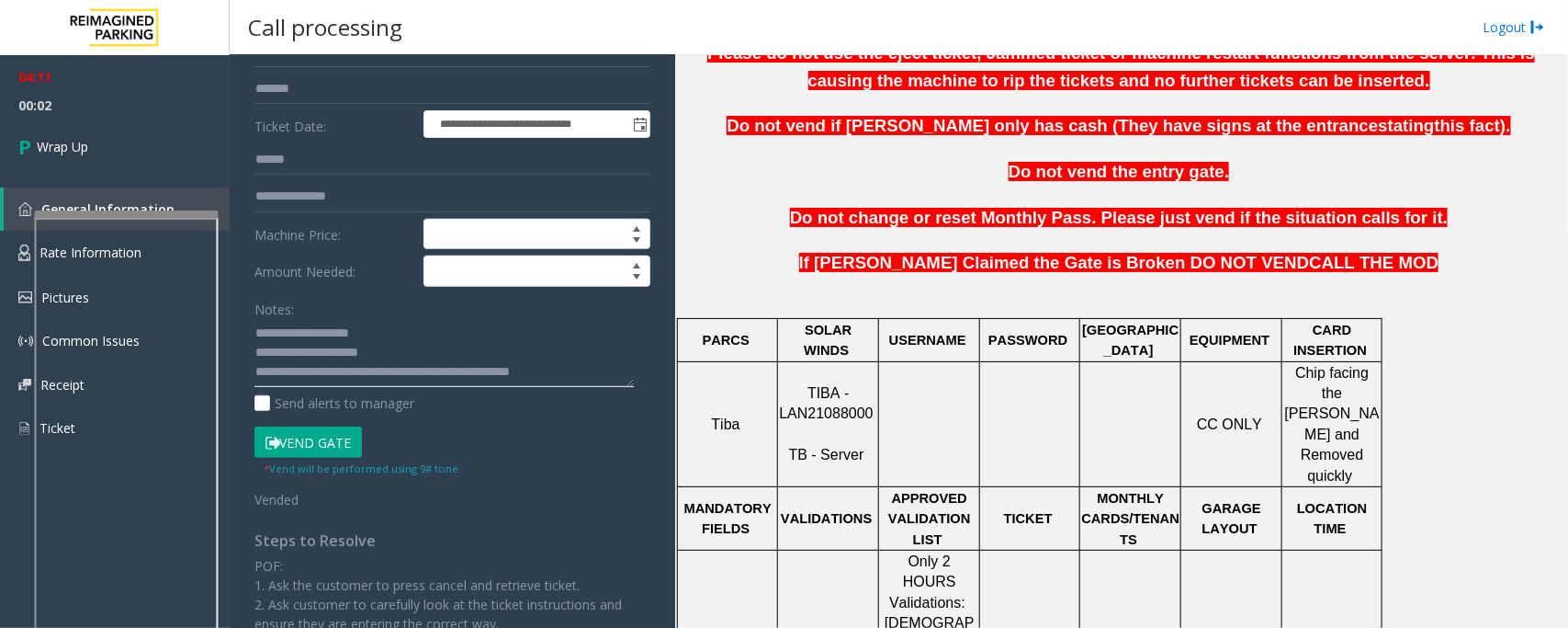
click at [605, 380] on textarea at bounding box center [445, 354] width 379 height 69
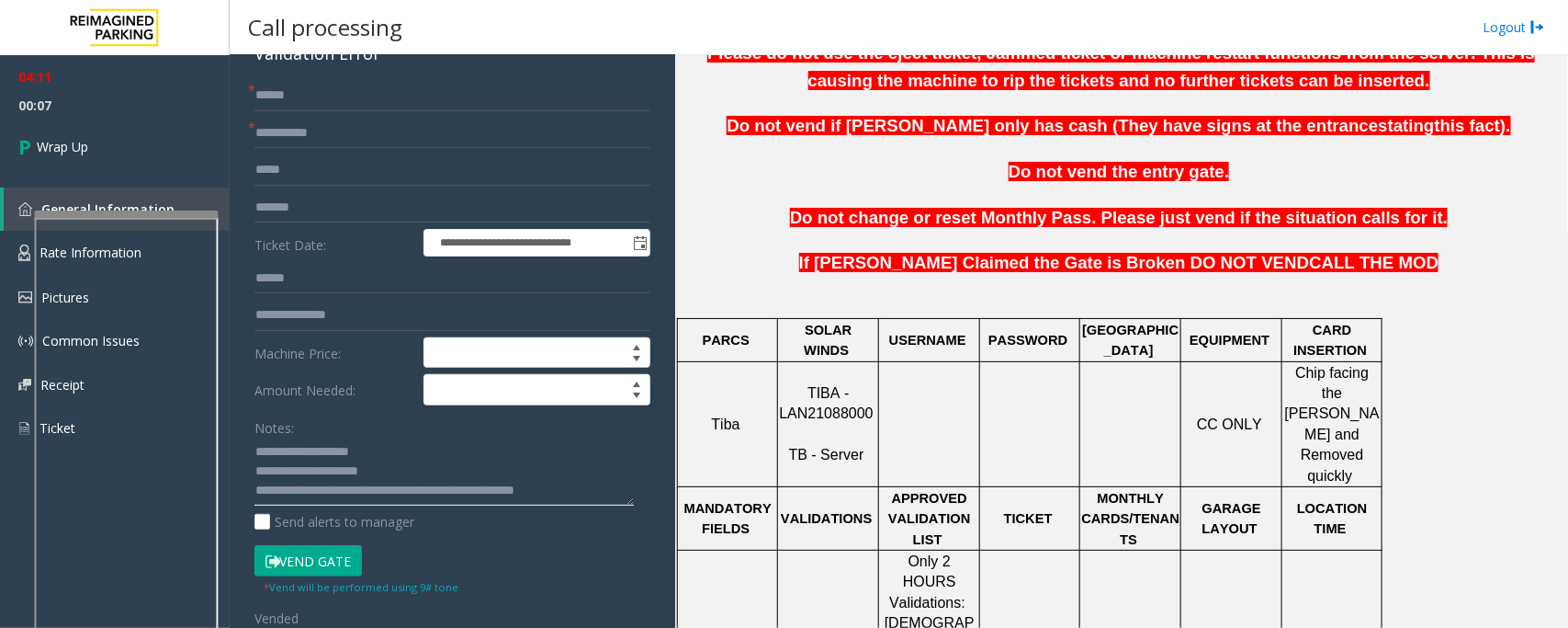
scroll to position [0, 0]
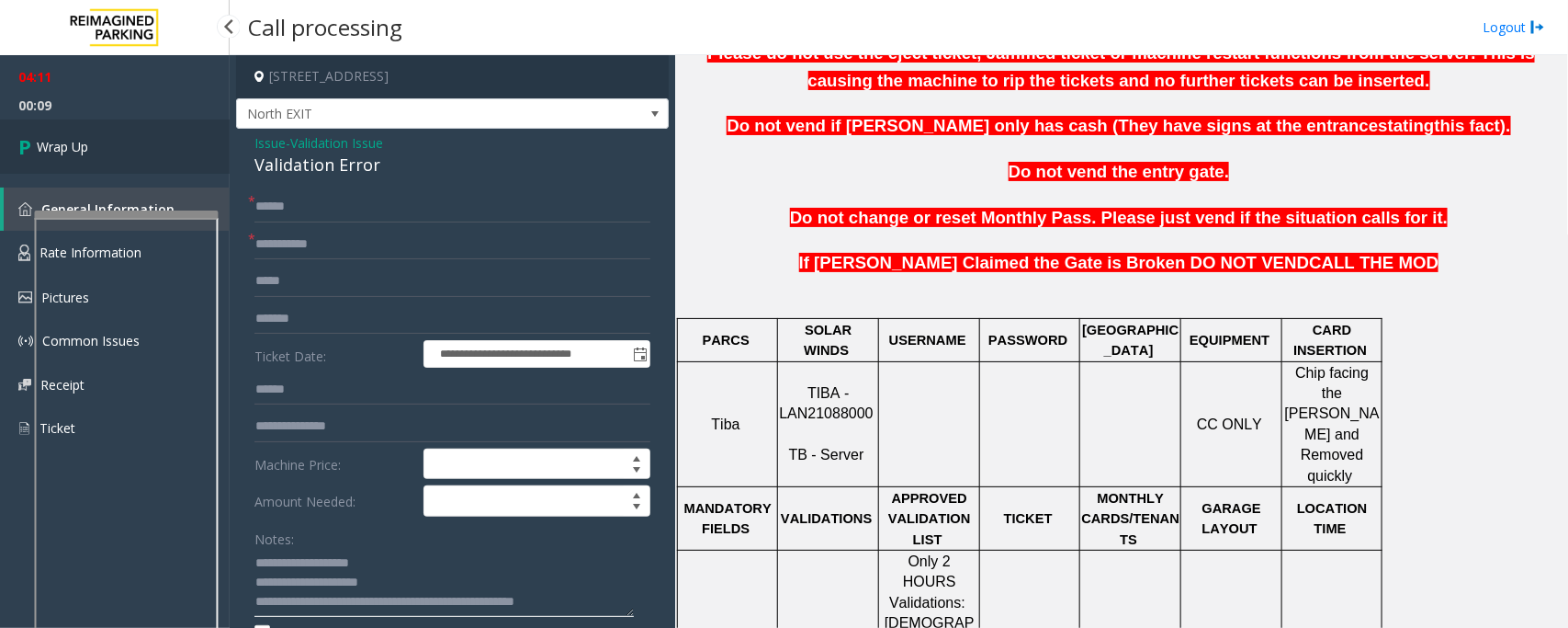
type textarea "**********"
click at [109, 142] on link "Wrap Up" at bounding box center [114, 146] width 230 height 54
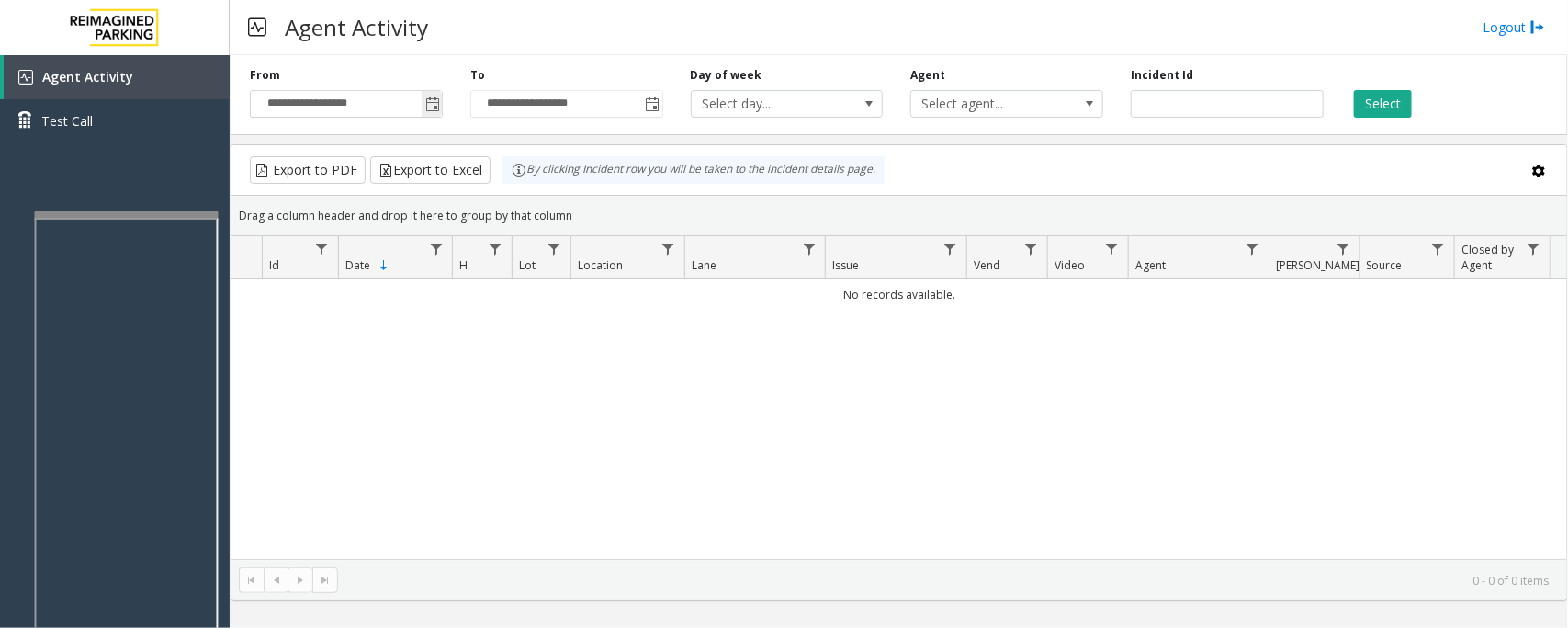
click at [429, 102] on span "Toggle popup" at bounding box center [432, 105] width 15 height 15
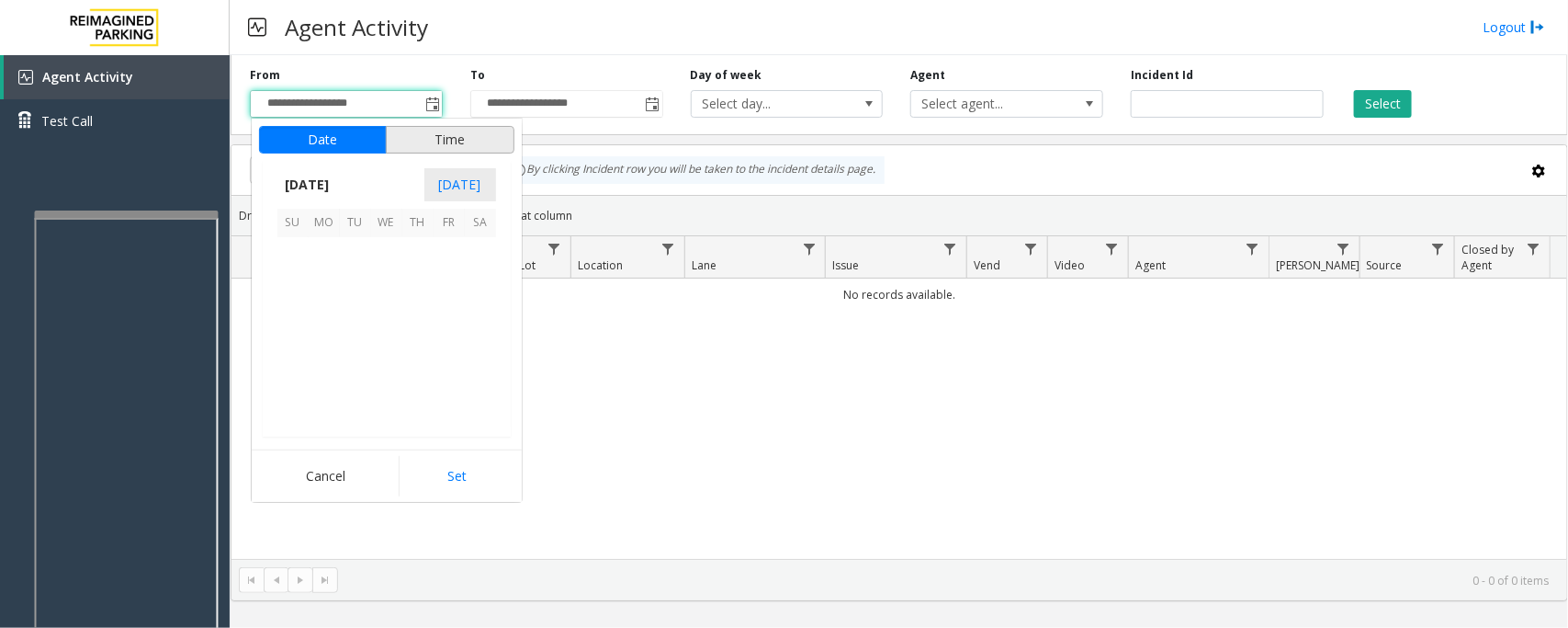
scroll to position [329733, 0]
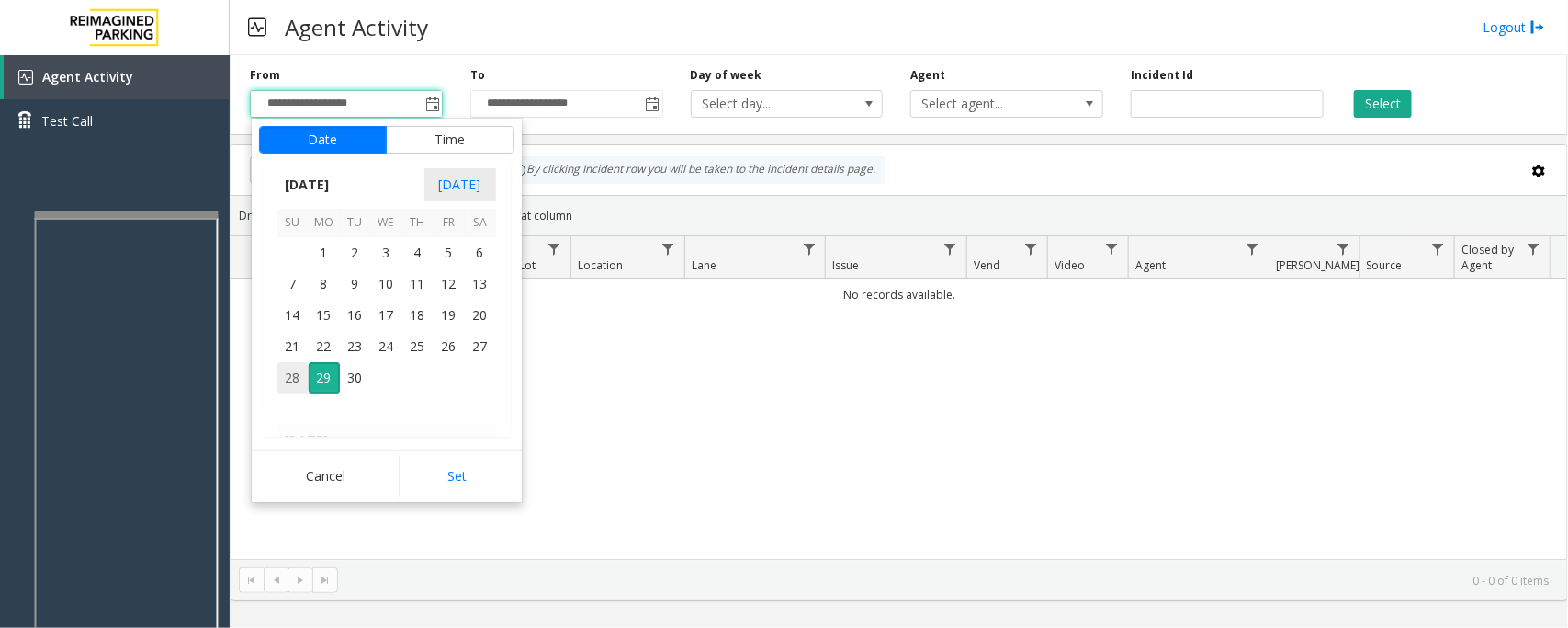
click at [291, 374] on span "28" at bounding box center [293, 378] width 32 height 32
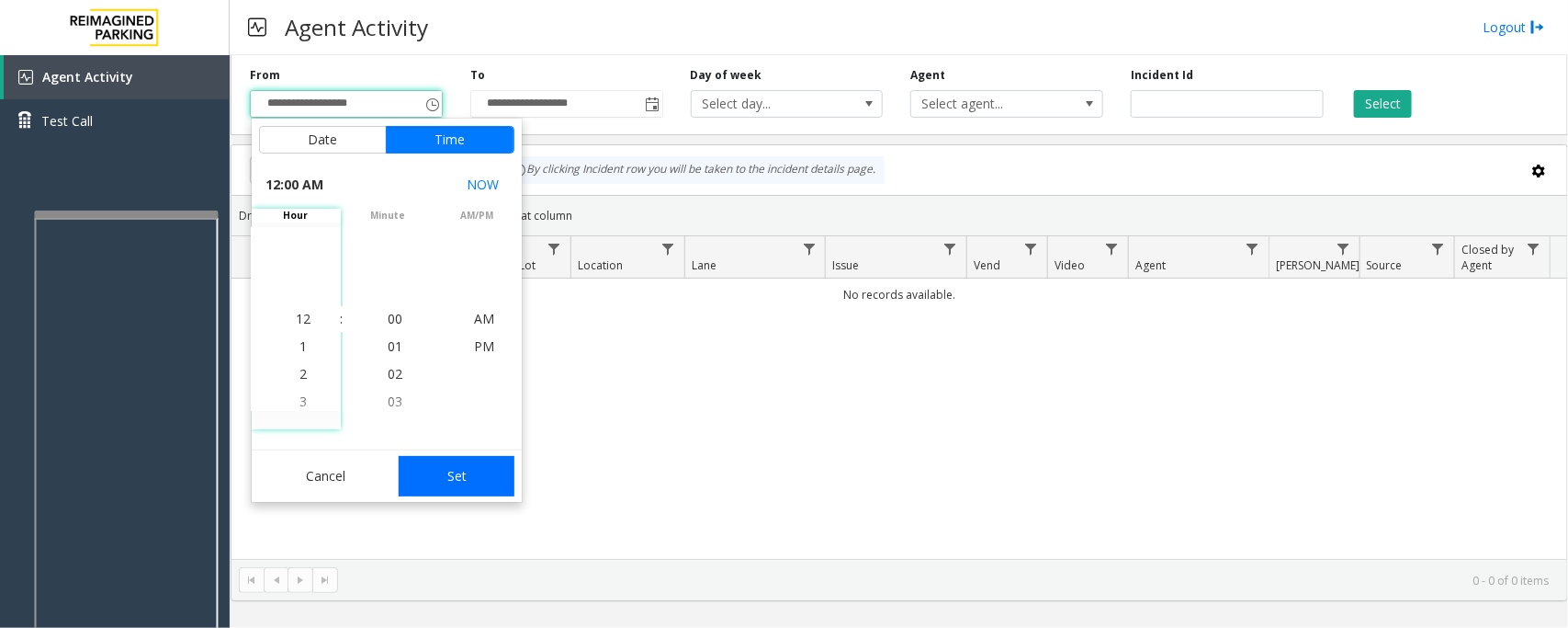
click at [465, 480] on button "Set" at bounding box center [457, 475] width 115 height 40
type input "**********"
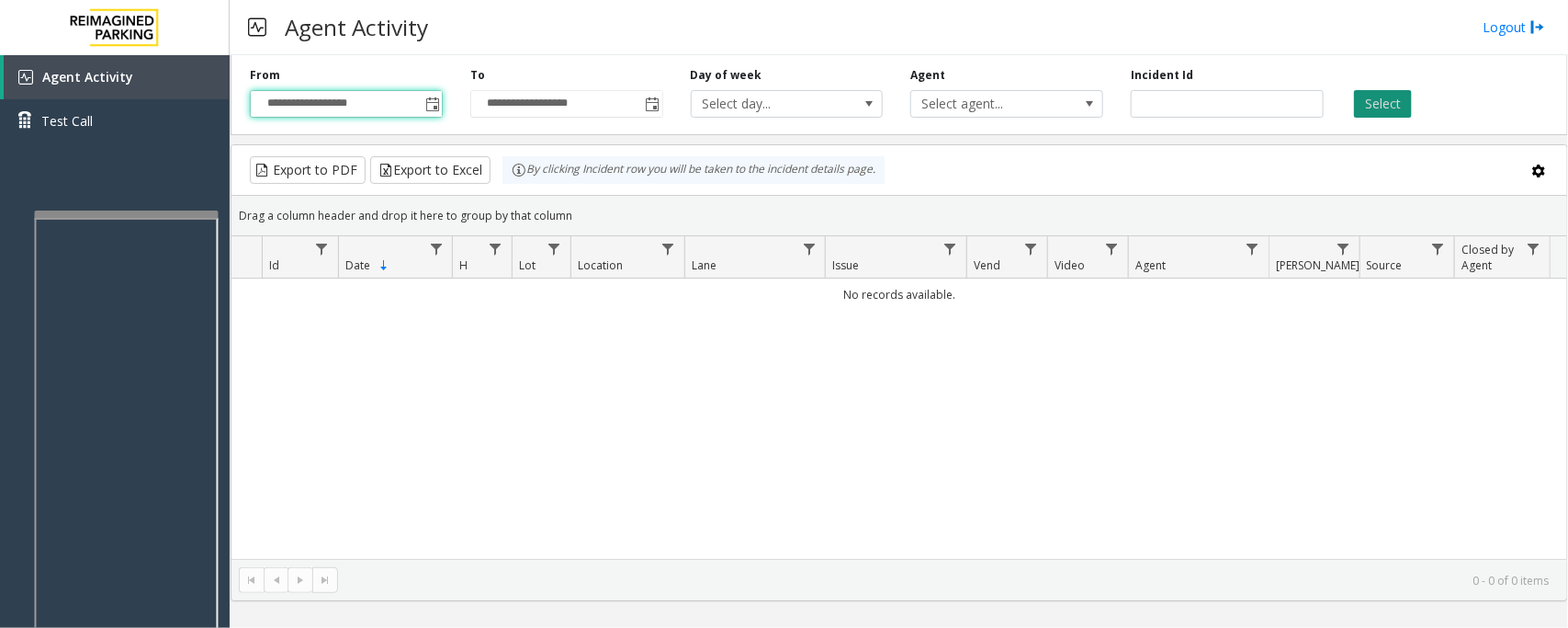
click at [1372, 107] on button "Select" at bounding box center [1383, 104] width 58 height 28
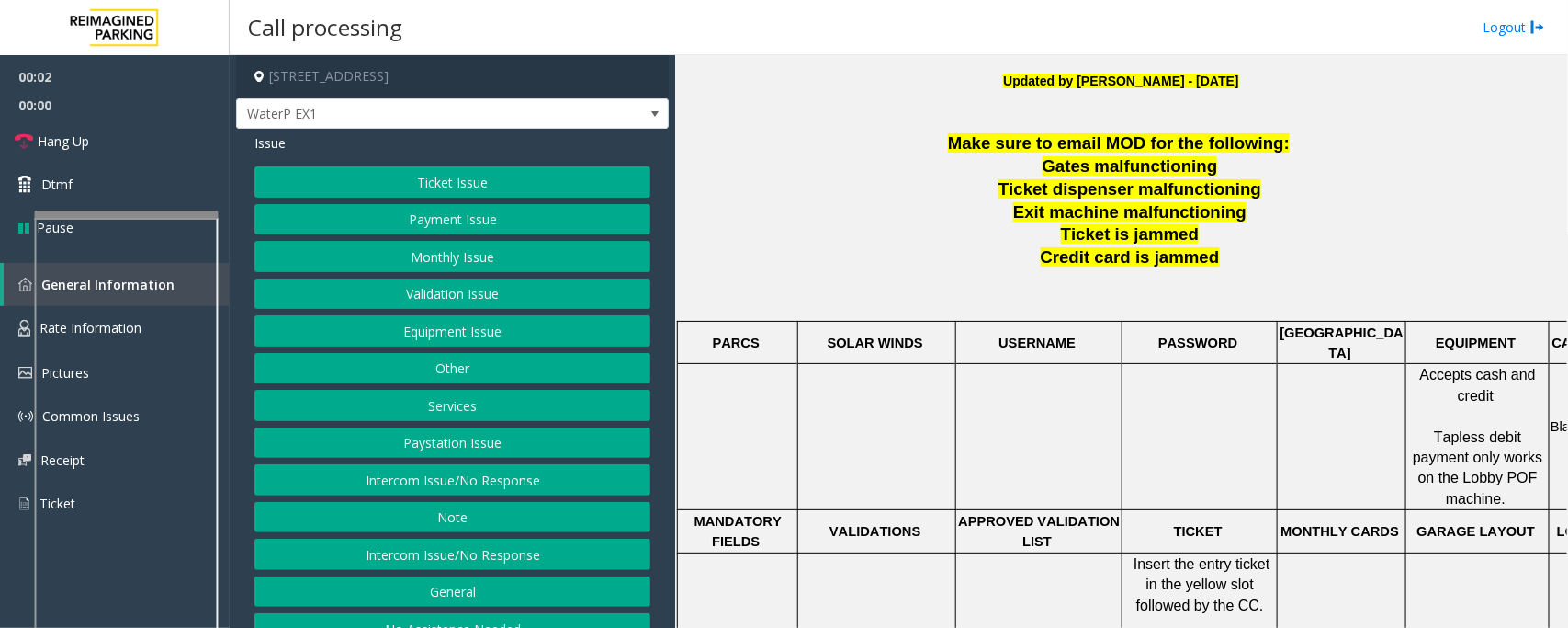
scroll to position [574, 0]
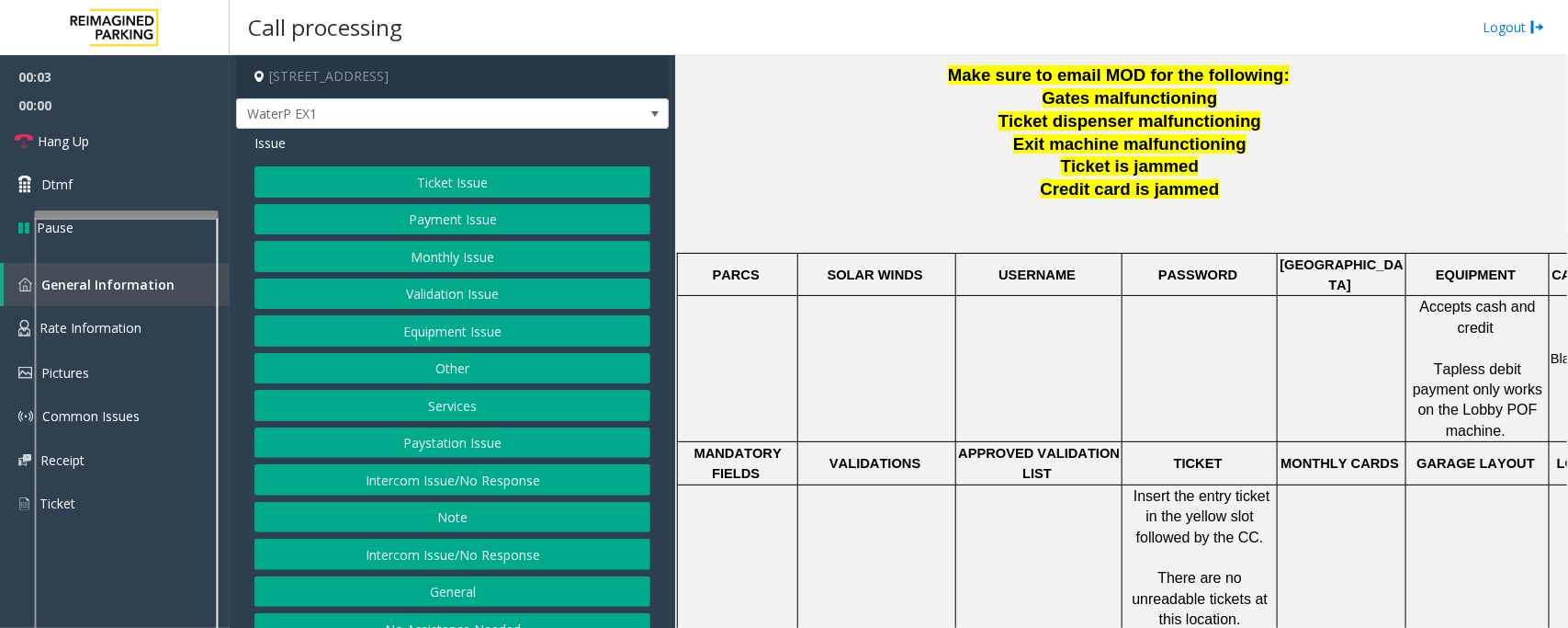
click at [432, 185] on button "Ticket Issue" at bounding box center [453, 182] width 396 height 32
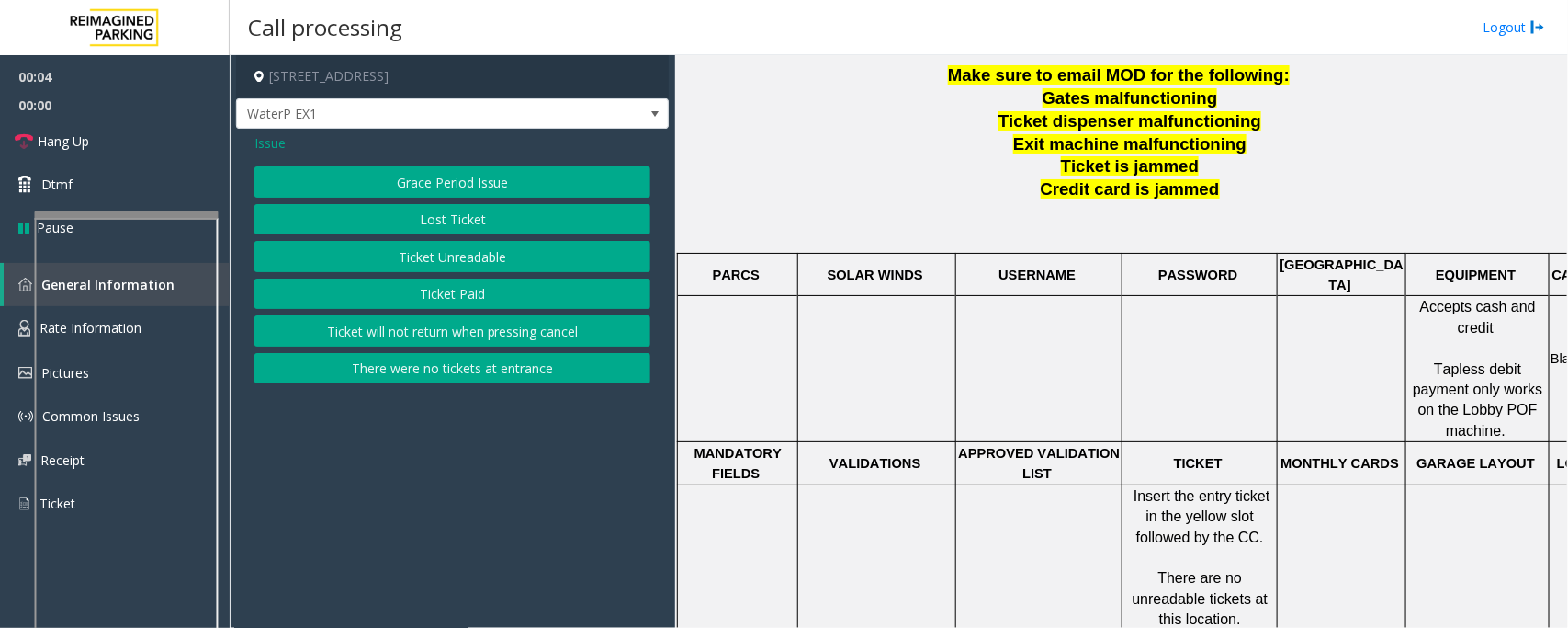
click at [412, 255] on button "Ticket Unreadable" at bounding box center [453, 257] width 396 height 32
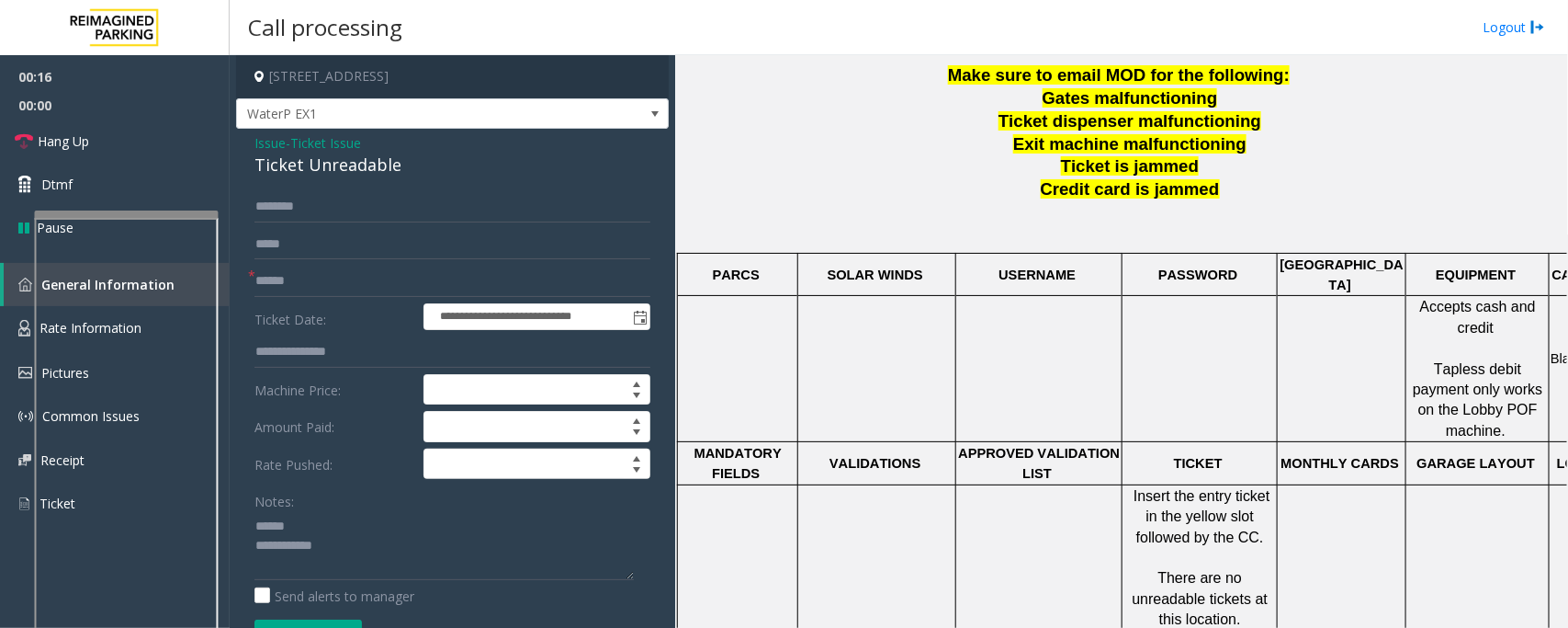
click at [303, 163] on div "Ticket Unreadable" at bounding box center [453, 165] width 396 height 25
type textarea "**********"
click at [73, 142] on span "Hang Up" at bounding box center [63, 140] width 51 height 20
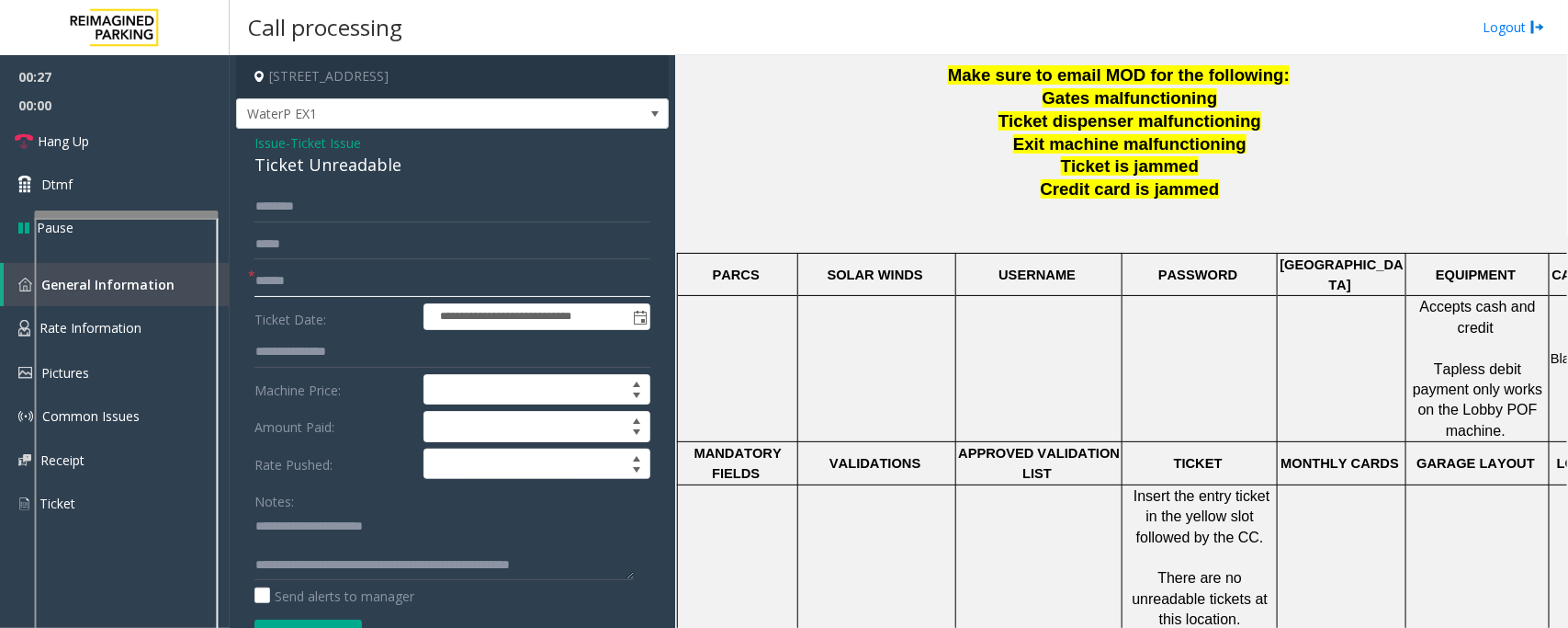
click at [310, 291] on input "text" at bounding box center [453, 282] width 396 height 32
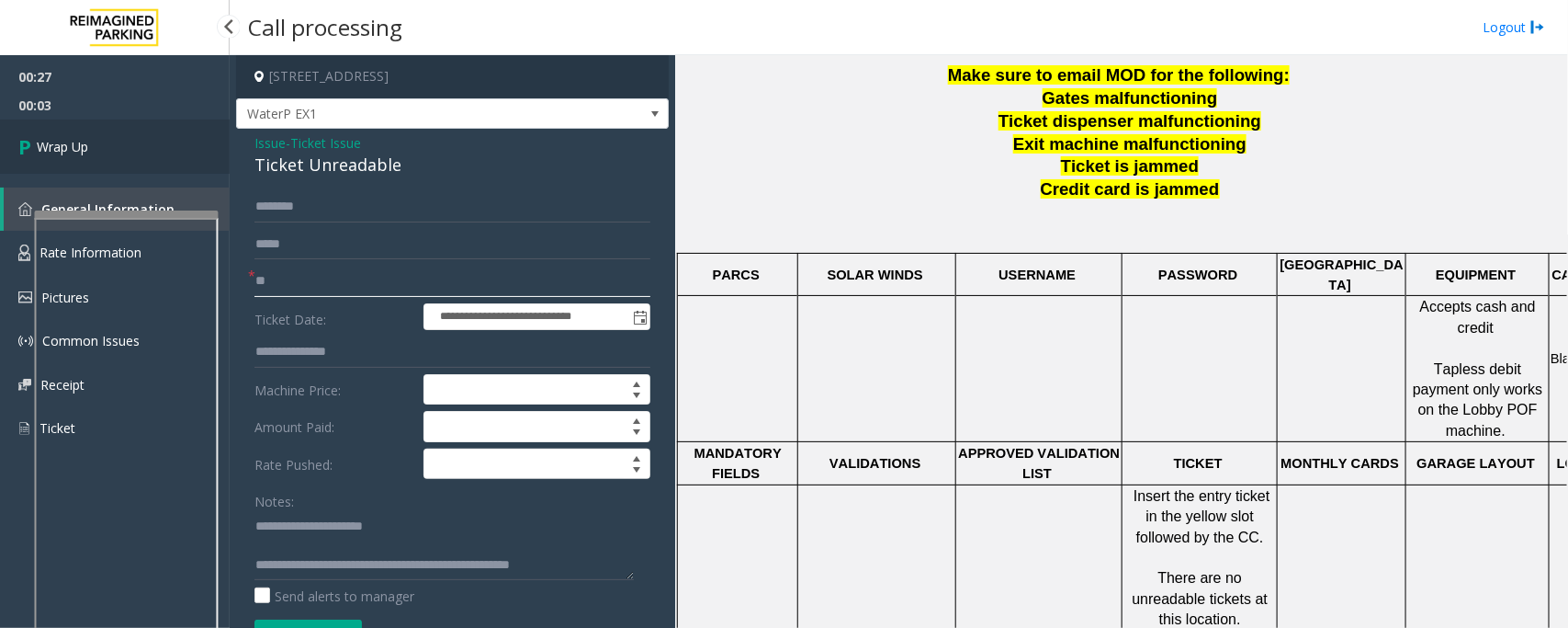
type input "**"
click at [97, 149] on link "Wrap Up" at bounding box center [114, 146] width 230 height 54
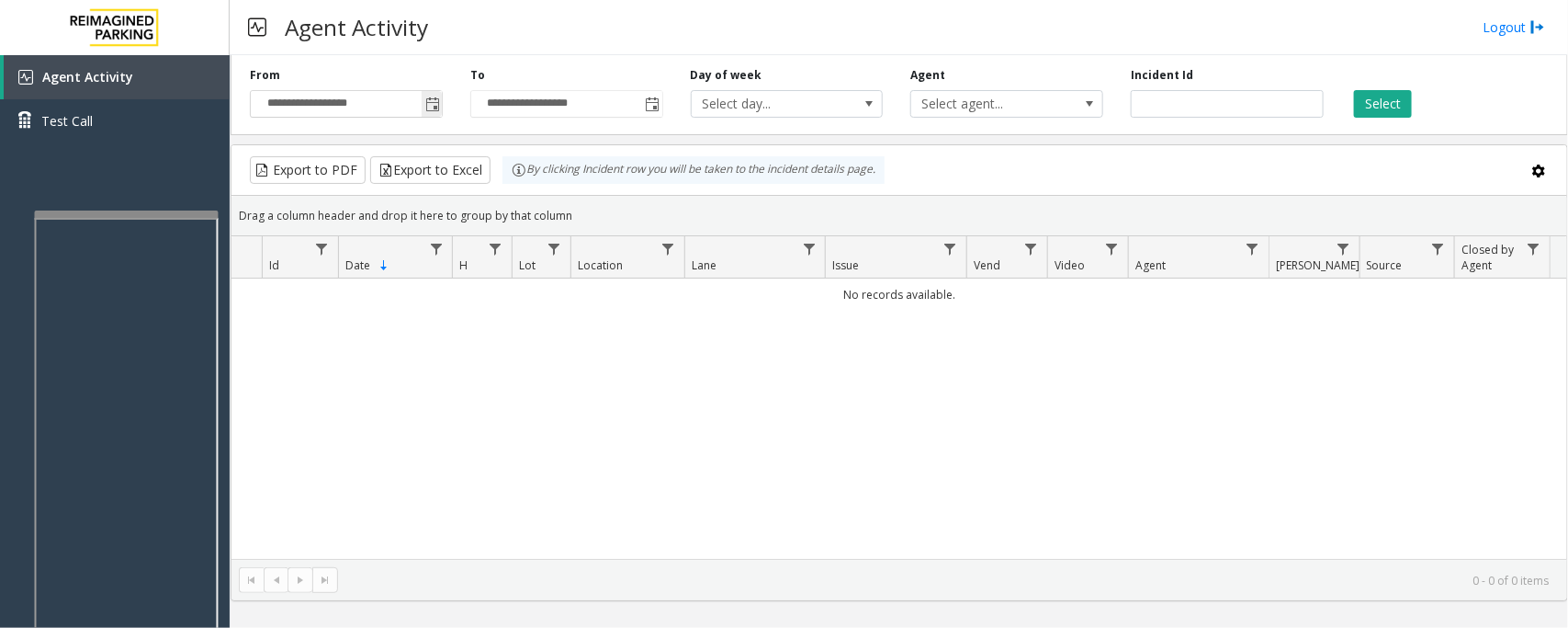
click at [432, 100] on span "Toggle popup" at bounding box center [432, 105] width 15 height 15
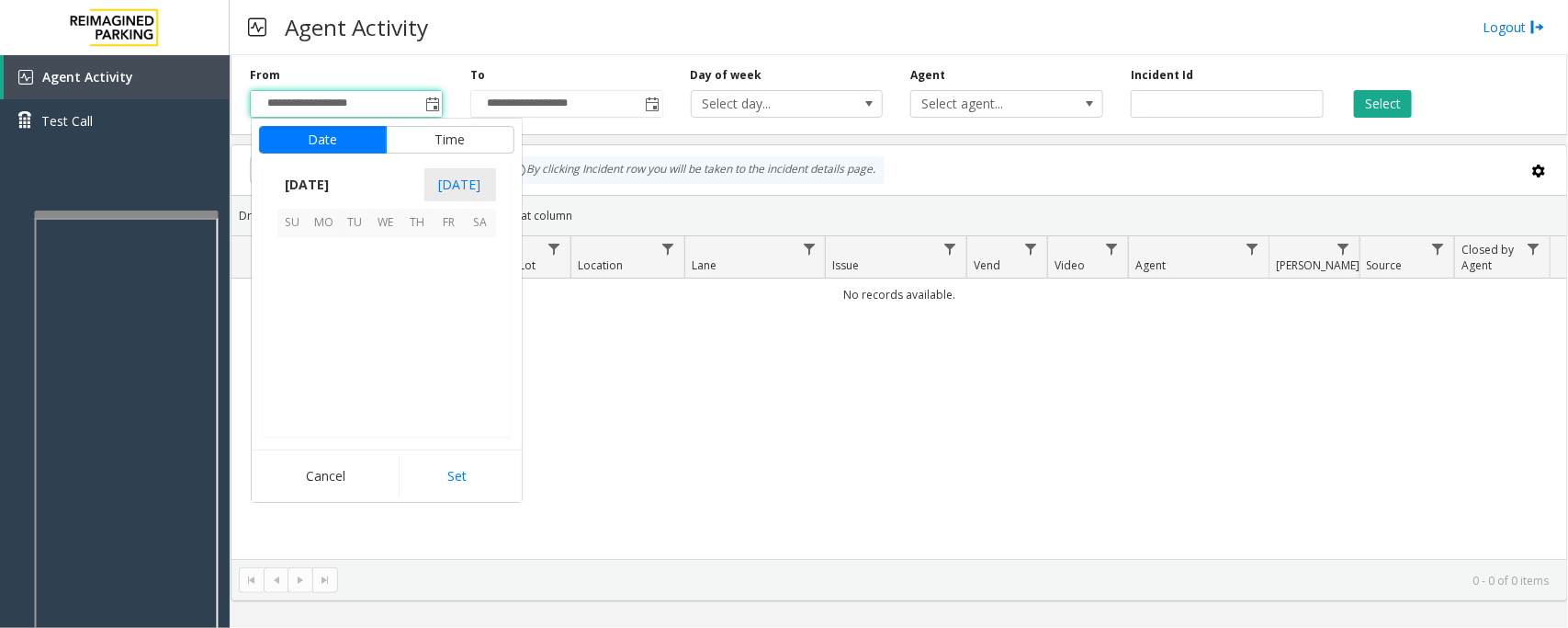
scroll to position [329733, 0]
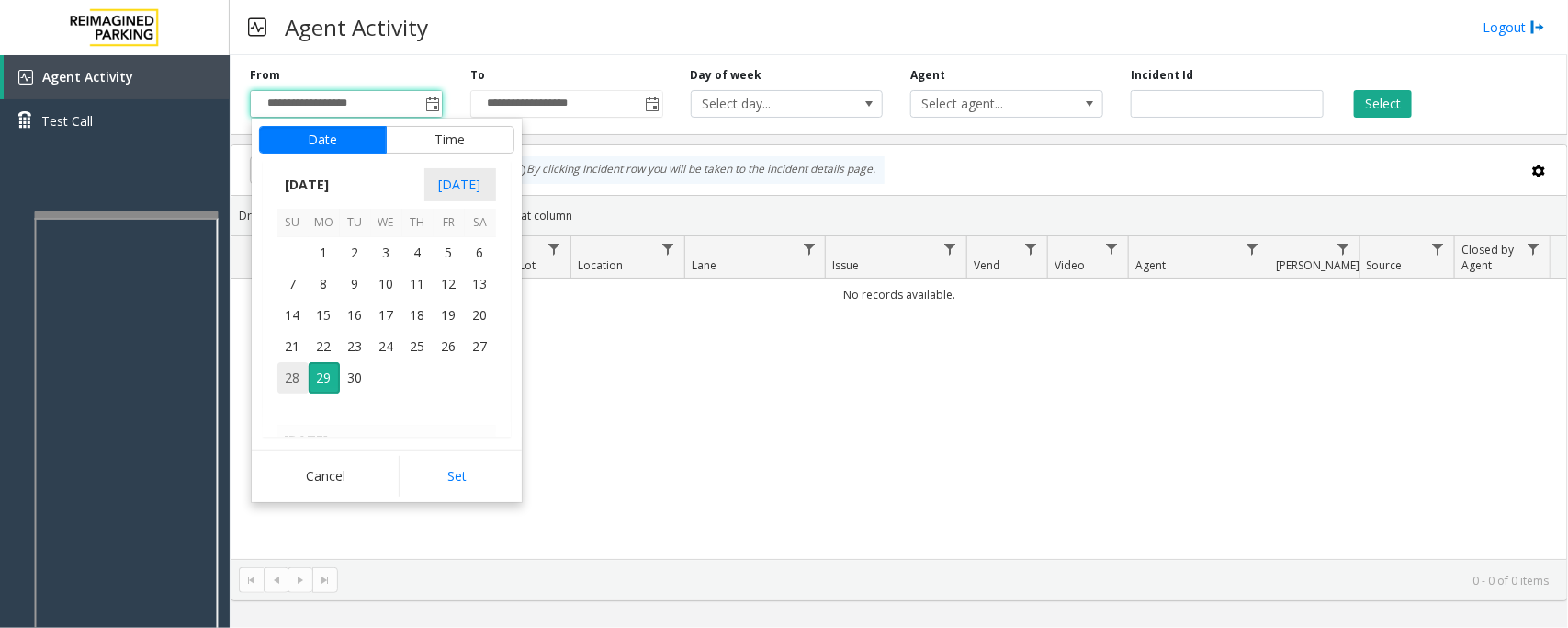
click at [289, 382] on span "28" at bounding box center [293, 378] width 32 height 32
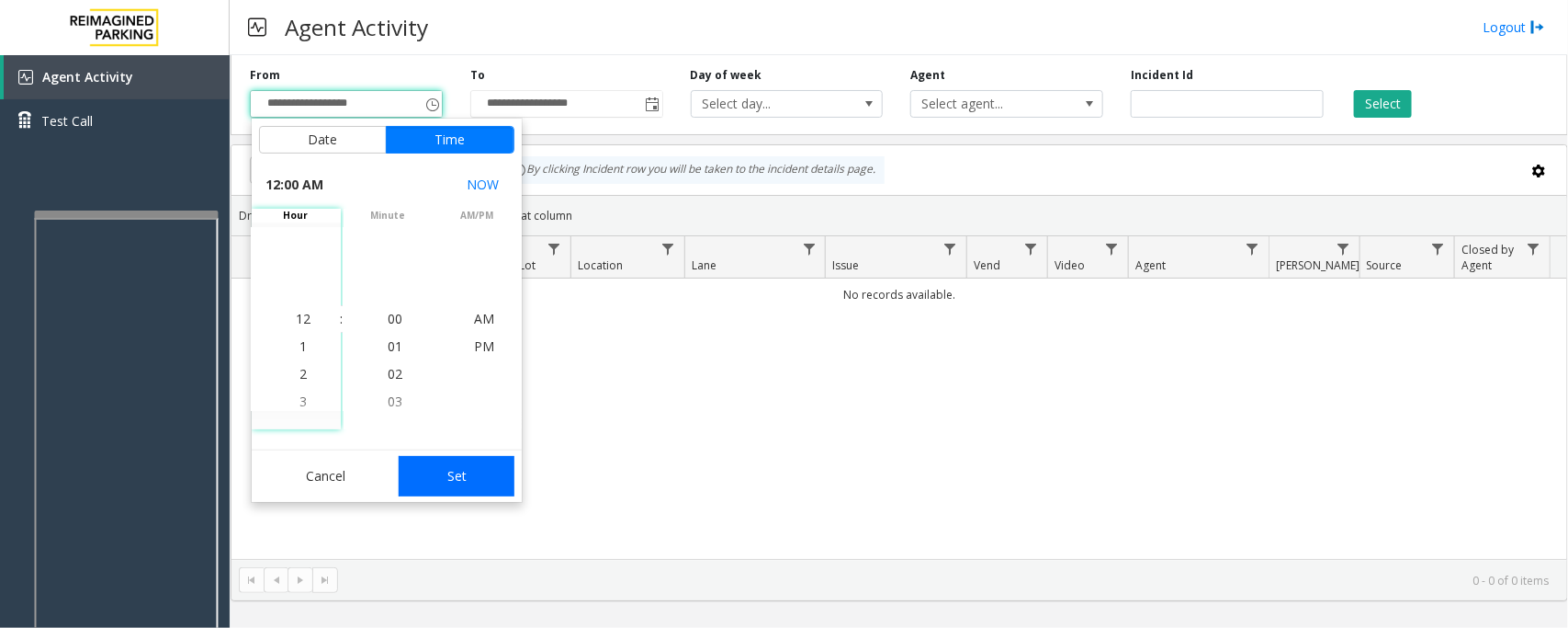
click at [452, 480] on button "Set" at bounding box center [457, 475] width 115 height 40
type input "**********"
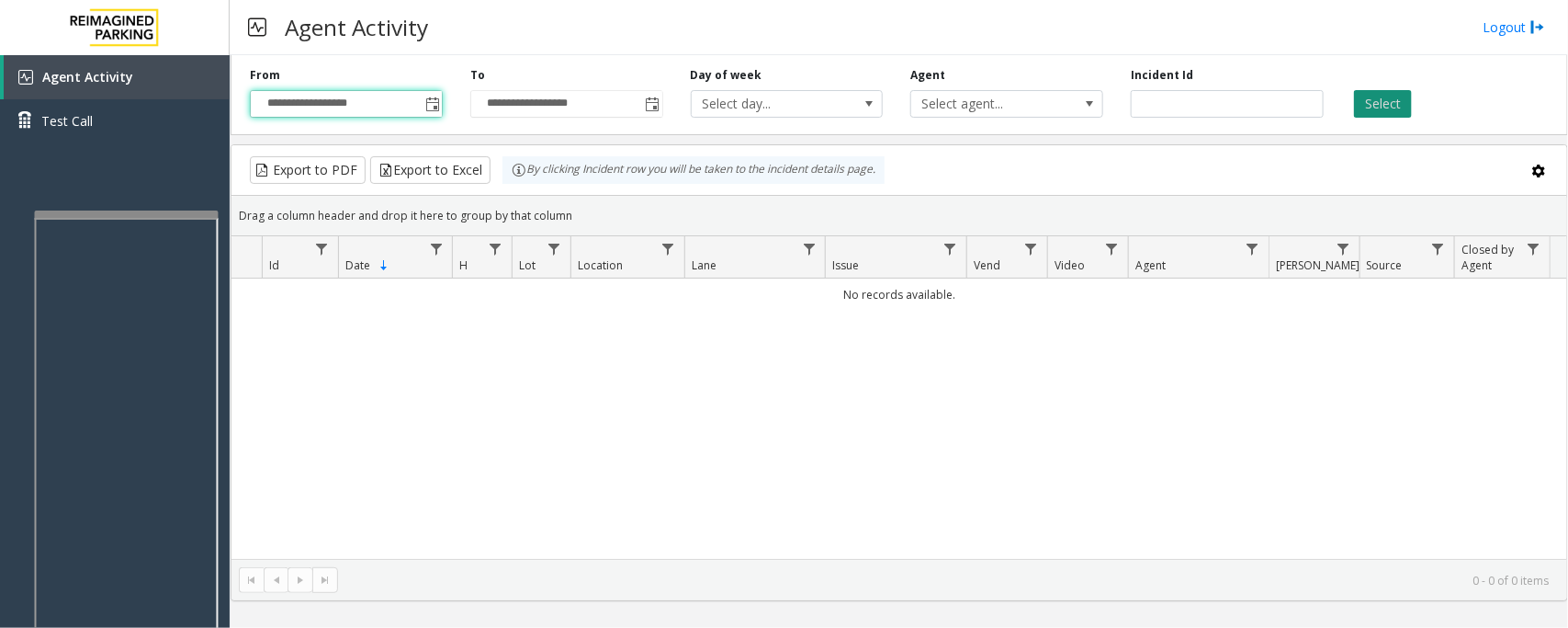
click at [1393, 107] on button "Select" at bounding box center [1383, 104] width 58 height 28
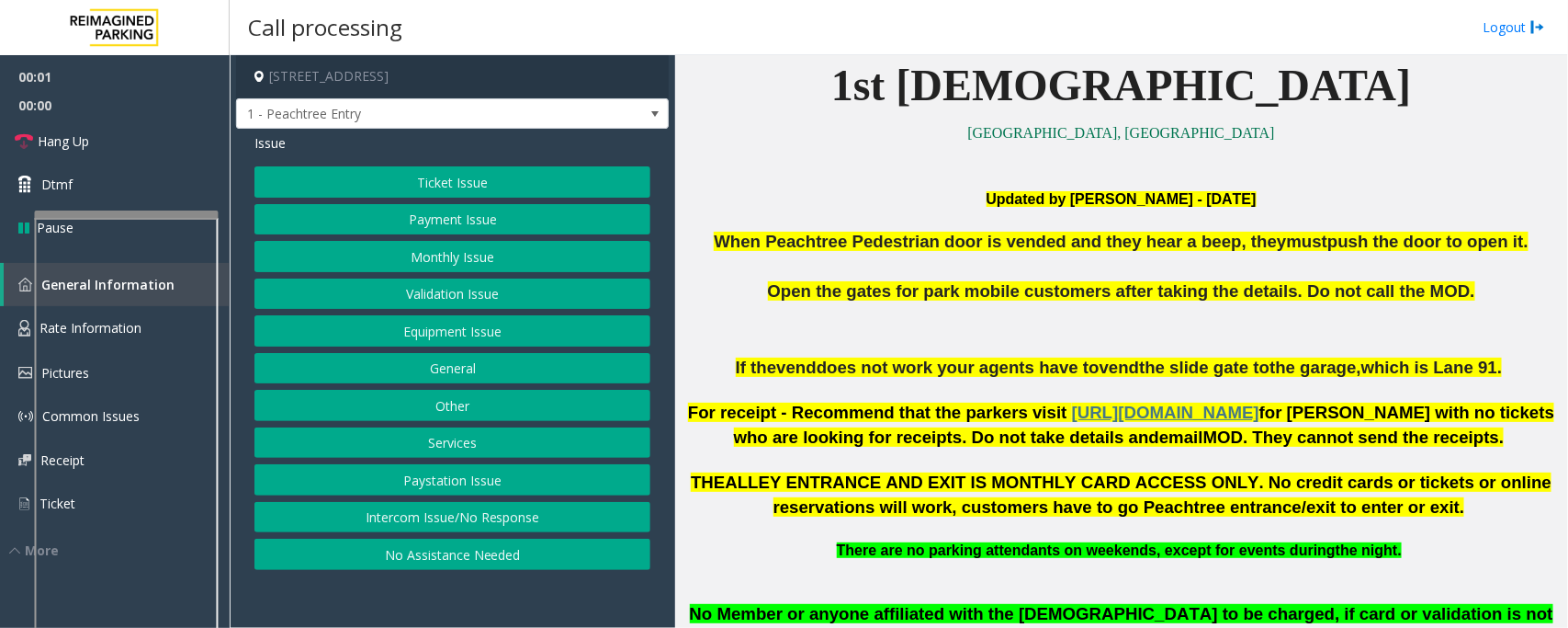
scroll to position [689, 0]
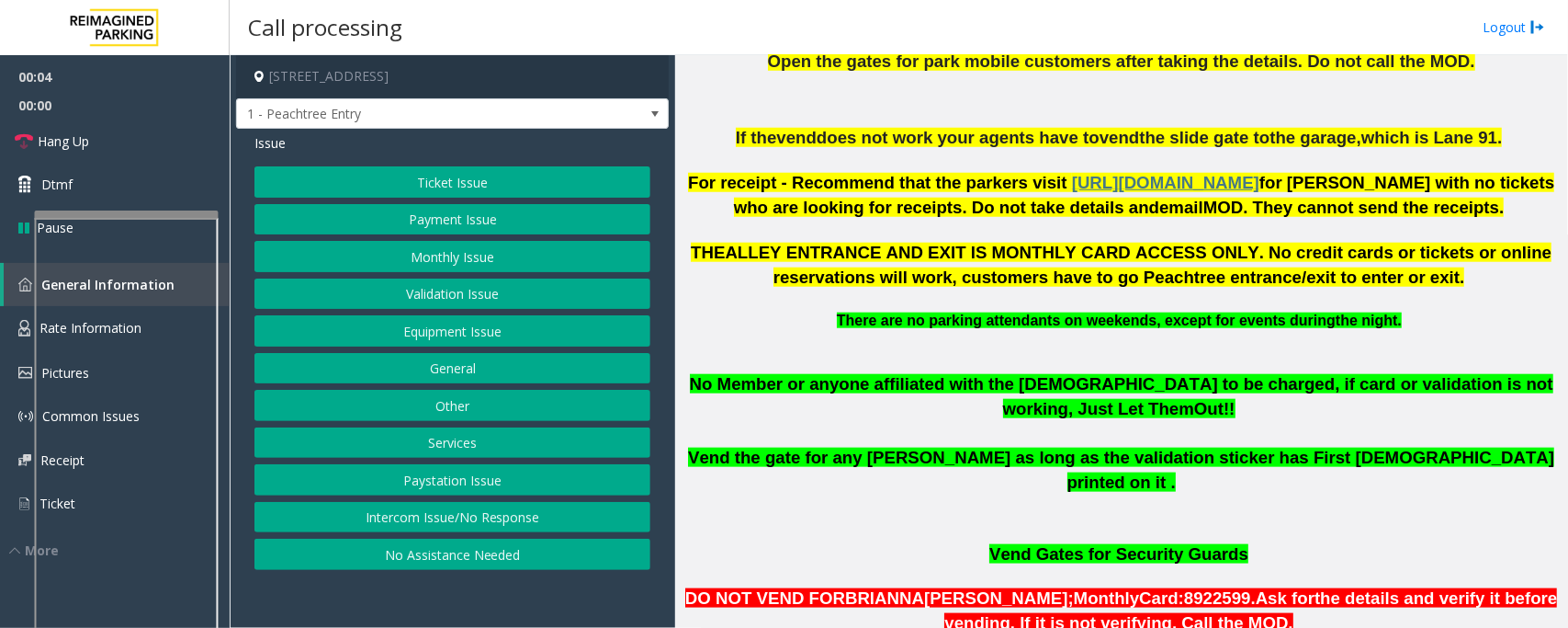
click at [425, 556] on button "No Assistance Needed" at bounding box center [453, 555] width 396 height 32
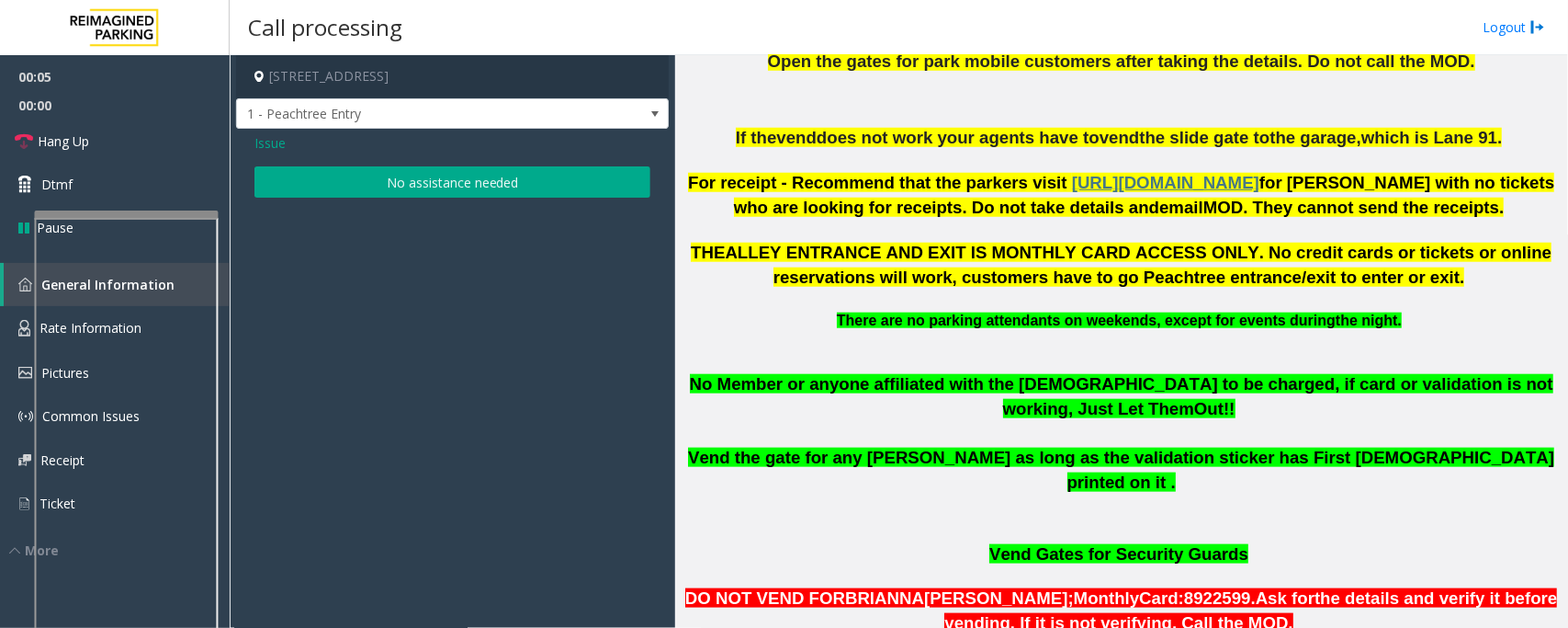
click at [370, 190] on button "No assistance needed" at bounding box center [453, 182] width 396 height 32
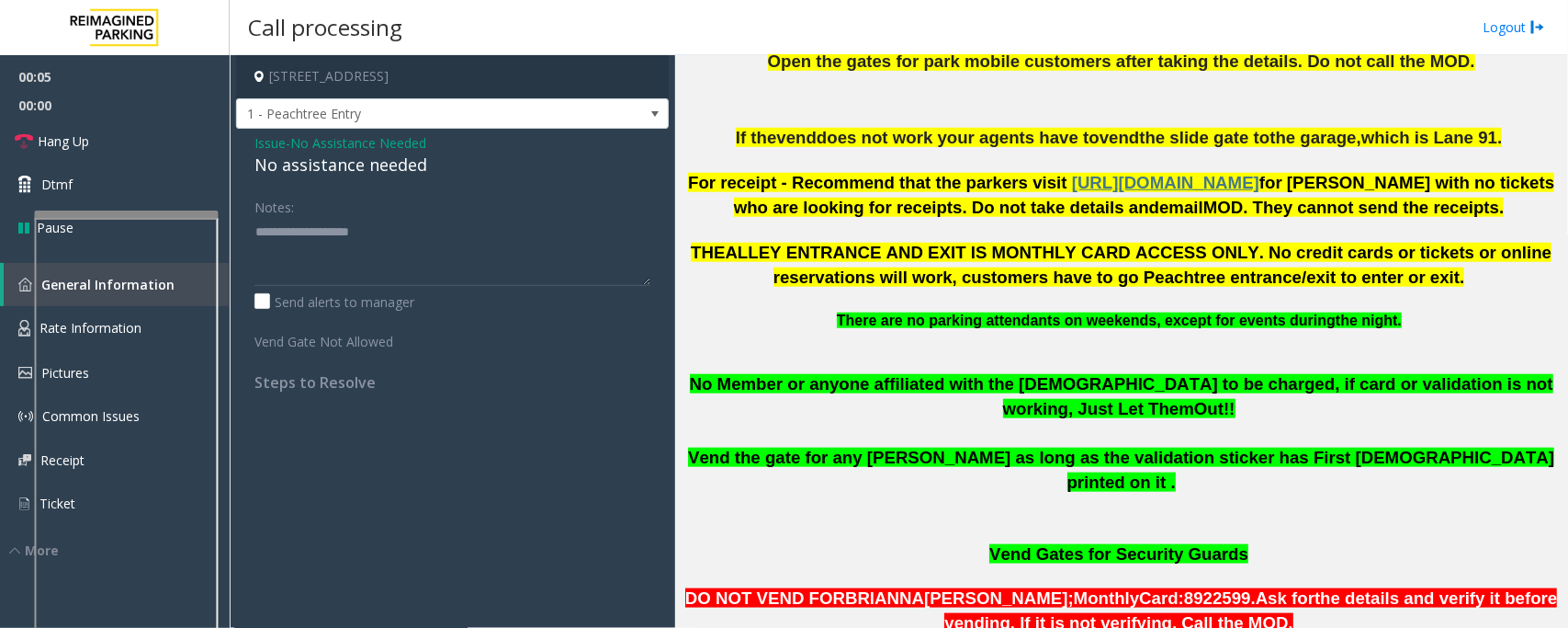
click at [322, 153] on div "No assistance needed" at bounding box center [453, 165] width 396 height 25
click at [322, 159] on div "No assistance needed" at bounding box center [453, 165] width 396 height 25
type textarea "**********"
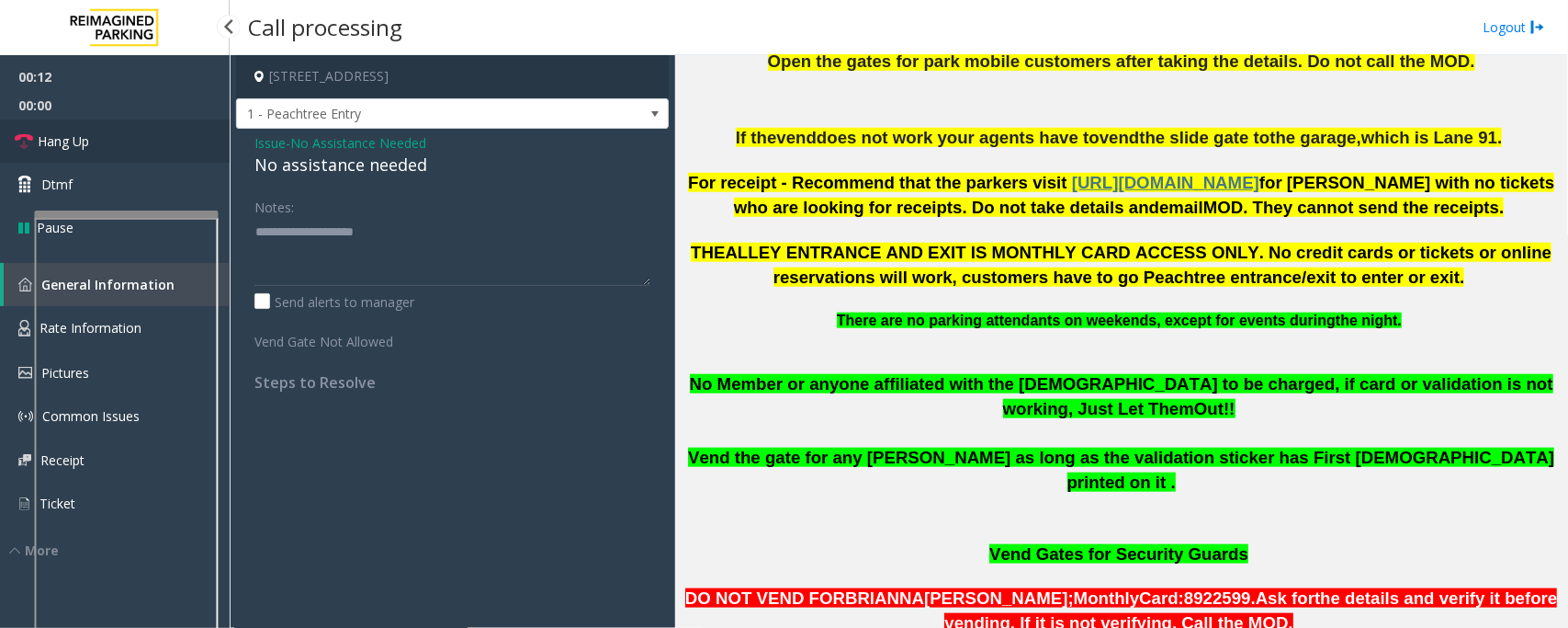
click at [76, 148] on span "Hang Up" at bounding box center [63, 140] width 51 height 20
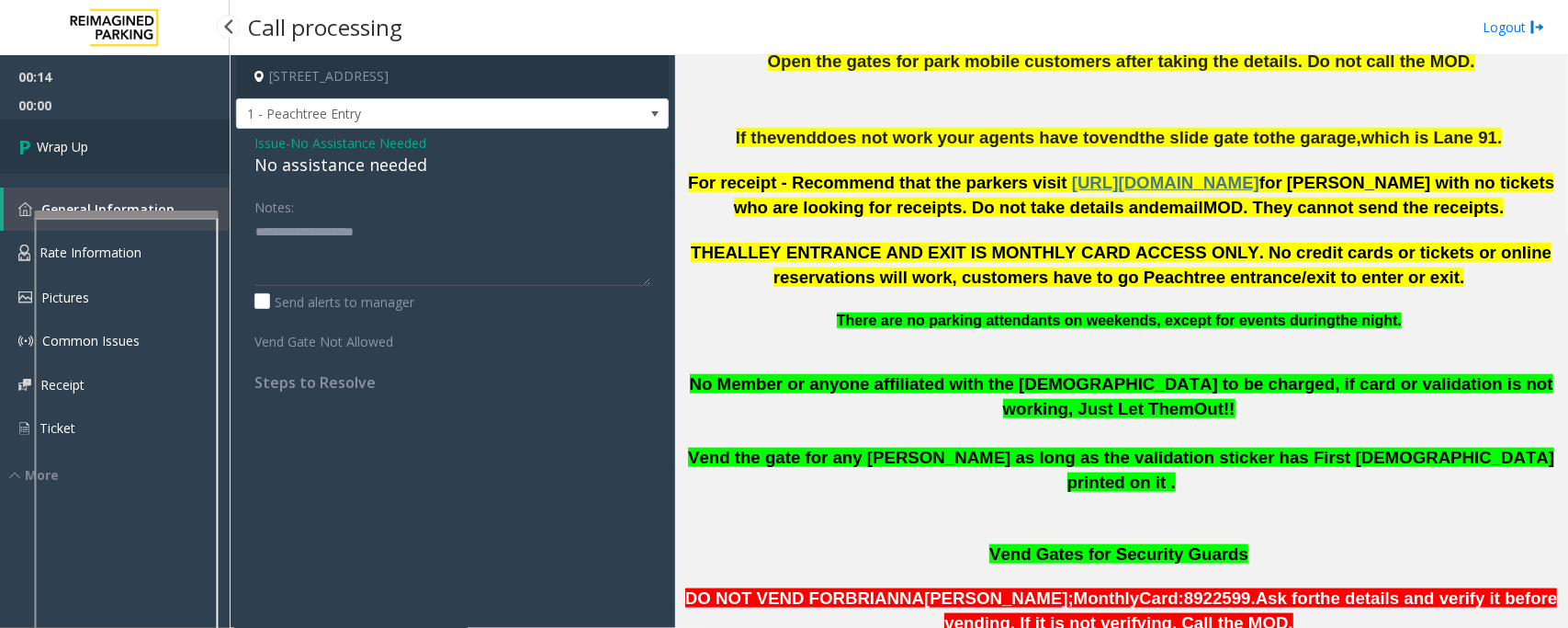
click at [76, 148] on span "Wrap Up" at bounding box center [62, 146] width 51 height 20
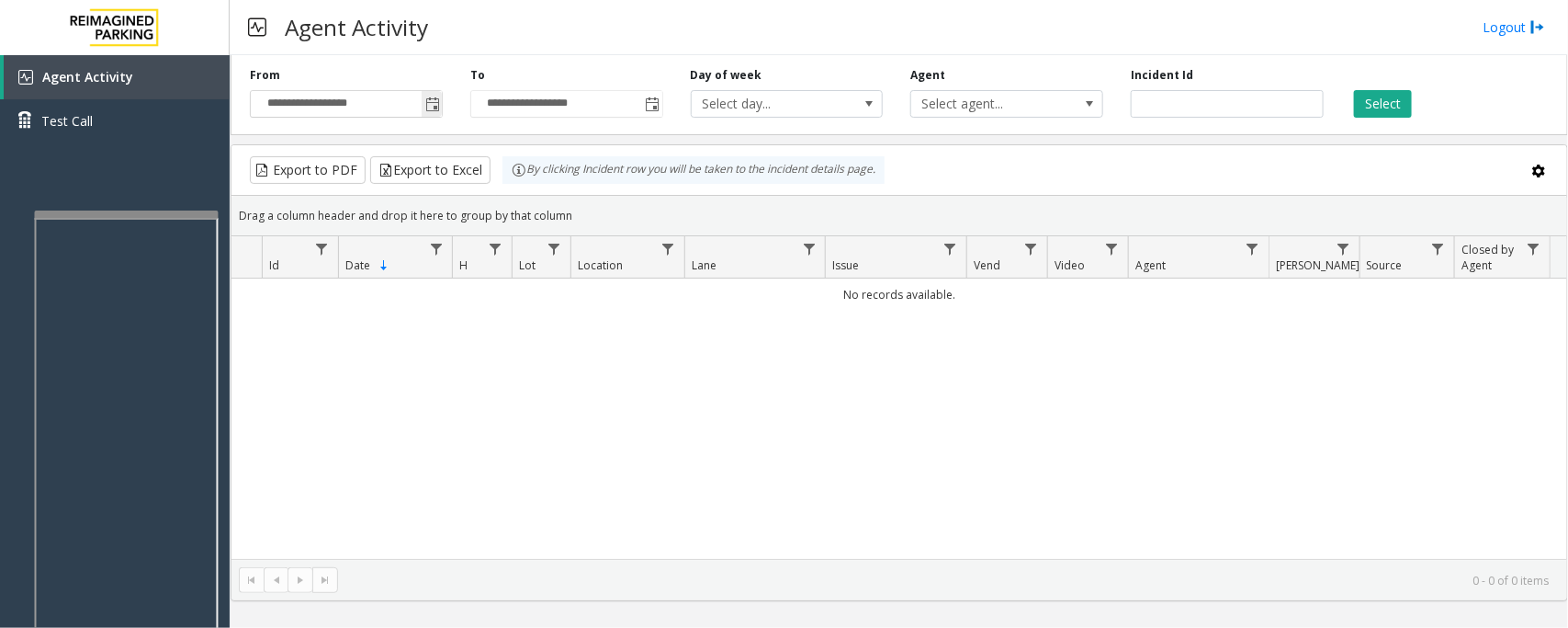
click at [434, 107] on span "Toggle popup" at bounding box center [432, 105] width 15 height 15
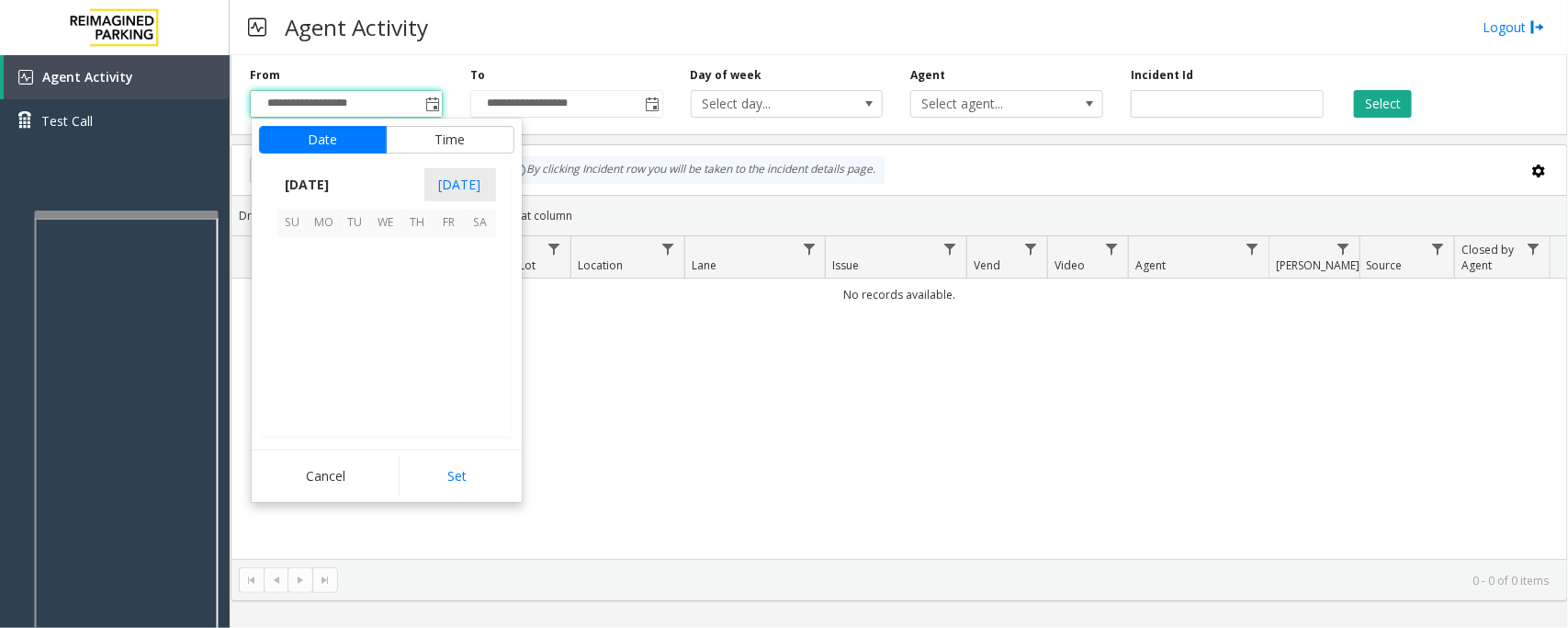
scroll to position [329733, 0]
click at [286, 379] on span "28" at bounding box center [293, 378] width 32 height 32
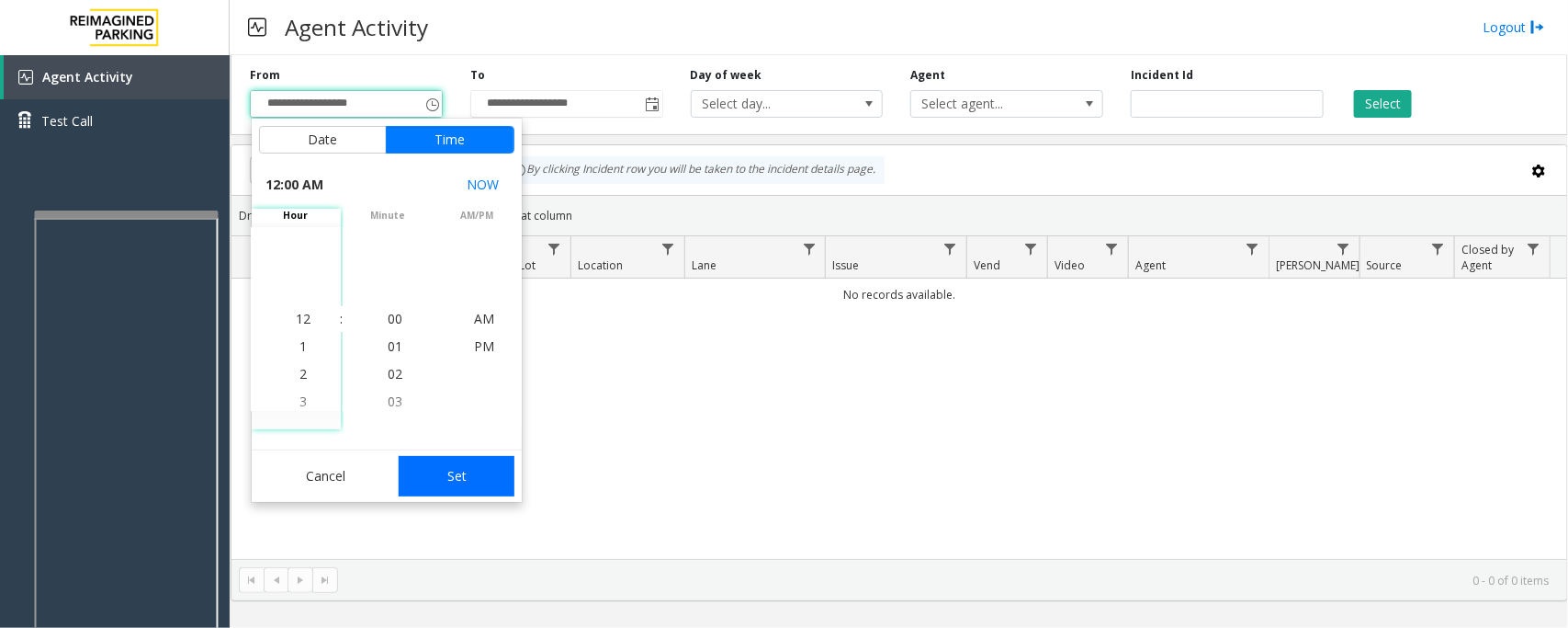
click at [457, 474] on button "Set" at bounding box center [457, 475] width 115 height 40
type input "**********"
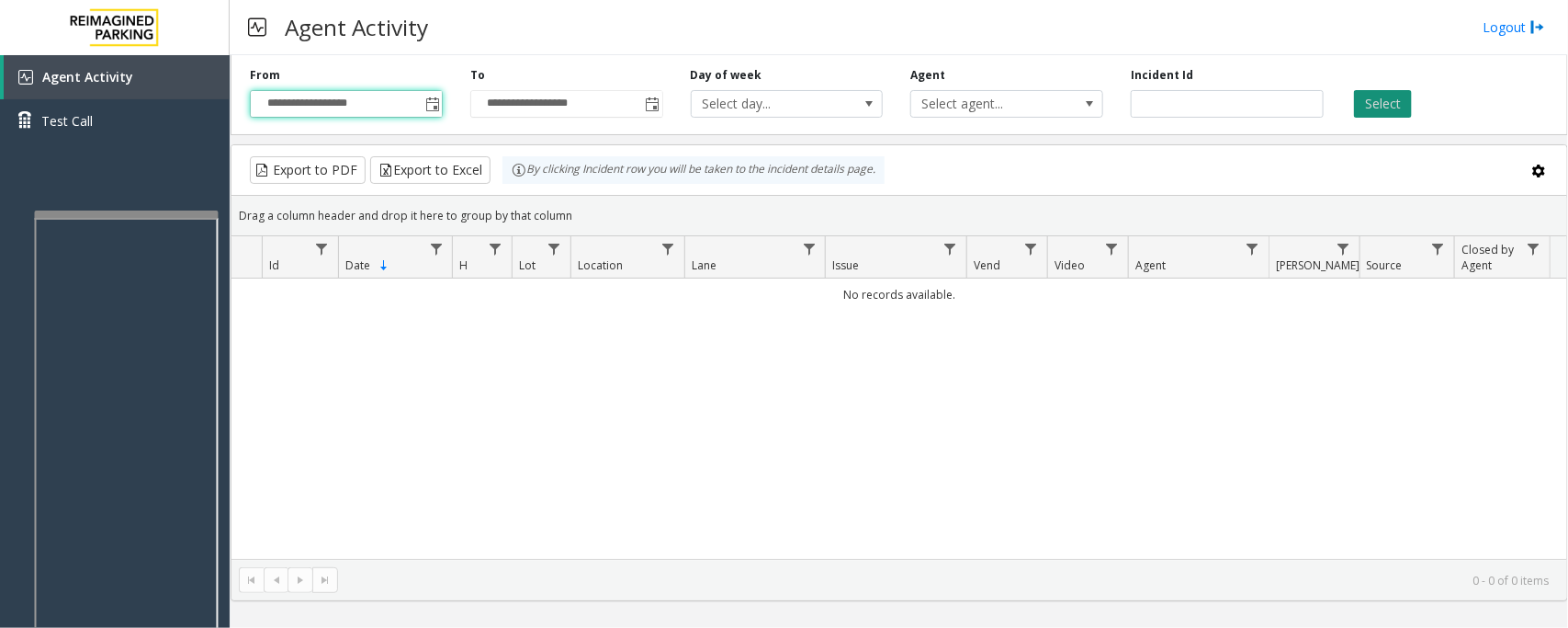
click at [1383, 99] on button "Select" at bounding box center [1383, 104] width 58 height 28
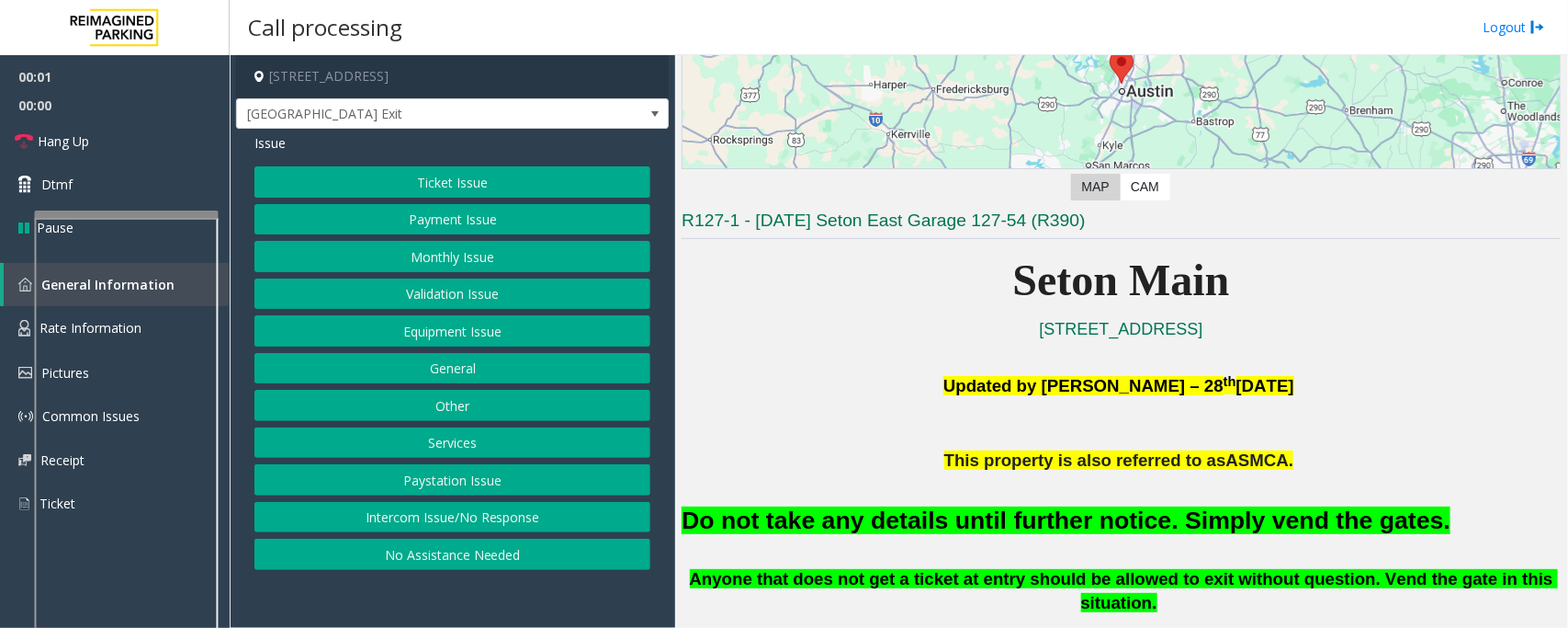
scroll to position [460, 0]
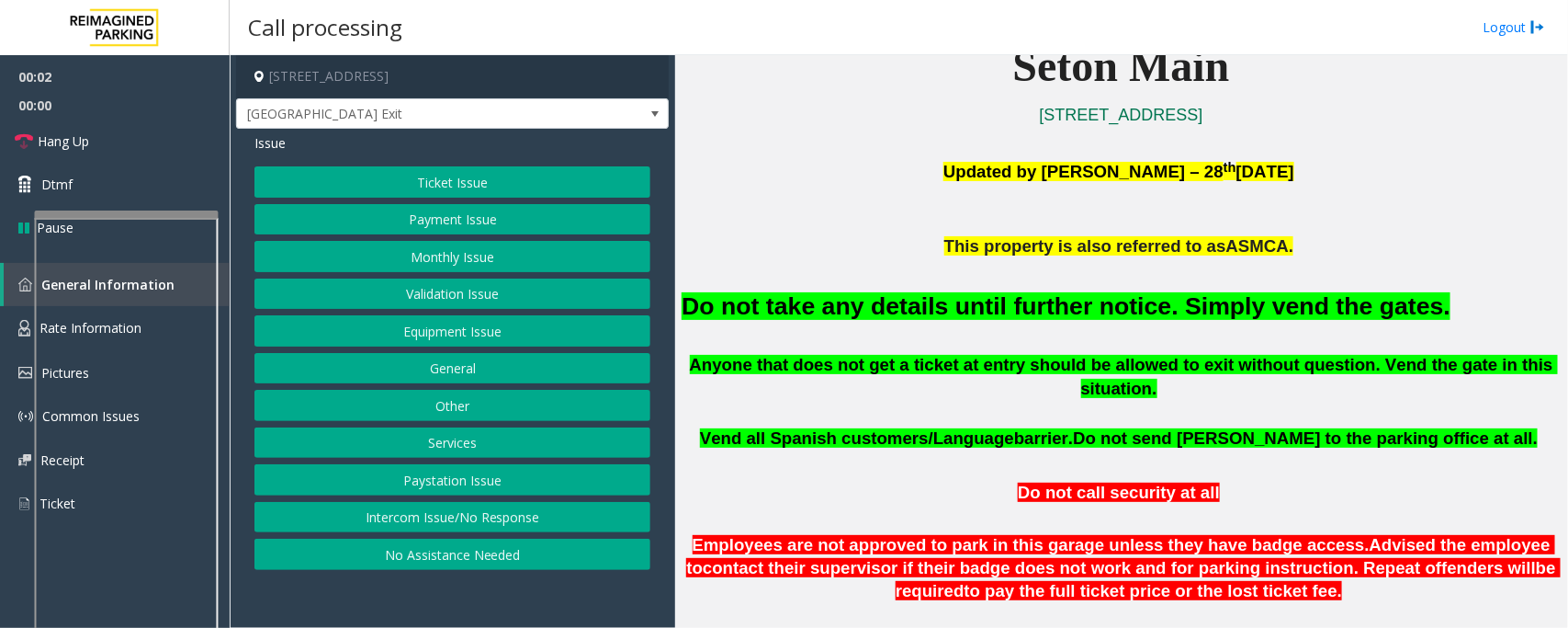
click at [419, 332] on button "Equipment Issue" at bounding box center [453, 331] width 396 height 32
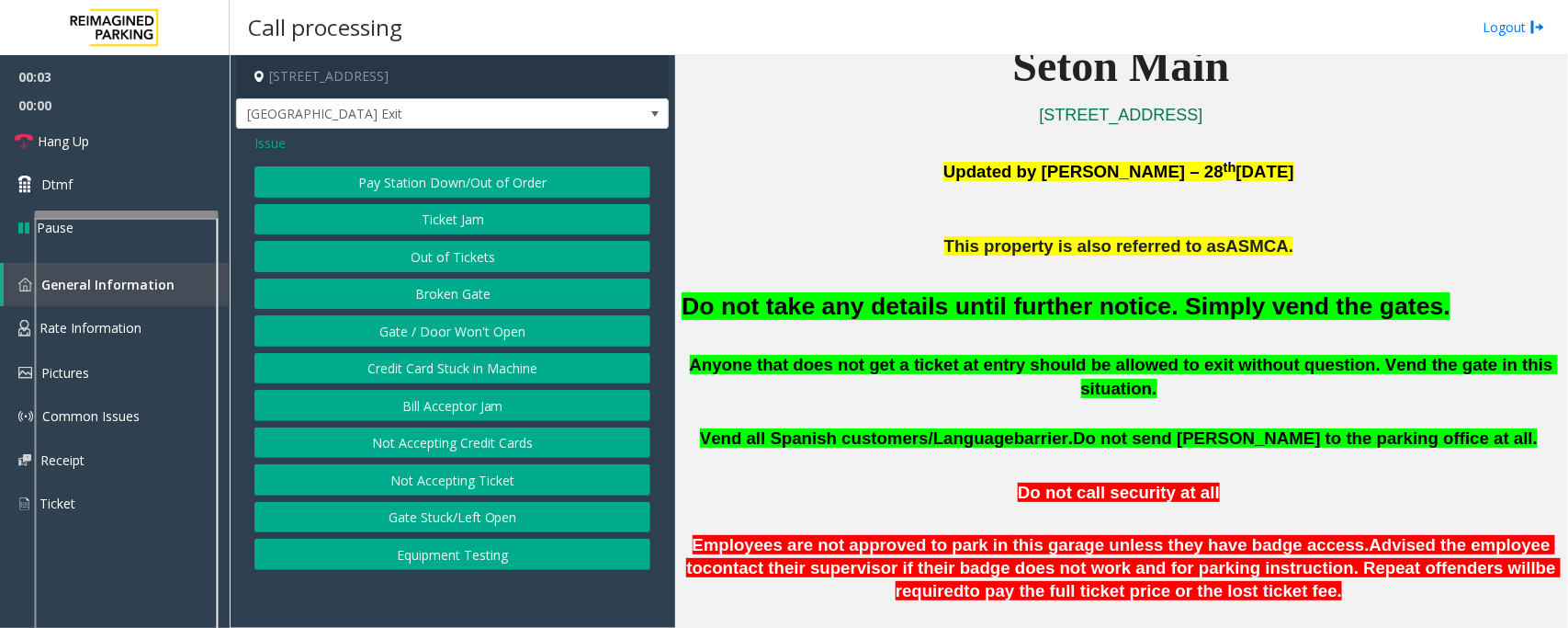
click at [407, 338] on button "Gate / Door Won't Open" at bounding box center [453, 331] width 396 height 32
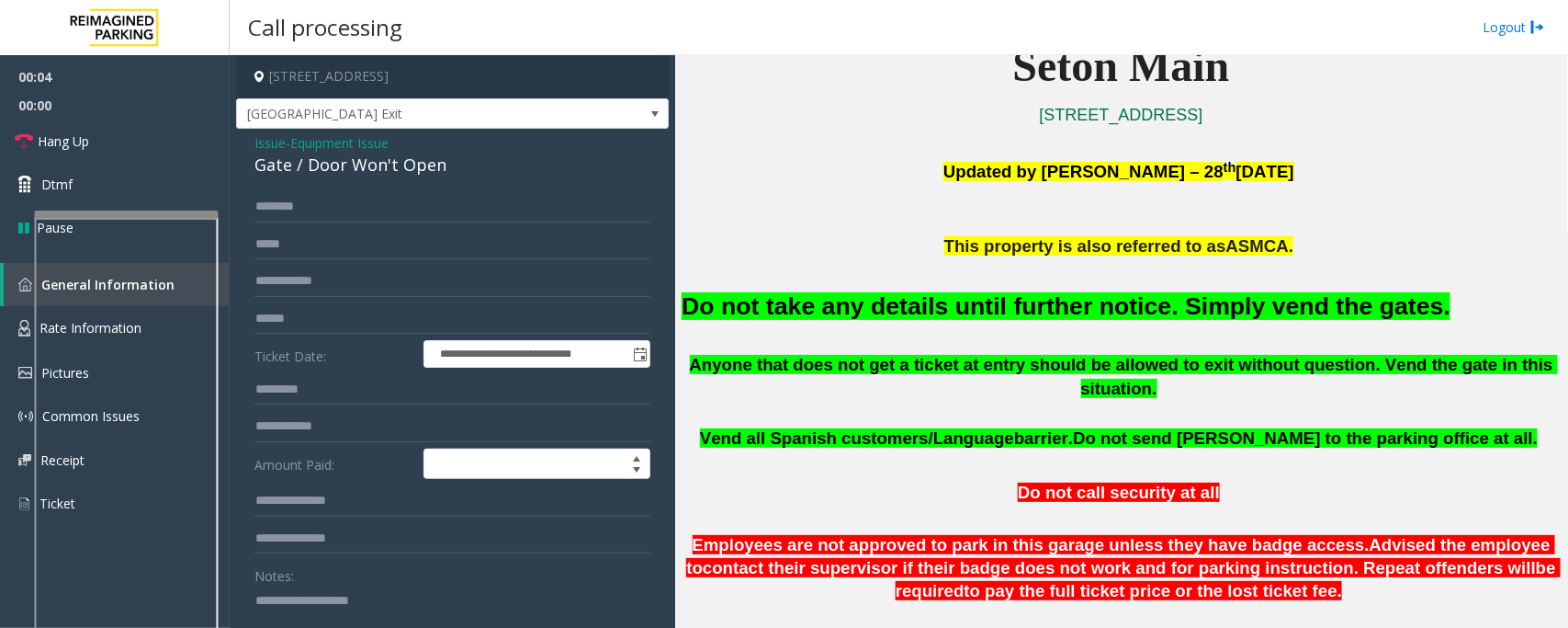
click at [323, 144] on span "Equipment Issue" at bounding box center [339, 142] width 99 height 20
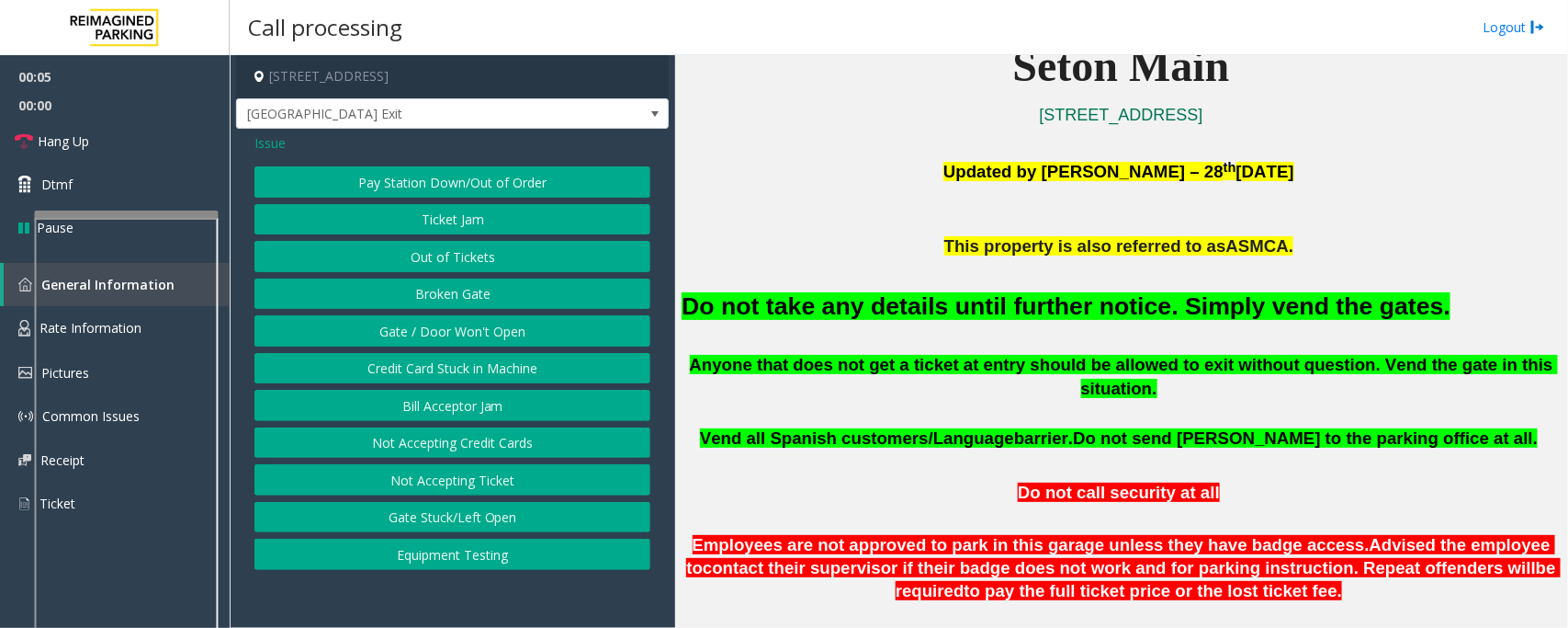
click at [266, 140] on span "Issue" at bounding box center [271, 142] width 32 height 20
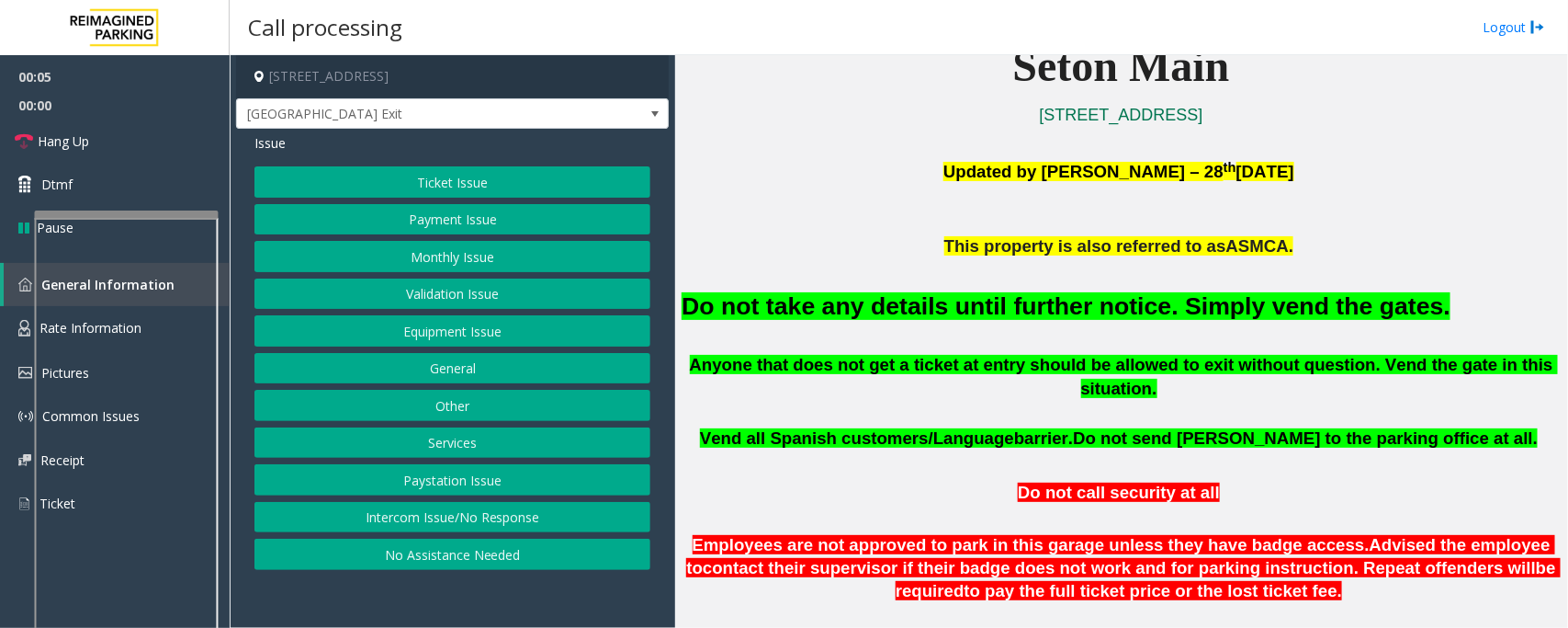
click at [415, 177] on button "Ticket Issue" at bounding box center [453, 182] width 396 height 32
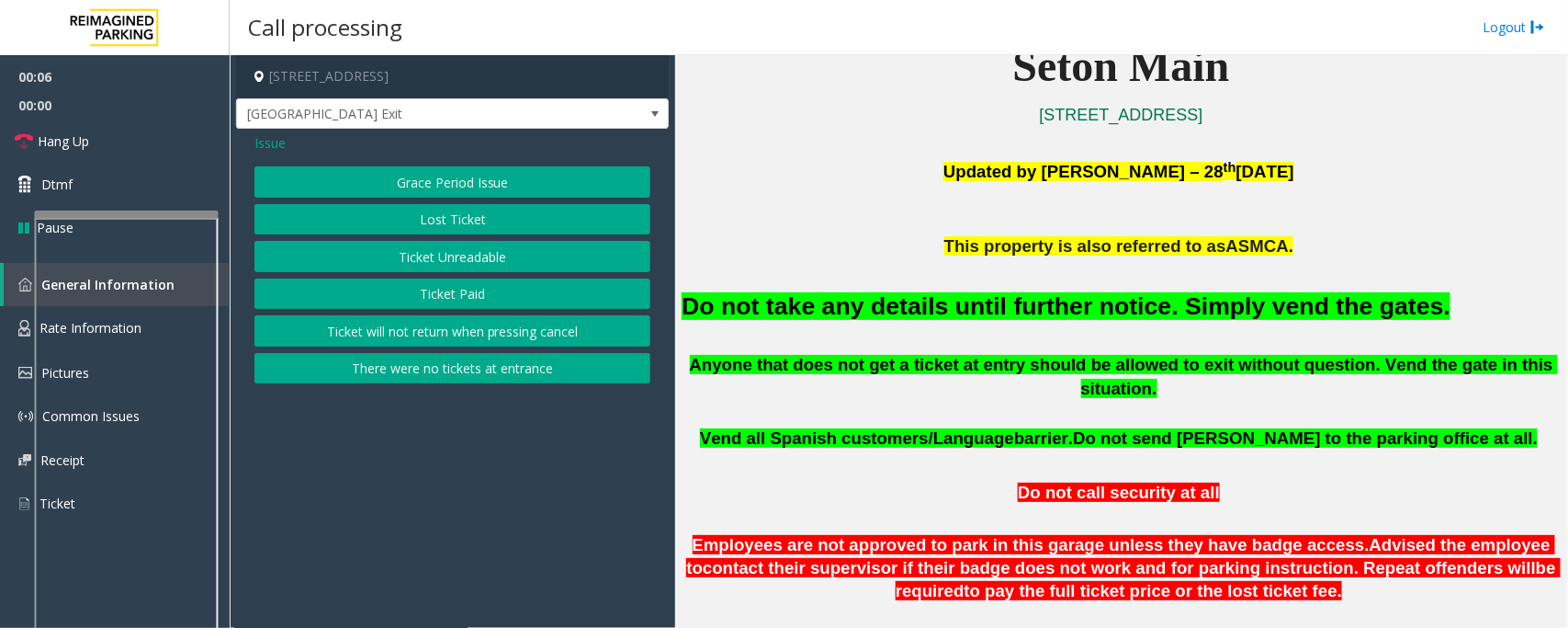
click at [445, 222] on button "Lost Ticket" at bounding box center [453, 220] width 396 height 32
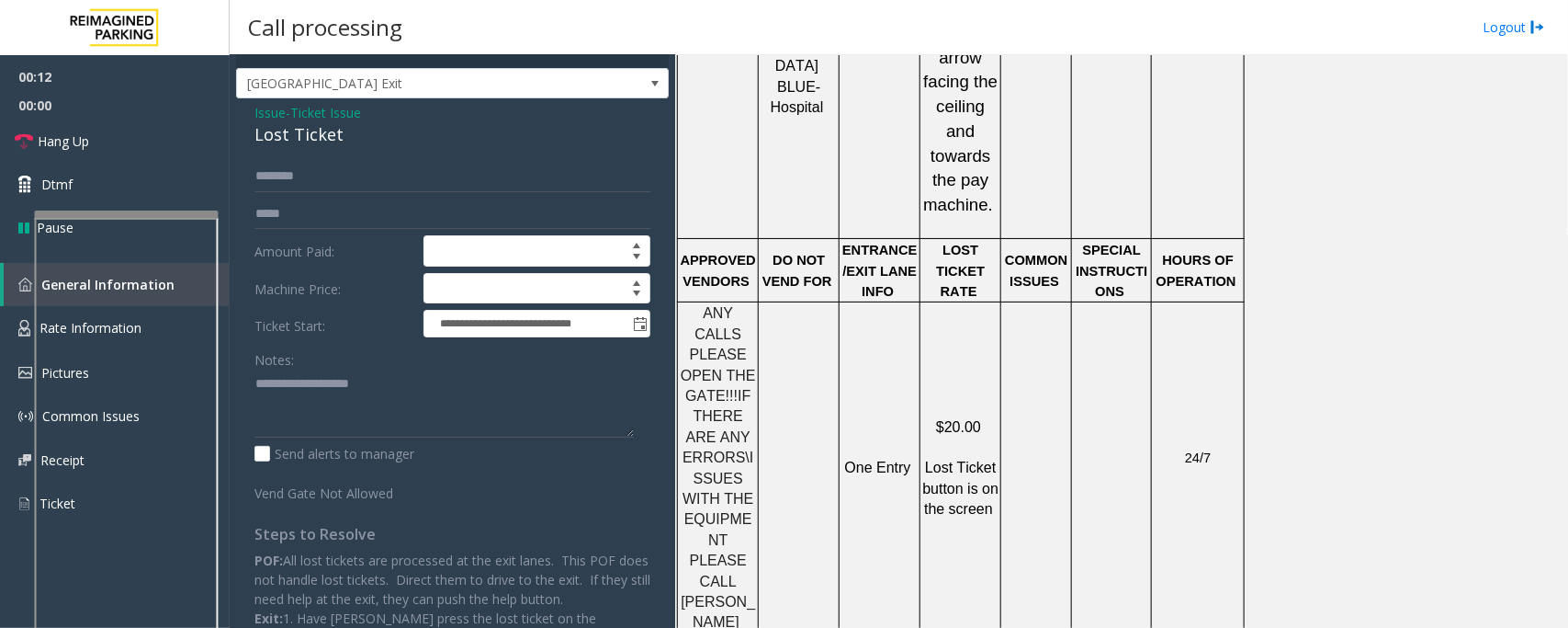
scroll to position [0, 0]
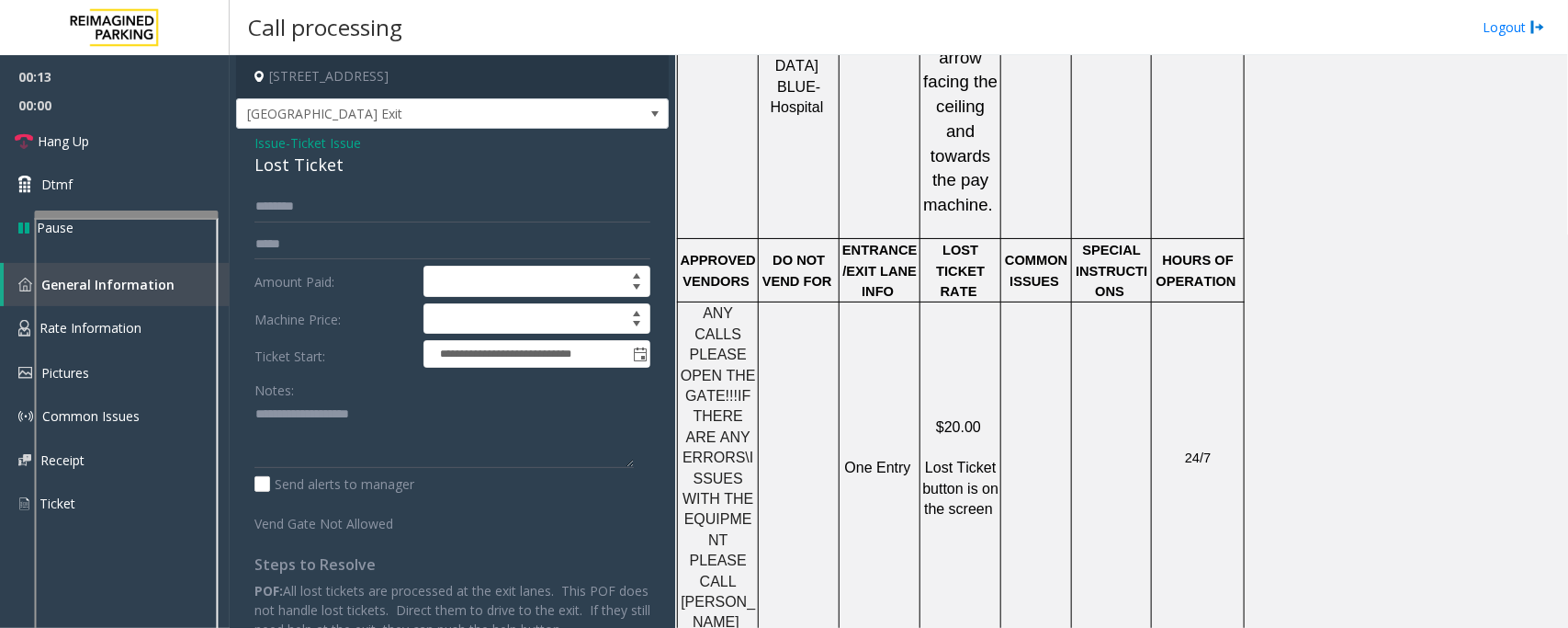
click at [285, 134] on span "Issue" at bounding box center [271, 142] width 32 height 20
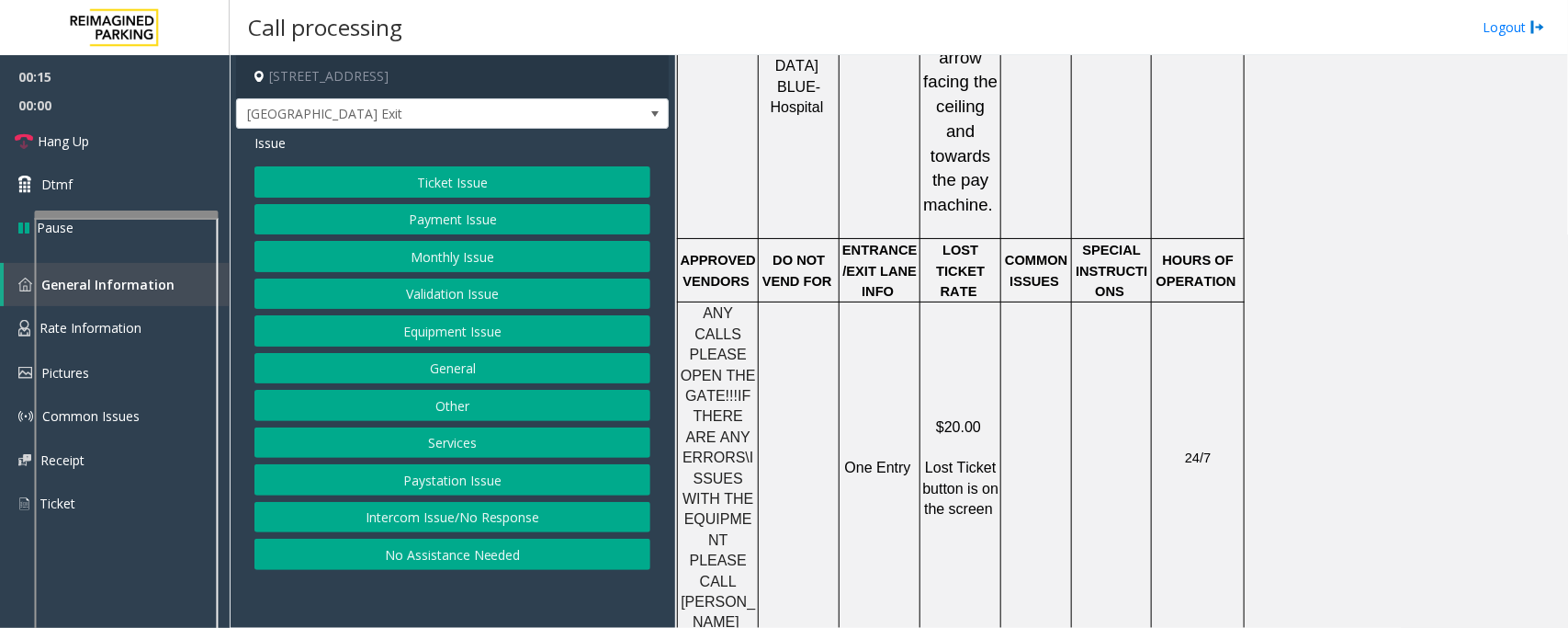
click at [419, 329] on button "Equipment Issue" at bounding box center [453, 331] width 396 height 32
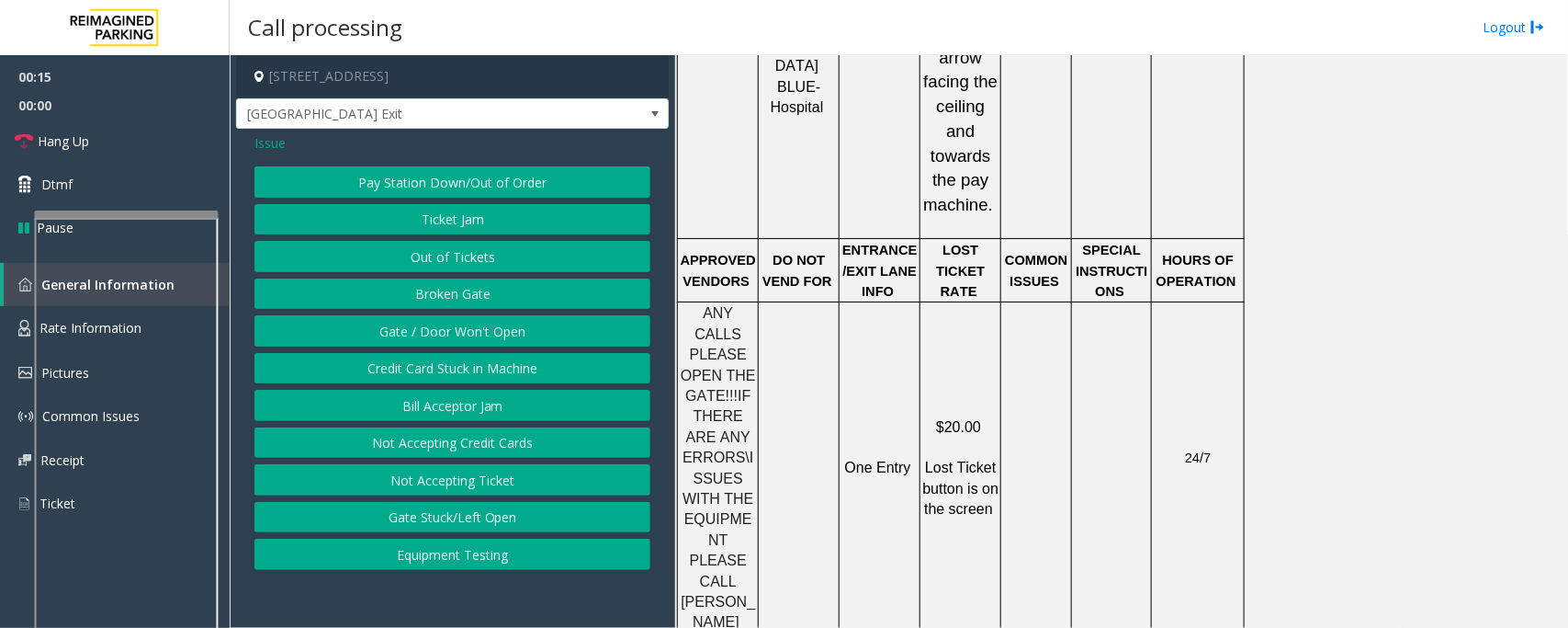
click at [419, 329] on button "Gate / Door Won't Open" at bounding box center [453, 331] width 396 height 32
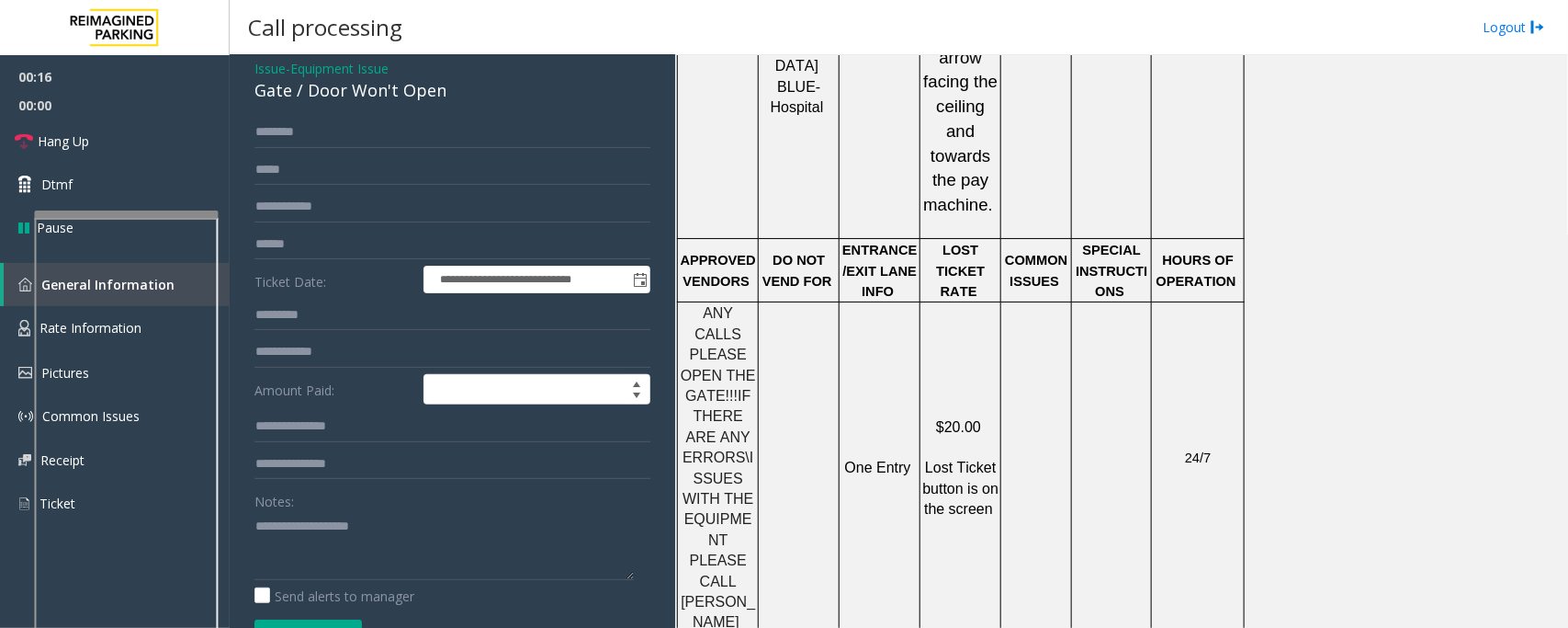
scroll to position [114, 0]
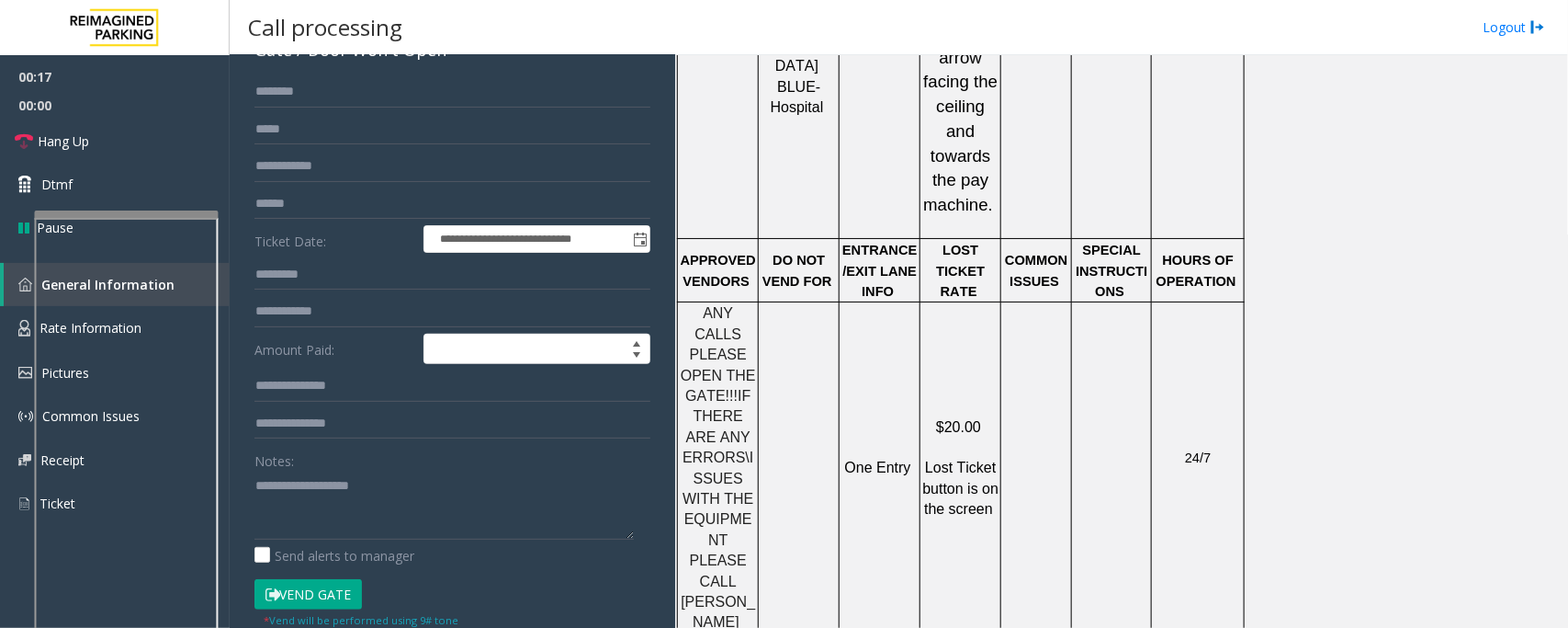
click at [300, 588] on button "Vend Gate" at bounding box center [309, 595] width 108 height 32
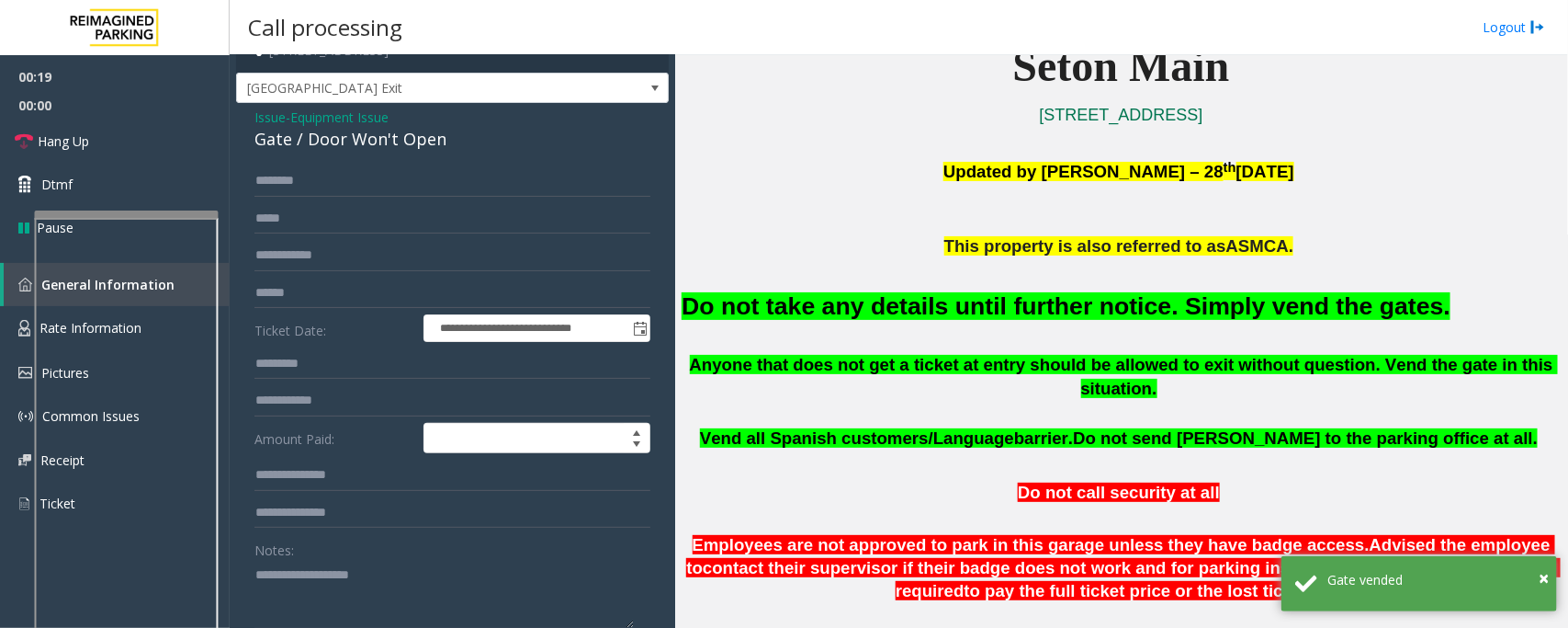
scroll to position [0, 0]
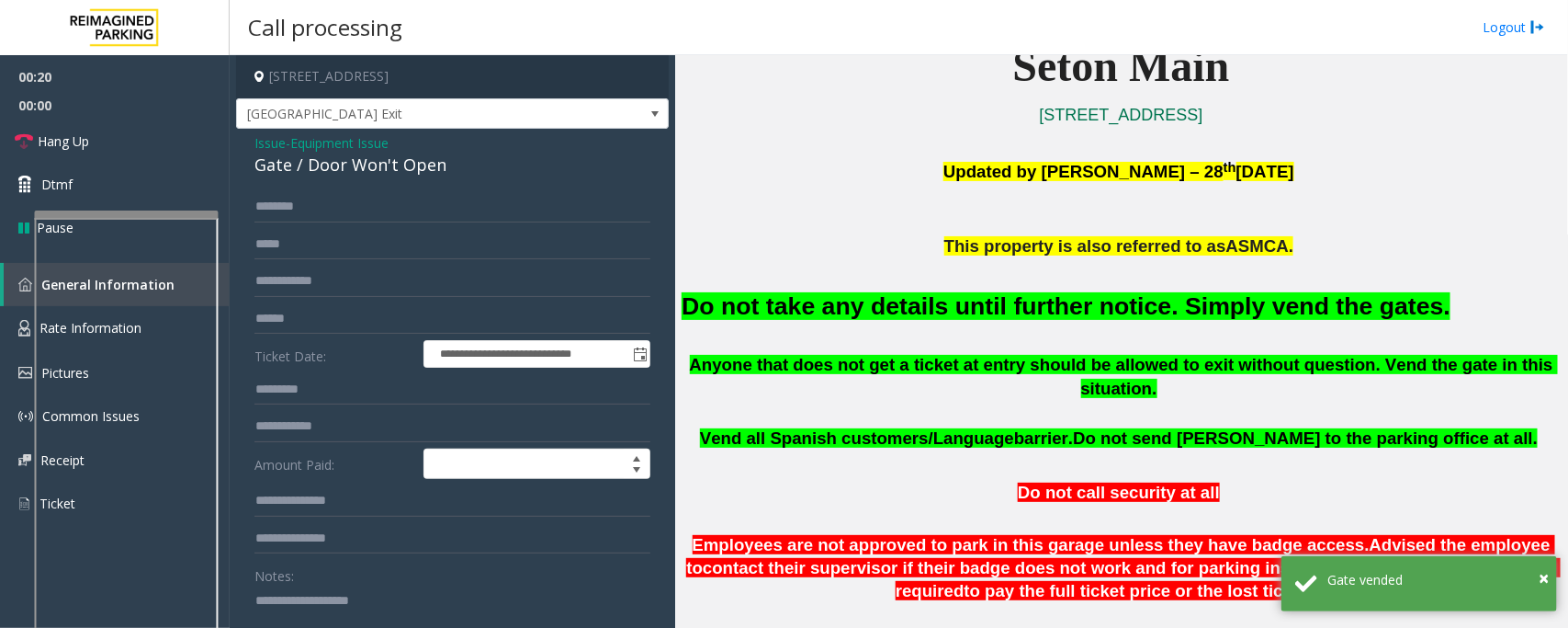
click at [333, 149] on span "Equipment Issue" at bounding box center [339, 142] width 99 height 20
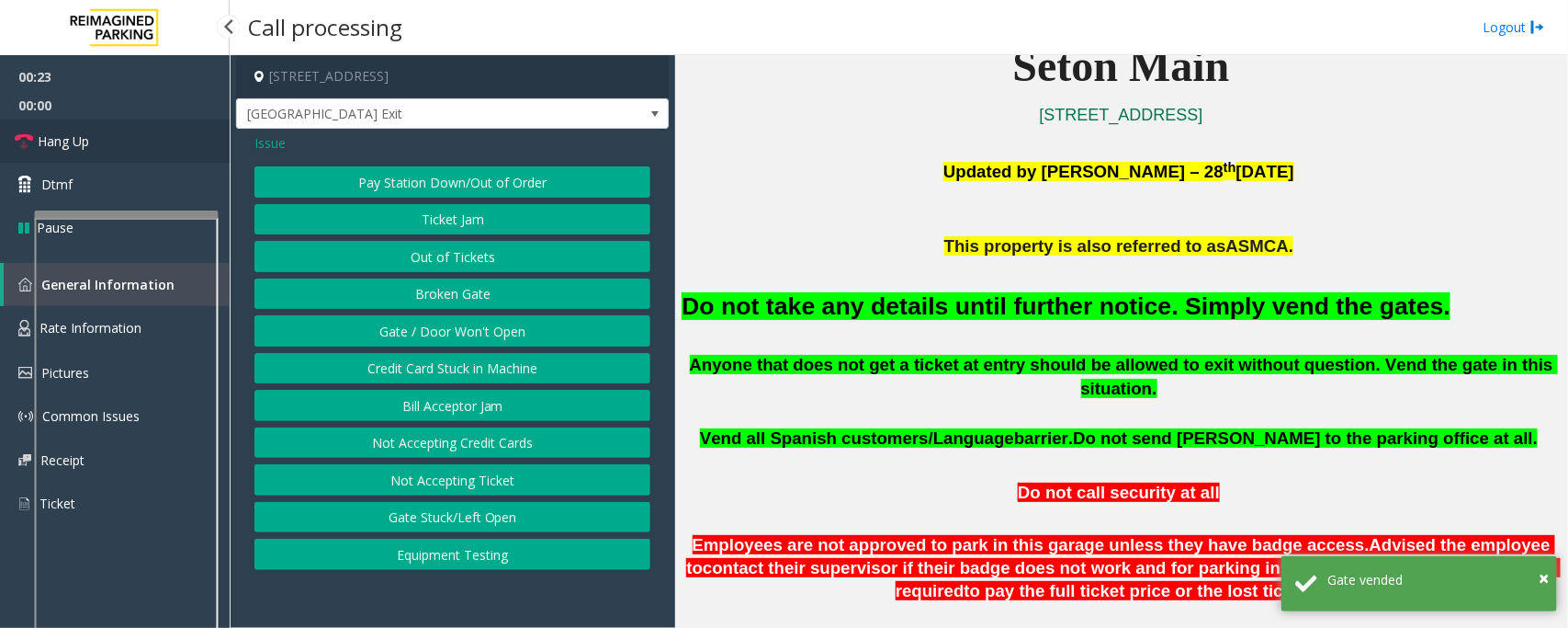
click at [100, 140] on link "Hang Up" at bounding box center [114, 140] width 230 height 43
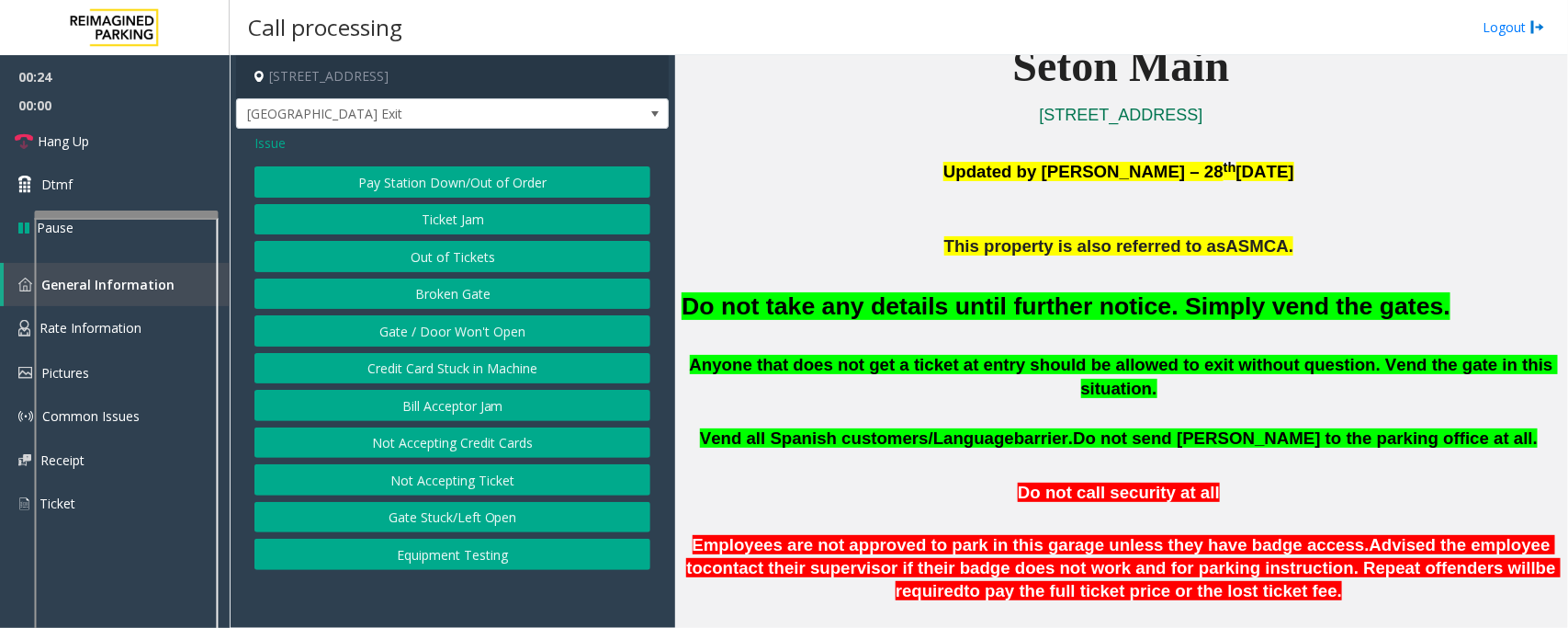
click at [267, 139] on span "Issue" at bounding box center [271, 142] width 32 height 20
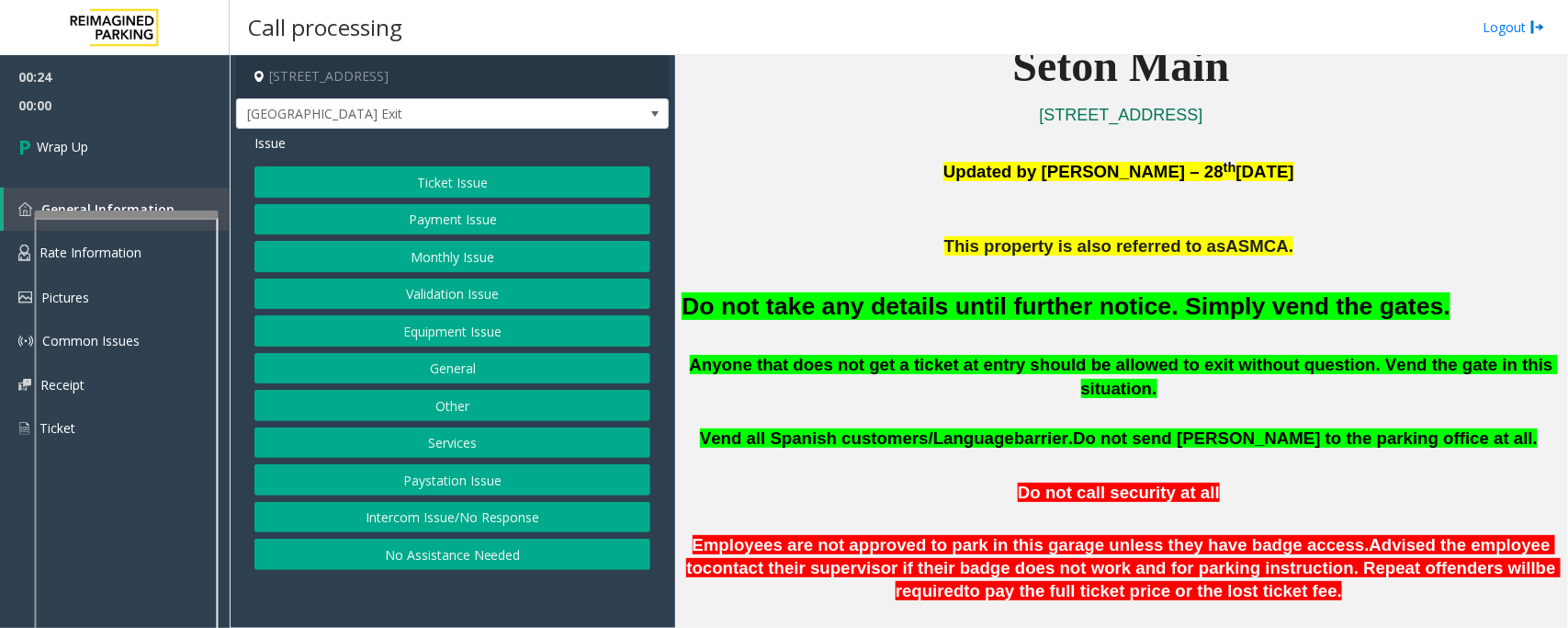
click at [438, 186] on button "Ticket Issue" at bounding box center [453, 182] width 396 height 32
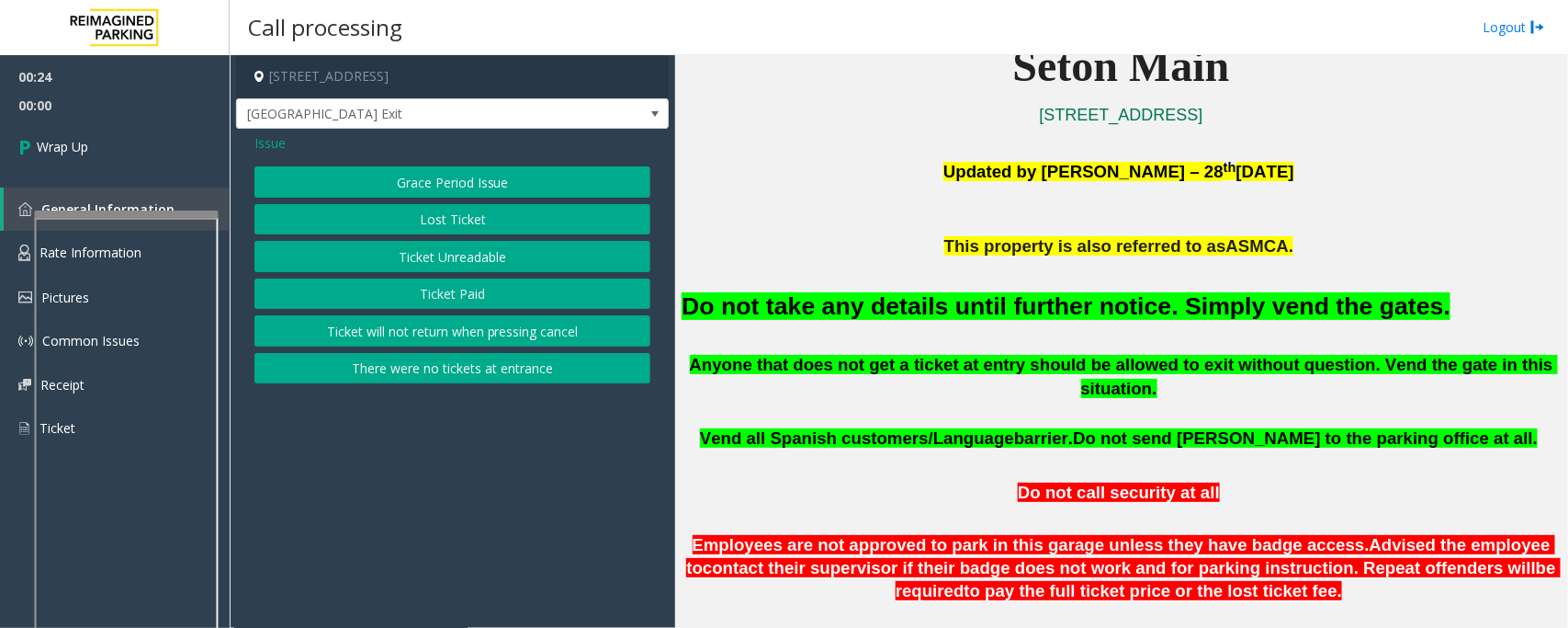
click at [444, 223] on button "Lost Ticket" at bounding box center [453, 220] width 396 height 32
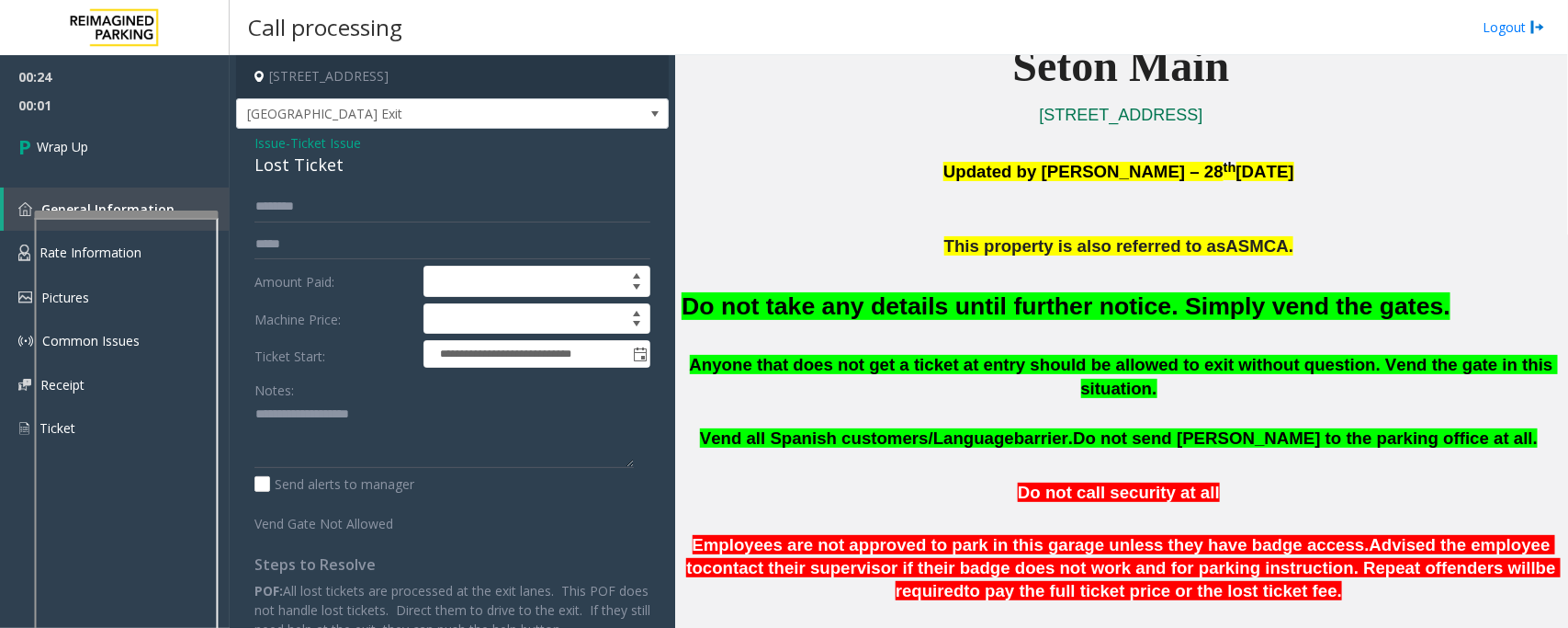
click at [908, 301] on font "Do not take any details until further notice. Simply vend the gates." at bounding box center [1066, 306] width 769 height 28
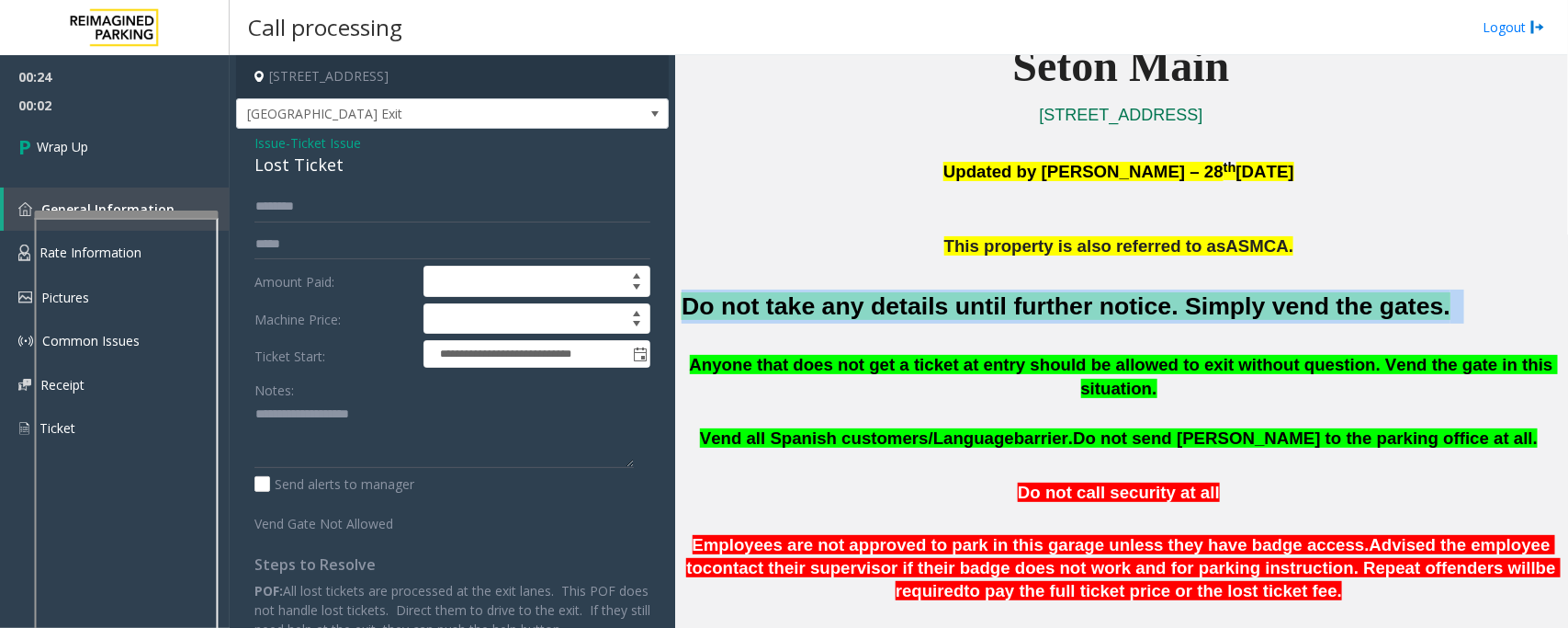
click at [908, 301] on font "Do not take any details until further notice. Simply vend the gates." at bounding box center [1066, 306] width 769 height 28
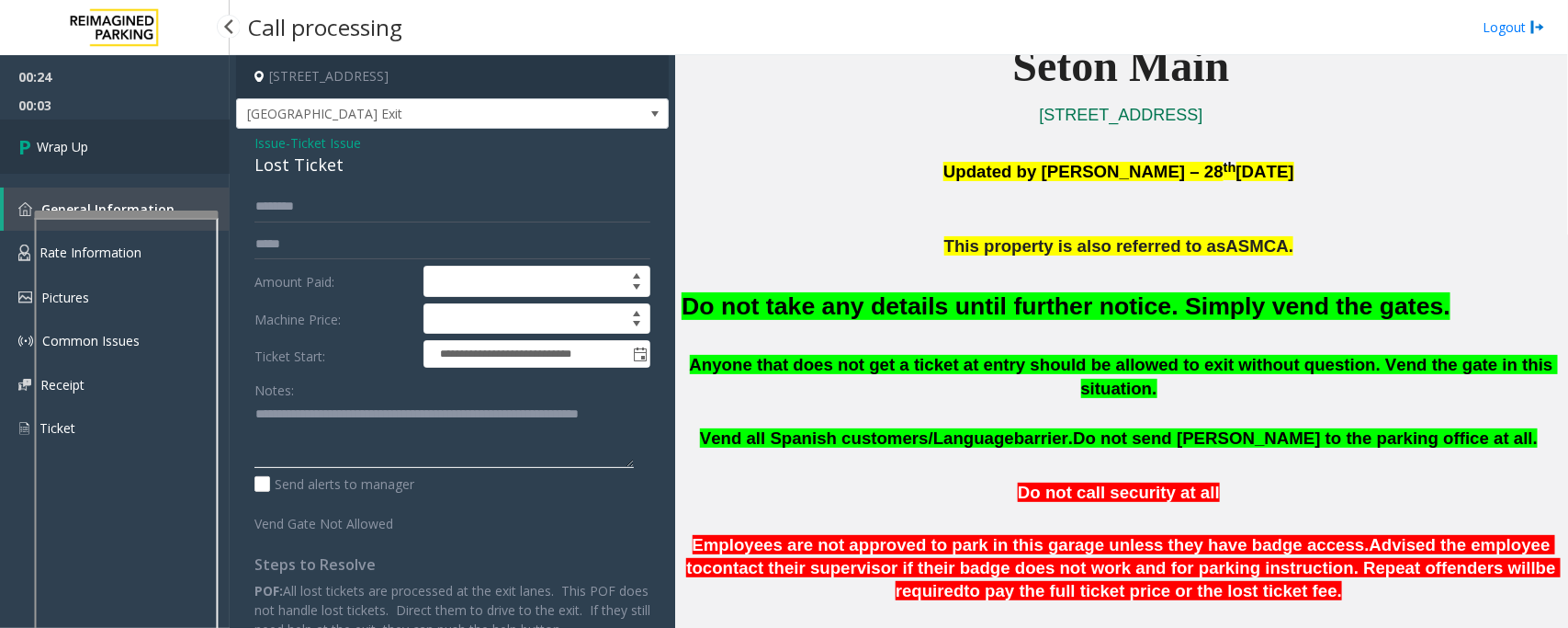
type textarea "**********"
click at [78, 147] on span "Wrap Up" at bounding box center [62, 146] width 51 height 20
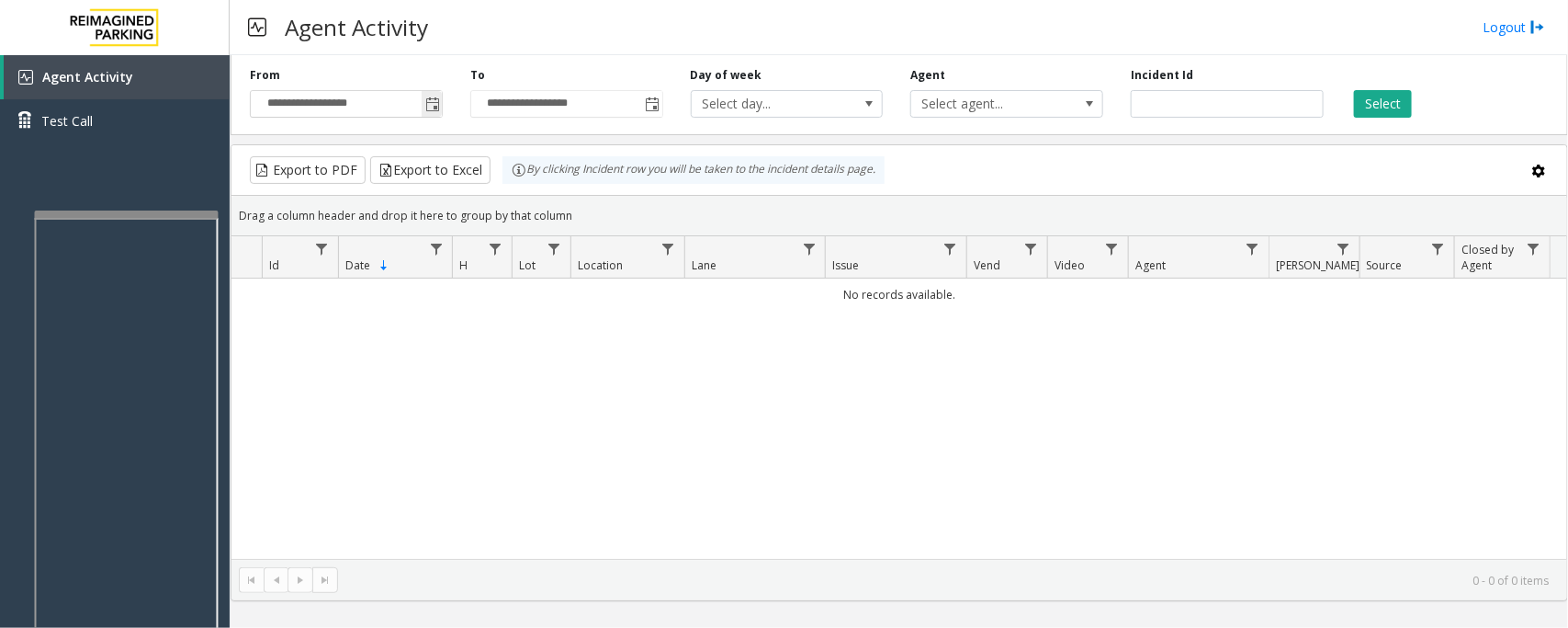
click at [433, 107] on span "Toggle popup" at bounding box center [432, 105] width 15 height 15
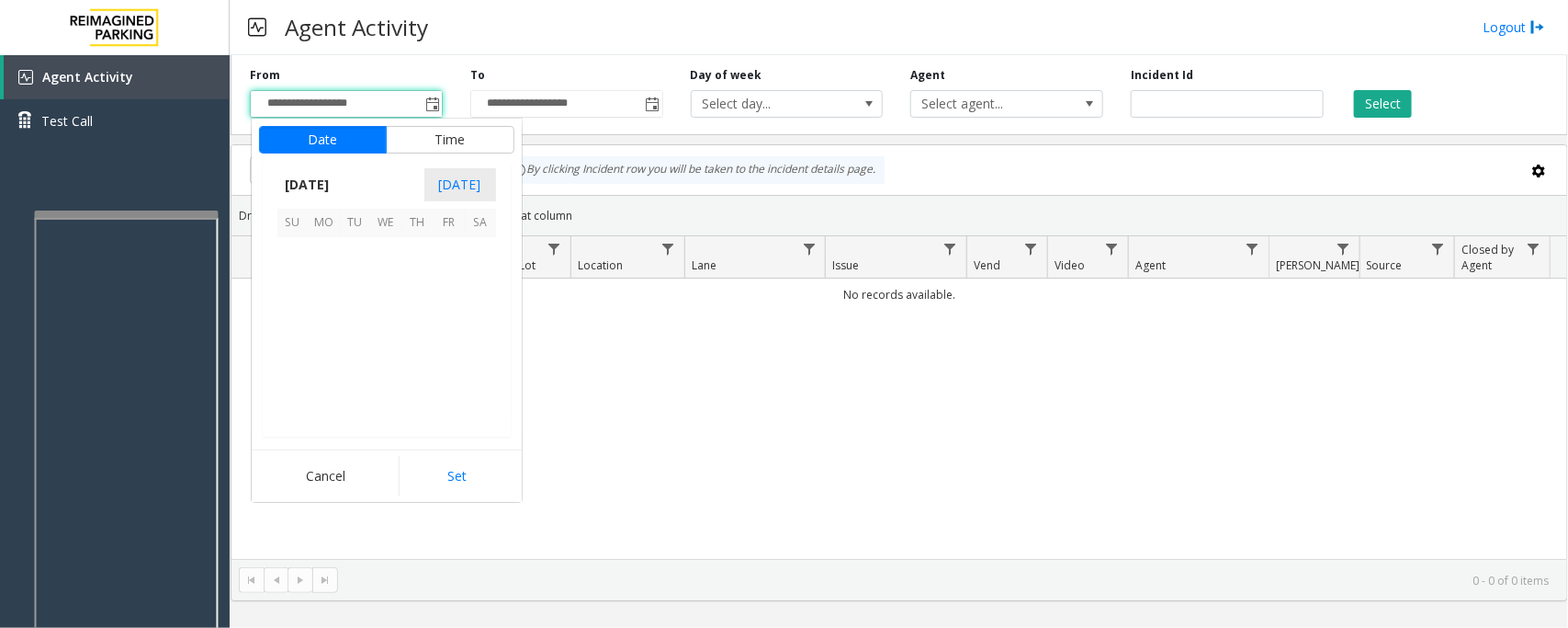
scroll to position [329733, 0]
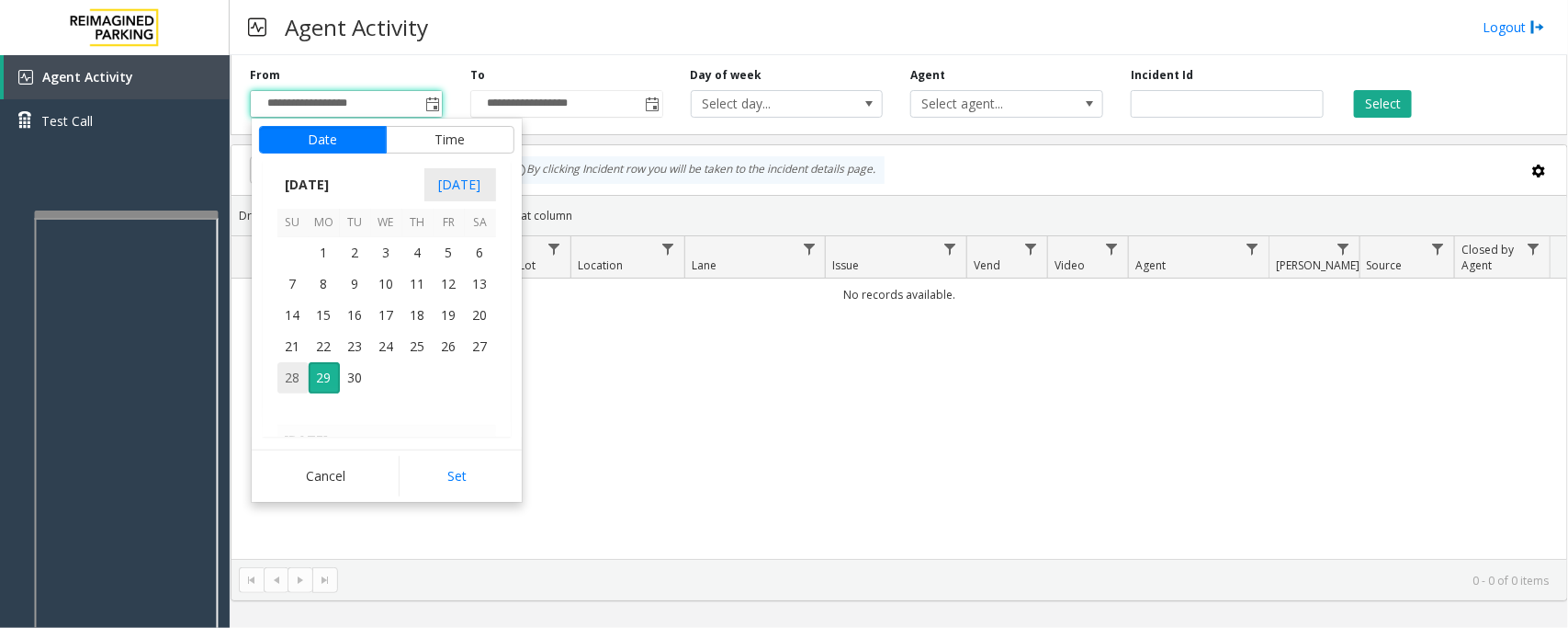
click at [282, 381] on span "28" at bounding box center [293, 378] width 32 height 32
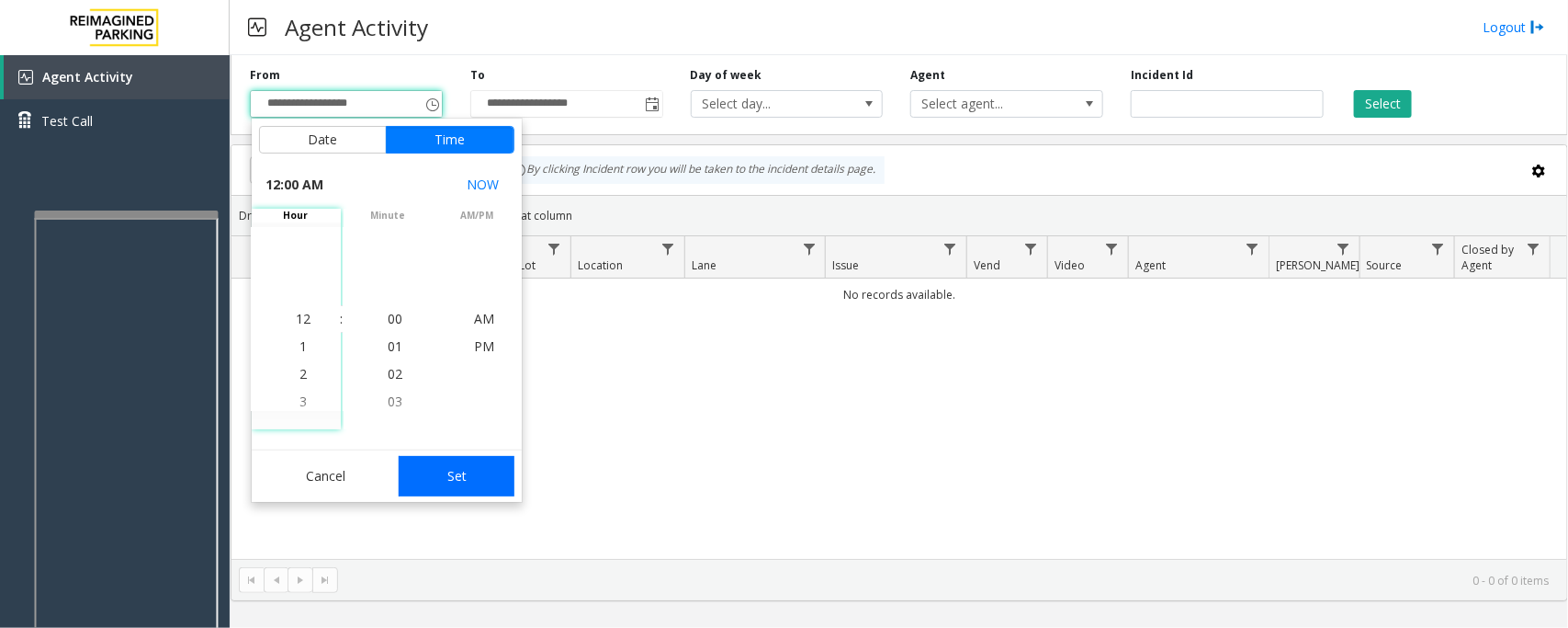
click at [425, 470] on button "Set" at bounding box center [457, 475] width 115 height 40
type input "**********"
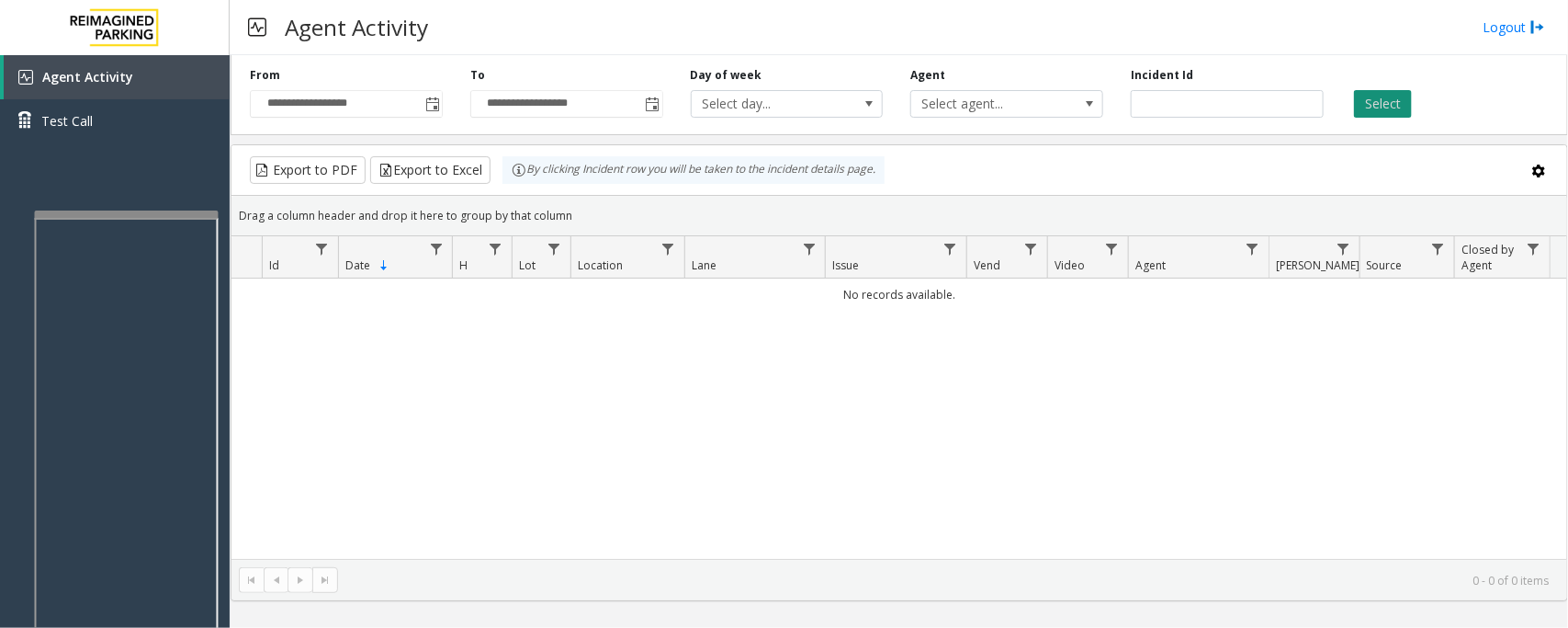
click at [1372, 113] on button "Select" at bounding box center [1383, 104] width 58 height 28
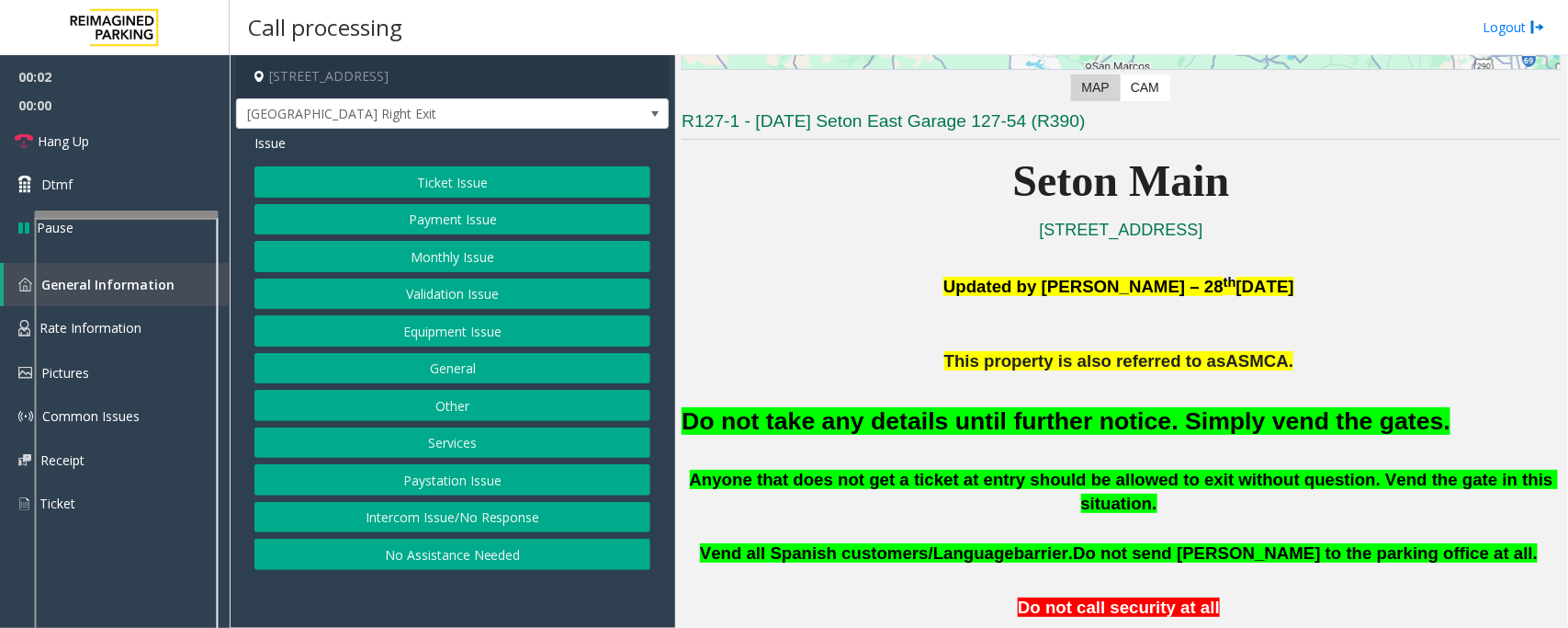
scroll to position [574, 0]
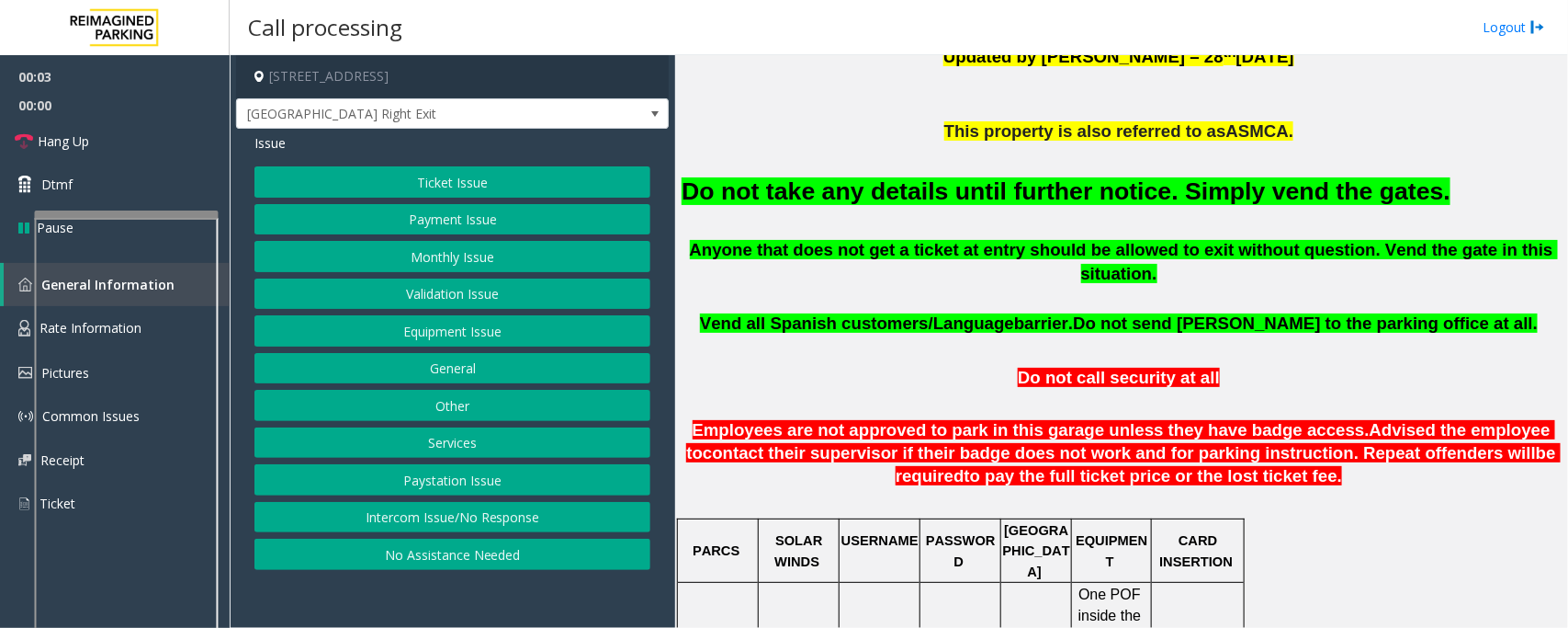
click at [409, 341] on button "Equipment Issue" at bounding box center [453, 331] width 396 height 32
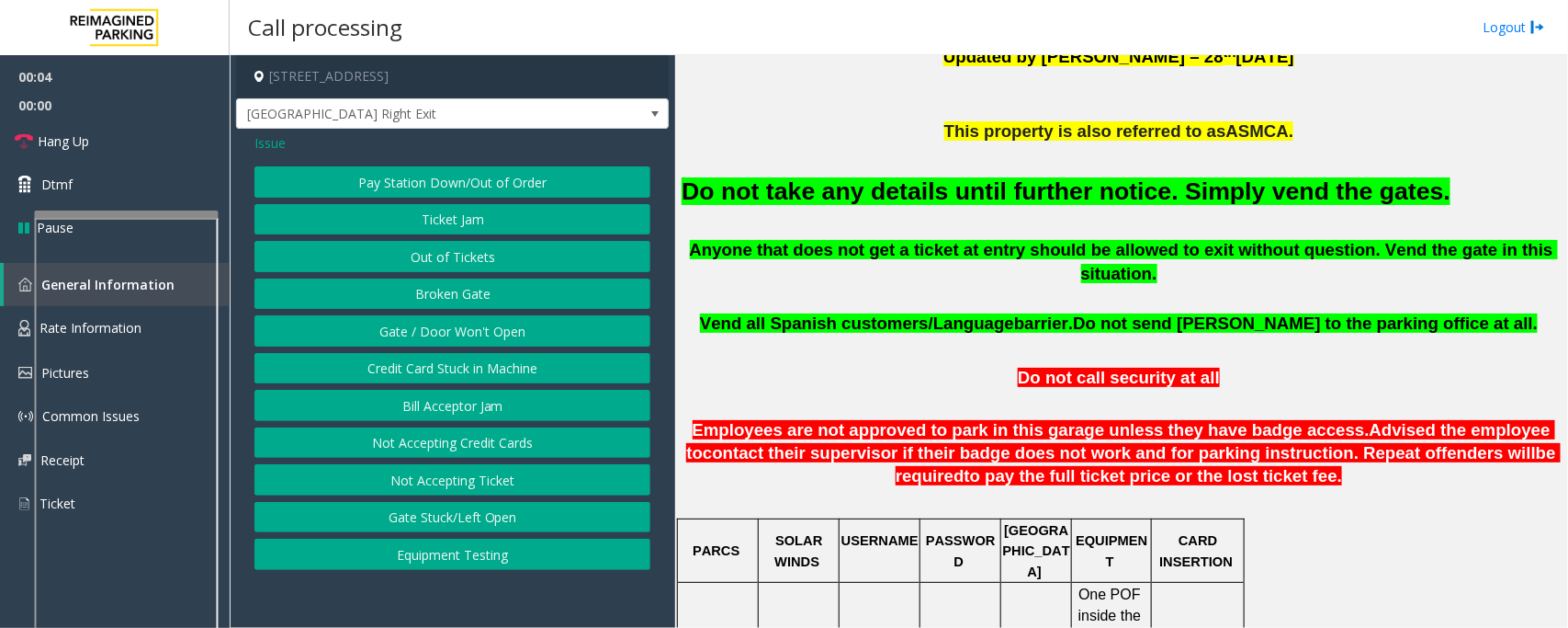
click at [411, 338] on button "Gate / Door Won't Open" at bounding box center [453, 331] width 396 height 32
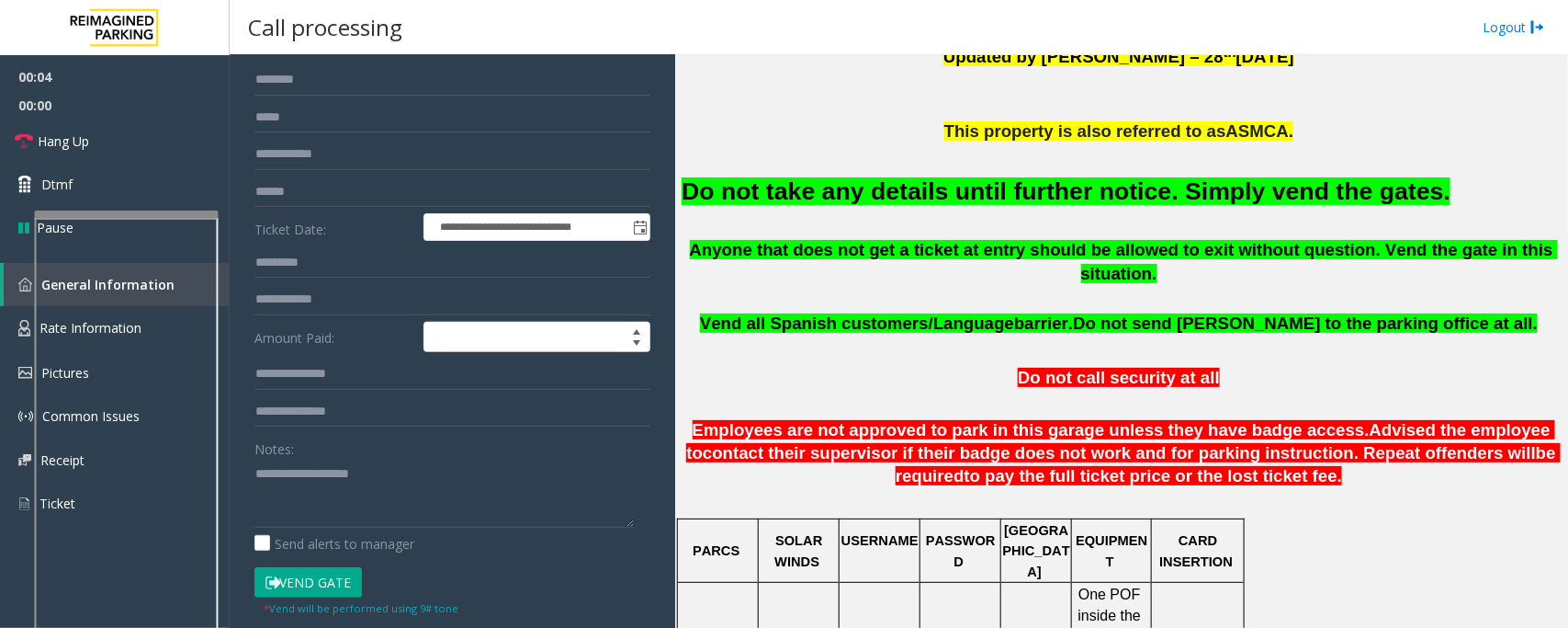
scroll to position [375, 0]
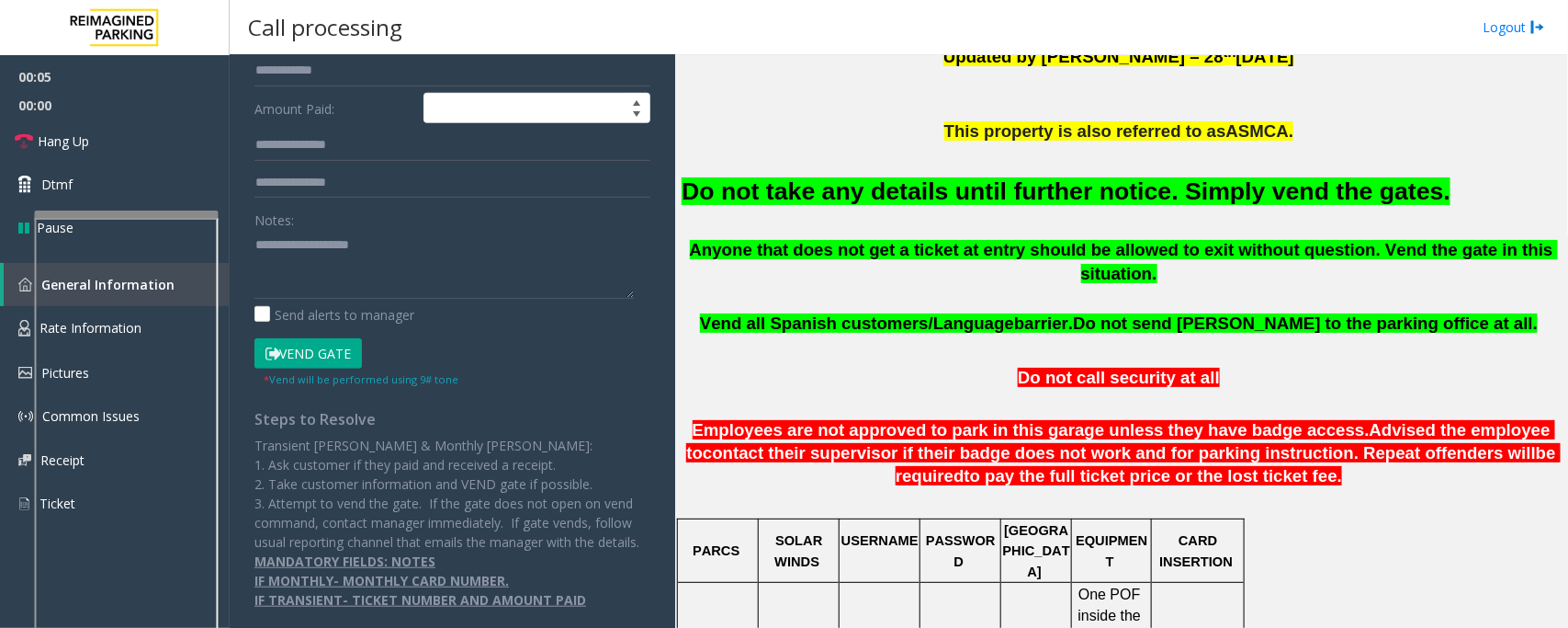
click at [329, 339] on button "Vend Gate" at bounding box center [309, 354] width 108 height 32
click at [852, 164] on p at bounding box center [1121, 154] width 879 height 20
click at [855, 178] on font "Do not take any details until further notice. Simply vend the gates." at bounding box center [1066, 192] width 769 height 28
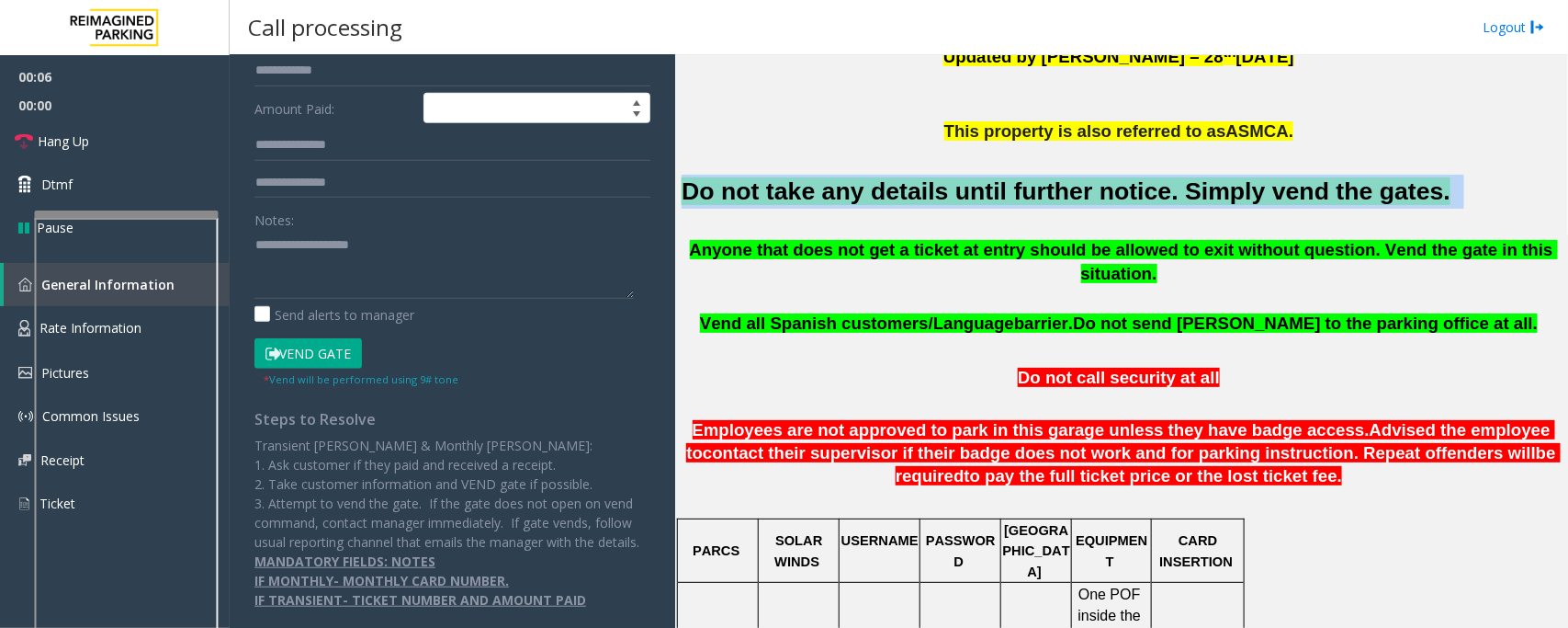
click at [855, 178] on font "Do not take any details until further notice. Simply vend the gates." at bounding box center [1066, 192] width 769 height 28
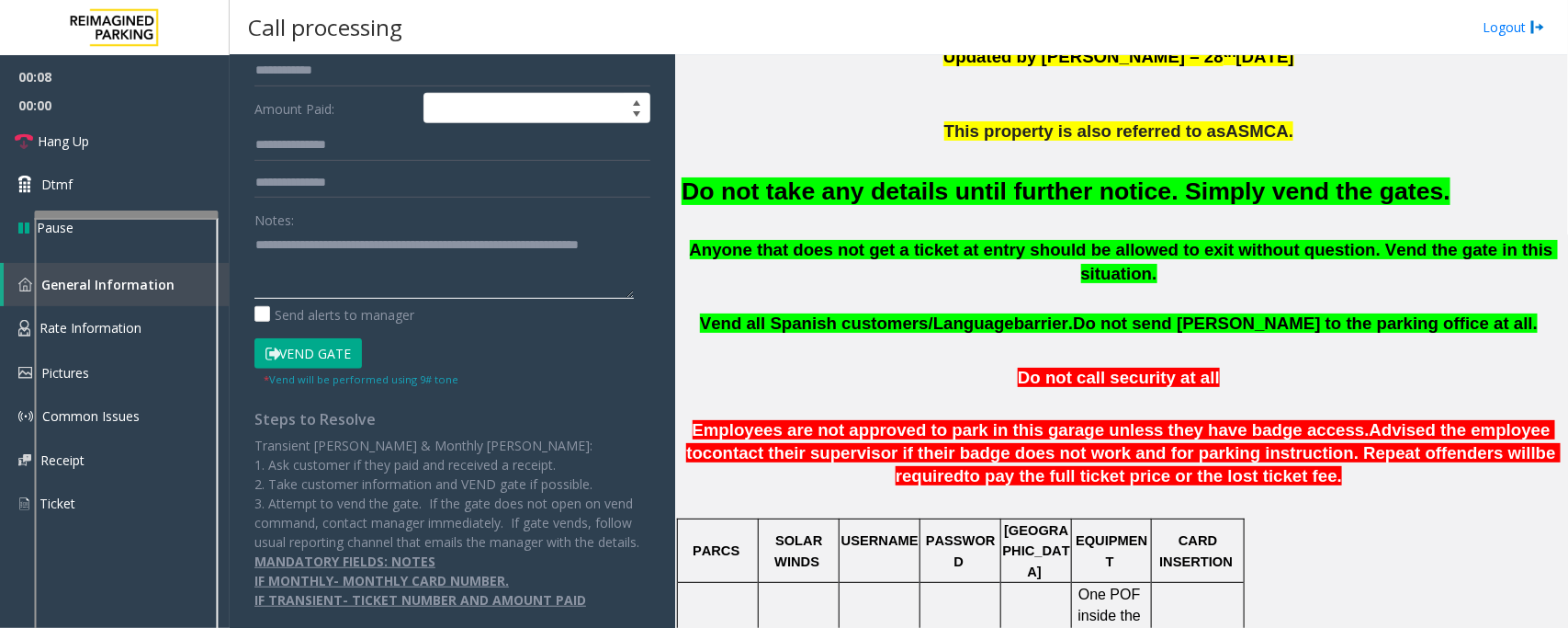
scroll to position [0, 0]
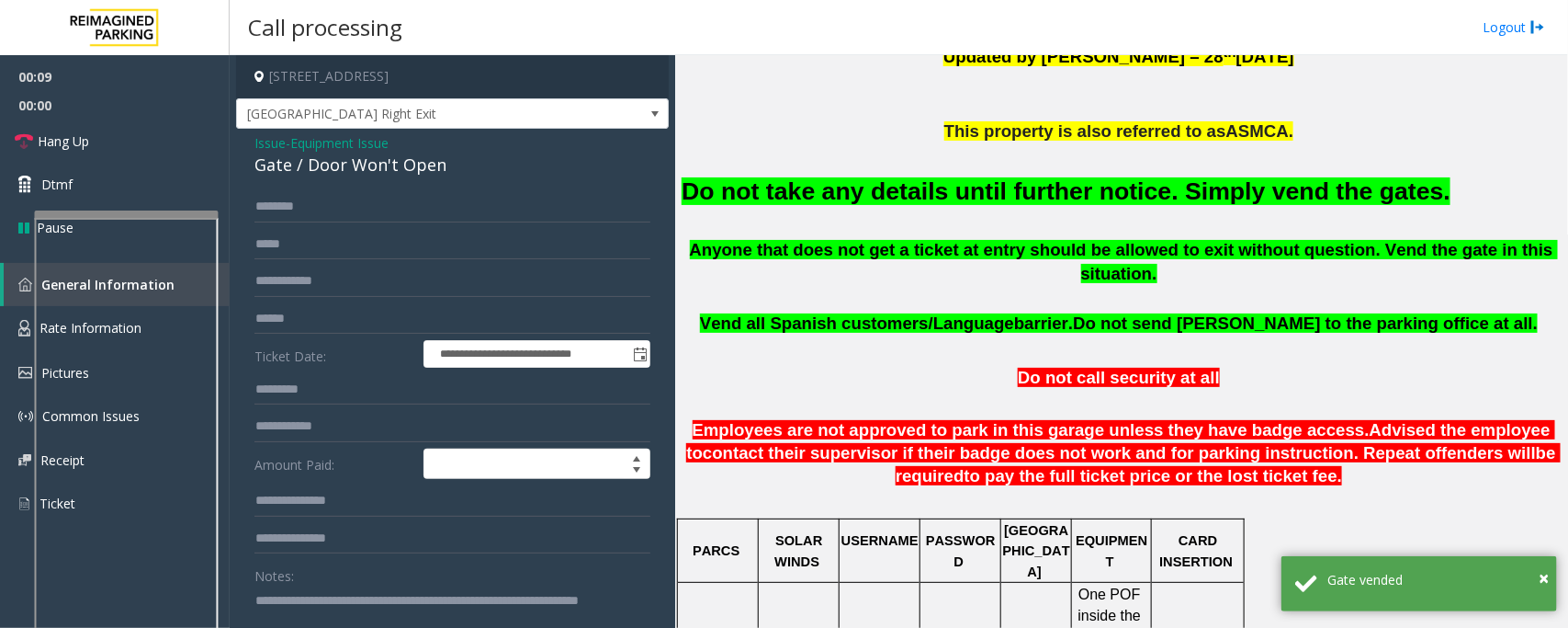
type textarea "**********"
click at [320, 134] on span "Equipment Issue" at bounding box center [339, 142] width 99 height 20
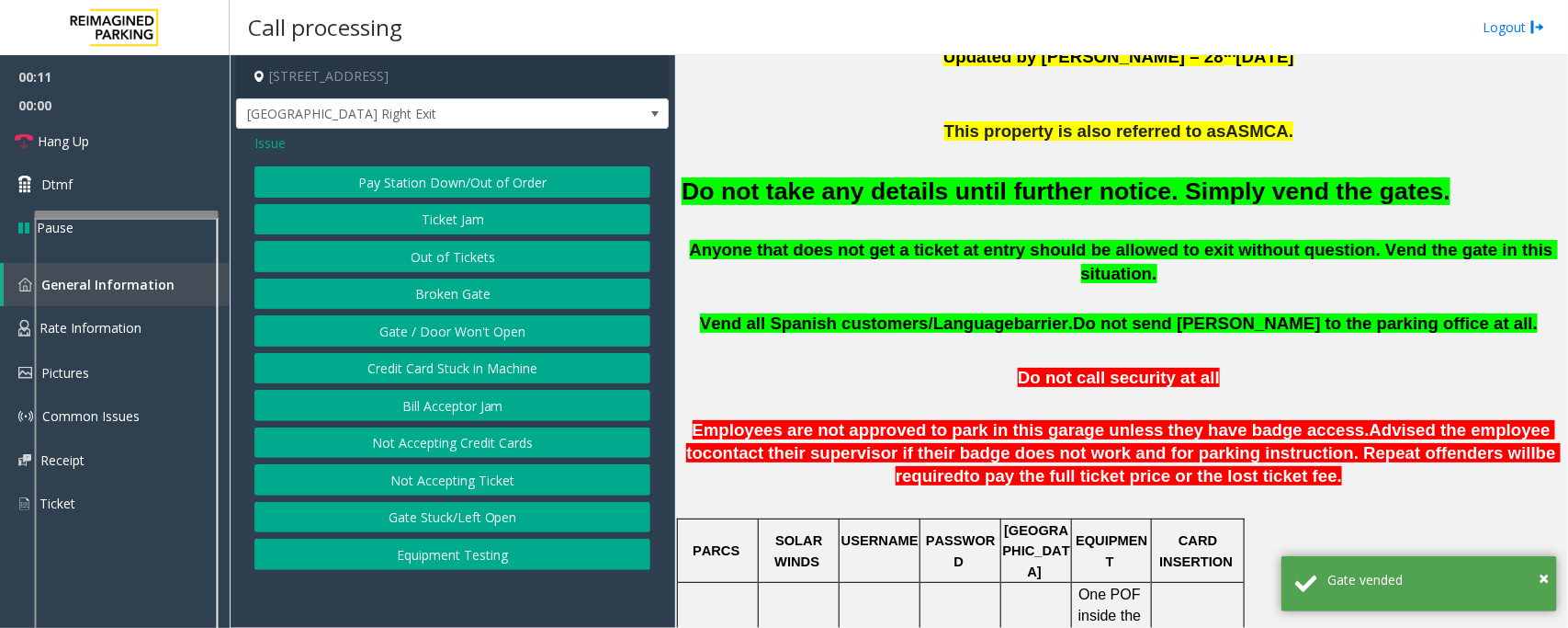
click at [277, 148] on span "Issue" at bounding box center [271, 142] width 32 height 20
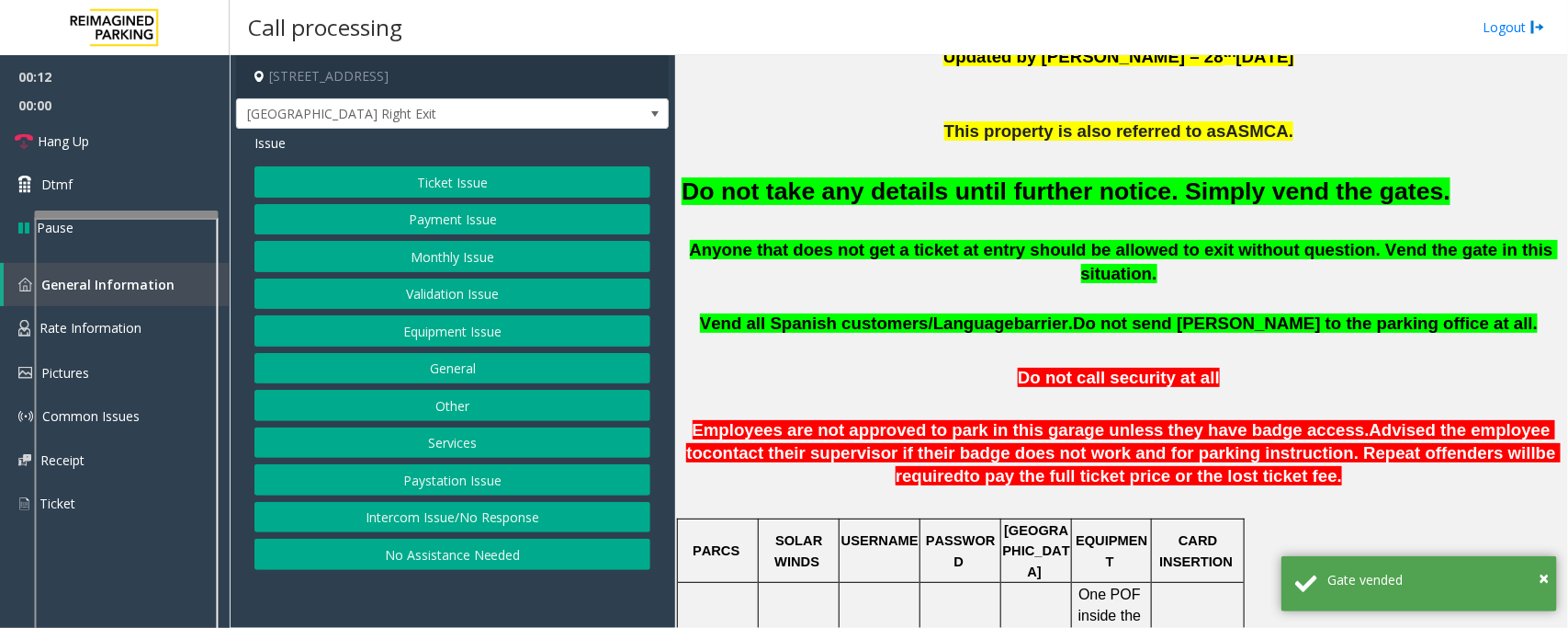
click at [411, 189] on button "Ticket Issue" at bounding box center [453, 182] width 396 height 32
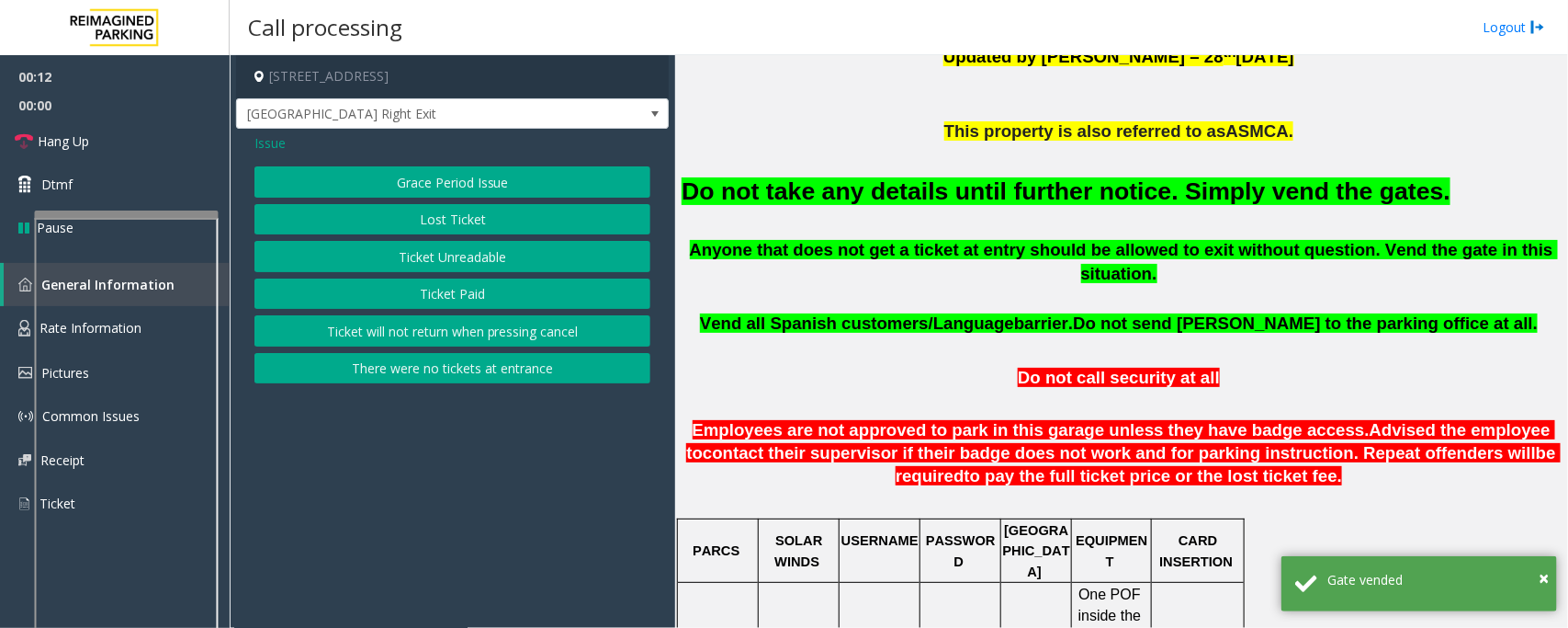
click at [430, 261] on button "Ticket Unreadable" at bounding box center [453, 257] width 396 height 32
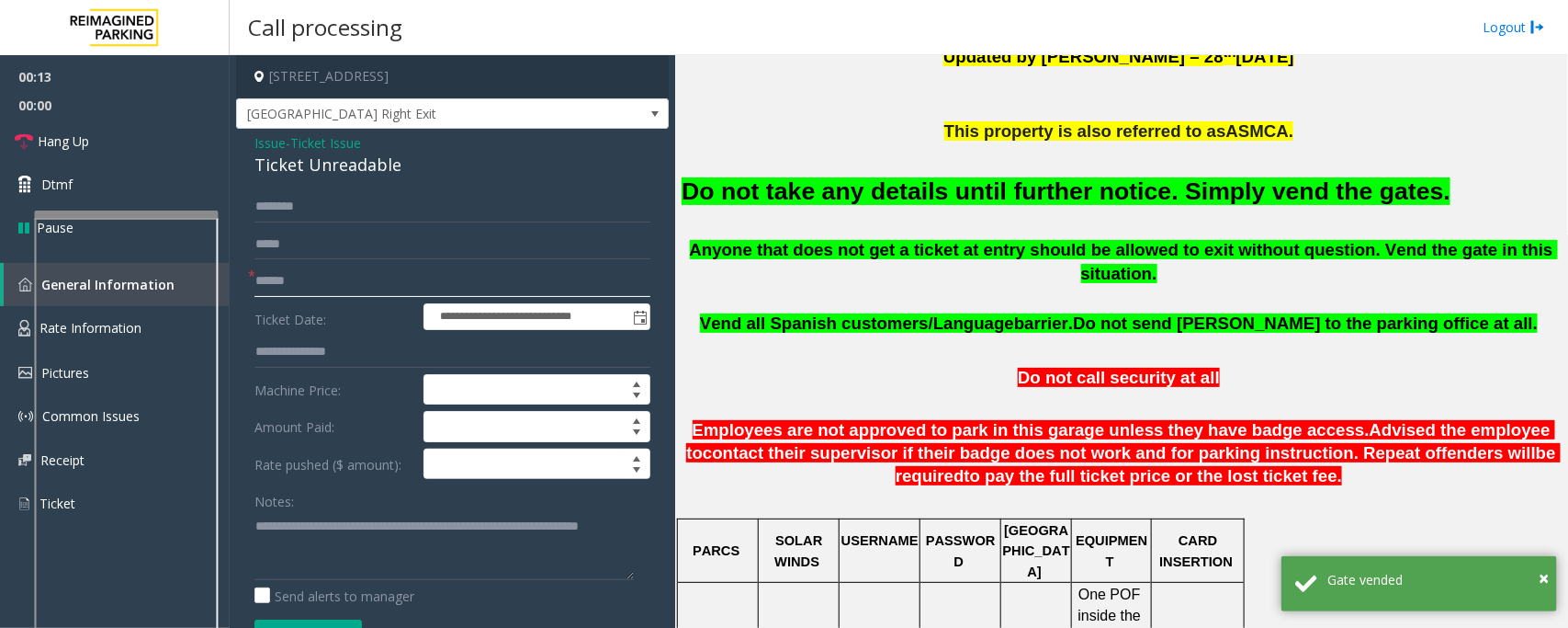
click at [289, 274] on input "text" at bounding box center [453, 282] width 396 height 32
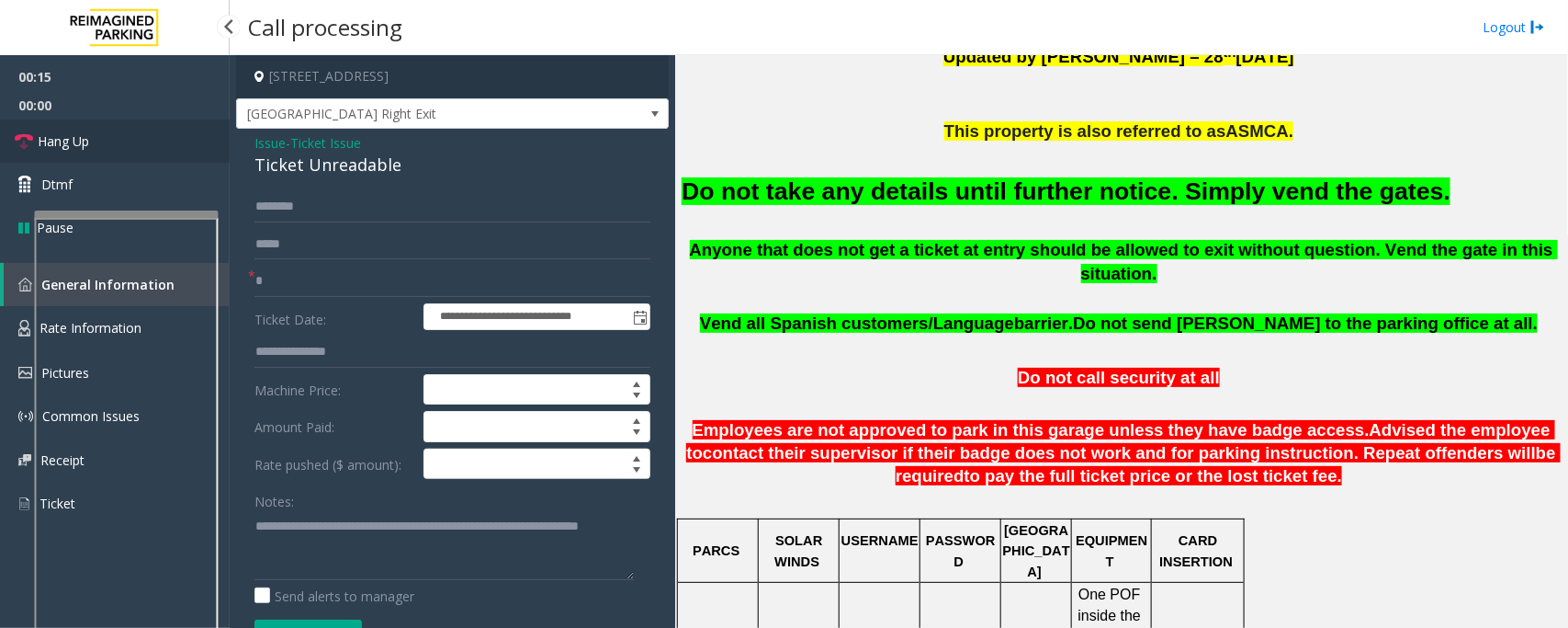
click at [76, 142] on span "Hang Up" at bounding box center [63, 140] width 51 height 20
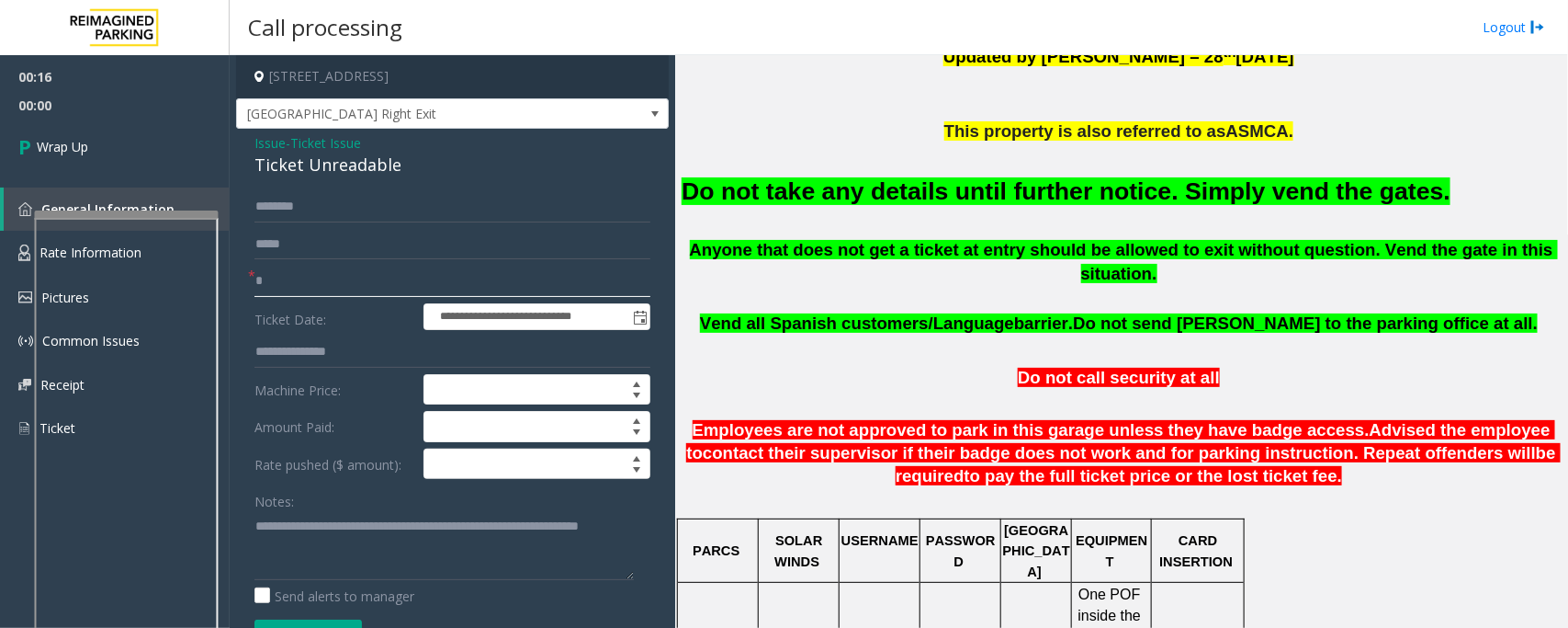
click at [318, 287] on input "*" at bounding box center [453, 282] width 396 height 32
type input "**"
click at [125, 156] on link "Wrap Up" at bounding box center [114, 146] width 230 height 54
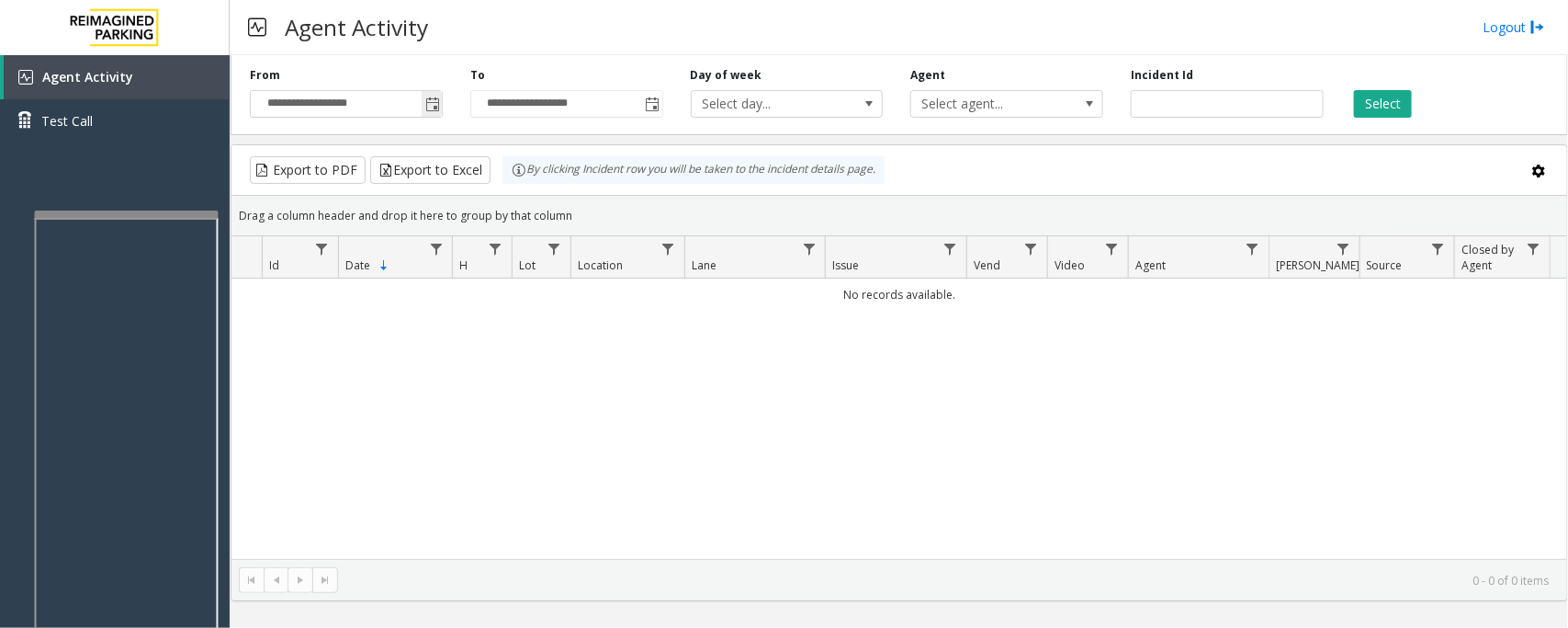
drag, startPoint x: 433, startPoint y: 101, endPoint x: 434, endPoint y: 113, distance: 12.0
click at [433, 100] on span "Toggle popup" at bounding box center [432, 105] width 15 height 15
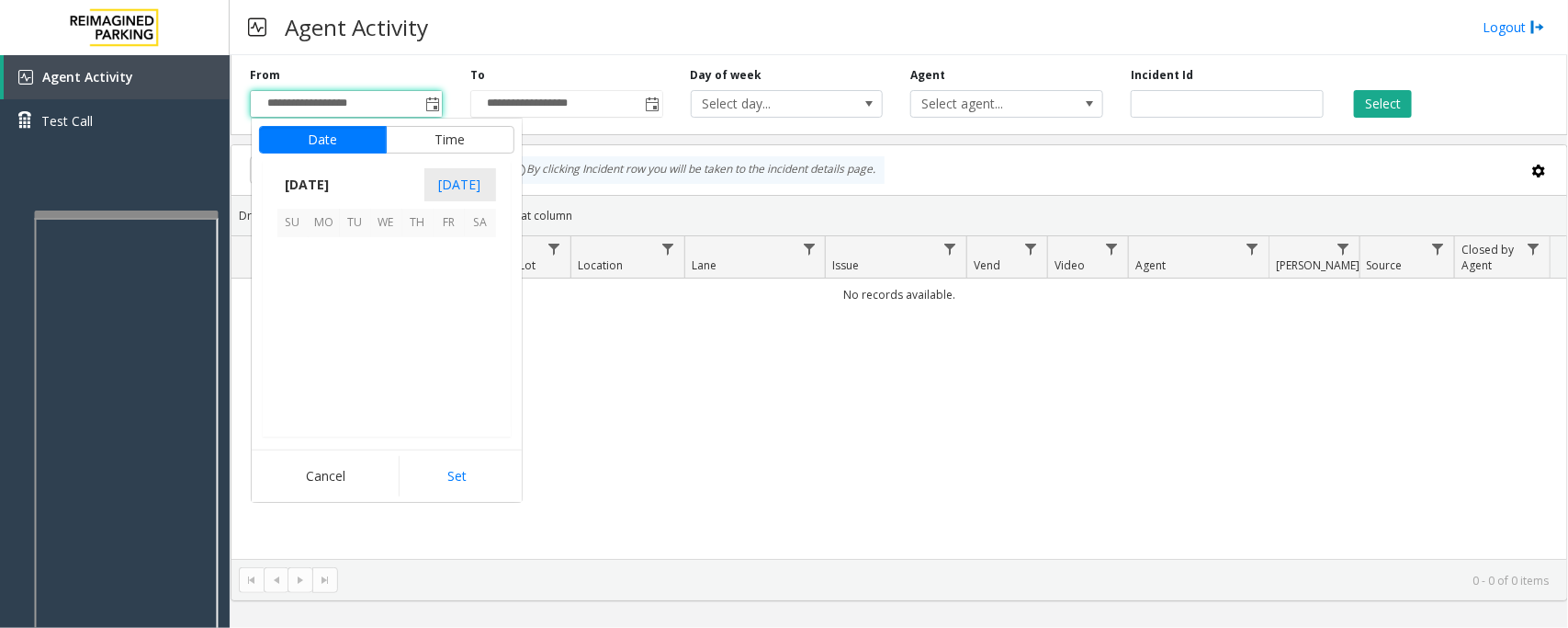
scroll to position [329733, 0]
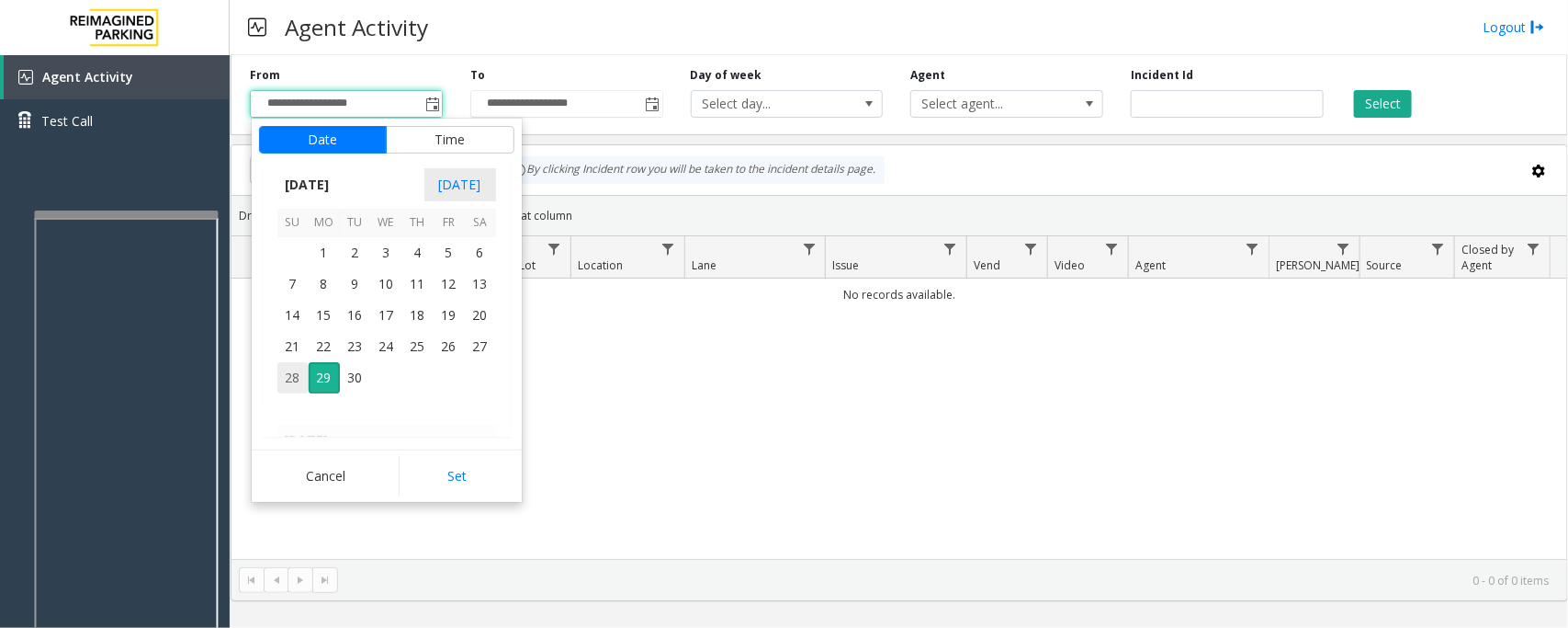
click at [286, 382] on span "28" at bounding box center [293, 378] width 32 height 32
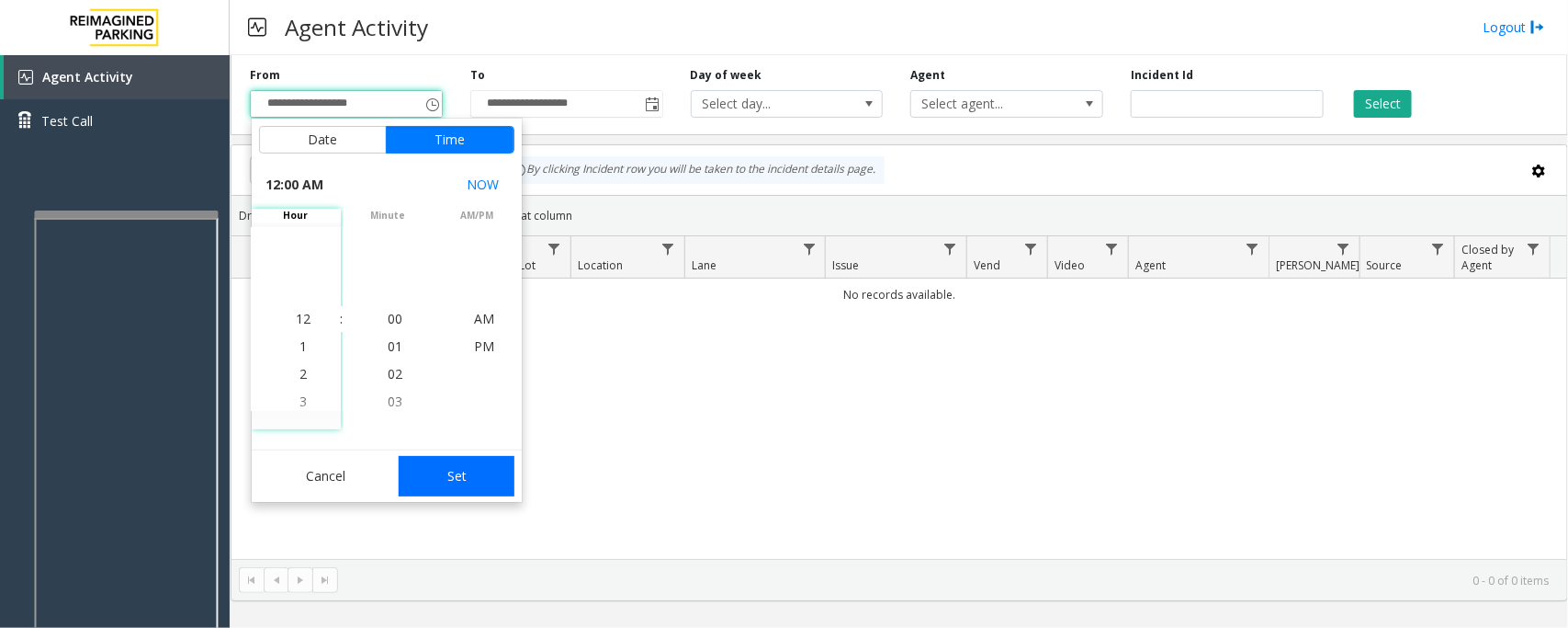
click at [475, 479] on button "Set" at bounding box center [457, 475] width 115 height 40
type input "**********"
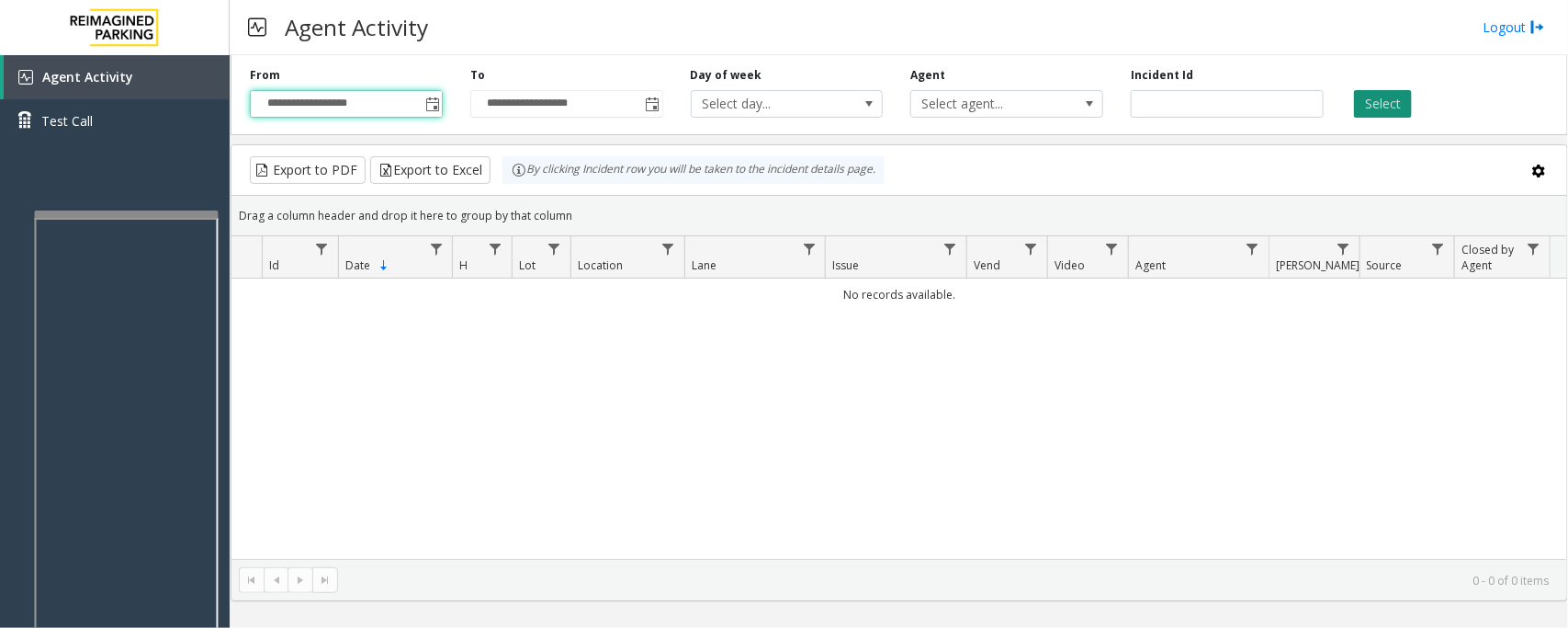
drag, startPoint x: 1394, startPoint y: 98, endPoint x: 1393, endPoint y: 107, distance: 9.1
click at [1394, 98] on button "Select" at bounding box center [1383, 104] width 58 height 28
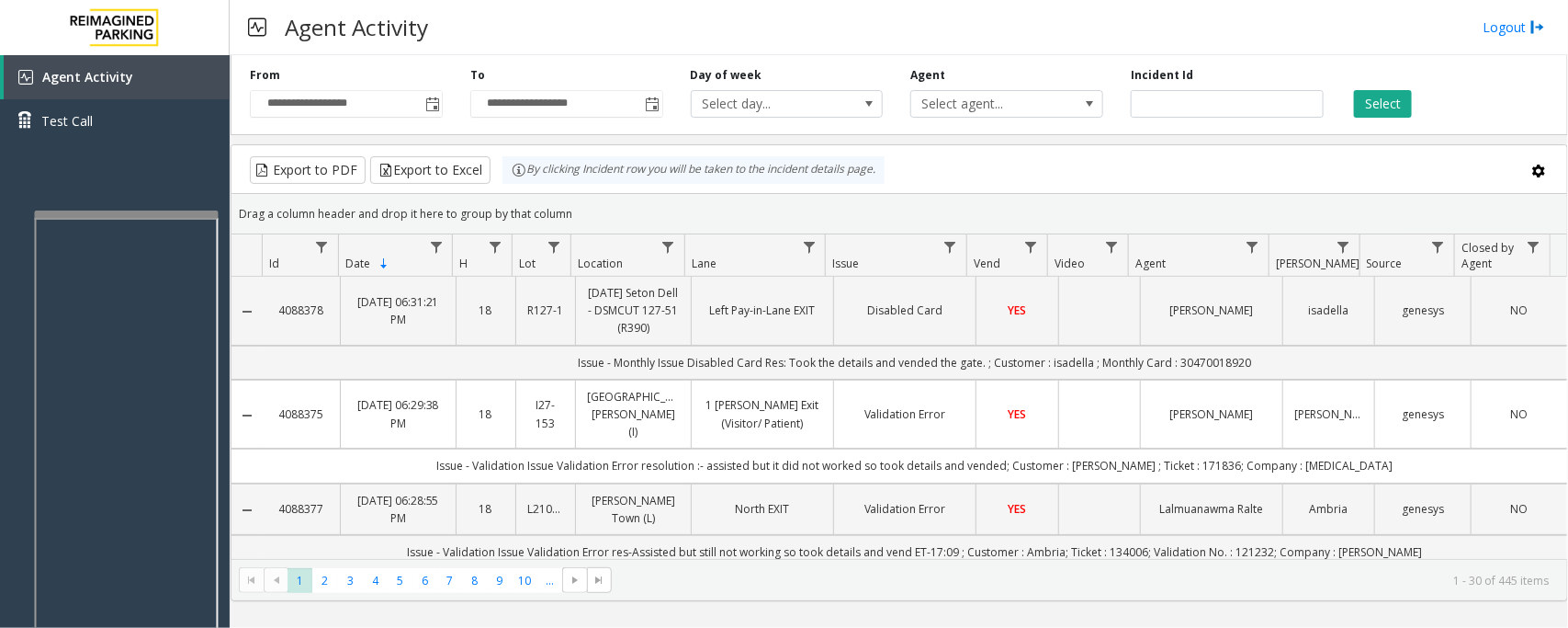
scroll to position [0, 0]
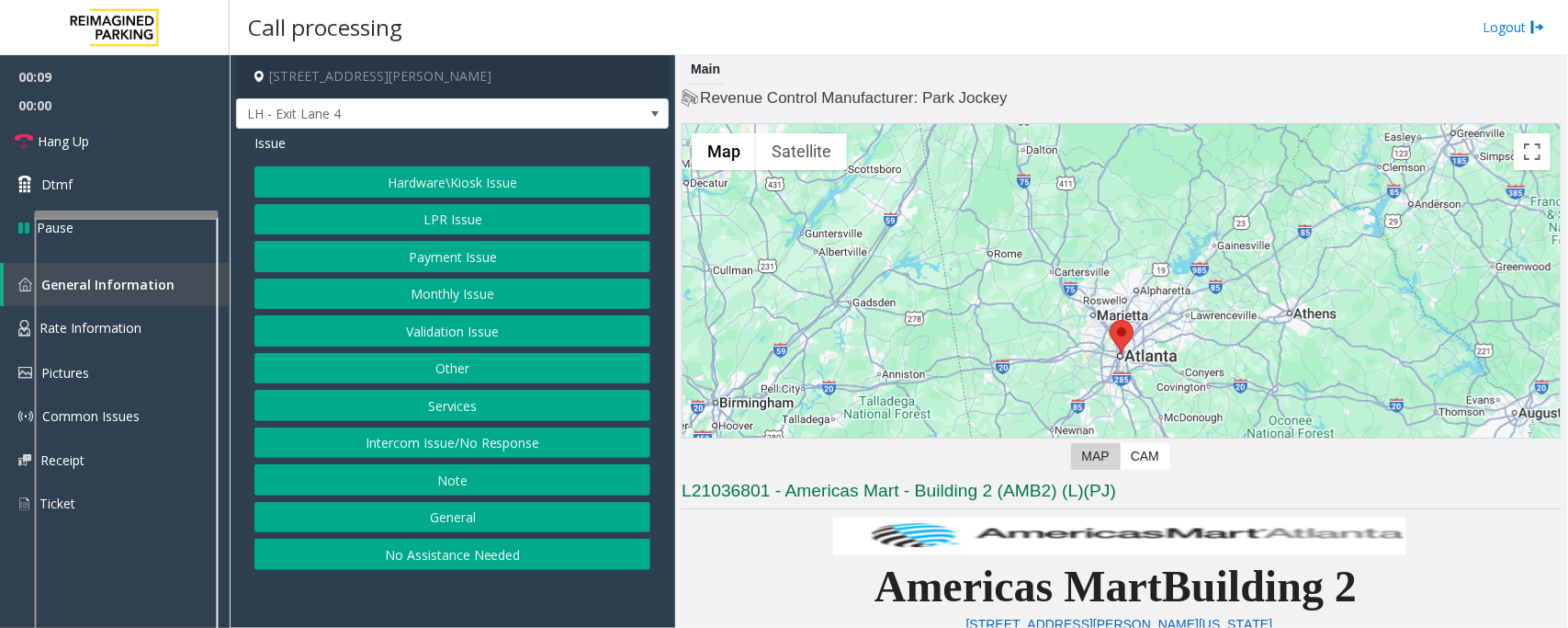
click at [571, 450] on button "Intercom Issue/No Response" at bounding box center [453, 443] width 396 height 32
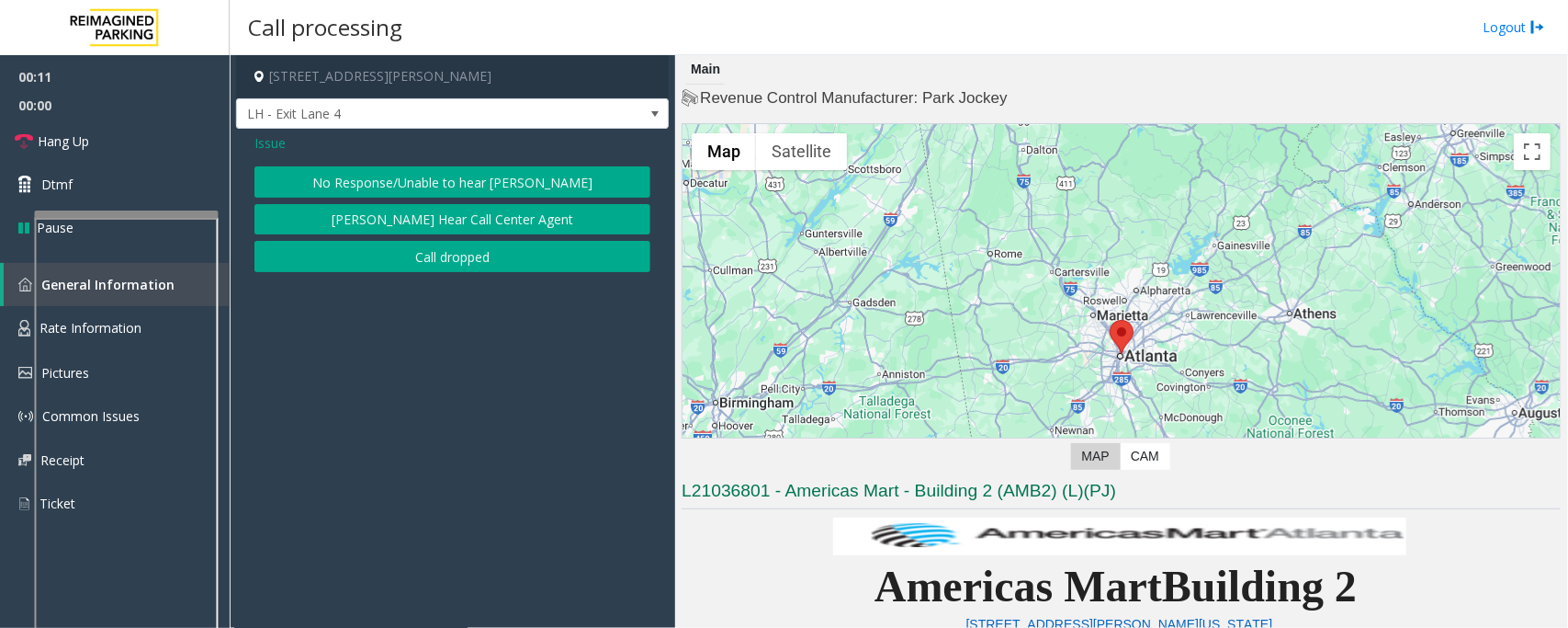
click at [416, 180] on button "No Response/Unable to hear [PERSON_NAME]" at bounding box center [453, 182] width 396 height 32
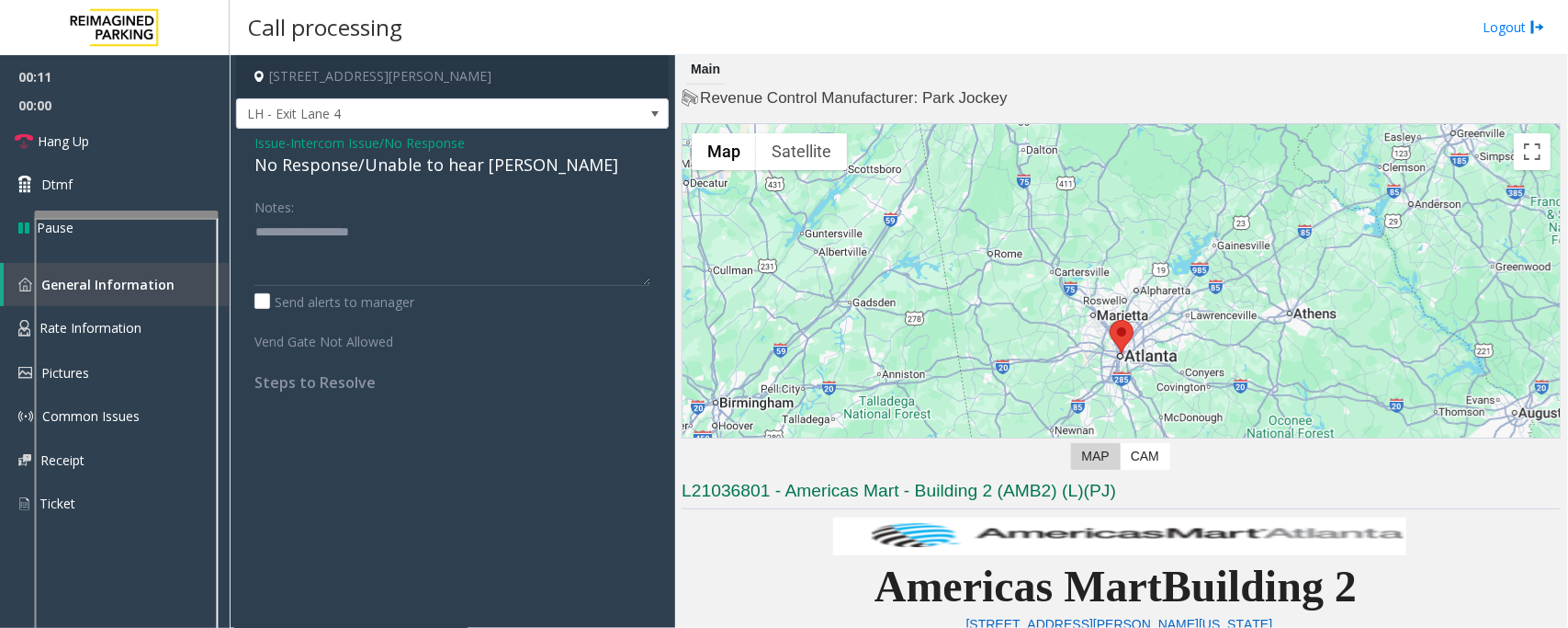
click at [352, 164] on div "No Response/Unable to hear [PERSON_NAME]" at bounding box center [453, 165] width 396 height 25
click at [364, 140] on span "Intercom Issue/No Response" at bounding box center [378, 142] width 175 height 20
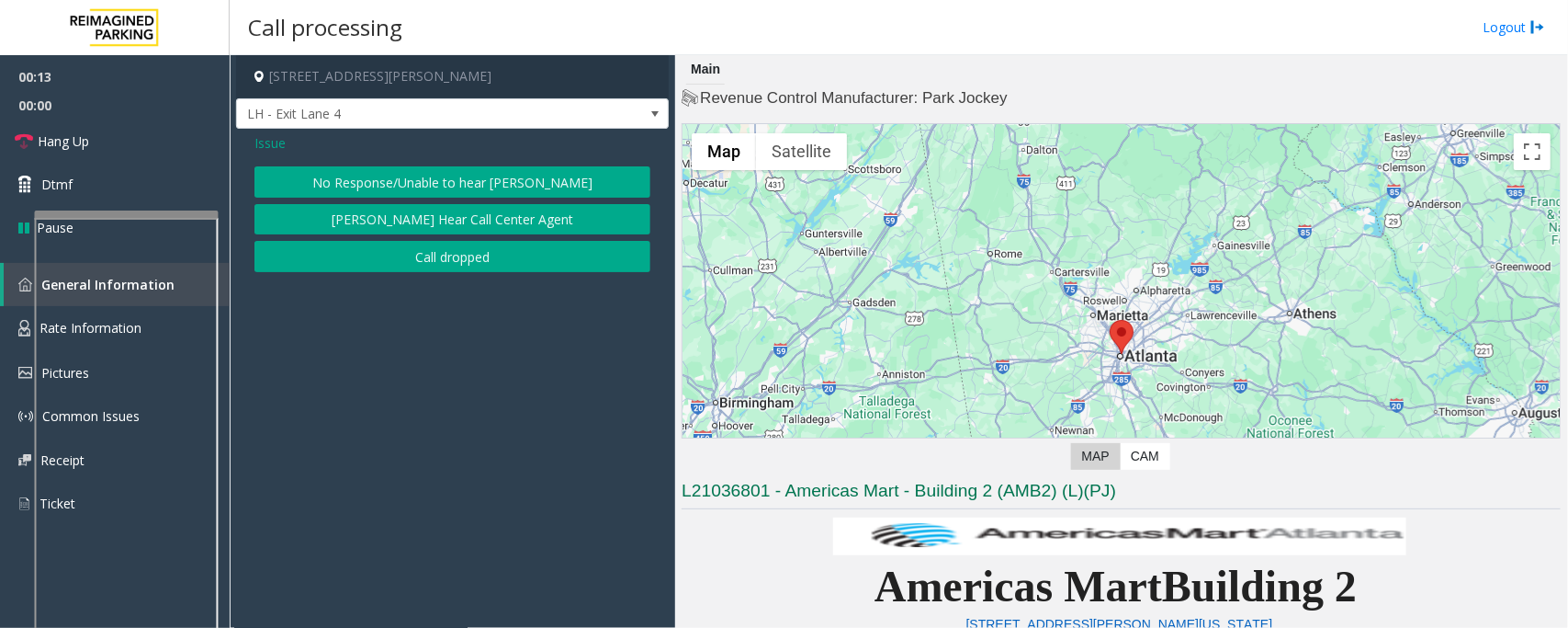
click at [260, 143] on span "Issue" at bounding box center [271, 142] width 32 height 20
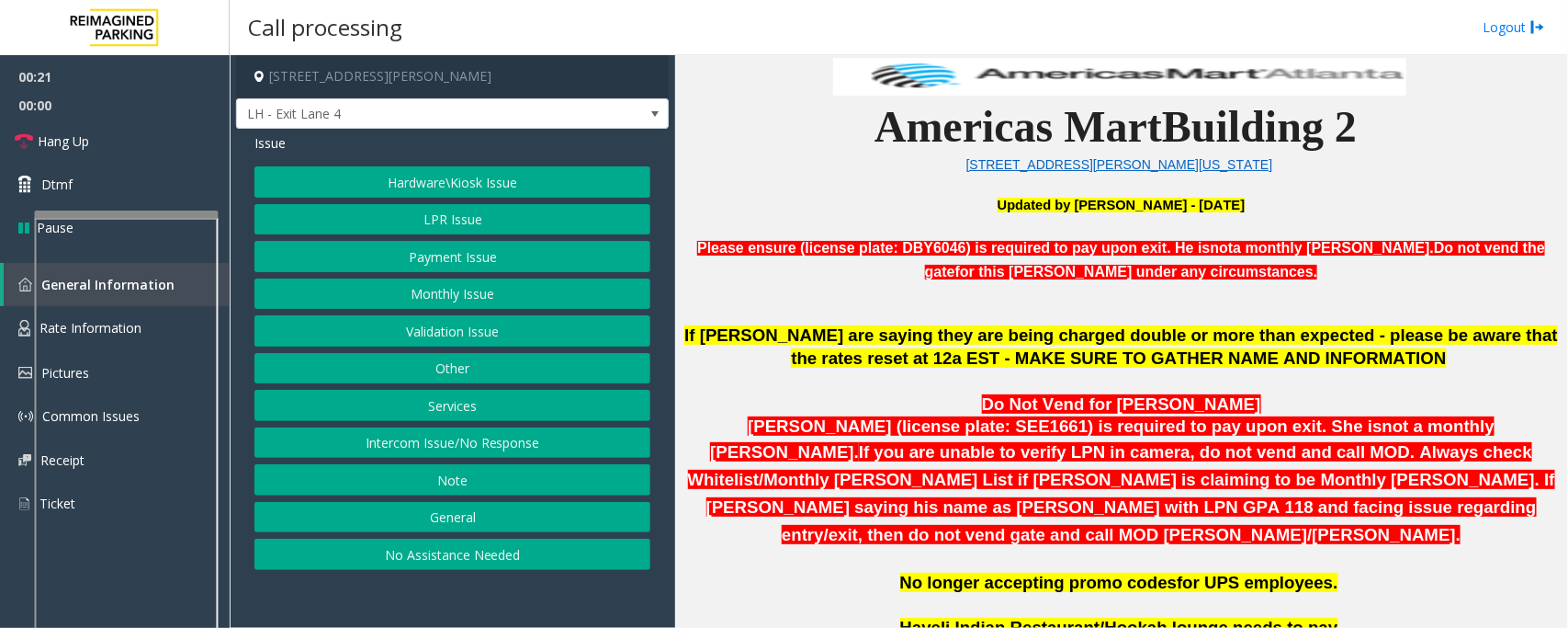
scroll to position [574, 0]
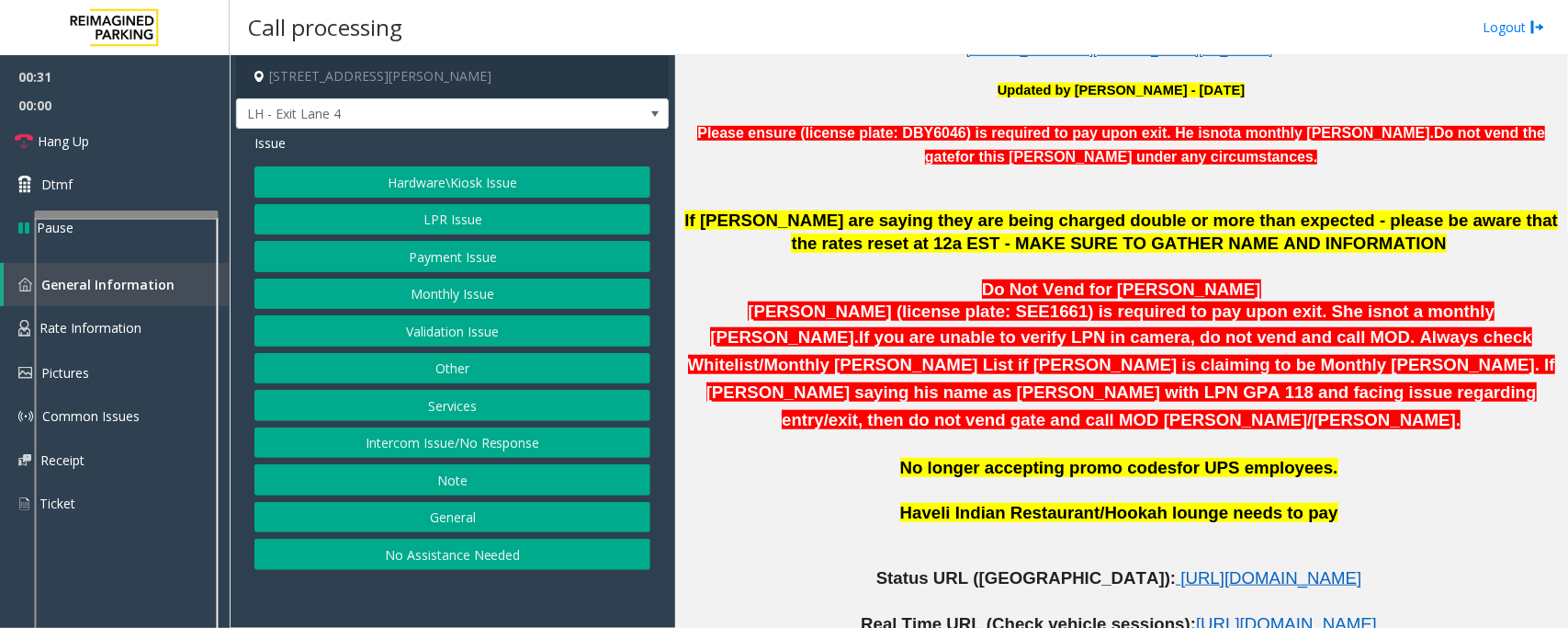
click at [411, 195] on button "Hardware\Kiosk Issue" at bounding box center [453, 182] width 396 height 32
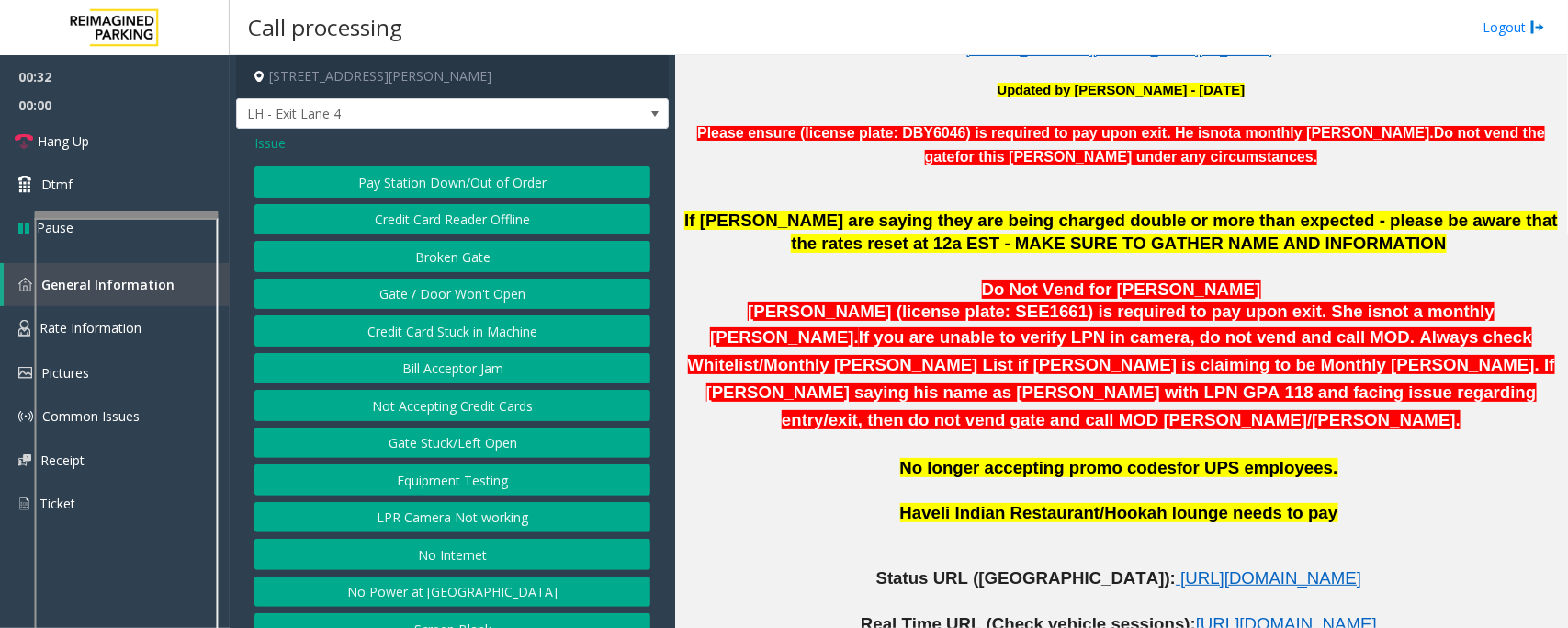
click at [428, 294] on button "Gate / Door Won't Open" at bounding box center [453, 294] width 396 height 32
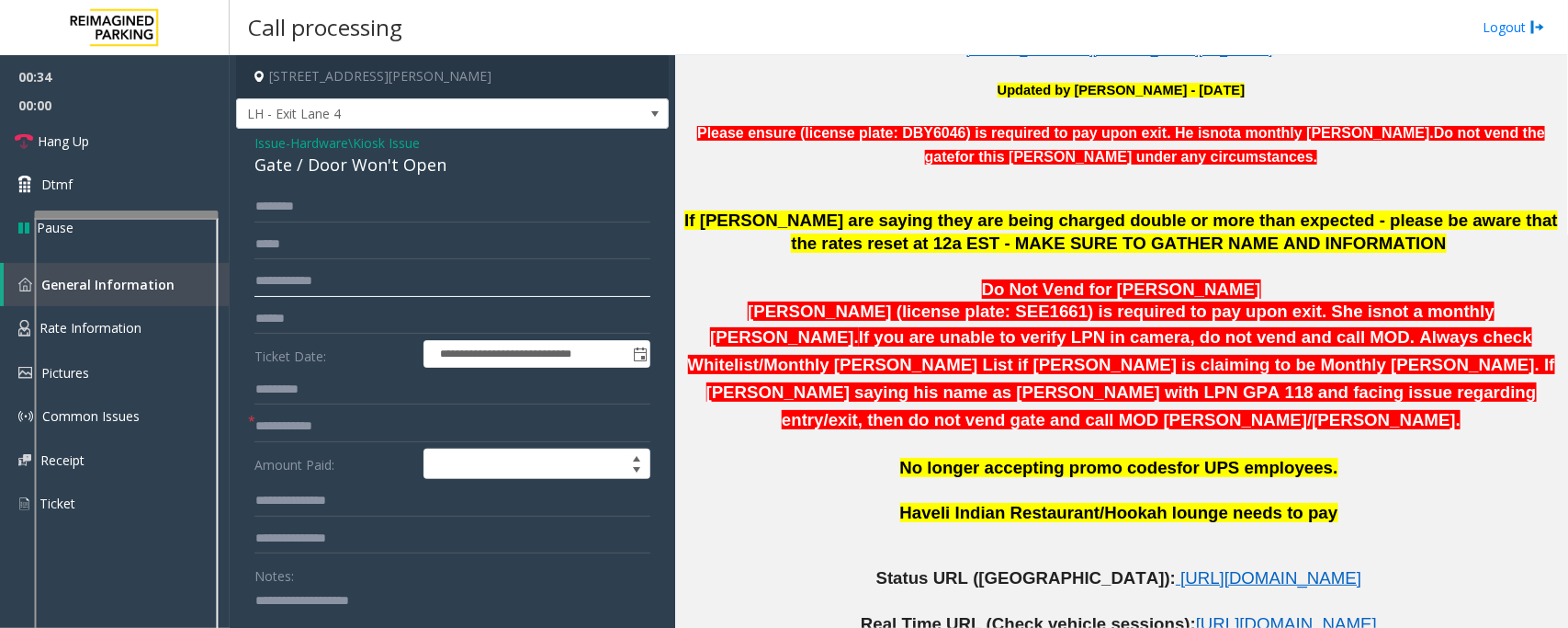
click at [286, 282] on input "text" at bounding box center [453, 282] width 396 height 32
click at [326, 285] on input "text" at bounding box center [453, 282] width 396 height 32
type input "****"
click at [358, 147] on span "Hardware\Kiosk Issue" at bounding box center [354, 142] width 129 height 20
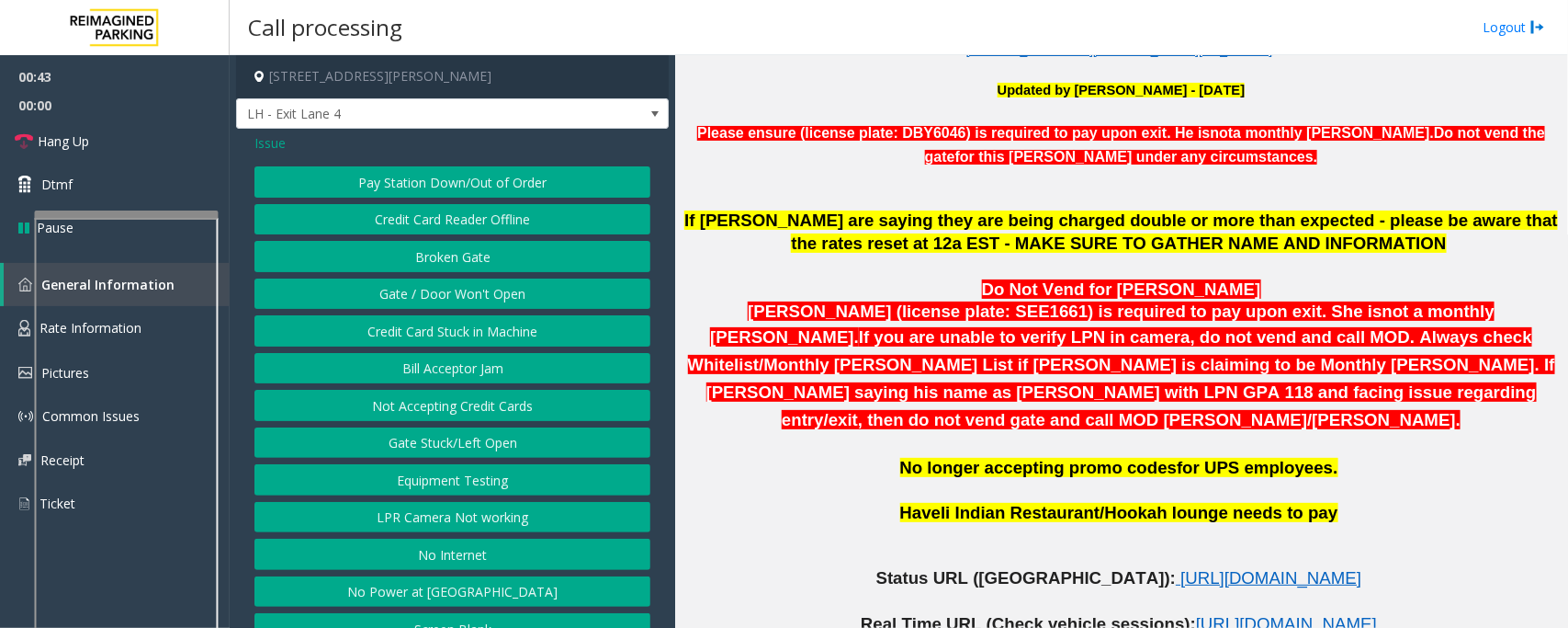
click at [272, 148] on span "Issue" at bounding box center [271, 142] width 32 height 20
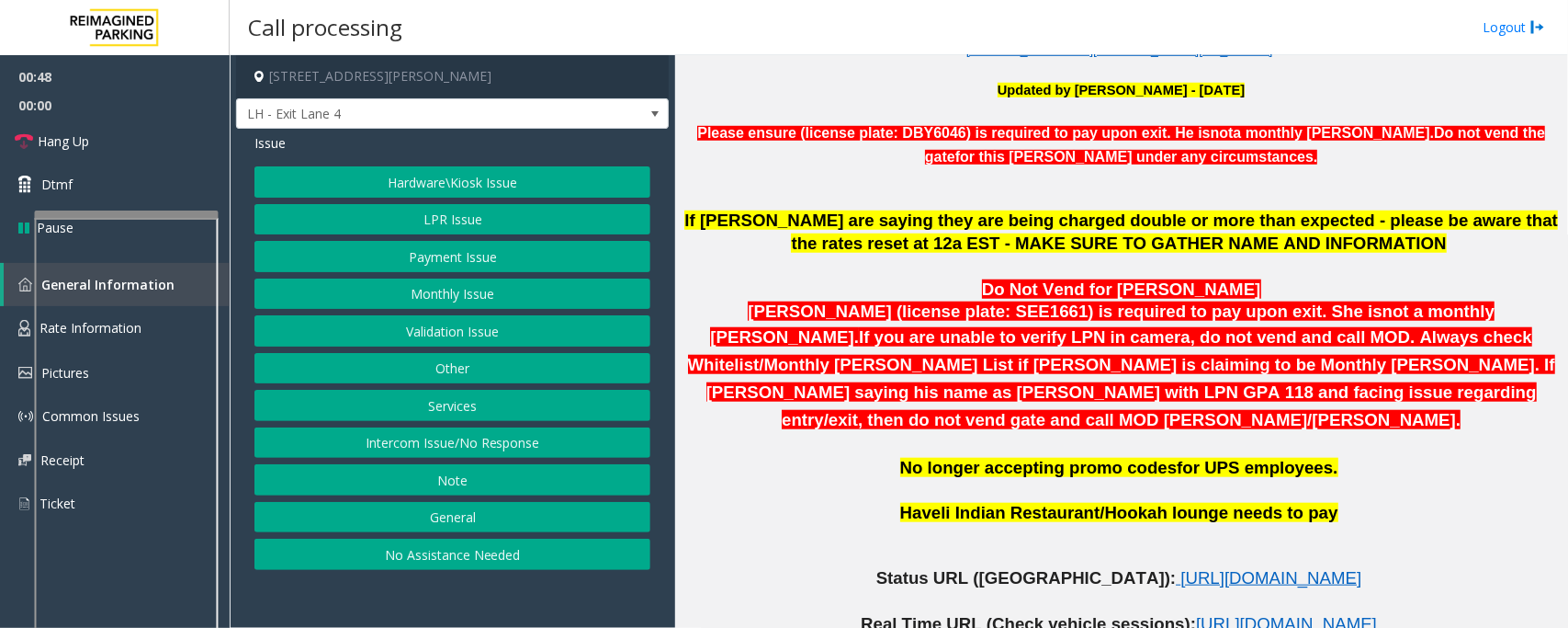
click at [470, 301] on button "Monthly Issue" at bounding box center [453, 294] width 396 height 32
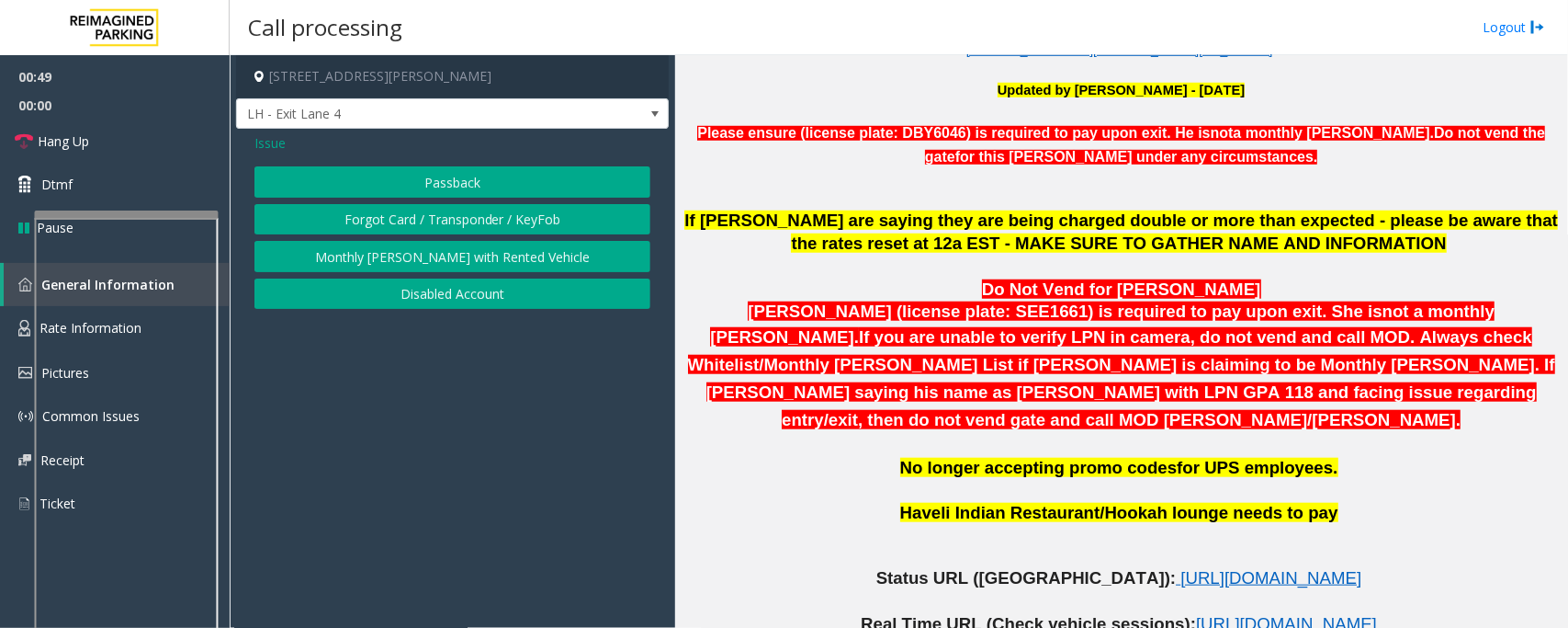
click at [450, 299] on button "Disabled Account" at bounding box center [453, 294] width 396 height 32
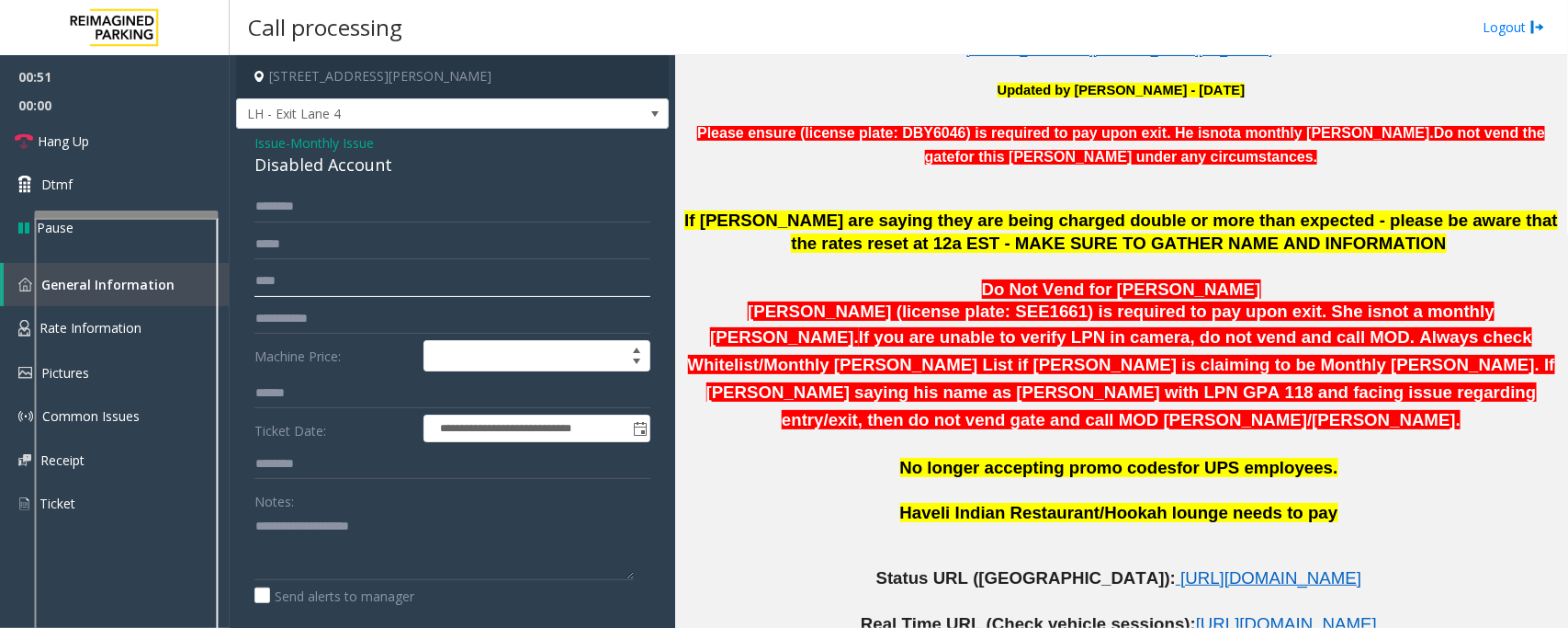
click at [341, 286] on input "****" at bounding box center [453, 282] width 396 height 32
click at [306, 139] on span "Monthly Issue" at bounding box center [332, 142] width 84 height 20
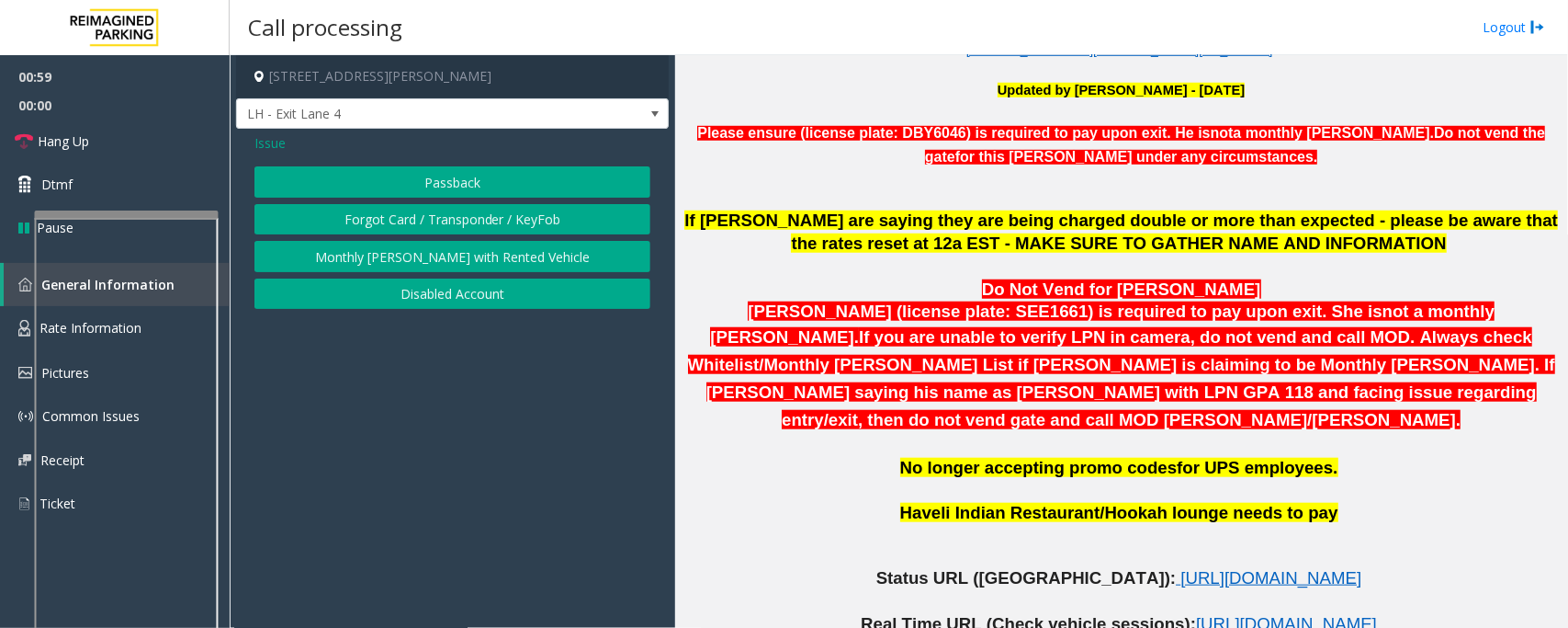
click at [259, 150] on span "Issue" at bounding box center [271, 142] width 32 height 20
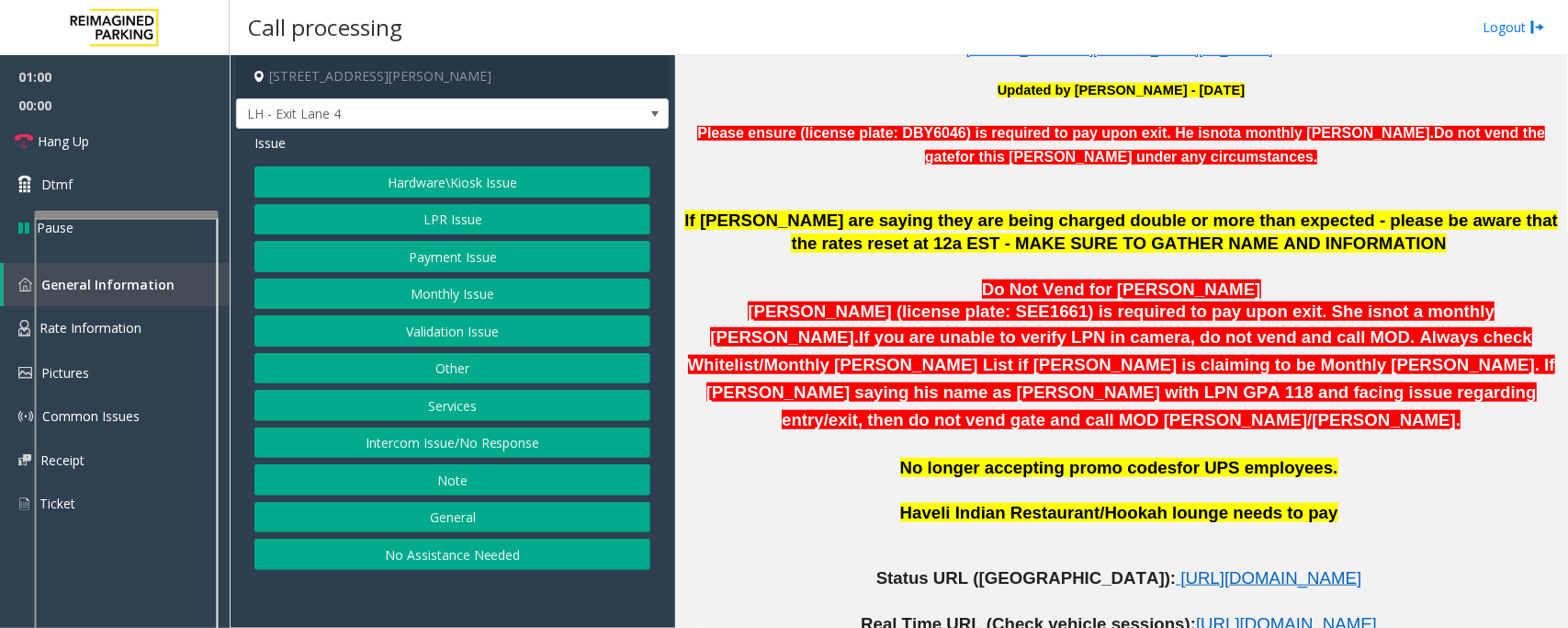
click at [436, 186] on button "Hardware\Kiosk Issue" at bounding box center [453, 182] width 396 height 32
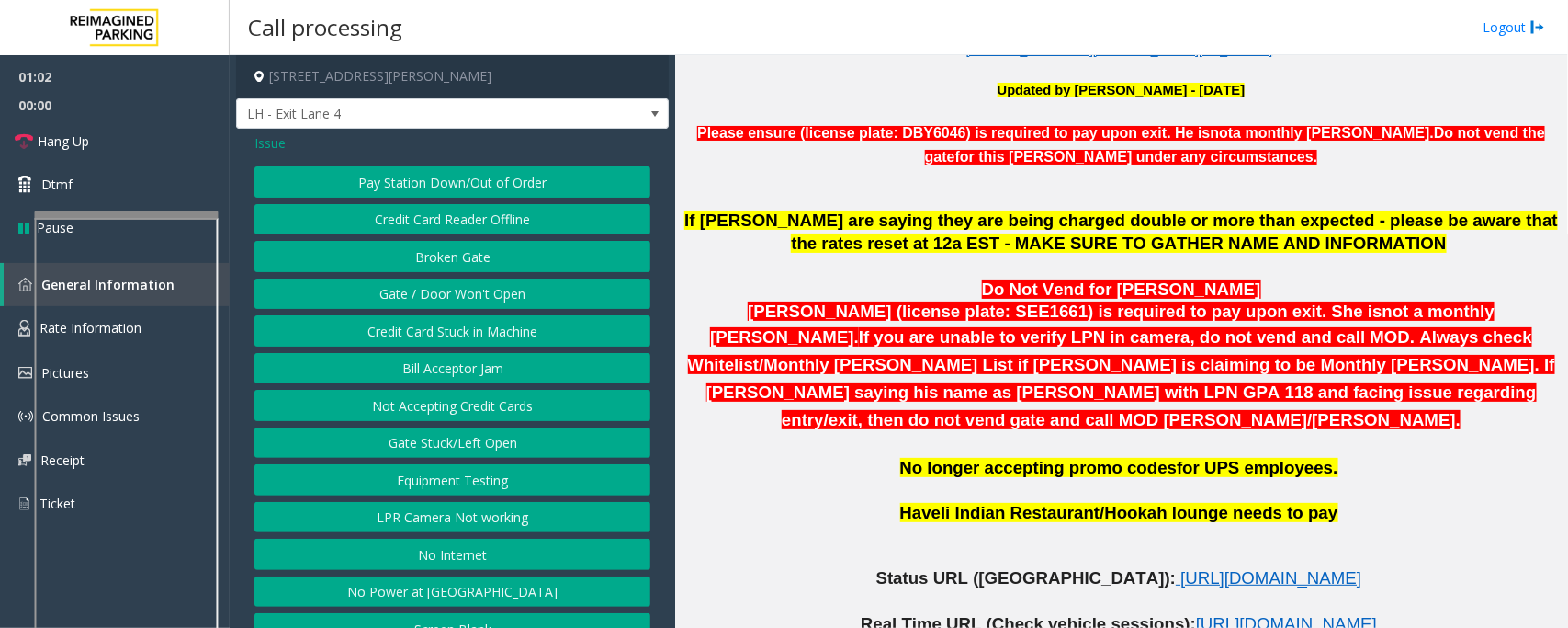
click at [432, 300] on button "Gate / Door Won't Open" at bounding box center [453, 294] width 396 height 32
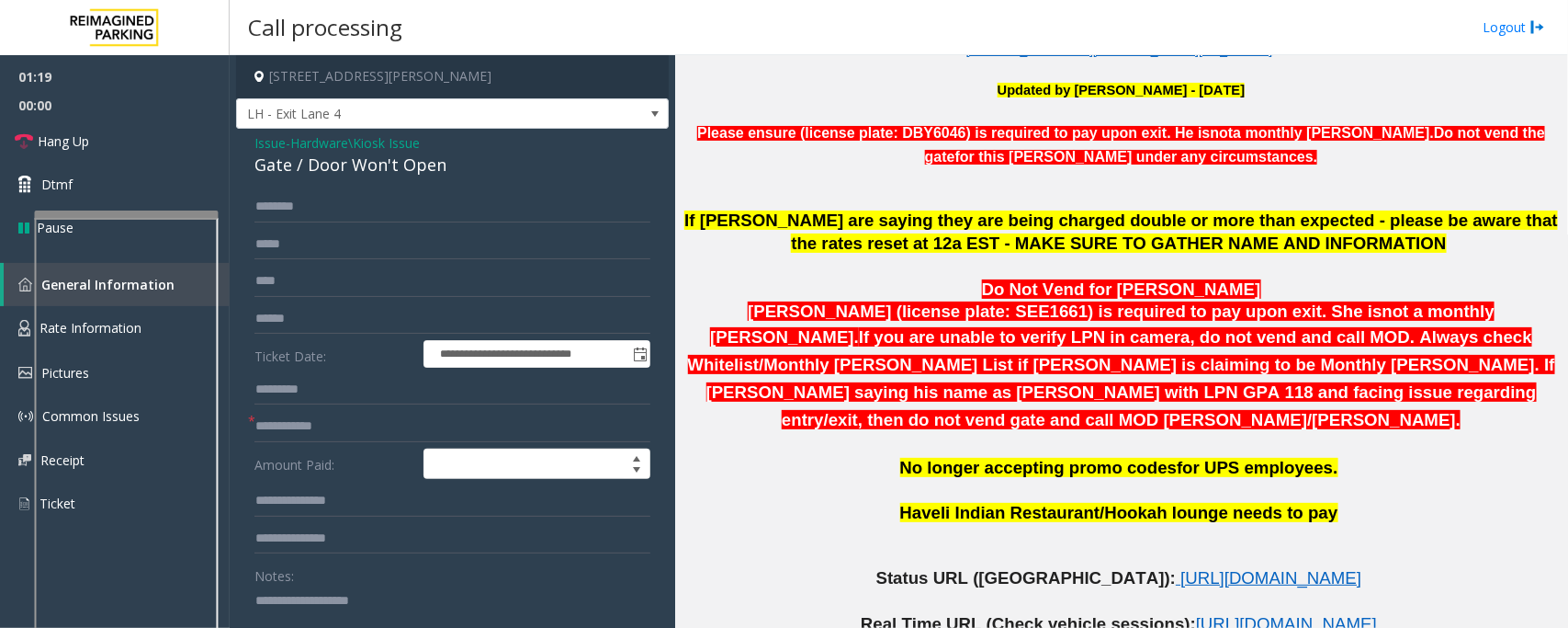
click at [268, 603] on textarea at bounding box center [445, 620] width 379 height 69
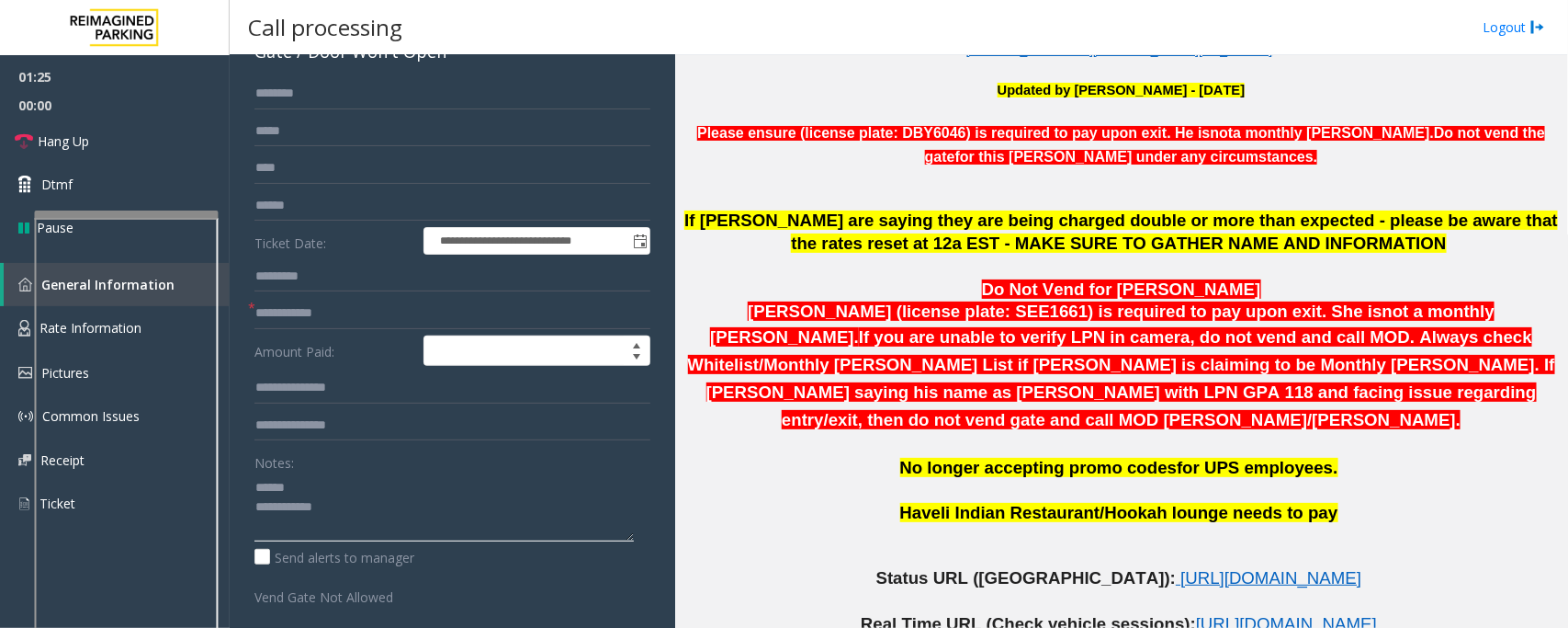
scroll to position [0, 0]
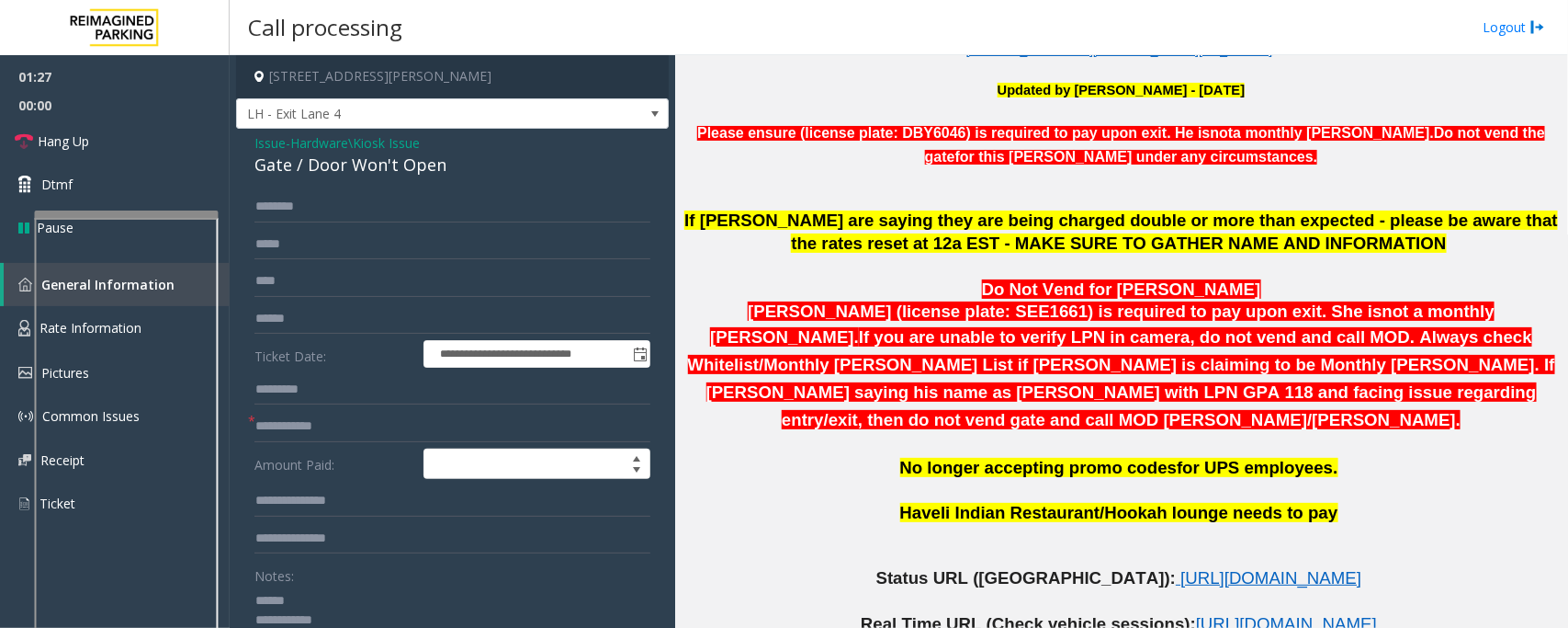
type textarea "**********"
click at [281, 424] on input "text" at bounding box center [453, 427] width 396 height 32
click at [331, 213] on input "text" at bounding box center [453, 207] width 396 height 32
click at [338, 142] on span "Hardware\Kiosk Issue" at bounding box center [354, 142] width 129 height 20
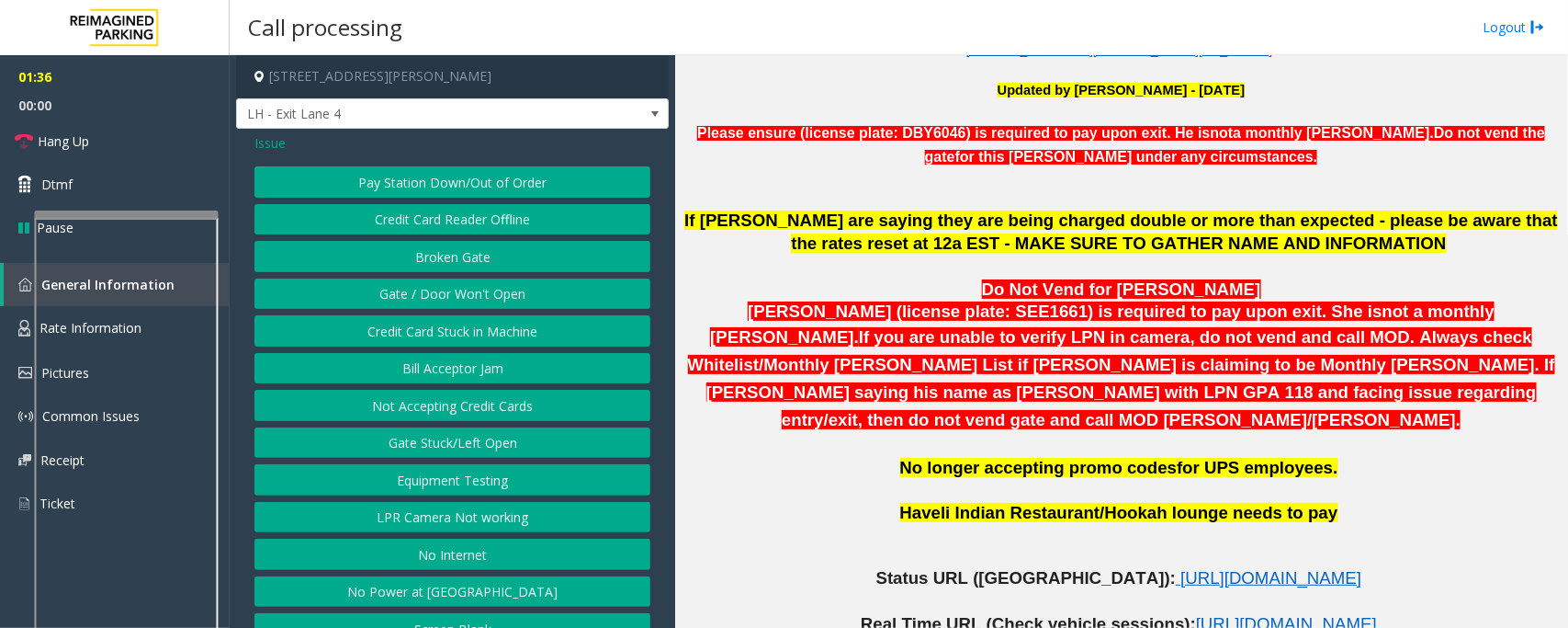
click at [276, 140] on span "Issue" at bounding box center [271, 142] width 32 height 20
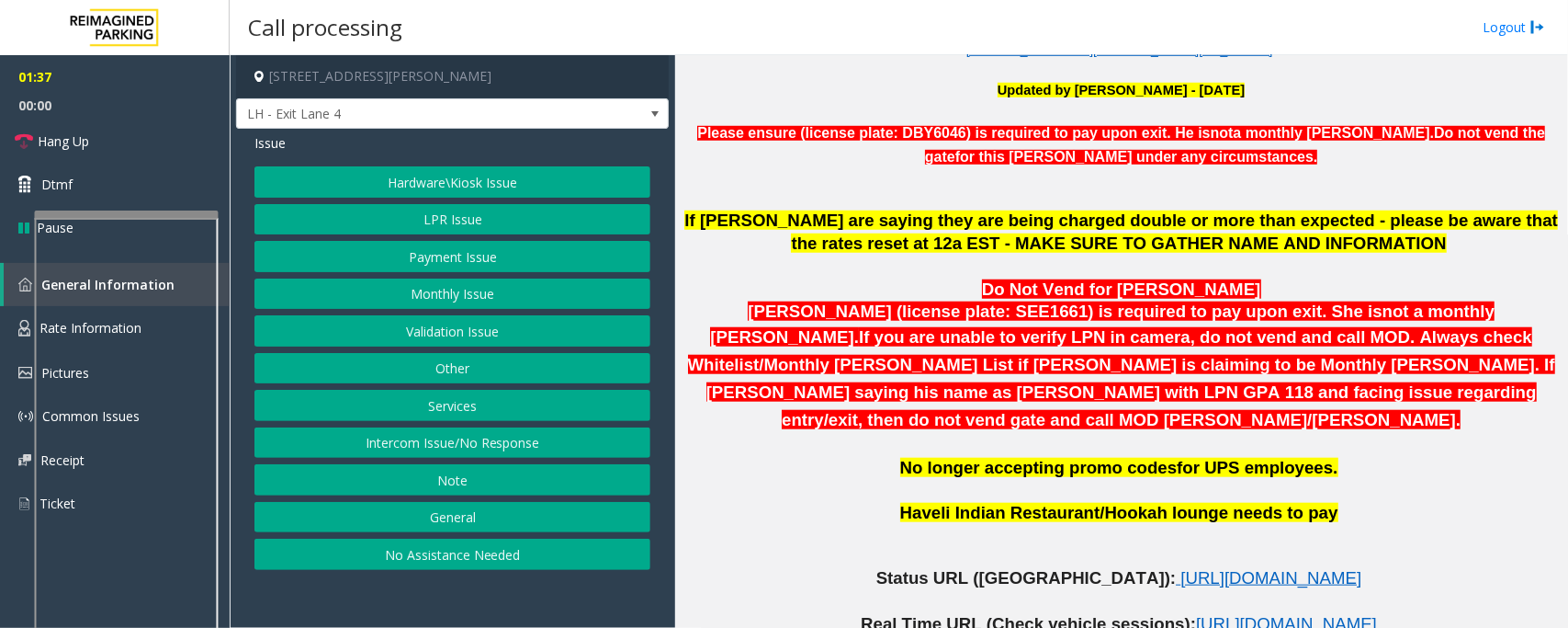
click at [425, 259] on button "Payment Issue" at bounding box center [453, 257] width 396 height 32
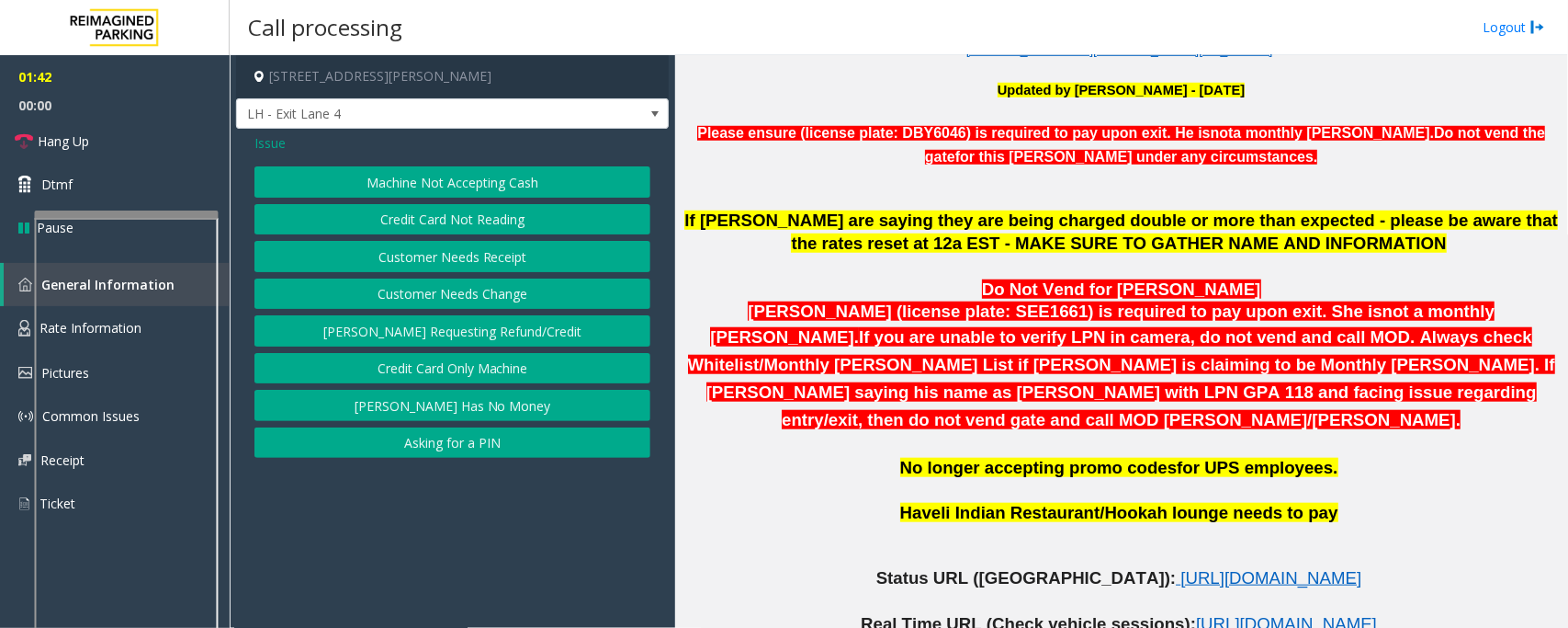
click at [476, 221] on button "Credit Card Not Reading" at bounding box center [453, 220] width 396 height 32
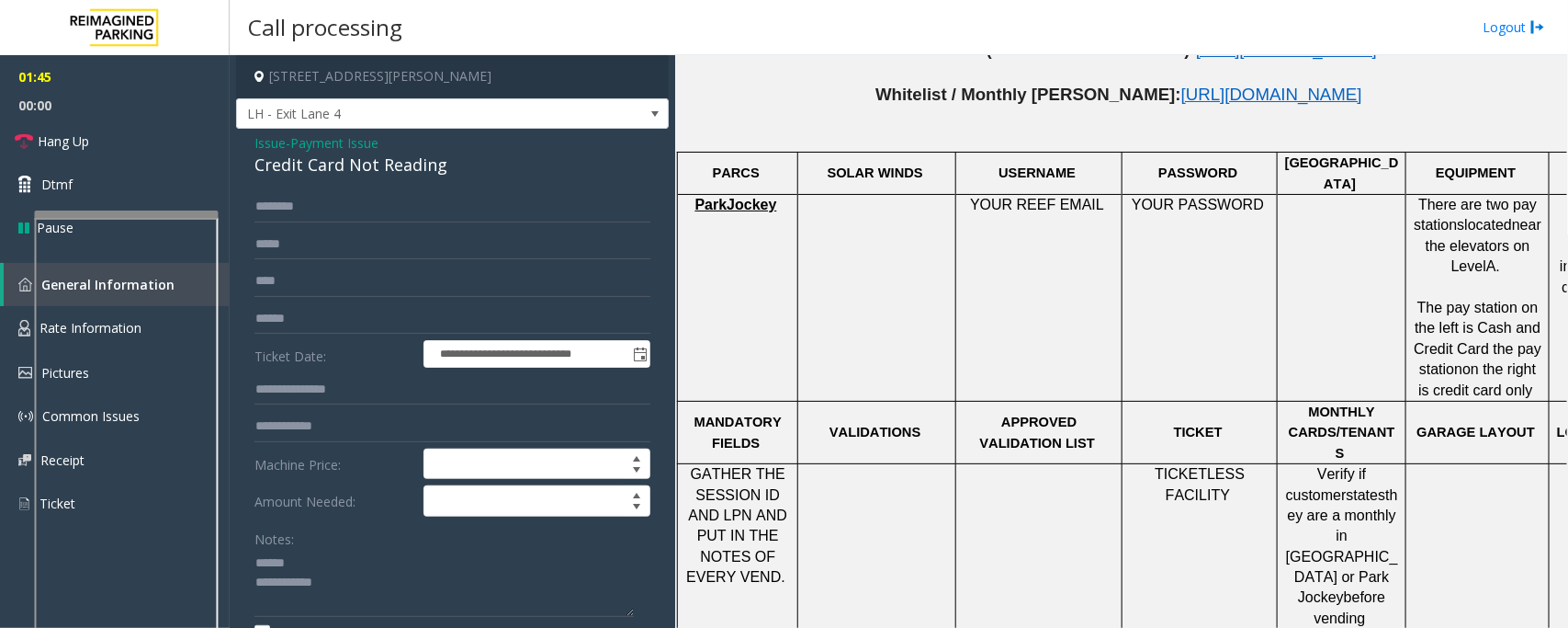
scroll to position [1149, 133]
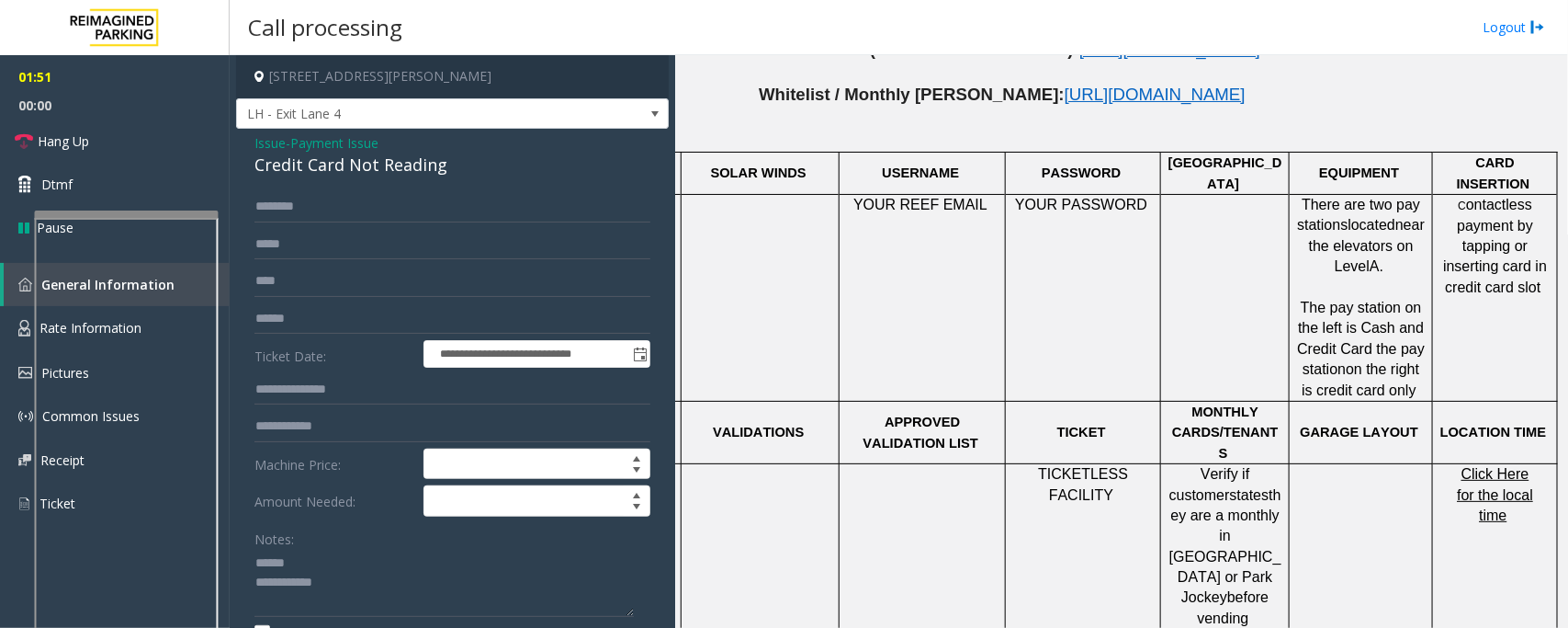
click at [331, 171] on div "Credit Card Not Reading" at bounding box center [453, 165] width 396 height 25
click at [292, 568] on textarea at bounding box center [445, 583] width 379 height 69
click at [312, 278] on input "****" at bounding box center [453, 282] width 396 height 32
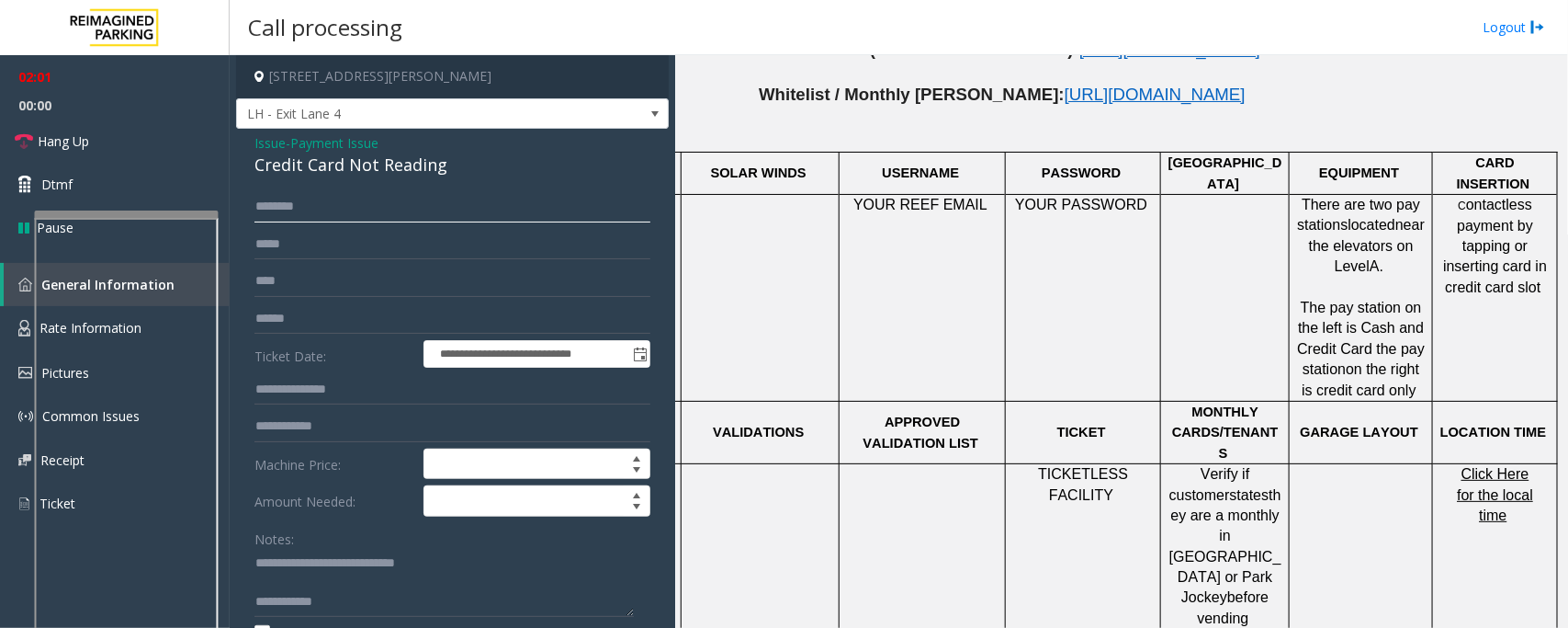
click at [319, 204] on input "text" at bounding box center [453, 207] width 396 height 32
click at [314, 585] on textarea at bounding box center [445, 583] width 379 height 69
click at [352, 580] on textarea at bounding box center [445, 583] width 379 height 69
type textarea "**********"
click at [326, 205] on input "text" at bounding box center [453, 207] width 396 height 32
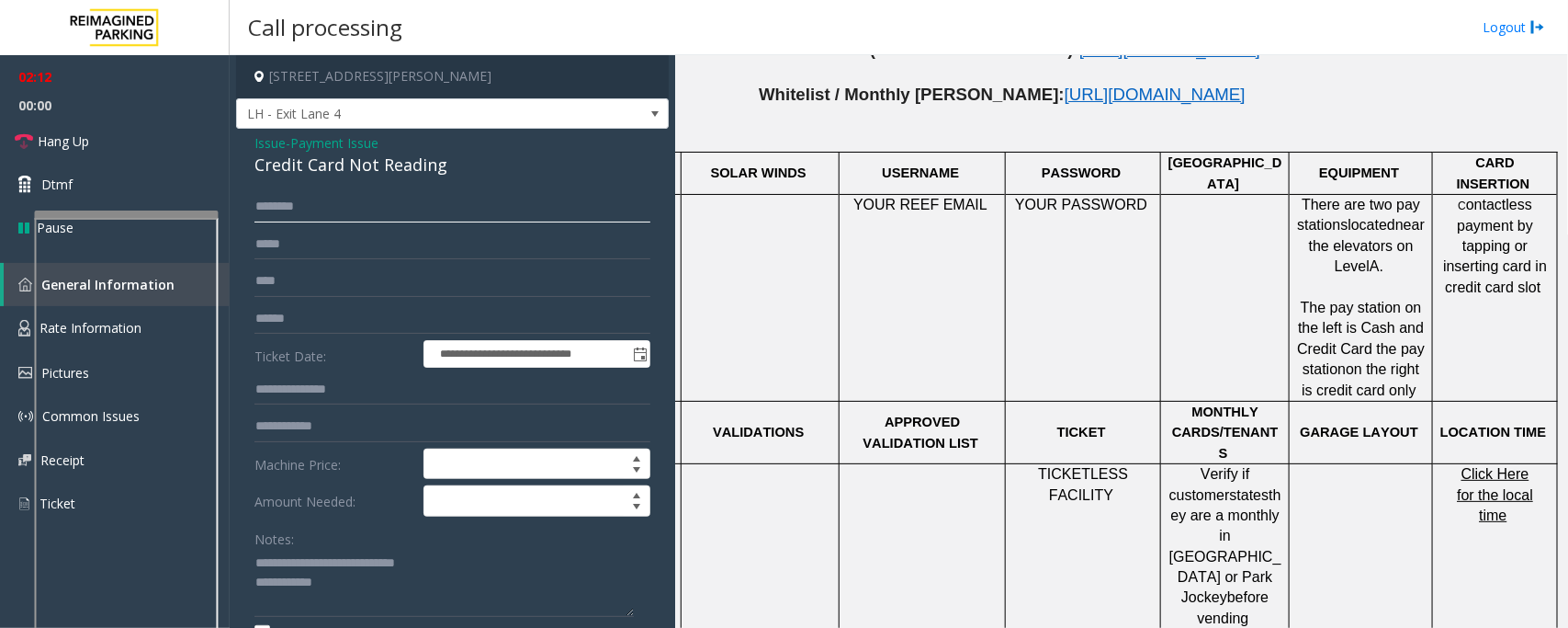
click at [434, 207] on input "********" at bounding box center [453, 207] width 396 height 32
click at [315, 205] on input "**********" at bounding box center [453, 207] width 396 height 32
type input "**********"
click at [338, 581] on textarea at bounding box center [445, 583] width 379 height 69
click at [411, 588] on textarea at bounding box center [445, 583] width 379 height 69
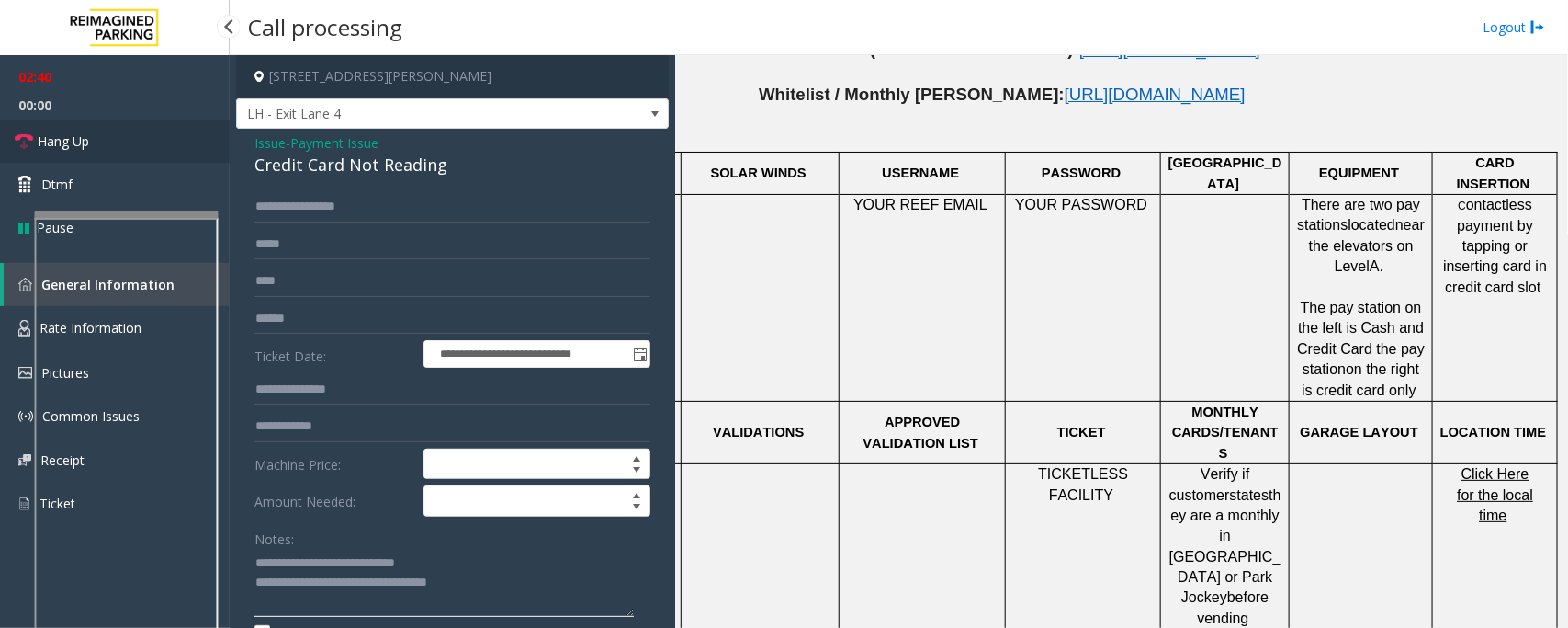
type textarea "**********"
click at [93, 139] on link "Hang Up" at bounding box center [114, 140] width 230 height 43
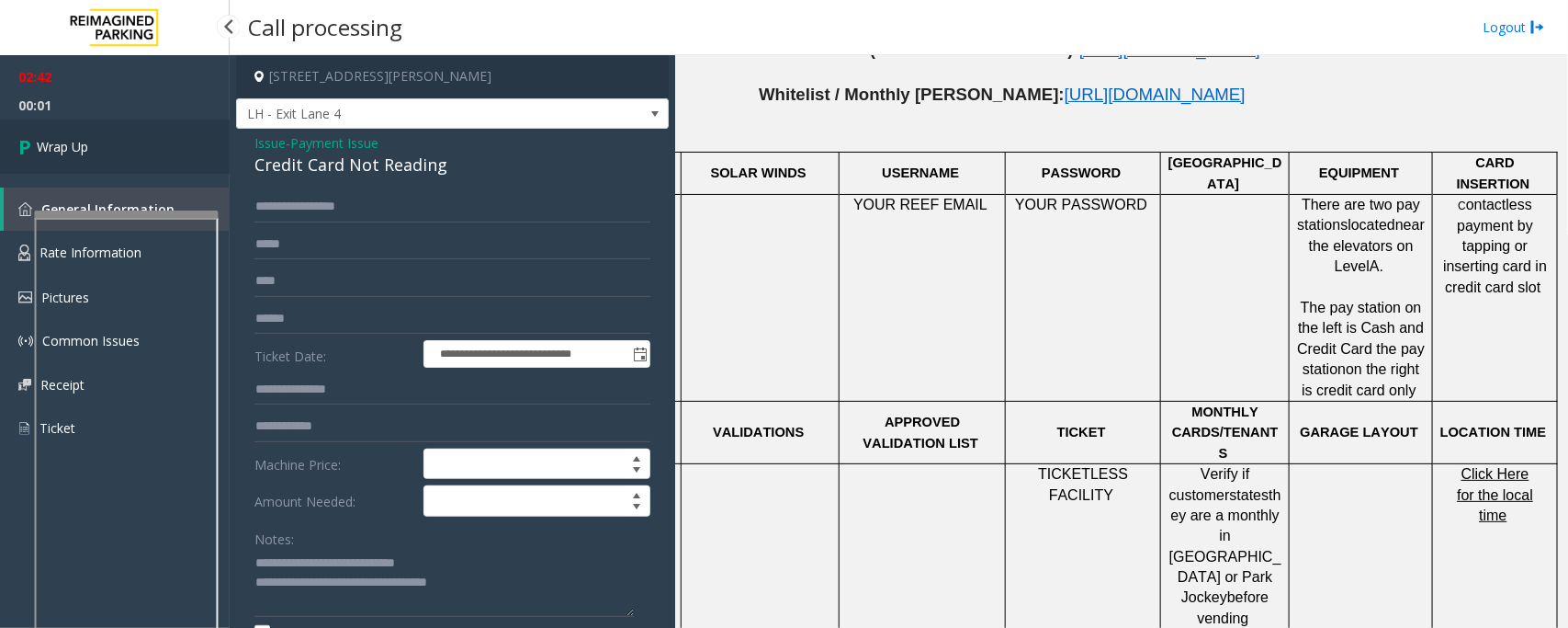
click at [93, 139] on link "Wrap Up" at bounding box center [114, 146] width 230 height 54
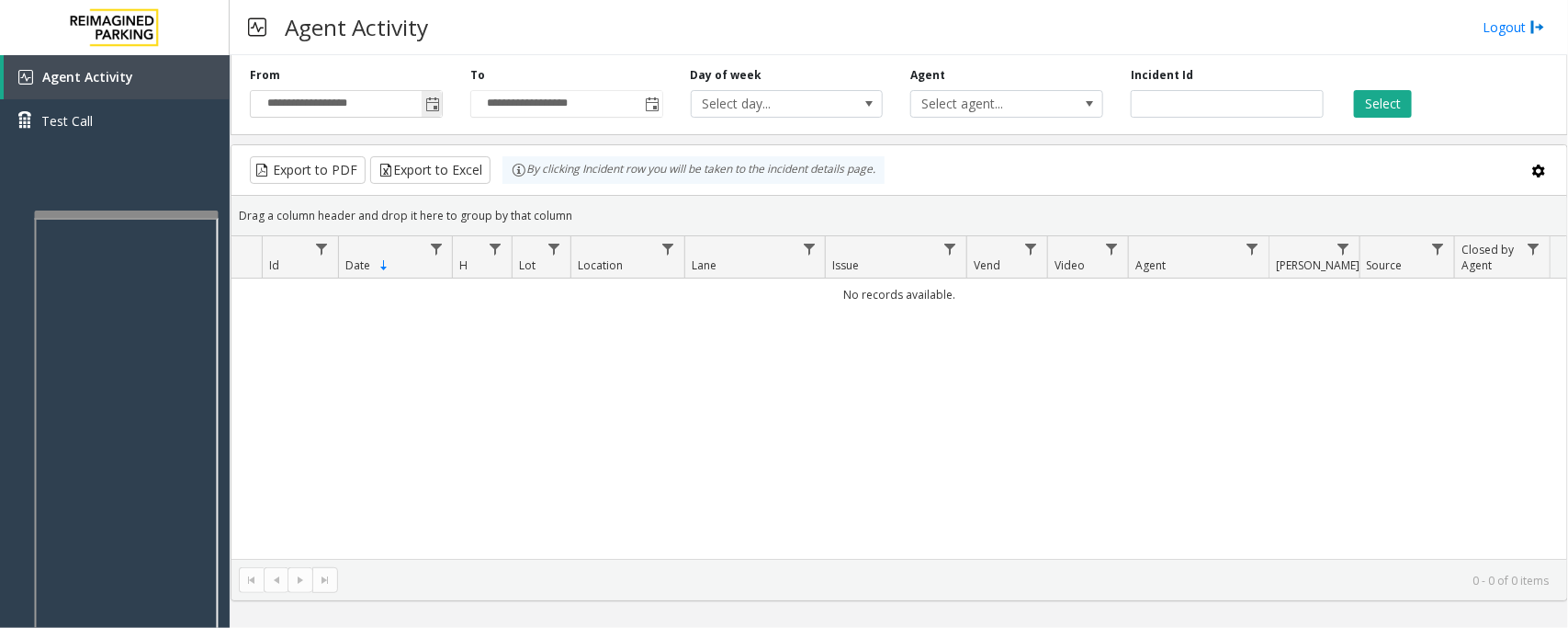
click at [428, 98] on span "Toggle popup" at bounding box center [432, 105] width 15 height 15
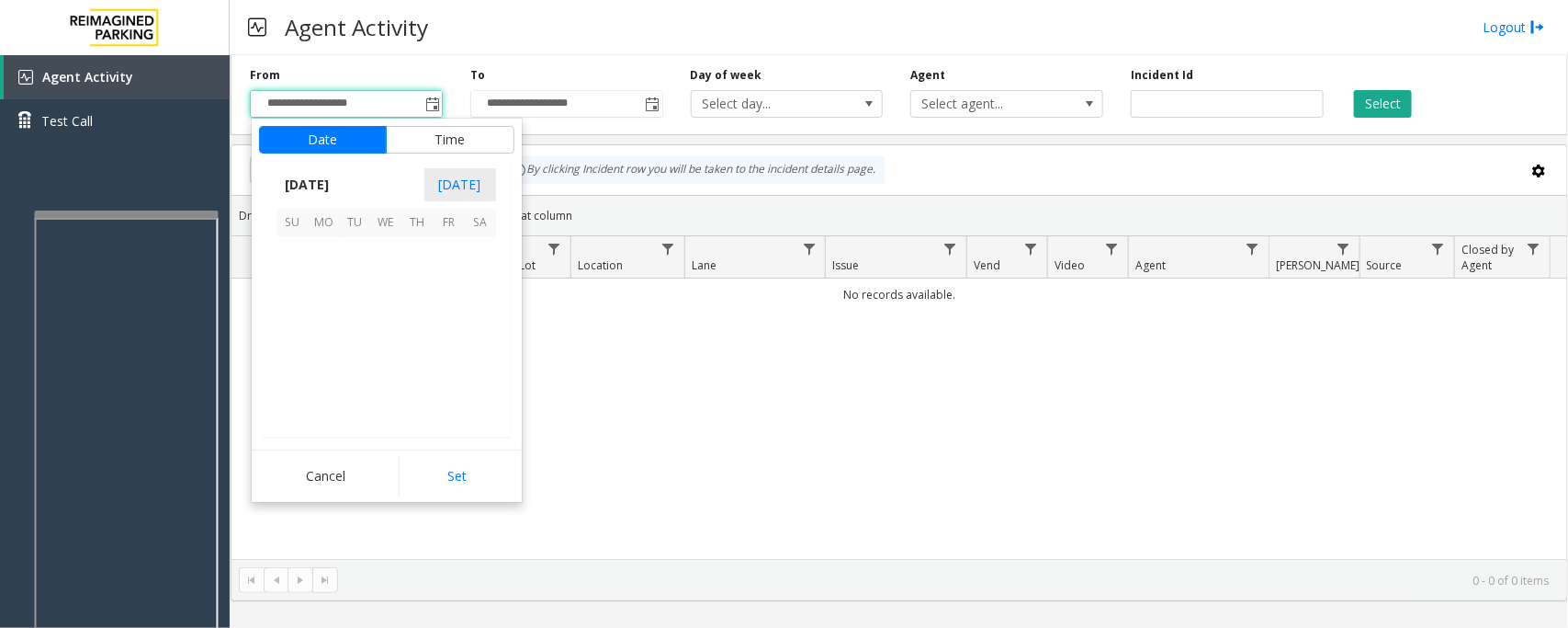
scroll to position [329733, 0]
click at [282, 373] on span "28" at bounding box center [293, 378] width 32 height 32
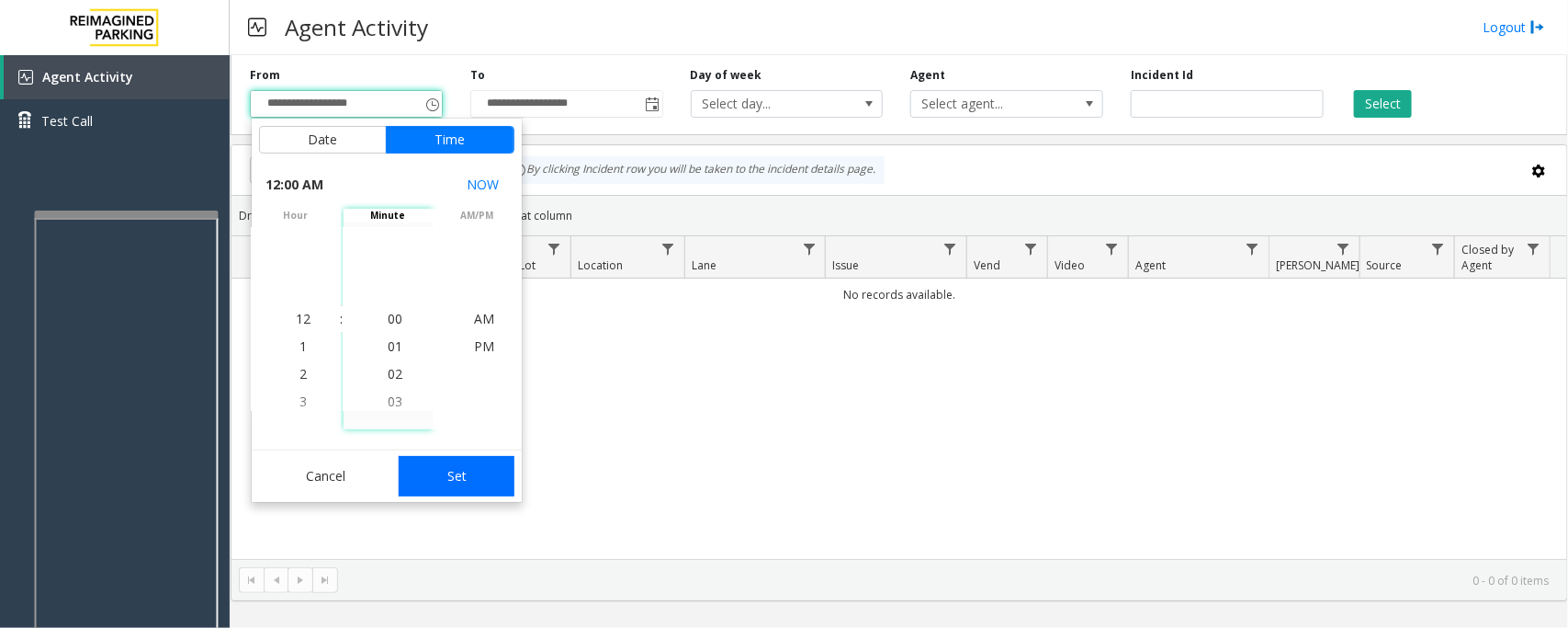
click at [476, 474] on button "Set" at bounding box center [457, 475] width 115 height 40
type input "**********"
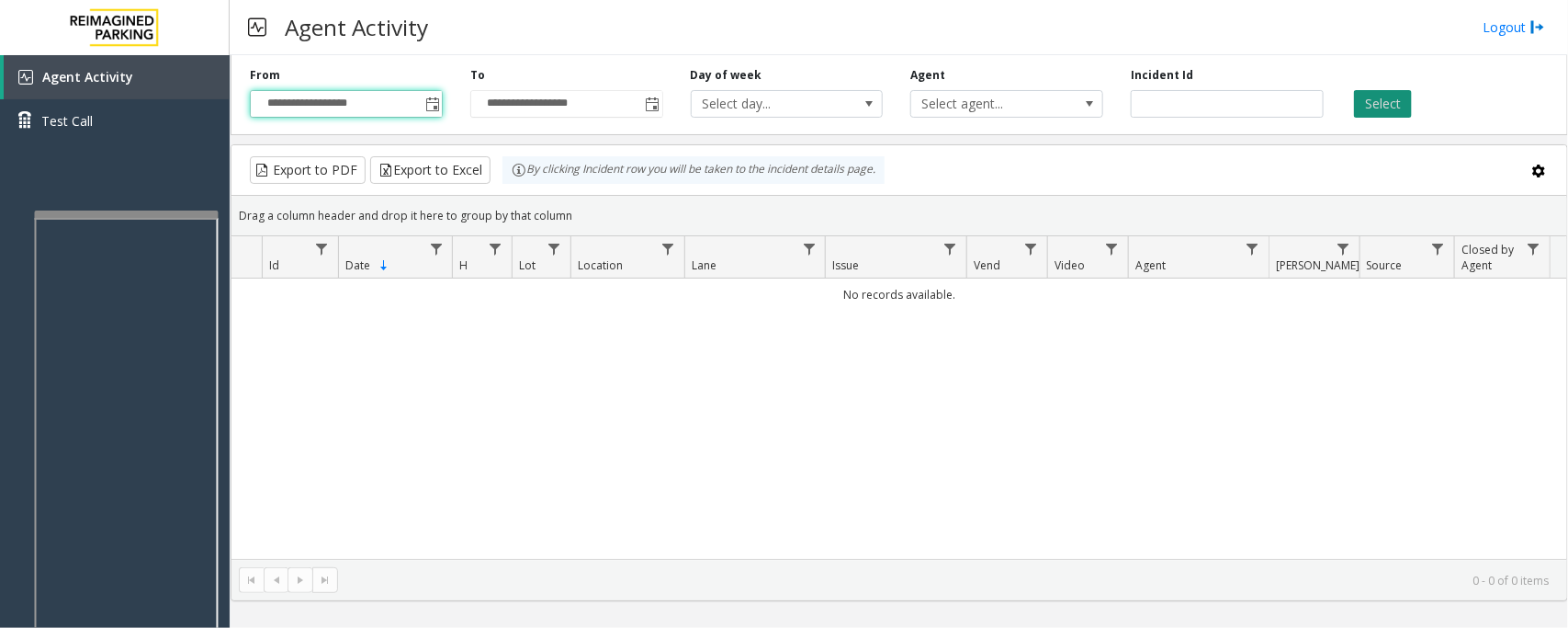
click at [1381, 114] on button "Select" at bounding box center [1383, 104] width 58 height 28
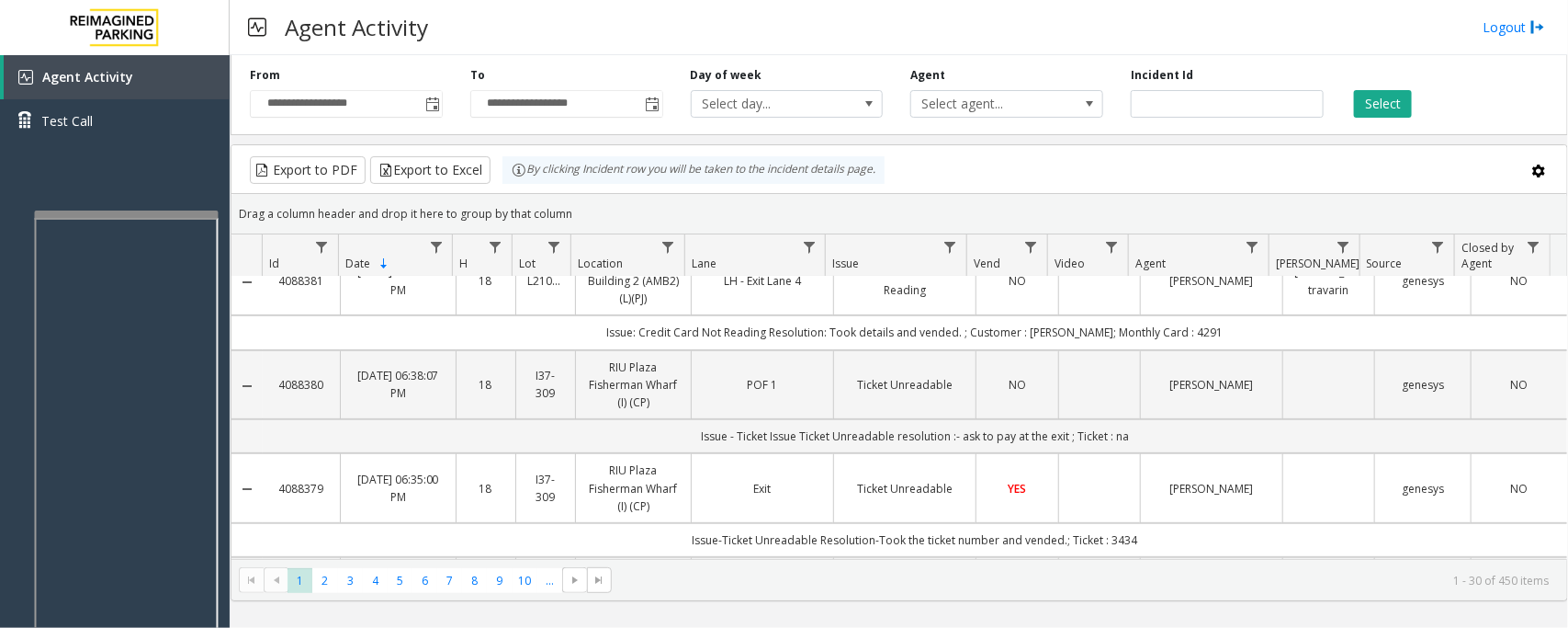
scroll to position [0, 0]
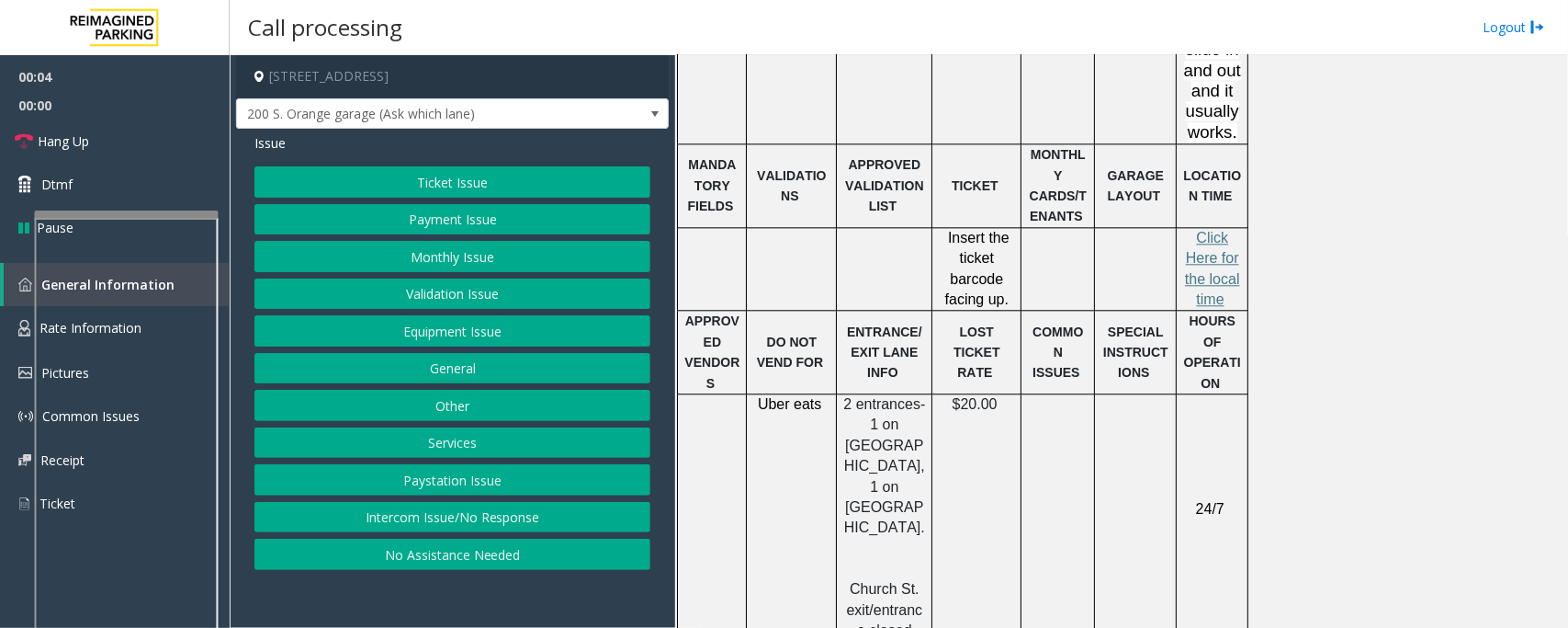
scroll to position [1953, 0]
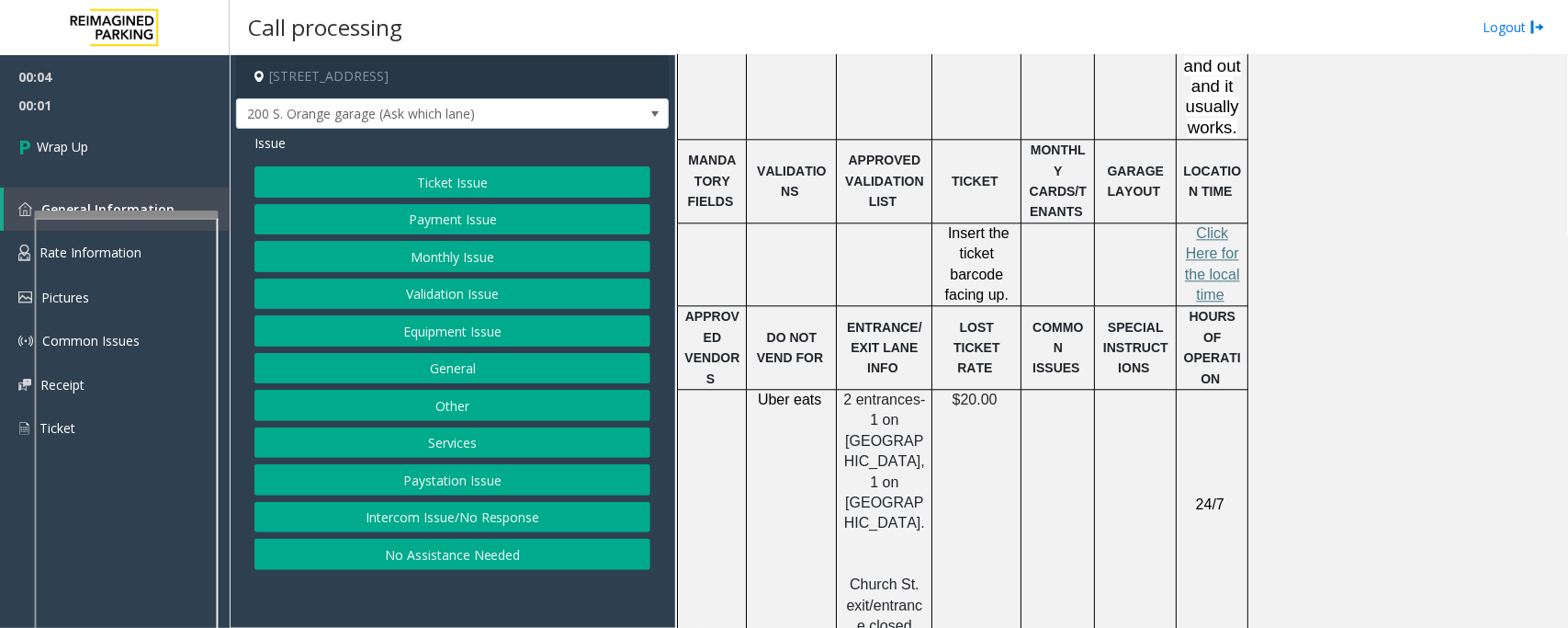
click at [375, 524] on button "Intercom Issue/No Response" at bounding box center [453, 517] width 396 height 32
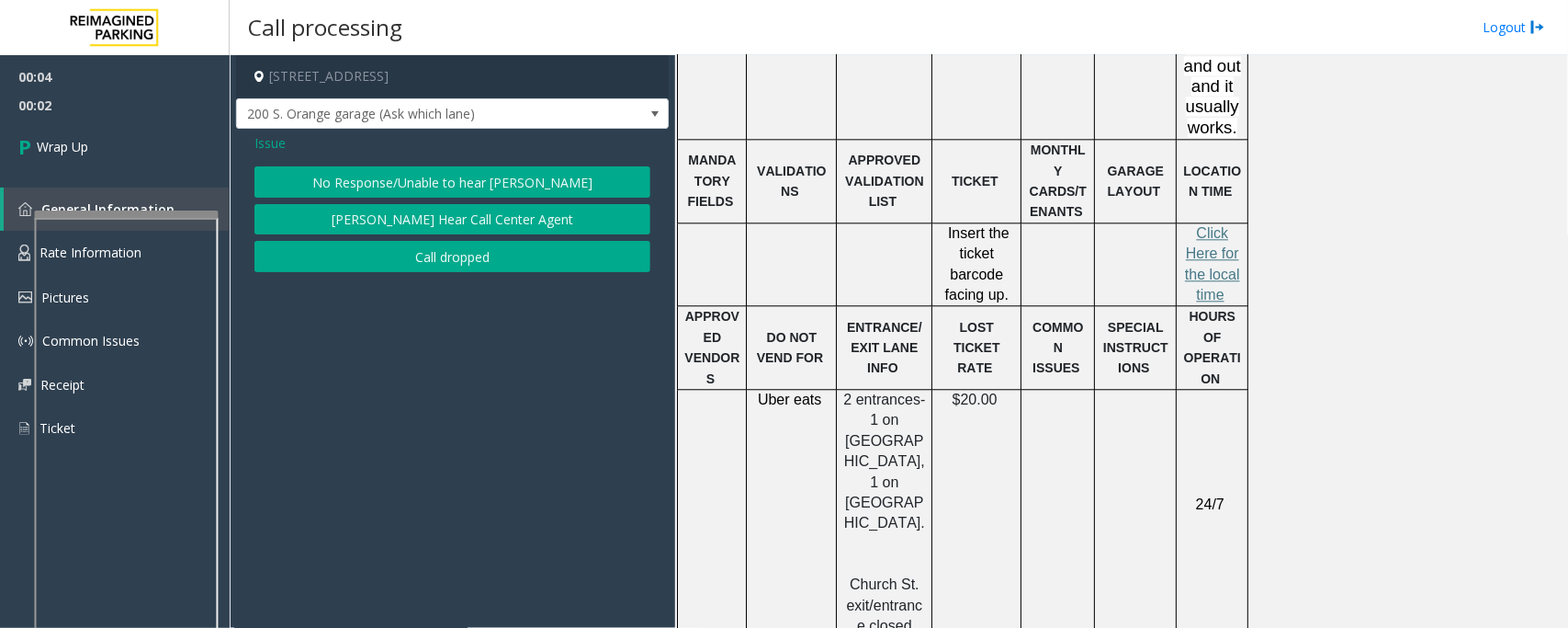
click at [358, 253] on button "Call dropped" at bounding box center [453, 257] width 396 height 32
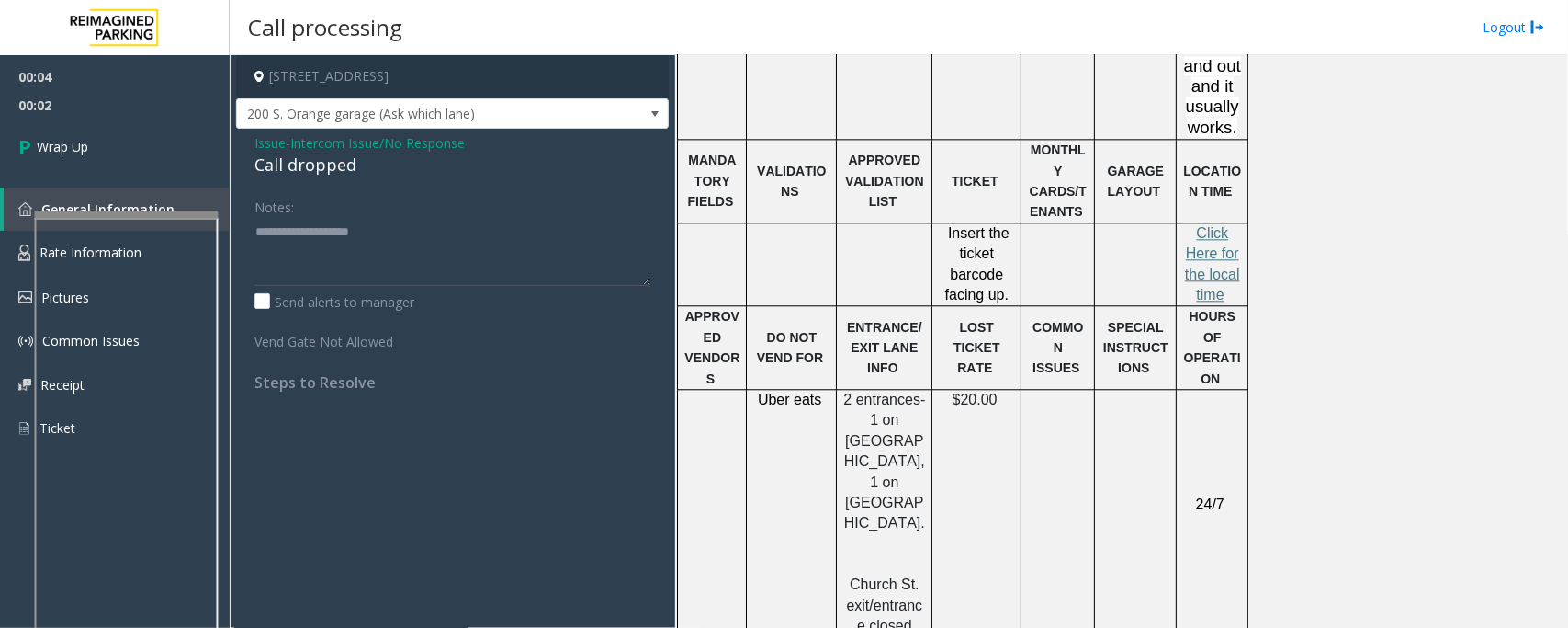
click at [319, 157] on div "Call dropped" at bounding box center [453, 165] width 396 height 25
type textarea "**********"
click at [83, 119] on link "Wrap Up" at bounding box center [114, 146] width 230 height 54
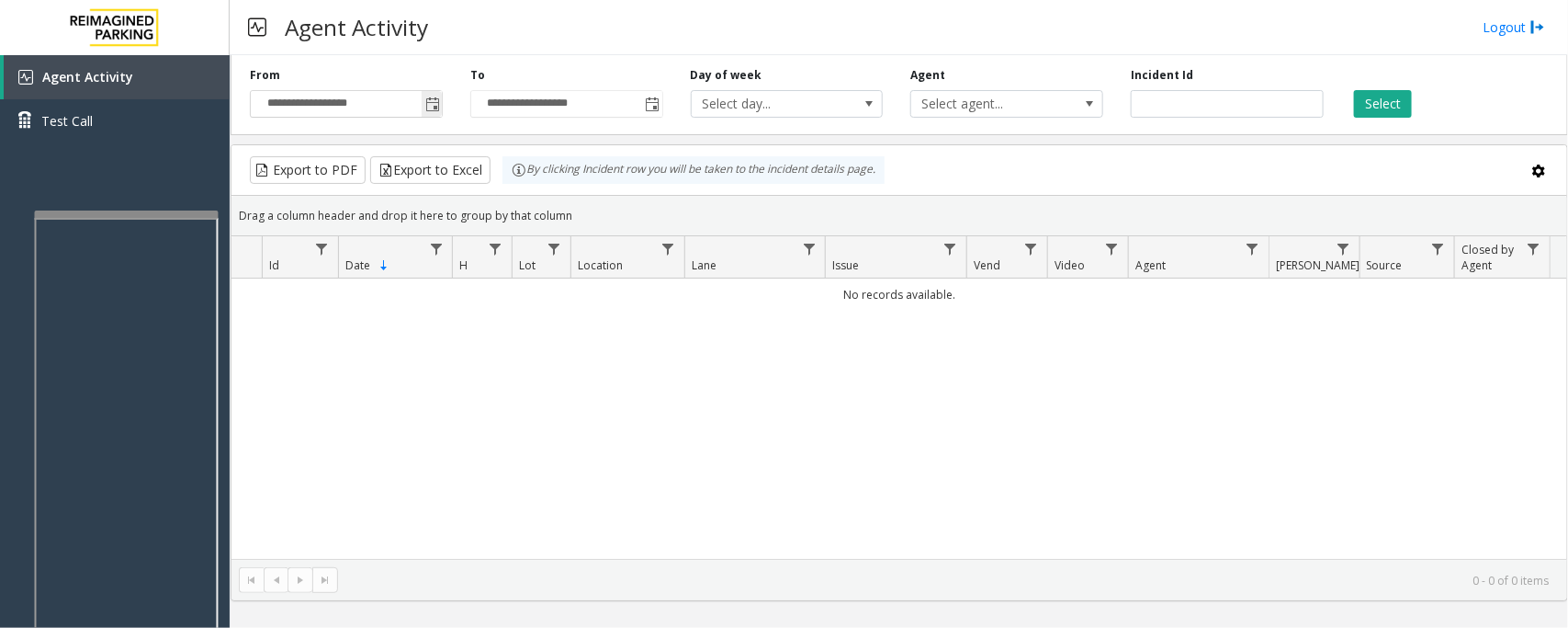
click at [423, 113] on span "Toggle popup" at bounding box center [432, 104] width 20 height 30
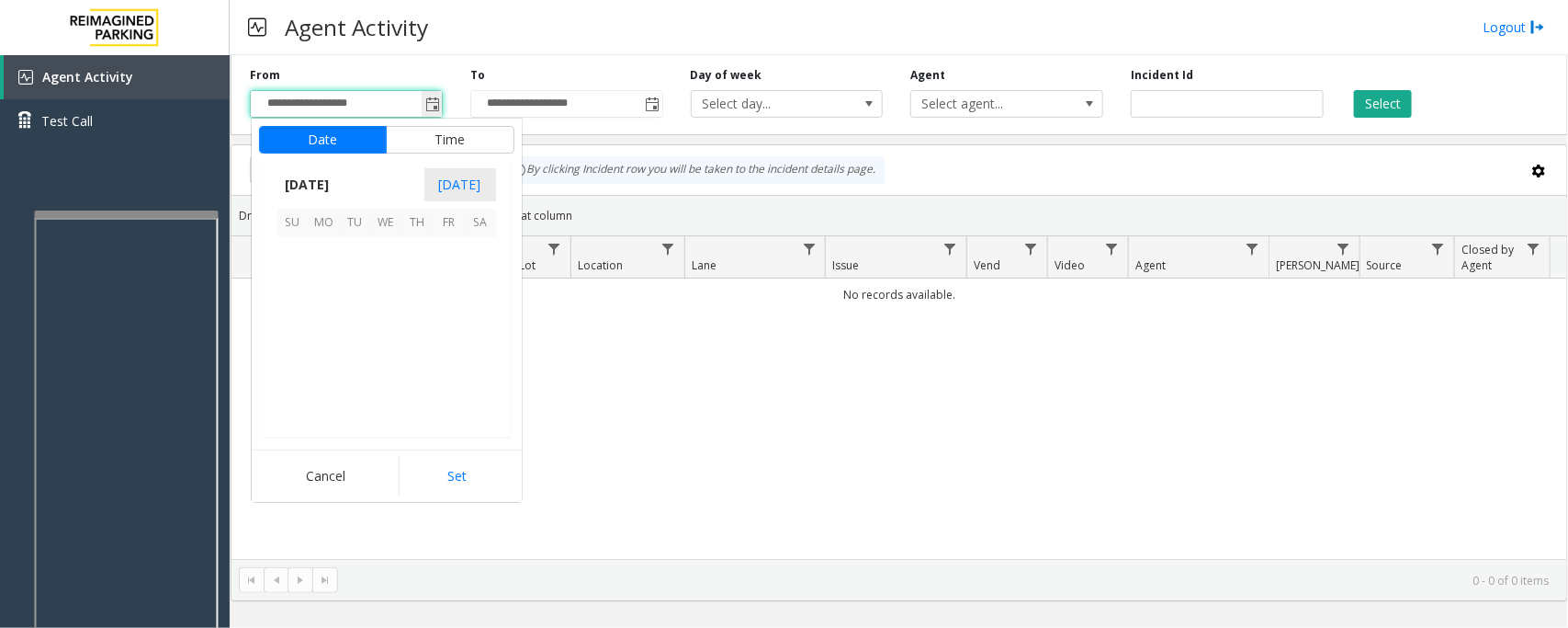
scroll to position [329733, 0]
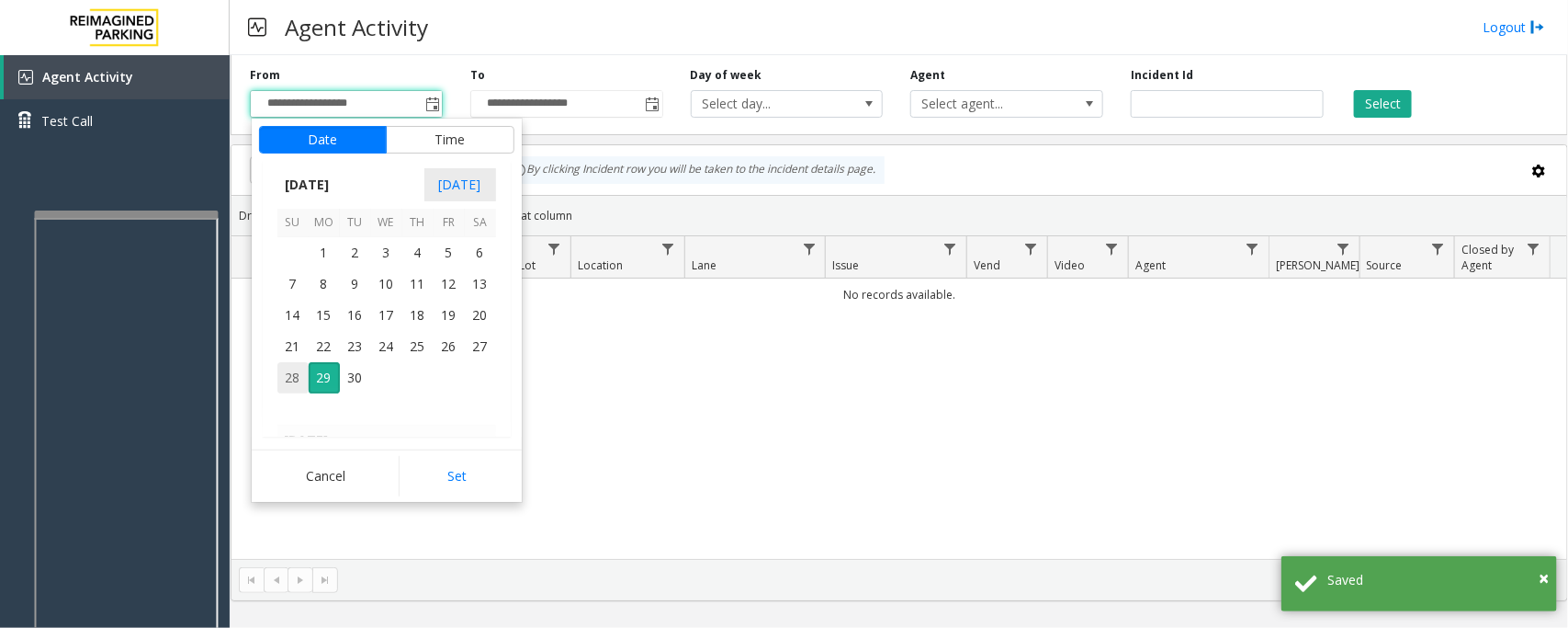
click at [286, 380] on span "28" at bounding box center [293, 378] width 32 height 32
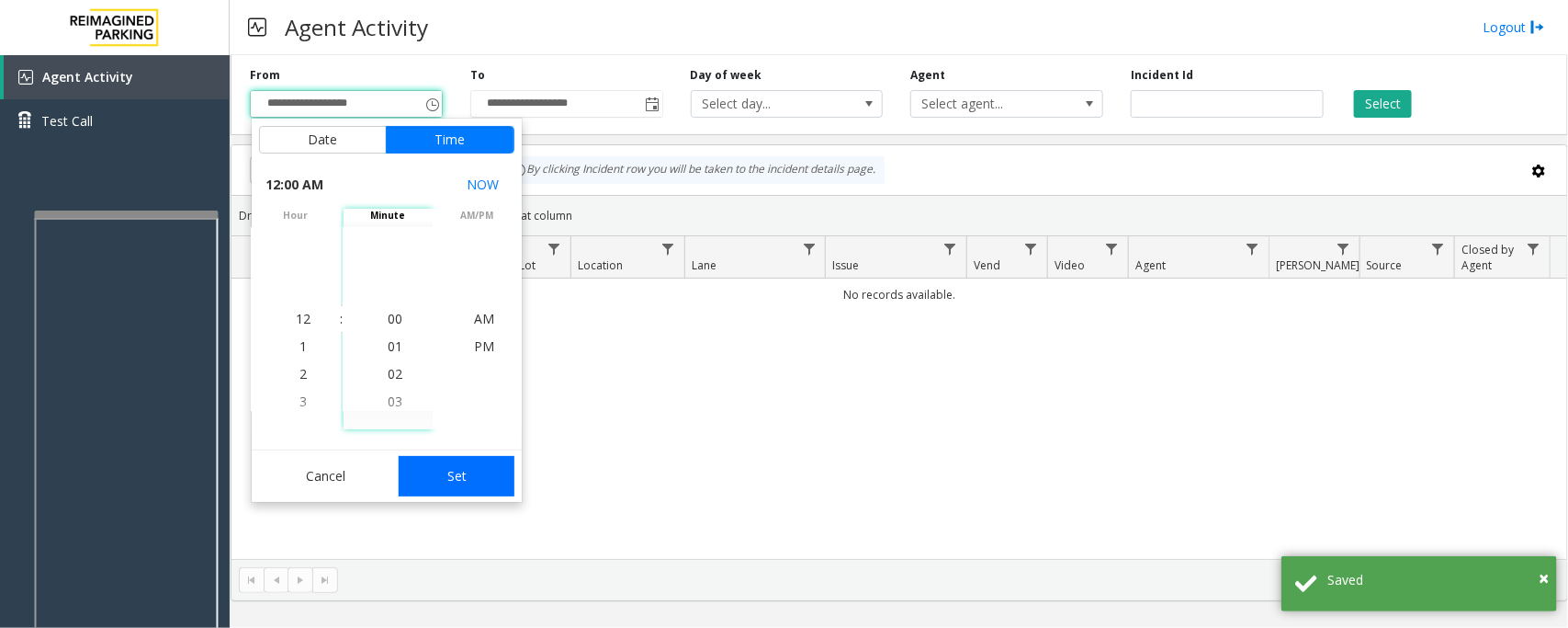
click at [439, 471] on button "Set" at bounding box center [457, 475] width 115 height 40
type input "**********"
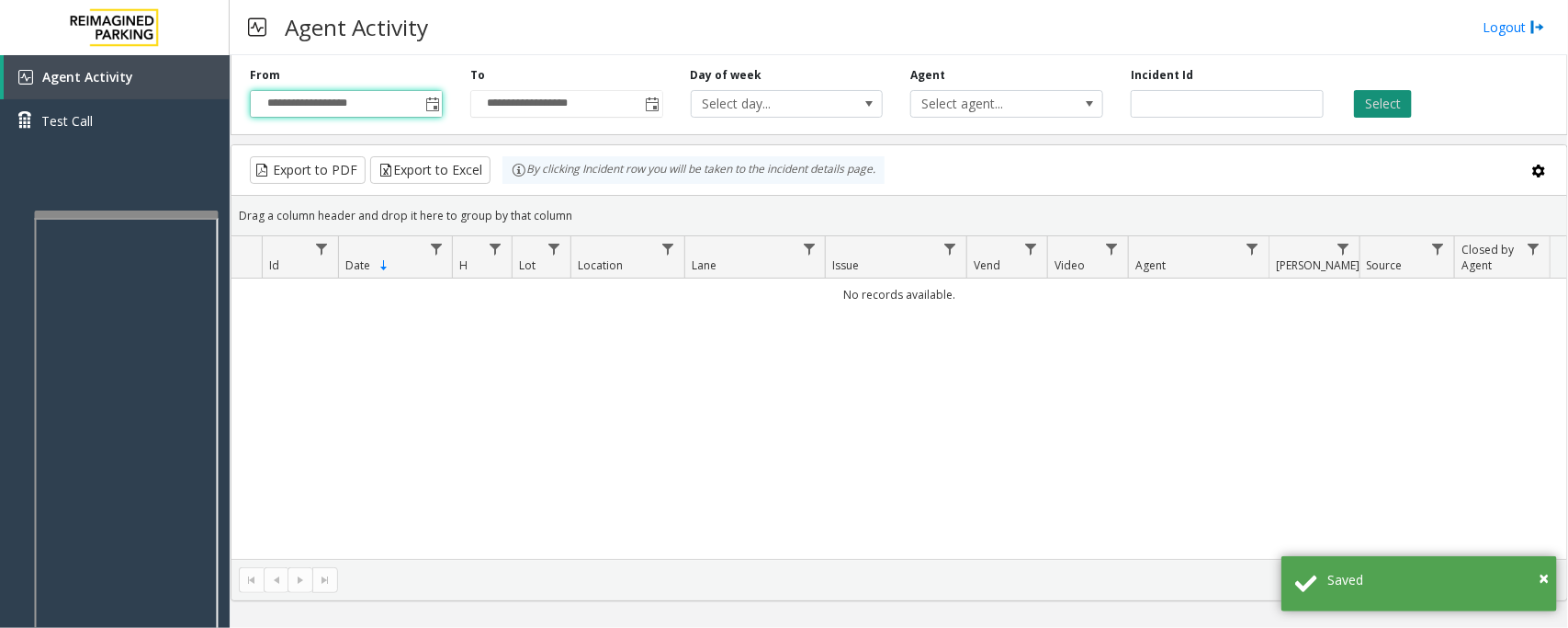
click at [1392, 108] on button "Select" at bounding box center [1383, 104] width 58 height 28
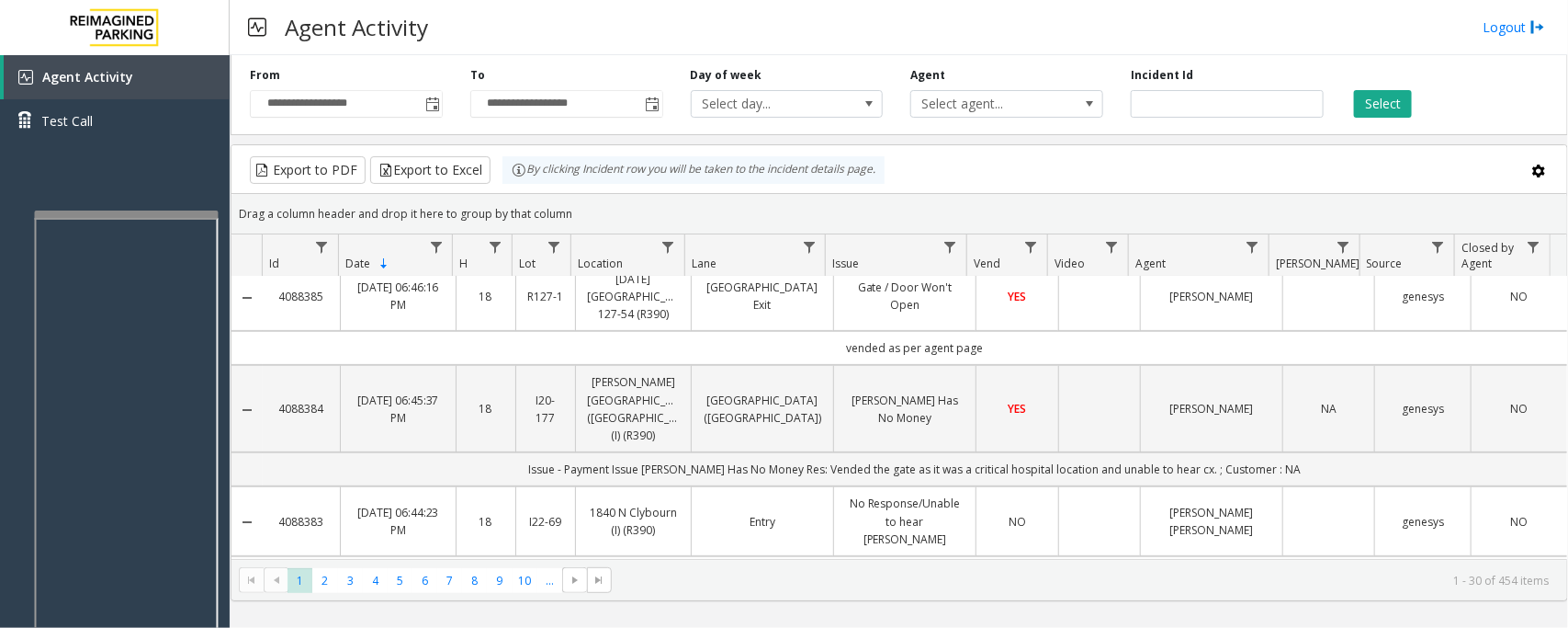
scroll to position [0, 0]
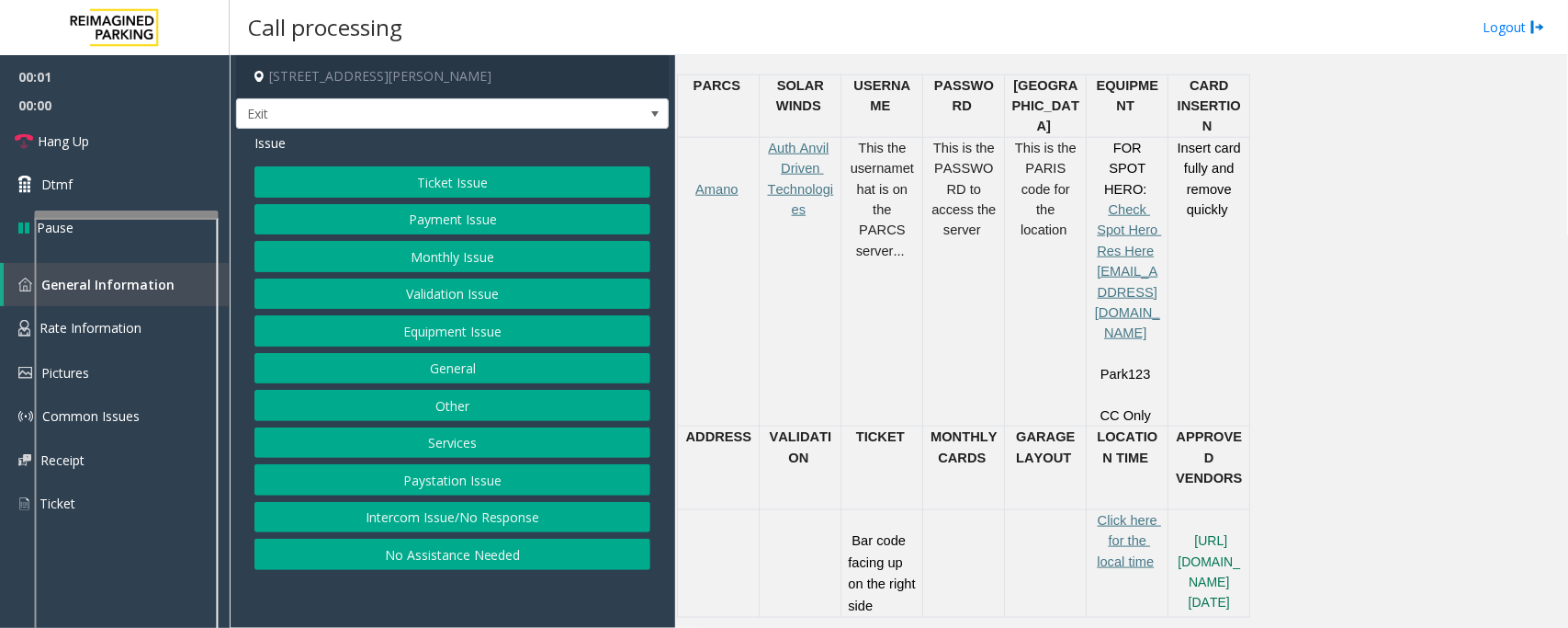
scroll to position [804, 0]
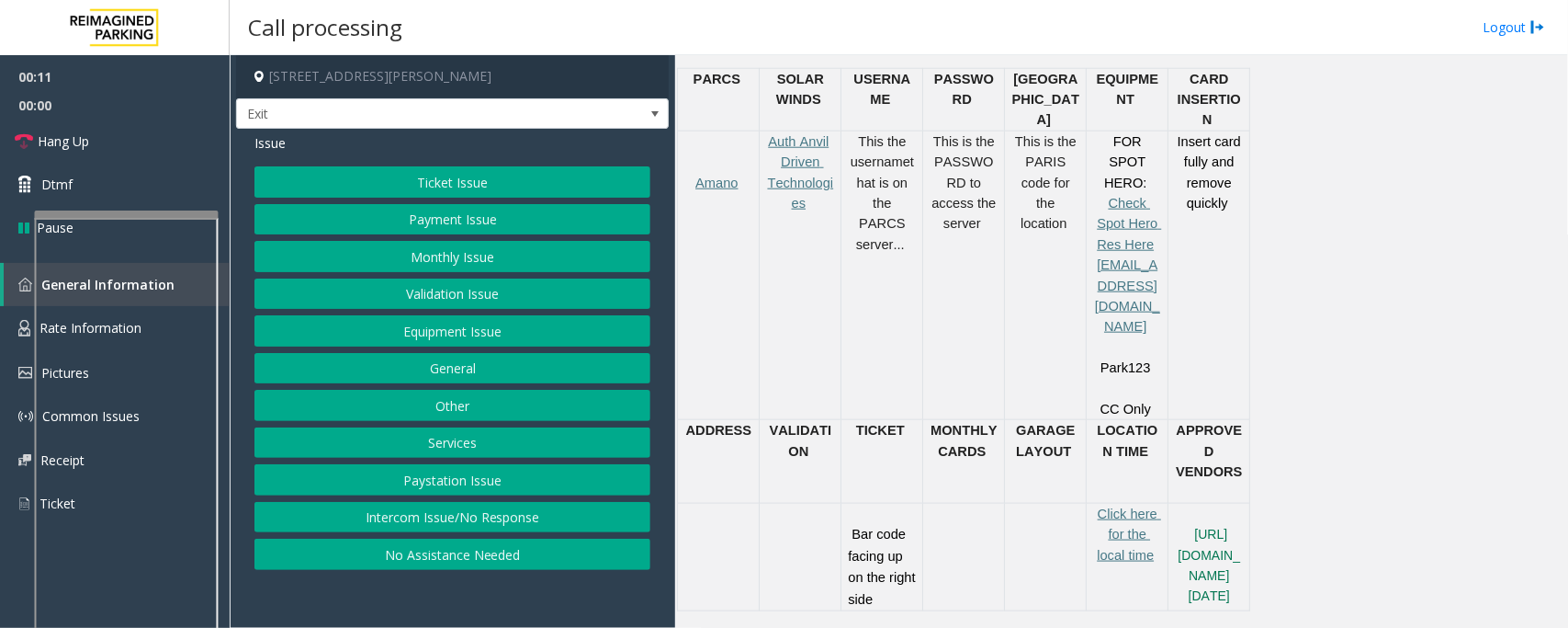
click at [483, 336] on button "Equipment Issue" at bounding box center [453, 331] width 396 height 32
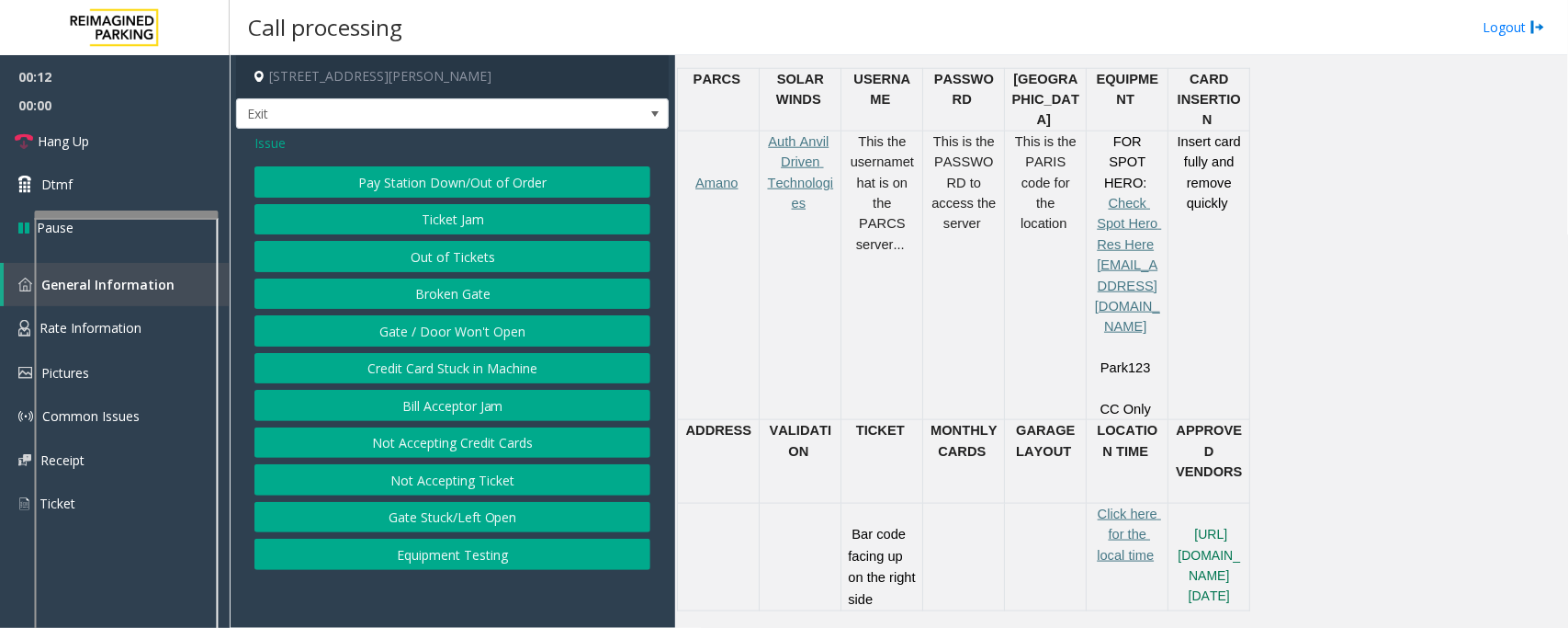
click at [476, 221] on button "Ticket Jam" at bounding box center [453, 220] width 396 height 32
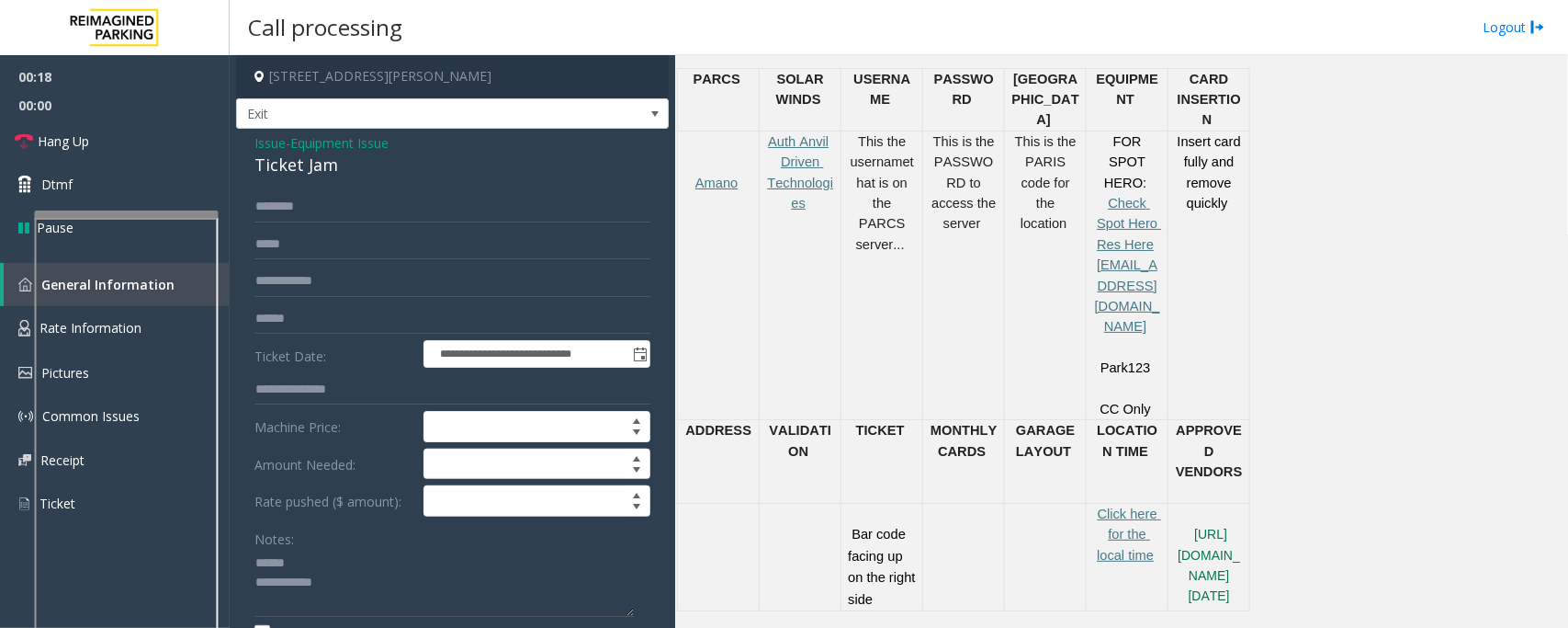
click at [308, 164] on div "Ticket Jam" at bounding box center [453, 165] width 396 height 25
click at [287, 566] on textarea at bounding box center [445, 583] width 379 height 69
click at [291, 566] on textarea at bounding box center [445, 583] width 379 height 69
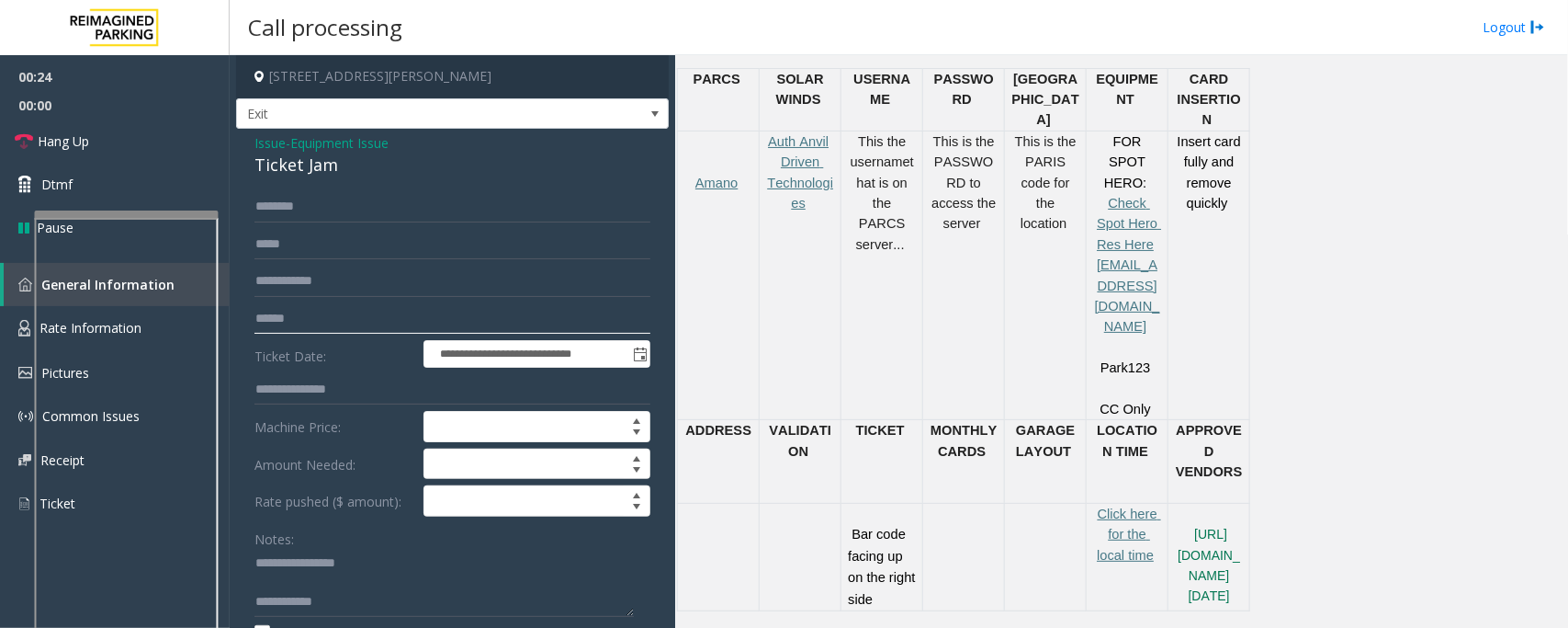
click at [289, 315] on input "text" at bounding box center [453, 319] width 396 height 32
click at [299, 300] on form "**********" at bounding box center [453, 448] width 396 height 515
click at [299, 320] on input "text" at bounding box center [453, 319] width 396 height 32
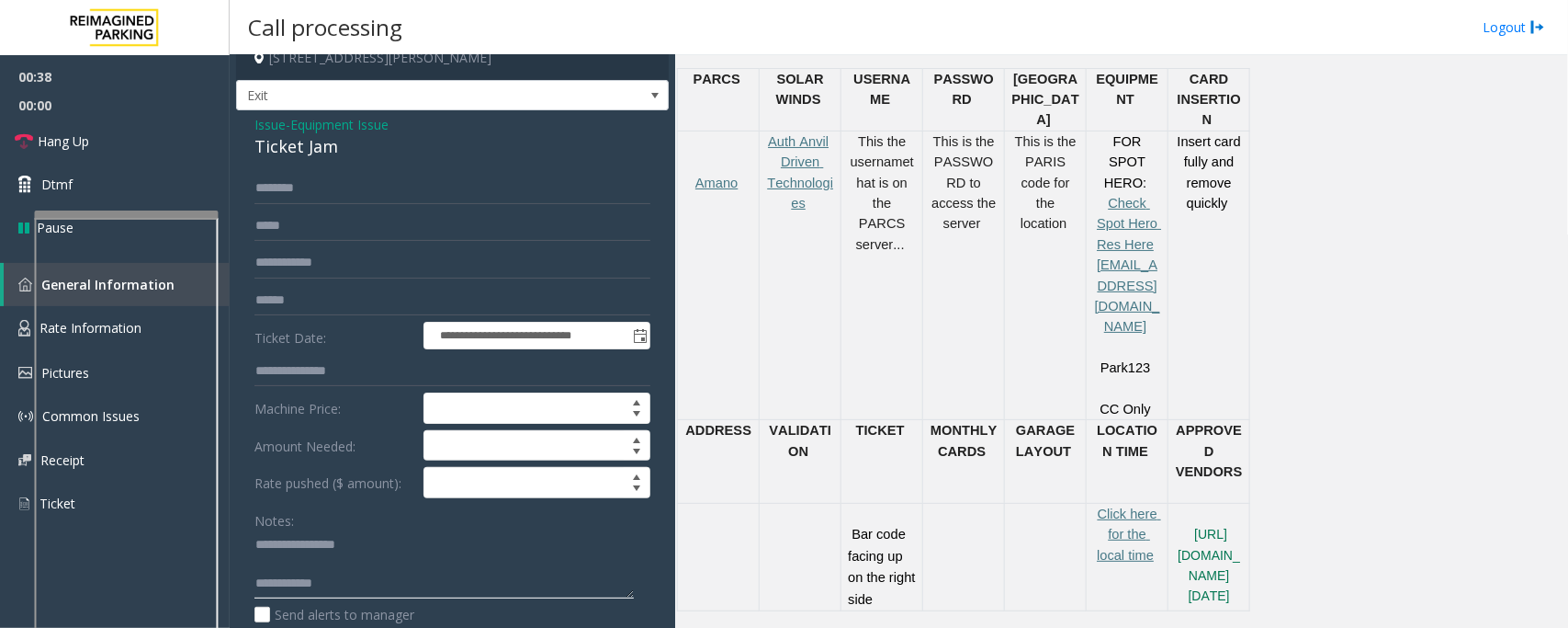
click at [305, 563] on textarea at bounding box center [445, 565] width 379 height 69
type textarea "**********"
click at [281, 295] on input "text" at bounding box center [453, 301] width 396 height 32
type input "******"
click at [287, 193] on input "text" at bounding box center [453, 189] width 396 height 32
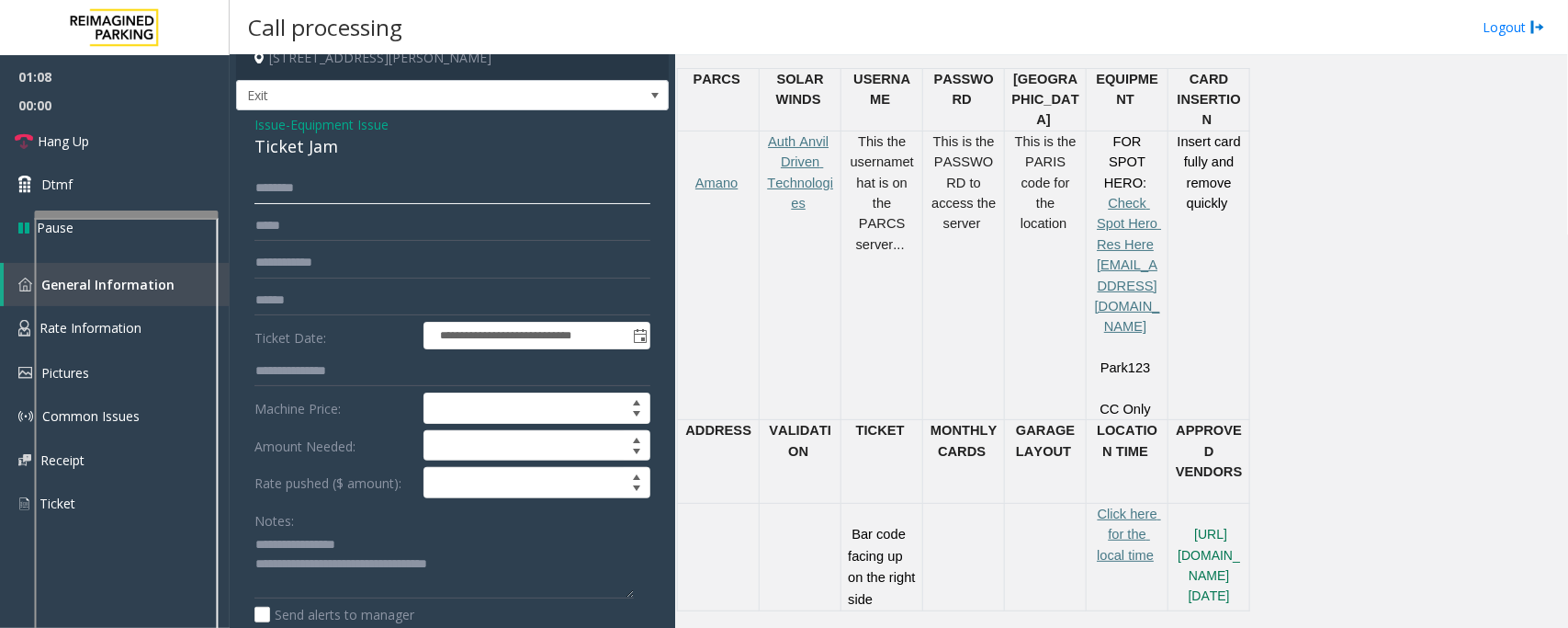
click at [287, 193] on input "text" at bounding box center [453, 189] width 396 height 32
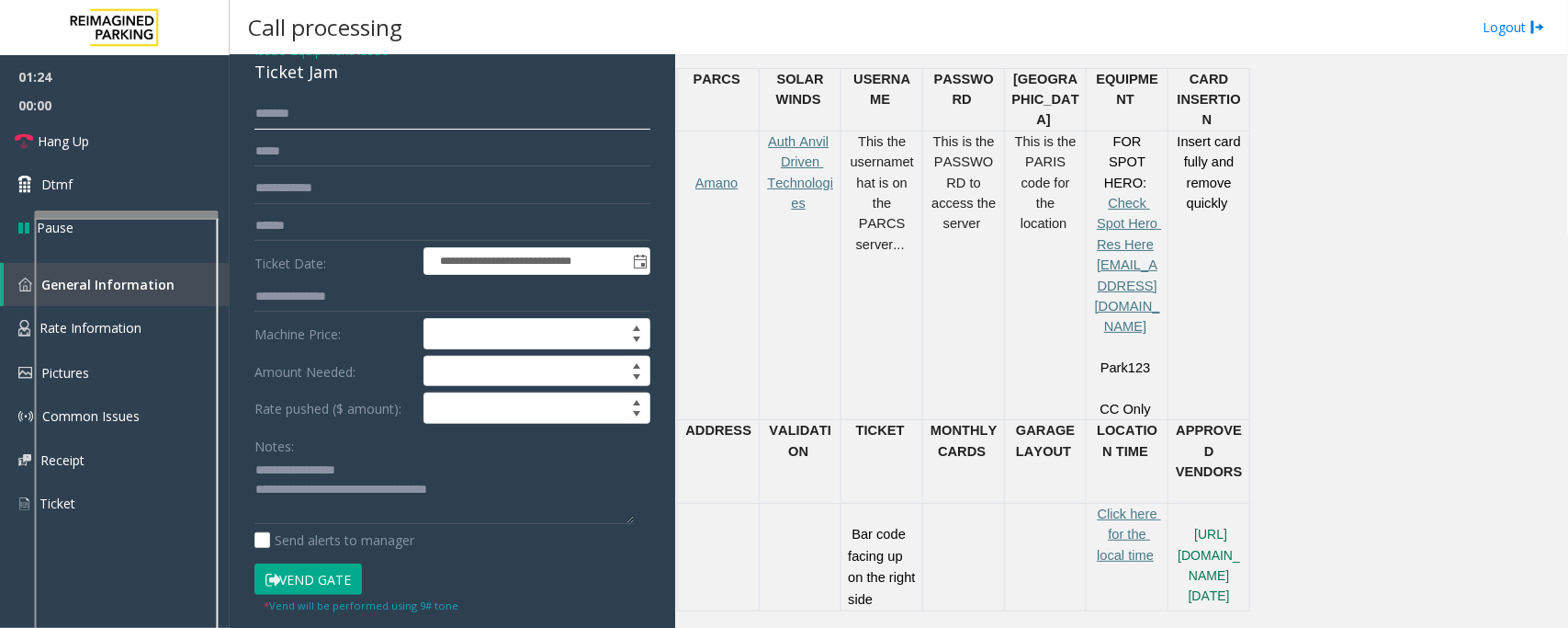
scroll to position [133, 0]
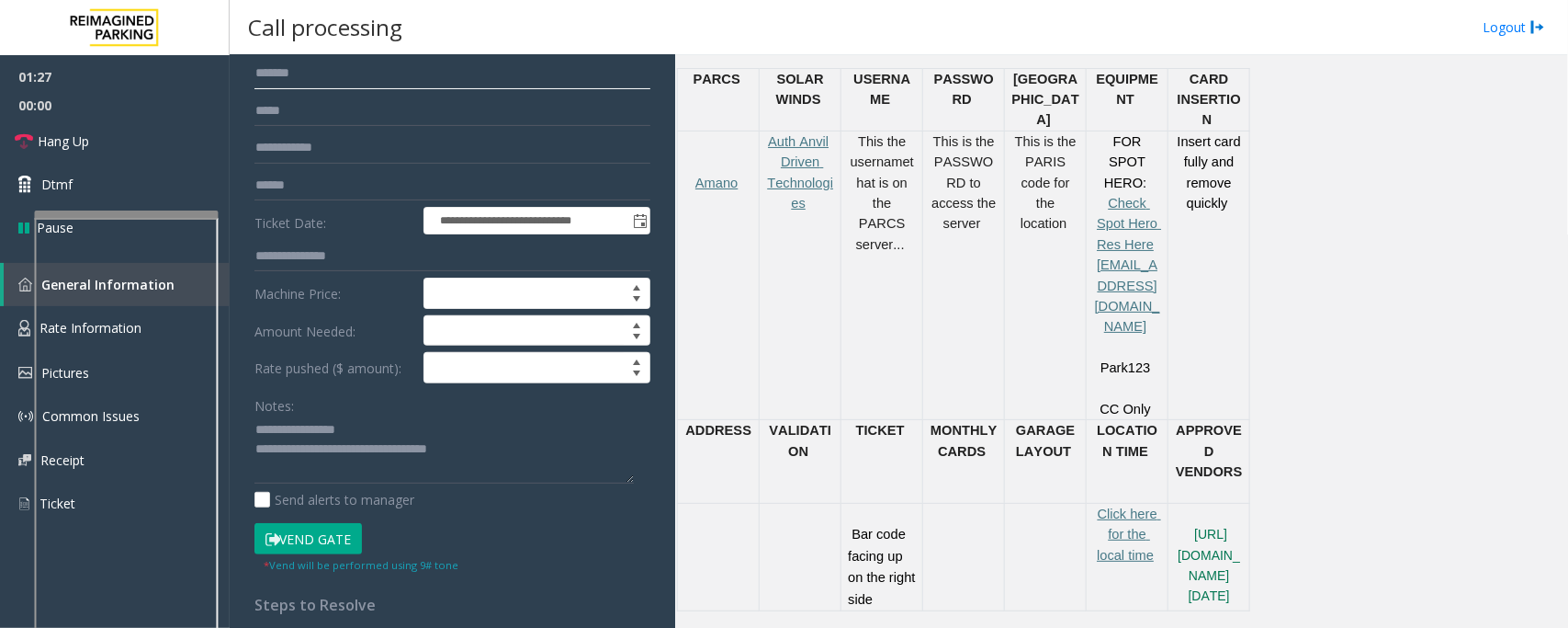
type input "*******"
click at [337, 543] on button "Vend Gate" at bounding box center [309, 539] width 108 height 32
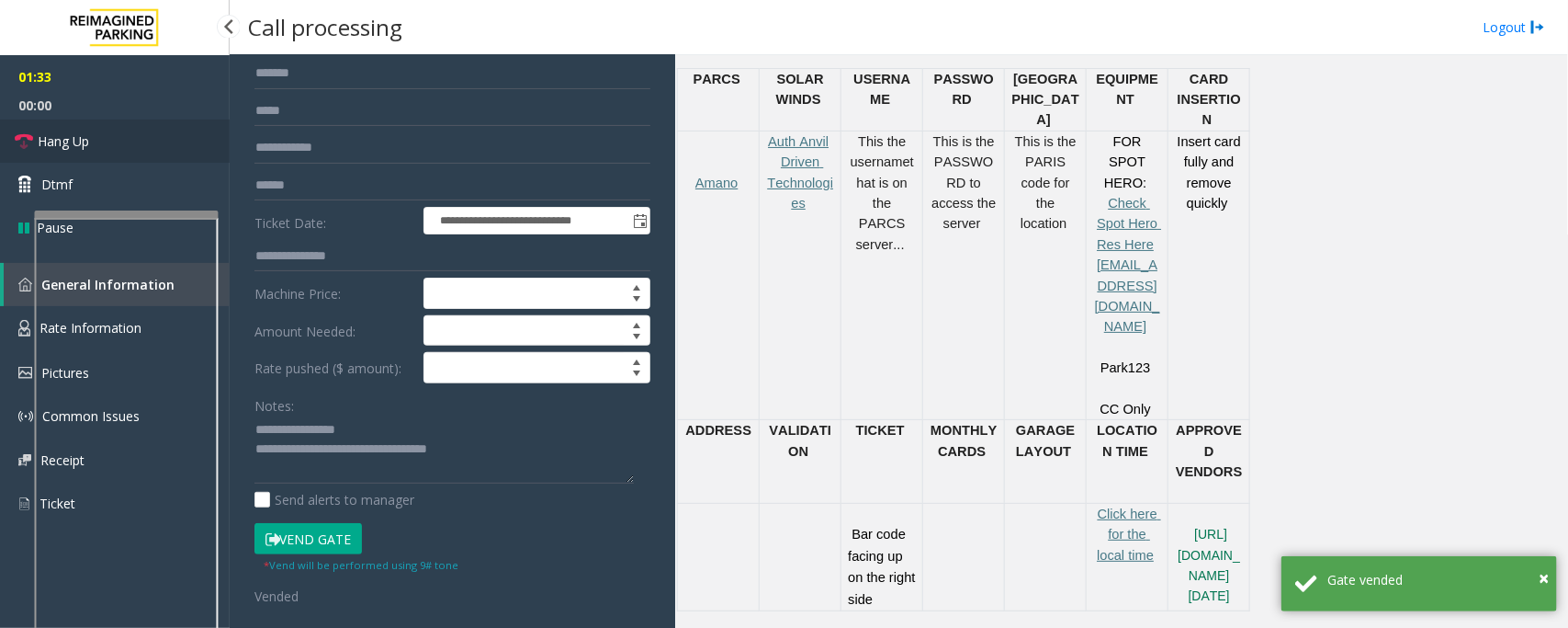
click at [113, 139] on link "Hang Up" at bounding box center [114, 140] width 230 height 43
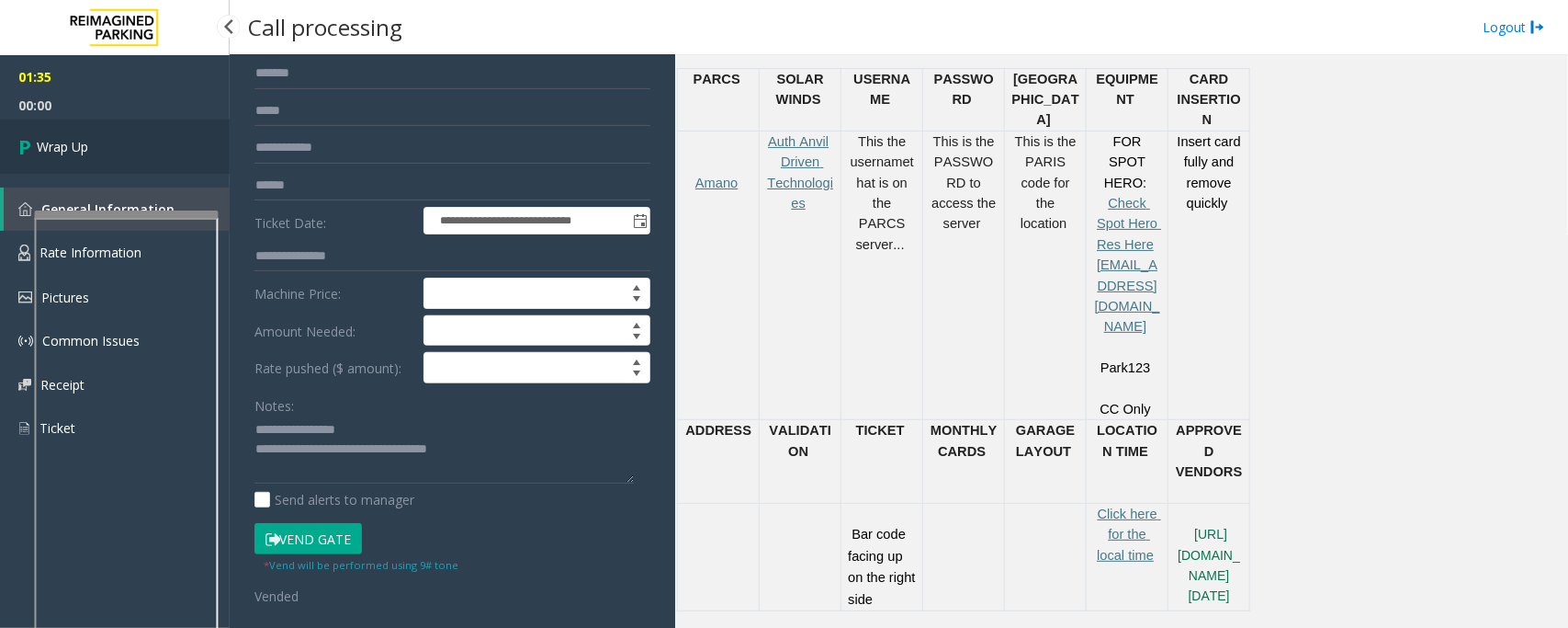
click at [113, 139] on link "Wrap Up" at bounding box center [114, 146] width 230 height 54
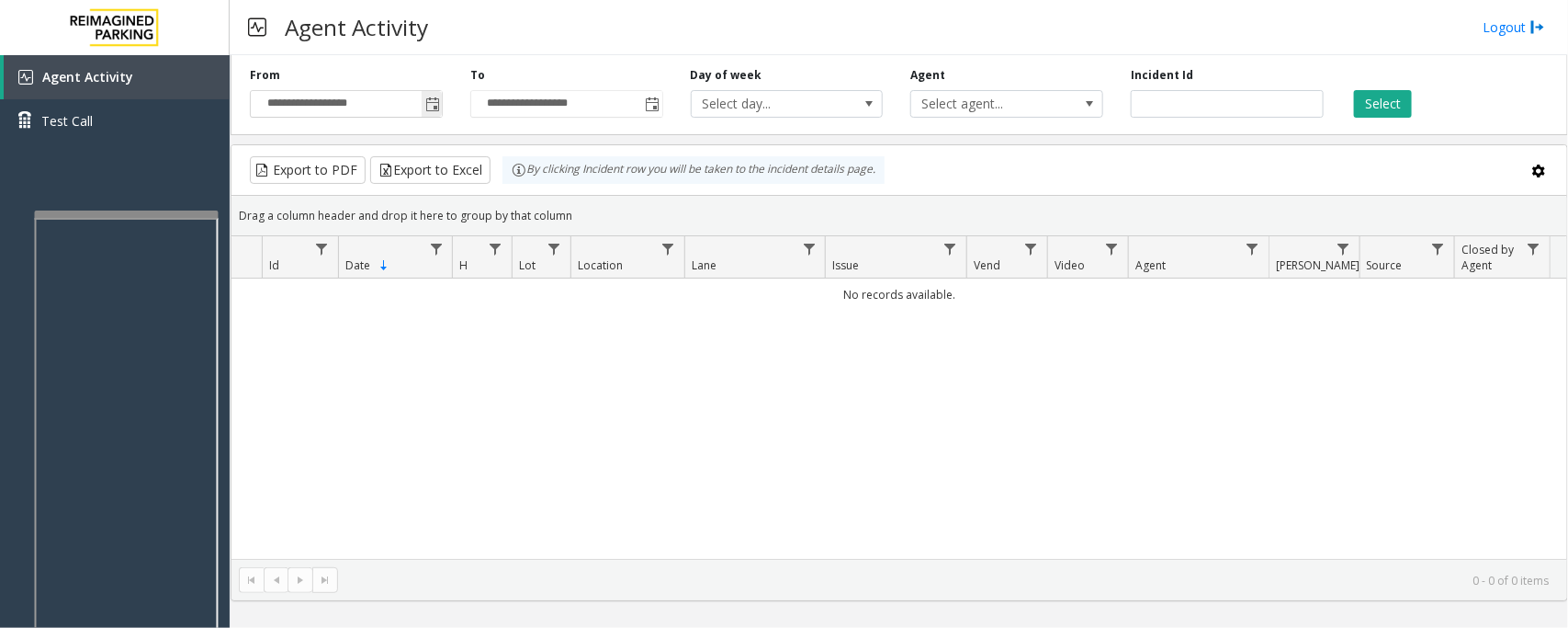
click at [425, 106] on span "Toggle popup" at bounding box center [432, 105] width 15 height 15
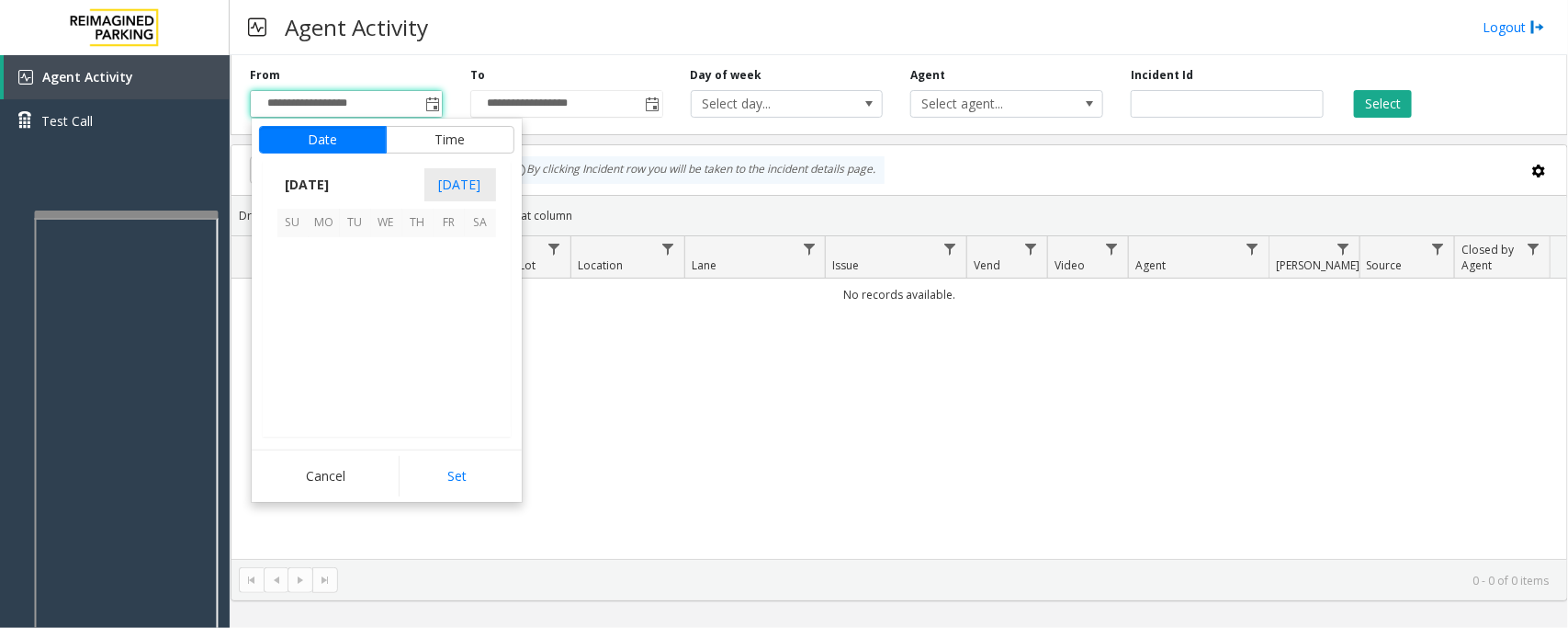
scroll to position [329733, 0]
click at [286, 373] on span "28" at bounding box center [293, 378] width 32 height 32
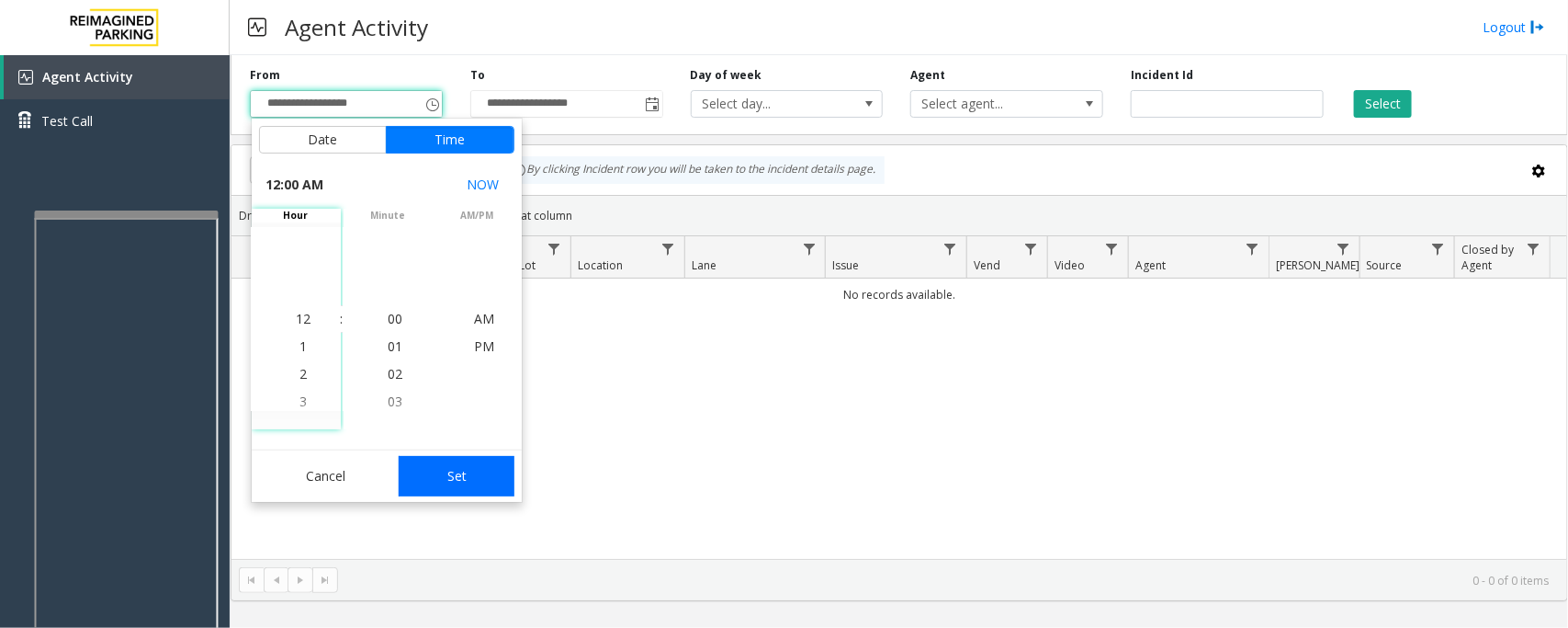
click at [478, 475] on button "Set" at bounding box center [457, 475] width 115 height 40
type input "**********"
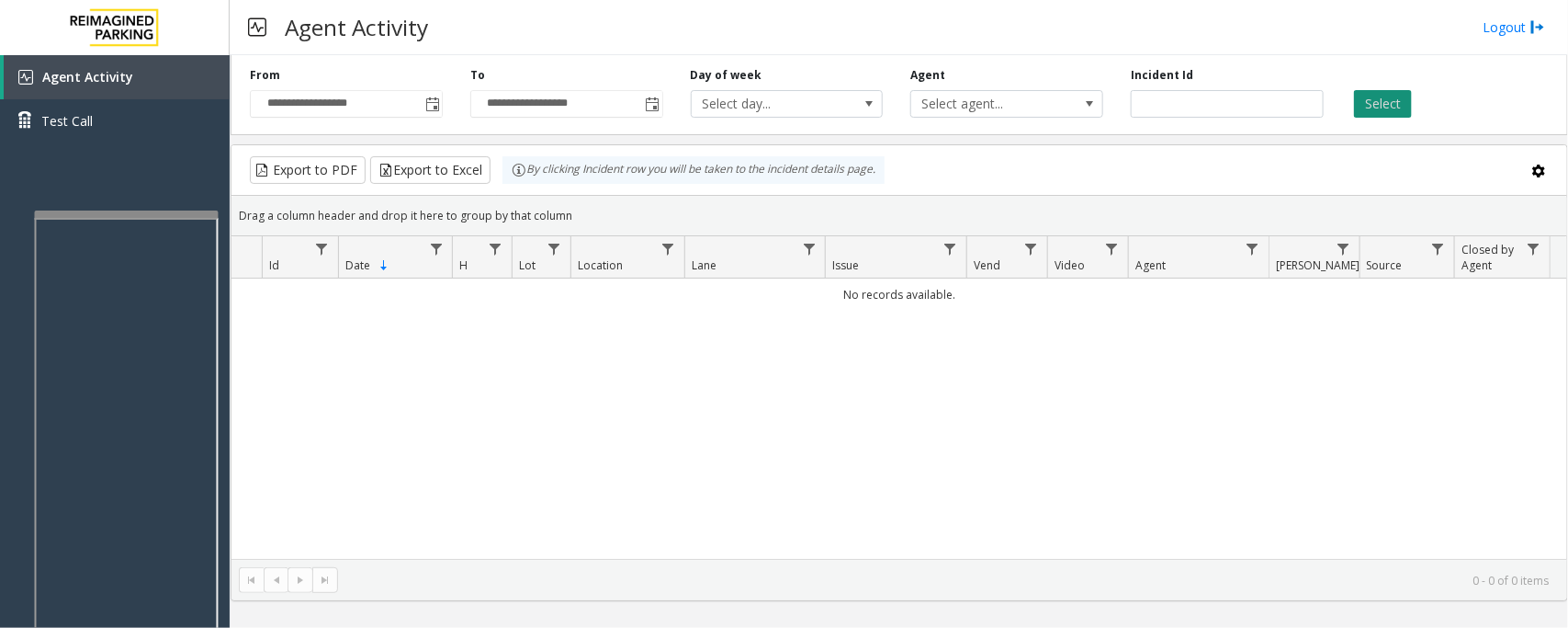
click at [1392, 107] on button "Select" at bounding box center [1383, 104] width 58 height 28
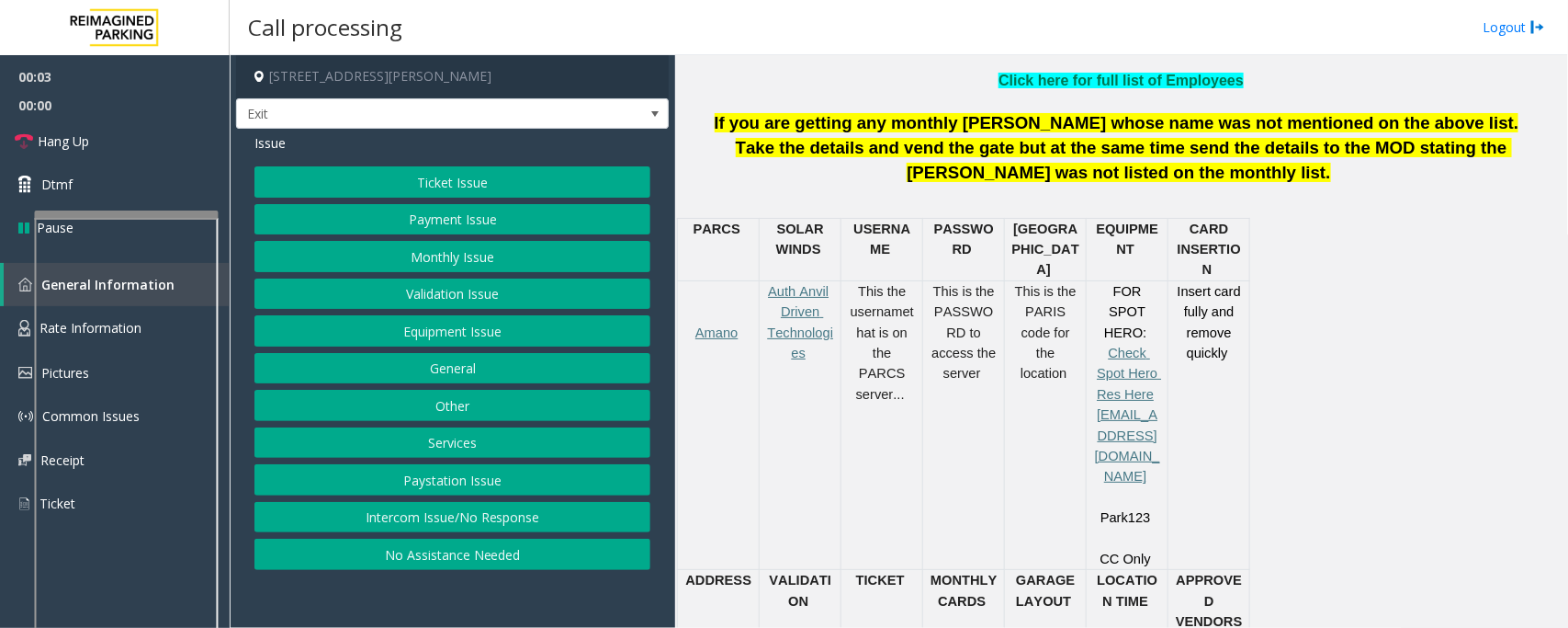
scroll to position [689, 0]
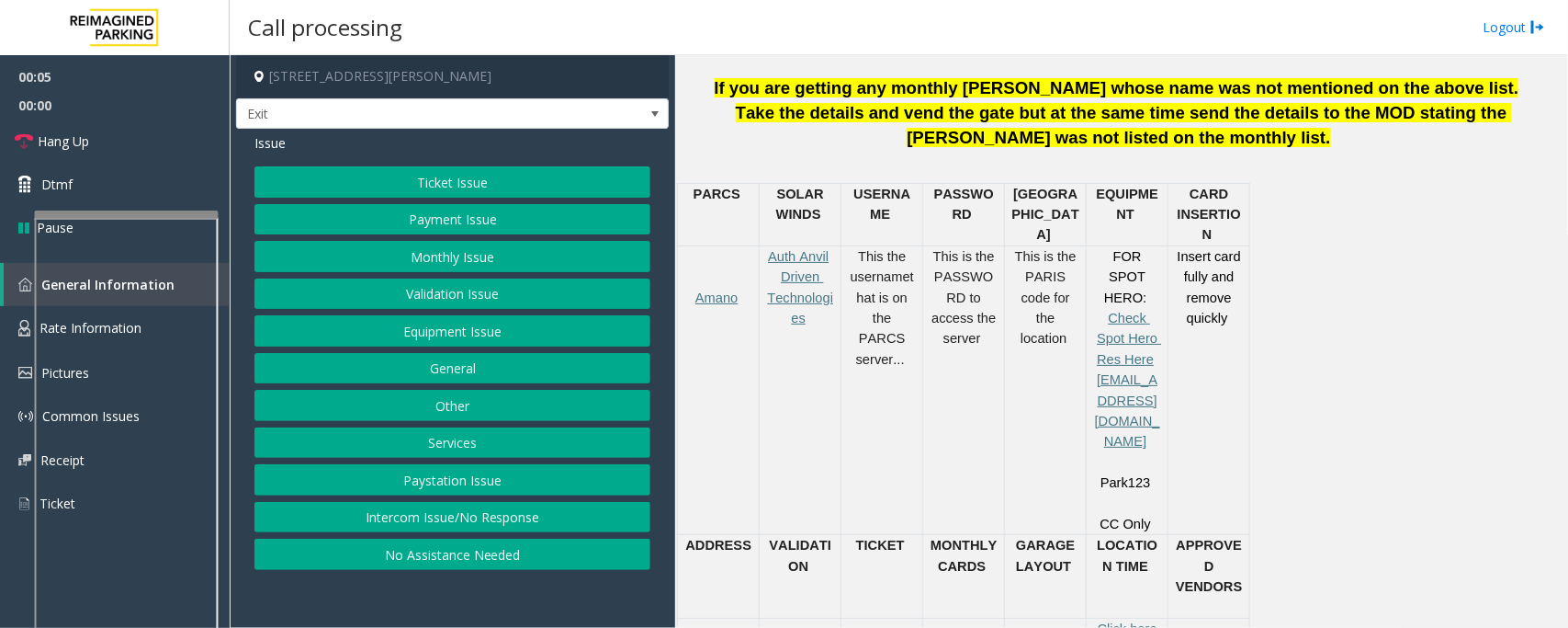
click at [429, 334] on button "Equipment Issue" at bounding box center [453, 331] width 396 height 32
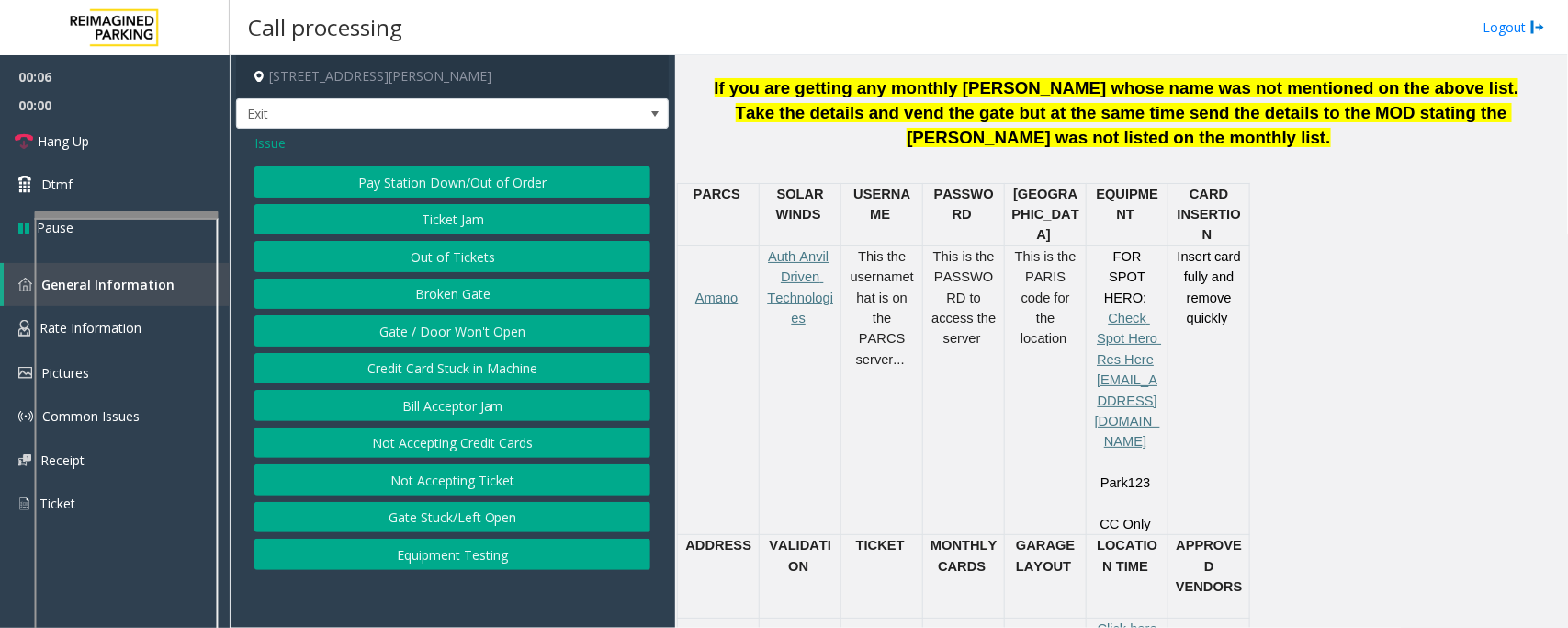
click at [475, 220] on button "Ticket Jam" at bounding box center [453, 220] width 396 height 32
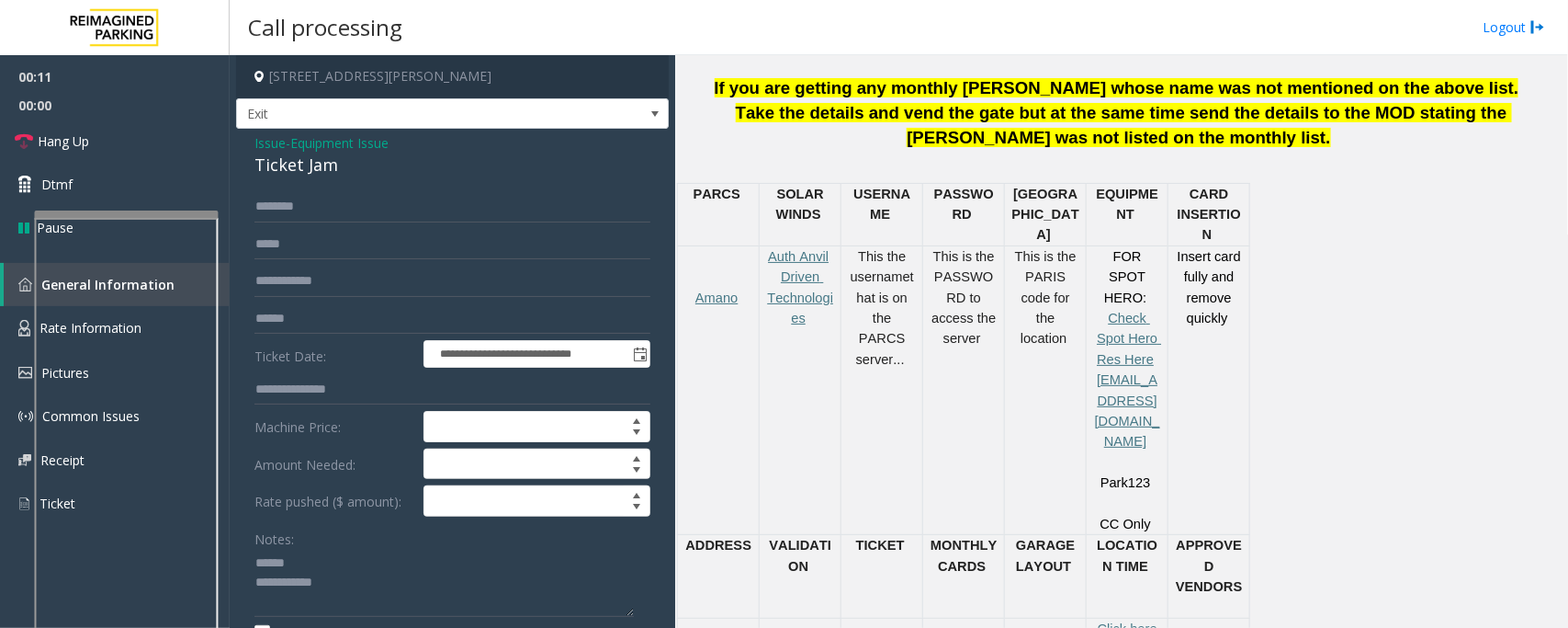
click at [292, 167] on div "Ticket Jam" at bounding box center [453, 165] width 396 height 25
click at [290, 564] on textarea at bounding box center [445, 583] width 379 height 69
type textarea "**********"
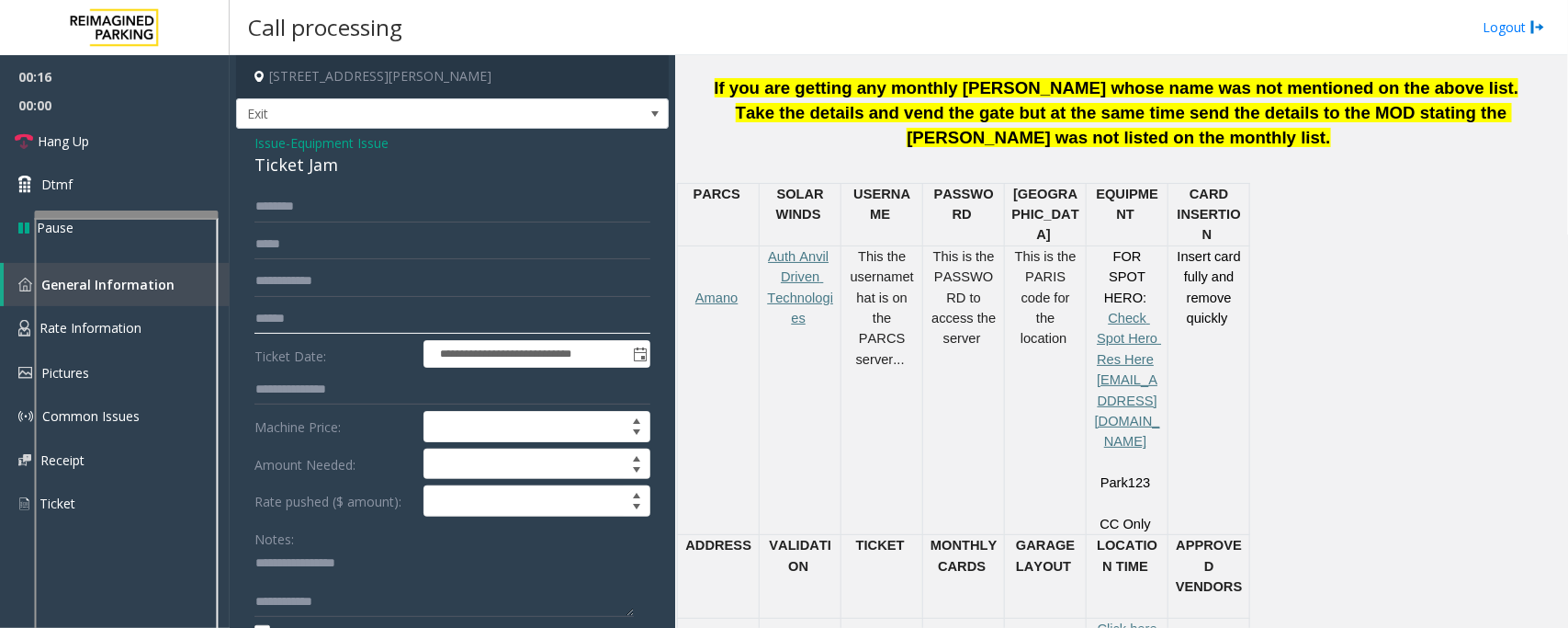
click at [303, 304] on input "text" at bounding box center [453, 319] width 396 height 32
type input "******"
click at [313, 590] on textarea at bounding box center [445, 583] width 379 height 69
type textarea "**********"
click at [290, 204] on input "text" at bounding box center [453, 207] width 396 height 32
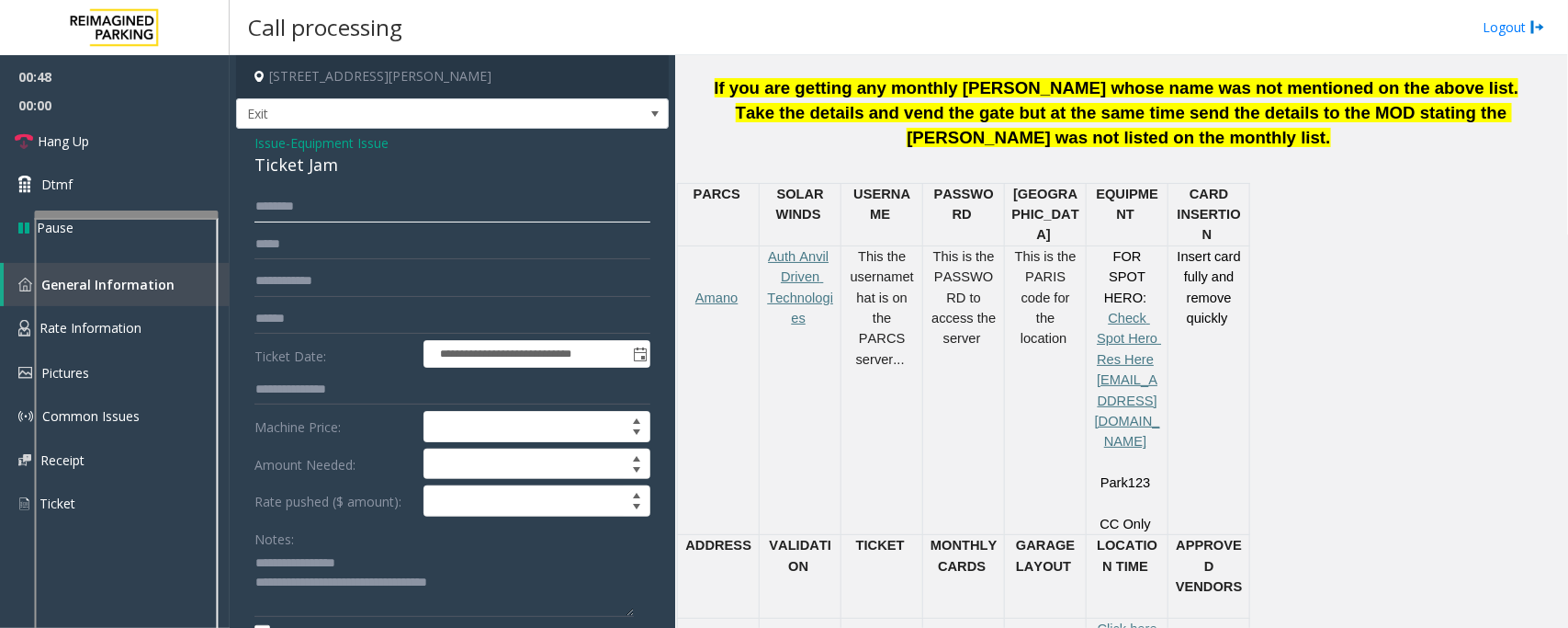
click at [290, 204] on input "text" at bounding box center [453, 207] width 396 height 32
type input "******"
click at [410, 567] on textarea at bounding box center [445, 583] width 379 height 69
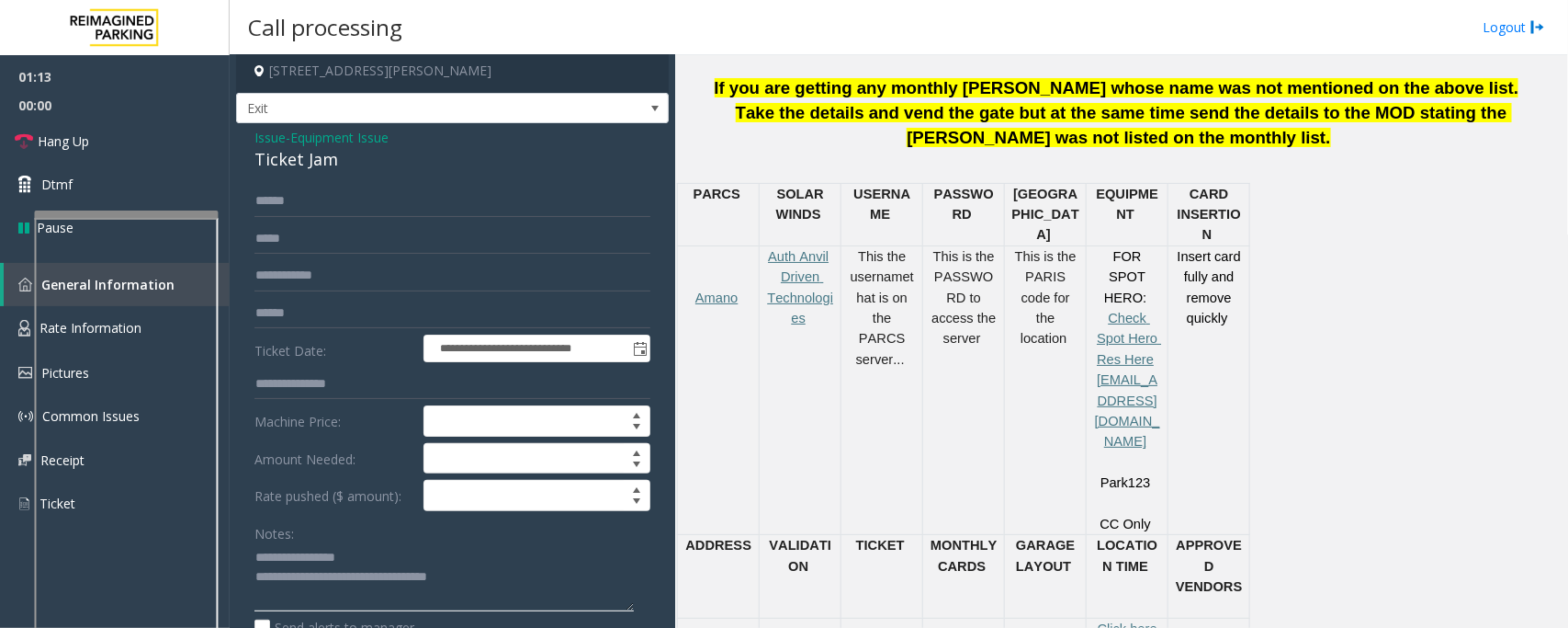
scroll to position [0, 0]
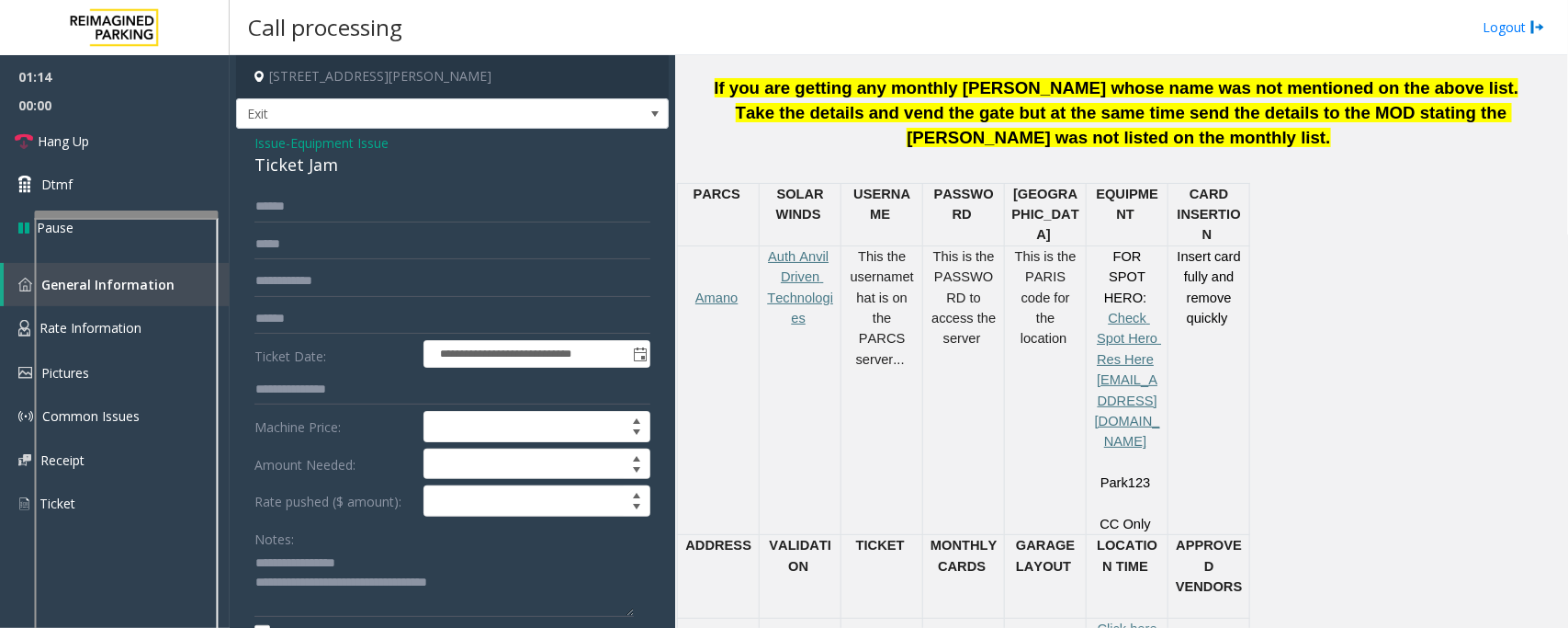
click at [325, 142] on span "Equipment Issue" at bounding box center [339, 142] width 99 height 20
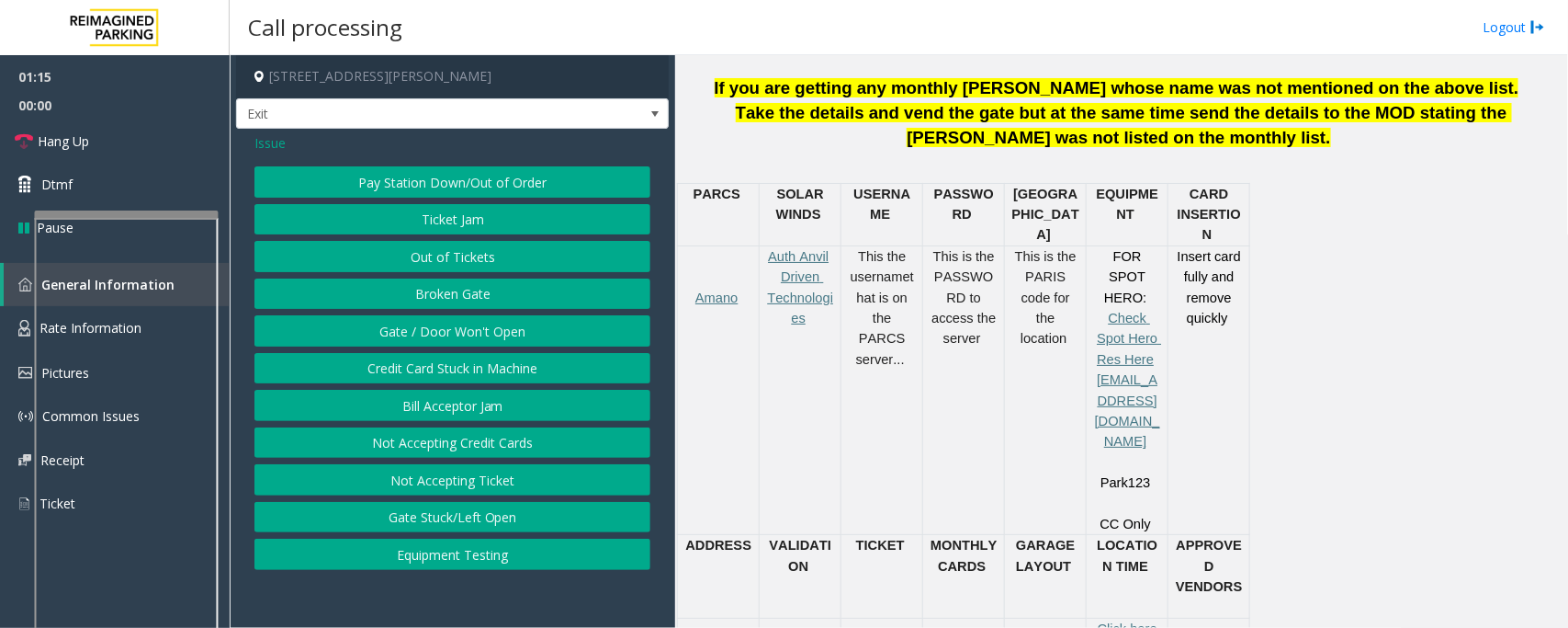
click at [273, 140] on span "Issue" at bounding box center [271, 142] width 32 height 20
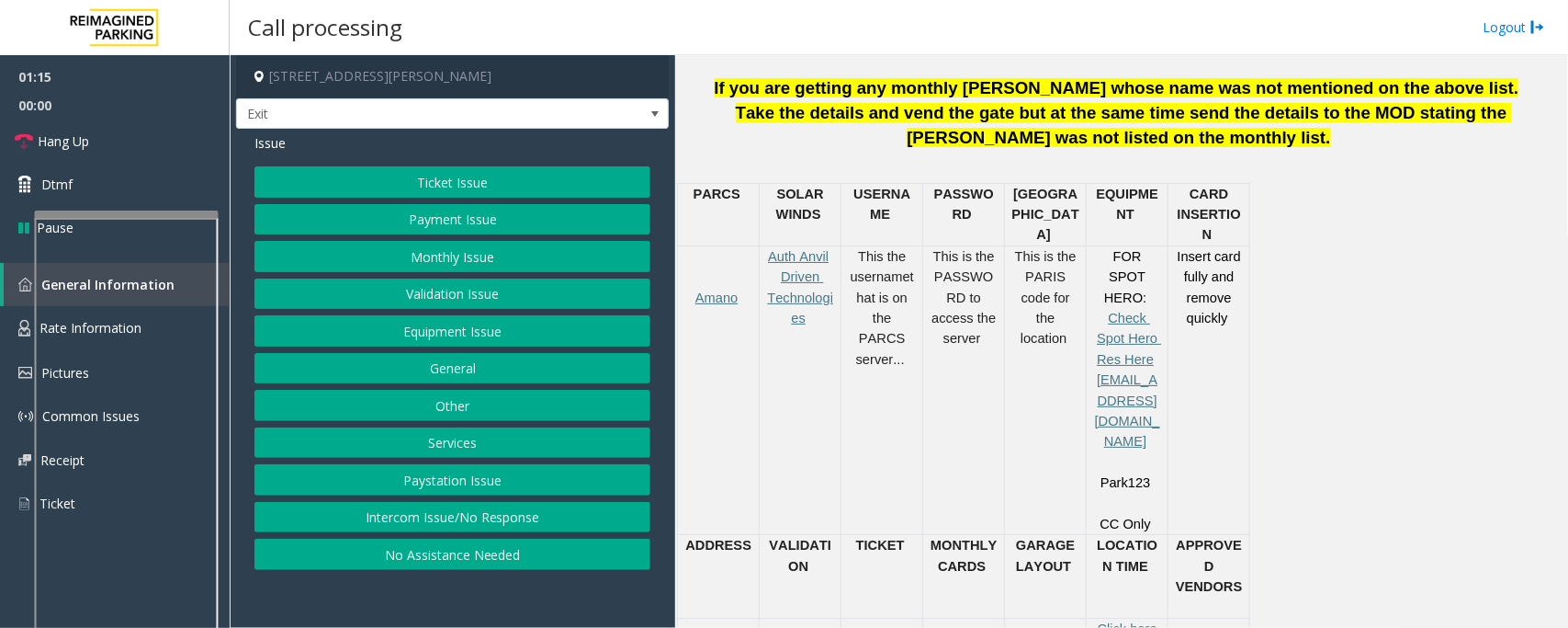
click at [445, 185] on button "Ticket Issue" at bounding box center [453, 182] width 396 height 32
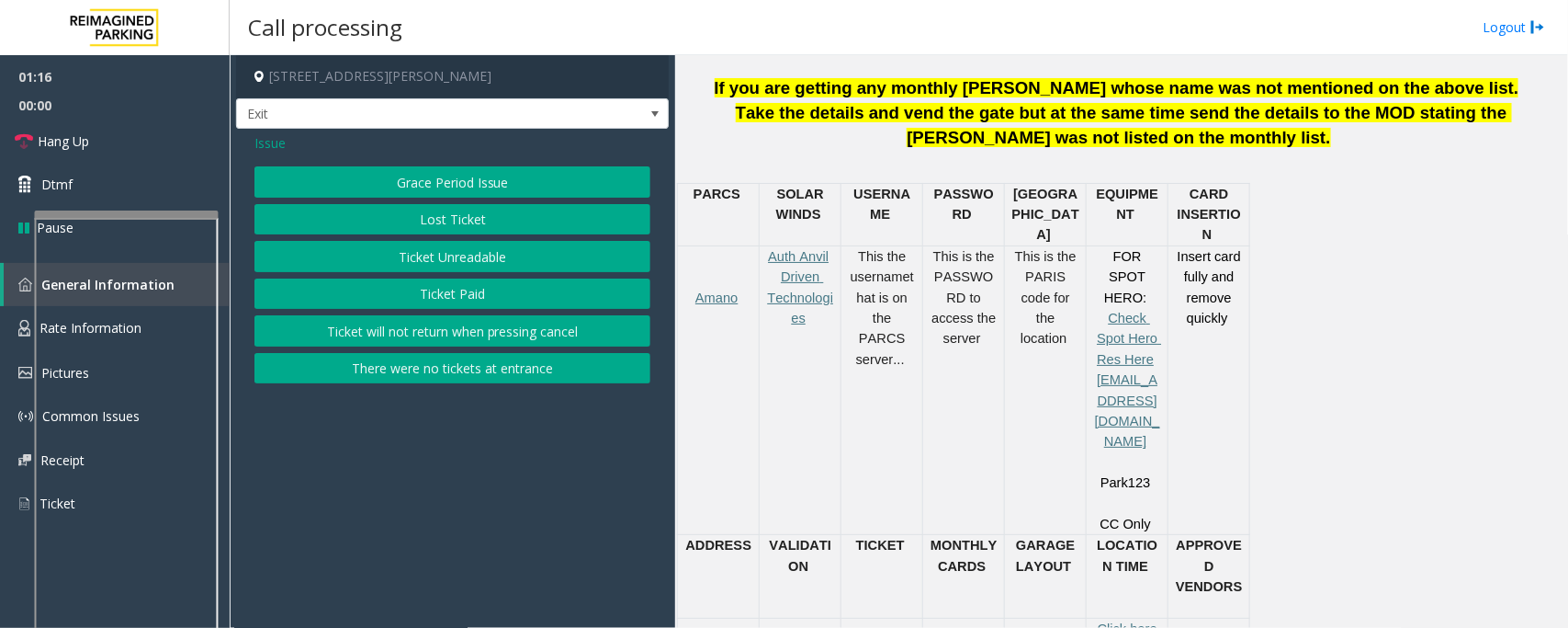
click at [429, 301] on button "Ticket Paid" at bounding box center [453, 294] width 396 height 32
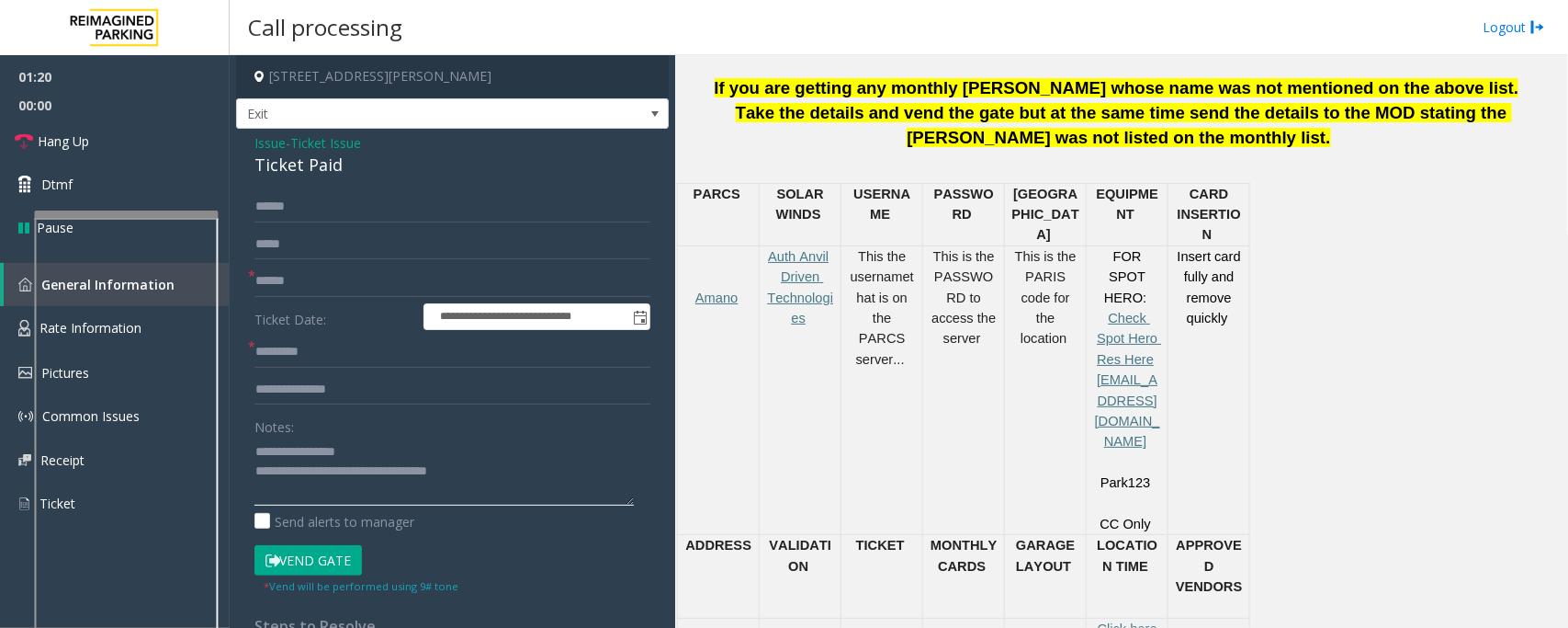
drag, startPoint x: 294, startPoint y: 448, endPoint x: 410, endPoint y: 447, distance: 116.0
click at [410, 447] on textarea at bounding box center [445, 471] width 379 height 69
click at [297, 170] on div "Ticket Paid" at bounding box center [453, 165] width 396 height 25
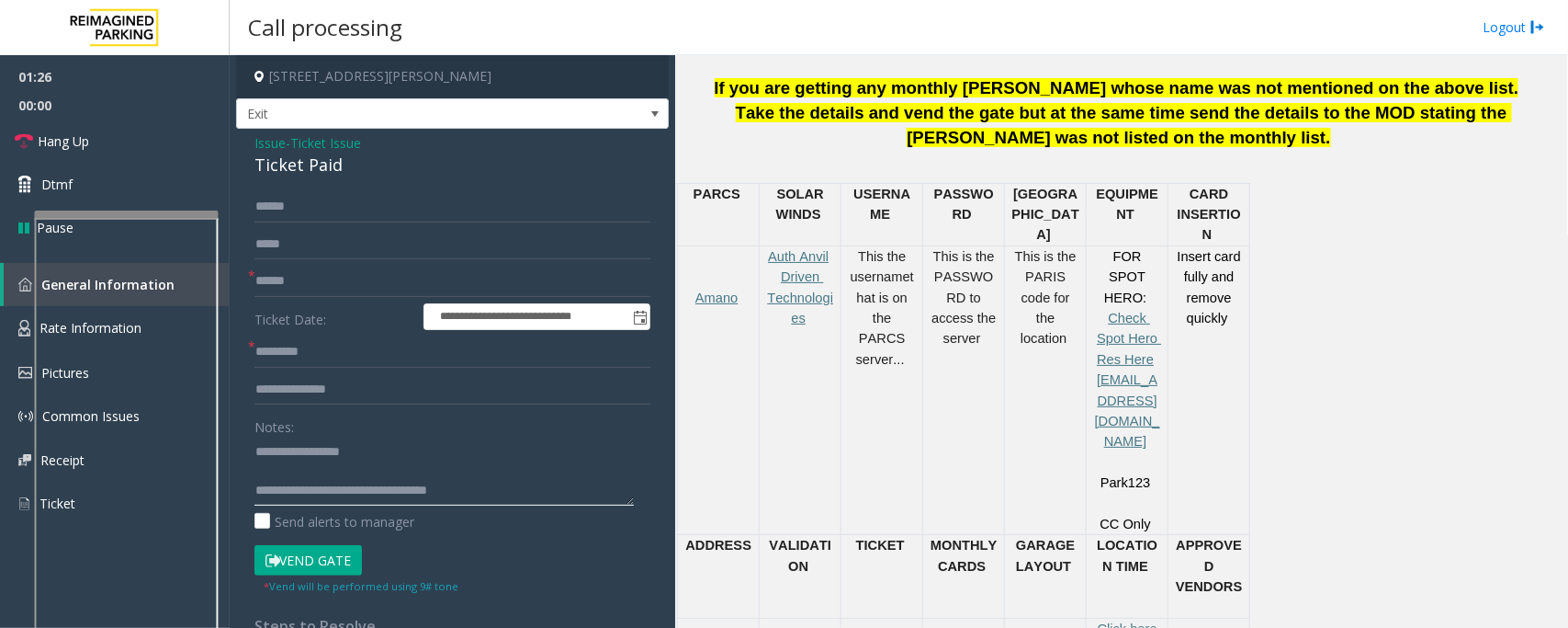
click at [258, 451] on textarea at bounding box center [445, 471] width 379 height 69
click at [286, 462] on textarea at bounding box center [445, 471] width 379 height 69
drag, startPoint x: 297, startPoint y: 446, endPoint x: 410, endPoint y: 447, distance: 113.0
click at [410, 447] on textarea at bounding box center [445, 471] width 379 height 69
type textarea "**********"
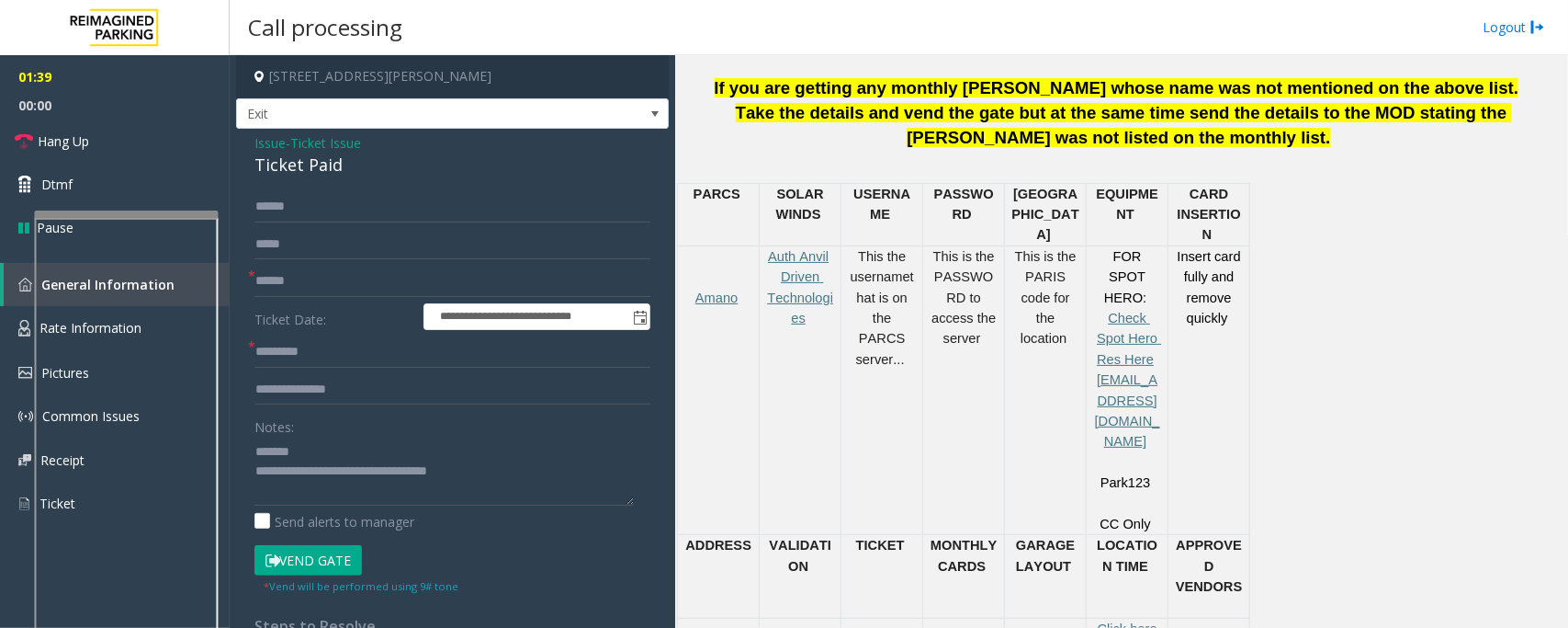
click at [308, 143] on span "Ticket Issue" at bounding box center [326, 142] width 71 height 20
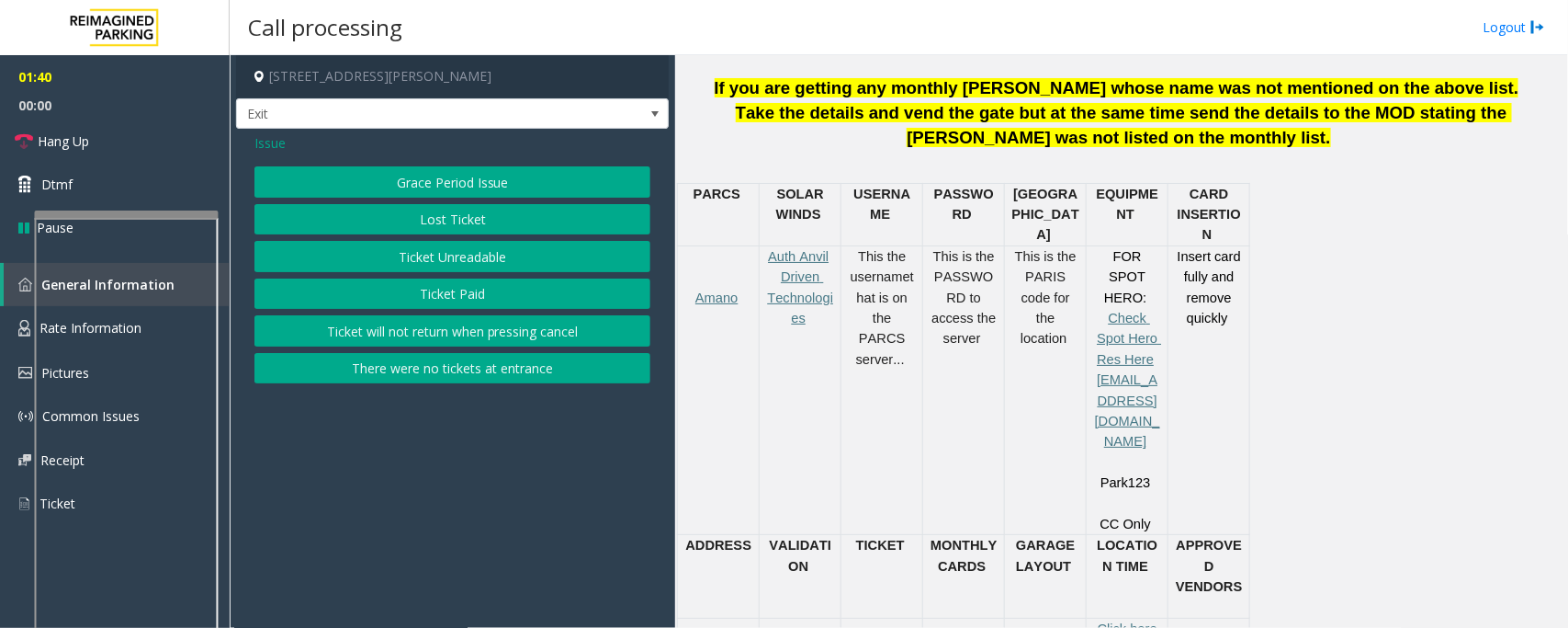
click at [265, 139] on span "Issue" at bounding box center [271, 142] width 32 height 20
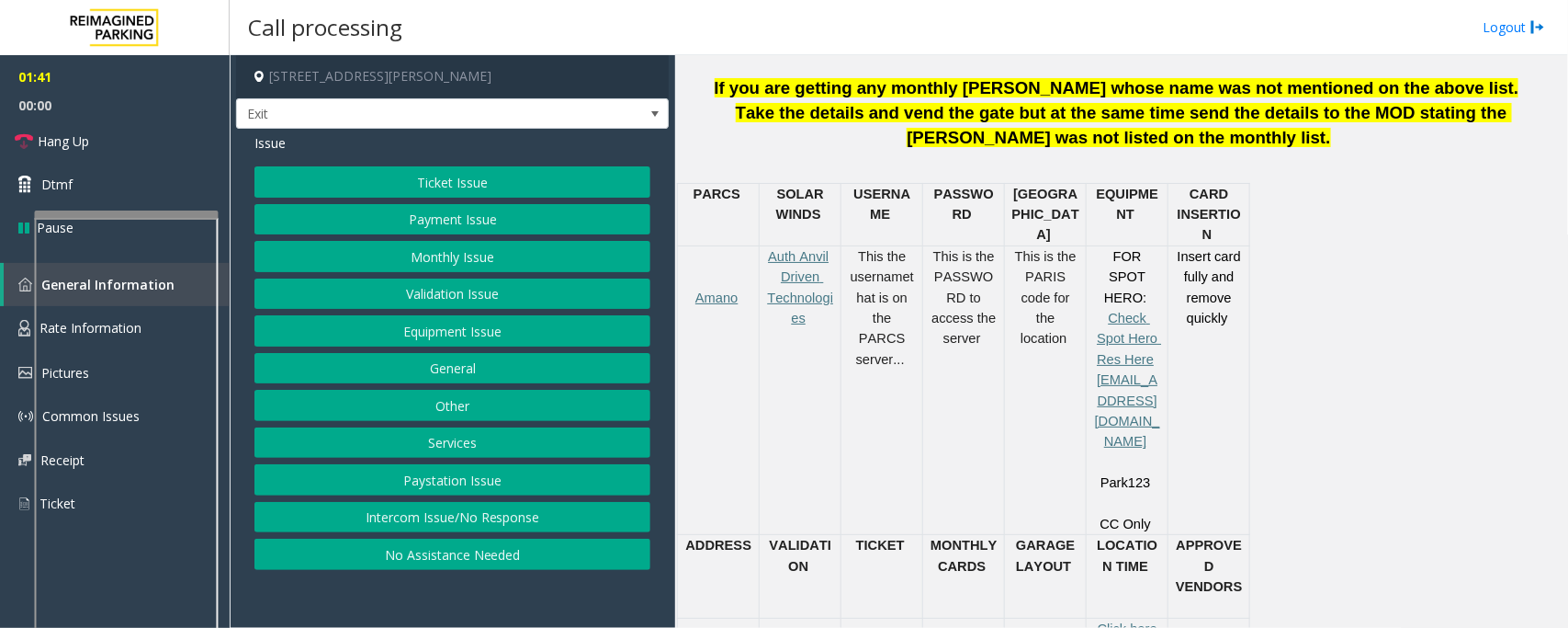
click at [442, 334] on button "Equipment Issue" at bounding box center [453, 331] width 396 height 32
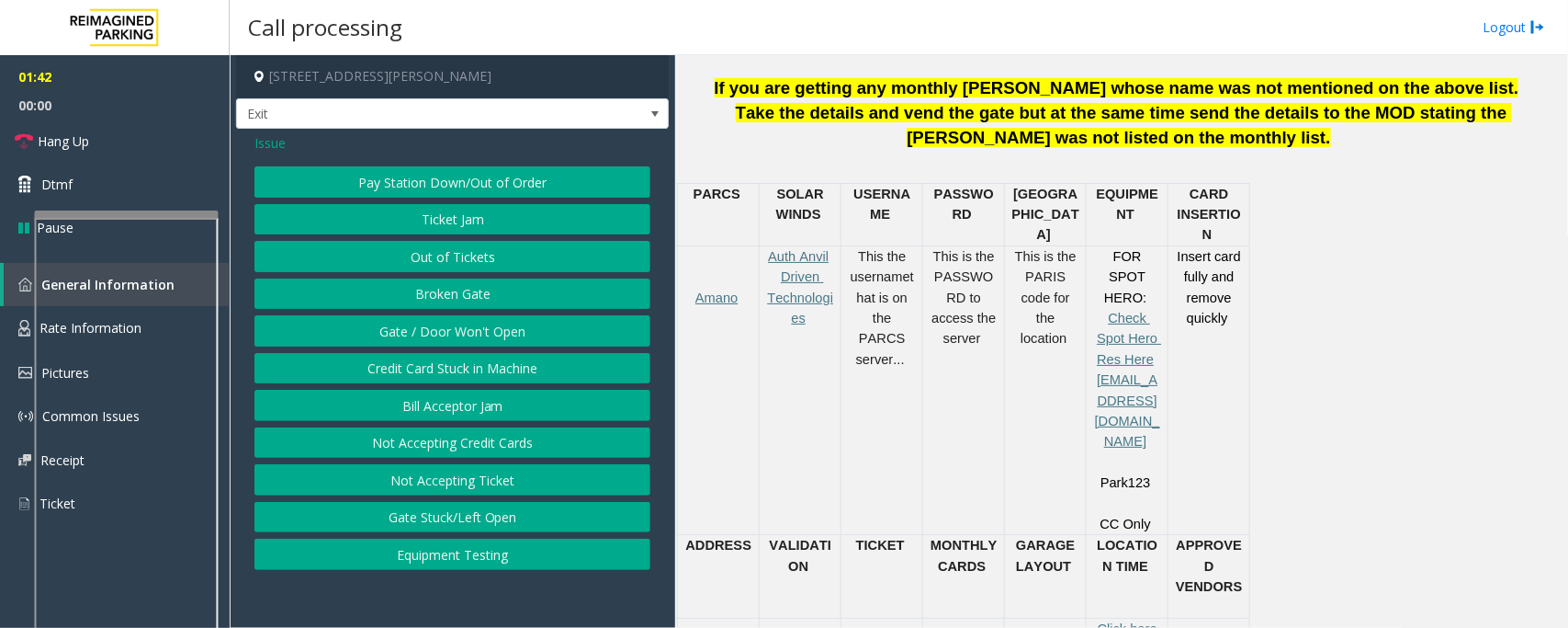
click at [466, 220] on button "Ticket Jam" at bounding box center [453, 220] width 396 height 32
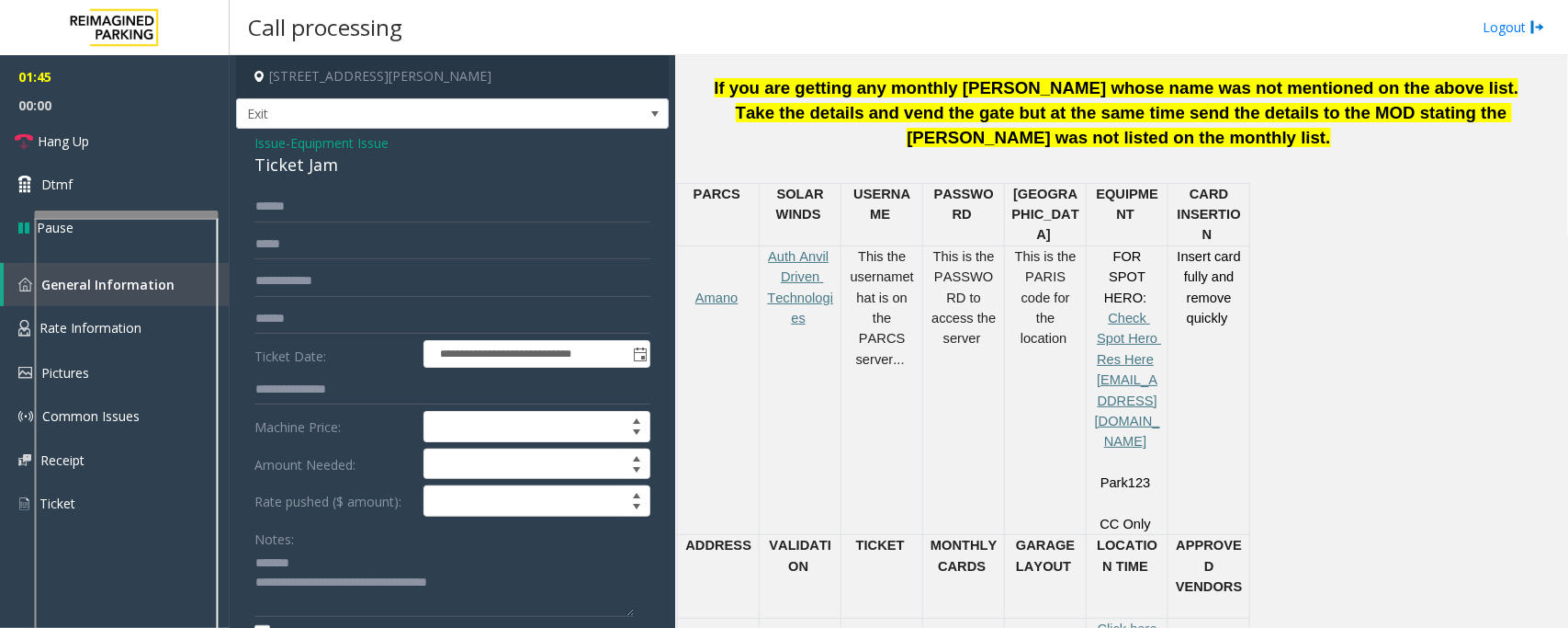
click at [290, 164] on div "Ticket Jam" at bounding box center [453, 165] width 396 height 25
click at [290, 162] on div "Ticket Jam" at bounding box center [453, 165] width 396 height 25
click at [315, 158] on div "Ticket Jam" at bounding box center [453, 165] width 396 height 25
click at [313, 158] on div "Ticket Jam" at bounding box center [453, 165] width 396 height 25
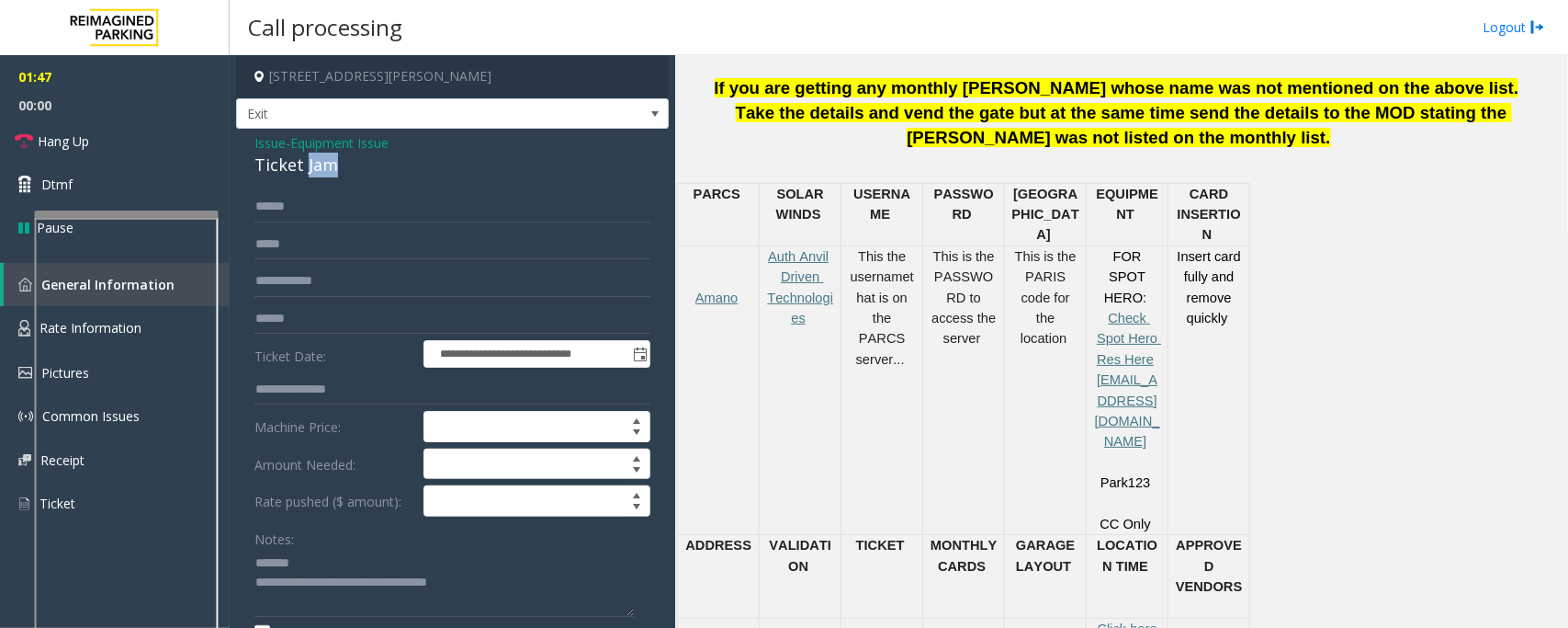
click at [313, 158] on div "Ticket Jam" at bounding box center [453, 165] width 396 height 25
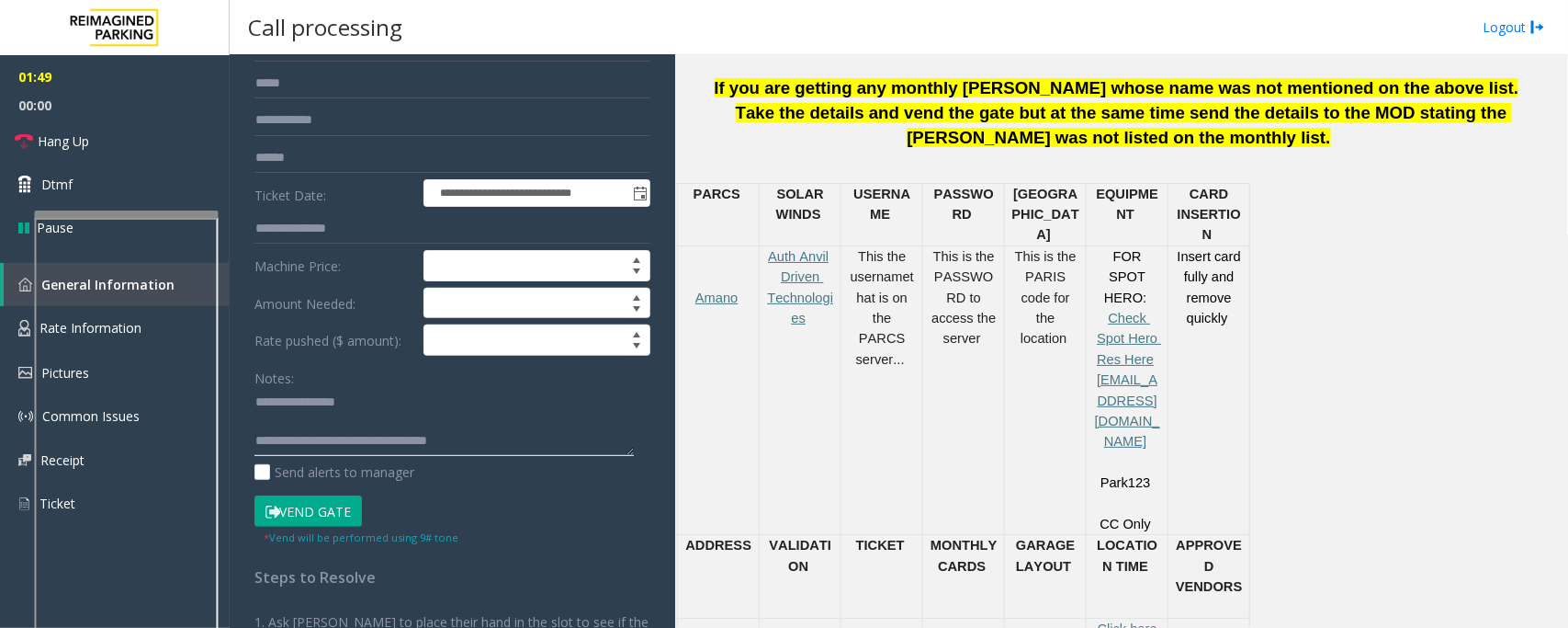
scroll to position [358, 0]
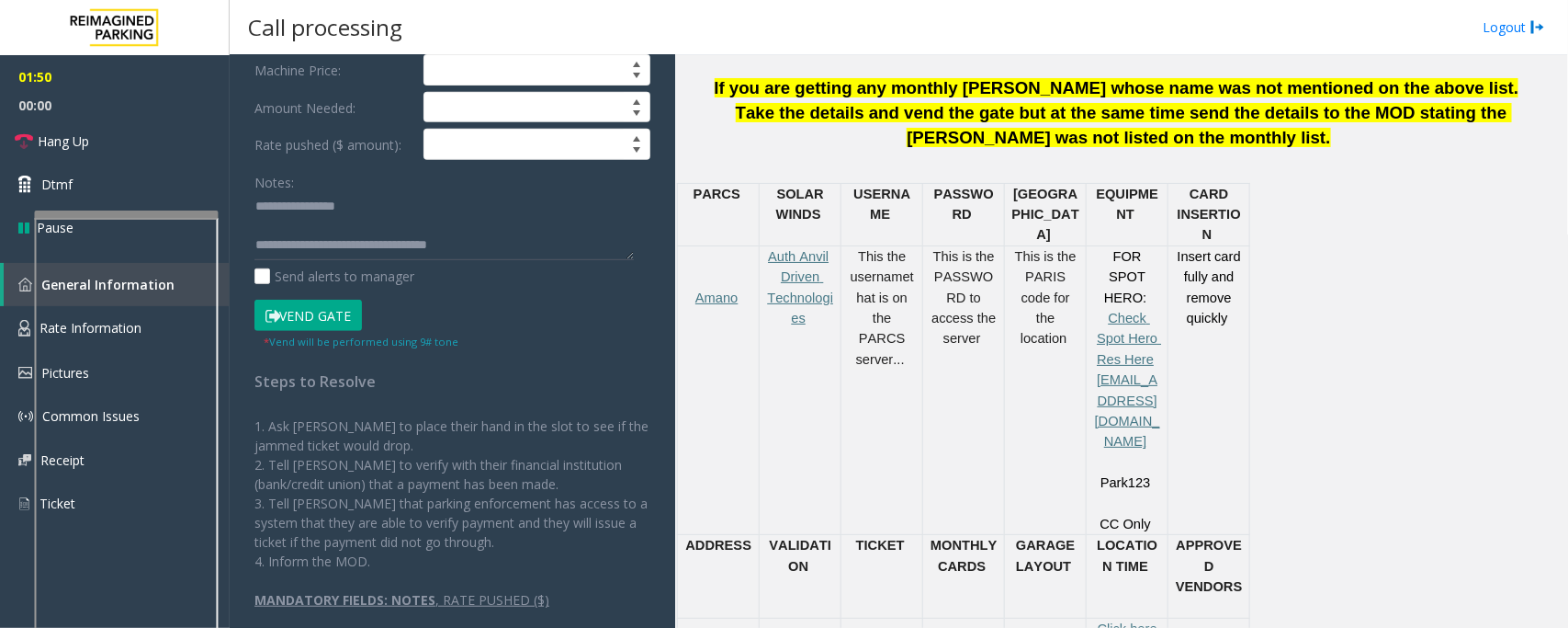
click at [315, 310] on button "Vend Gate" at bounding box center [309, 315] width 108 height 32
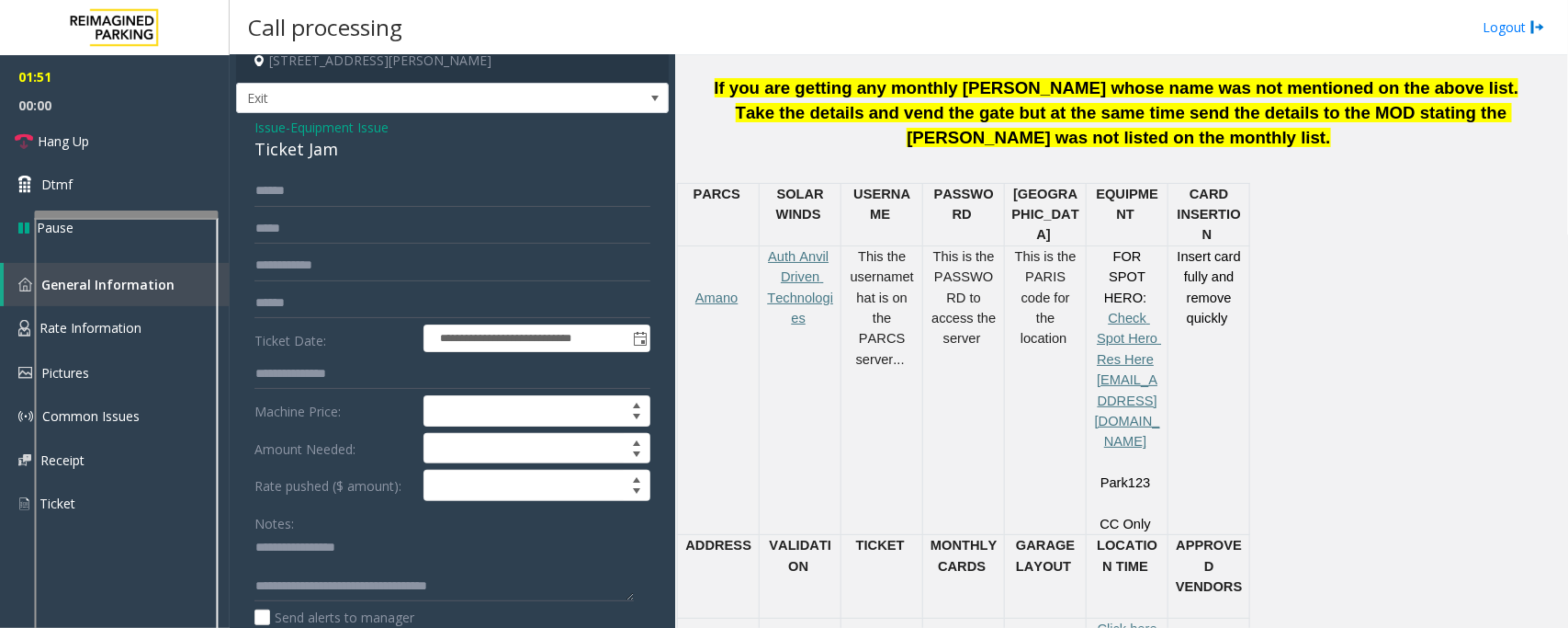
scroll to position [14, 0]
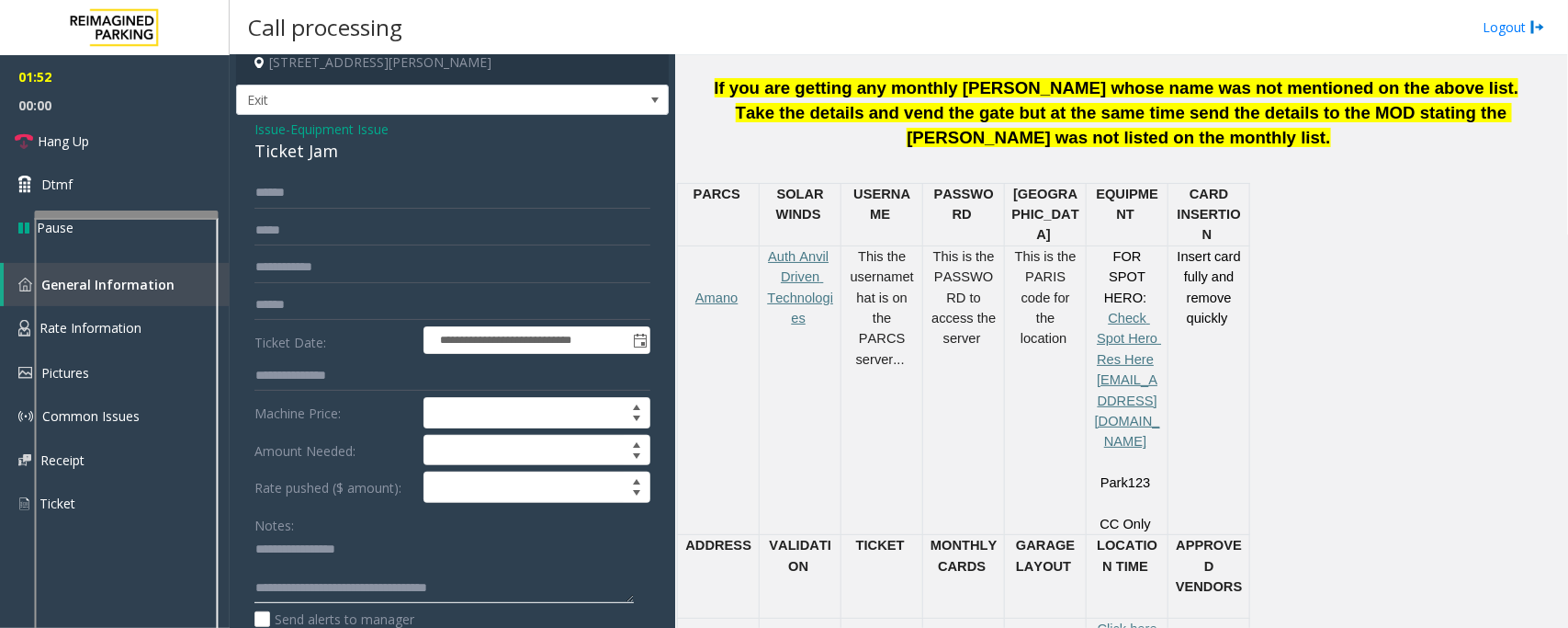
click at [275, 558] on textarea at bounding box center [445, 569] width 379 height 69
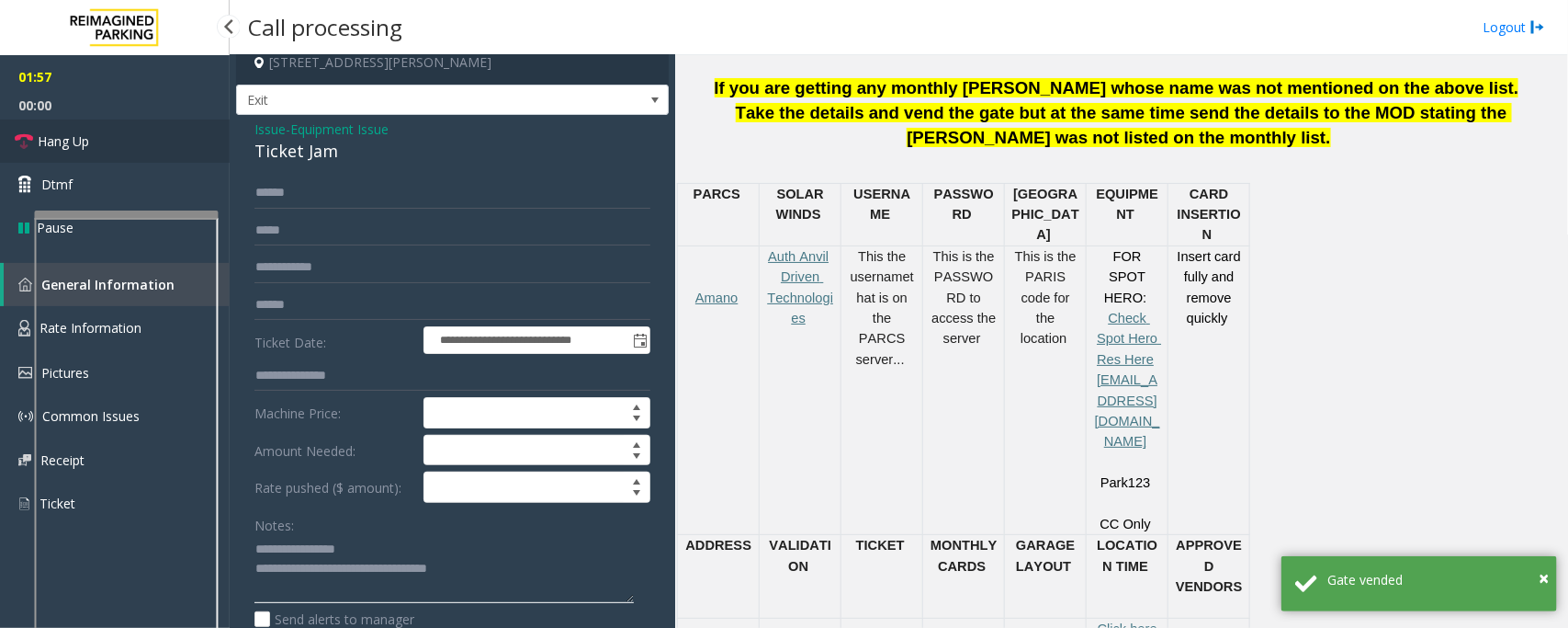
type textarea "**********"
click at [136, 147] on link "Hang Up" at bounding box center [114, 140] width 230 height 43
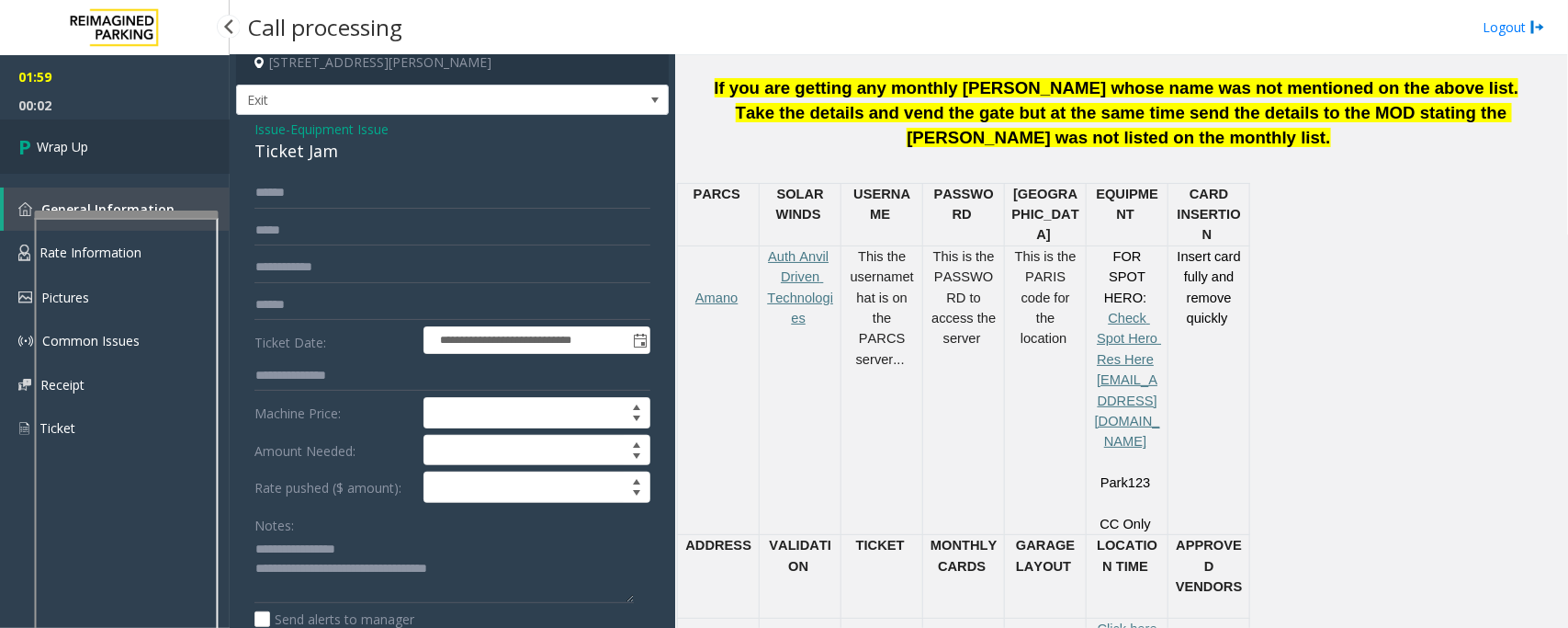
click at [136, 147] on link "Wrap Up" at bounding box center [114, 146] width 230 height 54
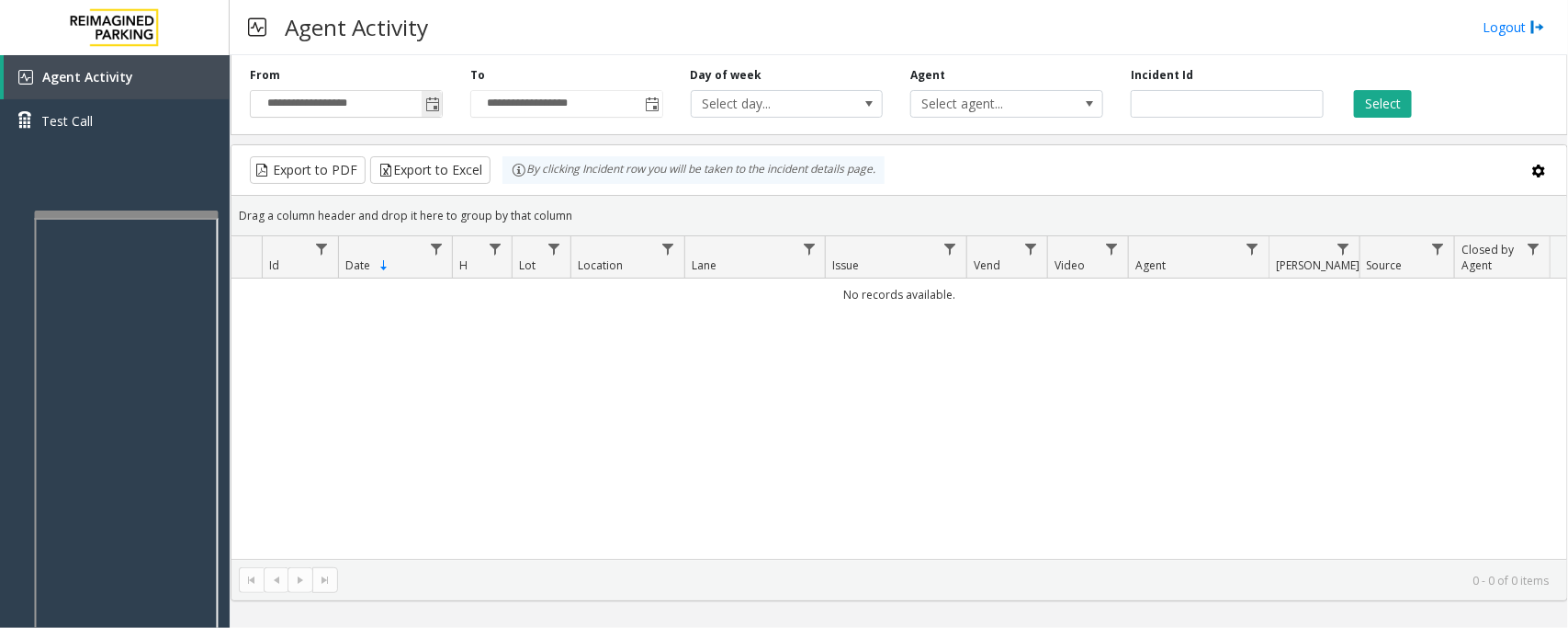
click at [427, 101] on span "Toggle popup" at bounding box center [432, 105] width 15 height 15
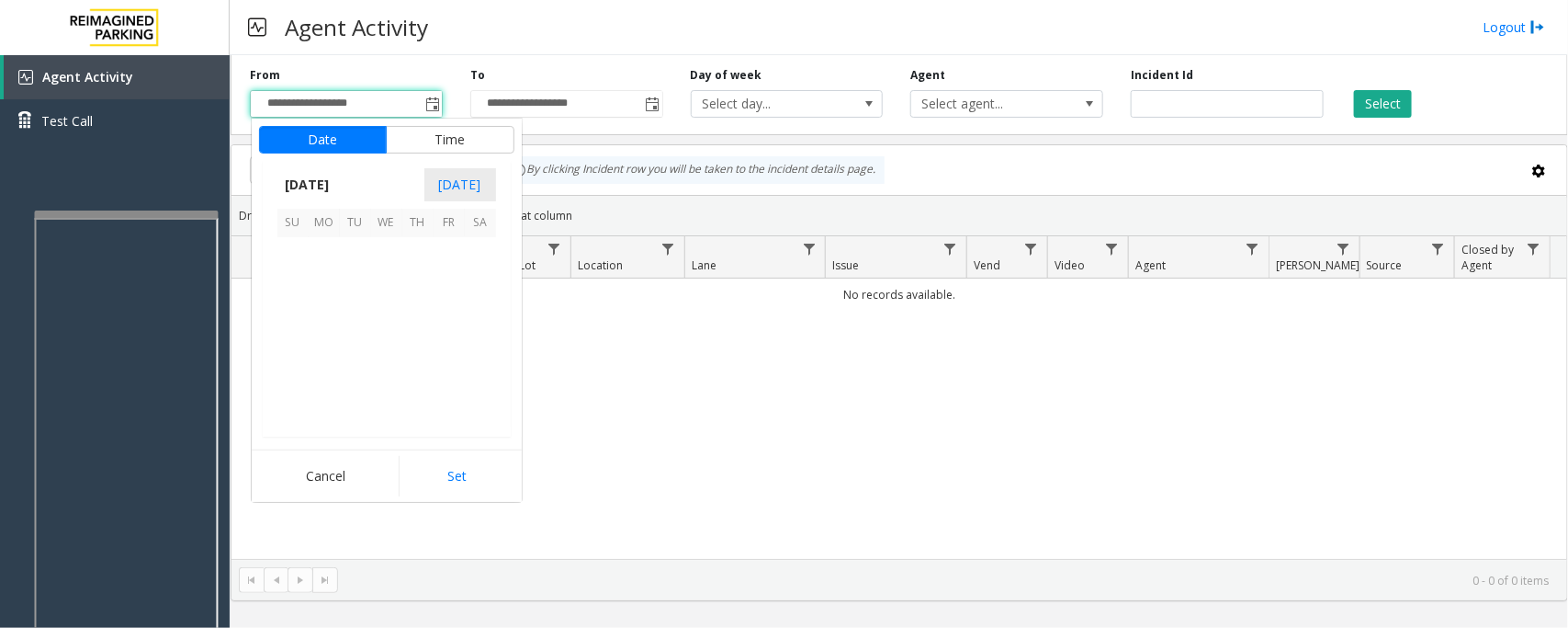
scroll to position [329733, 0]
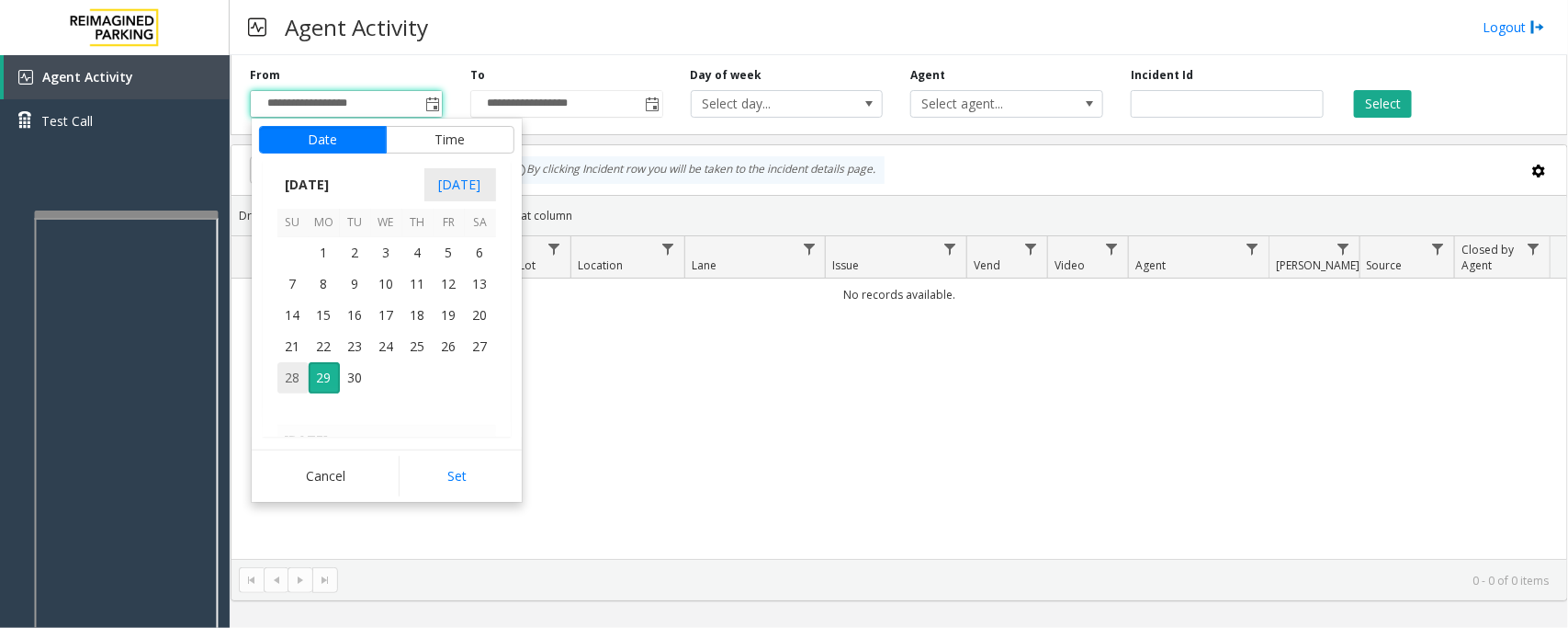
click at [285, 375] on span "28" at bounding box center [293, 378] width 32 height 32
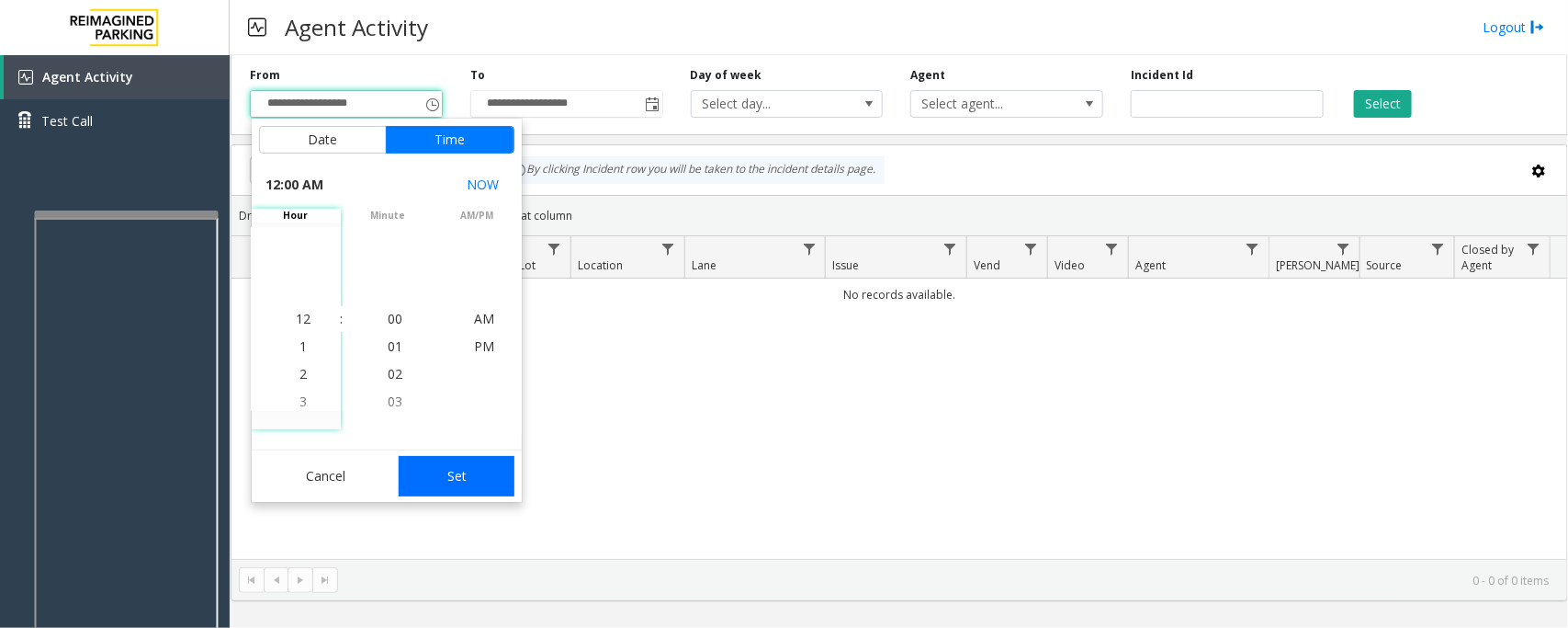
click at [465, 470] on button "Set" at bounding box center [457, 475] width 115 height 40
type input "**********"
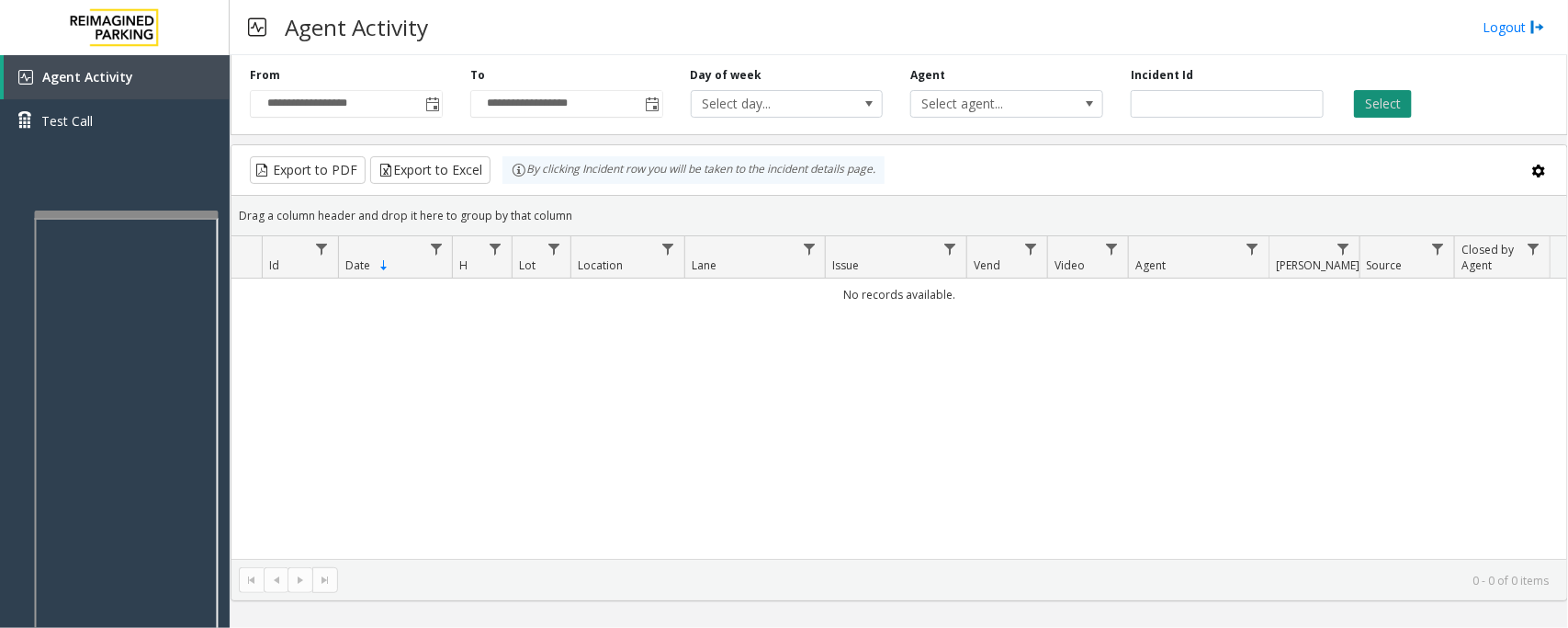
click at [1379, 103] on button "Select" at bounding box center [1383, 104] width 58 height 28
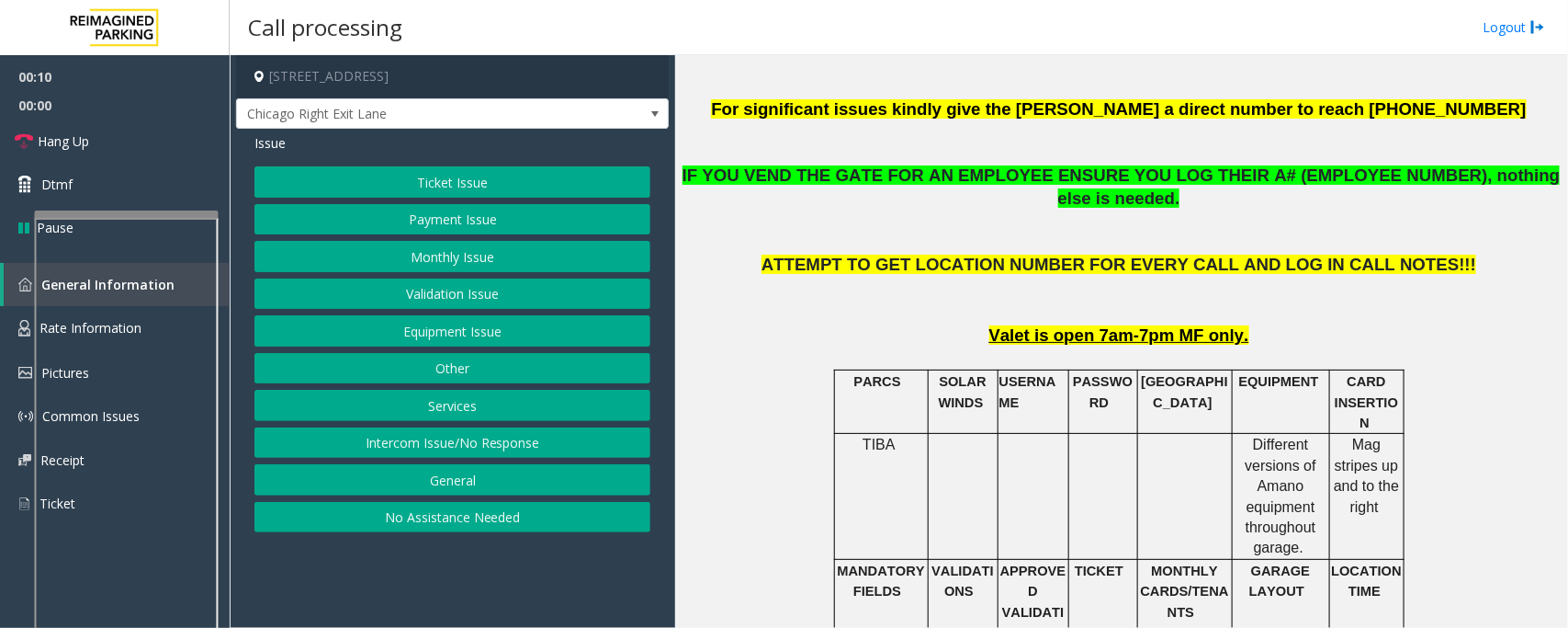
scroll to position [689, 0]
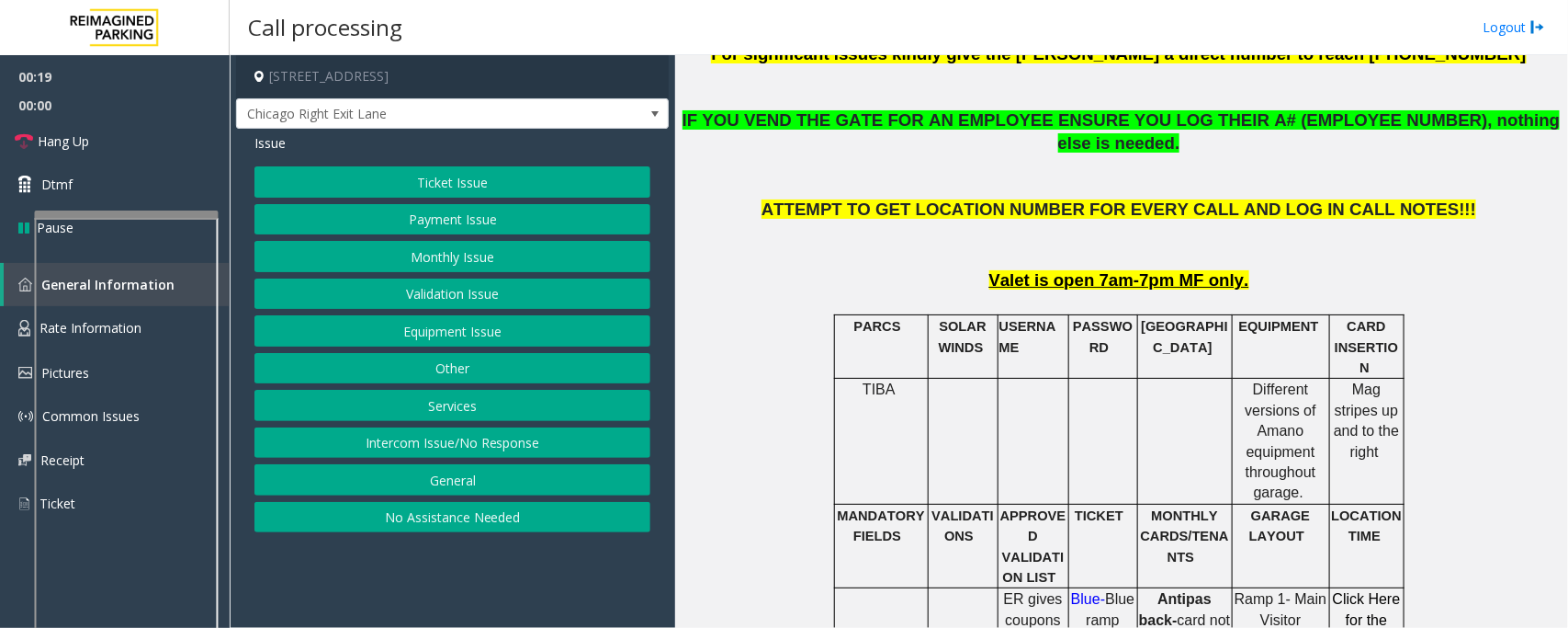
click at [485, 170] on button "Ticket Issue" at bounding box center [453, 182] width 396 height 32
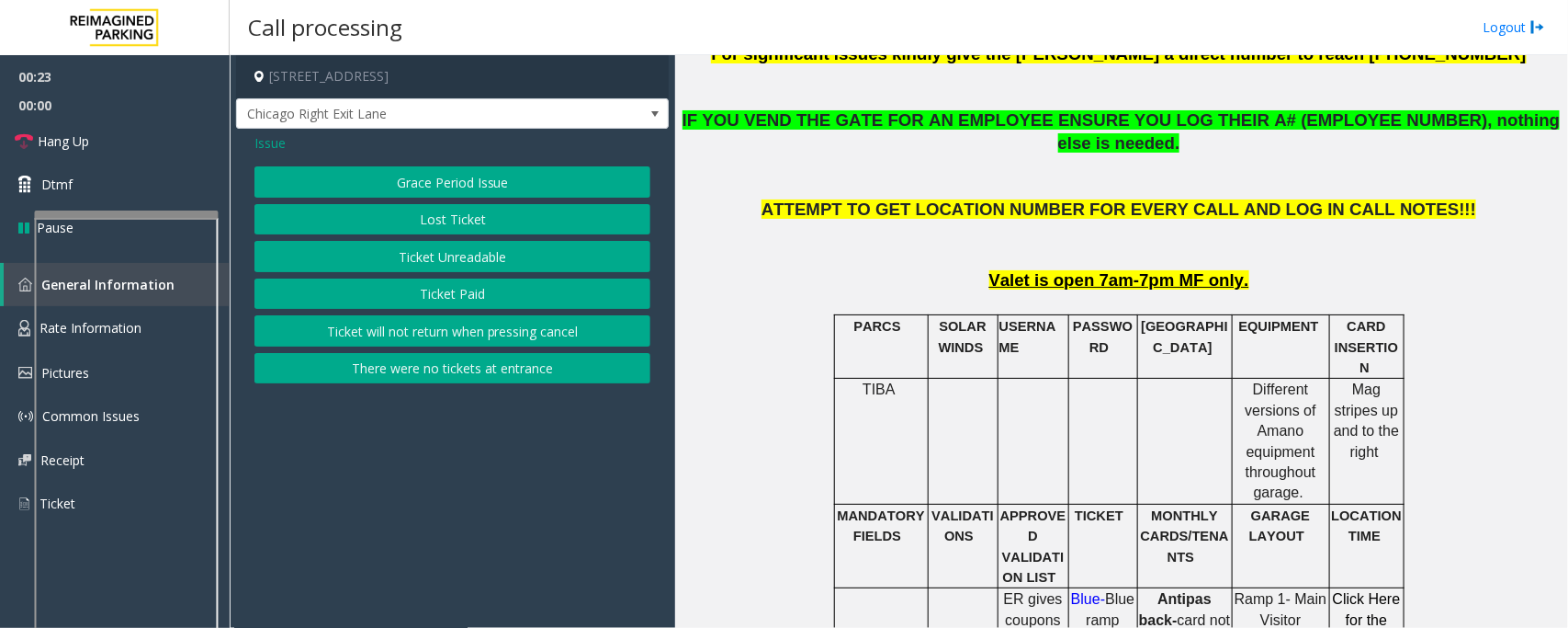
click at [259, 144] on span "Issue" at bounding box center [271, 142] width 32 height 20
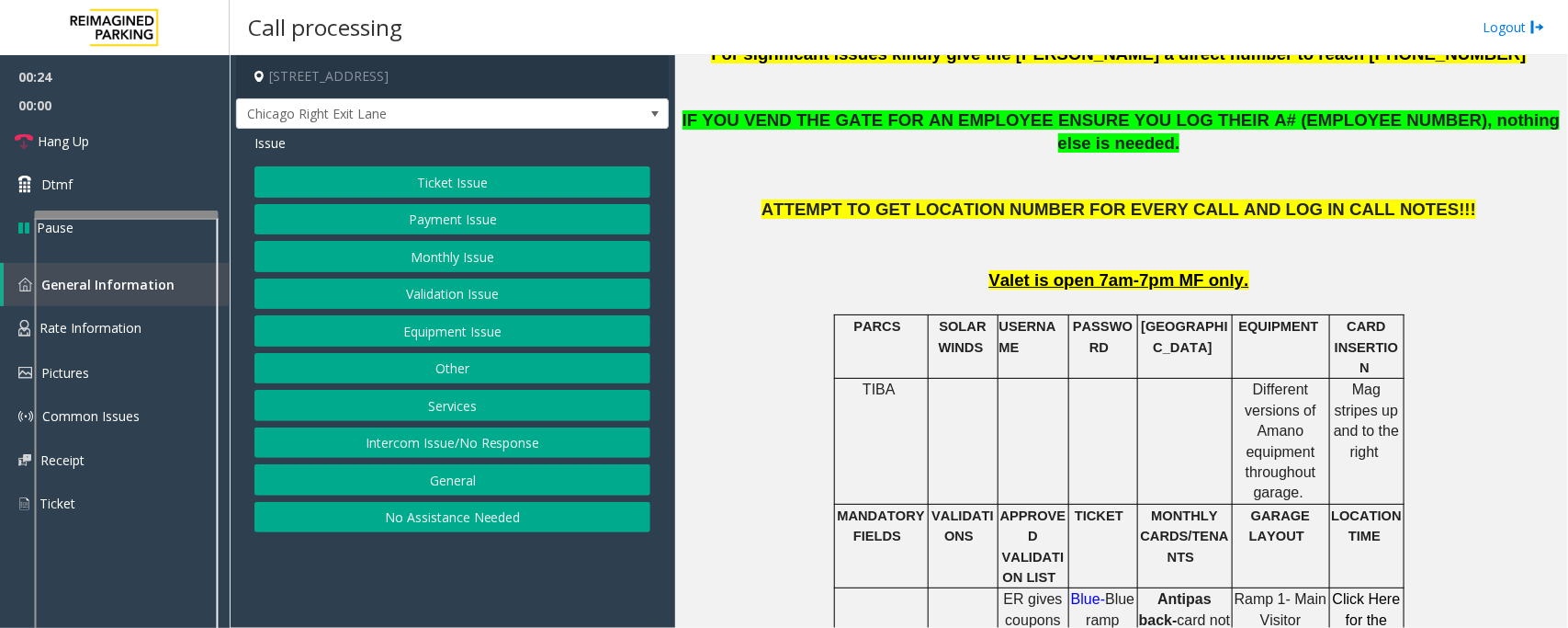
click at [476, 339] on button "Equipment Issue" at bounding box center [453, 331] width 396 height 32
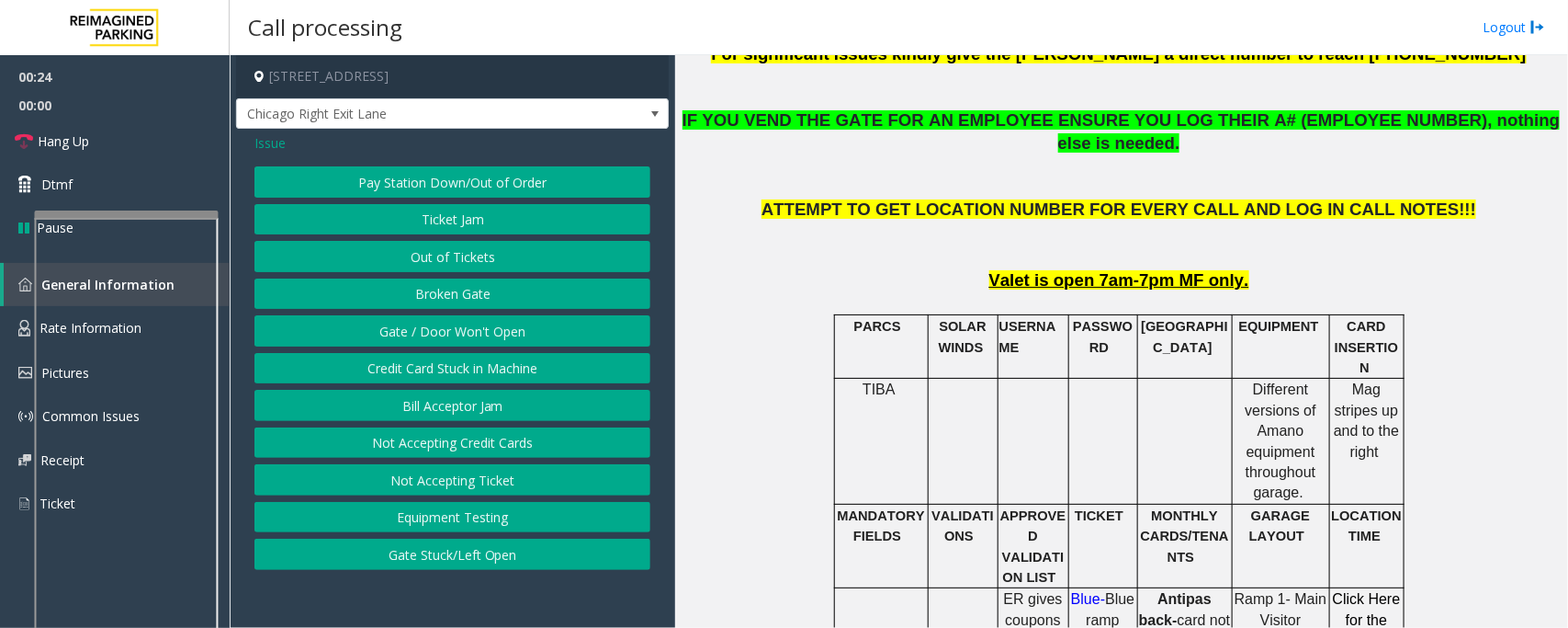
click at [427, 333] on button "Gate / Door Won't Open" at bounding box center [453, 331] width 396 height 32
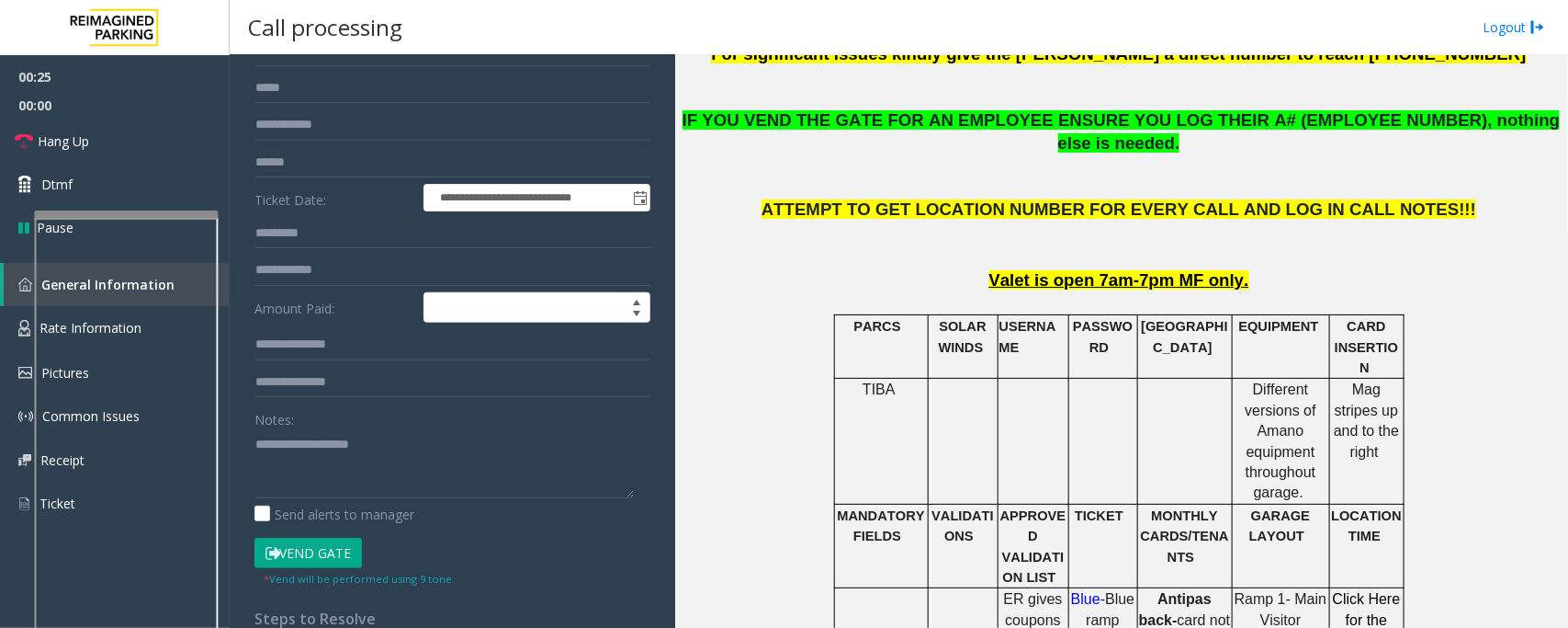
scroll to position [433, 0]
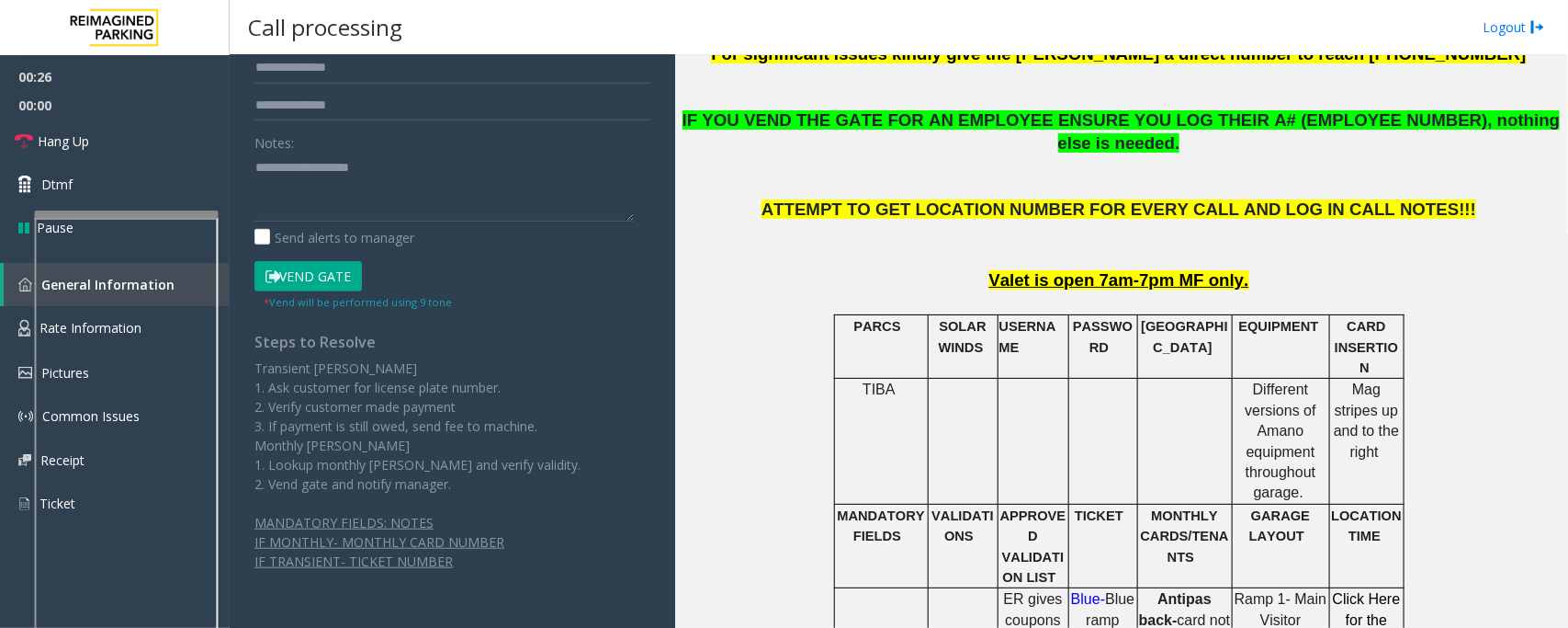
drag, startPoint x: 297, startPoint y: 282, endPoint x: 571, endPoint y: 300, distance: 274.6
click at [308, 286] on button "Vend Gate" at bounding box center [309, 277] width 108 height 32
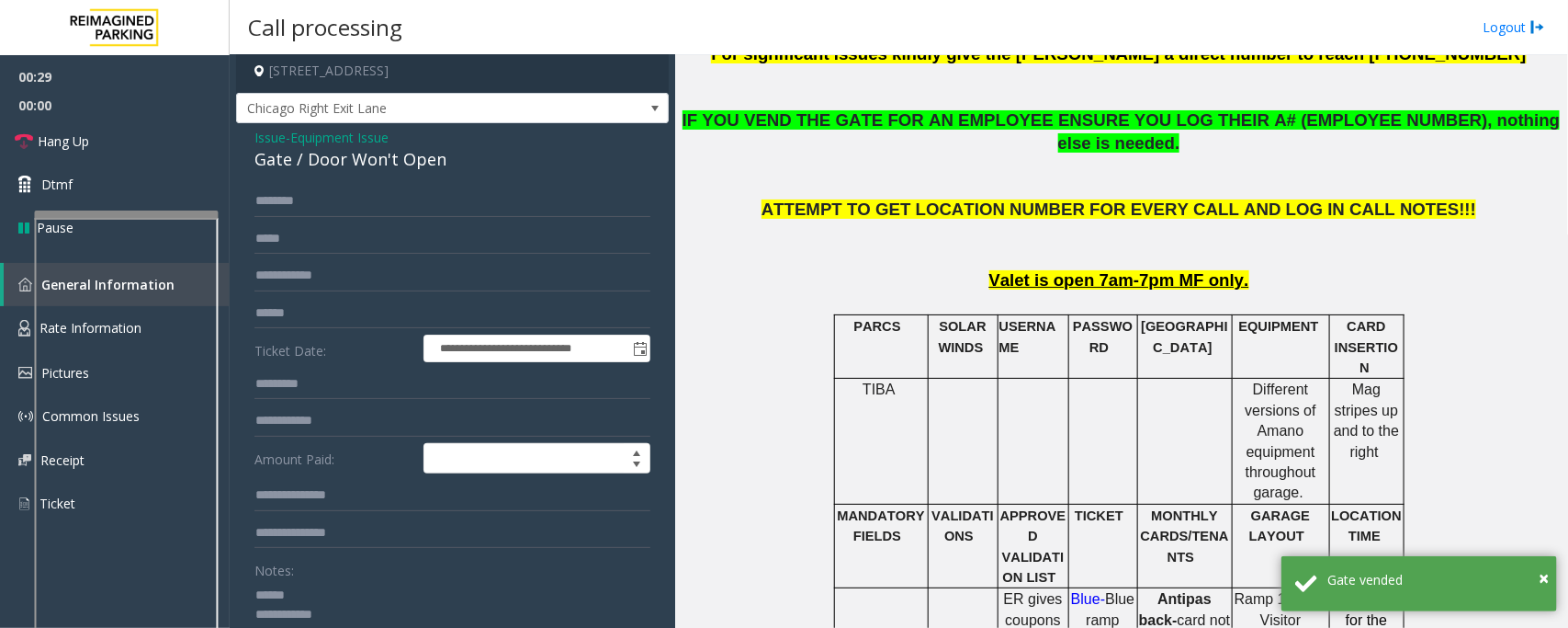
scroll to position [0, 0]
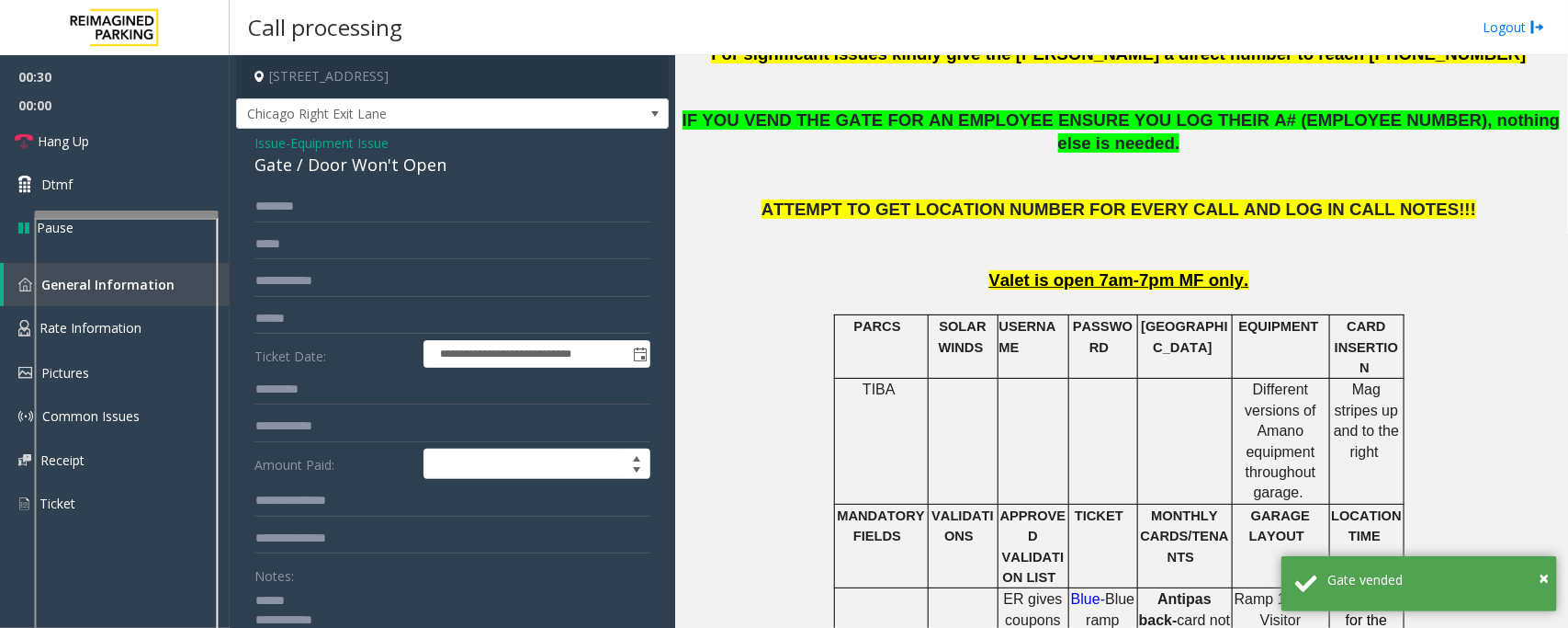
click at [332, 162] on div "Gate / Door Won't Open" at bounding box center [453, 165] width 396 height 25
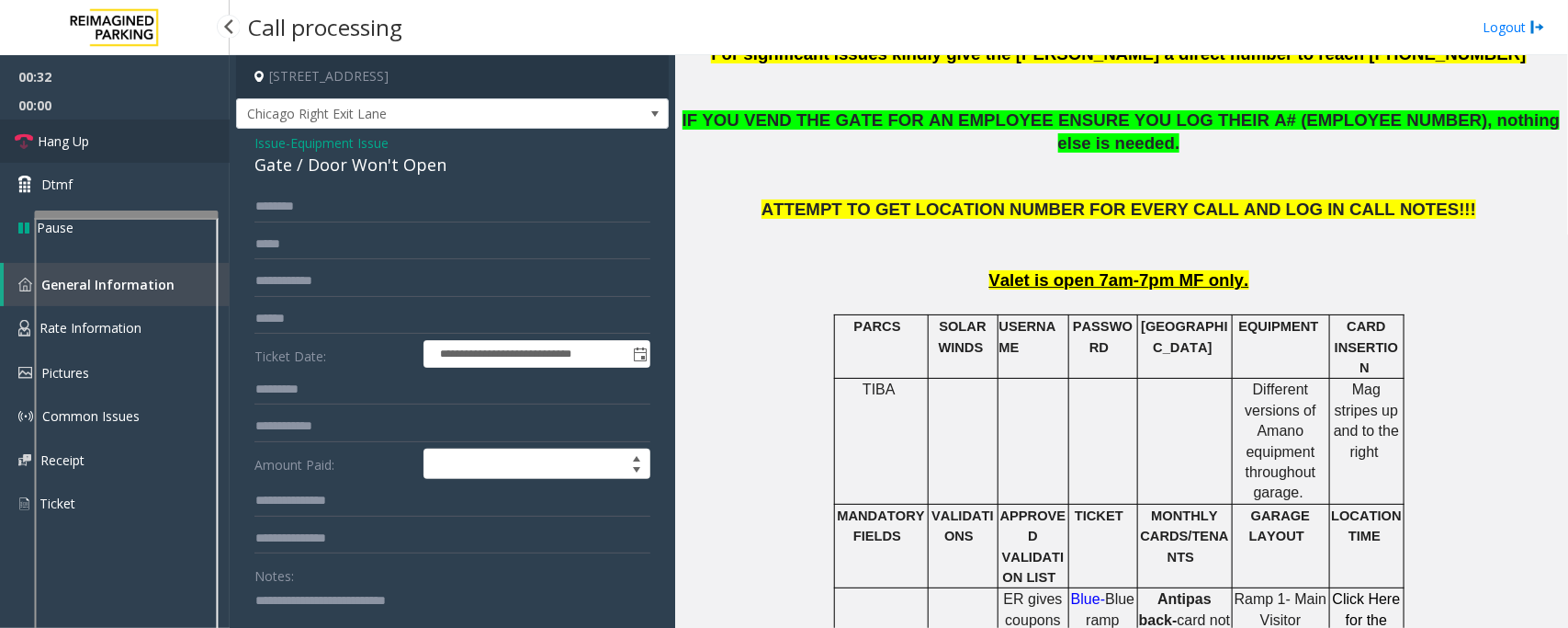
click at [78, 131] on span "Hang Up" at bounding box center [63, 140] width 51 height 20
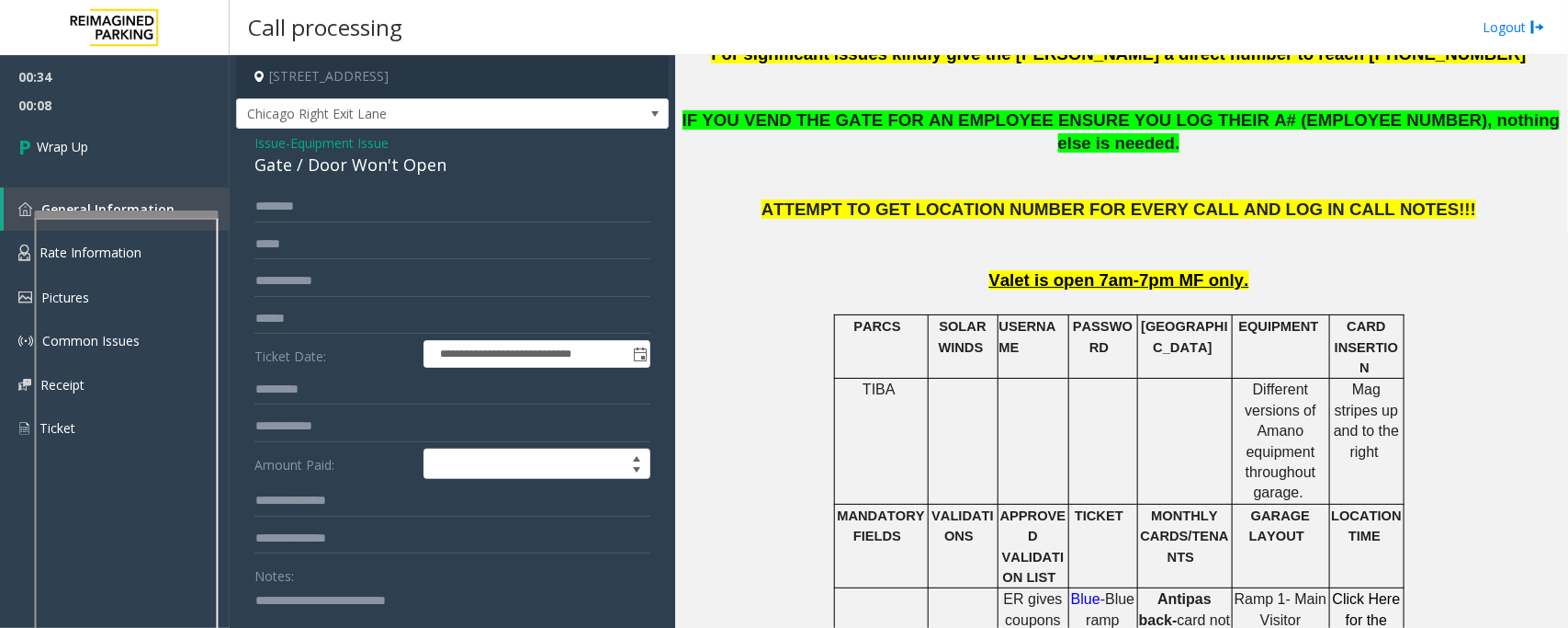
scroll to position [460, 0]
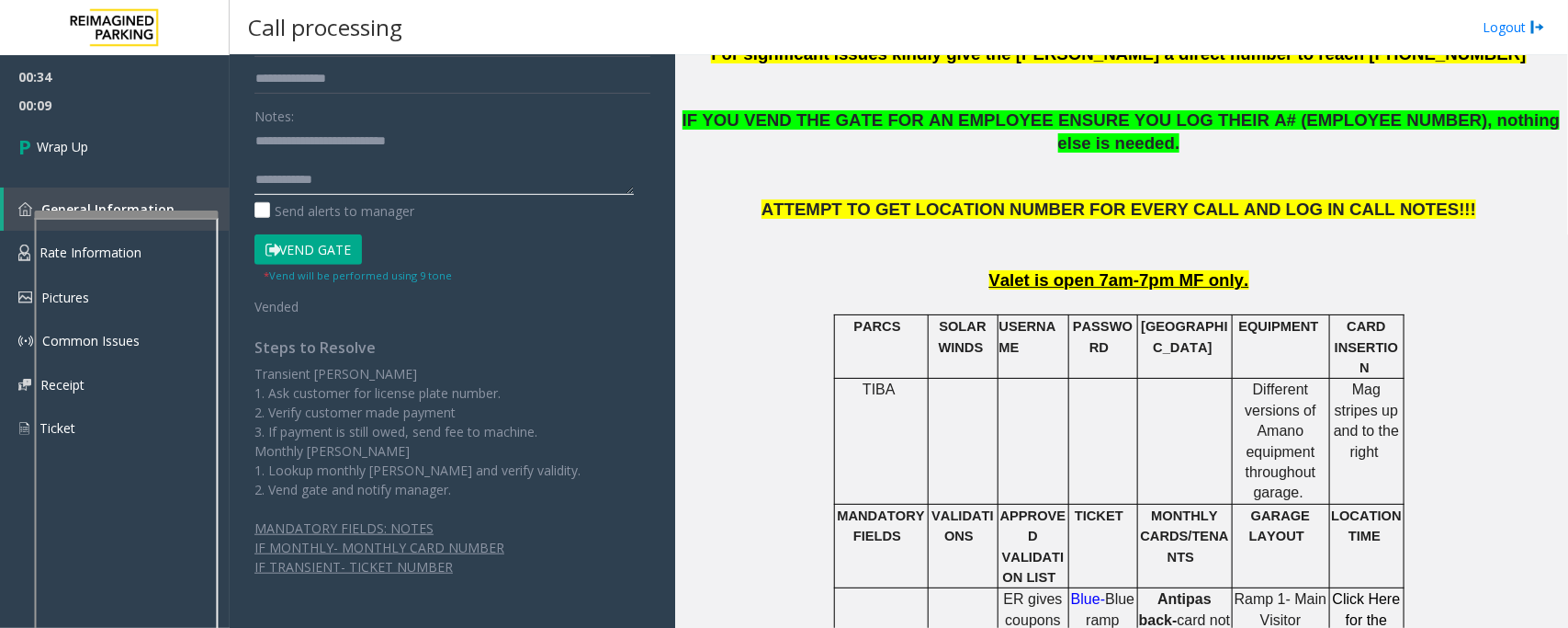
click at [388, 178] on textarea at bounding box center [445, 160] width 379 height 69
paste textarea "**********"
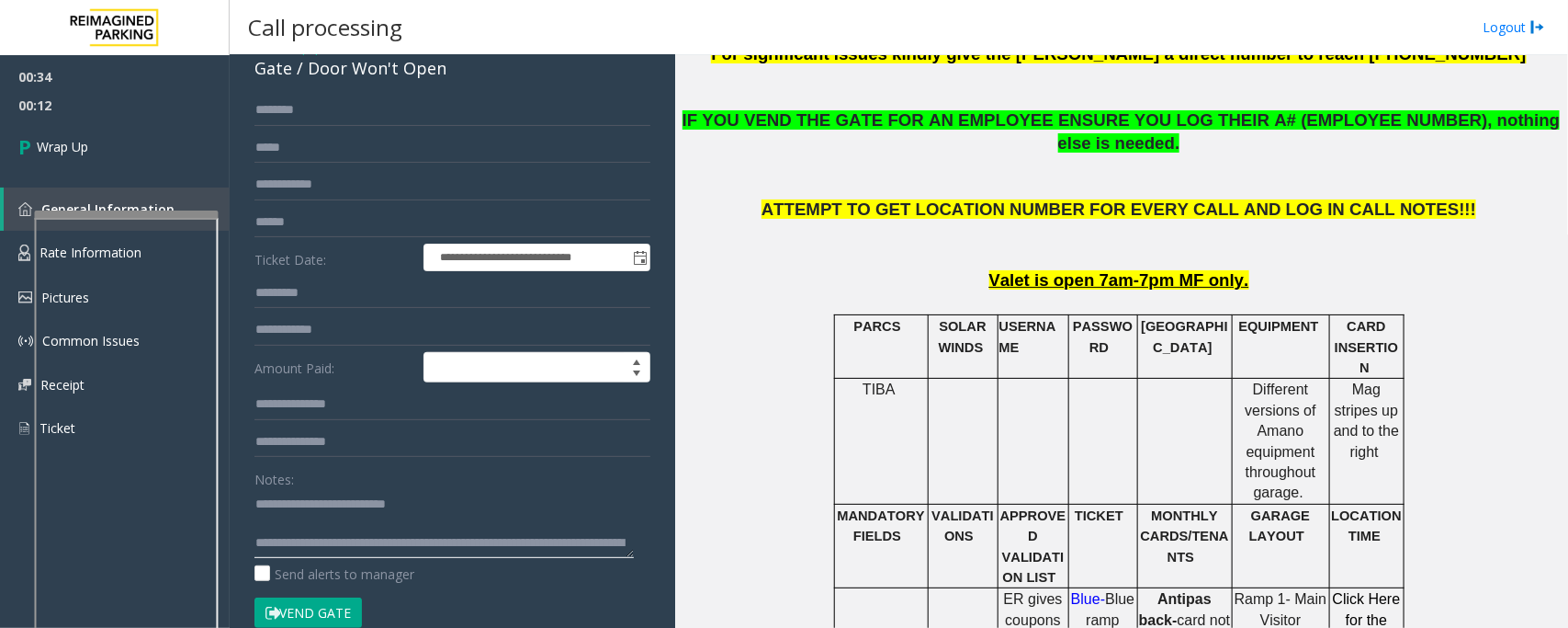
scroll to position [0, 0]
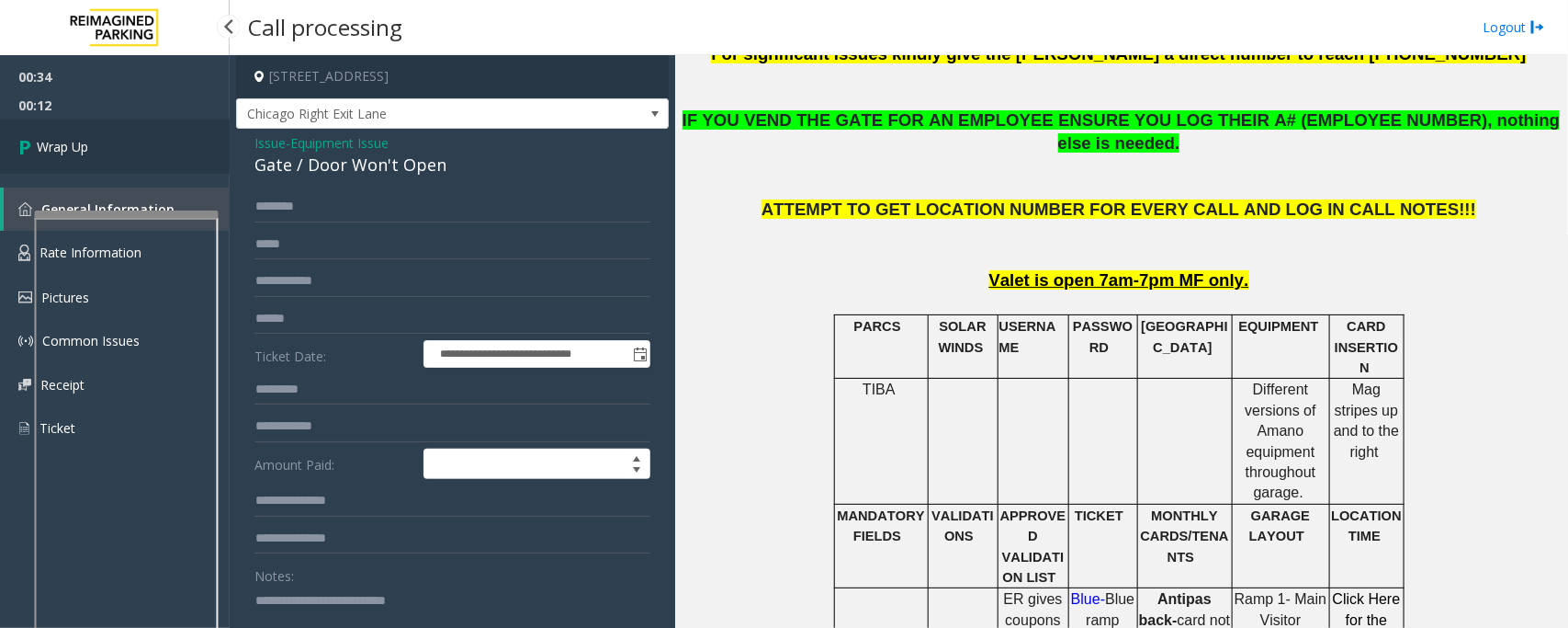
type textarea "**********"
click at [66, 145] on span "Wrap Up" at bounding box center [62, 146] width 51 height 20
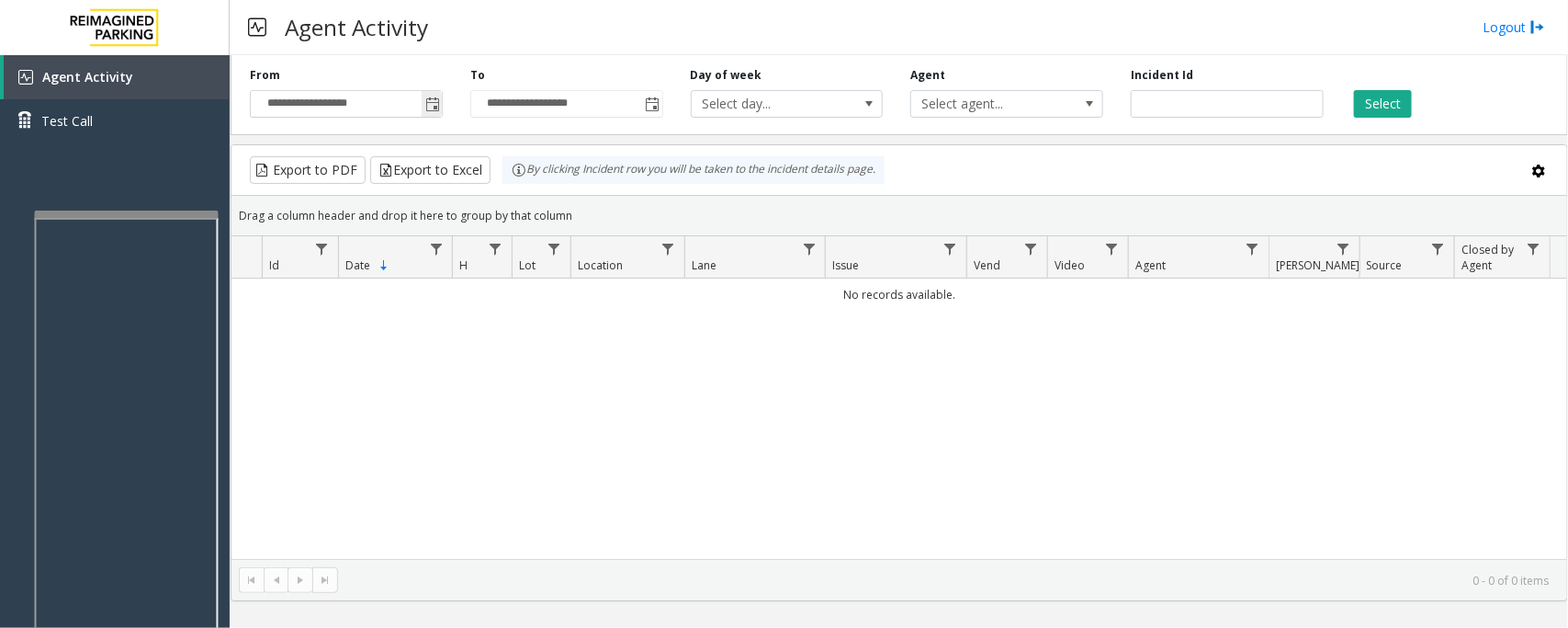
click at [430, 103] on span "Toggle popup" at bounding box center [432, 105] width 15 height 15
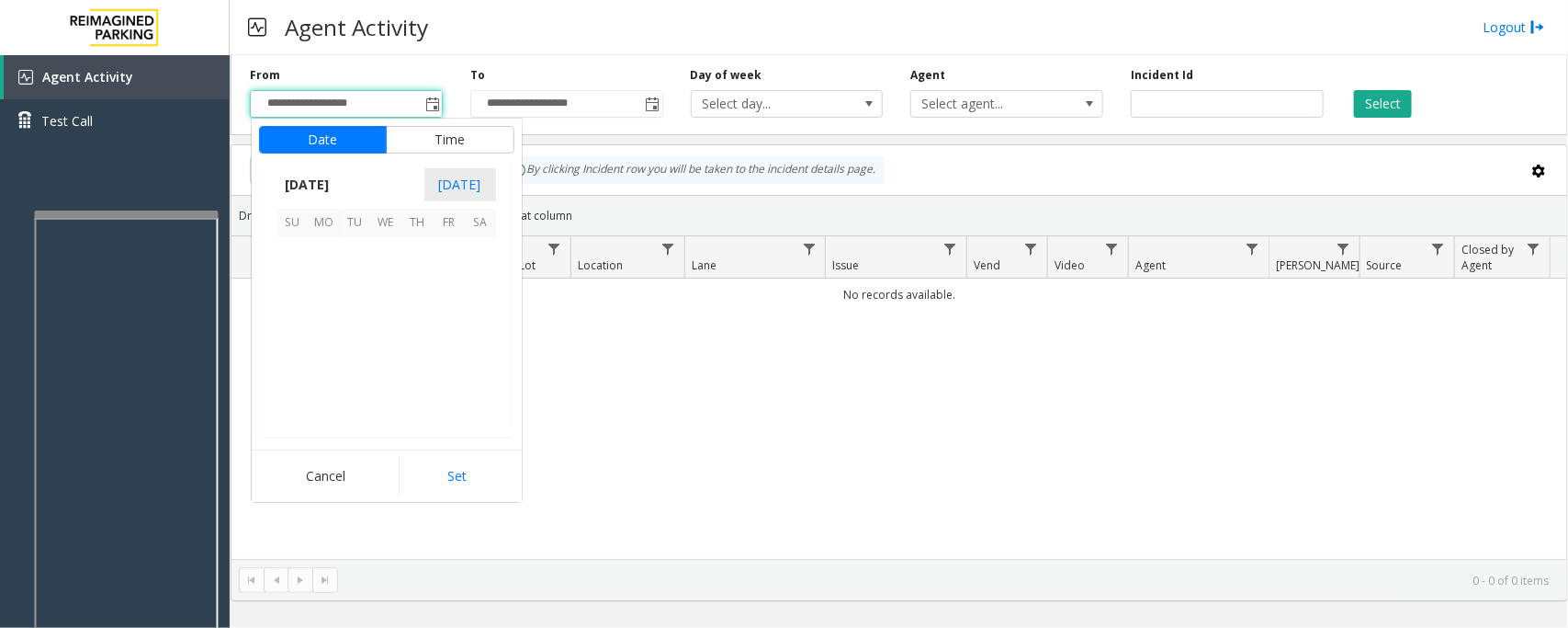
scroll to position [329733, 0]
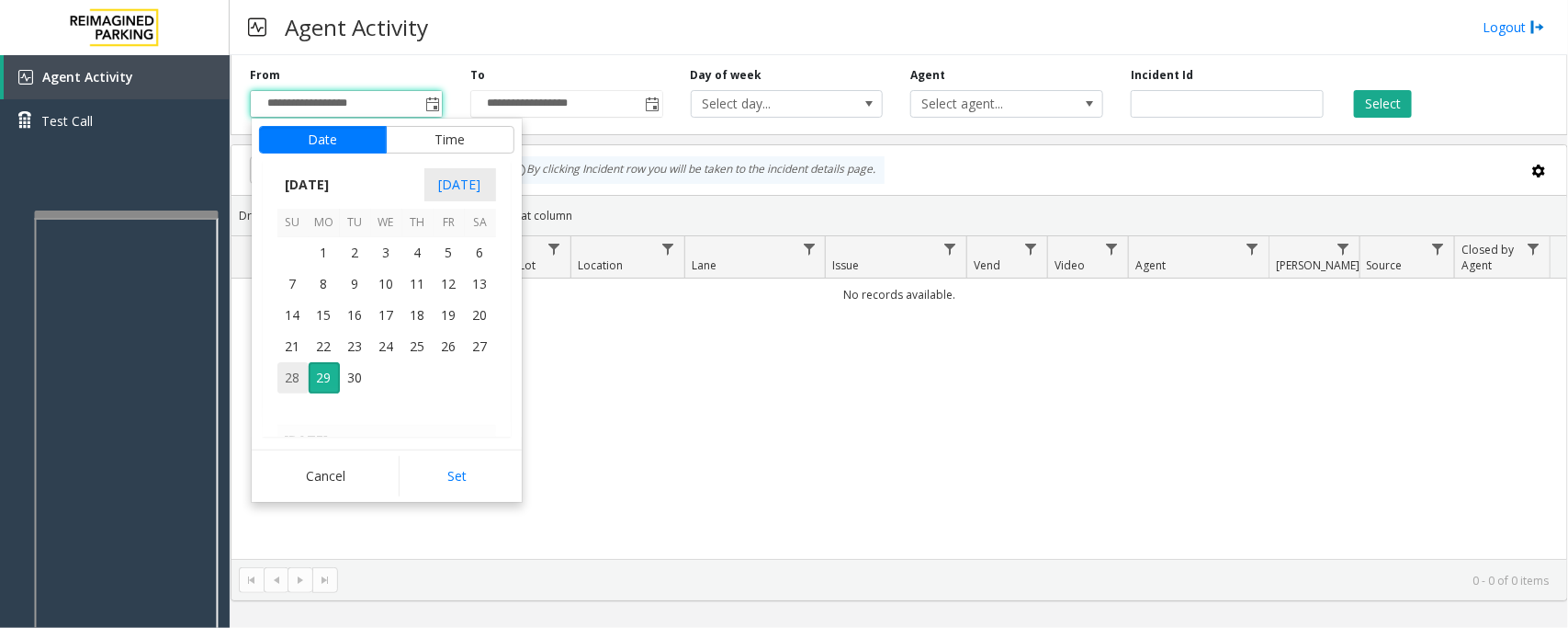
click at [299, 377] on span "28" at bounding box center [293, 378] width 32 height 32
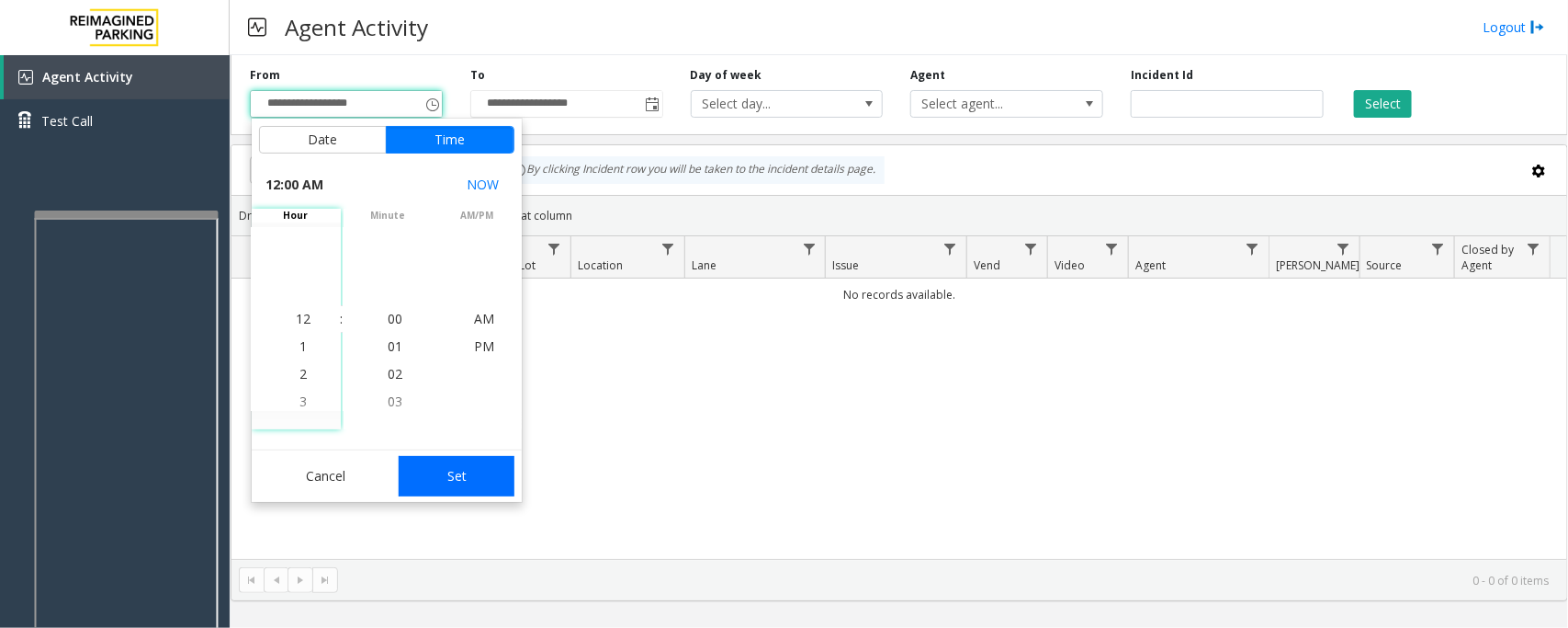
click at [446, 472] on button "Set" at bounding box center [457, 475] width 115 height 40
type input "**********"
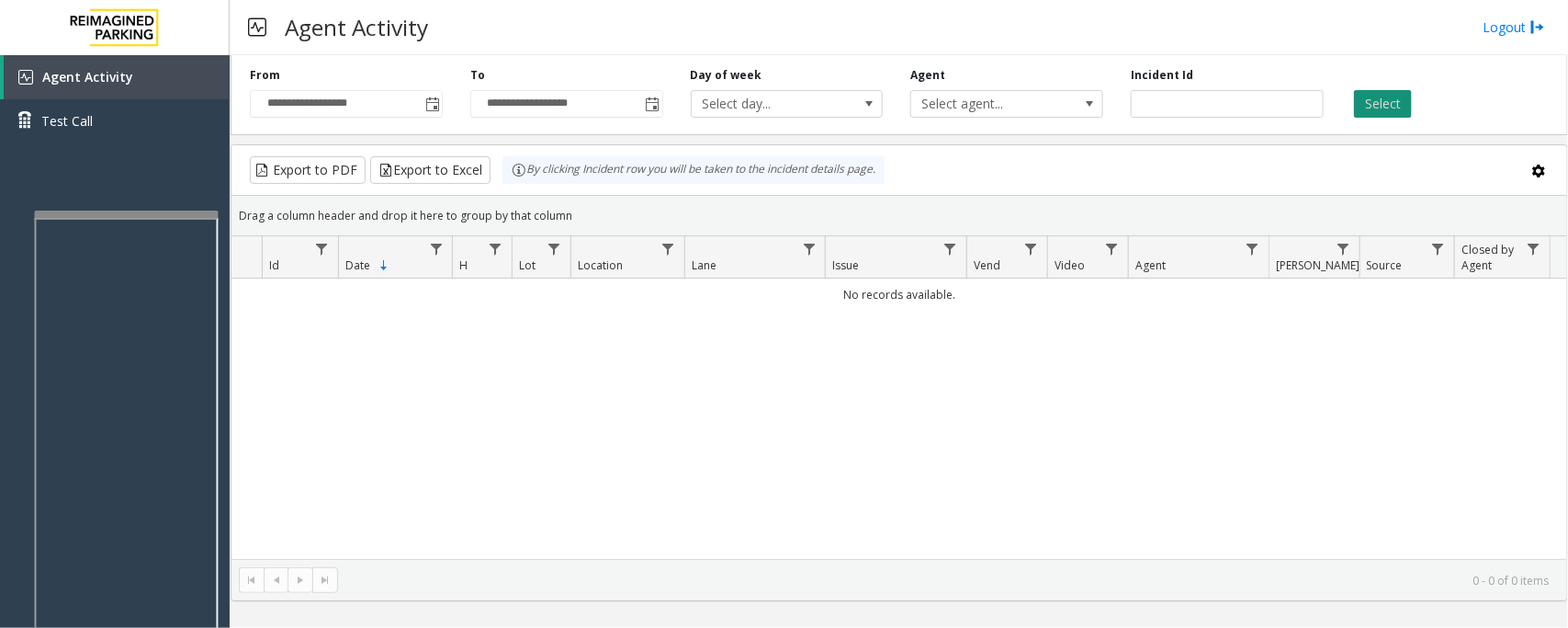
click at [1385, 101] on button "Select" at bounding box center [1383, 104] width 58 height 28
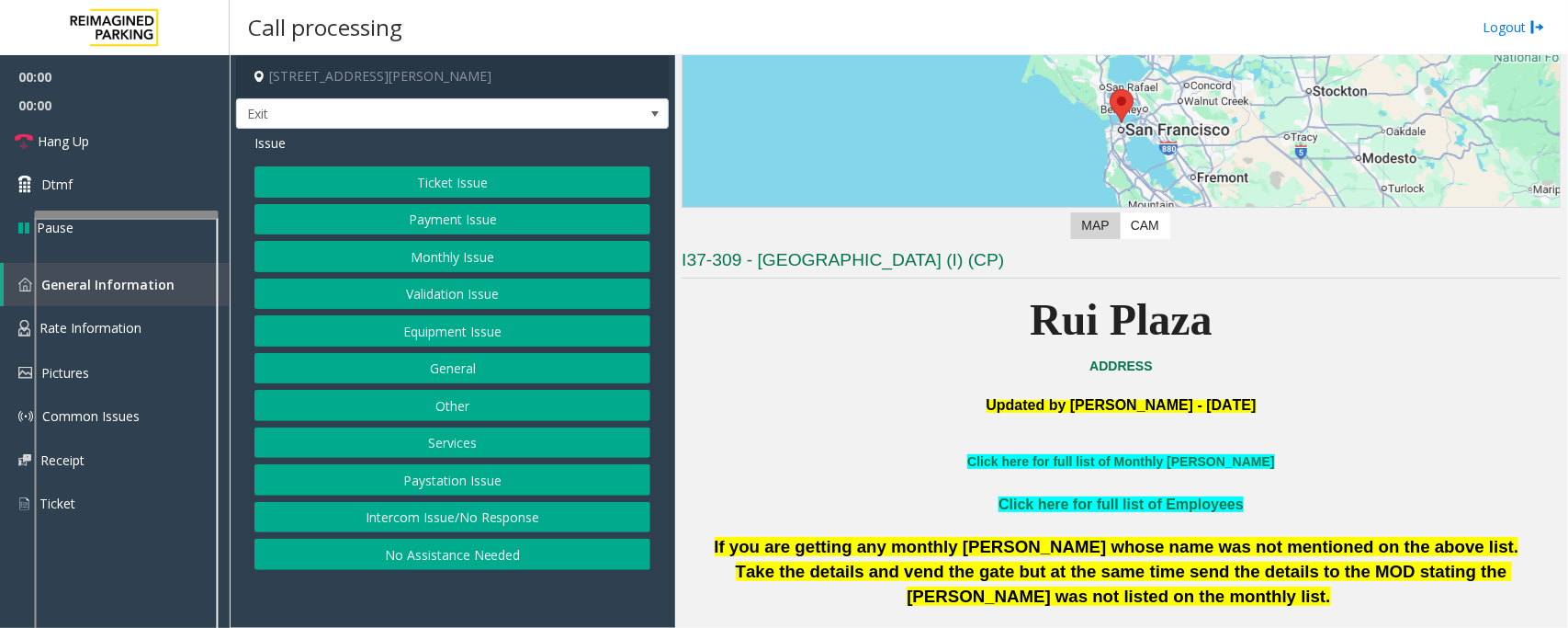
scroll to position [344, 0]
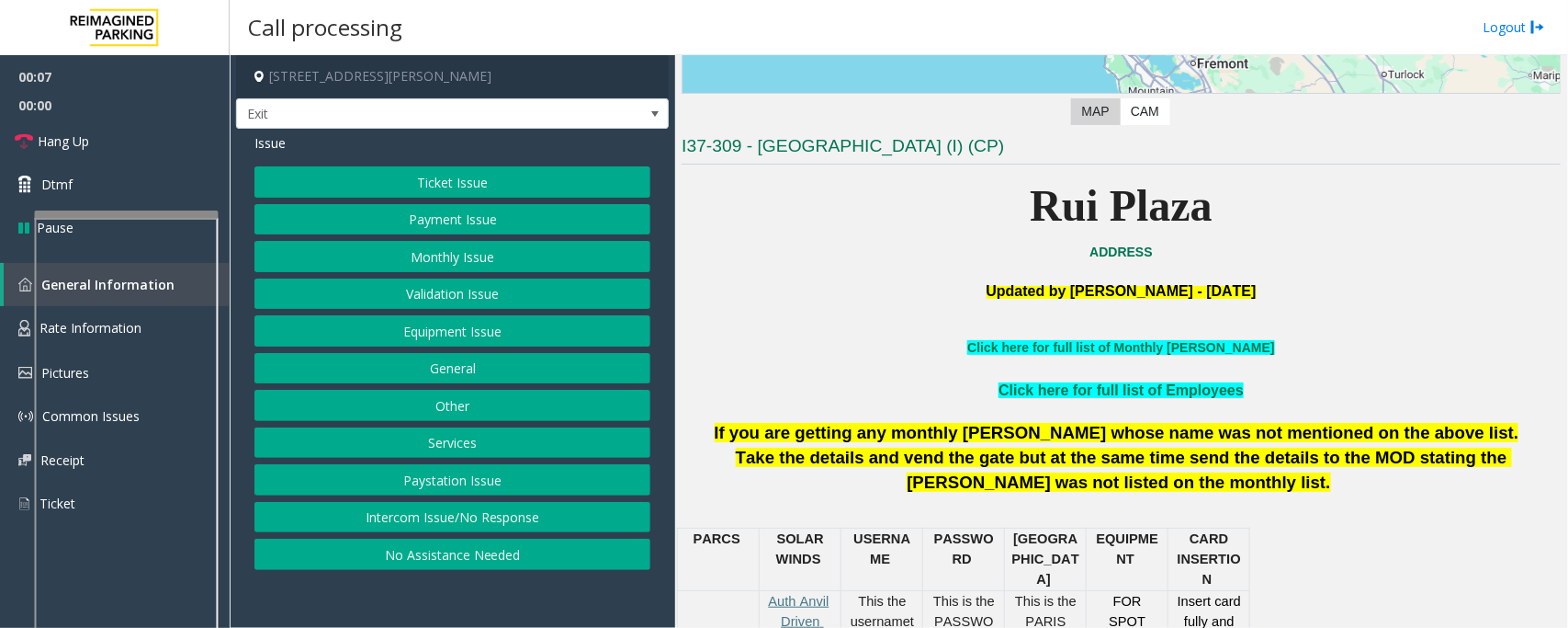
click at [445, 332] on button "Equipment Issue" at bounding box center [453, 331] width 396 height 32
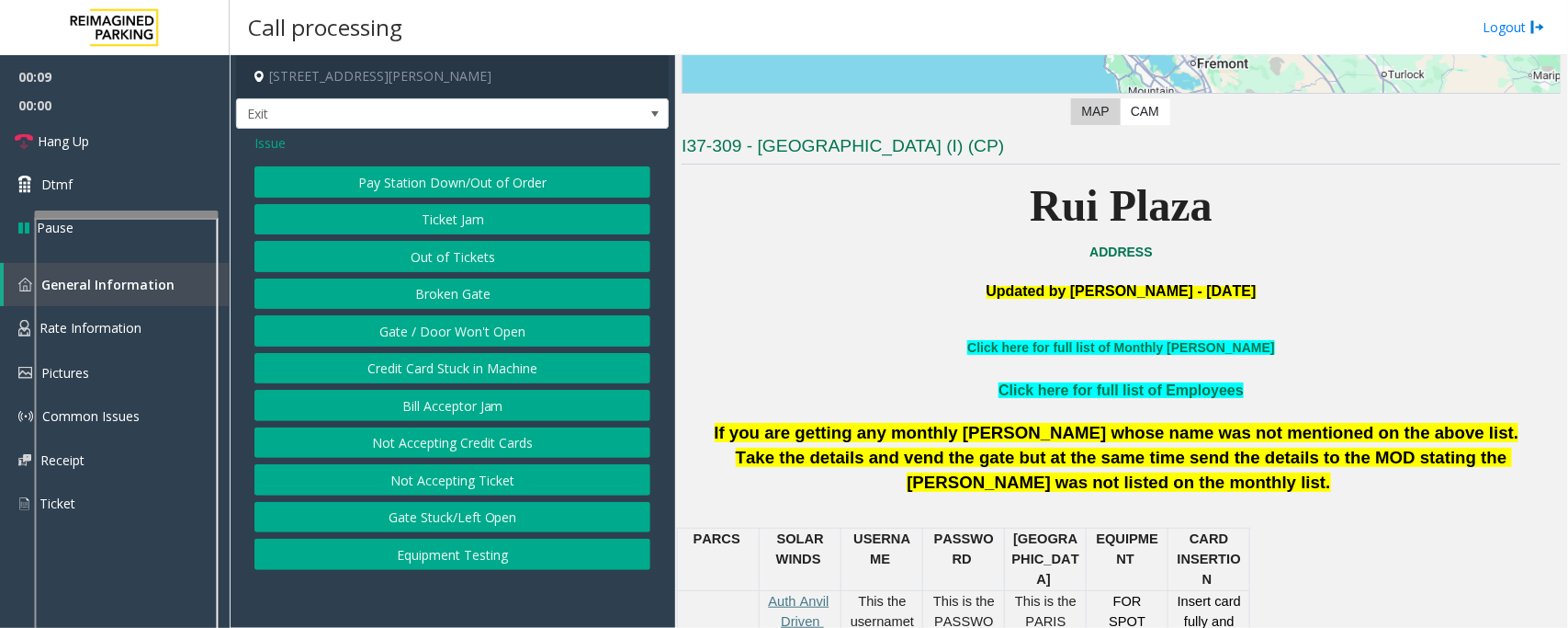
click at [479, 214] on button "Ticket Jam" at bounding box center [453, 220] width 396 height 32
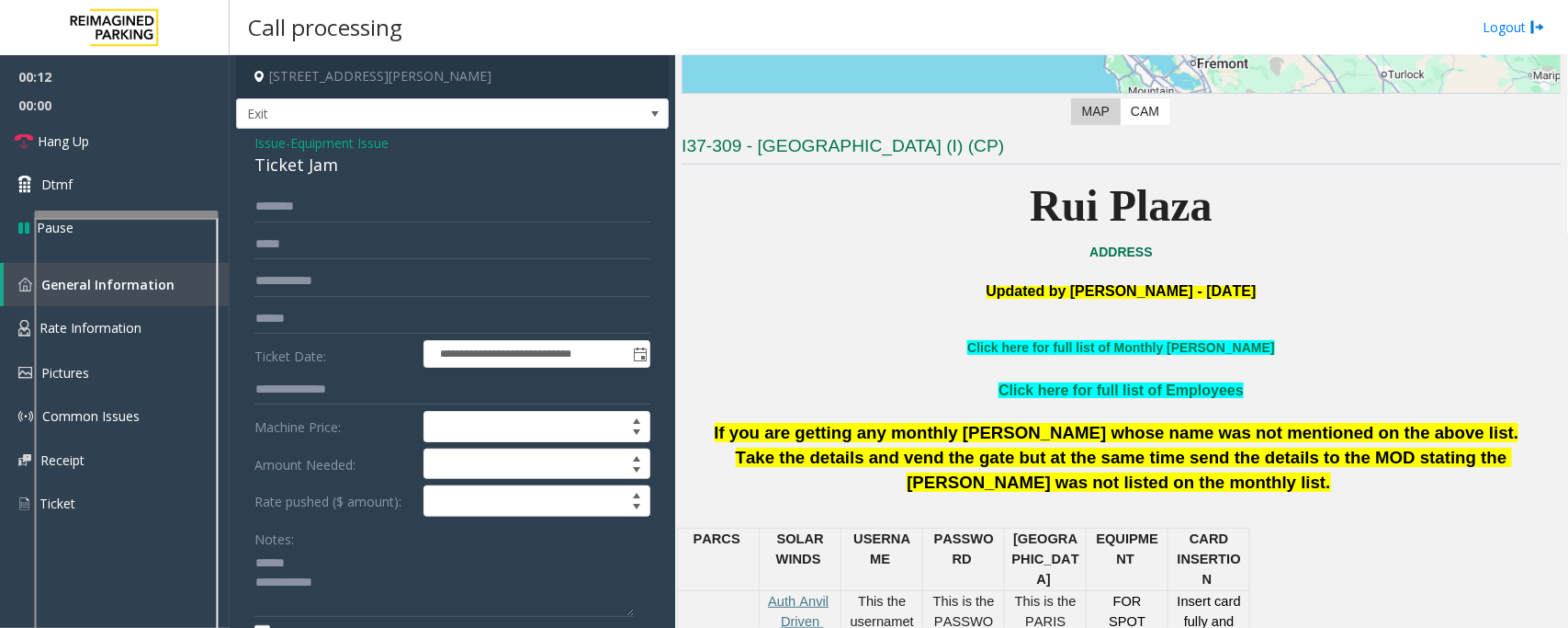
click at [285, 170] on div "Ticket Jam" at bounding box center [453, 165] width 396 height 25
click at [291, 568] on textarea at bounding box center [445, 583] width 379 height 69
click at [303, 589] on textarea at bounding box center [445, 583] width 379 height 69
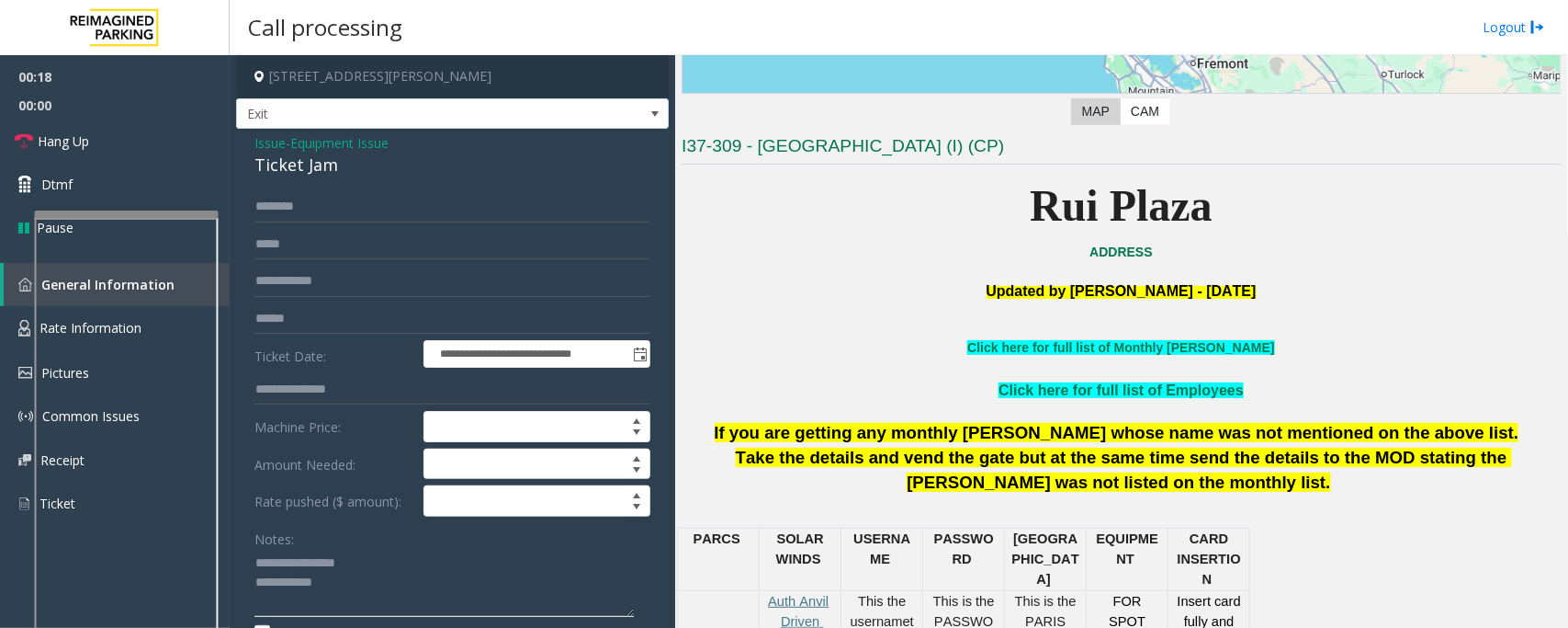
click at [342, 585] on textarea at bounding box center [445, 583] width 379 height 69
type textarea "**********"
click at [299, 323] on input "text" at bounding box center [453, 319] width 396 height 32
type input "******"
click at [282, 207] on input "text" at bounding box center [453, 207] width 396 height 32
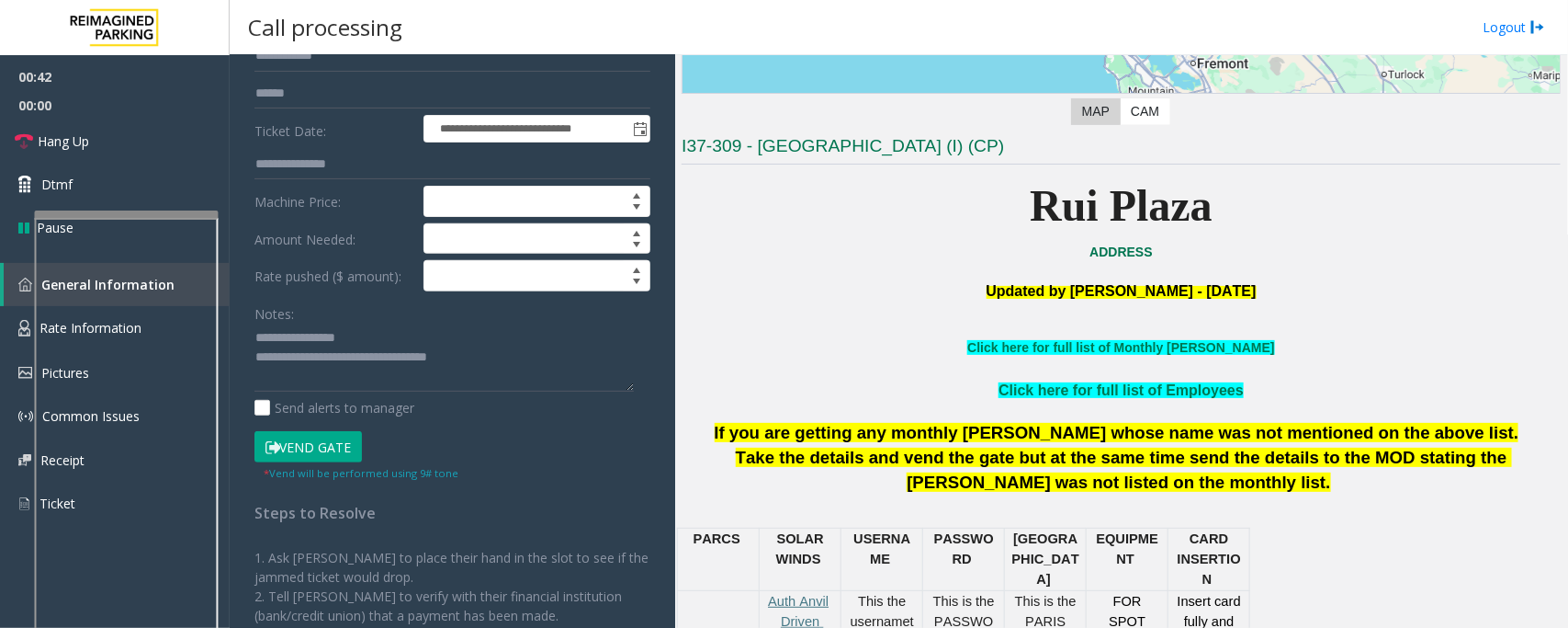
scroll to position [230, 0]
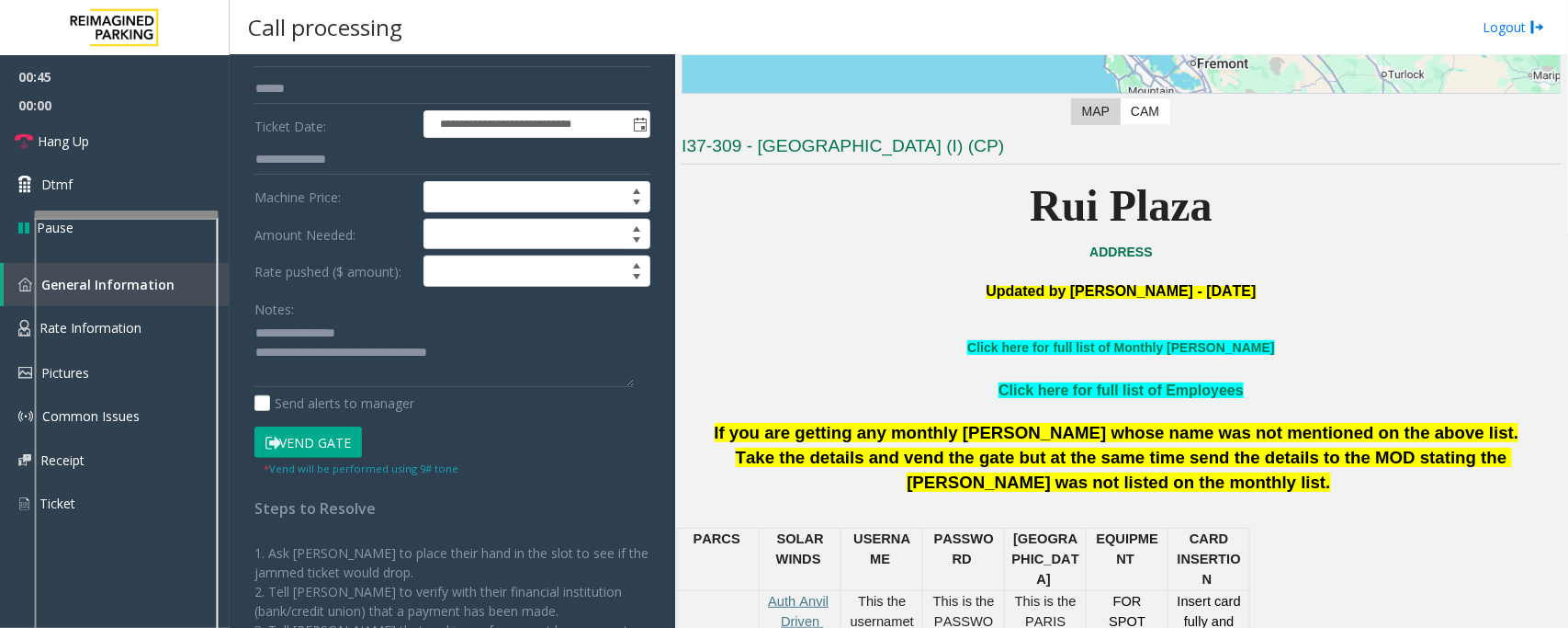
type input "*******"
click at [329, 450] on button "Vend Gate" at bounding box center [309, 442] width 108 height 32
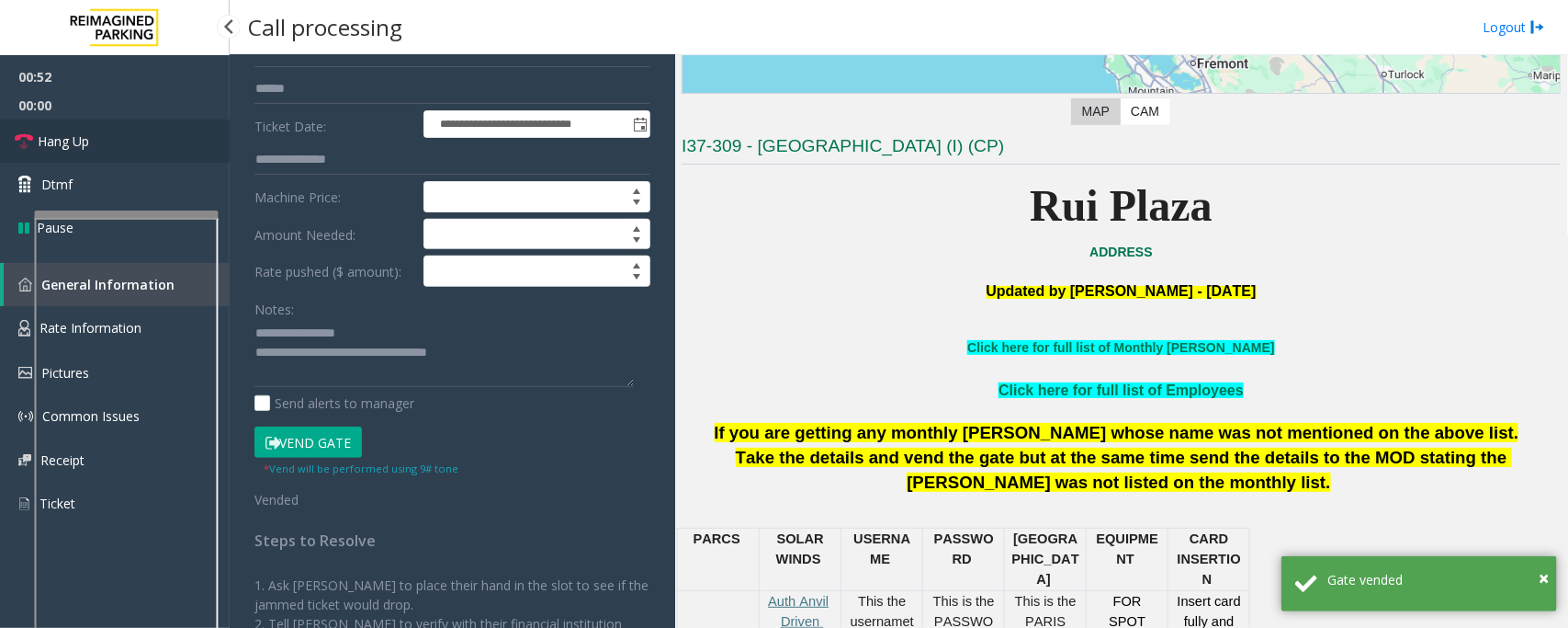
click at [107, 144] on link "Hang Up" at bounding box center [114, 140] width 230 height 43
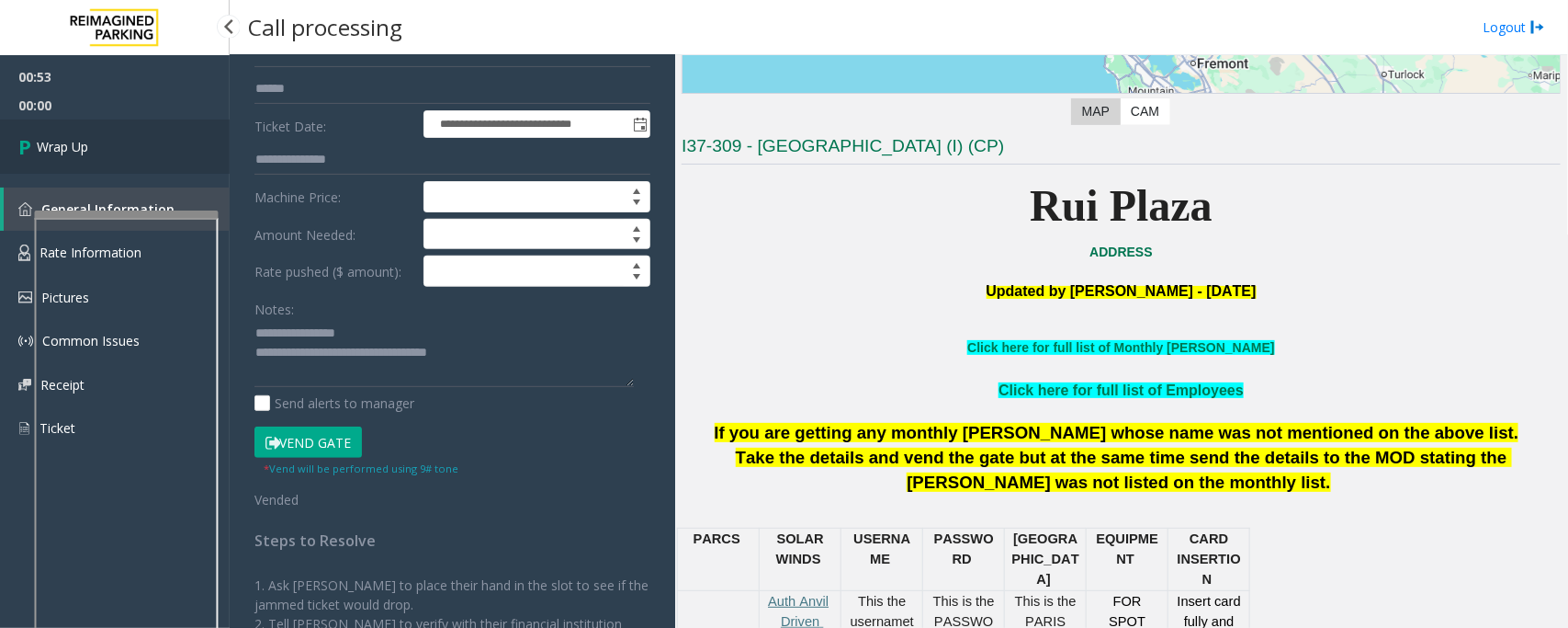
click at [107, 144] on link "Wrap Up" at bounding box center [114, 146] width 230 height 54
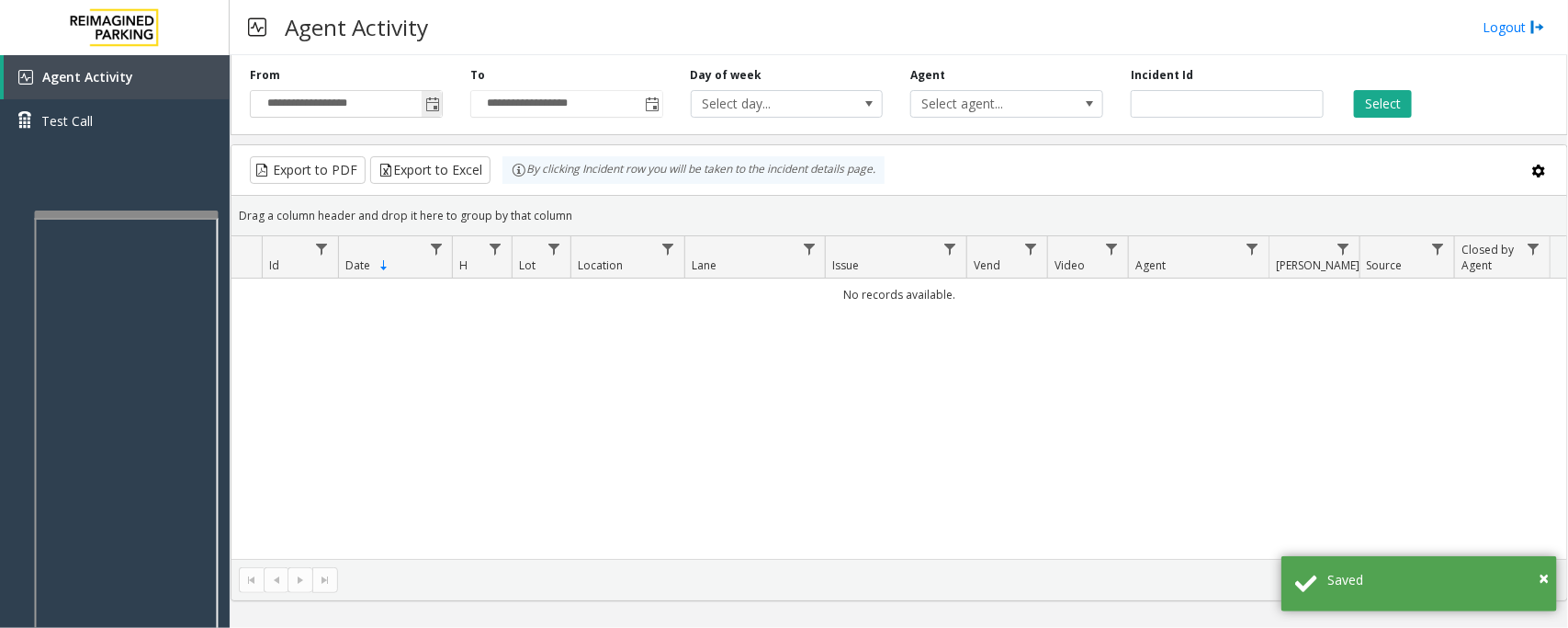
click at [423, 107] on span "Toggle popup" at bounding box center [432, 104] width 20 height 30
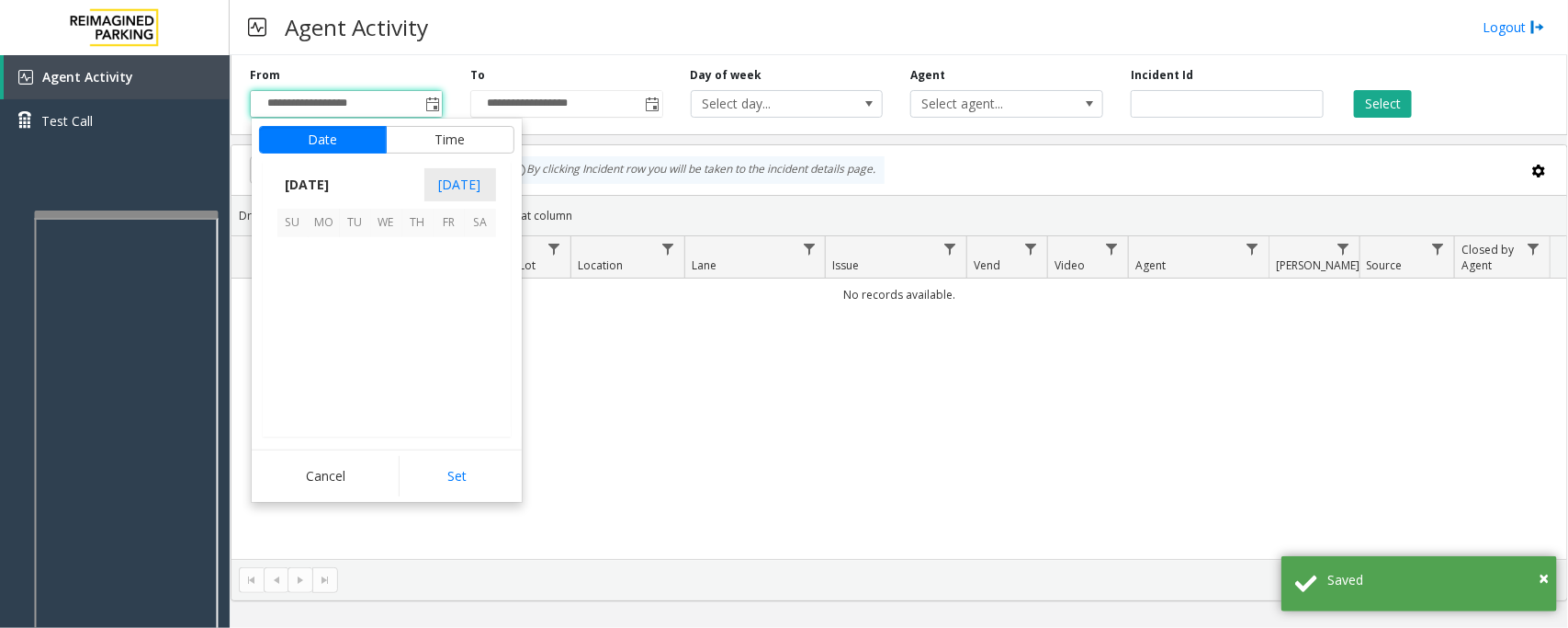
scroll to position [329733, 0]
click at [290, 384] on span "28" at bounding box center [293, 378] width 32 height 32
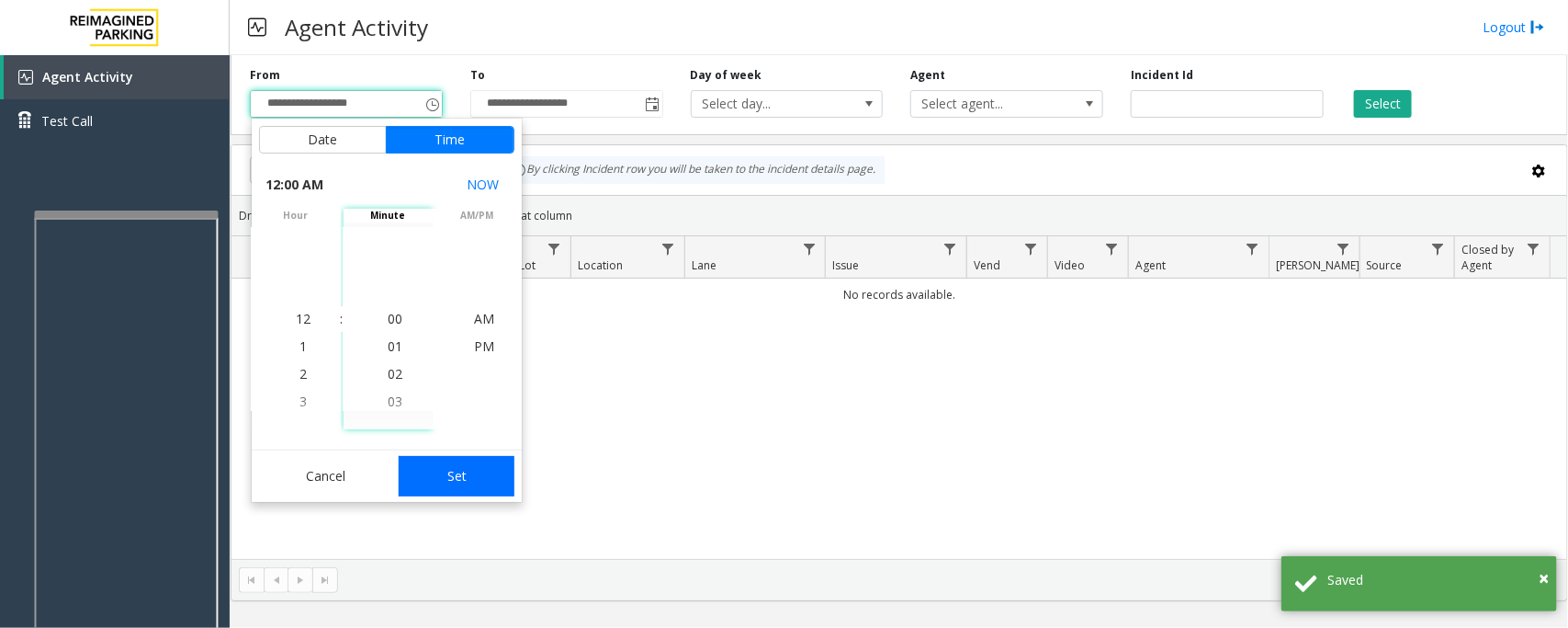
click at [480, 469] on button "Set" at bounding box center [457, 475] width 115 height 40
type input "**********"
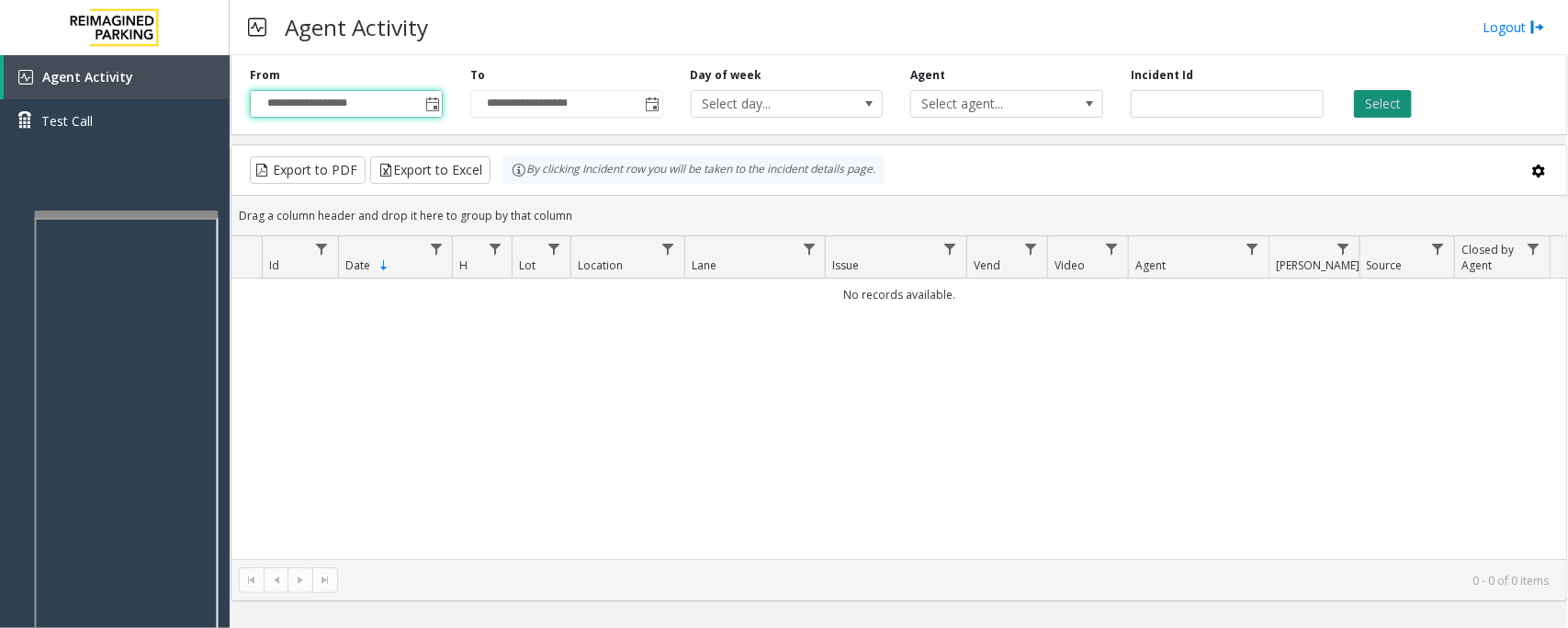
click at [1379, 90] on button "Select" at bounding box center [1383, 104] width 58 height 28
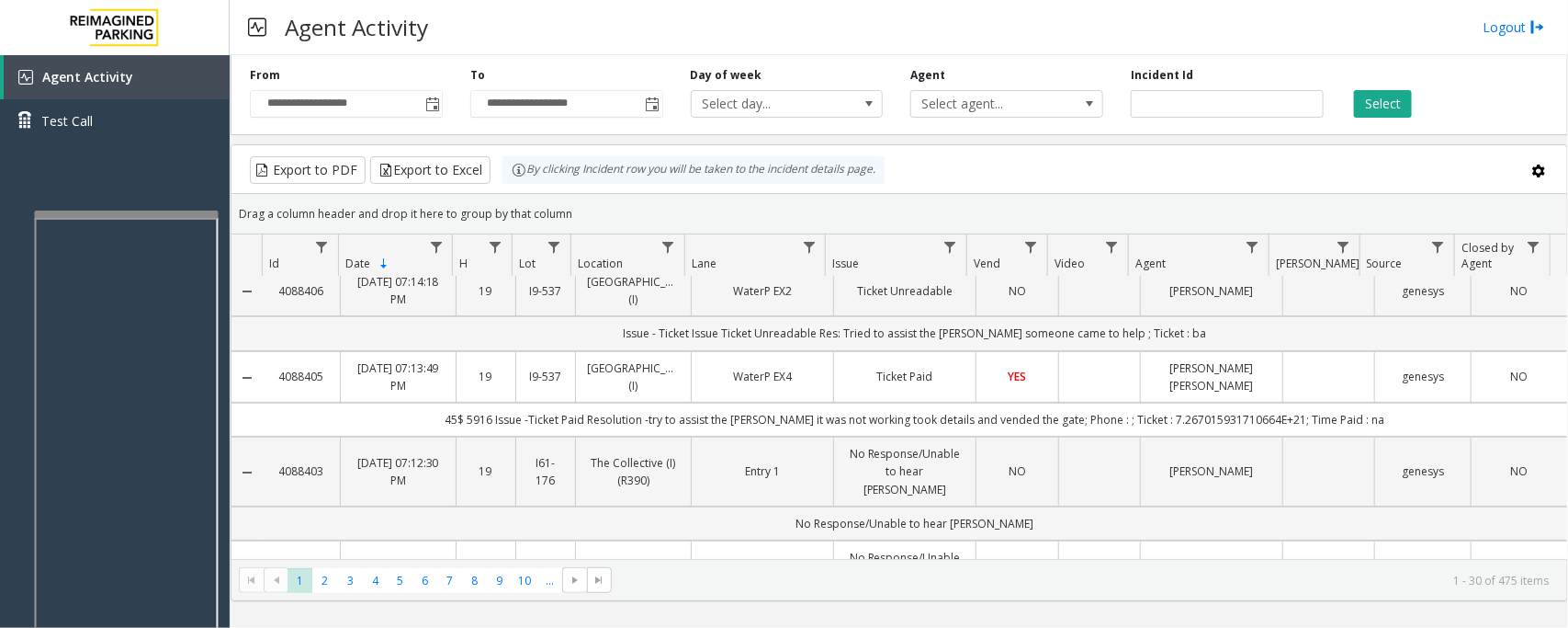
scroll to position [0, 0]
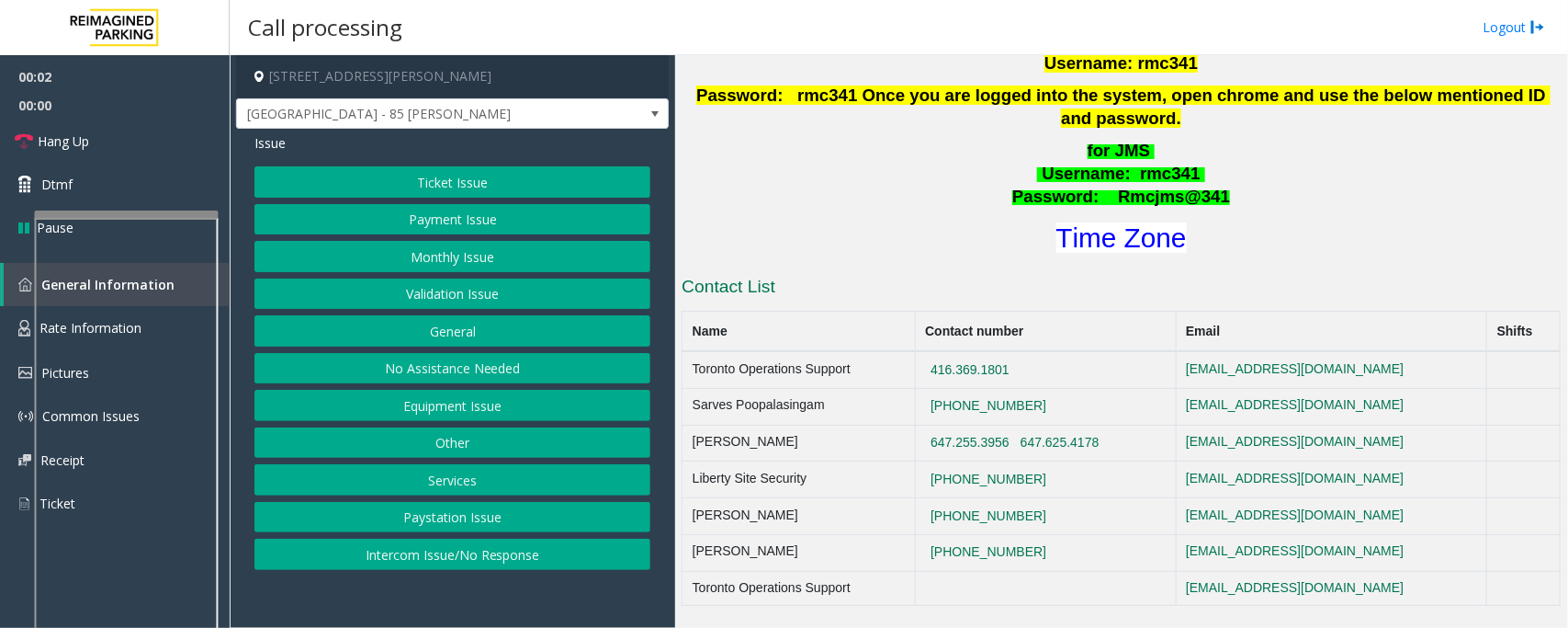
scroll to position [804, 0]
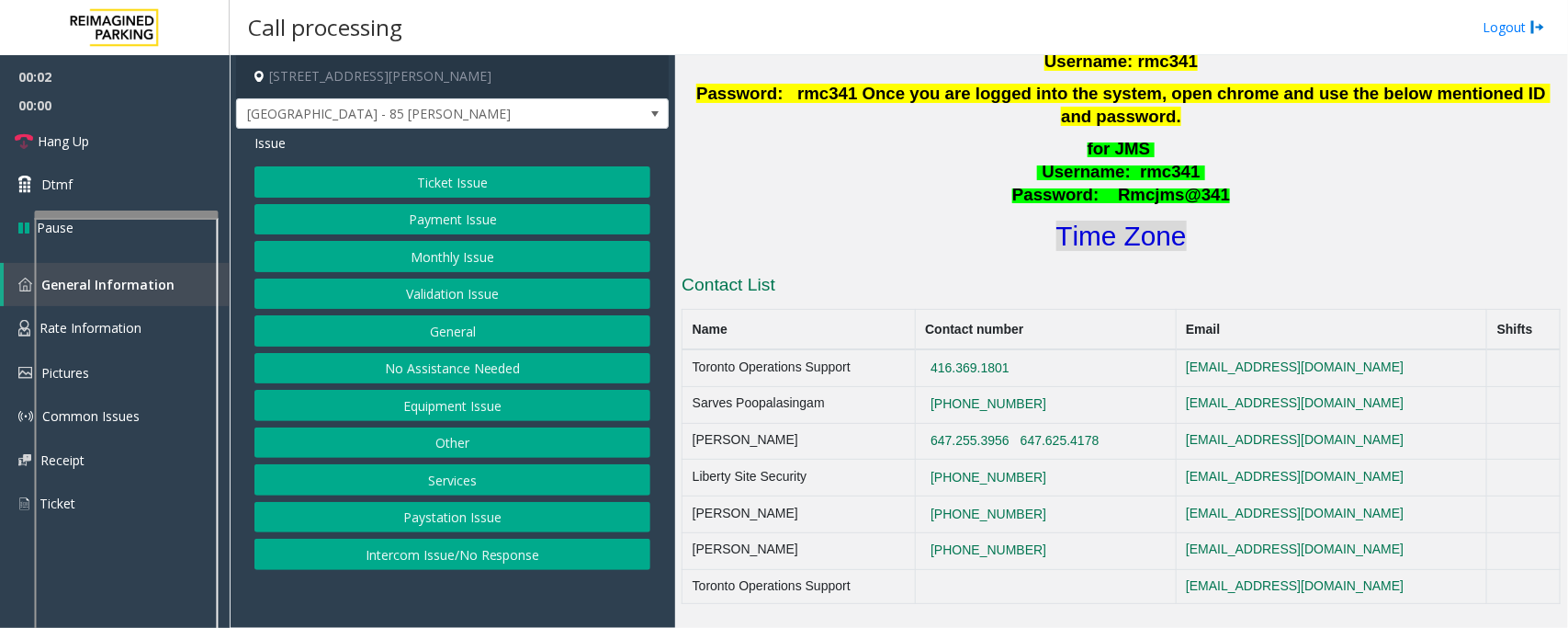
click at [1125, 220] on font "Time Zone" at bounding box center [1122, 235] width 130 height 31
click at [475, 301] on button "Validation Issue" at bounding box center [453, 294] width 396 height 32
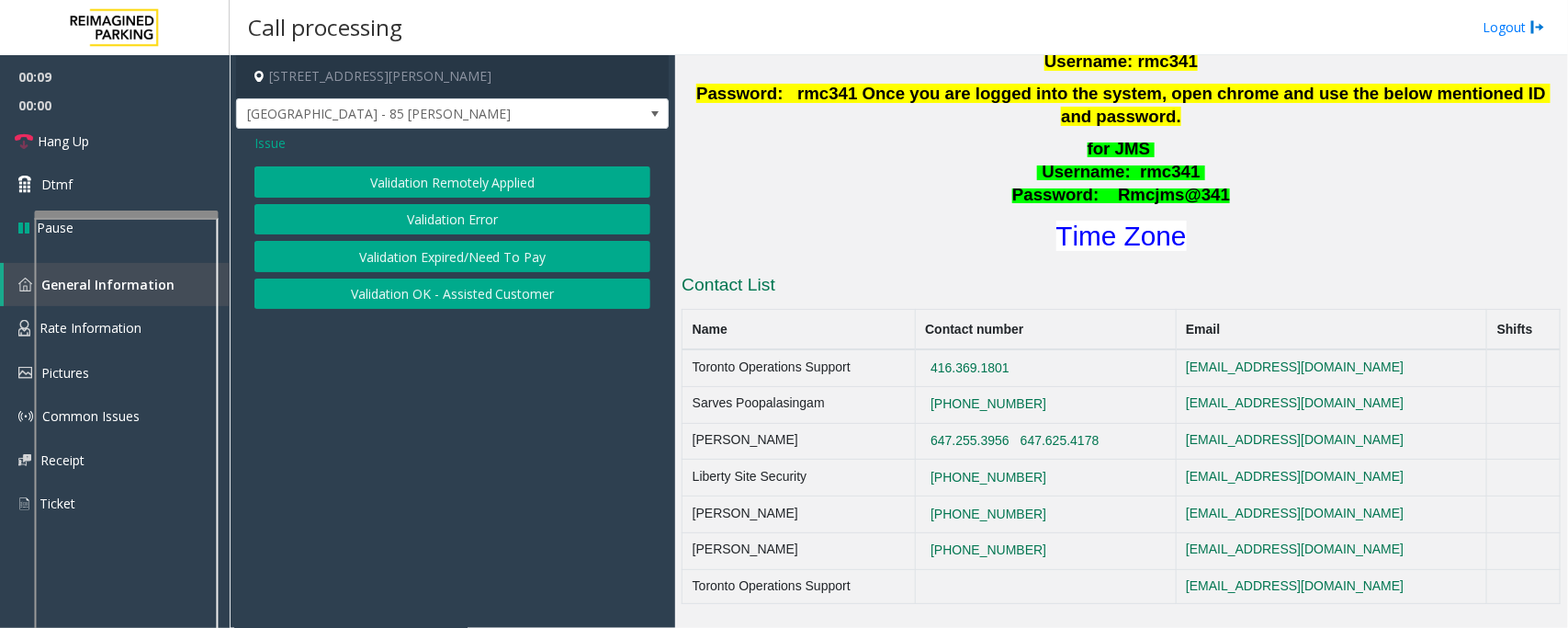
click at [467, 222] on button "Validation Error" at bounding box center [453, 220] width 396 height 32
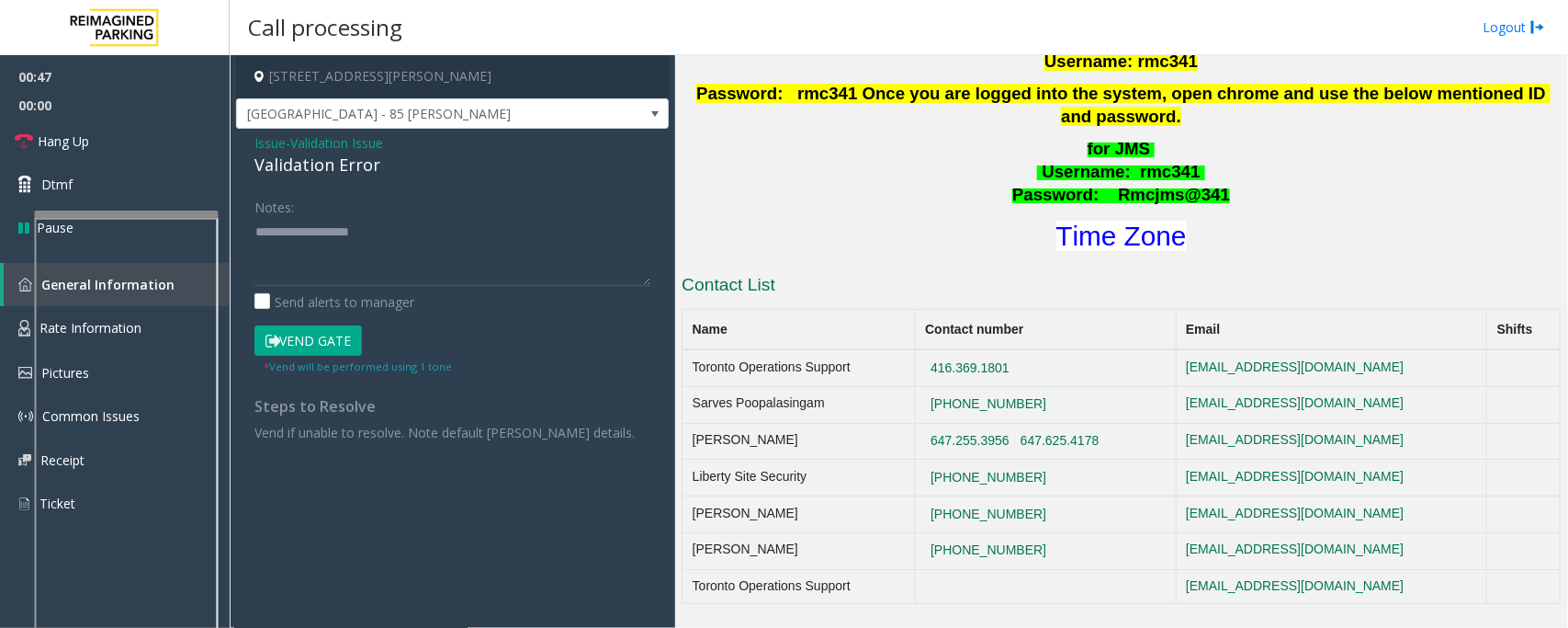
click at [299, 341] on button "Vend Gate" at bounding box center [309, 341] width 108 height 32
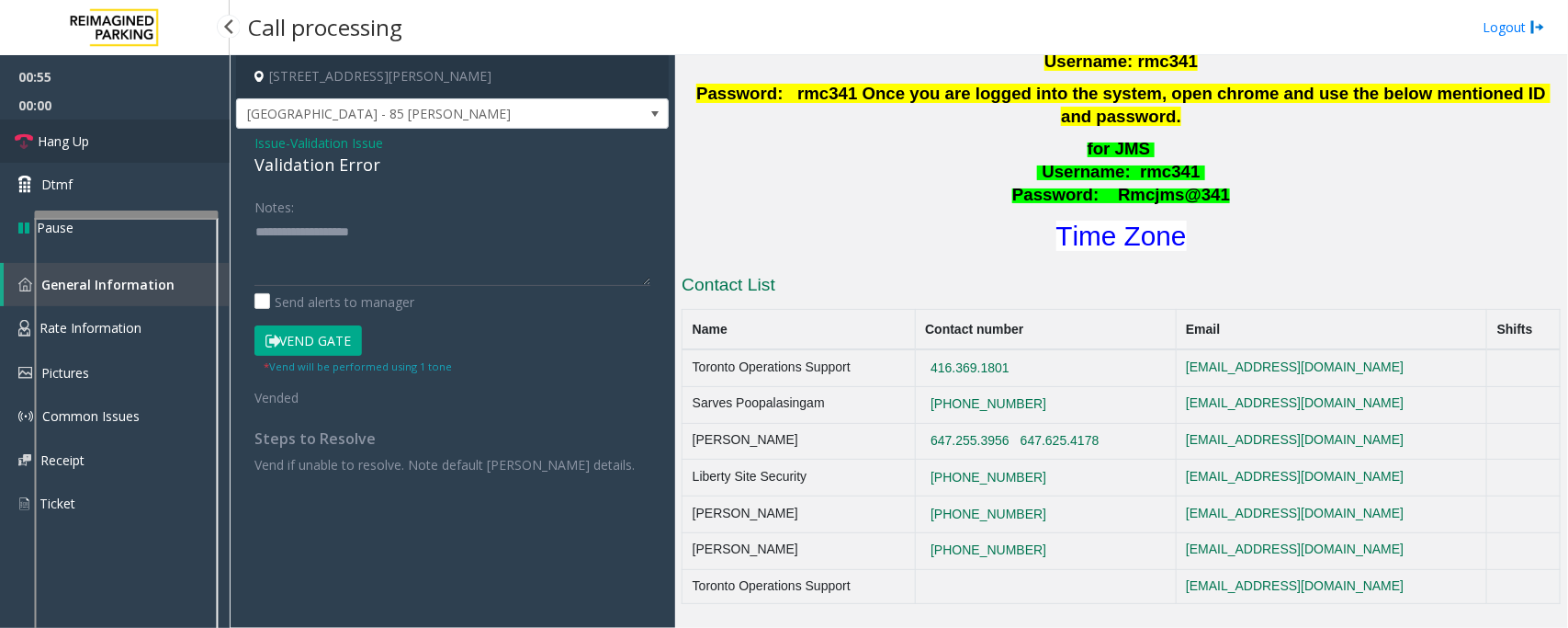
click at [139, 145] on link "Hang Up" at bounding box center [114, 140] width 230 height 43
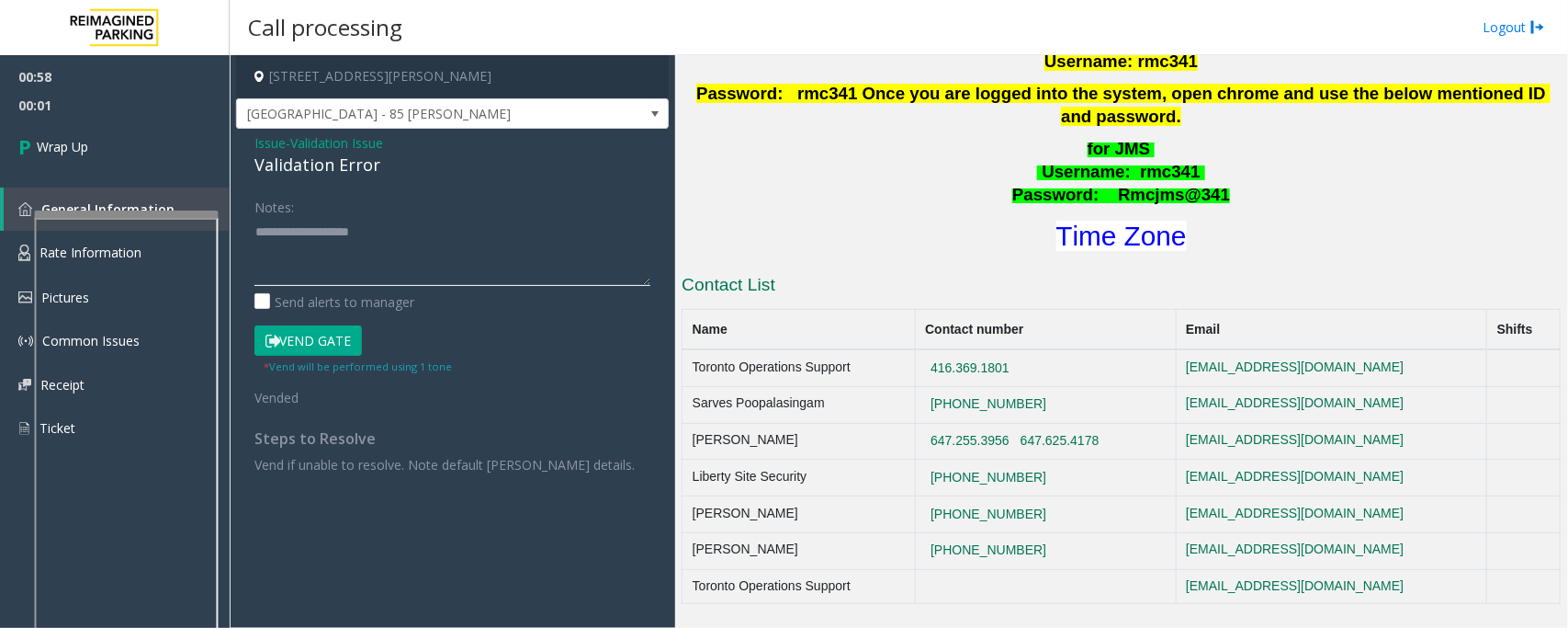
click at [352, 251] on textarea at bounding box center [453, 251] width 396 height 69
paste textarea "**********"
type textarea "**********"
click at [139, 153] on link "Wrap Up" at bounding box center [114, 146] width 230 height 54
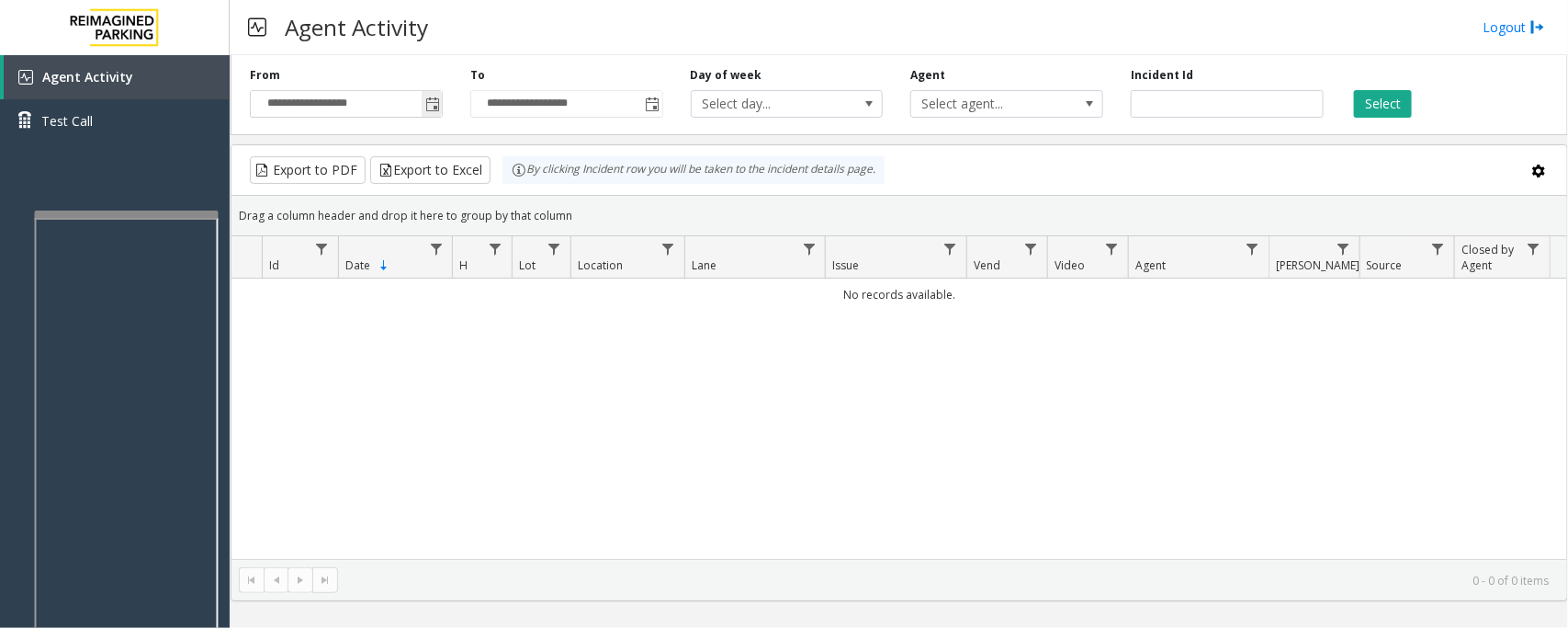
click at [432, 98] on span "Toggle popup" at bounding box center [432, 105] width 15 height 15
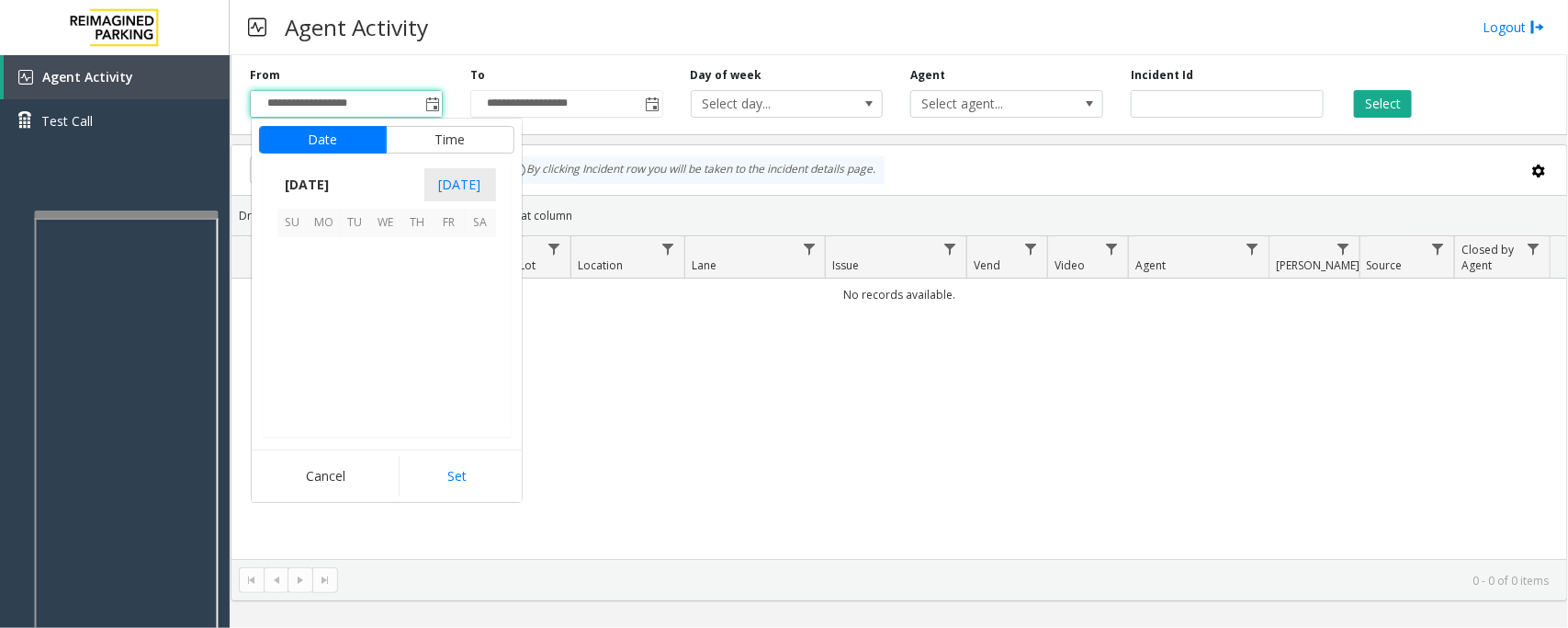
scroll to position [329733, 0]
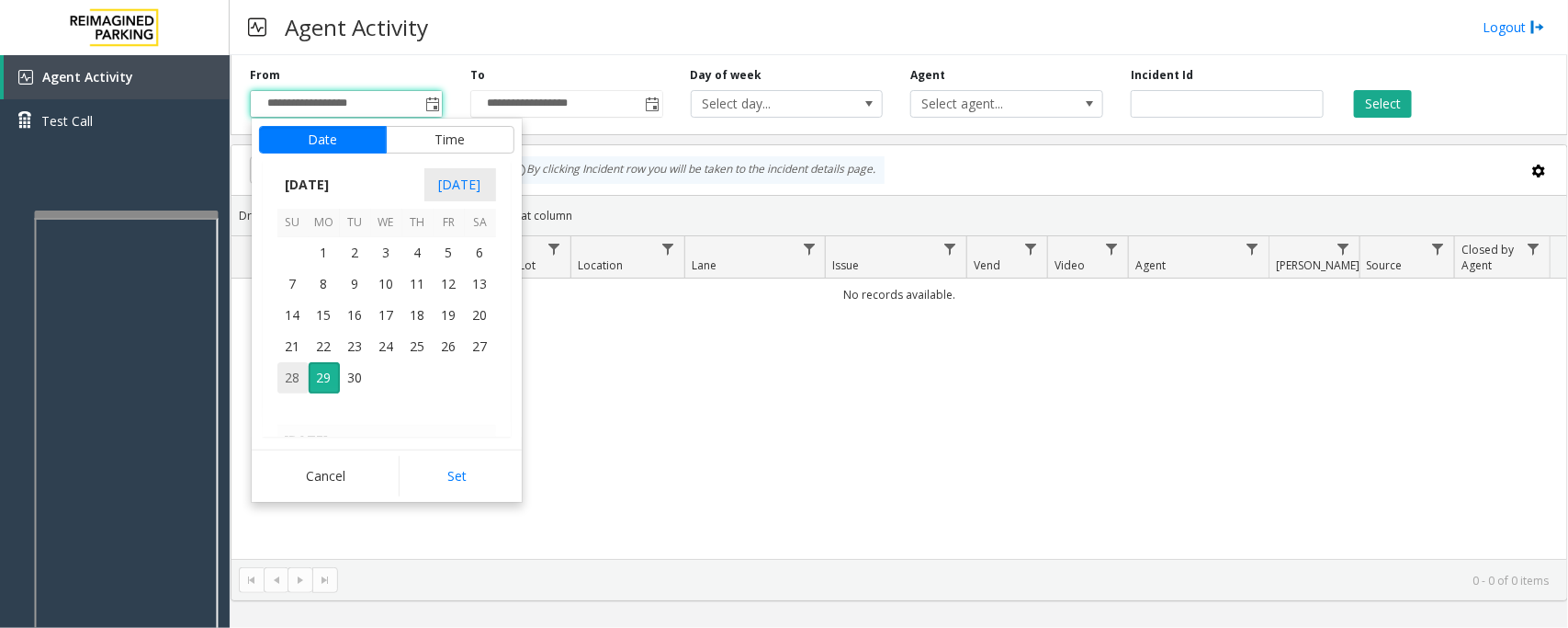
click at [289, 375] on span "28" at bounding box center [293, 378] width 32 height 32
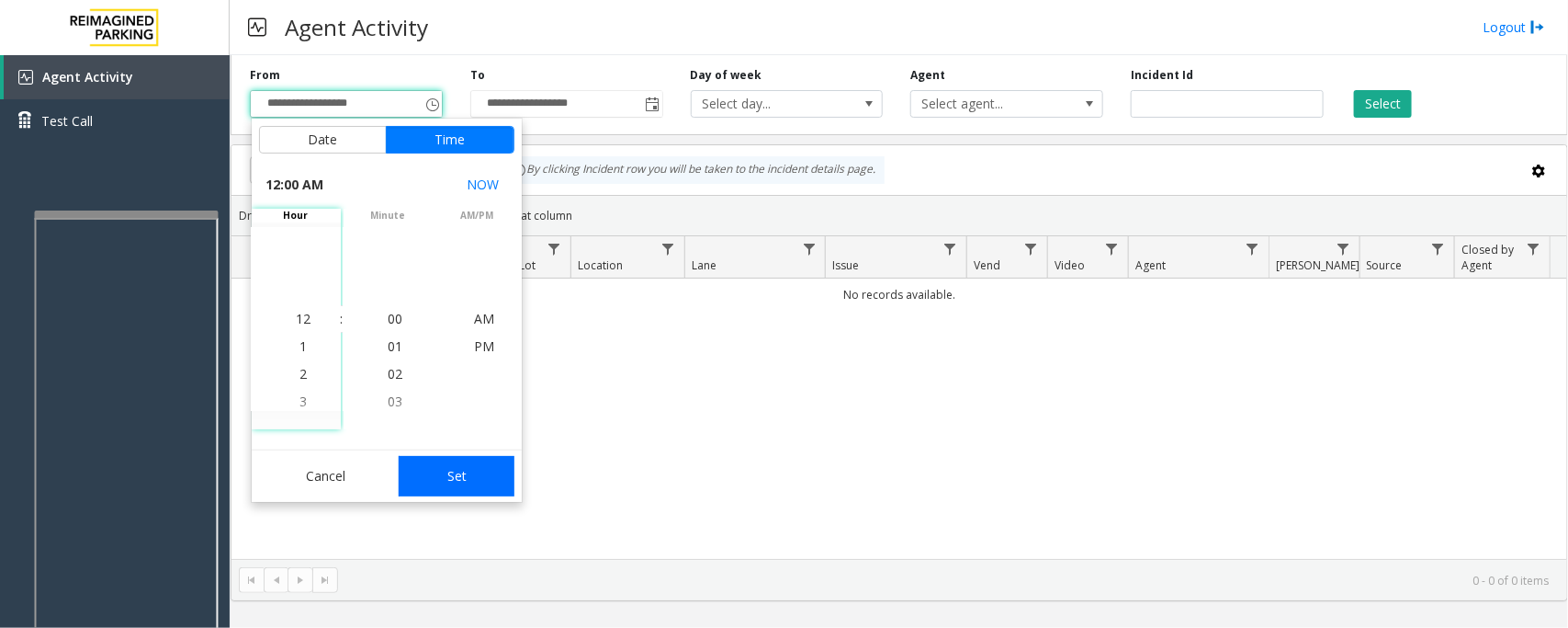
click at [495, 481] on button "Set" at bounding box center [457, 475] width 115 height 40
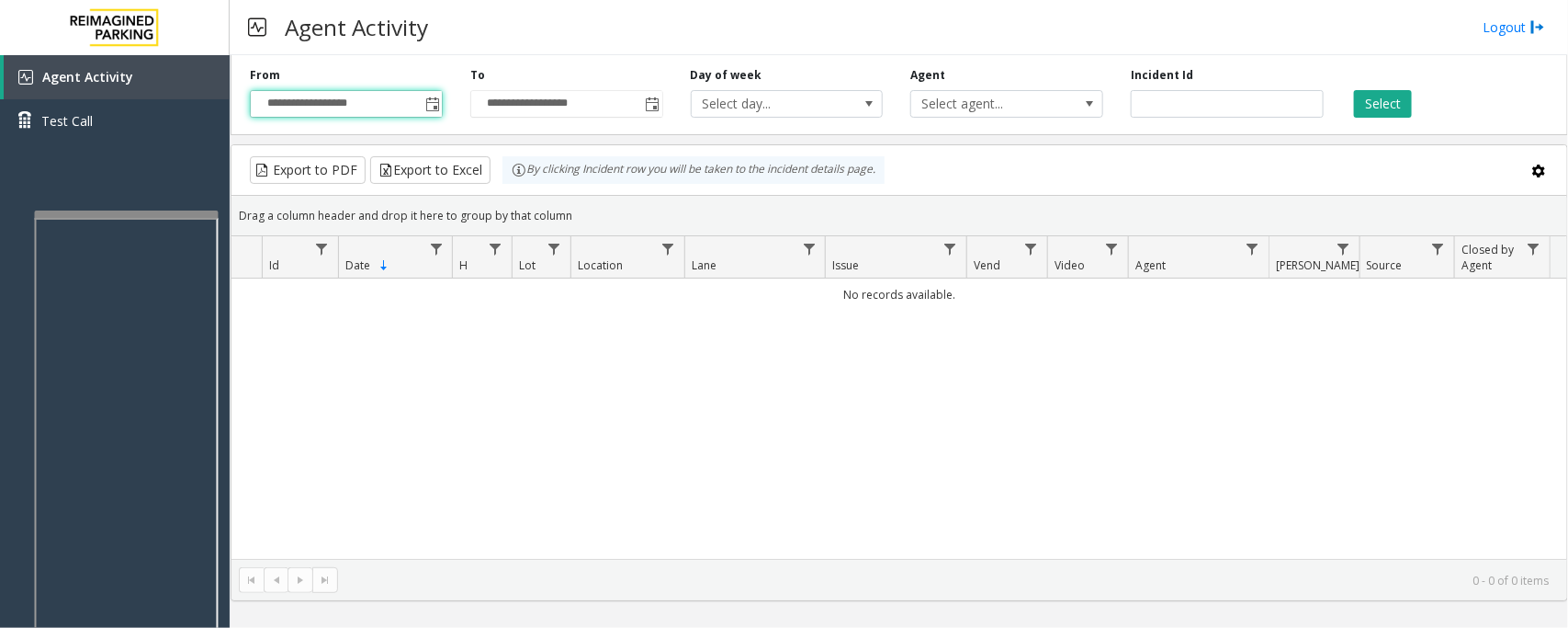
type input "**********"
click at [1399, 106] on button "Select" at bounding box center [1383, 104] width 58 height 28
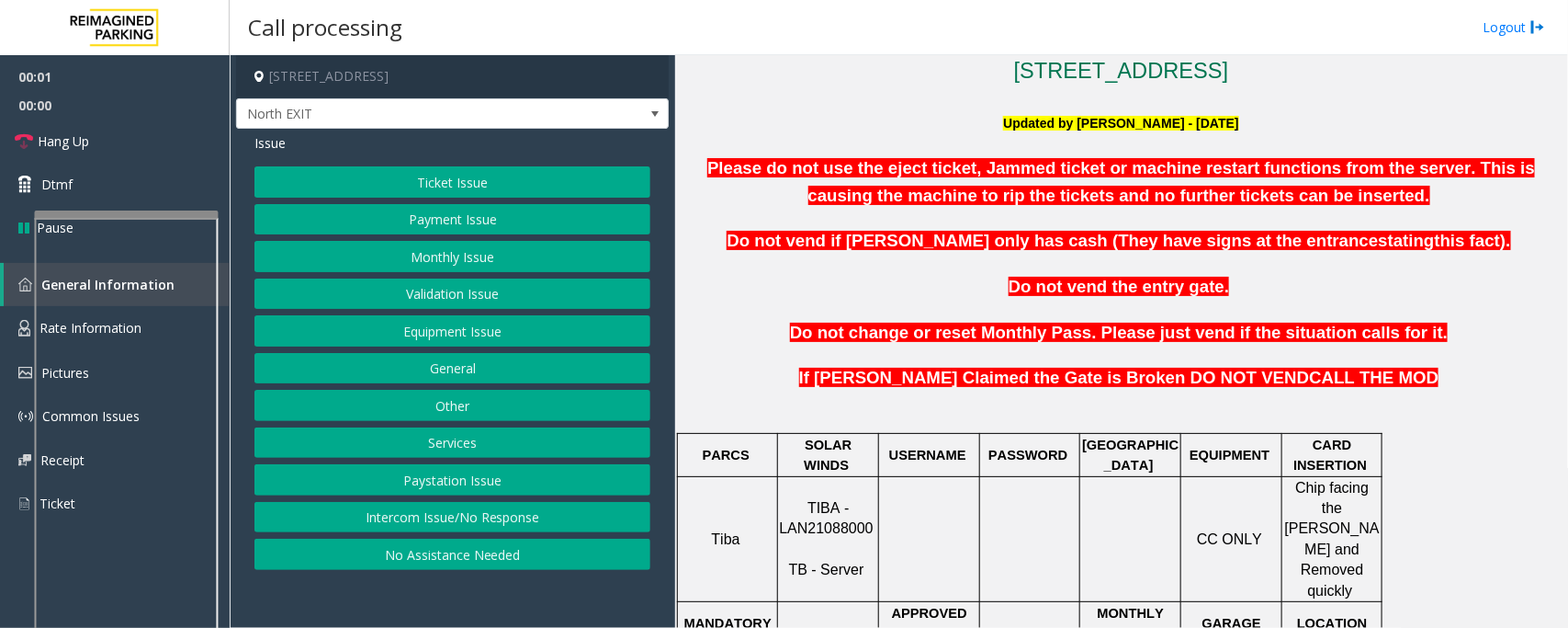
scroll to position [574, 0]
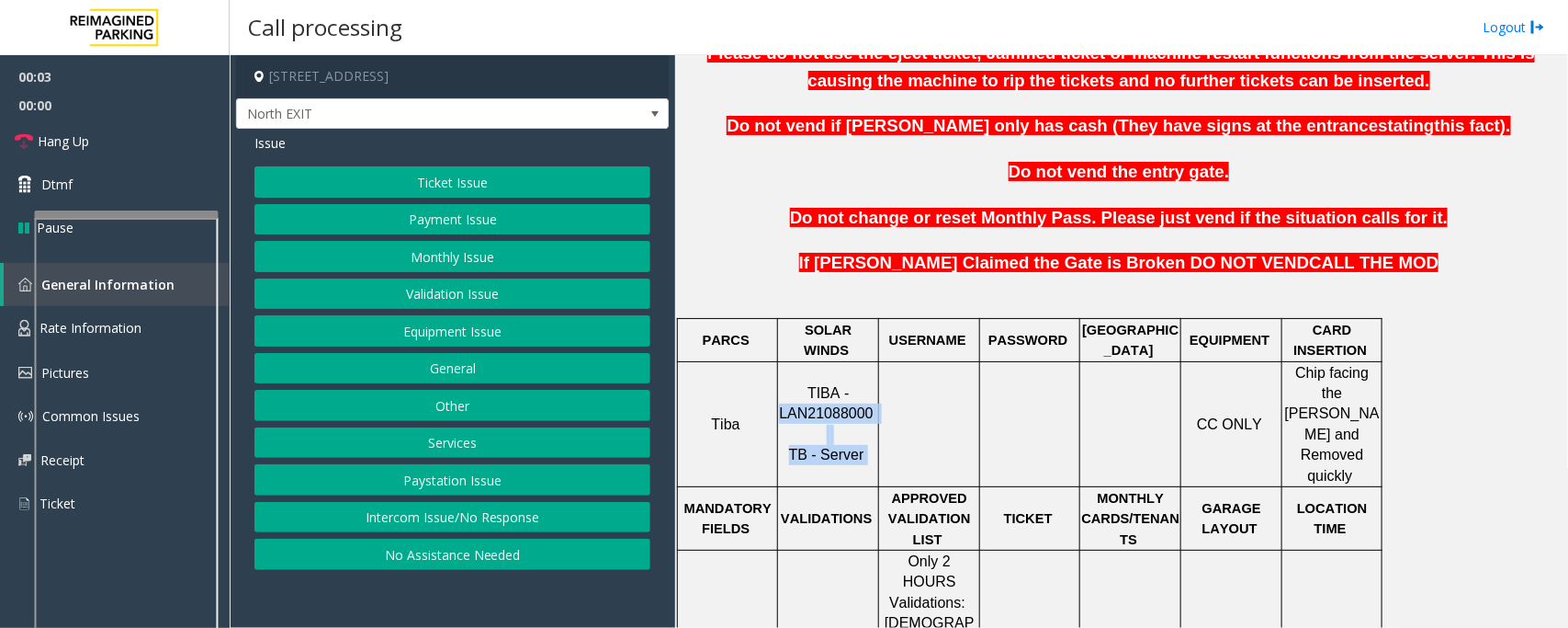
drag, startPoint x: 784, startPoint y: 400, endPoint x: 878, endPoint y: 394, distance: 94.2
click at [878, 394] on tr "Tiba TIBA - LAN21088000 TB - Server CC ONLY Chip facing the Parker and Removed …" at bounding box center [1030, 423] width 705 height 125
click at [874, 406] on span at bounding box center [876, 413] width 4 height 16
drag, startPoint x: 871, startPoint y: 392, endPoint x: 778, endPoint y: 398, distance: 93.2
click at [778, 398] on div "TIBA - LAN21088000 TB - Server" at bounding box center [829, 424] width 100 height 84
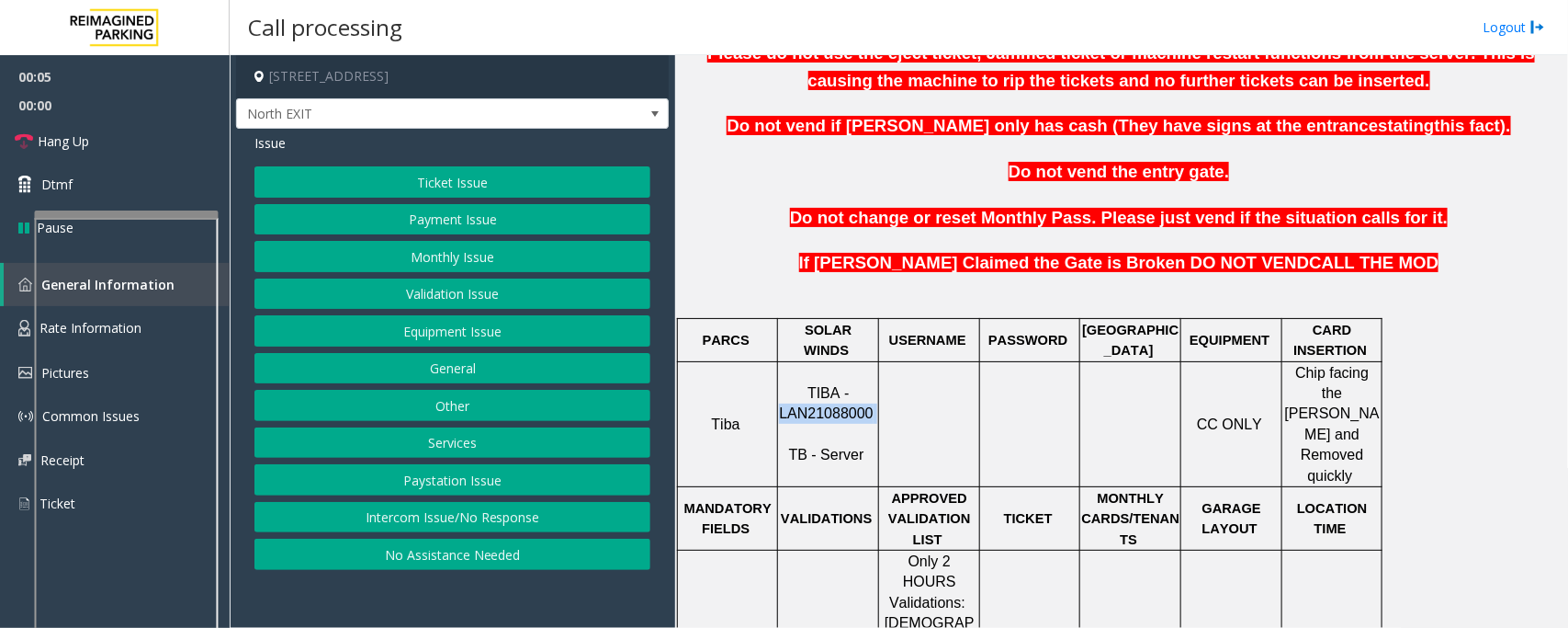
copy p "LAN21088000"
click at [466, 294] on button "Validation Issue" at bounding box center [453, 294] width 396 height 32
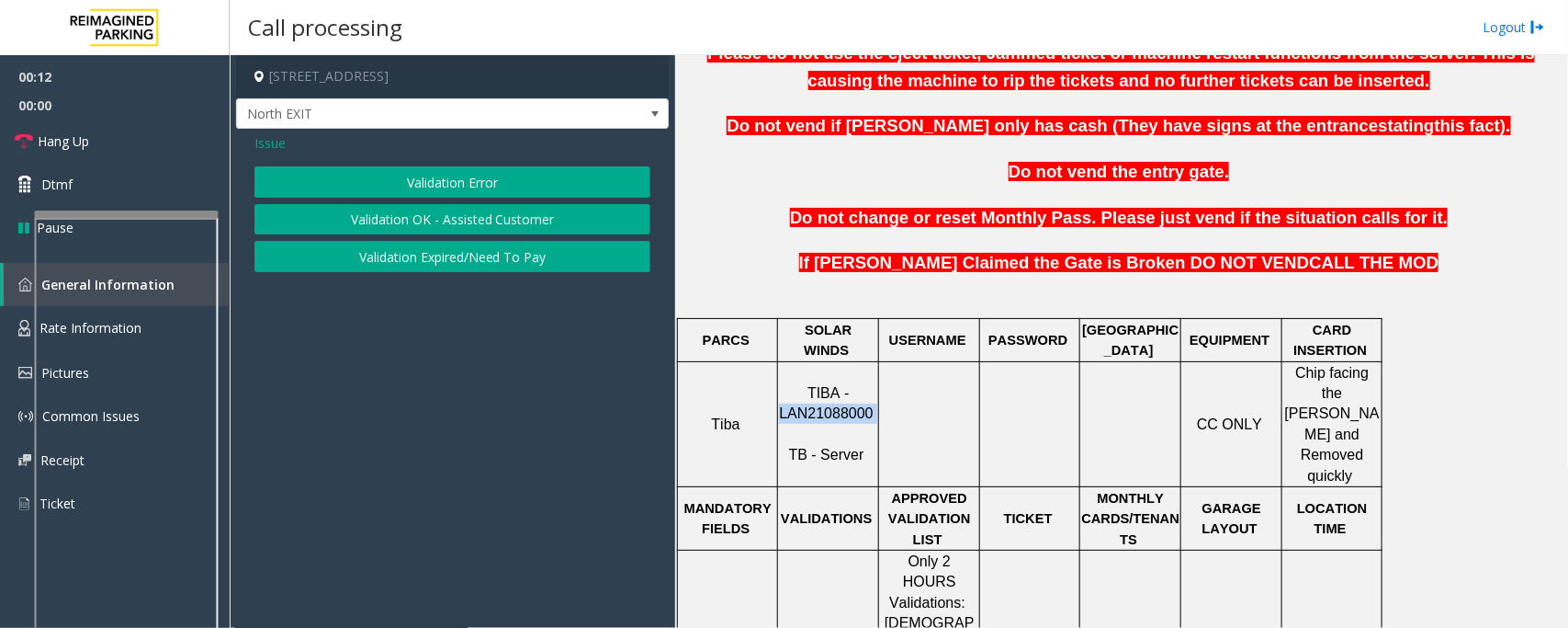
click at [481, 180] on button "Validation Error" at bounding box center [453, 182] width 396 height 32
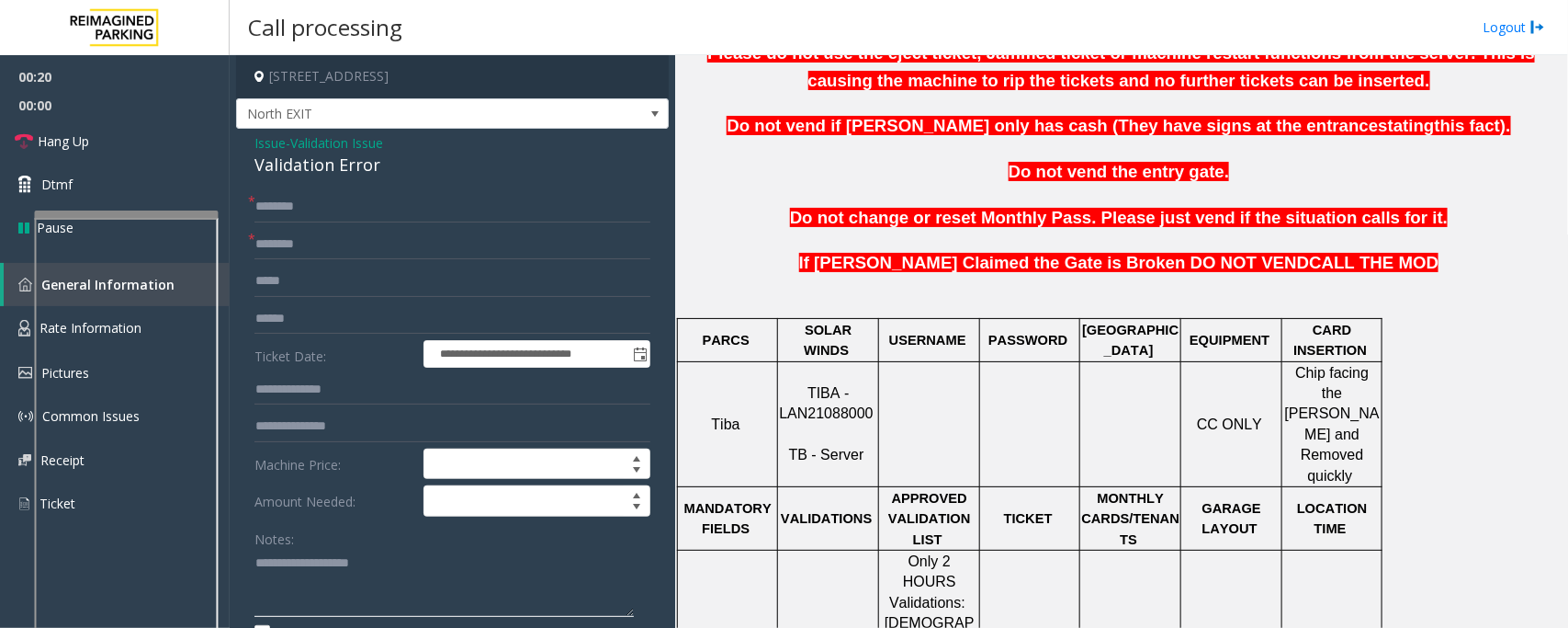
click at [305, 577] on textarea at bounding box center [445, 583] width 379 height 69
paste textarea "**********"
type textarea "**********"
click at [286, 311] on input "text" at bounding box center [453, 319] width 396 height 32
type input "*******"
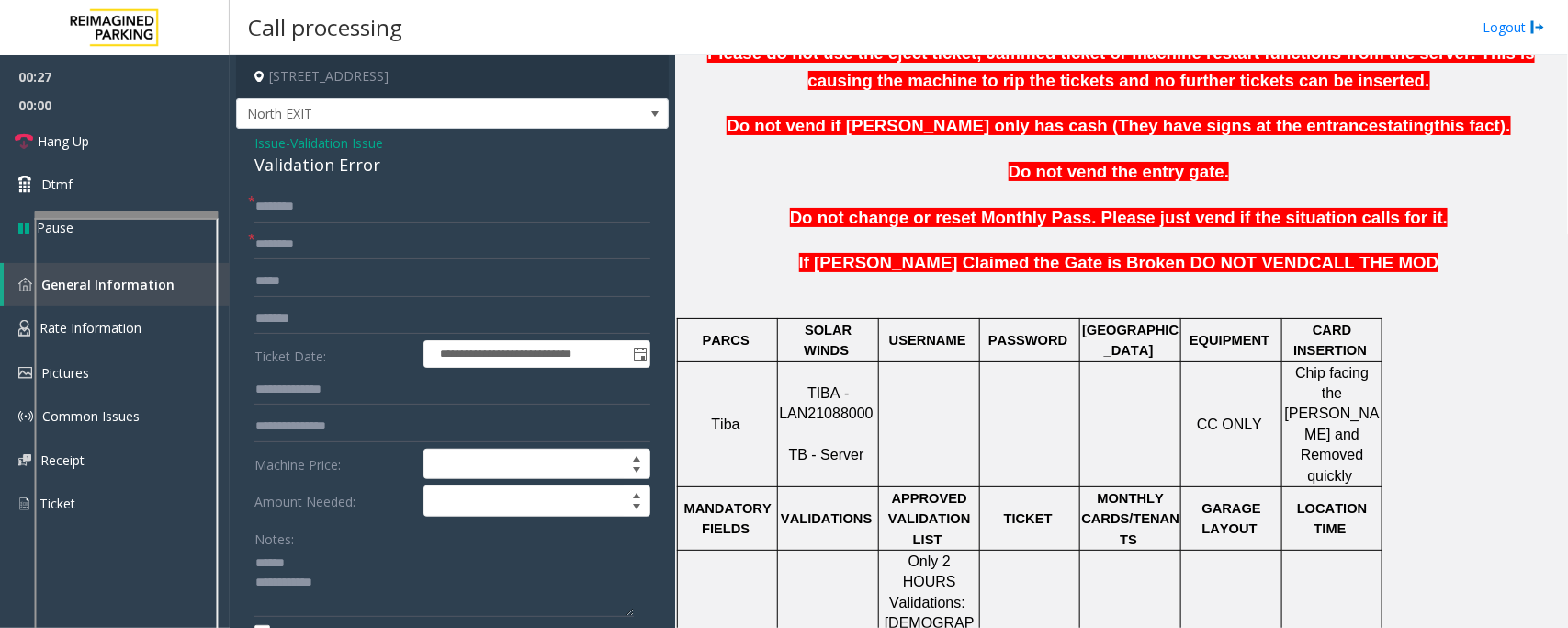
click at [295, 170] on div "Validation Error" at bounding box center [453, 165] width 396 height 25
type textarea "**********"
click at [320, 323] on input "*******" at bounding box center [453, 319] width 396 height 32
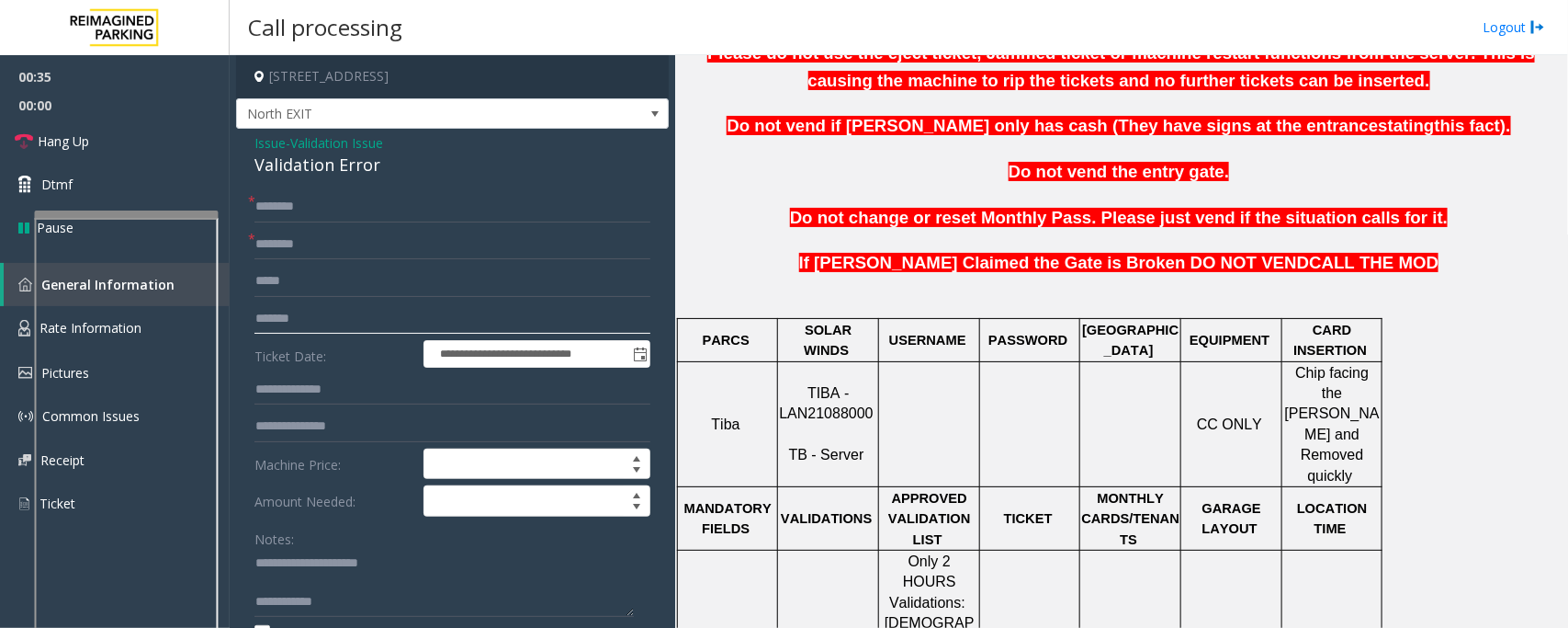
type input "*******"
click at [290, 570] on textarea at bounding box center [445, 583] width 379 height 69
click at [299, 584] on textarea at bounding box center [445, 583] width 379 height 69
type textarea "**********"
click at [341, 309] on input "*******" at bounding box center [453, 319] width 396 height 32
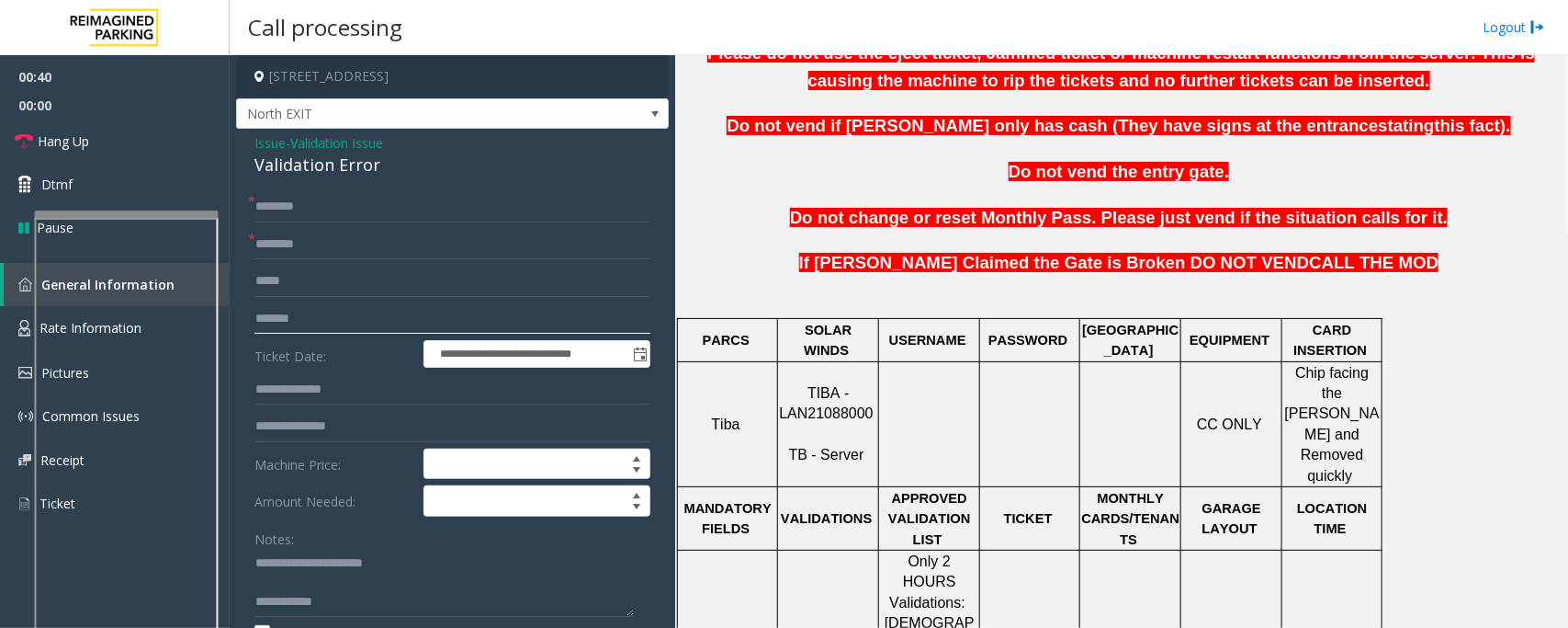
type input "*******"
click at [277, 584] on textarea at bounding box center [445, 583] width 379 height 69
click at [368, 588] on textarea at bounding box center [445, 583] width 379 height 69
type textarea "**********"
click at [353, 397] on input "text" at bounding box center [453, 390] width 396 height 32
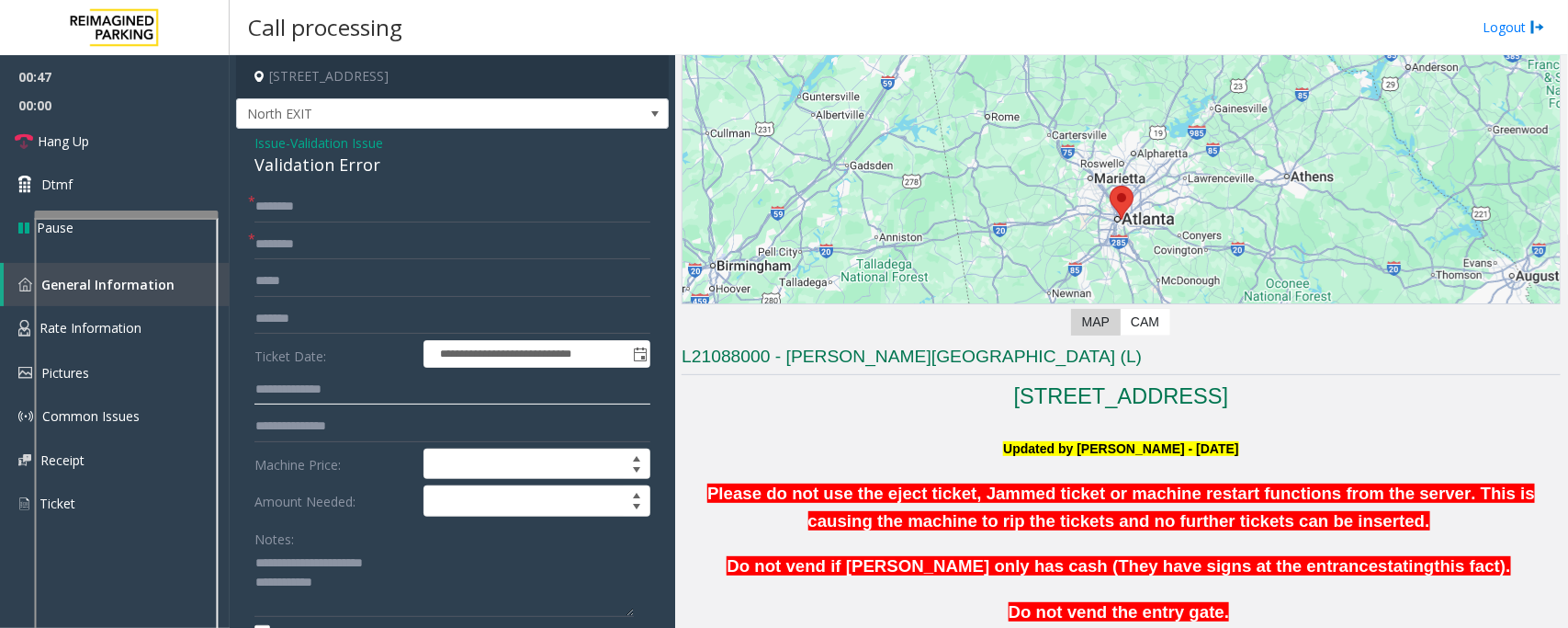
scroll to position [230, 0]
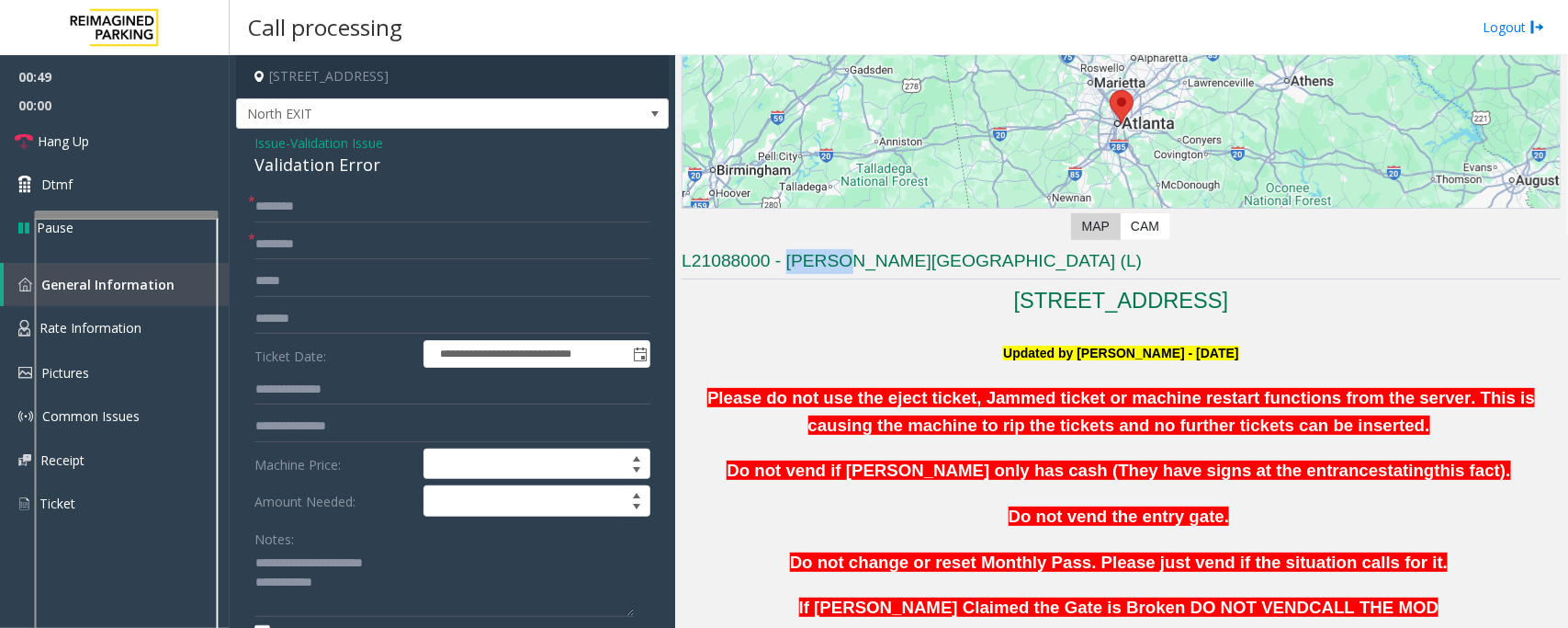
drag, startPoint x: 788, startPoint y: 261, endPoint x: 844, endPoint y: 259, distance: 56.0
click at [844, 259] on h3 "L21088000 - Modera - Reynolds Town (L)" at bounding box center [1121, 264] width 879 height 31
copy h3 "Modera"
click at [296, 241] on input "text" at bounding box center [453, 245] width 396 height 32
paste input "******"
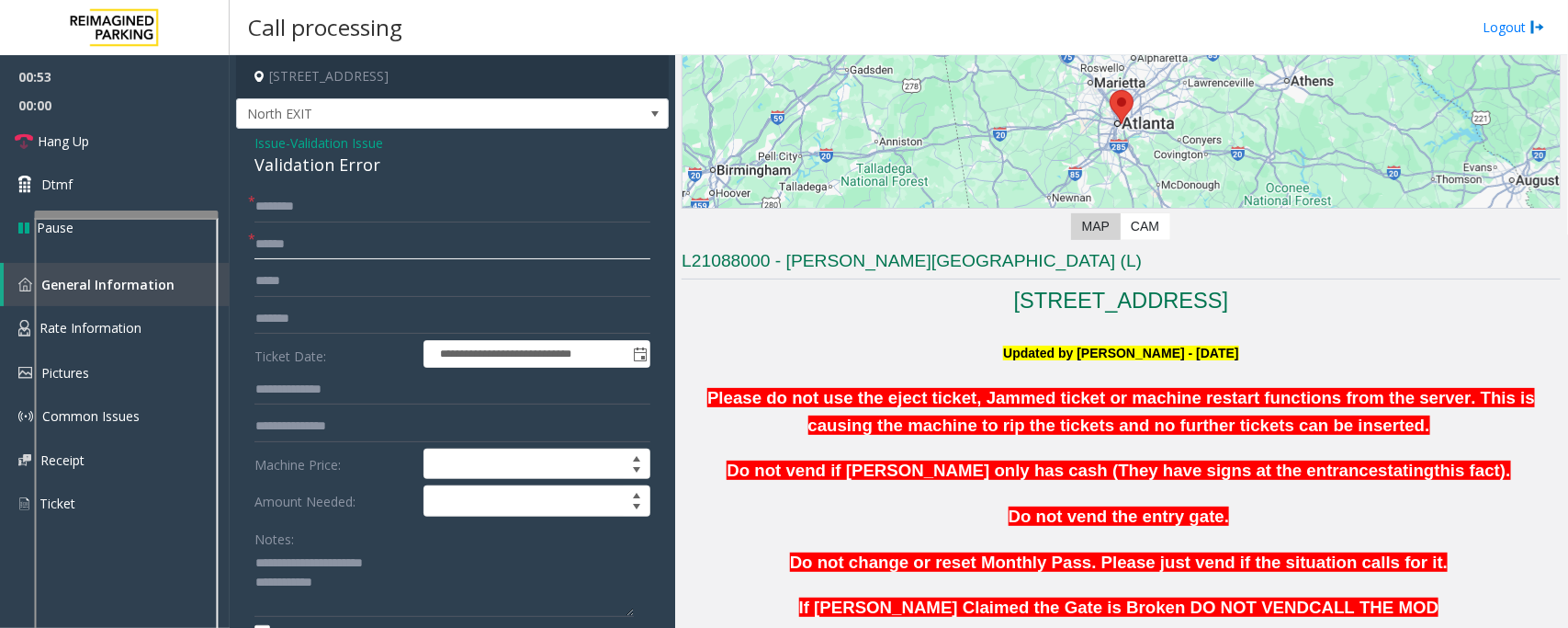
type input "******"
click at [312, 394] on input "text" at bounding box center [453, 390] width 396 height 32
click at [383, 595] on textarea at bounding box center [445, 583] width 379 height 69
click at [256, 562] on textarea at bounding box center [445, 583] width 379 height 69
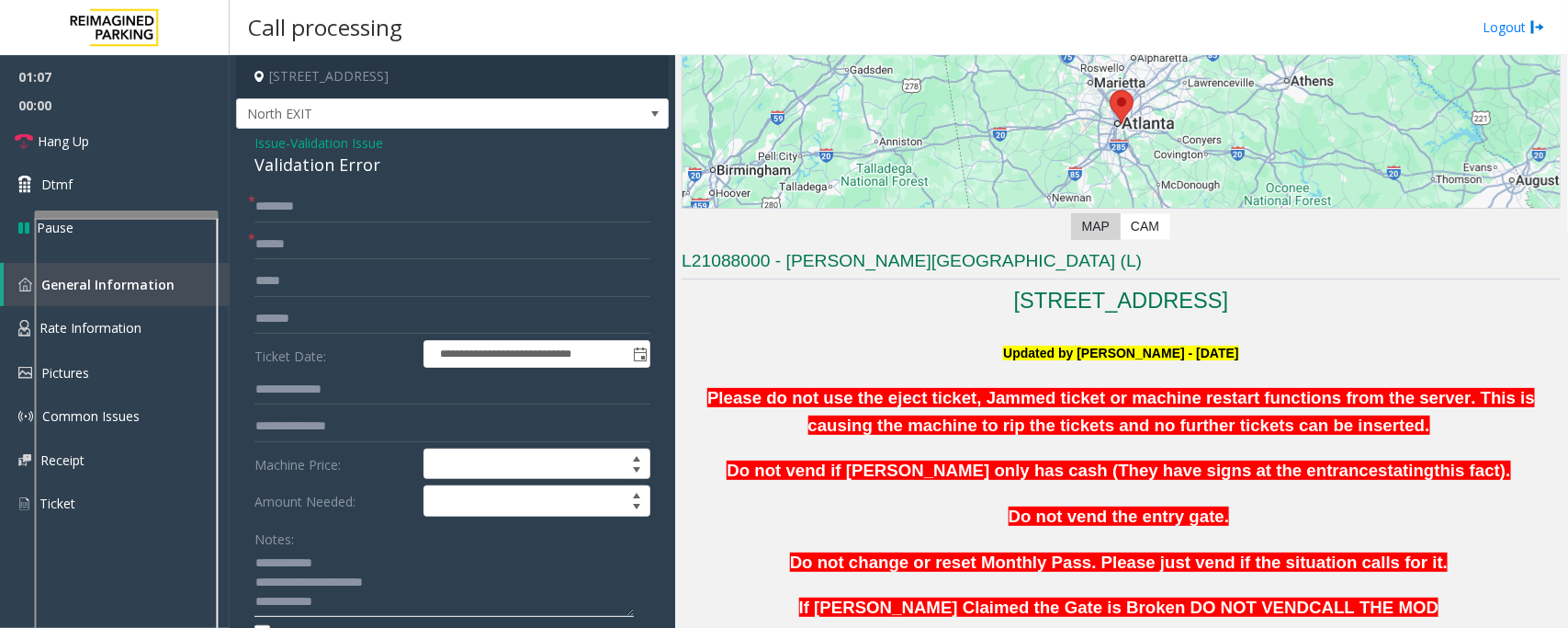
click at [355, 554] on textarea at bounding box center [445, 583] width 379 height 69
click at [346, 564] on textarea at bounding box center [445, 583] width 379 height 69
click at [340, 567] on textarea at bounding box center [445, 583] width 379 height 69
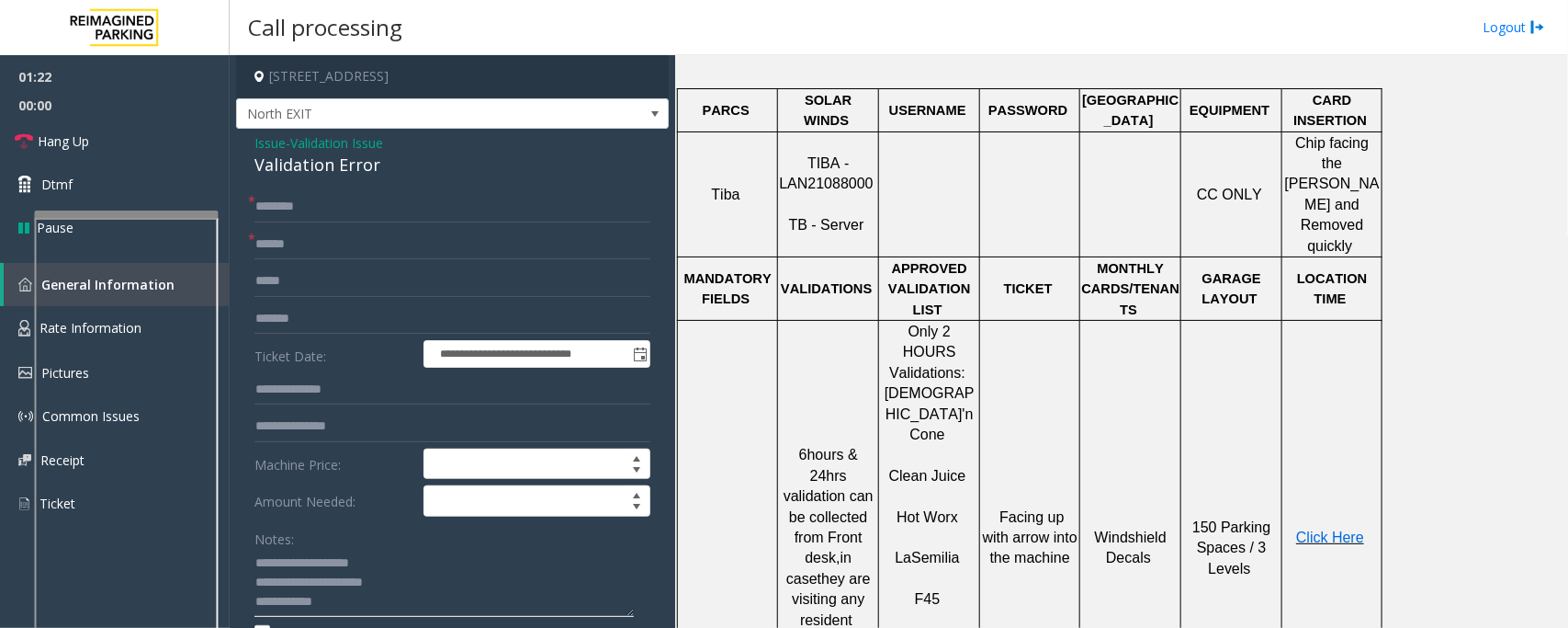
type textarea "**********"
click at [1341, 529] on span "Click Here" at bounding box center [1330, 537] width 68 height 16
click at [344, 207] on input "text" at bounding box center [453, 207] width 396 height 32
type input "******"
drag, startPoint x: 786, startPoint y: 167, endPoint x: 877, endPoint y: 159, distance: 91.4
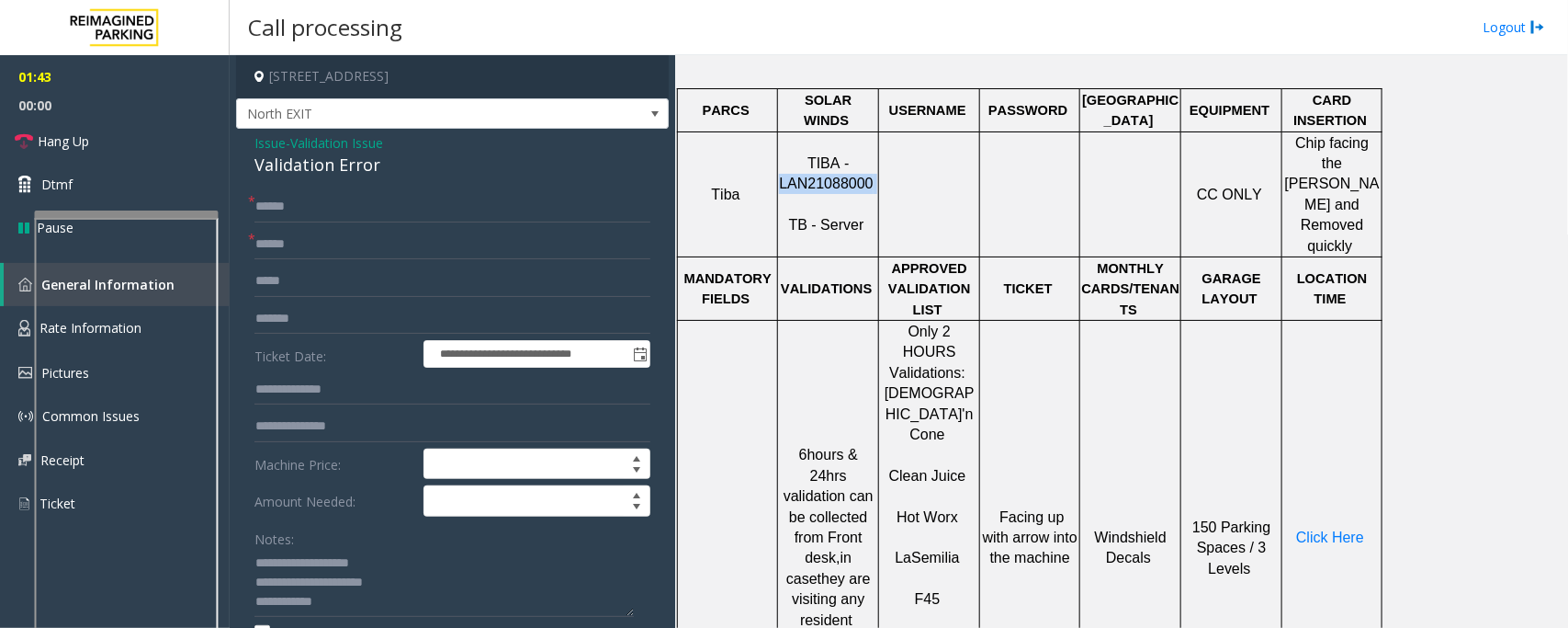
click at [877, 159] on p "TIBA - LAN21088000 TB - Server" at bounding box center [829, 194] width 99 height 83
copy p "LAN21088000"
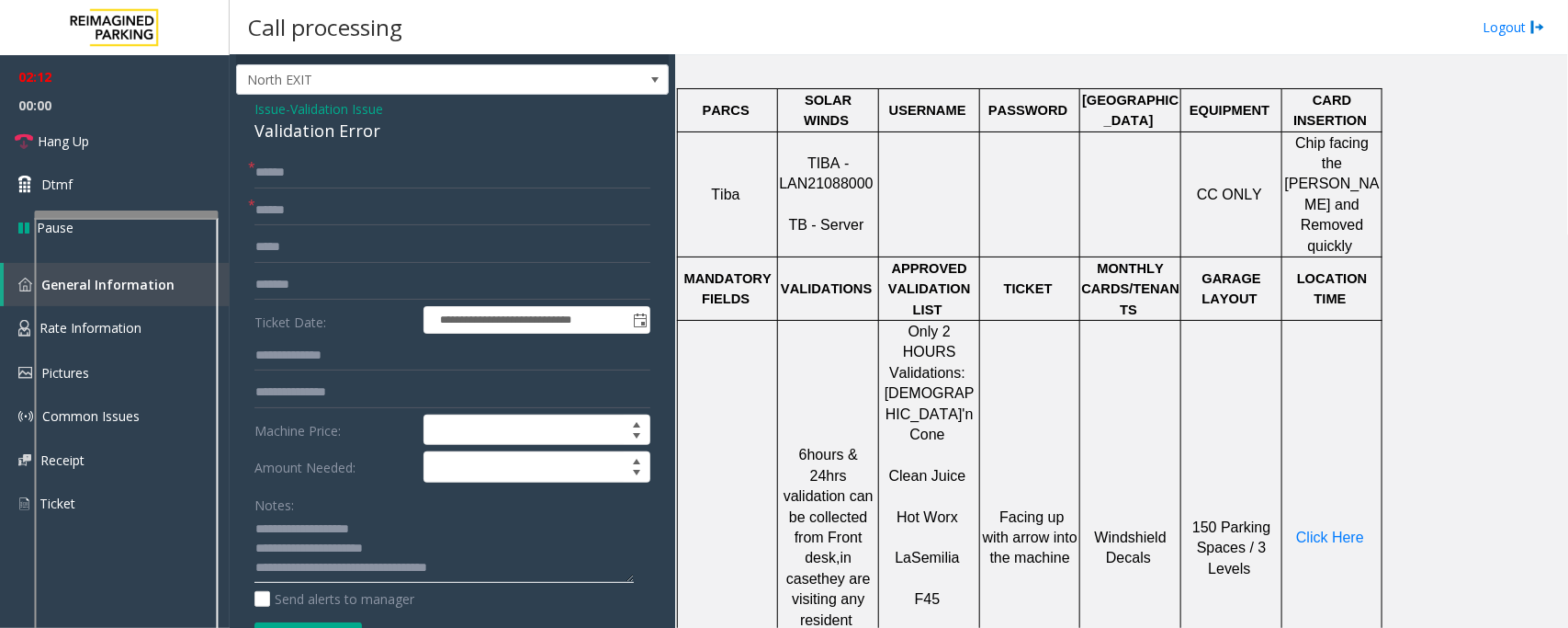
click at [519, 566] on textarea at bounding box center [445, 549] width 379 height 69
click at [538, 558] on textarea at bounding box center [445, 549] width 379 height 69
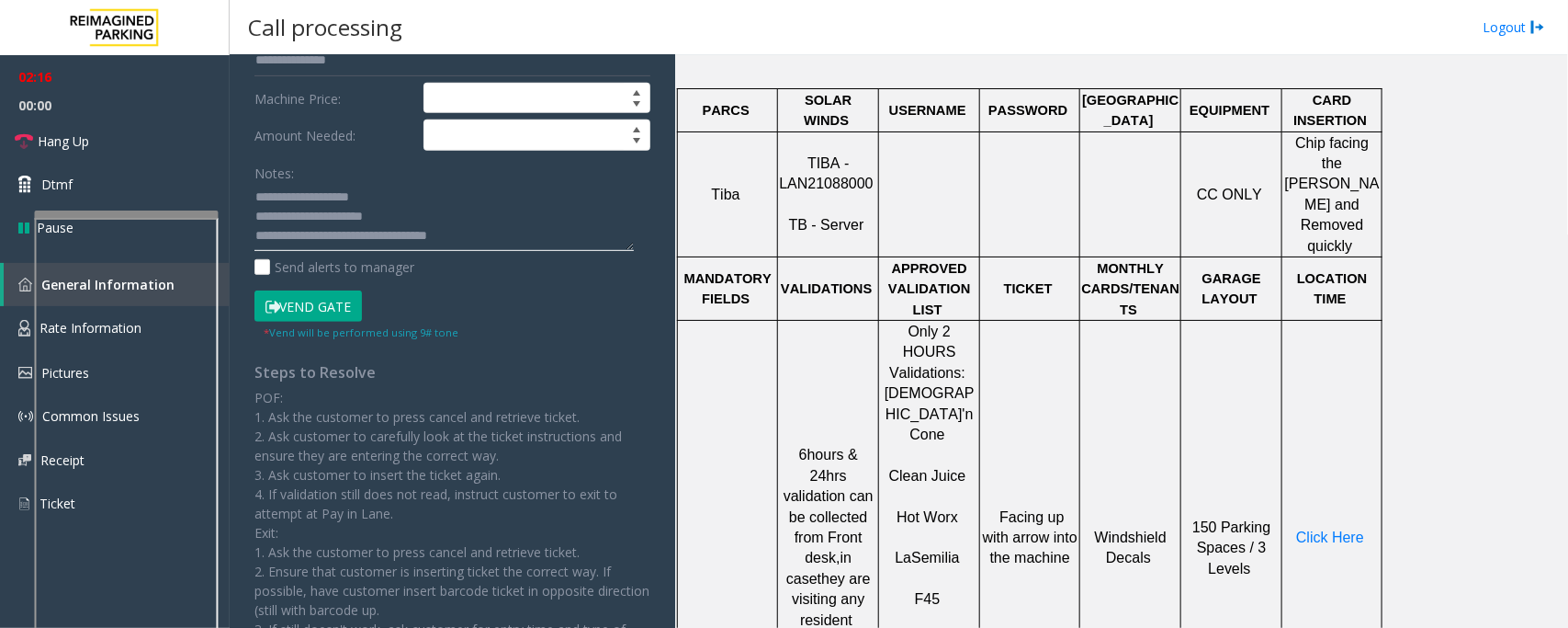
scroll to position [379, 0]
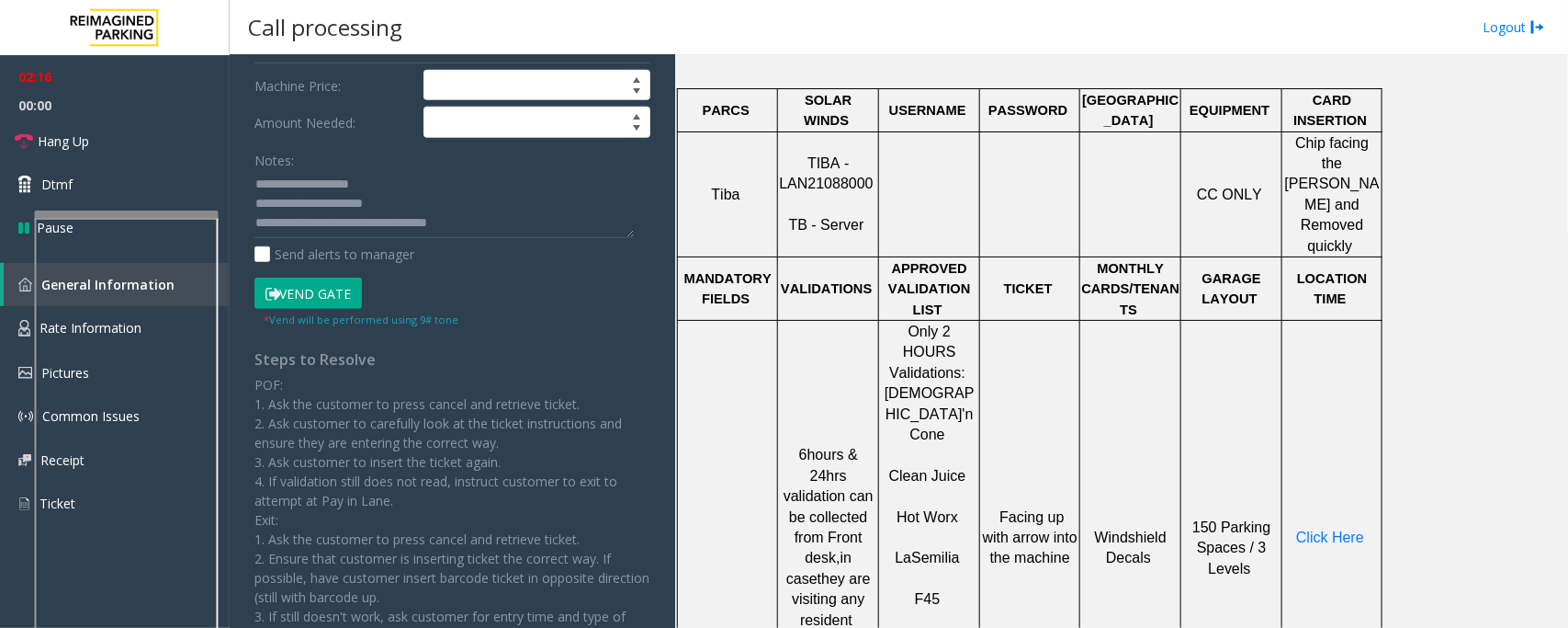
click at [313, 297] on button "Vend Gate" at bounding box center [309, 293] width 108 height 32
click at [508, 203] on textarea at bounding box center [445, 205] width 379 height 69
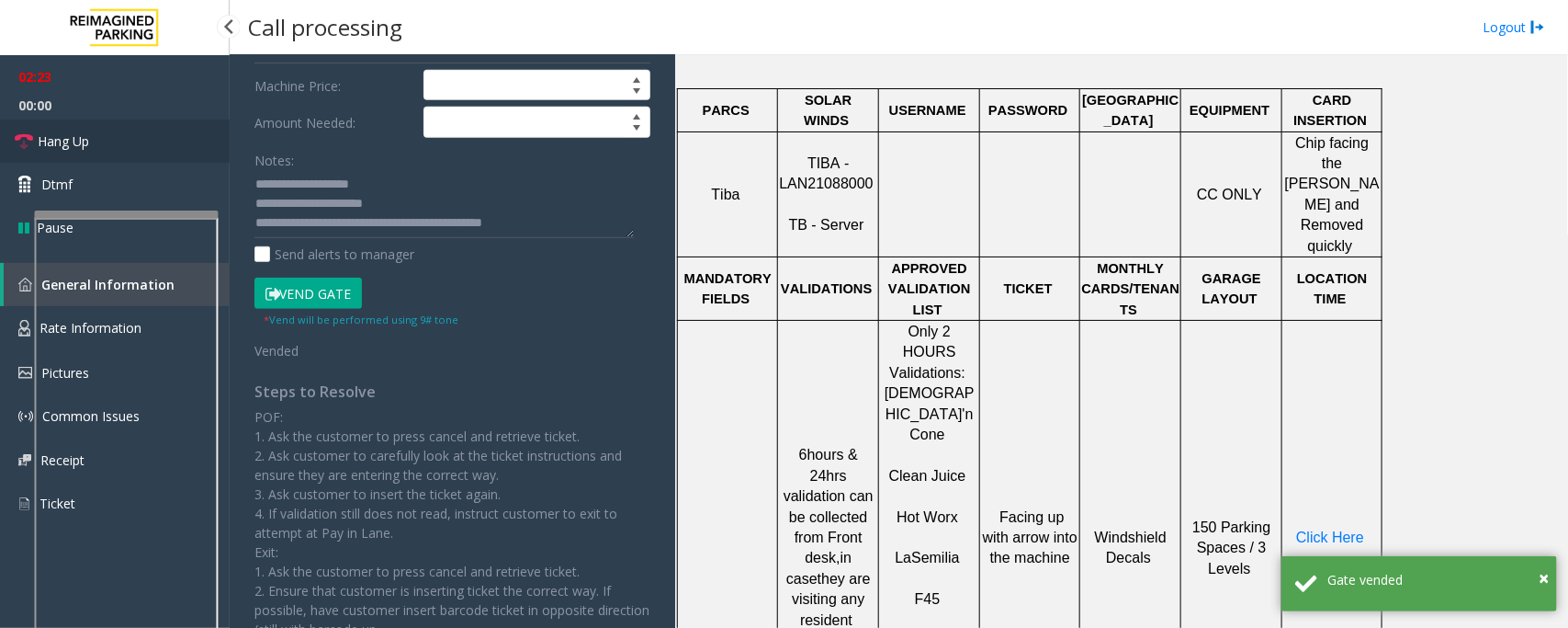
click at [102, 139] on link "Hang Up" at bounding box center [114, 140] width 230 height 43
click at [567, 213] on textarea at bounding box center [445, 205] width 379 height 69
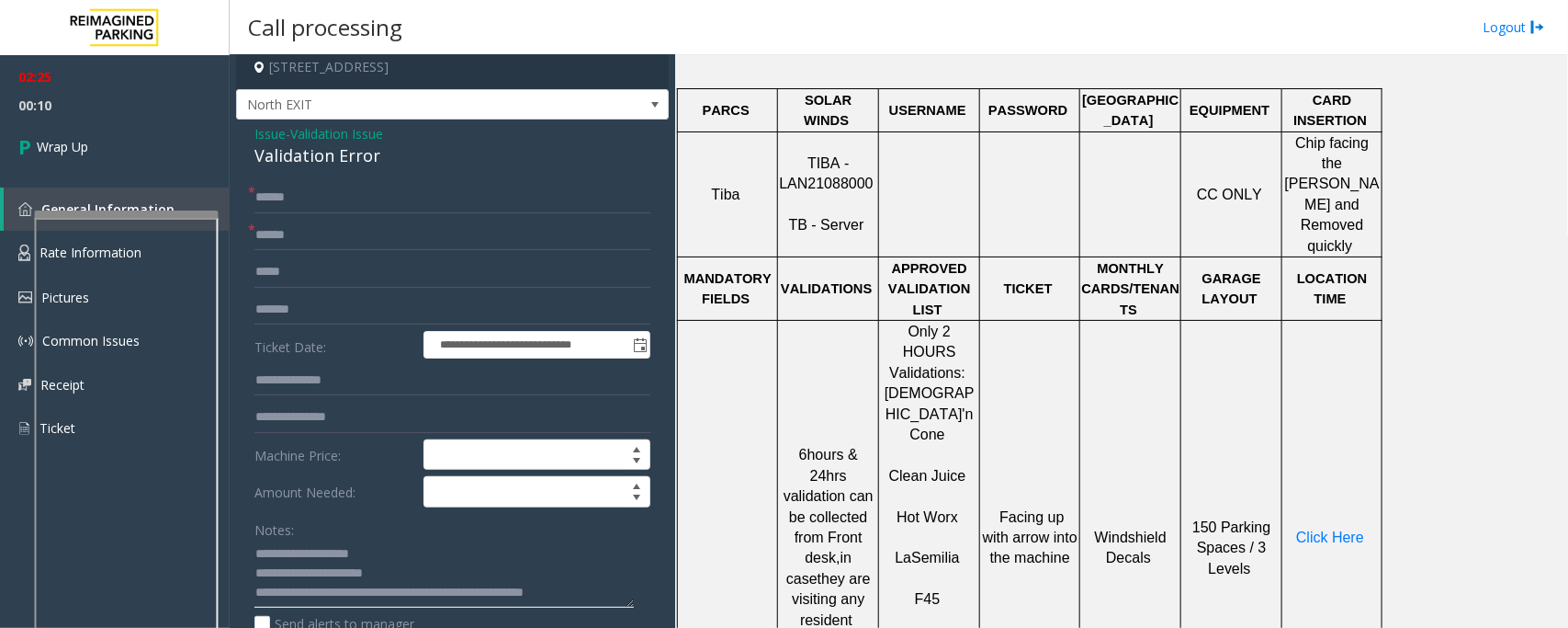
scroll to position [0, 0]
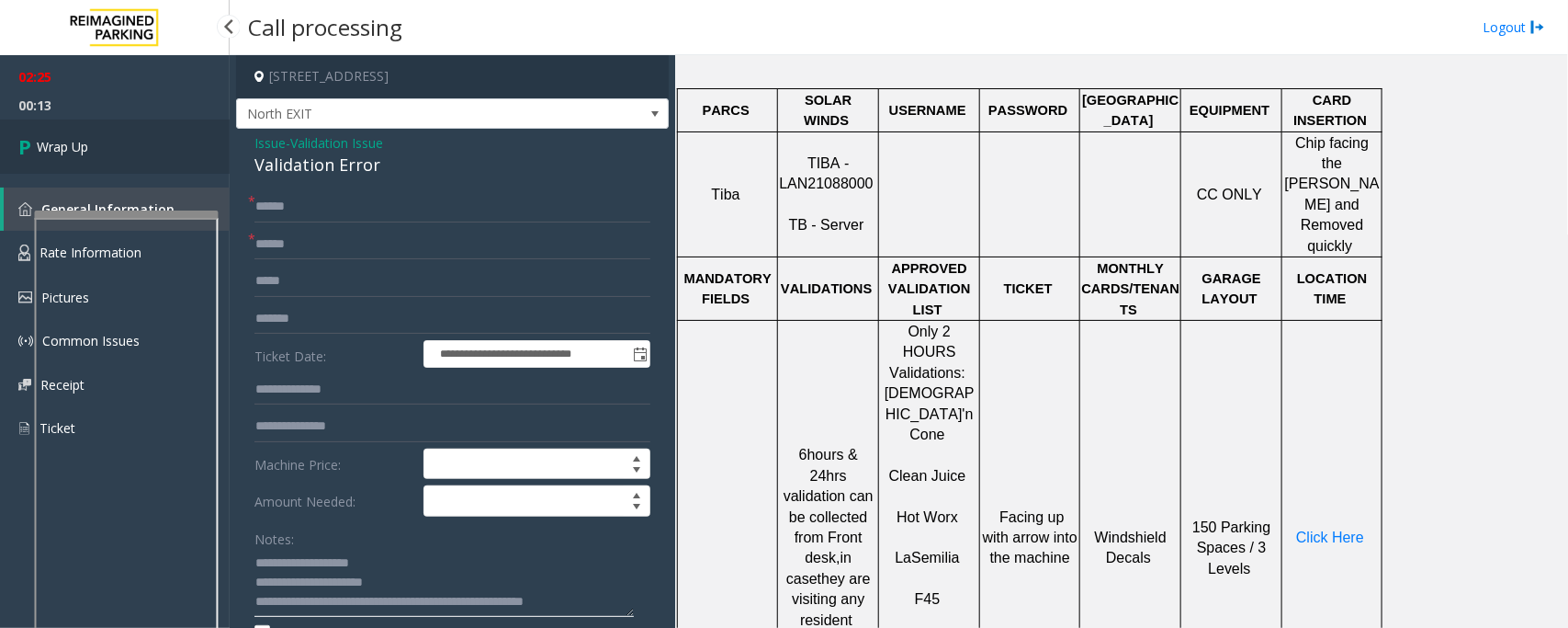
type textarea "**********"
click at [101, 152] on link "Wrap Up" at bounding box center [114, 146] width 230 height 54
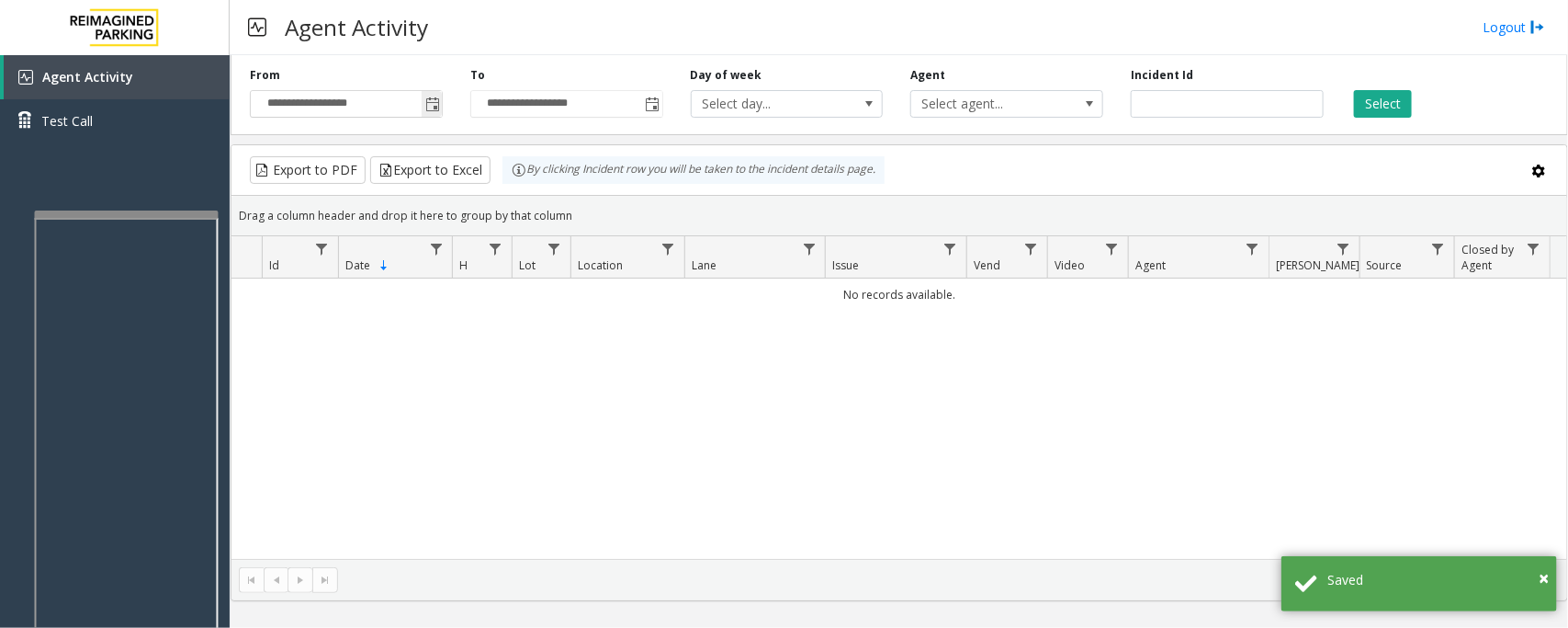
click at [434, 106] on span "Toggle popup" at bounding box center [432, 105] width 15 height 15
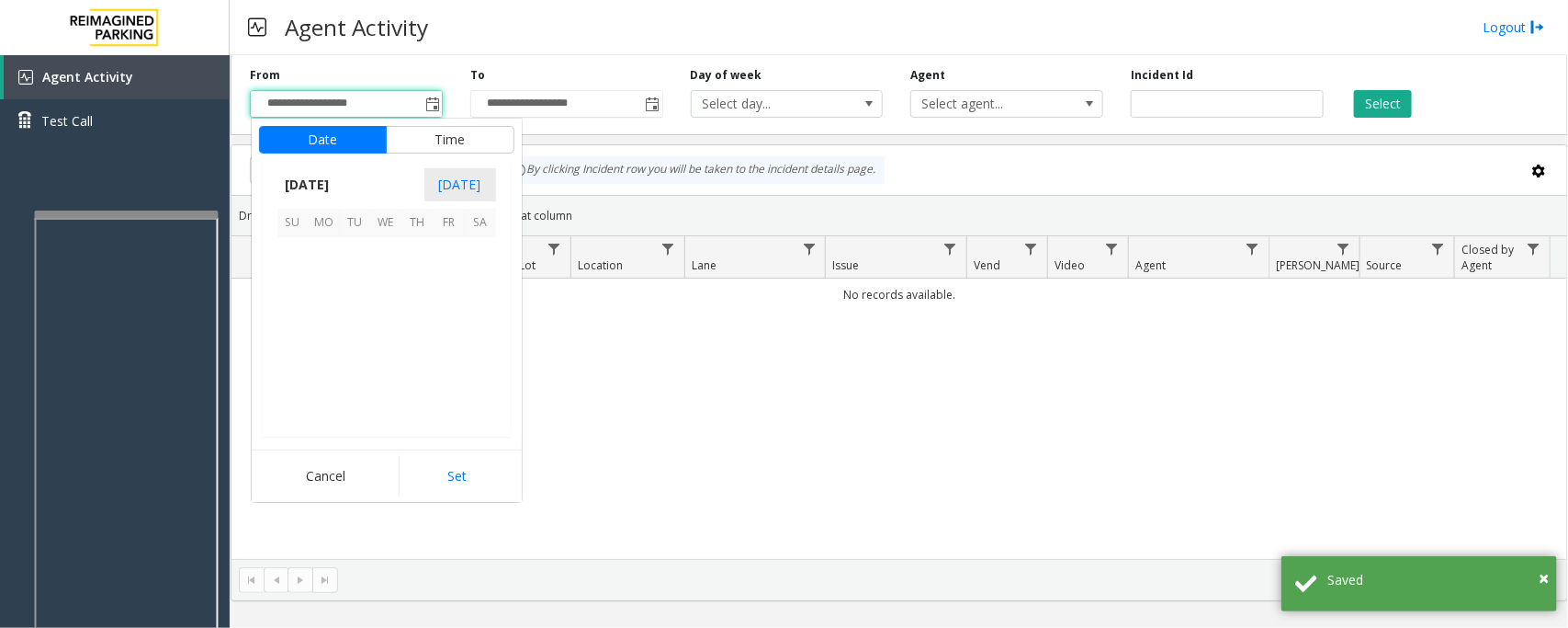
scroll to position [329733, 0]
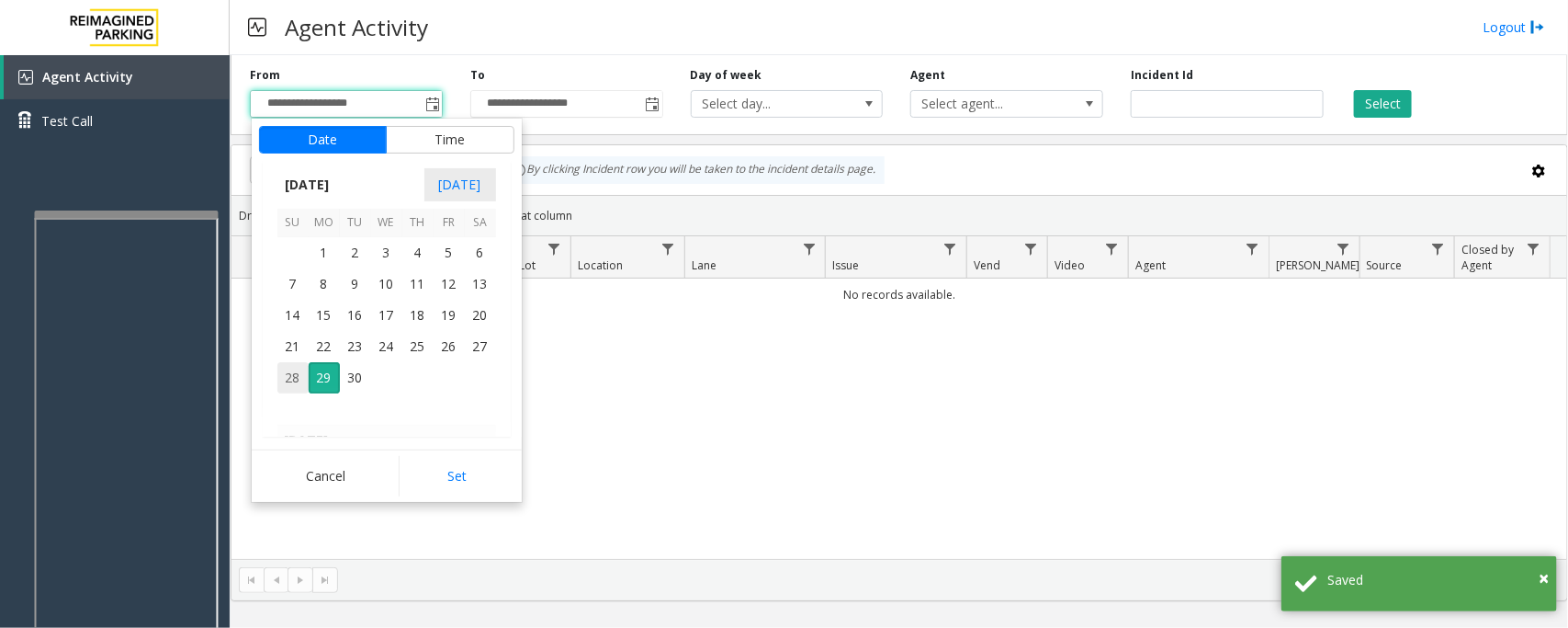
click at [295, 373] on span "28" at bounding box center [293, 378] width 32 height 32
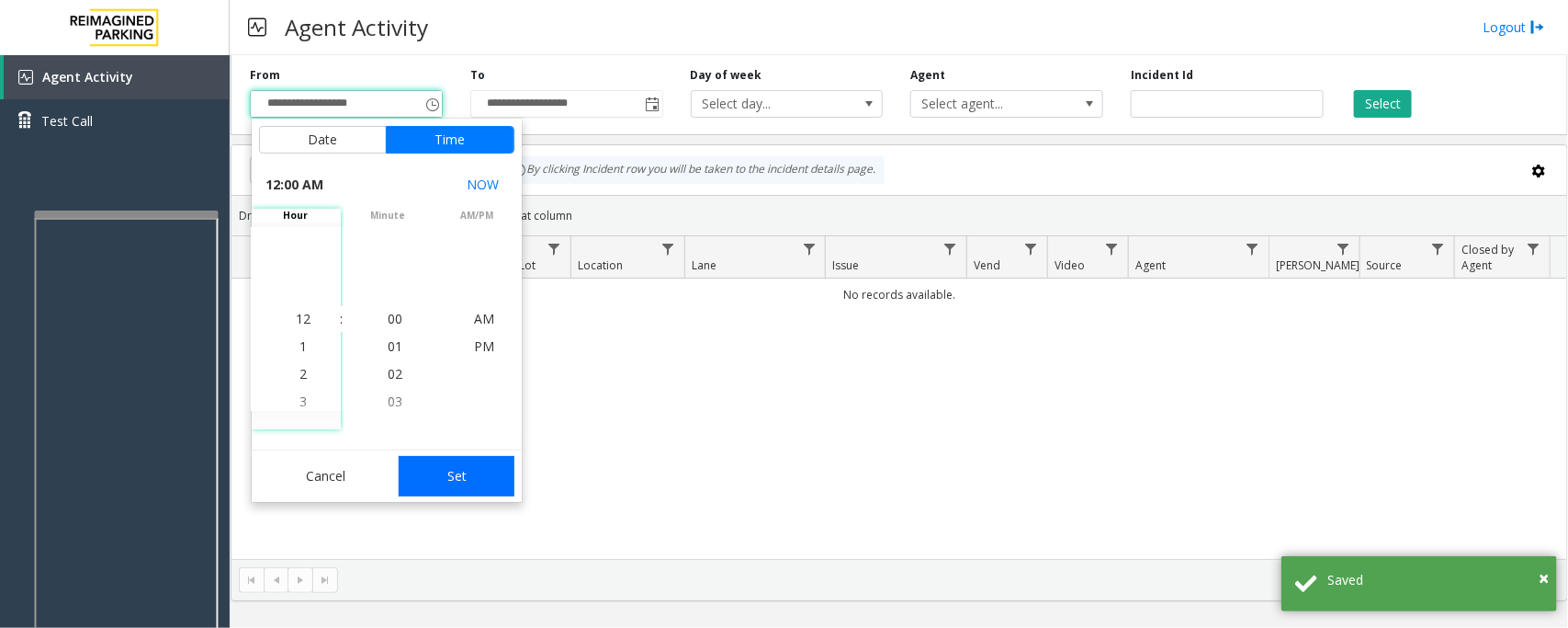
click at [460, 480] on button "Set" at bounding box center [457, 475] width 115 height 40
type input "**********"
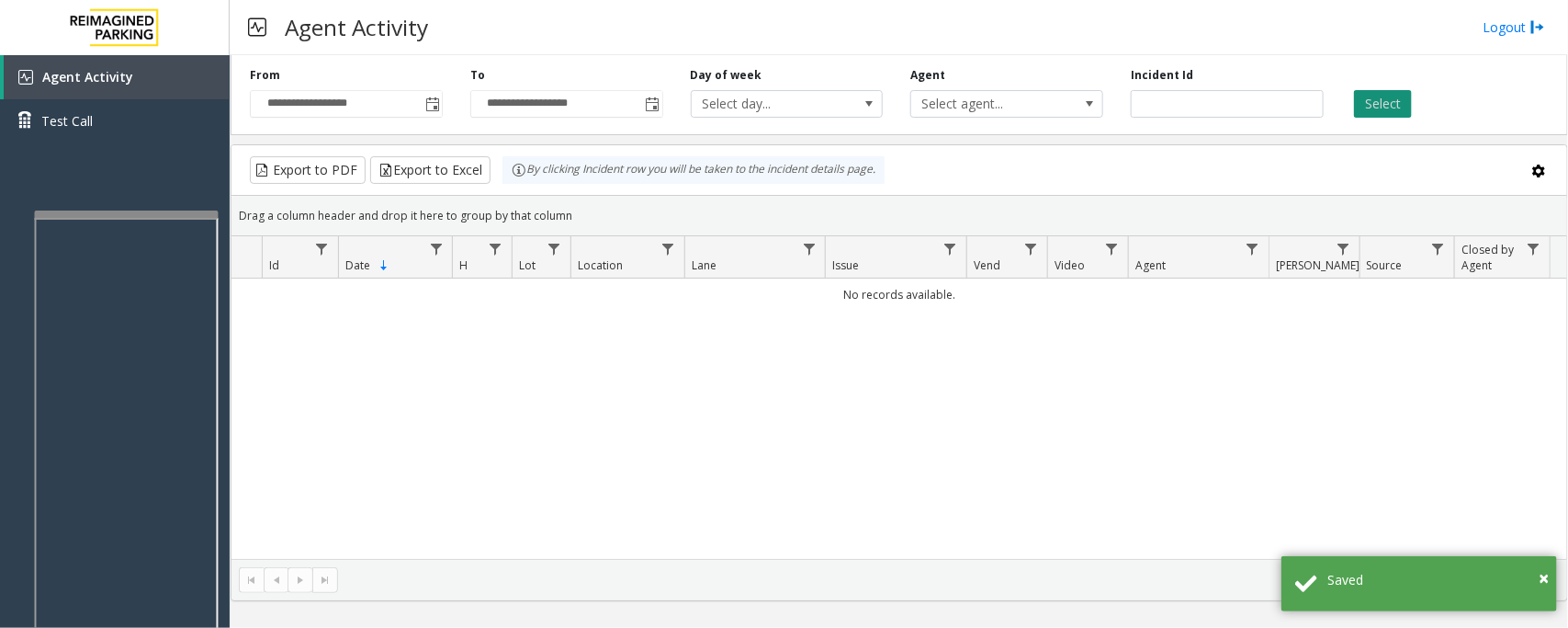
click at [1372, 100] on button "Select" at bounding box center [1383, 104] width 58 height 28
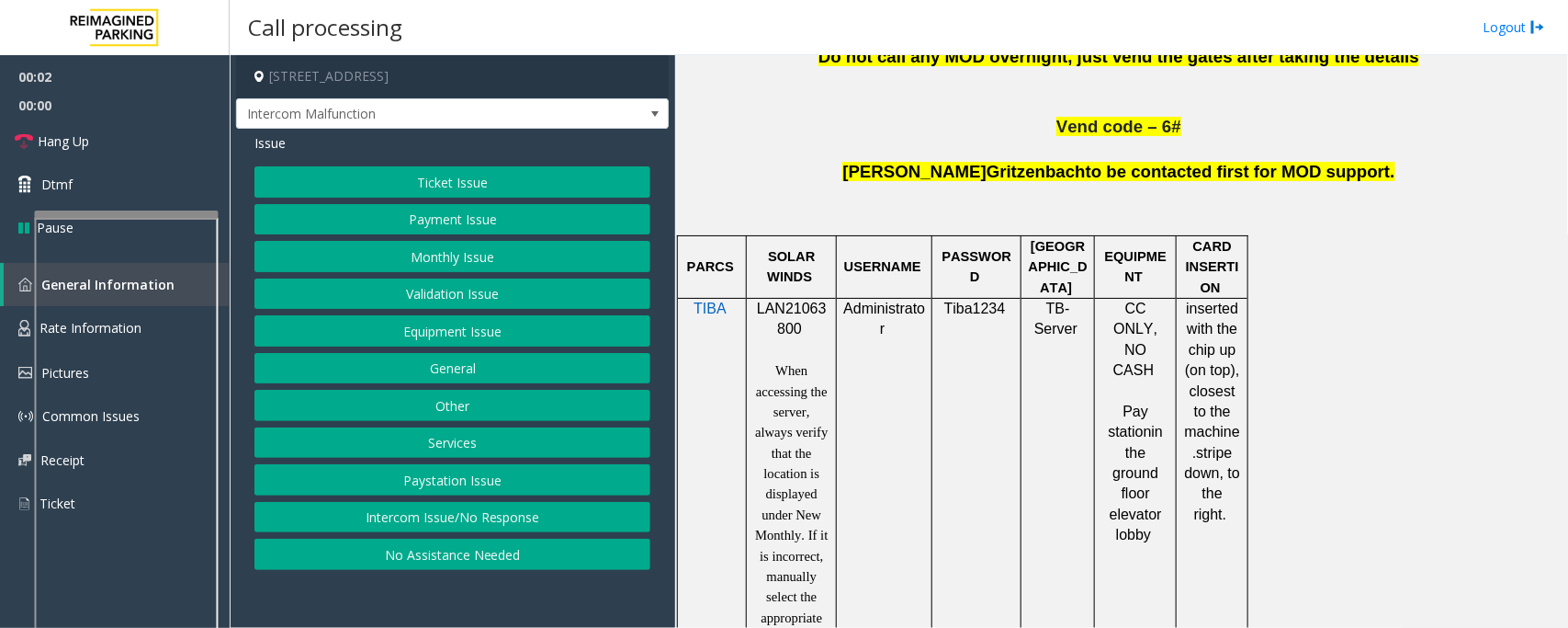
scroll to position [1034, 0]
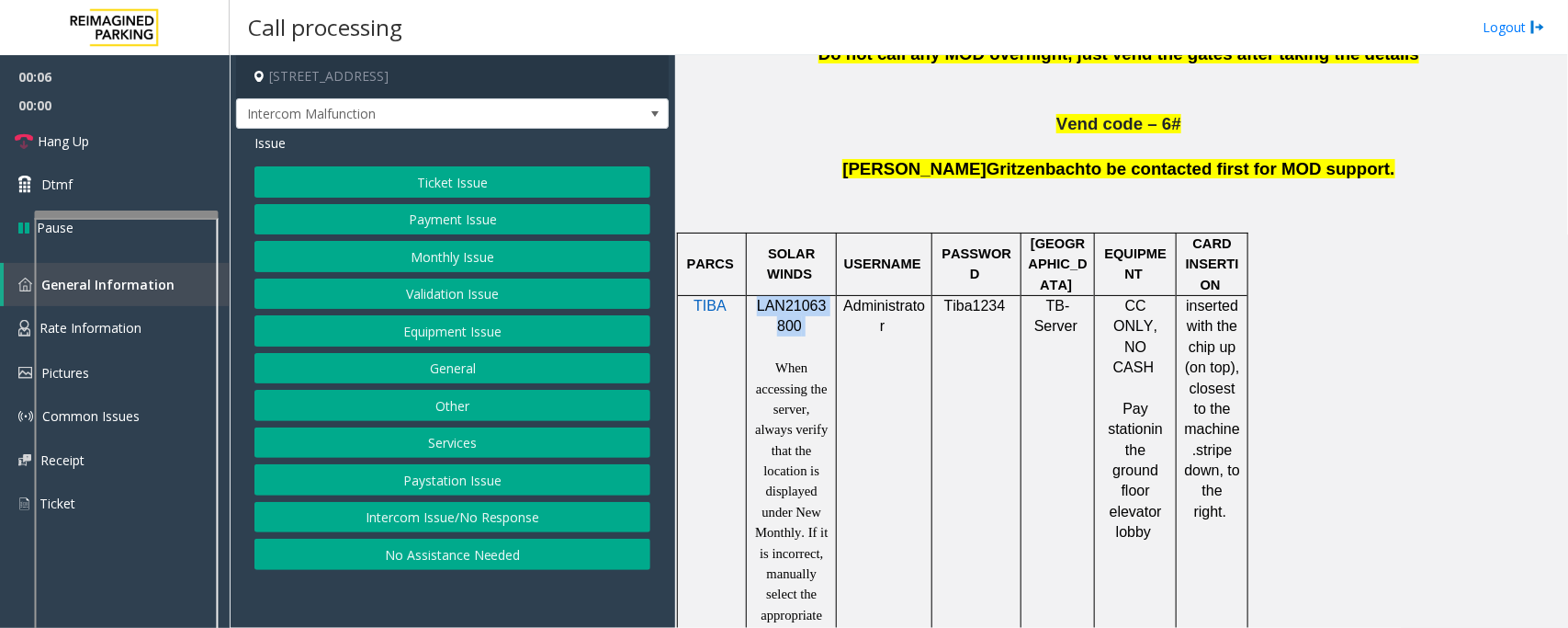
drag, startPoint x: 755, startPoint y: 310, endPoint x: 802, endPoint y: 328, distance: 50.3
click at [802, 328] on p "LAN21063800" at bounding box center [791, 316] width 76 height 41
copy p "LAN21063800"
click at [340, 559] on button "No Assistance Needed" at bounding box center [453, 555] width 396 height 32
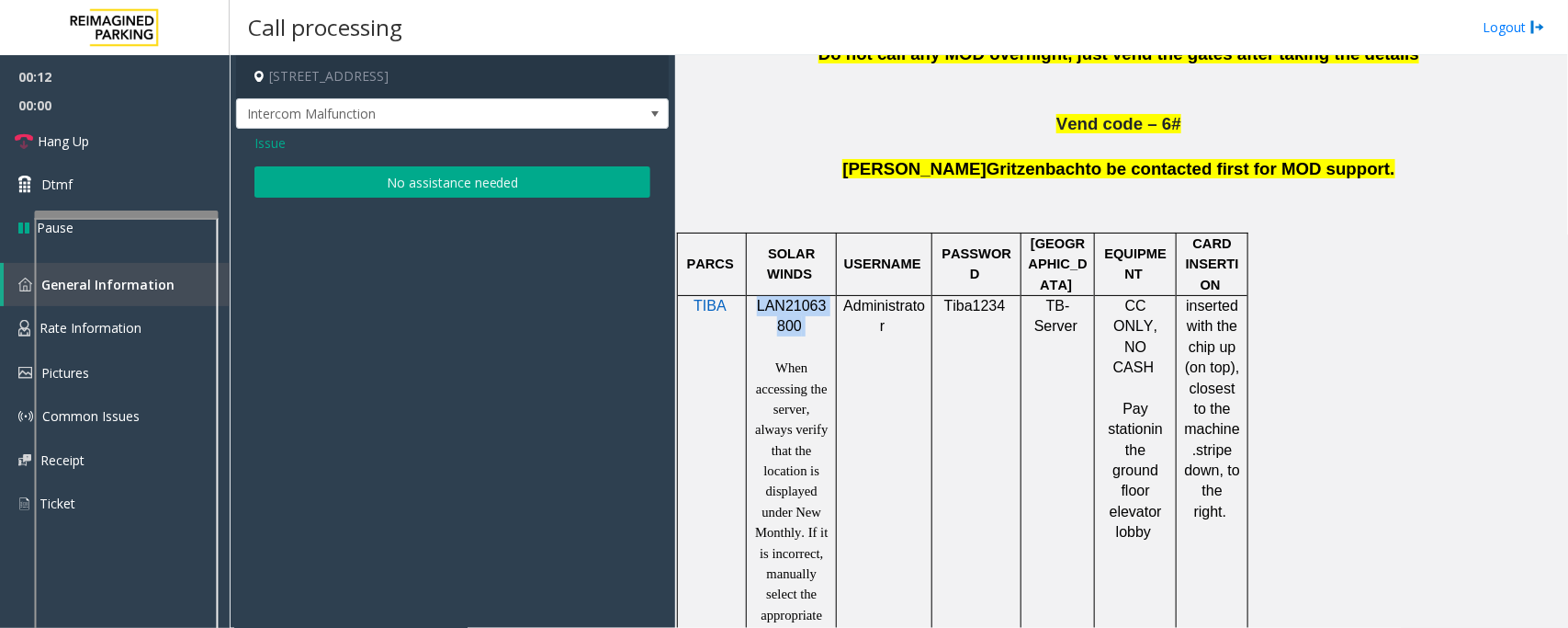
click at [368, 194] on button "No assistance needed" at bounding box center [453, 182] width 396 height 32
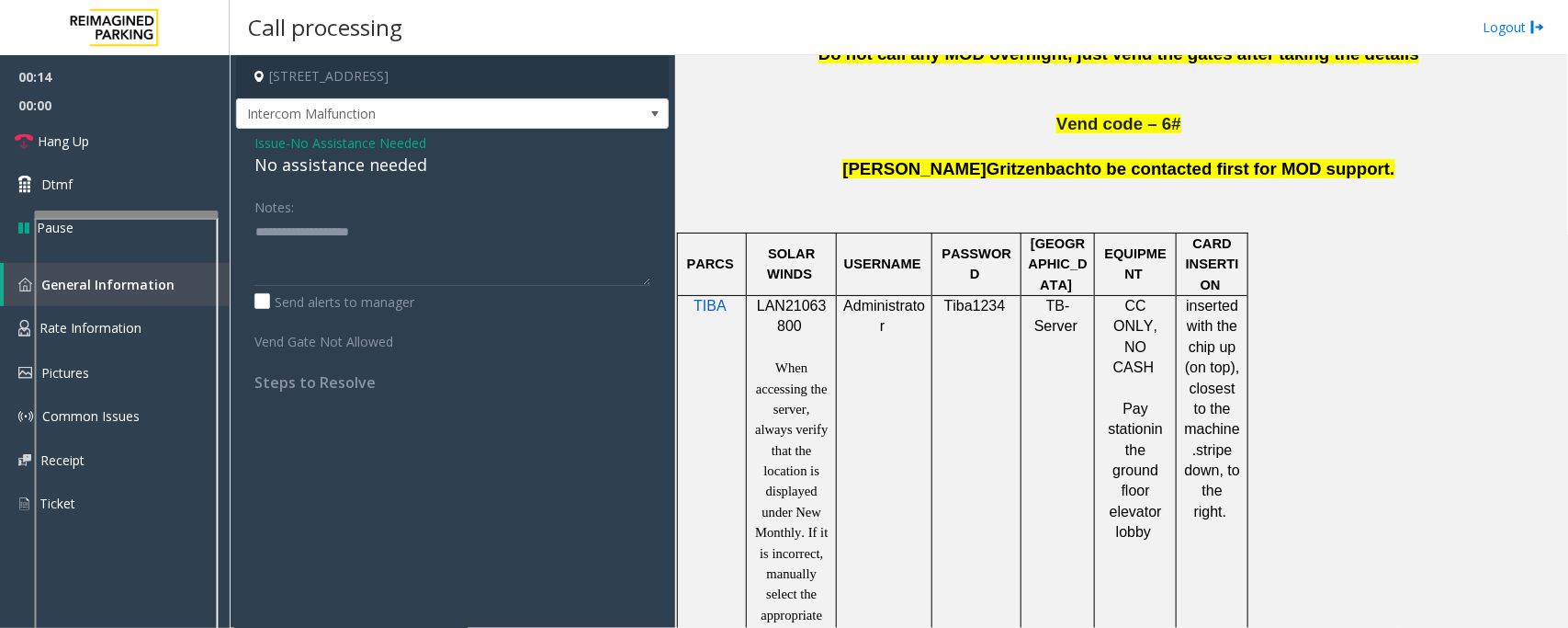
click at [331, 140] on span "No Assistance Needed" at bounding box center [358, 142] width 136 height 20
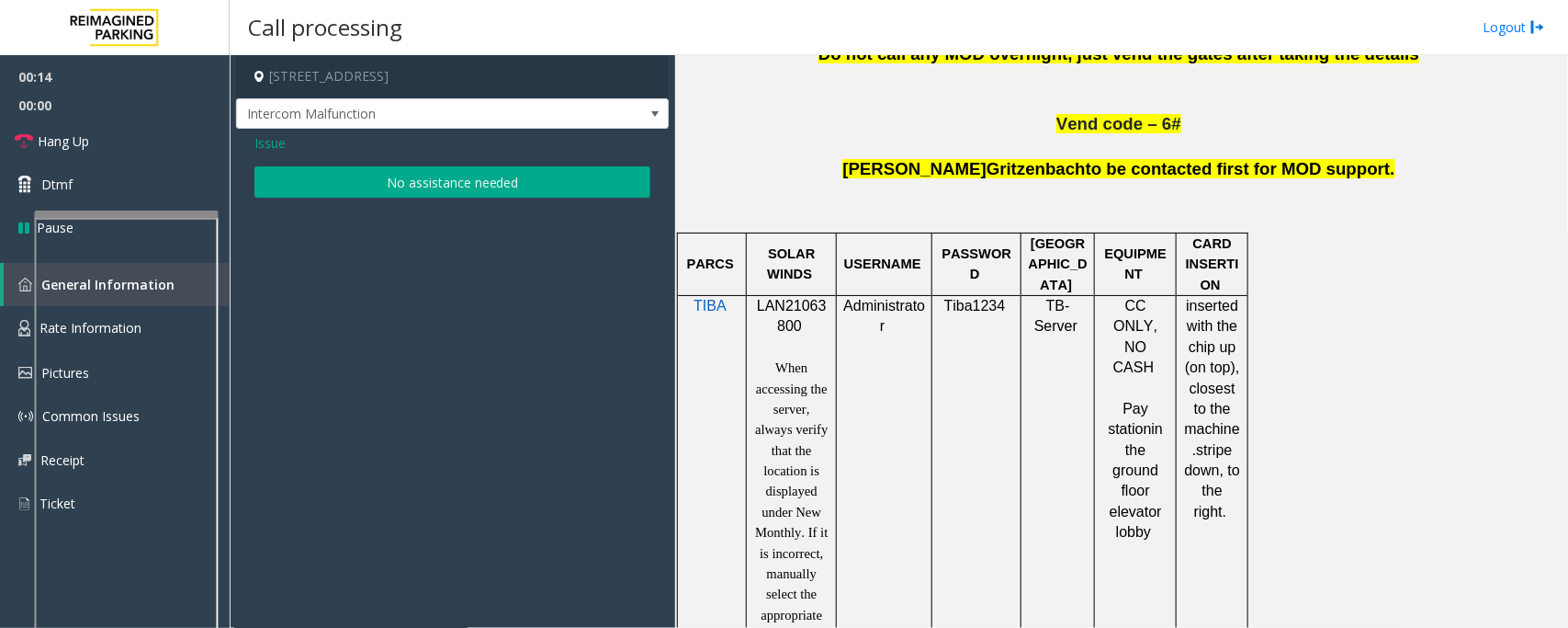
click at [271, 136] on span "Issue" at bounding box center [271, 142] width 32 height 20
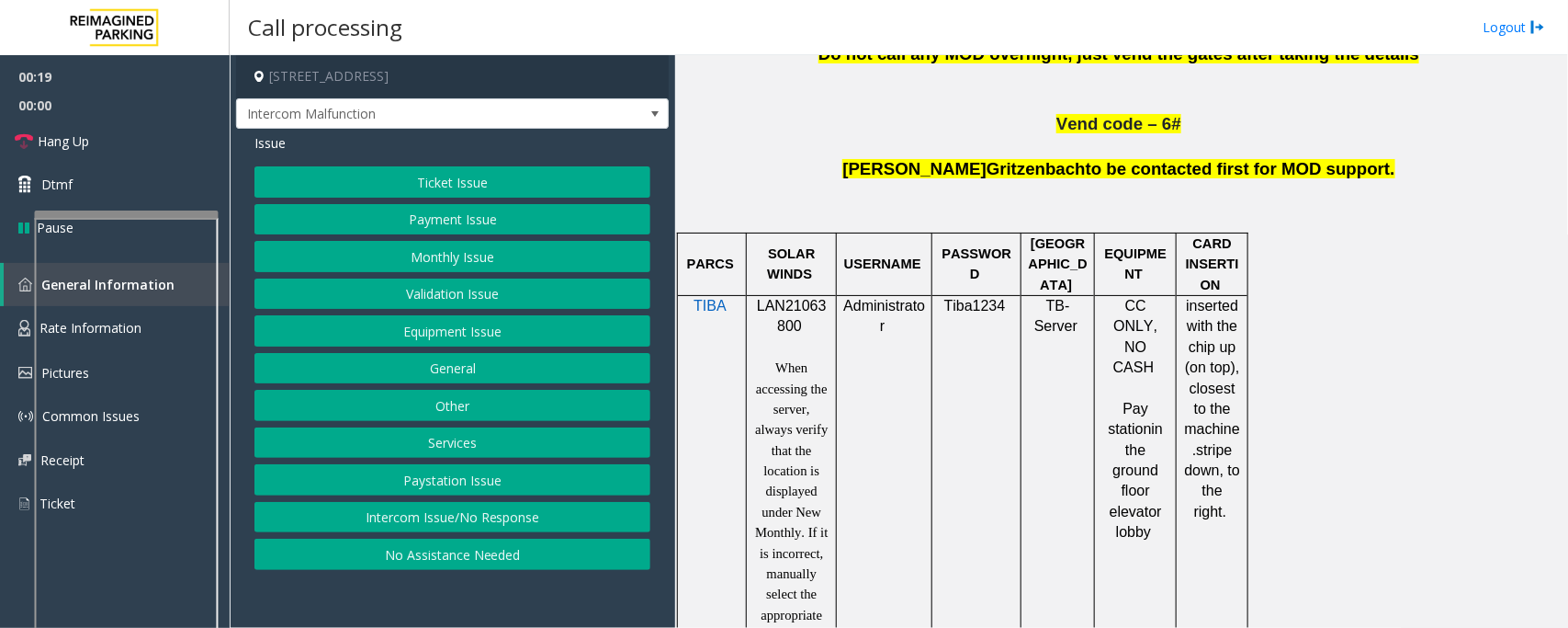
click at [505, 559] on button "No Assistance Needed" at bounding box center [453, 555] width 396 height 32
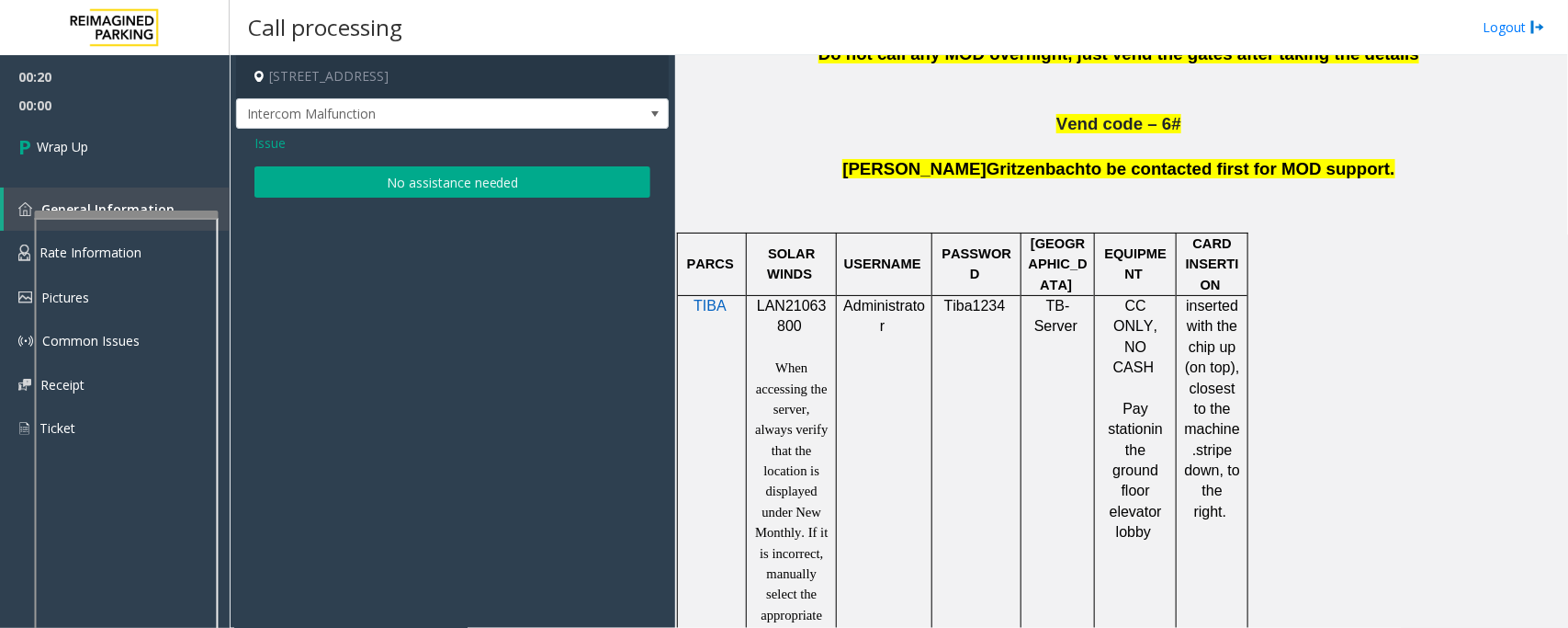
click at [325, 182] on button "No assistance needed" at bounding box center [453, 182] width 396 height 32
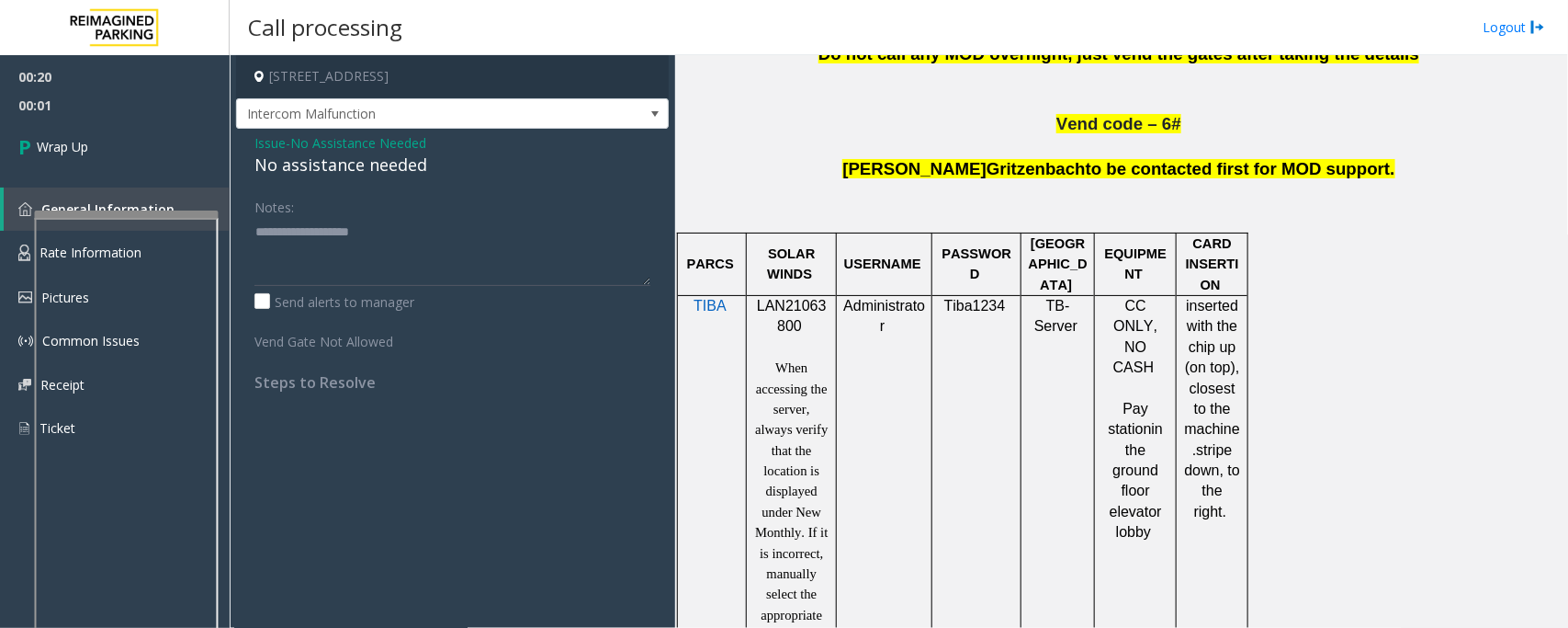
click at [328, 171] on div "No assistance needed" at bounding box center [453, 165] width 396 height 25
type textarea "**********"
click at [101, 143] on link "Wrap Up" at bounding box center [114, 146] width 230 height 54
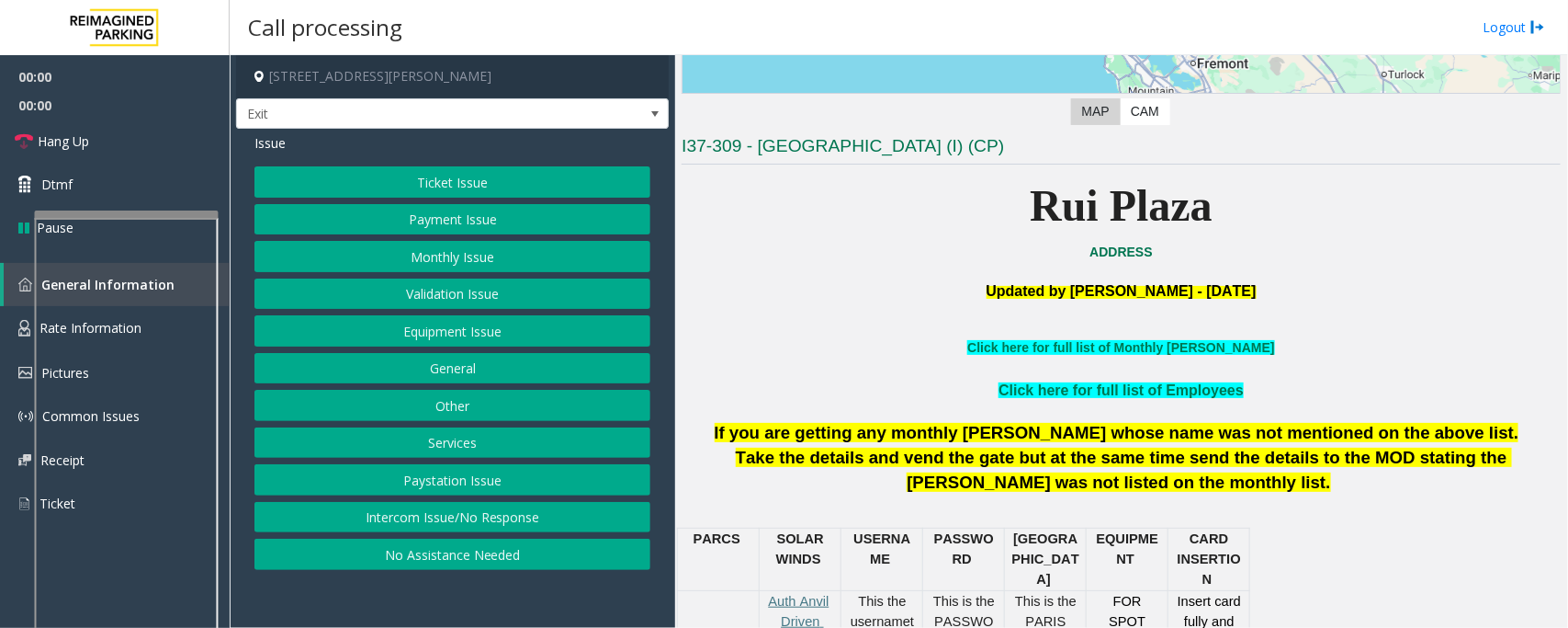
scroll to position [689, 0]
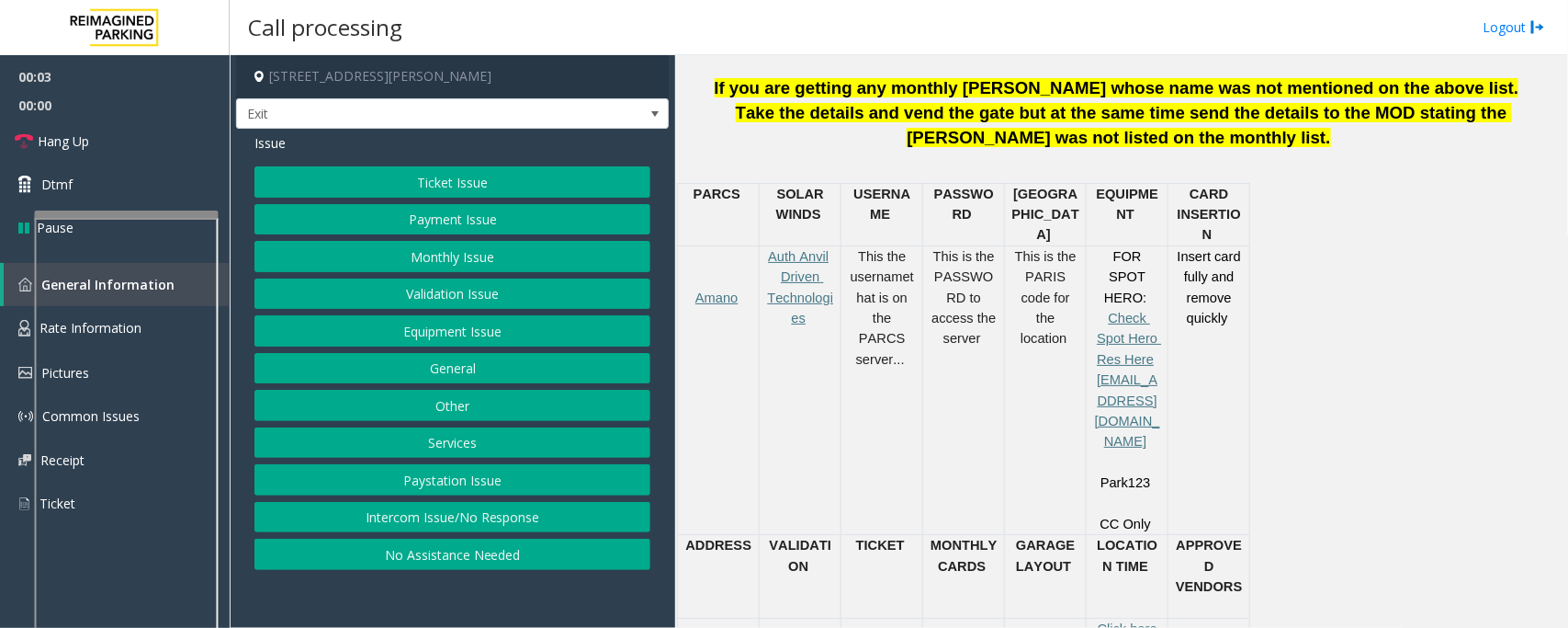
click at [479, 255] on button "Monthly Issue" at bounding box center [453, 257] width 396 height 32
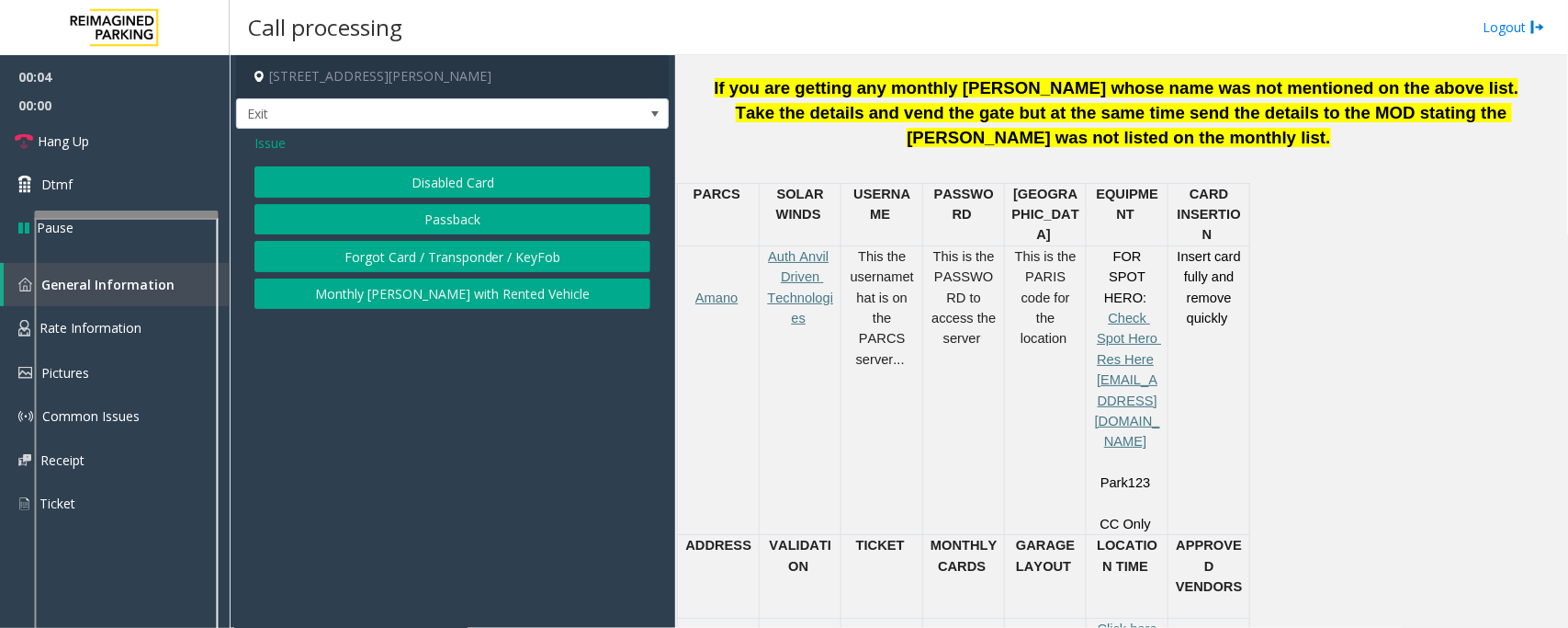
click at [479, 178] on button "Disabled Card" at bounding box center [453, 182] width 396 height 32
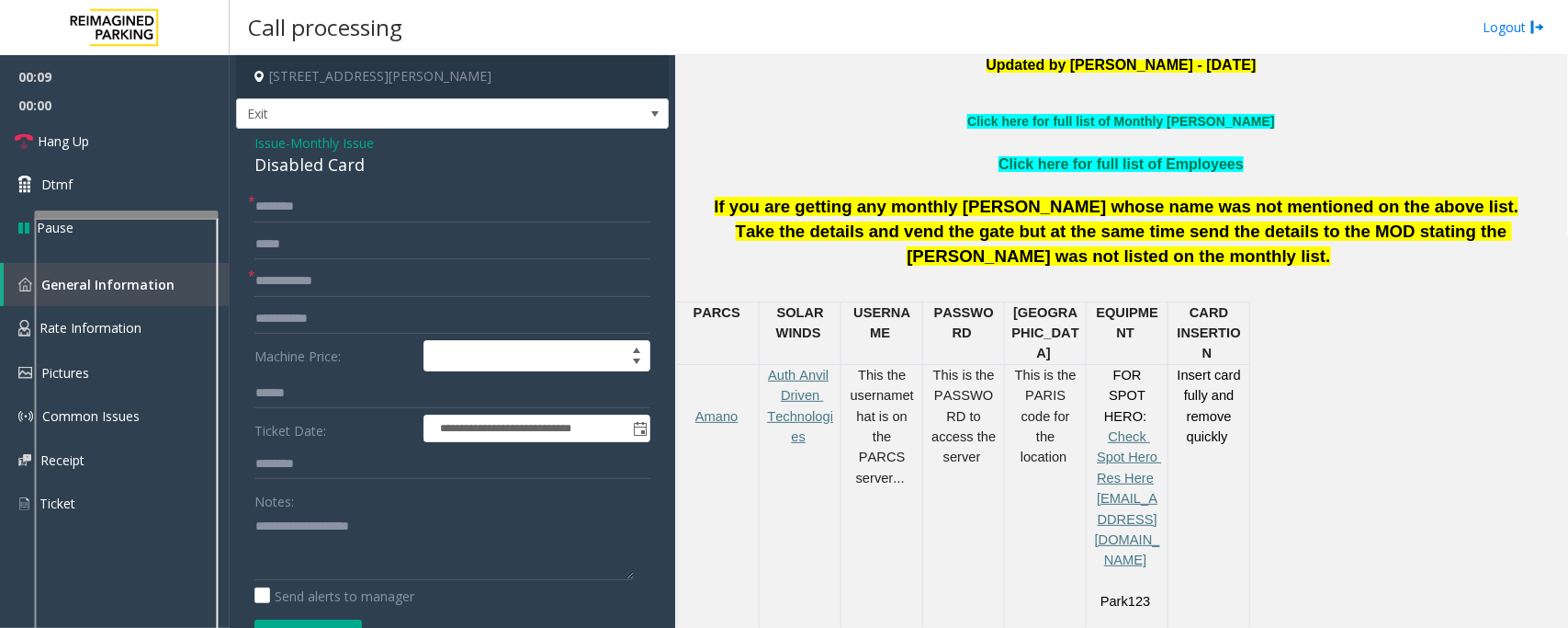
scroll to position [460, 0]
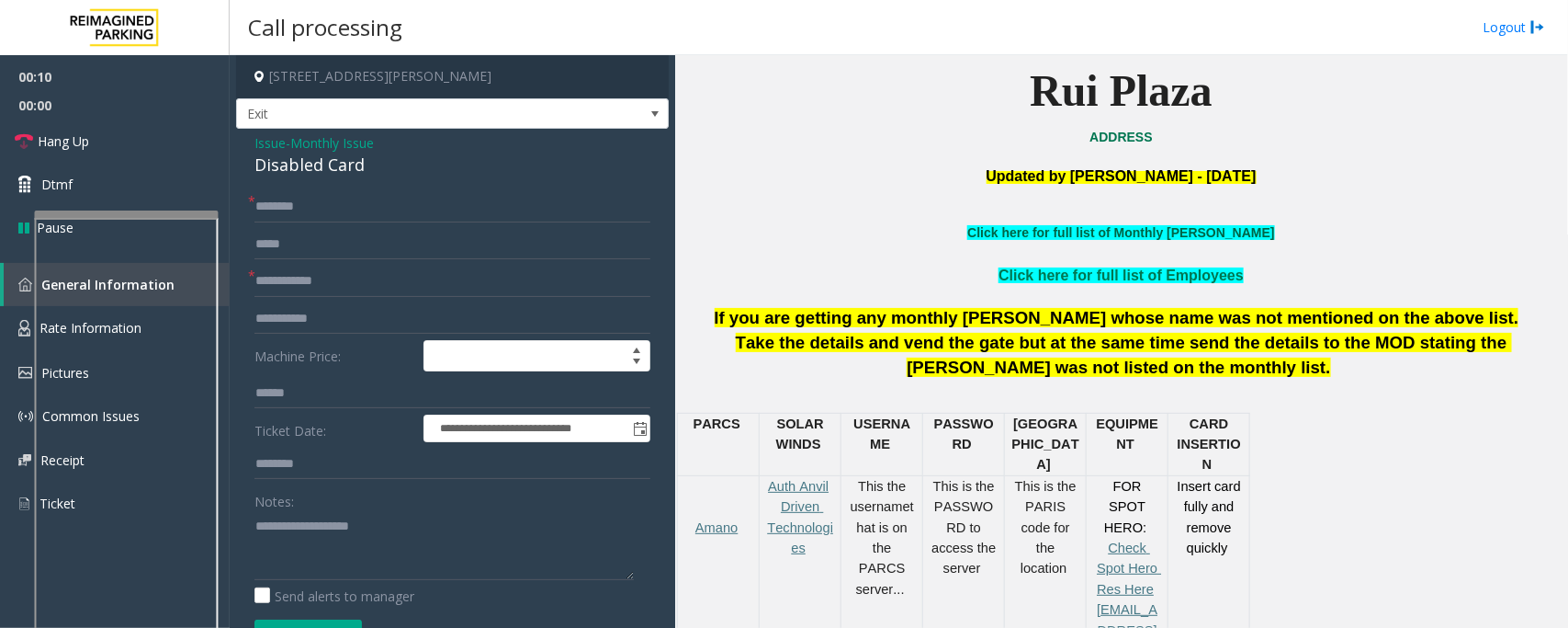
click at [1177, 233] on link "Click here for full list of Monthly [PERSON_NAME]" at bounding box center [1121, 233] width 307 height 15
click at [344, 207] on input "text" at bounding box center [453, 207] width 396 height 32
type input "*********"
click at [306, 283] on input "text" at bounding box center [453, 282] width 396 height 32
click at [286, 161] on div "Disabled Card" at bounding box center [453, 165] width 396 height 25
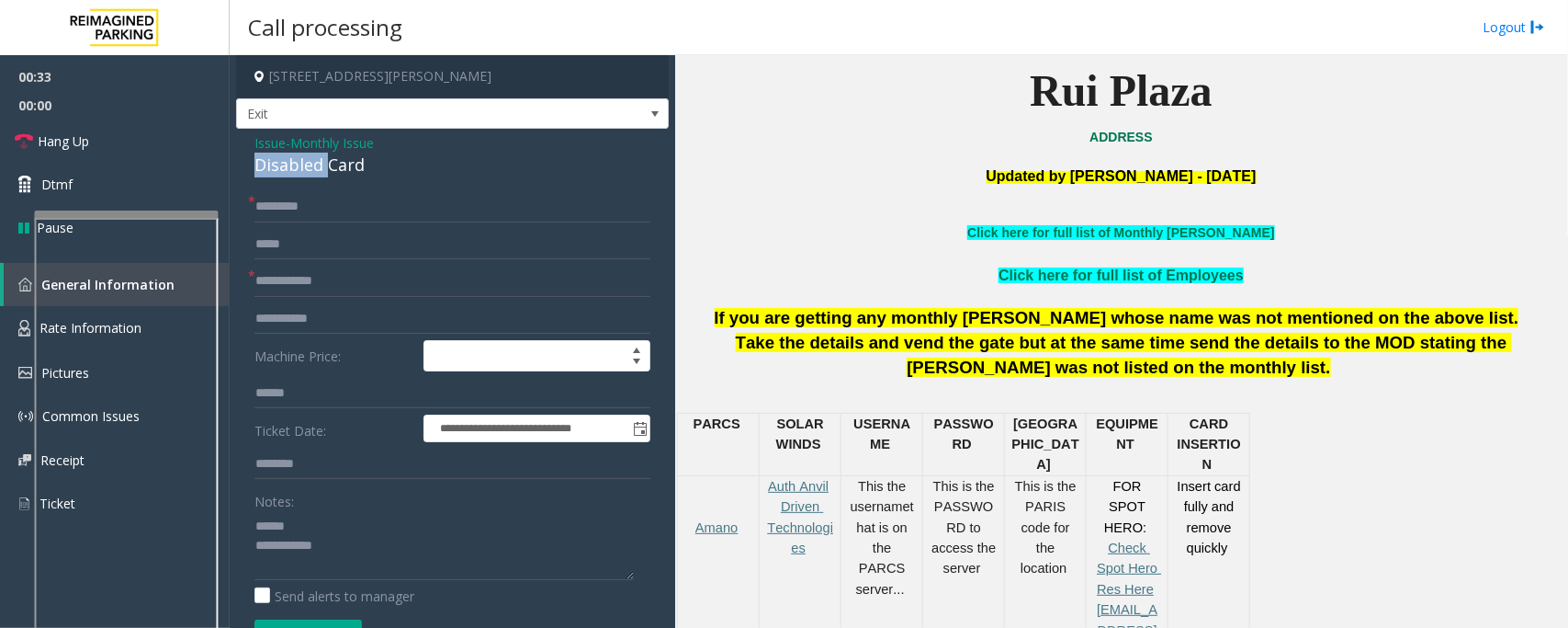
click at [286, 161] on div "Disabled Card" at bounding box center [453, 165] width 396 height 25
type textarea "**********"
click at [301, 286] on input "text" at bounding box center [453, 282] width 396 height 32
type input "****"
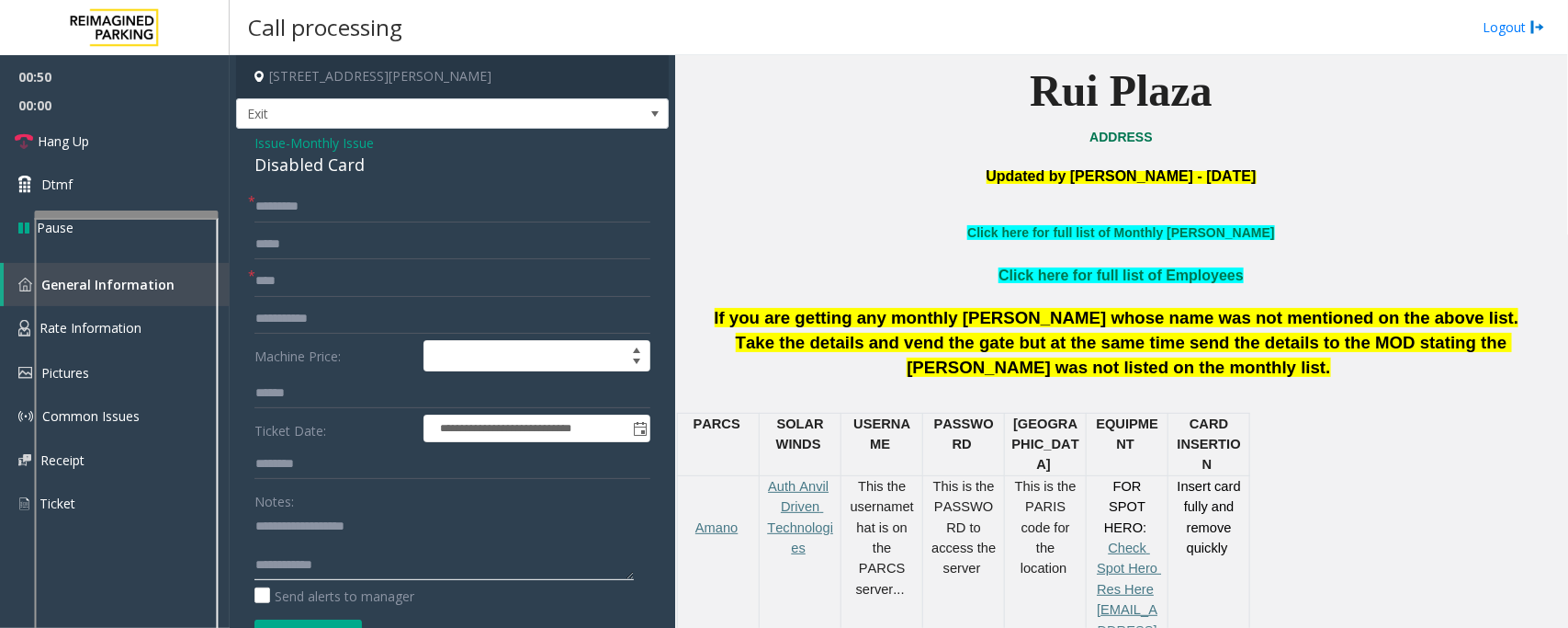
click at [324, 547] on textarea at bounding box center [445, 545] width 379 height 69
click at [352, 553] on textarea at bounding box center [445, 545] width 379 height 69
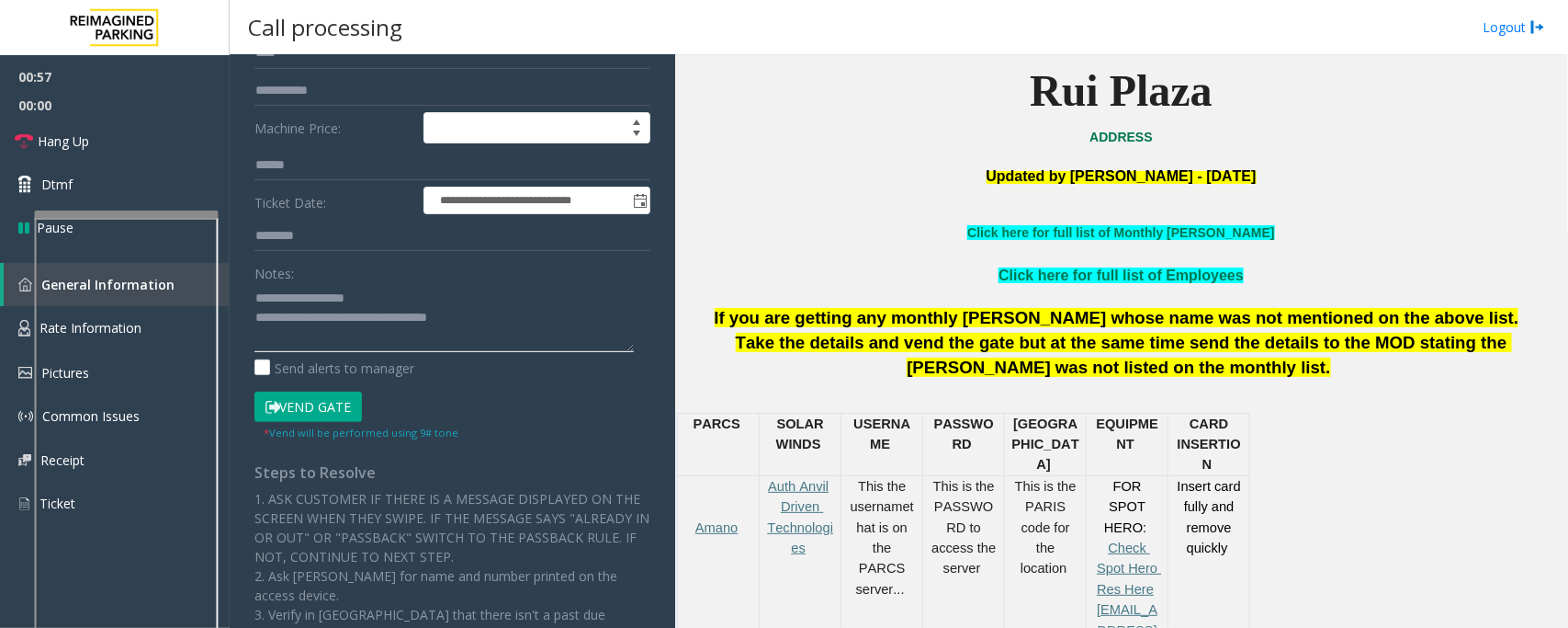
scroll to position [230, 0]
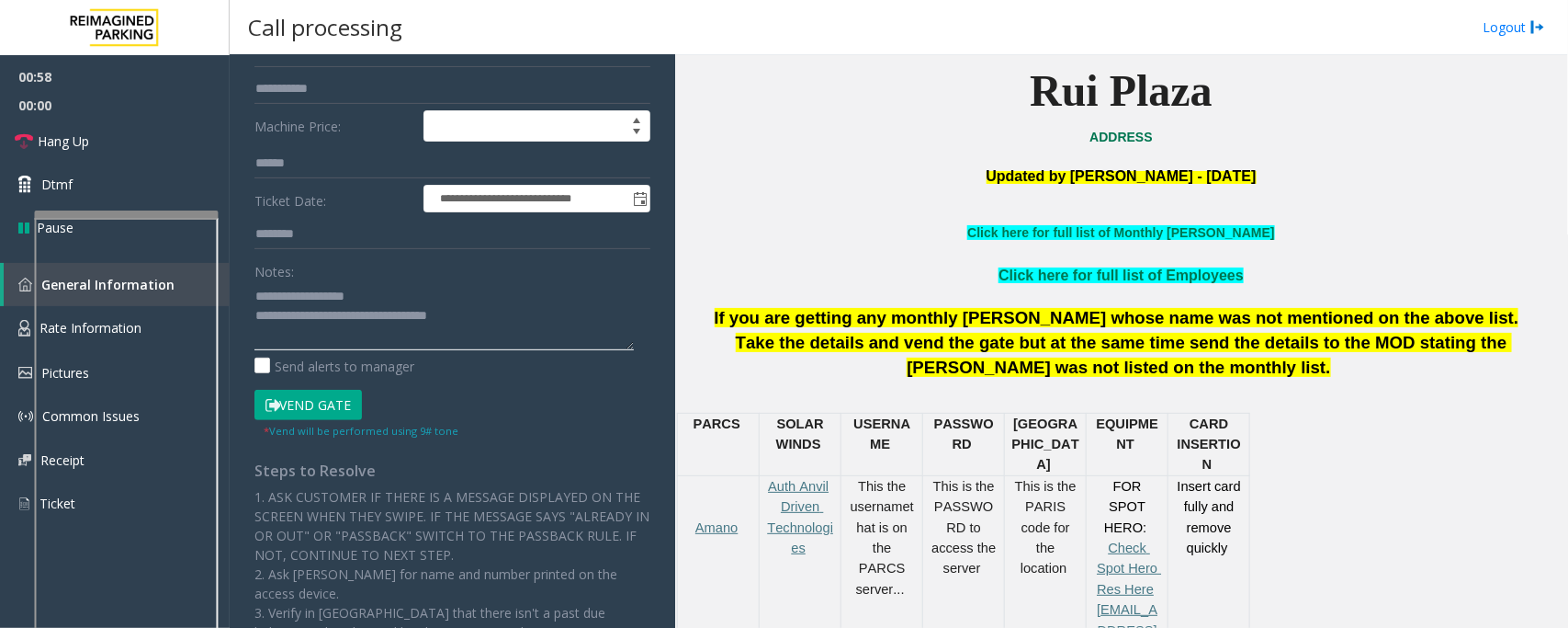
type textarea "**********"
click at [329, 414] on button "Vend Gate" at bounding box center [309, 406] width 108 height 32
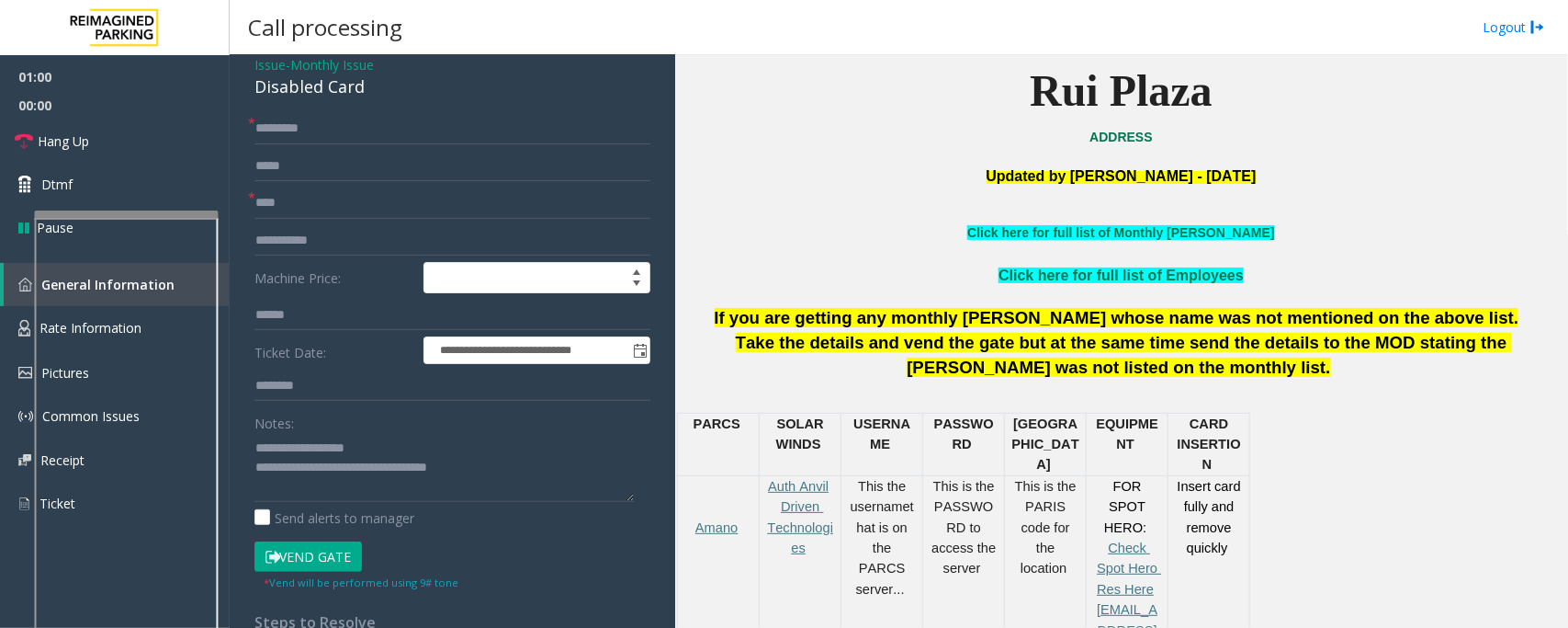
scroll to position [0, 0]
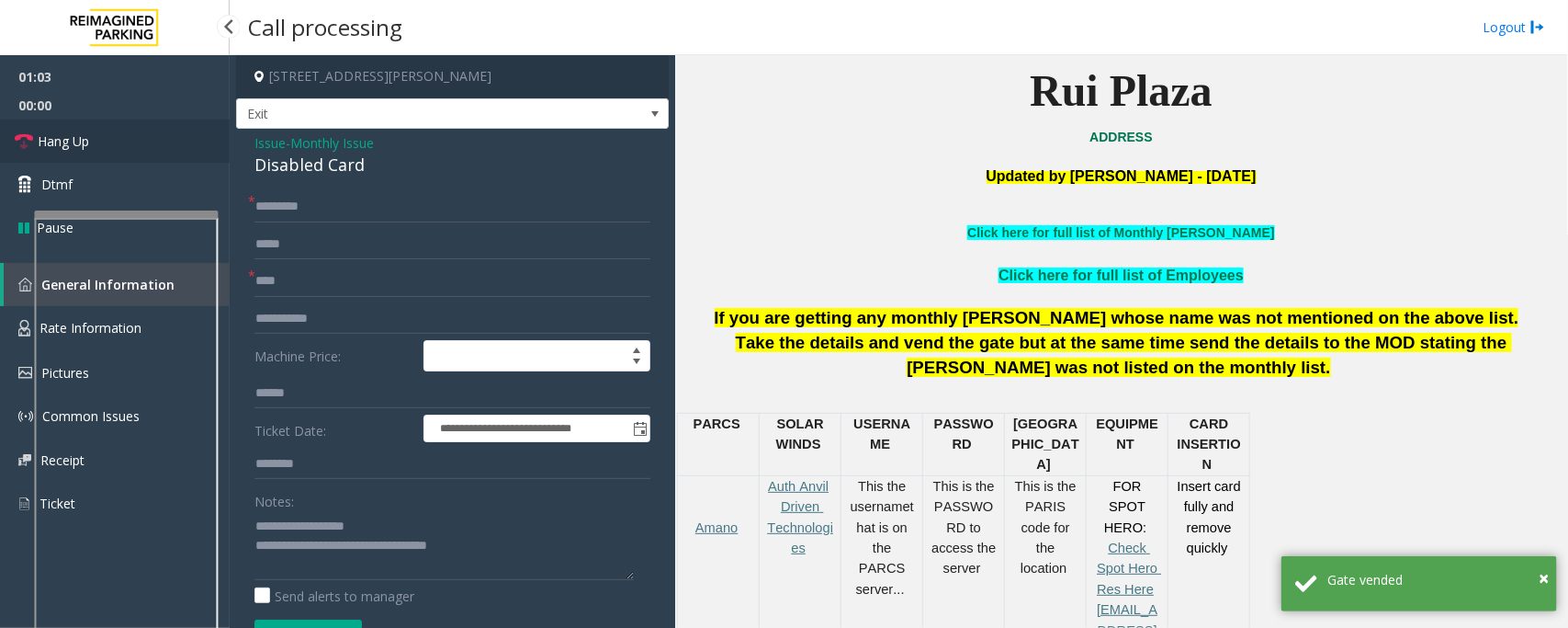
click at [79, 135] on span "Hang Up" at bounding box center [63, 140] width 51 height 20
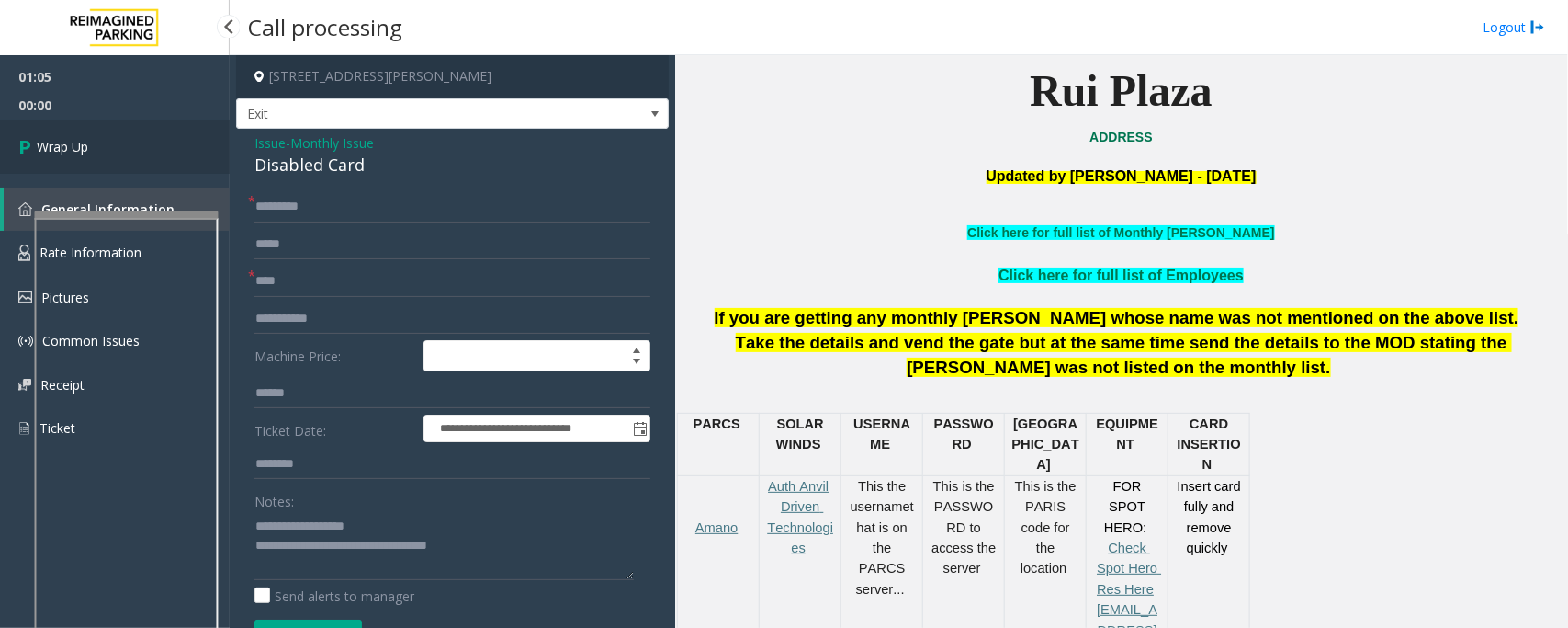
click at [79, 135] on link "Wrap Up" at bounding box center [114, 146] width 230 height 54
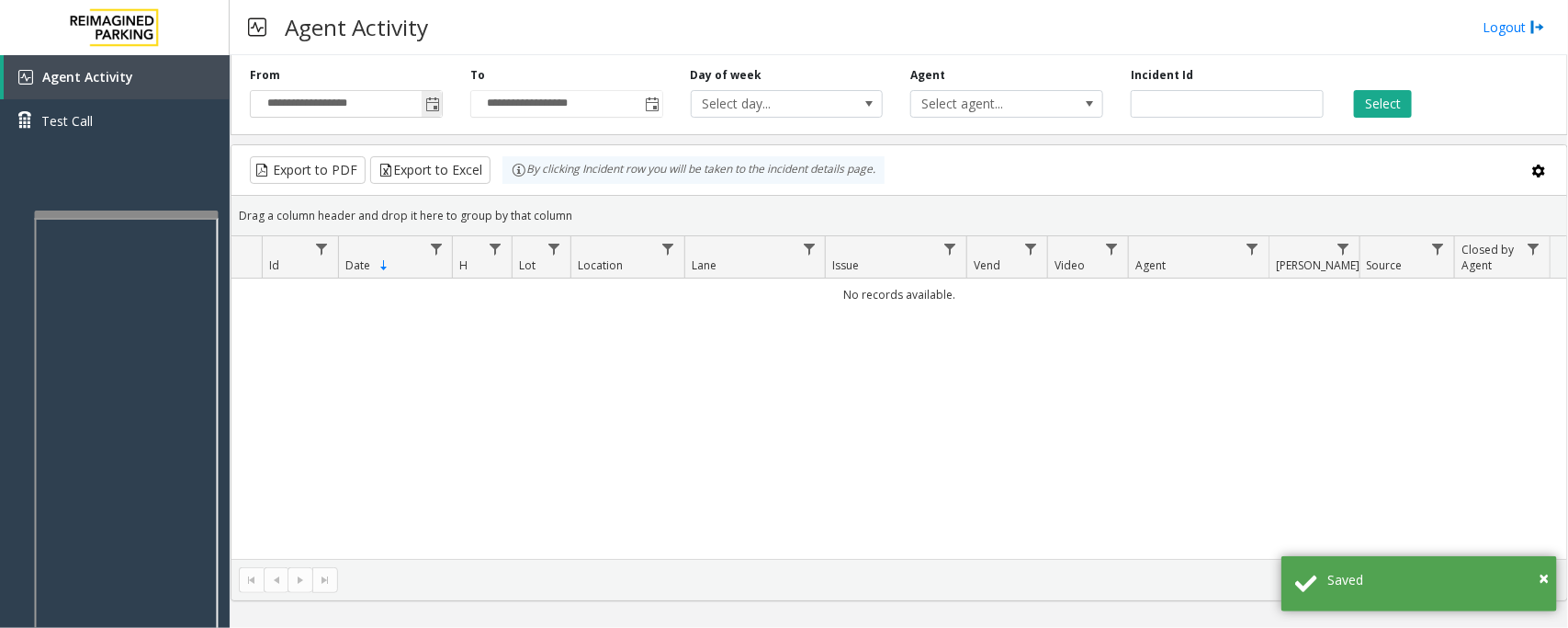
click at [429, 101] on span "Toggle popup" at bounding box center [432, 105] width 15 height 15
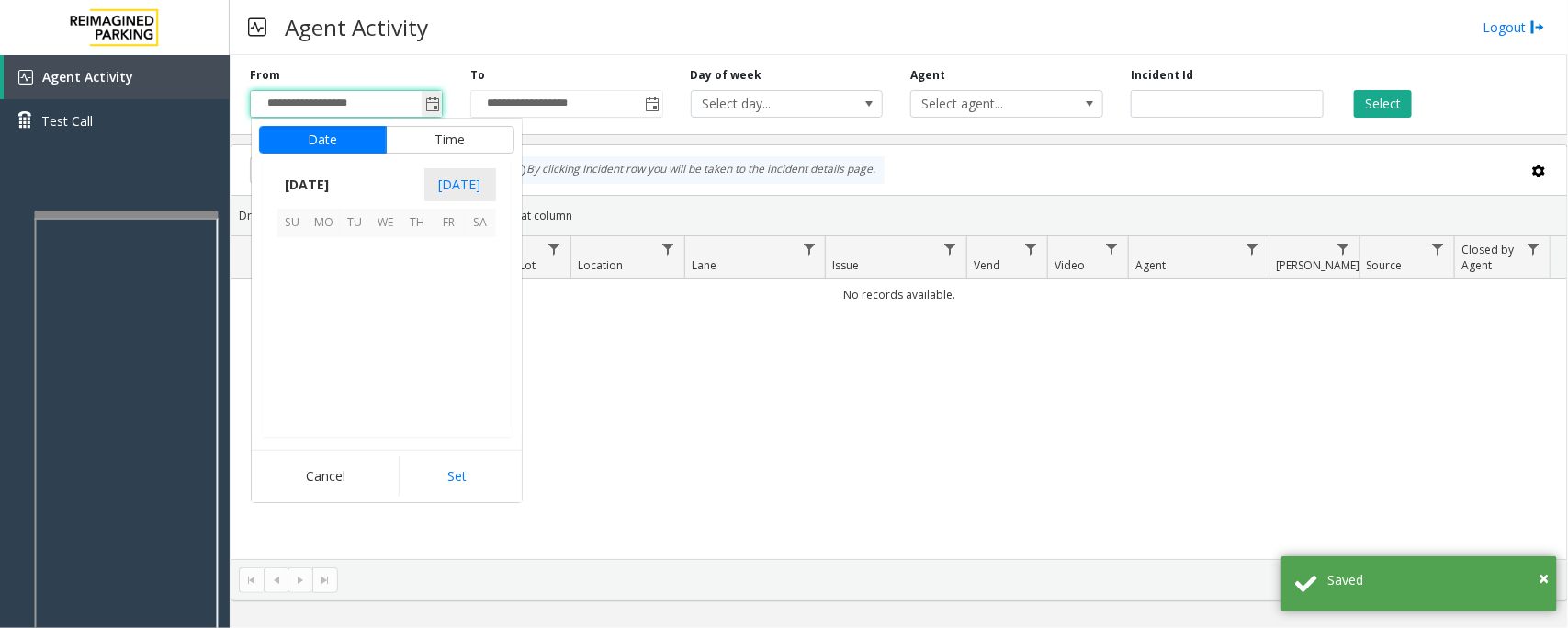
scroll to position [329733, 0]
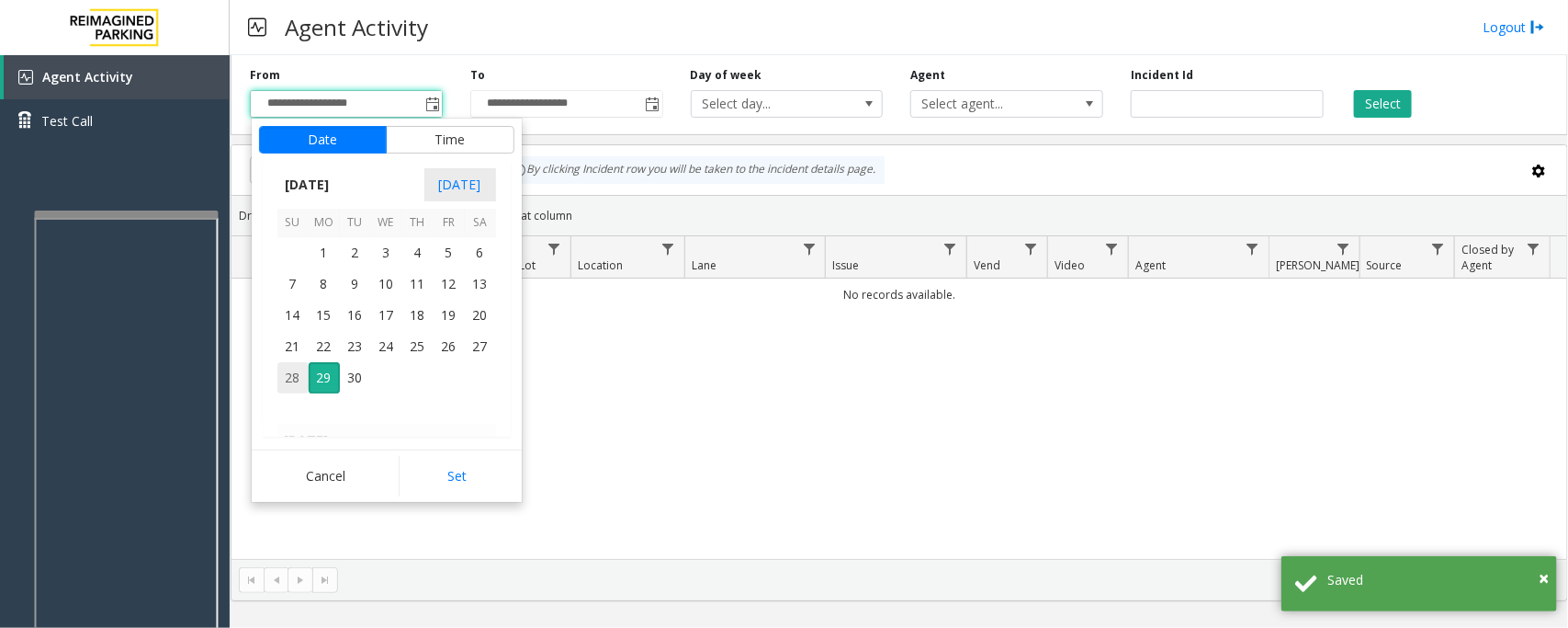
click at [290, 373] on span "28" at bounding box center [293, 378] width 32 height 32
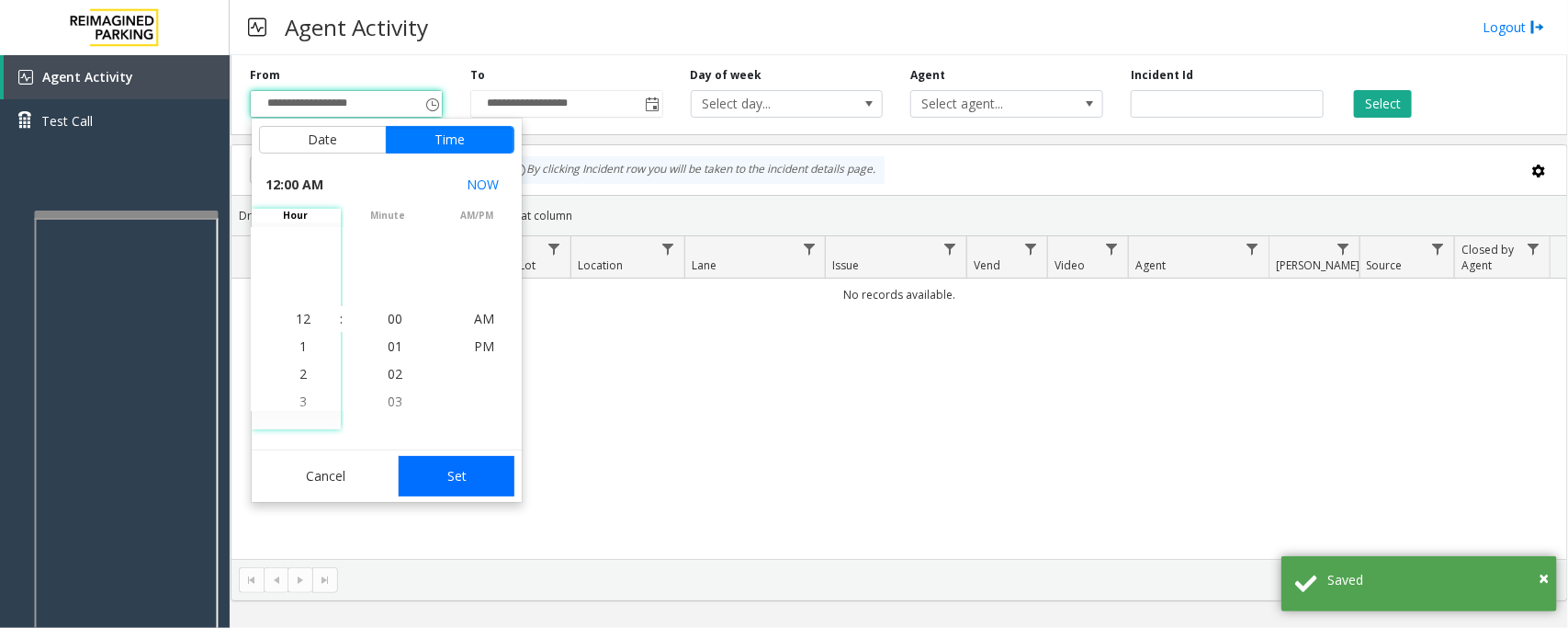
click at [483, 474] on button "Set" at bounding box center [457, 475] width 115 height 40
type input "**********"
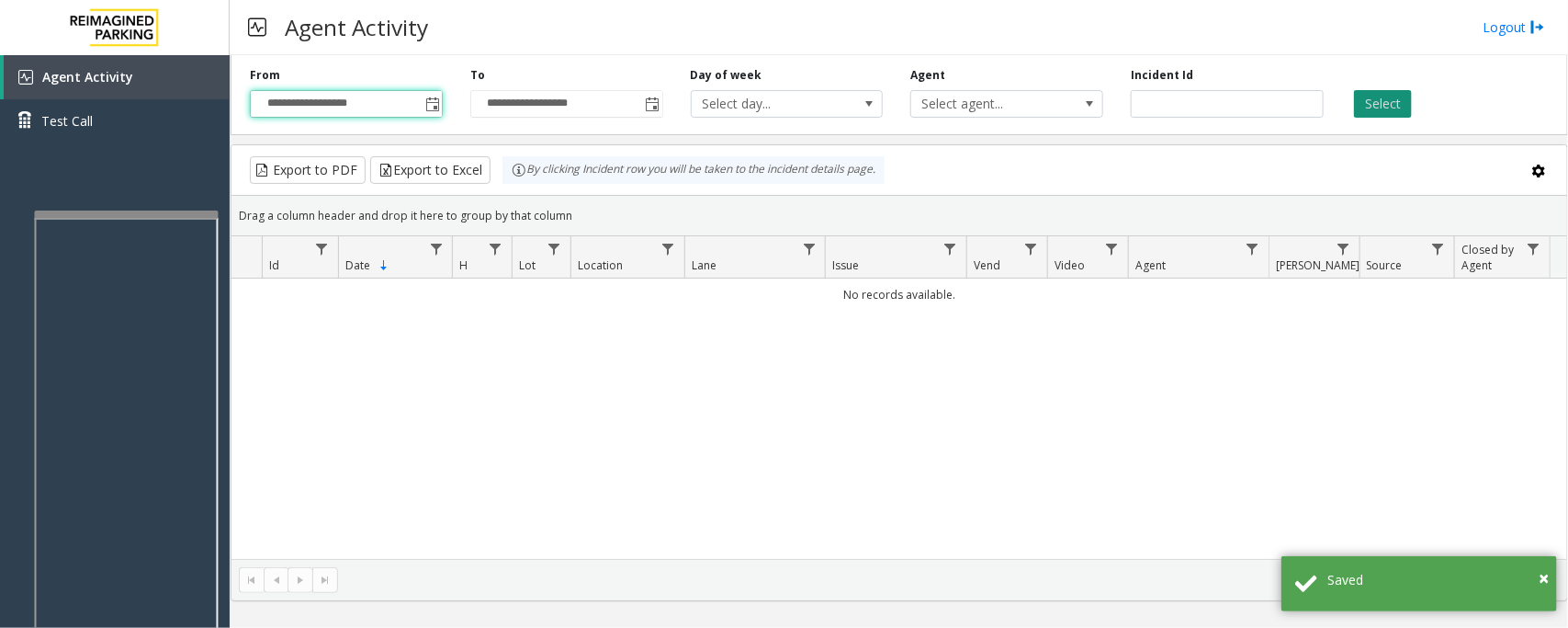
click at [1367, 102] on button "Select" at bounding box center [1383, 104] width 58 height 28
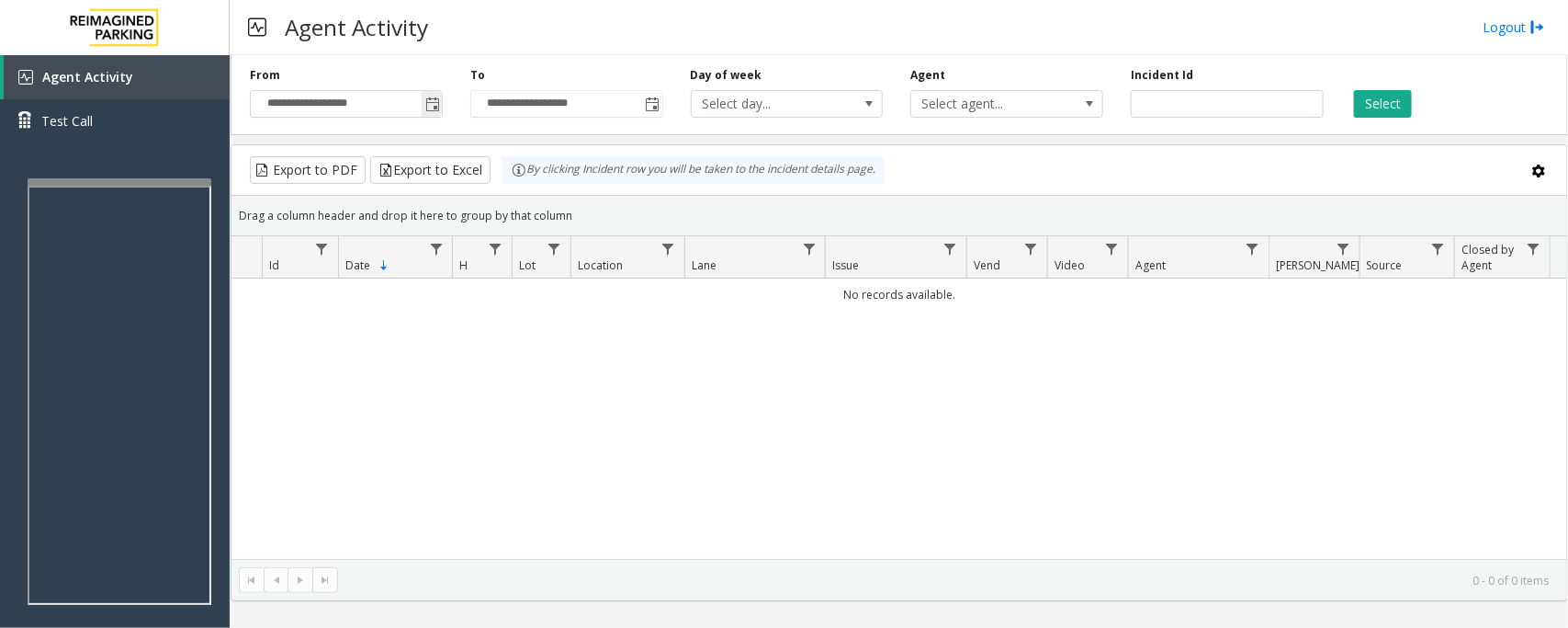
click at [432, 106] on span "Toggle popup" at bounding box center [432, 105] width 15 height 15
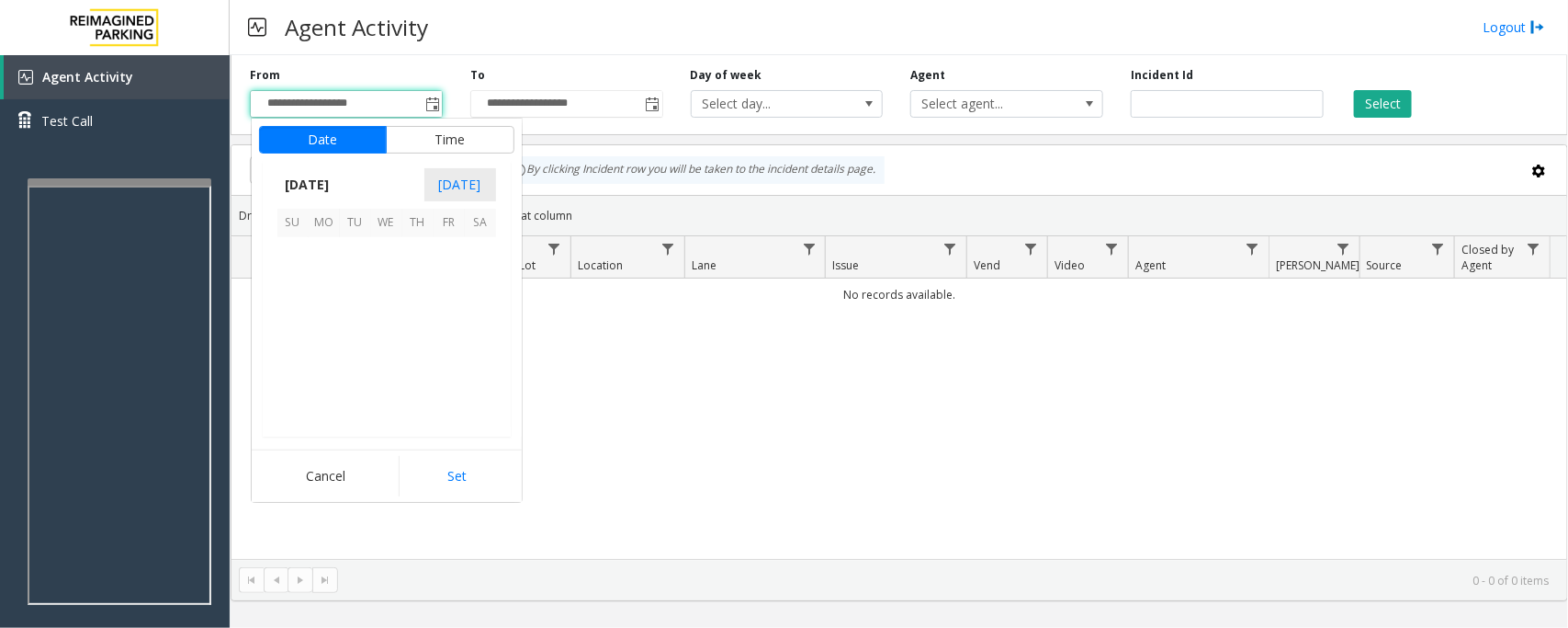
scroll to position [329733, 0]
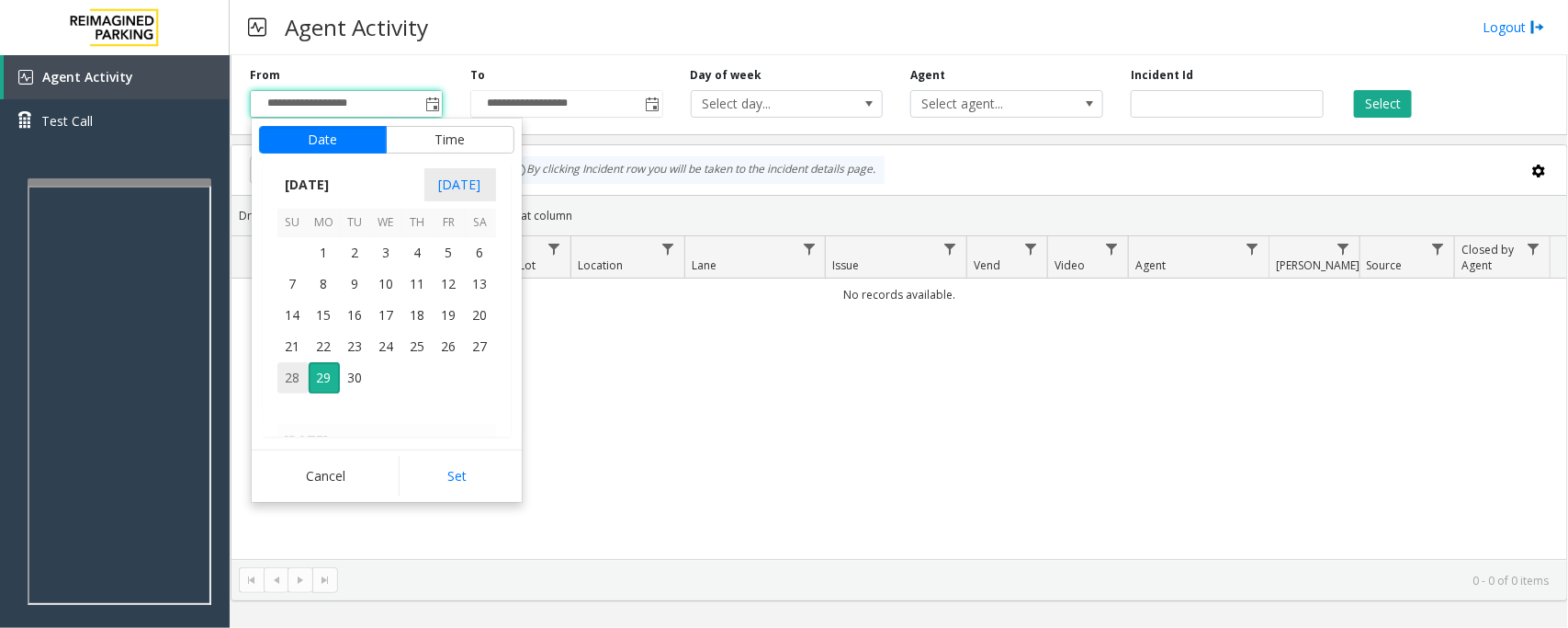
click at [287, 382] on span "28" at bounding box center [293, 378] width 32 height 32
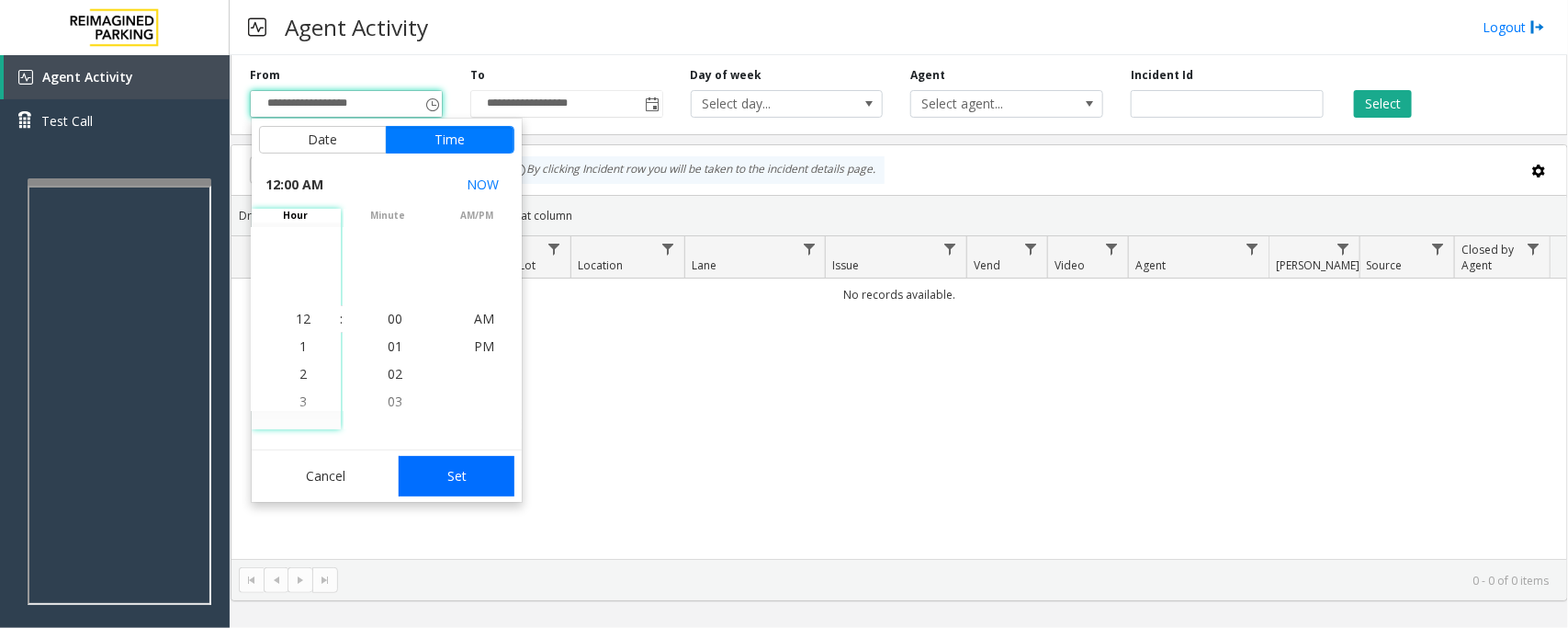
click at [445, 484] on button "Set" at bounding box center [457, 475] width 115 height 40
type input "**********"
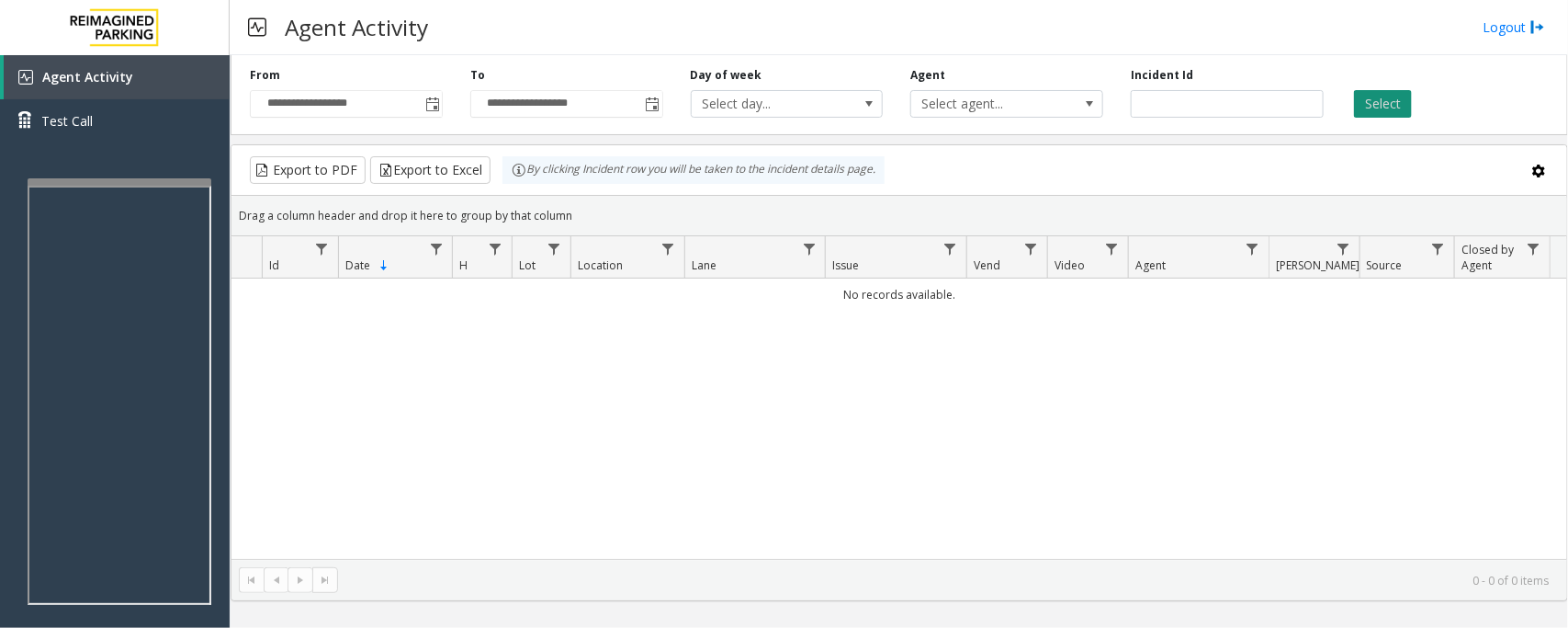
click at [1398, 104] on button "Select" at bounding box center [1383, 104] width 58 height 28
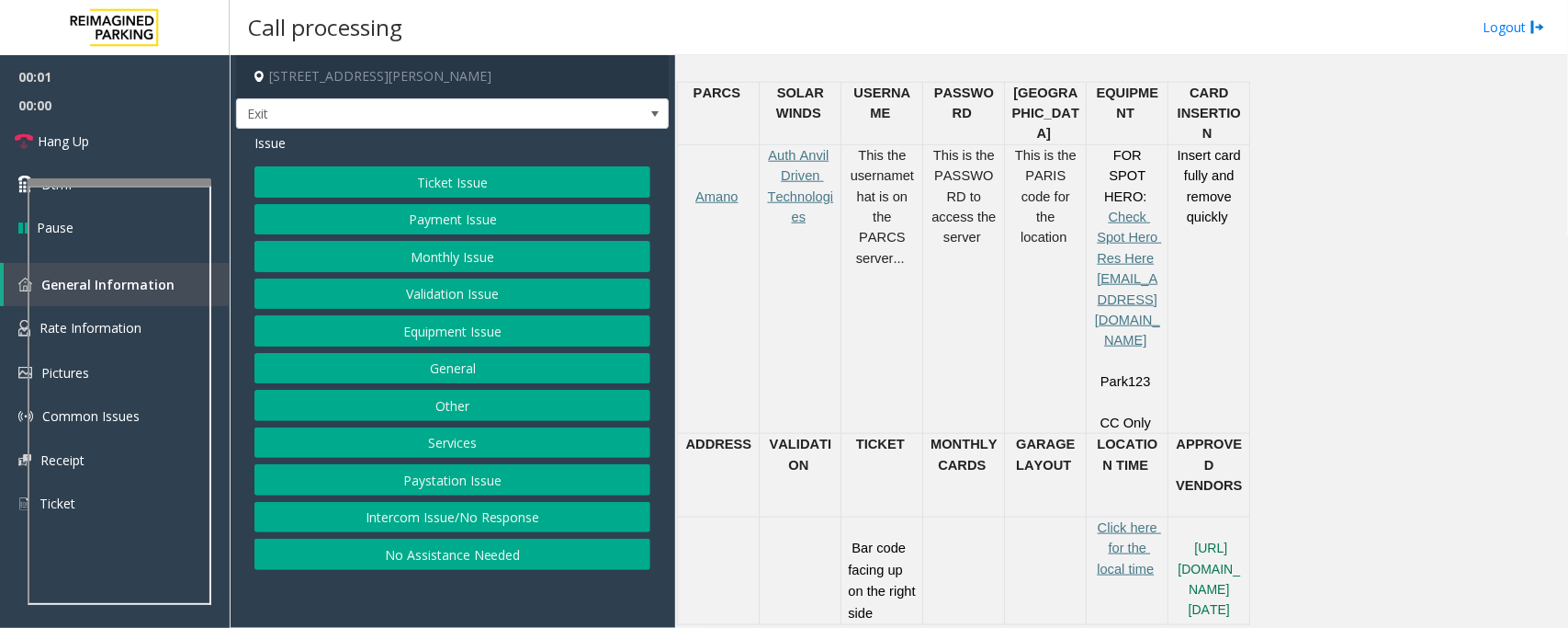
scroll to position [804, 0]
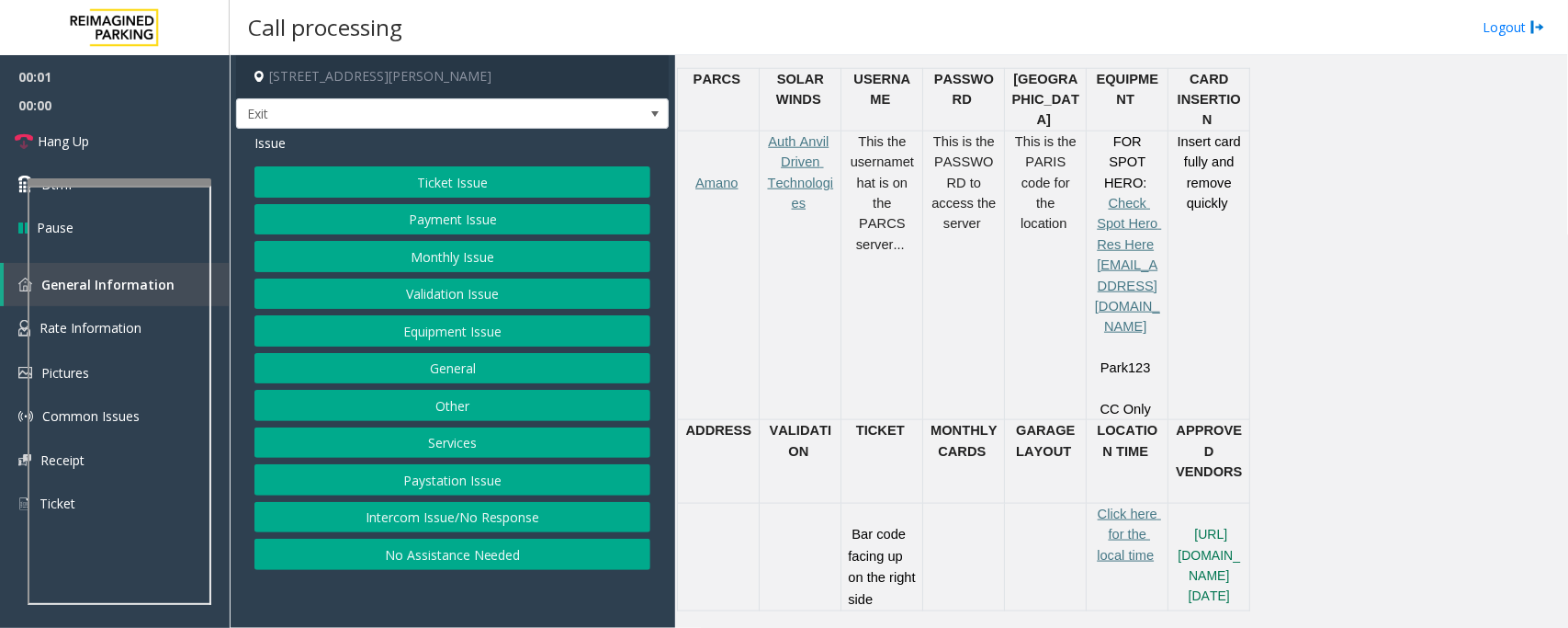
click at [407, 339] on button "Equipment Issue" at bounding box center [453, 331] width 396 height 32
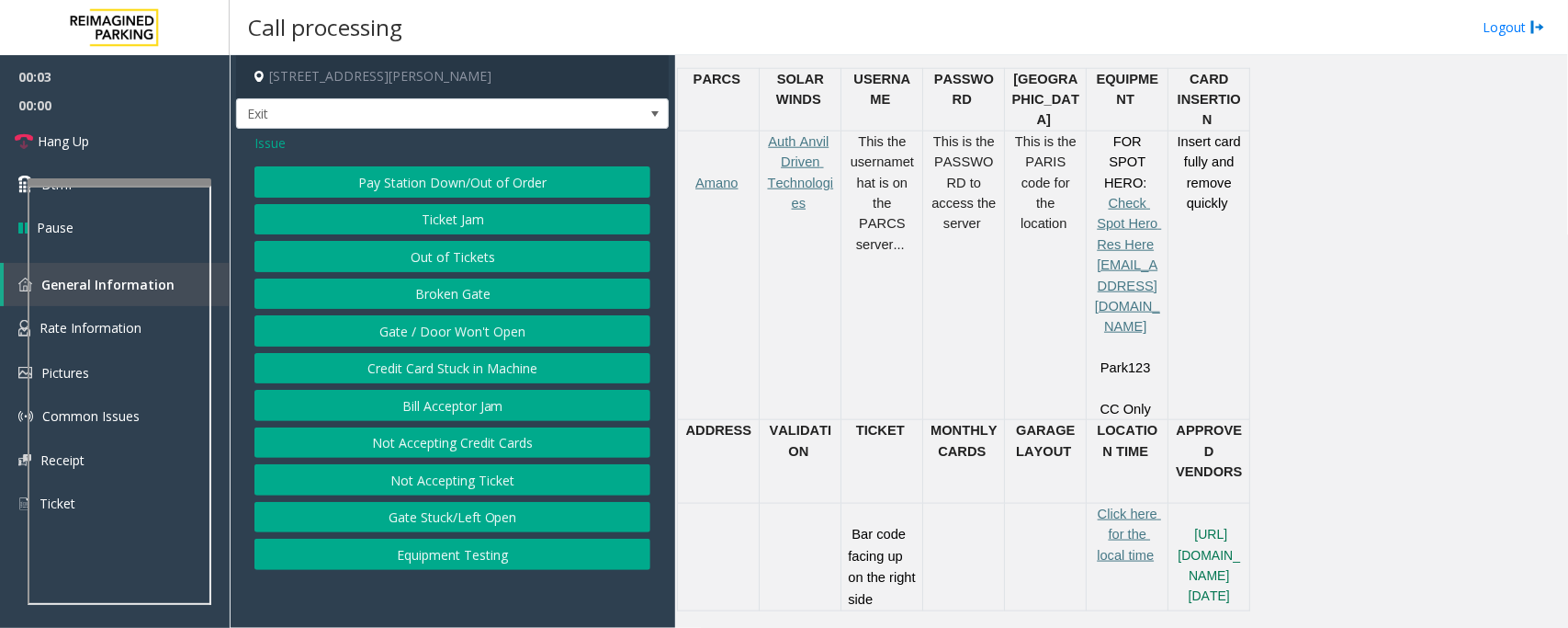
click at [469, 225] on button "Ticket Jam" at bounding box center [453, 220] width 396 height 32
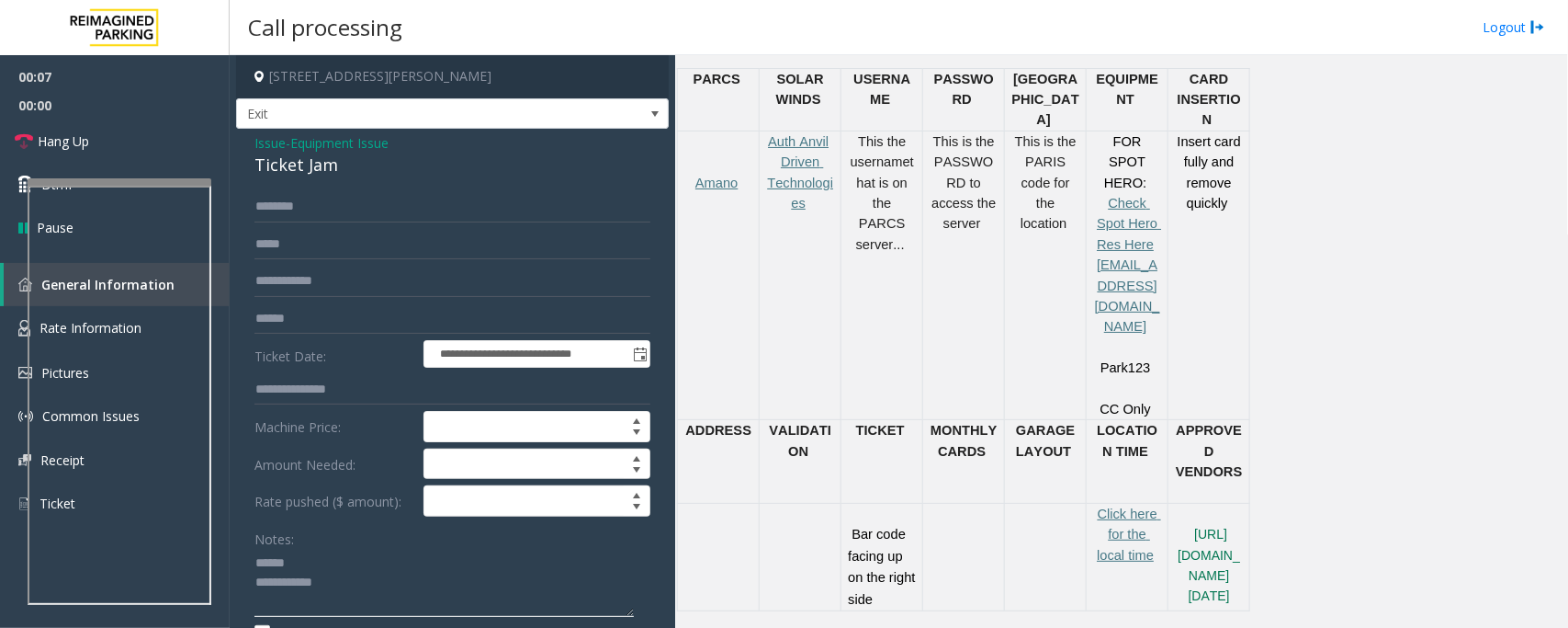
type textarea "**********"
click at [318, 315] on input "text" at bounding box center [453, 319] width 396 height 32
type input "******"
click at [317, 194] on input "text" at bounding box center [453, 207] width 396 height 32
click at [300, 168] on div "Ticket Jam" at bounding box center [453, 165] width 396 height 25
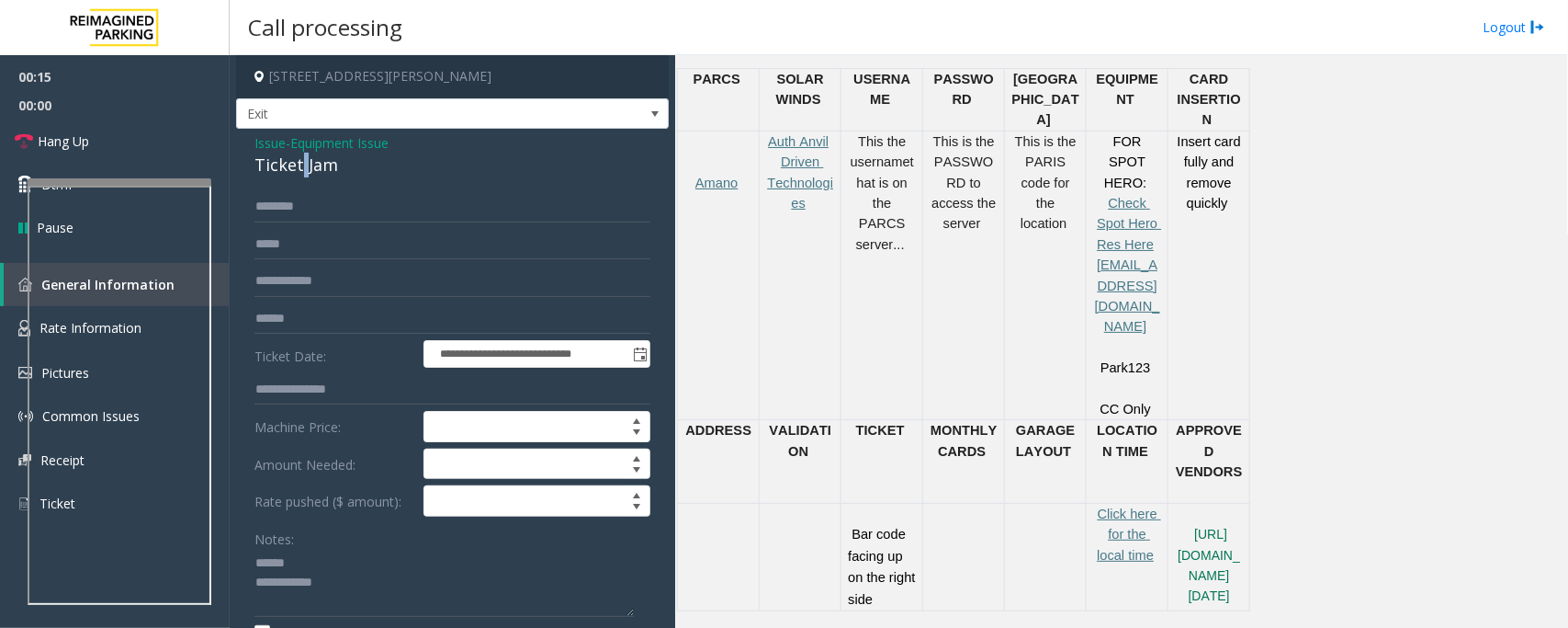
click at [300, 168] on div "Ticket Jam" at bounding box center [453, 165] width 396 height 25
type textarea "**********"
click at [305, 213] on input "text" at bounding box center [453, 207] width 396 height 32
type input "***"
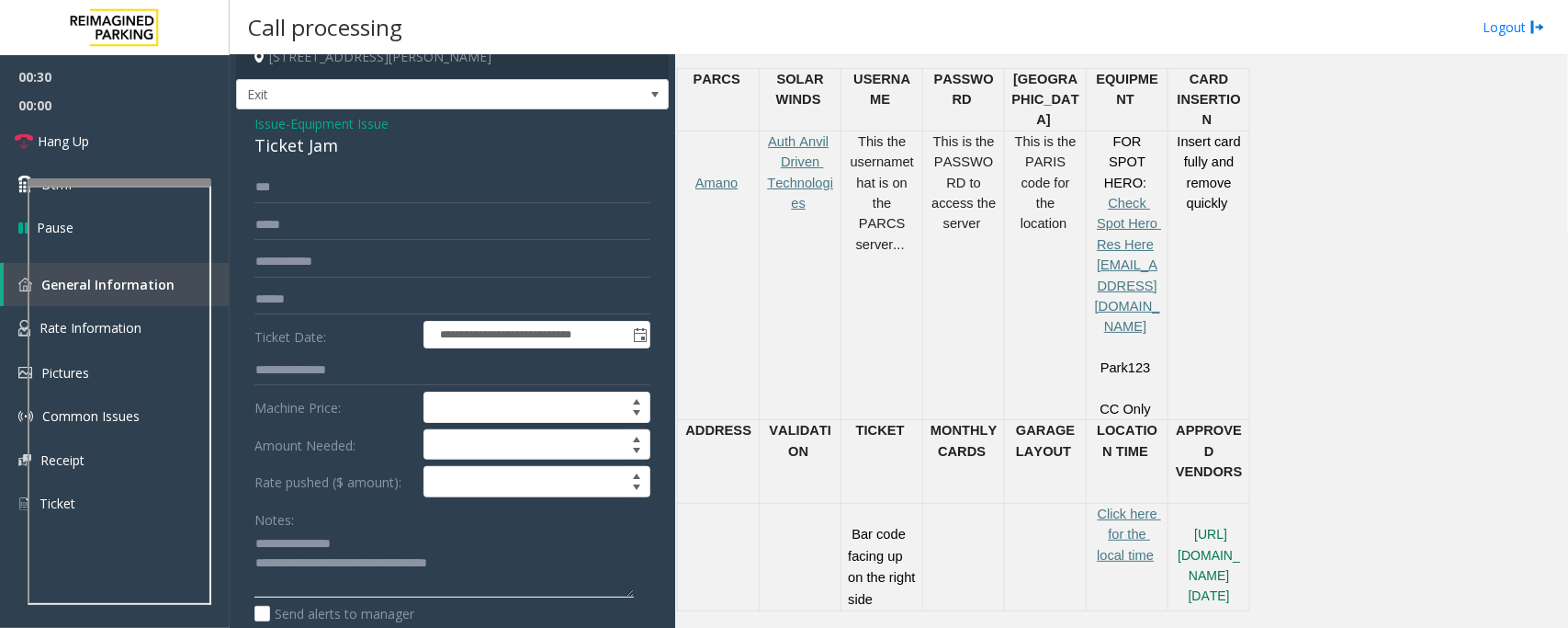
scroll to position [358, 0]
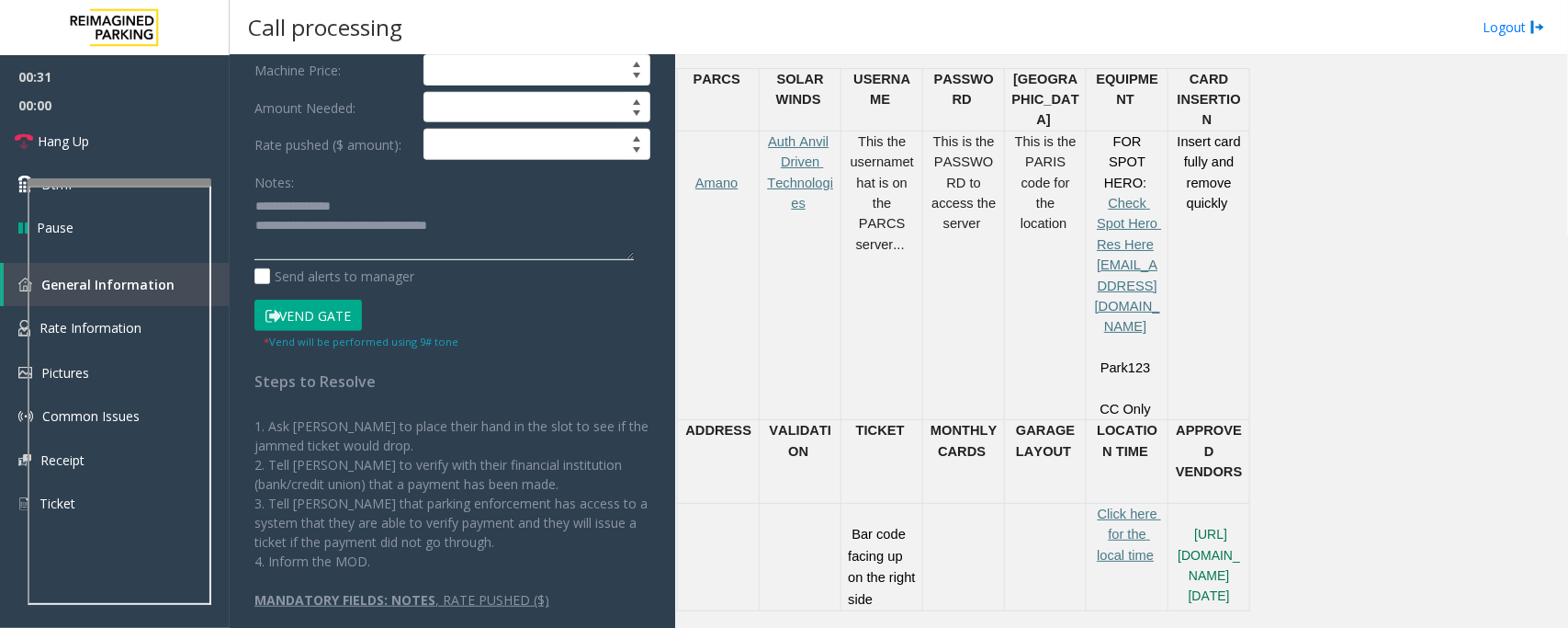
type textarea "**********"
click at [325, 320] on button "Vend Gate" at bounding box center [309, 315] width 108 height 32
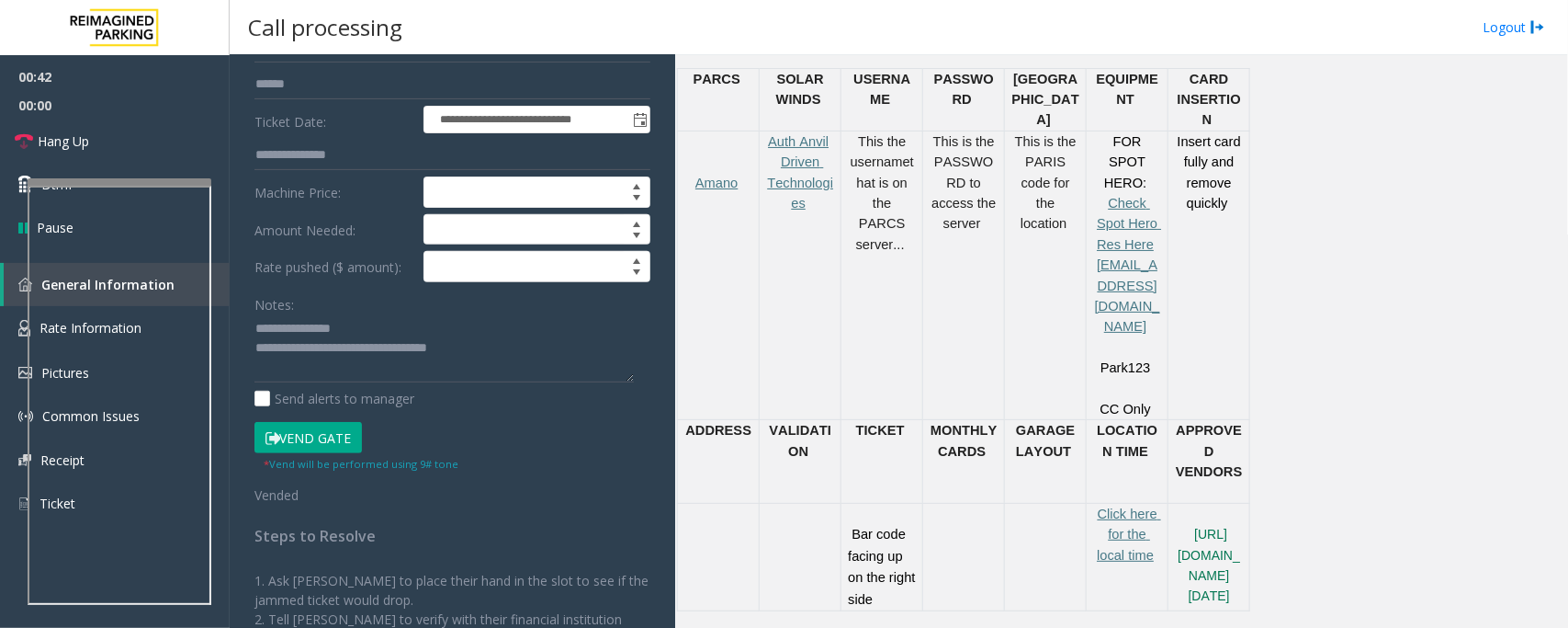
scroll to position [244, 0]
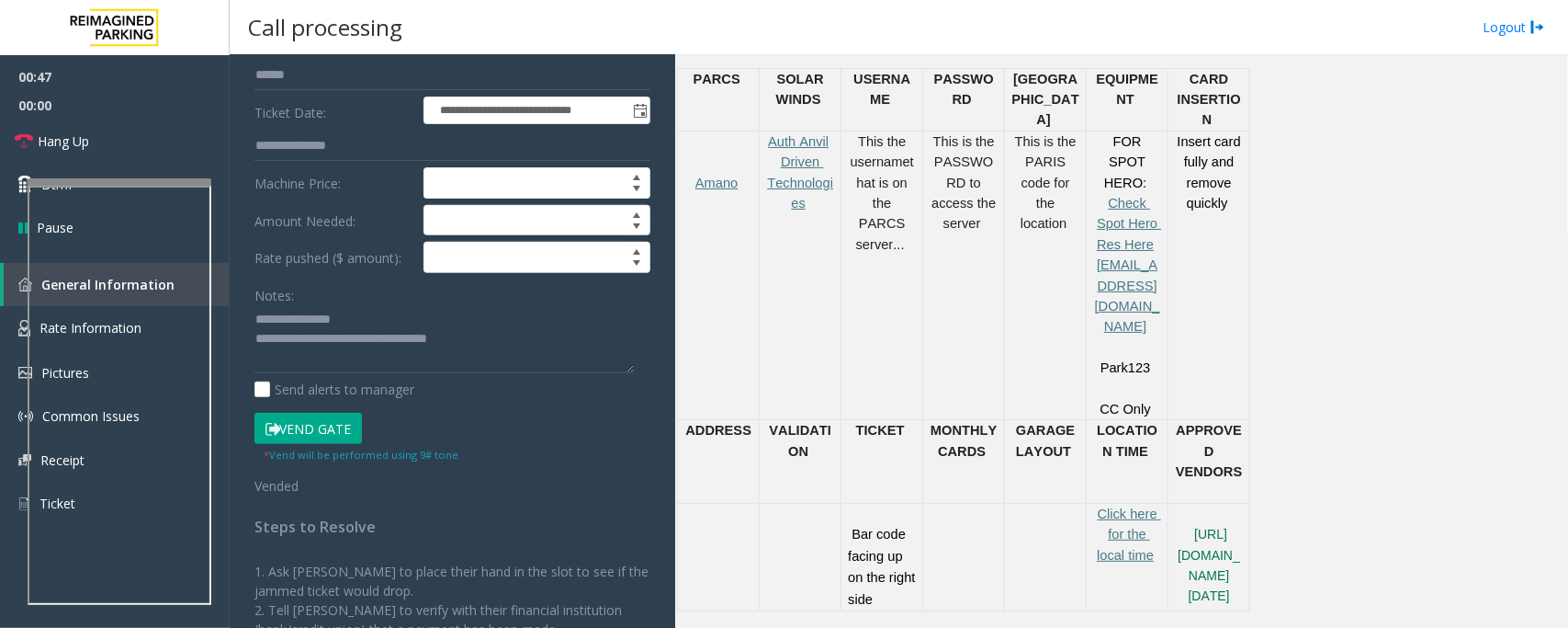
click at [328, 430] on button "Vend Gate" at bounding box center [309, 429] width 108 height 32
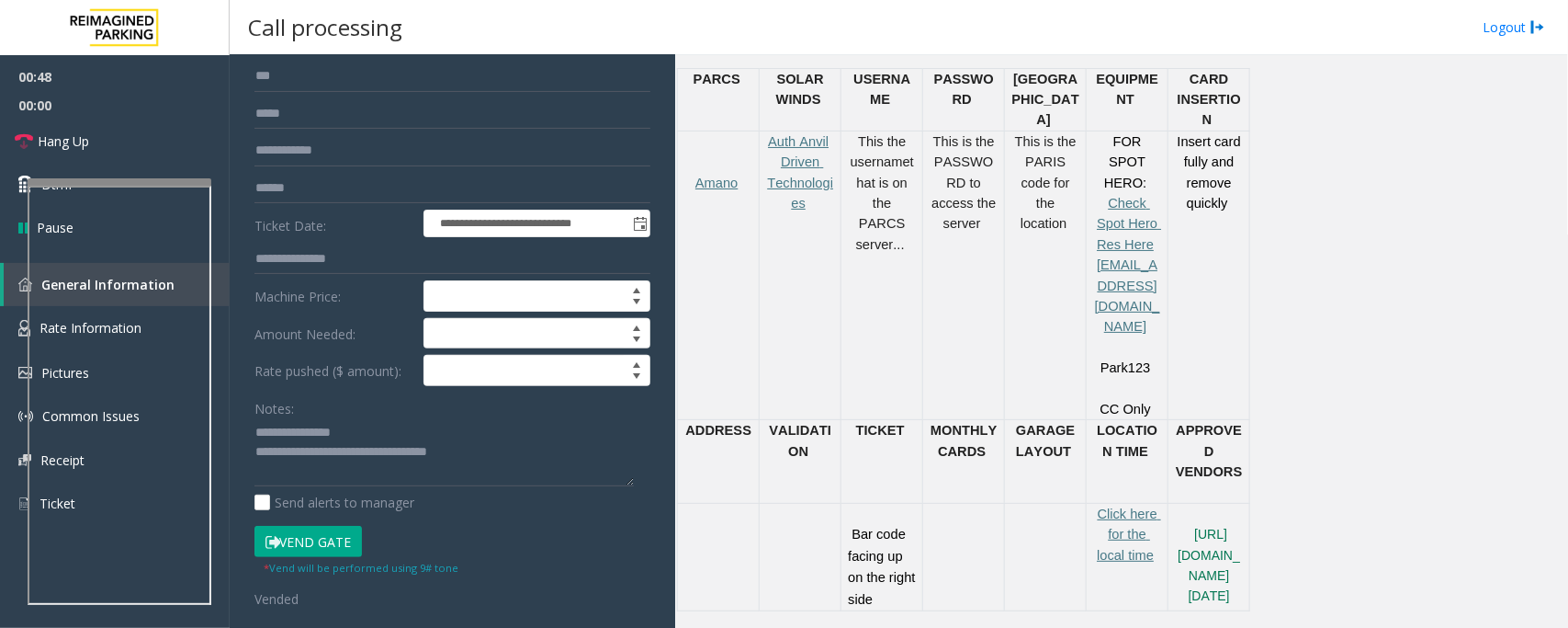
scroll to position [0, 0]
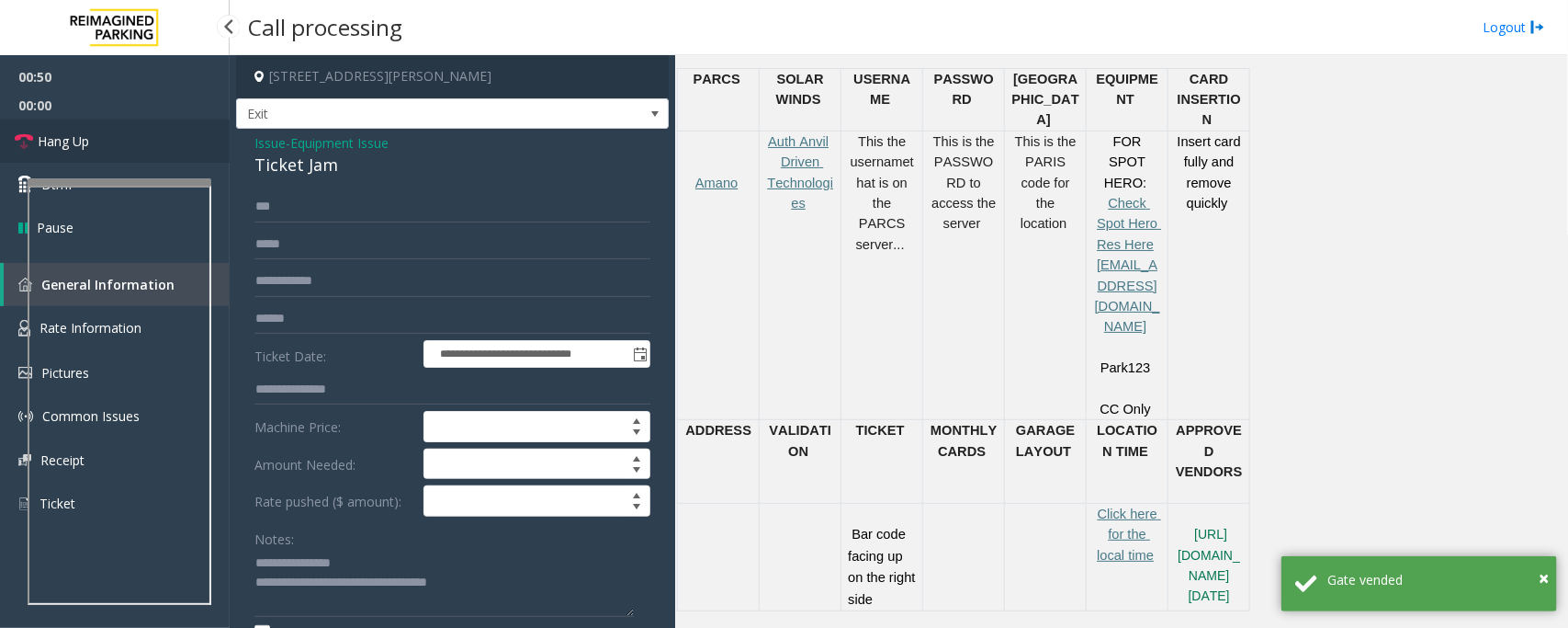
click at [133, 152] on link "Hang Up" at bounding box center [114, 140] width 230 height 43
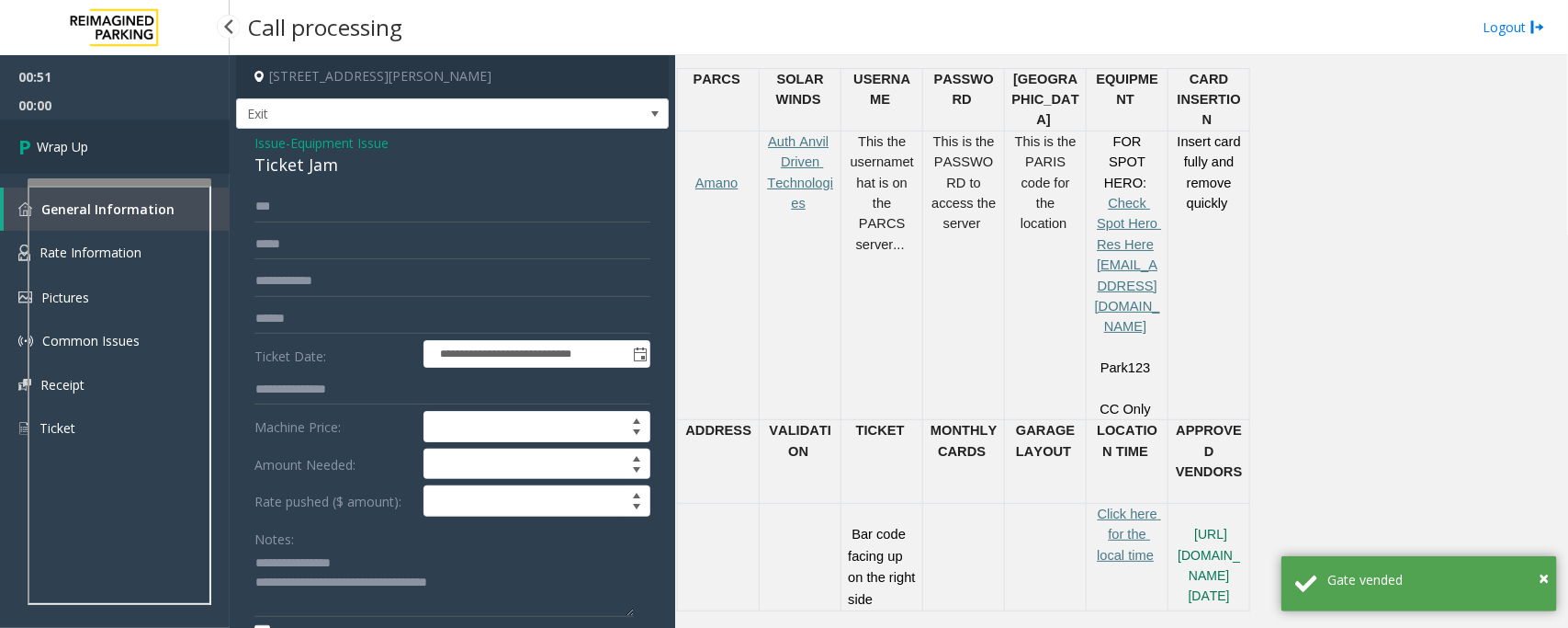
click at [133, 152] on link "Wrap Up" at bounding box center [114, 146] width 230 height 54
